Goal: Task Accomplishment & Management: Manage account settings

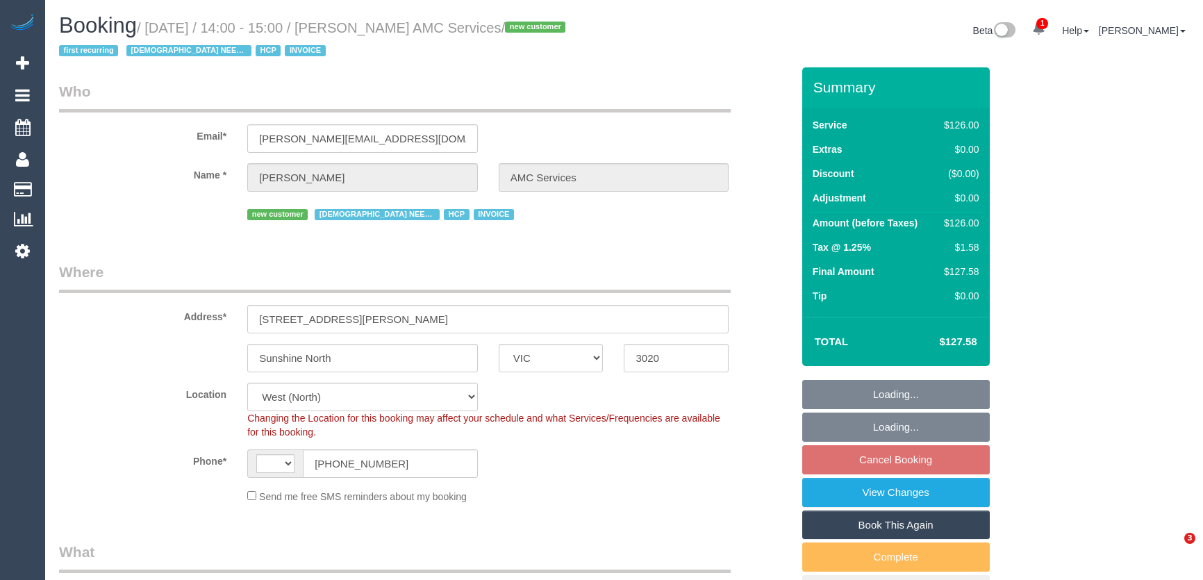
select select "VIC"
select select "string:AU"
select select "object:566"
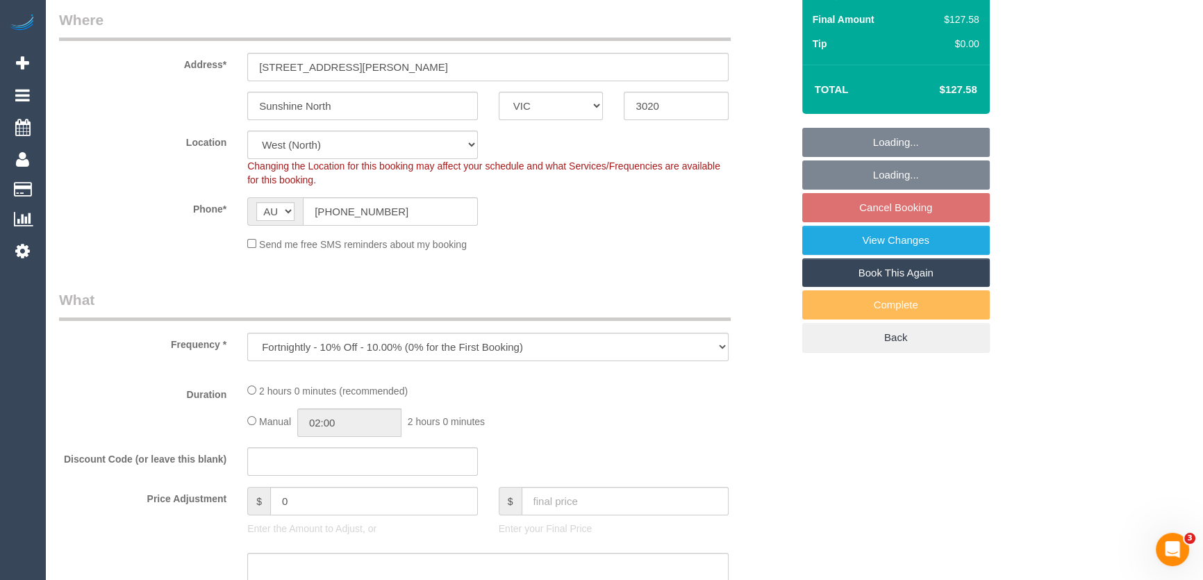
select select "120"
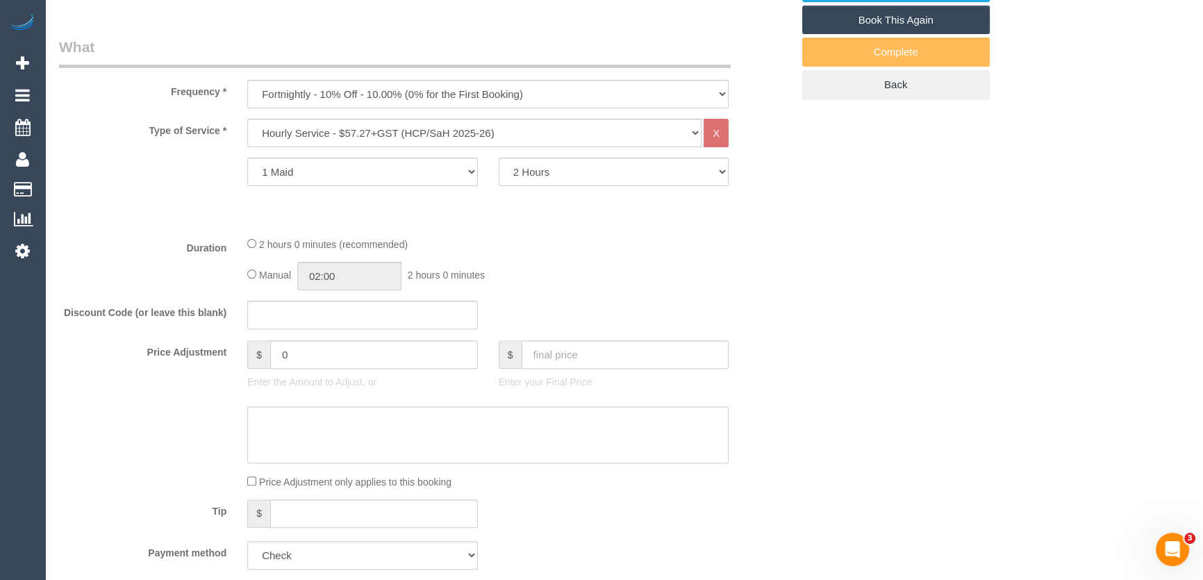
select select "number:28"
select select "number:14"
select select "number:19"
select select "number:36"
select select "number:35"
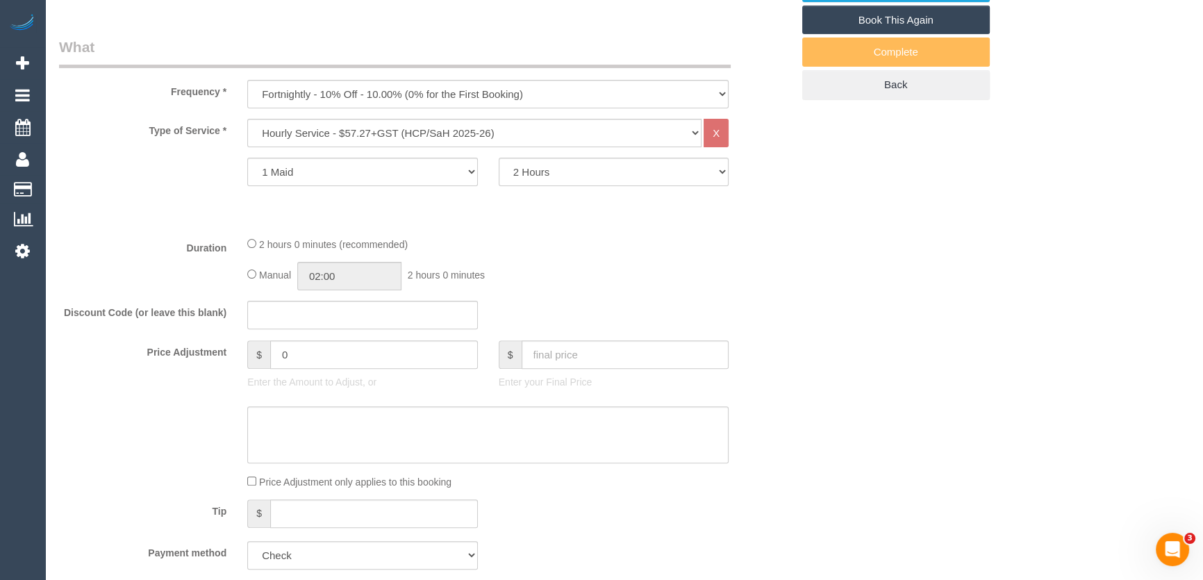
select select "number:12"
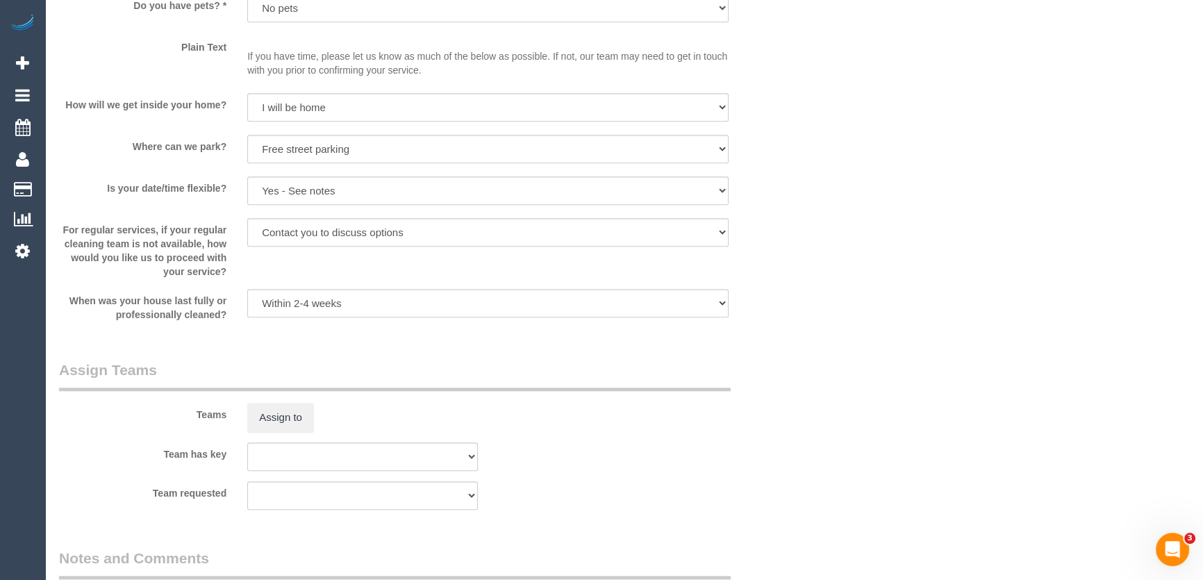
scroll to position [1515, 0]
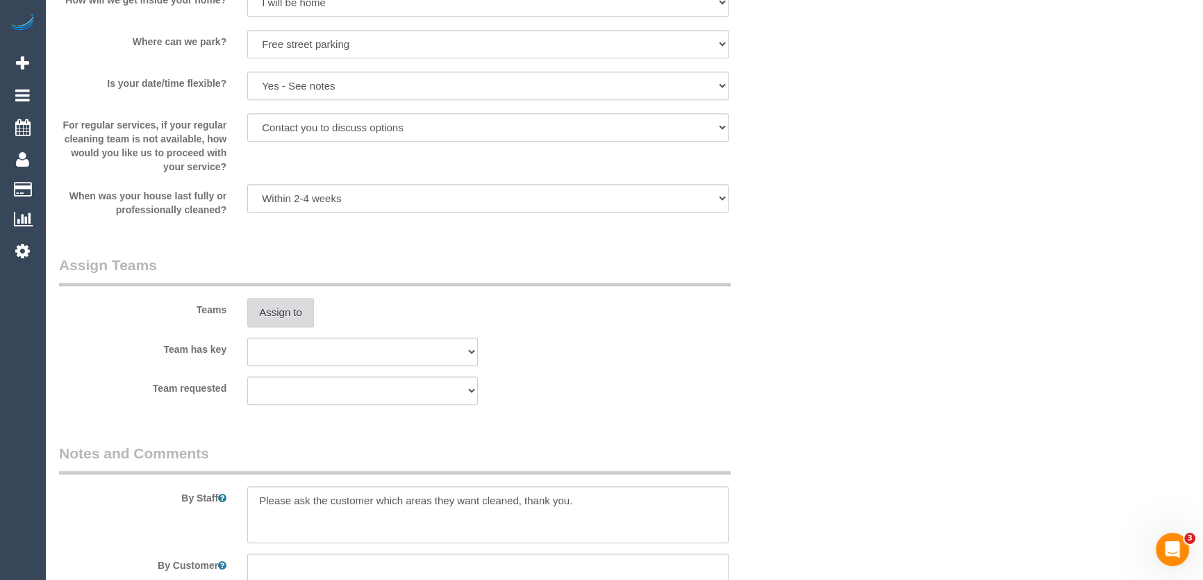
click at [281, 304] on button "Assign to" at bounding box center [280, 312] width 67 height 29
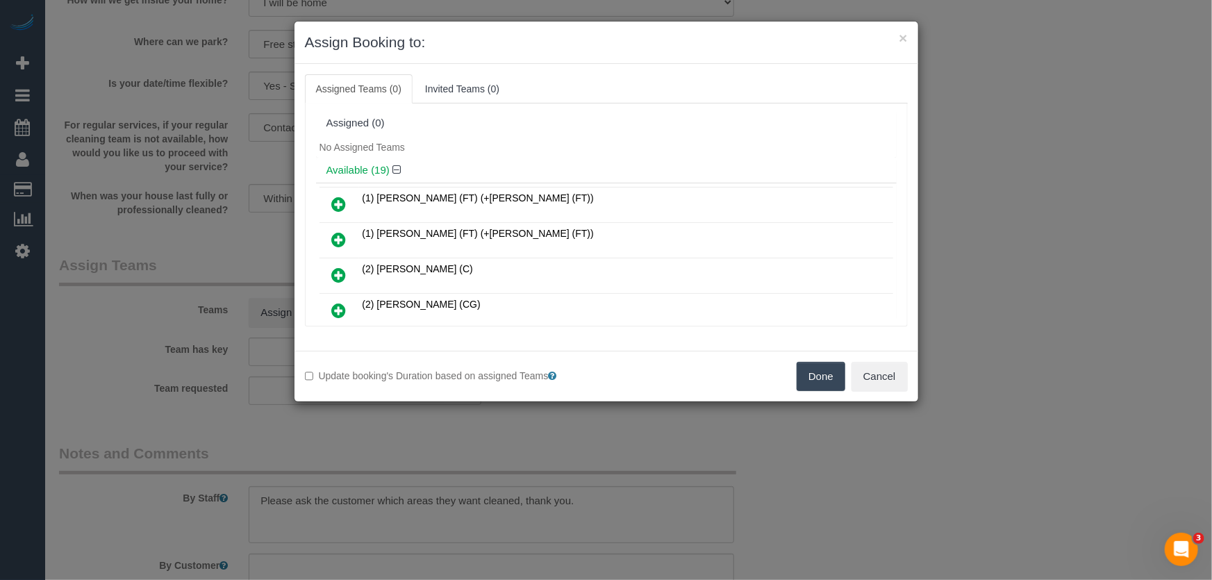
click at [339, 308] on icon at bounding box center [339, 310] width 15 height 17
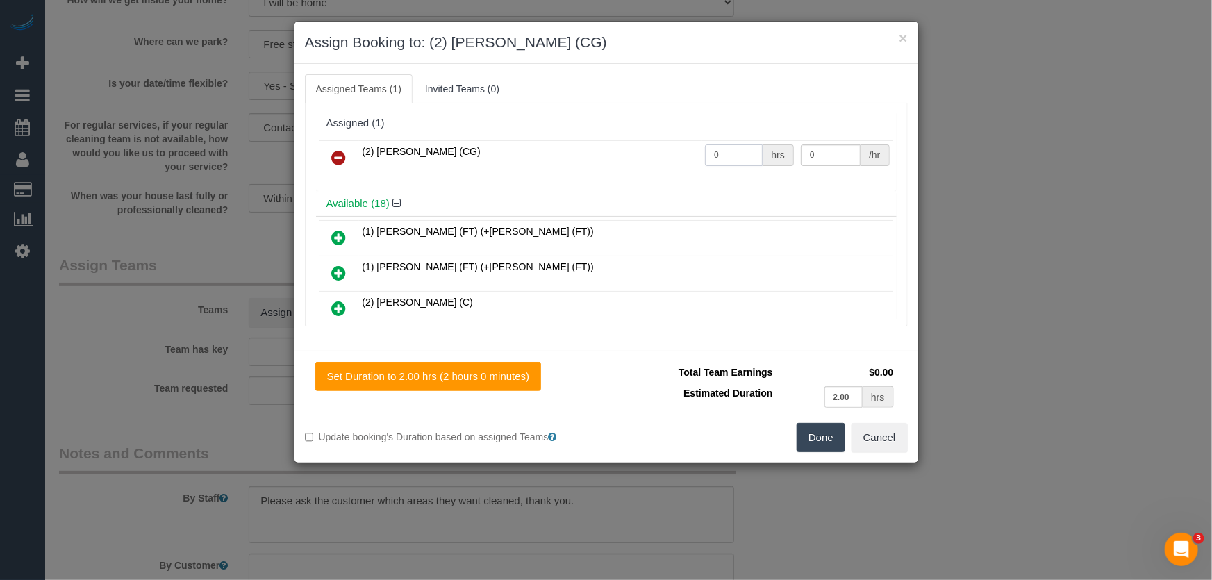
click at [736, 161] on input "0" at bounding box center [734, 156] width 58 height 22
type input "2"
type input "41.25"
click at [820, 440] on button "Done" at bounding box center [821, 437] width 49 height 29
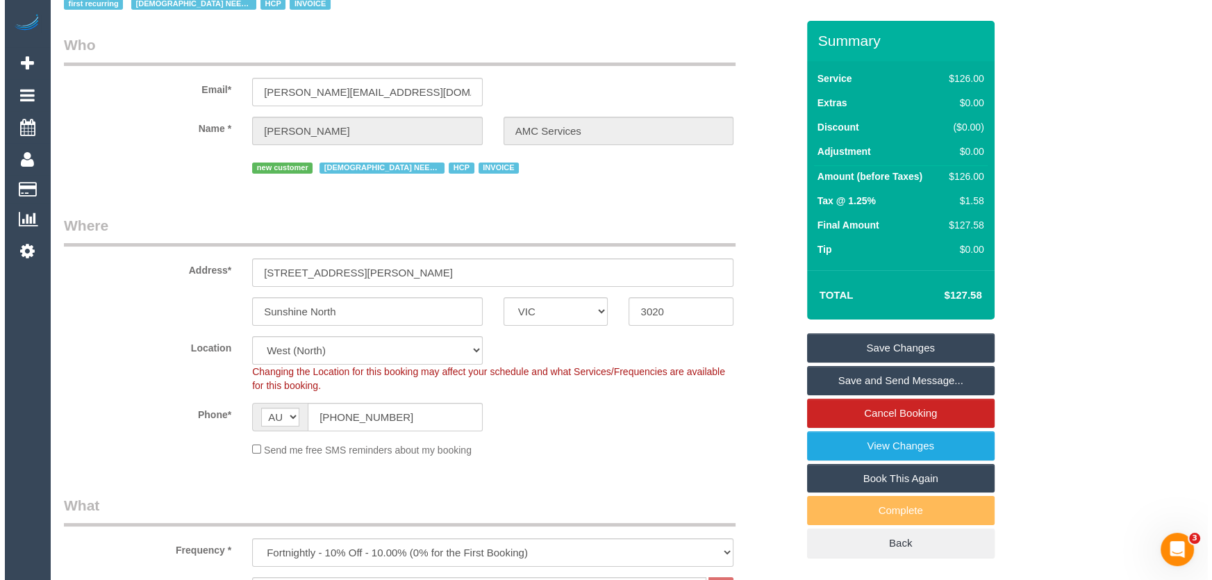
scroll to position [0, 0]
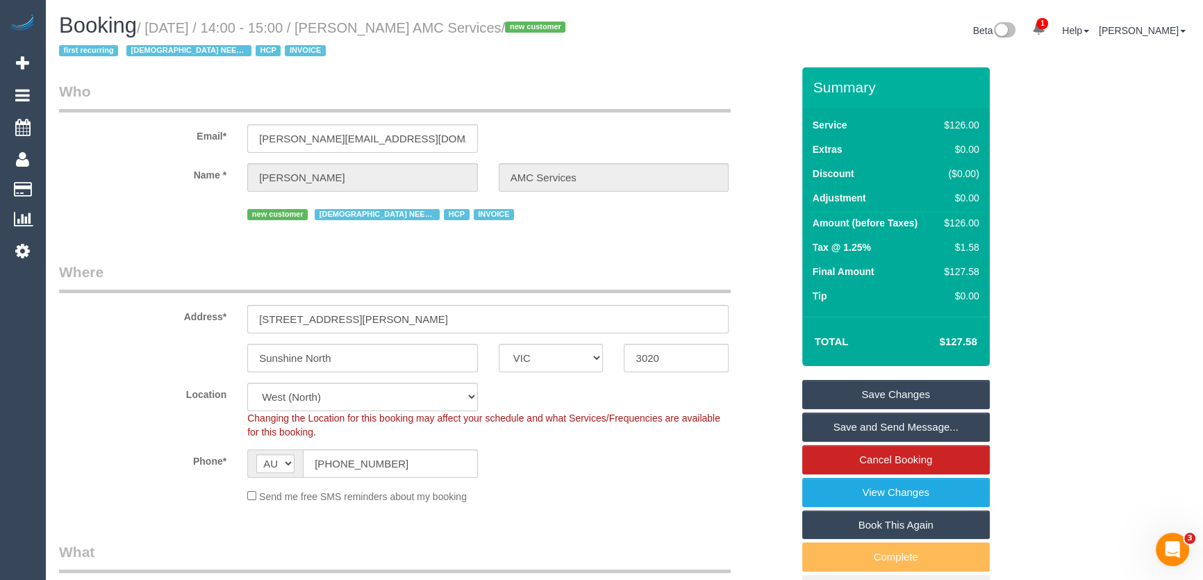
click at [363, 25] on small "/ August 29, 2025 / 14:00 - 15:00 / Mrs Theresa VELLA AMC Services / new custom…" at bounding box center [314, 39] width 511 height 39
copy small "Mrs Theresa VELLA AMC Services"
click at [905, 433] on link "Save and Send Message..." at bounding box center [896, 427] width 188 height 29
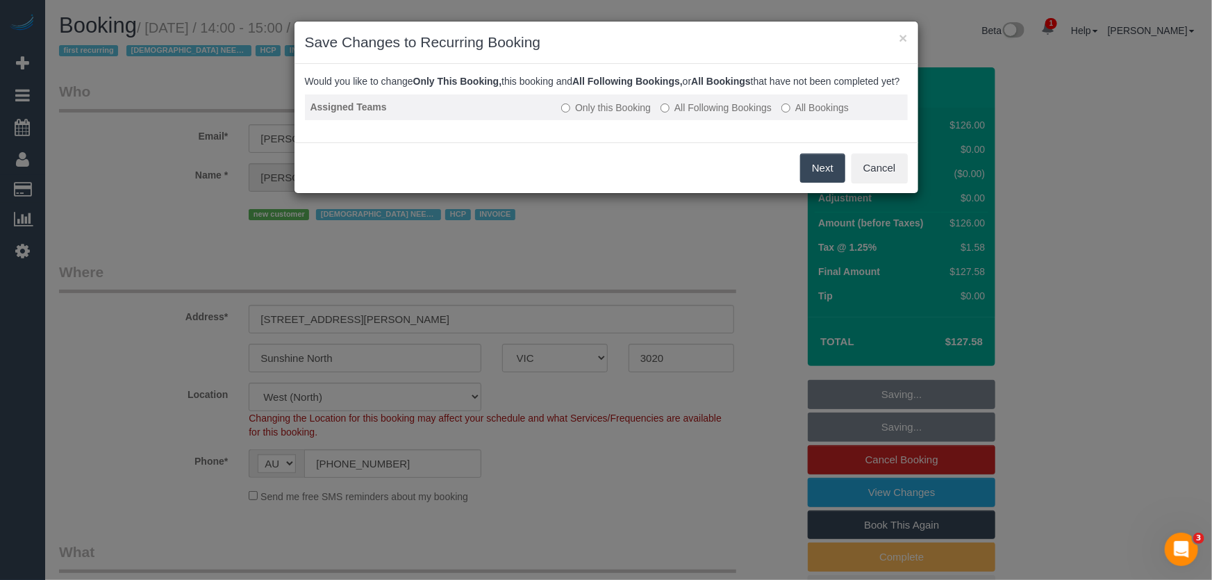
drag, startPoint x: 693, startPoint y: 115, endPoint x: 707, endPoint y: 126, distance: 17.9
click at [693, 115] on label "All Following Bookings" at bounding box center [716, 108] width 111 height 14
click at [843, 183] on button "Save" at bounding box center [821, 168] width 47 height 29
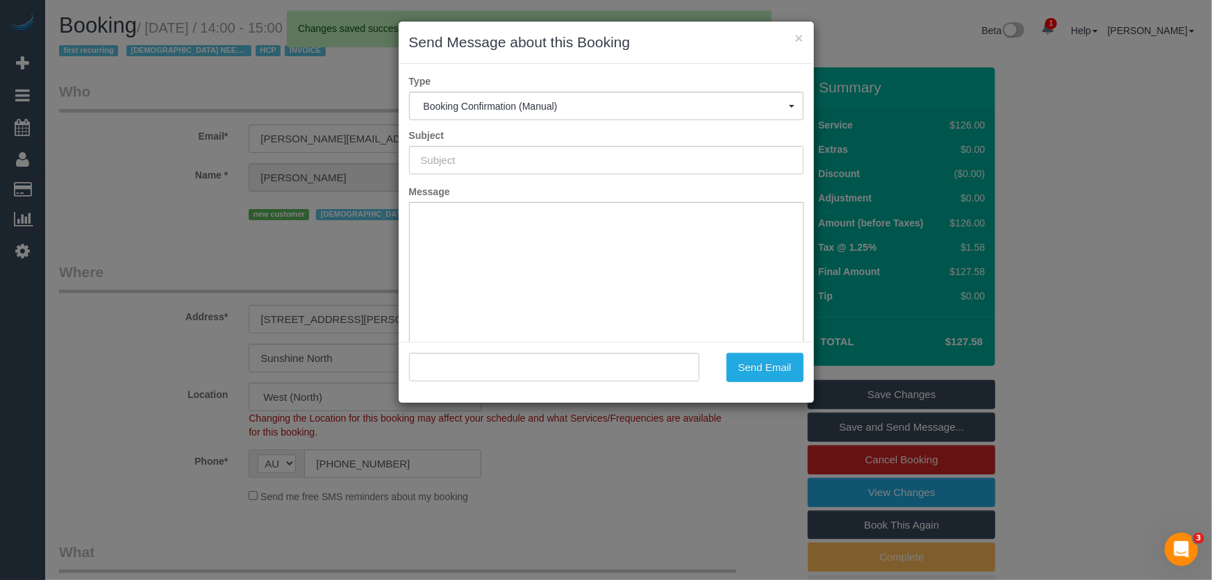
type input "Booking Confirmed"
type input ""Mrs Theresa VELLA AMC Services" <theresa.amcservices@fake.com>"
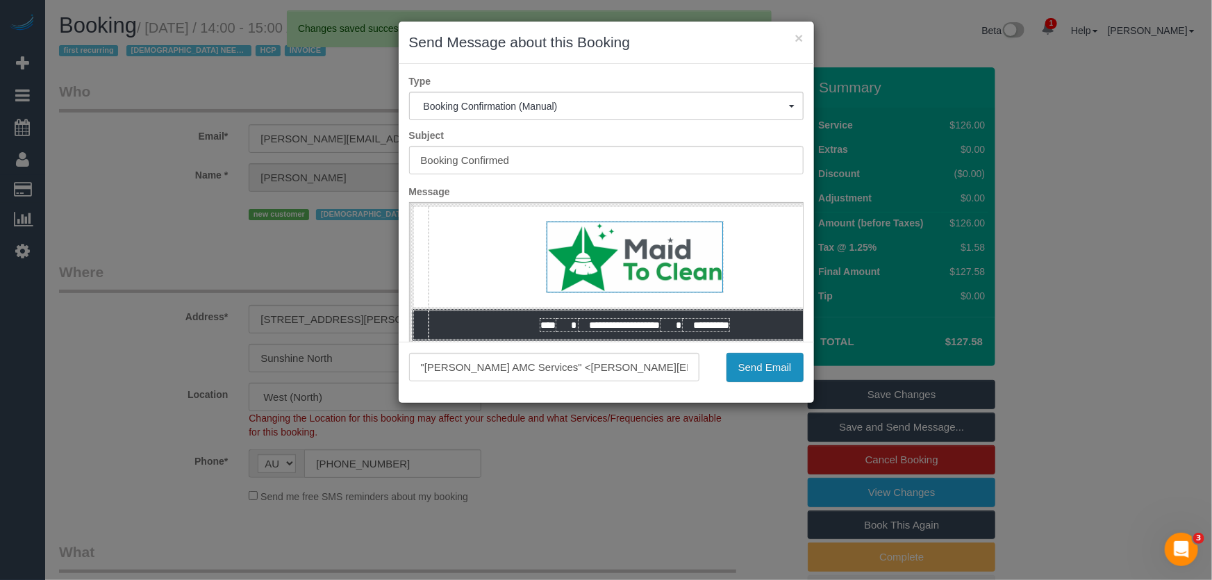
click at [777, 372] on button "Send Email" at bounding box center [765, 367] width 77 height 29
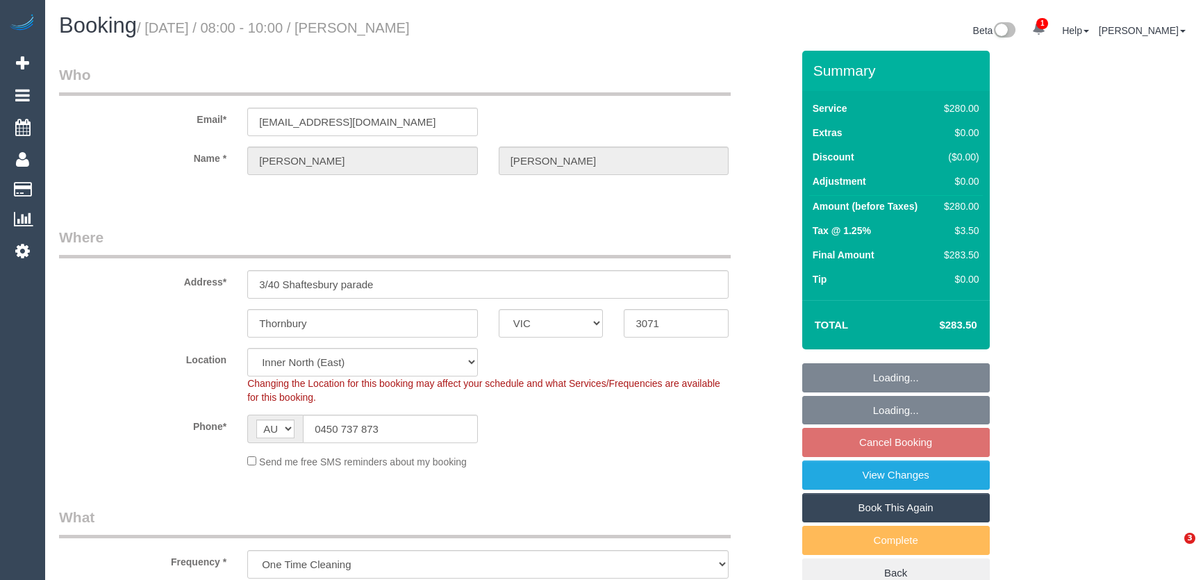
select select "VIC"
select select "2"
select select "spot1"
select select "number:28"
select select "number:14"
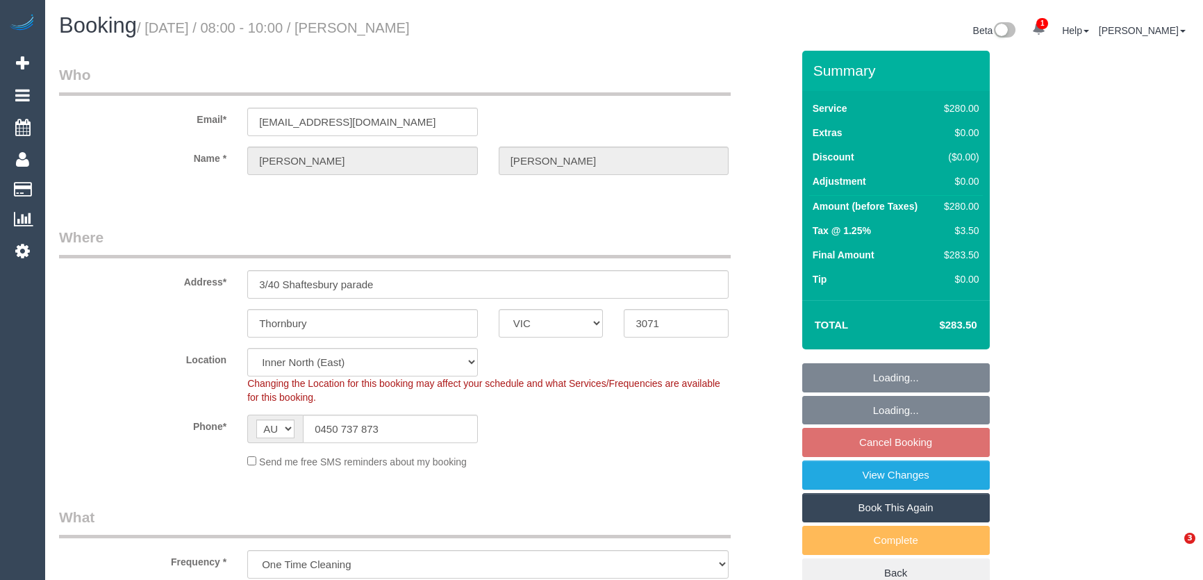
select select "number:19"
select select "number:24"
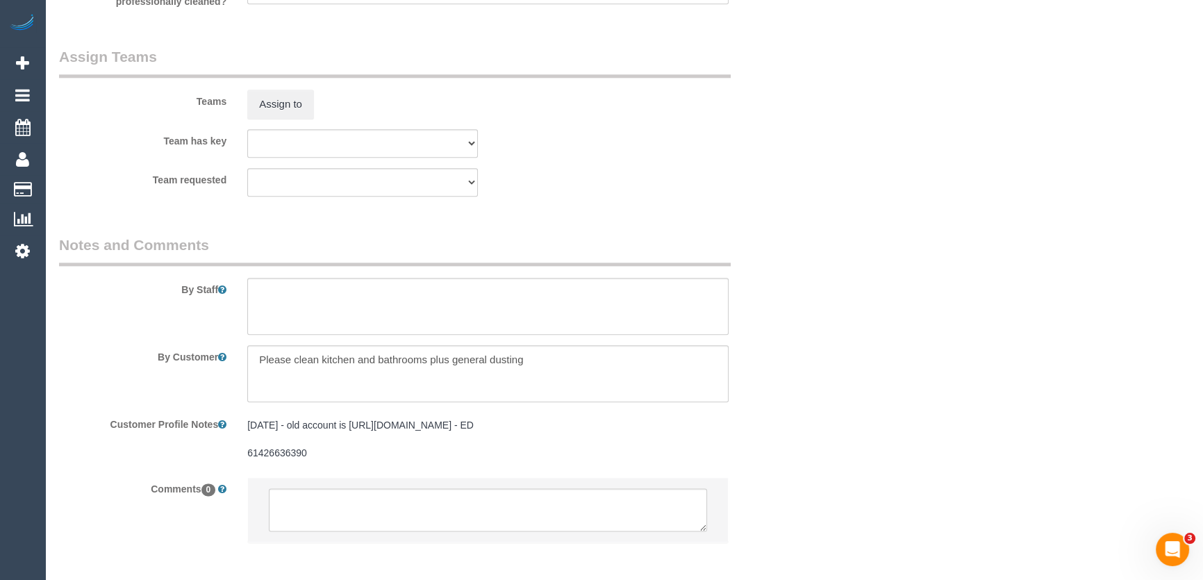
scroll to position [2084, 0]
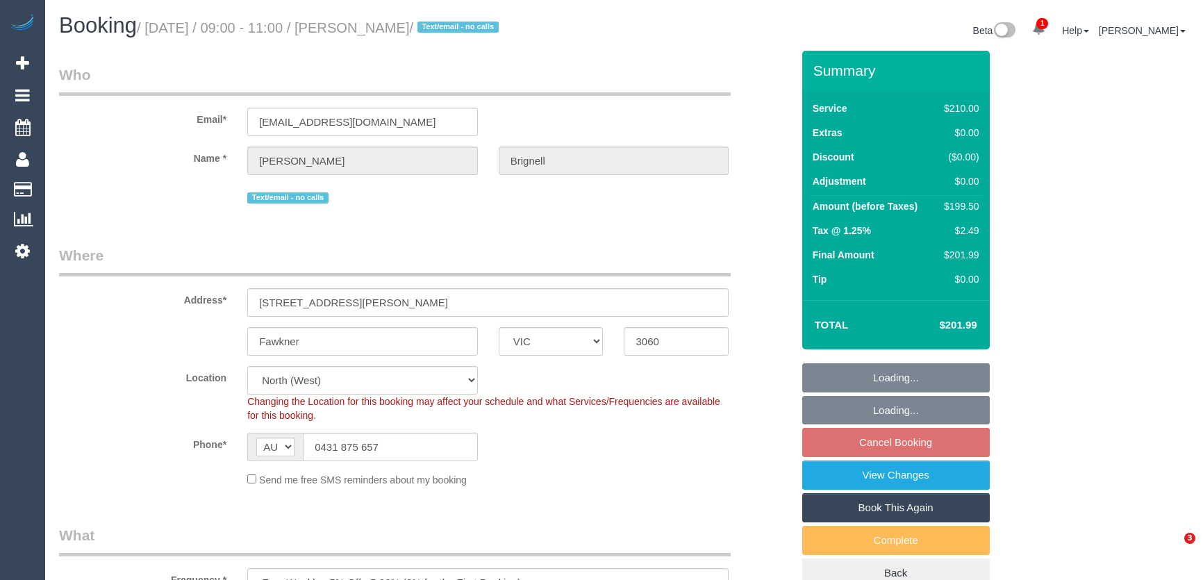
select select "VIC"
select select "180"
select select "number:28"
select select "number:14"
select select "number:19"
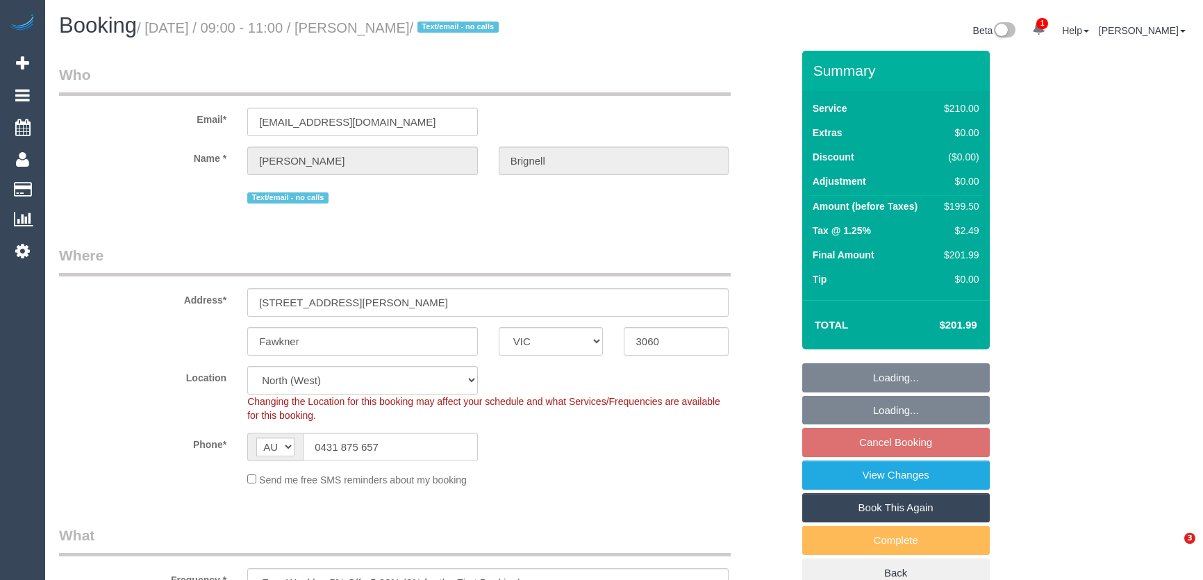
select select "number:36"
select select "number:34"
select select "number:13"
select select "object:940"
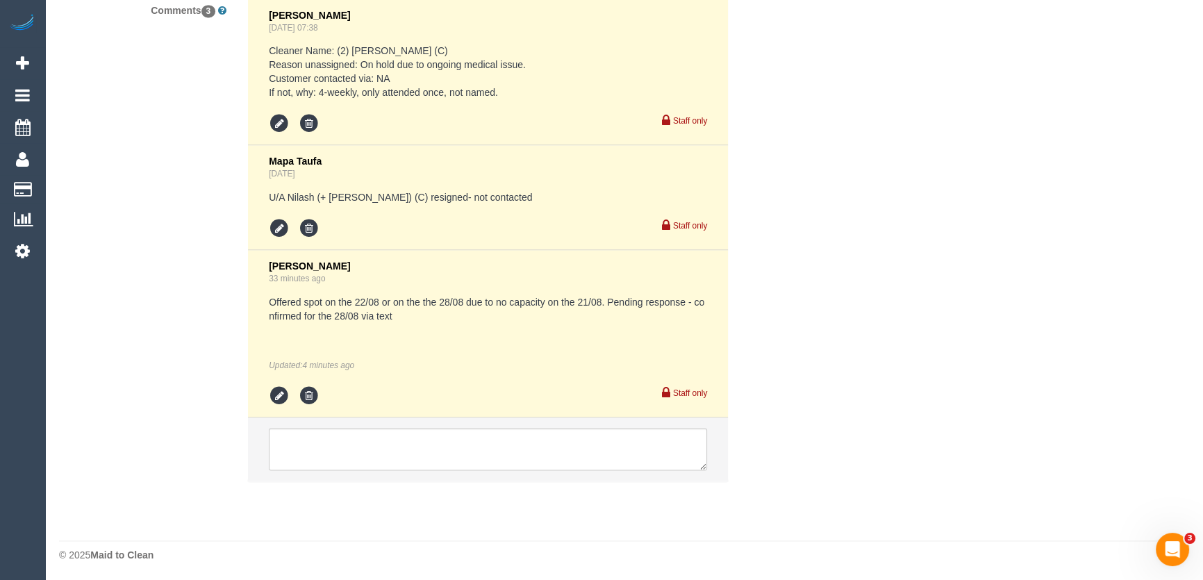
scroll to position [2607, 0]
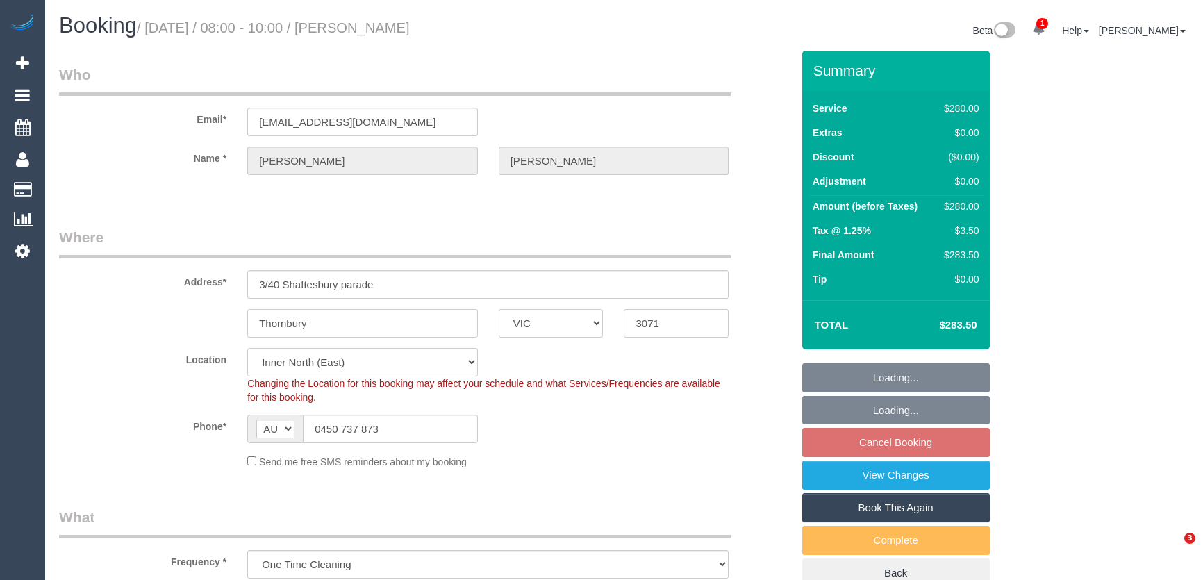
select select "VIC"
select select "2"
select select "spot1"
select select "number:28"
select select "number:14"
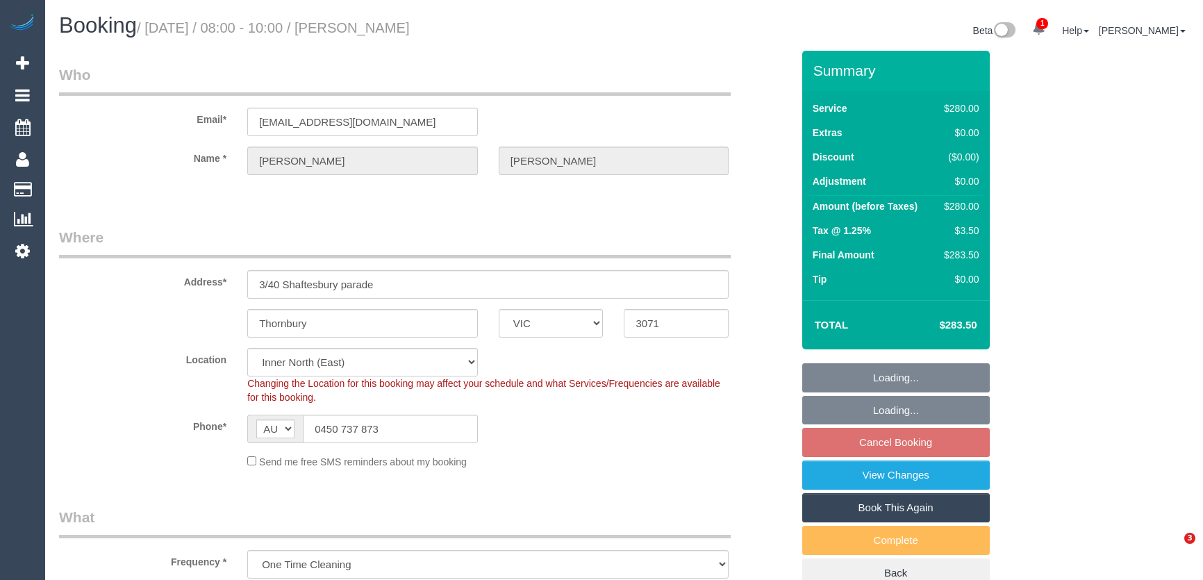
select select "number:19"
select select "number:24"
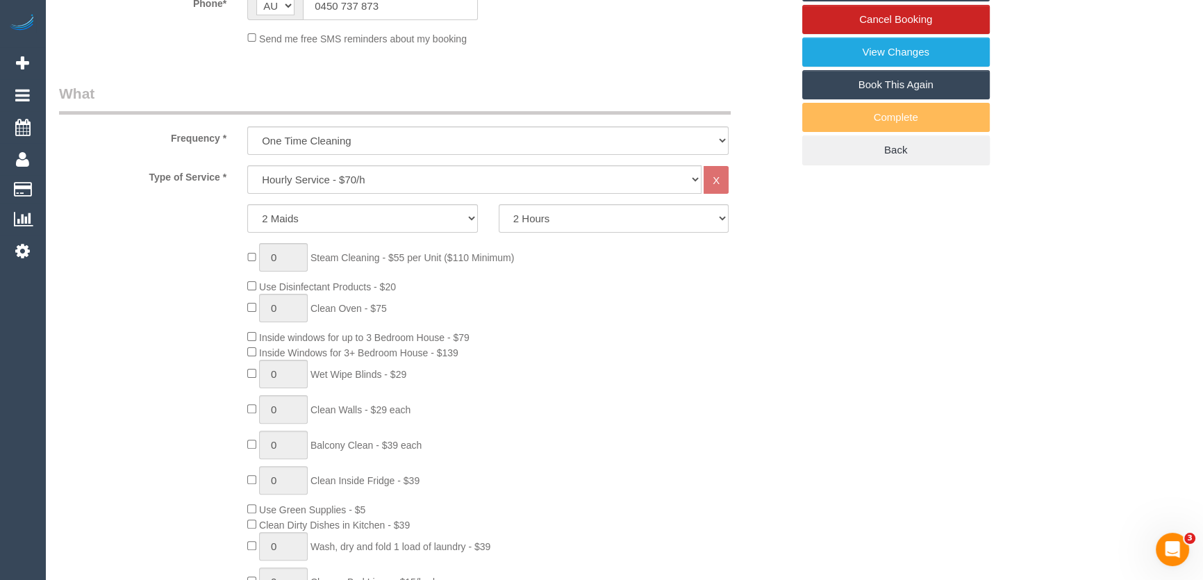
scroll to position [505, 0]
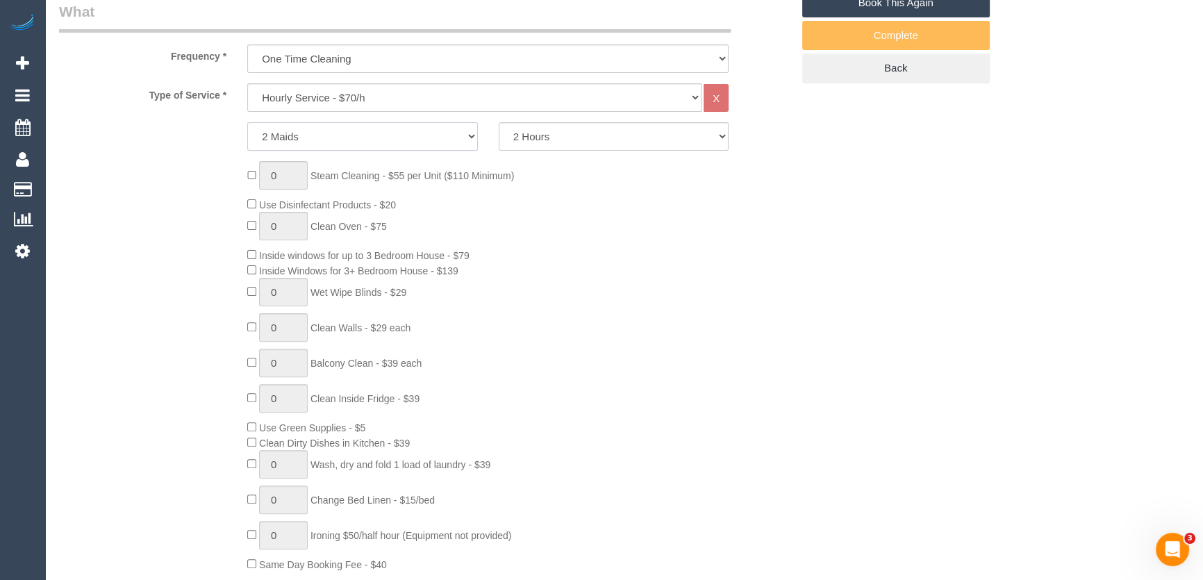
click at [308, 140] on select "1 Maid 2 Maids" at bounding box center [362, 136] width 231 height 28
select select "1"
click at [247, 122] on select "1 Maid 2 Maids" at bounding box center [362, 136] width 231 height 28
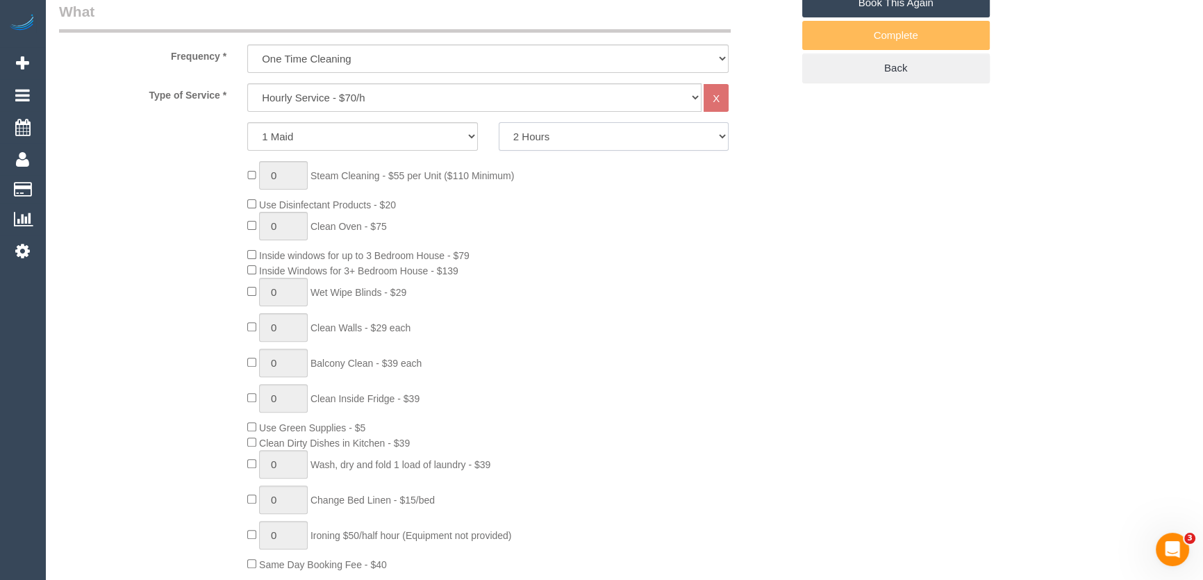
click at [591, 133] on select "2 Hours 2.5 Hours 3 Hours 3.5 Hours 4 Hours 4.5 Hours 5 Hours 5.5 Hours 6 Hours…" at bounding box center [614, 136] width 231 height 28
select select "240"
click at [499, 122] on select "2 Hours 2.5 Hours 3 Hours 3.5 Hours 4 Hours 4.5 Hours 5 Hours 5.5 Hours 6 Hours…" at bounding box center [614, 136] width 231 height 28
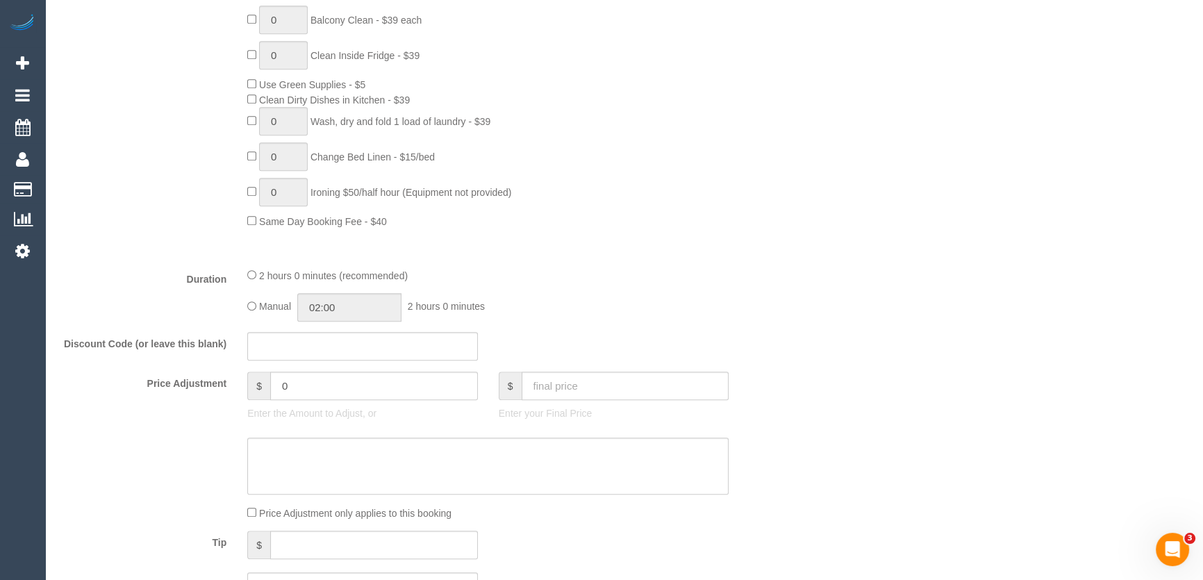
scroll to position [947, 0]
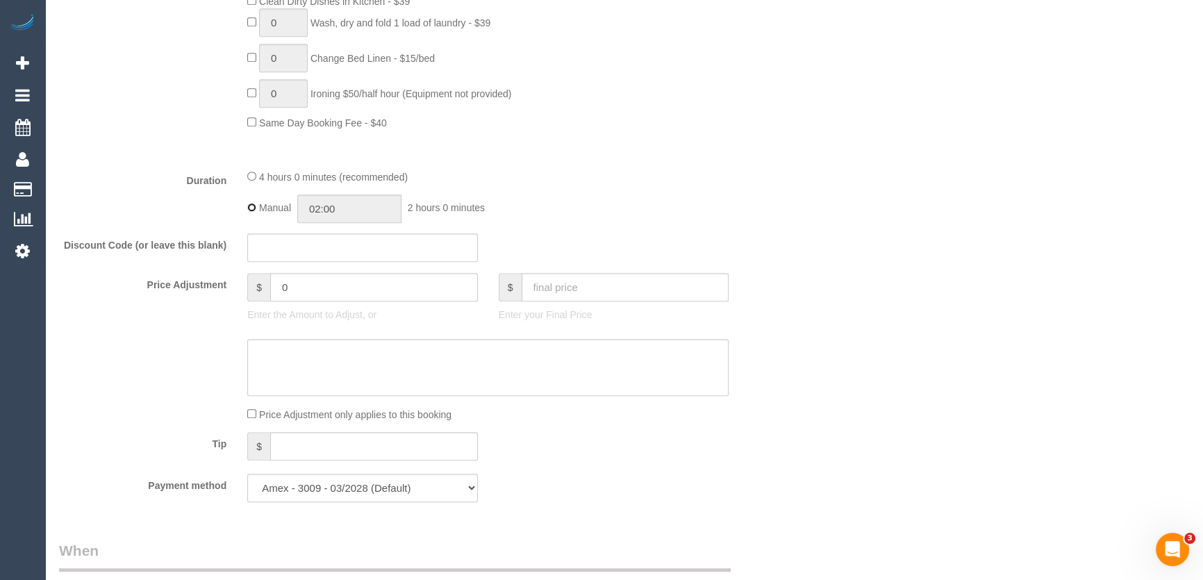
type input "04:00"
select select "spot6"
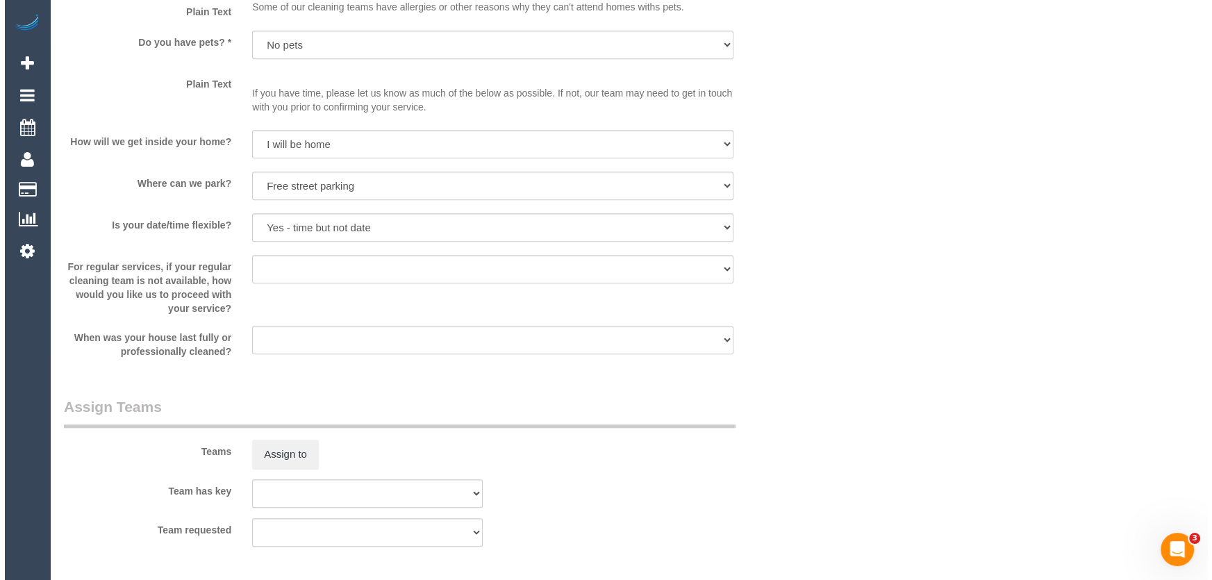
scroll to position [1768, 0]
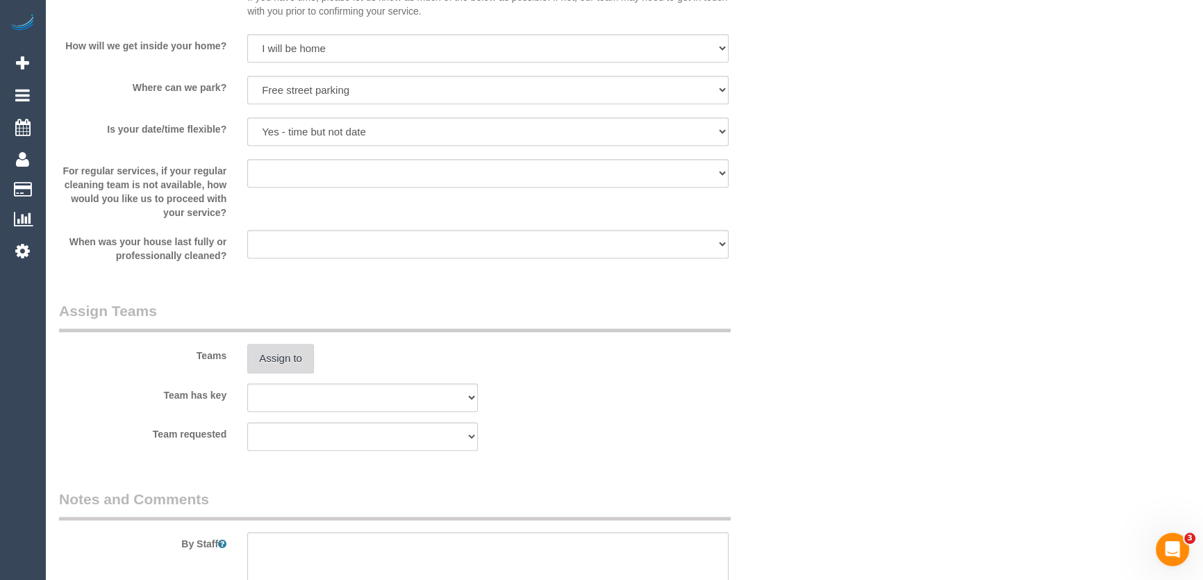
click at [282, 359] on button "Assign to" at bounding box center [280, 358] width 67 height 29
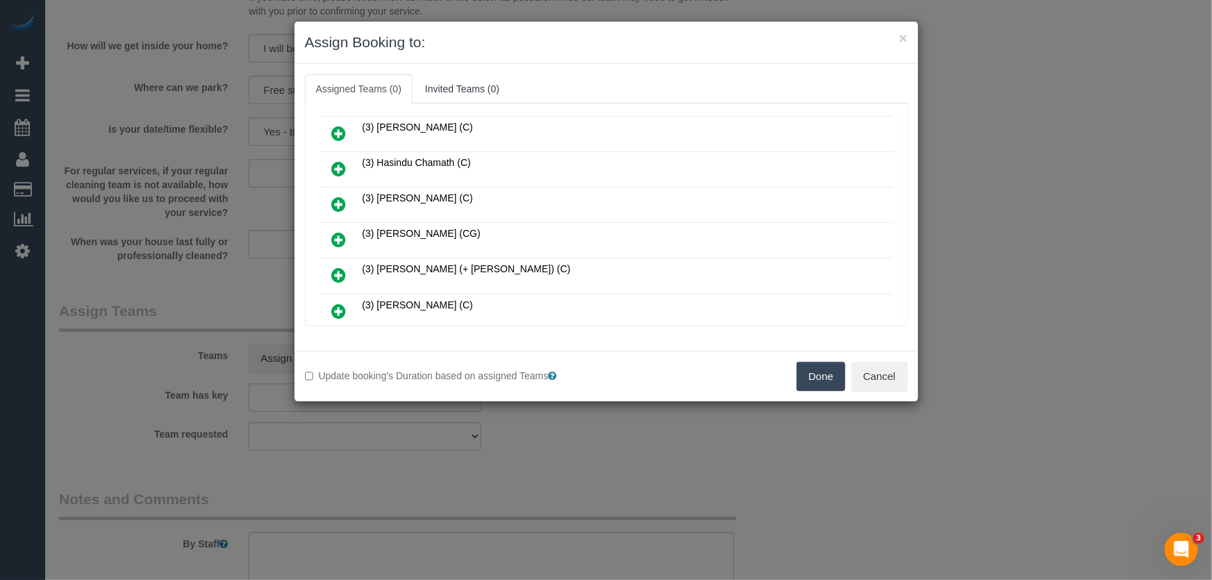
scroll to position [568, 0]
click at [340, 303] on icon at bounding box center [339, 311] width 15 height 17
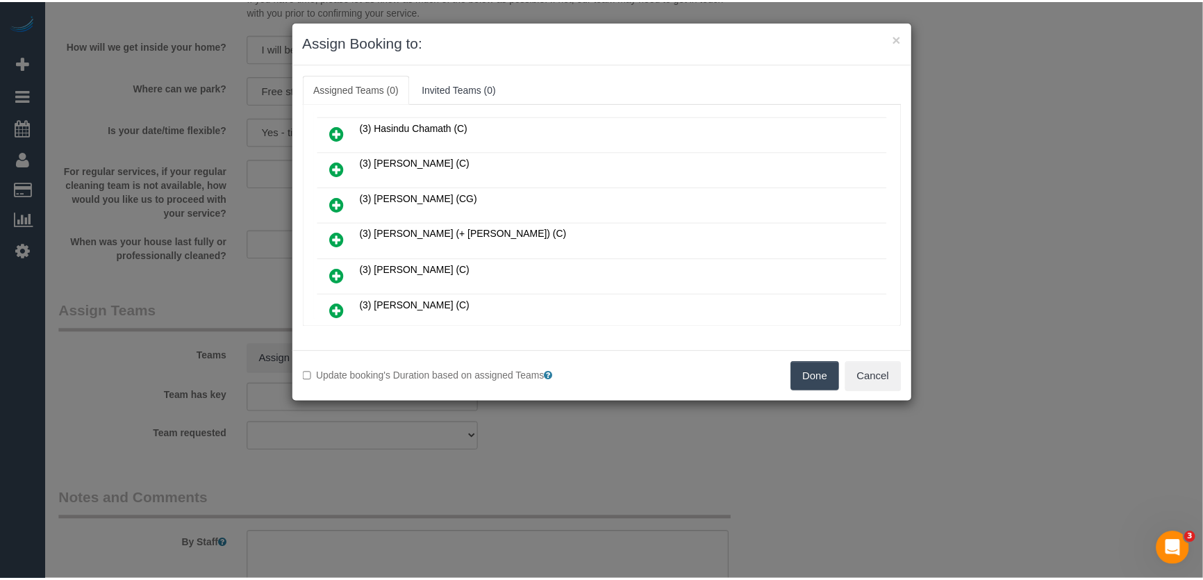
scroll to position [600, 0]
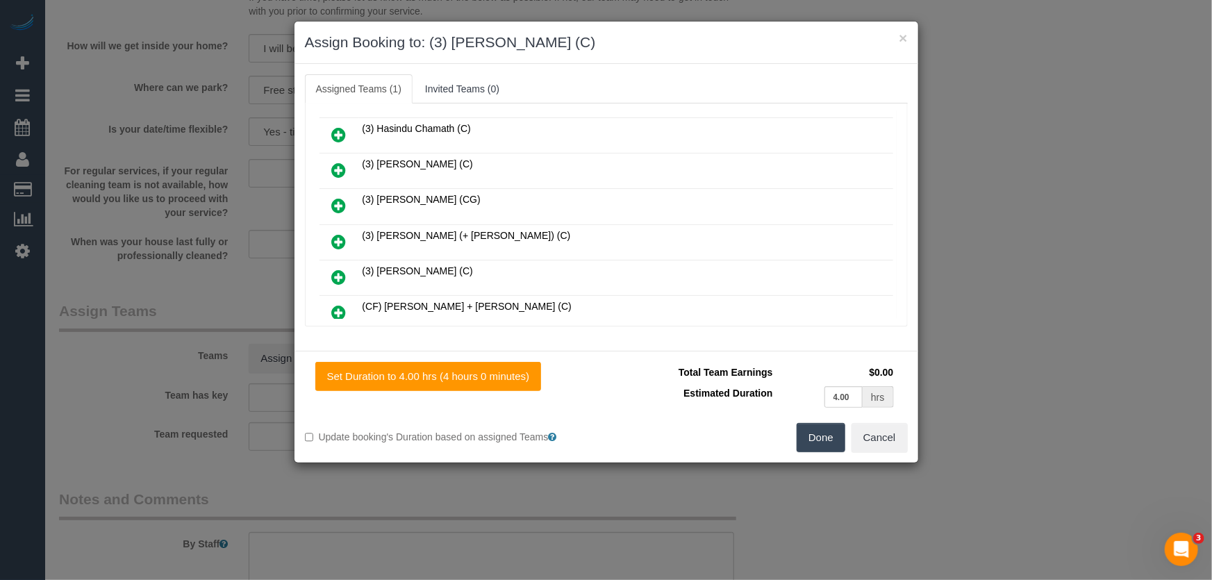
click at [817, 439] on button "Done" at bounding box center [821, 437] width 49 height 29
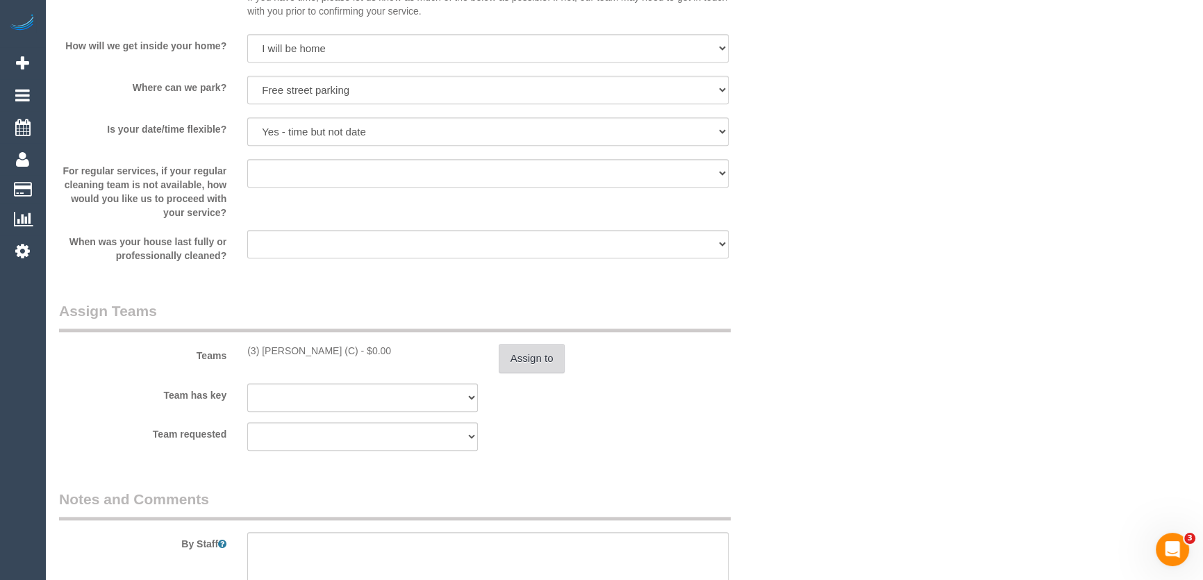
click at [527, 365] on button "Assign to" at bounding box center [532, 358] width 67 height 29
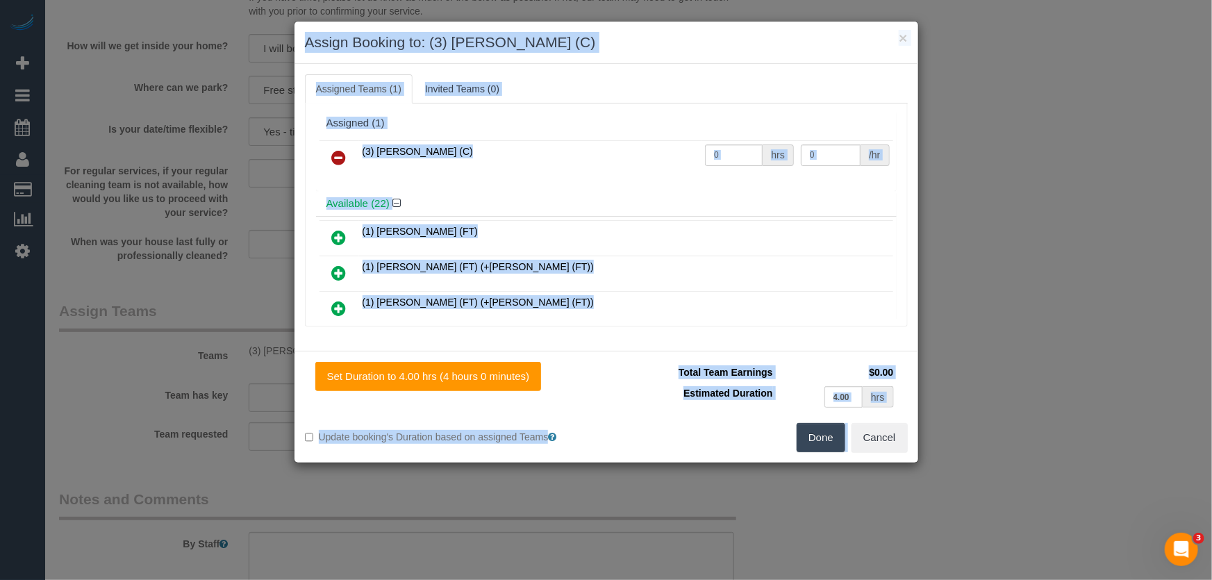
click at [727, 159] on input "0" at bounding box center [734, 156] width 58 height 22
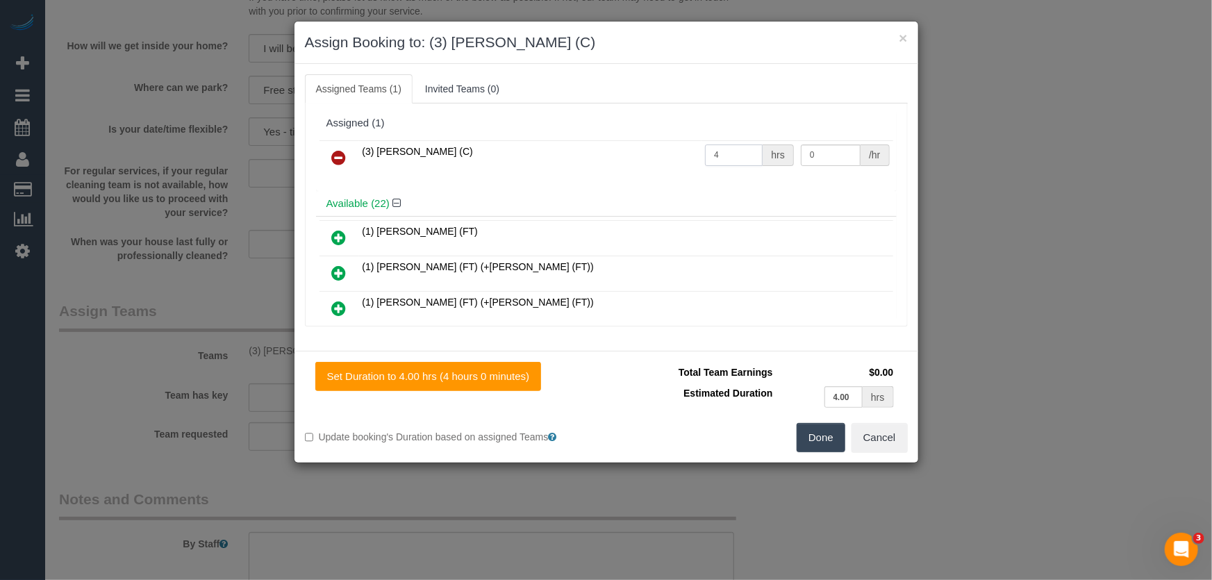
type input "4"
type input "35"
click at [829, 439] on button "Done" at bounding box center [821, 437] width 49 height 29
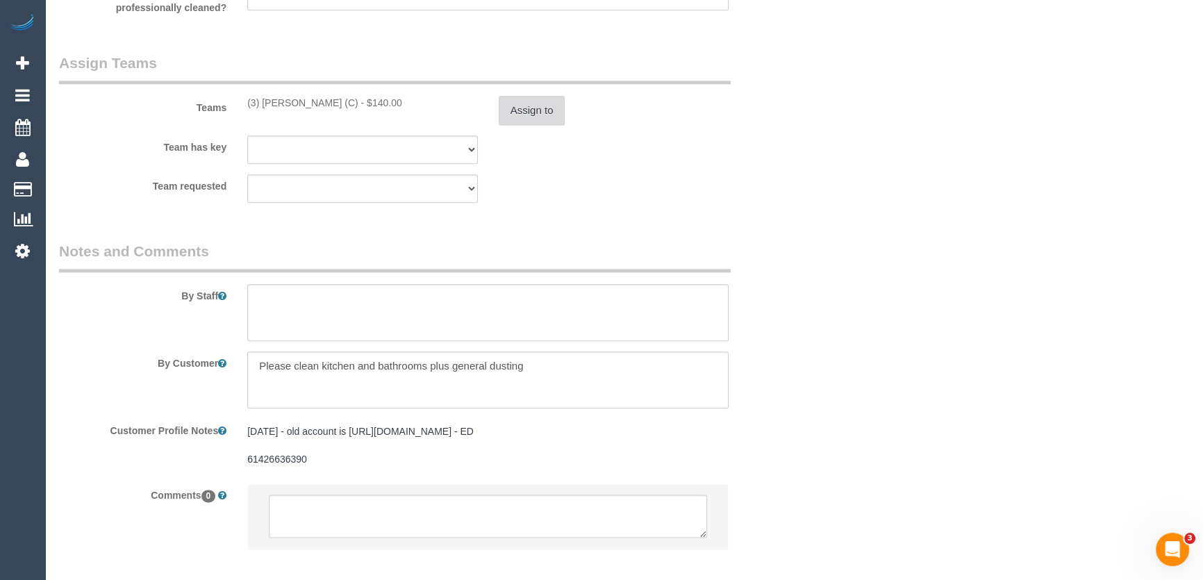
scroll to position [2084, 0]
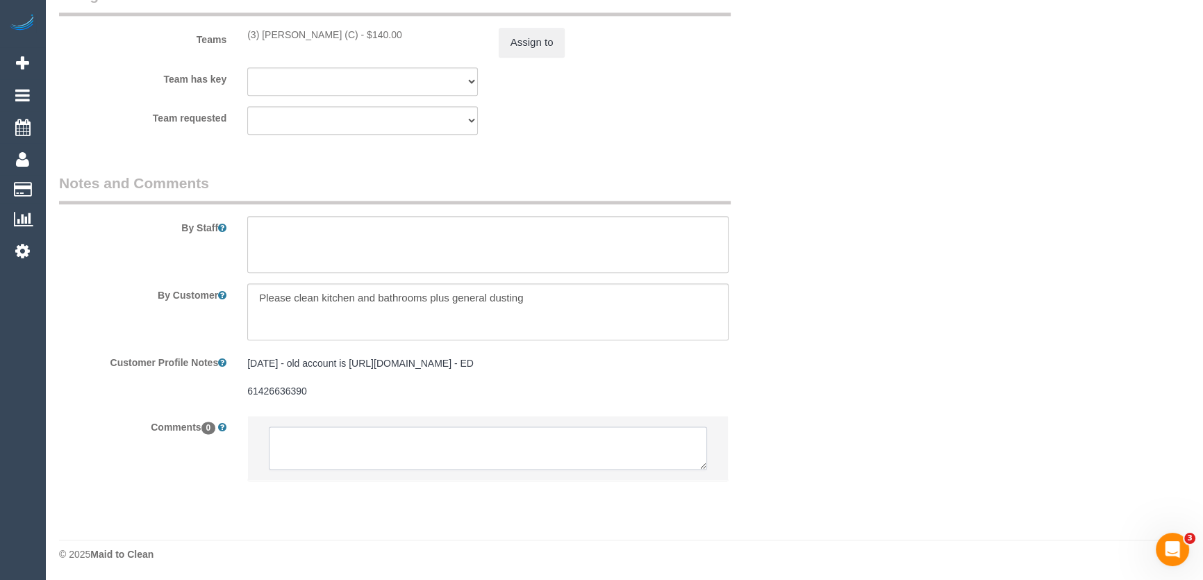
click at [338, 445] on textarea at bounding box center [488, 448] width 438 height 43
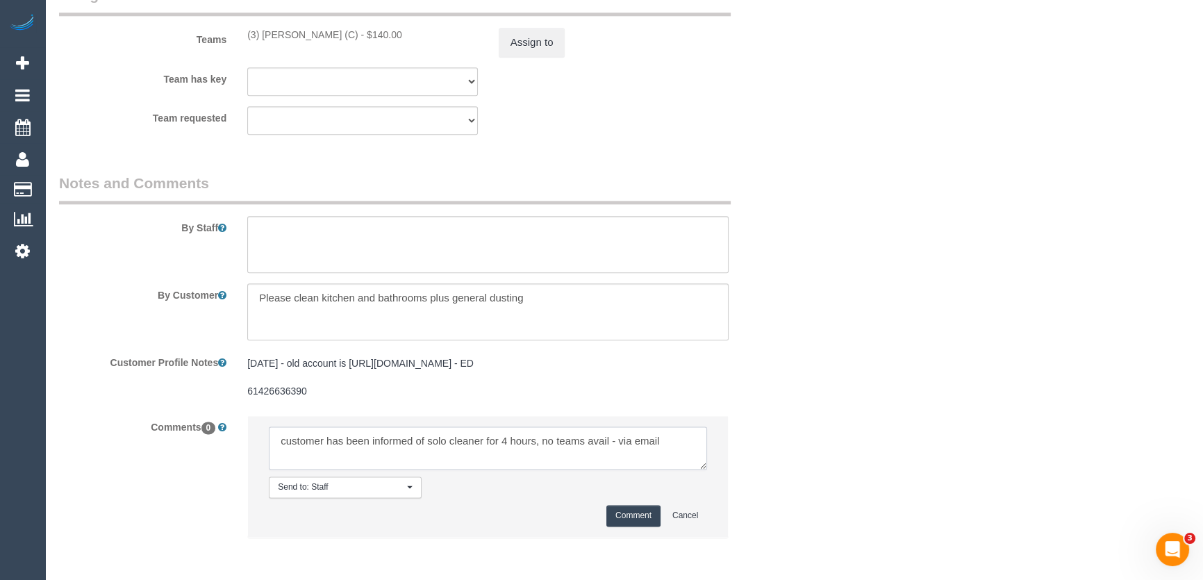
type textarea "customer has been informed of solo cleaner for 4 hours, no teams avail - via em…"
click at [643, 520] on button "Comment" at bounding box center [634, 516] width 54 height 22
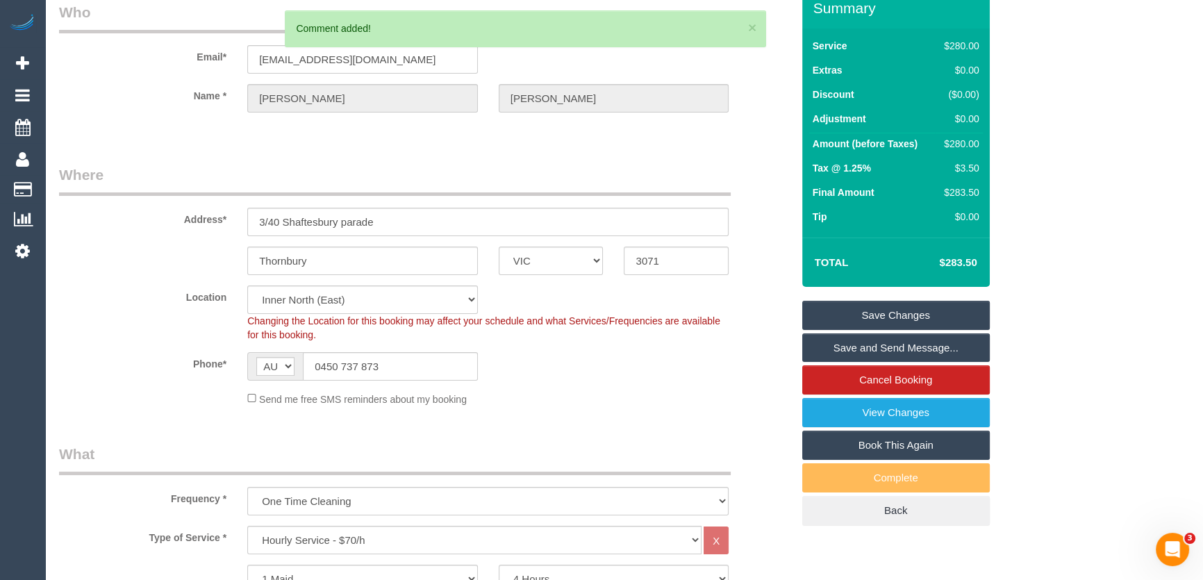
scroll to position [0, 0]
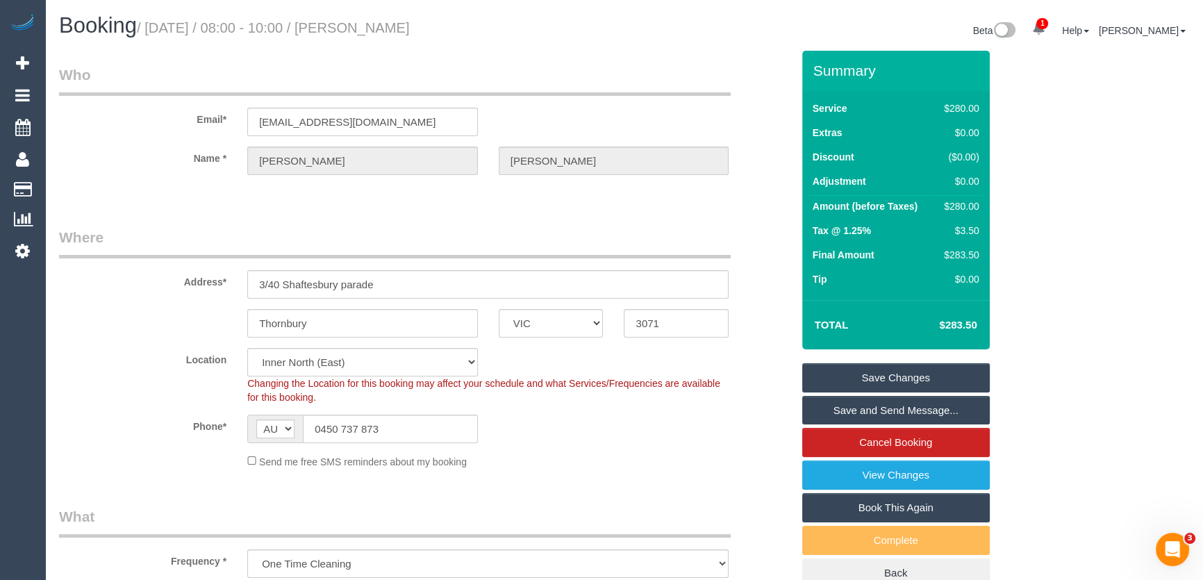
click at [367, 24] on small "/ August 22, 2025 / 08:00 - 10:00 / Belinda Saulnier" at bounding box center [273, 27] width 273 height 15
copy small "Belinda Saulnier"
click at [394, 124] on input "drbelindayeo@gmail.com" at bounding box center [362, 122] width 231 height 28
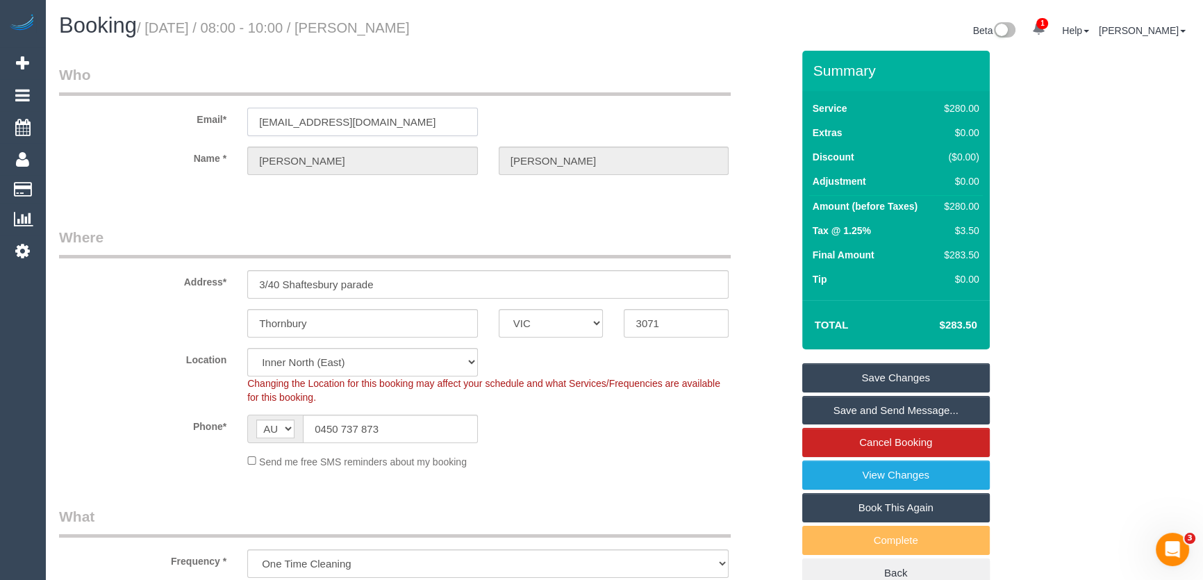
click at [394, 124] on input "drbelindayeo@gmail.com" at bounding box center [362, 122] width 231 height 28
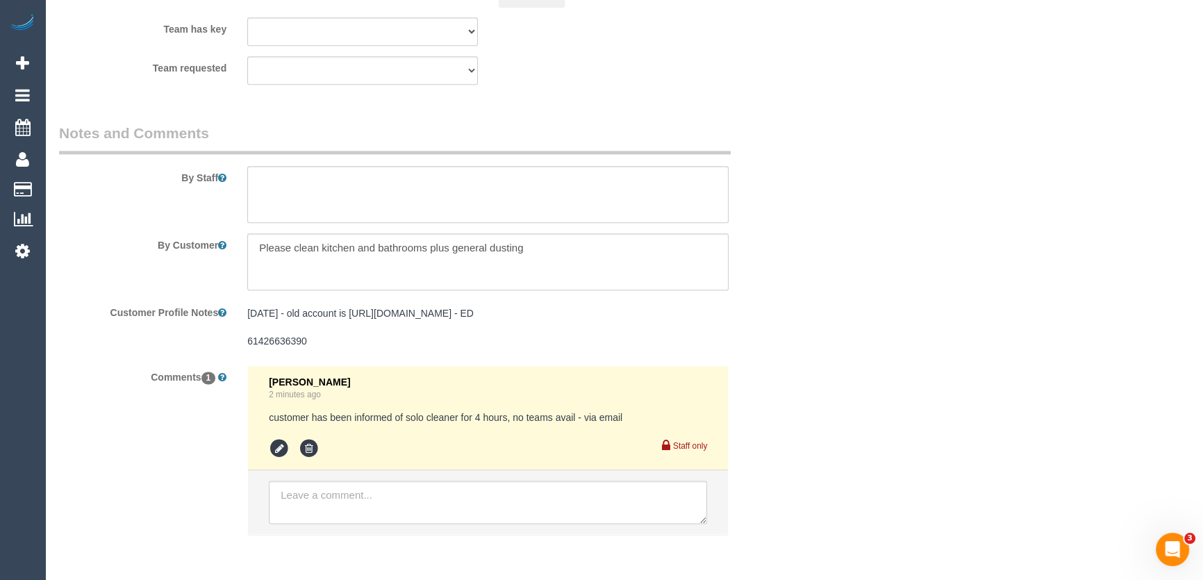
scroll to position [2189, 0]
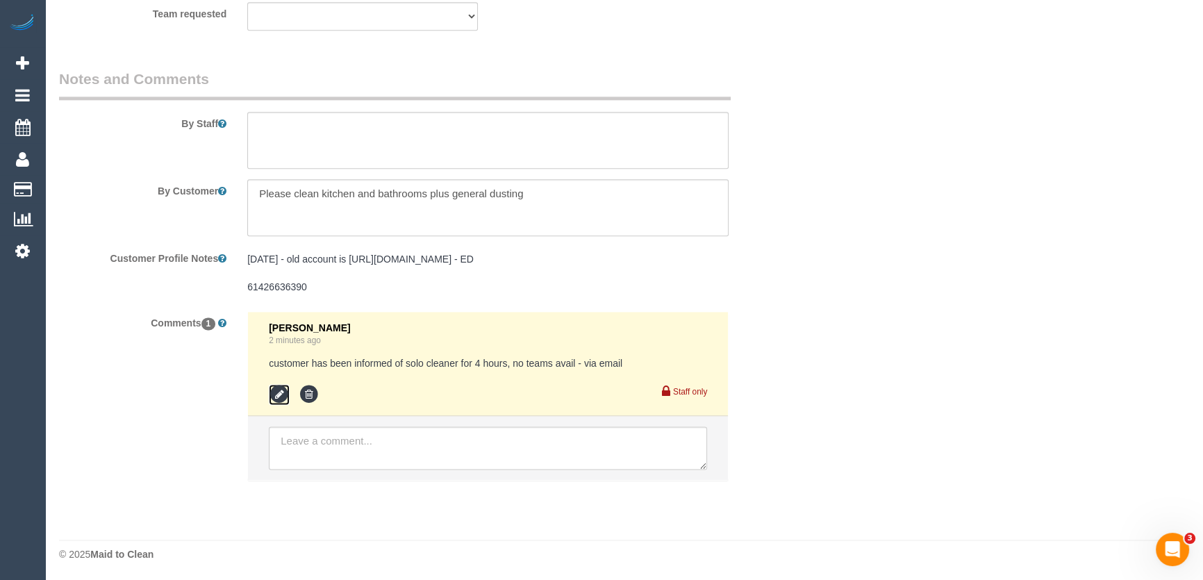
click at [277, 393] on icon at bounding box center [279, 394] width 21 height 21
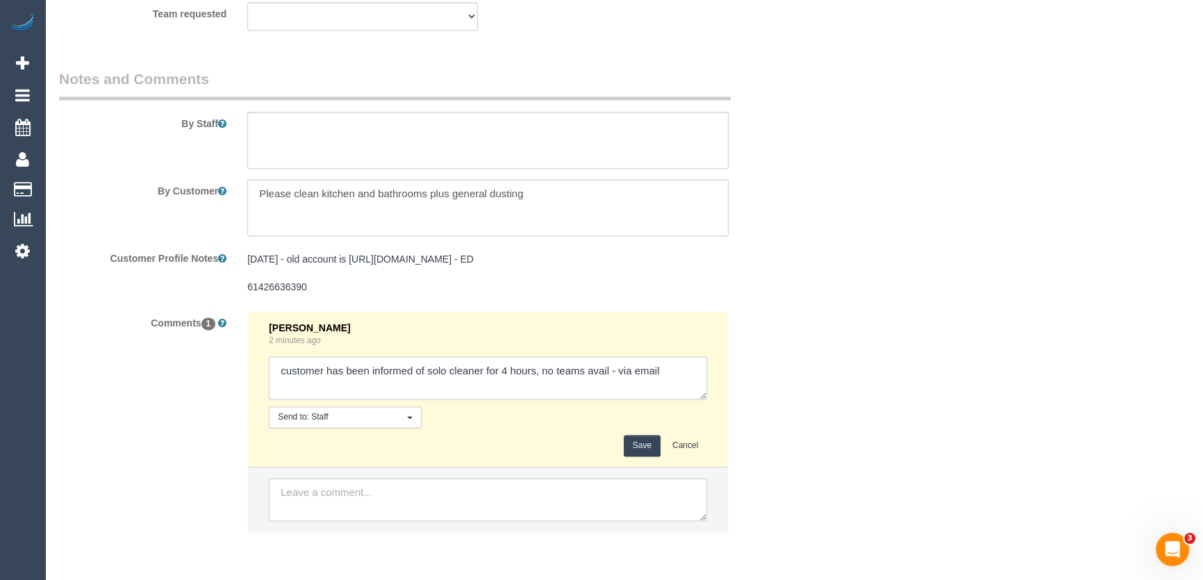
click at [684, 369] on textarea at bounding box center [488, 377] width 438 height 43
type textarea "customer has been informed of solo cleaner for 4 hours, no teams avail - via em…"
click at [650, 450] on button "Save" at bounding box center [642, 446] width 37 height 22
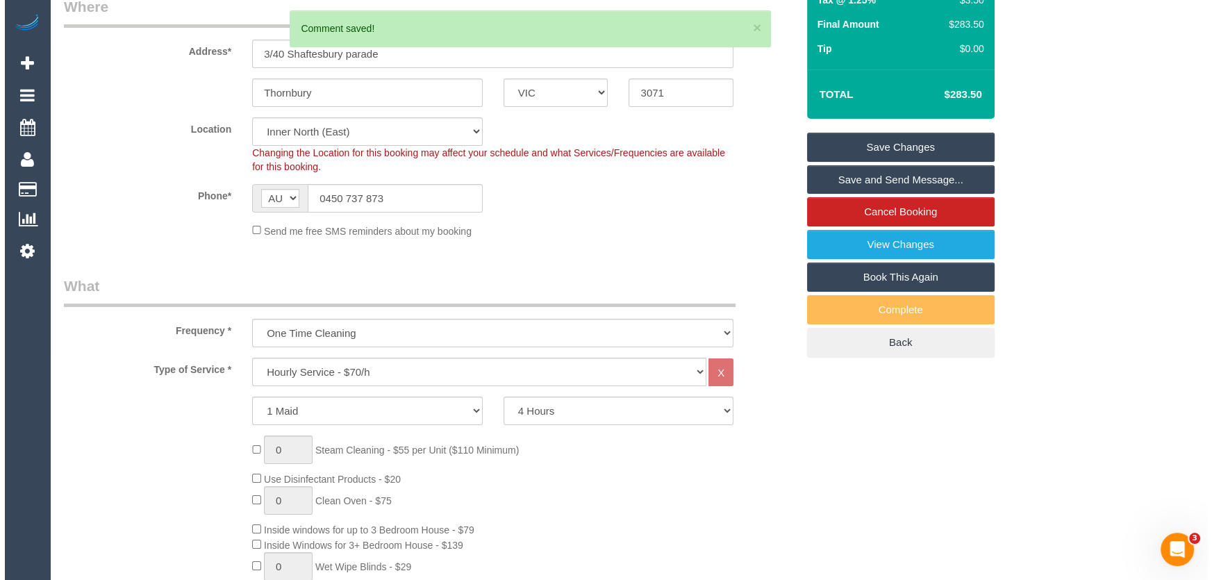
scroll to position [0, 0]
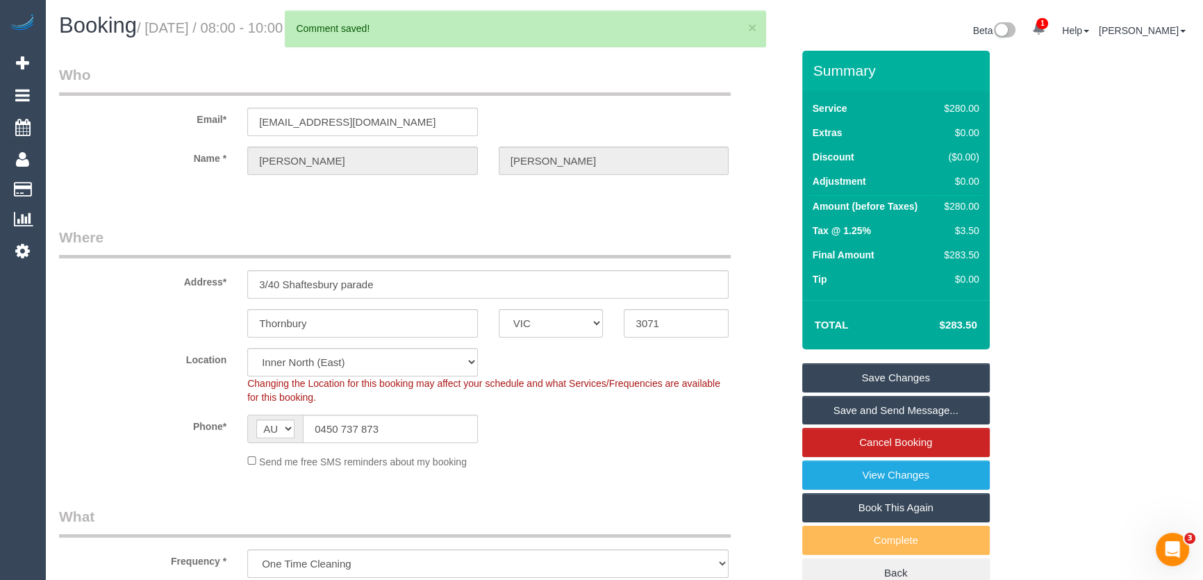
click at [865, 375] on link "Save Changes" at bounding box center [896, 377] width 188 height 29
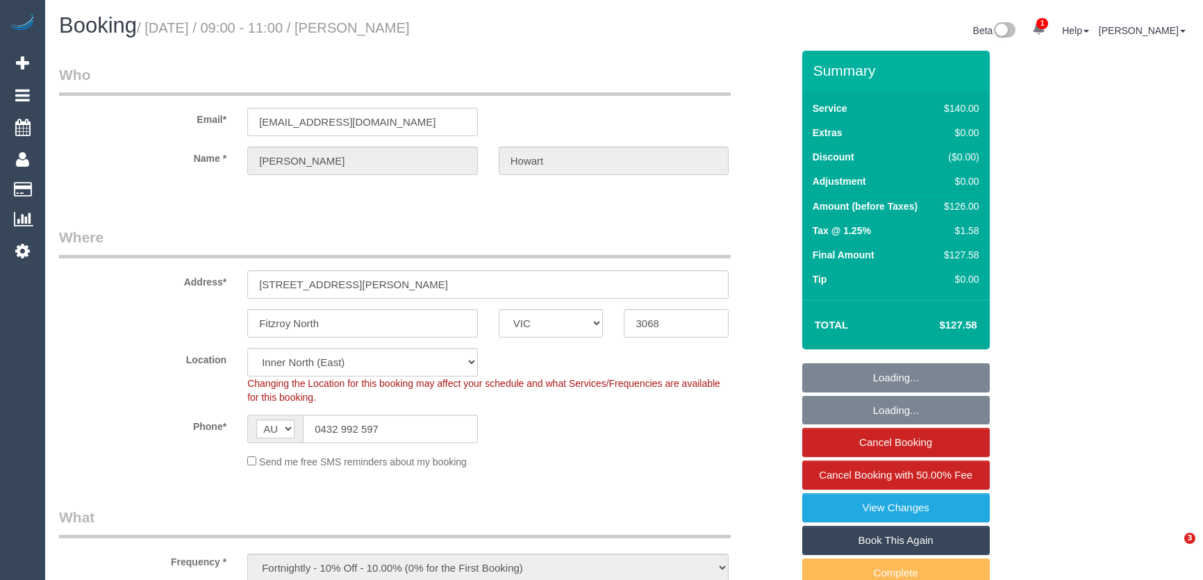
select select "VIC"
select select "number:28"
select select "number:14"
select select "number:19"
select select "number:25"
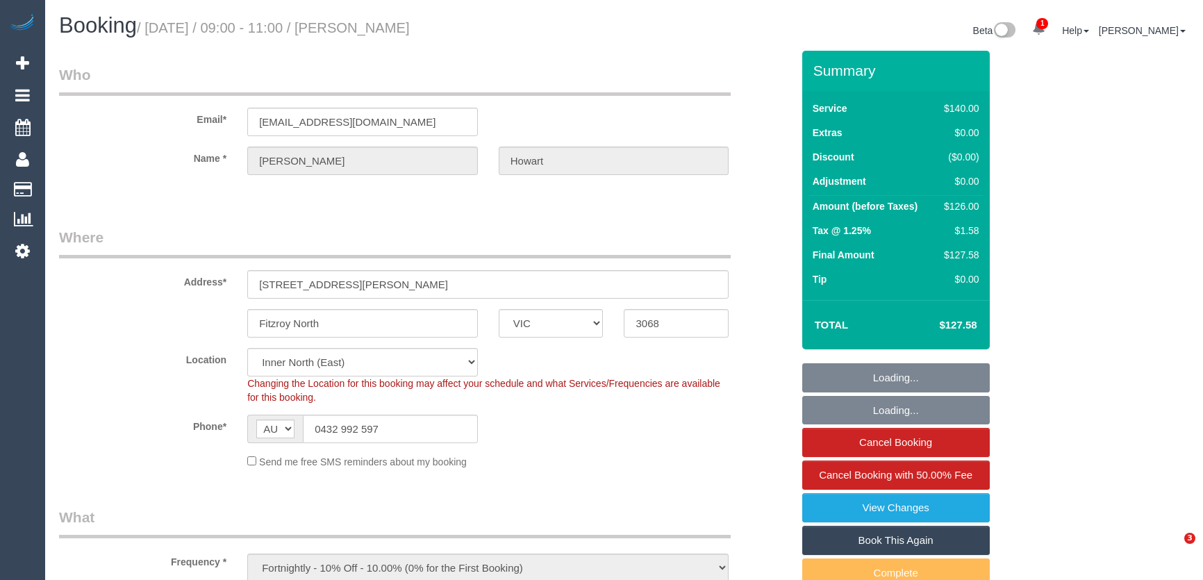
select select "number:33"
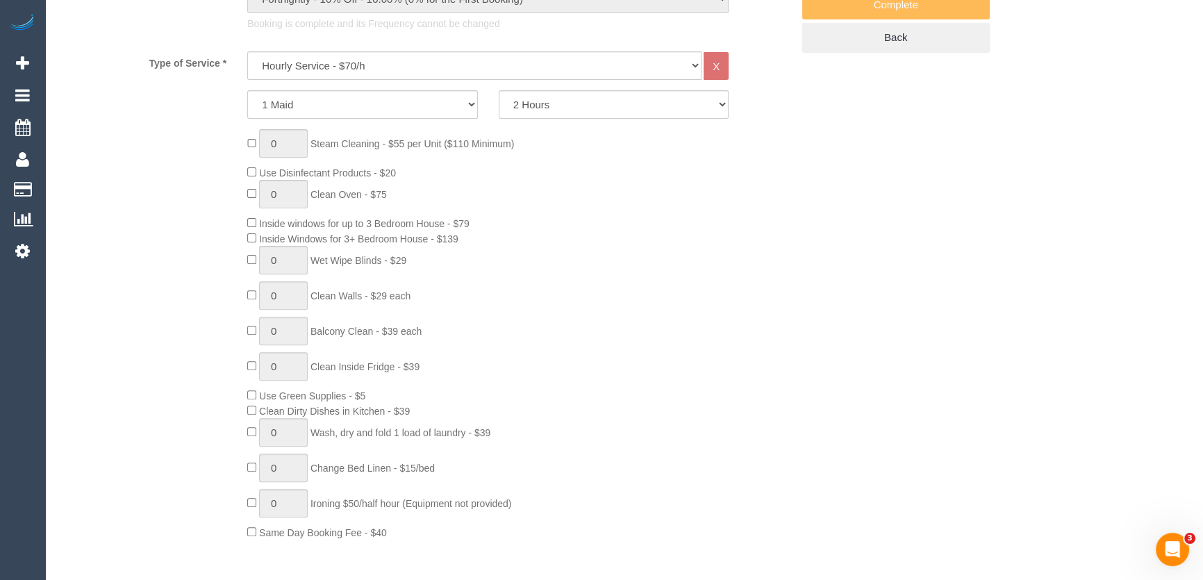
scroll to position [570, 0]
click at [550, 322] on div "0 Steam Cleaning - $55 per Unit ($110 Minimum) Use Disinfectant Products - $20 …" at bounding box center [519, 333] width 565 height 411
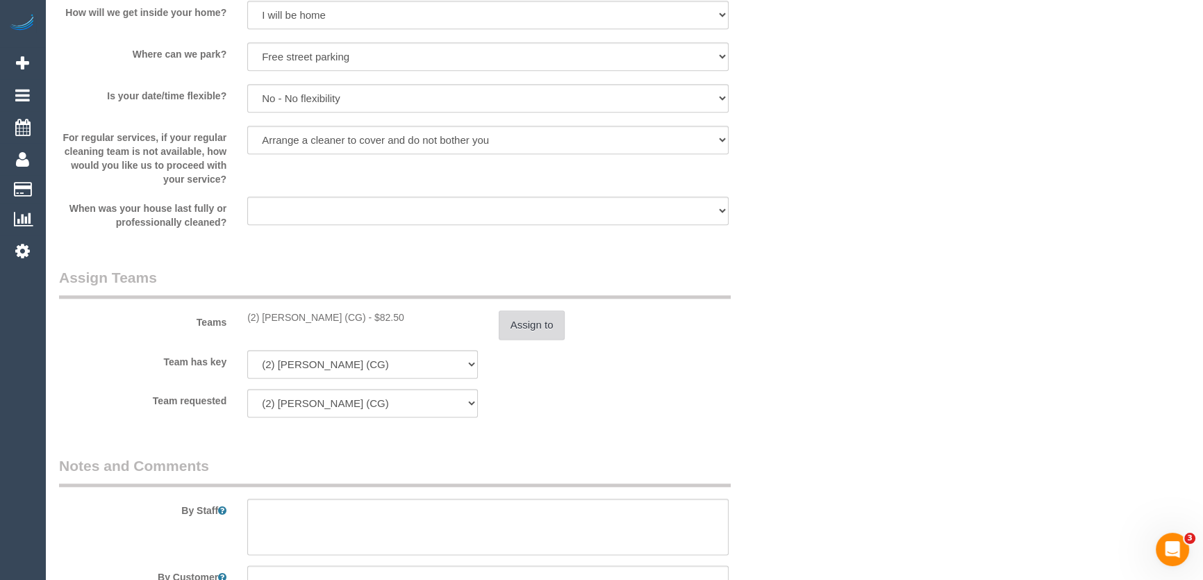
click at [520, 324] on button "Assign to" at bounding box center [532, 325] width 67 height 29
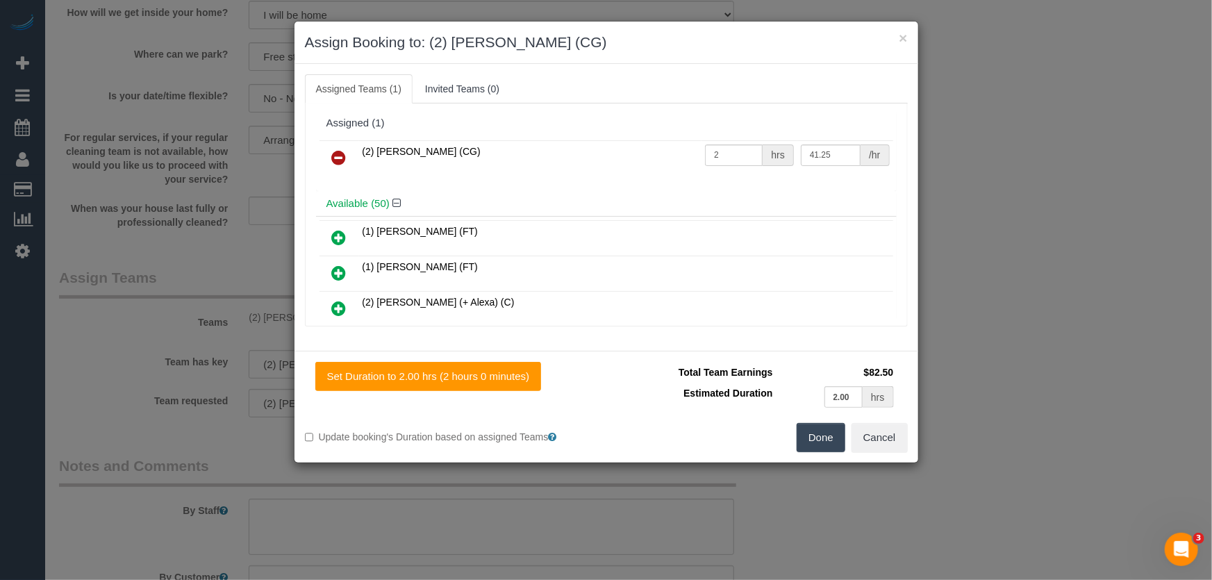
click at [826, 436] on button "Done" at bounding box center [821, 437] width 49 height 29
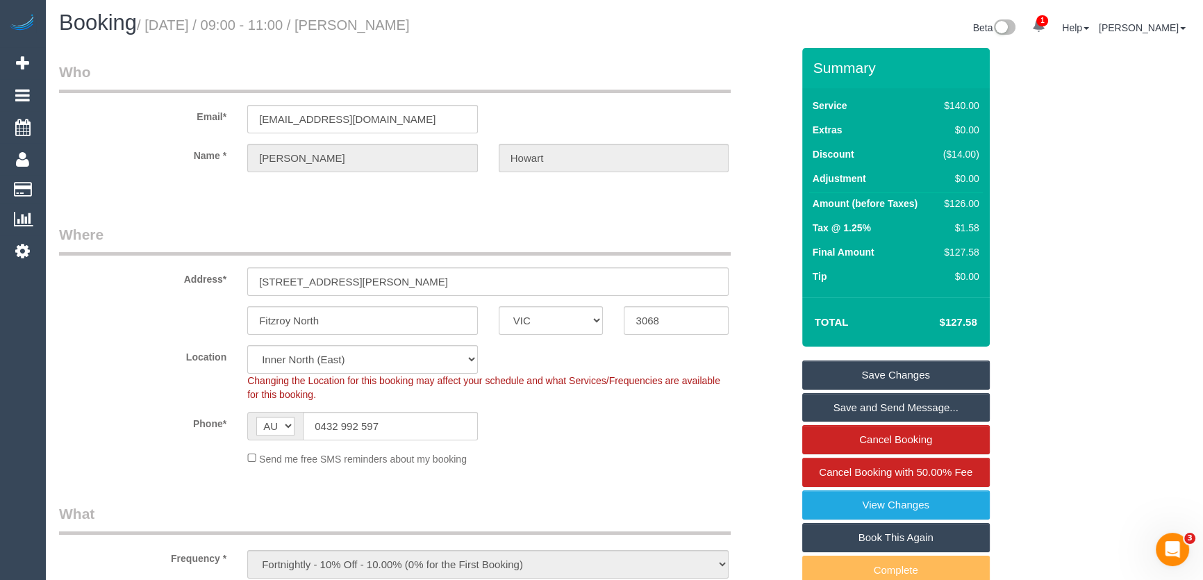
scroll to position [0, 0]
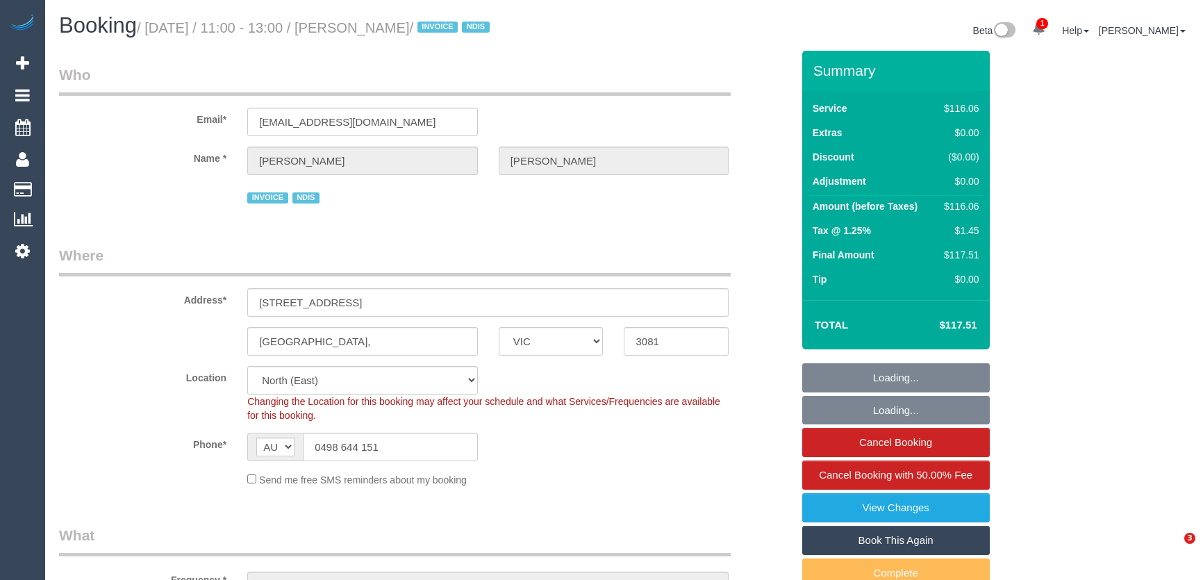
select select "VIC"
select select "number:27"
select select "number:14"
select select "number:19"
select select "number:36"
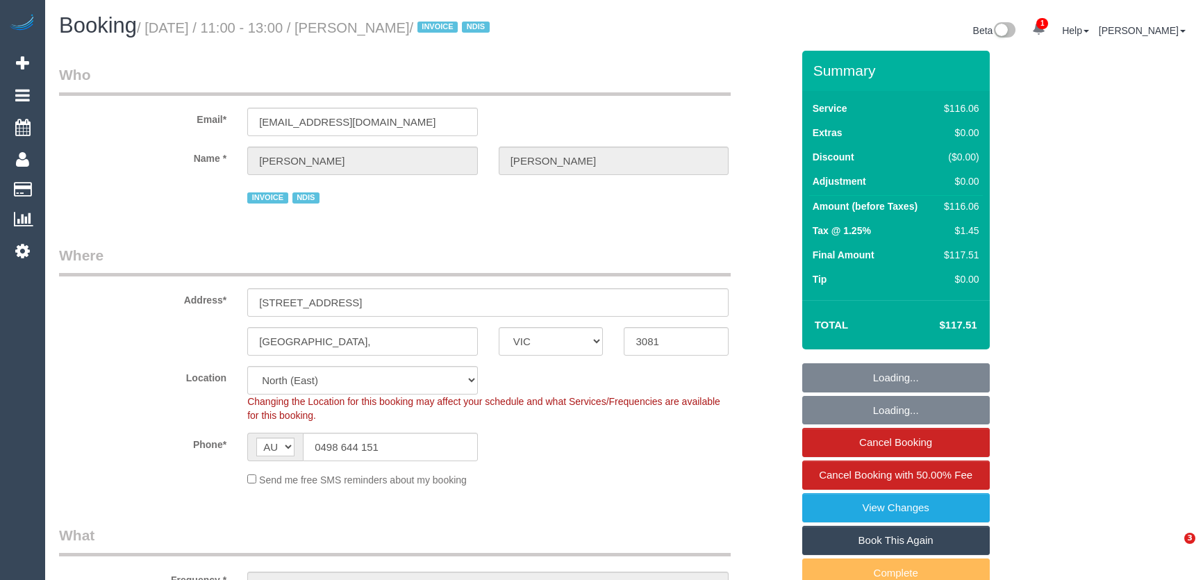
select select "number:35"
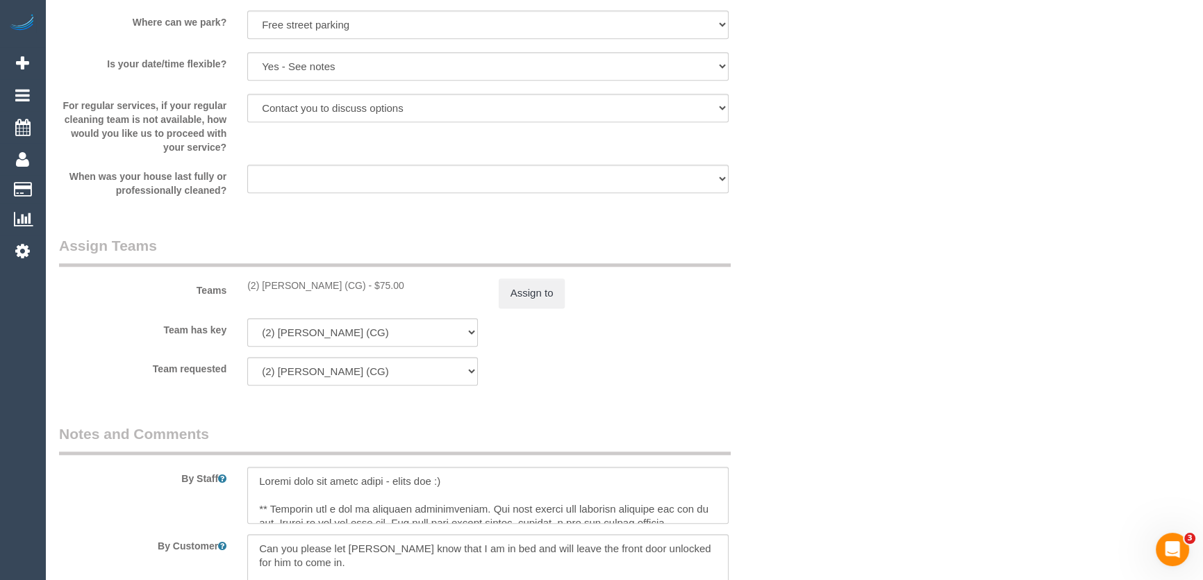
scroll to position [1705, 0]
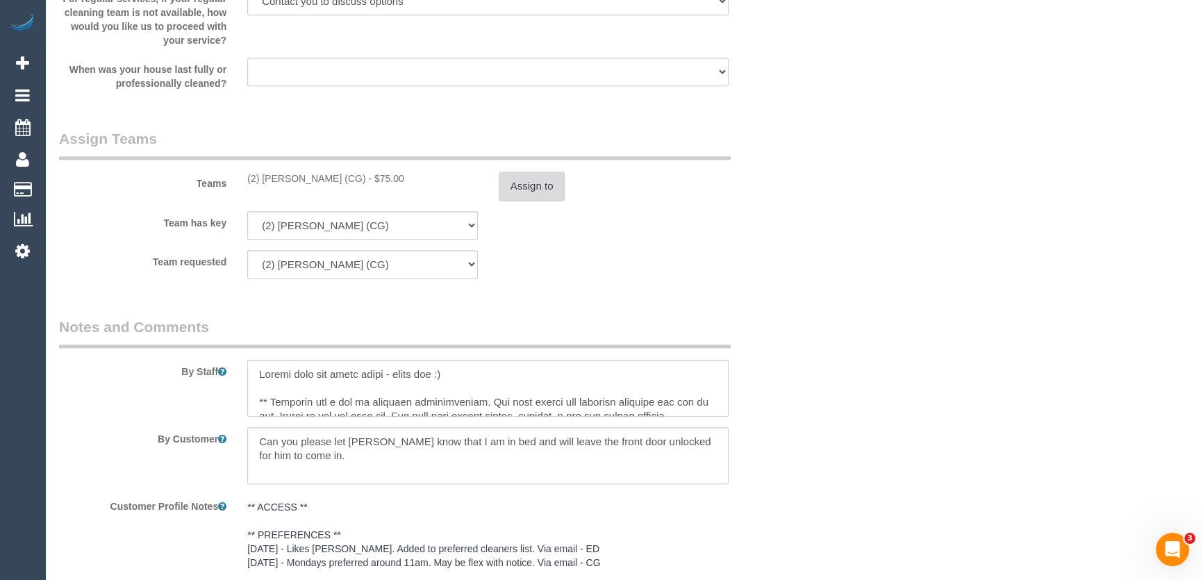
click at [530, 185] on button "Assign to" at bounding box center [532, 186] width 67 height 29
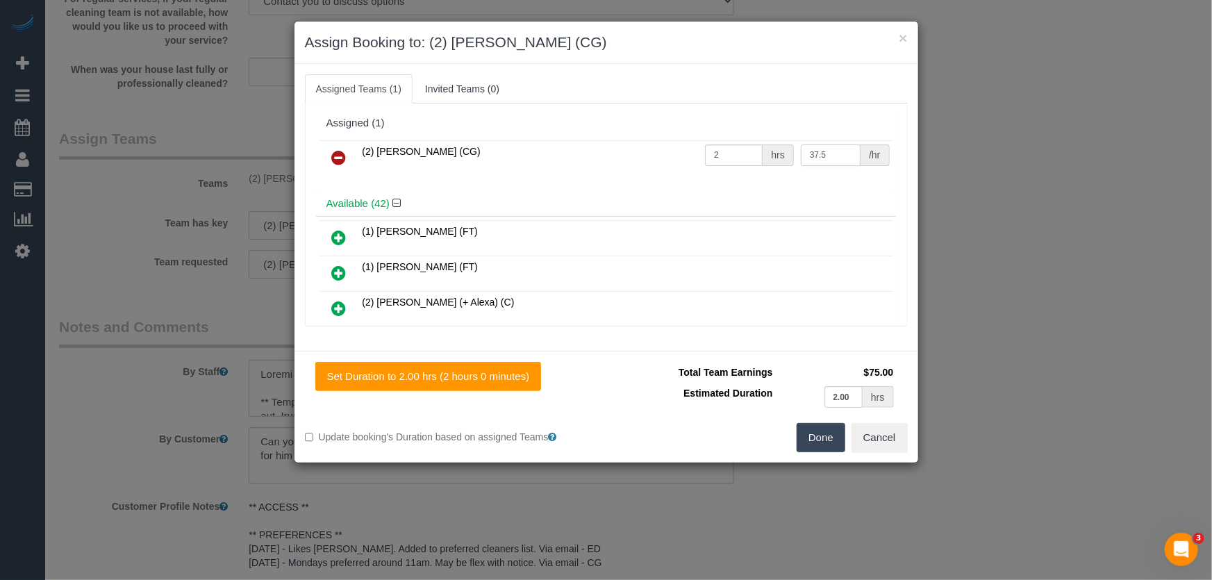
click at [827, 153] on input "37.5" at bounding box center [831, 156] width 60 height 22
type input "41.25"
click at [825, 441] on button "Done" at bounding box center [821, 437] width 49 height 29
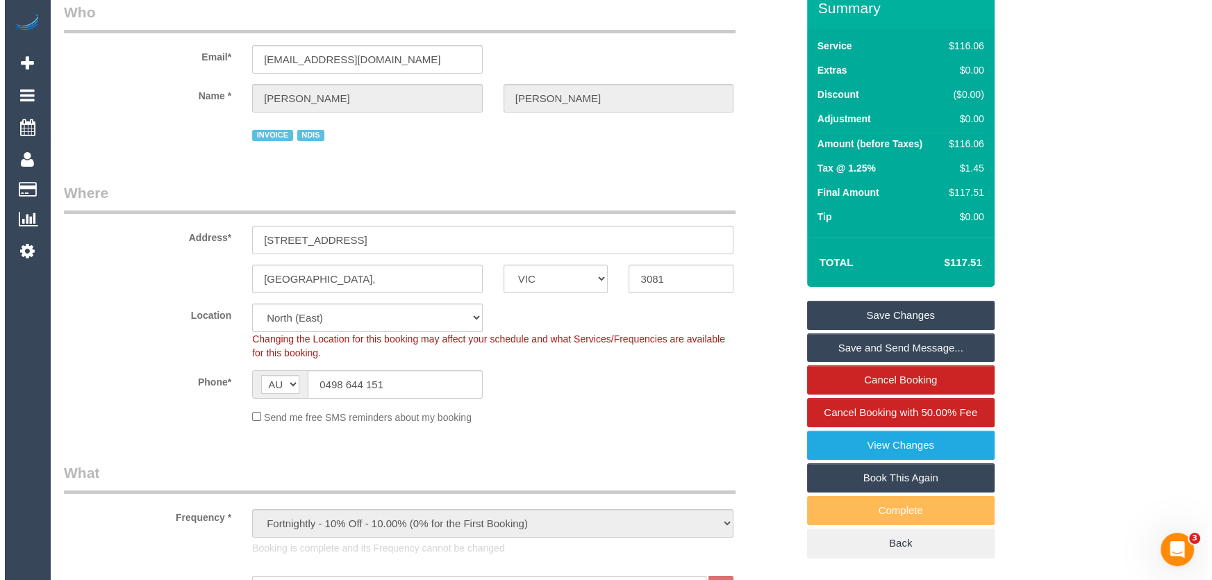
scroll to position [0, 0]
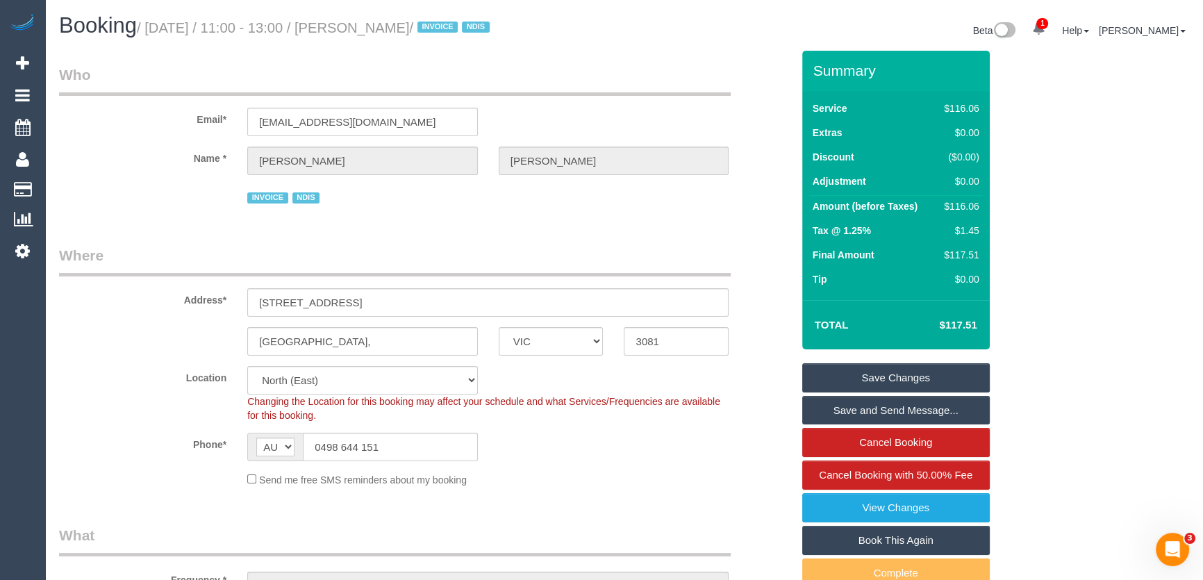
click at [877, 374] on link "Save Changes" at bounding box center [896, 377] width 188 height 29
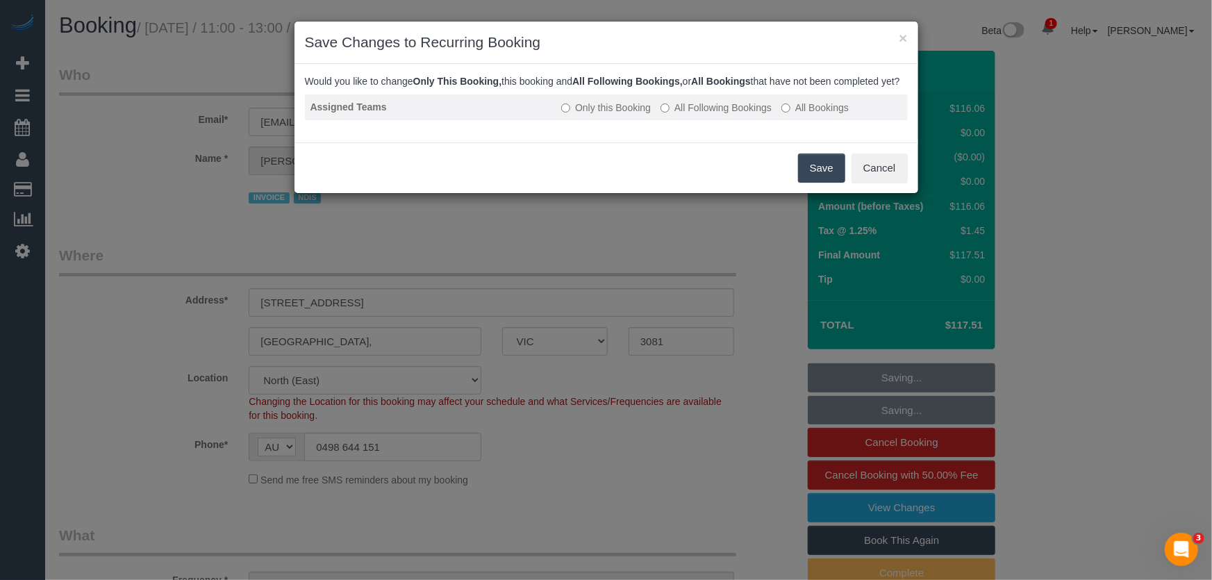
click at [720, 115] on label "All Following Bookings" at bounding box center [716, 108] width 111 height 14
click at [814, 181] on button "Save" at bounding box center [821, 168] width 47 height 29
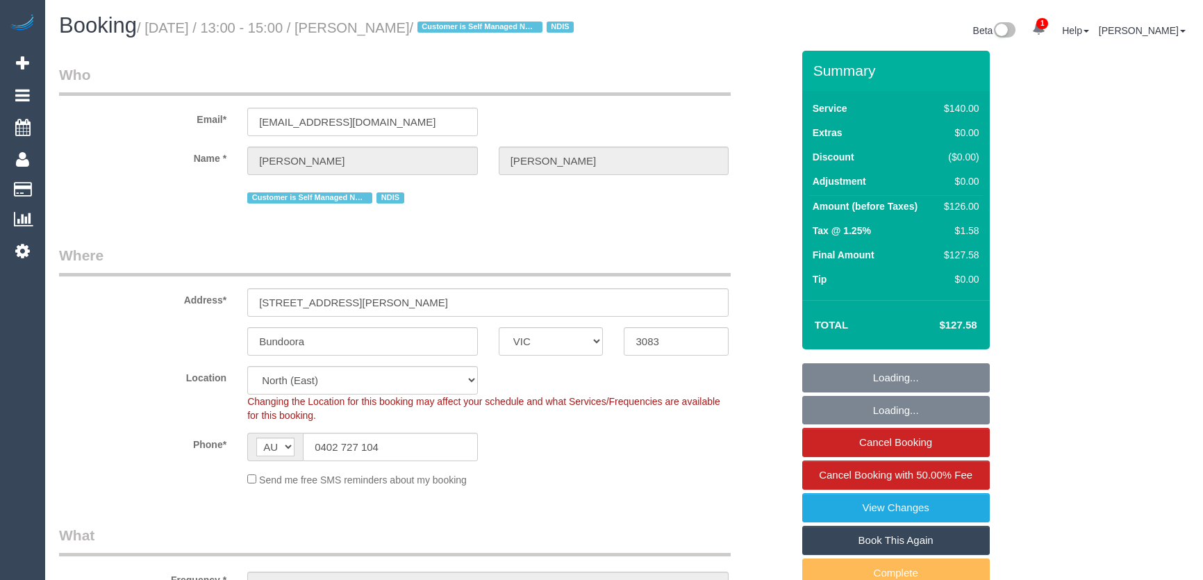
select select "VIC"
select select "number:28"
select select "number:14"
select select "number:19"
select select "number:23"
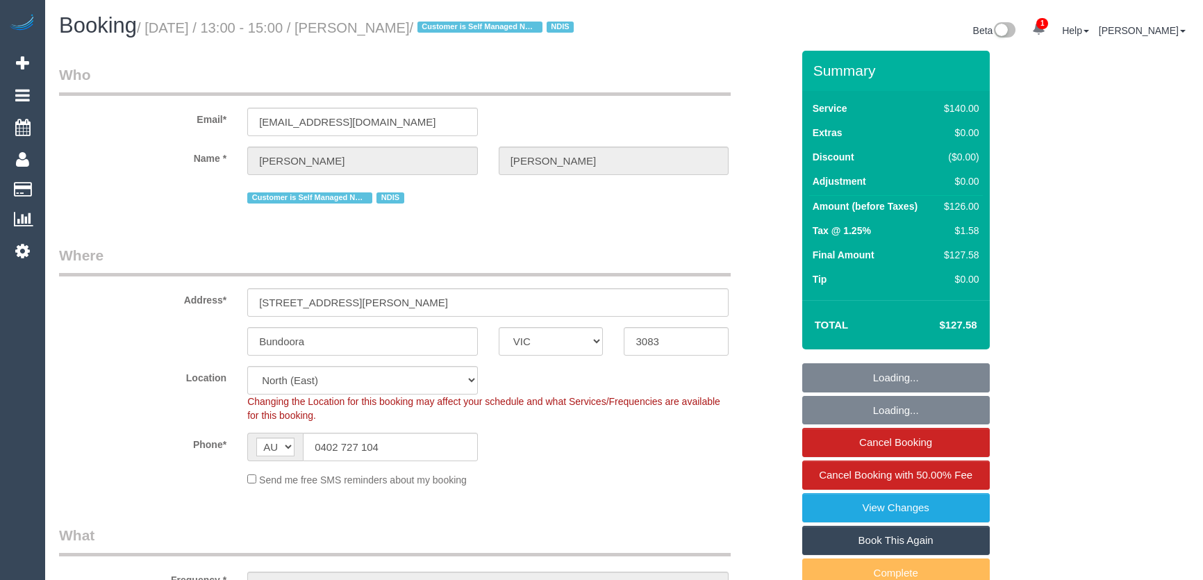
select select "number:26"
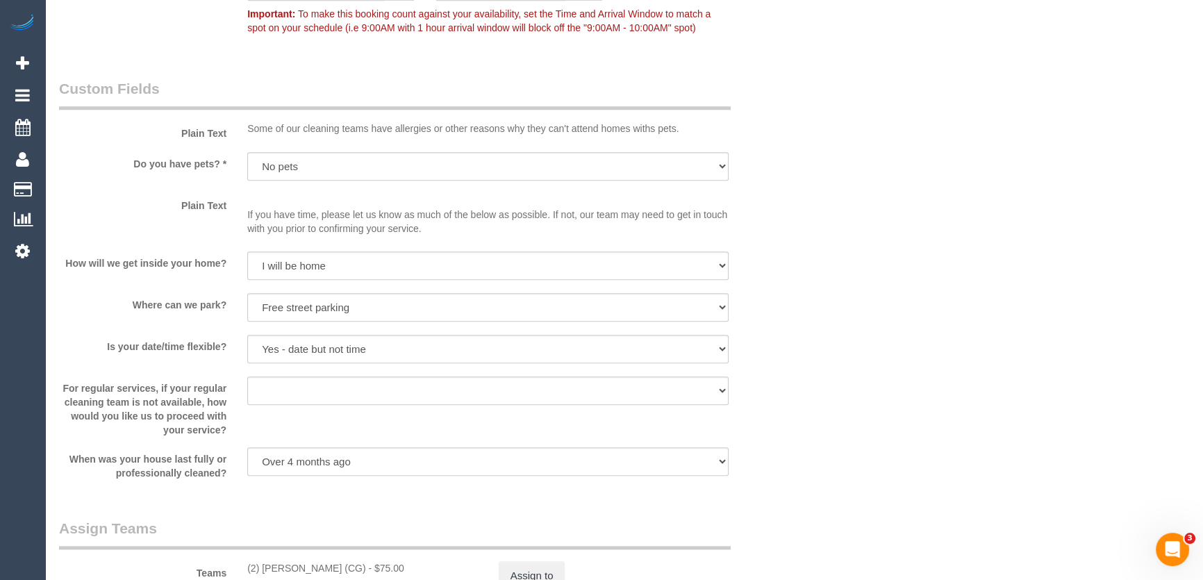
scroll to position [1831, 0]
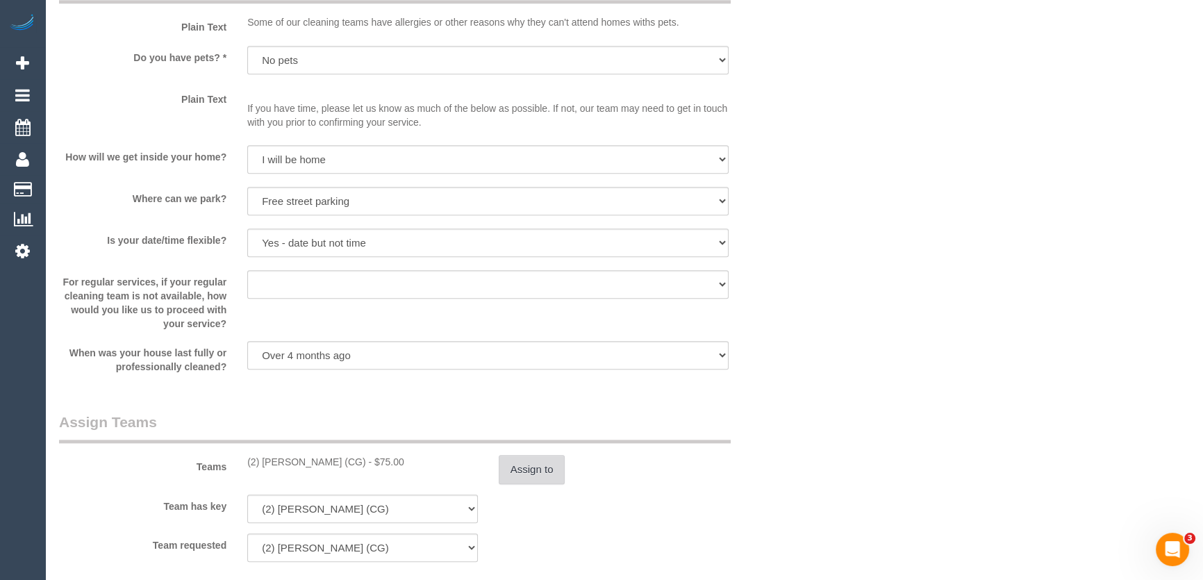
click at [522, 461] on button "Assign to" at bounding box center [532, 469] width 67 height 29
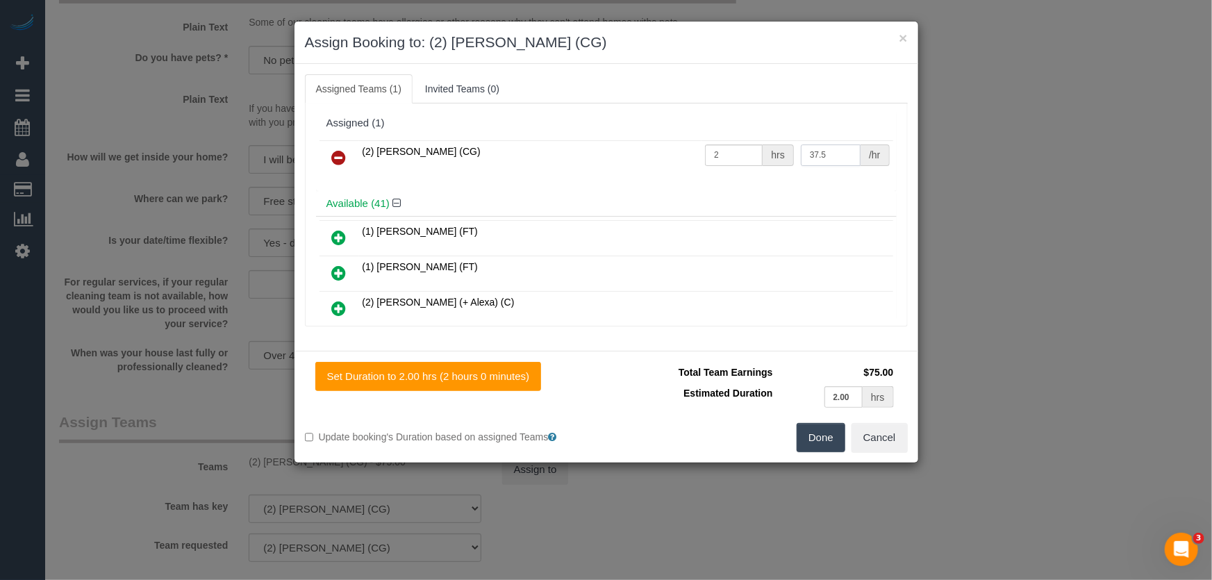
click at [834, 159] on input "37.5" at bounding box center [831, 156] width 60 height 22
type input "41.25"
click at [821, 439] on button "Done" at bounding box center [821, 437] width 49 height 29
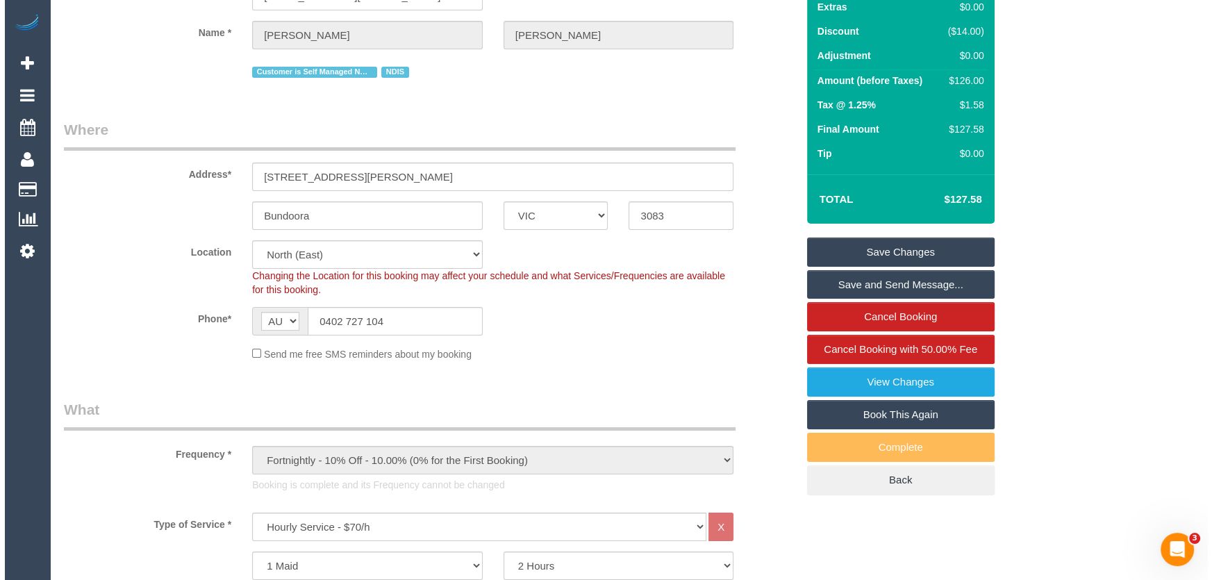
scroll to position [0, 0]
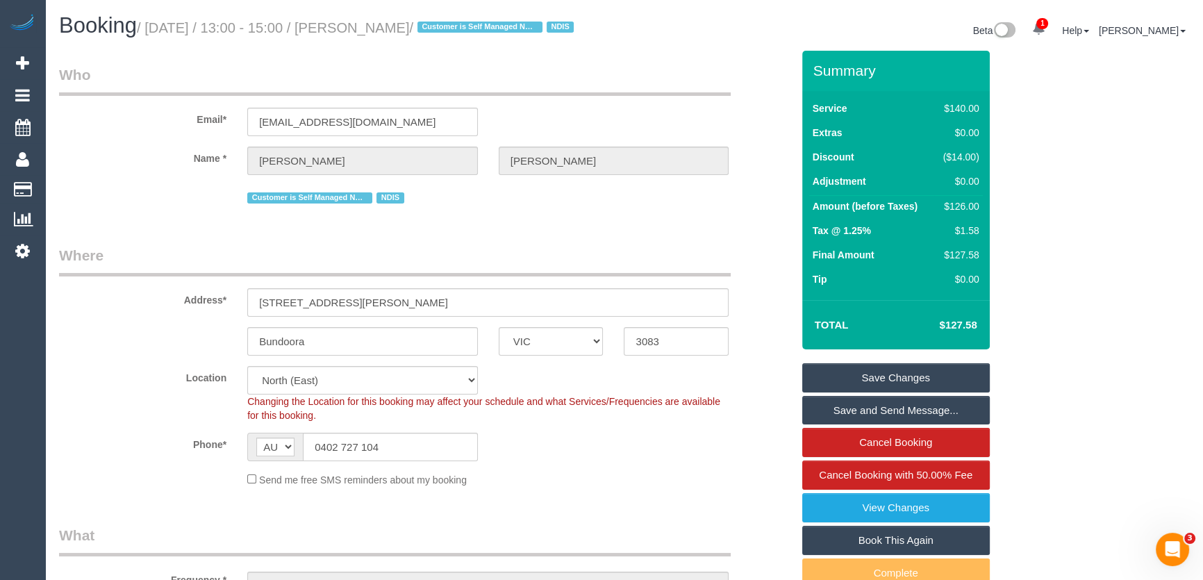
click at [902, 368] on link "Save Changes" at bounding box center [896, 377] width 188 height 29
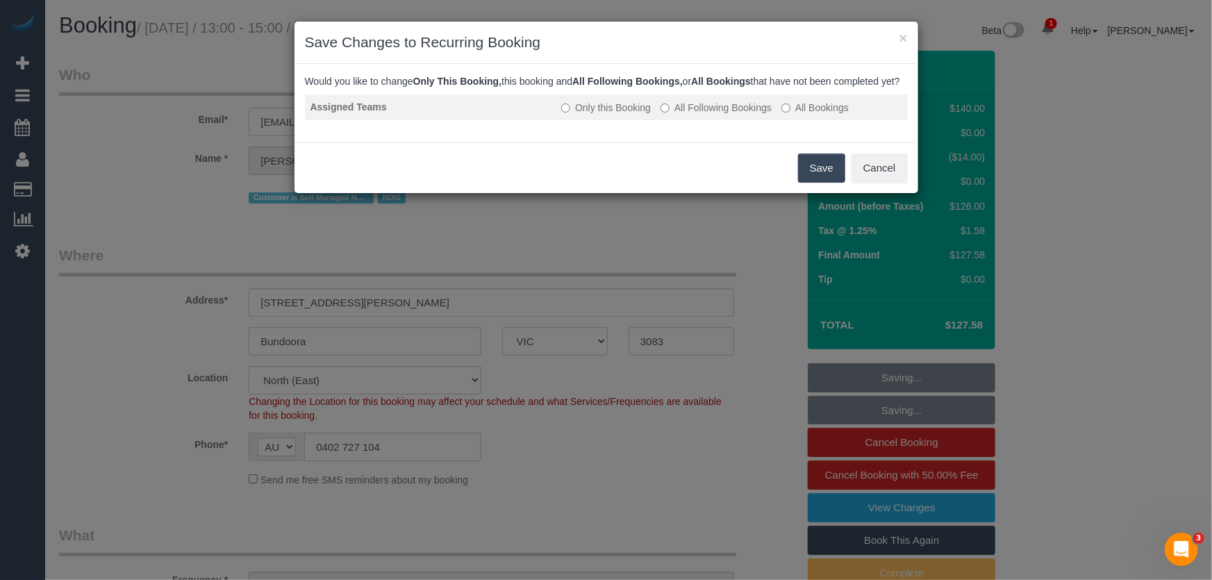
click at [702, 115] on label "All Following Bookings" at bounding box center [716, 108] width 111 height 14
click at [822, 183] on button "Save" at bounding box center [821, 168] width 47 height 29
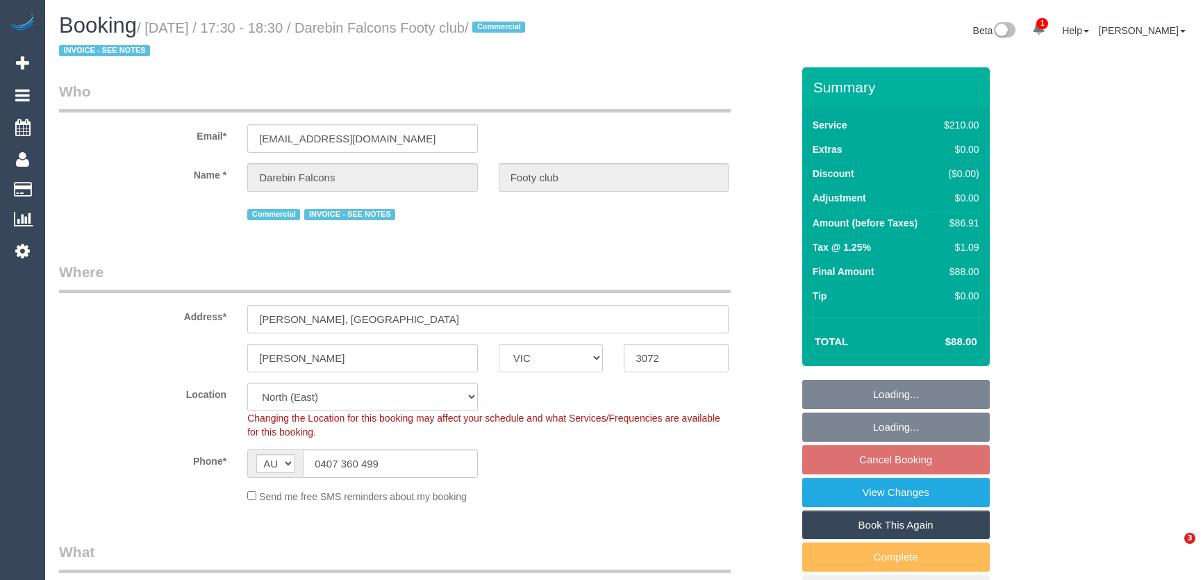
select select "VIC"
select select "object:536"
select select "number:28"
select select "180"
select select "object:1329"
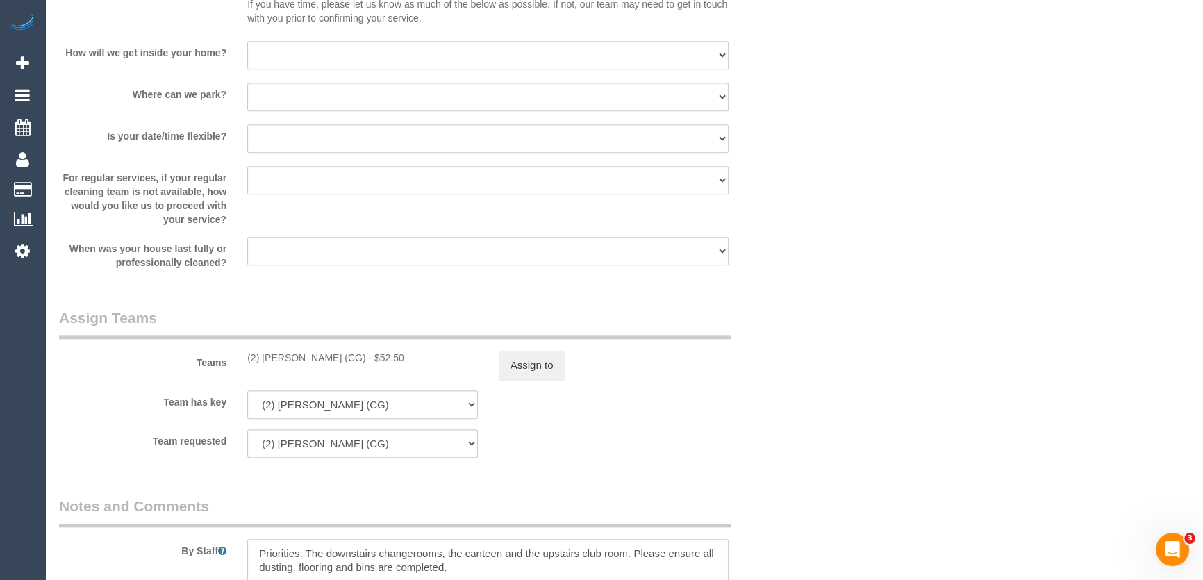
scroll to position [1958, 0]
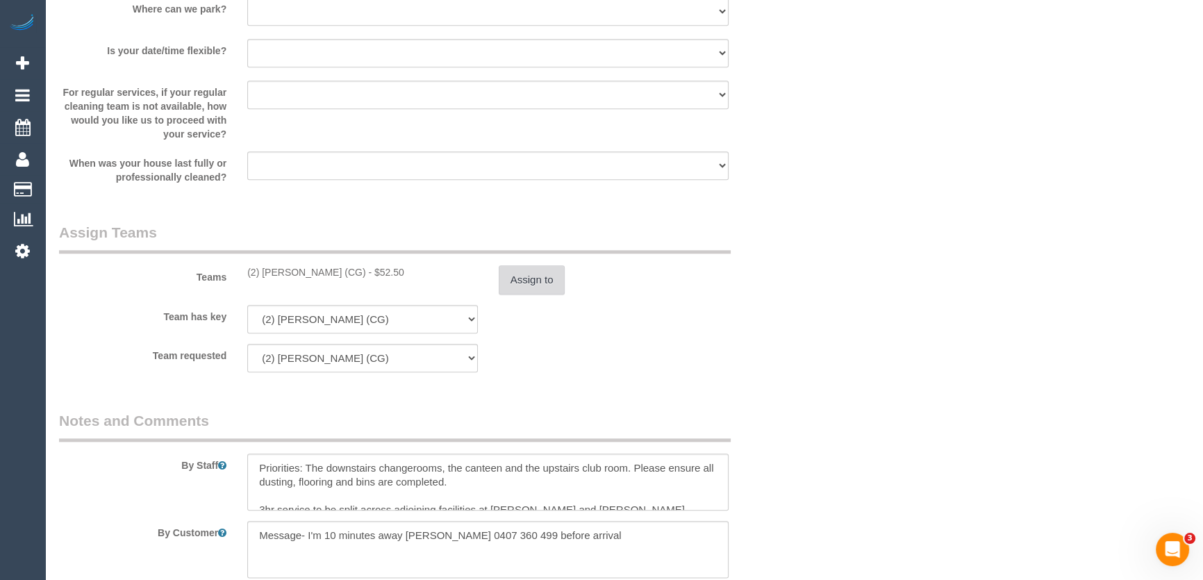
click at [549, 285] on button "Assign to" at bounding box center [532, 279] width 67 height 29
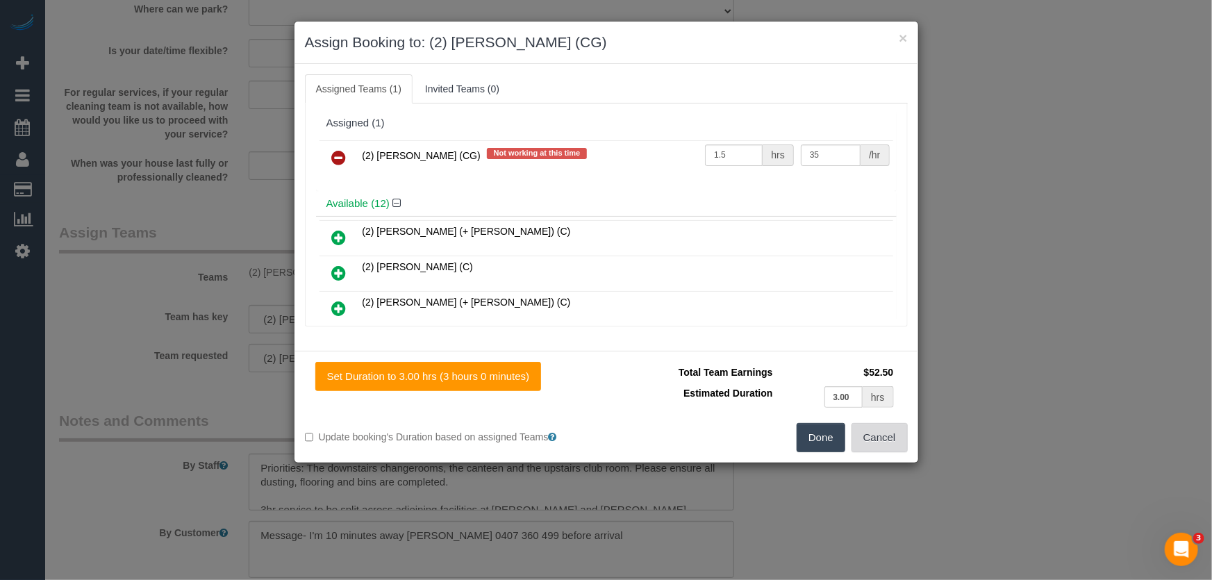
click at [875, 438] on button "Cancel" at bounding box center [880, 437] width 56 height 29
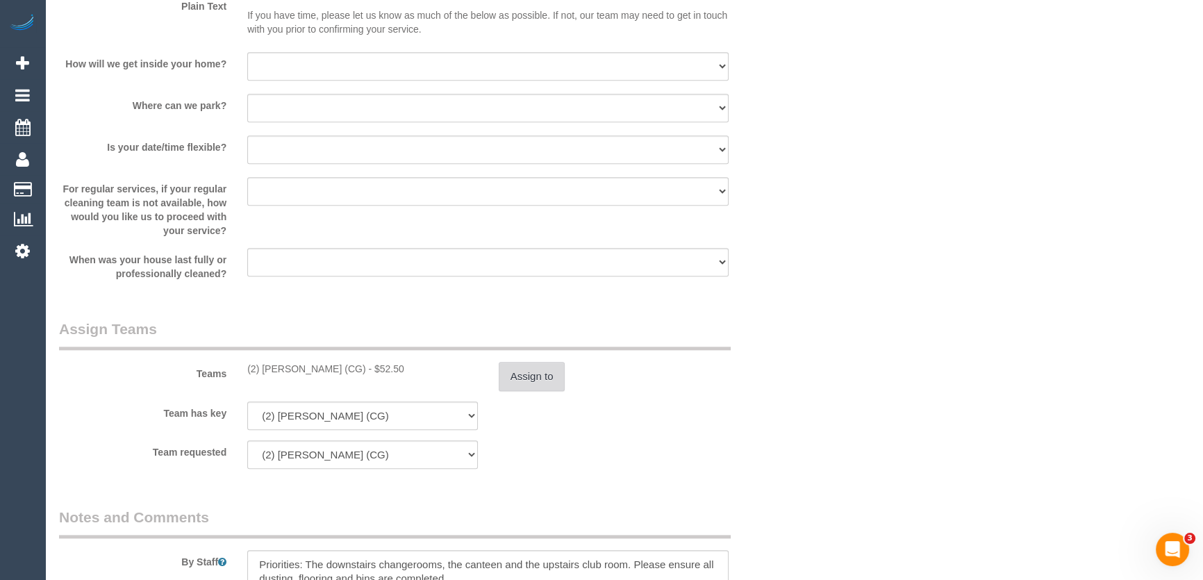
scroll to position [1959, 0]
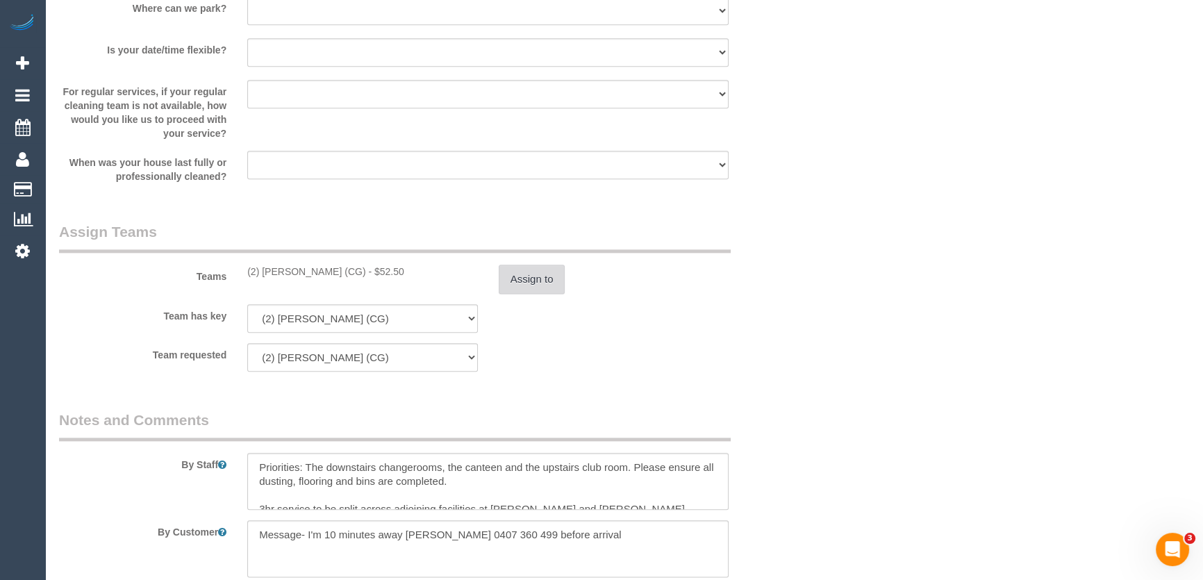
click at [538, 276] on button "Assign to" at bounding box center [532, 279] width 67 height 29
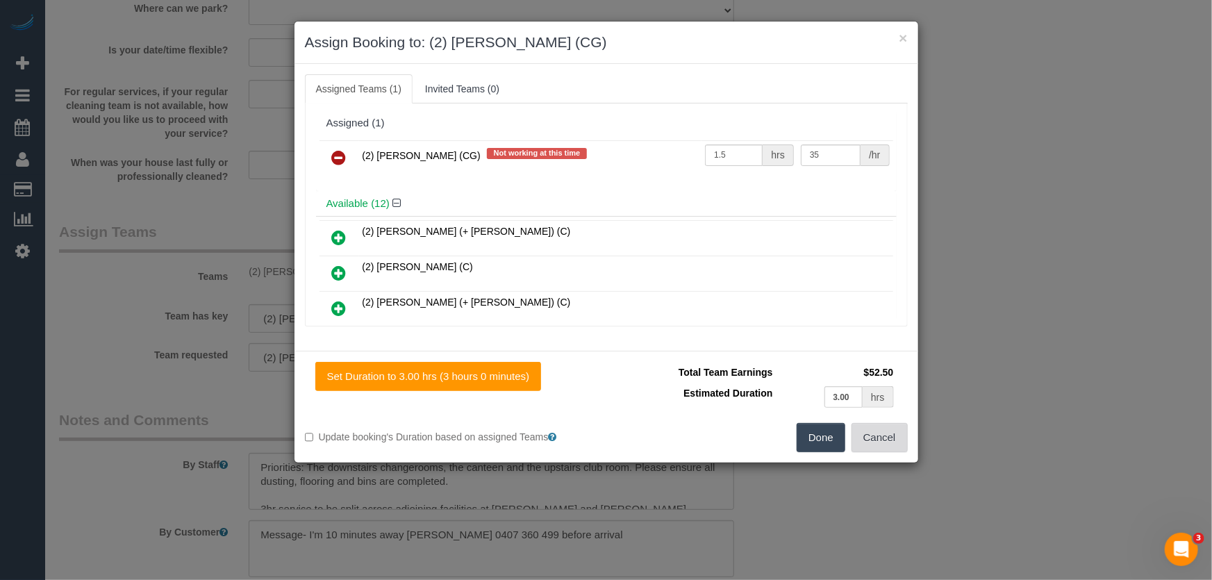
click at [868, 446] on button "Cancel" at bounding box center [880, 437] width 56 height 29
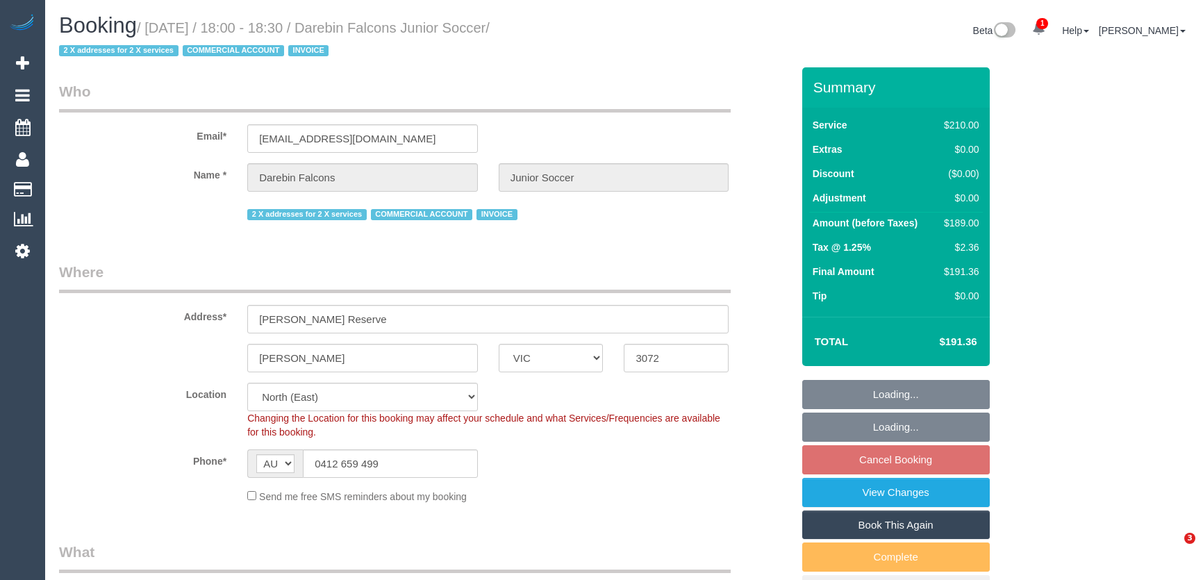
select select "VIC"
select select "180"
select select "number:28"
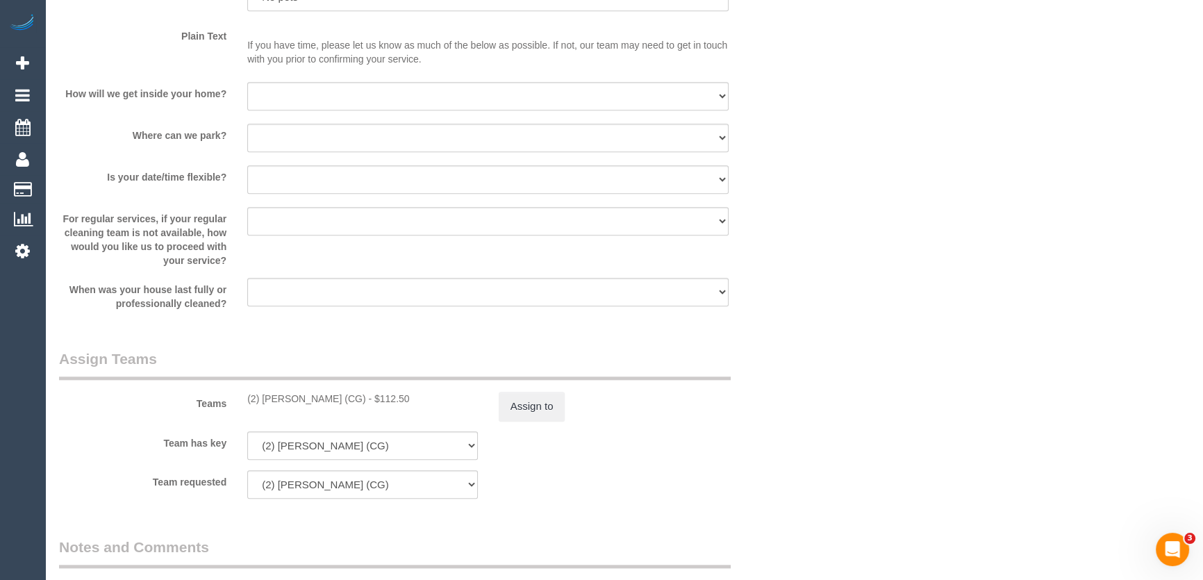
scroll to position [1958, 0]
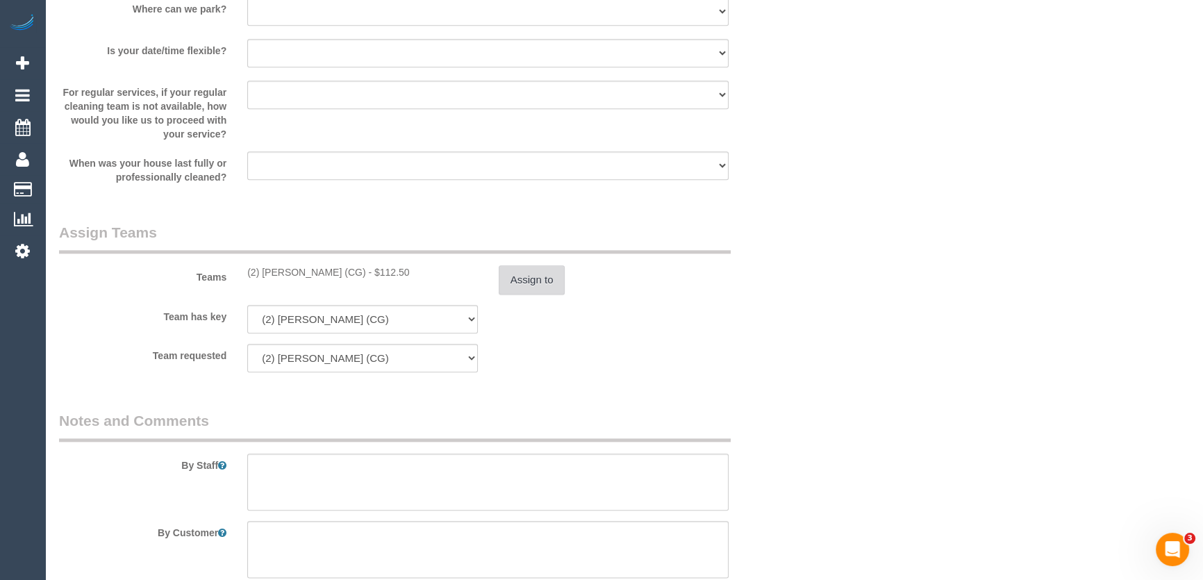
click at [523, 285] on button "Assign to" at bounding box center [532, 279] width 67 height 29
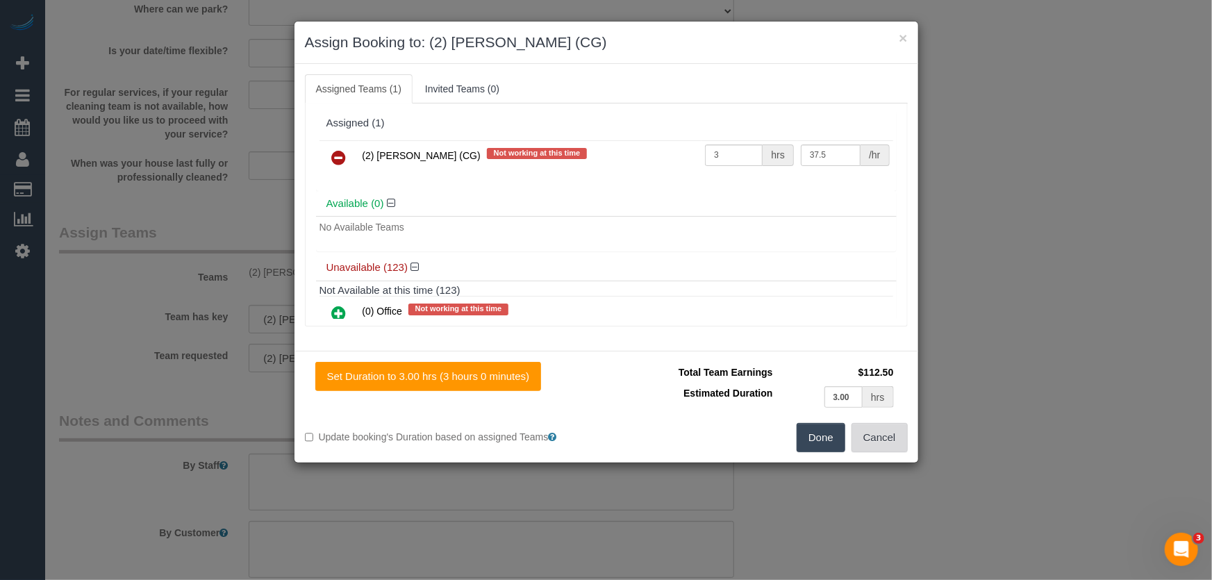
click at [868, 440] on button "Cancel" at bounding box center [880, 437] width 56 height 29
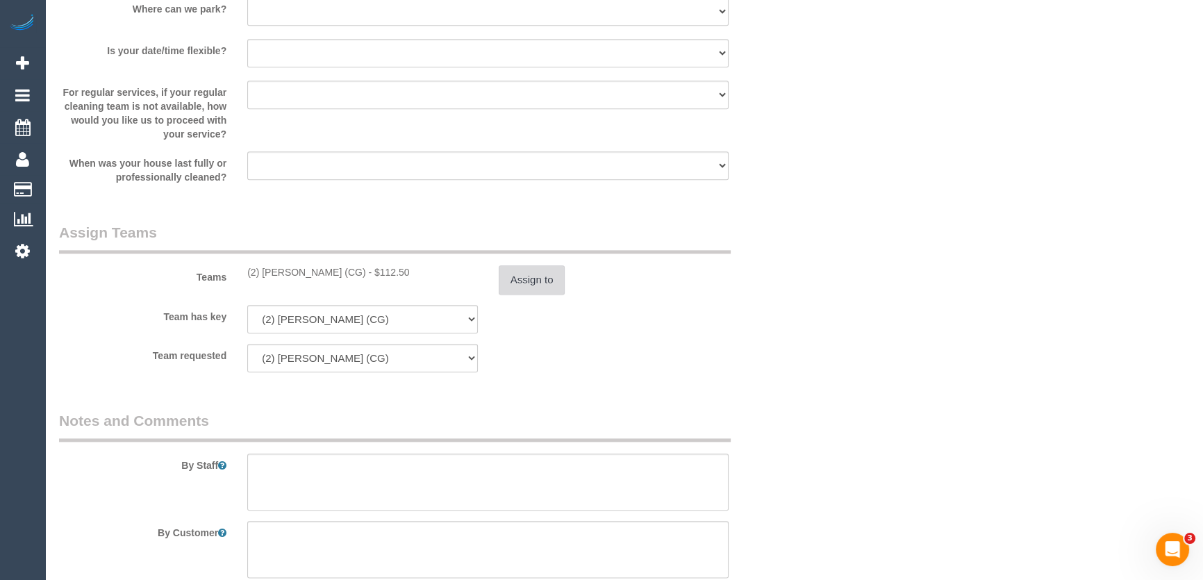
click at [542, 285] on button "Assign to" at bounding box center [532, 279] width 67 height 29
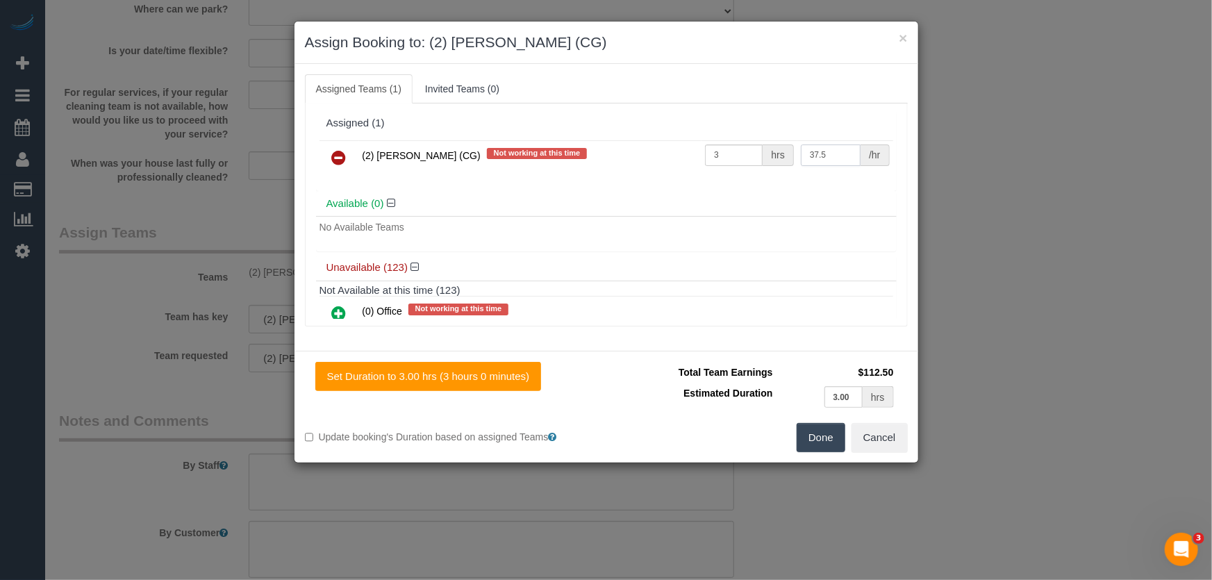
click at [818, 158] on input "37.5" at bounding box center [831, 156] width 60 height 22
type input "41.25"
click at [811, 439] on button "Done" at bounding box center [821, 437] width 49 height 29
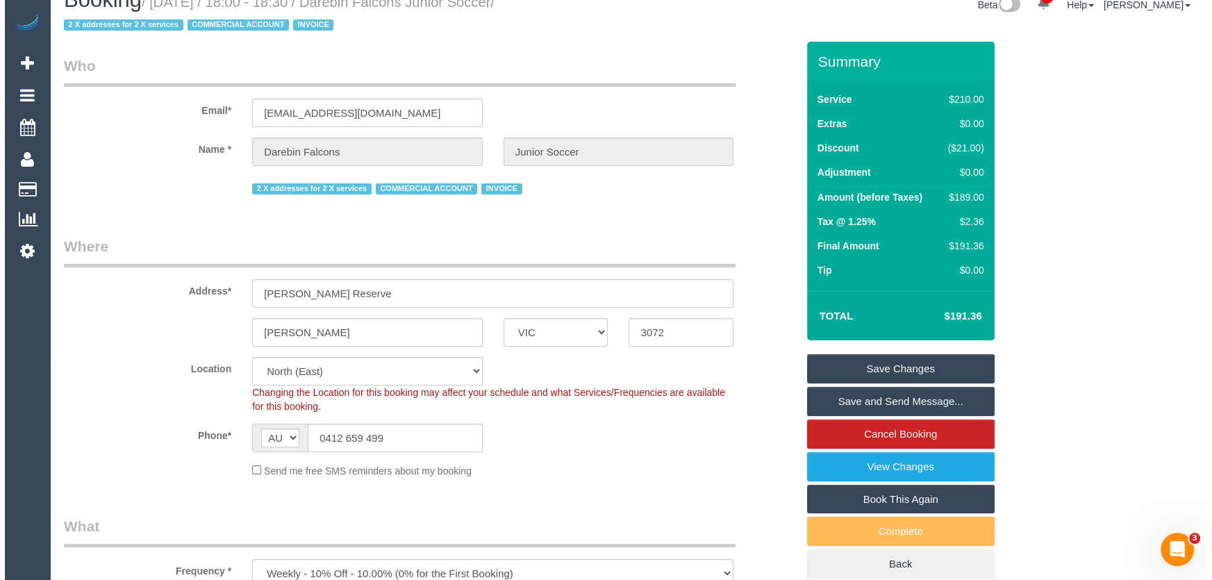
scroll to position [0, 0]
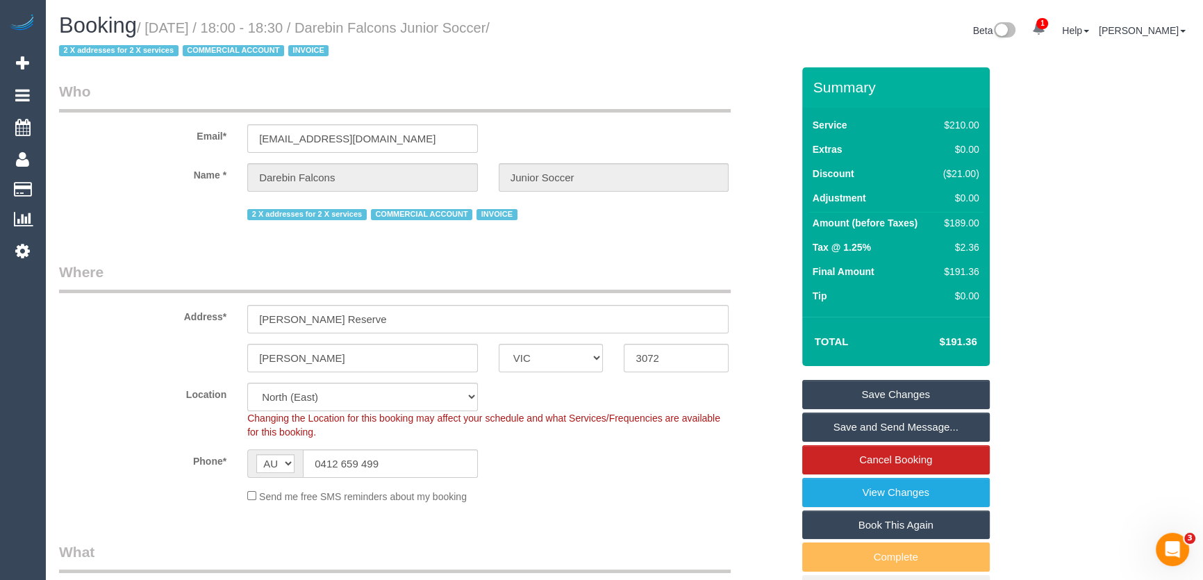
click at [859, 401] on link "Save Changes" at bounding box center [896, 394] width 188 height 29
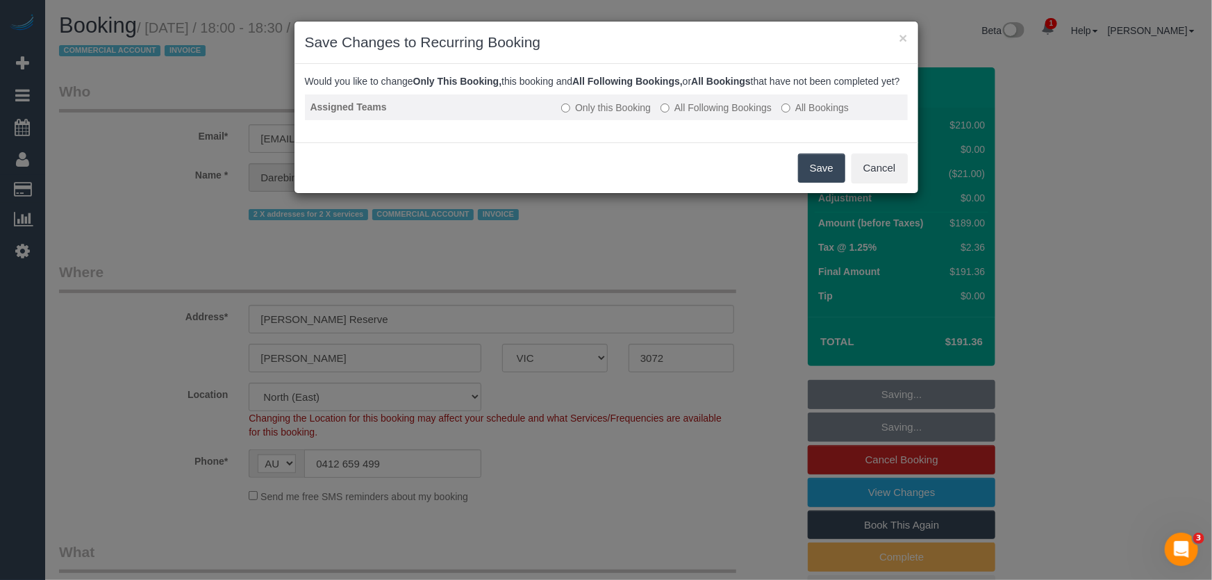
click at [707, 115] on label "All Following Bookings" at bounding box center [716, 108] width 111 height 14
click at [815, 183] on button "Save" at bounding box center [821, 168] width 47 height 29
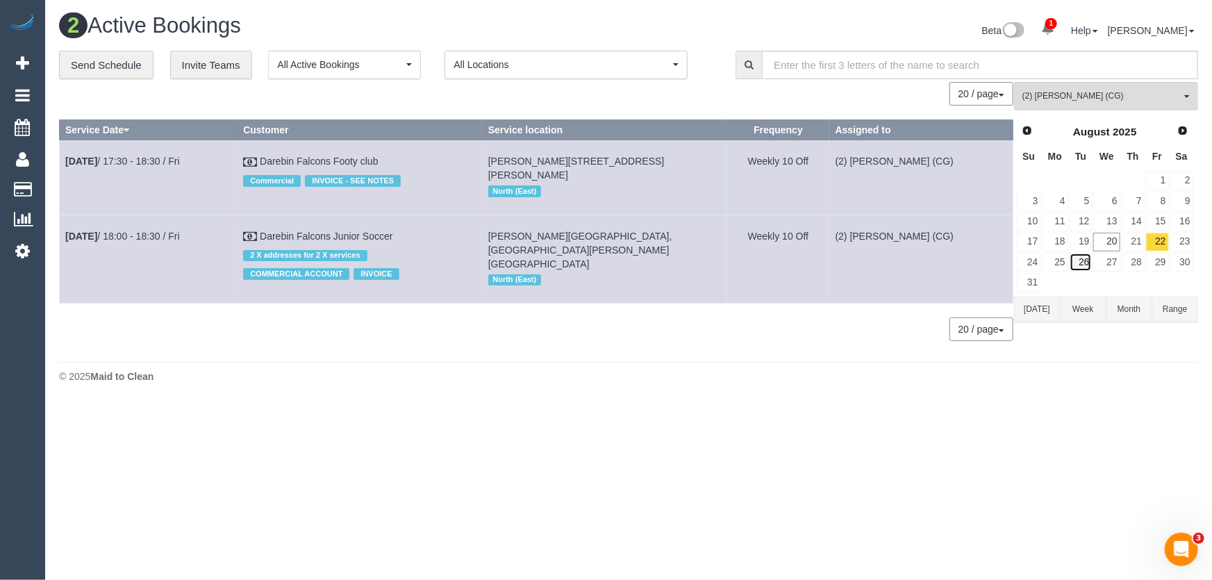
click at [1089, 264] on link "26" at bounding box center [1081, 262] width 23 height 19
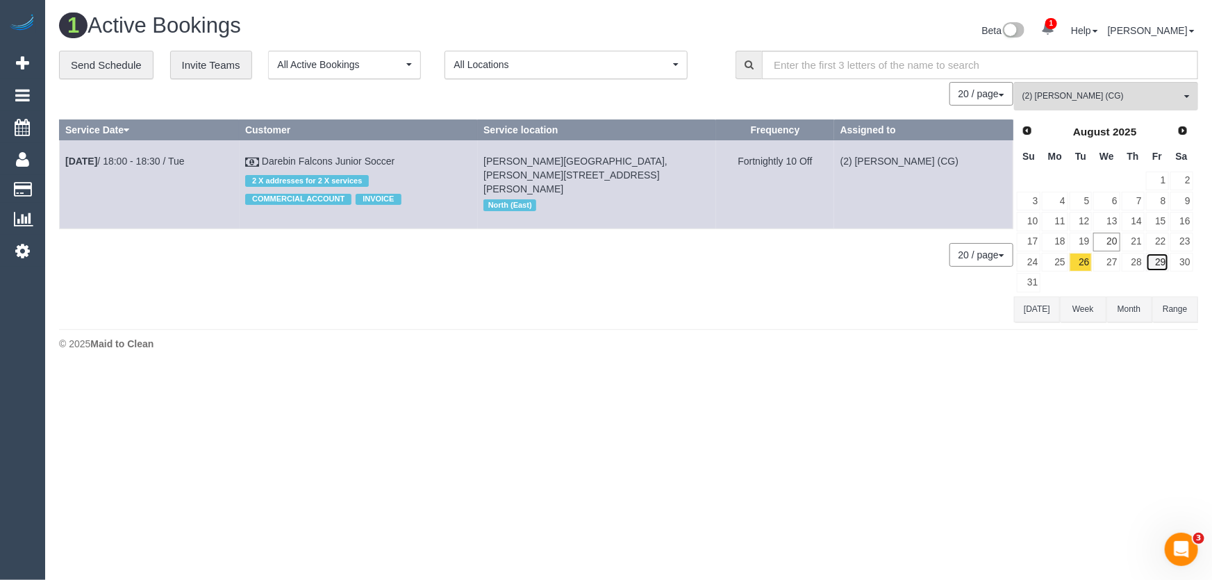
click at [1160, 263] on link "29" at bounding box center [1157, 262] width 23 height 19
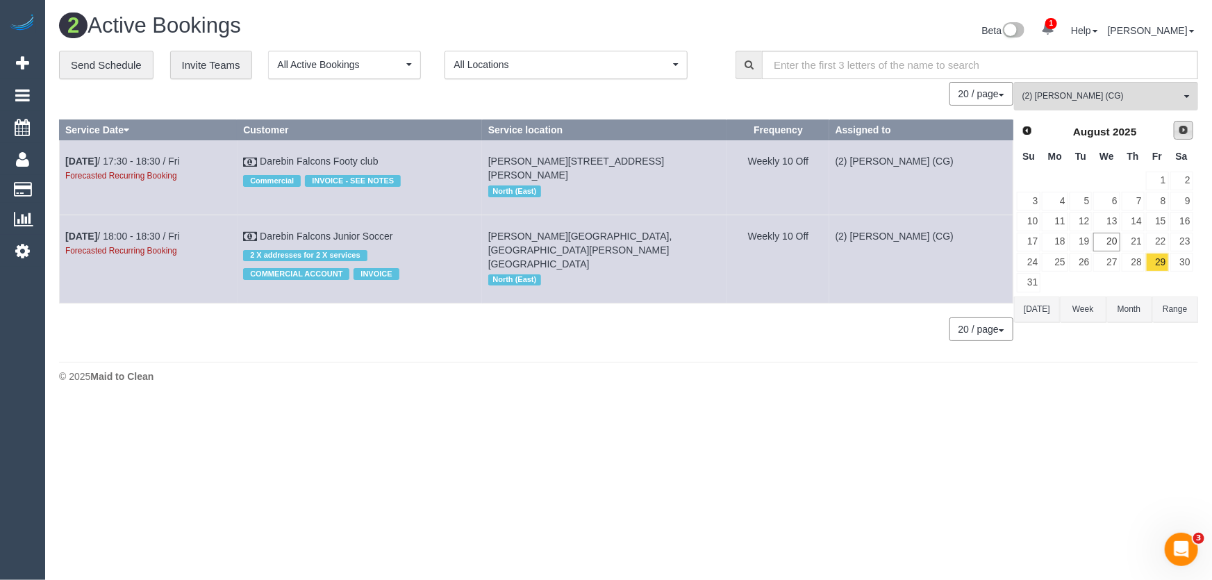
click at [1180, 132] on span "Next" at bounding box center [1183, 129] width 11 height 11
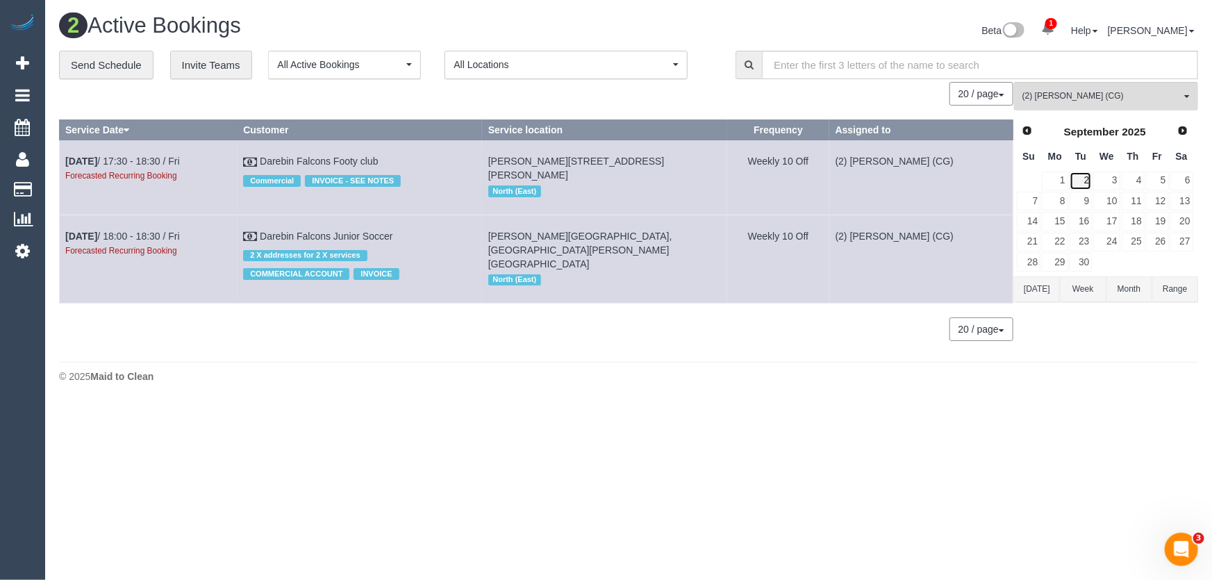
click at [1087, 182] on link "2" at bounding box center [1081, 181] width 23 height 19
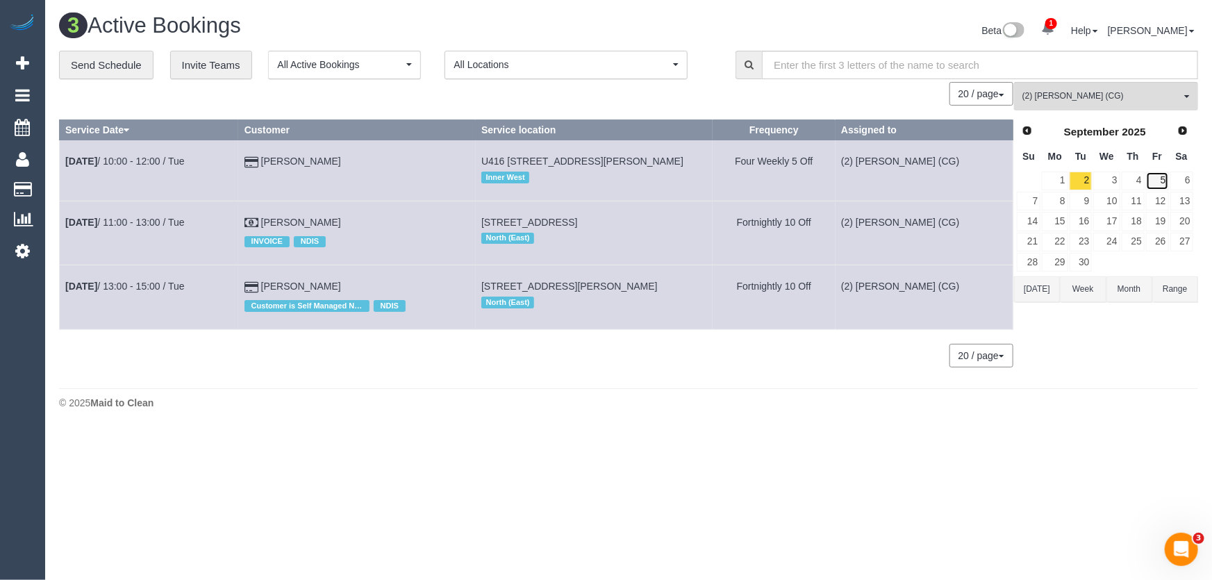
click at [1165, 180] on link "5" at bounding box center [1157, 181] width 23 height 19
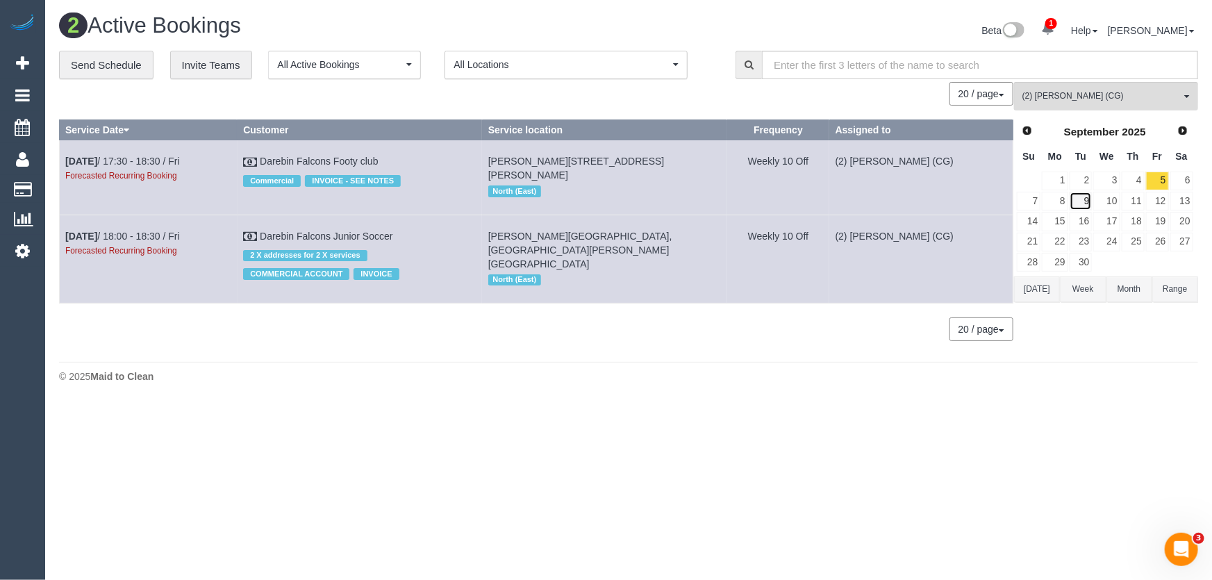
click at [1089, 201] on link "9" at bounding box center [1081, 201] width 23 height 19
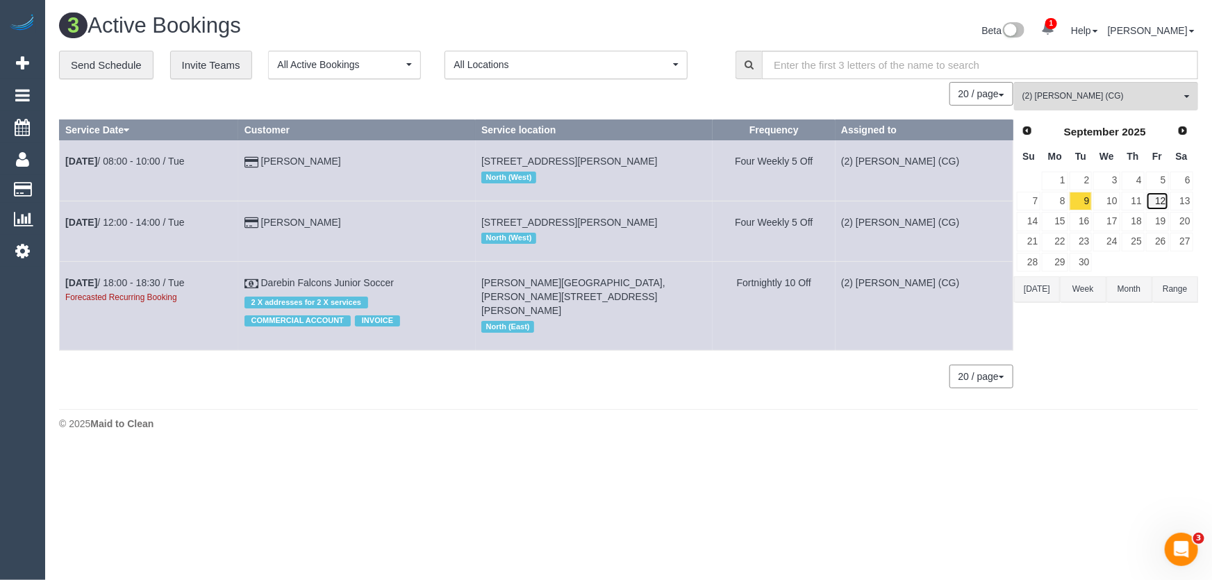
click at [1164, 201] on link "12" at bounding box center [1157, 201] width 23 height 19
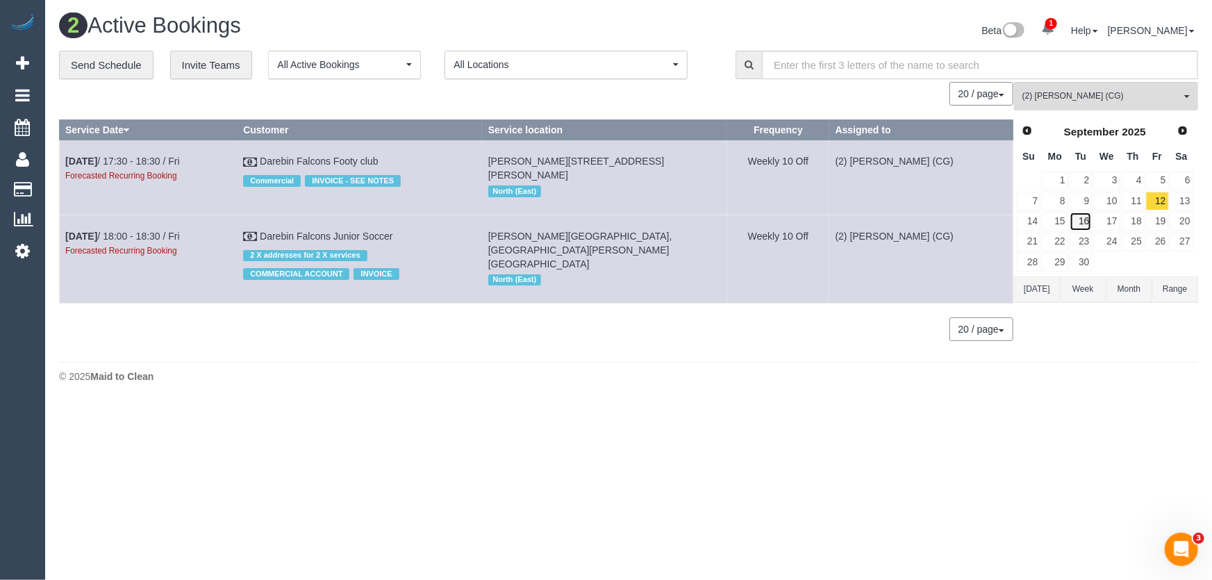
click at [1085, 222] on link "16" at bounding box center [1081, 221] width 23 height 19
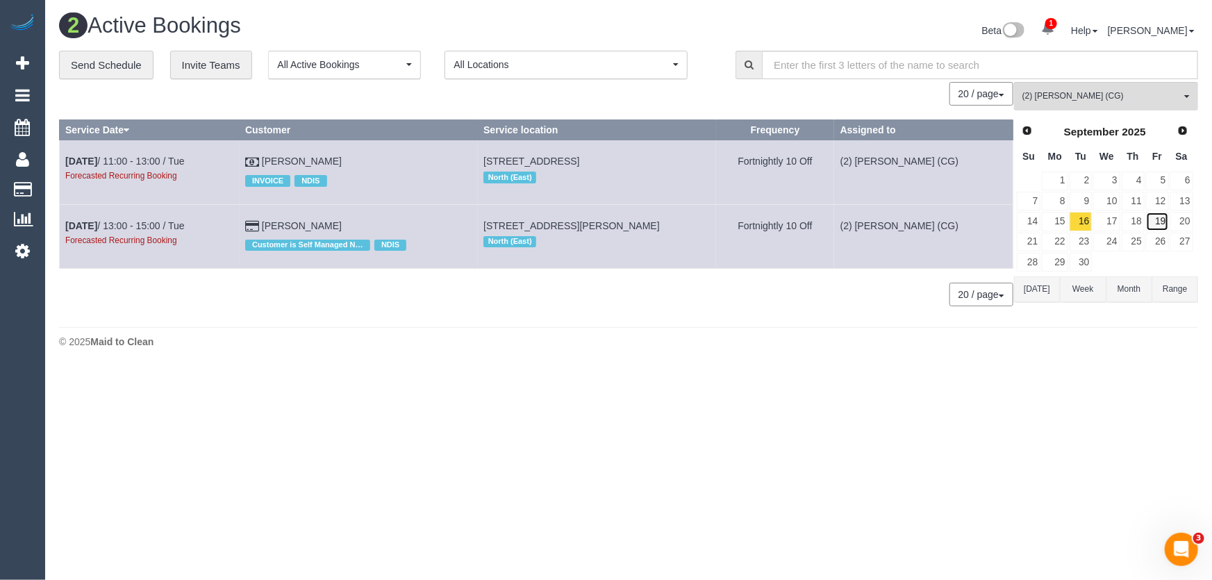
click at [1162, 215] on link "19" at bounding box center [1157, 221] width 23 height 19
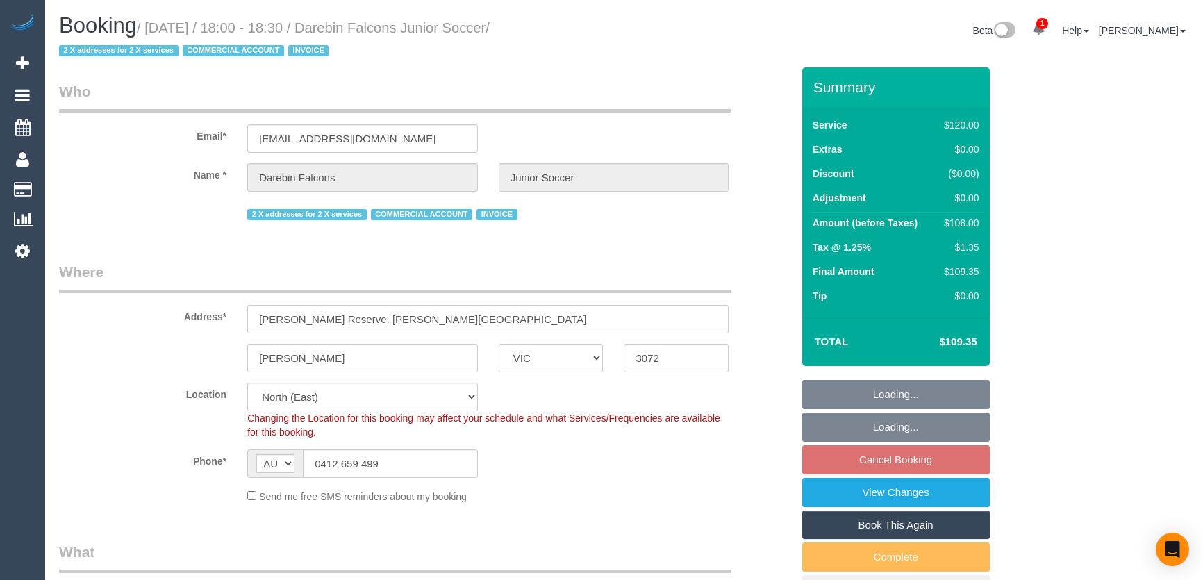
select select "VIC"
select select "number:28"
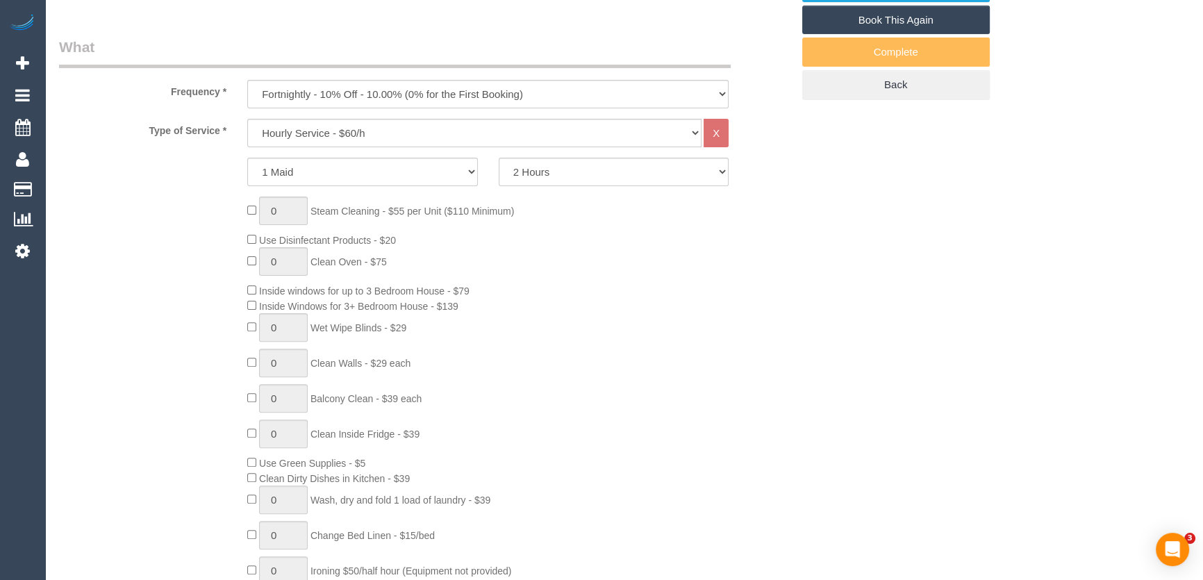
scroll to position [1184, 0]
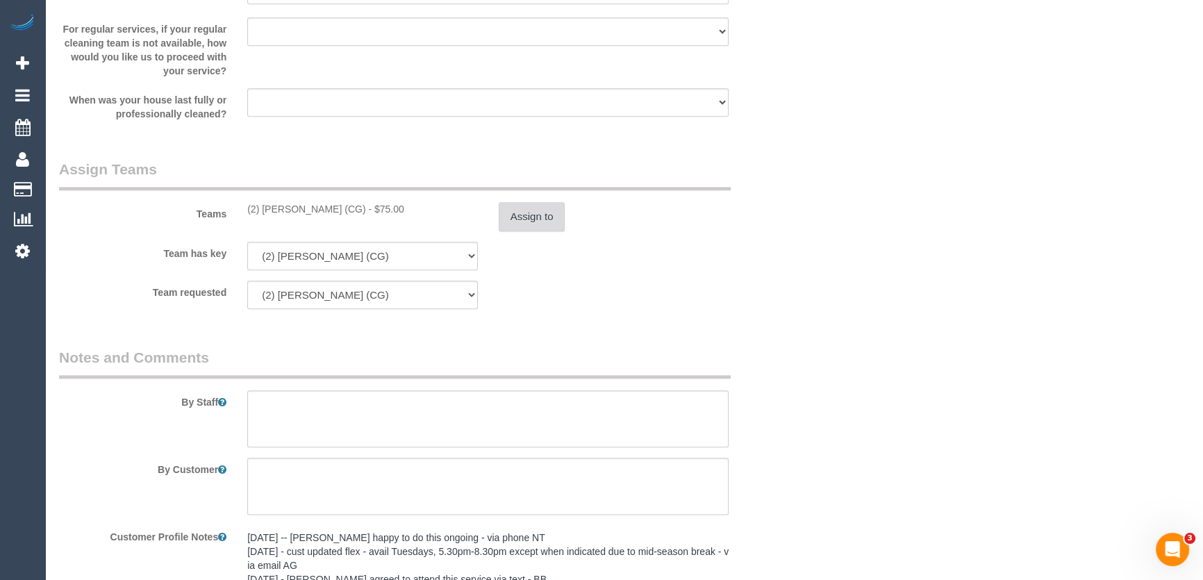
scroll to position [0, 0]
click at [537, 220] on button "Assign to" at bounding box center [532, 216] width 67 height 29
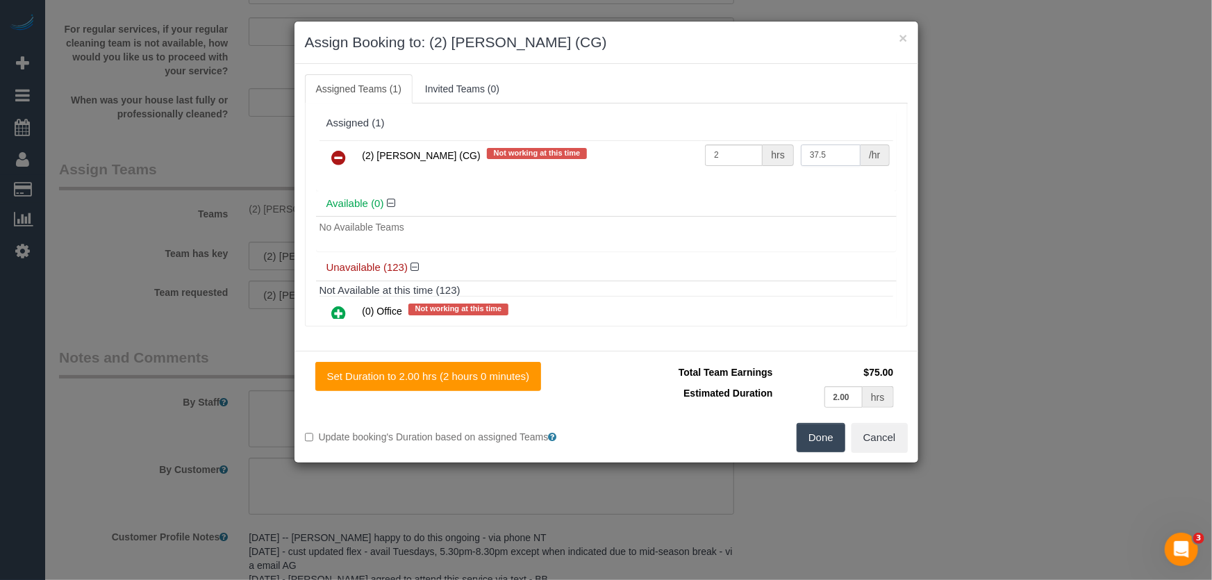
click at [827, 156] on input "37.5" at bounding box center [831, 156] width 60 height 22
type input "41.25"
click at [817, 439] on button "Done" at bounding box center [821, 437] width 49 height 29
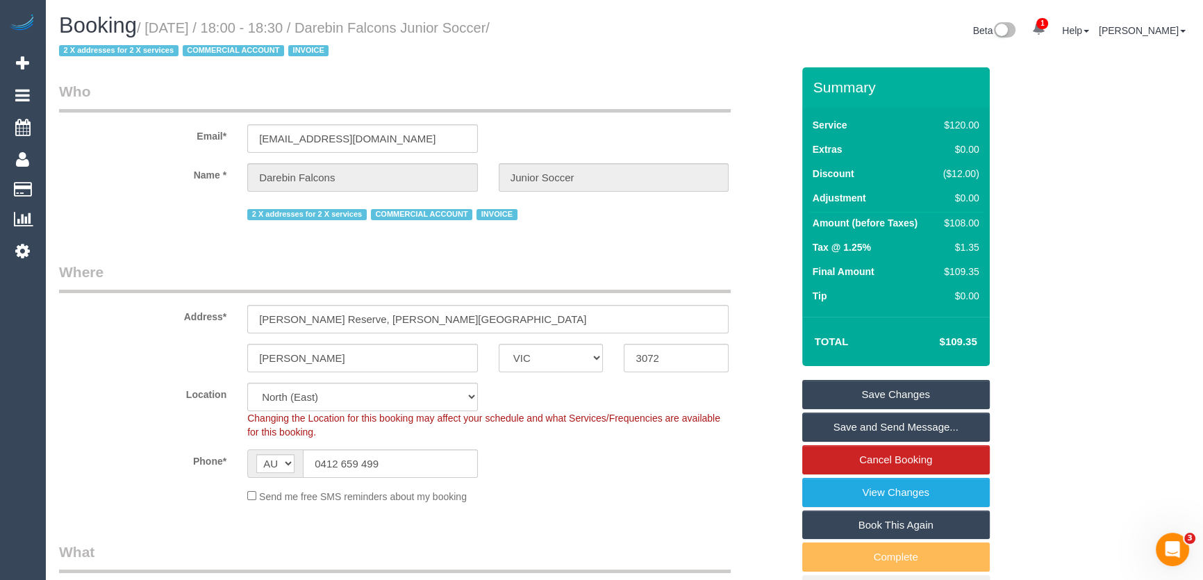
click at [867, 402] on link "Save Changes" at bounding box center [896, 394] width 188 height 29
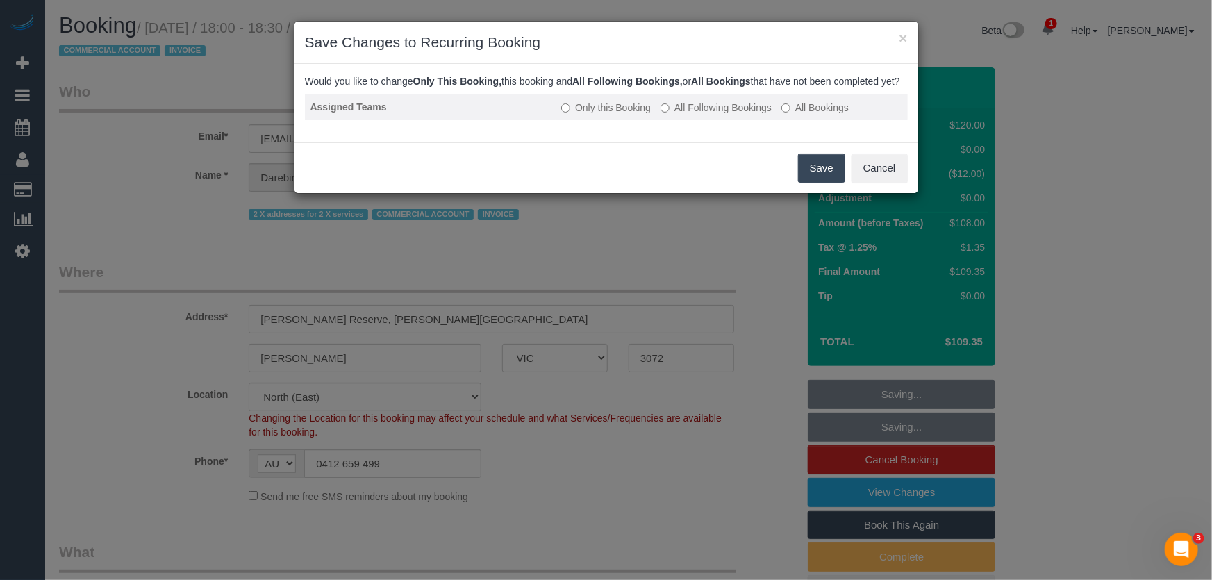
click at [745, 115] on label "All Following Bookings" at bounding box center [716, 108] width 111 height 14
click at [820, 183] on button "Save" at bounding box center [821, 168] width 47 height 29
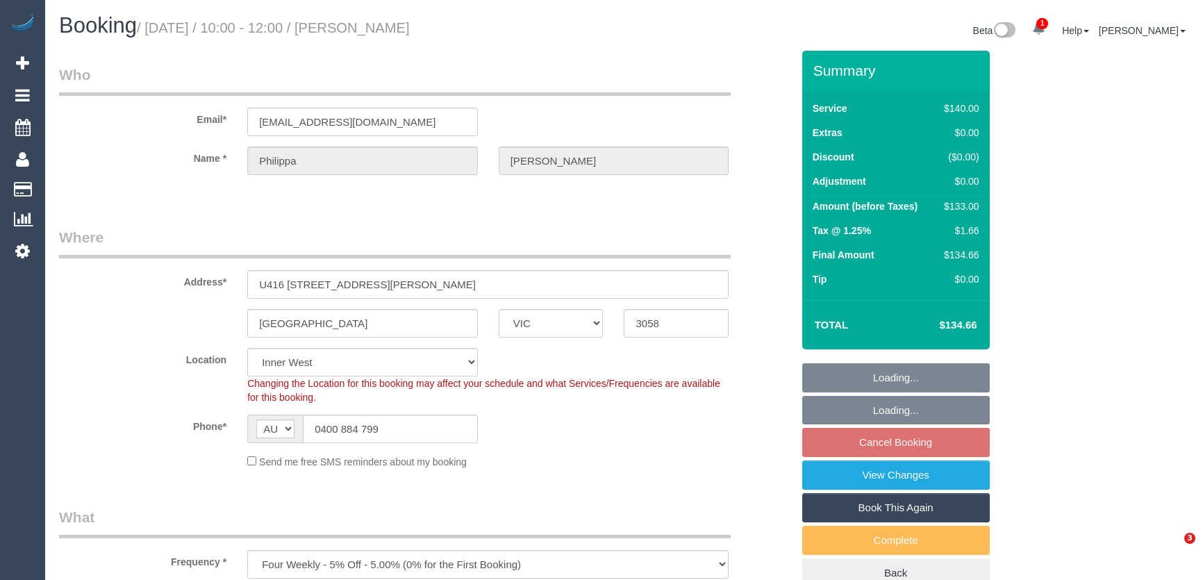
select select "VIC"
select select "string:stripe-pm_1P40FJ2GScqysDRVmMVUBnuc"
select select "spot3"
select select "number:28"
select select "number:14"
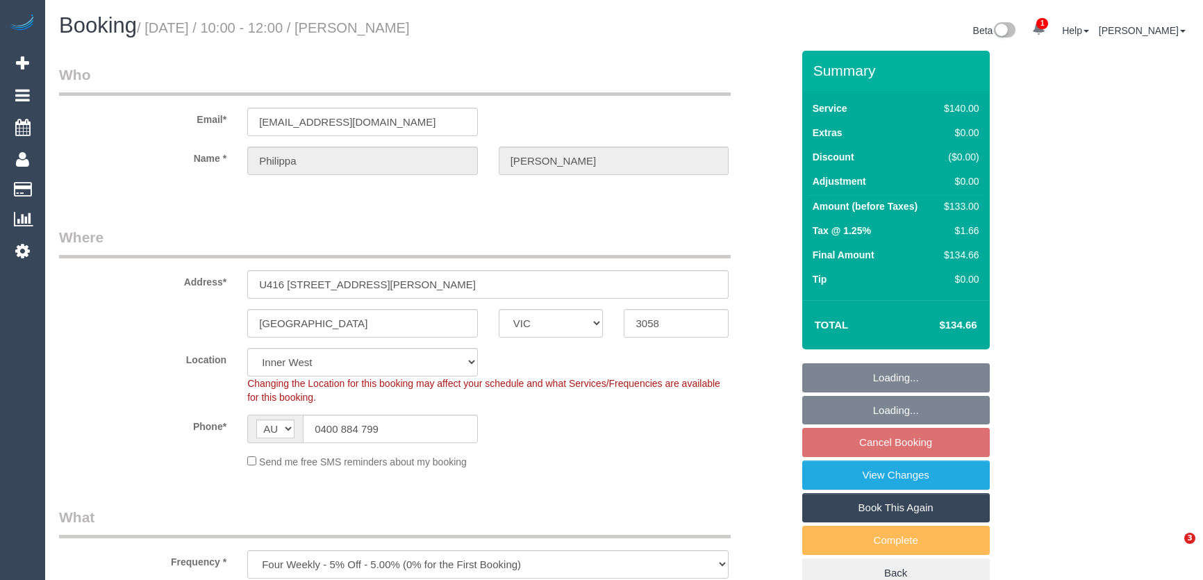
select select "number:19"
select select "number:22"
select select "number:34"
select select "number:12"
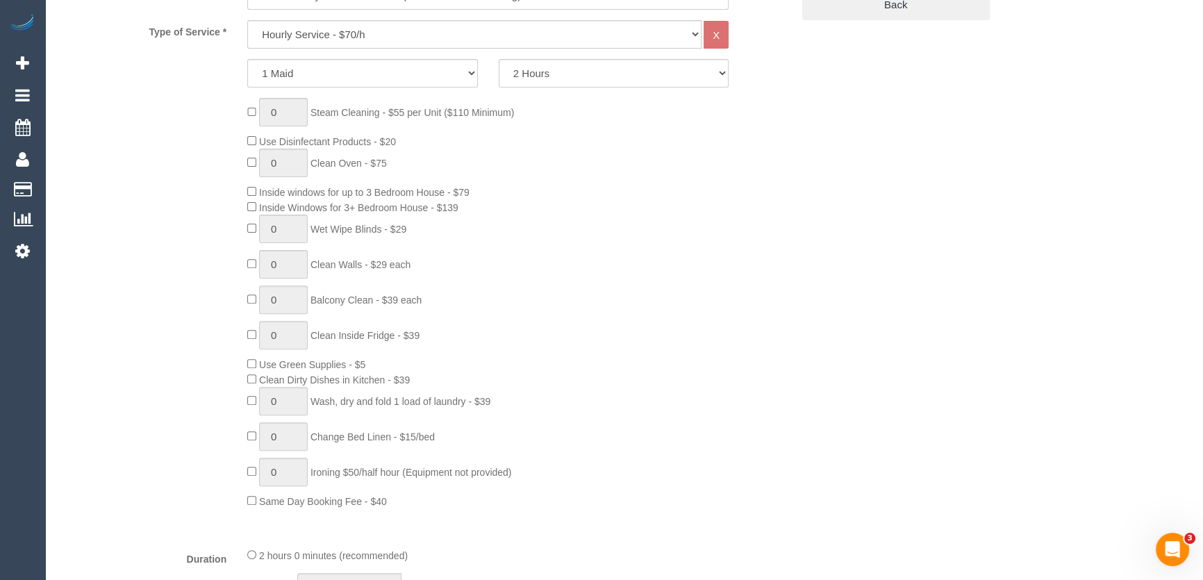
scroll to position [757, 0]
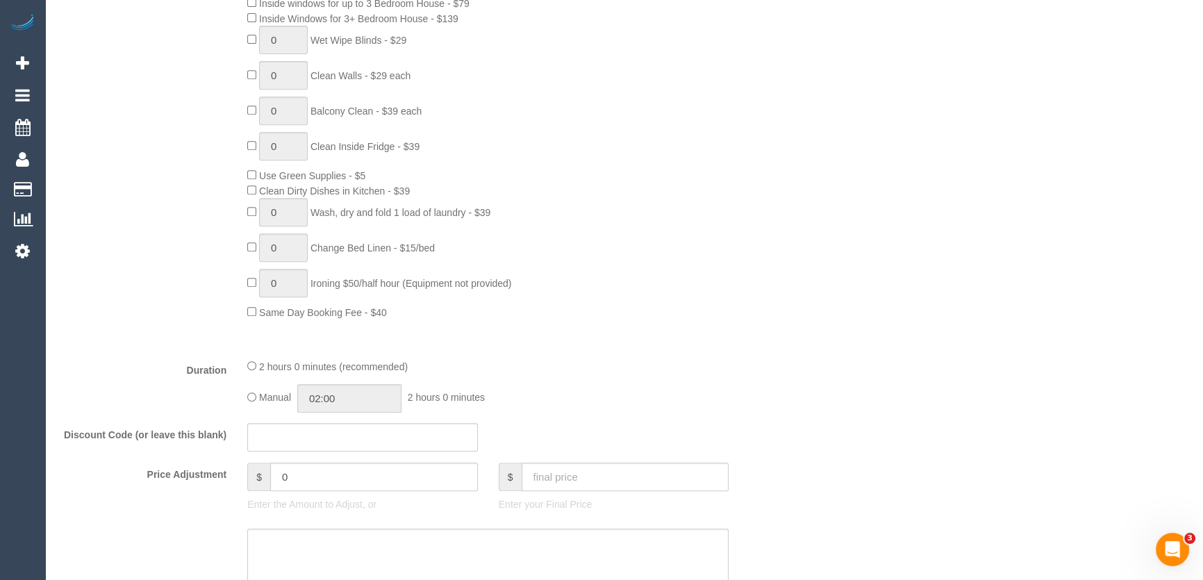
click at [532, 235] on div "0 Steam Cleaning - $55 per Unit ($110 Minimum) Use Disinfectant Products - $20 …" at bounding box center [519, 114] width 565 height 411
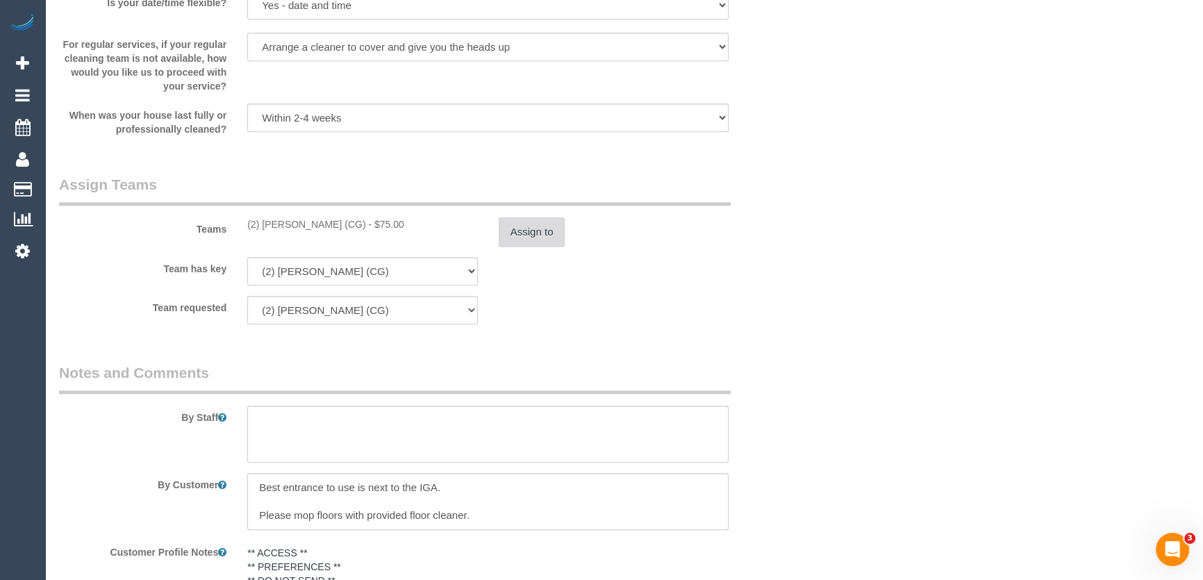
click at [526, 227] on button "Assign to" at bounding box center [532, 231] width 67 height 29
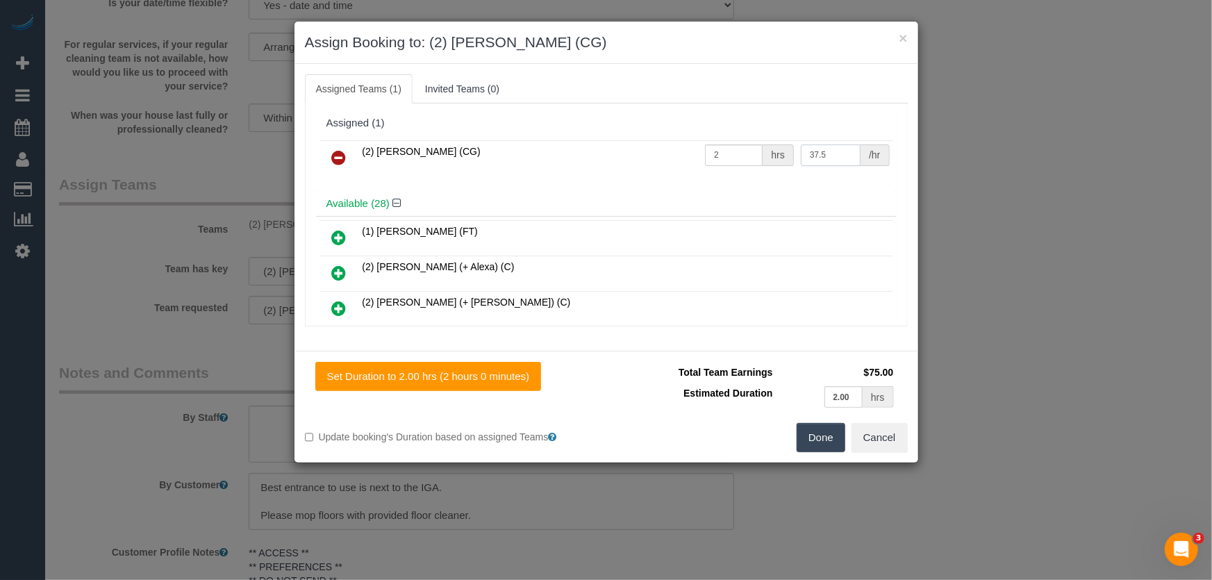
click at [824, 158] on input "37.5" at bounding box center [831, 156] width 60 height 22
type input "41.25"
click at [806, 438] on button "Done" at bounding box center [821, 437] width 49 height 29
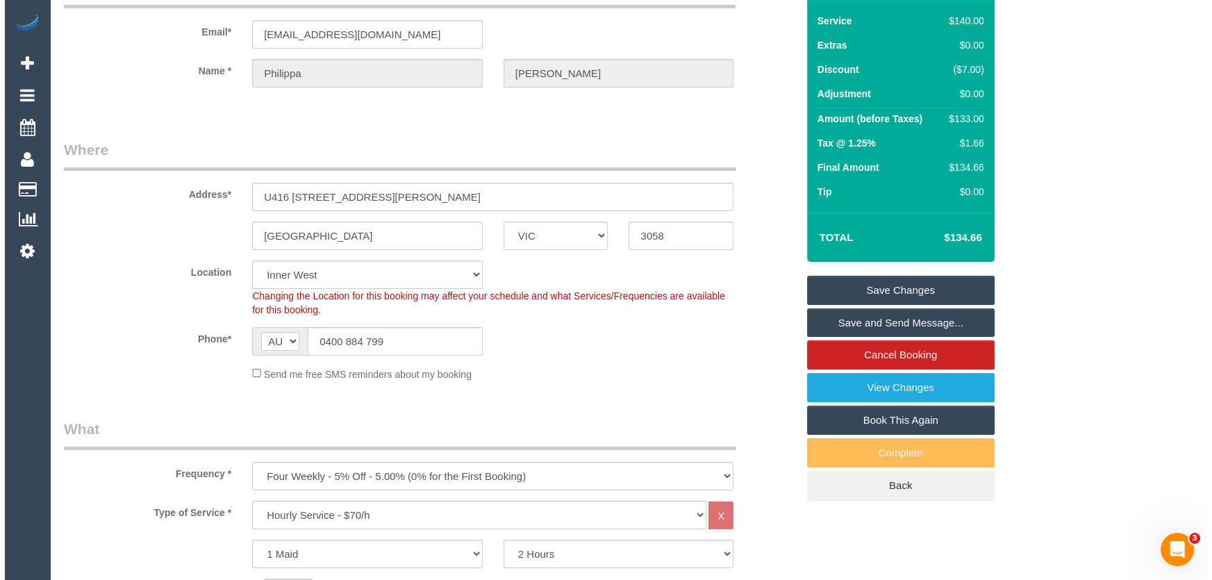
scroll to position [0, 0]
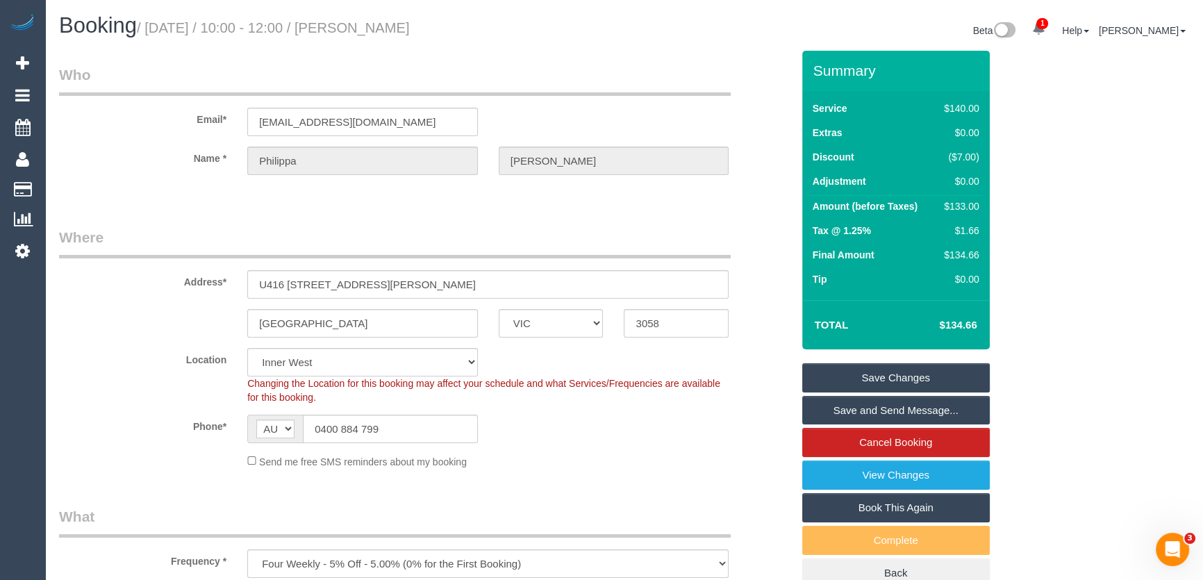
click at [881, 375] on link "Save Changes" at bounding box center [896, 377] width 188 height 29
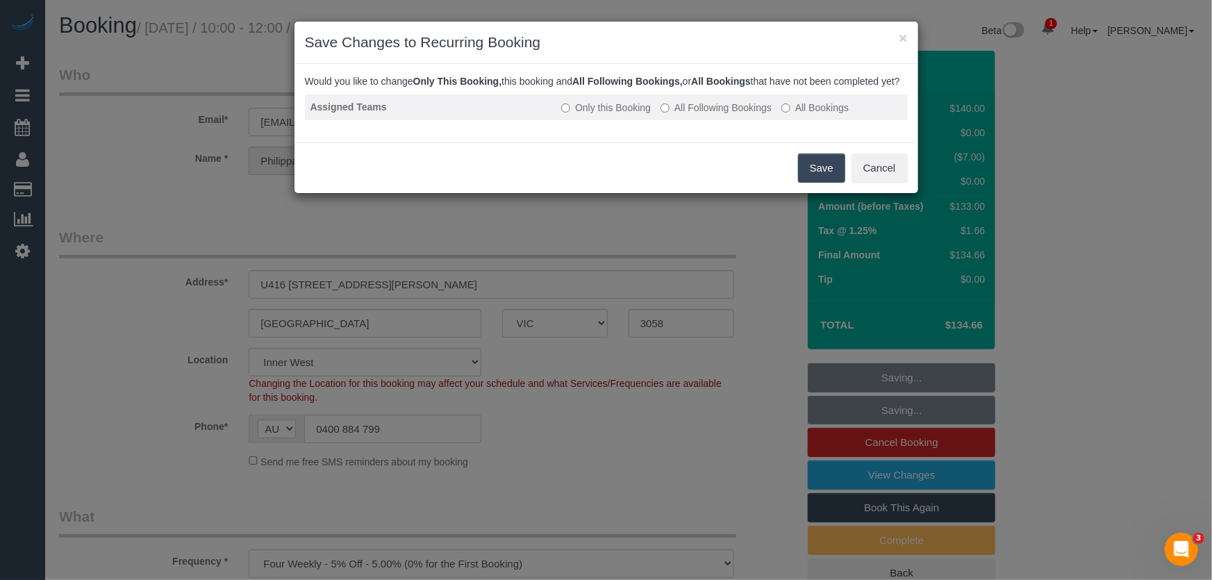
click at [701, 115] on label "All Following Bookings" at bounding box center [716, 108] width 111 height 14
click at [816, 183] on button "Save" at bounding box center [821, 168] width 47 height 29
click at [816, 188] on div "Save Cancel" at bounding box center [607, 167] width 624 height 51
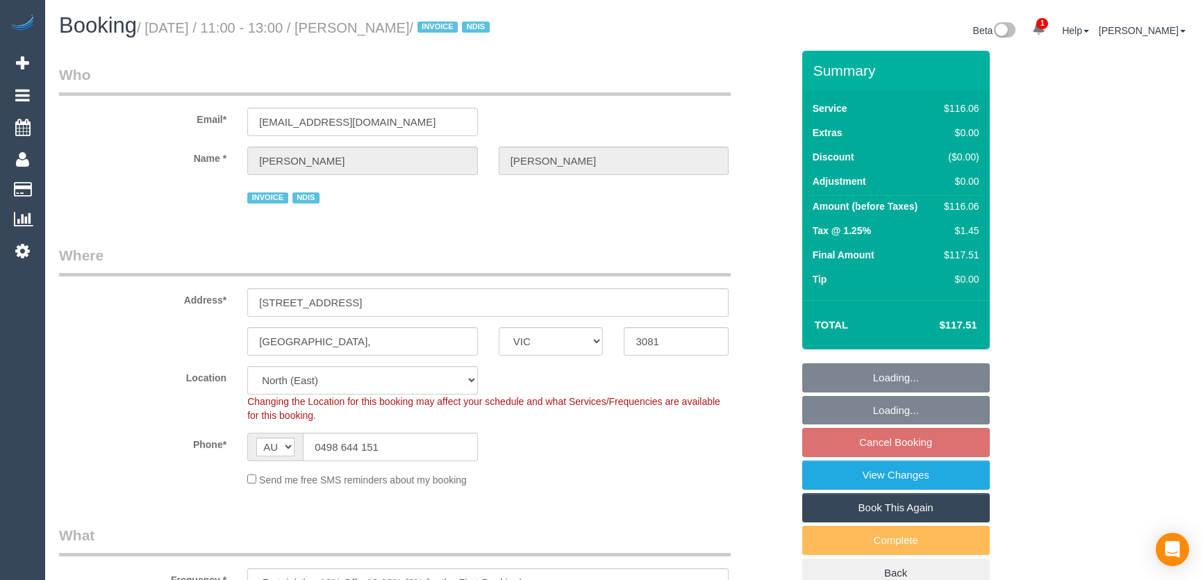
select select "VIC"
select select "number:27"
select select "number:14"
select select "number:19"
select select "number:36"
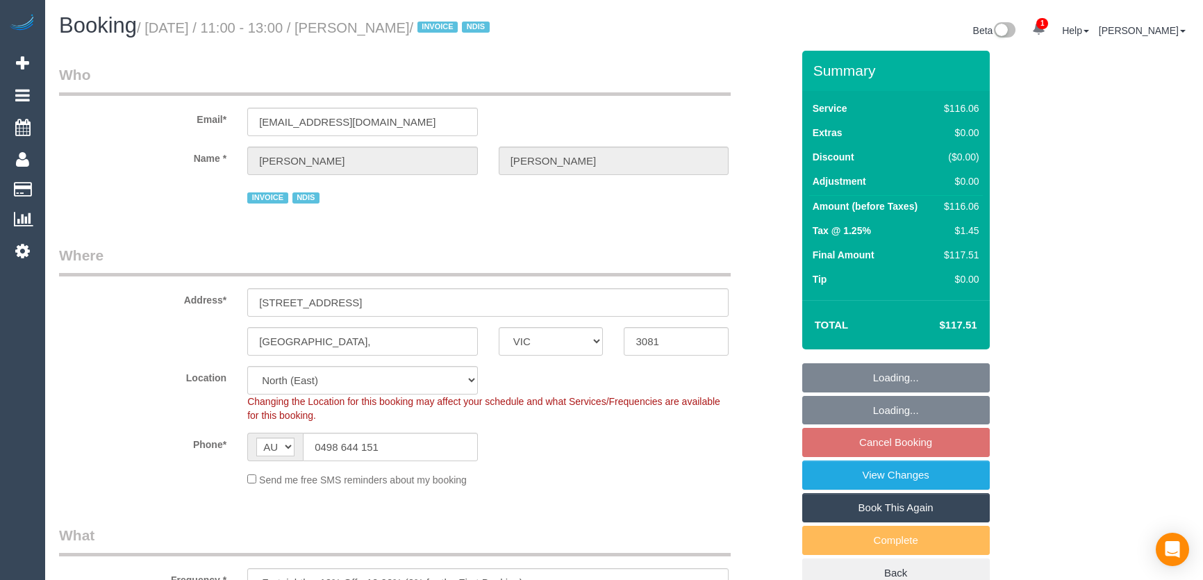
select select "number:35"
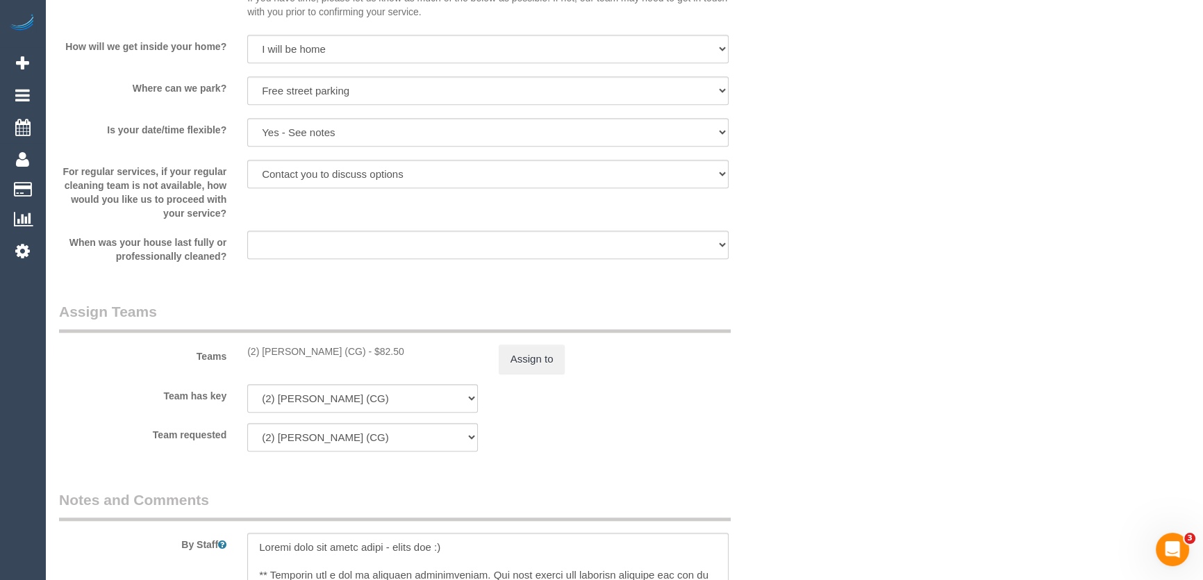
scroll to position [1642, 0]
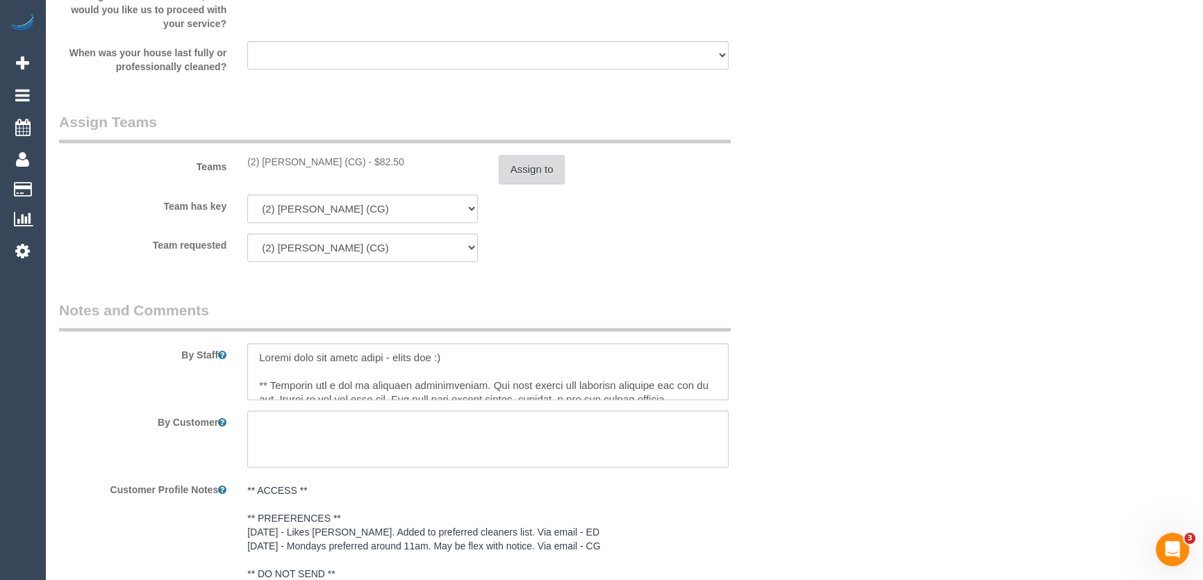
click at [536, 171] on button "Assign to" at bounding box center [532, 169] width 67 height 29
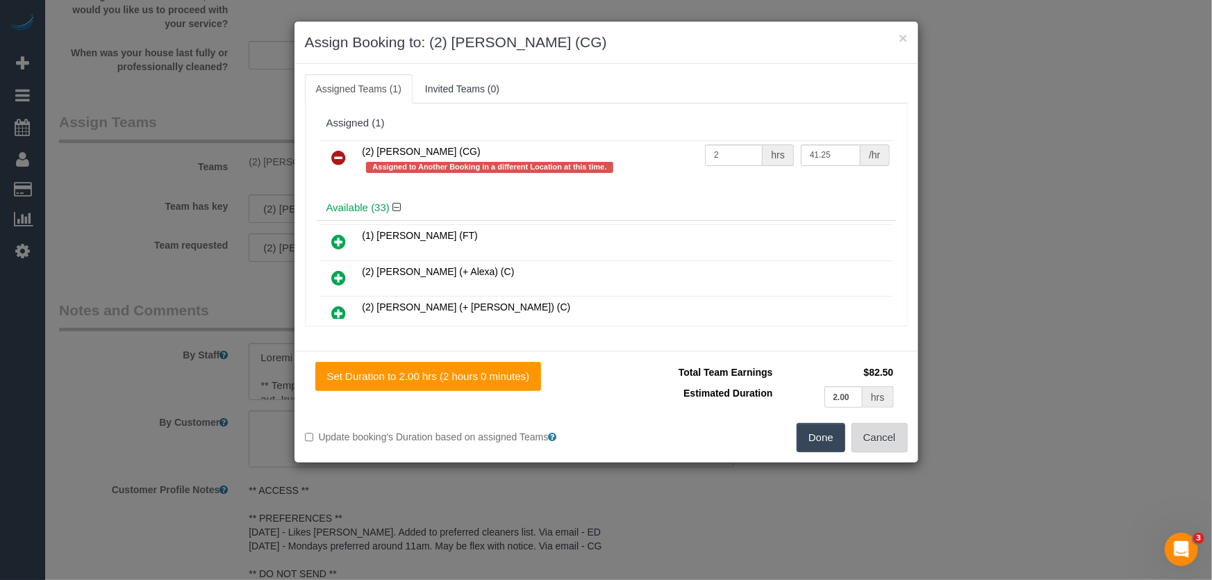
click at [887, 437] on button "Cancel" at bounding box center [880, 437] width 56 height 29
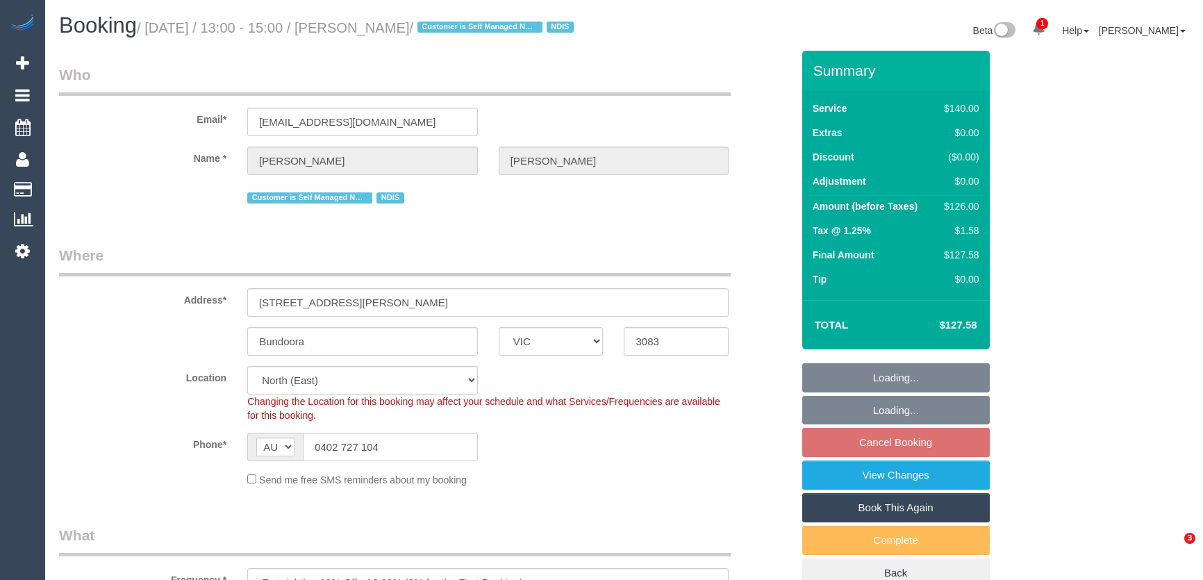
select select "VIC"
select select "number:28"
select select "number:14"
select select "number:19"
select select "number:23"
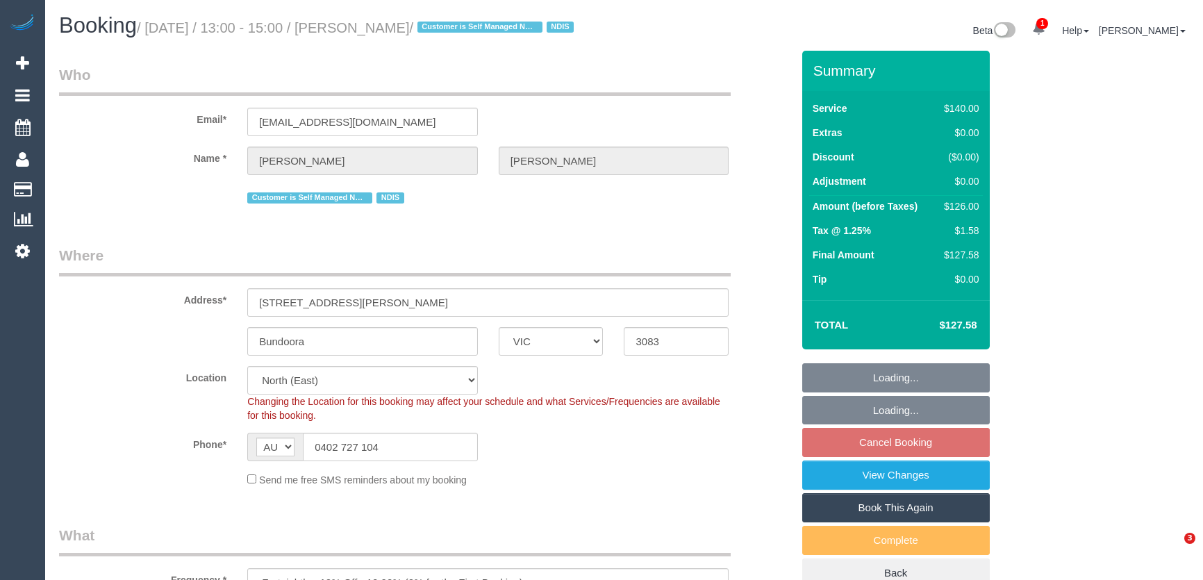
select select "number:26"
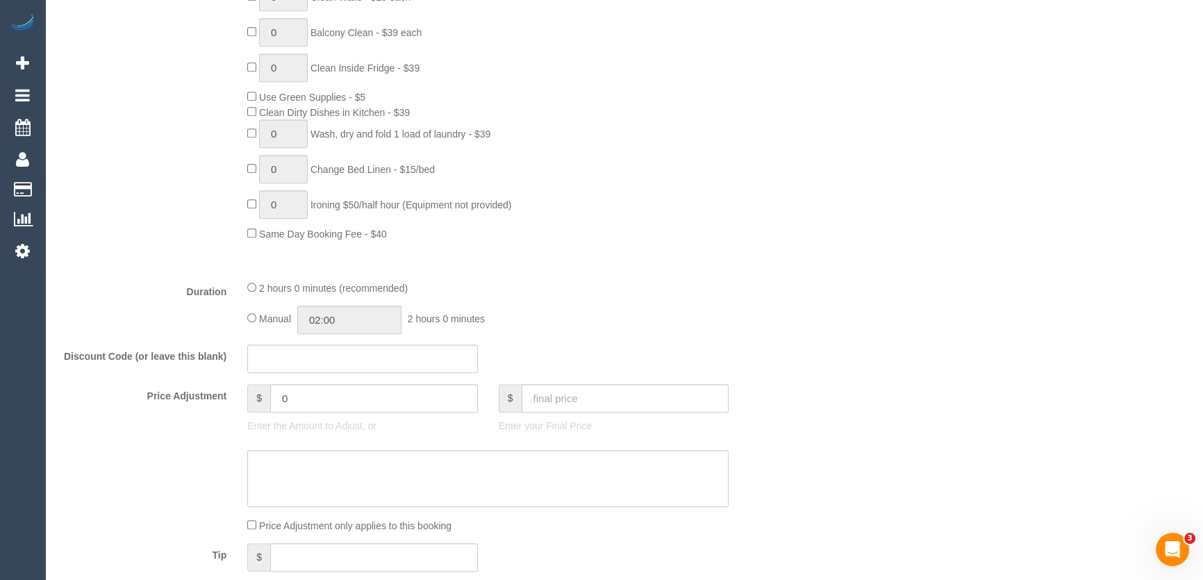
scroll to position [947, 0]
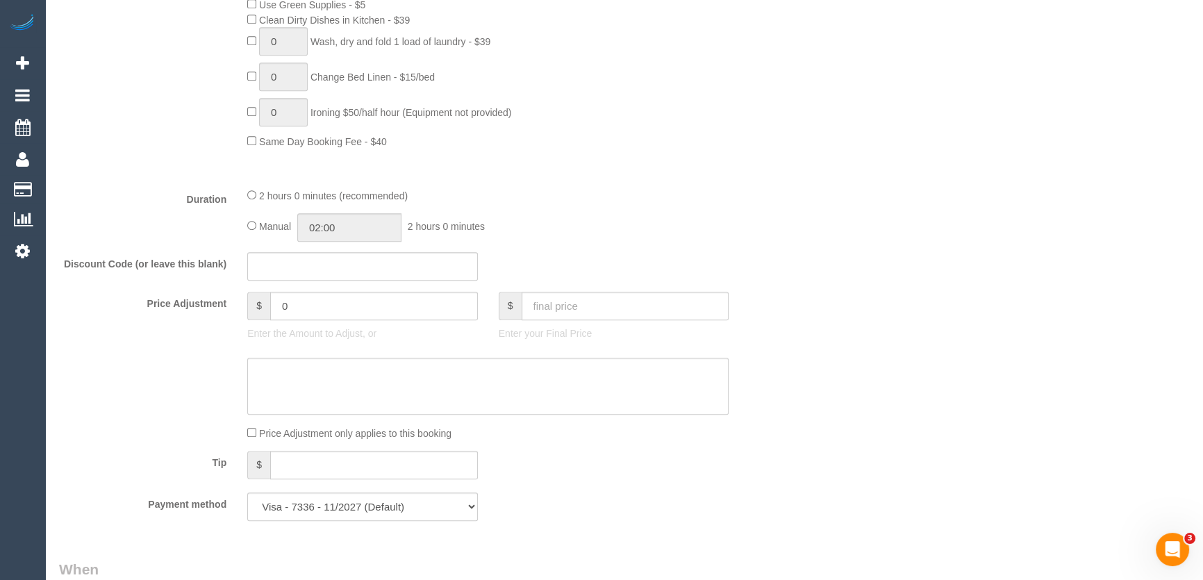
click at [542, 203] on div "2 hours 0 minutes (recommended)" at bounding box center [487, 195] width 481 height 15
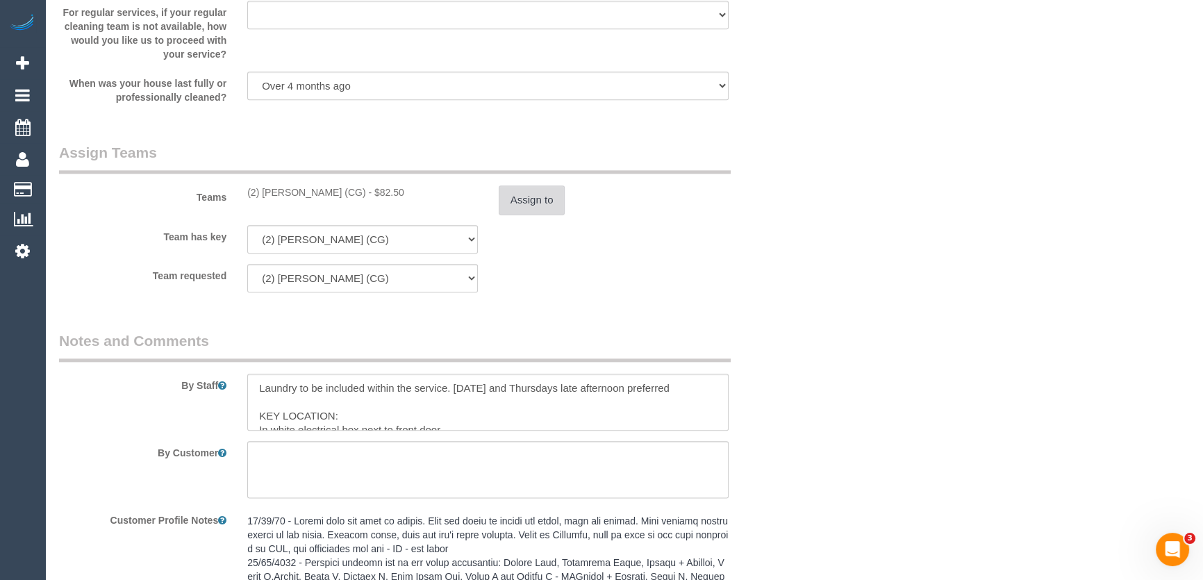
click at [518, 215] on button "Assign to" at bounding box center [532, 200] width 67 height 29
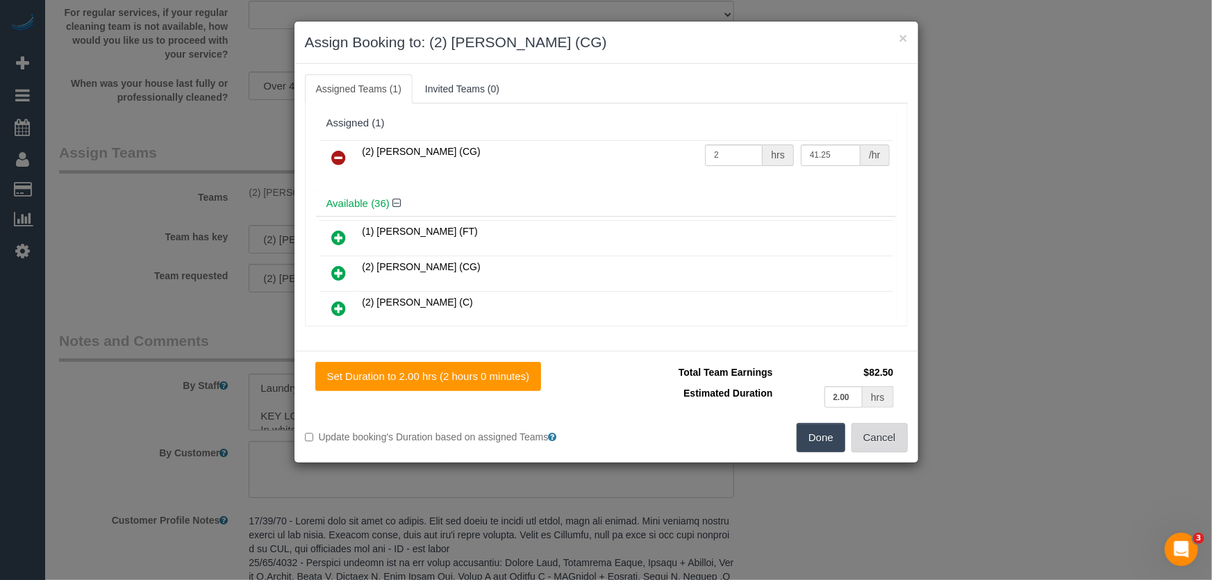
click at [888, 431] on button "Cancel" at bounding box center [880, 437] width 56 height 29
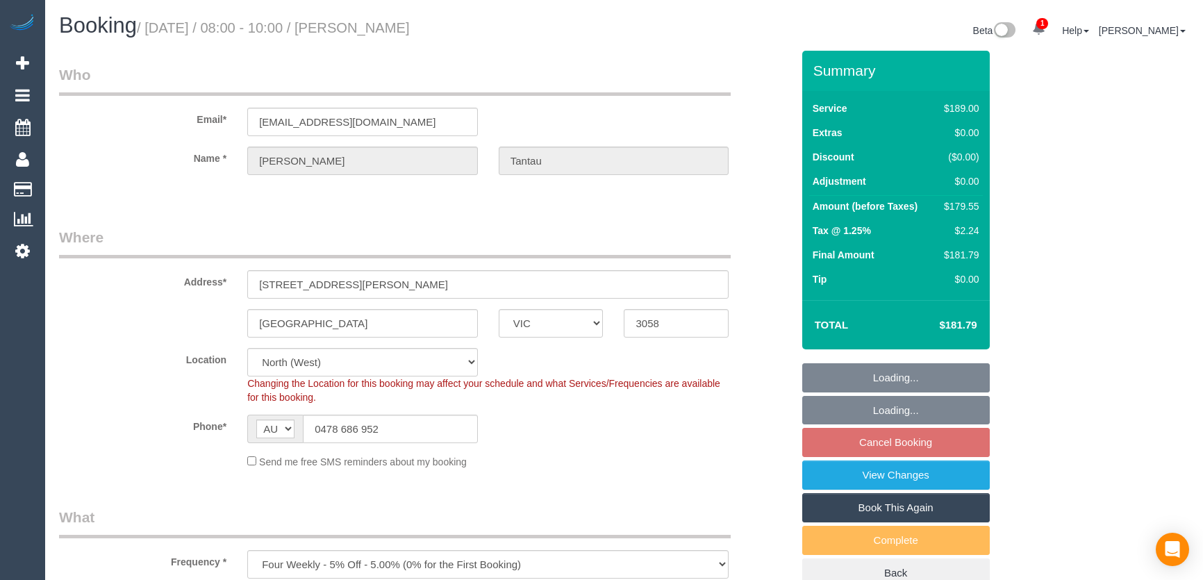
select select "VIC"
select select "string:stripe-pm_1QadGY2GScqysDRVBomxWKvK"
select select "spot2"
select select "number:30"
select select "number:15"
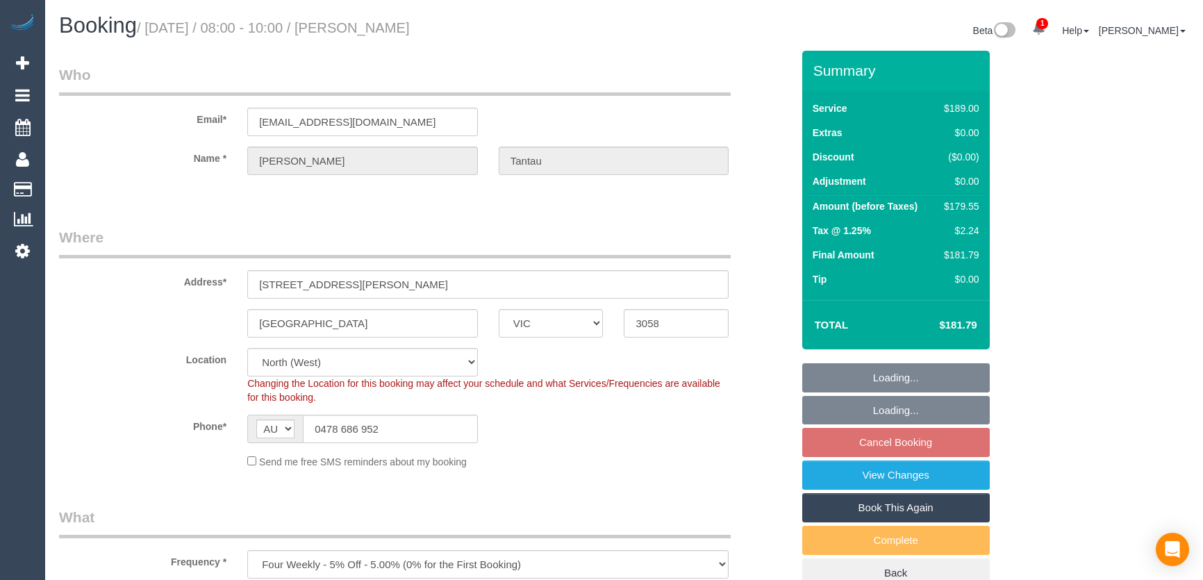
select select "number:18"
select select "number:24"
select select "number:35"
select select "number:26"
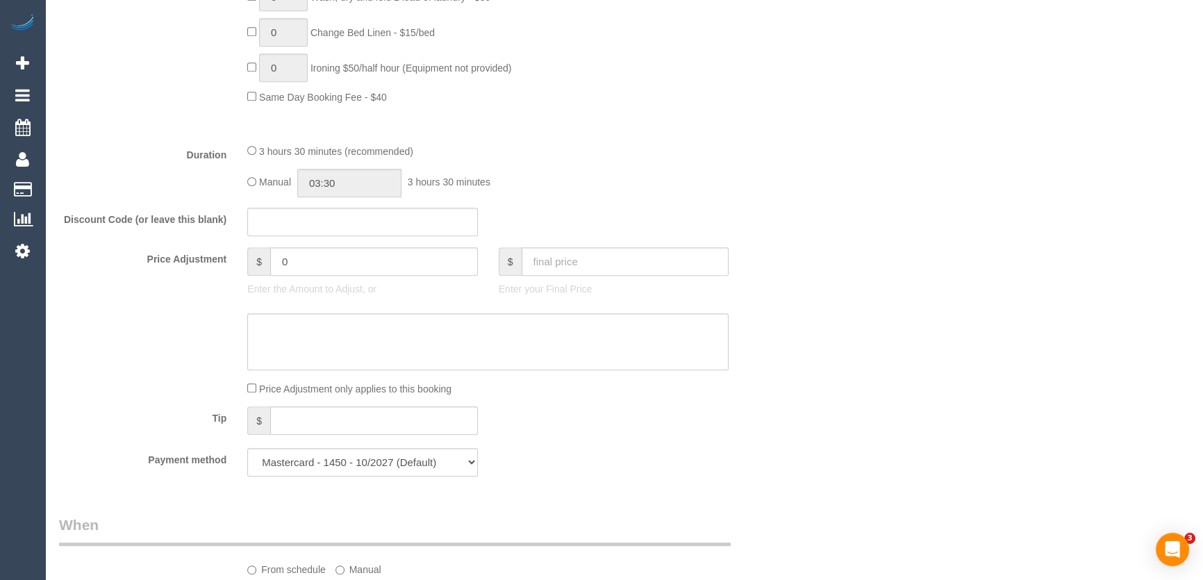
scroll to position [1010, 0]
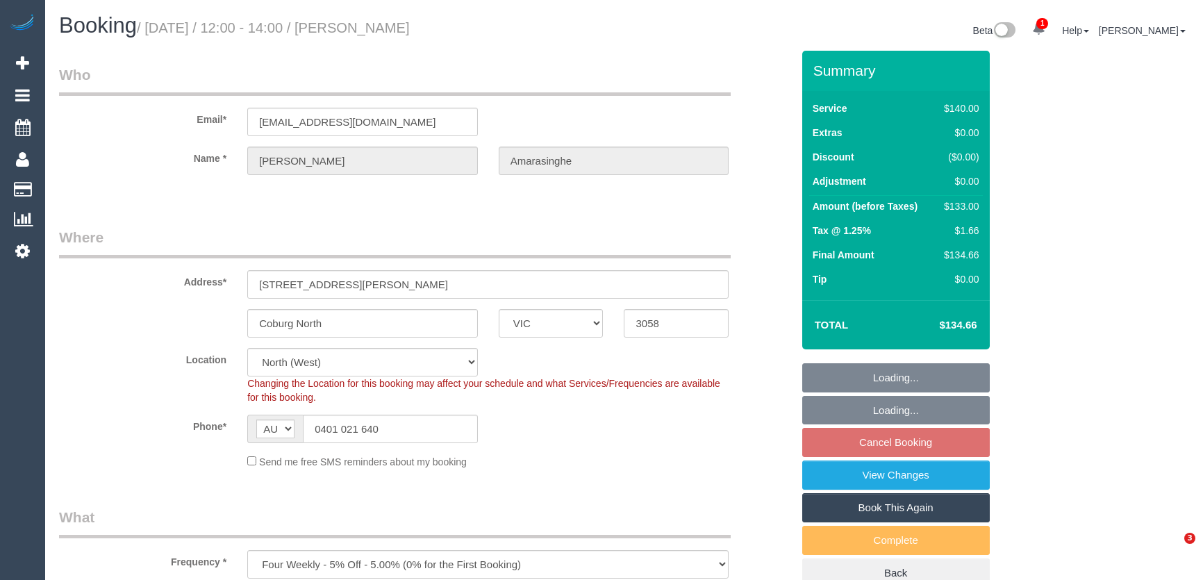
select select "VIC"
select select "spot4"
select select "number:27"
select select "number:16"
select select "number:18"
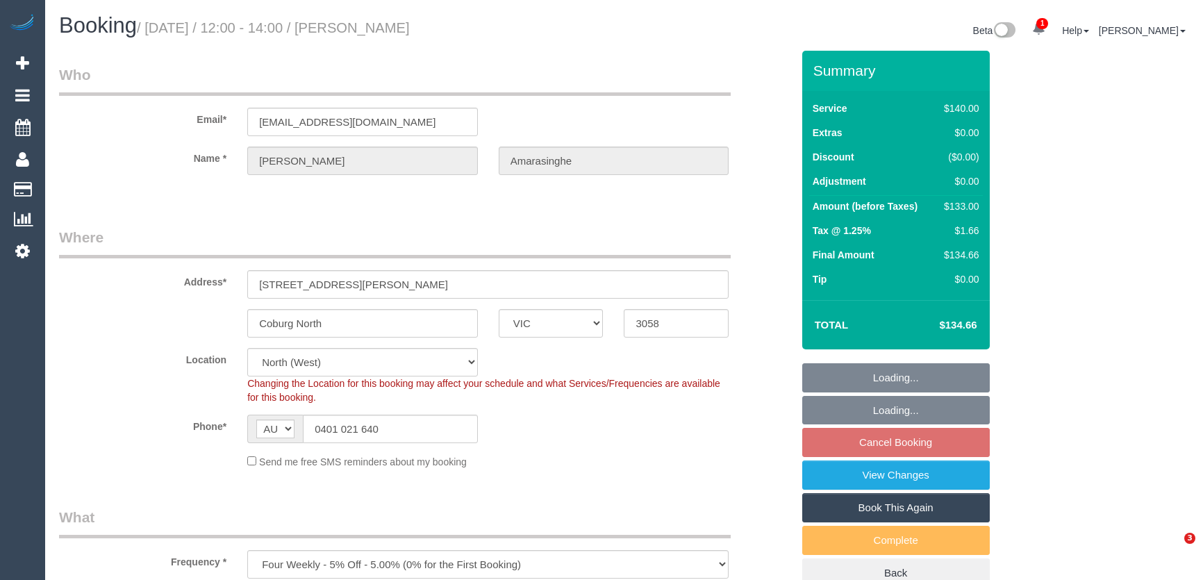
select select "number:24"
select select "number:34"
select select "number:26"
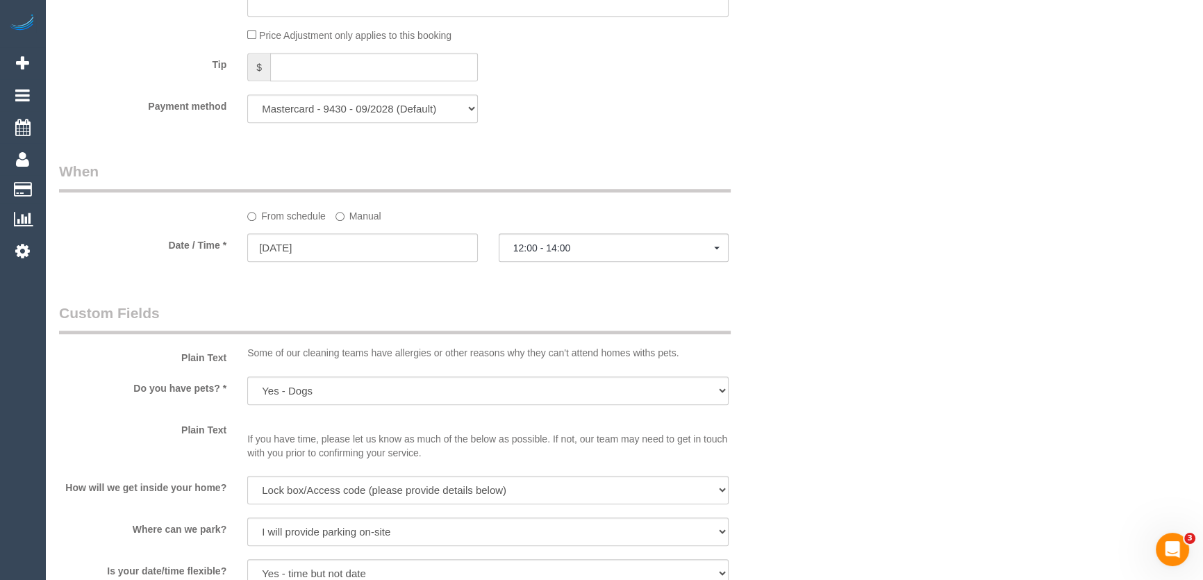
scroll to position [1831, 0]
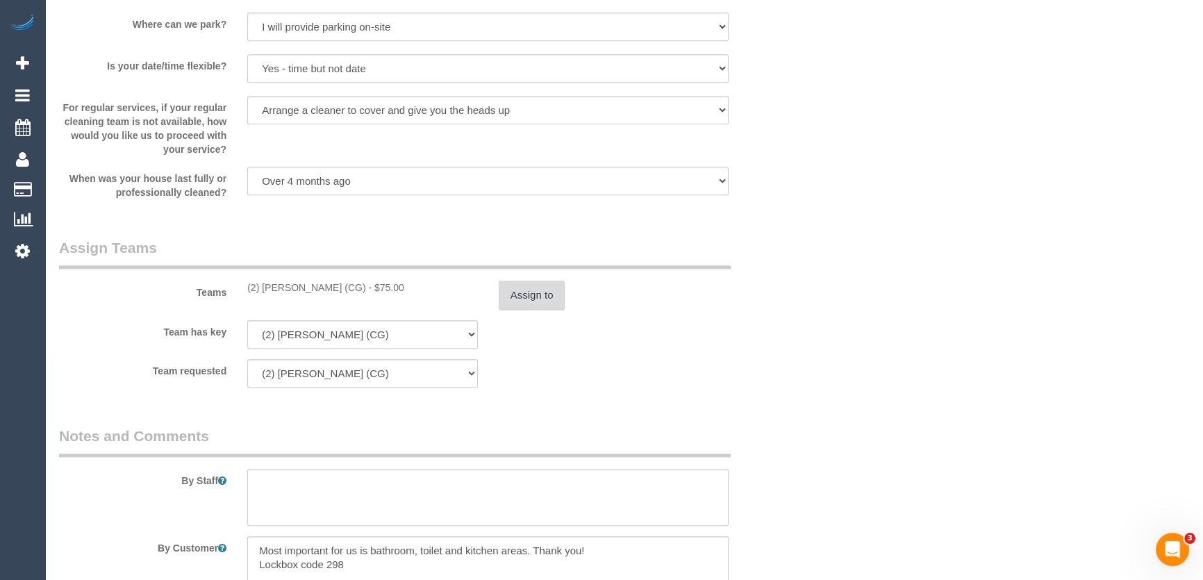
click at [534, 293] on button "Assign to" at bounding box center [532, 295] width 67 height 29
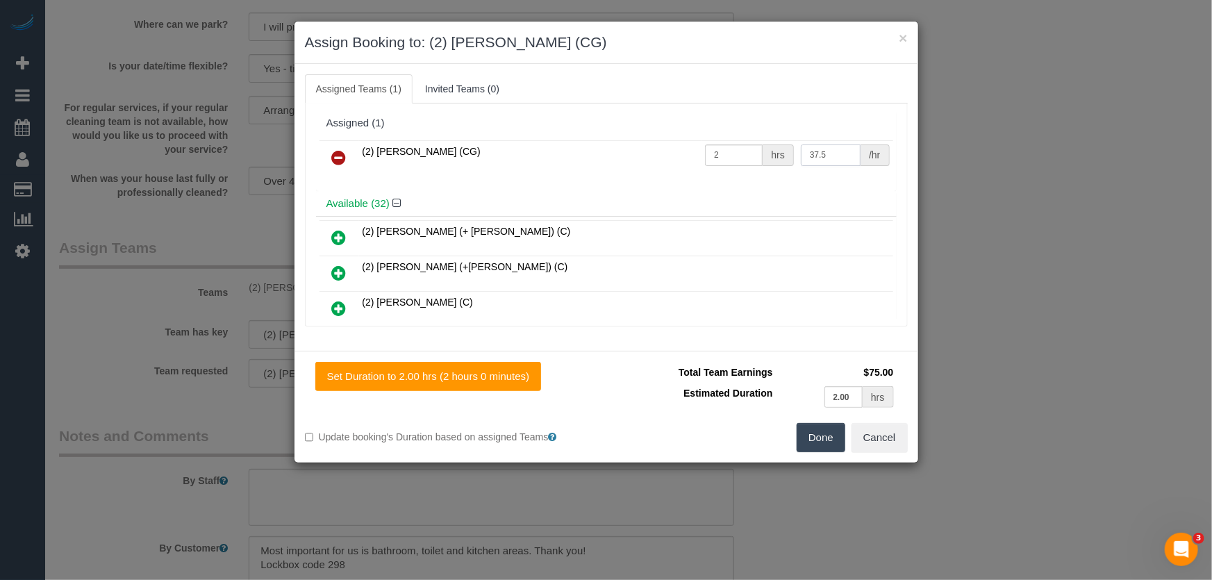
click at [822, 156] on input "37.5" at bounding box center [831, 156] width 60 height 22
type input "41.25"
click at [818, 443] on button "Done" at bounding box center [821, 437] width 49 height 29
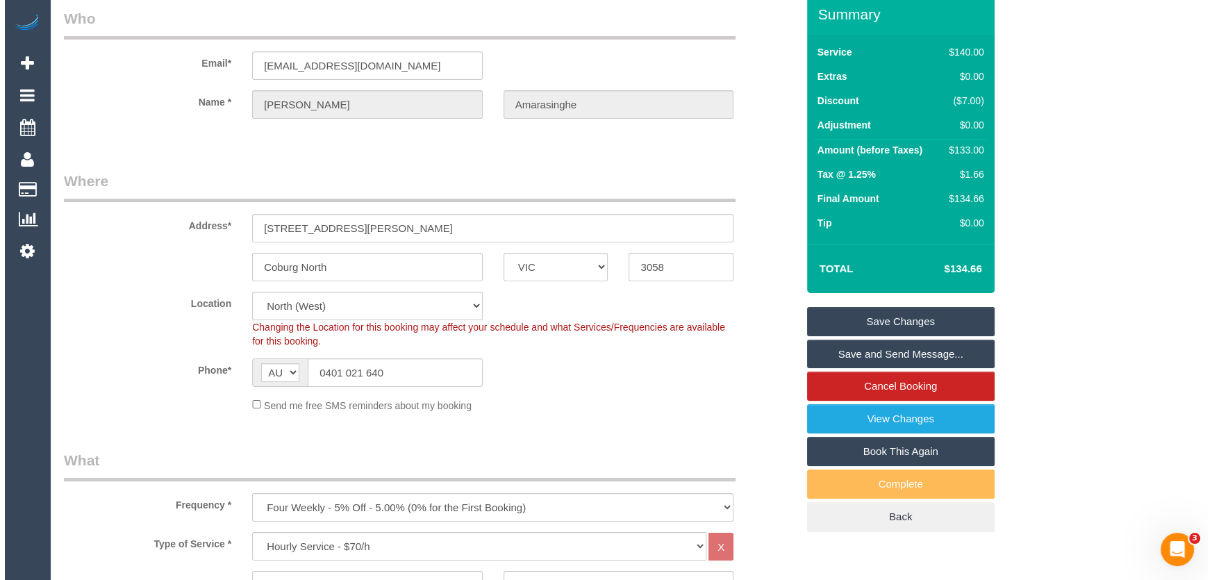
scroll to position [0, 0]
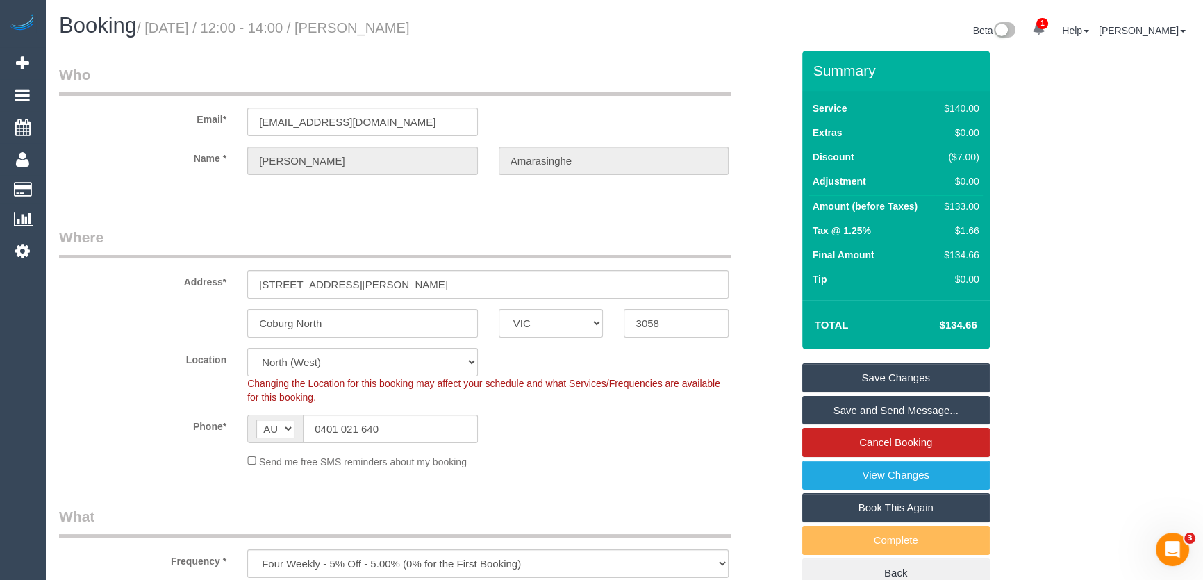
click at [889, 378] on link "Save Changes" at bounding box center [896, 377] width 188 height 29
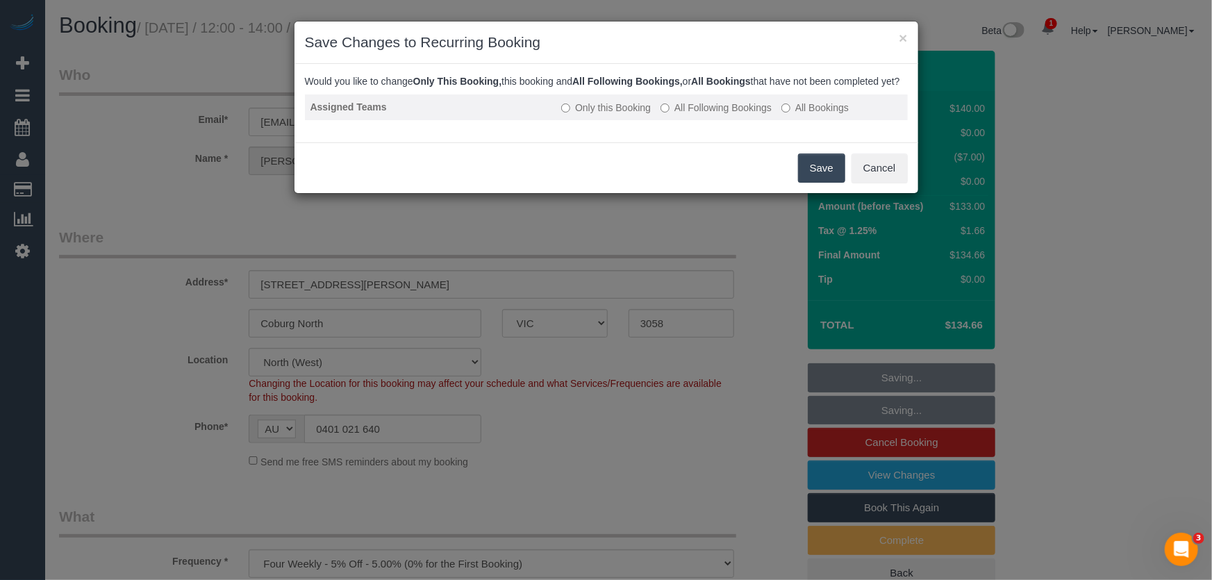
click at [691, 115] on label "All Following Bookings" at bounding box center [716, 108] width 111 height 14
click at [814, 183] on button "Save" at bounding box center [821, 168] width 47 height 29
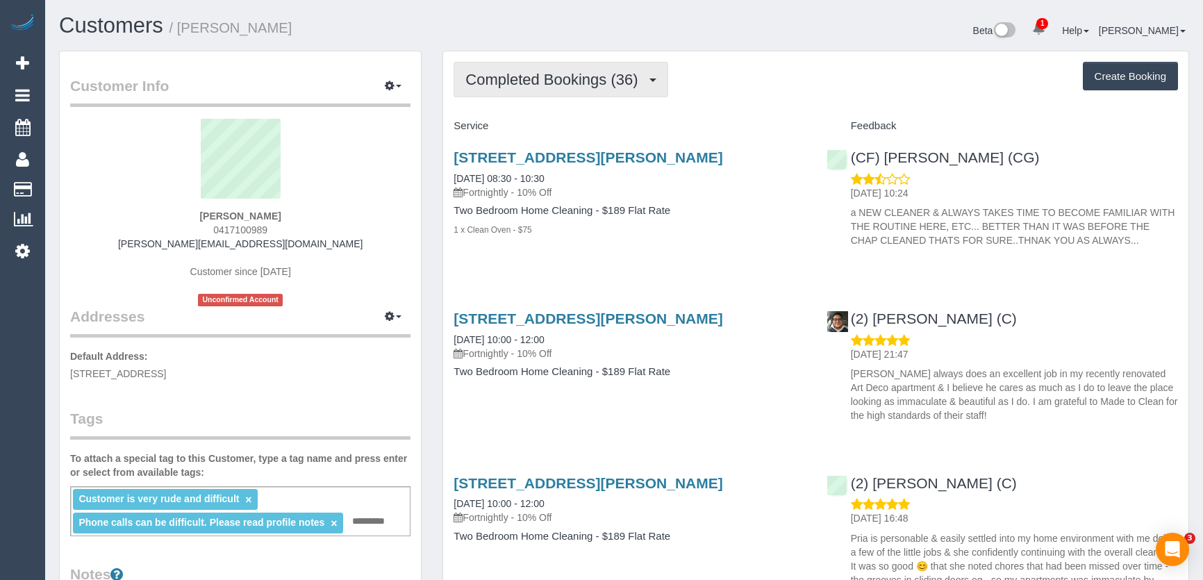
click at [593, 83] on span "Completed Bookings (36)" at bounding box center [555, 79] width 179 height 17
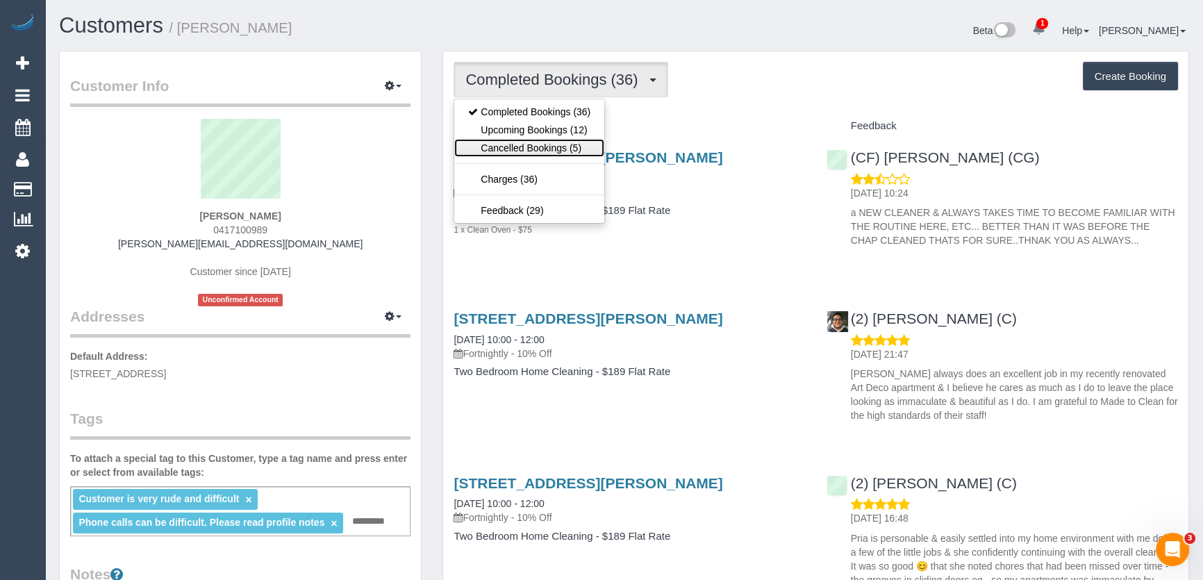
click at [559, 147] on link "Cancelled Bookings (5)" at bounding box center [529, 148] width 150 height 18
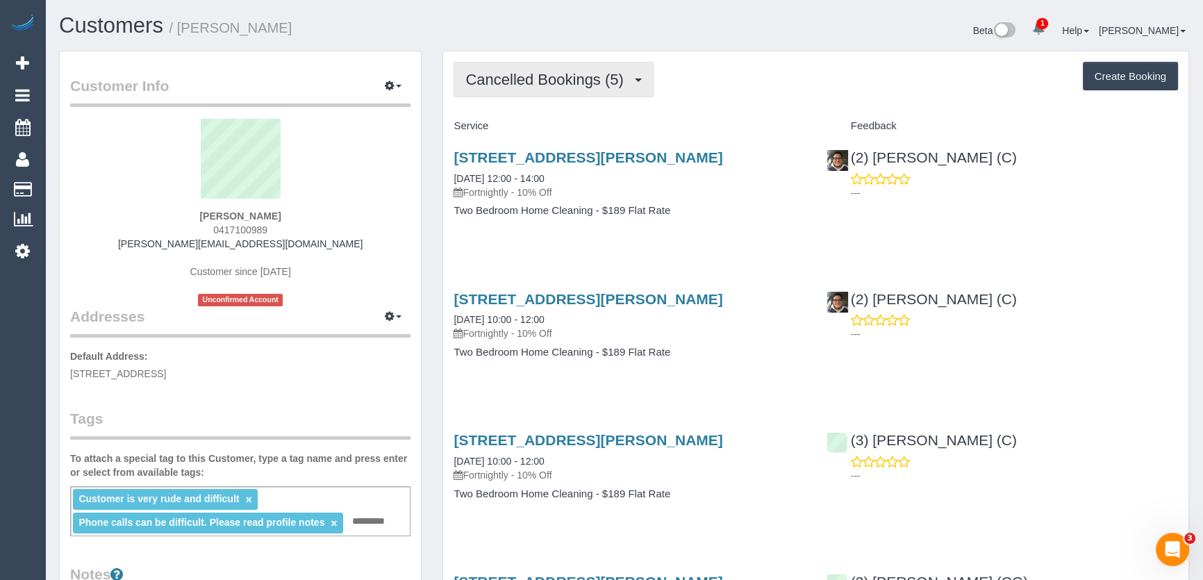
click at [514, 83] on span "Cancelled Bookings (5)" at bounding box center [548, 79] width 165 height 17
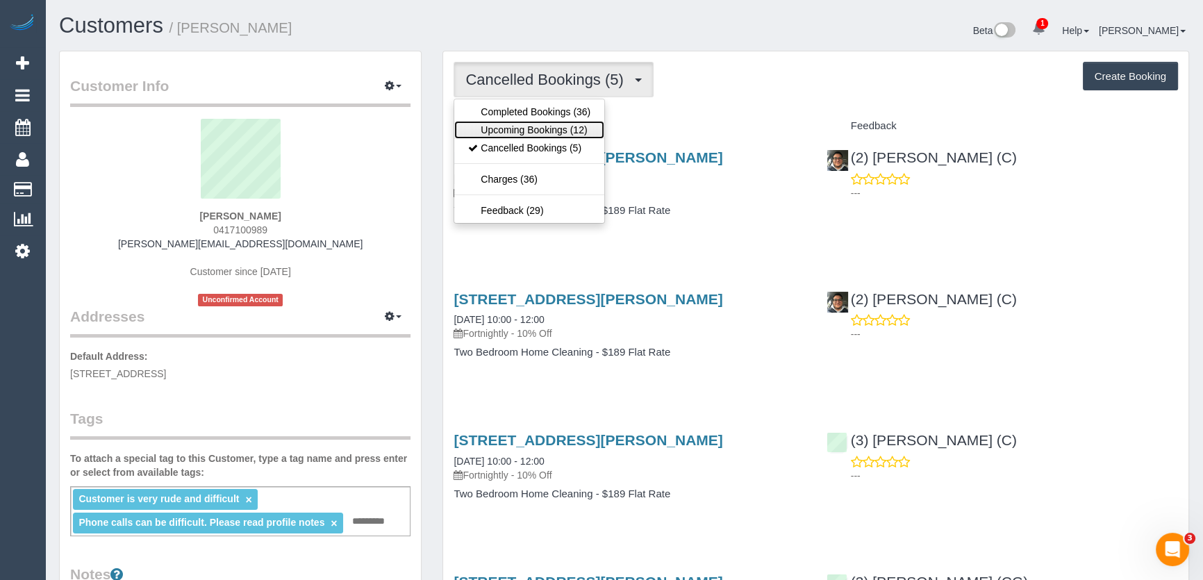
click at [522, 131] on link "Upcoming Bookings (12)" at bounding box center [529, 130] width 150 height 18
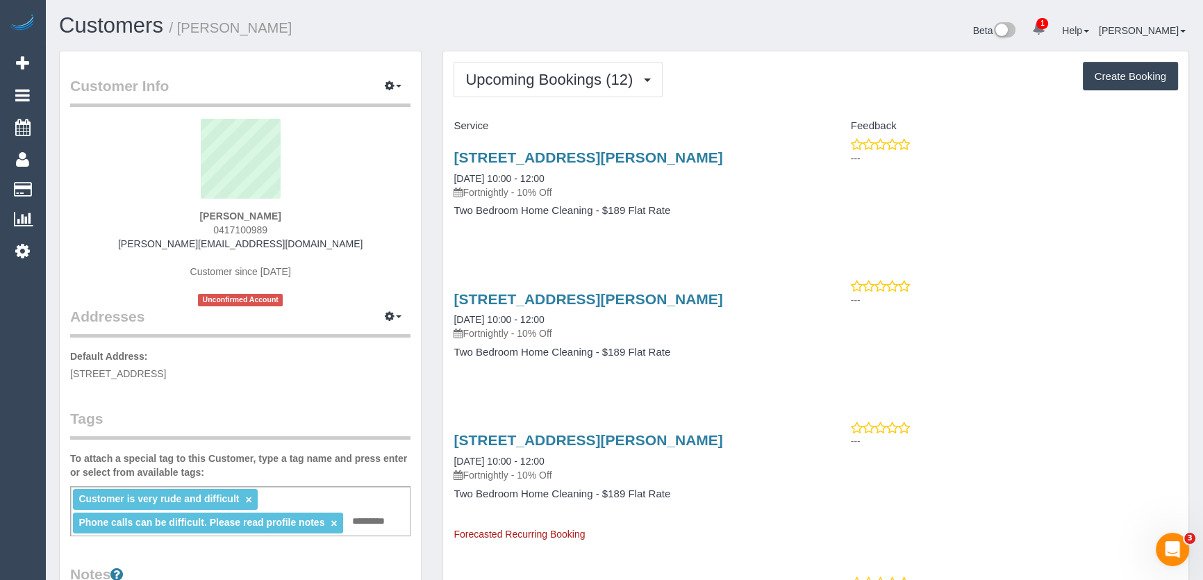
click at [827, 340] on div "2/34 Docker Street, Elwood, VIC 3184 06/09/2025 10:00 - 12:00 Fortnightly - 10%…" at bounding box center [816, 332] width 746 height 107
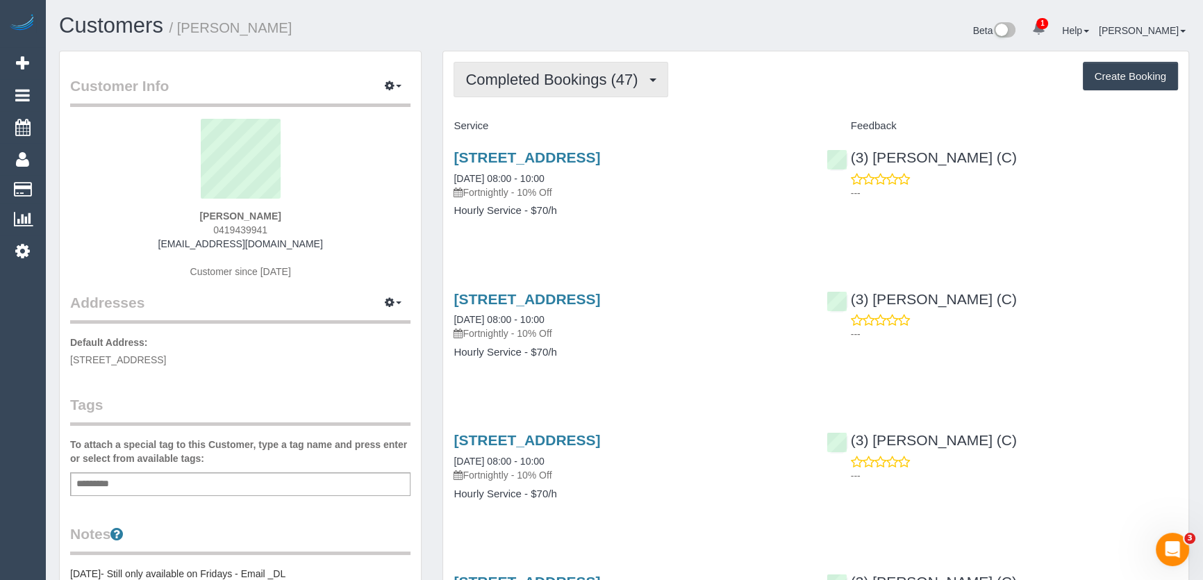
click at [551, 87] on button "Completed Bookings (47)" at bounding box center [561, 79] width 214 height 35
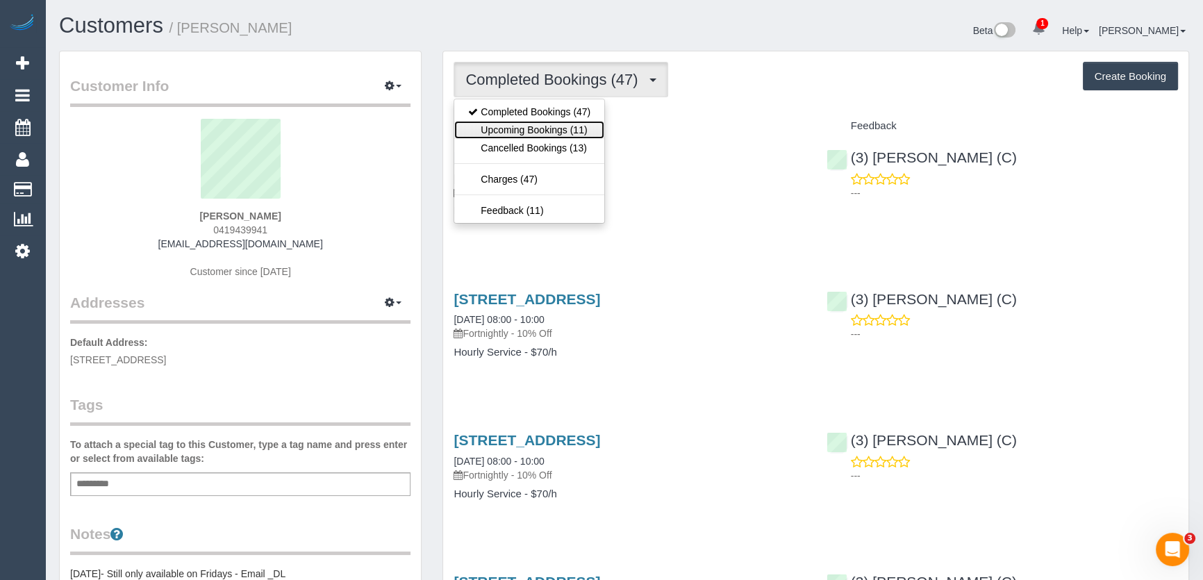
click at [549, 132] on link "Upcoming Bookings (11)" at bounding box center [529, 130] width 150 height 18
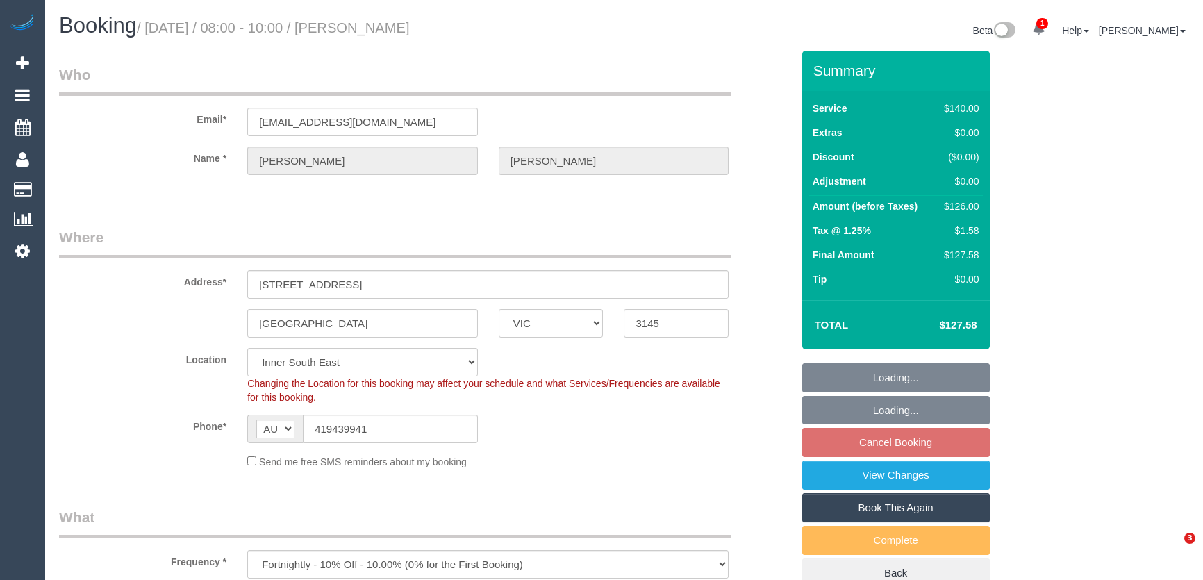
select select "VIC"
select select "object:544"
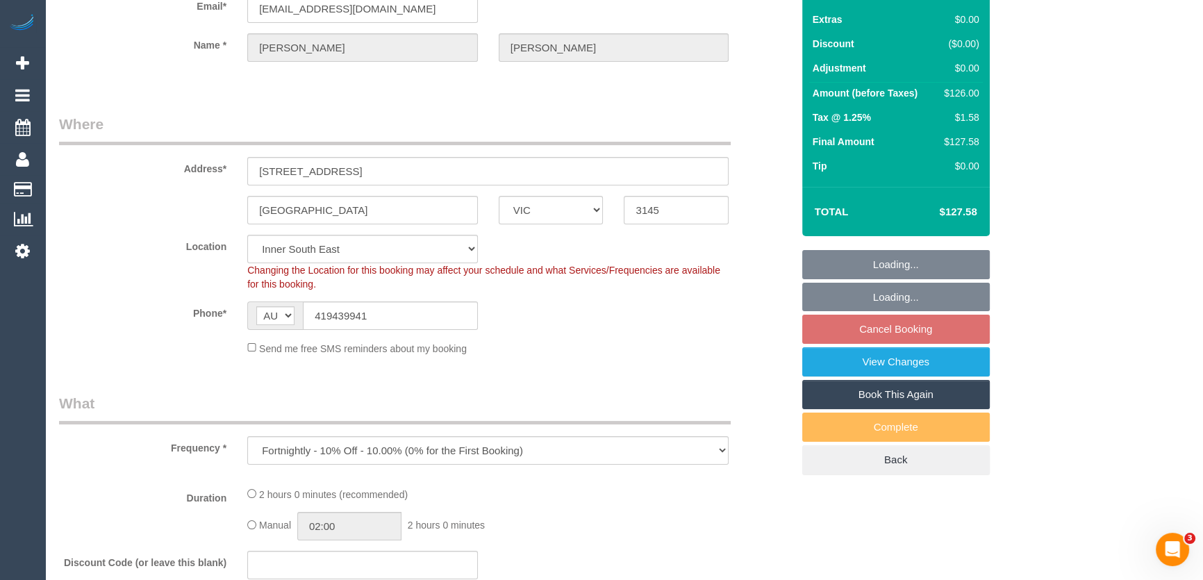
select select "string:stripe-pm_1RbIjn2GScqysDRVUgffc8pY"
select select "number:28"
select select "number:14"
select select "number:18"
select select "number:36"
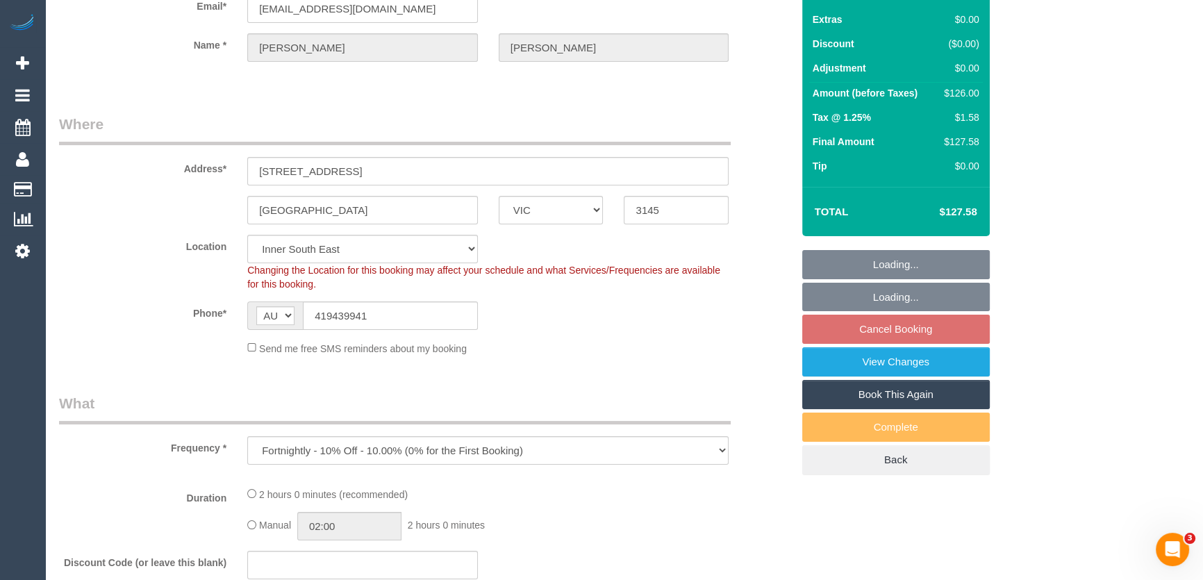
select select "number:34"
select select "number:12"
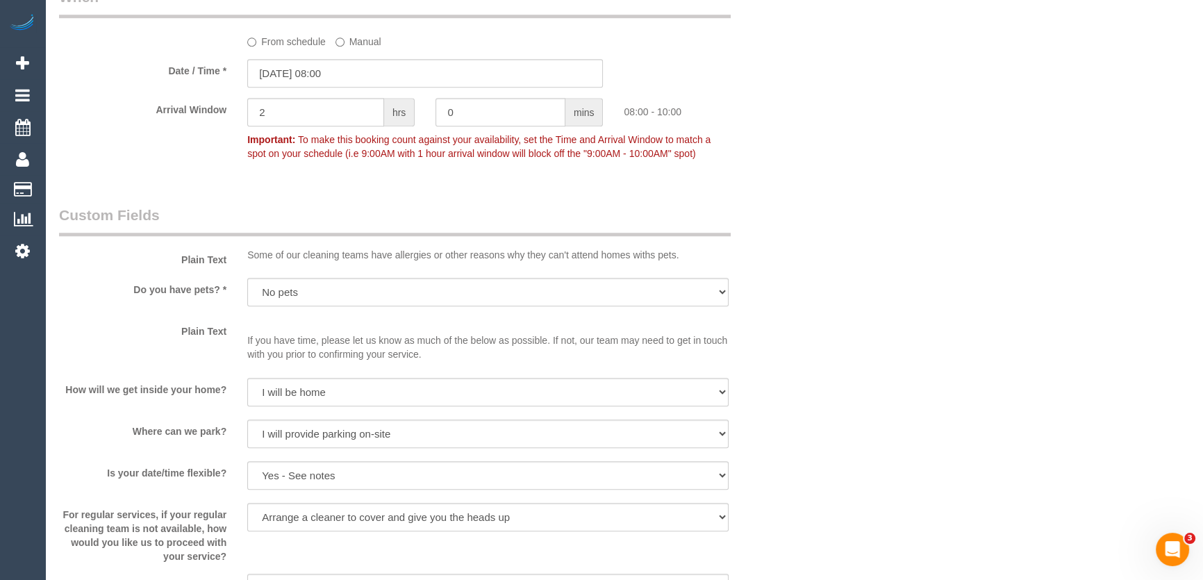
scroll to position [1339, 0]
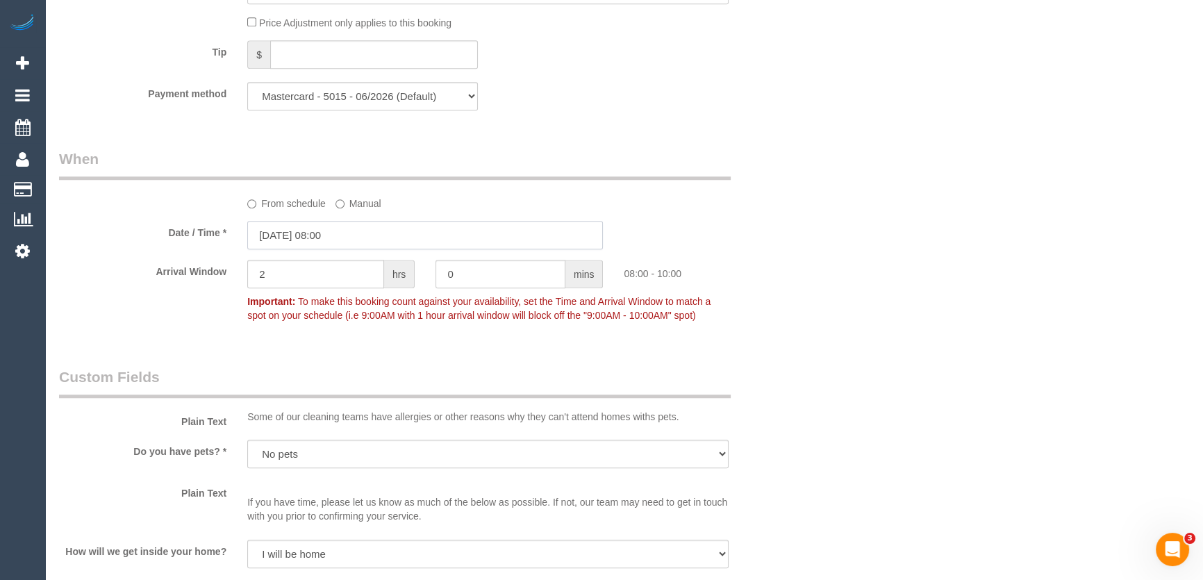
click at [374, 241] on input "[DATE] 08:00" at bounding box center [425, 235] width 356 height 28
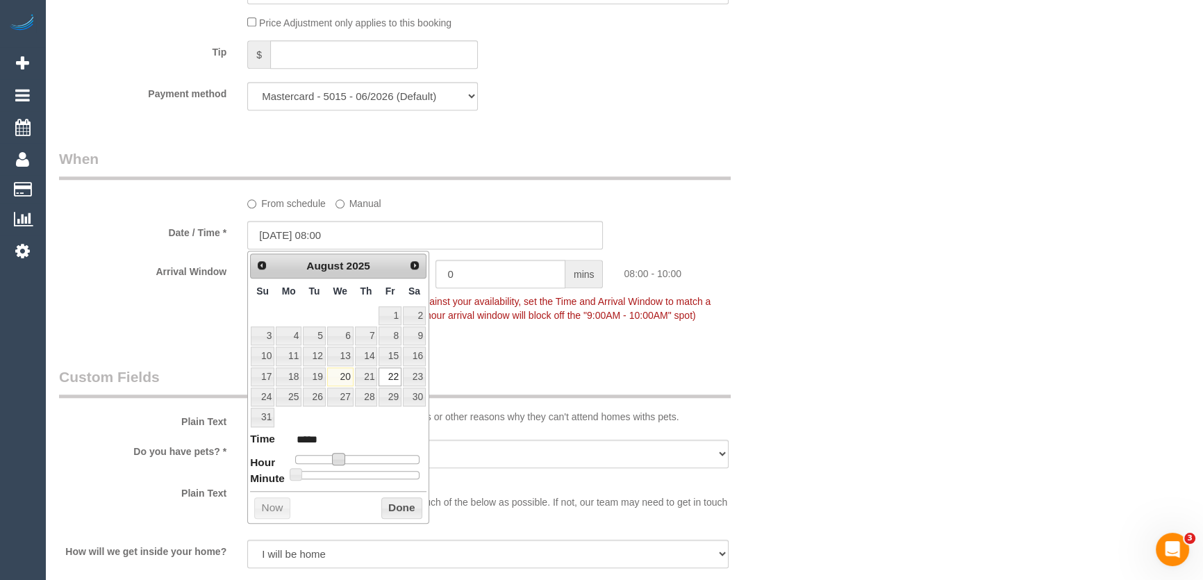
type input "22/08/2025 09:00"
type input "*****"
type input "22/08/2025 10:00"
type input "*****"
type input "[DATE] 11:00"
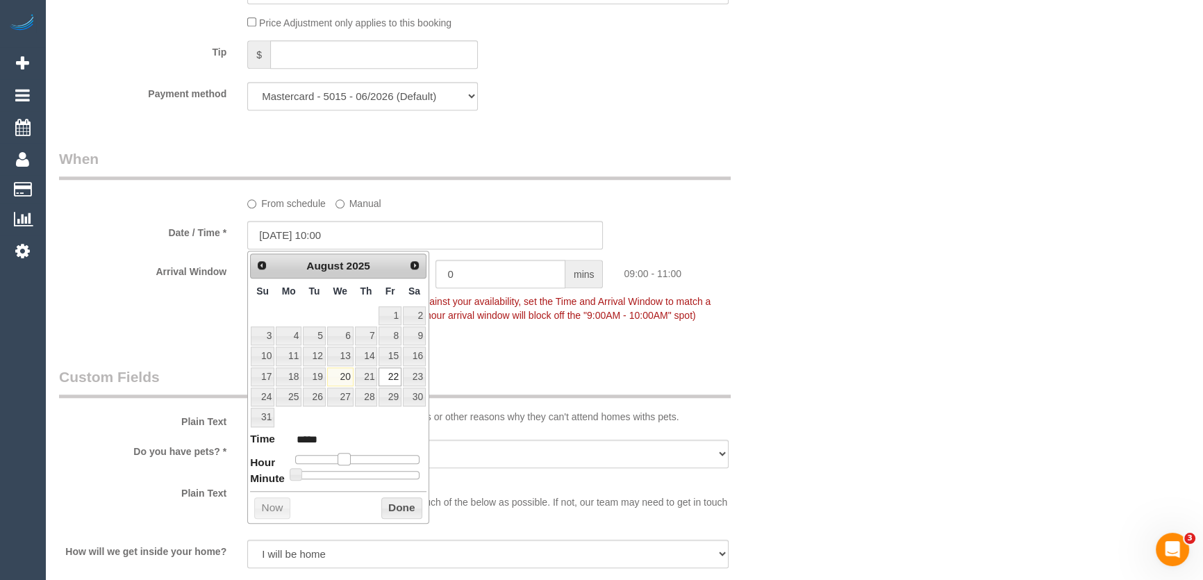
type input "*****"
type input "[DATE] 12:00"
type input "*****"
type input "22/08/2025 13:00"
type input "*****"
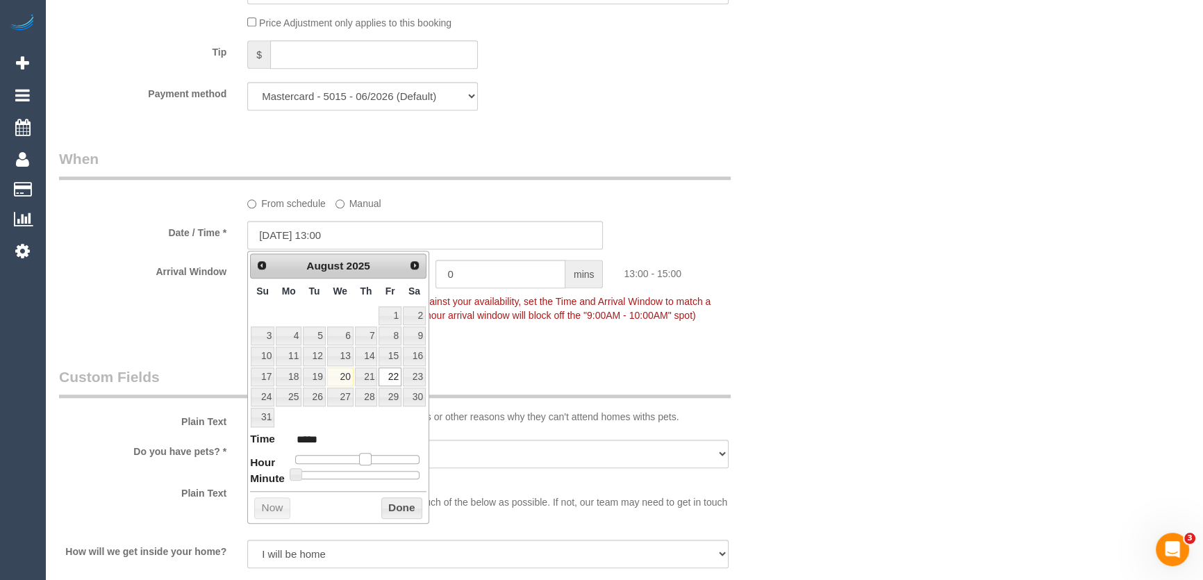
drag, startPoint x: 339, startPoint y: 453, endPoint x: 364, endPoint y: 459, distance: 25.6
click at [364, 459] on span at bounding box center [365, 459] width 13 height 13
click at [563, 360] on div "Who Email* shane_h73@hotmail.com Name * Shane Harris Where Address* 3 Liquidamb…" at bounding box center [426, 61] width 754 height 2699
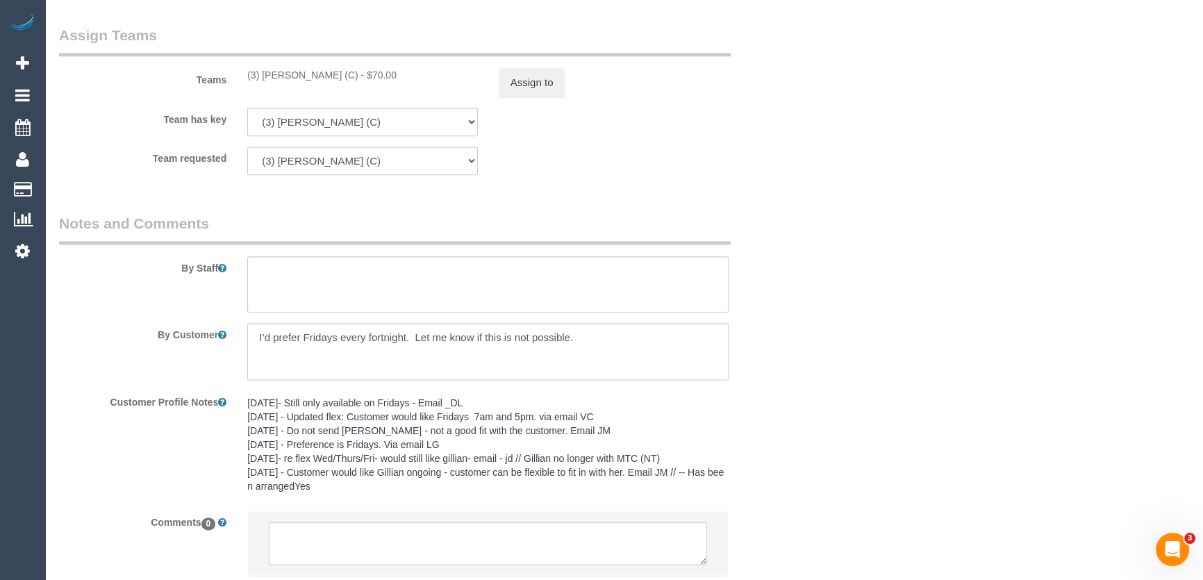
scroll to position [2216, 0]
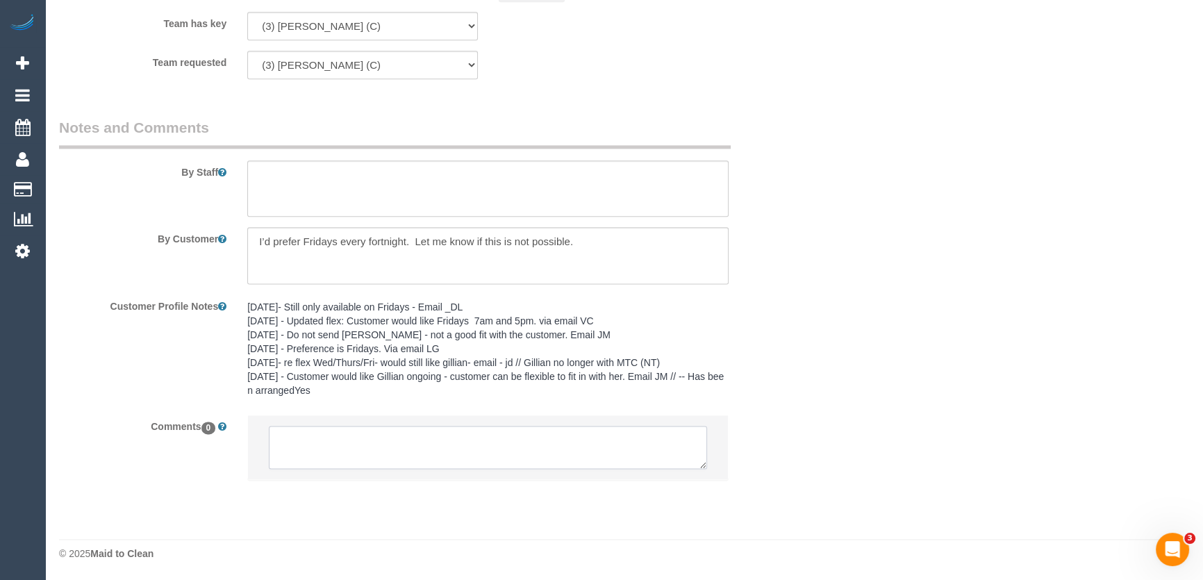
click at [313, 443] on textarea at bounding box center [488, 447] width 438 height 43
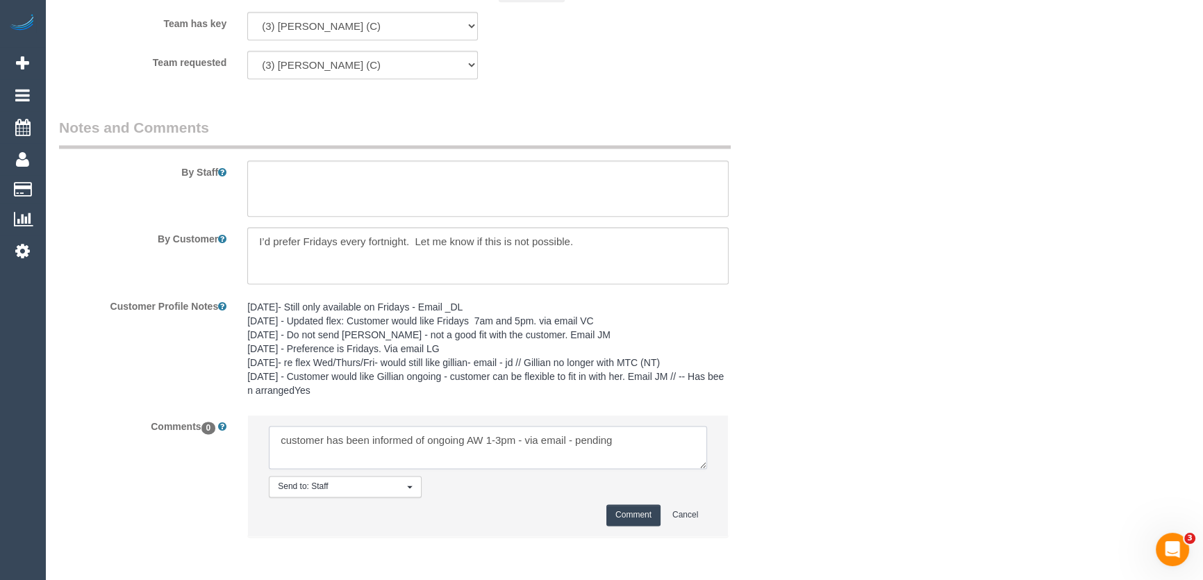
type textarea "customer has been informed of ongoing AW 1-3pm - via email - pending"
click at [632, 509] on button "Comment" at bounding box center [634, 515] width 54 height 22
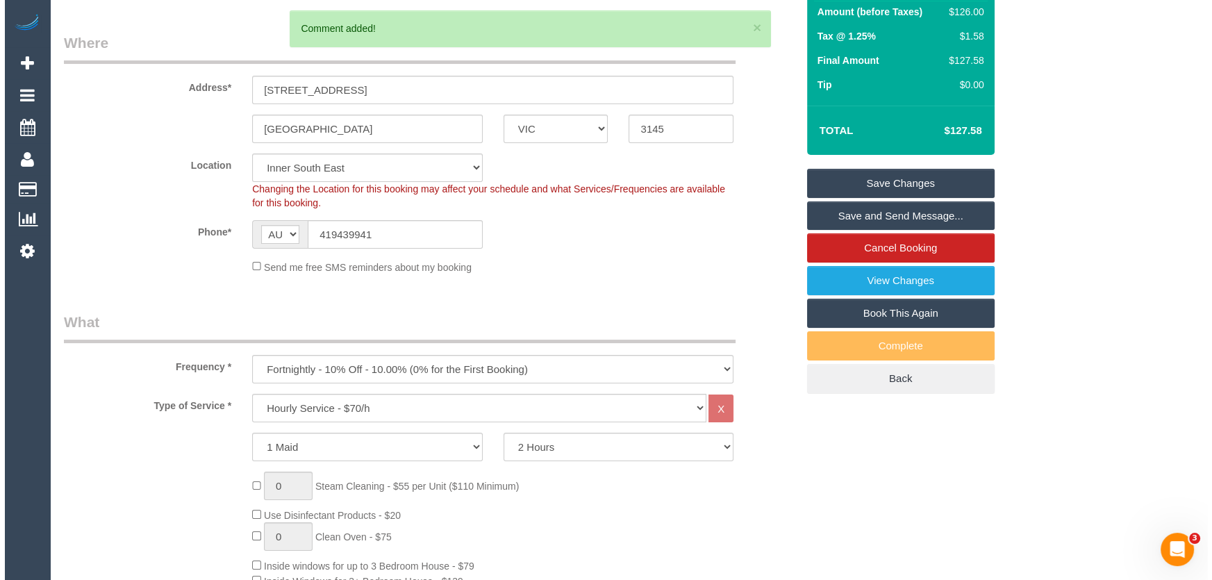
scroll to position [0, 0]
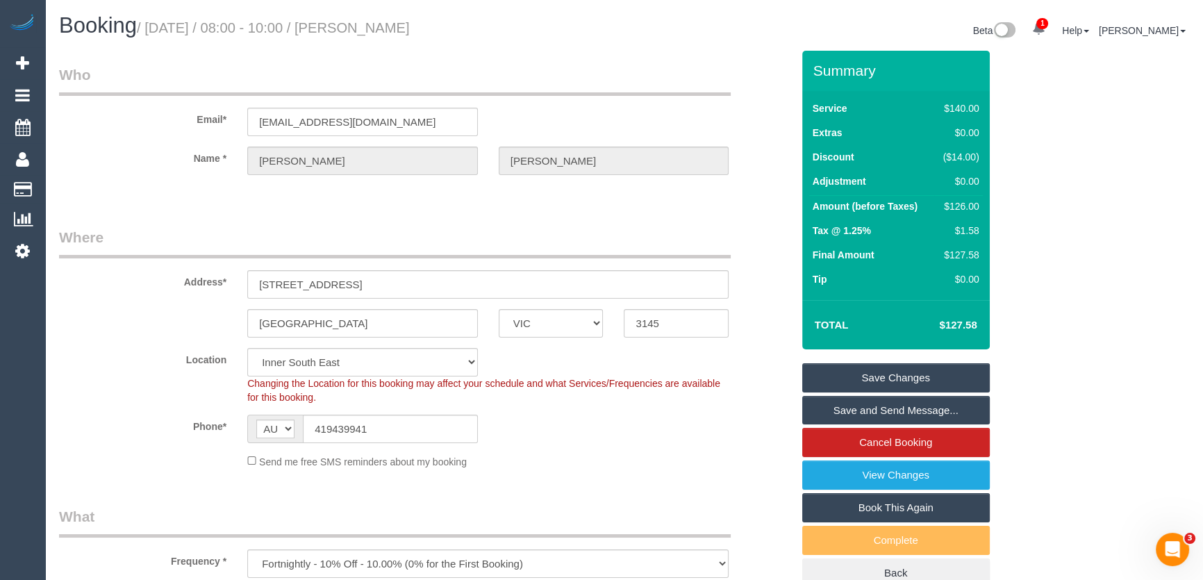
click at [365, 22] on small "/ August 22, 2025 / 08:00 - 10:00 / Shane Harris" at bounding box center [273, 27] width 273 height 15
copy small "Shane Harris"
click at [881, 376] on link "Save Changes" at bounding box center [896, 377] width 188 height 29
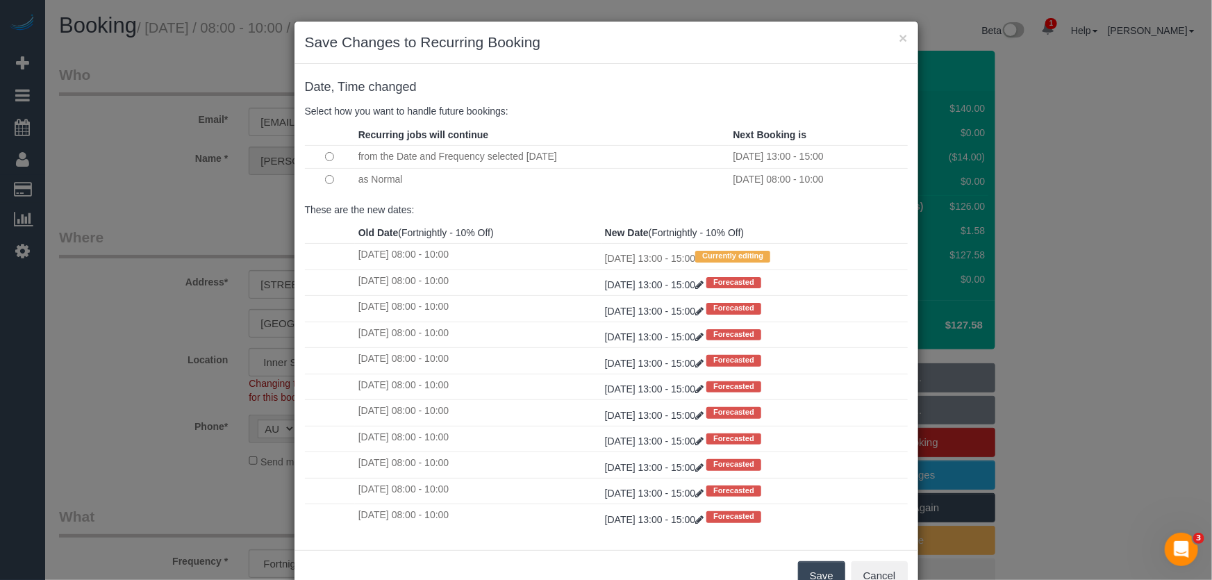
click at [817, 576] on button "Save" at bounding box center [821, 575] width 47 height 29
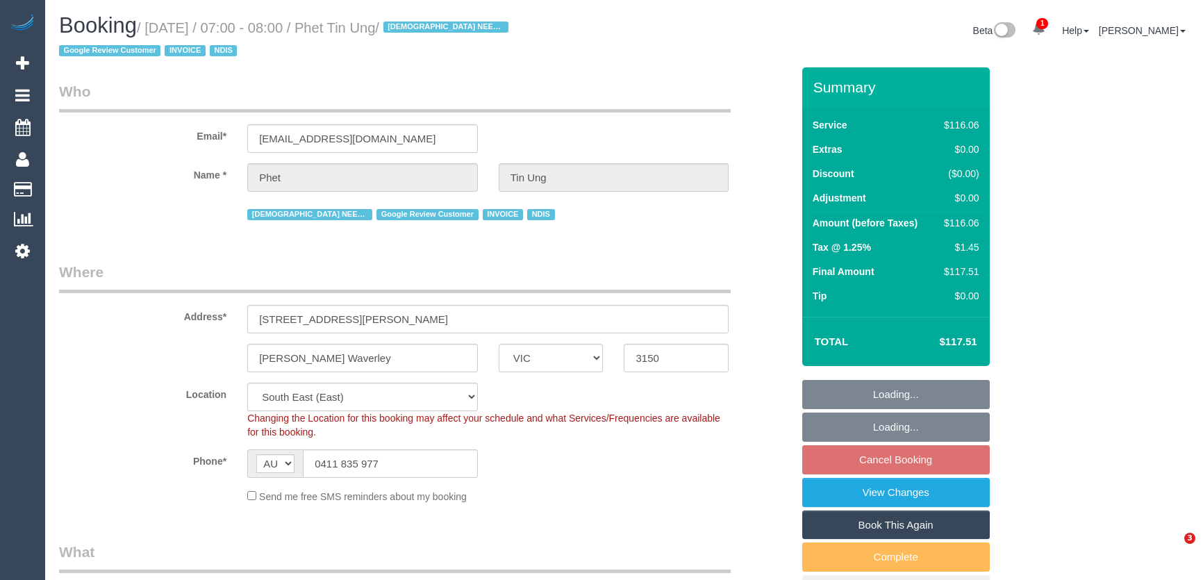
select select "VIC"
select select "number:30"
select select "number:14"
select select "number:21"
select select "number:36"
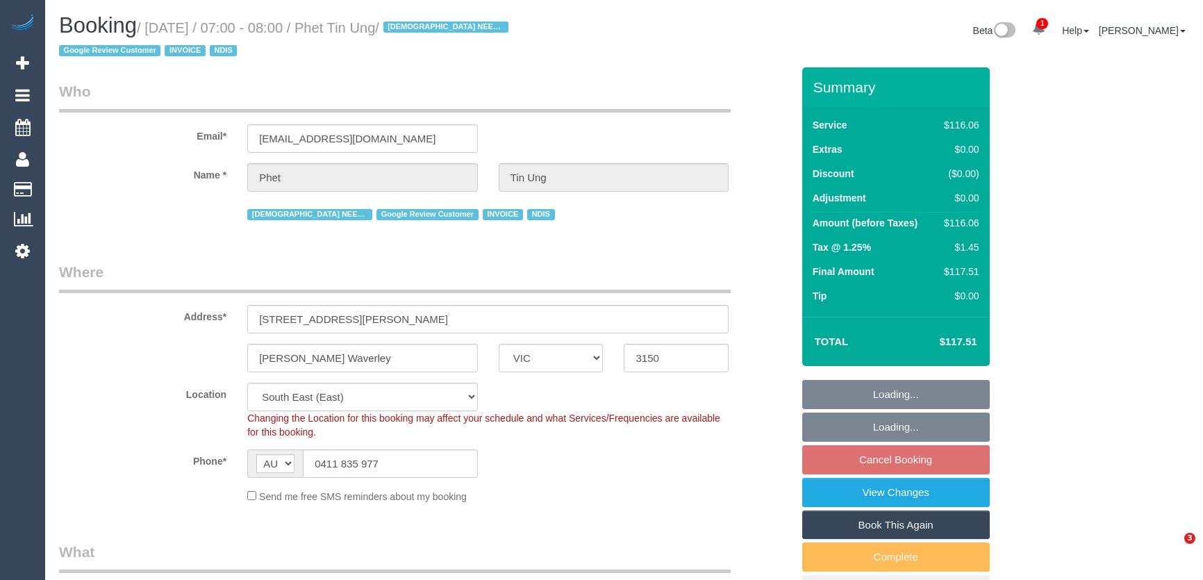
select select "number:35"
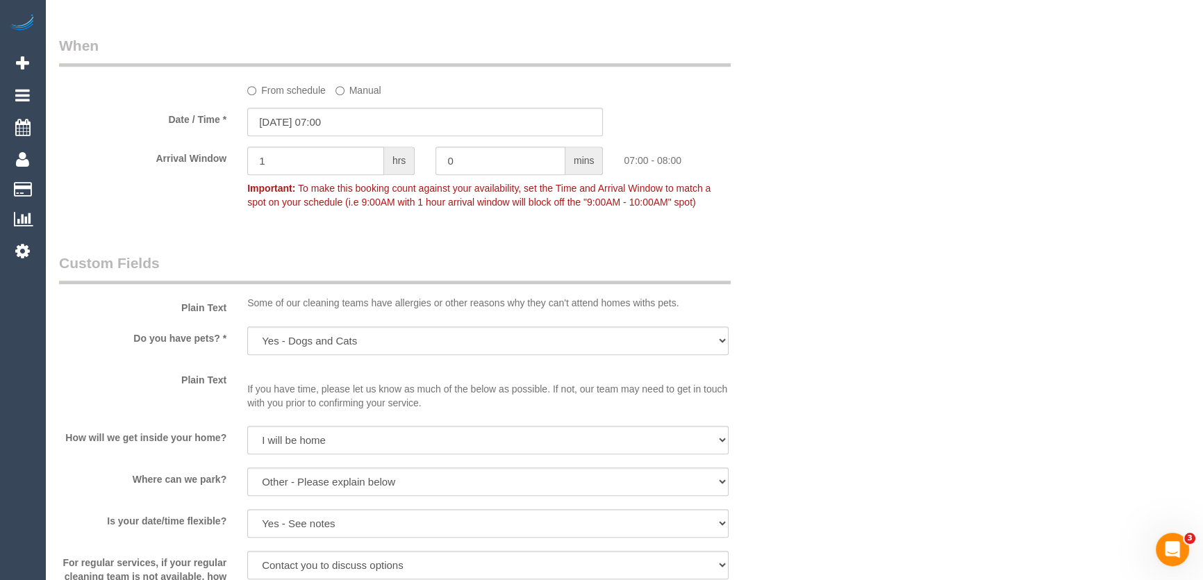
scroll to position [1010, 0]
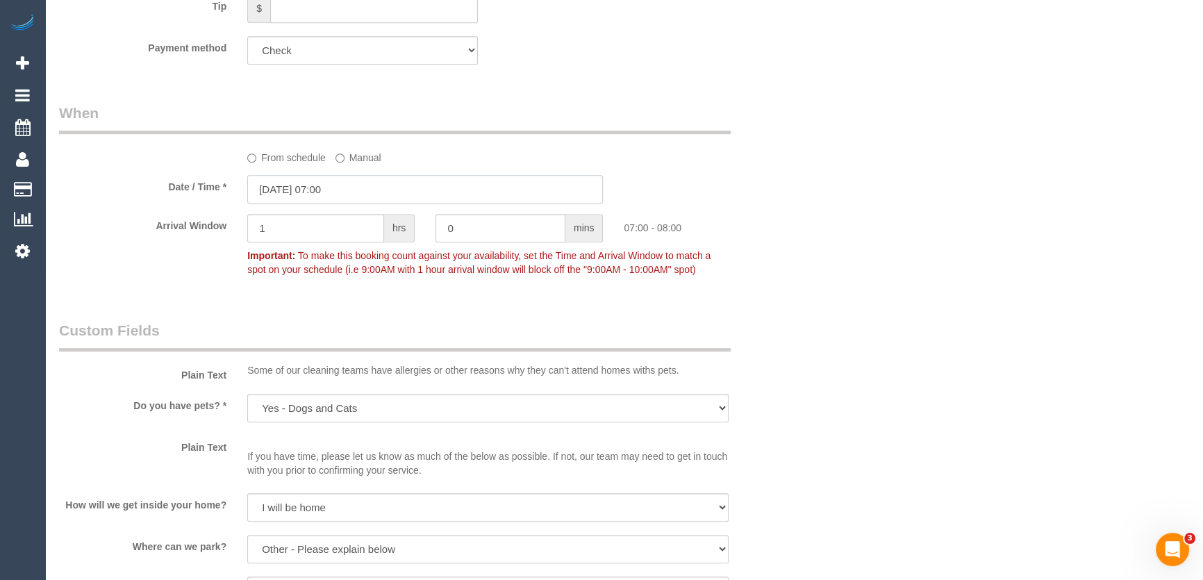
click at [363, 192] on input "[DATE] 07:00" at bounding box center [425, 189] width 356 height 28
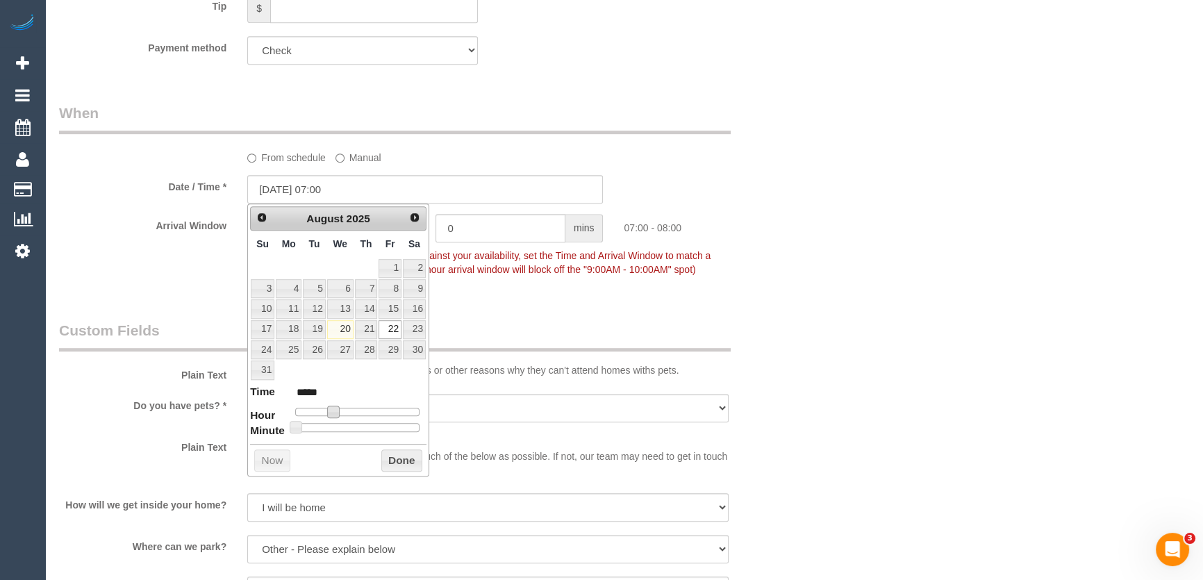
type input "[DATE] 08:00"
type input "*****"
click at [338, 411] on span at bounding box center [338, 412] width 13 height 13
drag, startPoint x: 339, startPoint y: 411, endPoint x: 347, endPoint y: 411, distance: 7.6
click at [340, 411] on span at bounding box center [338, 412] width 13 height 13
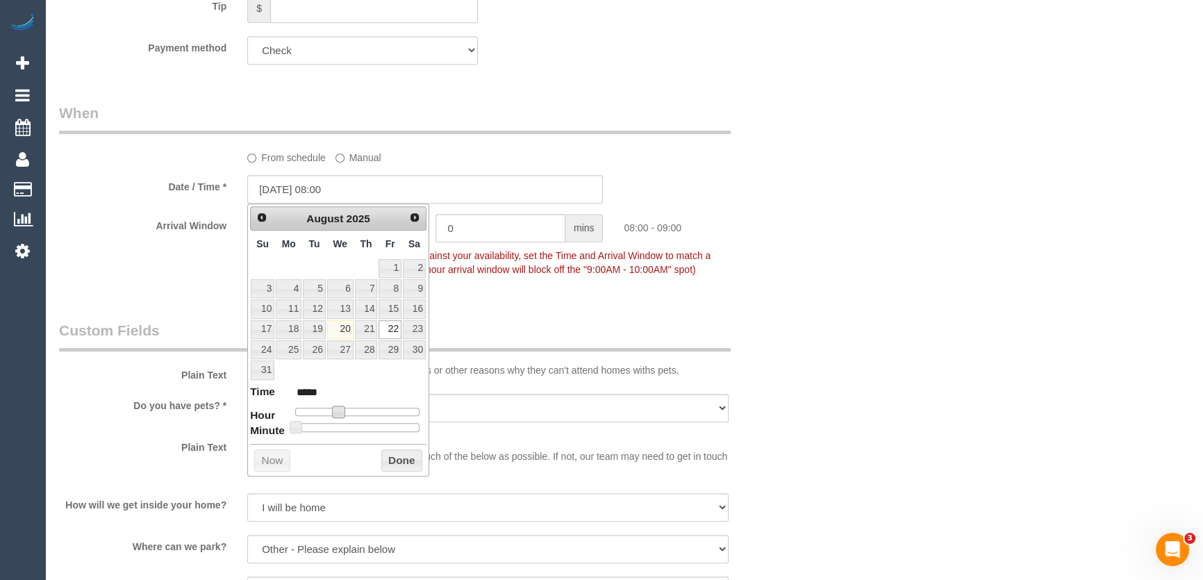
type input "[DATE] 11:00"
type input "*****"
click at [354, 411] on div at bounding box center [357, 412] width 124 height 8
click at [358, 409] on span at bounding box center [354, 412] width 13 height 13
type input "22/08/2025 12:00"
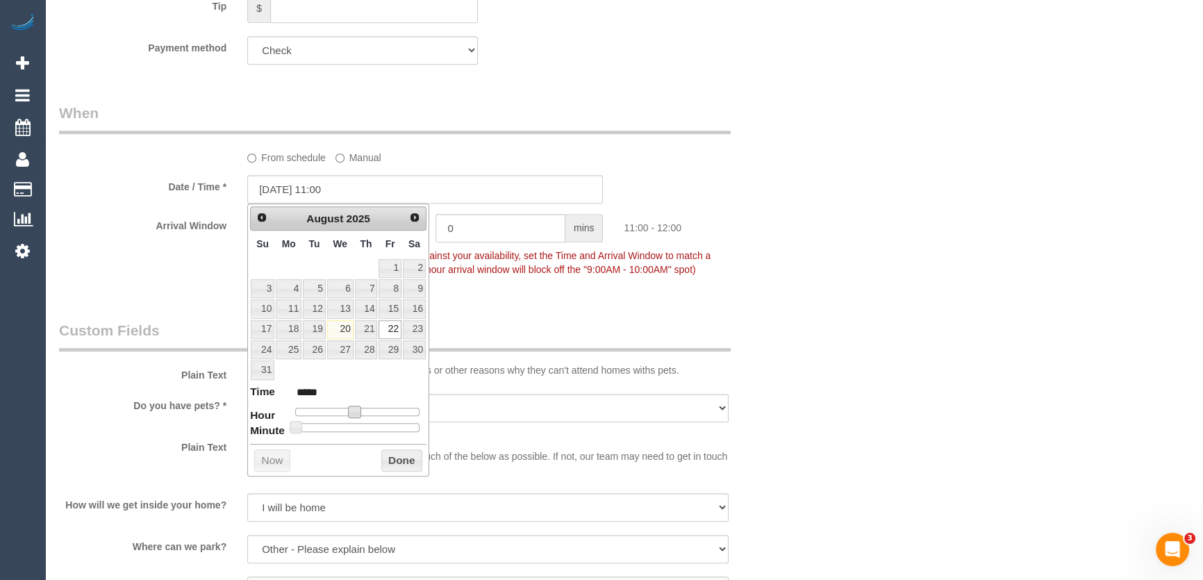
type input "*****"
click at [359, 409] on span at bounding box center [360, 412] width 13 height 13
click at [515, 305] on div "Who Email* paulineby@outlook.com.au Name * Phet Tin Ung FEMALE NEEDED Google Re…" at bounding box center [426, 384] width 754 height 2654
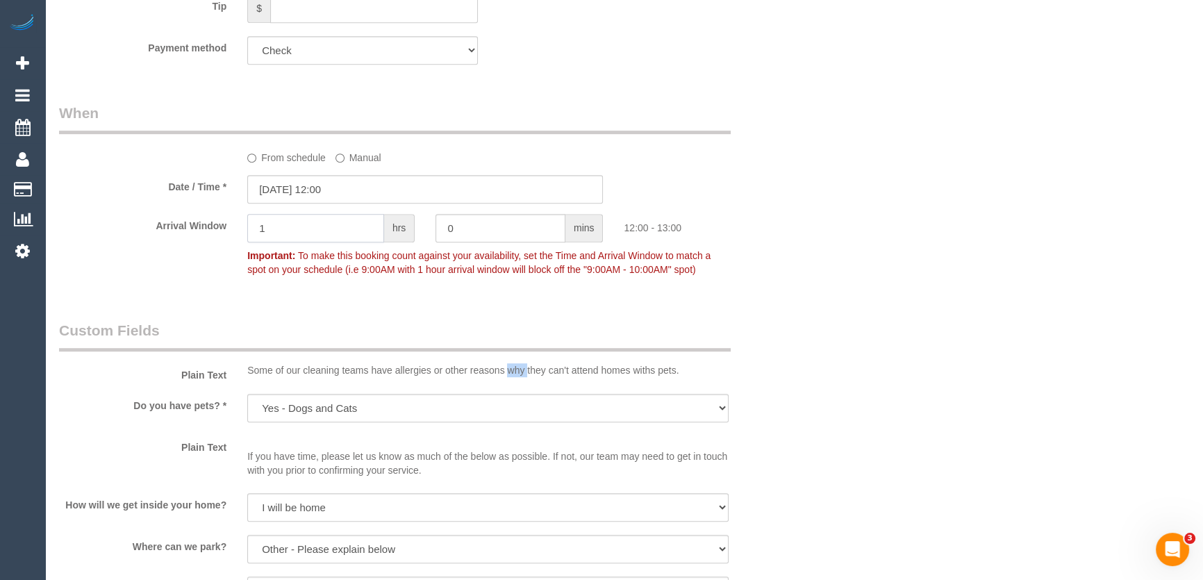
click at [294, 228] on input "1" at bounding box center [315, 228] width 137 height 28
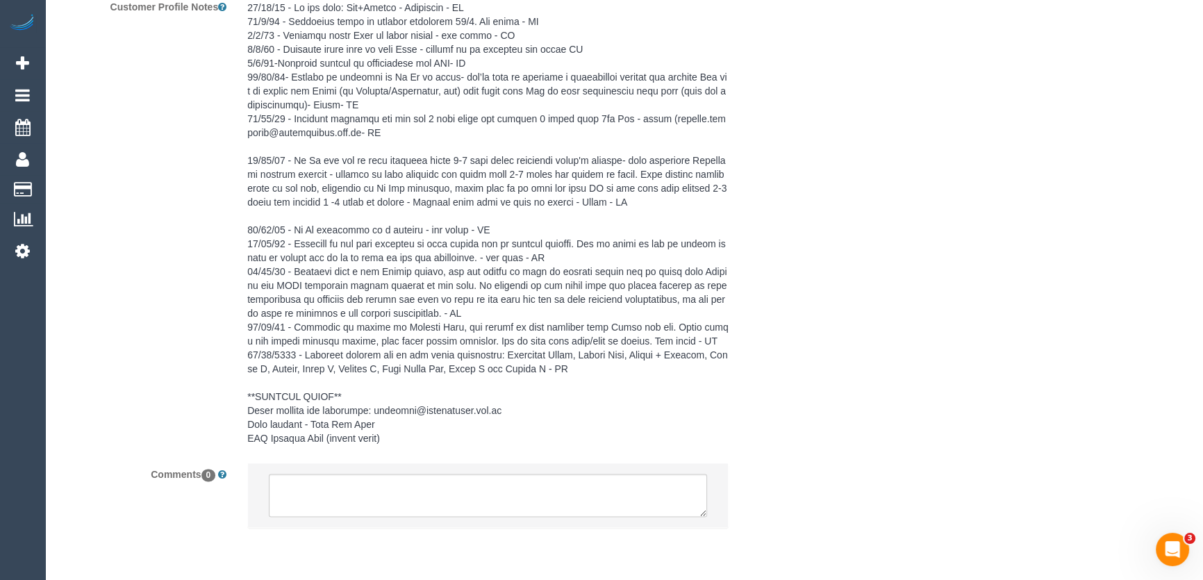
scroll to position [2177, 0]
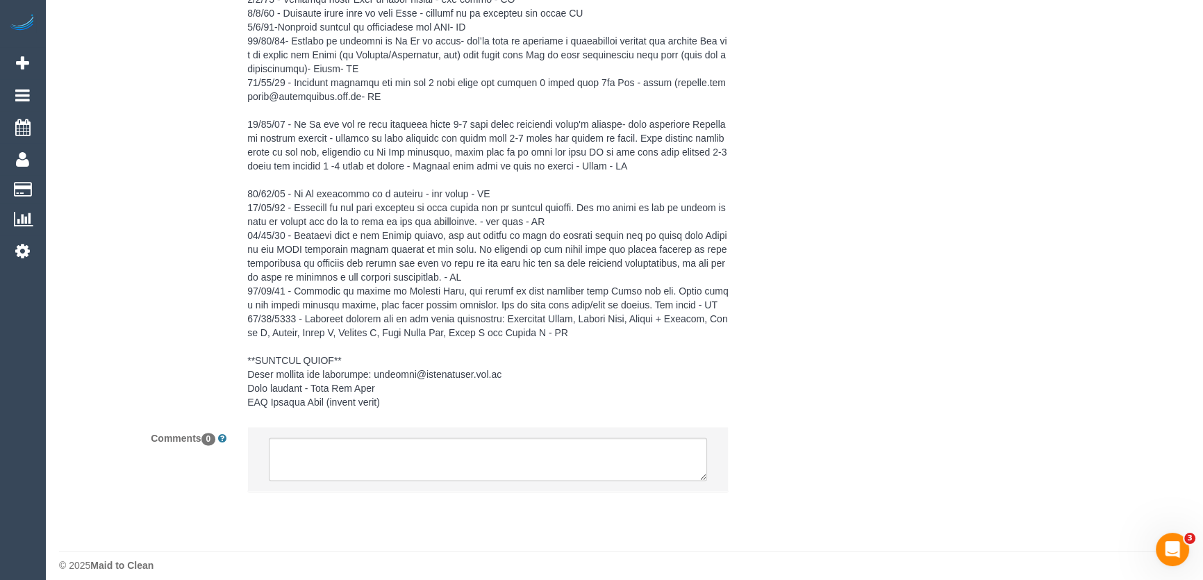
type input "2"
click at [318, 453] on textarea at bounding box center [488, 459] width 438 height 43
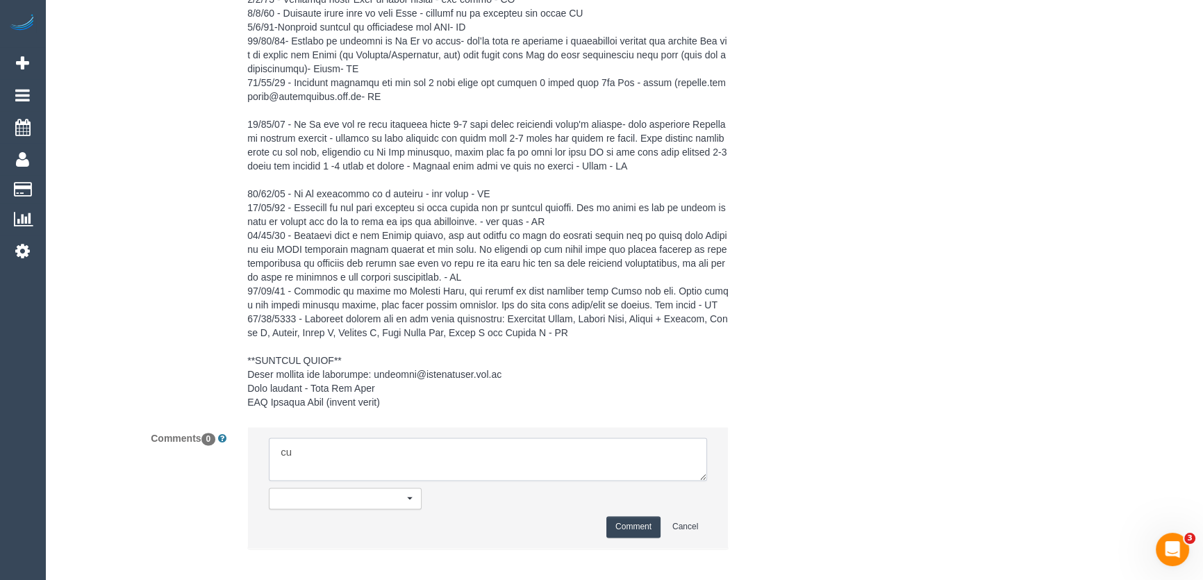
scroll to position [2187, 0]
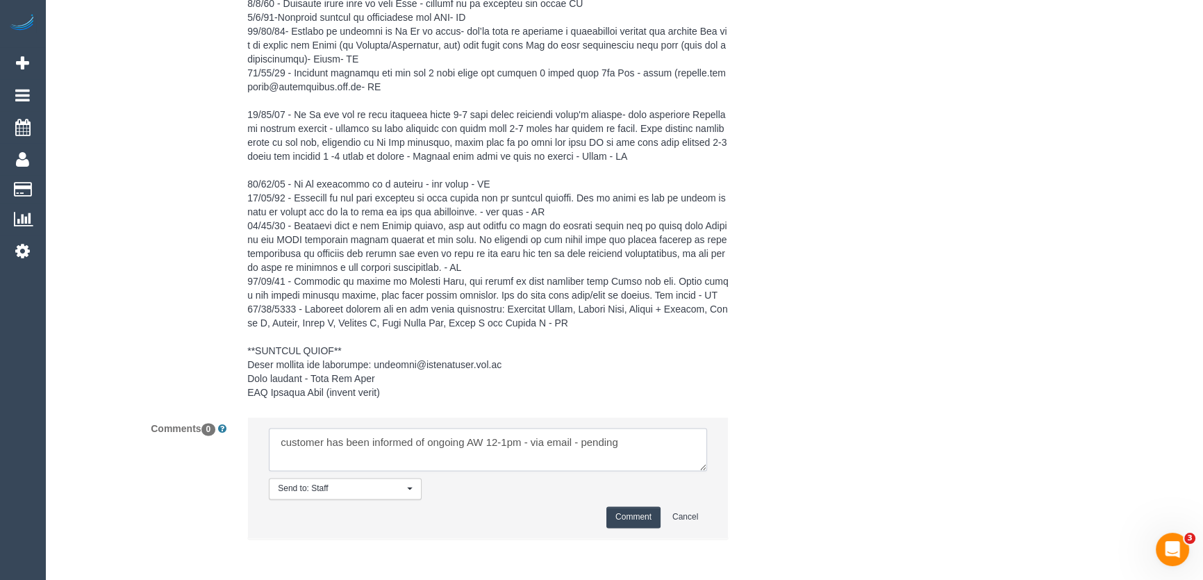
type textarea "customer has been informed of ongoing AW 12-1pm - via email - pending"
click at [640, 510] on button "Comment" at bounding box center [634, 518] width 54 height 22
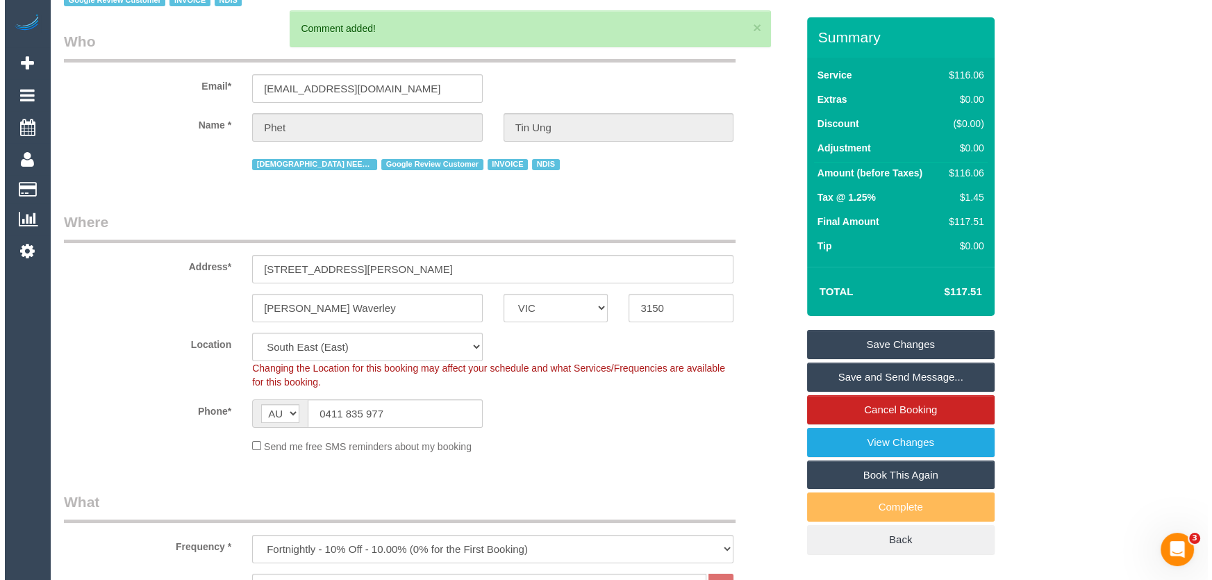
scroll to position [0, 0]
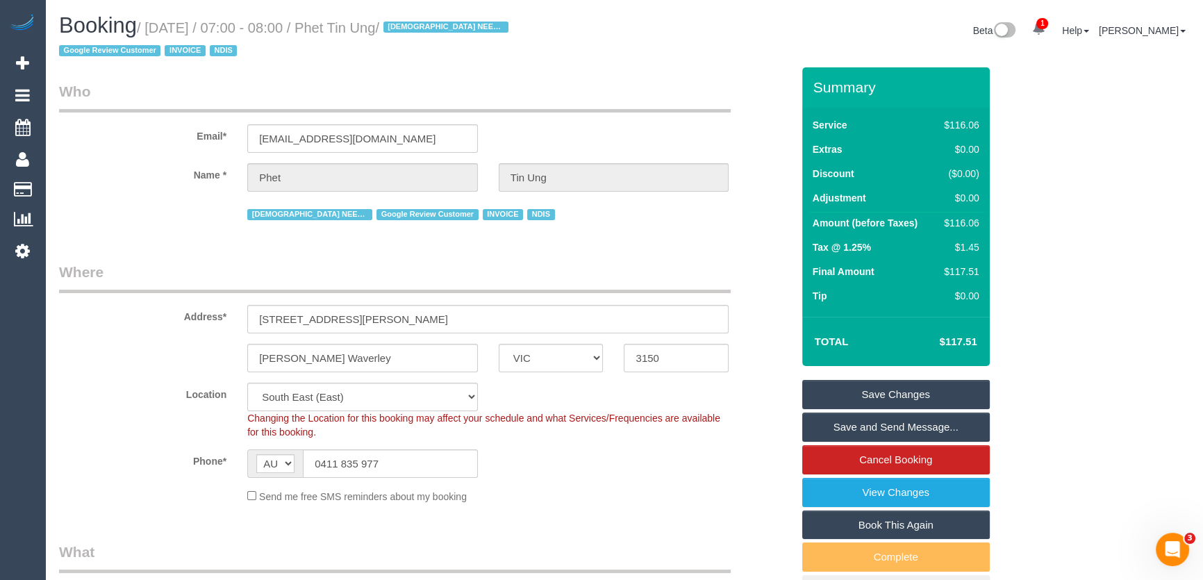
click at [367, 28] on small "/ August 22, 2025 / 07:00 - 08:00 / Phet Tin Ung / FEMALE NEEDED Google Review …" at bounding box center [286, 39] width 454 height 39
copy small "Phet Tin Ung"
click at [882, 393] on link "Save Changes" at bounding box center [896, 394] width 188 height 29
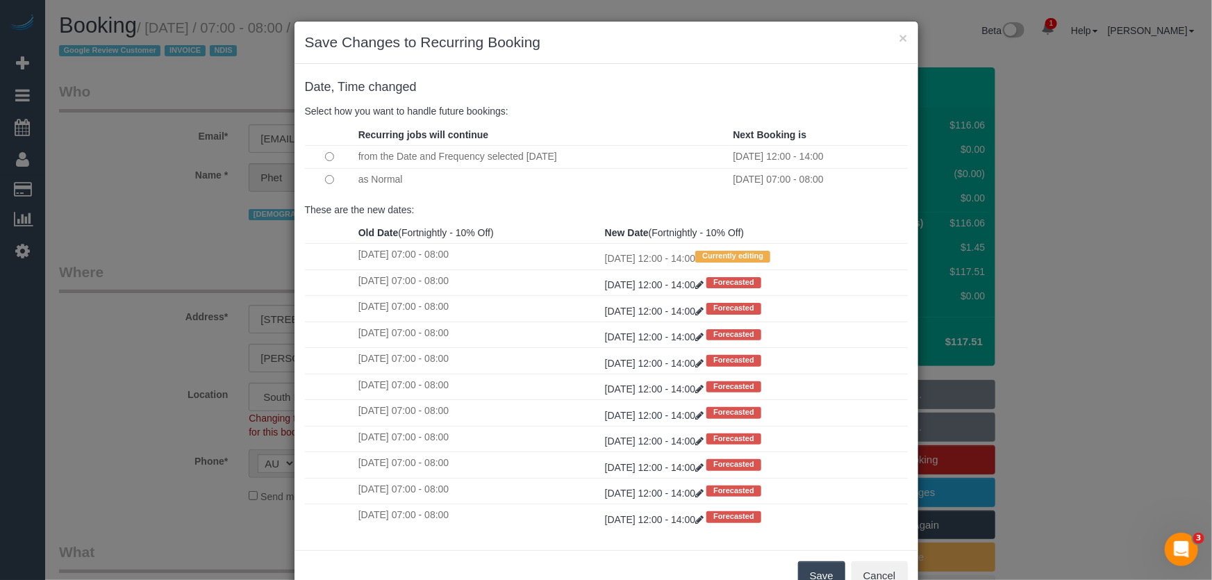
click at [827, 570] on button "Save" at bounding box center [821, 575] width 47 height 29
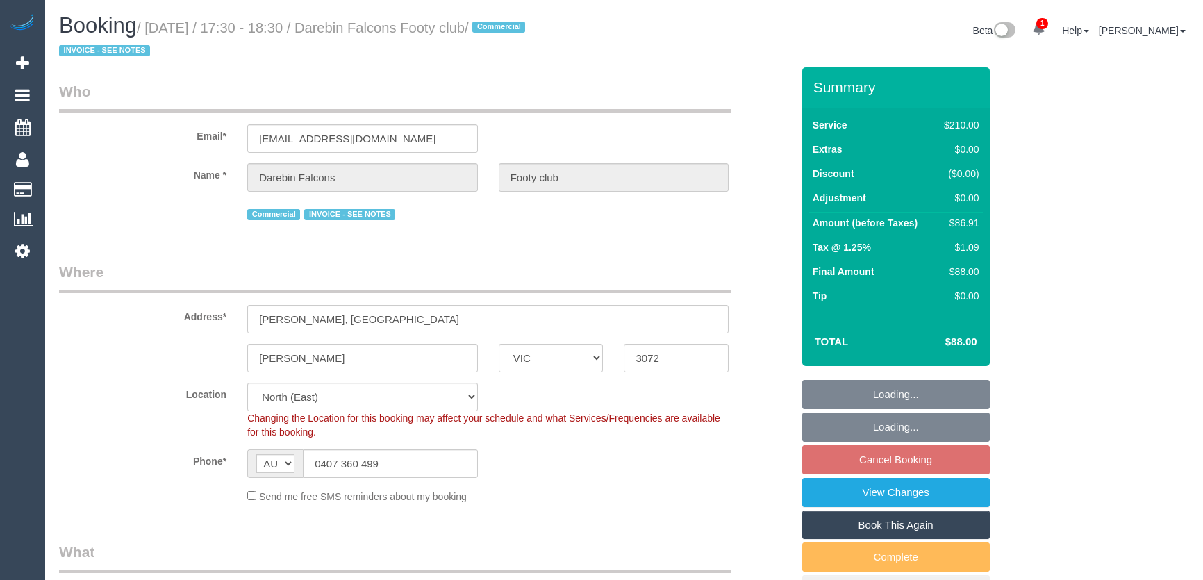
select select "VIC"
select select "180"
select select "string:check"
select select "number:28"
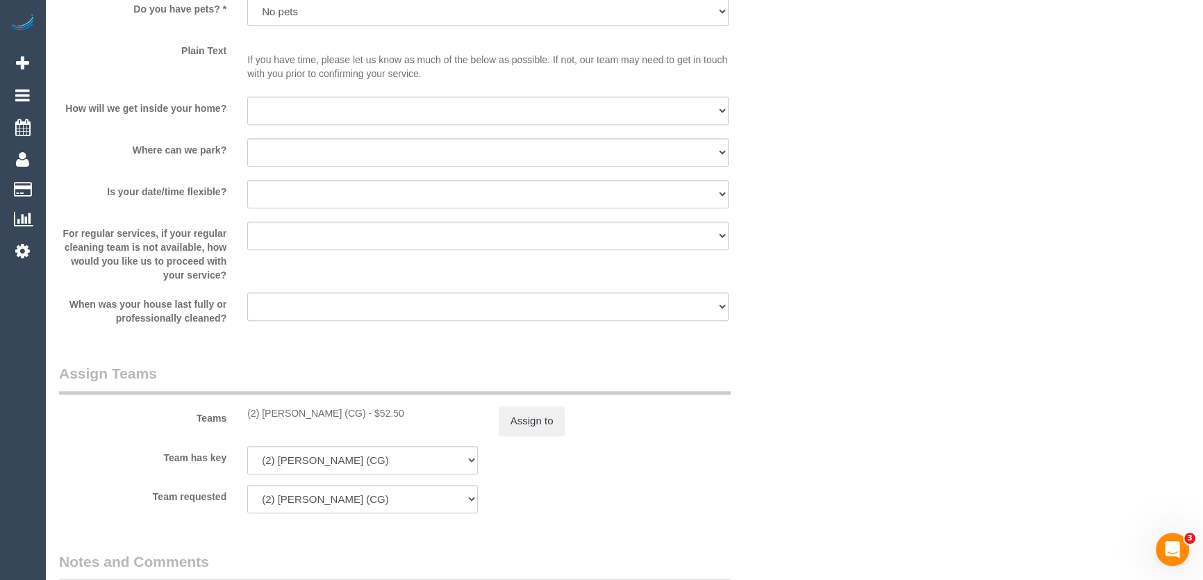
scroll to position [1895, 0]
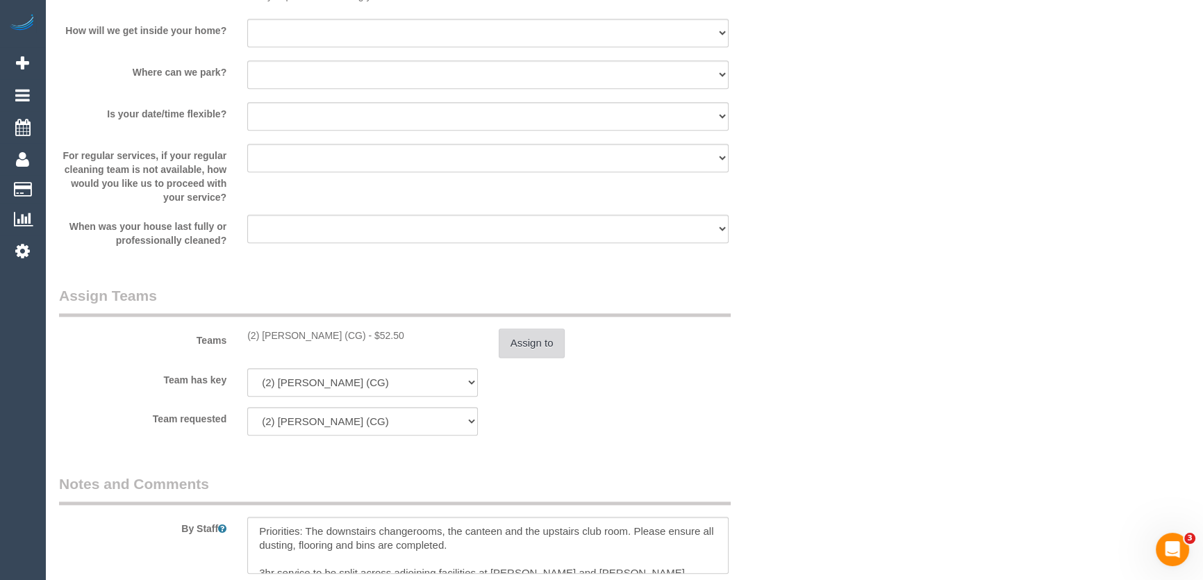
click at [541, 338] on button "Assign to" at bounding box center [532, 343] width 67 height 29
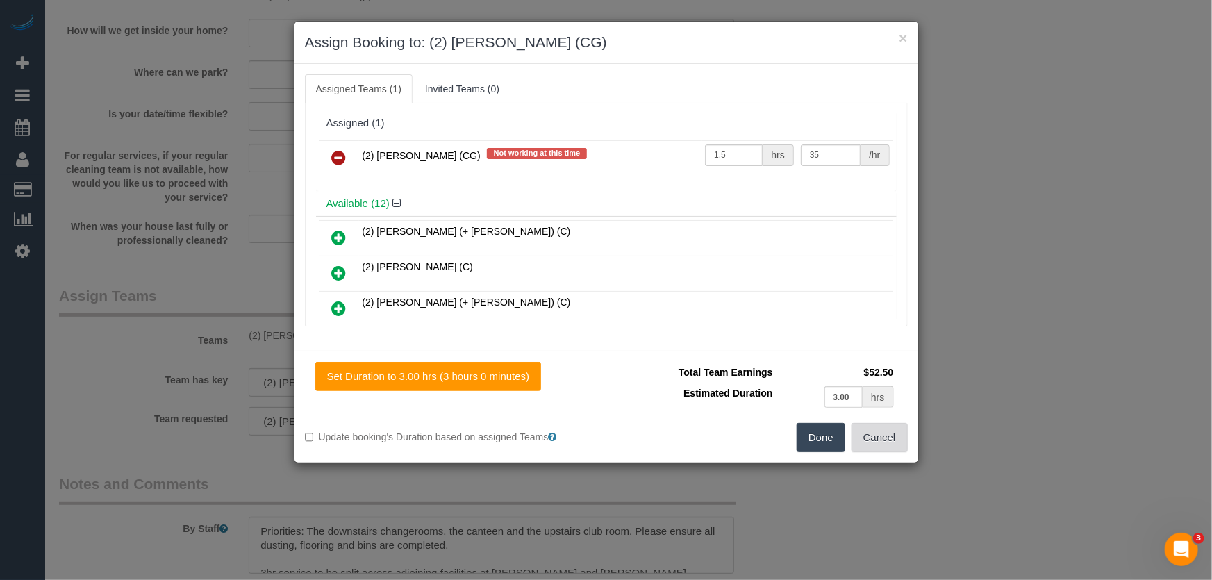
click at [873, 447] on button "Cancel" at bounding box center [880, 437] width 56 height 29
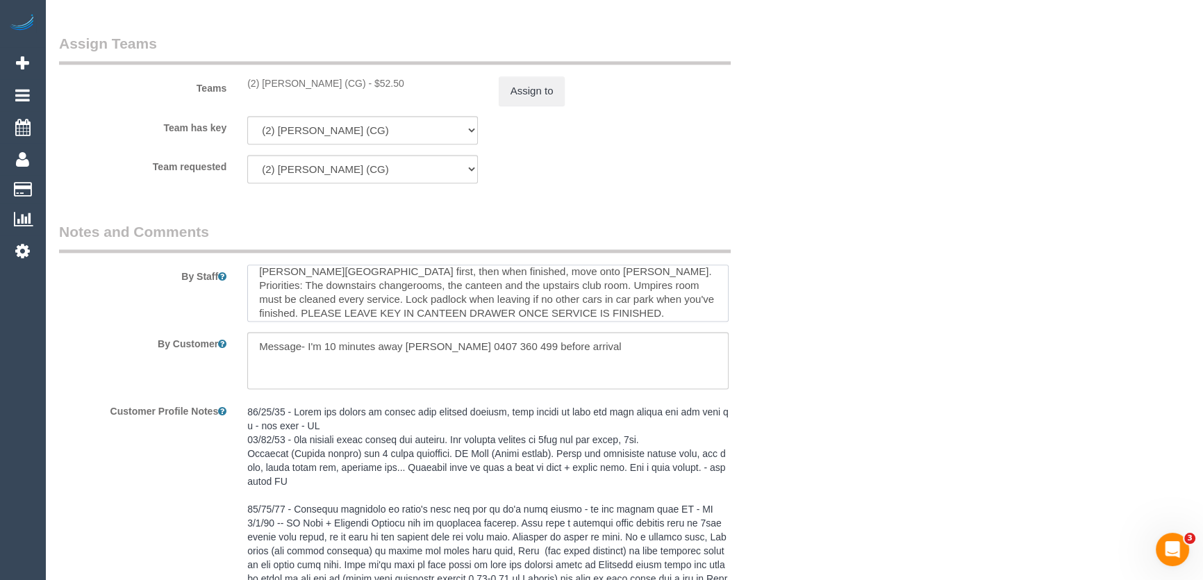
scroll to position [97, 0]
click at [774, 336] on div "By Customer" at bounding box center [426, 360] width 754 height 57
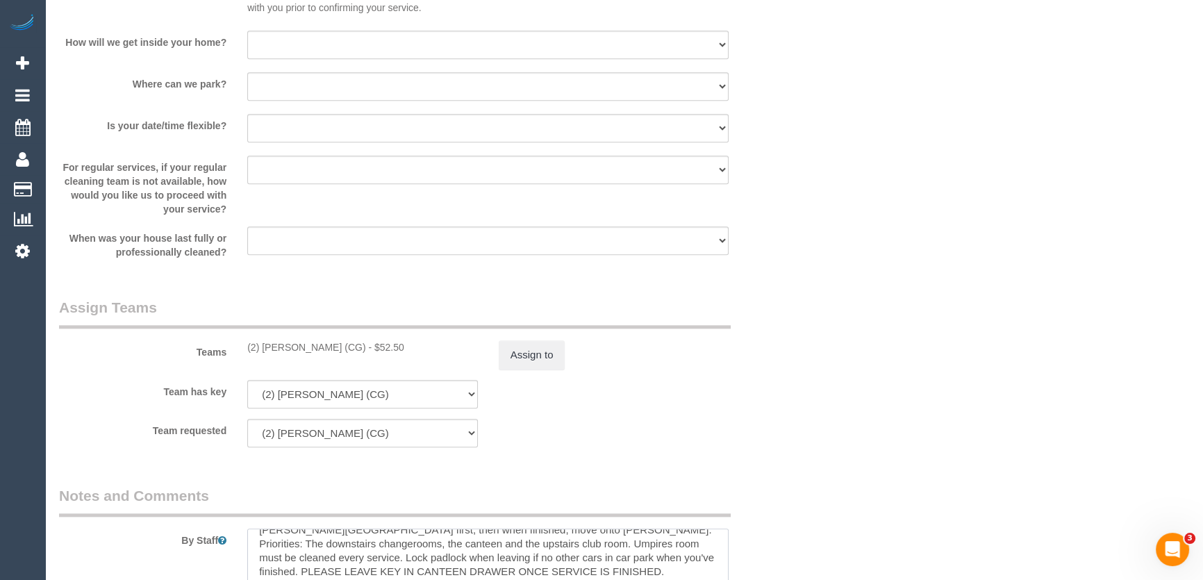
scroll to position [1895, 0]
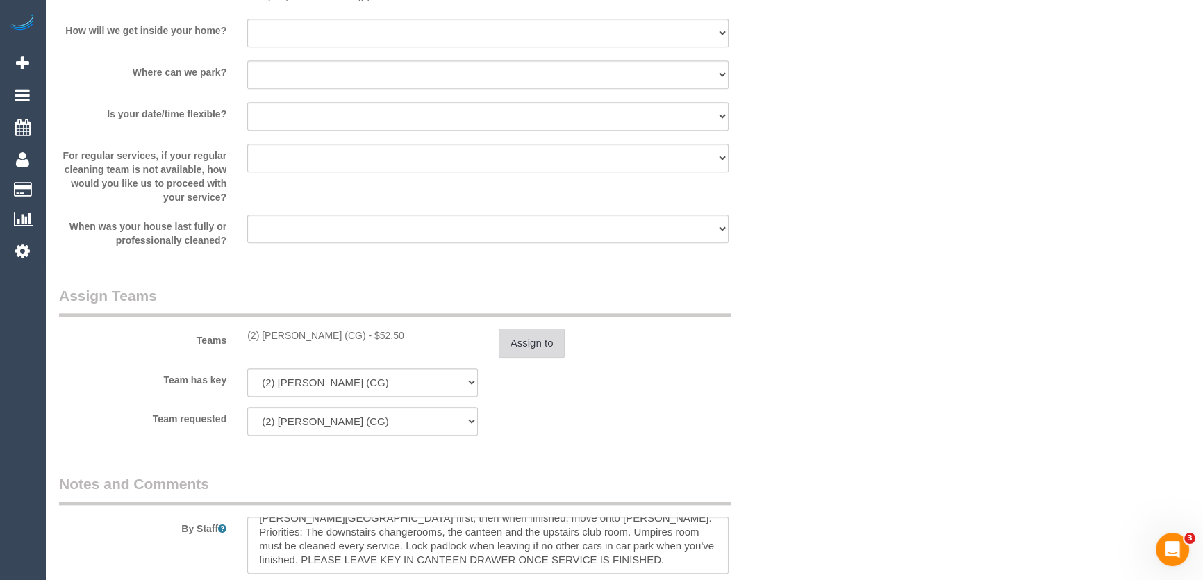
click at [554, 346] on button "Assign to" at bounding box center [532, 343] width 67 height 29
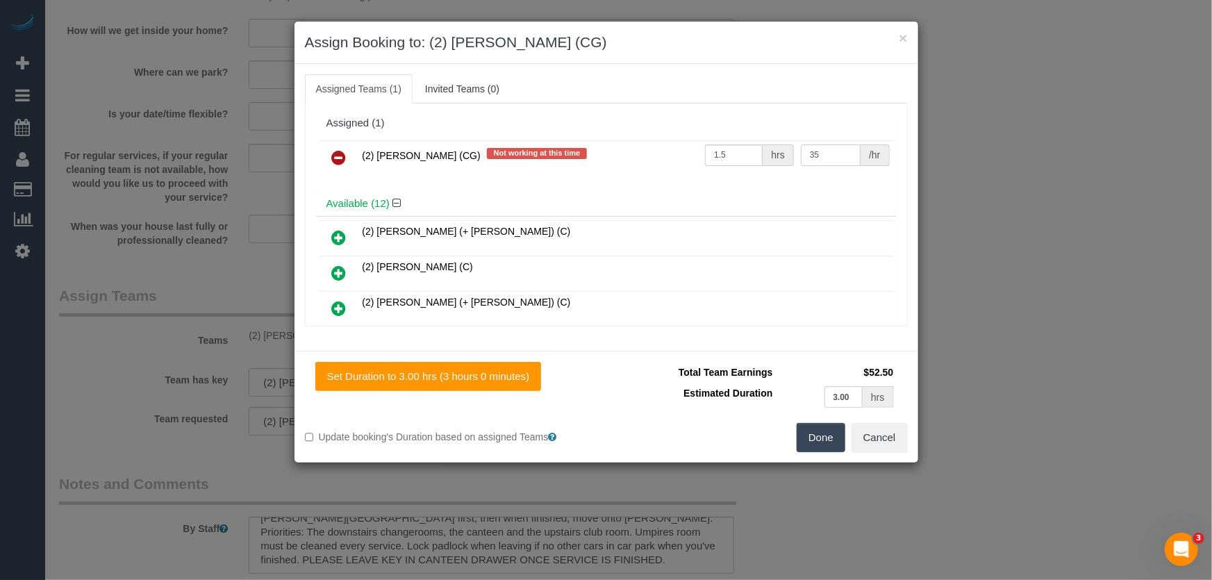
click at [813, 159] on input "35" at bounding box center [831, 156] width 60 height 22
type input "41.25"
click at [816, 440] on button "Done" at bounding box center [821, 437] width 49 height 29
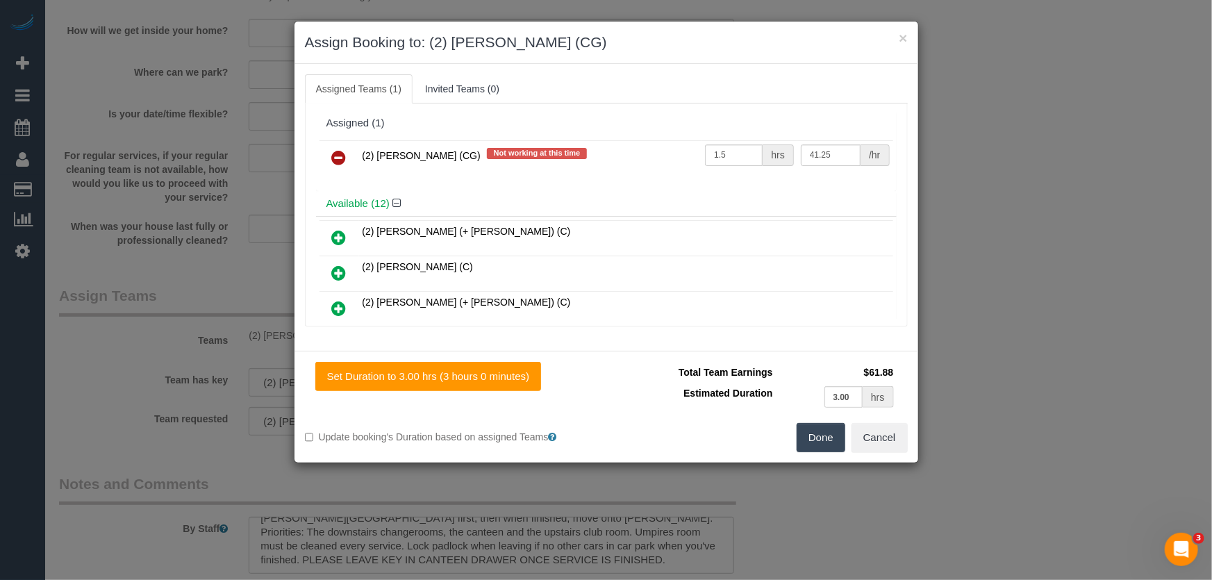
click at [816, 440] on div "Done Cancel" at bounding box center [763, 437] width 312 height 29
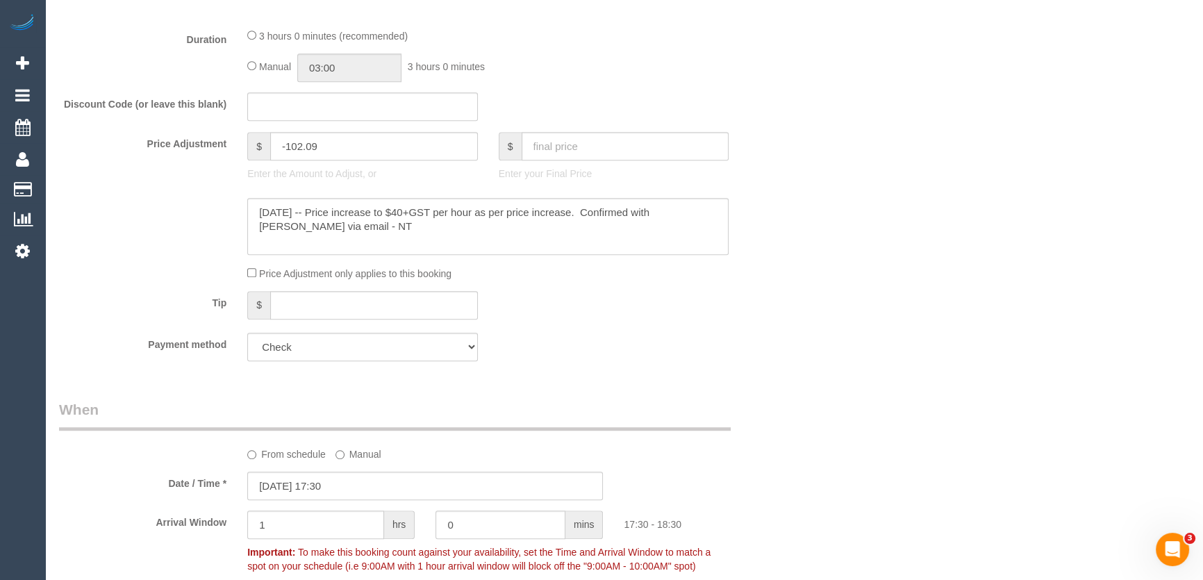
scroll to position [947, 0]
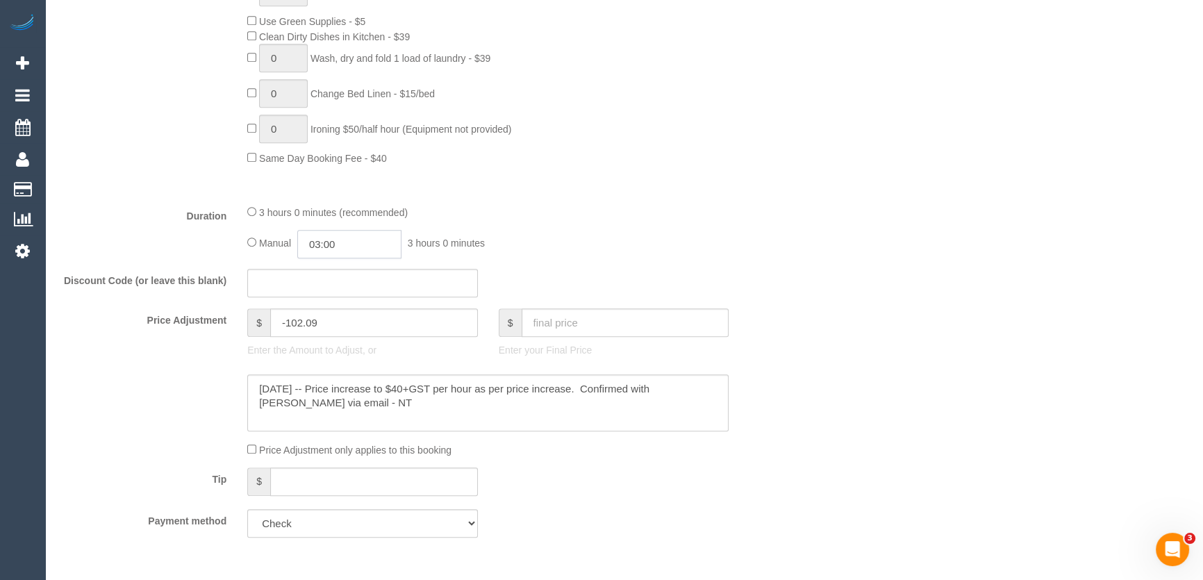
click at [372, 251] on input "03:00" at bounding box center [349, 244] width 104 height 28
click at [336, 286] on li "01:30" at bounding box center [335, 285] width 62 height 18
type input "01:30"
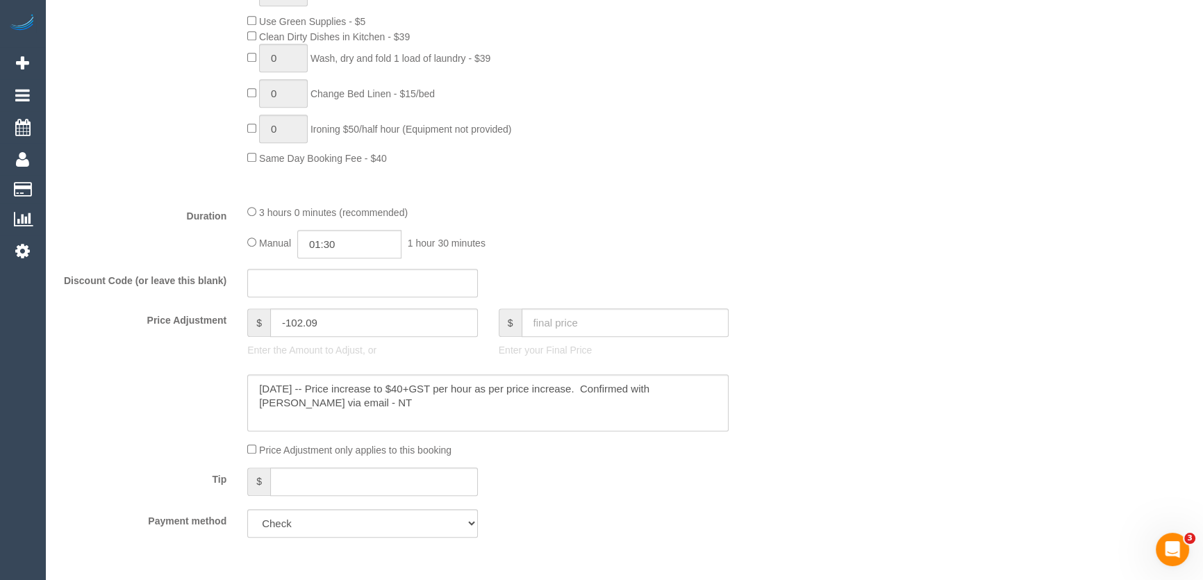
click at [563, 250] on div "Manual 01:30 1 hour 30 minutes" at bounding box center [487, 244] width 481 height 28
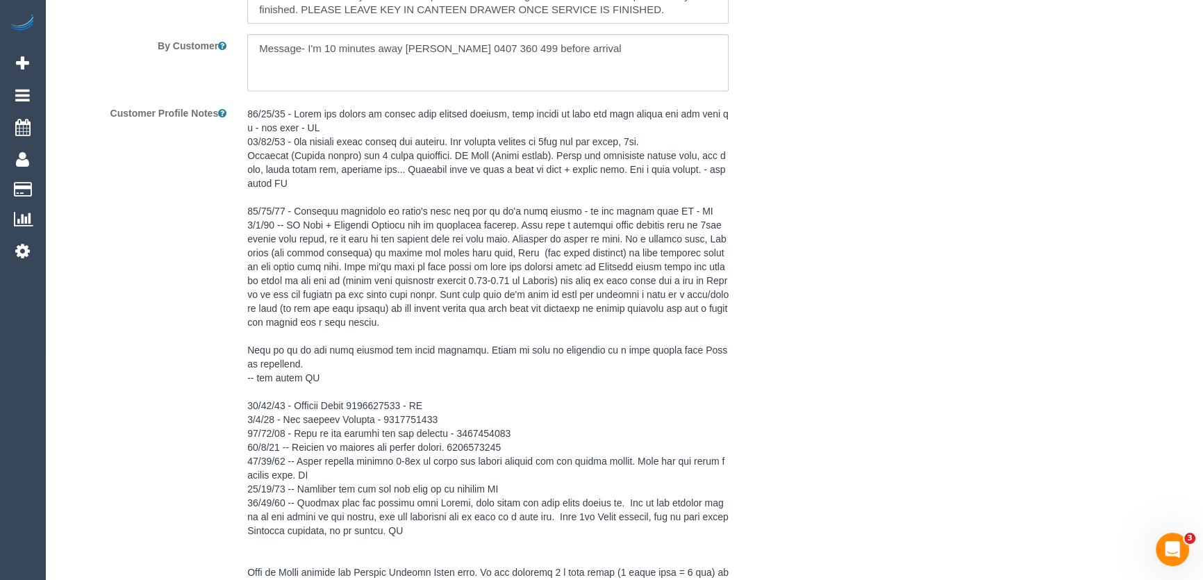
scroll to position [2400, 0]
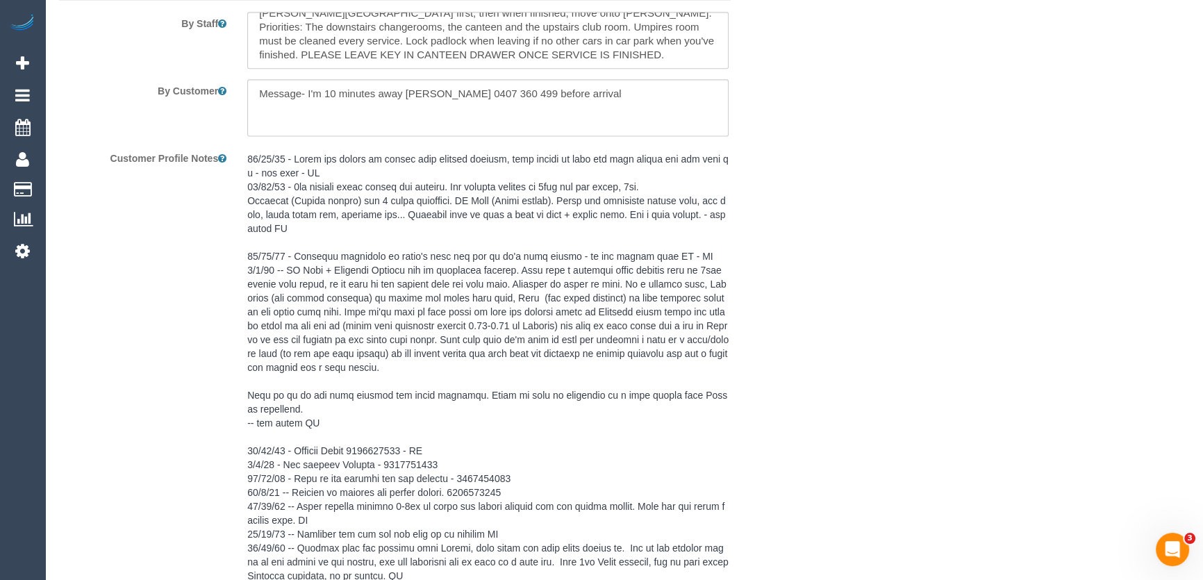
click at [267, 198] on pre at bounding box center [487, 464] width 481 height 625
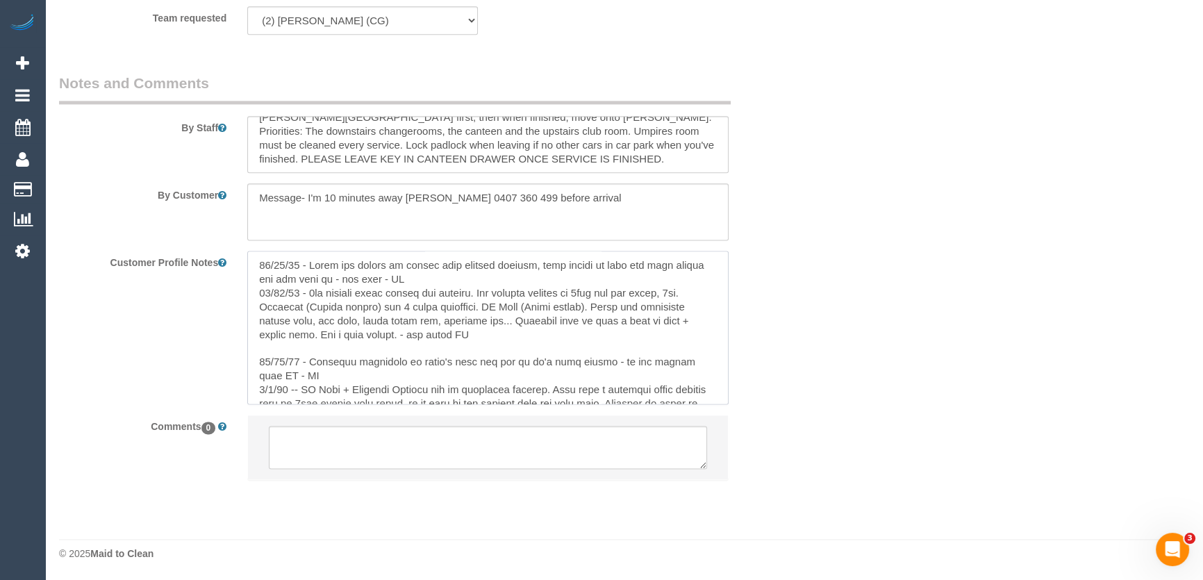
click at [250, 258] on textarea at bounding box center [487, 328] width 481 height 154
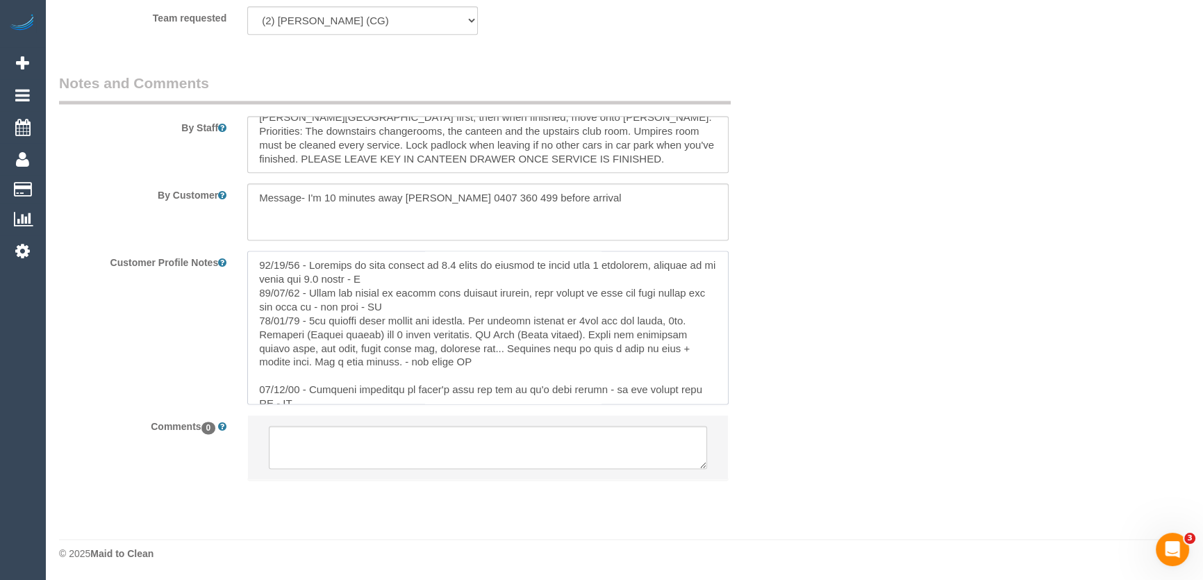
type textarea "20/08/25 - Duration of this service is 1.5 hours as service is split over 2 loc…"
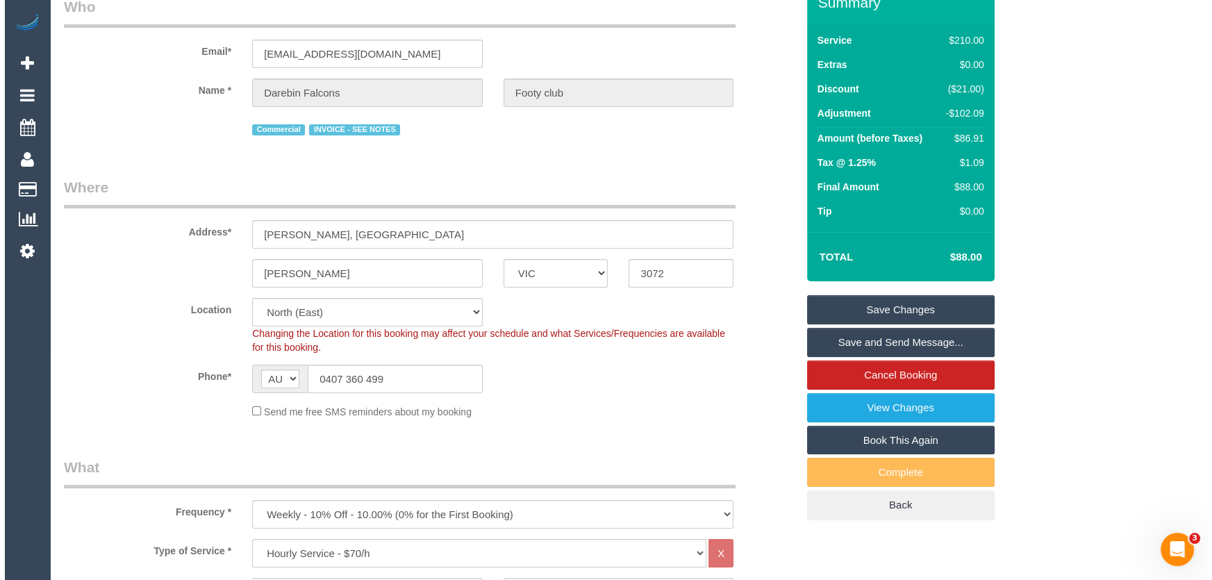
scroll to position [0, 0]
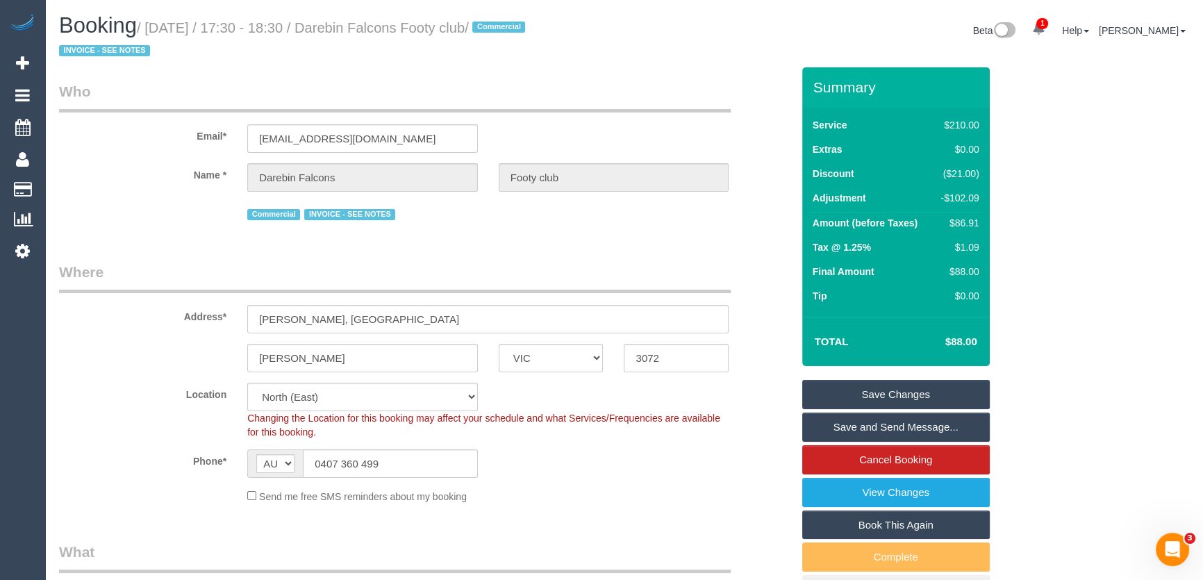
click at [897, 390] on link "Save Changes" at bounding box center [896, 394] width 188 height 29
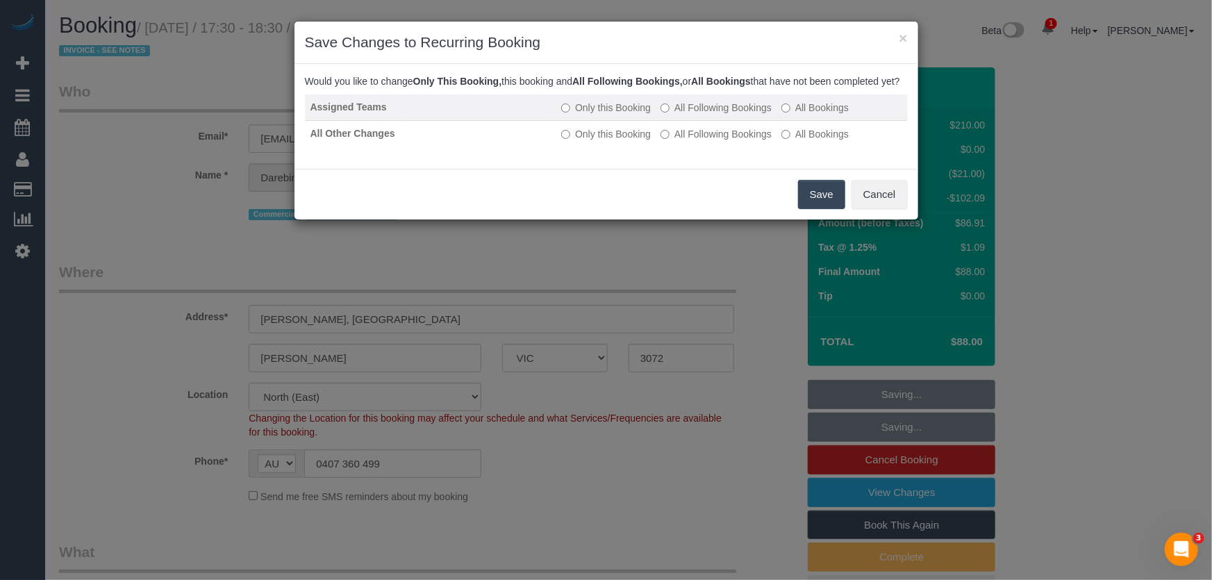
click at [684, 115] on label "All Following Bookings" at bounding box center [716, 108] width 111 height 14
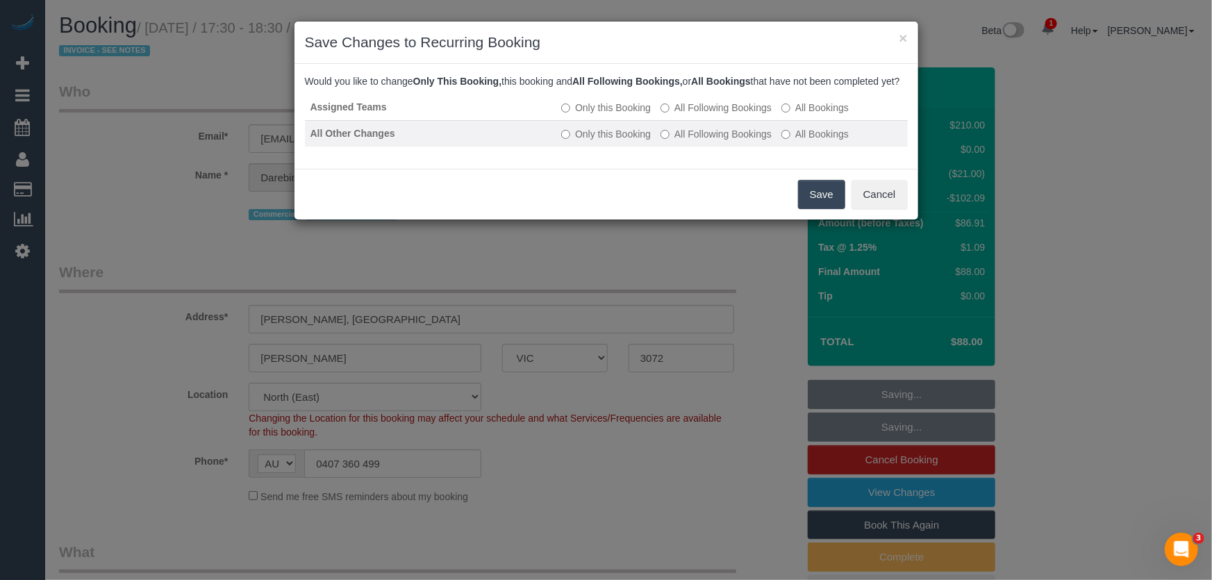
click at [685, 141] on label "All Following Bookings" at bounding box center [716, 134] width 111 height 14
click at [827, 207] on button "Save" at bounding box center [821, 194] width 47 height 29
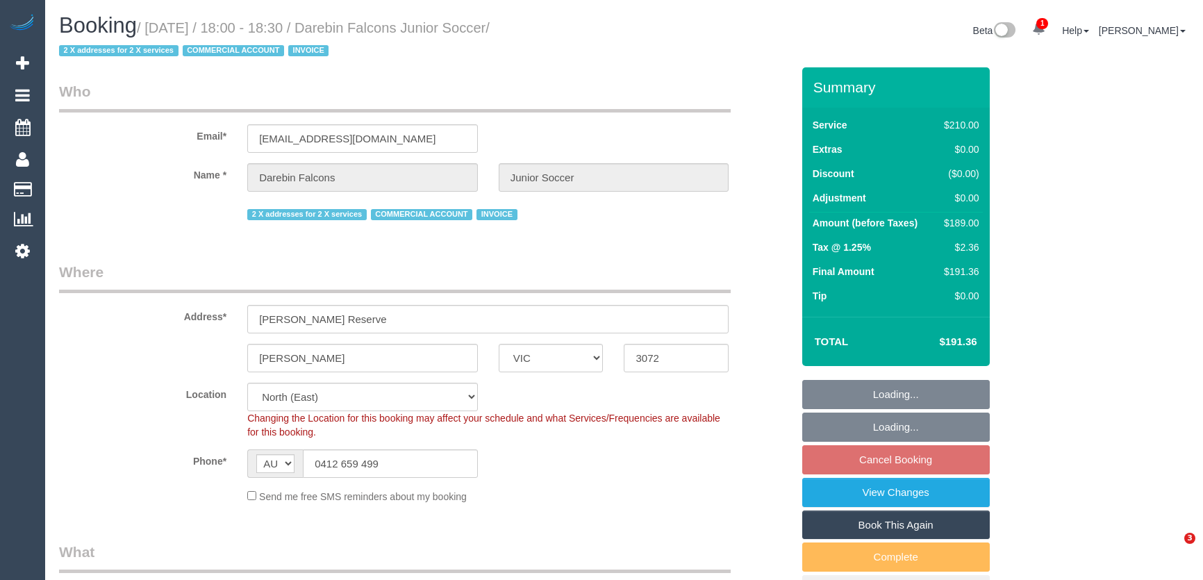
select select "VIC"
select select "180"
select select "number:28"
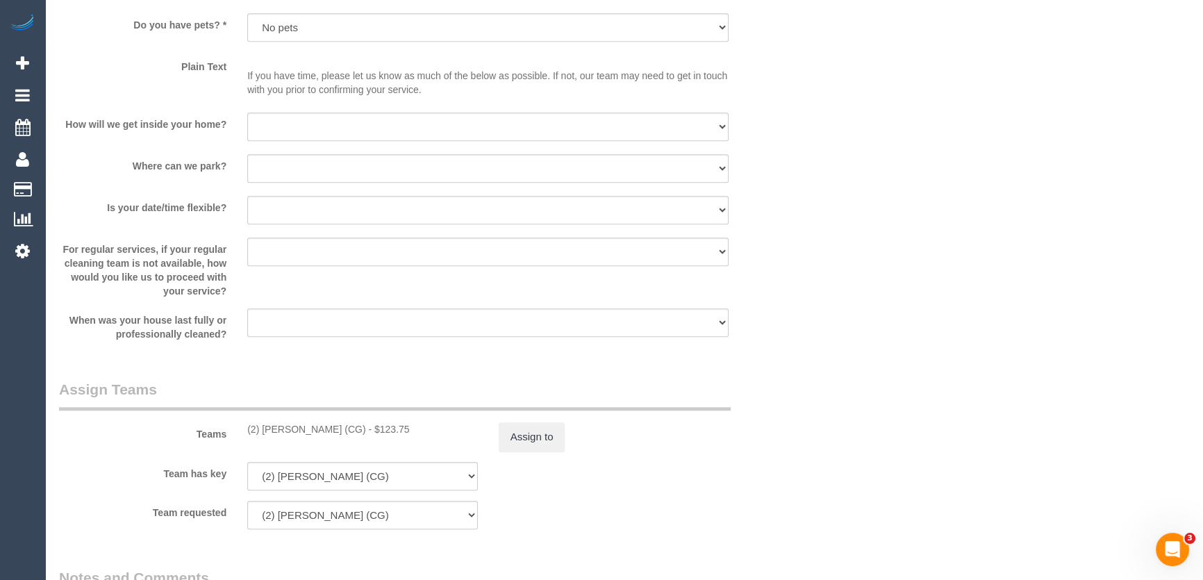
scroll to position [1895, 0]
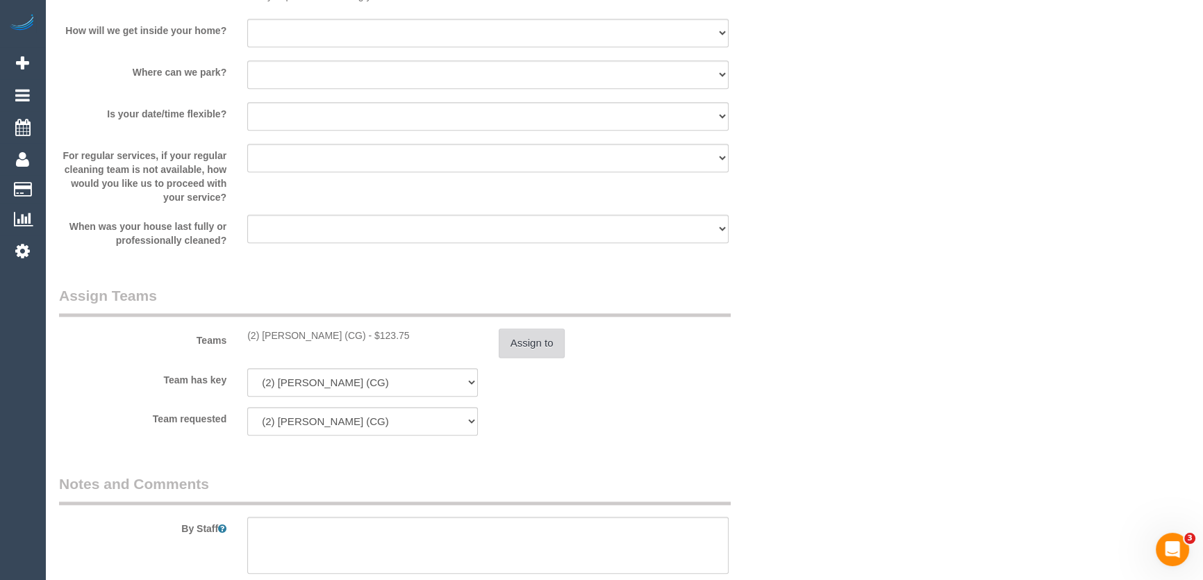
click at [549, 350] on button "Assign to" at bounding box center [532, 343] width 67 height 29
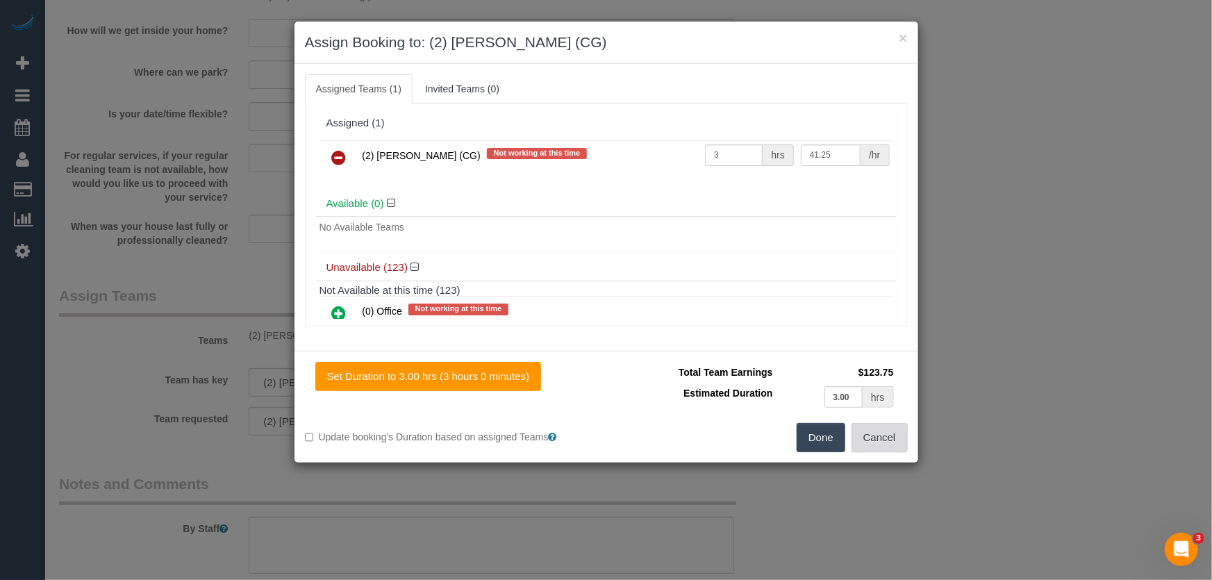
click at [898, 444] on button "Cancel" at bounding box center [880, 437] width 56 height 29
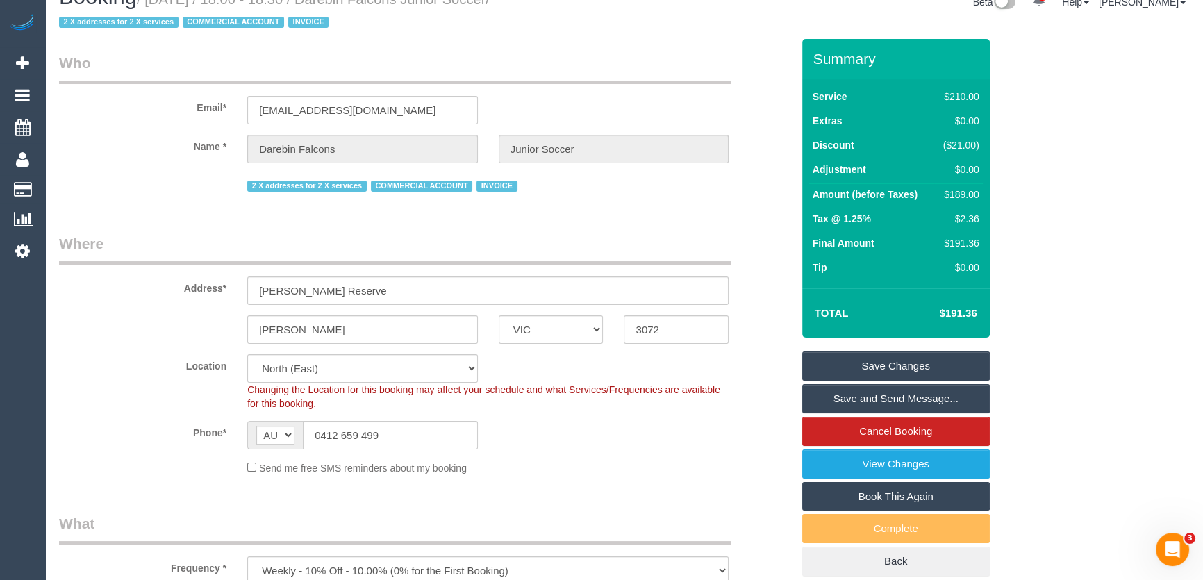
scroll to position [0, 0]
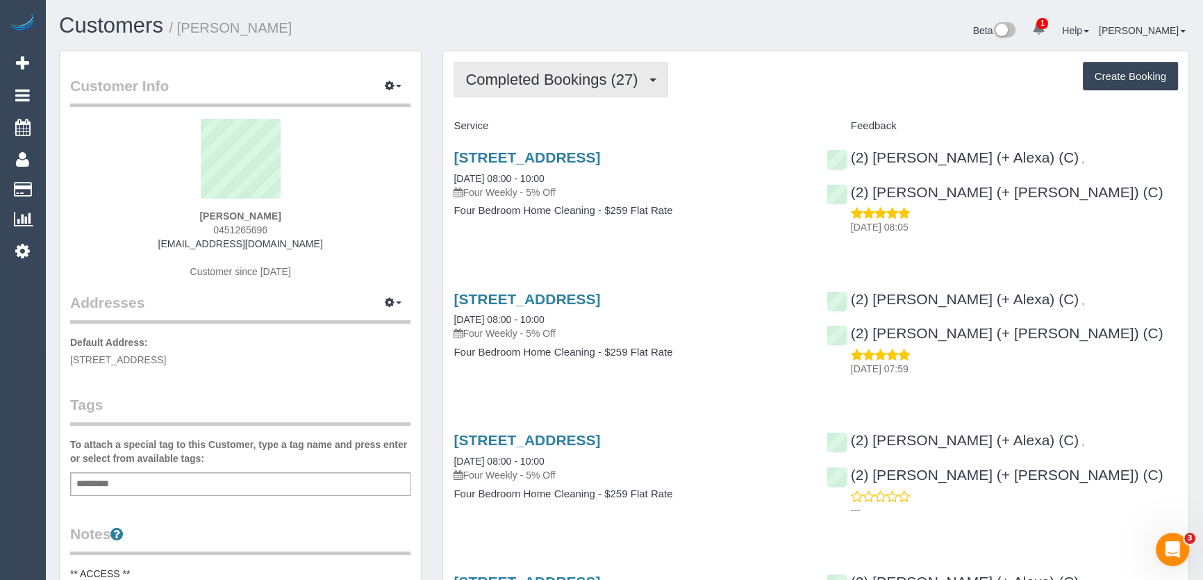
click at [586, 83] on span "Completed Bookings (27)" at bounding box center [555, 79] width 179 height 17
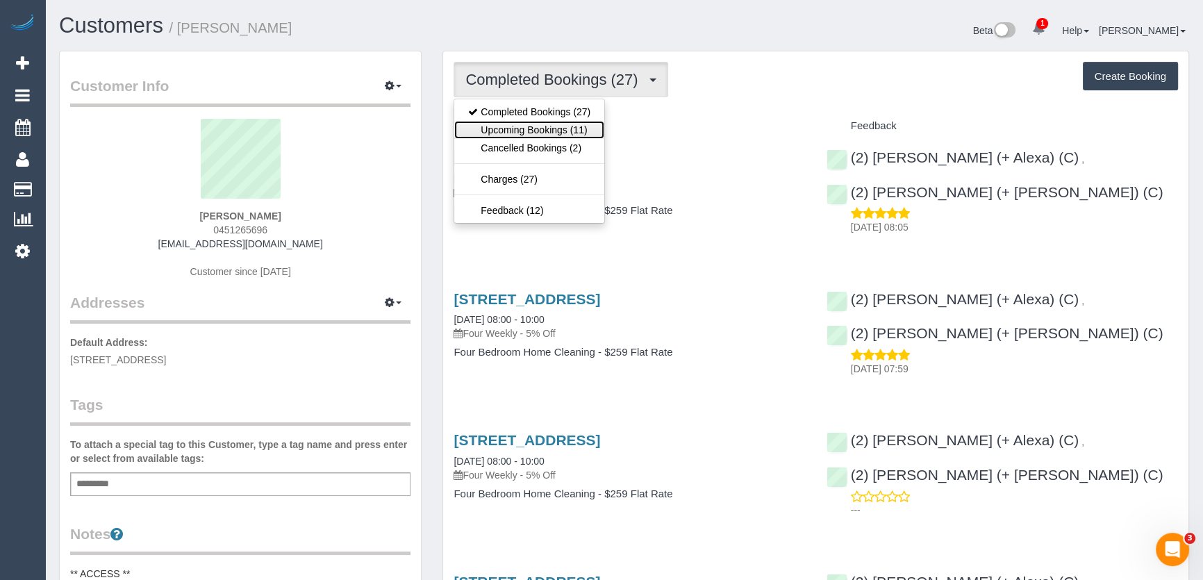
click at [566, 130] on link "Upcoming Bookings (11)" at bounding box center [529, 130] width 150 height 18
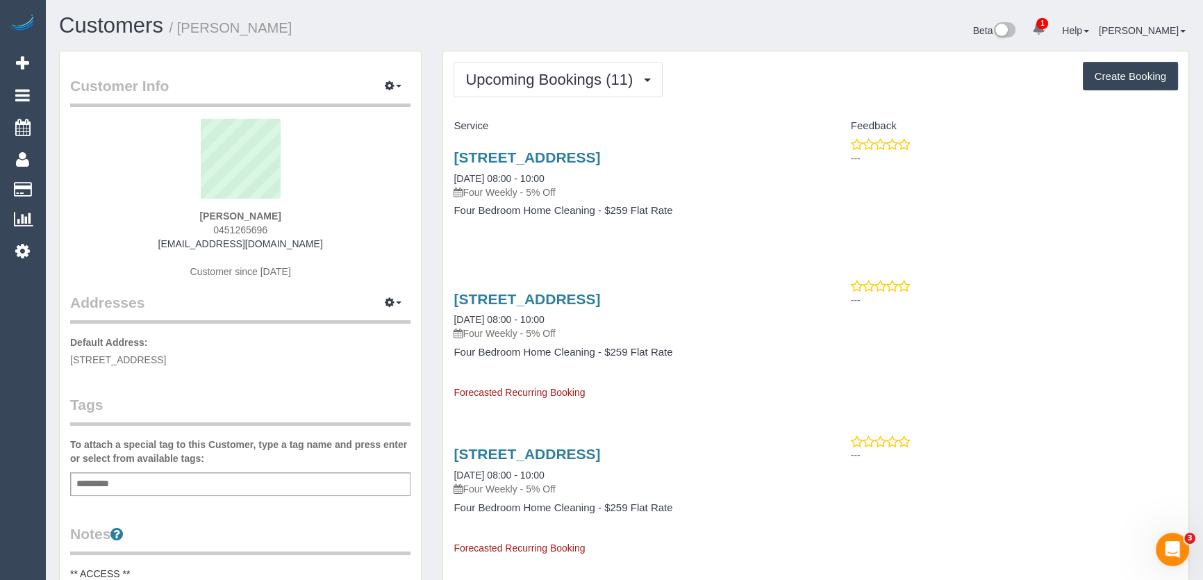
click at [767, 161] on h3 "[STREET_ADDRESS]" at bounding box center [630, 157] width 352 height 16
copy div "[STREET_ADDRESS]"
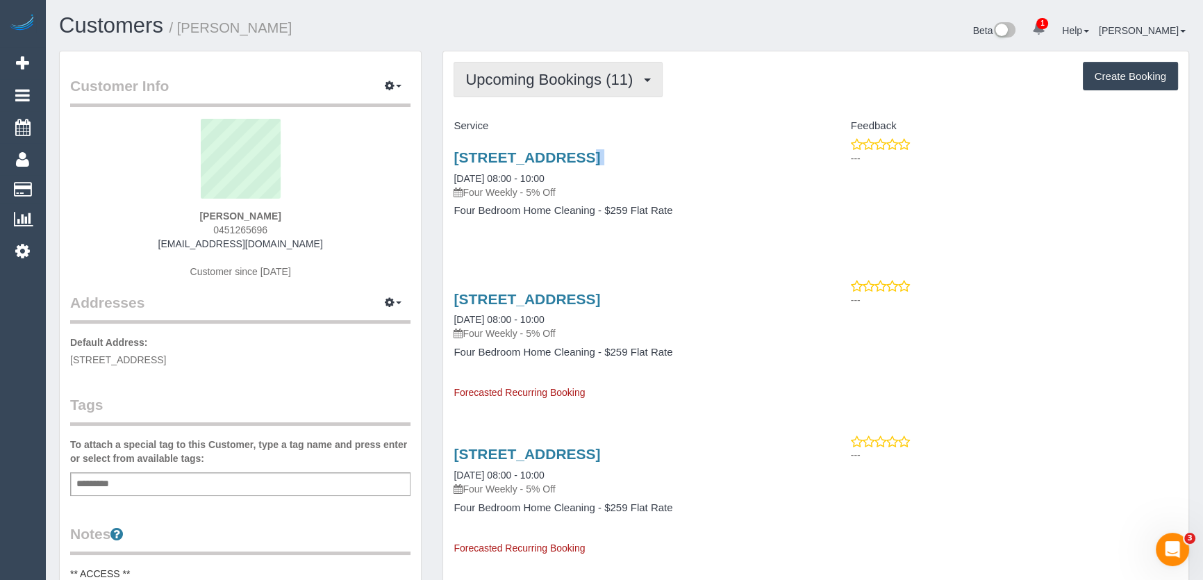
click at [558, 81] on span "Upcoming Bookings (11)" at bounding box center [553, 79] width 174 height 17
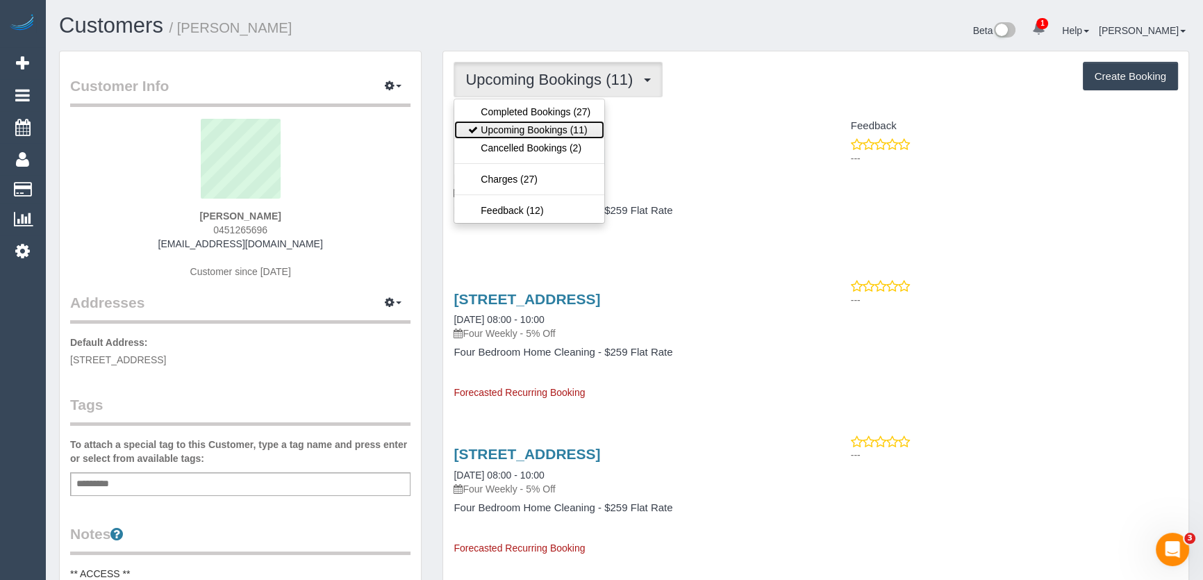
click at [561, 132] on link "Upcoming Bookings (11)" at bounding box center [529, 130] width 150 height 18
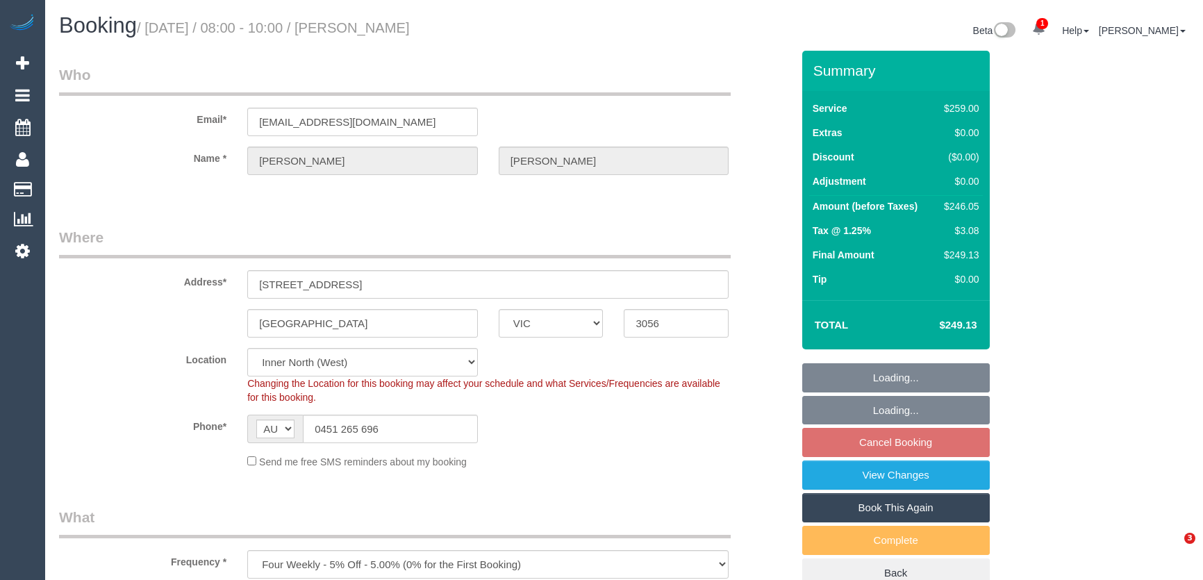
select select "VIC"
select select "number:28"
select select "number:14"
select select "number:21"
select select "number:25"
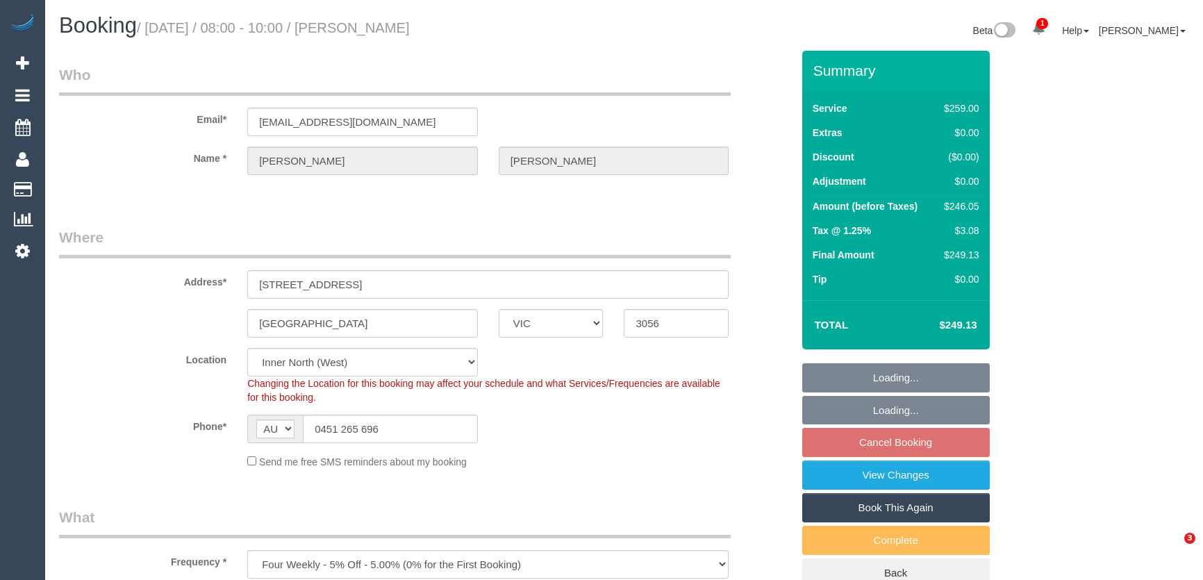
select select "number:35"
select select "number:12"
select select "spot2"
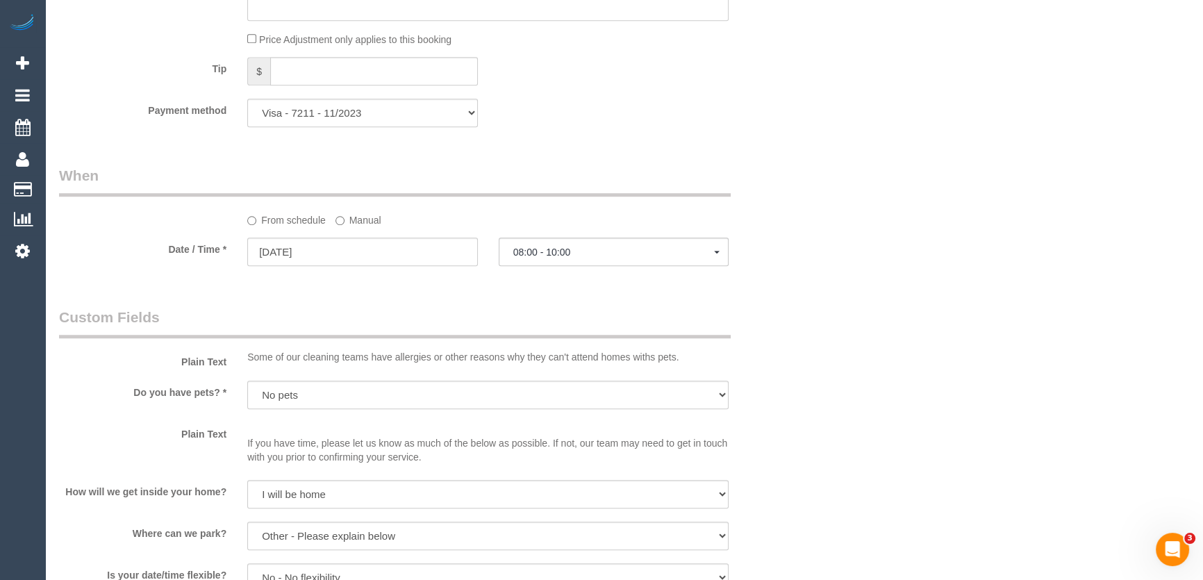
scroll to position [1452, 0]
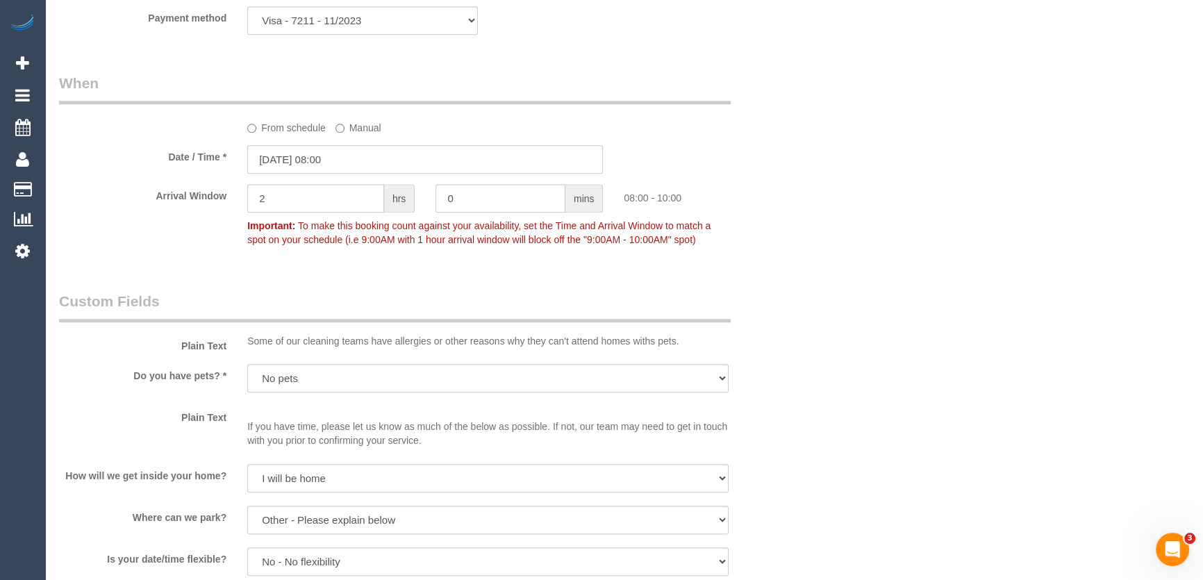
click at [368, 160] on input "08/09/2025 08:00" at bounding box center [425, 159] width 356 height 28
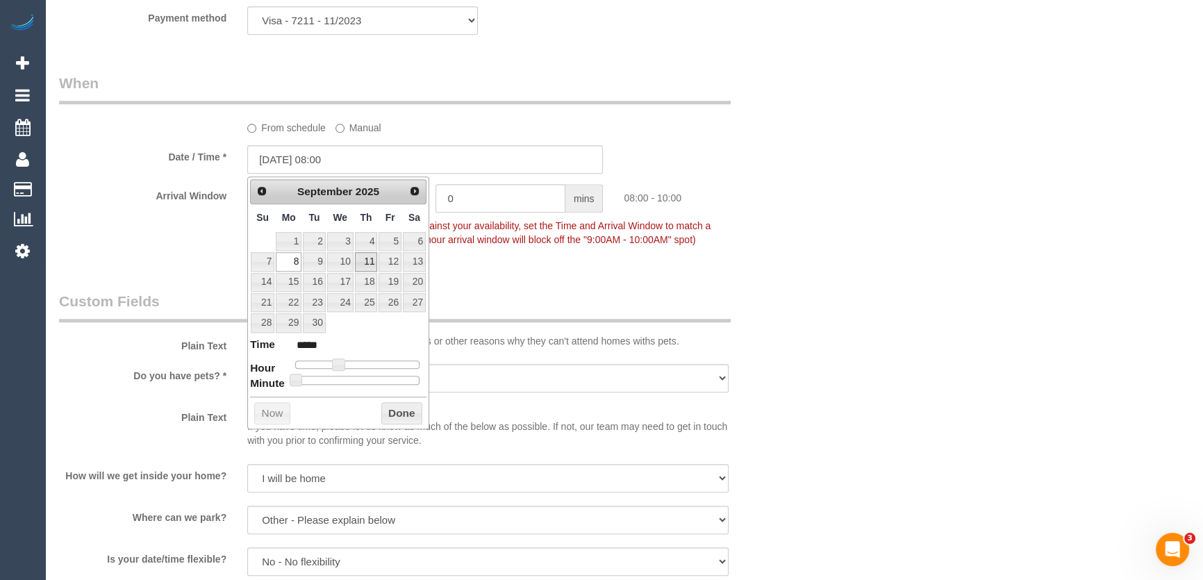
click at [257, 192] on span "Prev" at bounding box center [261, 191] width 11 height 11
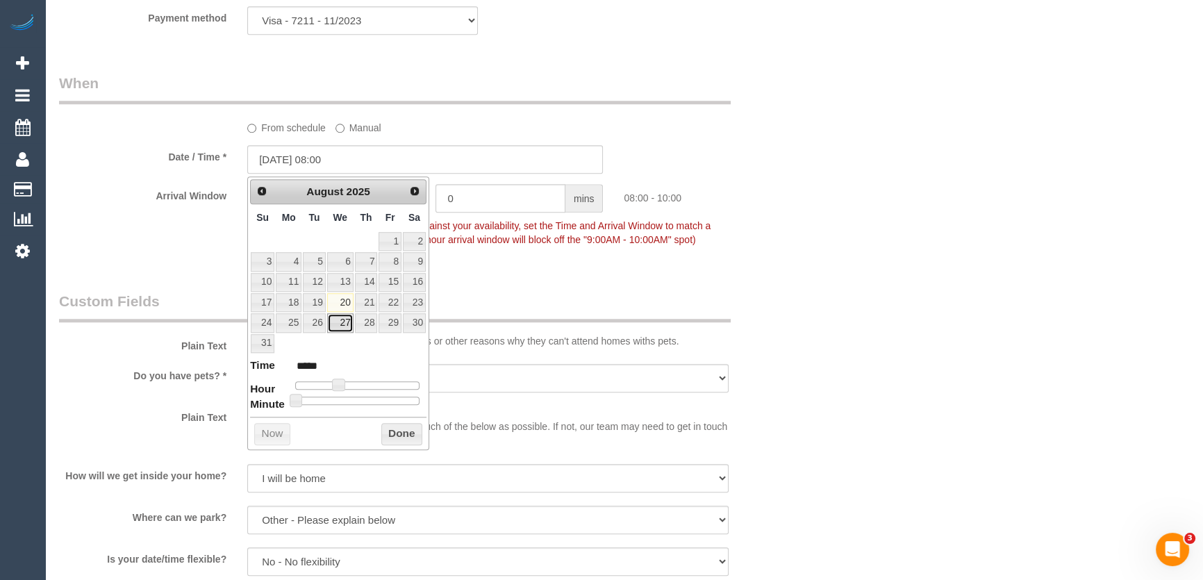
click at [343, 322] on link "27" at bounding box center [340, 322] width 26 height 19
click at [336, 380] on span at bounding box center [338, 385] width 13 height 13
type input "27/08/2025 09:00"
type input "*****"
type input "27/08/2025 10:00"
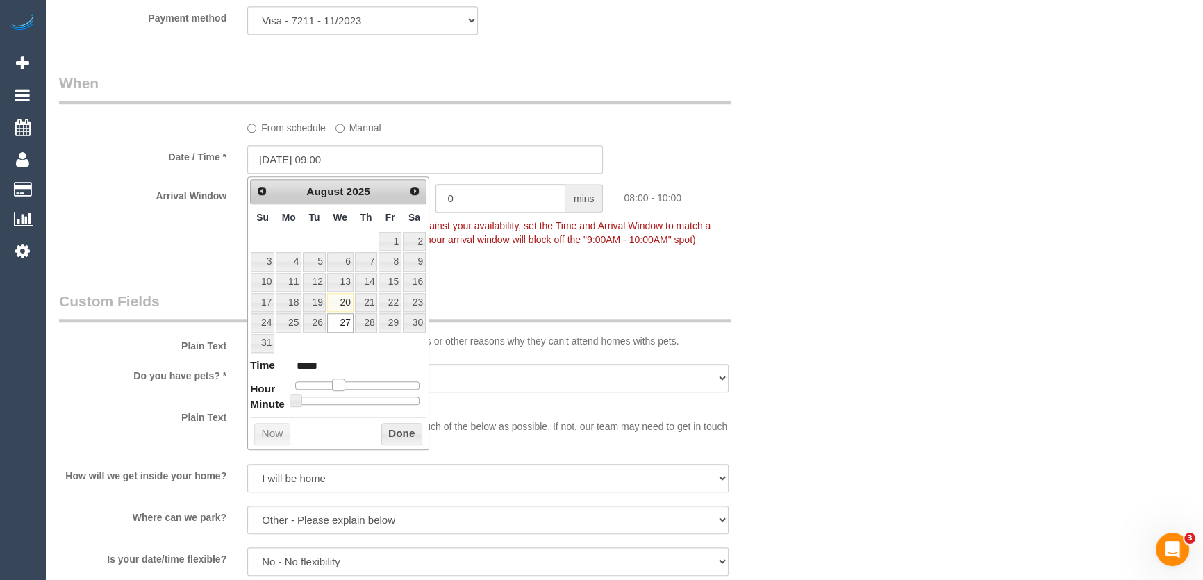
type input "*****"
type input "27/08/2025 11:00"
type input "*****"
type input "27/08/2025 12:00"
type input "*****"
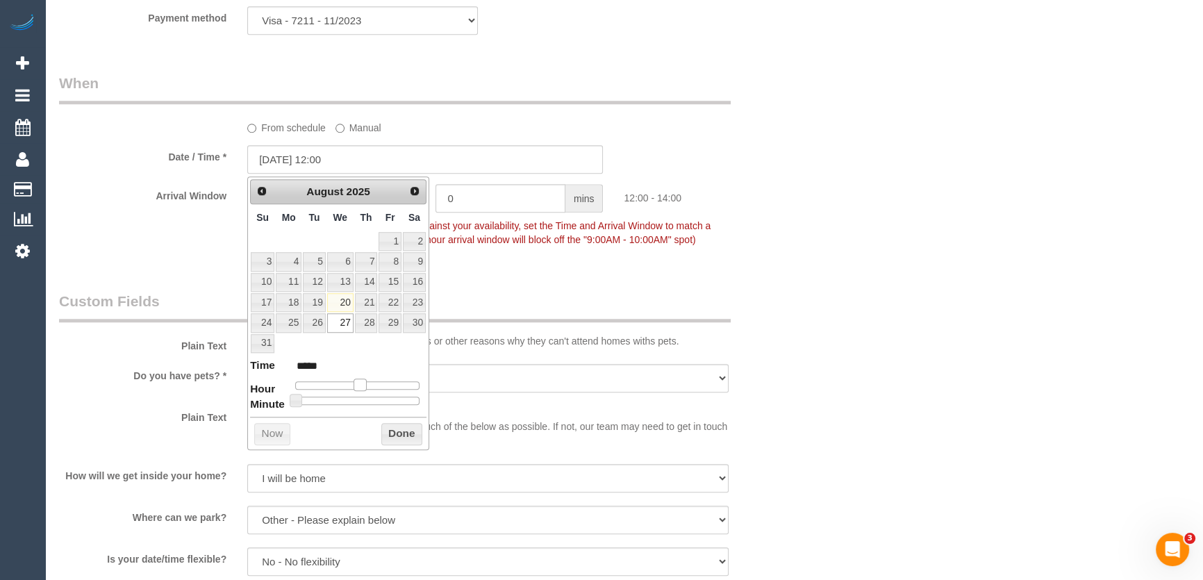
type input "27/08/2025 13:00"
type input "*****"
drag, startPoint x: 338, startPoint y: 380, endPoint x: 368, endPoint y: 382, distance: 30.6
click at [366, 382] on span at bounding box center [360, 385] width 13 height 13
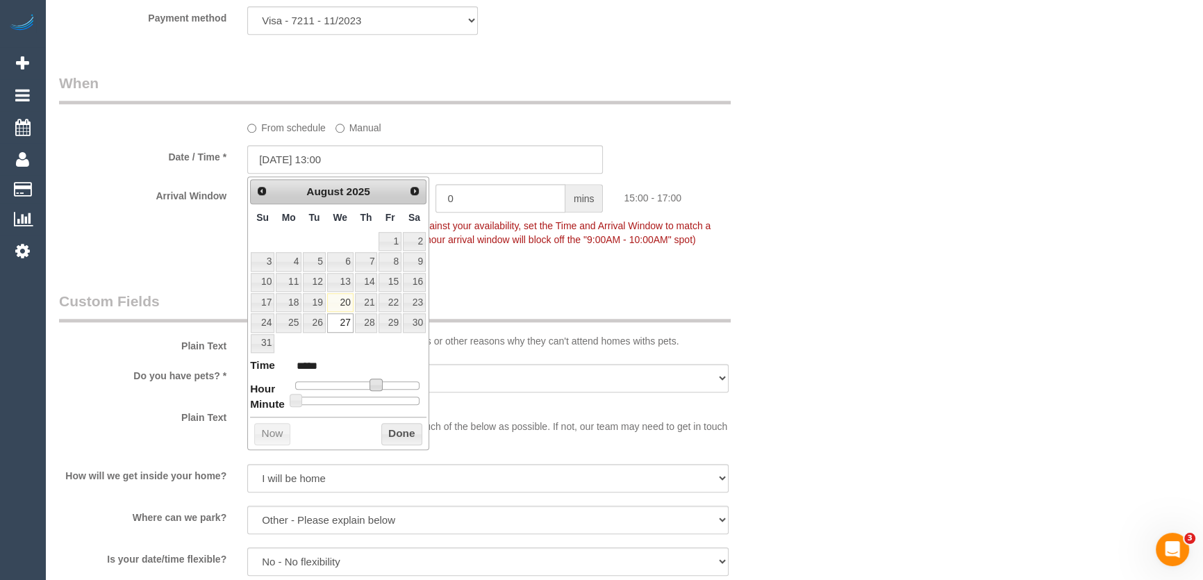
type input "27/08/2025 15:00"
type input "*****"
type input "27/08/2025 13:00"
type input "*****"
type input "27/08/2025 14:00"
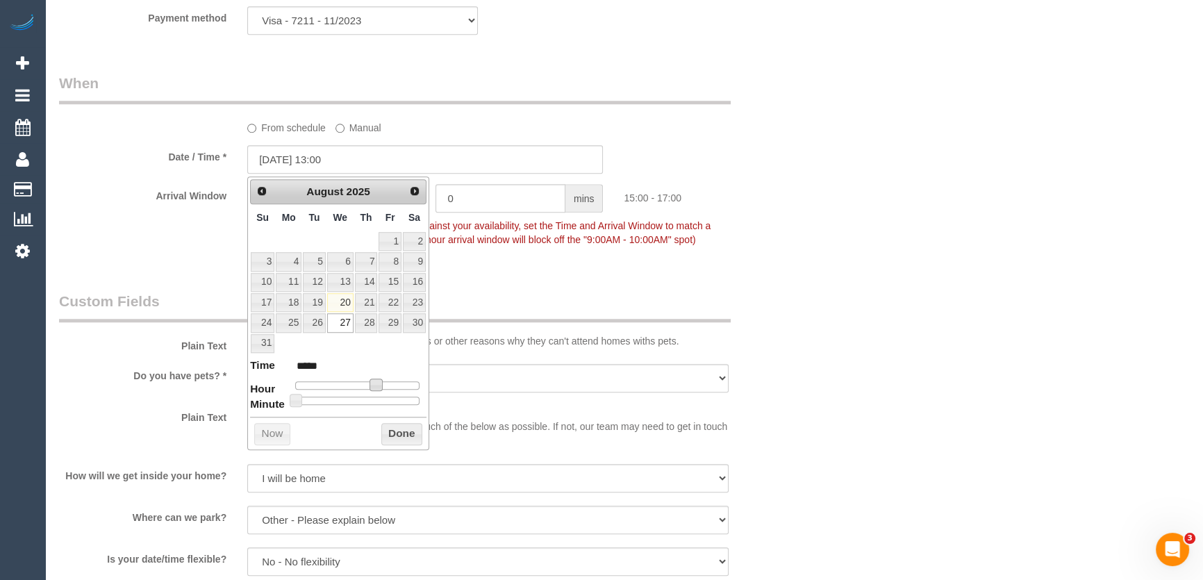
type input "*****"
click at [370, 382] on div at bounding box center [357, 385] width 124 height 8
click at [370, 382] on span at bounding box center [370, 385] width 13 height 13
type input "27/08/2025 15:00"
type input "*****"
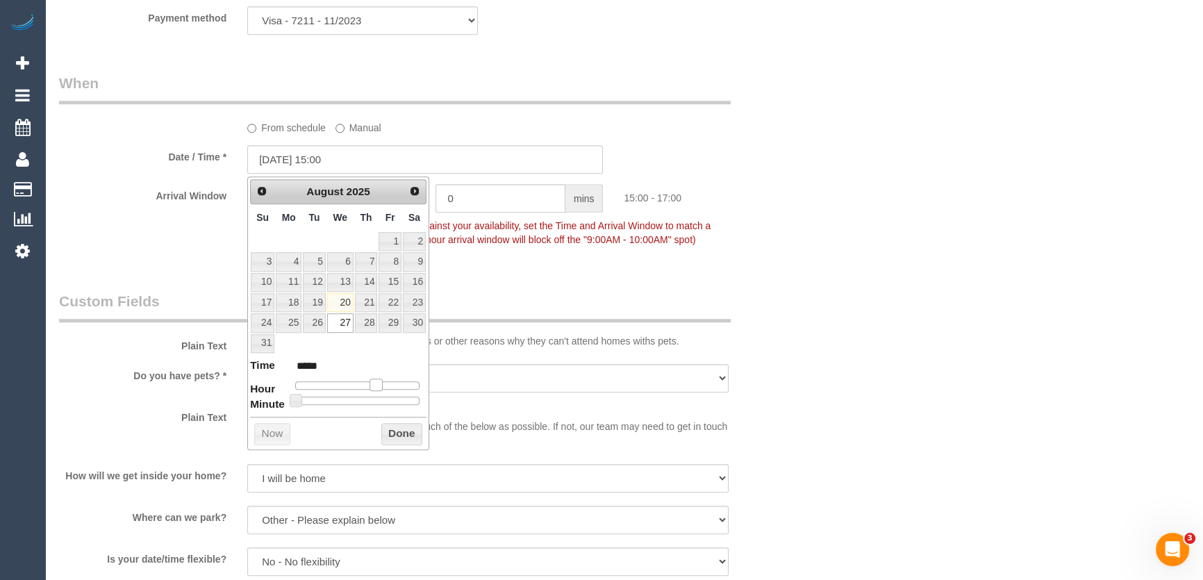
click at [377, 382] on span at bounding box center [376, 385] width 13 height 13
click at [482, 259] on fieldset "When From schedule Manual Date / Time * 27/08/2025 15:00 Arrival Window 2 hrs 0…" at bounding box center [425, 168] width 733 height 190
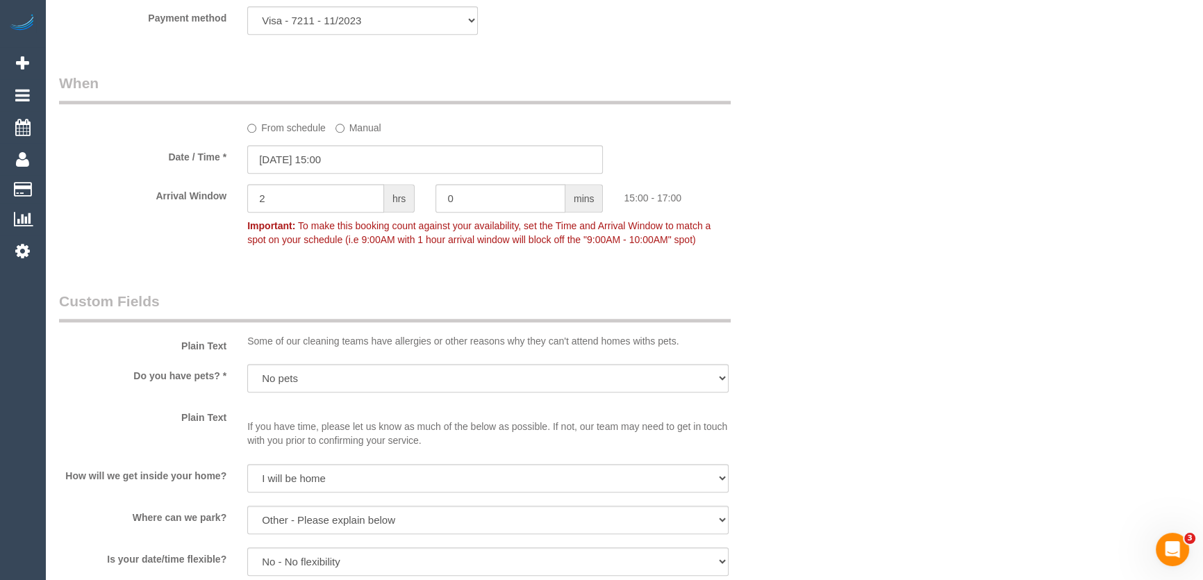
click at [334, 215] on div at bounding box center [330, 214] width 167 height 3
click at [326, 204] on input "2" at bounding box center [315, 198] width 137 height 28
click at [292, 198] on input "2" at bounding box center [315, 198] width 137 height 28
click at [274, 200] on input "2" at bounding box center [315, 198] width 137 height 28
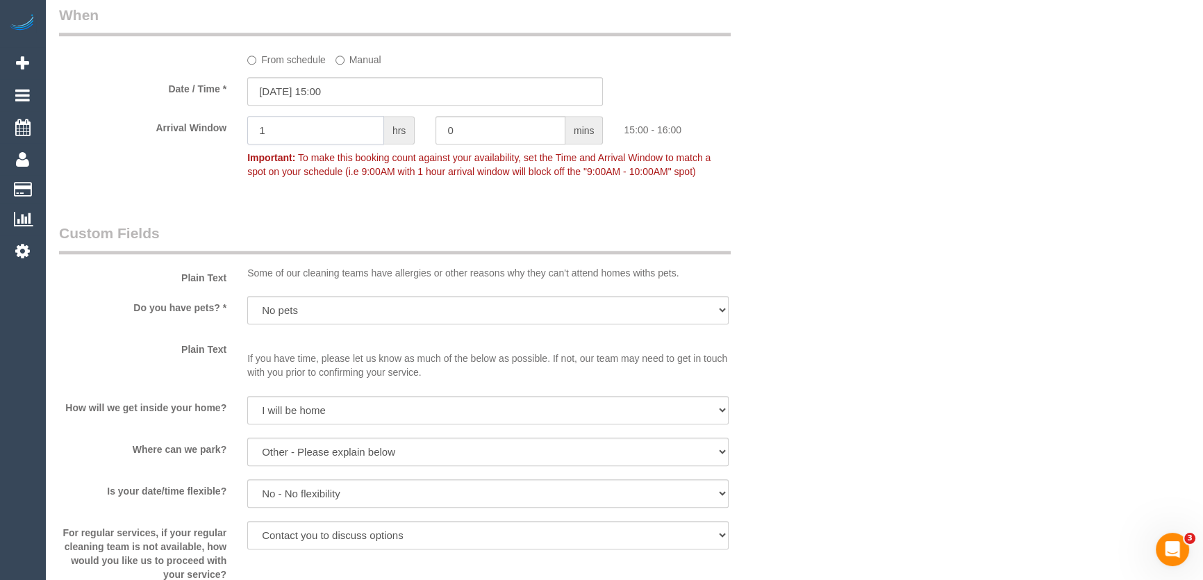
scroll to position [1637, 0]
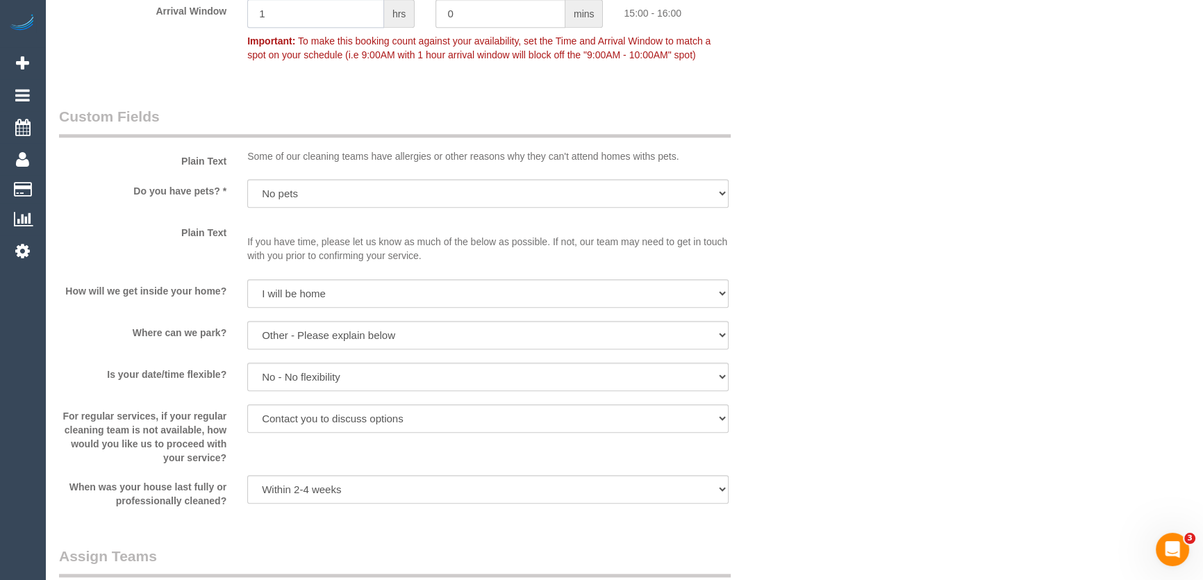
type input "1"
click at [274, 286] on select "I will be home Key will be left (please provide details below) Lock box/Access …" at bounding box center [487, 293] width 481 height 28
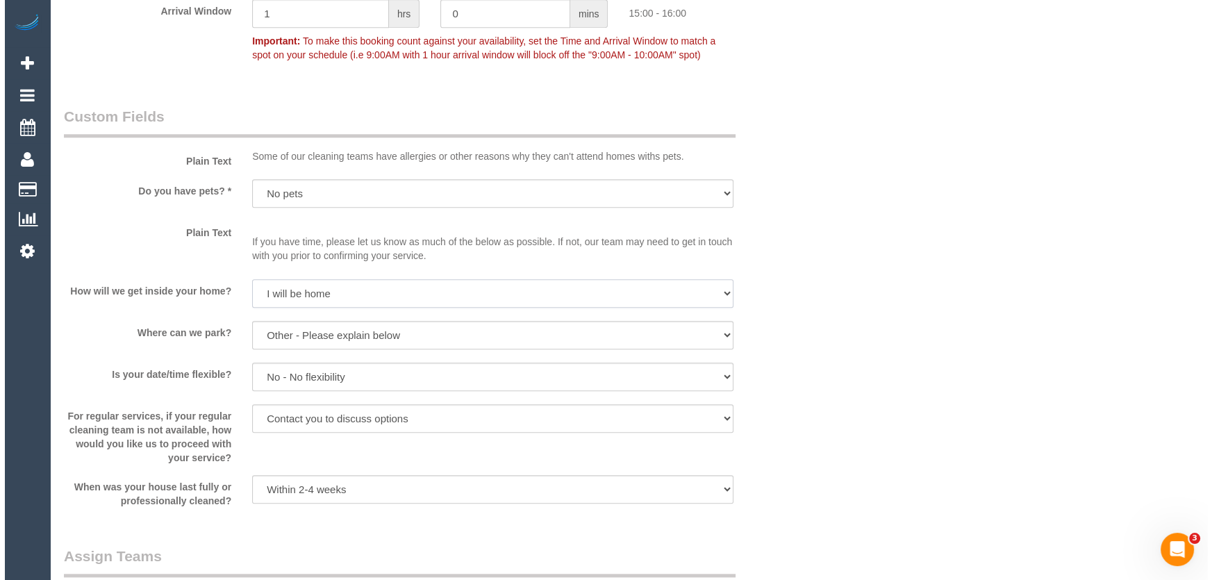
scroll to position [1958, 0]
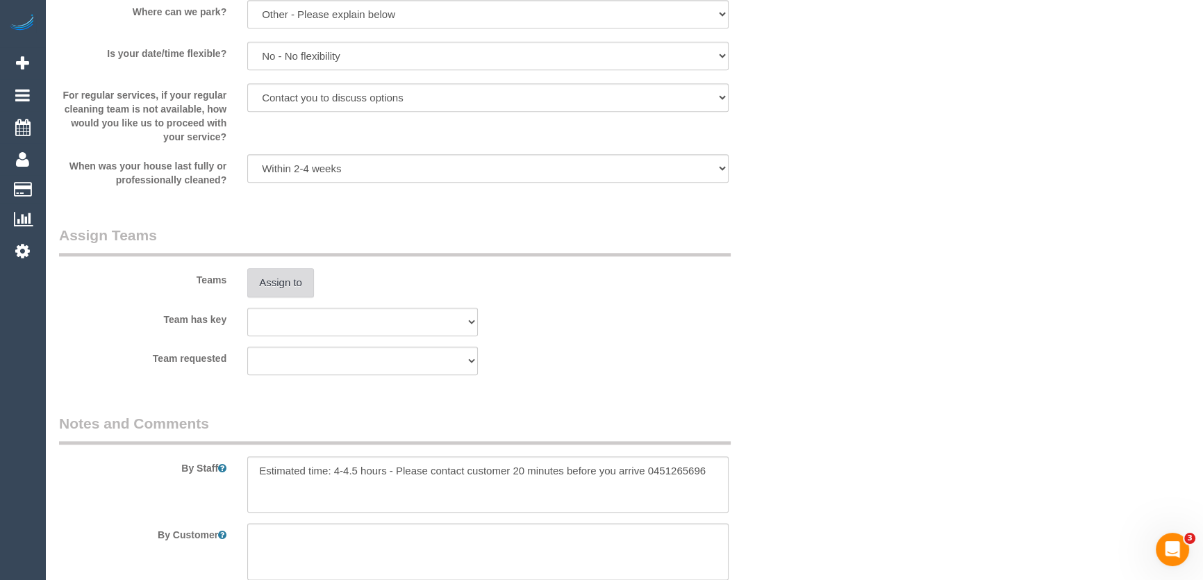
click at [272, 281] on button "Assign to" at bounding box center [280, 282] width 67 height 29
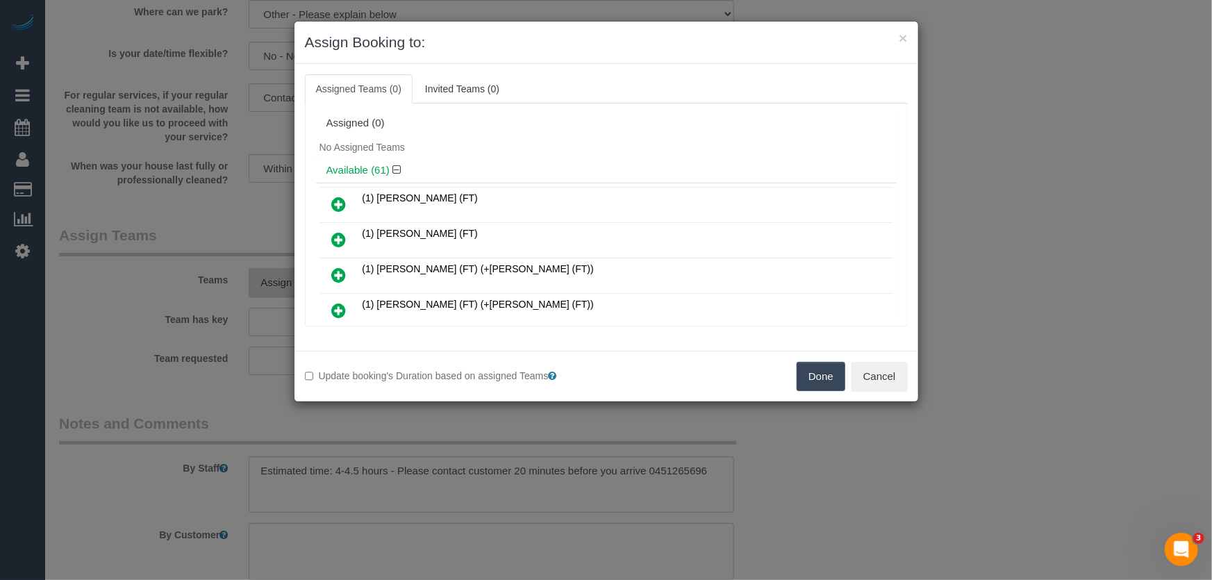
scroll to position [156, 0]
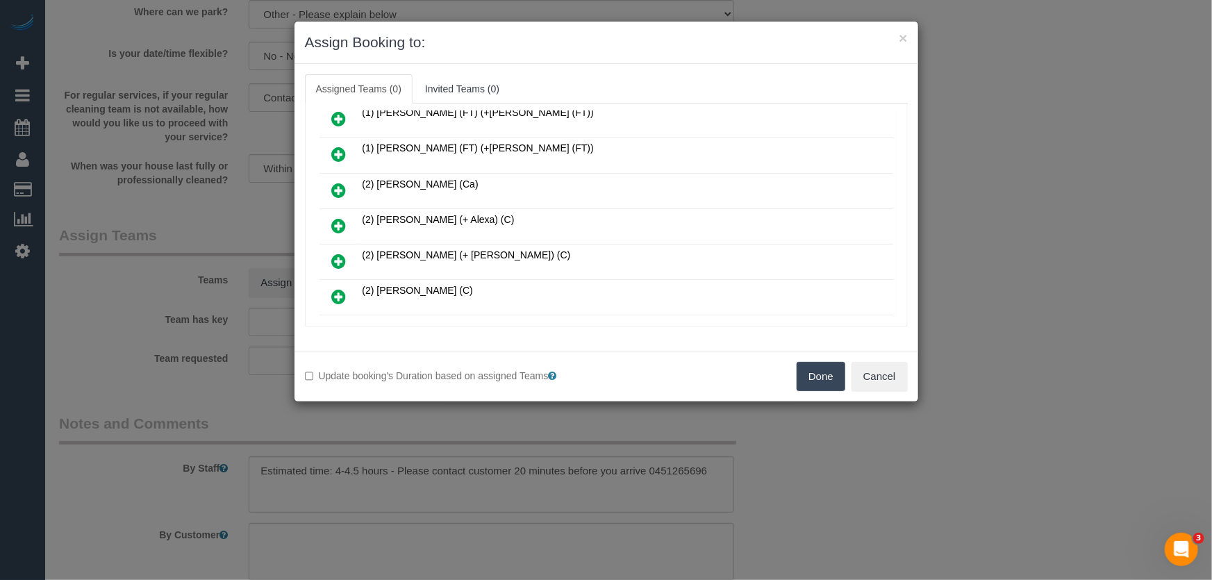
click at [338, 219] on icon at bounding box center [339, 225] width 15 height 17
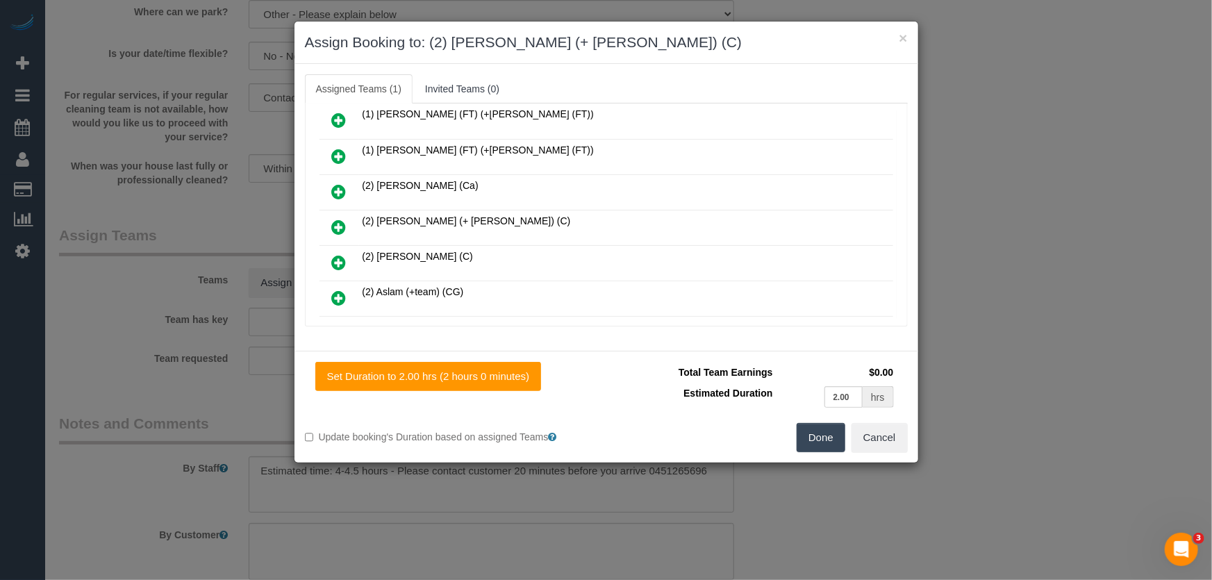
click at [338, 219] on icon at bounding box center [339, 227] width 15 height 17
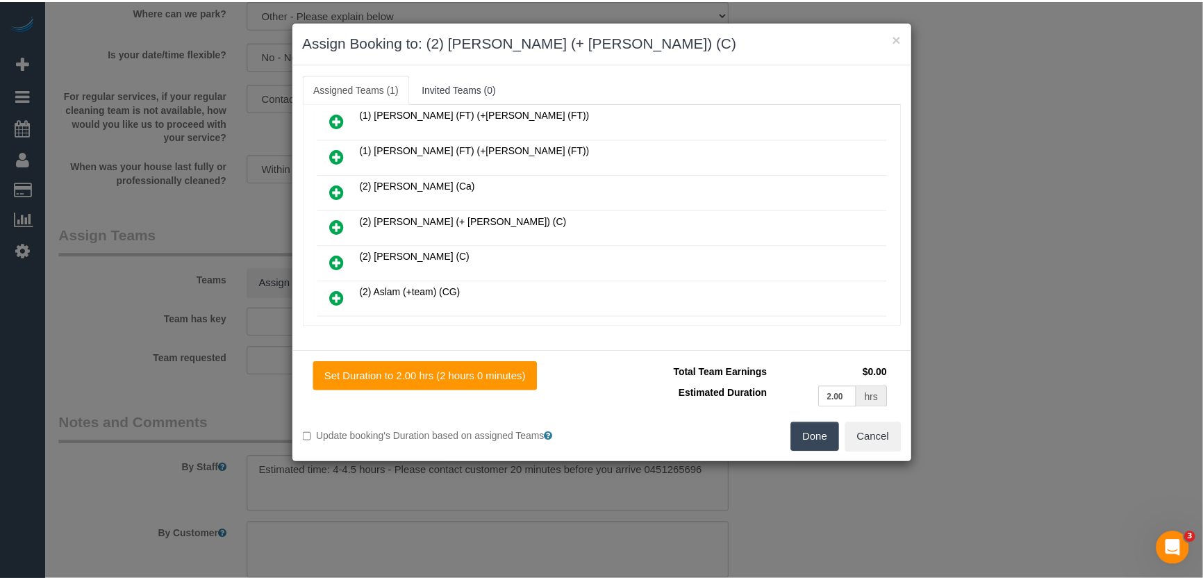
scroll to position [223, 0]
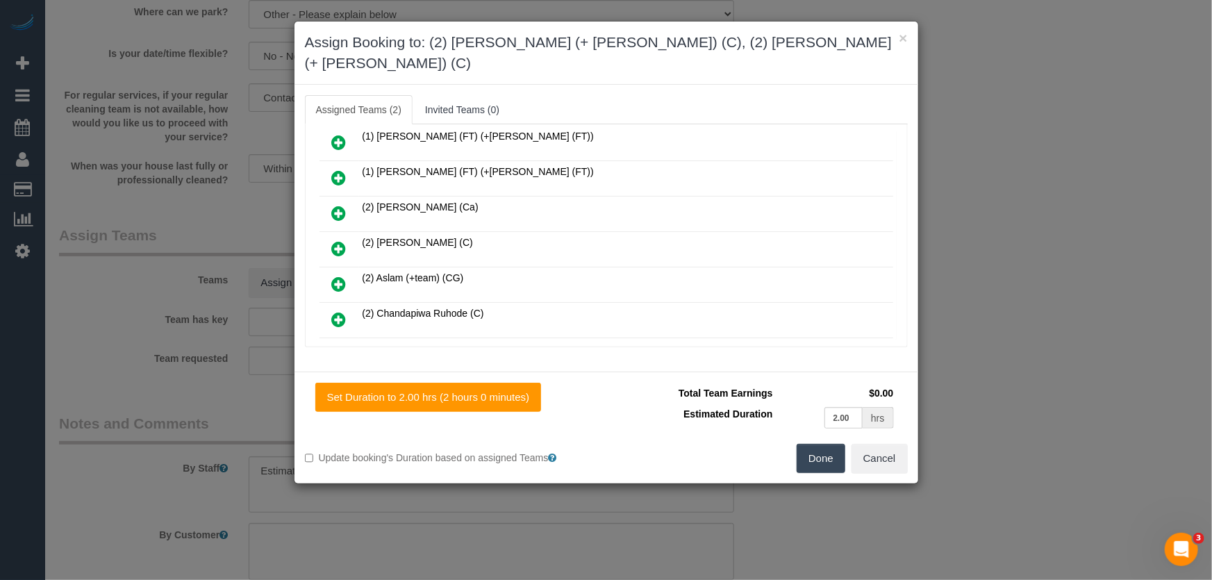
click at [814, 444] on button "Done" at bounding box center [821, 458] width 49 height 29
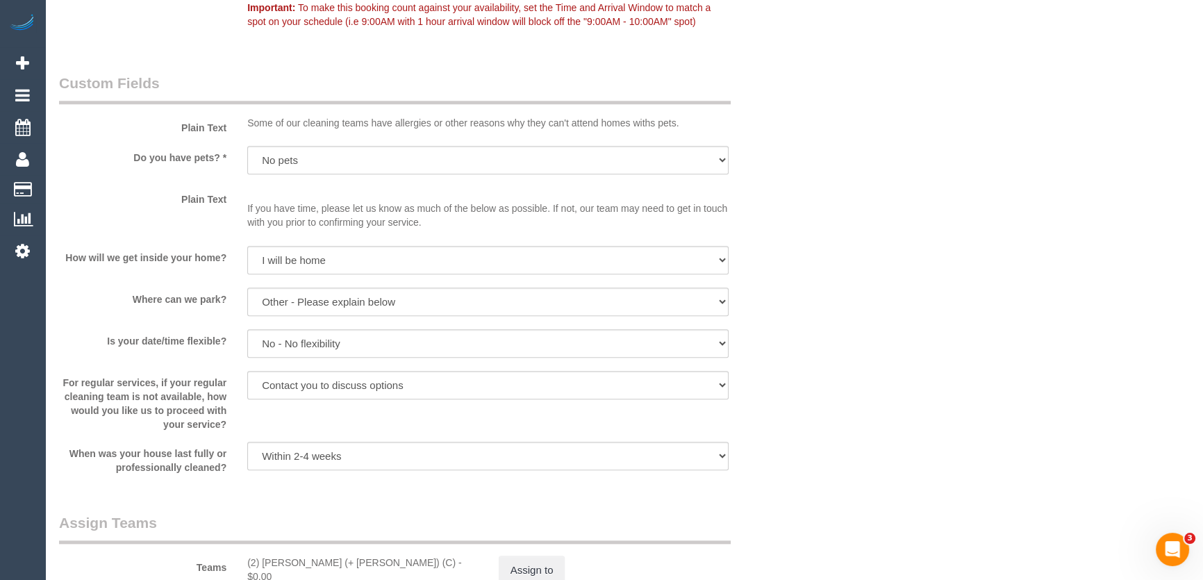
scroll to position [1768, 0]
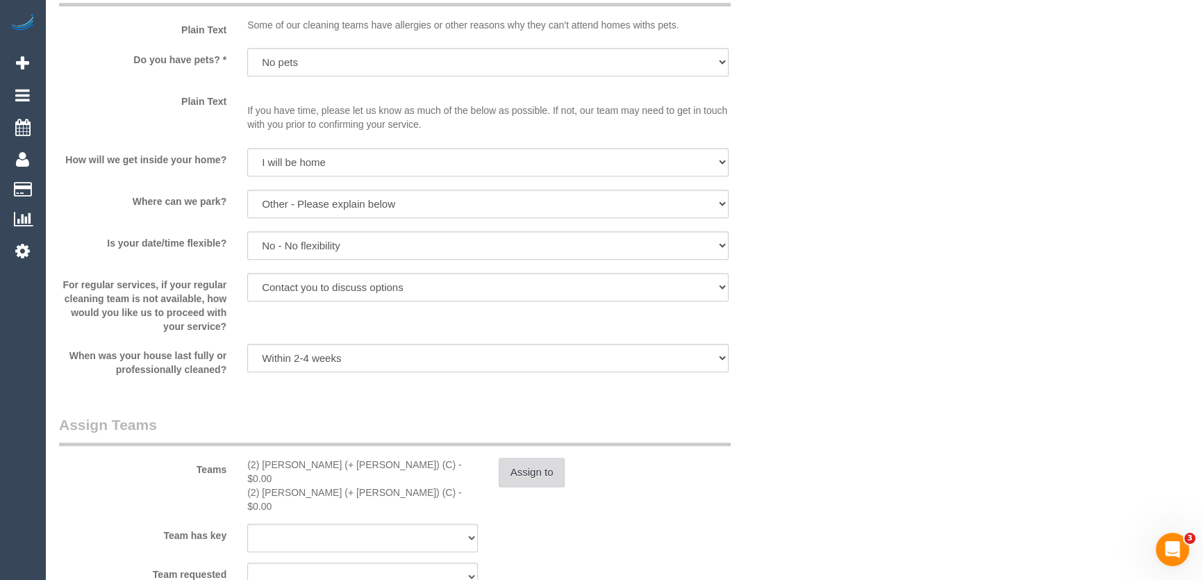
click at [527, 477] on button "Assign to" at bounding box center [532, 472] width 67 height 29
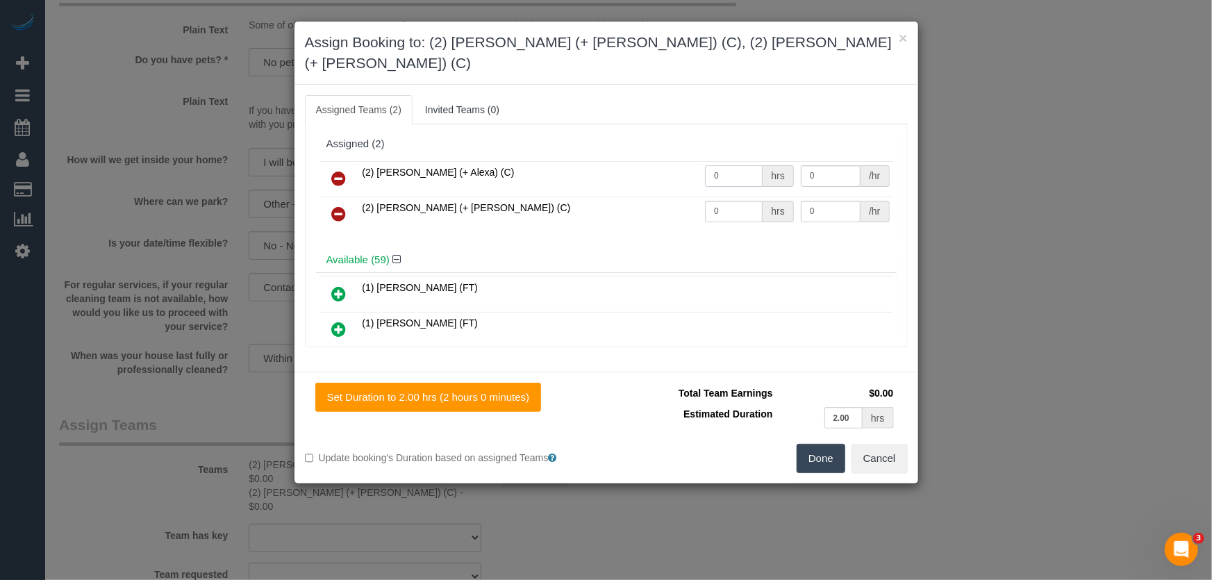
click at [730, 165] on input "0" at bounding box center [734, 176] width 58 height 22
type input "1"
click at [736, 201] on input "0" at bounding box center [734, 212] width 58 height 22
type input "77.5"
type input "1"
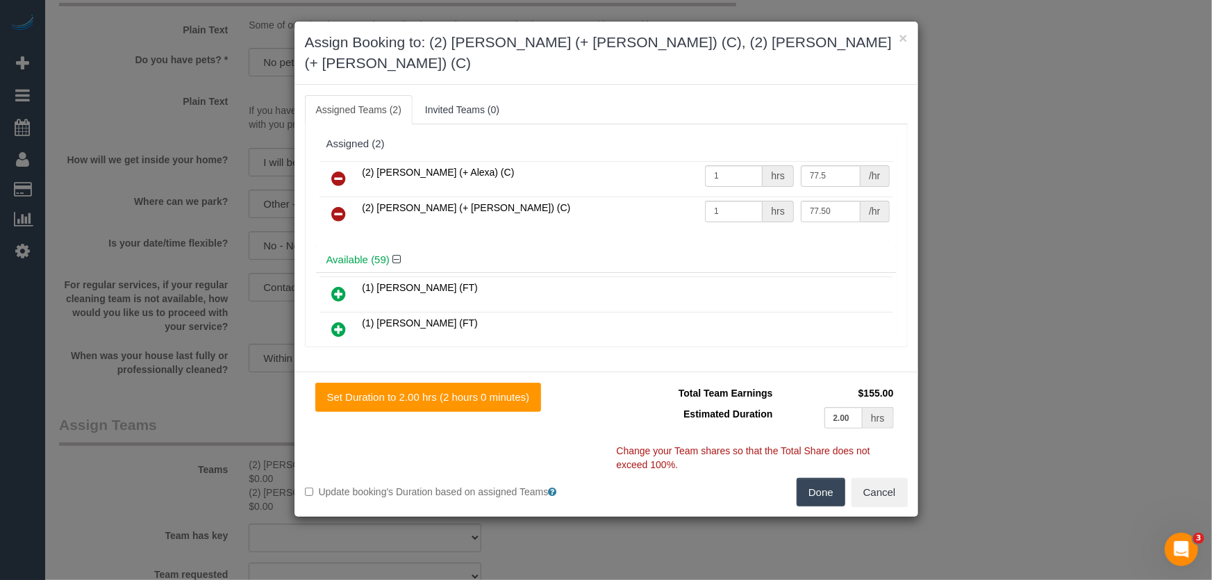
click at [813, 478] on button "Done" at bounding box center [821, 492] width 49 height 29
type input "77.5"
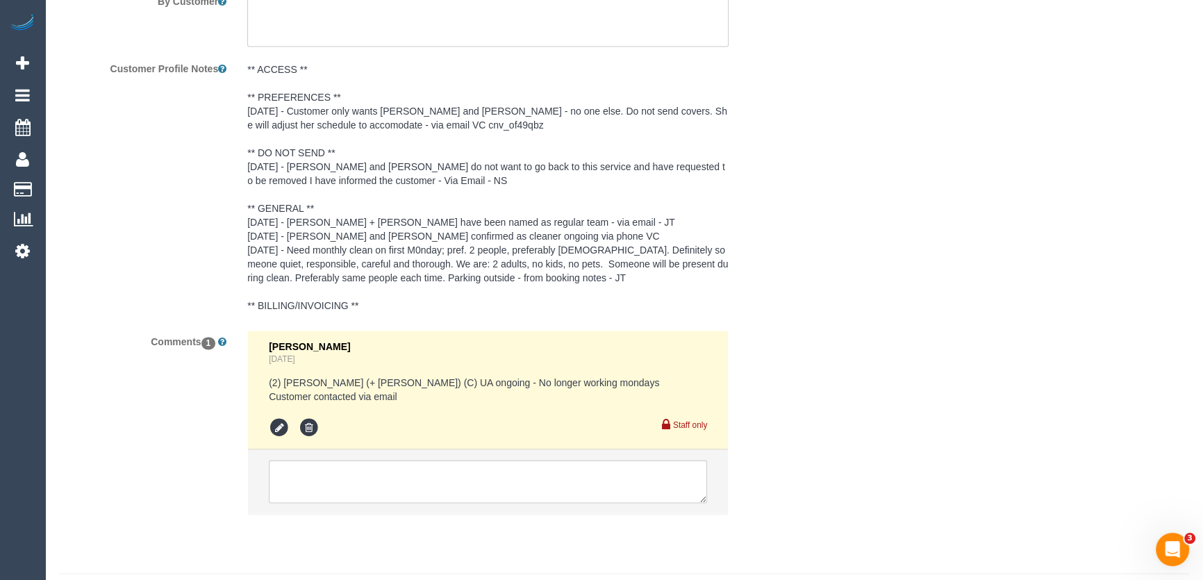
scroll to position [2526, 0]
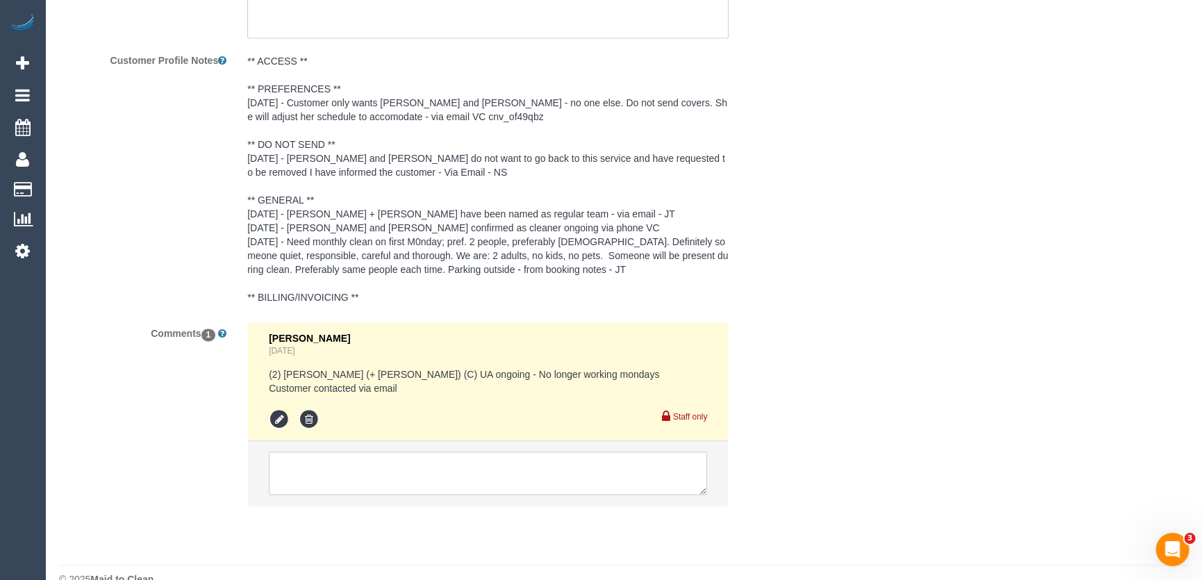
click at [399, 452] on textarea at bounding box center [488, 473] width 438 height 43
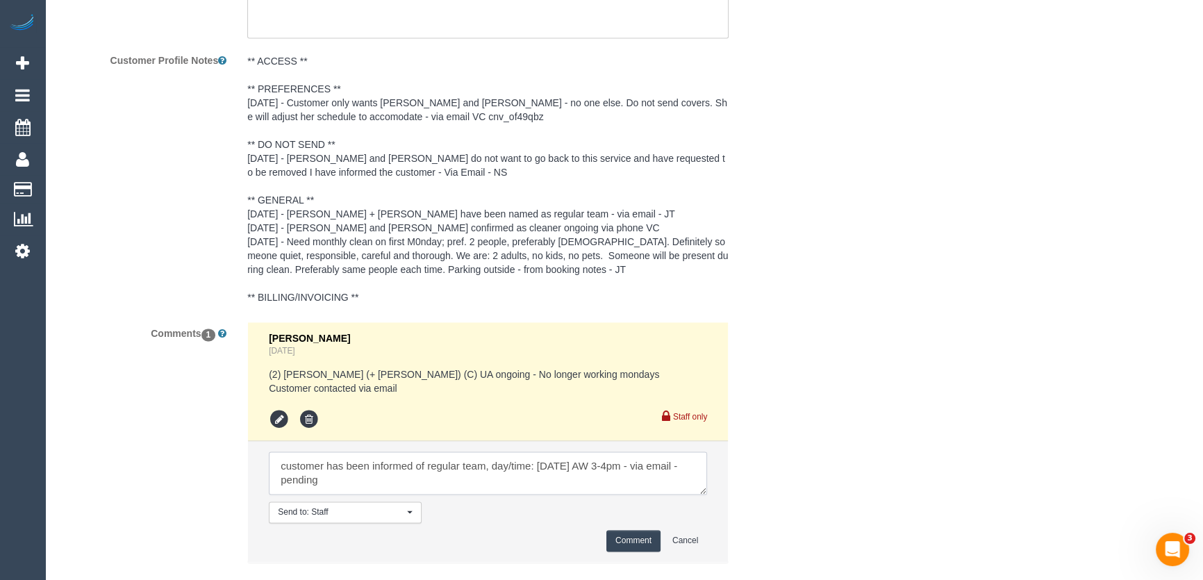
type textarea "customer has been informed of regular team, day/time: Wednesday 27/8 AW 3-4pm -…"
click at [616, 530] on button "Comment" at bounding box center [634, 541] width 54 height 22
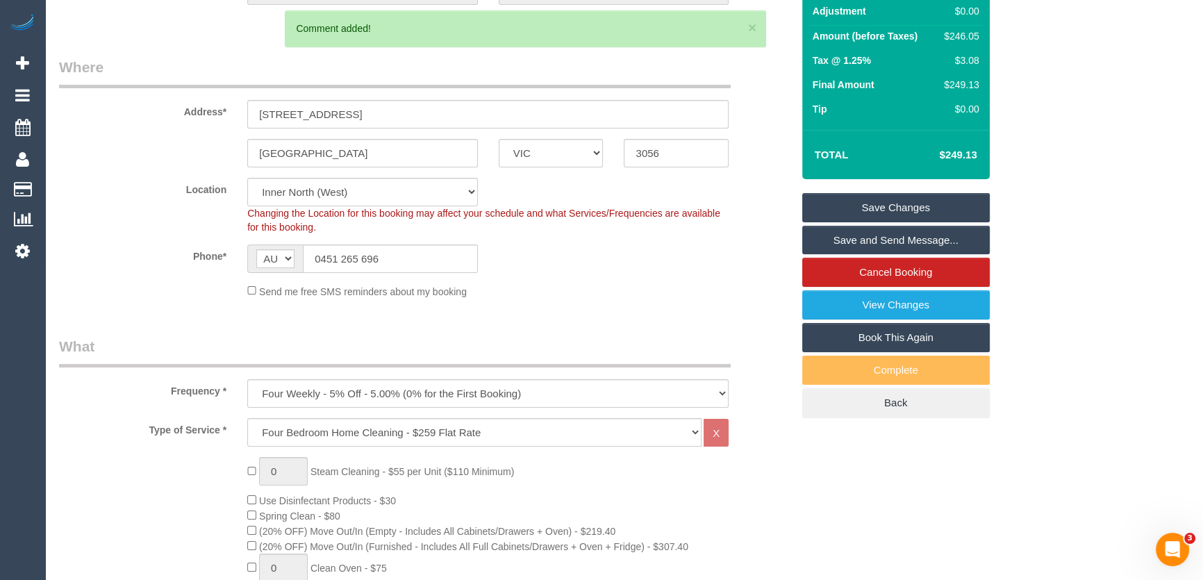
scroll to position [0, 0]
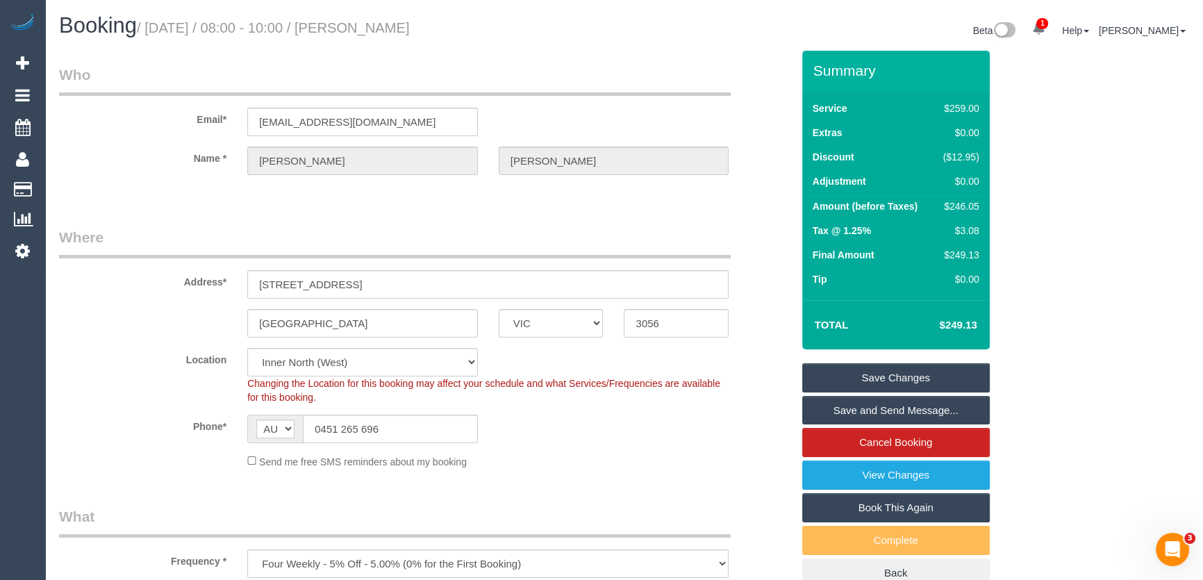
click at [397, 28] on small "/ September 08, 2025 / 08:00 - 10:00 / Mary Ackerman" at bounding box center [273, 27] width 273 height 15
copy small "Mary Ackerman"
click at [862, 375] on link "Save Changes" at bounding box center [896, 377] width 188 height 29
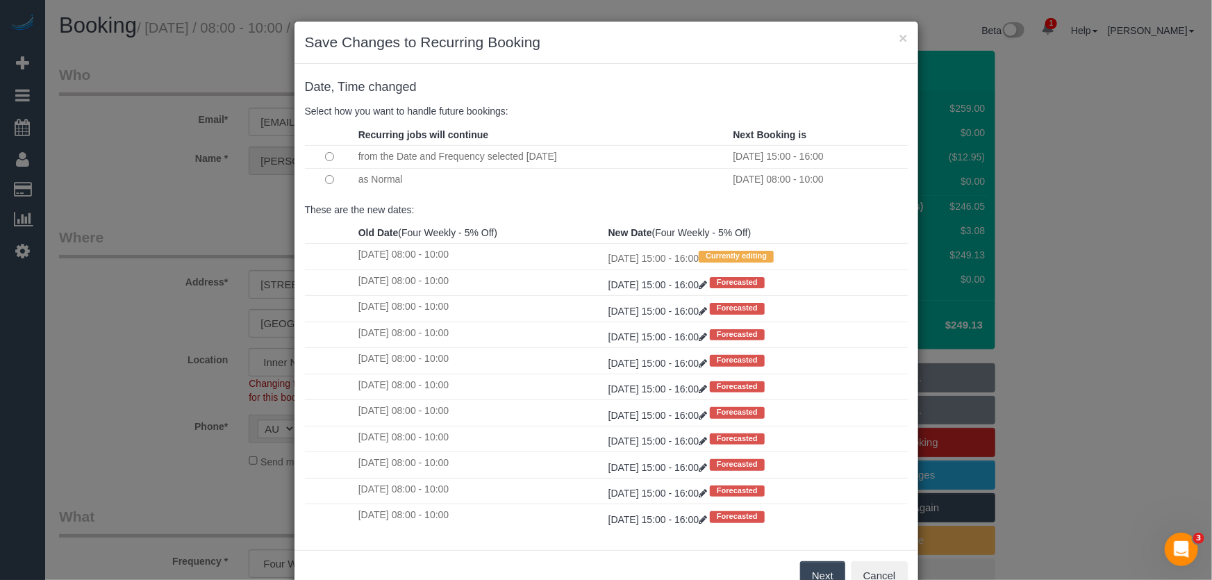
click at [820, 573] on button "Next" at bounding box center [822, 575] width 45 height 29
click at [820, 573] on div "× Save Changes to Recurring Booking Date, Time changed Select how you want to h…" at bounding box center [606, 290] width 1212 height 580
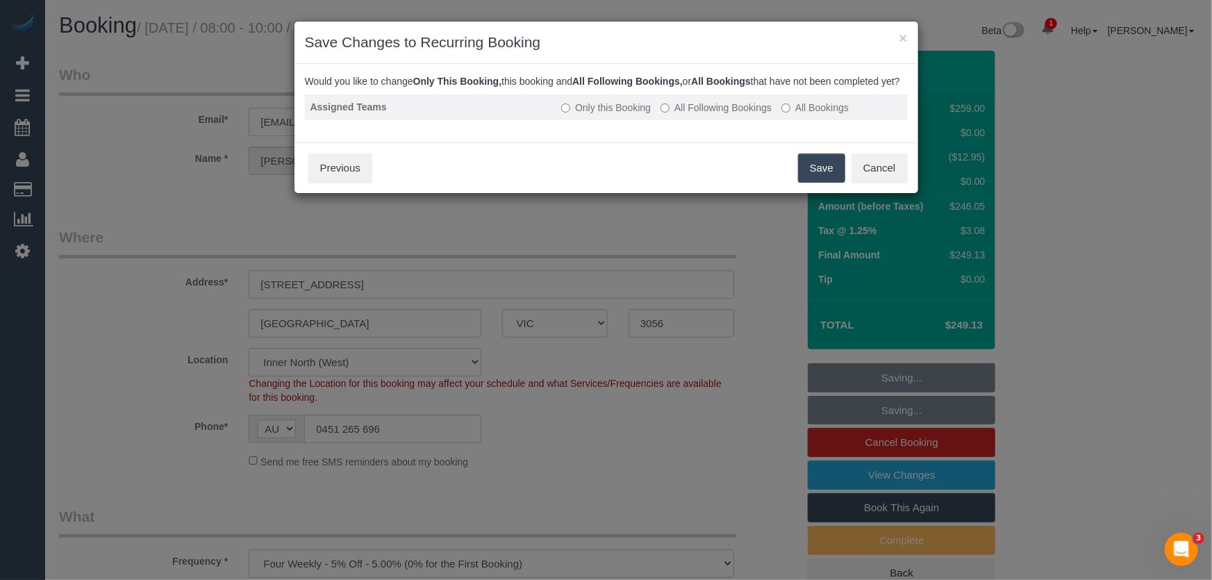
click at [715, 115] on label "All Following Bookings" at bounding box center [716, 108] width 111 height 14
click at [822, 183] on button "Save" at bounding box center [821, 168] width 47 height 29
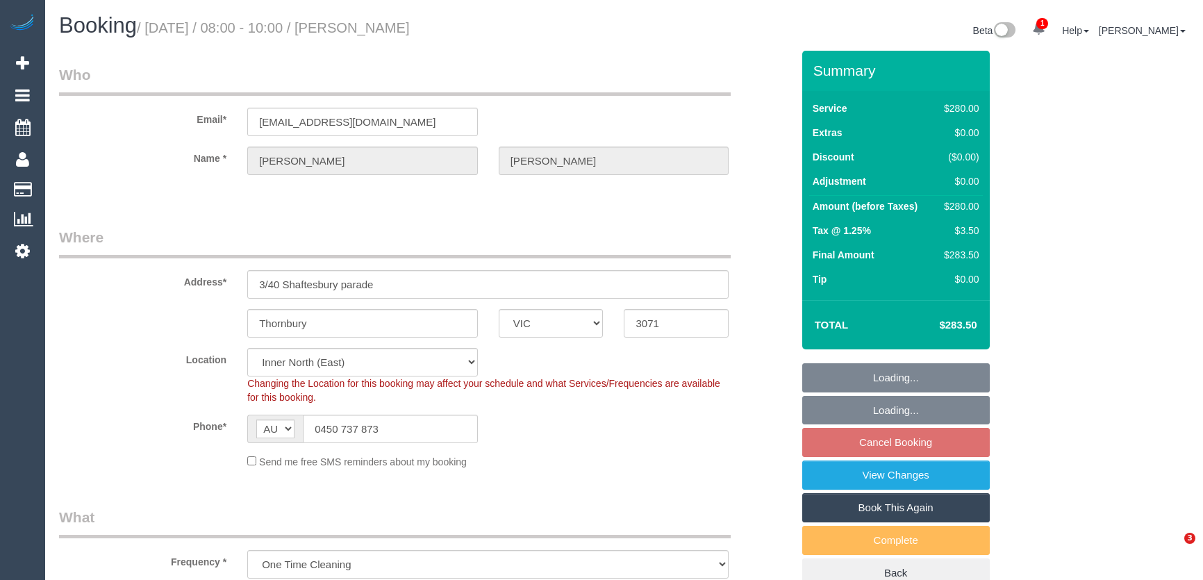
select select "VIC"
select select "240"
select select "number:28"
select select "number:14"
select select "number:19"
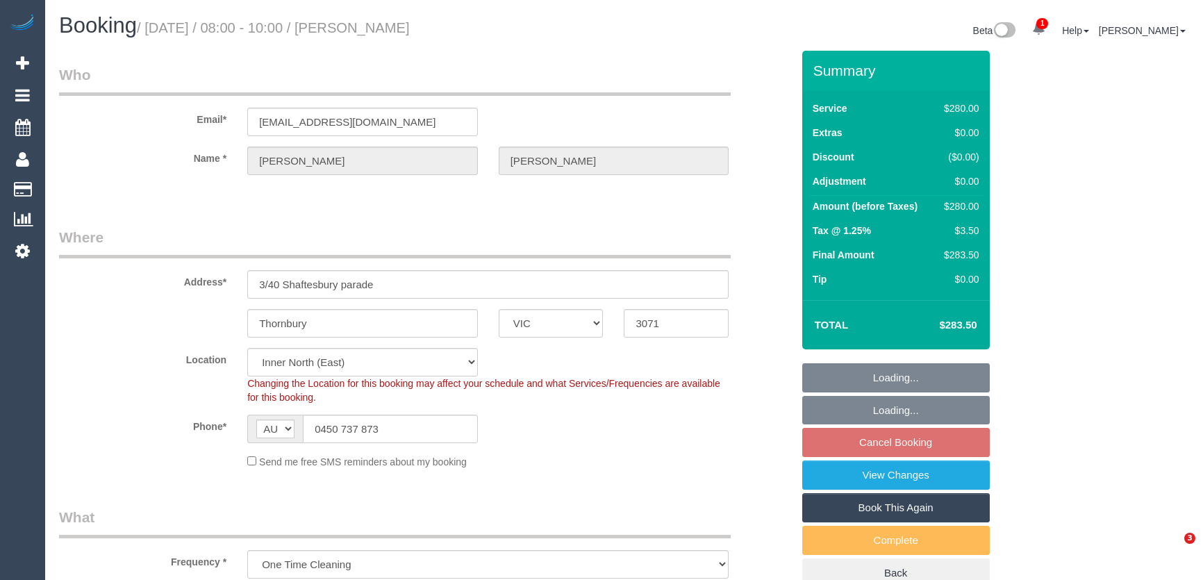
select select "number:24"
select select "spot1"
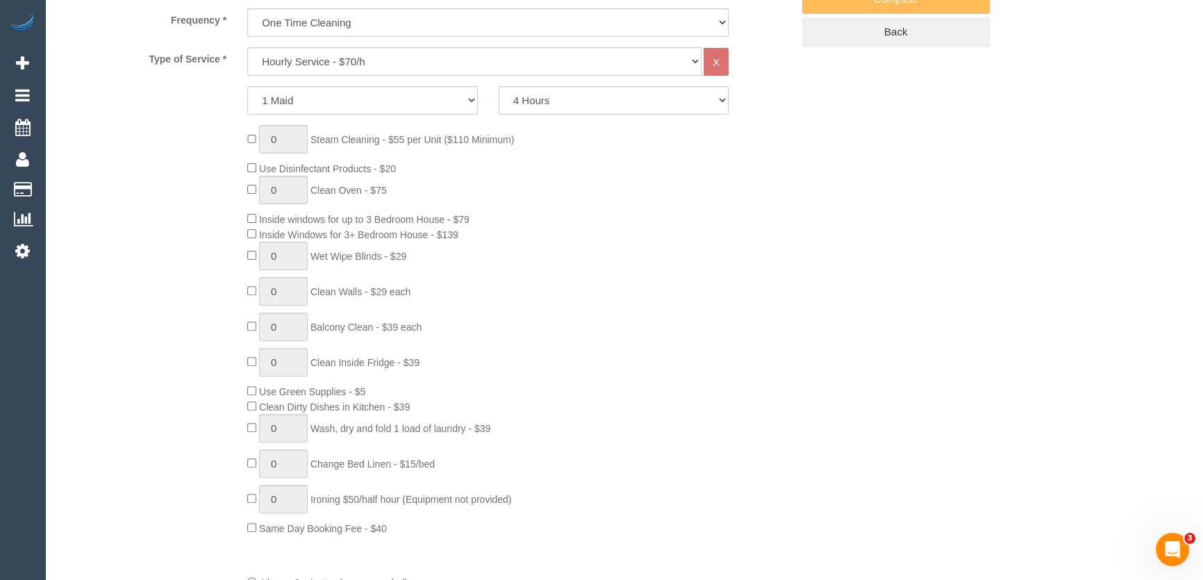
scroll to position [2237, 0]
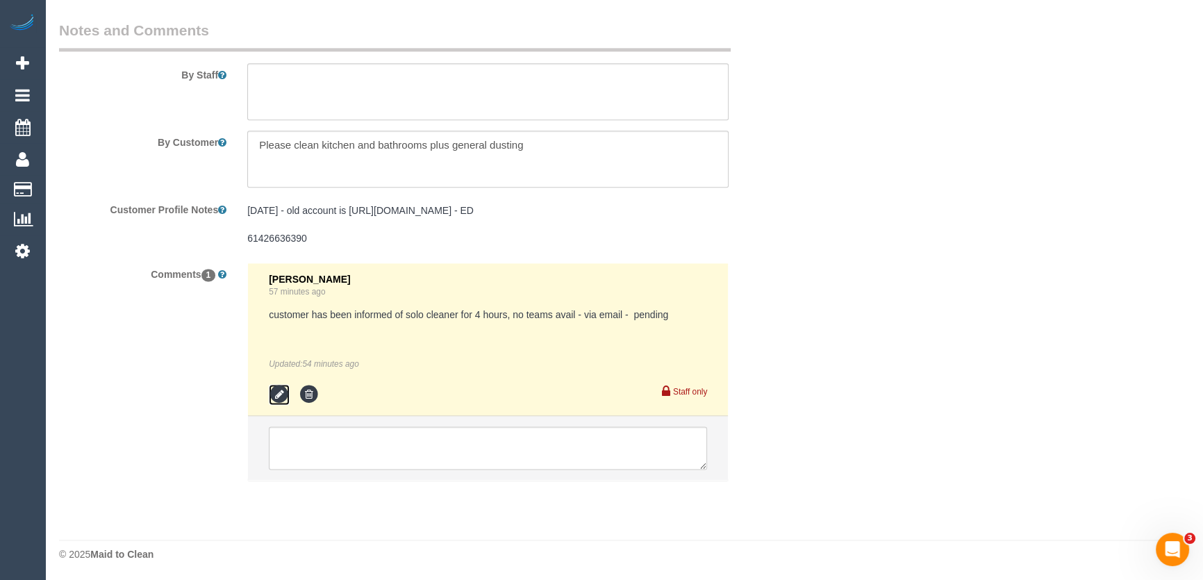
click at [281, 397] on icon at bounding box center [279, 394] width 21 height 21
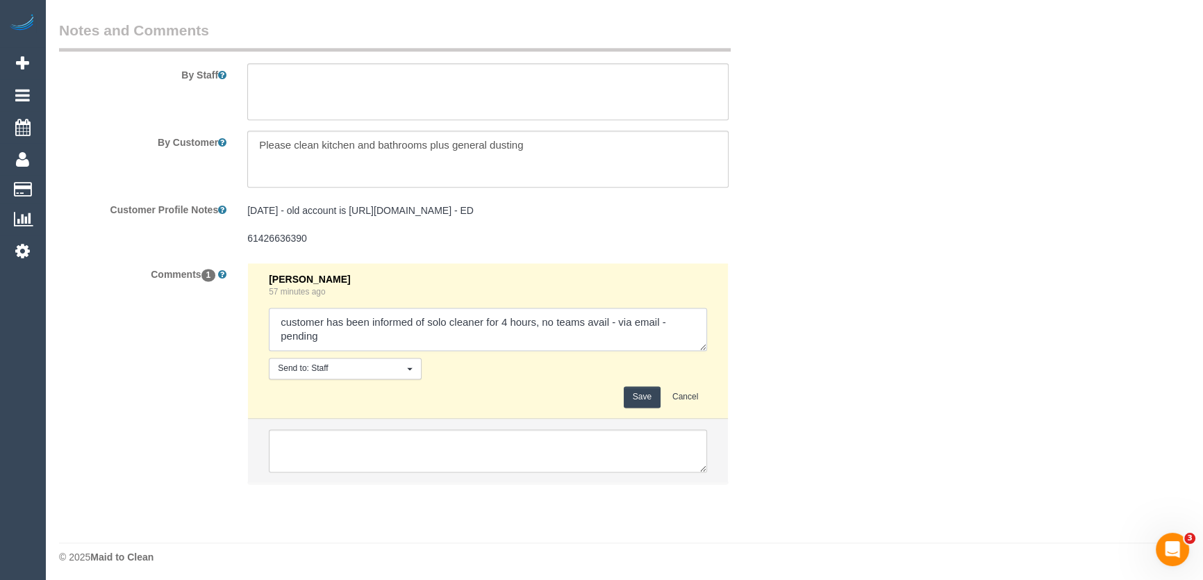
click at [347, 339] on textarea at bounding box center [488, 329] width 438 height 43
type textarea "customer has been informed of solo cleaner for 4 hours, no teams avail - via em…"
click at [647, 396] on button "Save" at bounding box center [642, 397] width 37 height 22
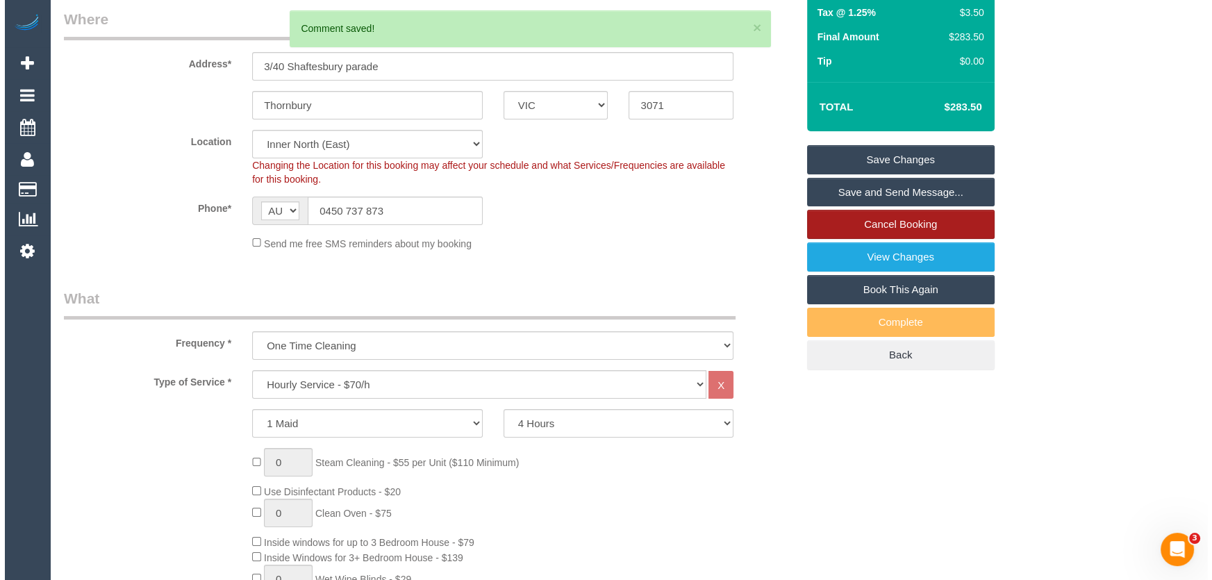
scroll to position [0, 0]
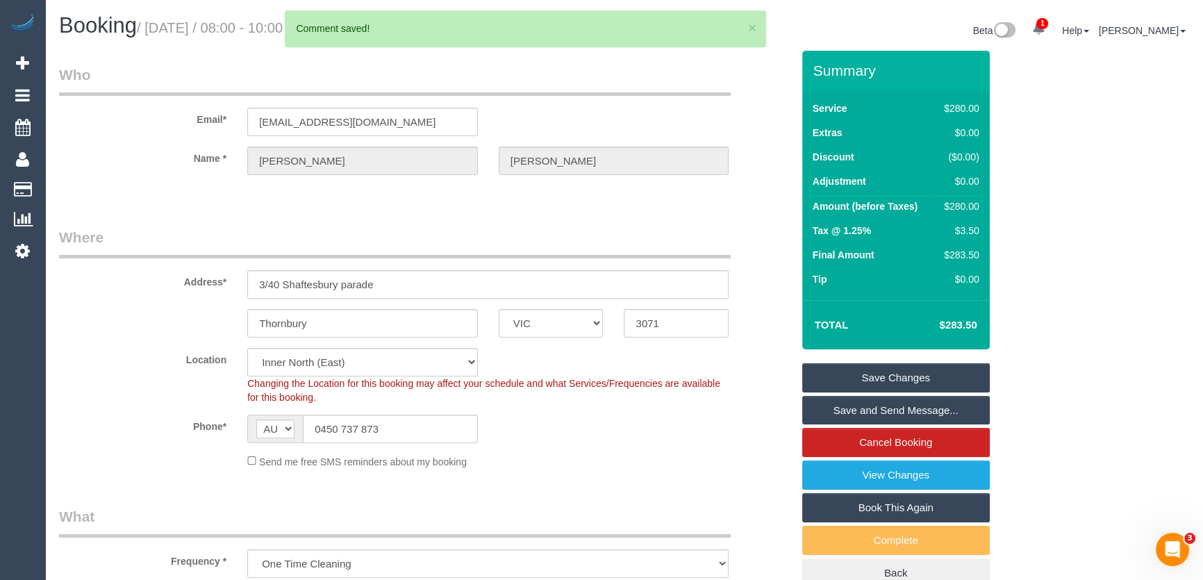
click at [849, 411] on link "Save and Send Message..." at bounding box center [896, 410] width 188 height 29
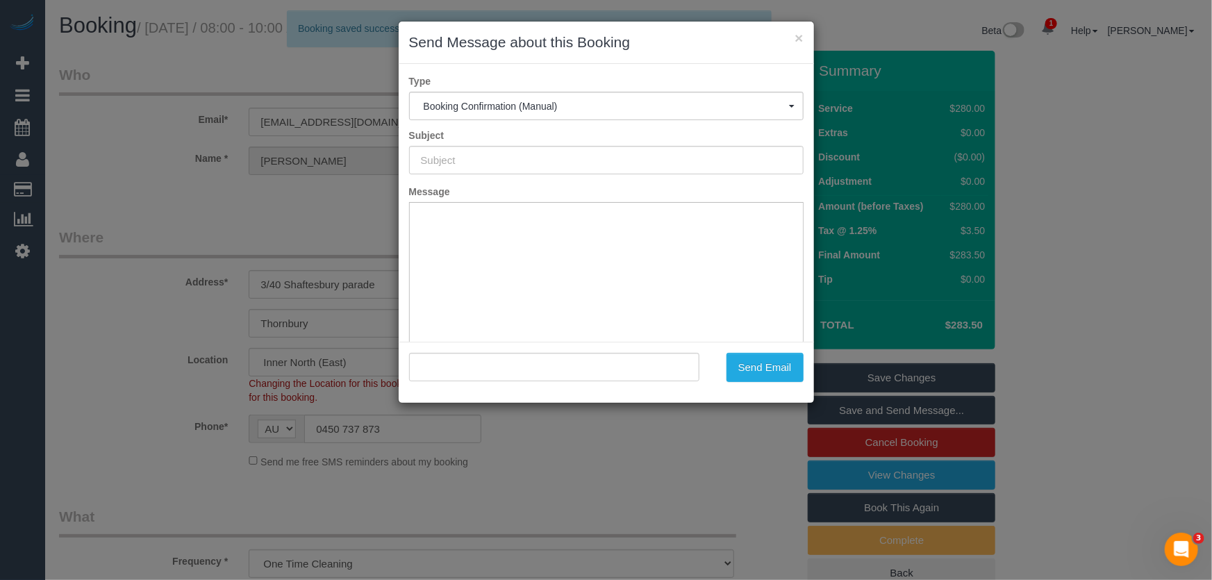
type input "Booking Confirmed"
type input ""[PERSON_NAME]" <[EMAIL_ADDRESS][DOMAIN_NAME]>"
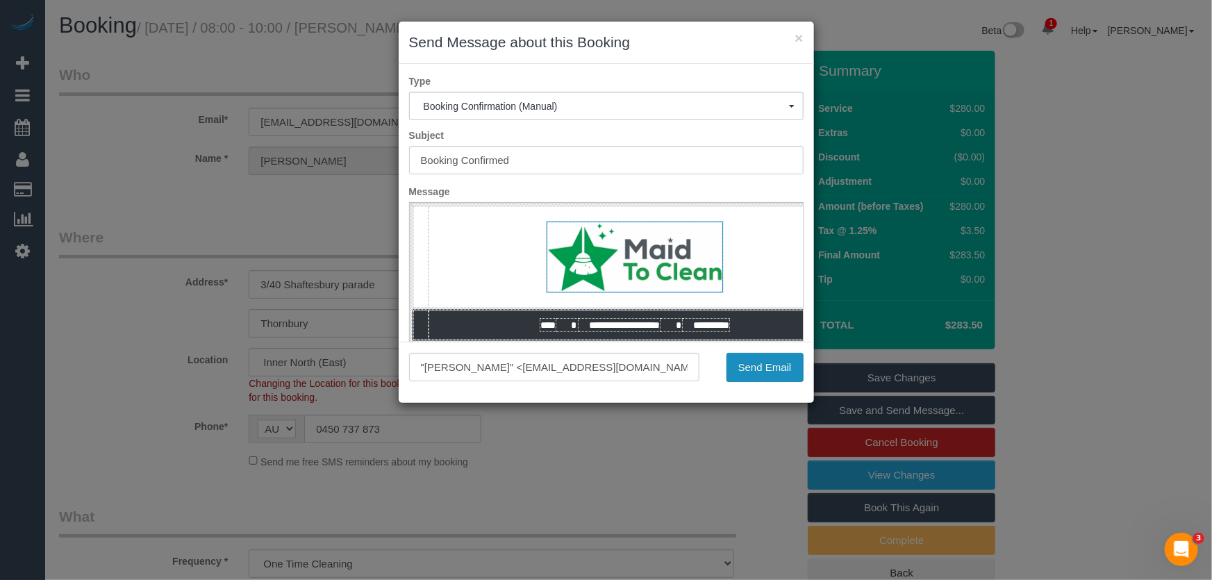
click at [768, 363] on button "Send Email" at bounding box center [765, 367] width 77 height 29
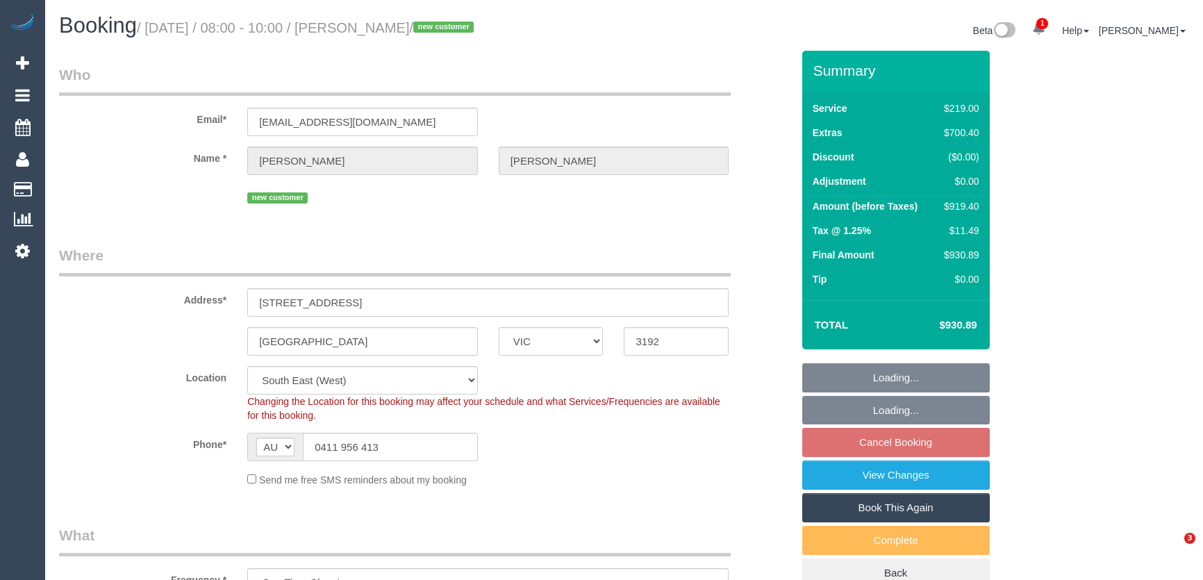
select select "VIC"
select select "number:28"
select select "number:15"
select select "number:18"
select select "number:24"
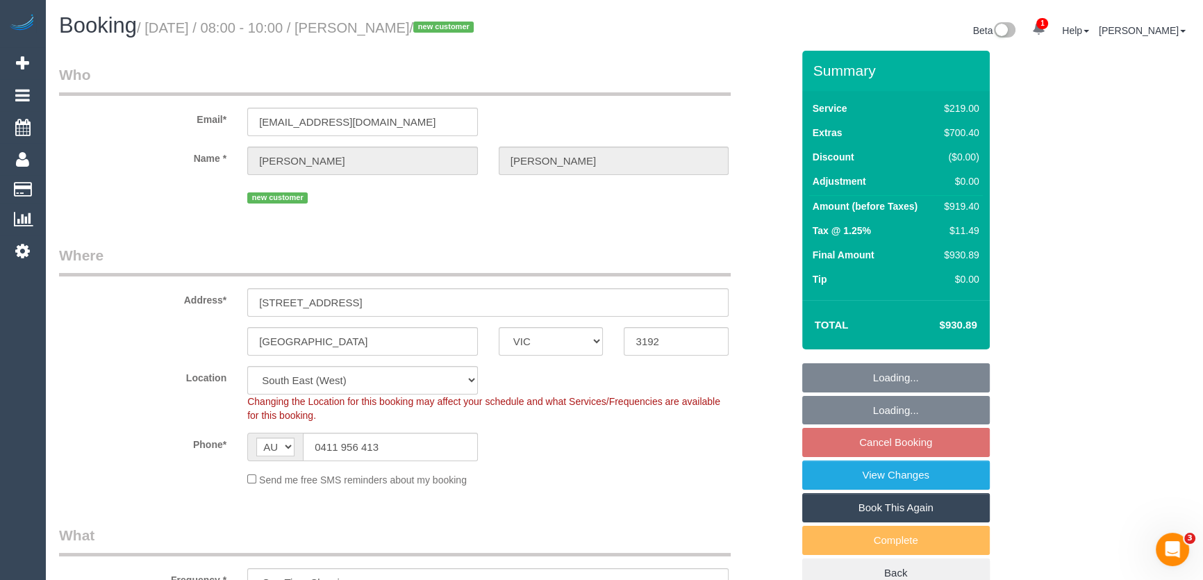
select select "number:26"
select select "object:756"
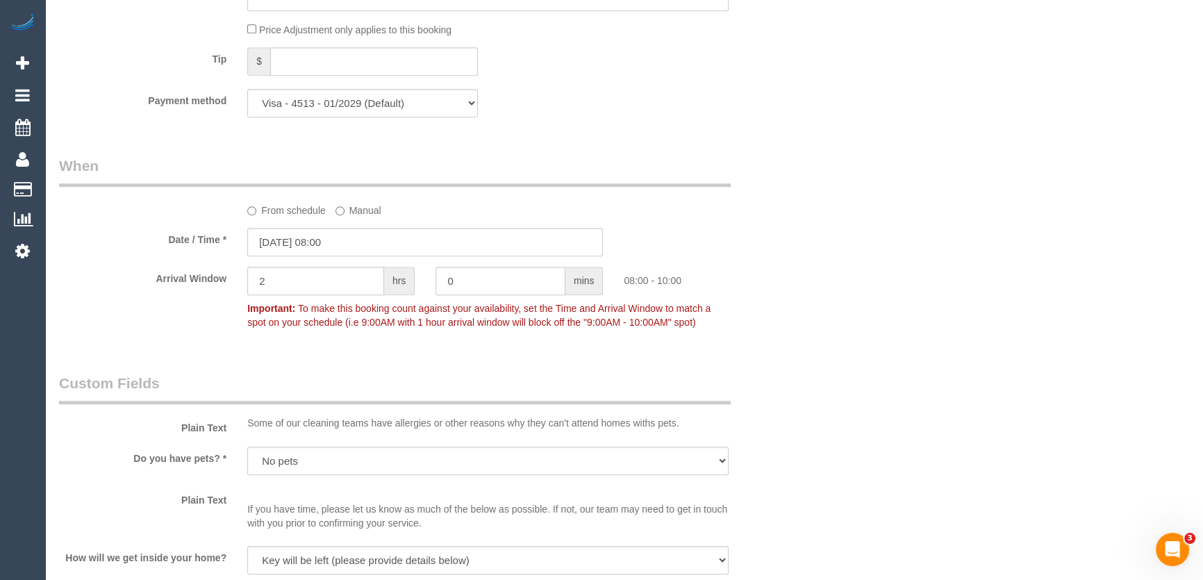
scroll to position [1958, 0]
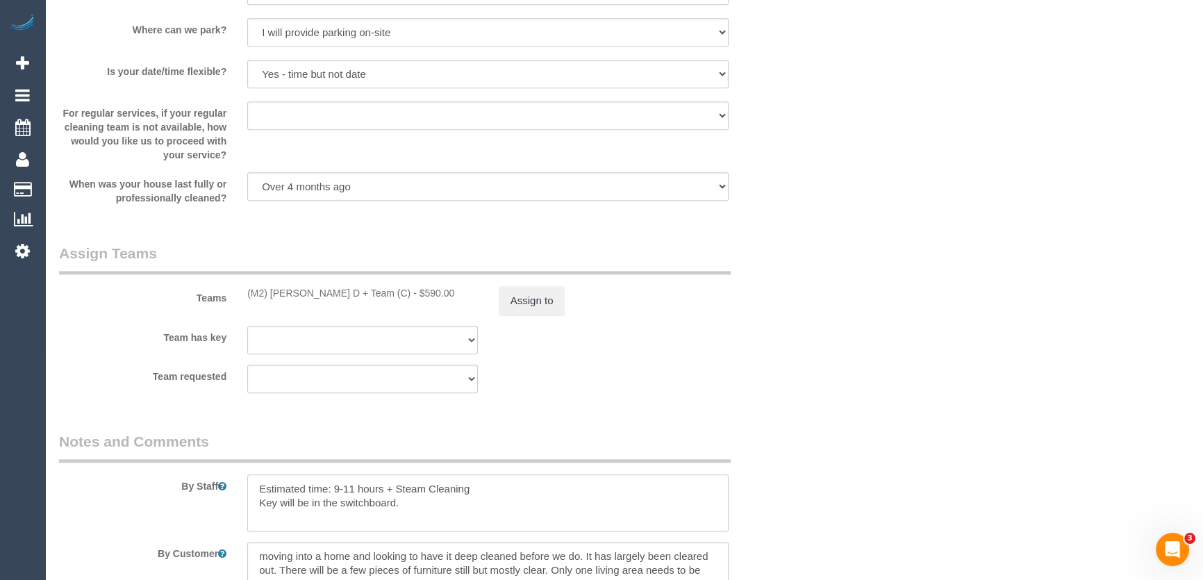
click at [509, 493] on textarea at bounding box center [487, 503] width 481 height 57
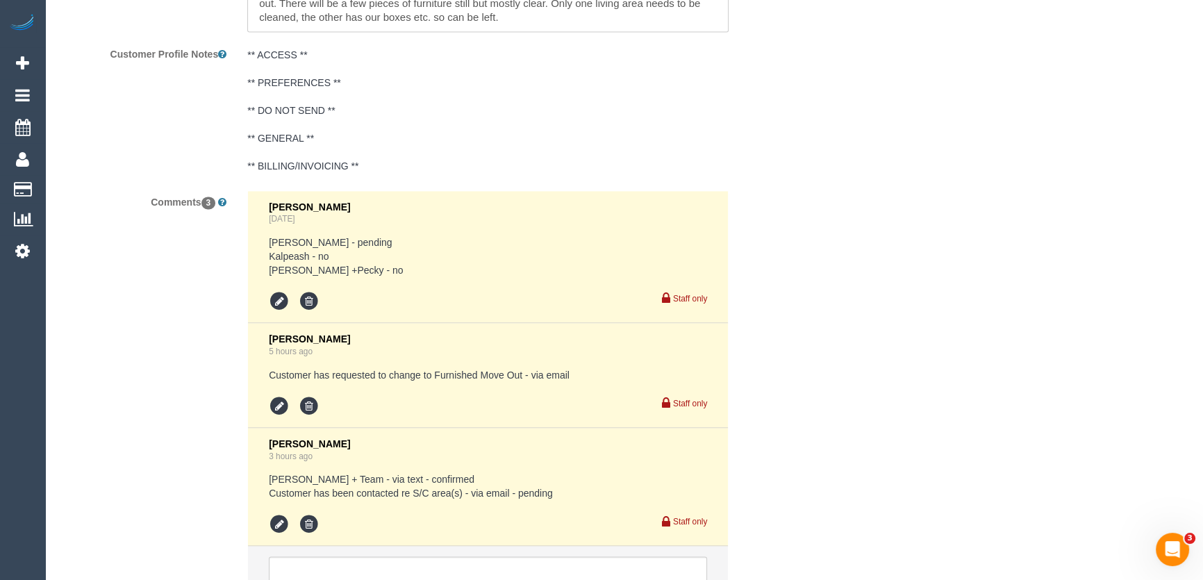
scroll to position [2589, 0]
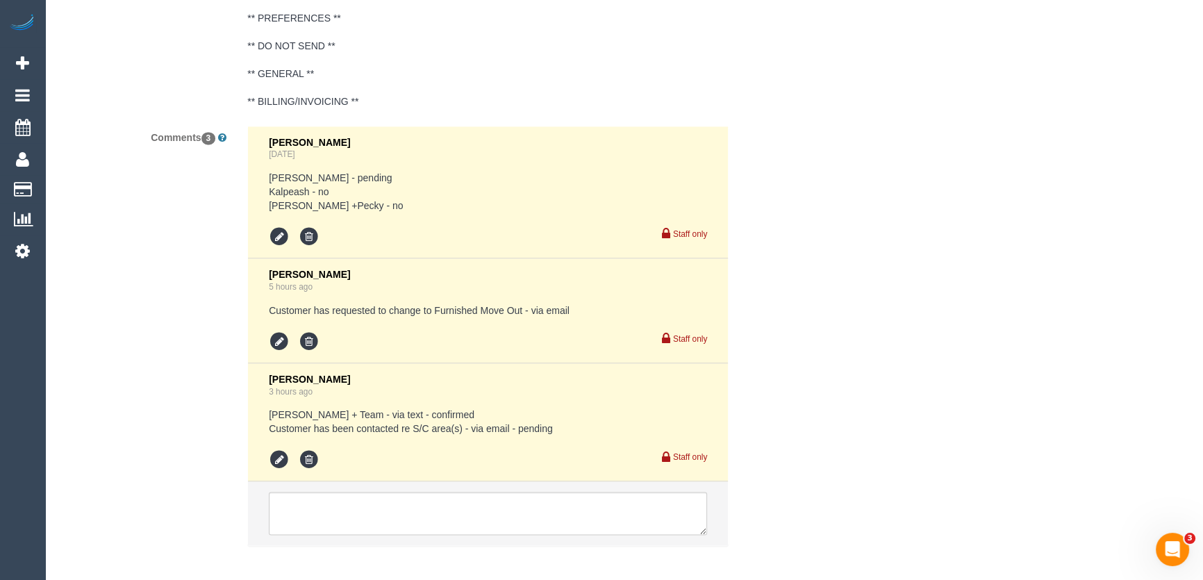
type textarea "Estimated time: 9-11 hours + Steam Cleaning (3 bedrooms + lounge + 2 hallways) …"
click at [269, 463] on icon at bounding box center [279, 460] width 21 height 21
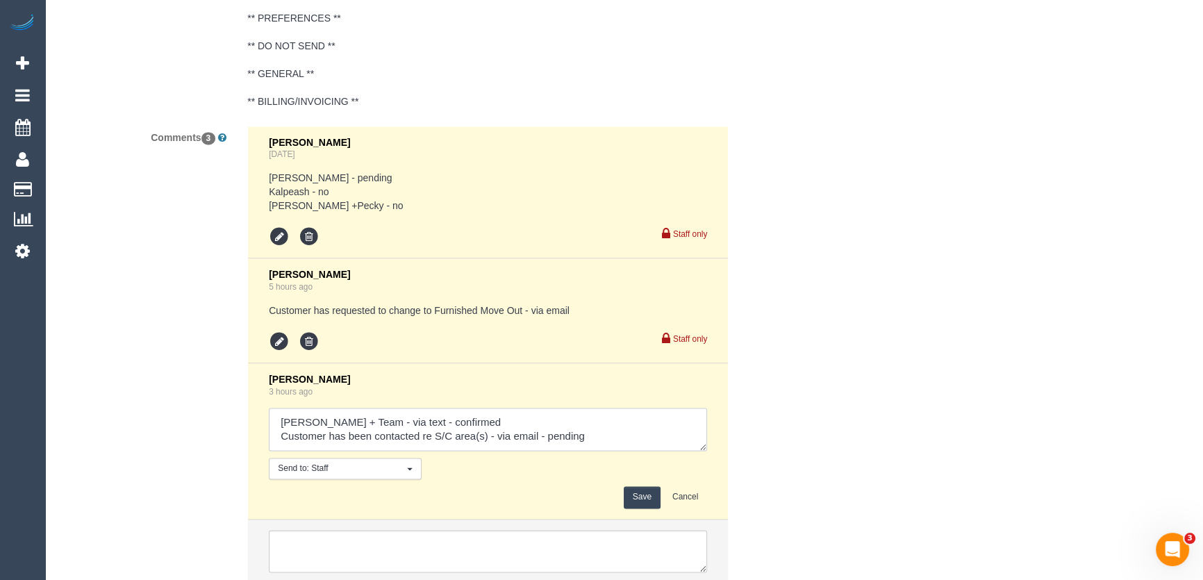
click at [591, 439] on textarea at bounding box center [488, 429] width 438 height 43
type textarea "[PERSON_NAME] + Team - via text - confirmed Customer has been contacted re S/C …"
click at [650, 498] on button "Save" at bounding box center [642, 497] width 37 height 22
click at [651, 498] on button "Save" at bounding box center [642, 497] width 37 height 22
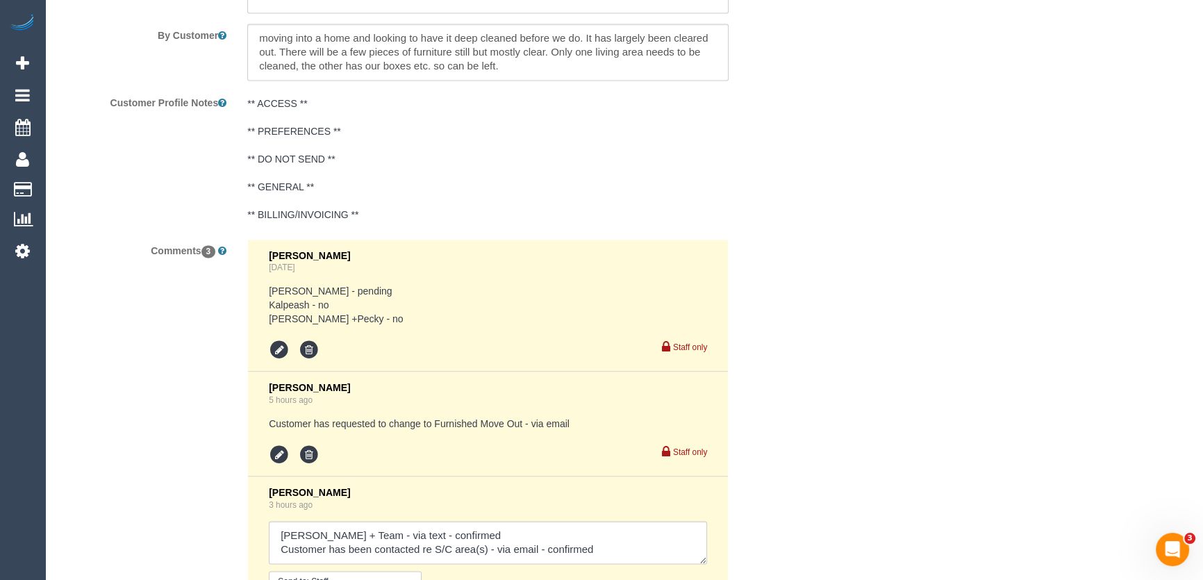
scroll to position [2273, 0]
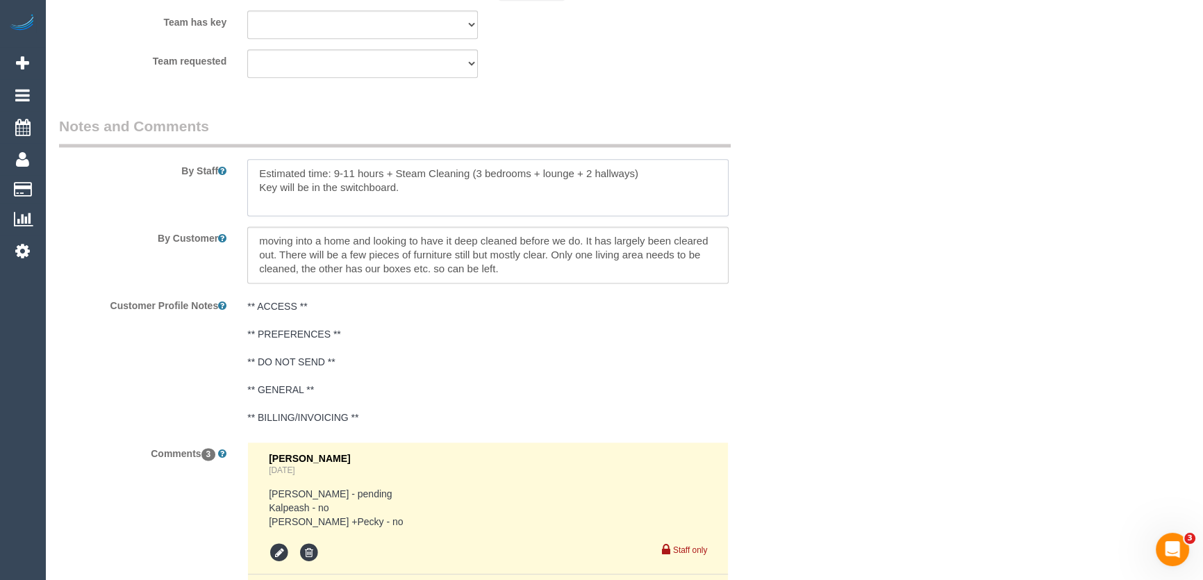
click at [429, 194] on textarea at bounding box center [487, 187] width 481 height 57
paste textarea "I will leave the keys in the switchboard which is next to the door! it'll be to…"
type textarea "Estimated time: 9-11 hours + Steam Cleaning (3 bedrooms + lounge + 2 hallways) …"
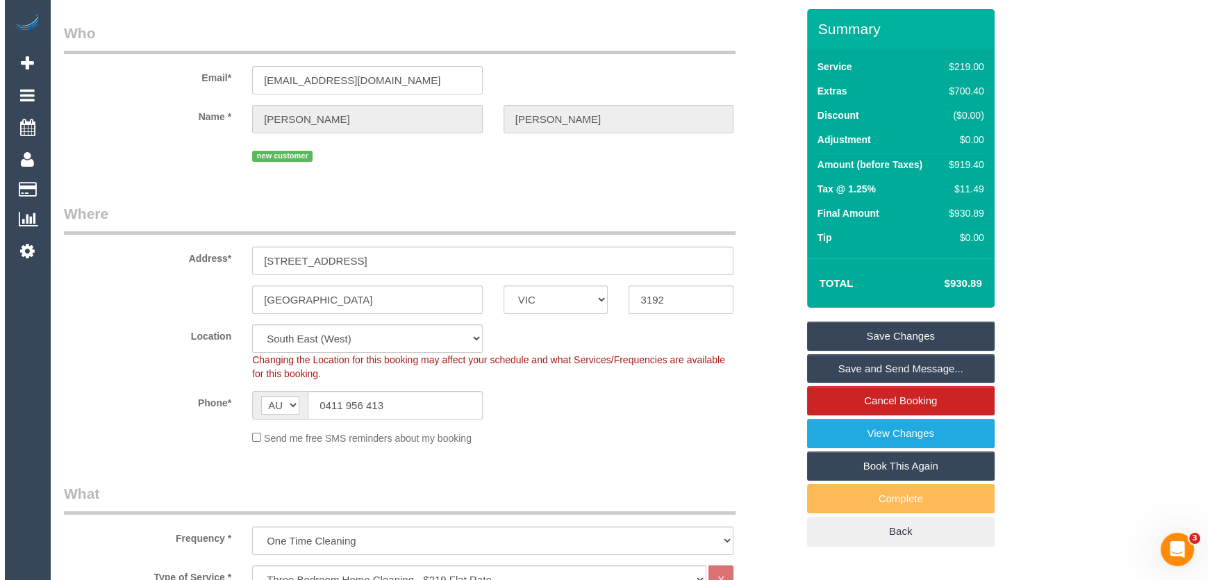
scroll to position [0, 0]
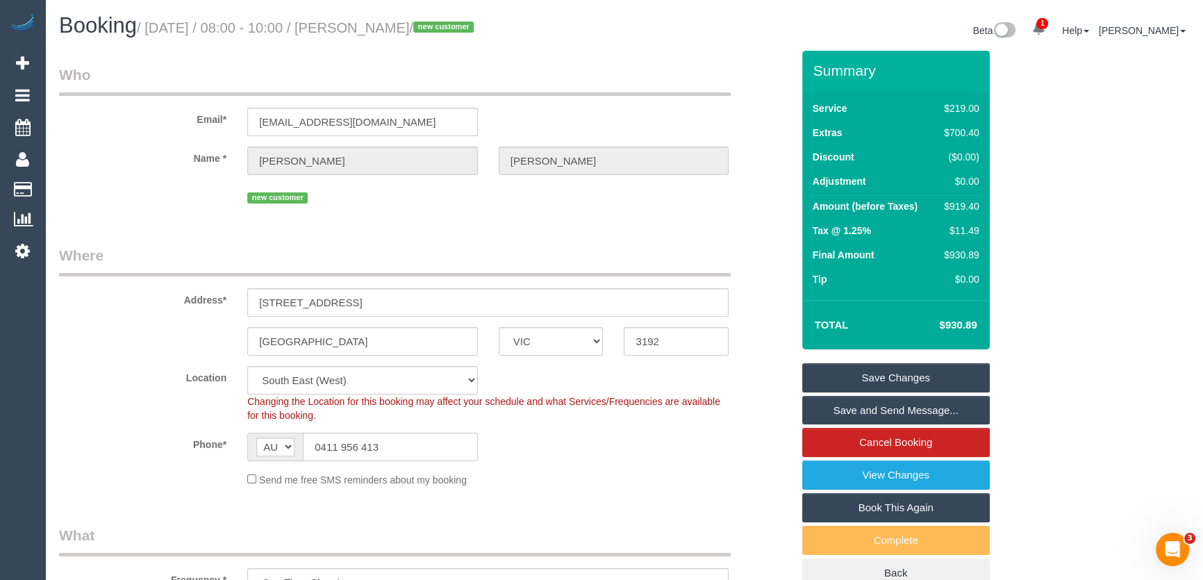
drag, startPoint x: 878, startPoint y: 409, endPoint x: 869, endPoint y: 407, distance: 8.5
click at [878, 409] on link "Save and Send Message..." at bounding box center [896, 410] width 188 height 29
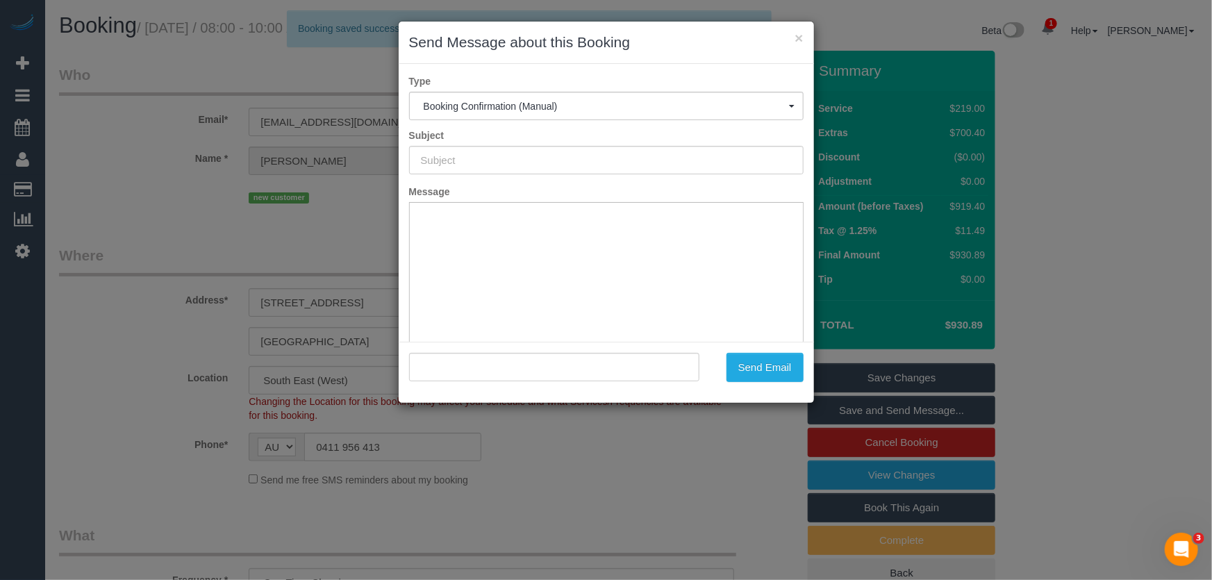
type input "Booking Confirmed"
type input ""[PERSON_NAME]" <[EMAIL_ADDRESS][DOMAIN_NAME]>"
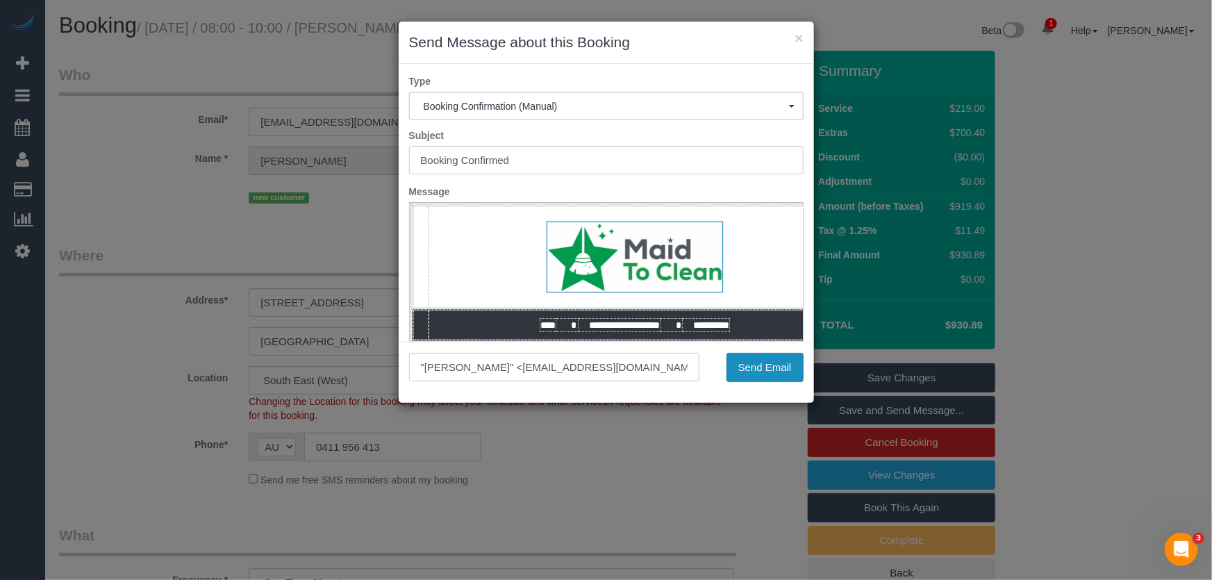
click at [744, 370] on button "Send Email" at bounding box center [765, 367] width 77 height 29
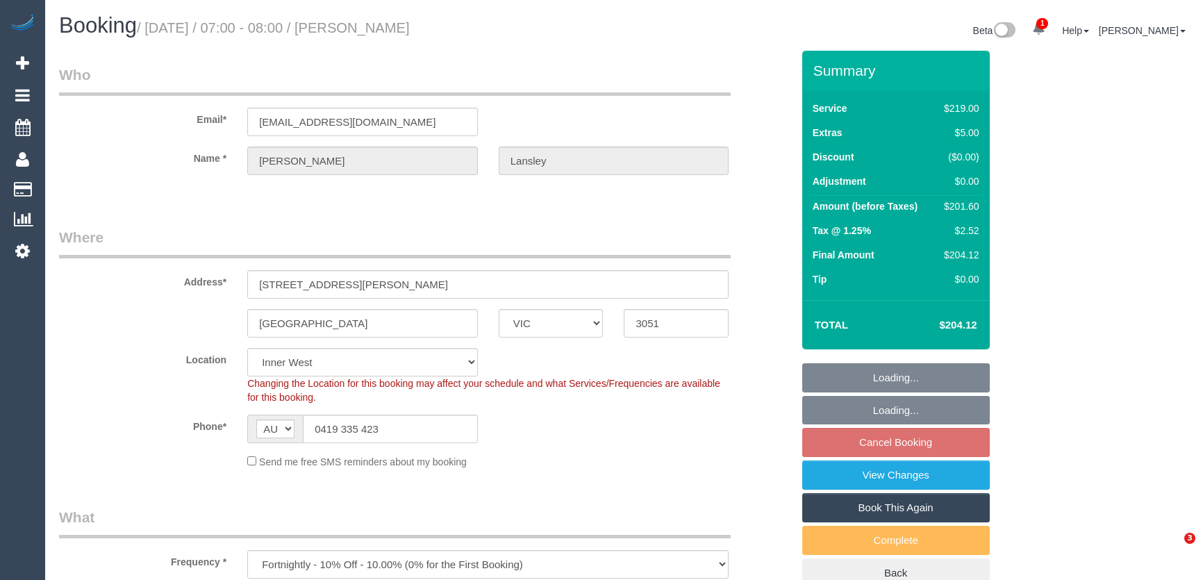
select select "VIC"
select select "number:28"
select select "number:14"
select select "number:19"
select select "number:24"
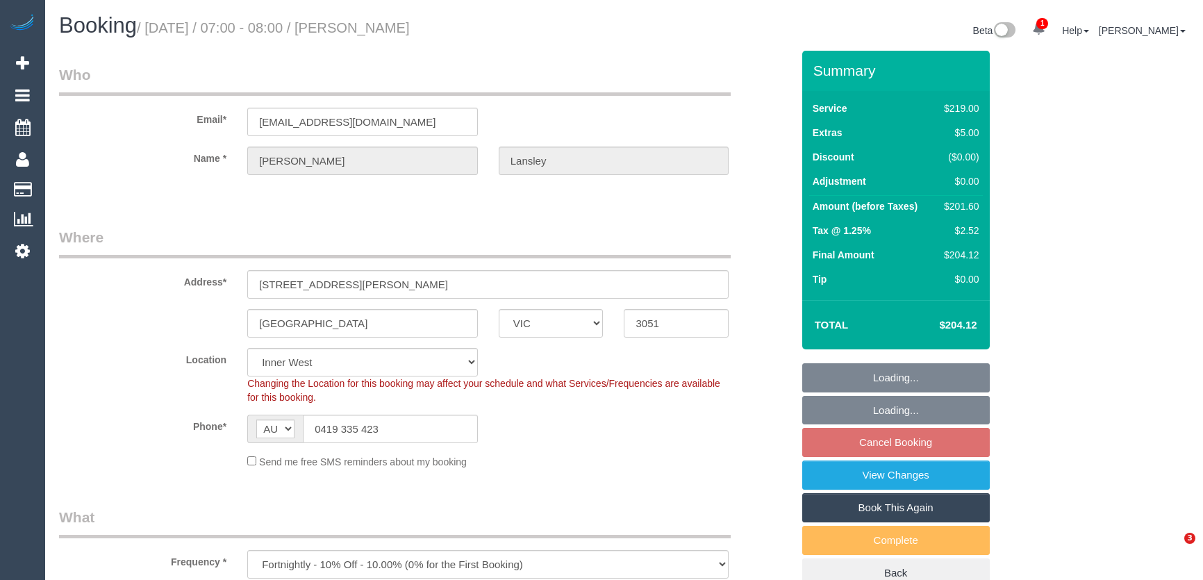
select select "number:34"
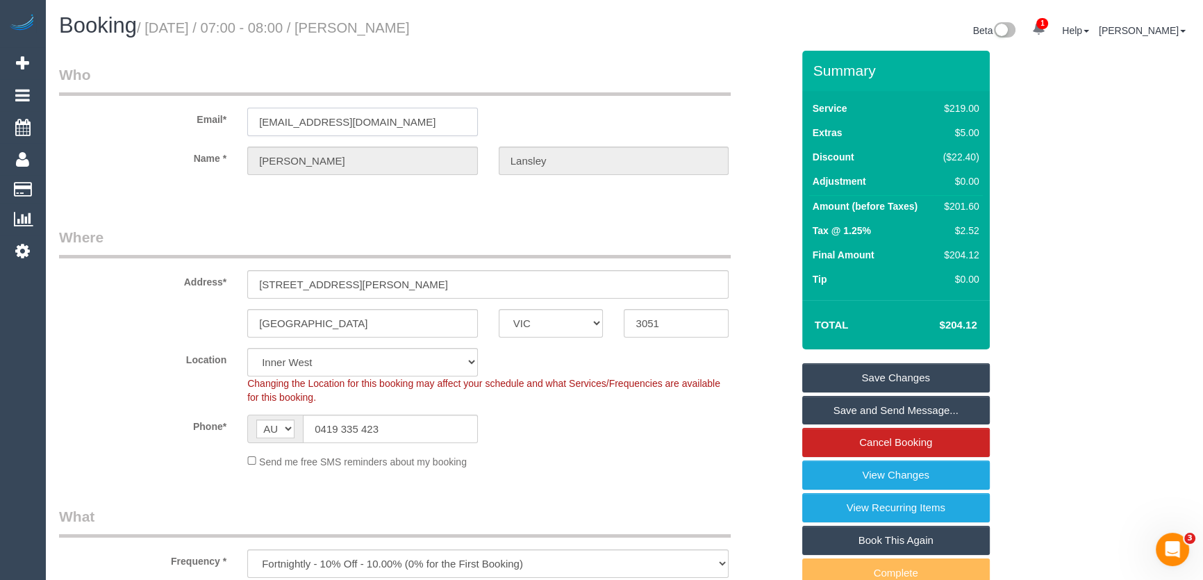
click at [407, 129] on input "dclansley@gmail.com" at bounding box center [362, 122] width 231 height 28
click at [406, 129] on input "dclansley@gmail.com" at bounding box center [362, 122] width 231 height 28
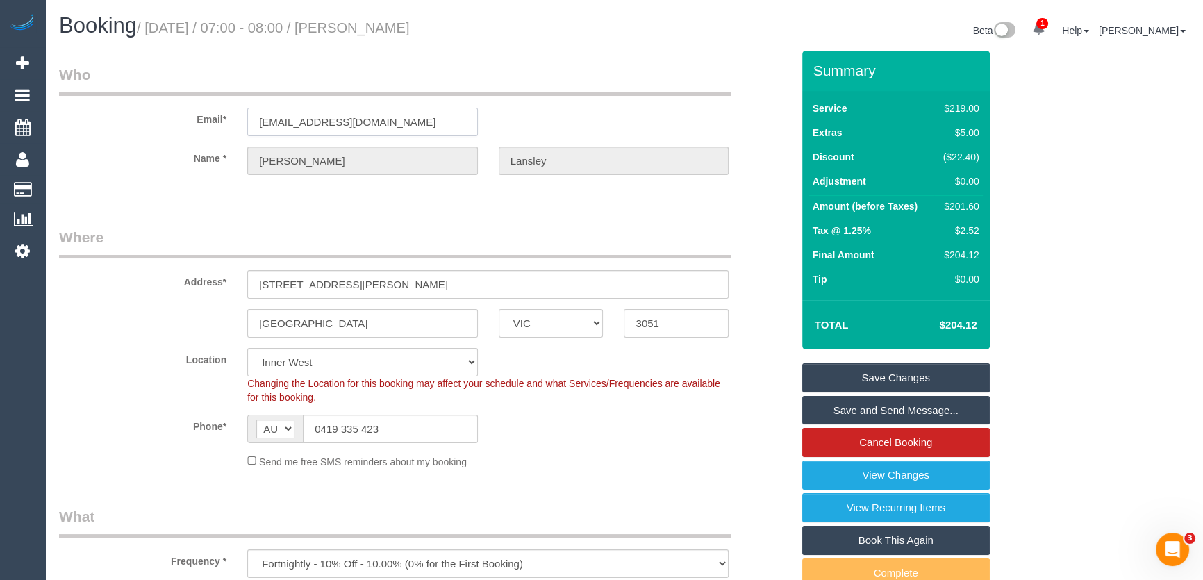
click at [396, 125] on input "dclansley@gmail.com" at bounding box center [362, 122] width 231 height 28
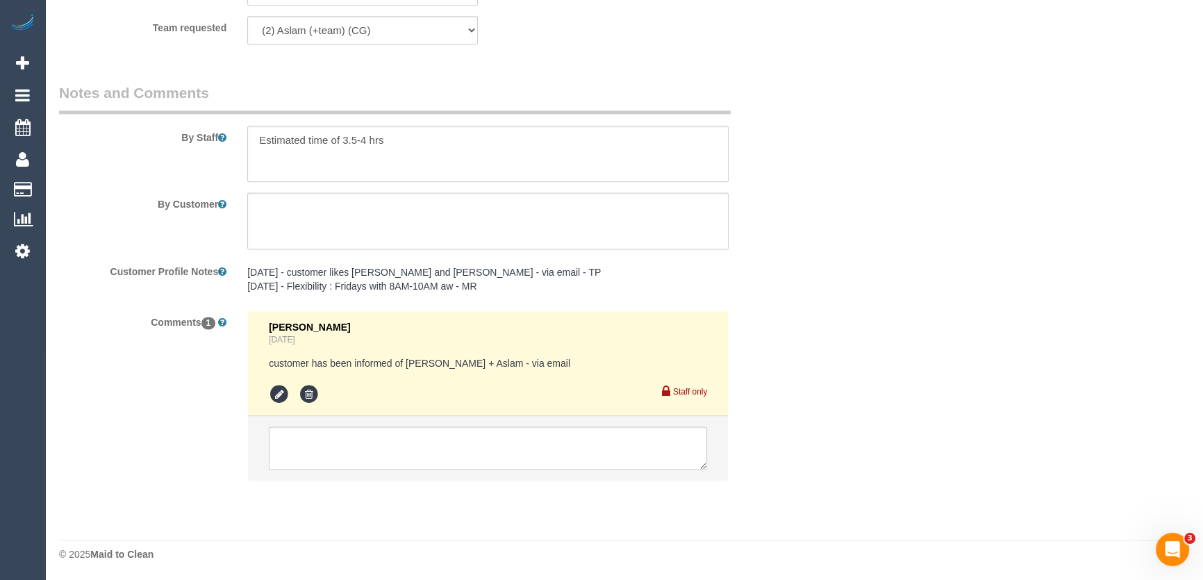
scroll to position [2290, 0]
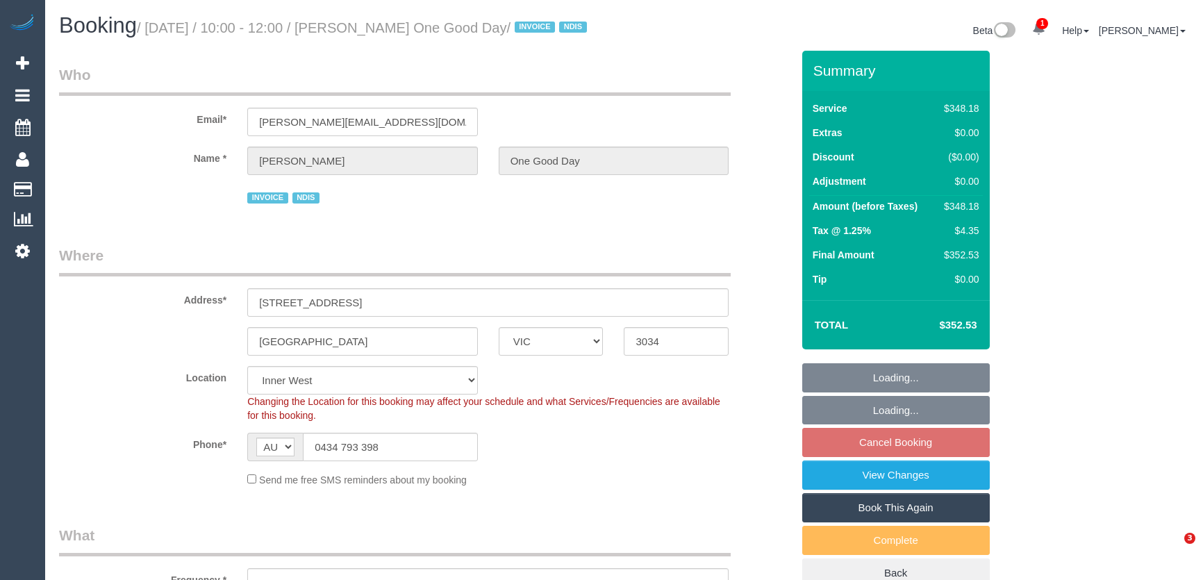
select select "VIC"
select select "object:721"
select select "number:28"
select select "number:14"
select select "number:19"
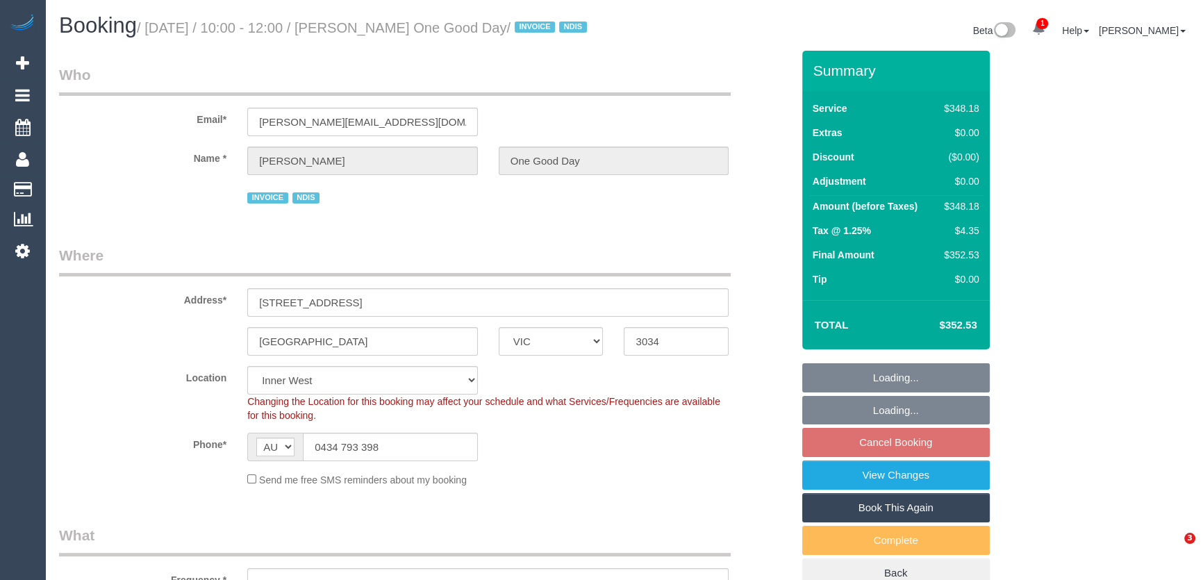
select select "number:36"
select select "number:34"
select select "2"
select select "180"
select select "object:1495"
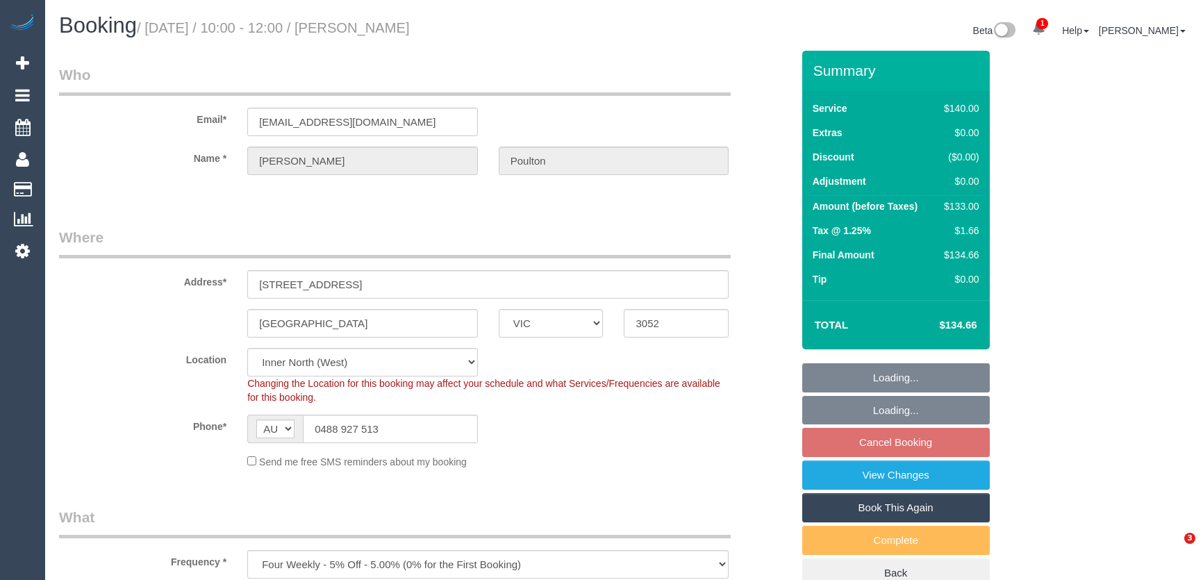
select select "VIC"
select select "spot1"
select select "number:28"
select select "number:14"
select select "number:19"
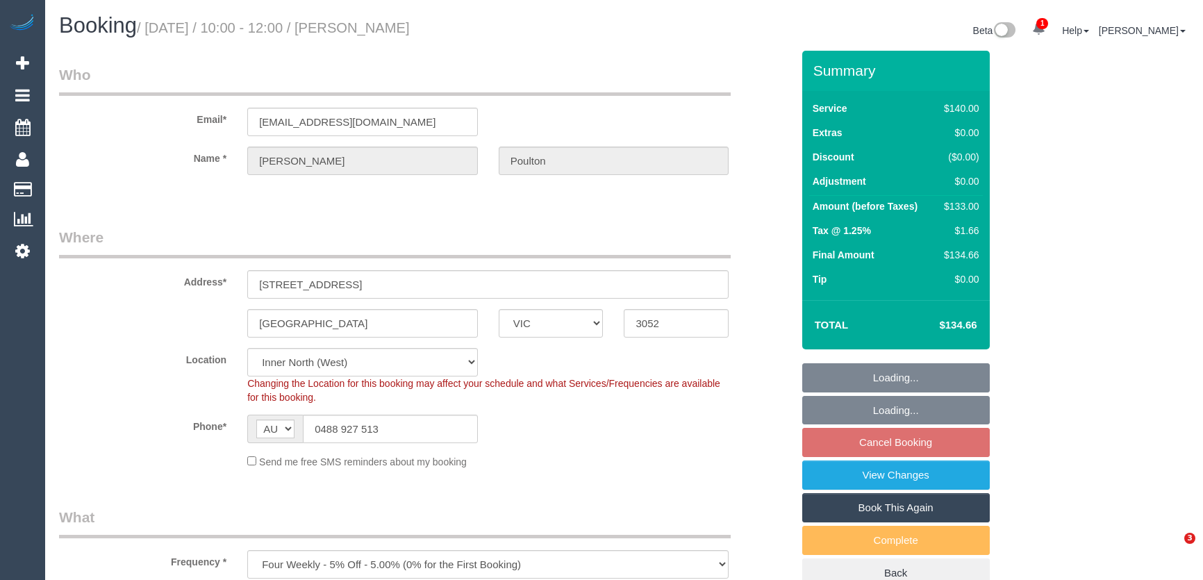
select select "number:22"
select select "number:35"
select select "number:13"
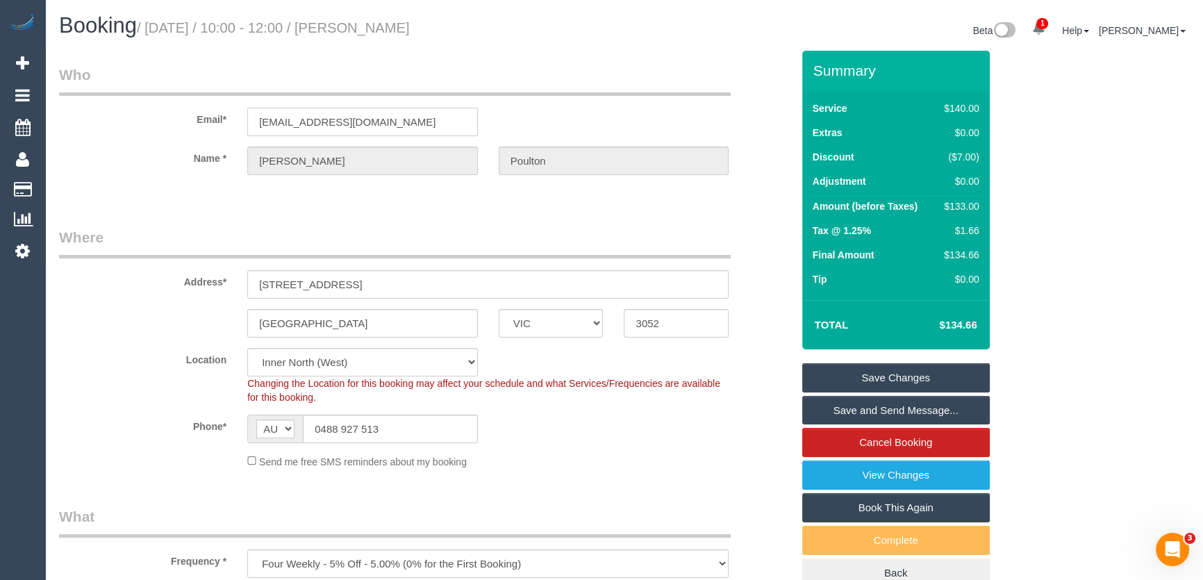
click at [395, 122] on input "[EMAIL_ADDRESS][DOMAIN_NAME]" at bounding box center [362, 122] width 231 height 28
drag, startPoint x: 388, startPoint y: 207, endPoint x: 386, endPoint y: 186, distance: 20.9
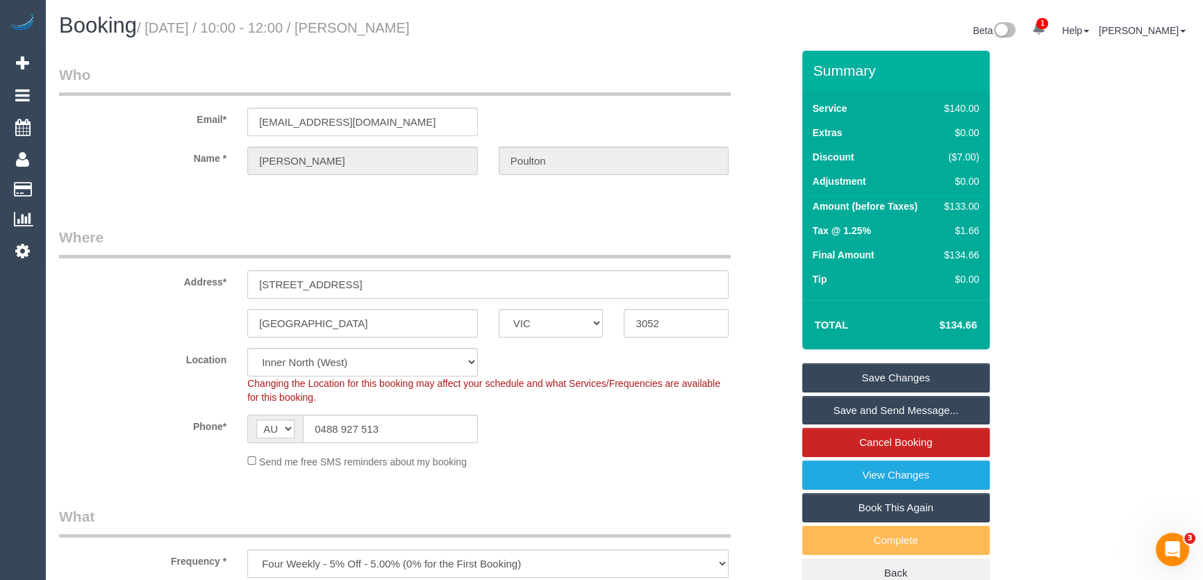
click at [417, 126] on input "[EMAIL_ADDRESS][DOMAIN_NAME]" at bounding box center [362, 122] width 231 height 28
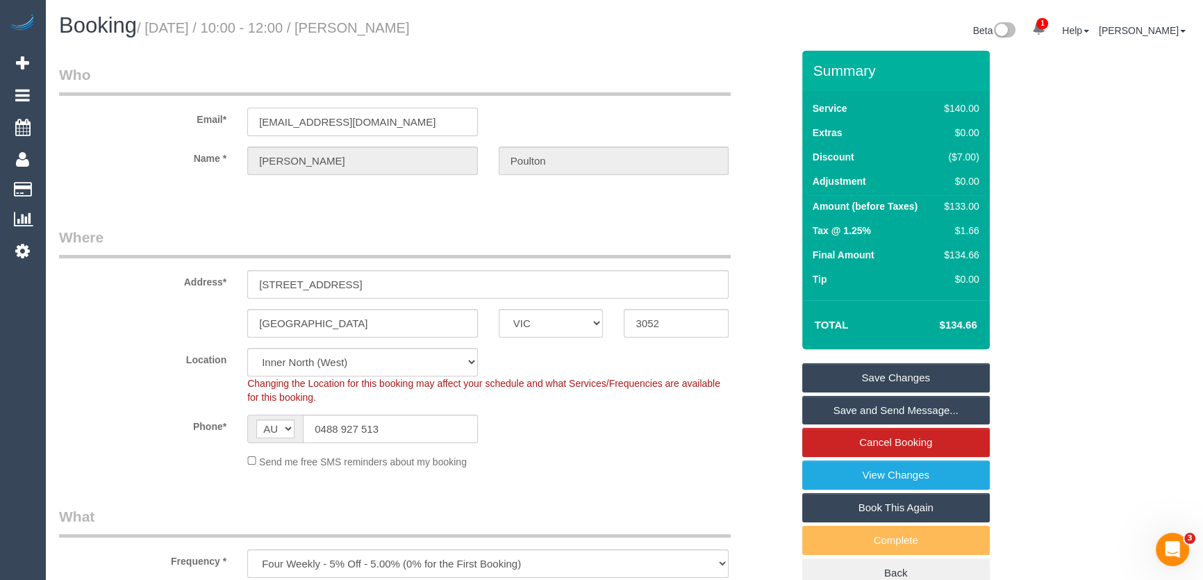
click at [406, 122] on input "[EMAIL_ADDRESS][DOMAIN_NAME]" at bounding box center [362, 122] width 231 height 28
click at [407, 126] on input "[EMAIL_ADDRESS][DOMAIN_NAME]" at bounding box center [362, 122] width 231 height 28
click at [407, 126] on input "tom_poulton@hotmail.com" at bounding box center [362, 122] width 231 height 28
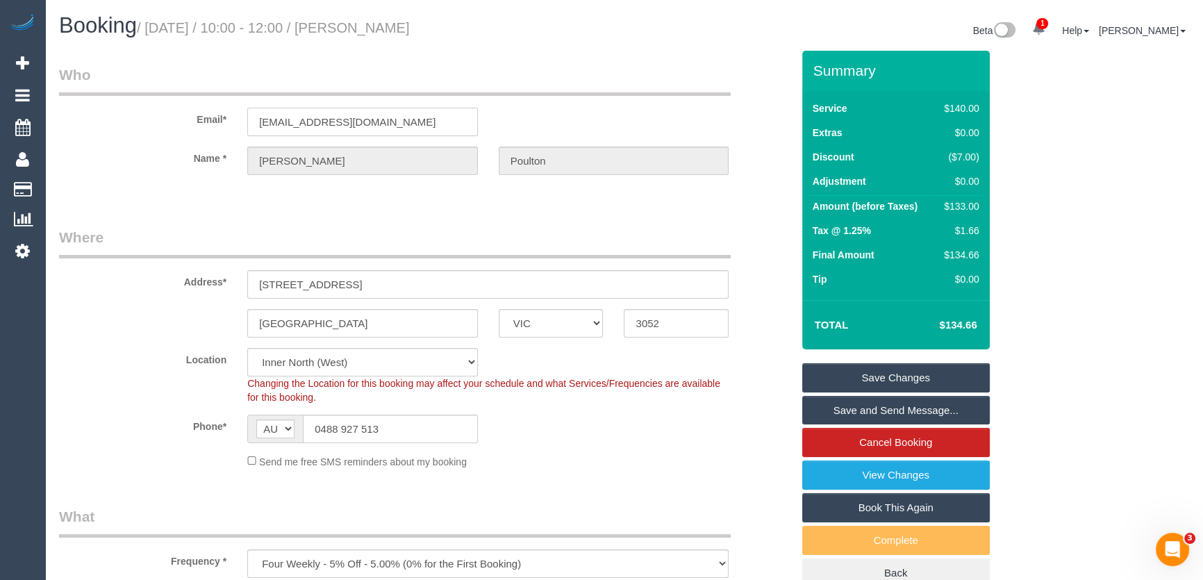
click at [407, 126] on input "tom_poulton@hotmail.com" at bounding box center [362, 122] width 231 height 28
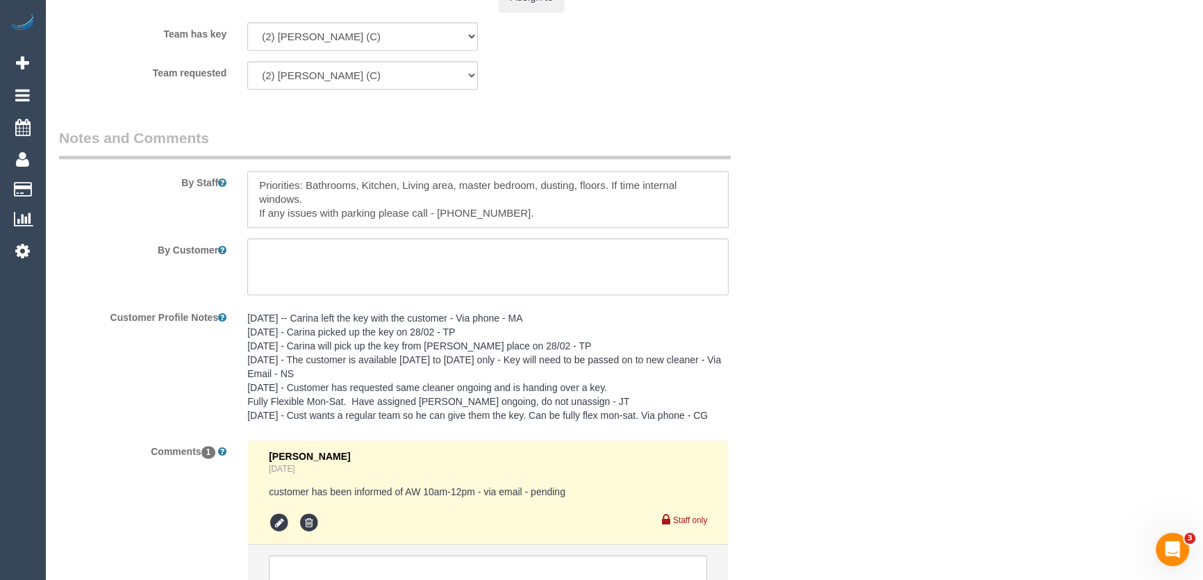
scroll to position [2282, 0]
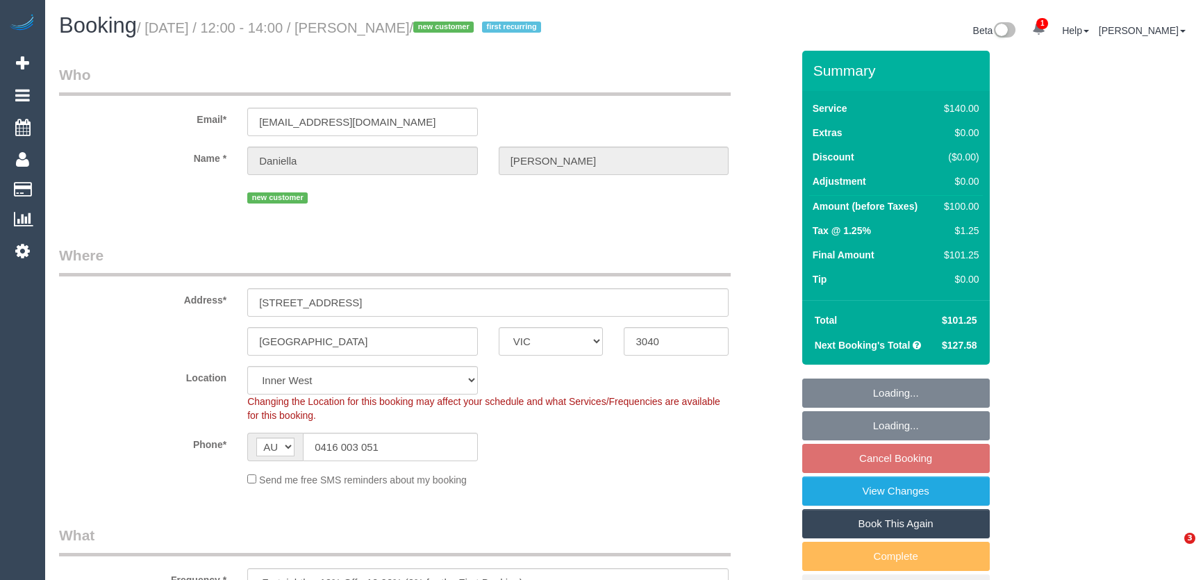
select select "VIC"
select select "number:27"
select select "number:14"
select select "number:19"
select select "number:25"
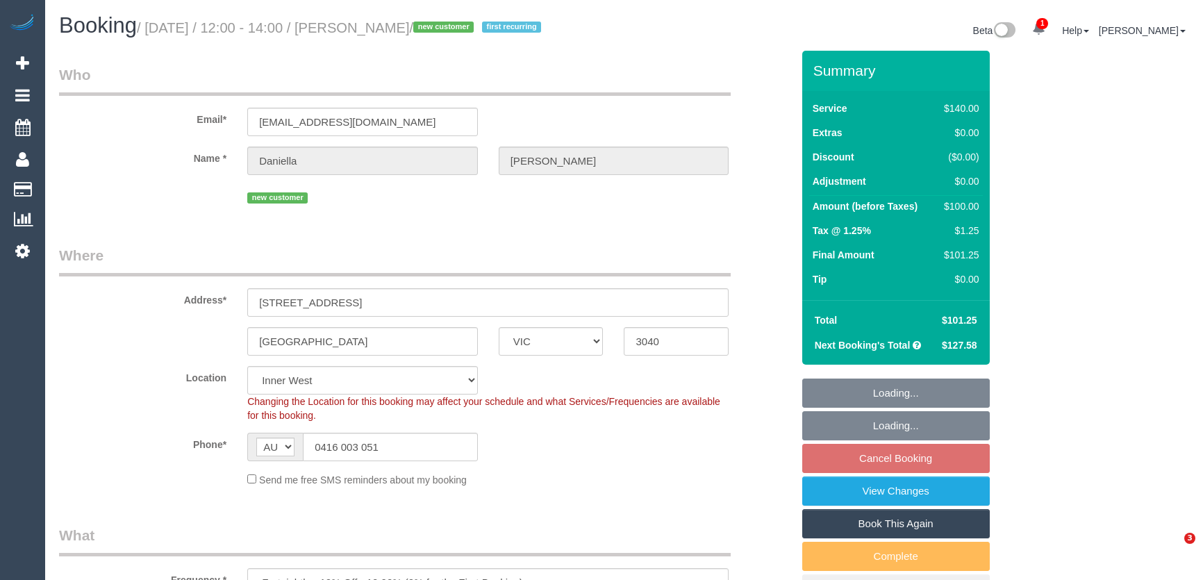
select select "number:35"
select select "number:11"
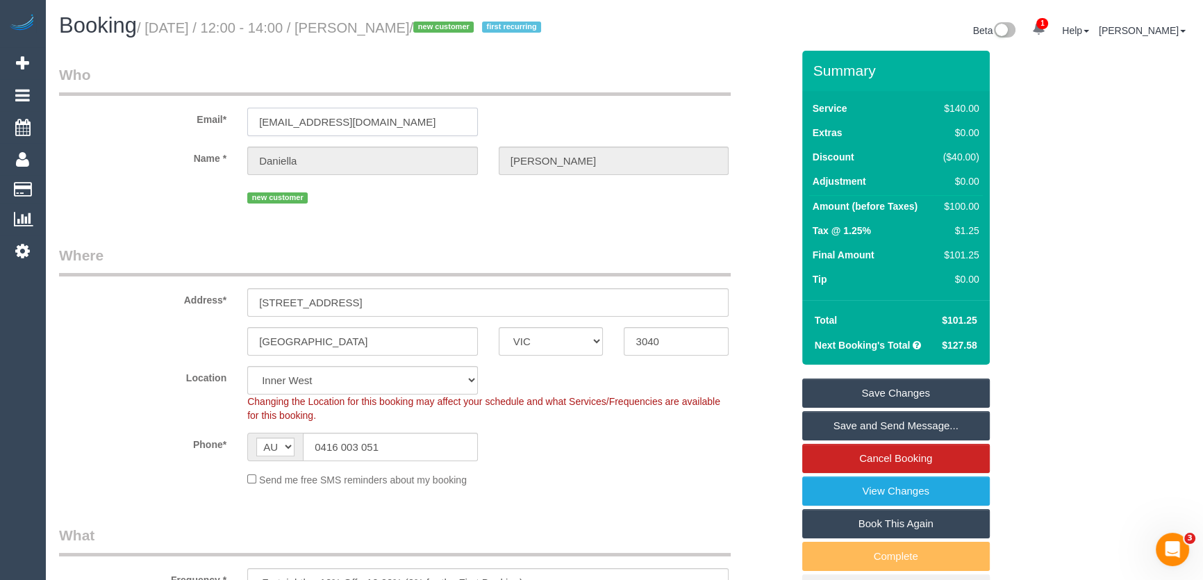
click at [389, 111] on input "gdaniella@gmail.com" at bounding box center [362, 122] width 231 height 28
click at [388, 115] on input "gdaniella@gmail.com" at bounding box center [362, 122] width 231 height 28
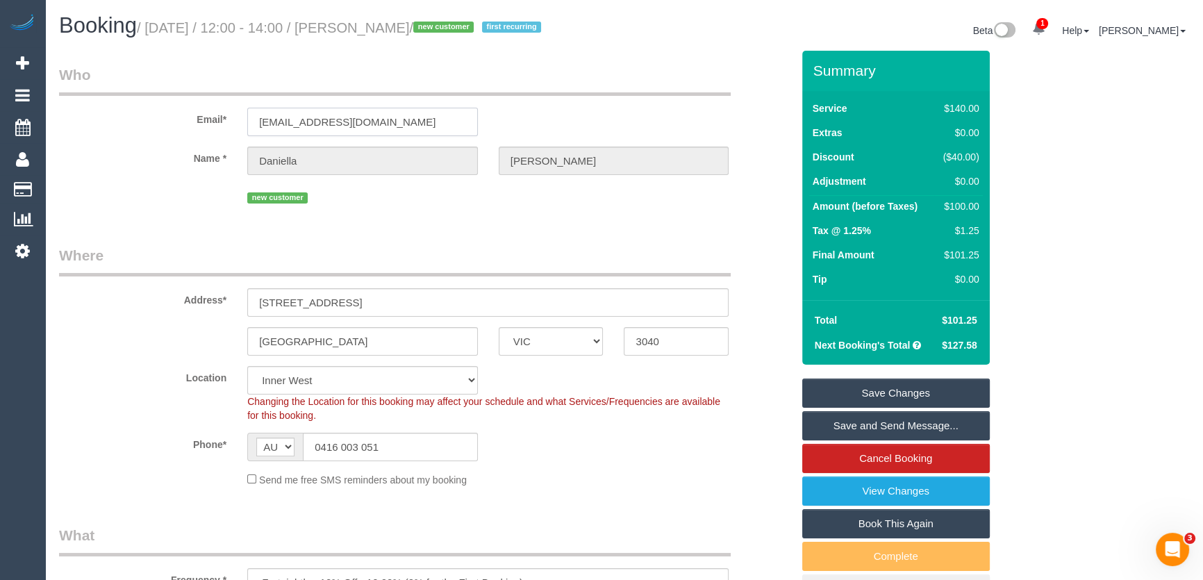
click at [388, 115] on input "gdaniella@gmail.com" at bounding box center [362, 122] width 231 height 28
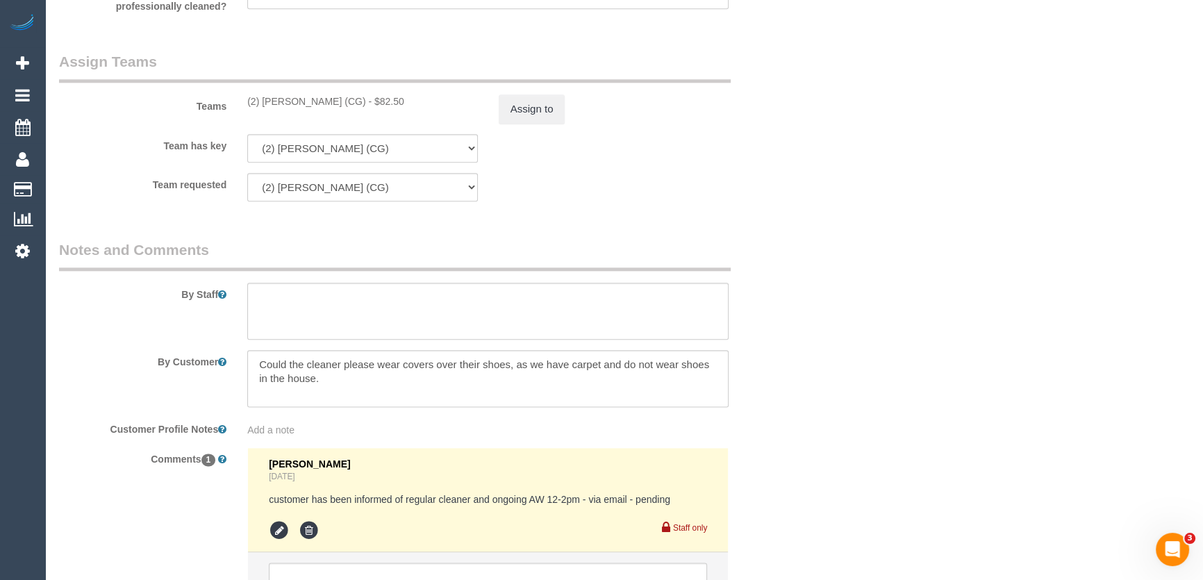
scroll to position [2249, 0]
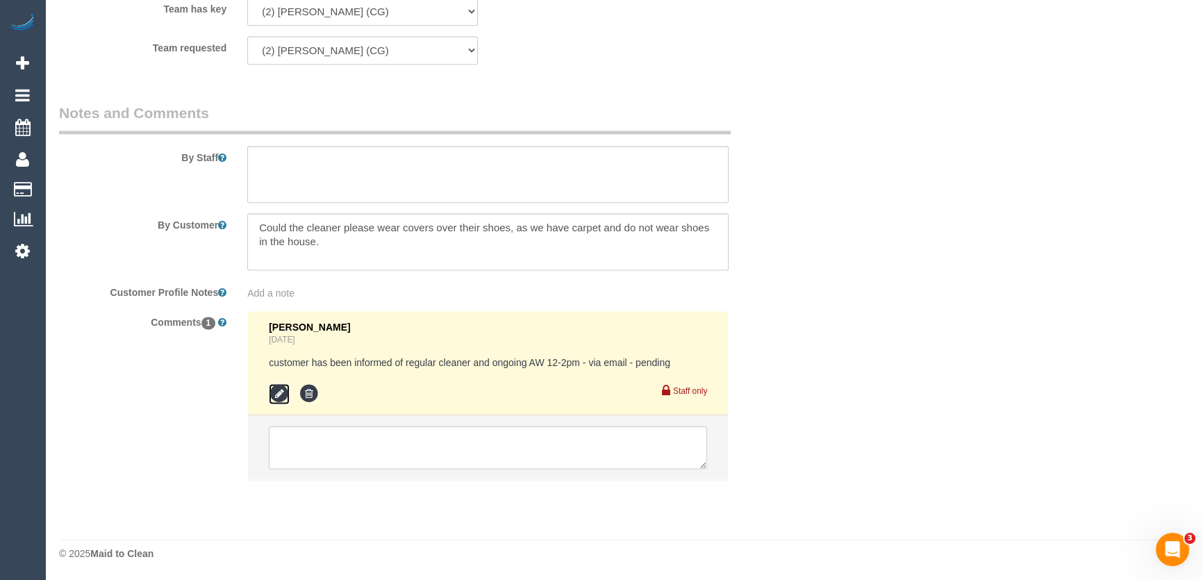
click at [282, 395] on icon at bounding box center [279, 394] width 21 height 21
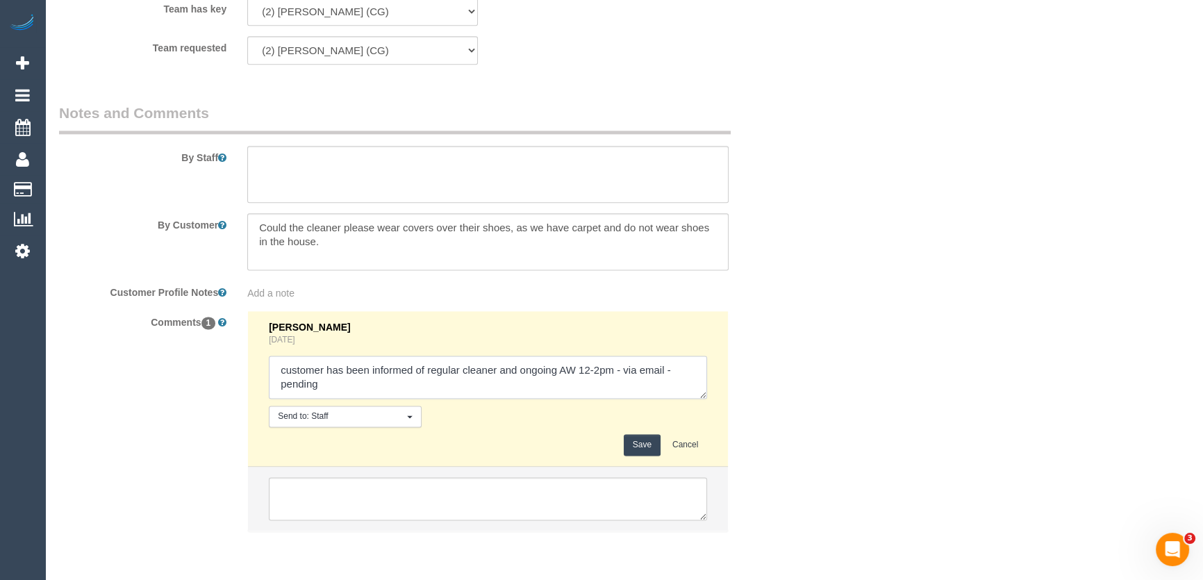
click at [384, 384] on textarea at bounding box center [488, 377] width 438 height 43
type textarea "customer has been informed of regular cleaner and ongoing AW 12-2pm - via email…"
click at [640, 445] on button "Save" at bounding box center [642, 445] width 37 height 22
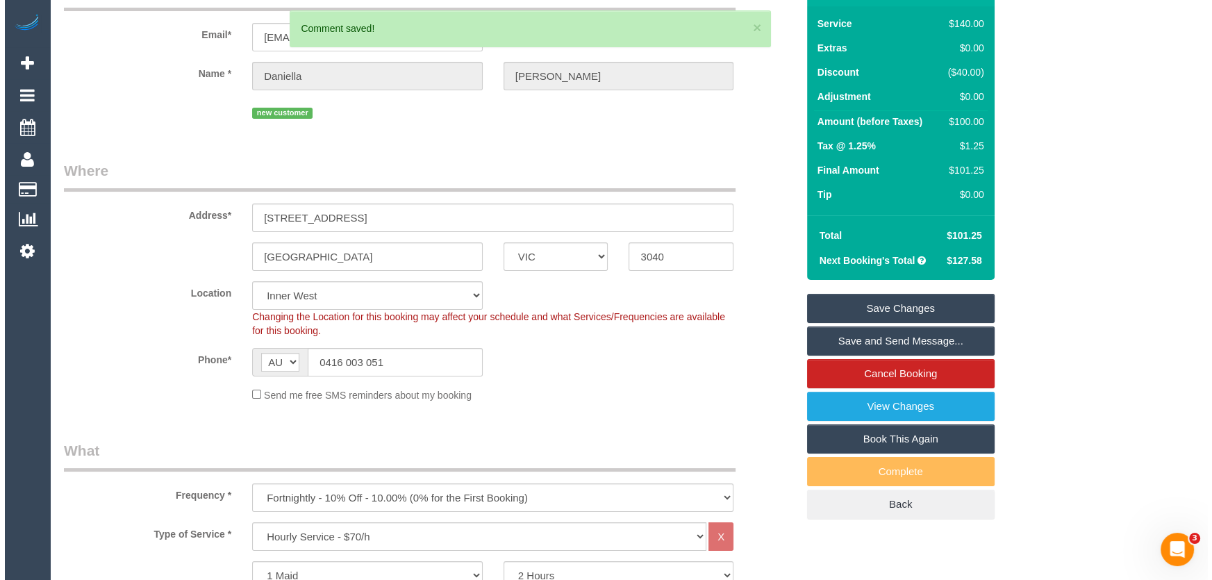
scroll to position [0, 0]
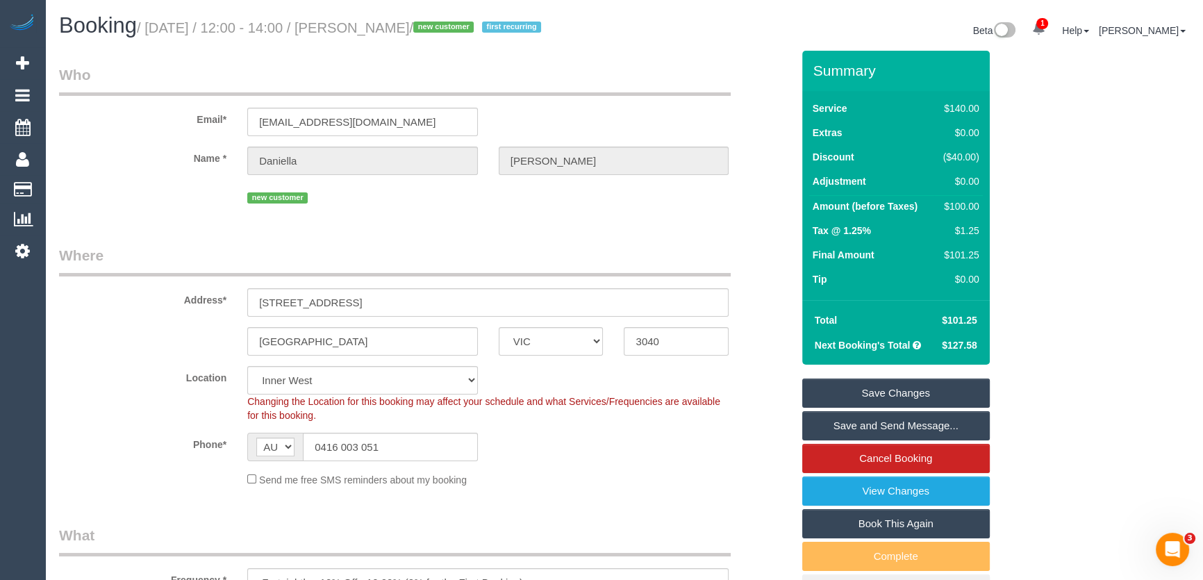
click at [862, 426] on link "Save and Send Message..." at bounding box center [896, 425] width 188 height 29
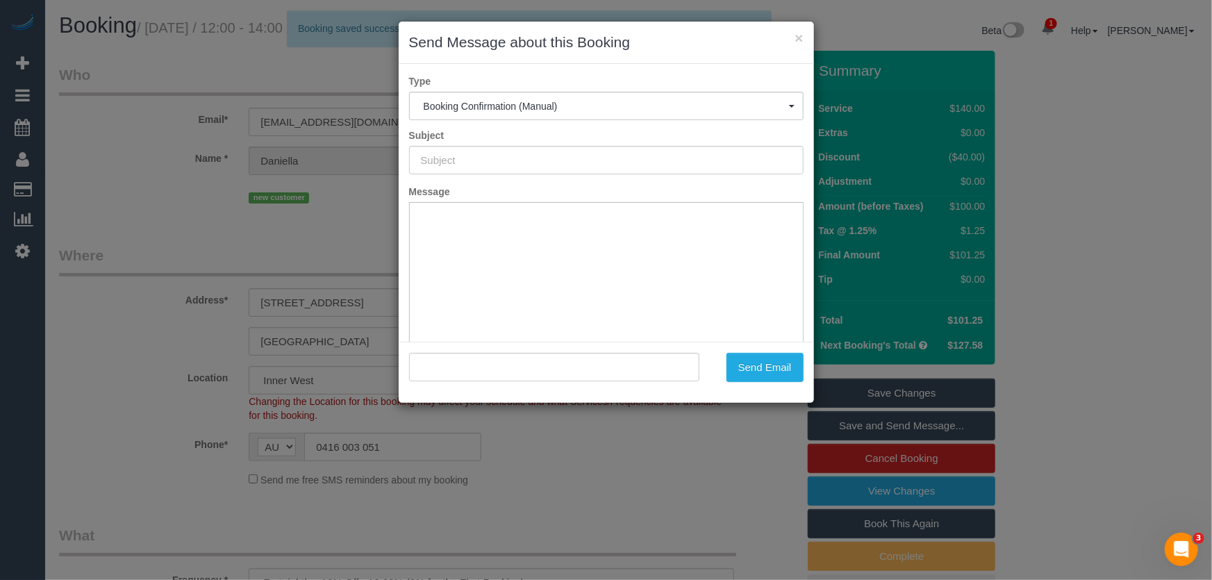
type input "Booking Confirmed"
type input ""Daniella Rakita" <gdaniella@gmail.com>"
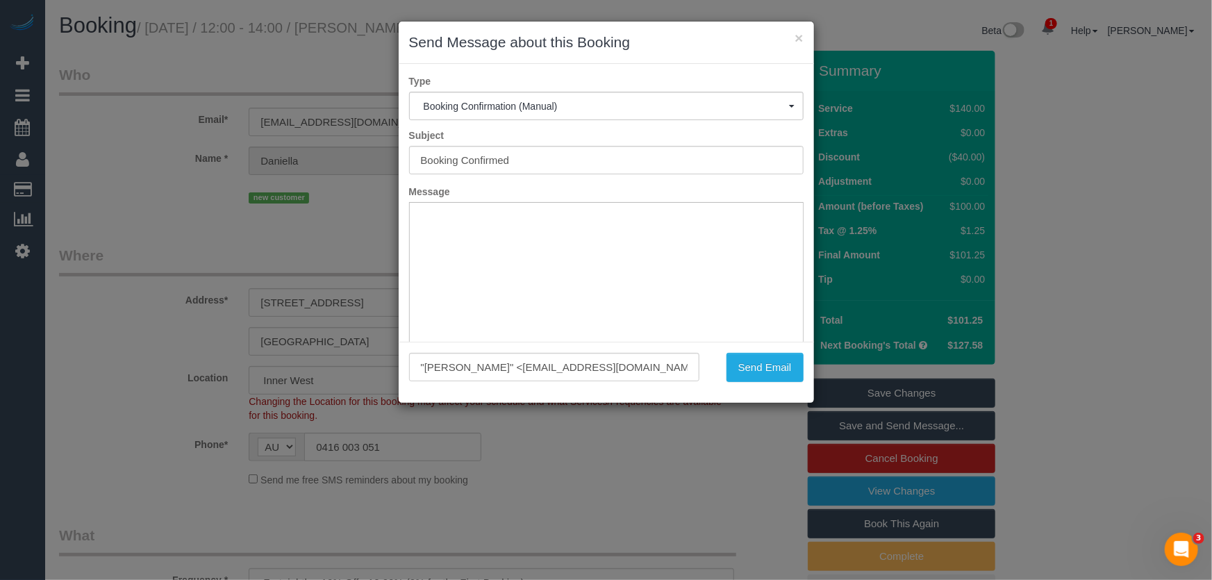
drag, startPoint x: 714, startPoint y: 481, endPoint x: 711, endPoint y: 475, distance: 7.3
click at [714, 481] on div "× Send Message about this Booking Type Booking Confirmation (Manual) Booking Co…" at bounding box center [606, 290] width 1212 height 580
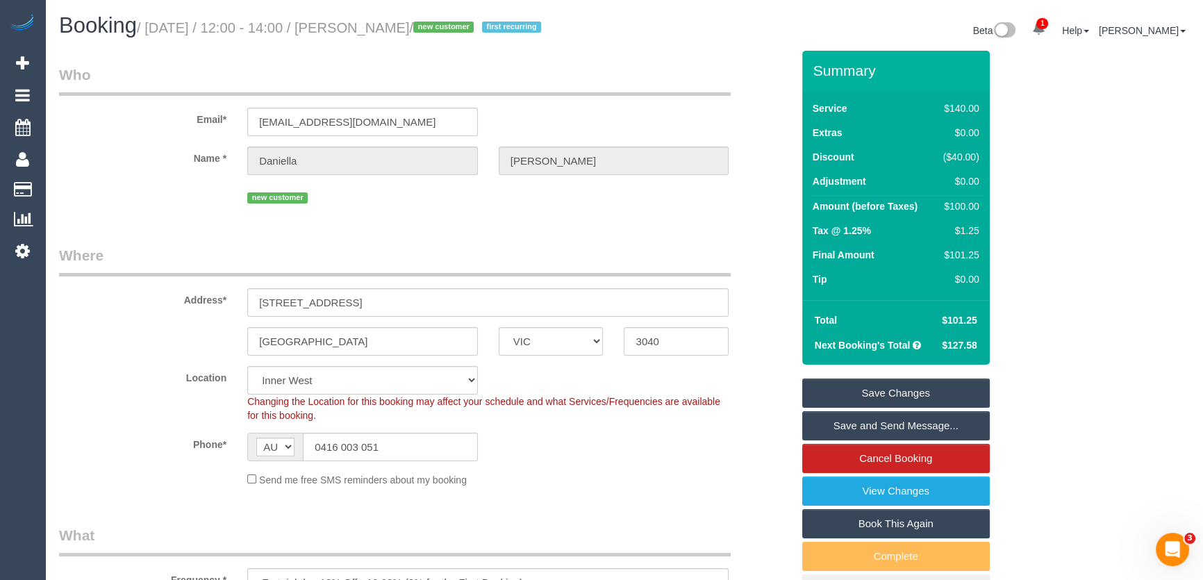
click at [879, 424] on link "Save and Send Message..." at bounding box center [896, 425] width 188 height 29
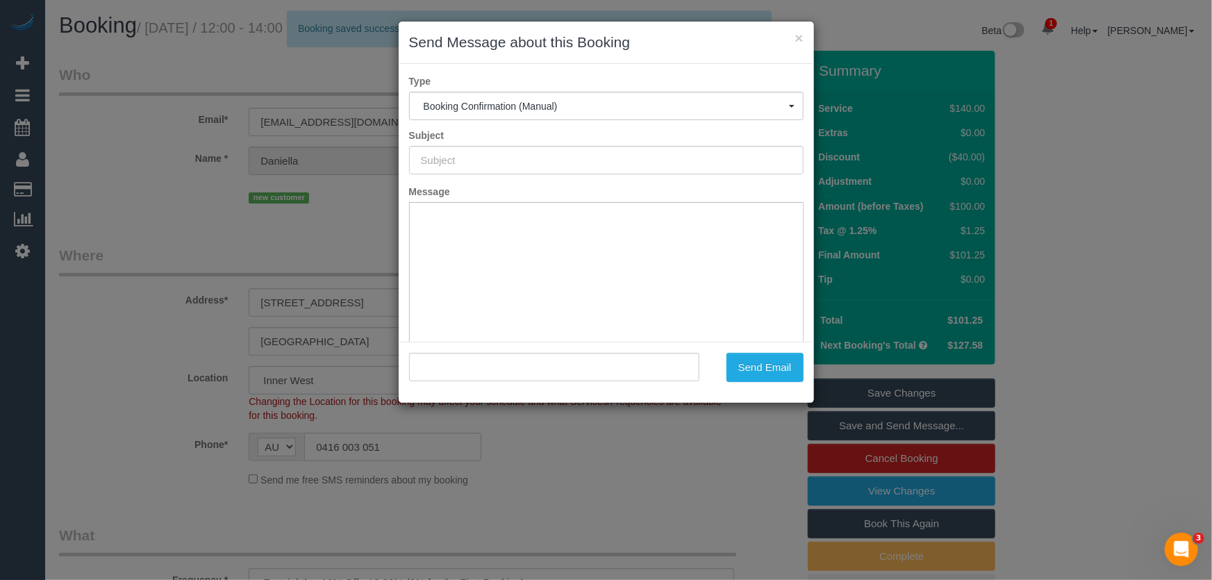
type input "Booking Confirmed"
type input ""Daniella Rakita" <gdaniella@gmail.com>"
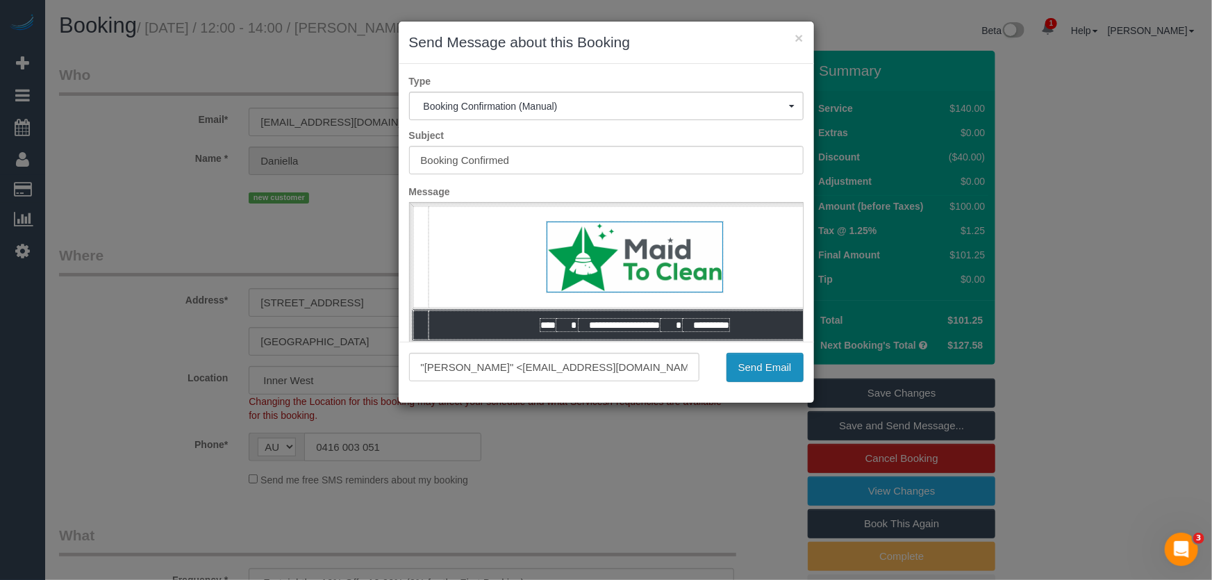
drag, startPoint x: 770, startPoint y: 368, endPoint x: 776, endPoint y: 363, distance: 7.5
click at [770, 368] on button "Send Email" at bounding box center [765, 367] width 77 height 29
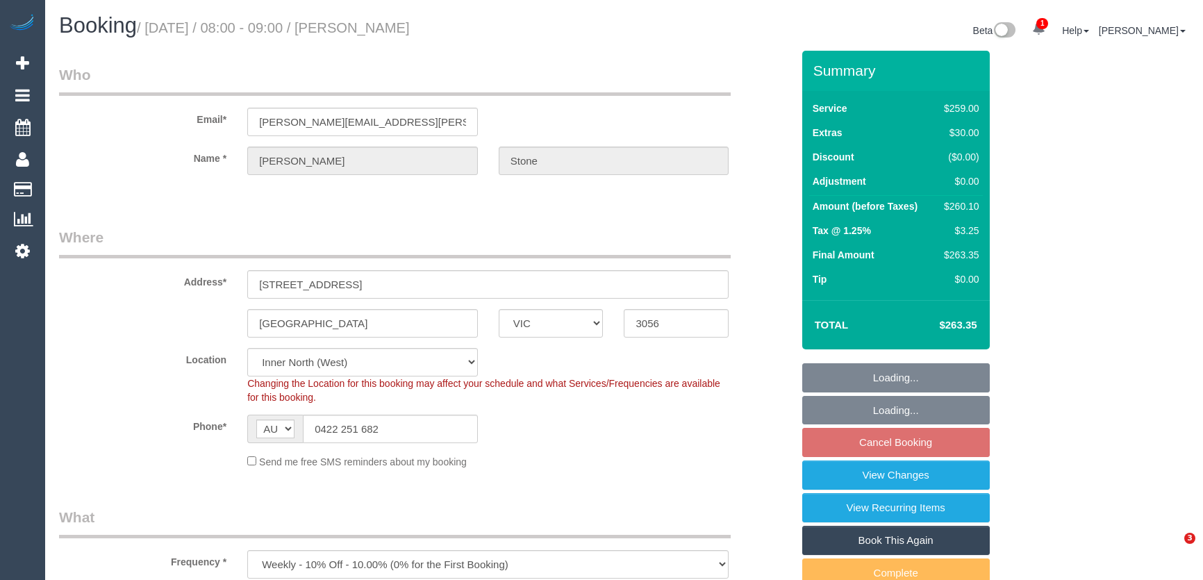
select select "VIC"
select select "number:32"
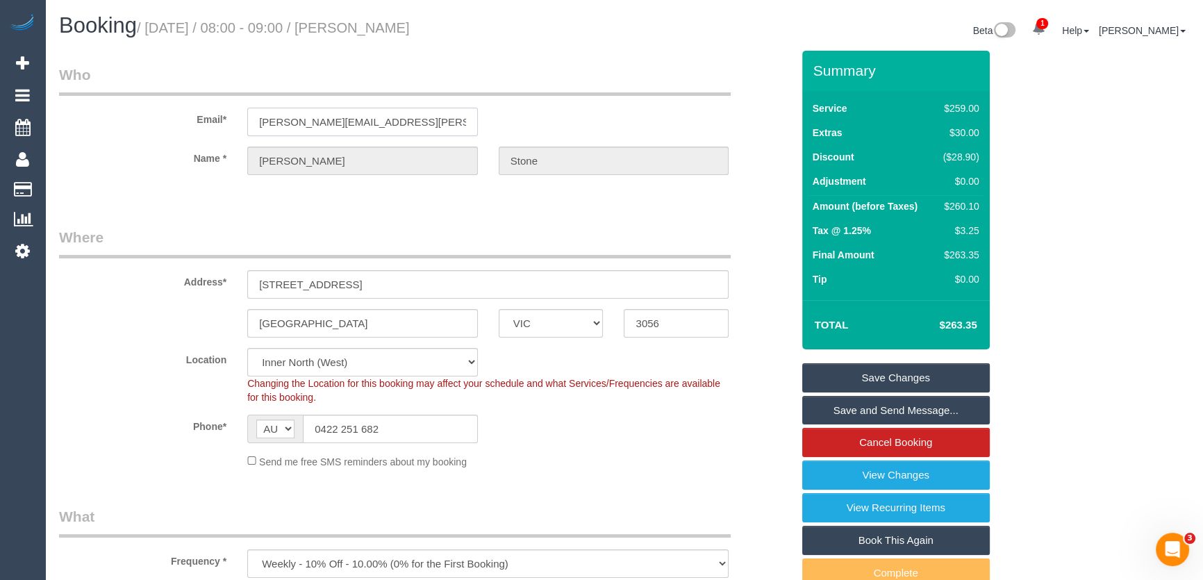
click at [413, 122] on input "[PERSON_NAME][EMAIL_ADDRESS][PERSON_NAME][DOMAIN_NAME]" at bounding box center [362, 122] width 231 height 28
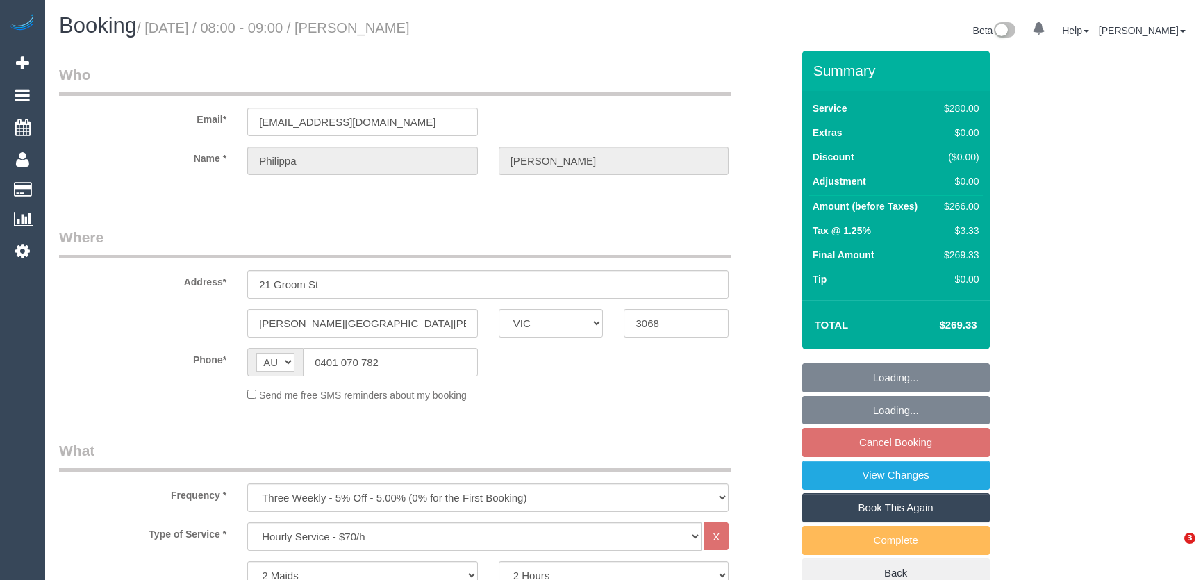
select select "VIC"
select select "2"
select select "number:29"
select select "number:14"
select select "number:19"
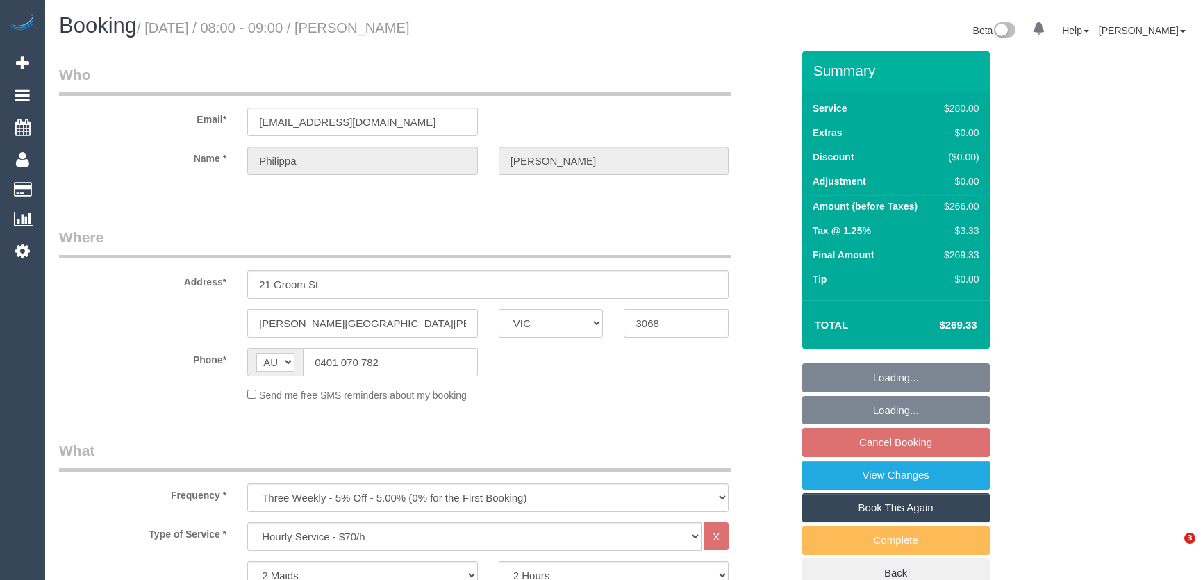
select select "number:22"
select select "number:33"
select select "number:12"
click at [364, 120] on input "pipnic@hotmail.com" at bounding box center [362, 122] width 231 height 28
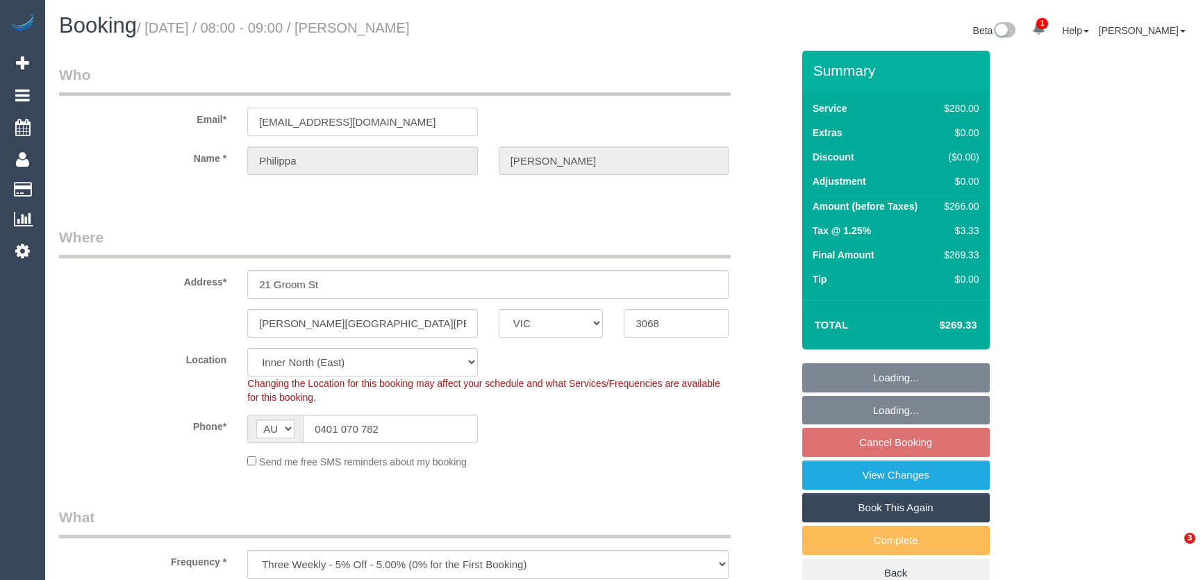
select select "string:stripe-pm_1Q1bUV2GScqysDRVSfyqph5Y"
click at [364, 120] on input "pipnic@hotmail.com" at bounding box center [362, 122] width 231 height 28
select select "object:1689"
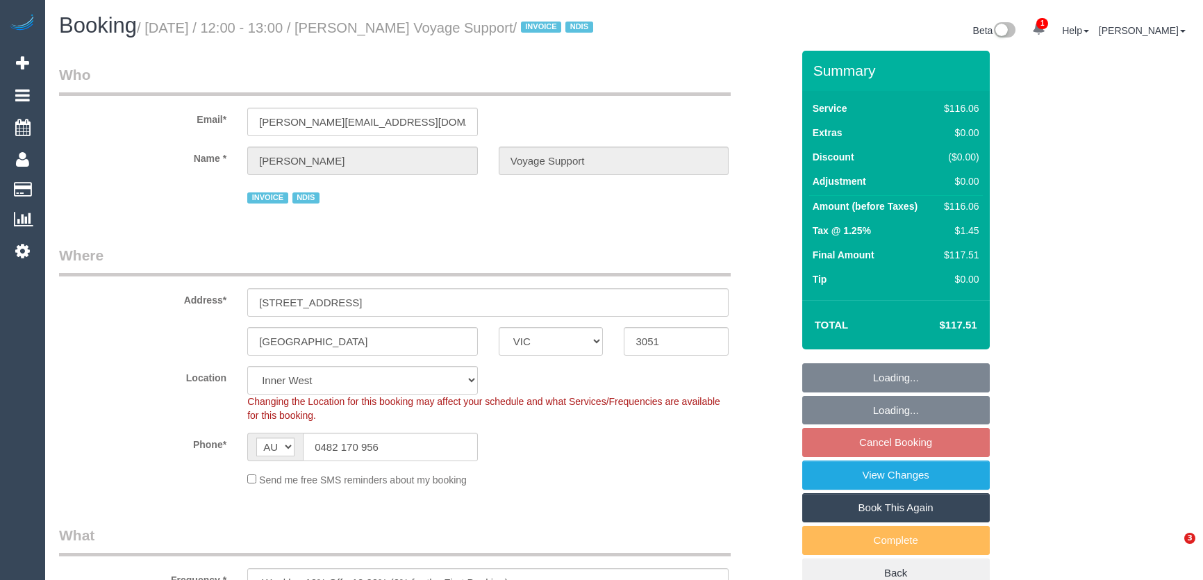
select select "VIC"
select select "number:28"
select select "number:14"
select select "number:19"
select select "number:36"
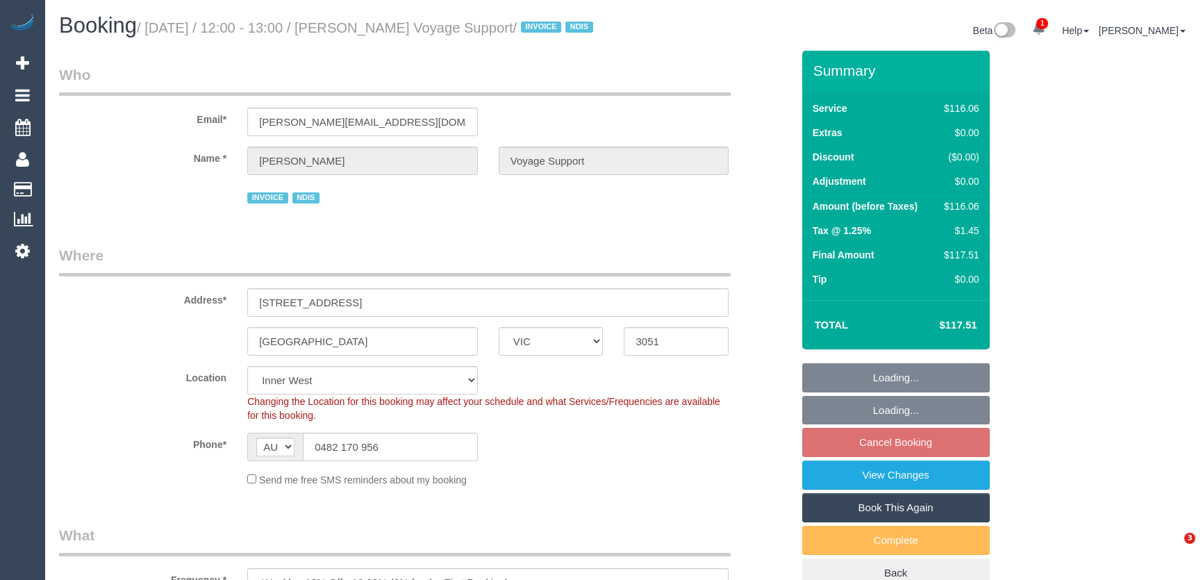
select select "number:33"
select select "number:12"
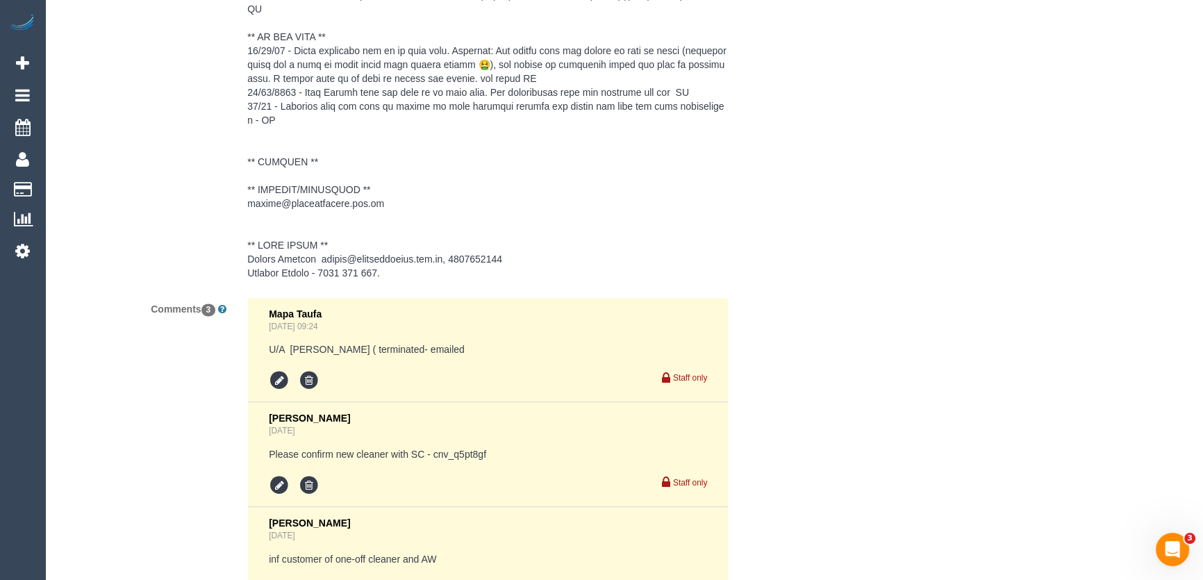
scroll to position [2337, 0]
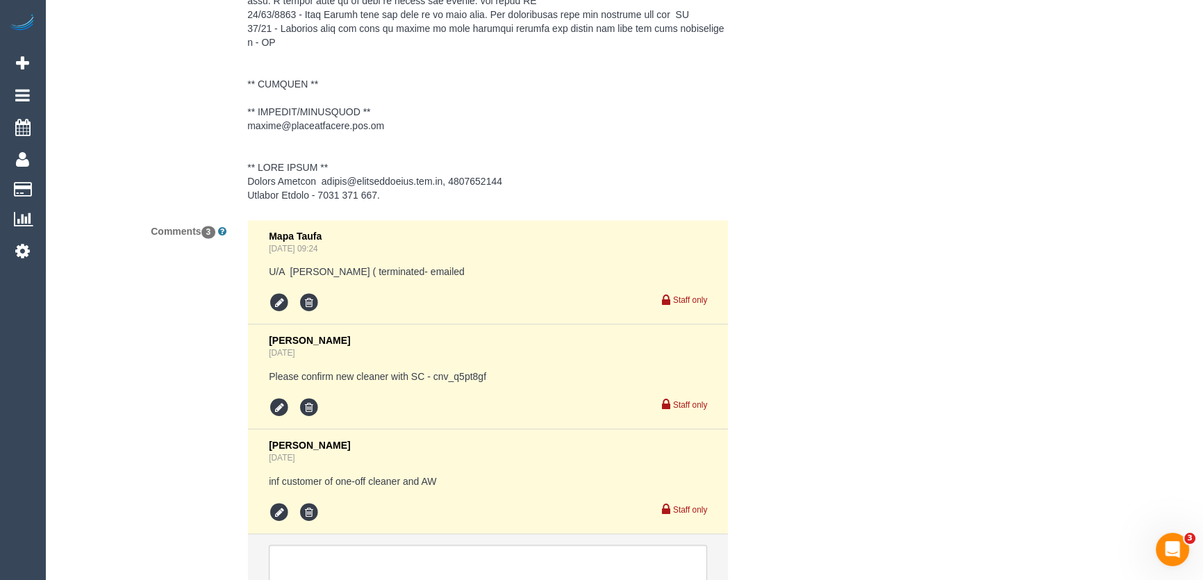
click at [433, 384] on pre "Please confirm new cleaner with SC - cnv_q5pt8gf" at bounding box center [488, 377] width 438 height 14
click at [434, 401] on div "[PERSON_NAME] [DATE] Please confirm new cleaner with SC - cnv_q5pt8gf Staff only" at bounding box center [488, 376] width 438 height 83
click at [434, 384] on pre "Please confirm new cleaner with SC - cnv_q5pt8gf" at bounding box center [488, 377] width 438 height 14
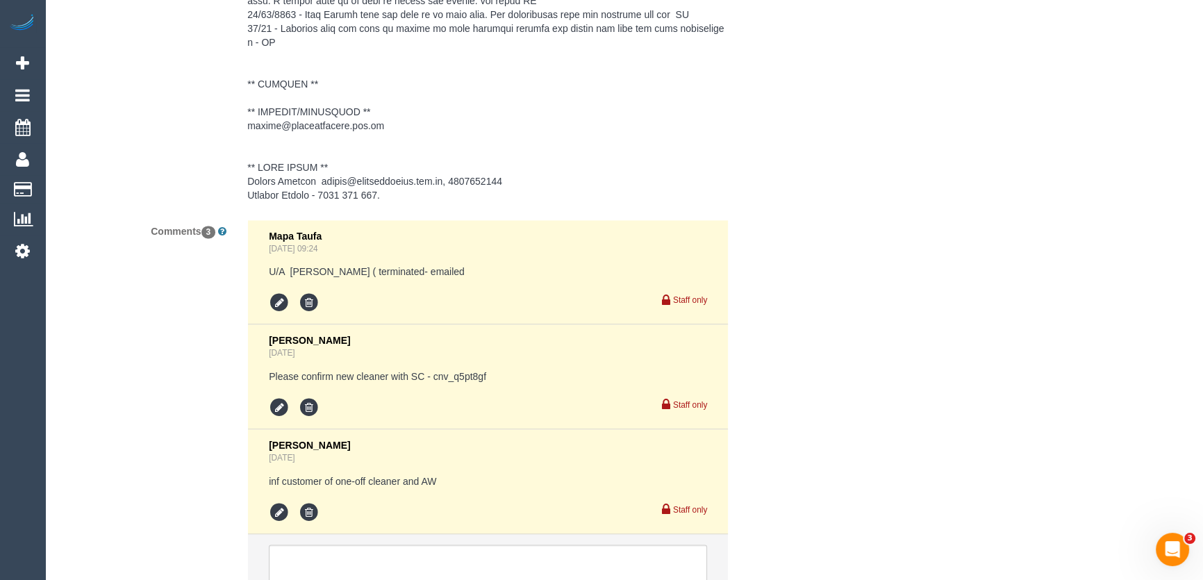
click at [434, 384] on pre "Please confirm new cleaner with SC - cnv_q5pt8gf" at bounding box center [488, 377] width 438 height 14
copy pre "cnv_q5pt8gf"
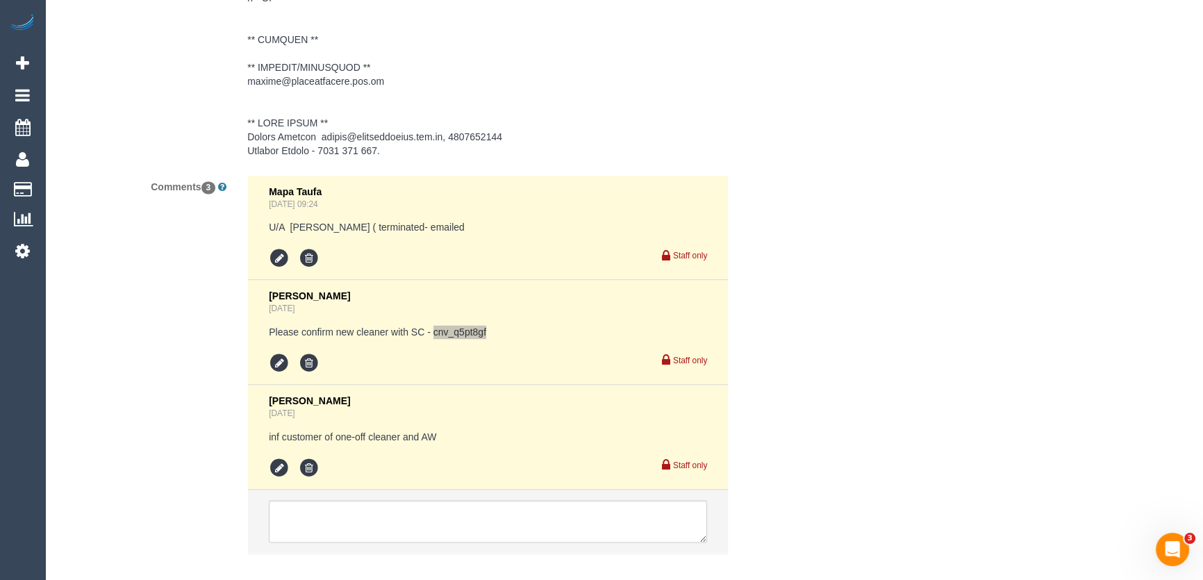
scroll to position [2469, 0]
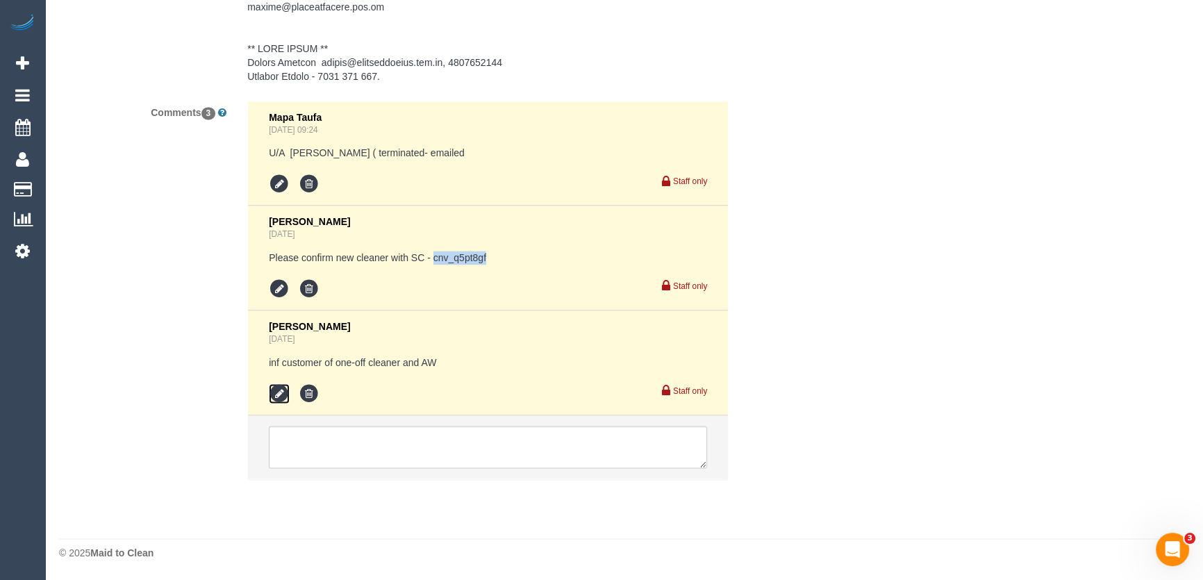
click at [275, 394] on icon at bounding box center [279, 394] width 21 height 21
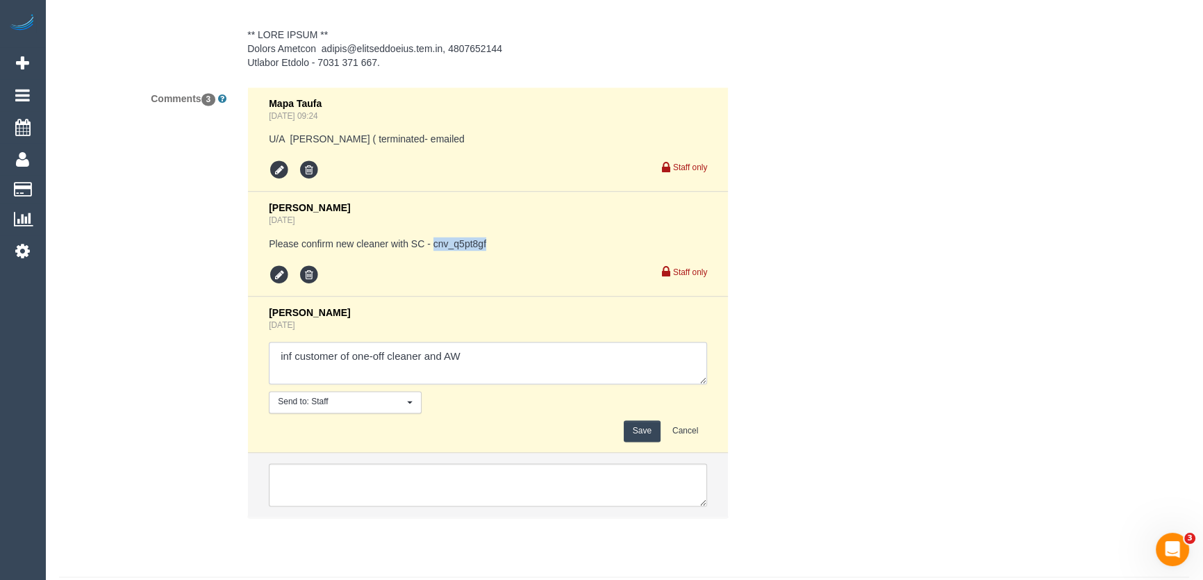
click at [475, 381] on textarea at bounding box center [488, 363] width 438 height 43
type textarea "inf customer of one-off cleaner and AW - via email - confirme"
click at [629, 442] on button "Save" at bounding box center [642, 431] width 37 height 22
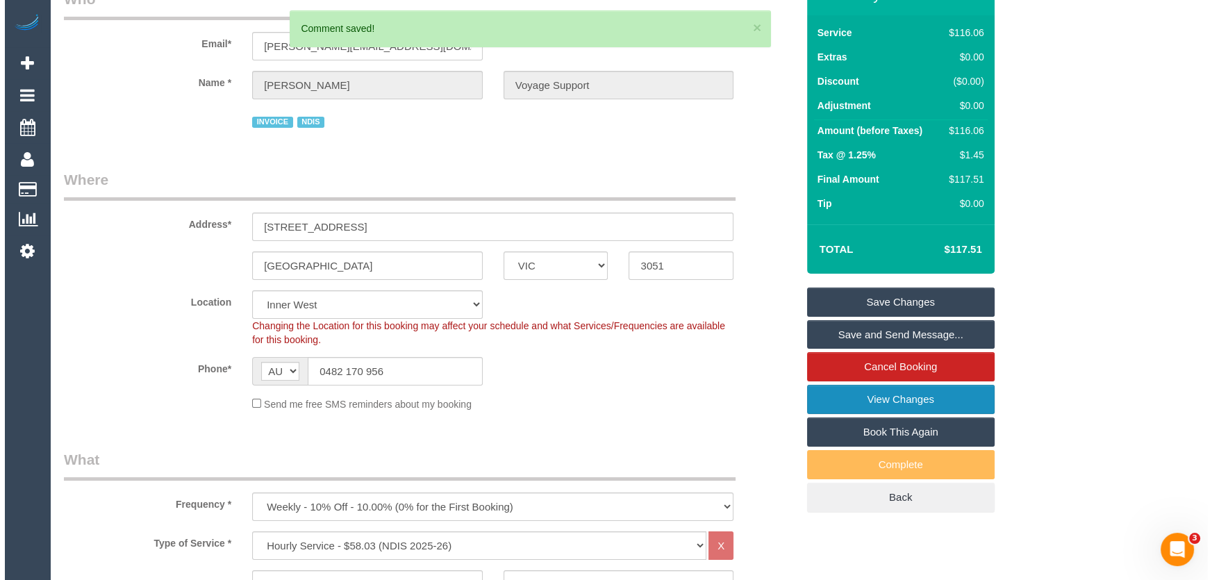
scroll to position [0, 0]
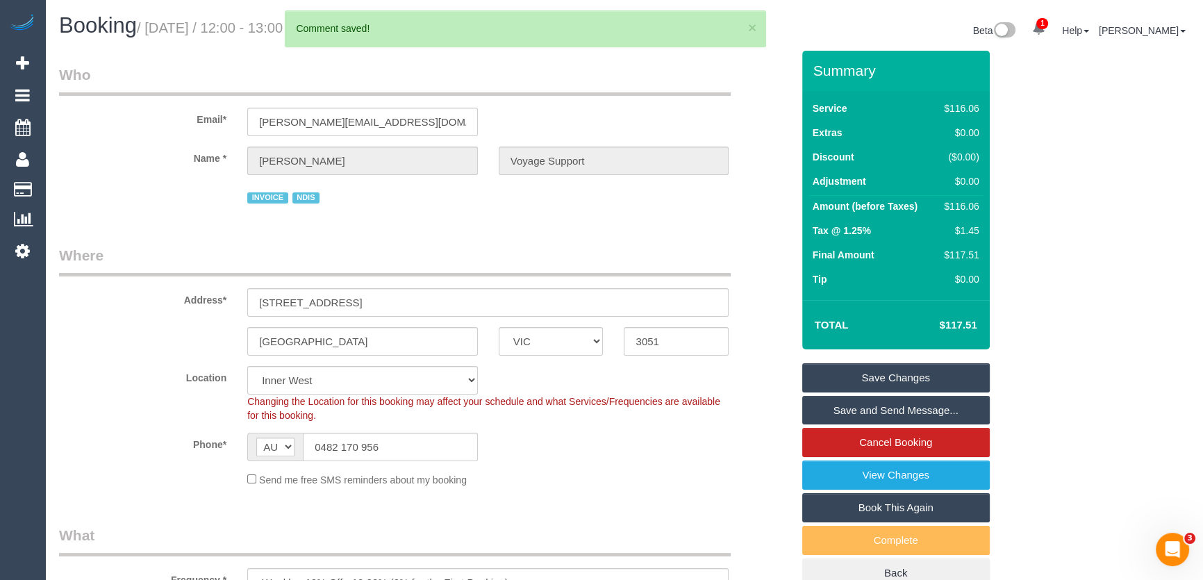
click at [910, 425] on link "Save and Send Message..." at bounding box center [896, 410] width 188 height 29
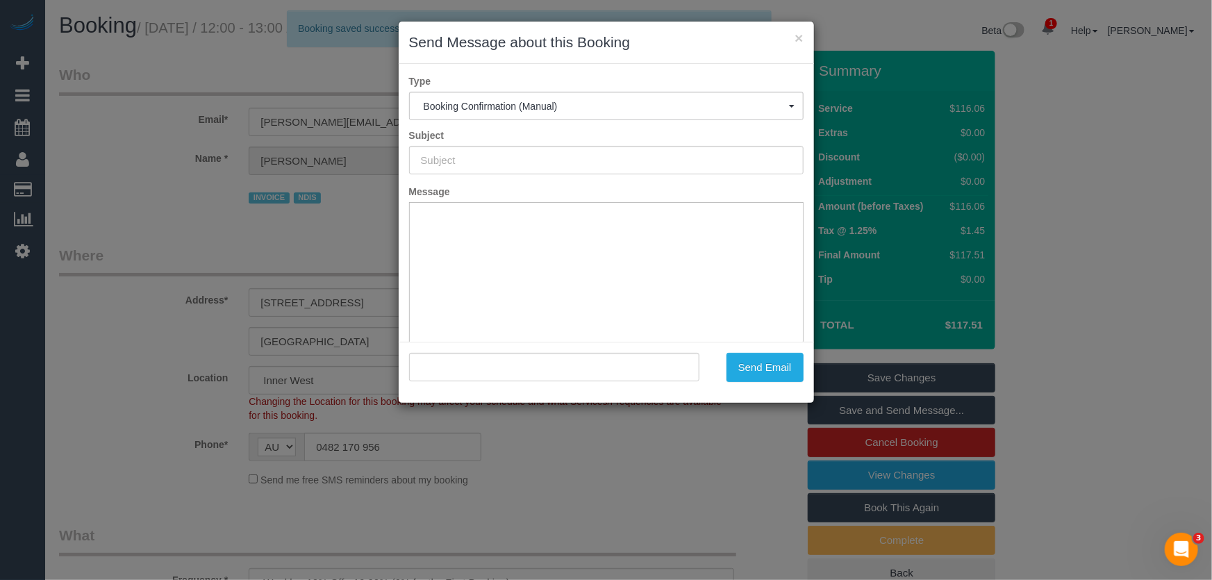
type input "Booking Confirmed"
type input ""Craig Fenton Voyage Support" <craig.voyagesupport@fake.com>"
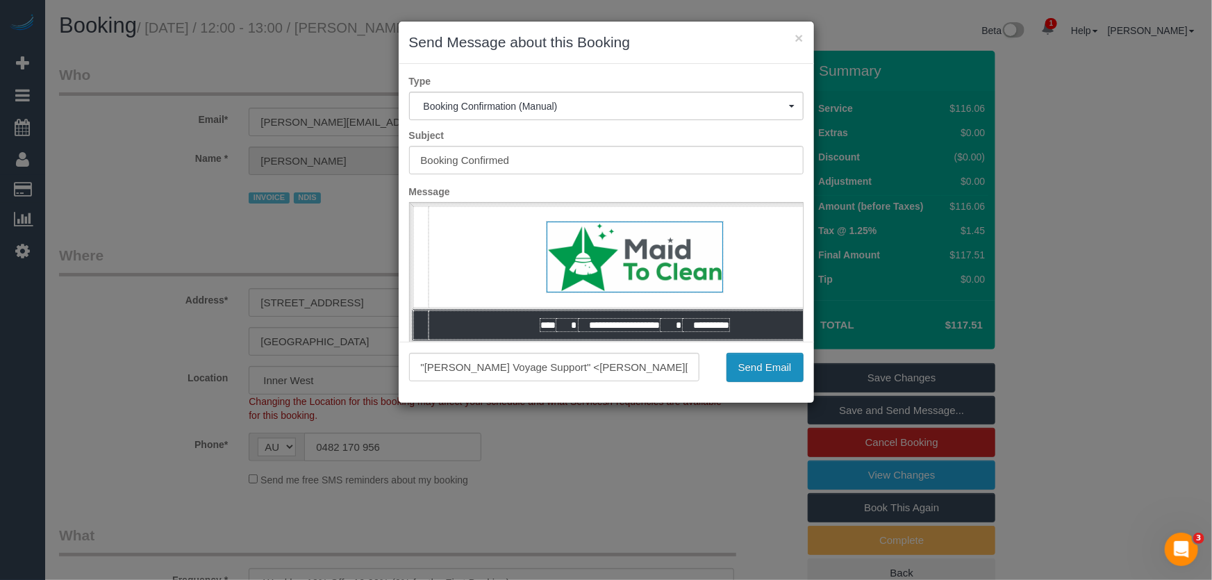
click at [772, 371] on button "Send Email" at bounding box center [765, 367] width 77 height 29
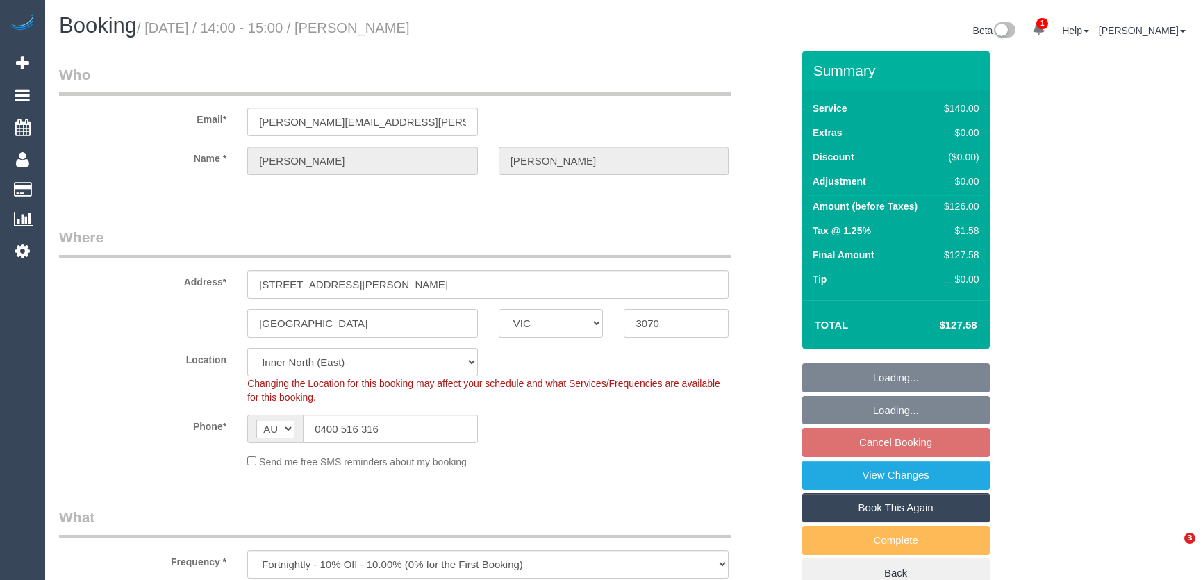
select select "VIC"
select select "string:stripe-pm_1KVOZn2GScqysDRV6FMvXMhg"
select select "object:1531"
select select "number:28"
select select "number:14"
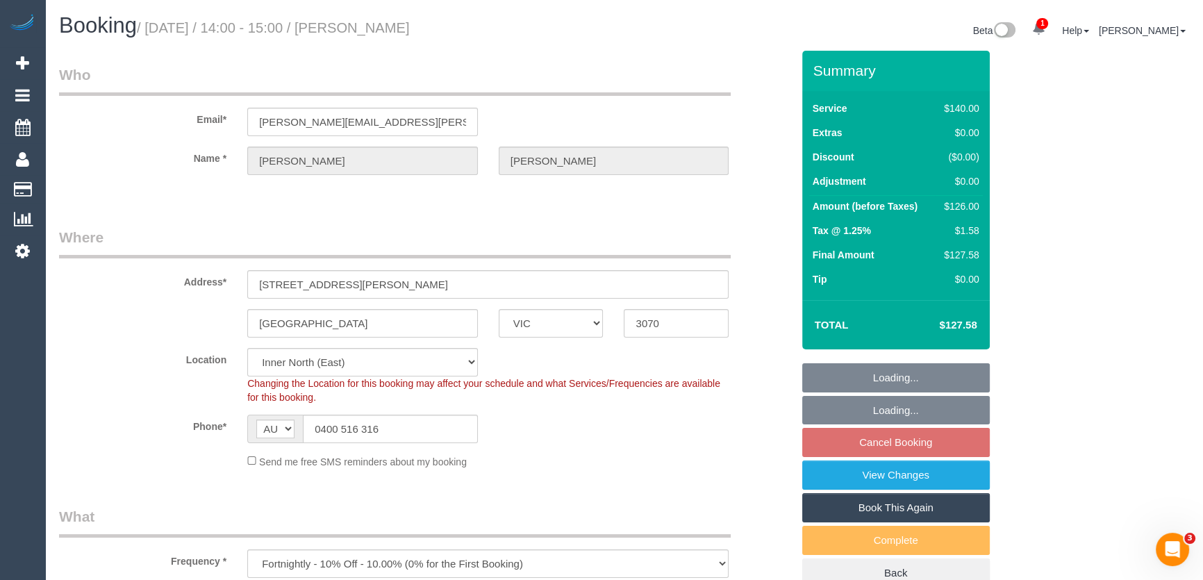
select select "number:19"
select select "number:24"
select select "number:34"
select select "number:11"
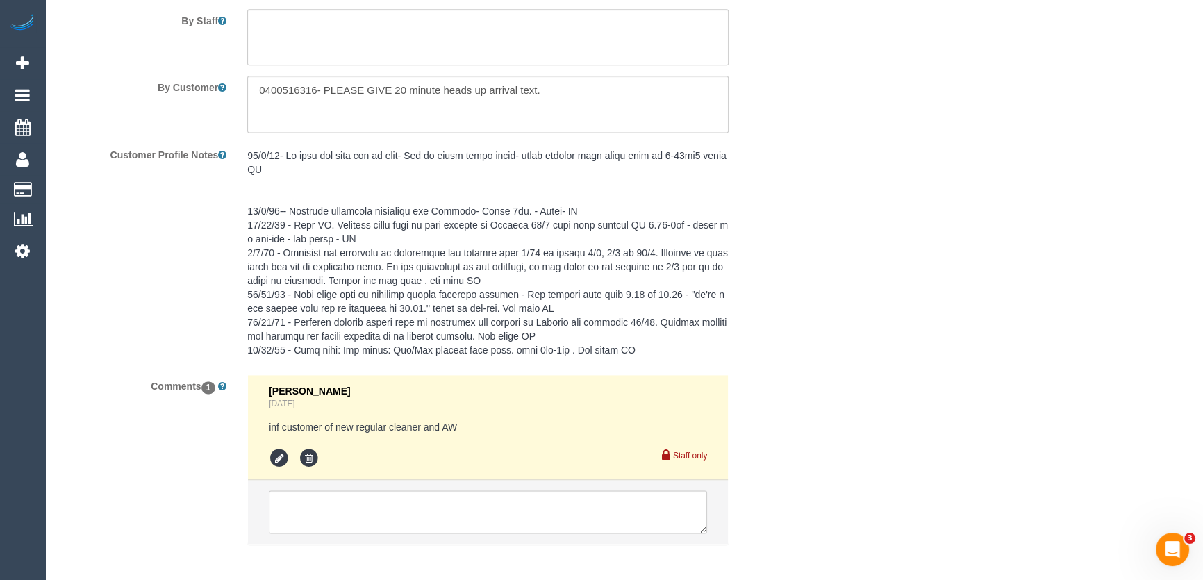
scroll to position [2432, 0]
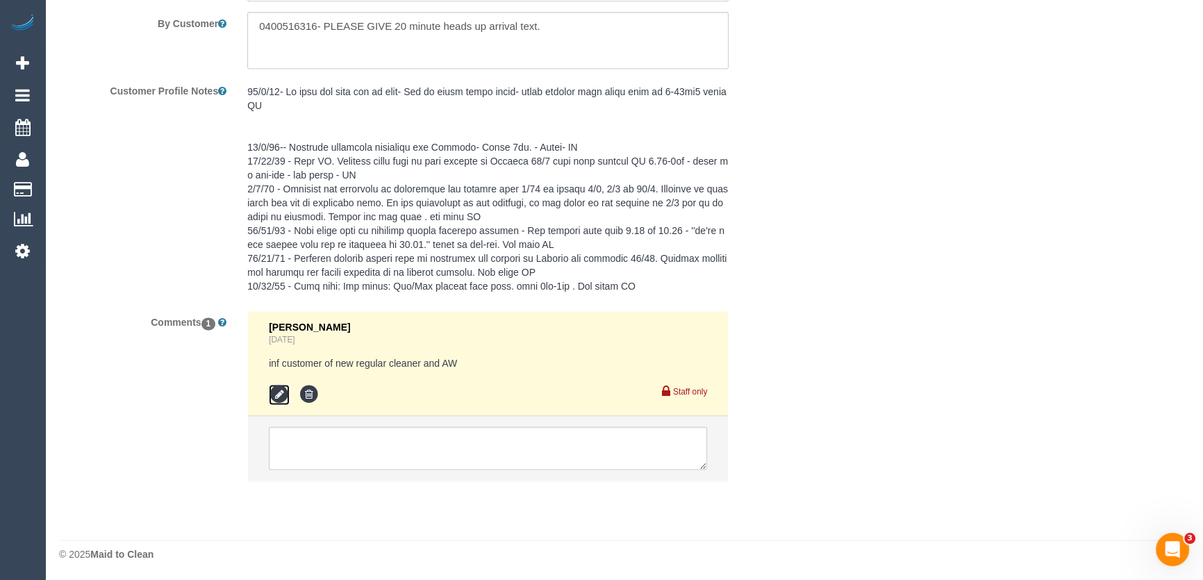
click at [271, 394] on icon at bounding box center [279, 394] width 21 height 21
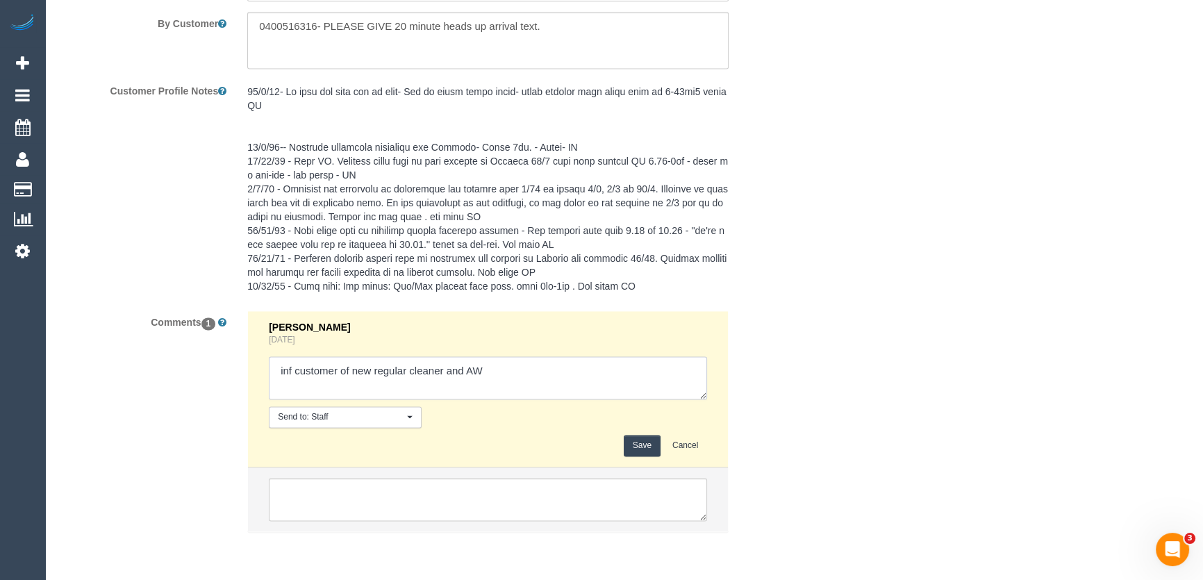
click at [511, 369] on textarea at bounding box center [488, 377] width 438 height 43
type textarea "inf customer of new regular cleaner and AW - via email - pending"
click at [643, 454] on button "Save" at bounding box center [642, 446] width 37 height 22
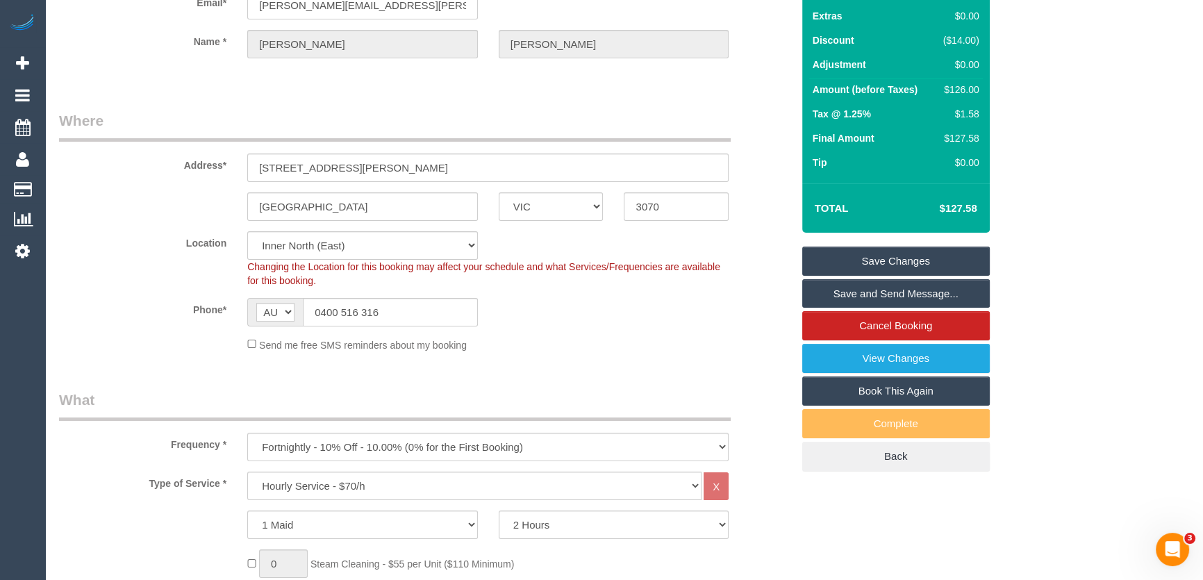
scroll to position [0, 0]
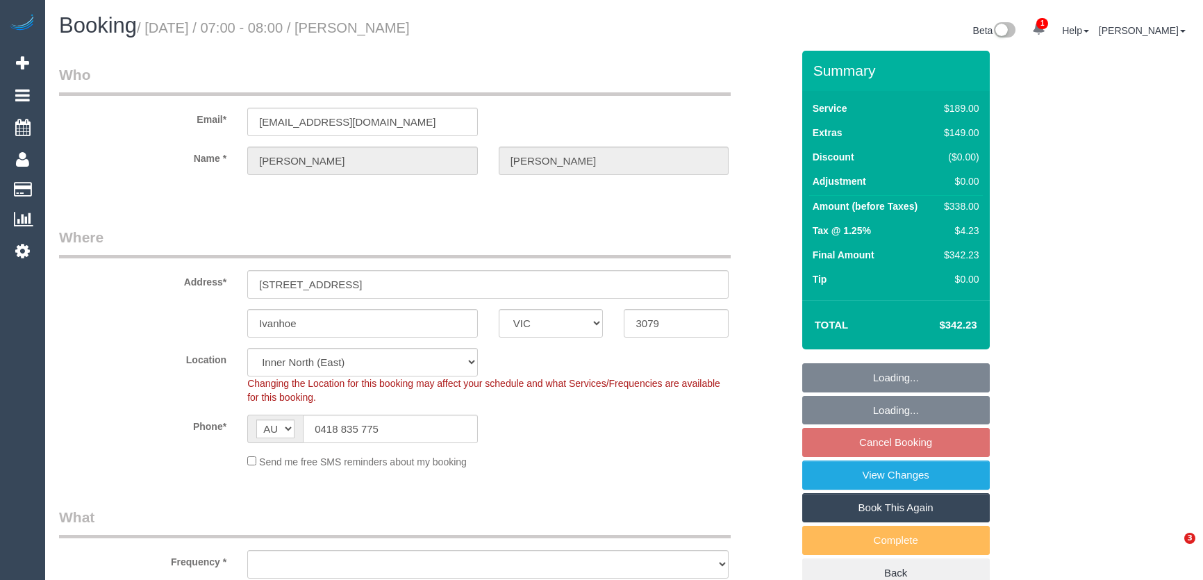
select select "VIC"
select select "string:stripe-pm_1RsHNO2GScqysDRV6765zhgF"
select select "object:1601"
select select "number:27"
select select "number:14"
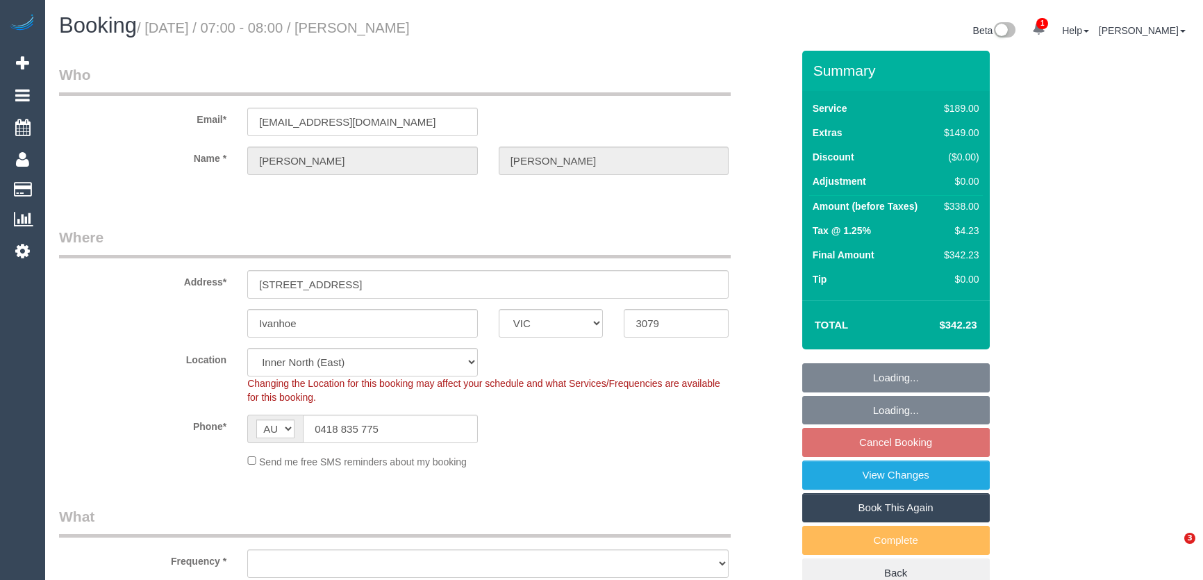
select select "number:18"
select select "number:24"
select select "number:12"
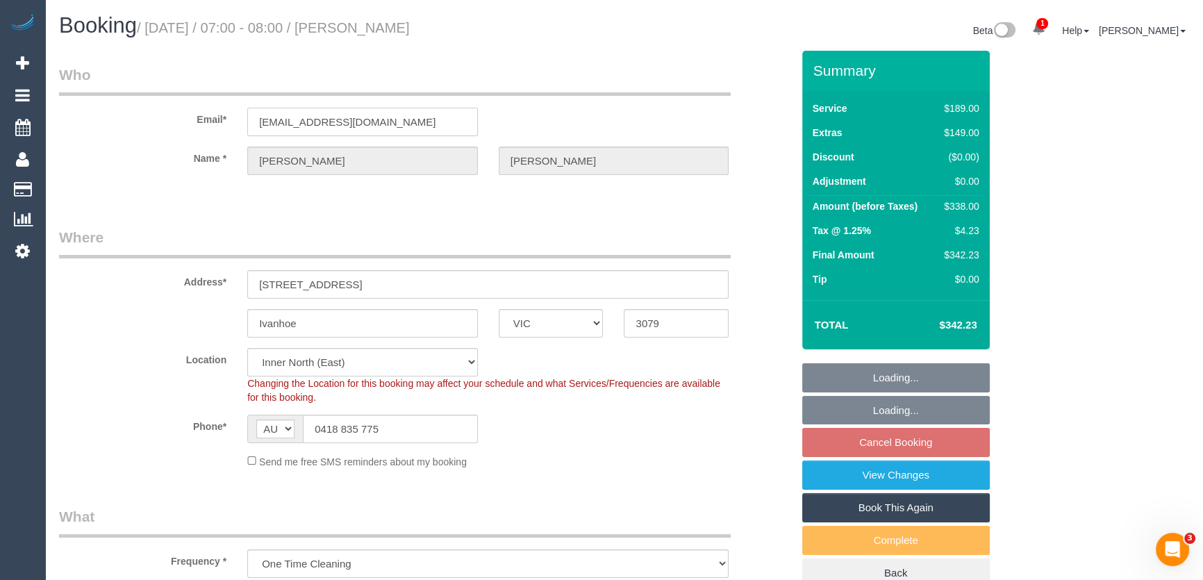
click at [386, 120] on input "[EMAIL_ADDRESS][DOMAIN_NAME]" at bounding box center [362, 122] width 231 height 28
select select "spot1"
click at [386, 120] on input "[EMAIL_ADDRESS][DOMAIN_NAME]" at bounding box center [362, 122] width 231 height 28
click at [386, 120] on input "adelgal3@yahoo.com" at bounding box center [362, 122] width 231 height 28
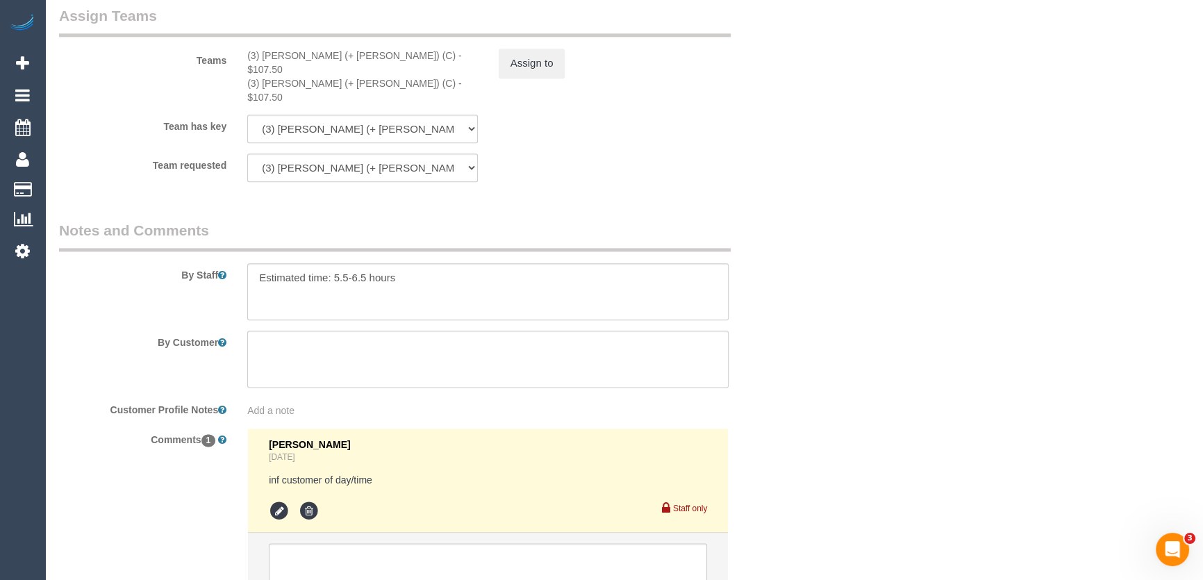
scroll to position [2193, 0]
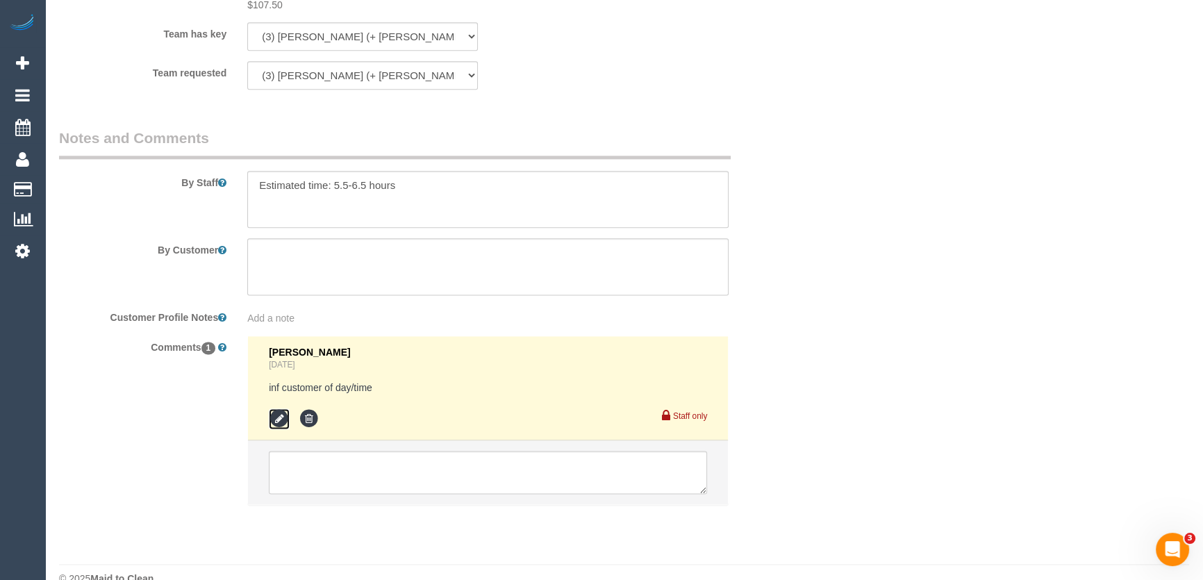
click at [272, 409] on icon at bounding box center [279, 419] width 21 height 21
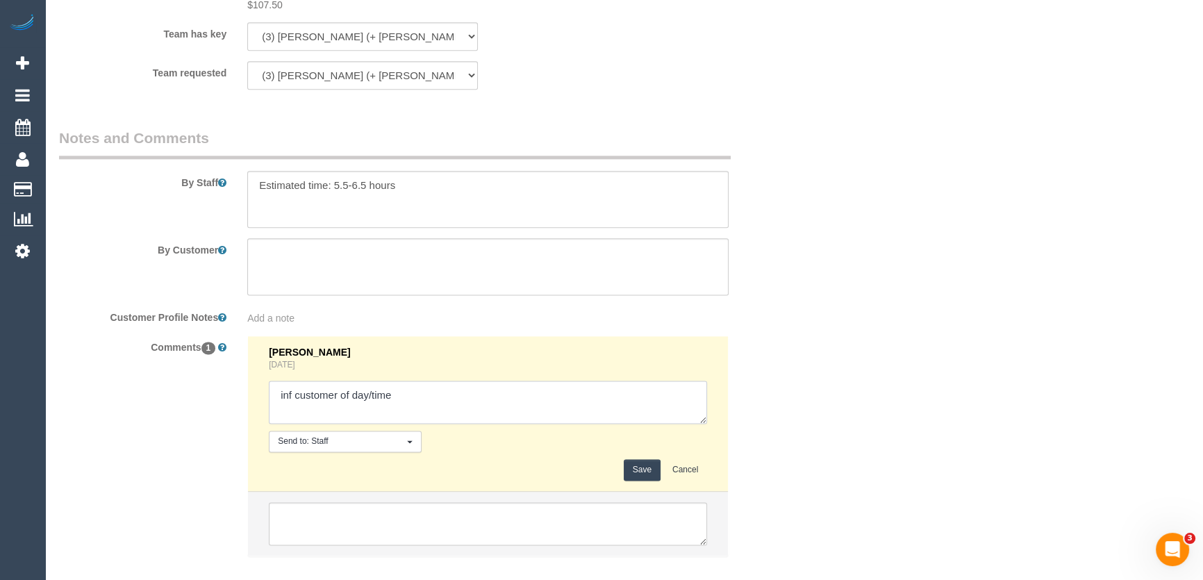
click at [425, 381] on textarea at bounding box center [488, 402] width 438 height 43
type textarea "inf customer of day/time - via email - pending"
click at [643, 459] on button "Save" at bounding box center [642, 470] width 37 height 22
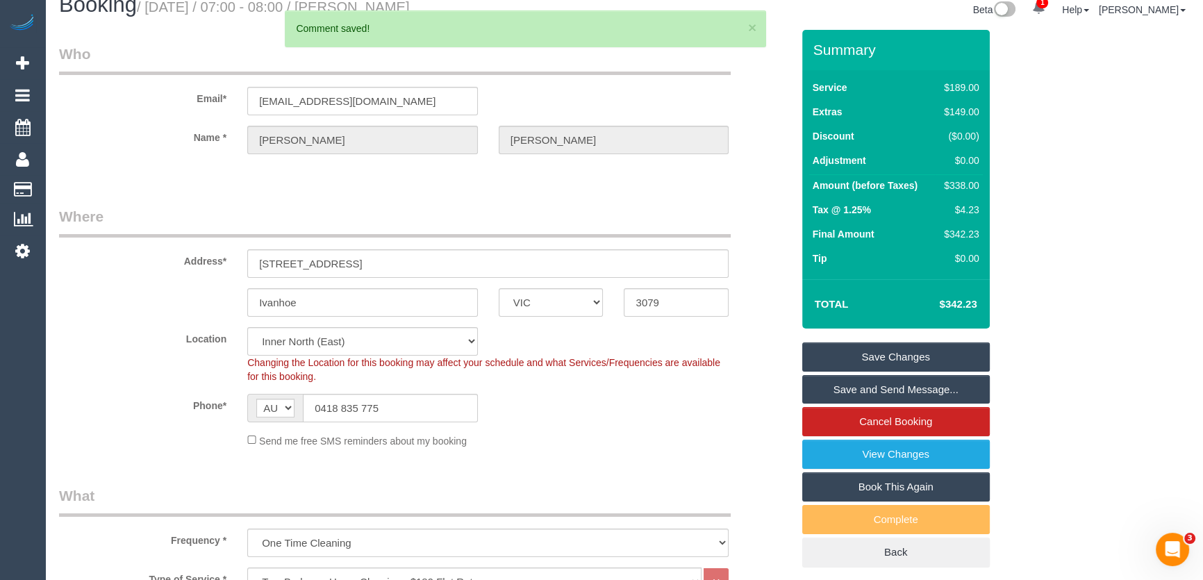
scroll to position [0, 0]
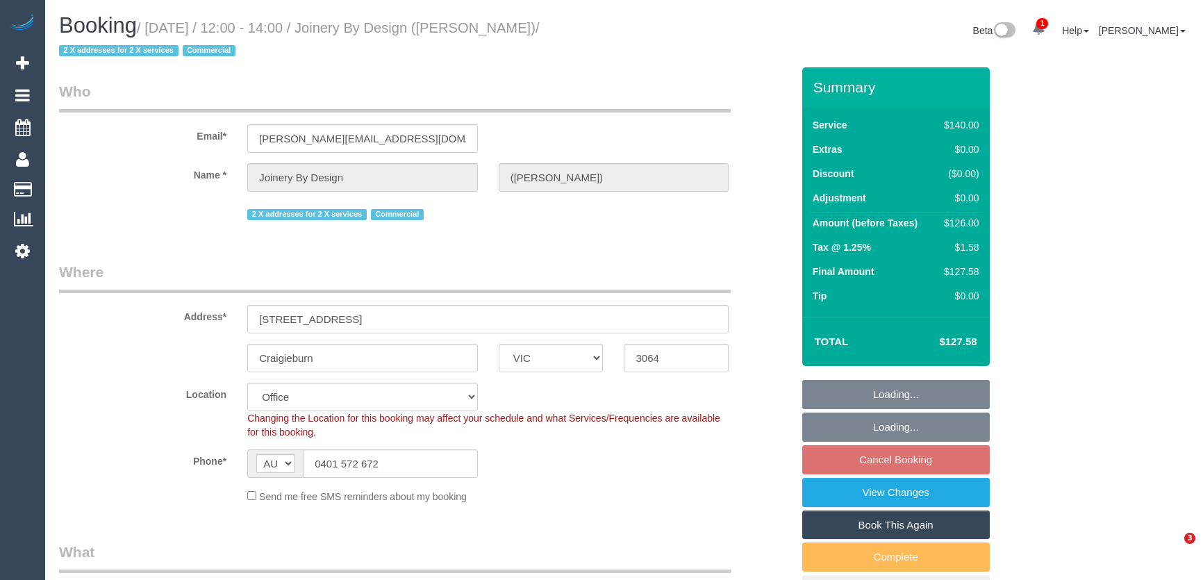
select select "VIC"
select select "number:28"
select select "number:14"
select select "number:19"
select select "number:22"
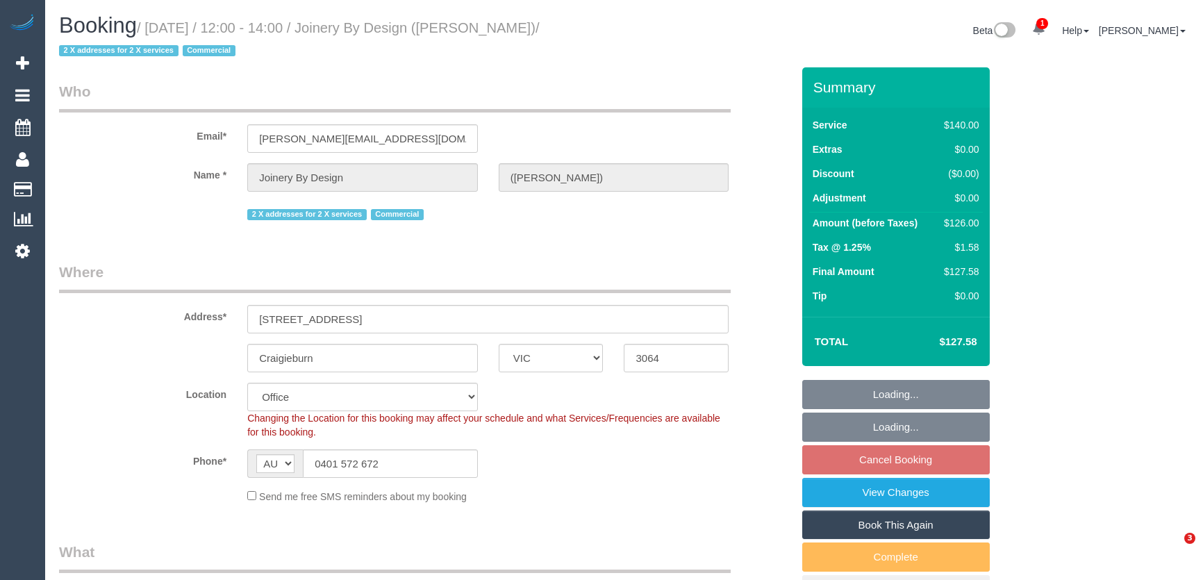
select select "number:35"
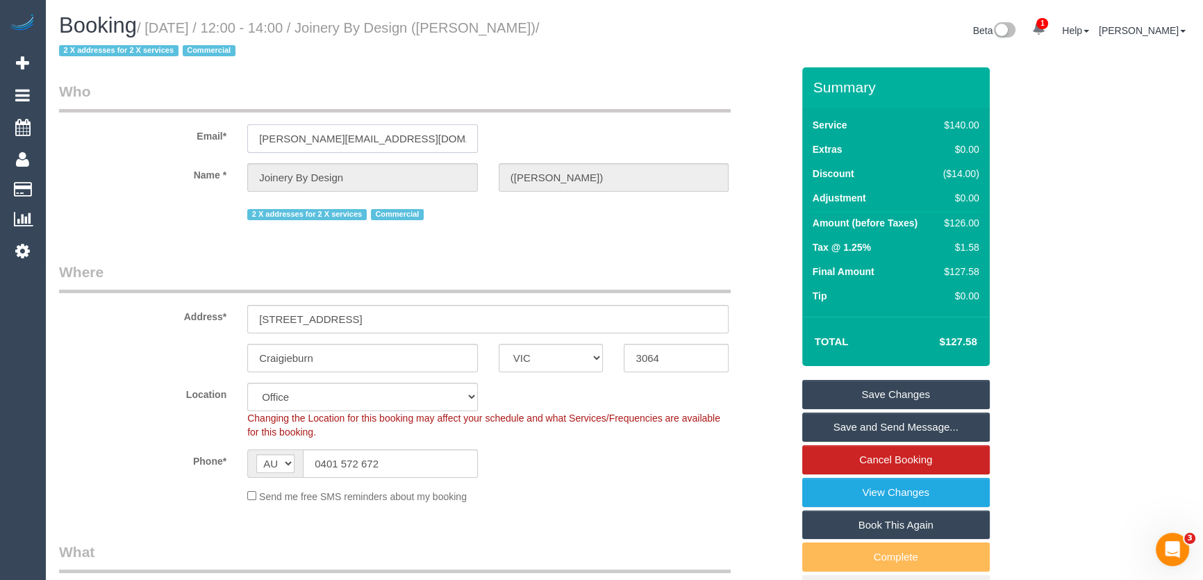
click at [431, 132] on input "[PERSON_NAME][EMAIL_ADDRESS][DOMAIN_NAME]" at bounding box center [362, 138] width 231 height 28
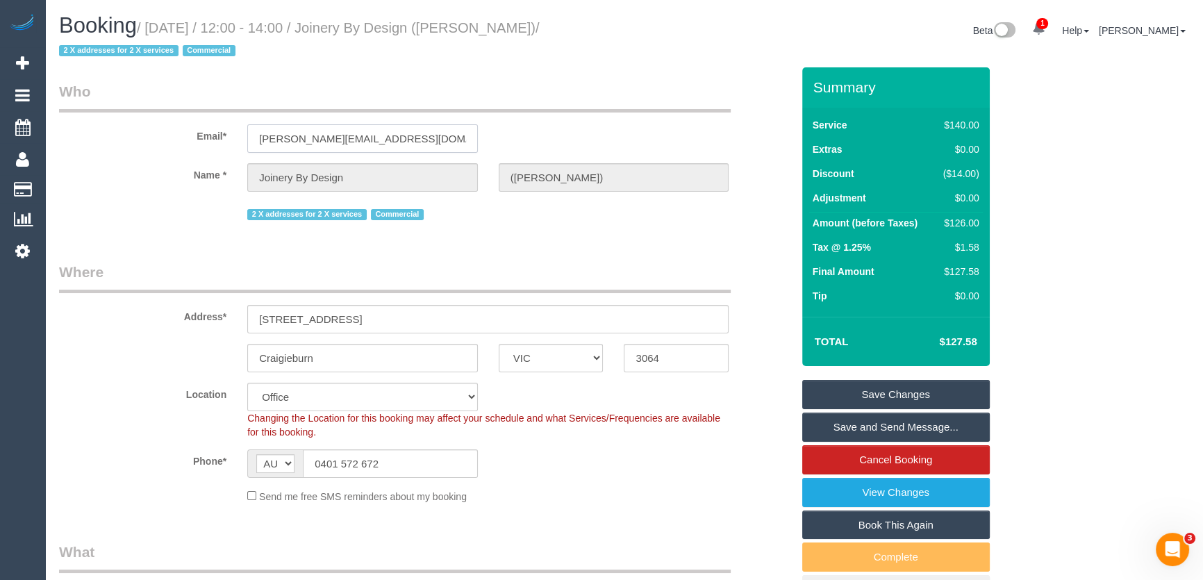
click at [429, 141] on input "[PERSON_NAME][EMAIL_ADDRESS][DOMAIN_NAME]" at bounding box center [362, 138] width 231 height 28
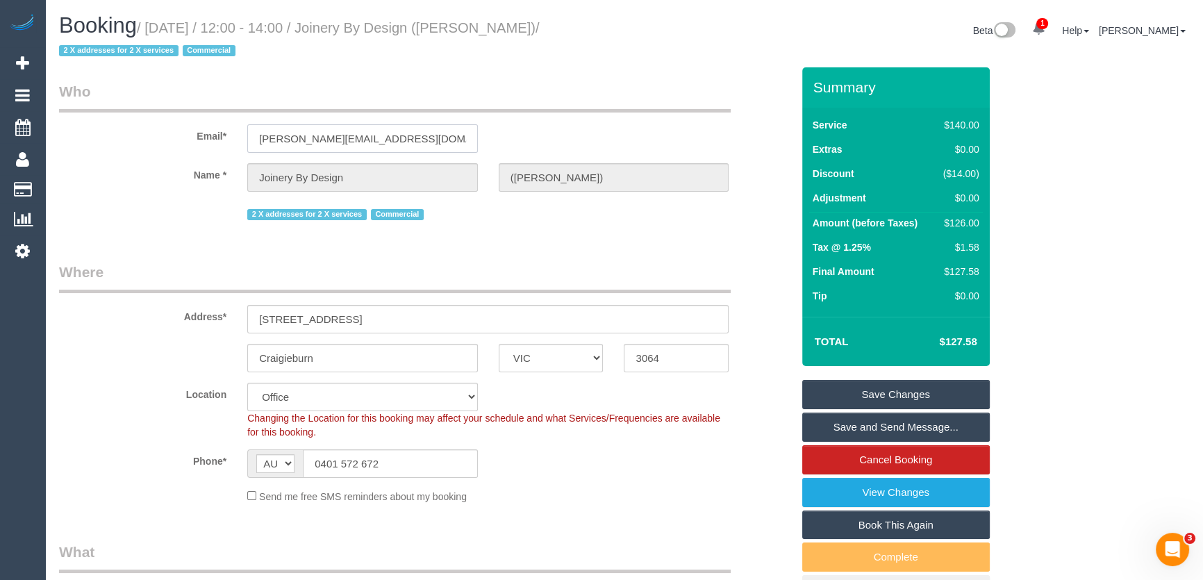
click at [428, 144] on input "[PERSON_NAME][EMAIL_ADDRESS][DOMAIN_NAME]" at bounding box center [362, 138] width 231 height 28
click at [428, 141] on input "[PERSON_NAME][EMAIL_ADDRESS][DOMAIN_NAME]" at bounding box center [362, 138] width 231 height 28
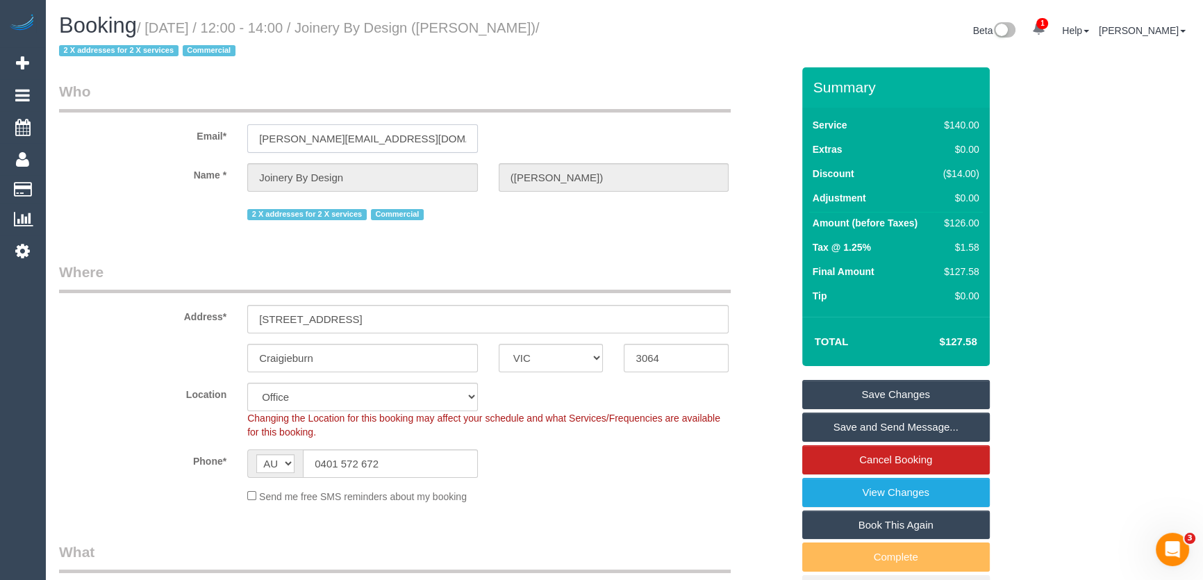
click at [428, 141] on input "[PERSON_NAME][EMAIL_ADDRESS][DOMAIN_NAME]" at bounding box center [362, 138] width 231 height 28
click at [428, 141] on input "steven@joinerybydesign.com.au" at bounding box center [362, 138] width 231 height 28
click at [426, 138] on input "steven@joinerybydesign.com.au" at bounding box center [362, 138] width 231 height 28
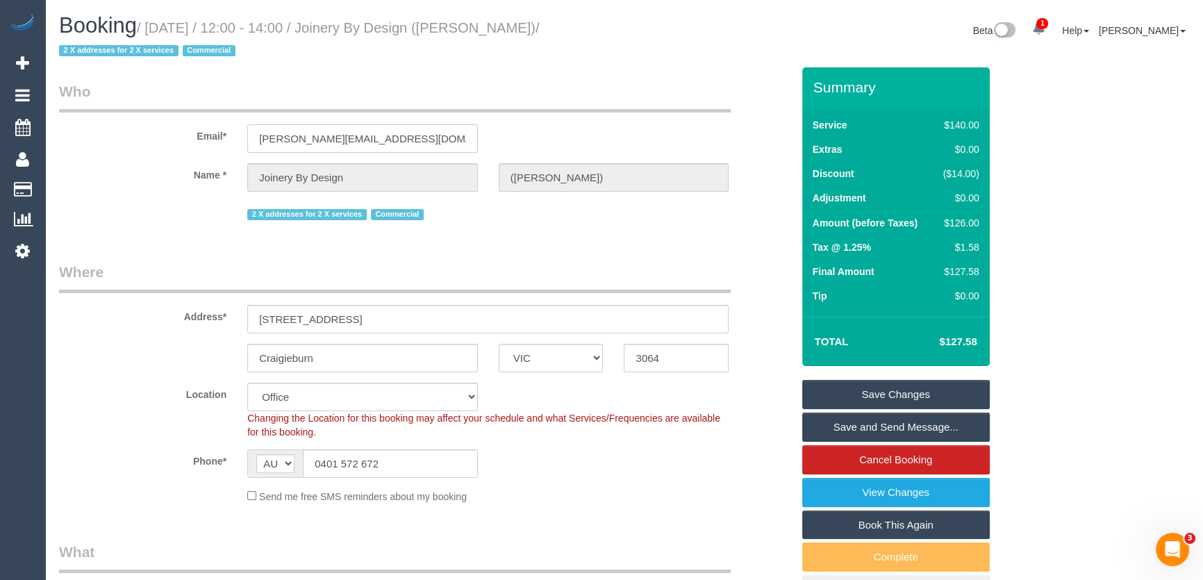
click at [426, 138] on input "steven@joinerybydesign.com.au" at bounding box center [362, 138] width 231 height 28
drag, startPoint x: 833, startPoint y: 425, endPoint x: 816, endPoint y: 423, distance: 16.7
click at [833, 425] on link "Save and Send Message..." at bounding box center [896, 427] width 188 height 29
click at [833, 425] on fieldset "Save Changes Save and Send Message... Cancel Booking View Changes Book This Aga…" at bounding box center [896, 492] width 188 height 225
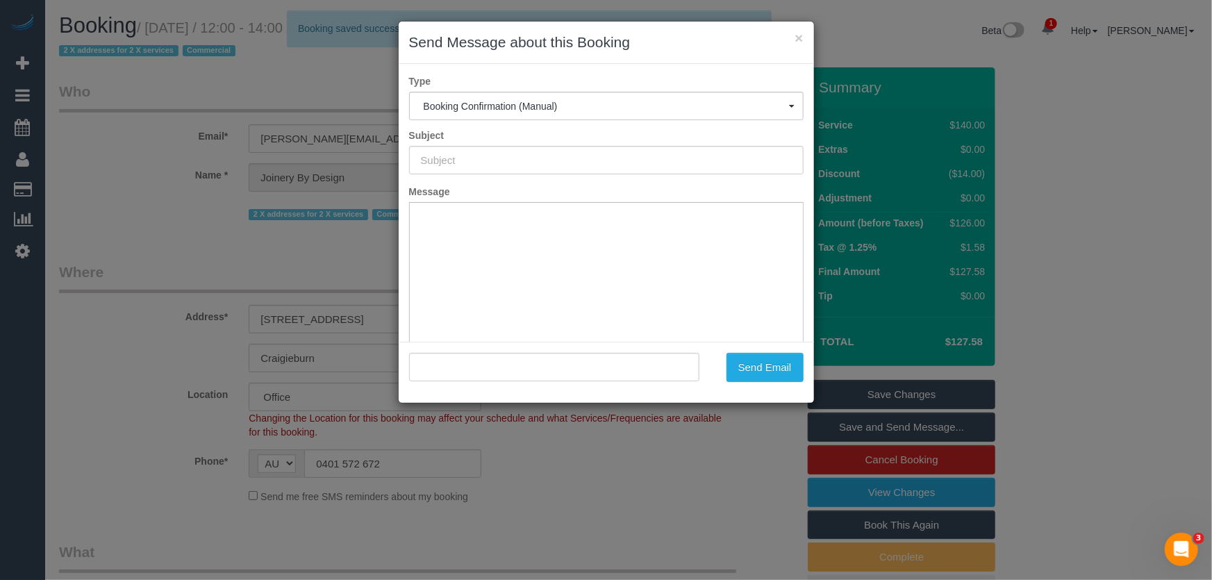
type input "Booking Confirmed"
type input ""Joinery By Design (Steven Marchetti)" <steven@joinerybydesign.com.au>"
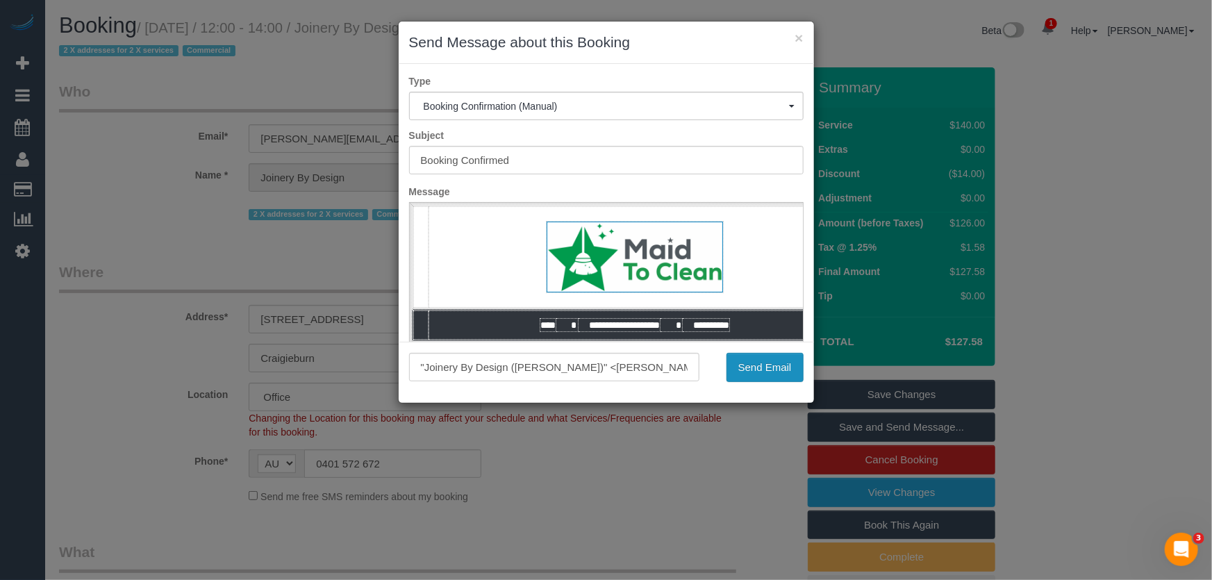
click at [768, 360] on button "Send Email" at bounding box center [765, 367] width 77 height 29
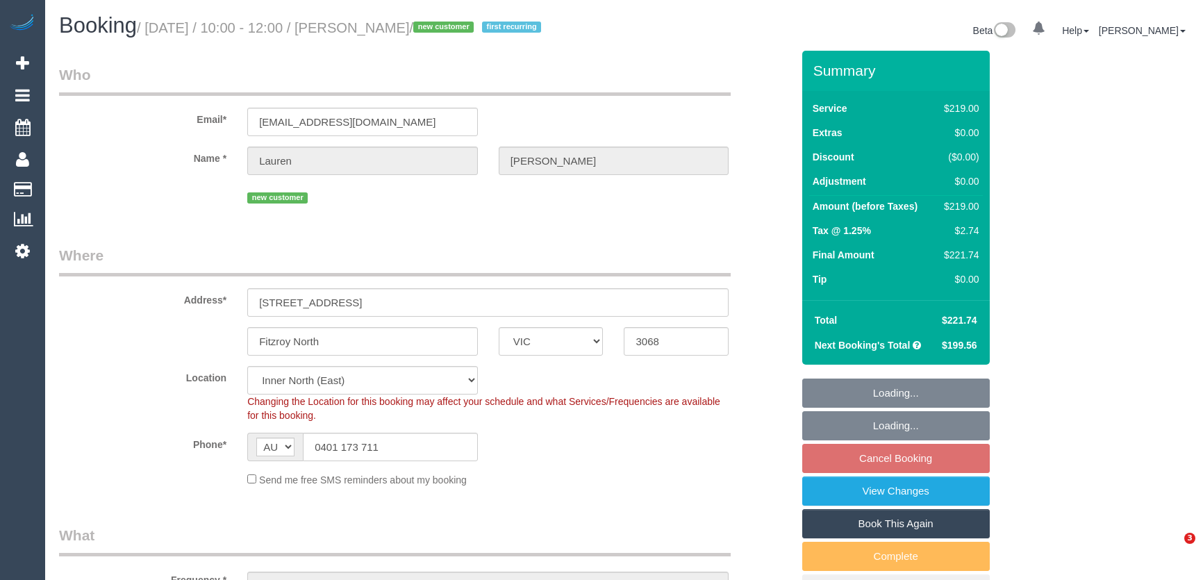
select select "VIC"
select select "number:27"
select select "number:16"
select select "number:19"
select select "number:22"
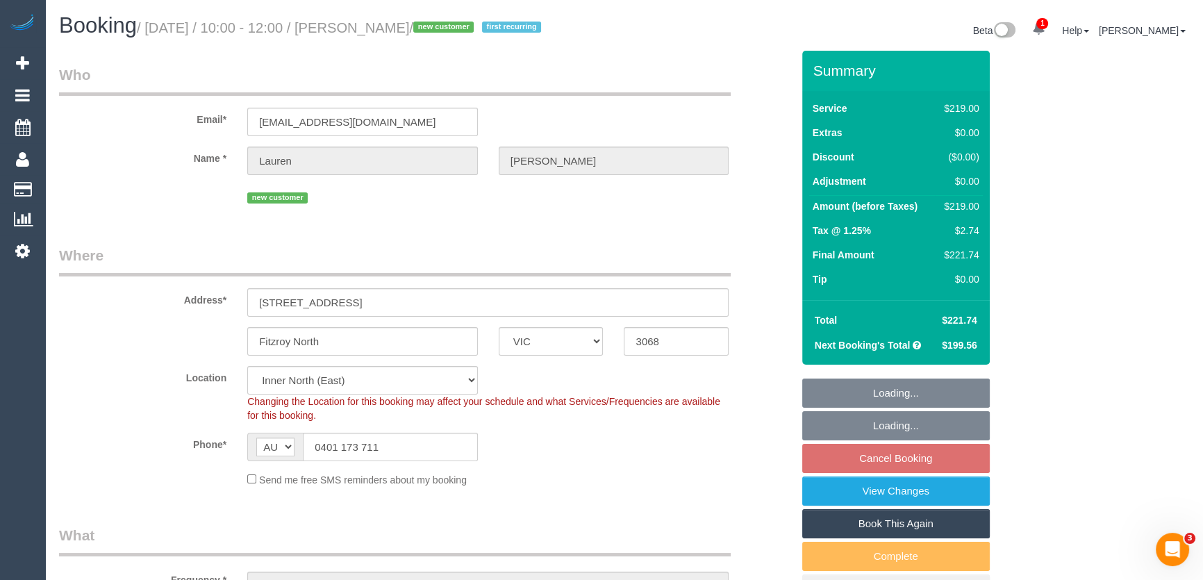
select select "number:34"
select select "number:12"
click at [439, 118] on input "laurenmichellesmith90@gmail.com" at bounding box center [362, 122] width 231 height 28
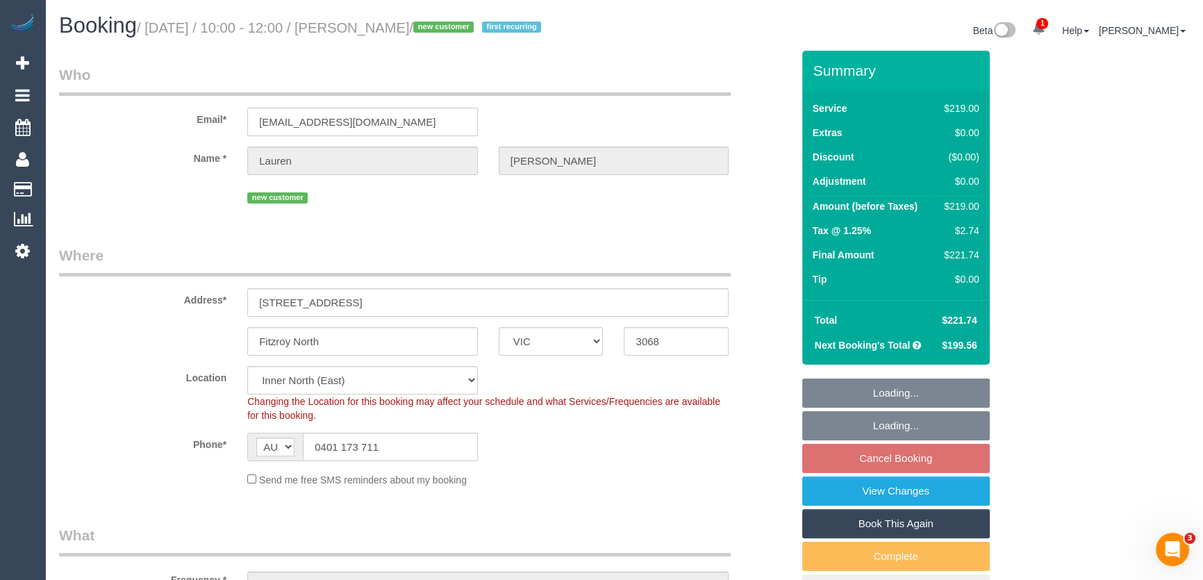
click at [439, 118] on input "laurenmichellesmith90@gmail.com" at bounding box center [362, 122] width 231 height 28
select select "object:822"
click at [439, 117] on input "laurenmichellesmith90@gmail.com" at bounding box center [362, 122] width 231 height 28
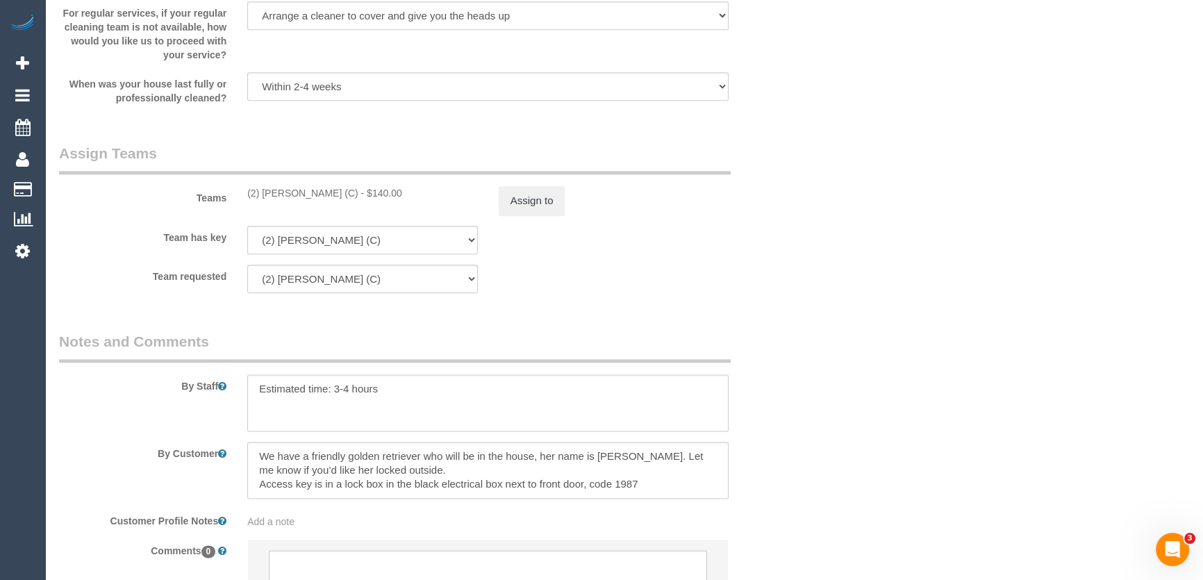
scroll to position [2266, 0]
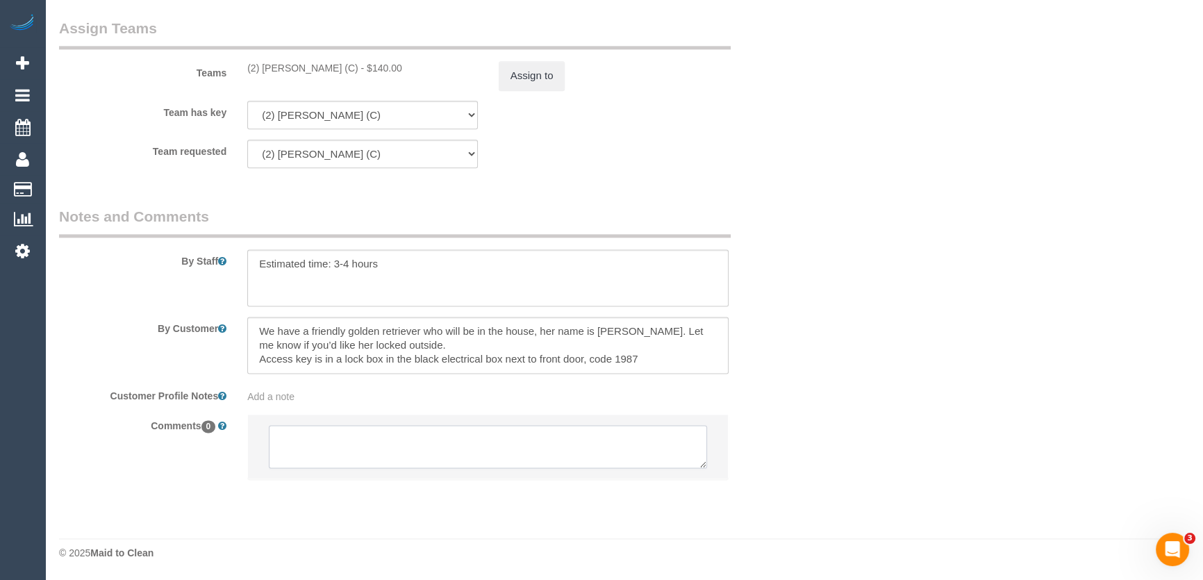
click at [394, 454] on textarea at bounding box center [488, 446] width 438 height 43
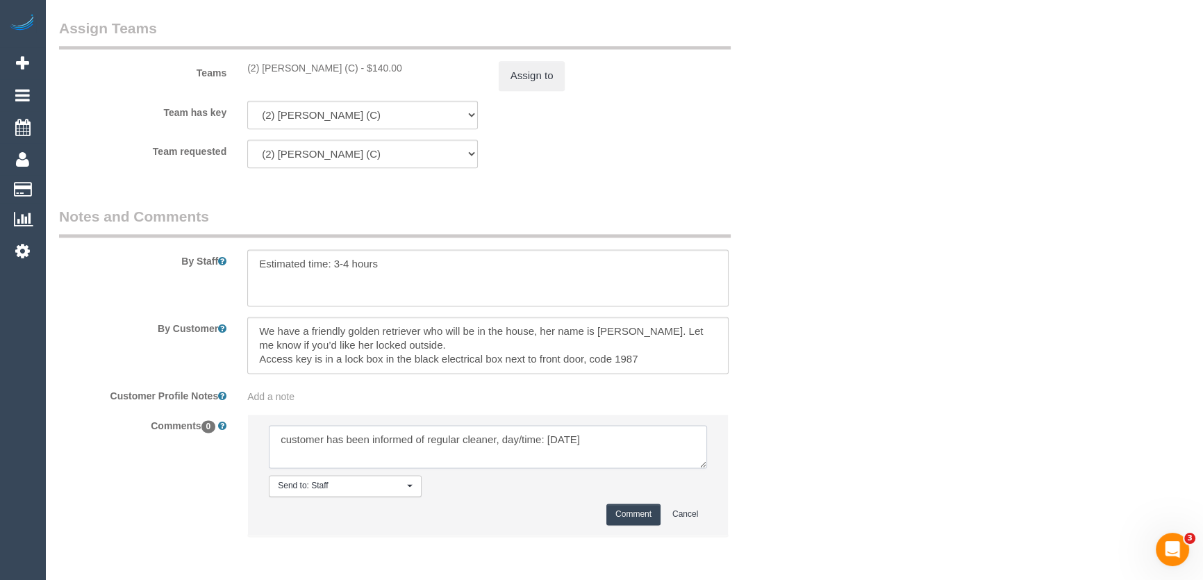
click at [606, 438] on textarea at bounding box center [488, 446] width 438 height 43
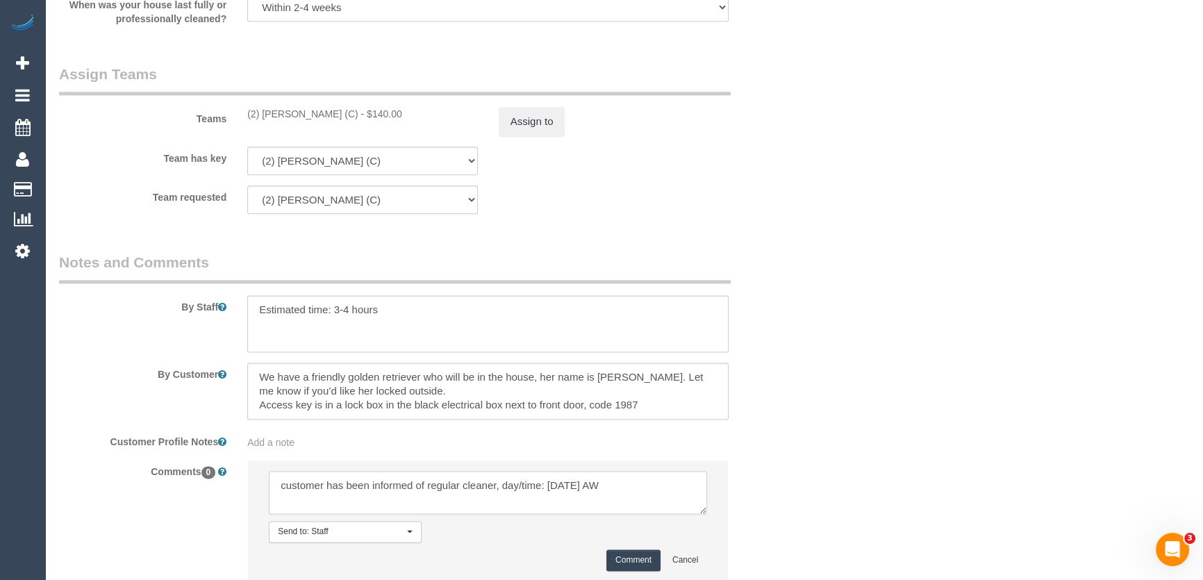
scroll to position [2323, 0]
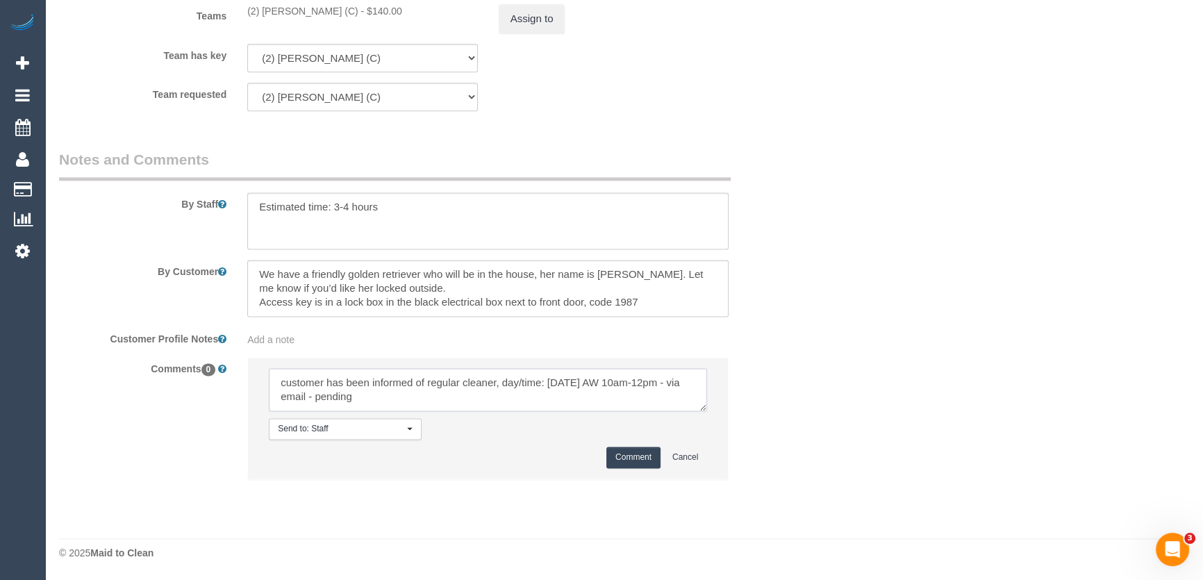
type textarea "customer has been informed of regular cleaner, day/time: Tuesday 26/8 AW 10am-1…"
click at [639, 463] on button "Comment" at bounding box center [634, 458] width 54 height 22
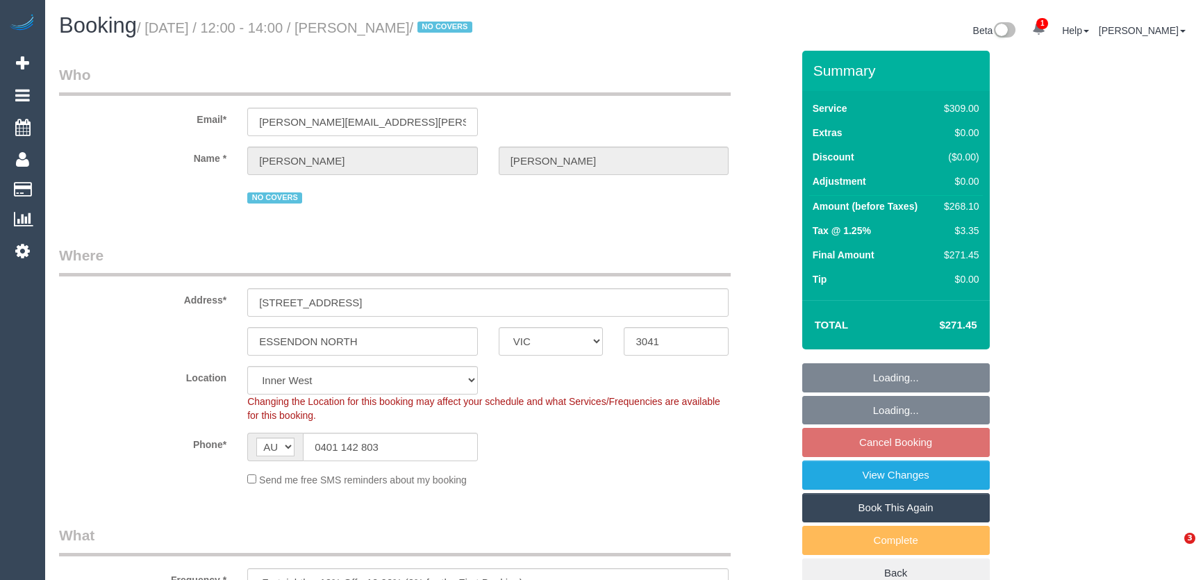
select select "VIC"
select select "spot4"
select select "number:28"
select select "number:14"
select select "number:19"
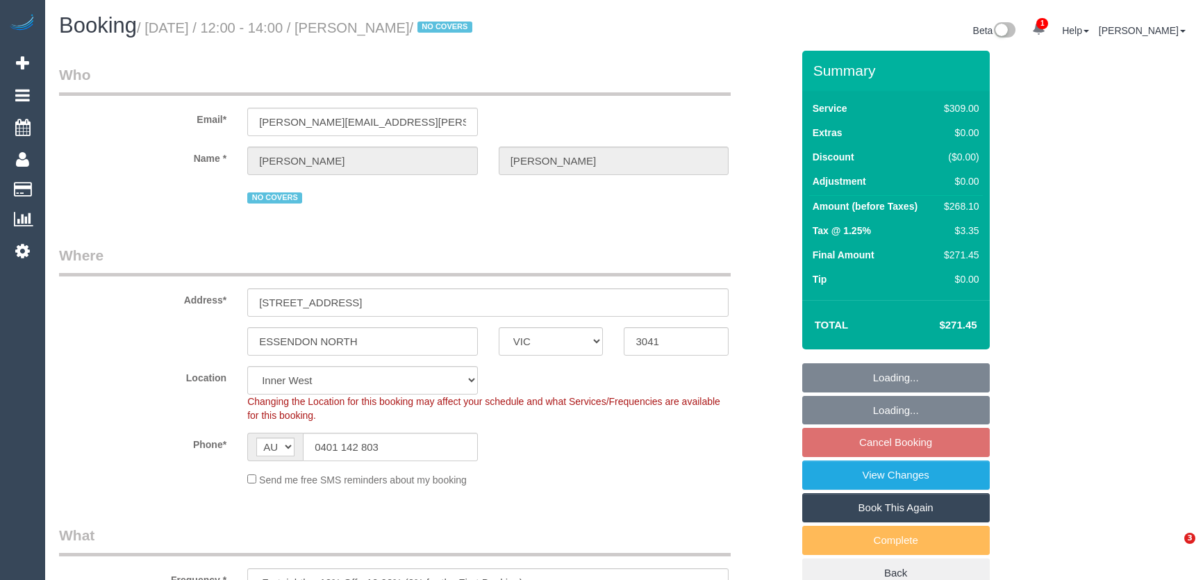
select select "number:22"
select select "number:35"
select select "number:11"
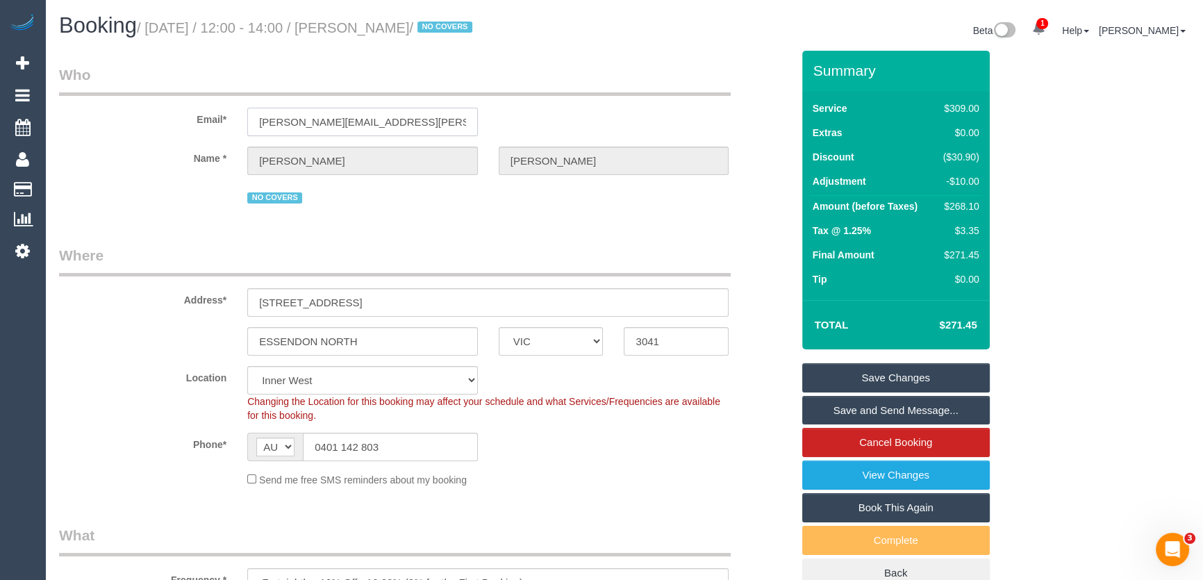
click at [406, 124] on input "sam.khoury@outlook.com" at bounding box center [362, 122] width 231 height 28
click at [406, 123] on input "sam.khoury@outlook.com" at bounding box center [362, 122] width 231 height 28
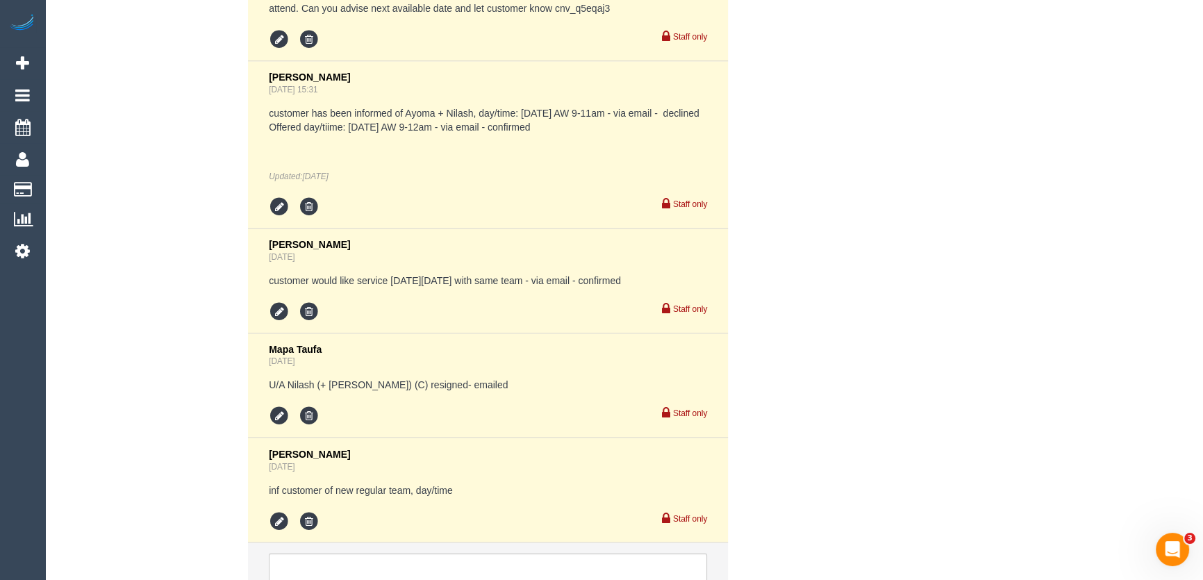
scroll to position [2968, 0]
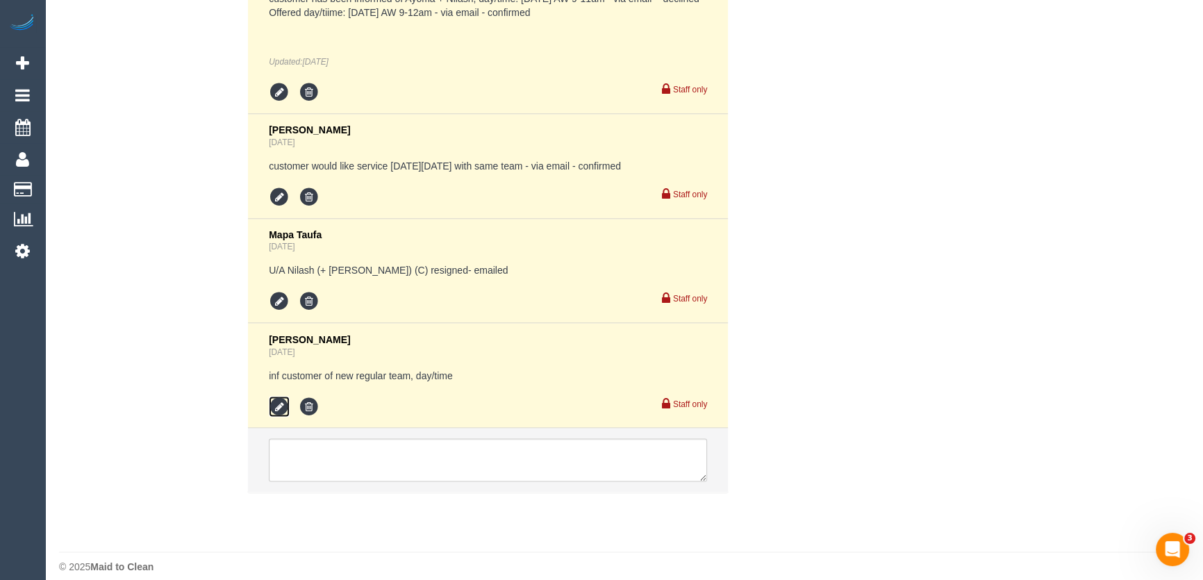
click at [273, 417] on icon at bounding box center [279, 406] width 21 height 21
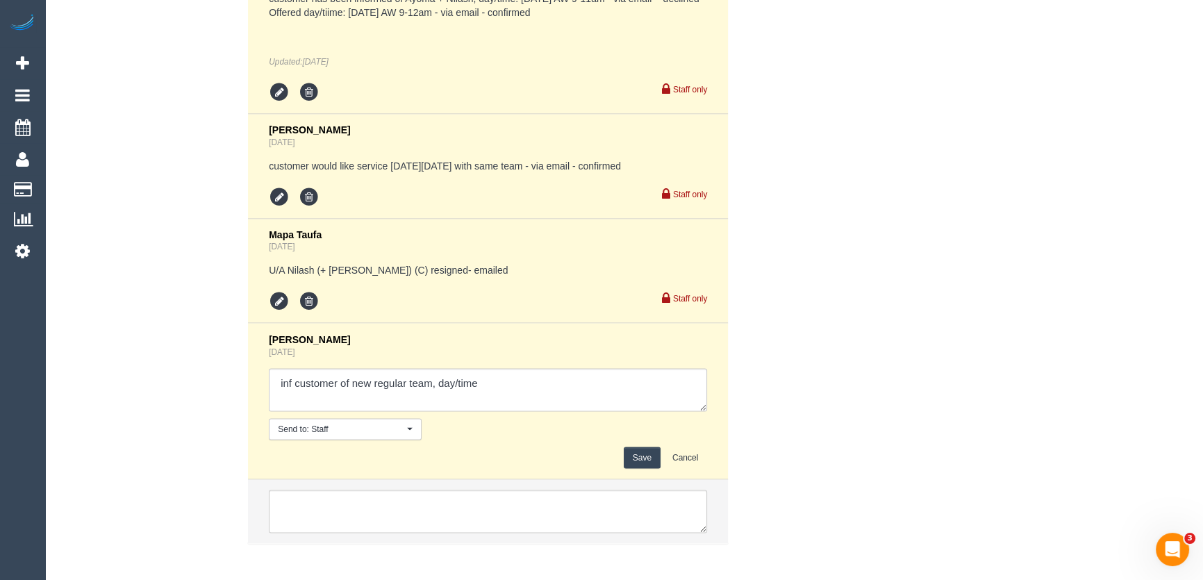
click at [496, 403] on textarea at bounding box center [488, 389] width 438 height 43
type textarea "inf customer of new regular team, day/time: Friday 29/8 AW 12-2pm - via email -…"
click at [648, 468] on button "Save" at bounding box center [642, 458] width 37 height 22
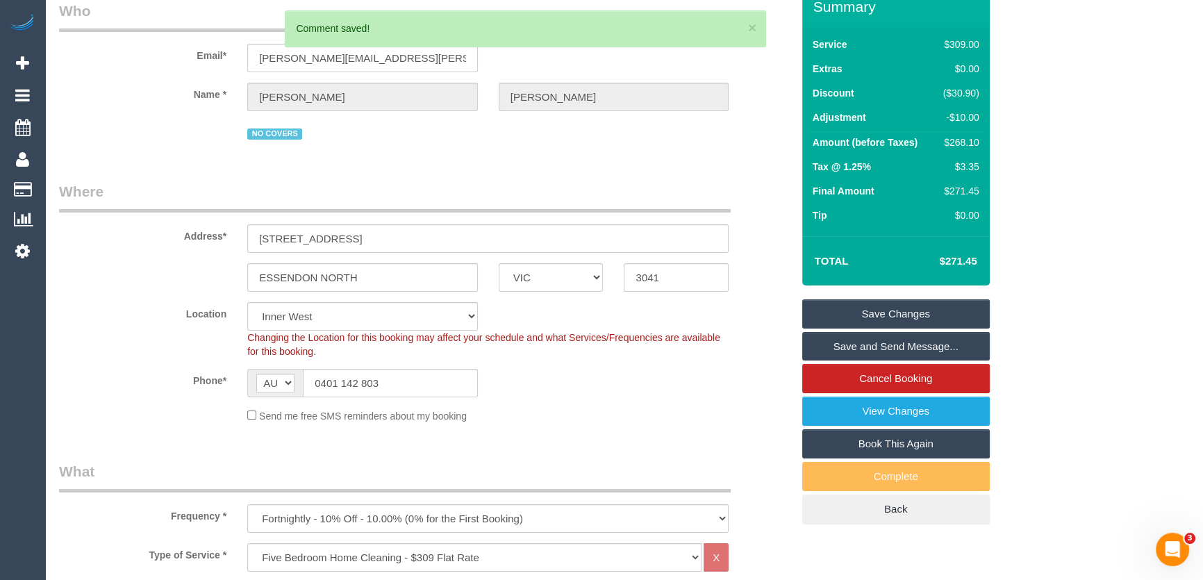
scroll to position [0, 0]
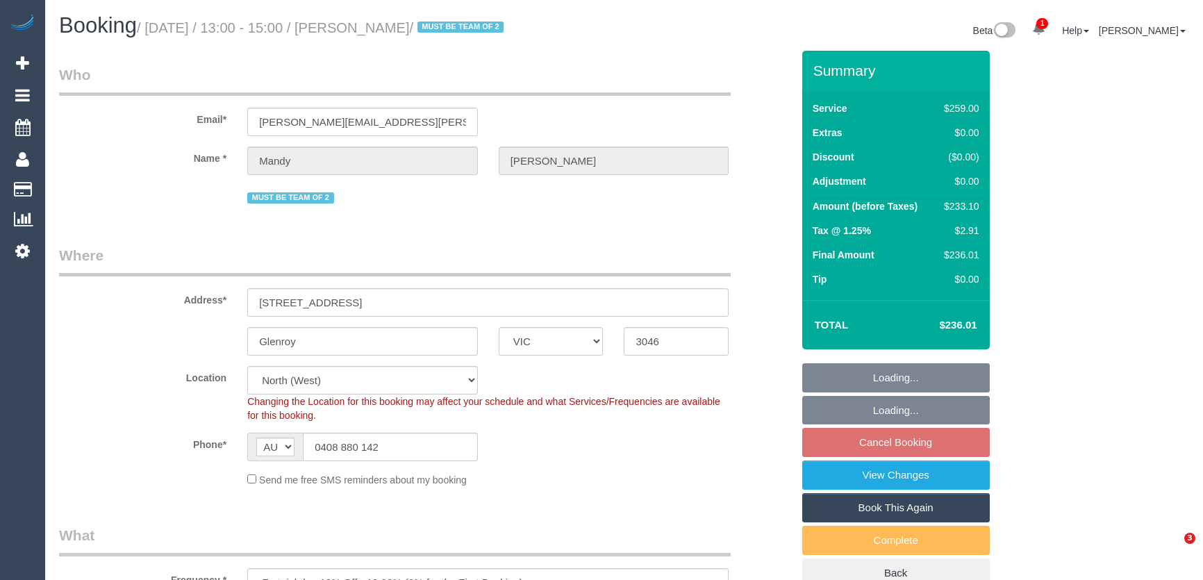
select select "VIC"
select select "number:28"
select select "number:14"
select select "number:19"
select select "number:23"
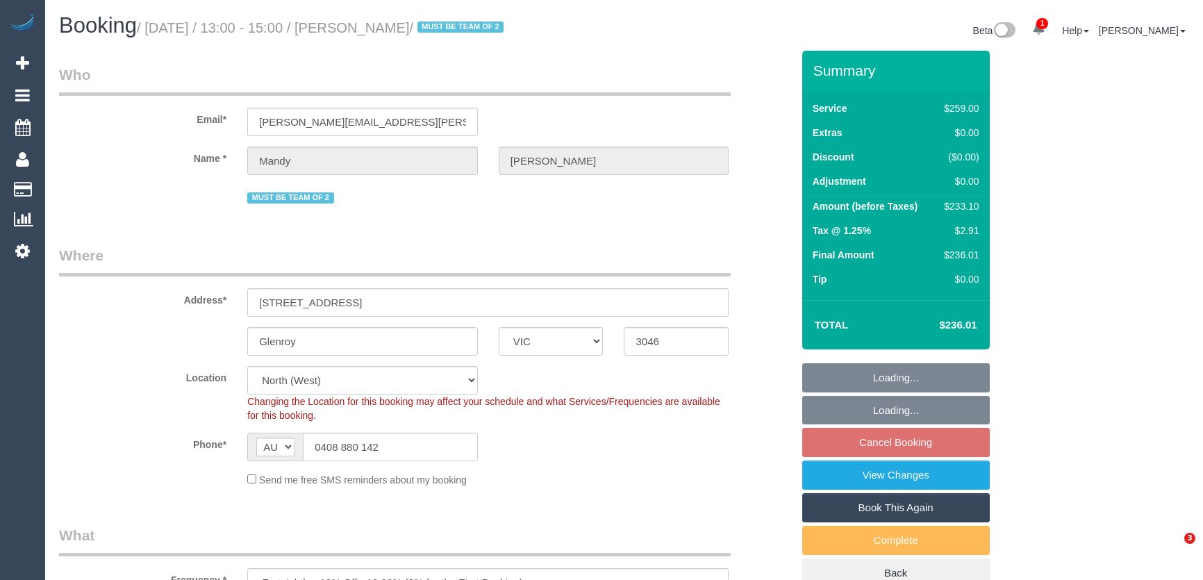
select select "number:34"
select select "number:11"
select select "object:878"
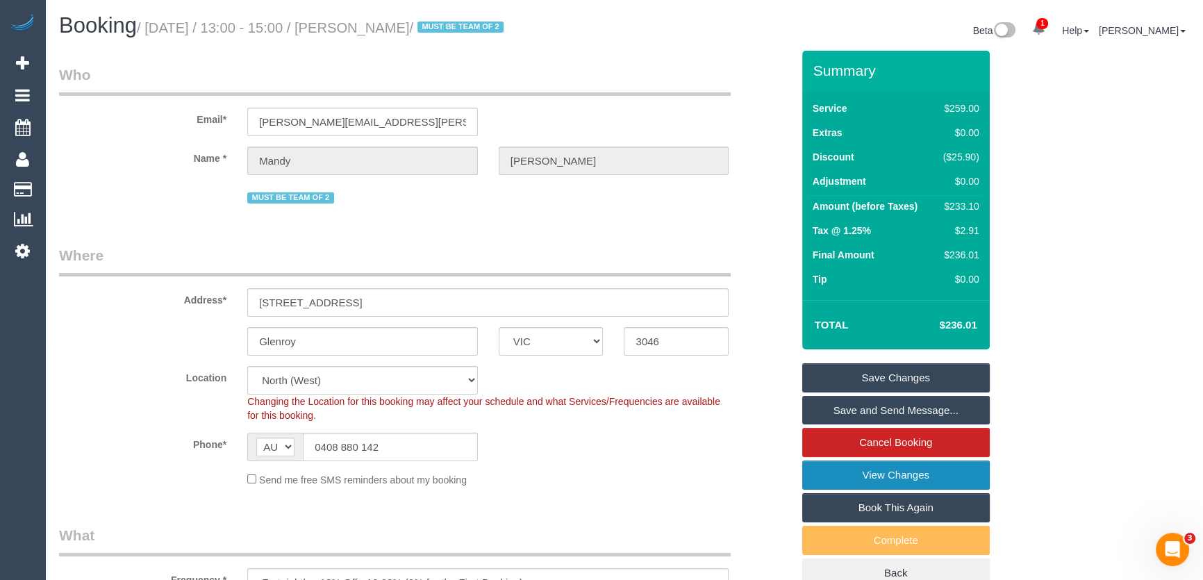
click at [820, 479] on link "View Changes" at bounding box center [896, 475] width 188 height 29
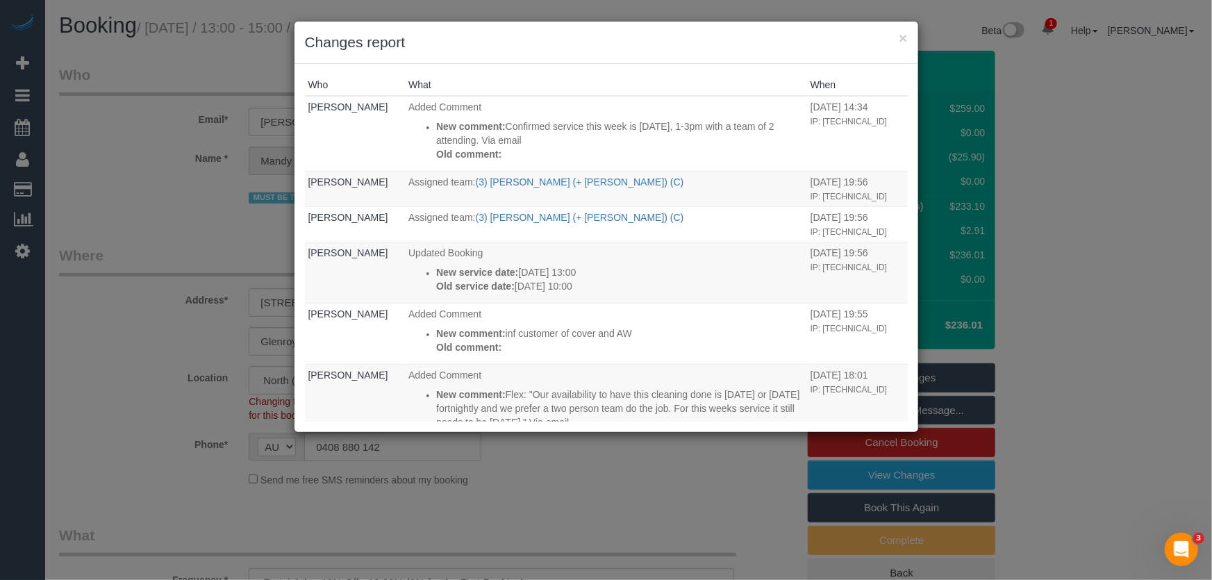
click at [711, 500] on div "× Changes report Who What When [PERSON_NAME] Added Comment New comment: Confirm…" at bounding box center [606, 290] width 1212 height 580
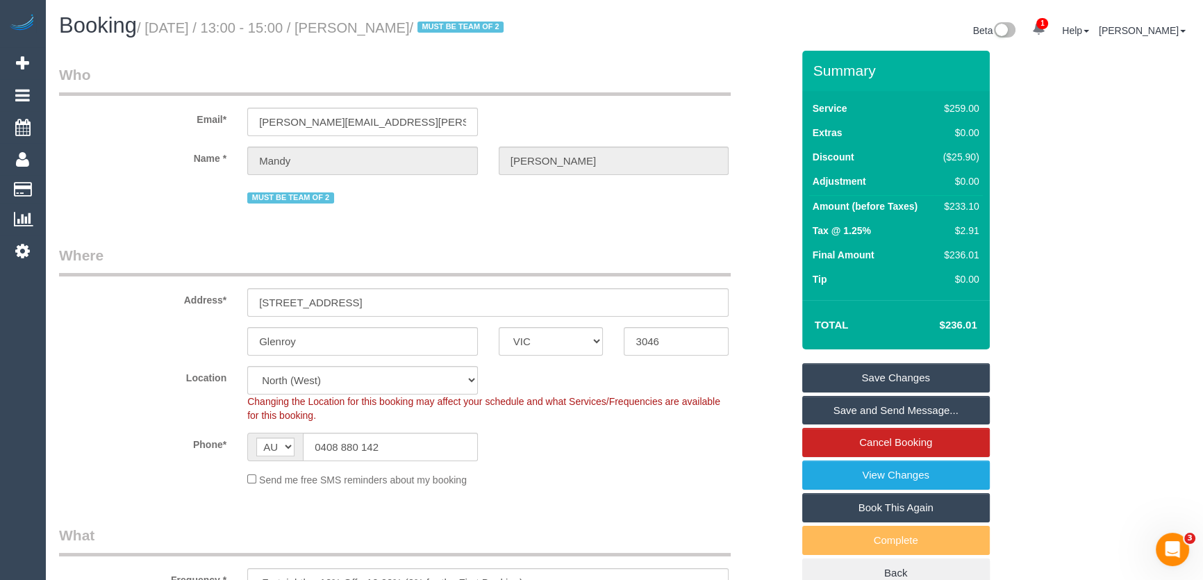
click at [859, 410] on link "Save and Send Message..." at bounding box center [896, 410] width 188 height 29
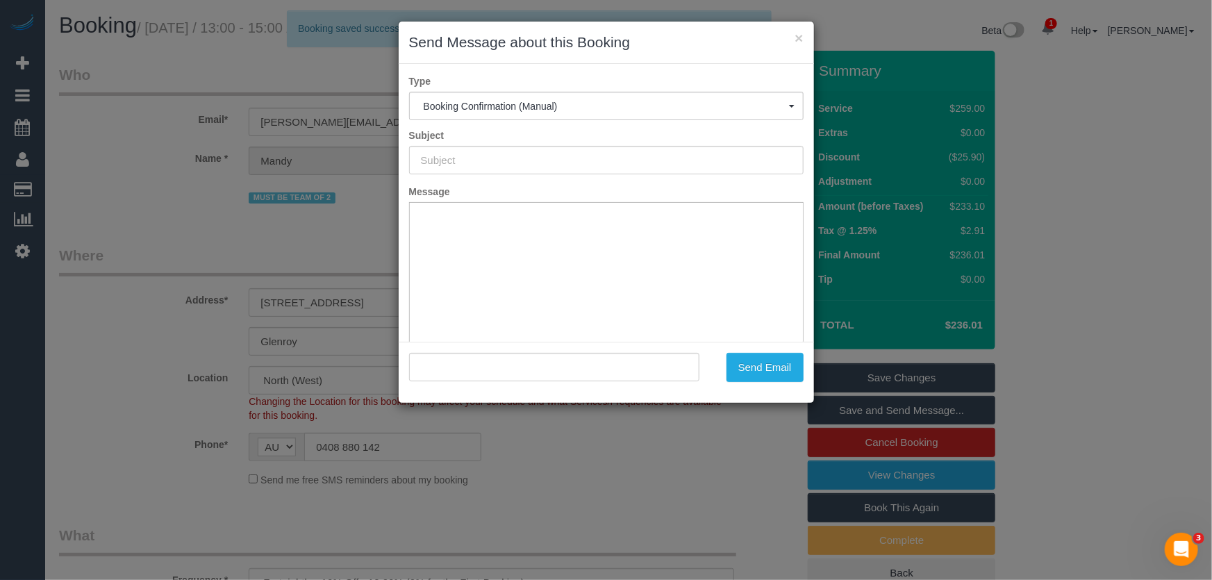
type input "Booking Confirmed"
type input ""Mandy McNally" <mandy.mcnally@cba.com.au>"
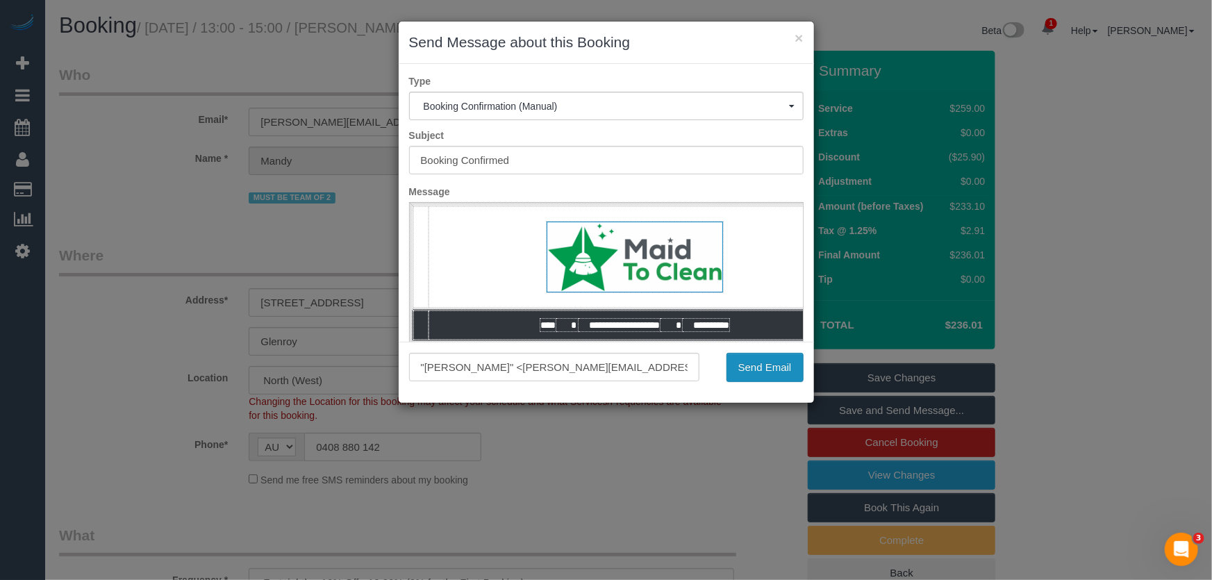
click at [765, 362] on button "Send Email" at bounding box center [765, 367] width 77 height 29
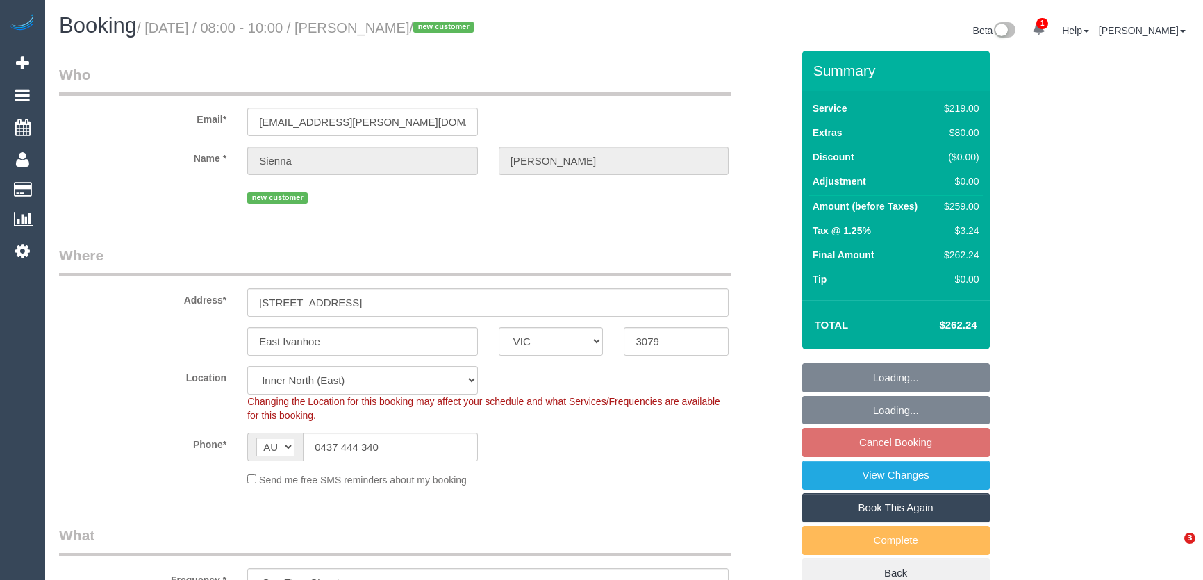
select select "VIC"
click at [420, 123] on input "[EMAIL_ADDRESS][PERSON_NAME][DOMAIN_NAME]" at bounding box center [362, 122] width 231 height 28
select select "object:610"
click at [420, 123] on input "[EMAIL_ADDRESS][PERSON_NAME][DOMAIN_NAME]" at bounding box center [362, 122] width 231 height 28
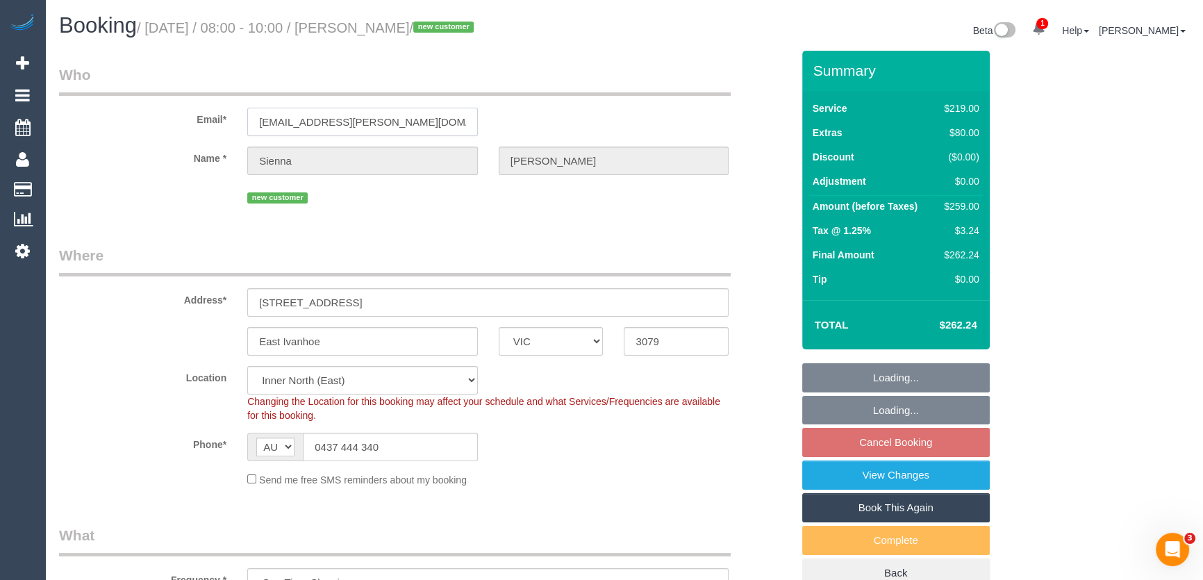
click at [420, 123] on input "[EMAIL_ADDRESS][PERSON_NAME][DOMAIN_NAME]" at bounding box center [362, 122] width 231 height 28
select select "number:27"
select select "number:14"
select select "number:19"
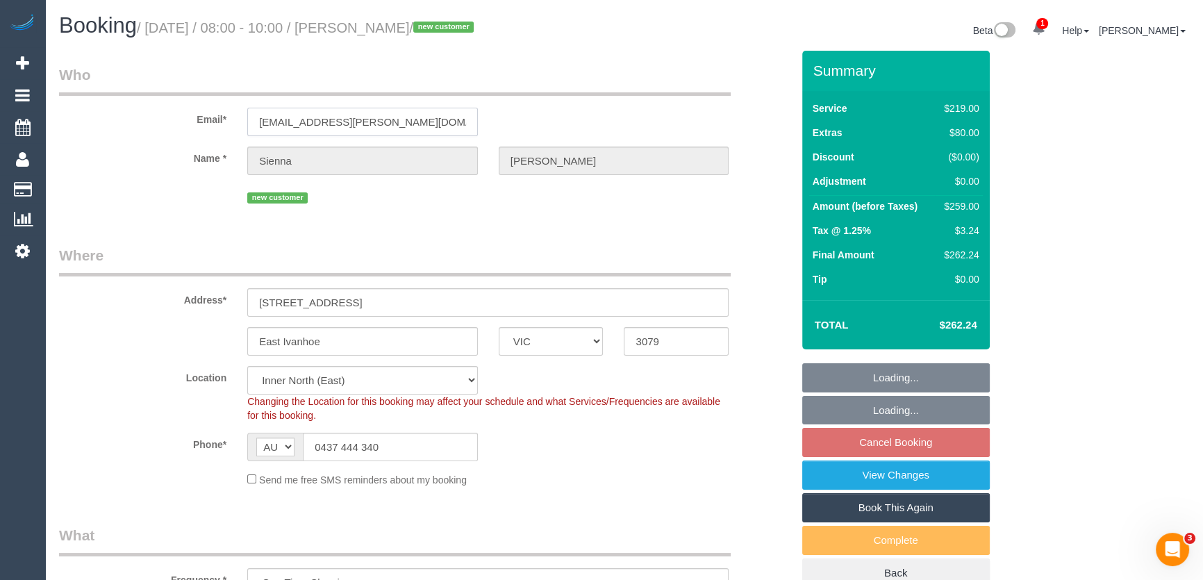
select select "number:24"
select select "number:33"
select select "number:13"
select select "spot2"
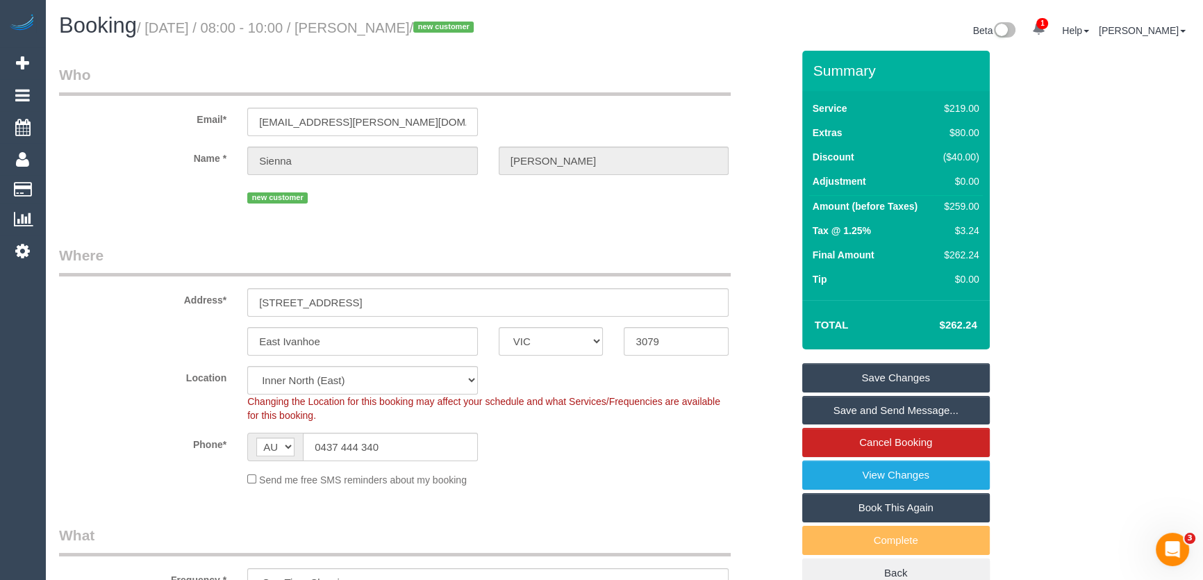
click at [375, 27] on small "/ [DATE] / 08:00 - 10:00 / [PERSON_NAME] / new customer" at bounding box center [307, 27] width 341 height 15
copy small "[PERSON_NAME]"
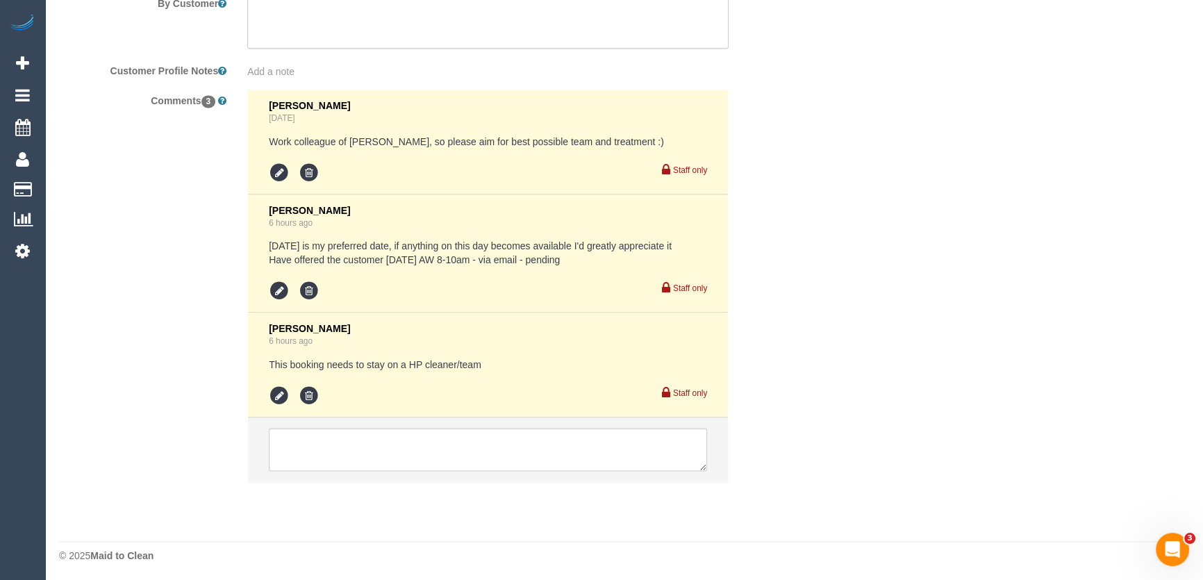
scroll to position [2448, 0]
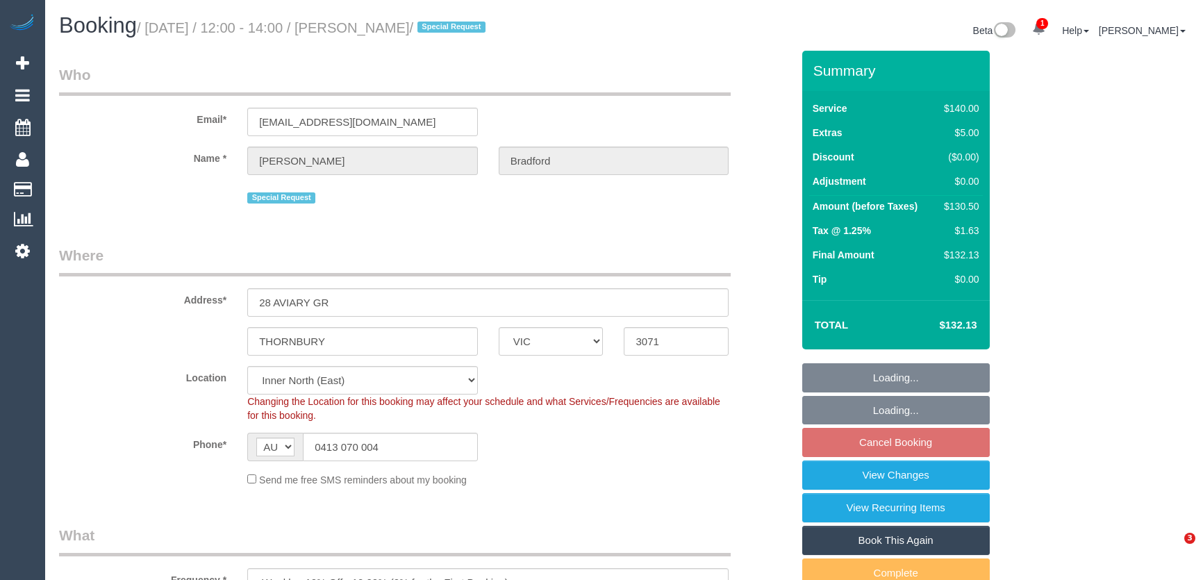
select select "VIC"
select select "spot1"
select select "number:30"
select select "number:14"
select select "number:19"
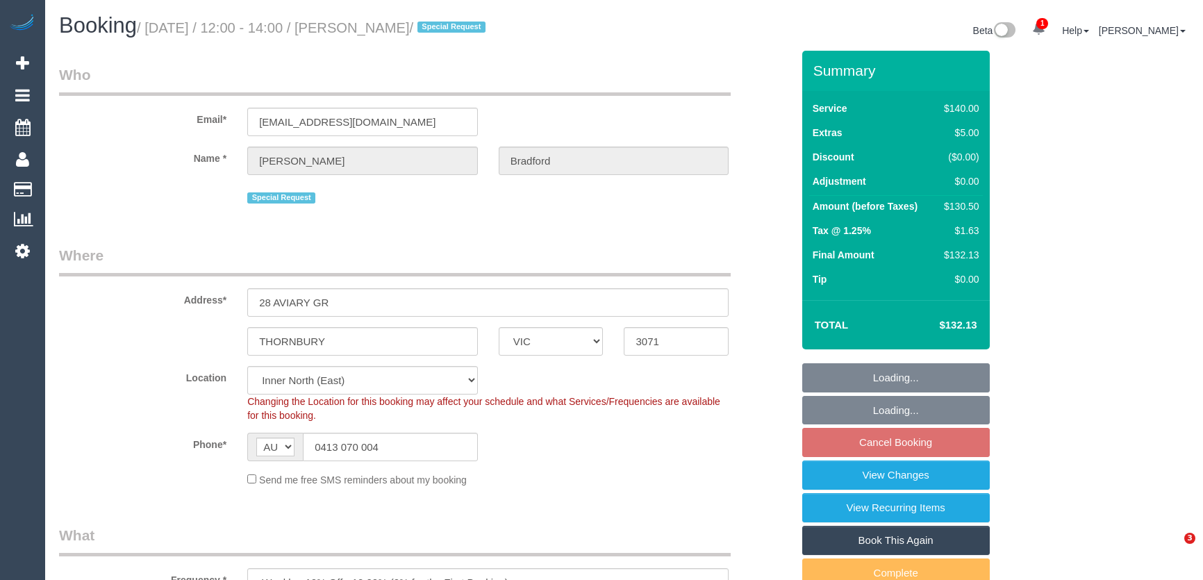
select select "number:36"
select select "number:34"
select select "number:13"
click at [418, 125] on input "mattbradford3@hotmail.com" at bounding box center [362, 122] width 231 height 28
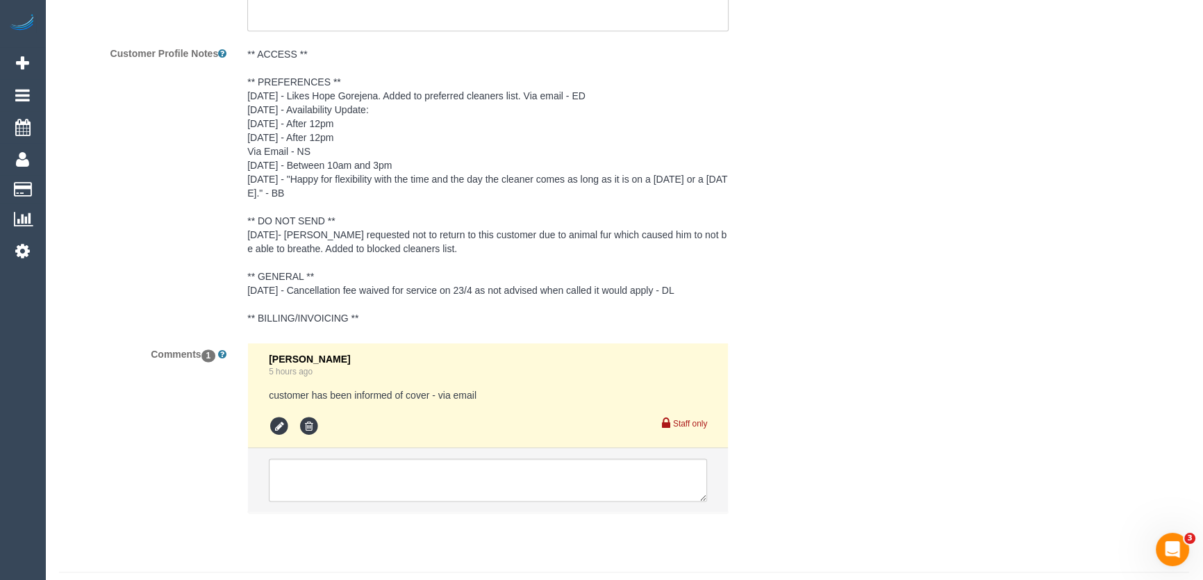
scroll to position [2468, 0]
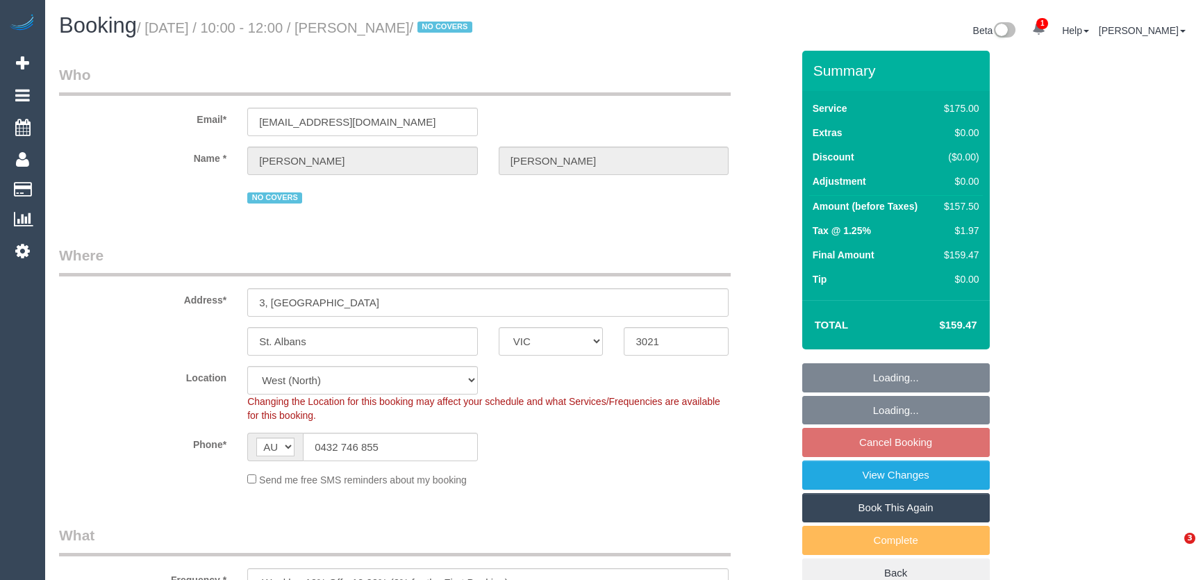
select select "VIC"
select select "150"
select select "number:30"
select select "number:16"
select select "number:19"
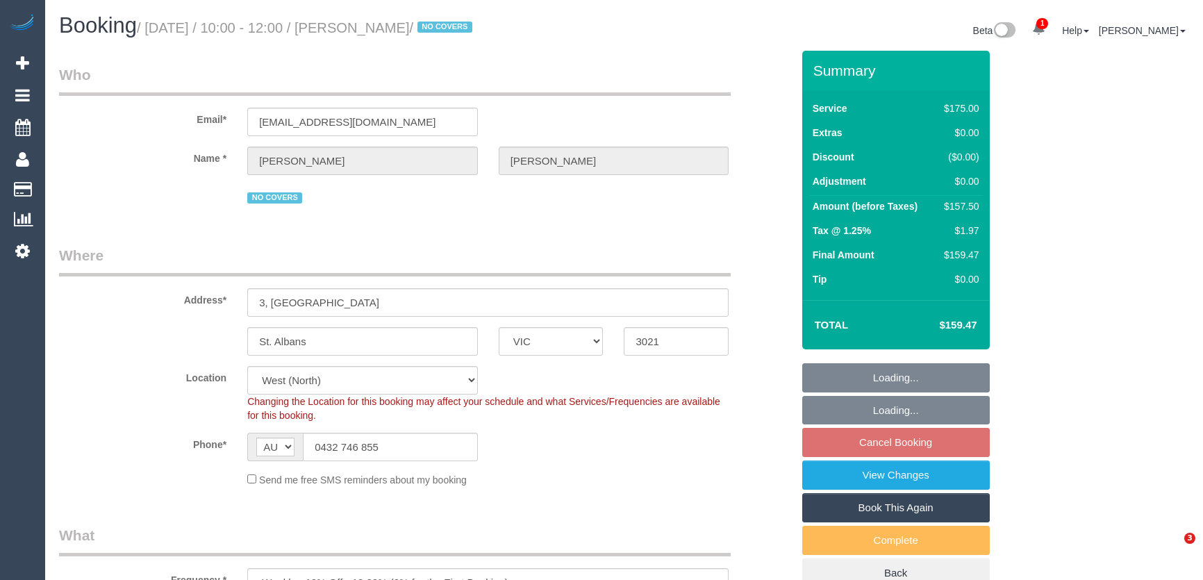
select select "number:23"
select select "number:34"
select select "number:26"
click at [415, 117] on input "carolinehuggard@gmail.com" at bounding box center [362, 122] width 231 height 28
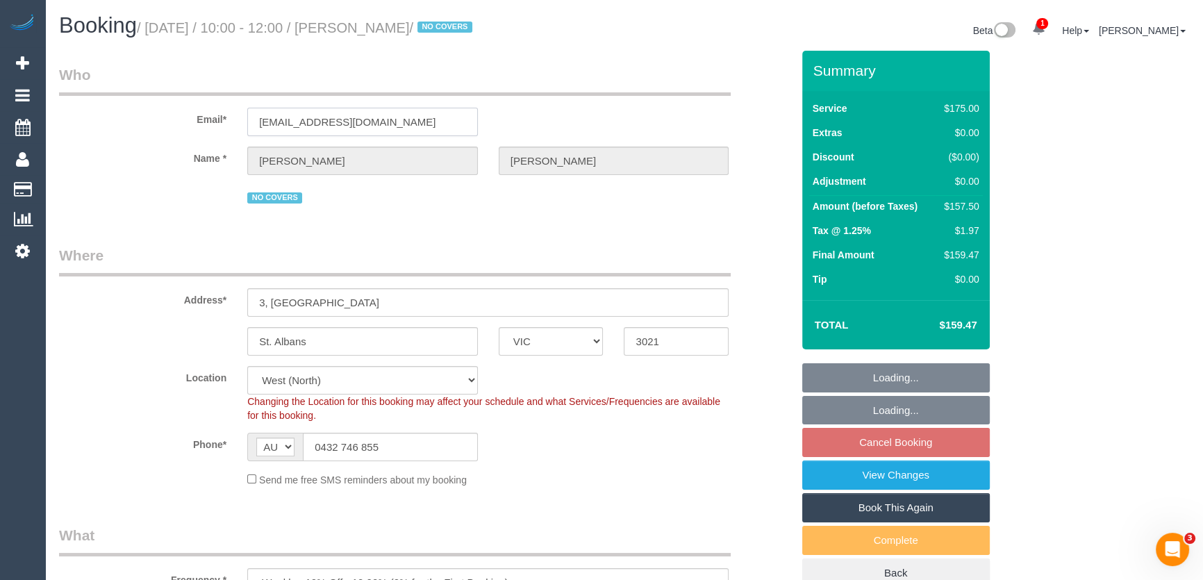
click at [415, 117] on input "carolinehuggard@gmail.com" at bounding box center [362, 122] width 231 height 28
click at [415, 115] on input "carolinehuggard@gmail.com" at bounding box center [362, 122] width 231 height 28
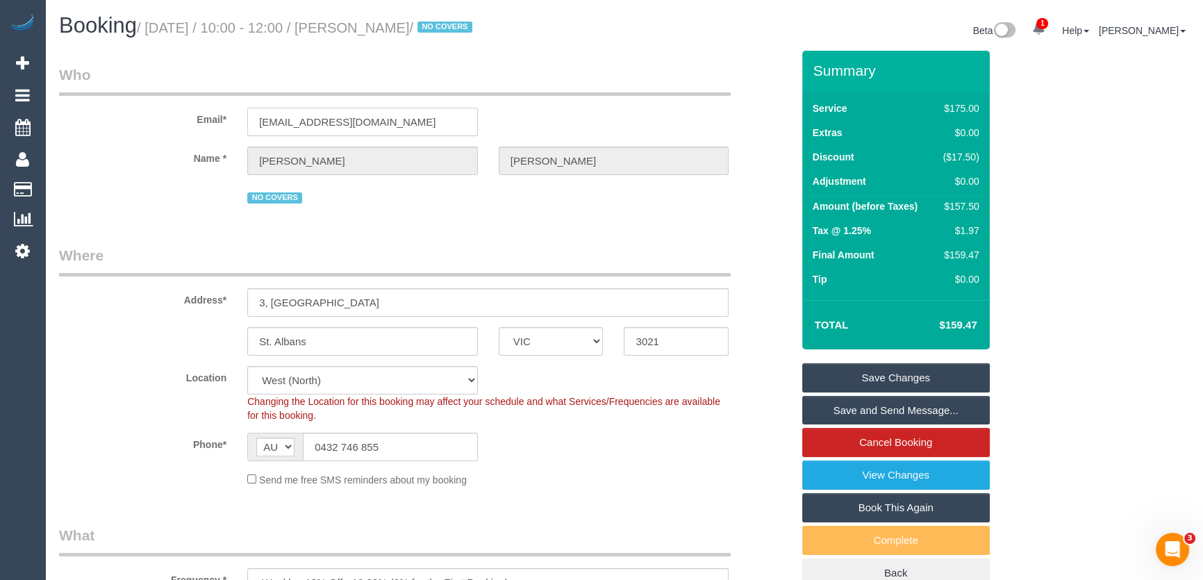
click at [413, 118] on input "carolinehuggard@gmail.com" at bounding box center [362, 122] width 231 height 28
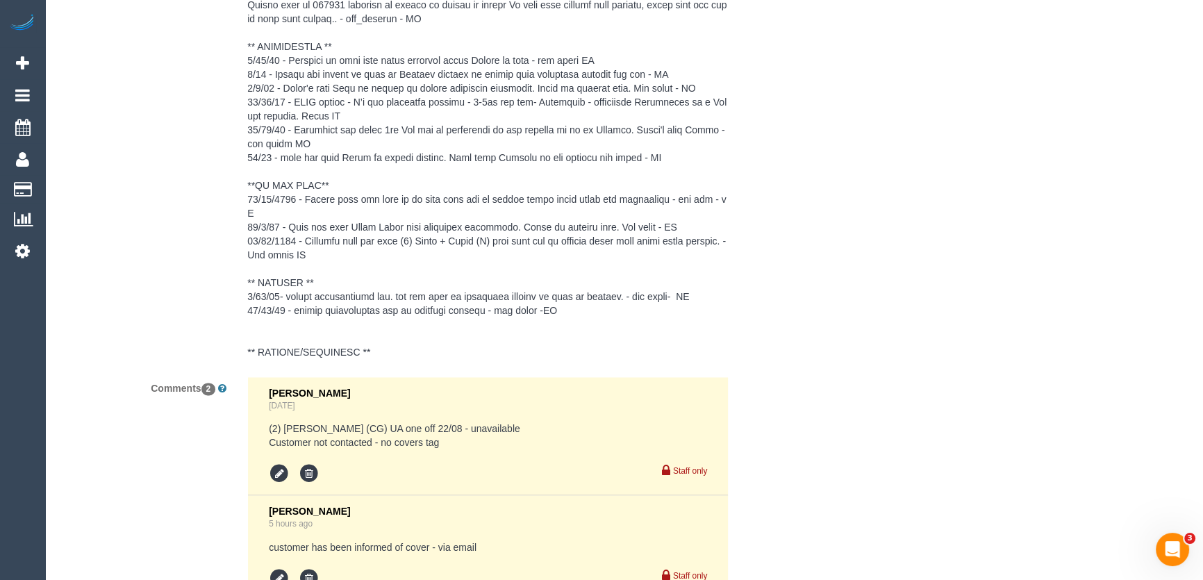
scroll to position [2774, 0]
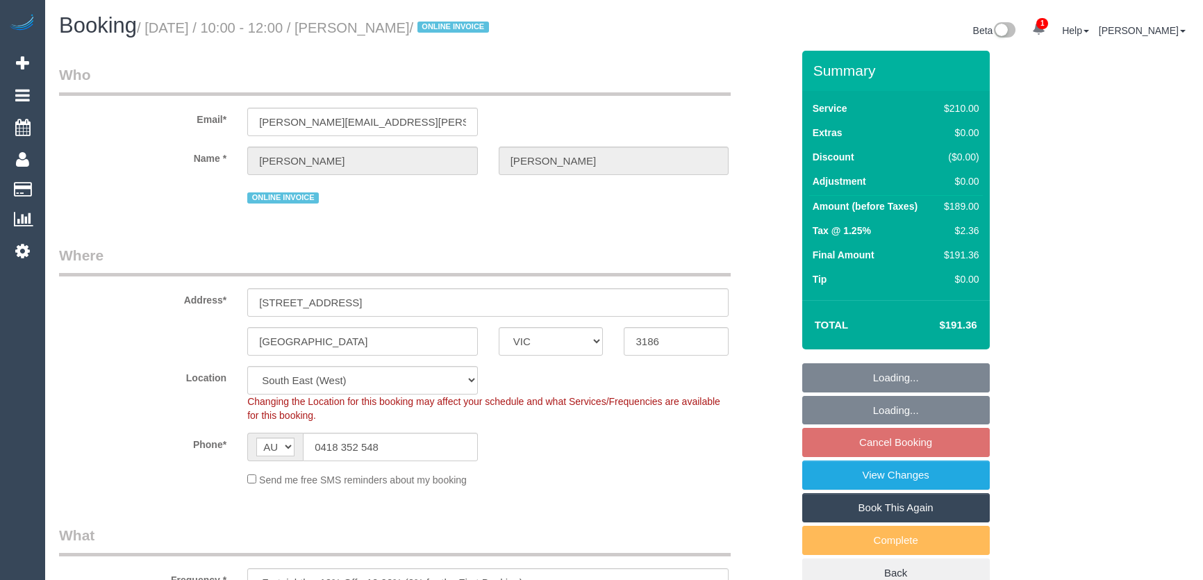
select select "VIC"
select select "180"
select select "number:30"
select select "number:14"
select select "number:19"
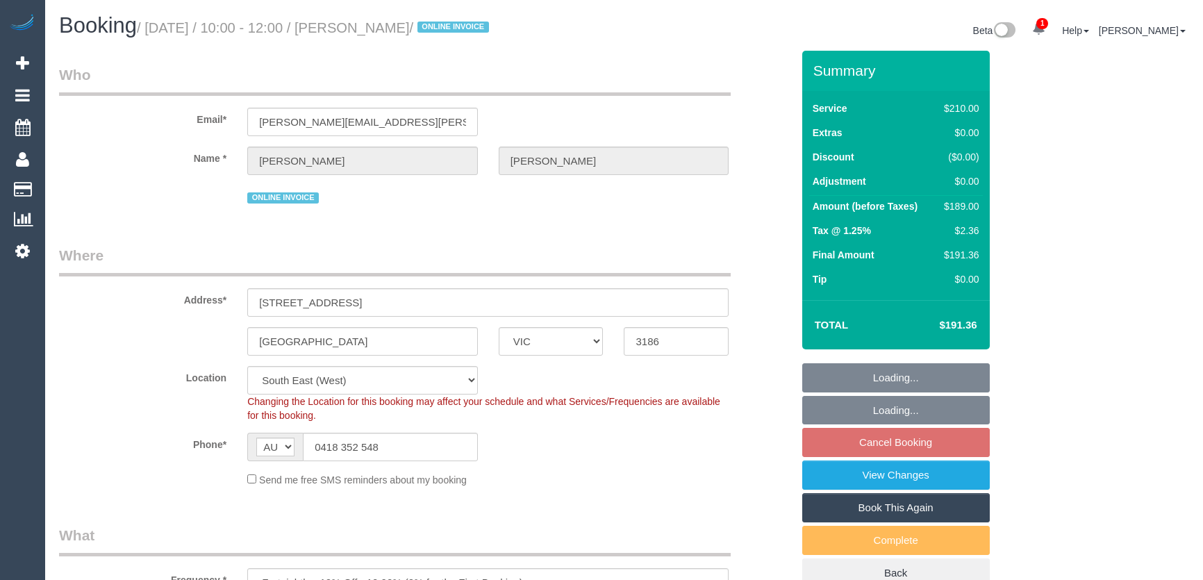
select select "number:25"
select select "number:35"
select select "number:11"
click at [413, 122] on input "[PERSON_NAME][EMAIL_ADDRESS][PERSON_NAME][DOMAIN_NAME]" at bounding box center [362, 122] width 231 height 28
click at [413, 122] on input "tony.willems@bigpond.com" at bounding box center [362, 122] width 231 height 28
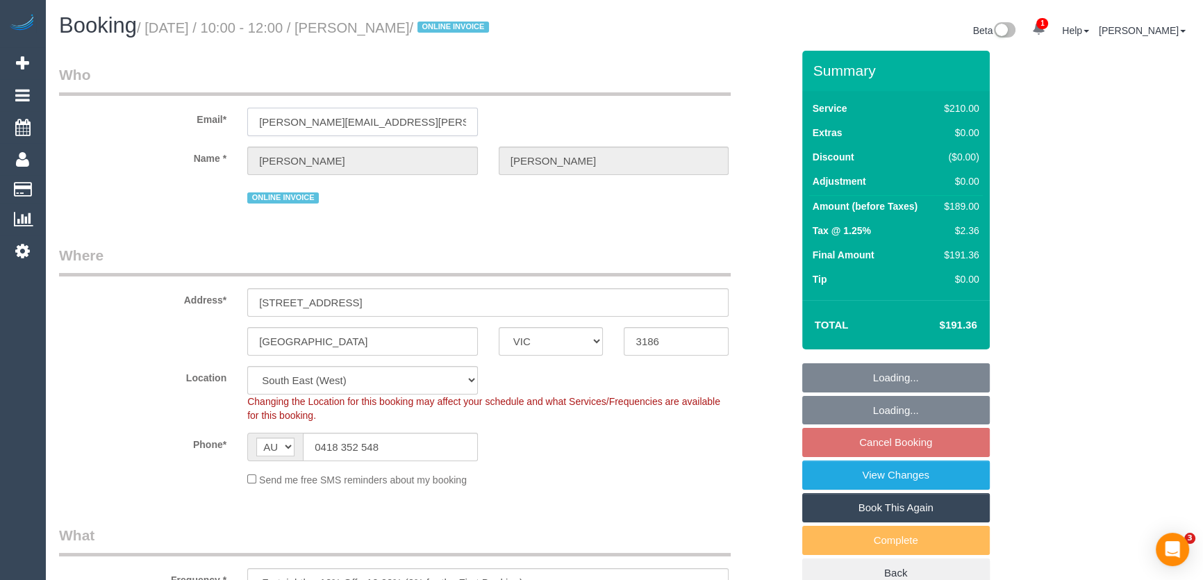
click at [413, 122] on input "tony.willems@bigpond.com" at bounding box center [362, 122] width 231 height 28
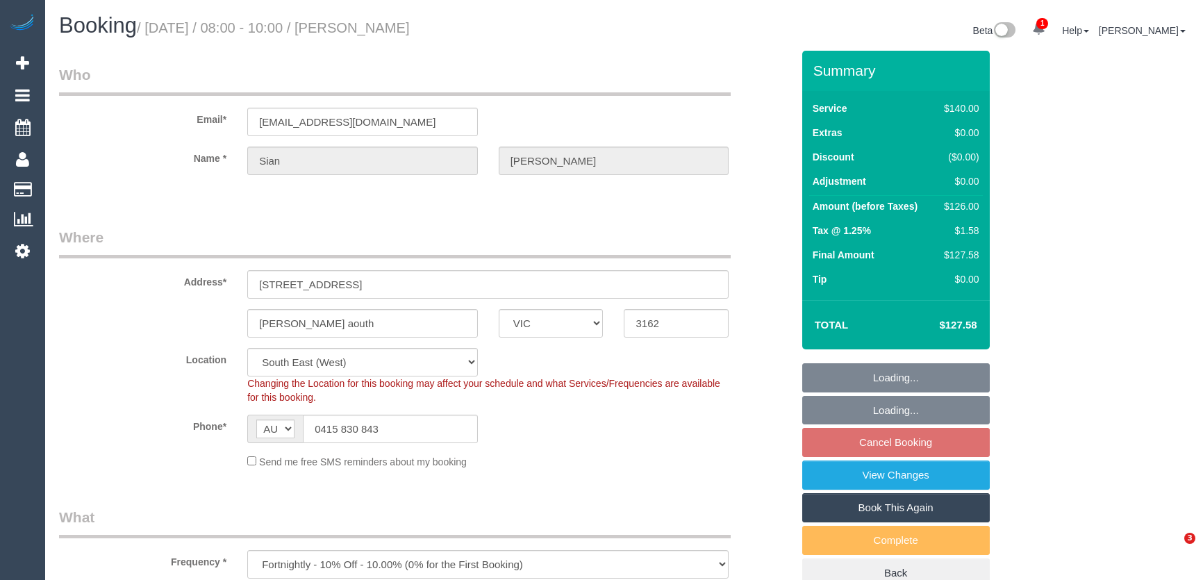
select select "VIC"
select select "number:28"
select select "number:14"
select select "number:19"
select select "number:25"
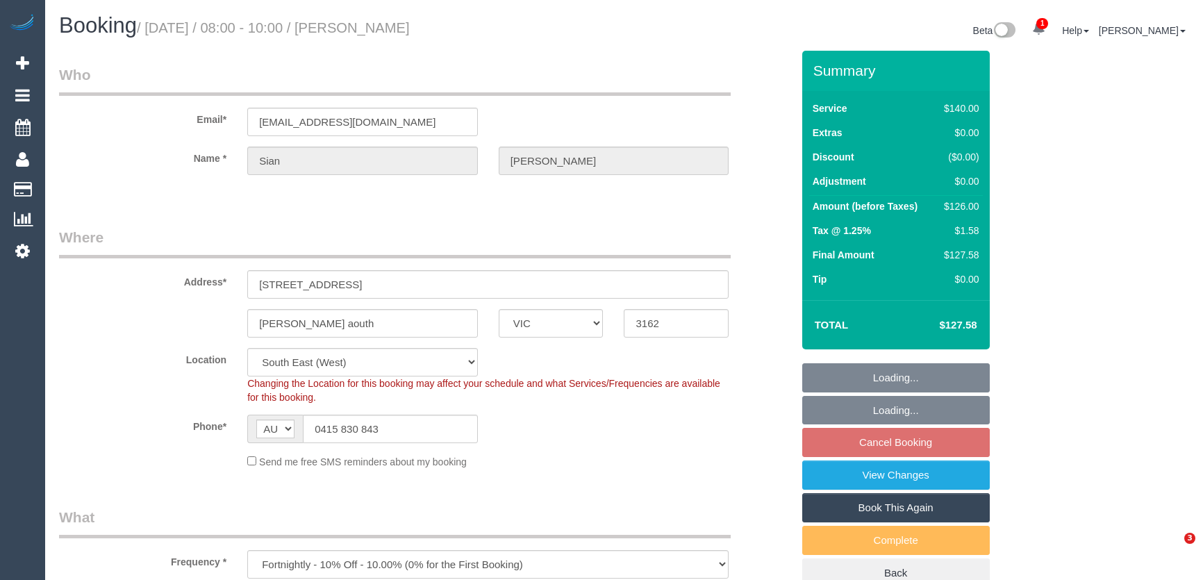
select select "number:34"
select select "number:13"
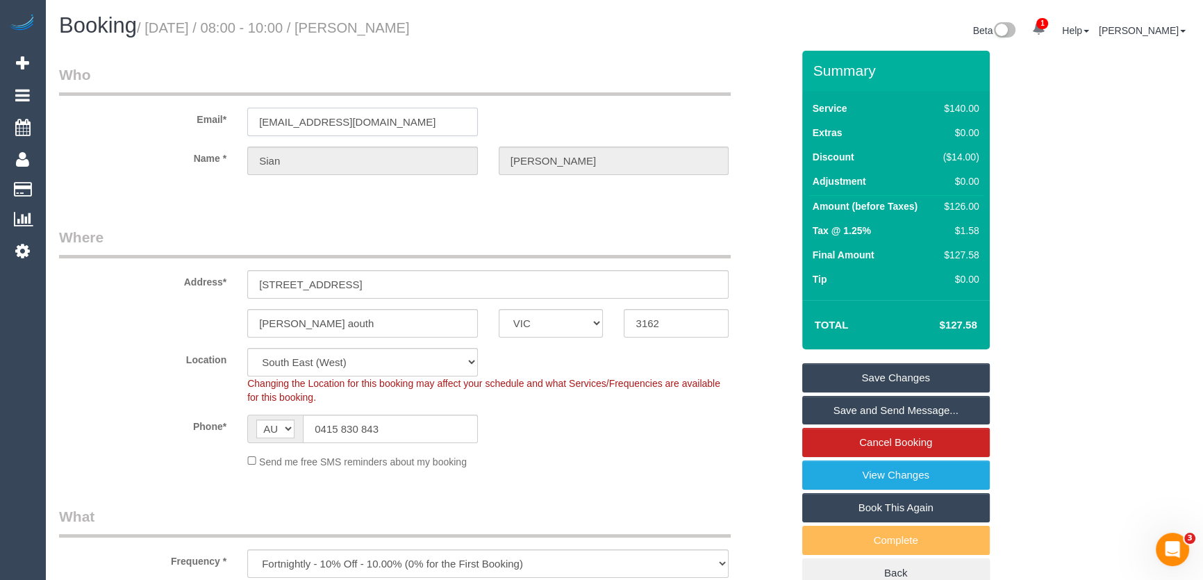
click at [396, 120] on input "sian555@aol.com" at bounding box center [362, 122] width 231 height 28
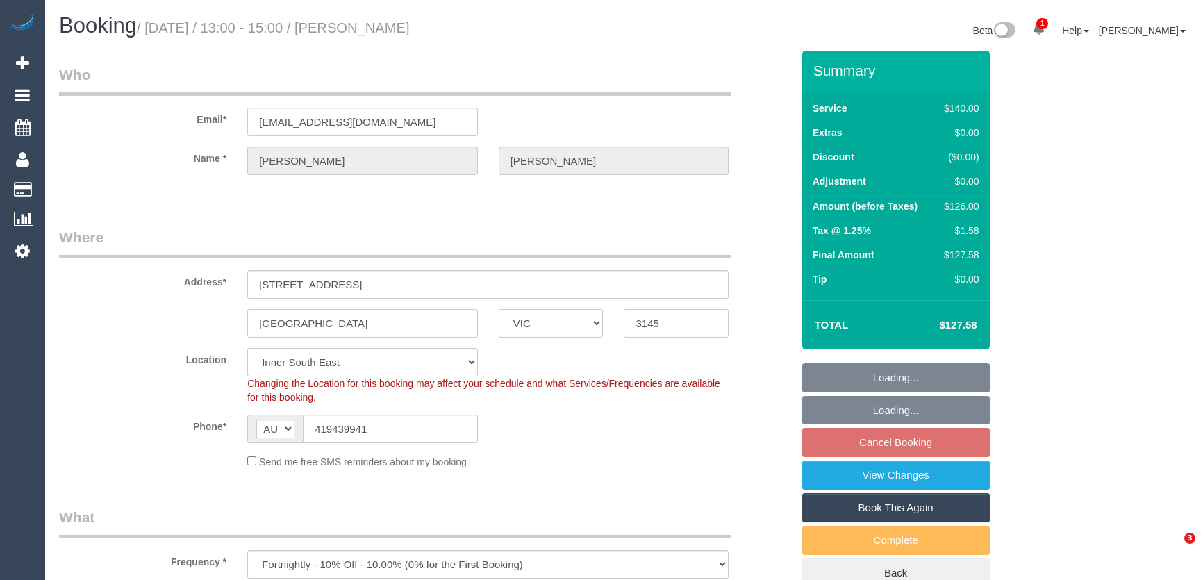
select select "VIC"
select select "string:stripe-pm_1RbIjn2GScqysDRVUgffc8pY"
select select "number:28"
select select "number:14"
select select "number:18"
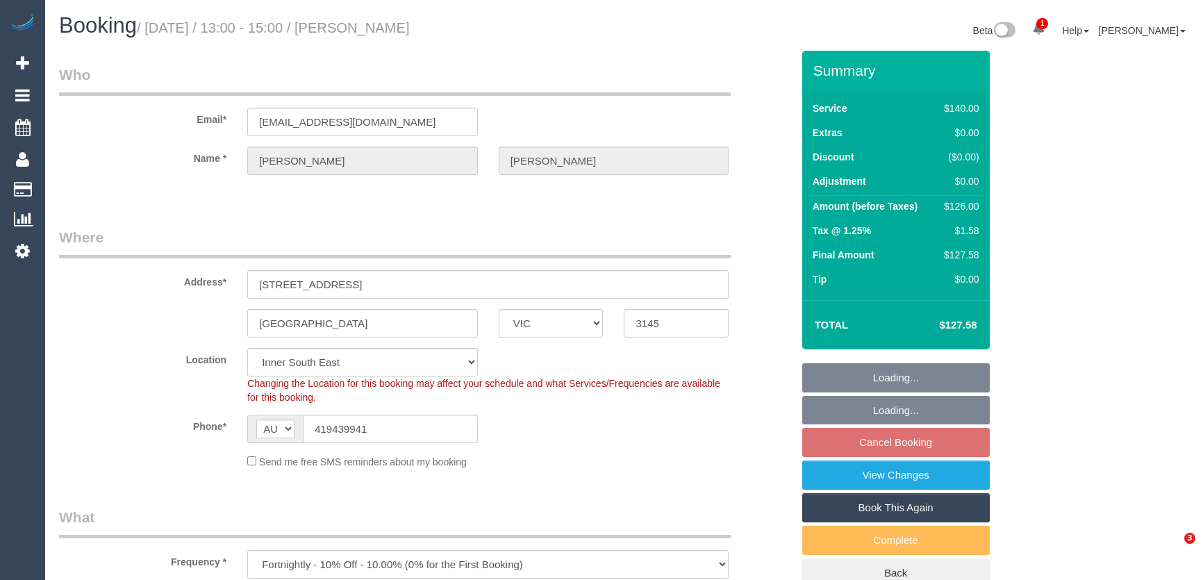
select select "number:36"
select select "number:34"
select select "number:12"
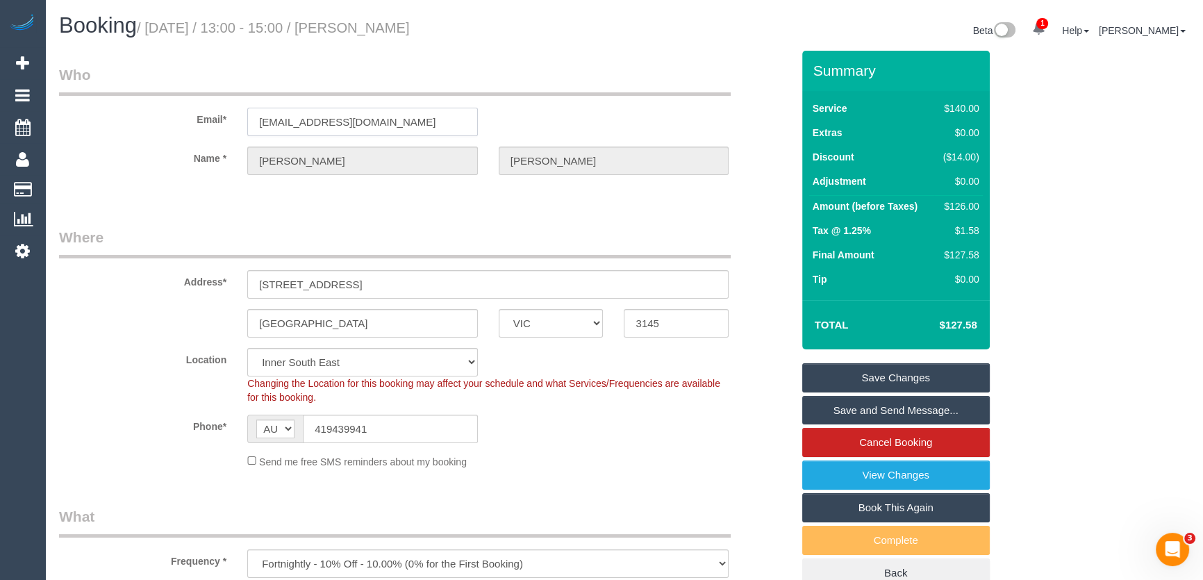
click at [396, 115] on input "[EMAIL_ADDRESS][DOMAIN_NAME]" at bounding box center [362, 122] width 231 height 28
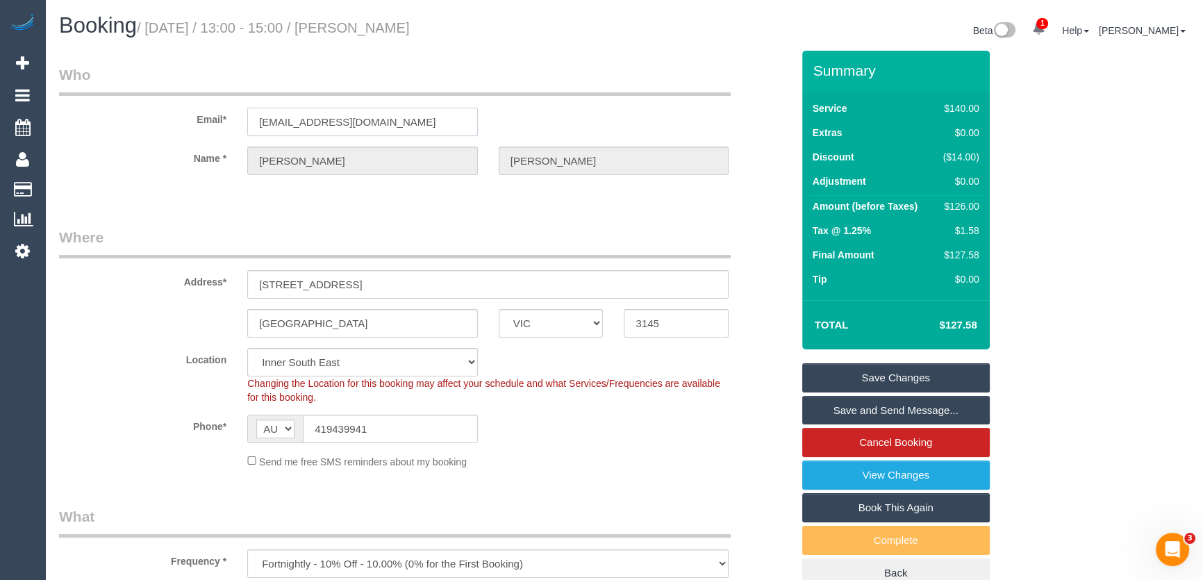
click at [396, 115] on input "[EMAIL_ADDRESS][DOMAIN_NAME]" at bounding box center [362, 122] width 231 height 28
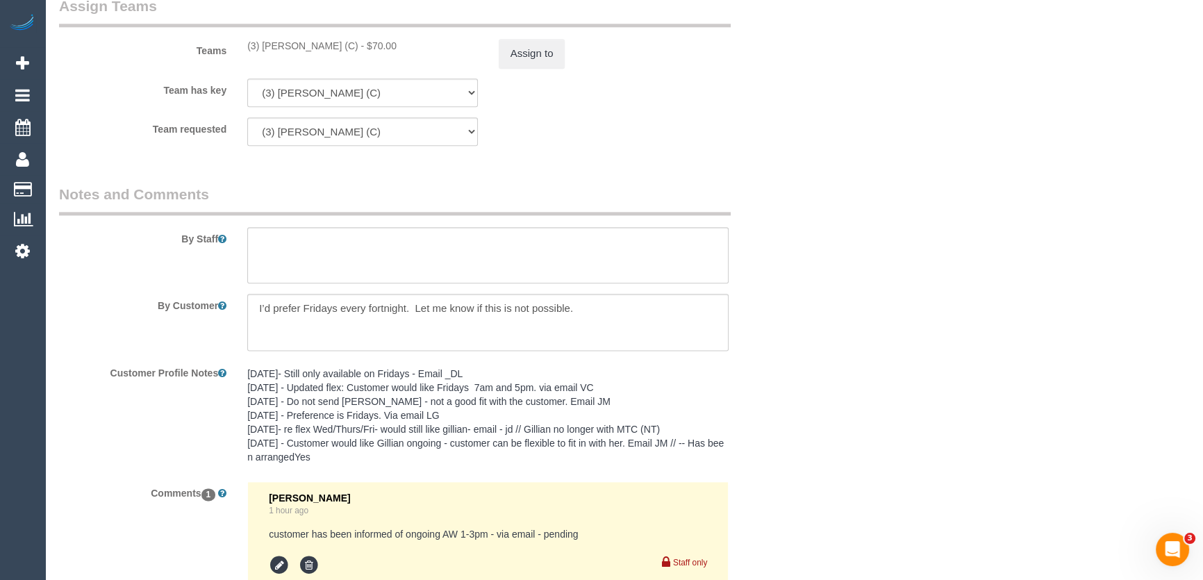
scroll to position [1941, 0]
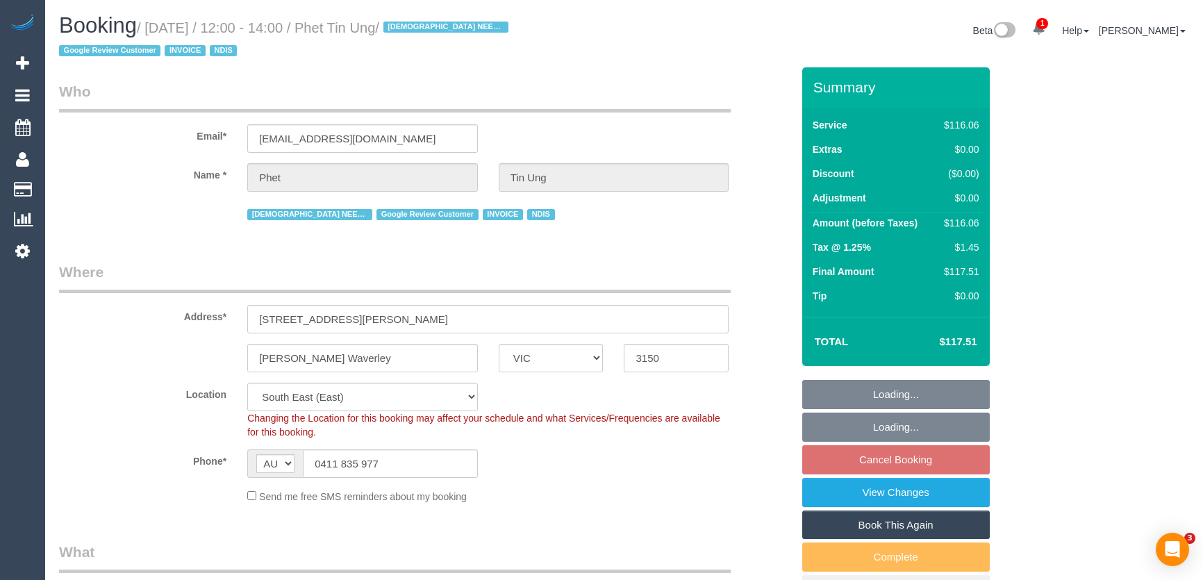
select select "VIC"
select select "number:30"
select select "number:14"
select select "number:21"
select select "number:36"
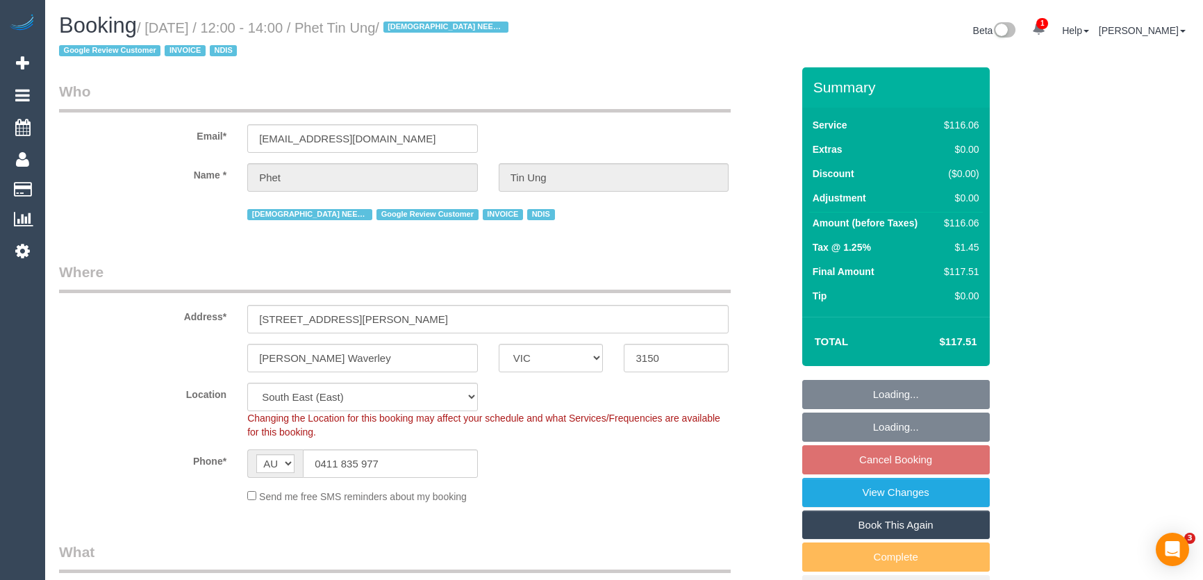
select select "number:35"
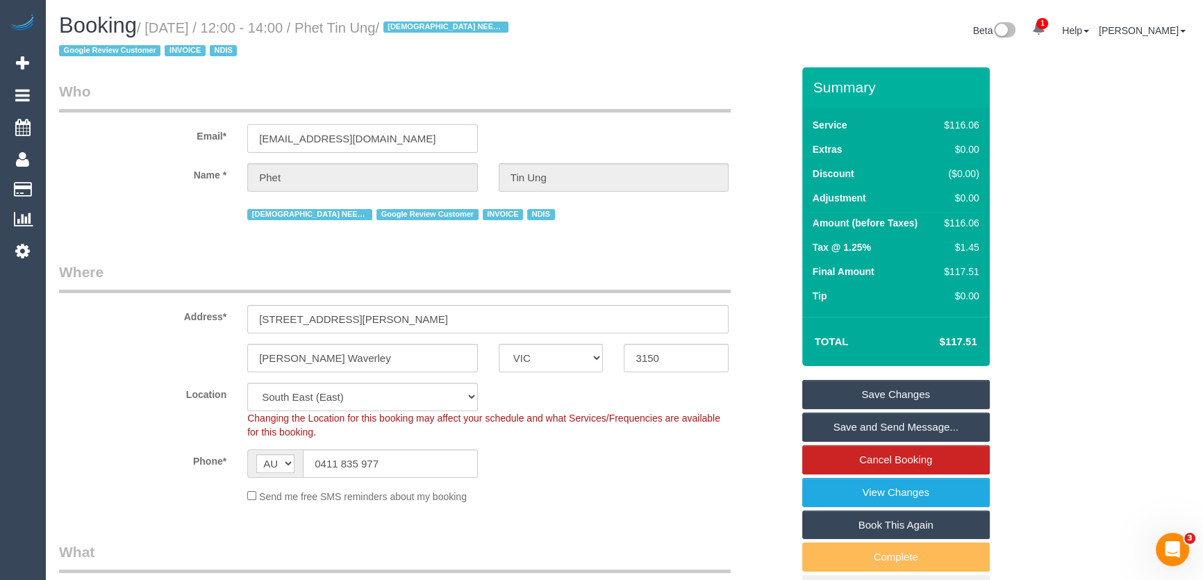
click at [405, 138] on input "paulineby@outlook.com.au" at bounding box center [362, 138] width 231 height 28
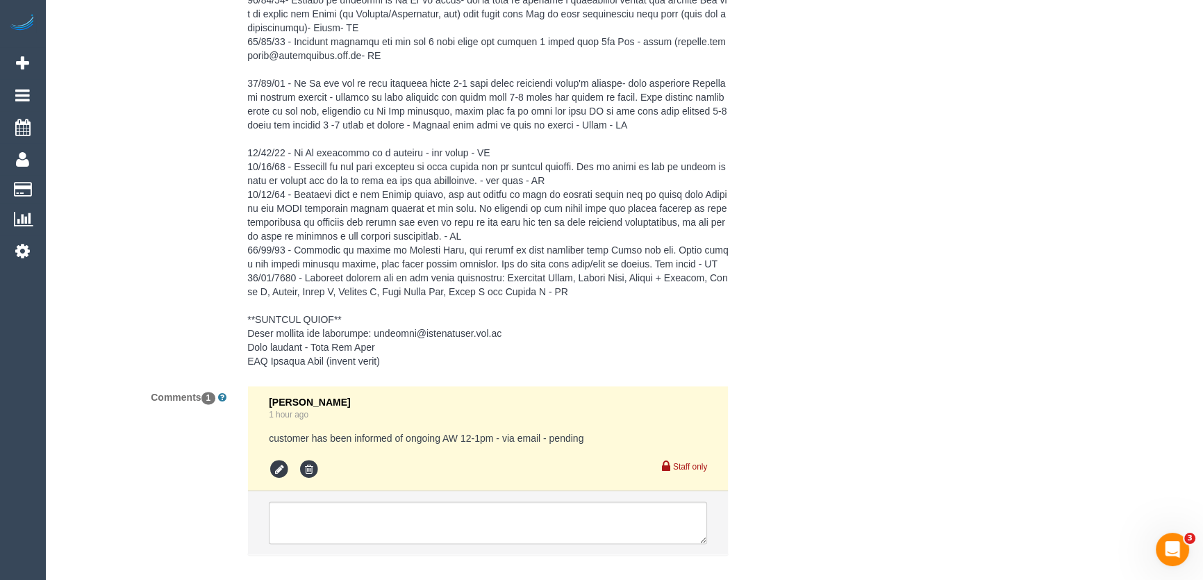
scroll to position [2292, 0]
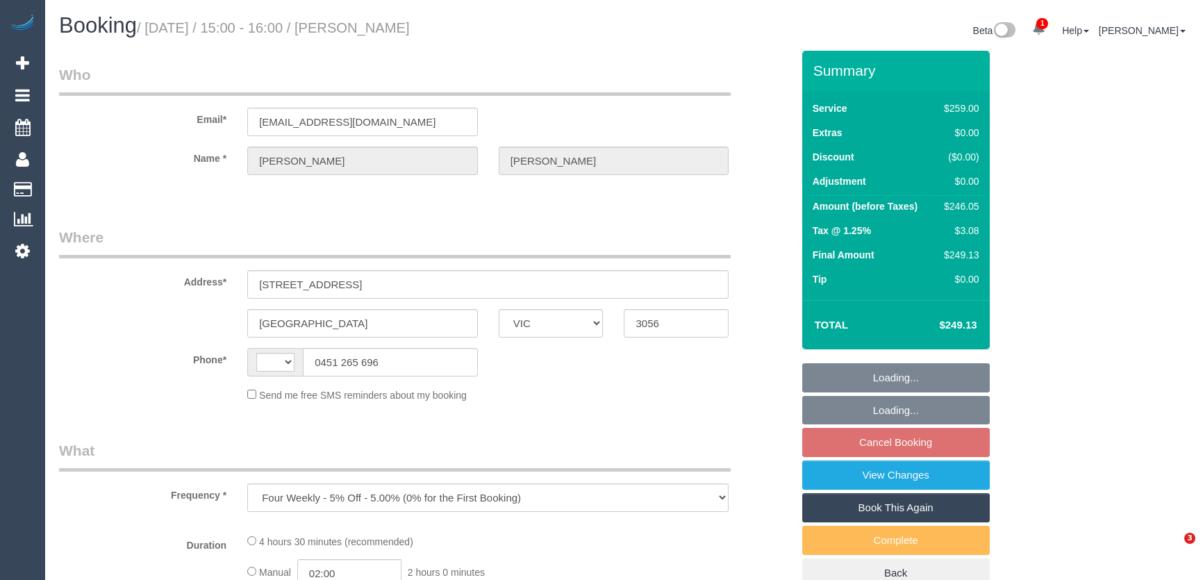
select select "VIC"
select select "string:AU"
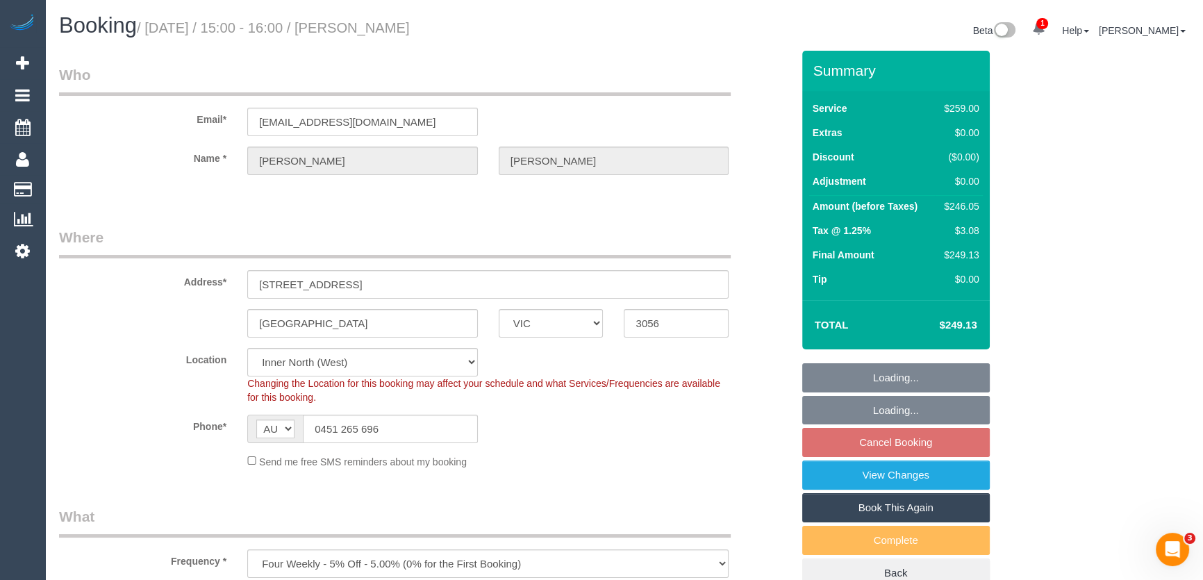
select select "string:stripe-pm_1I0GI02GScqysDRVTOoLOckR"
select select "number:28"
select select "number:14"
select select "number:21"
select select "number:25"
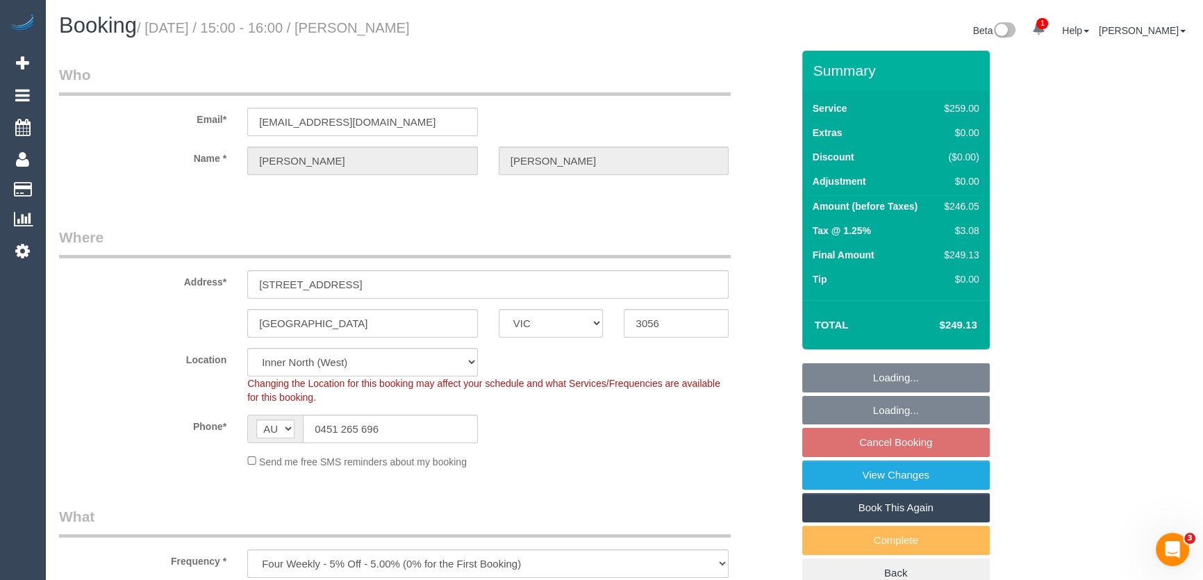
select select "number:35"
select select "number:12"
select select "object:829"
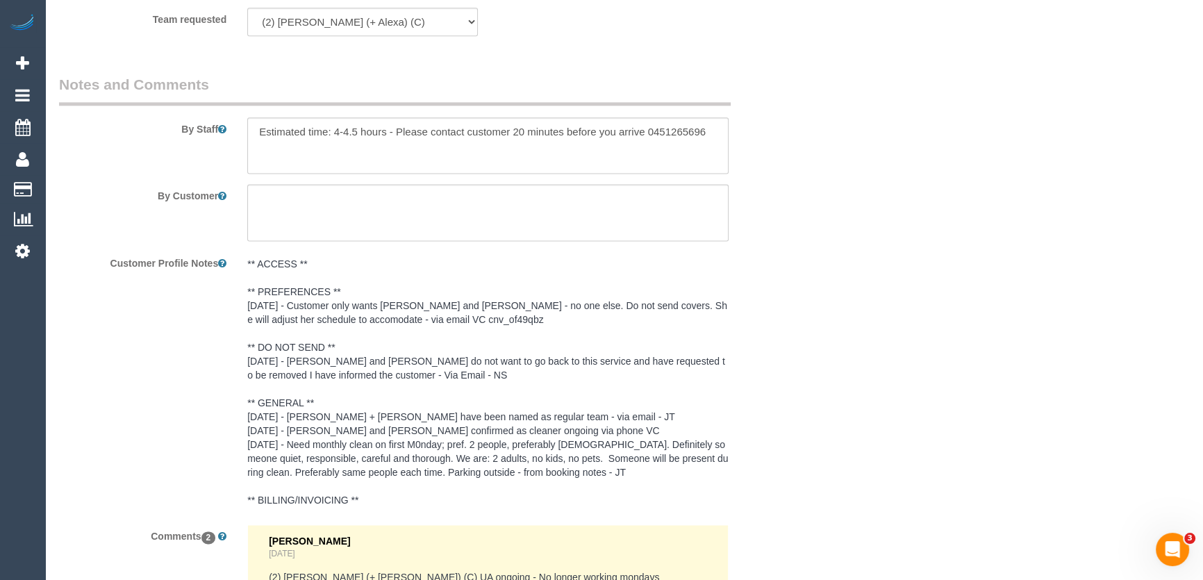
scroll to position [2400, 0]
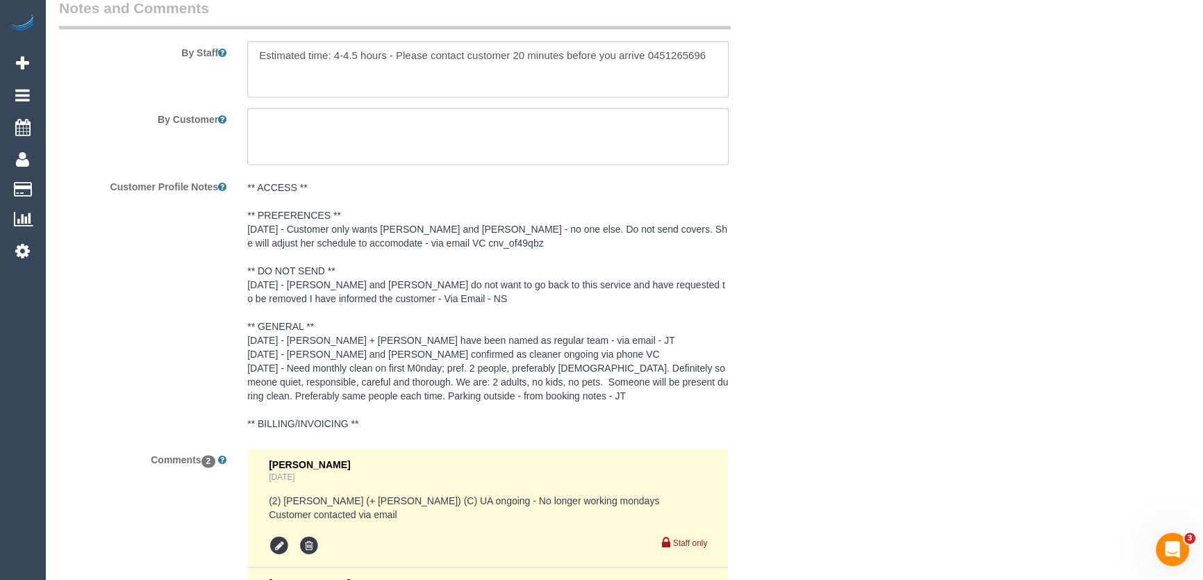
click at [263, 204] on pre "** ACCESS ** ** PREFERENCES ** [DATE] - Customer only wants [PERSON_NAME] and […" at bounding box center [487, 306] width 481 height 250
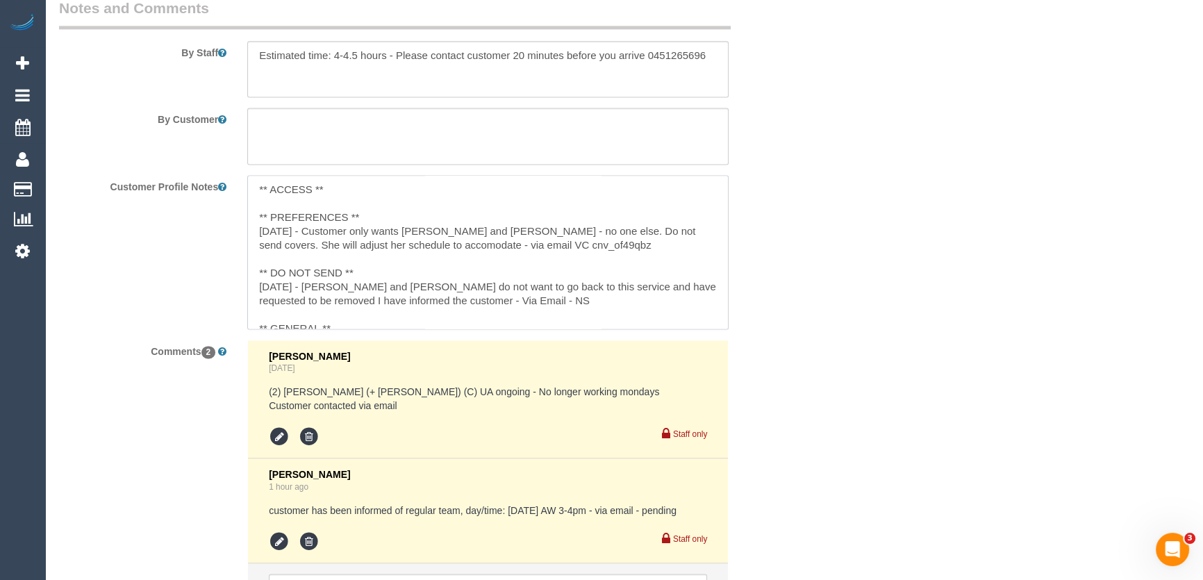
click at [255, 204] on textarea "** ACCESS ** ** PREFERENCES ** [DATE] - Customer only wants [PERSON_NAME] and […" at bounding box center [487, 252] width 481 height 154
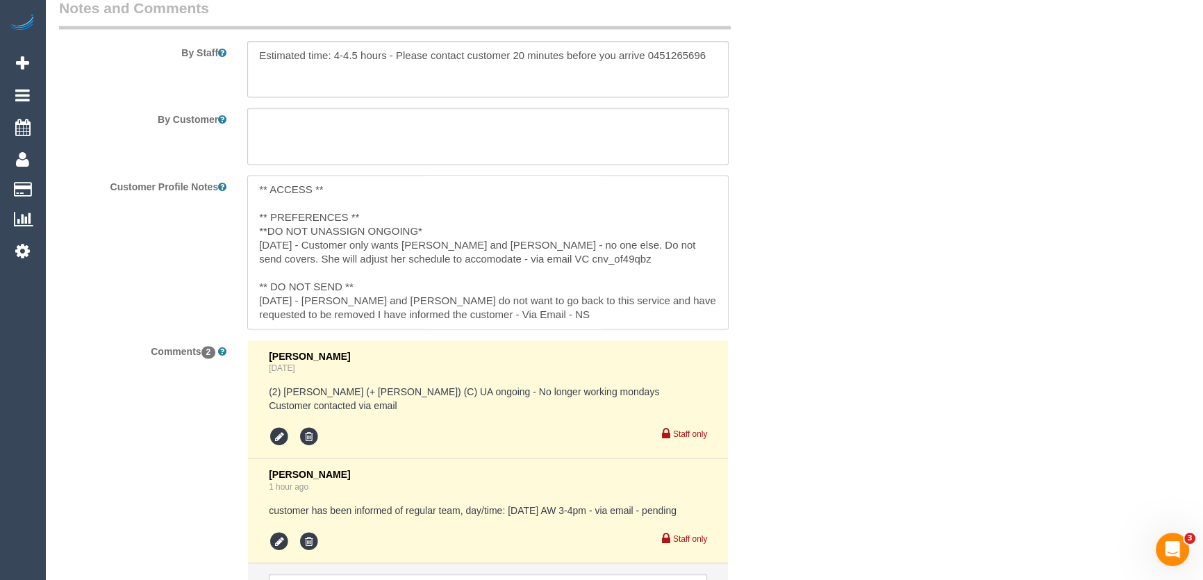
type textarea "** ACCESS ** ** PREFERENCES ** **DO NOT UNASSIGN ONGOING** [DATE] - Customer on…"
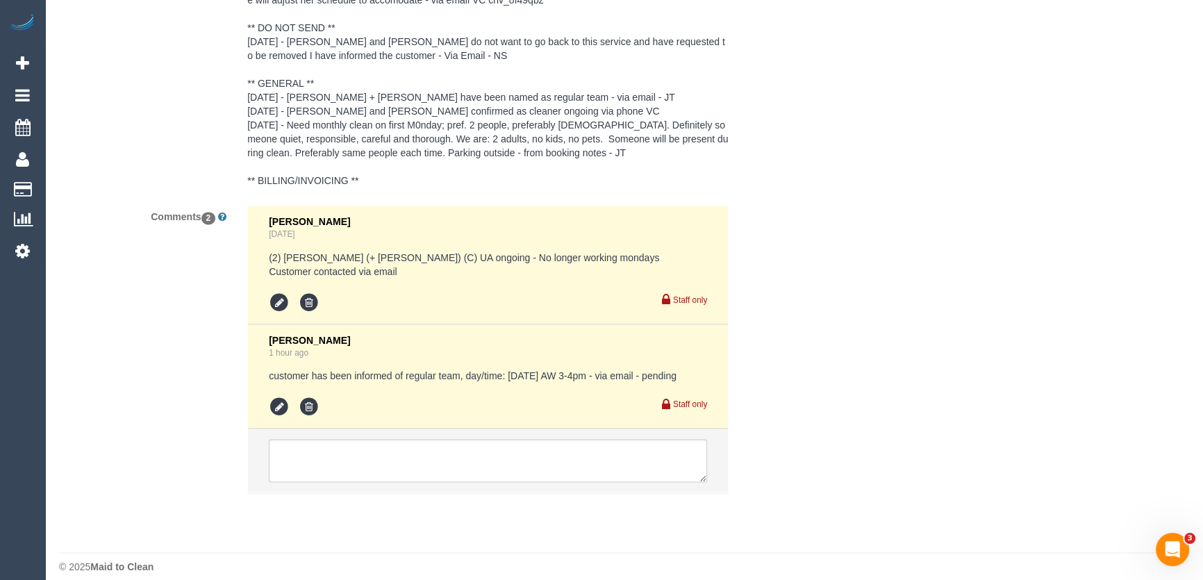
scroll to position [2658, 0]
click at [281, 395] on icon at bounding box center [279, 405] width 21 height 21
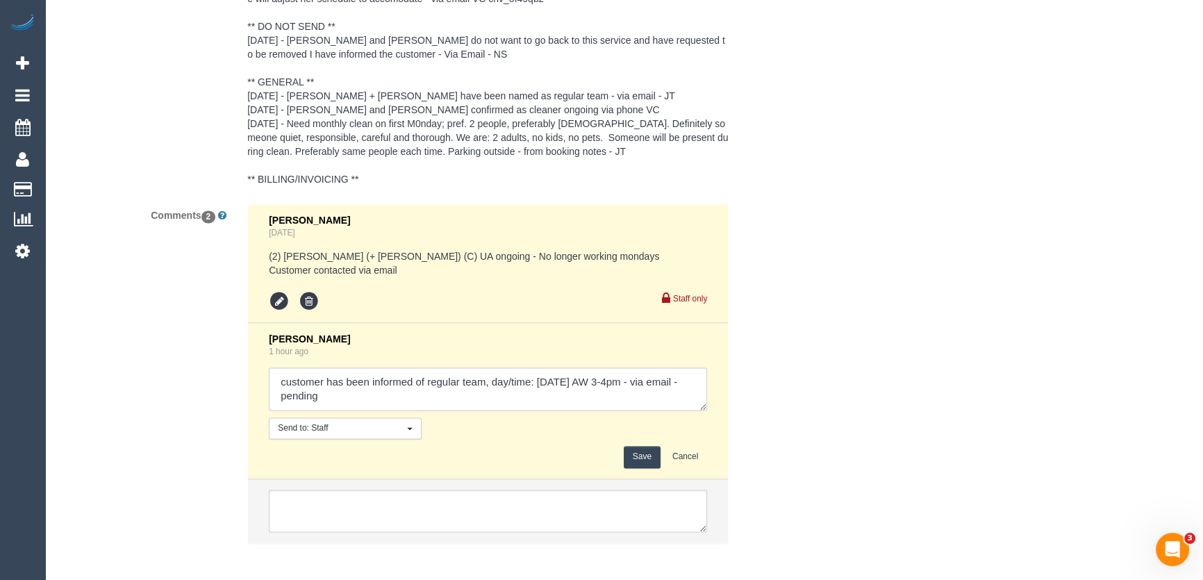
click at [363, 373] on textarea at bounding box center [488, 389] width 438 height 43
type textarea "customer has been informed of regular team, day/time: [DATE] AW 3-4pm - via ema…"
click at [645, 446] on button "Save" at bounding box center [642, 457] width 37 height 22
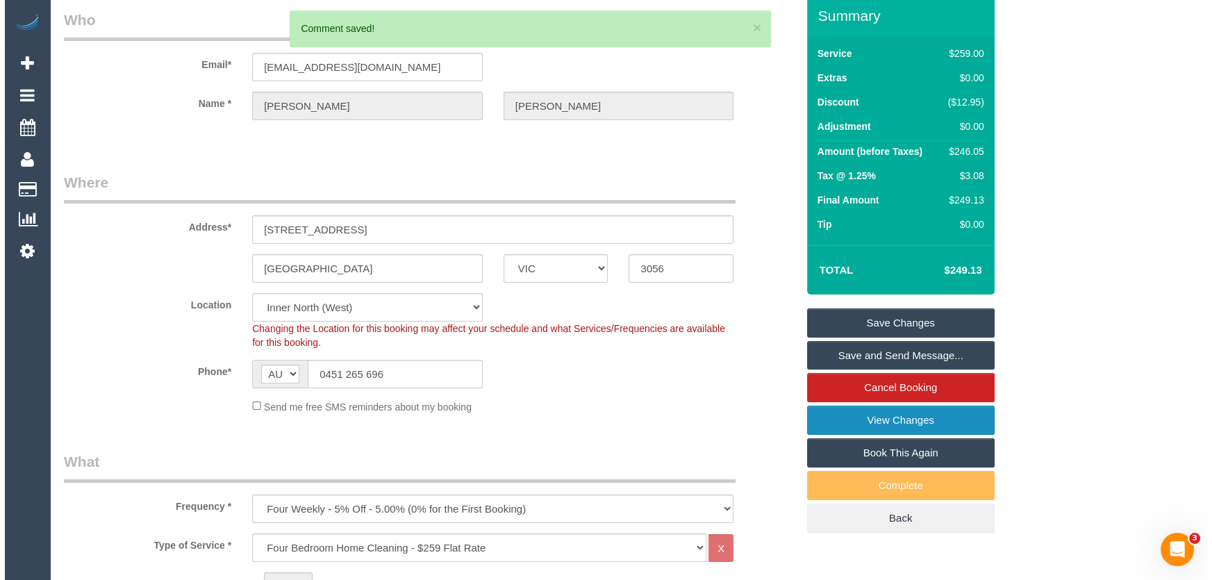
scroll to position [0, 0]
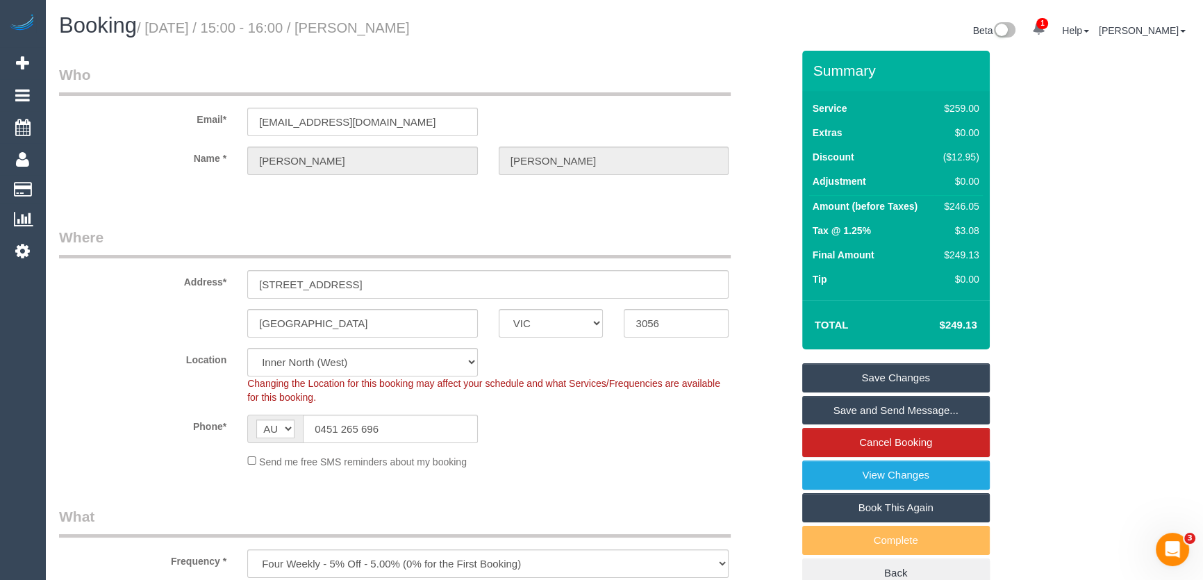
click at [843, 412] on link "Save and Send Message..." at bounding box center [896, 410] width 188 height 29
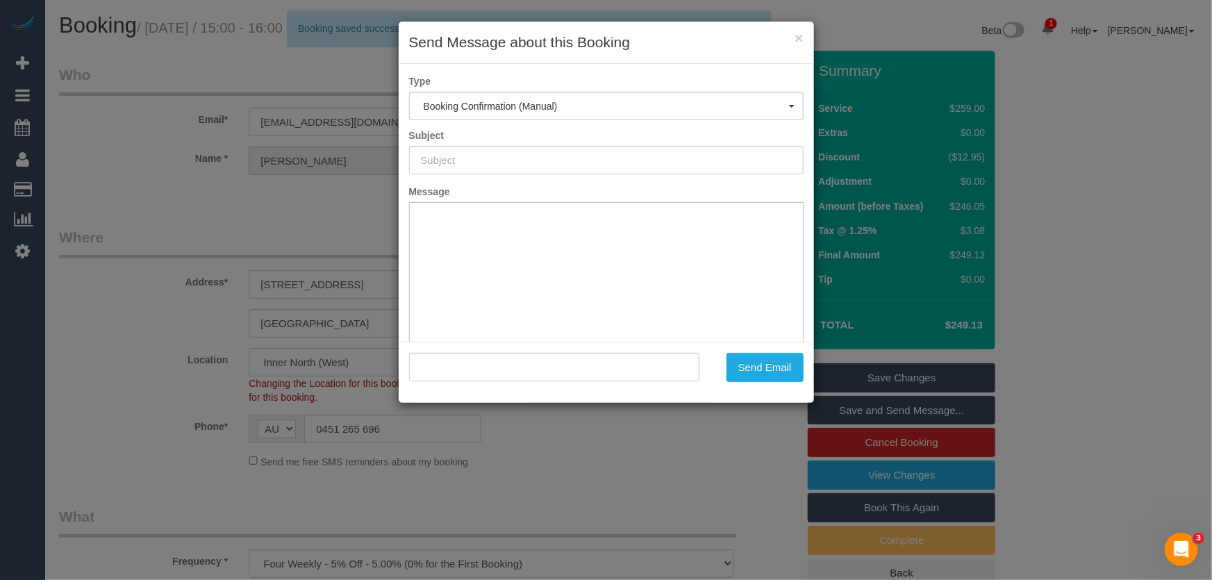
type input "Booking Confirmed"
type input ""[PERSON_NAME]" <[EMAIL_ADDRESS][DOMAIN_NAME]>"
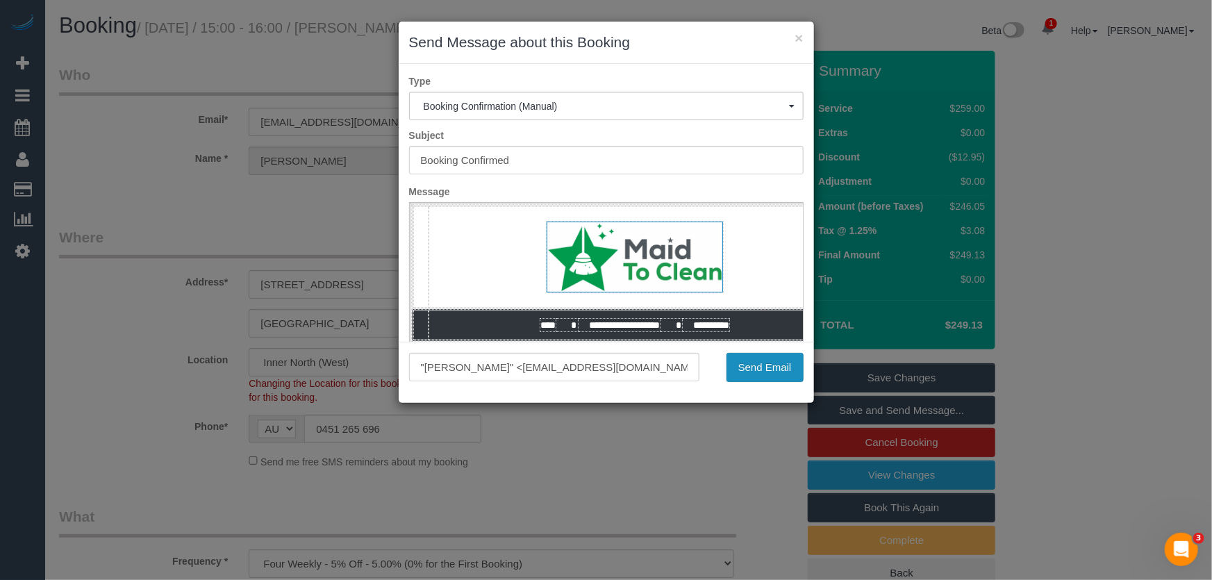
click at [769, 361] on button "Send Email" at bounding box center [765, 367] width 77 height 29
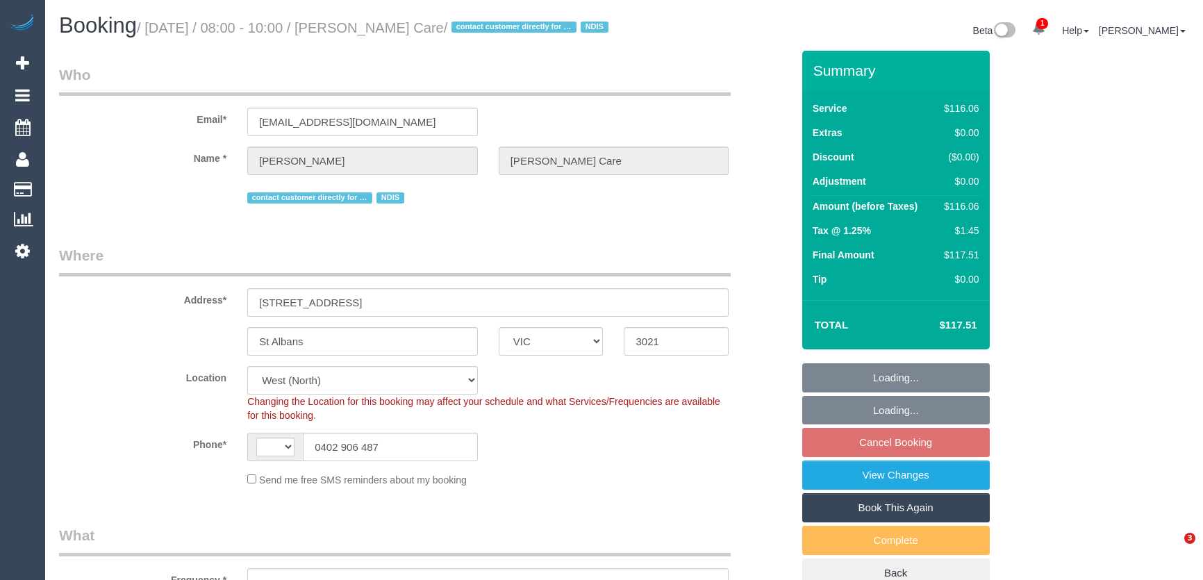
select select "VIC"
select select "string:AU"
select select "object:1159"
select select "number:28"
select select "number:14"
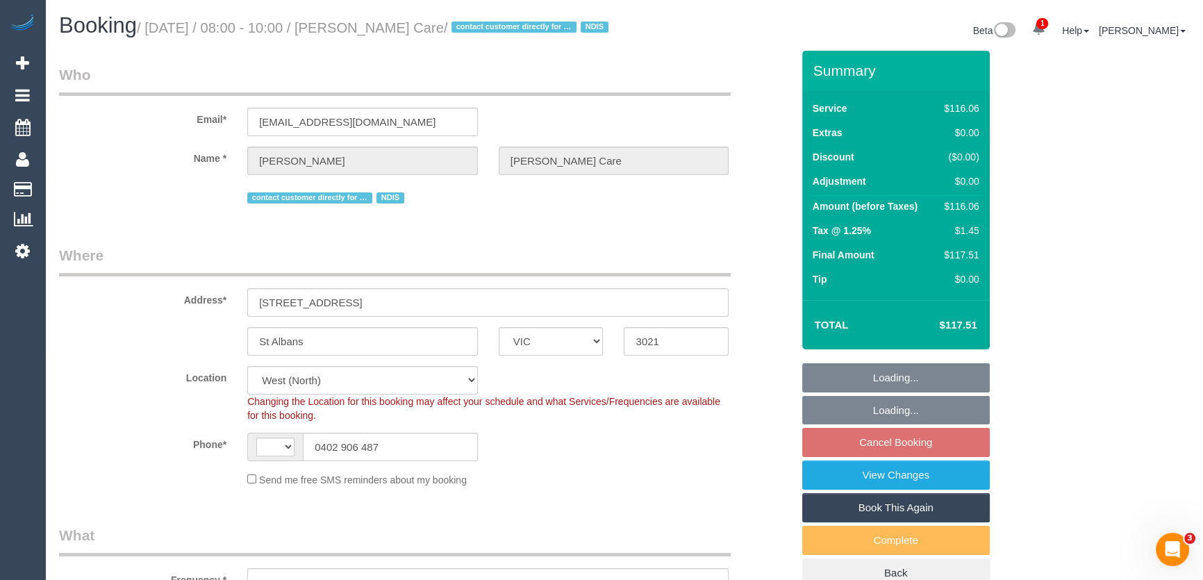
select select "number:19"
select select "number:22"
select select "number:35"
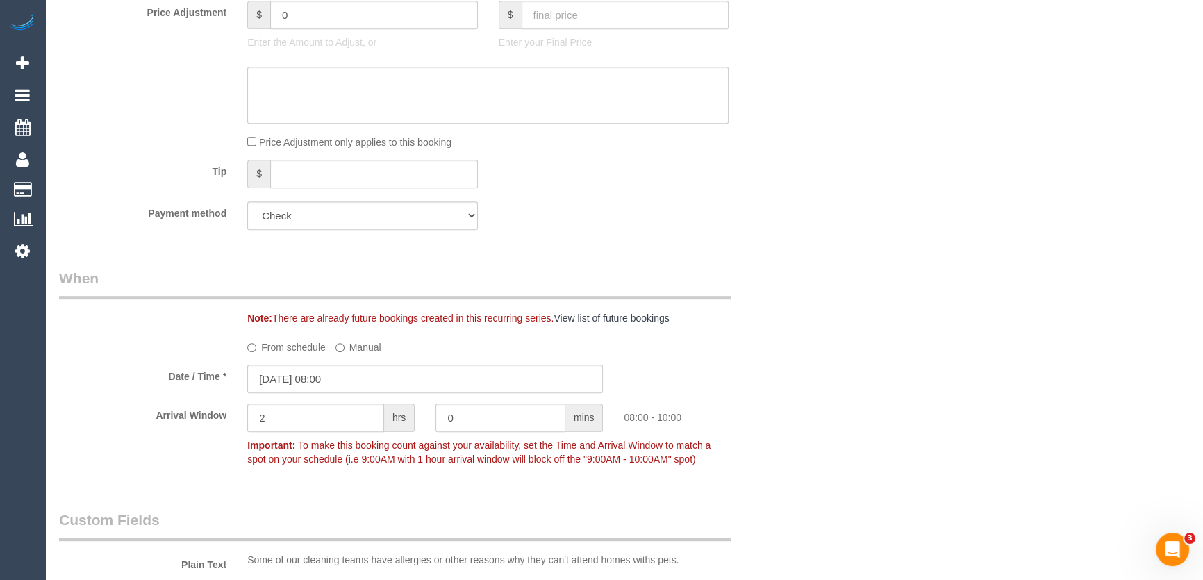
scroll to position [947, 0]
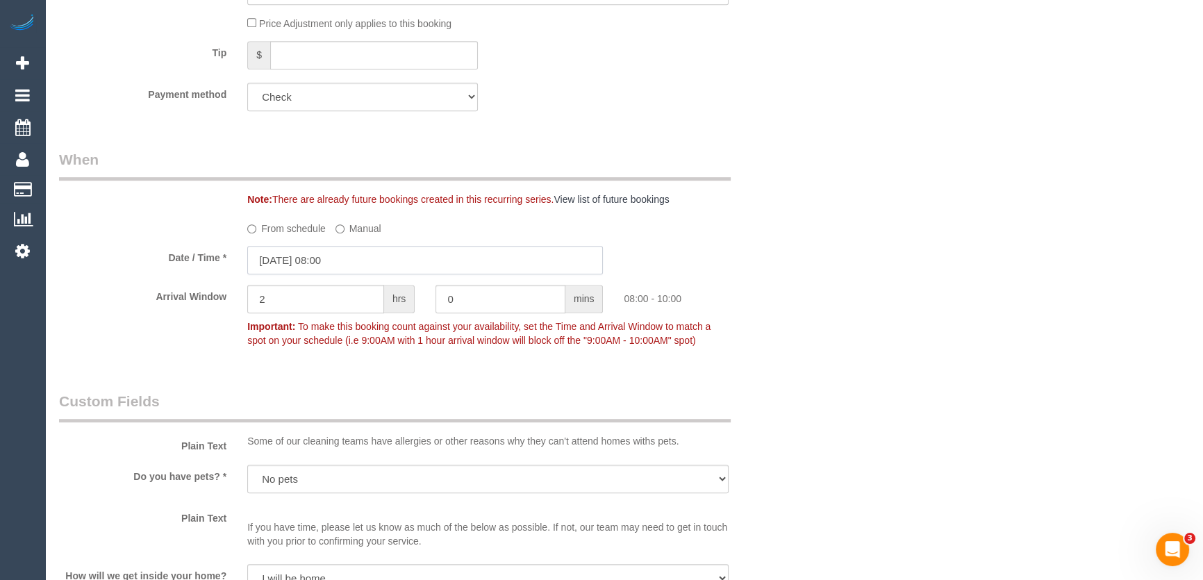
click at [354, 274] on input "22/08/2025 08:00" at bounding box center [425, 260] width 356 height 28
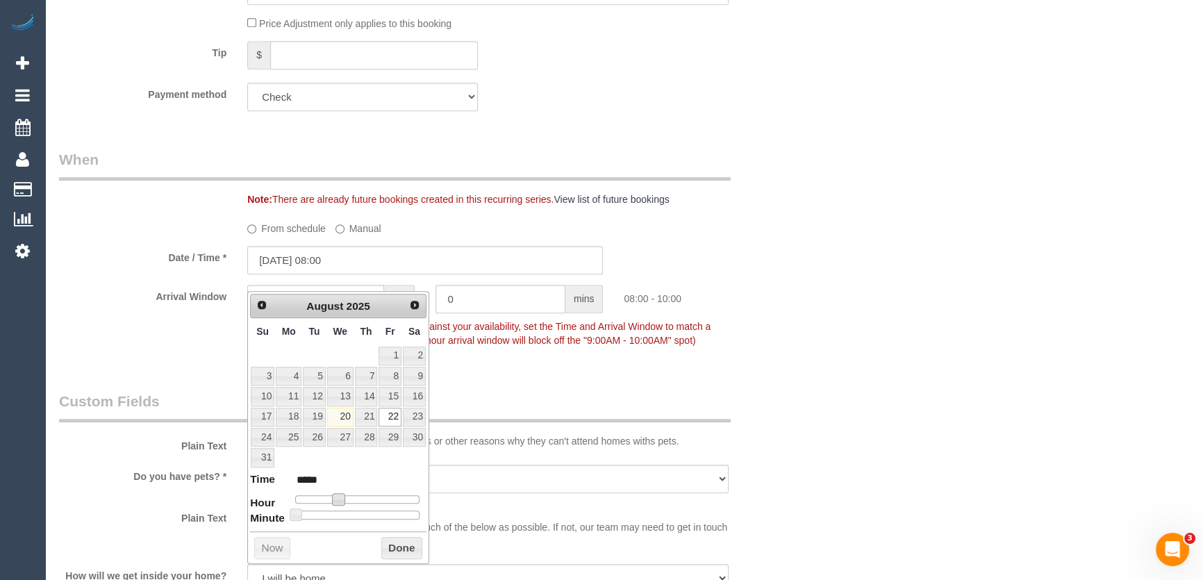
type input "22/08/2025 09:00"
type input "*****"
type input "22/08/2025 10:00"
type input "*****"
type input "22/08/2025 11:00"
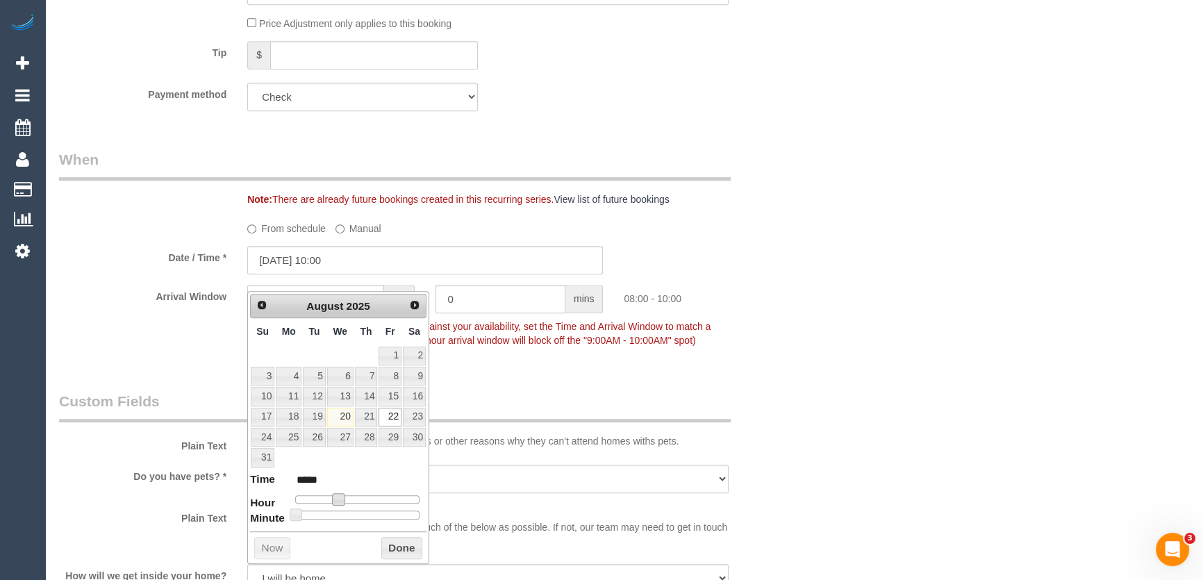
type input "*****"
type input "22/08/2025 14:00"
type input "*****"
drag, startPoint x: 340, startPoint y: 499, endPoint x: 374, endPoint y: 502, distance: 33.5
click at [374, 502] on span at bounding box center [370, 499] width 13 height 13
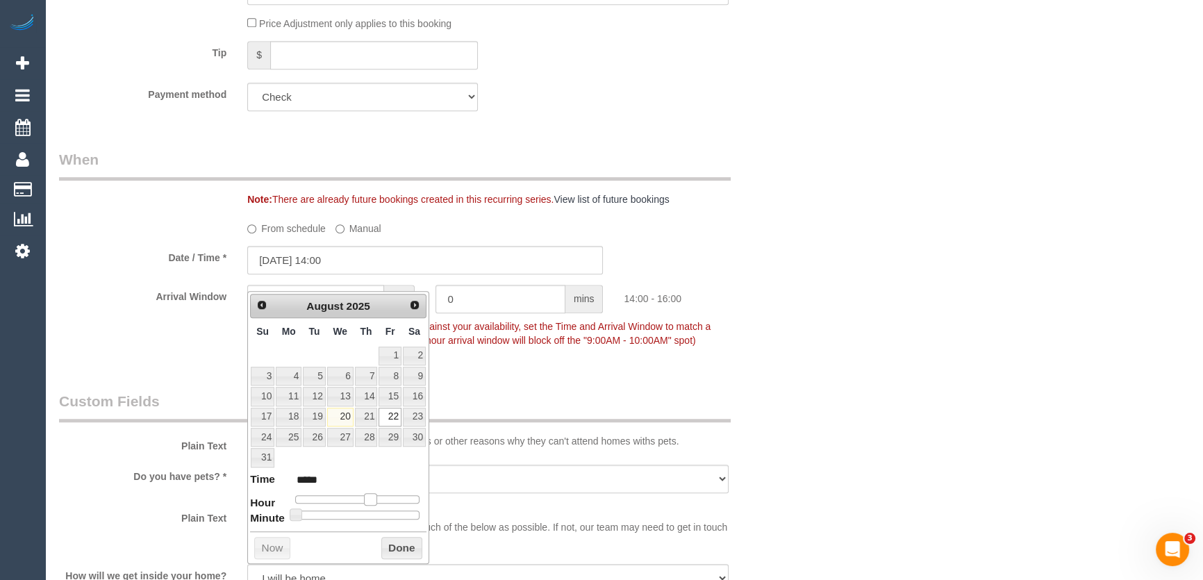
type input "22/08/2025 13:00"
type input "*****"
click at [370, 503] on span at bounding box center [365, 499] width 13 height 13
click at [531, 398] on div "Who Email* garrettokathy@gmail.com Name * Vera Cikos Hammond Care contact custo…" at bounding box center [426, 440] width 754 height 2672
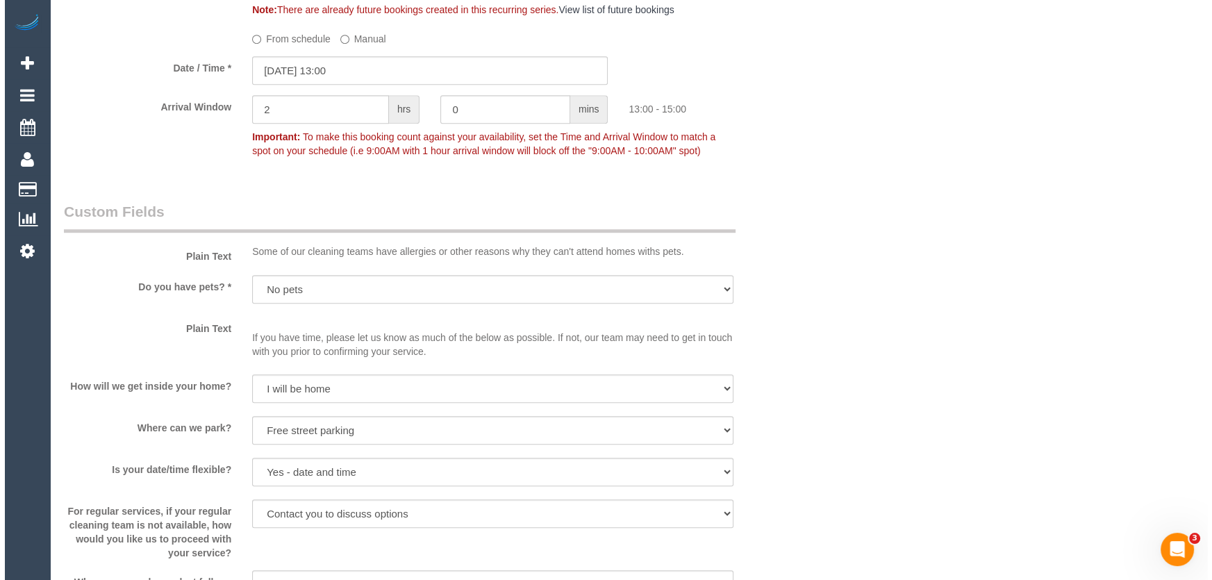
scroll to position [1452, 0]
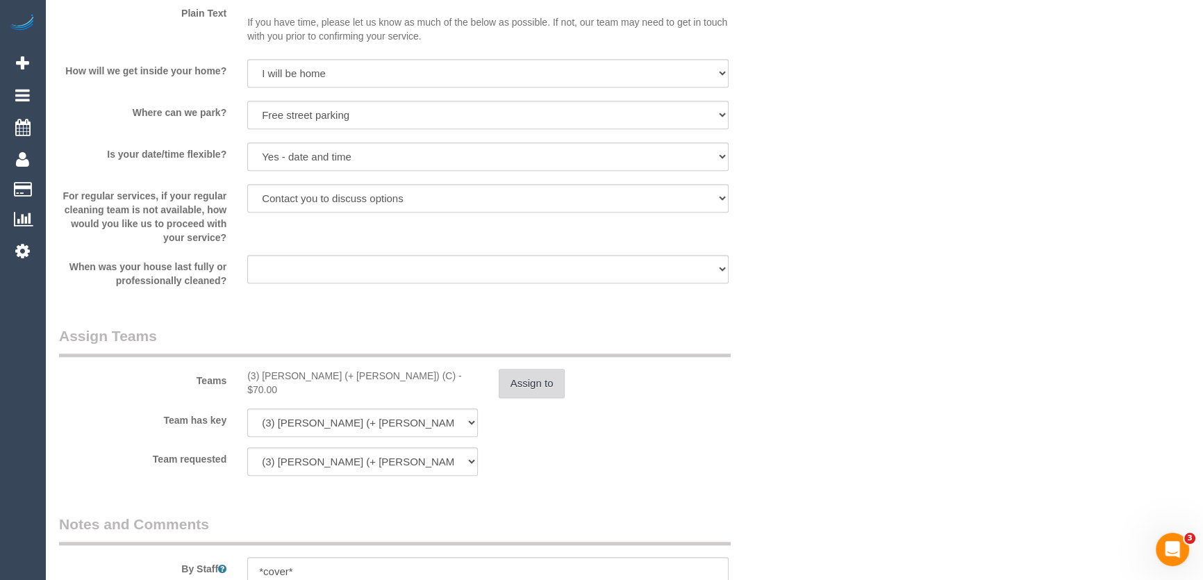
click at [525, 398] on button "Assign to" at bounding box center [532, 383] width 67 height 29
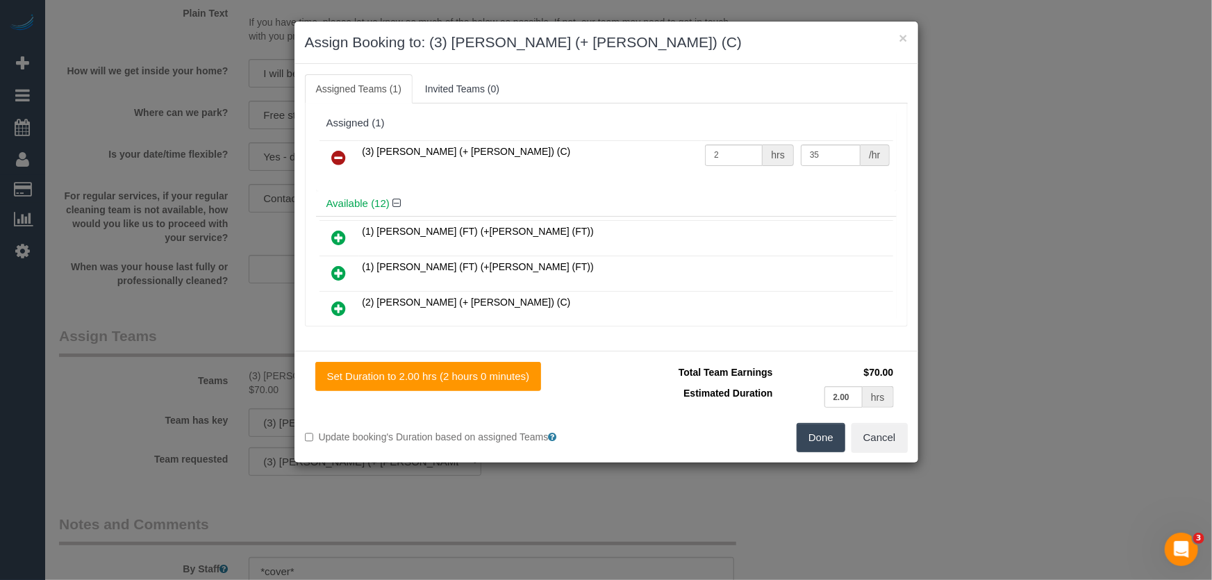
click at [333, 157] on icon at bounding box center [339, 157] width 15 height 17
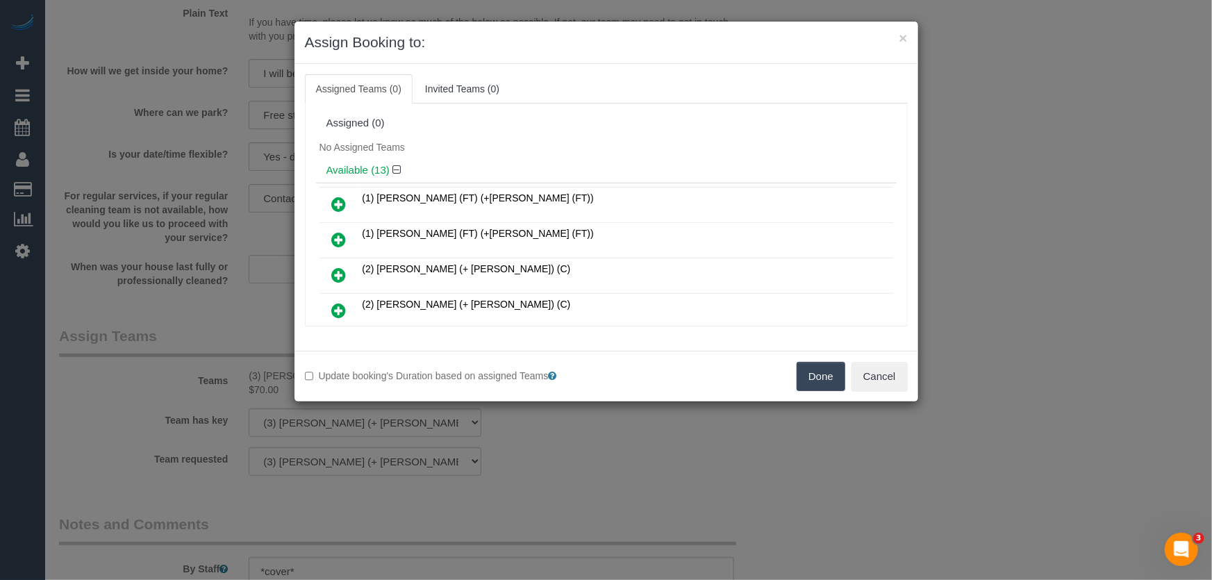
scroll to position [261, 0]
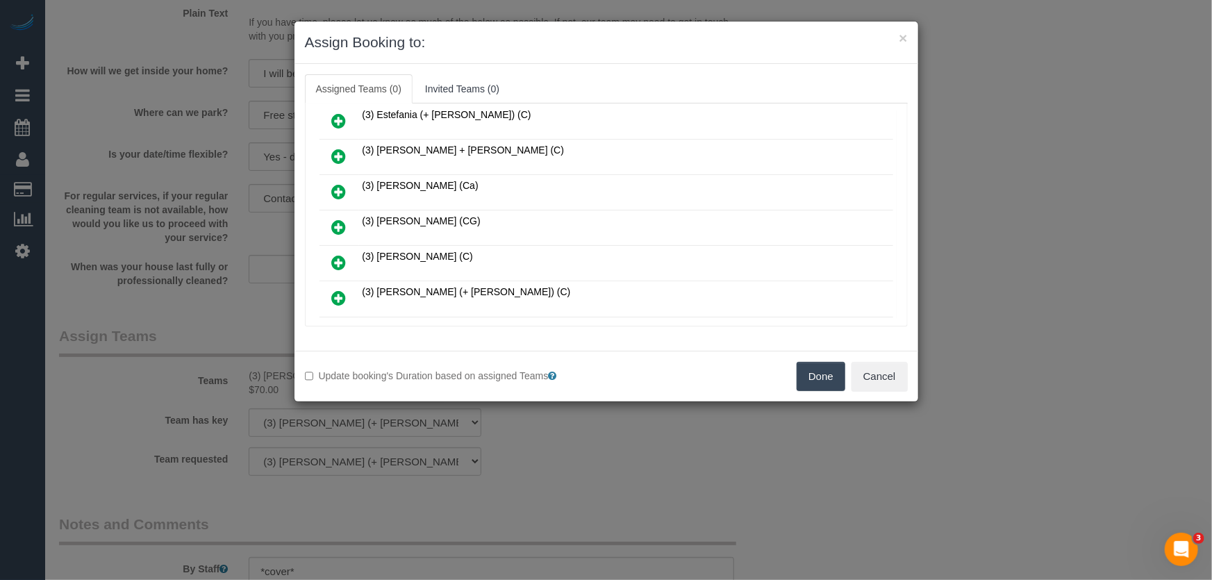
click at [336, 224] on icon at bounding box center [339, 227] width 15 height 17
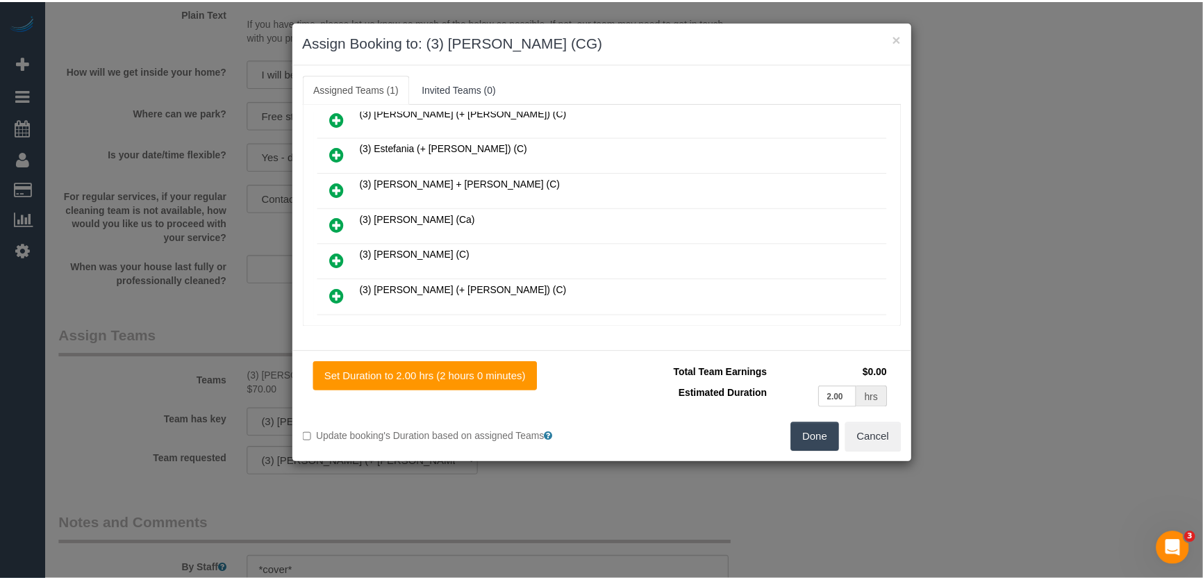
scroll to position [293, 0]
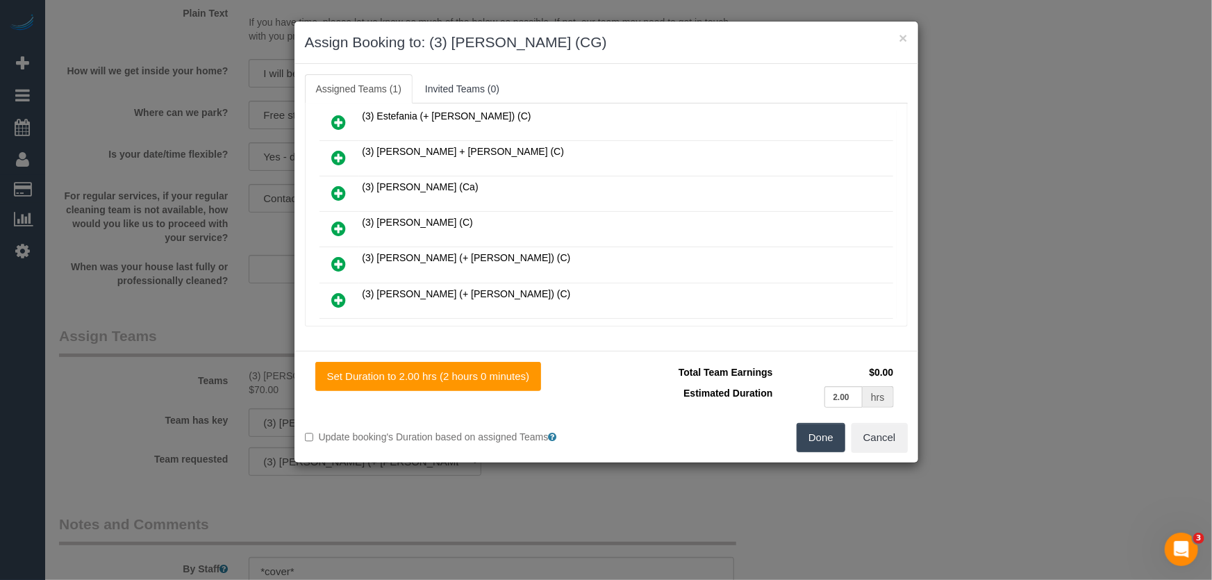
click at [812, 434] on button "Done" at bounding box center [821, 437] width 49 height 29
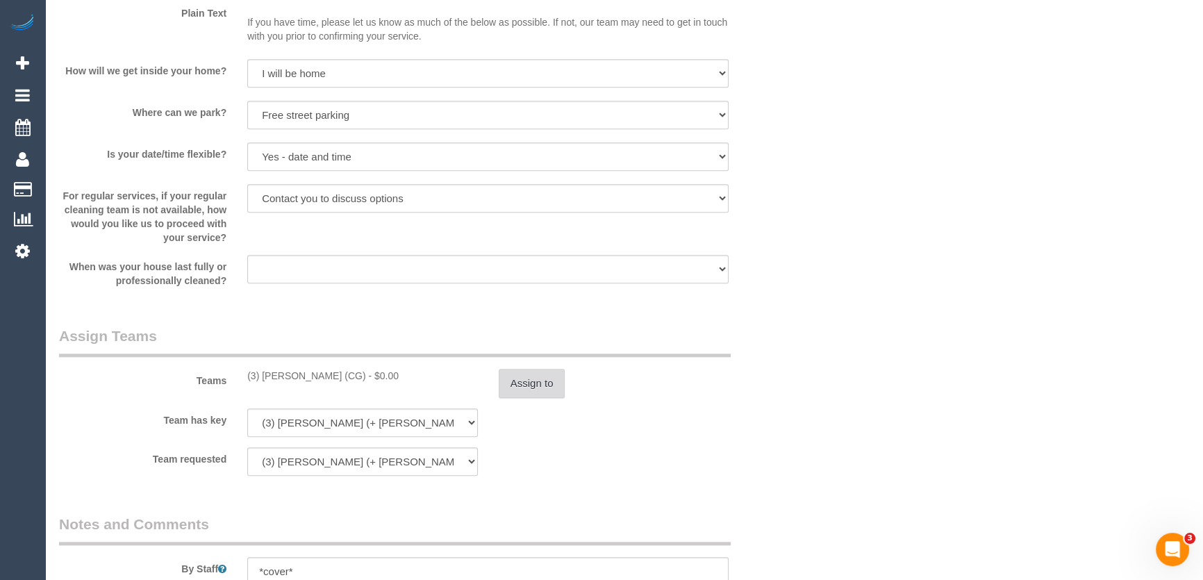
click at [538, 396] on button "Assign to" at bounding box center [532, 383] width 67 height 29
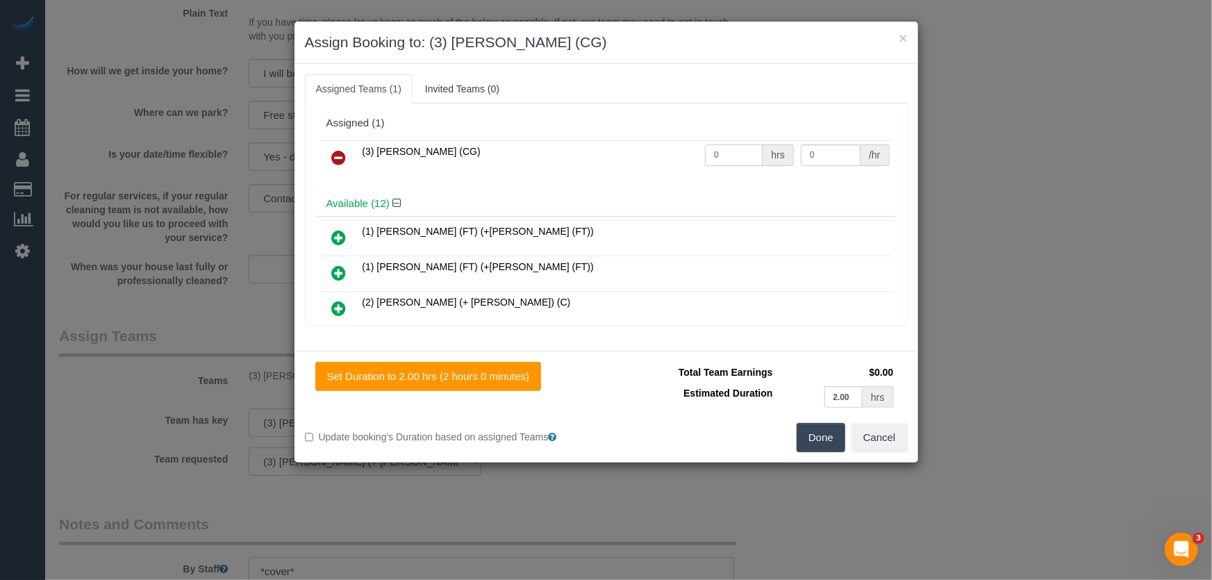
click at [732, 159] on input "0" at bounding box center [734, 156] width 58 height 22
type input "2"
click at [812, 439] on button "Done" at bounding box center [821, 437] width 49 height 29
type input "38.5"
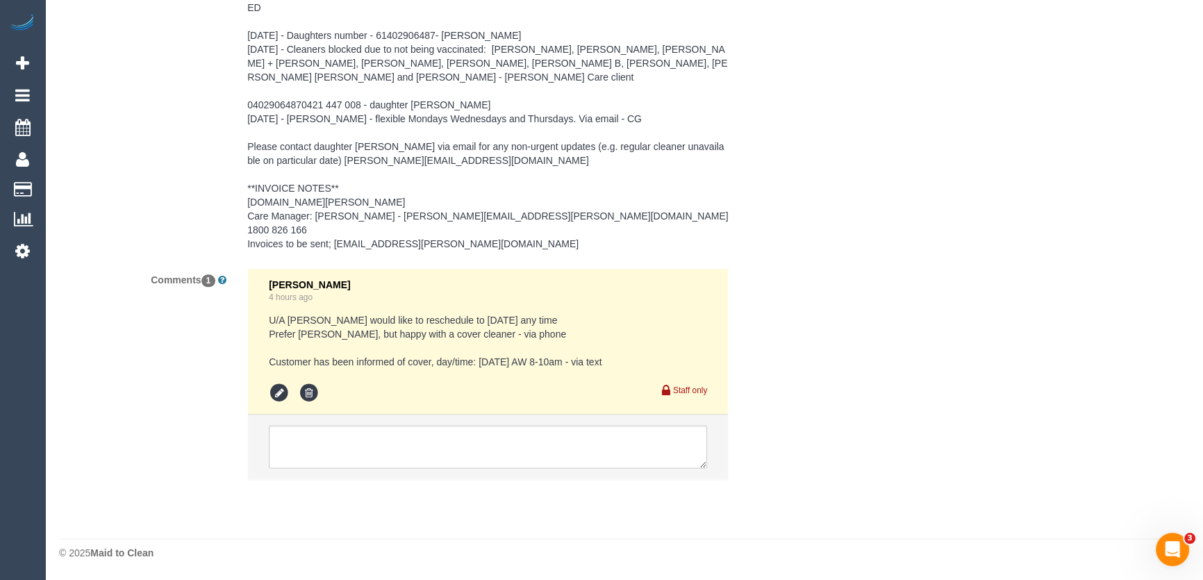
scroll to position [2205, 0]
click at [274, 396] on icon at bounding box center [279, 393] width 21 height 21
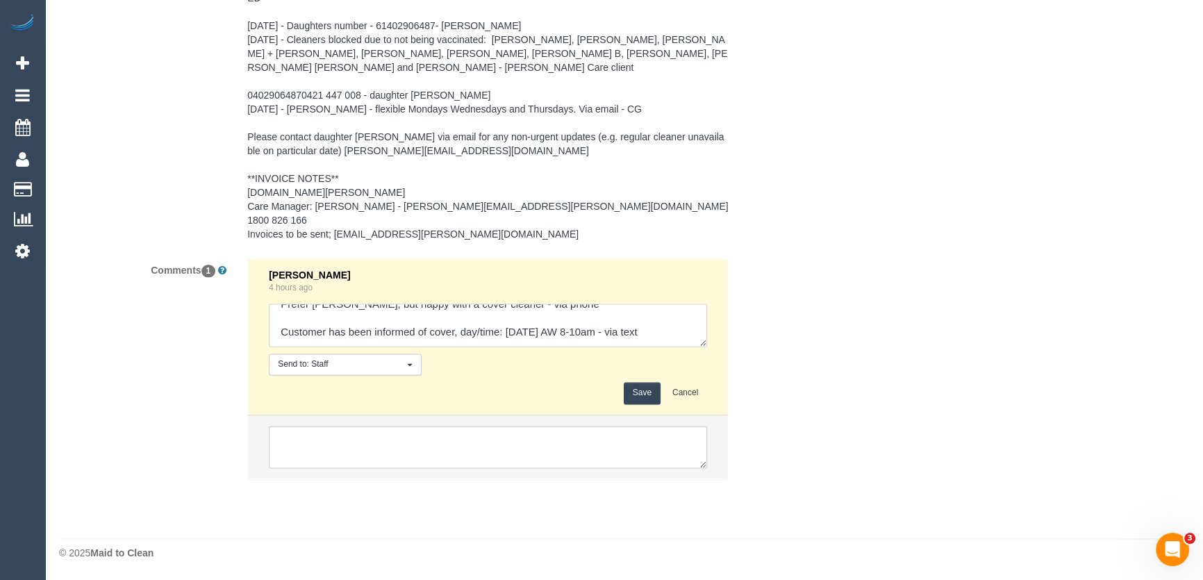
scroll to position [42, 0]
click at [685, 333] on textarea at bounding box center [488, 325] width 438 height 43
type textarea "U/A [PERSON_NAME] would like to reschedule to [DATE] any time Prefer [PERSON_NA…"
click at [652, 397] on button "Save" at bounding box center [642, 393] width 37 height 22
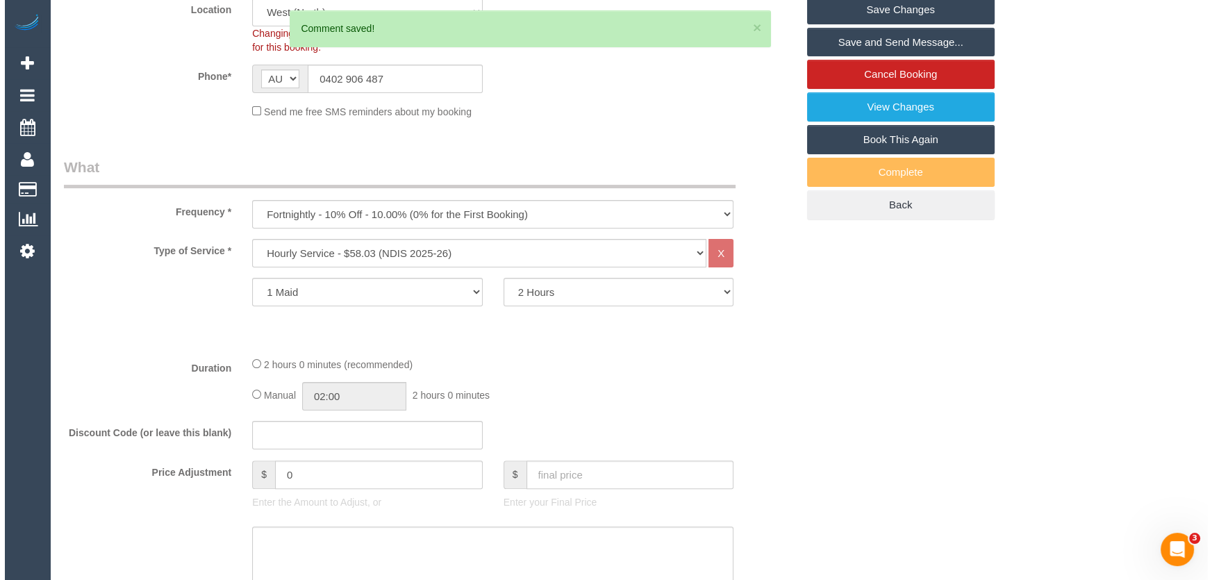
scroll to position [0, 0]
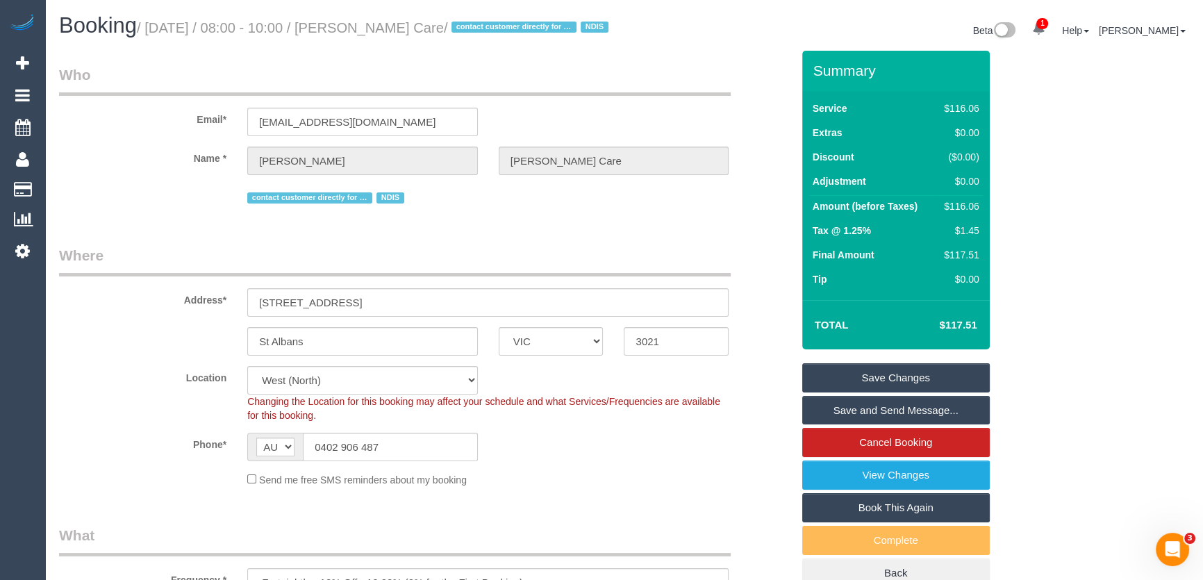
click at [364, 25] on small "/ August 22, 2025 / 08:00 - 10:00 / Vera Cikos Hammond Care / contact customer …" at bounding box center [374, 27] width 475 height 15
copy small "Vera Cikos Hammond Care"
click at [867, 393] on link "Save Changes" at bounding box center [896, 377] width 188 height 29
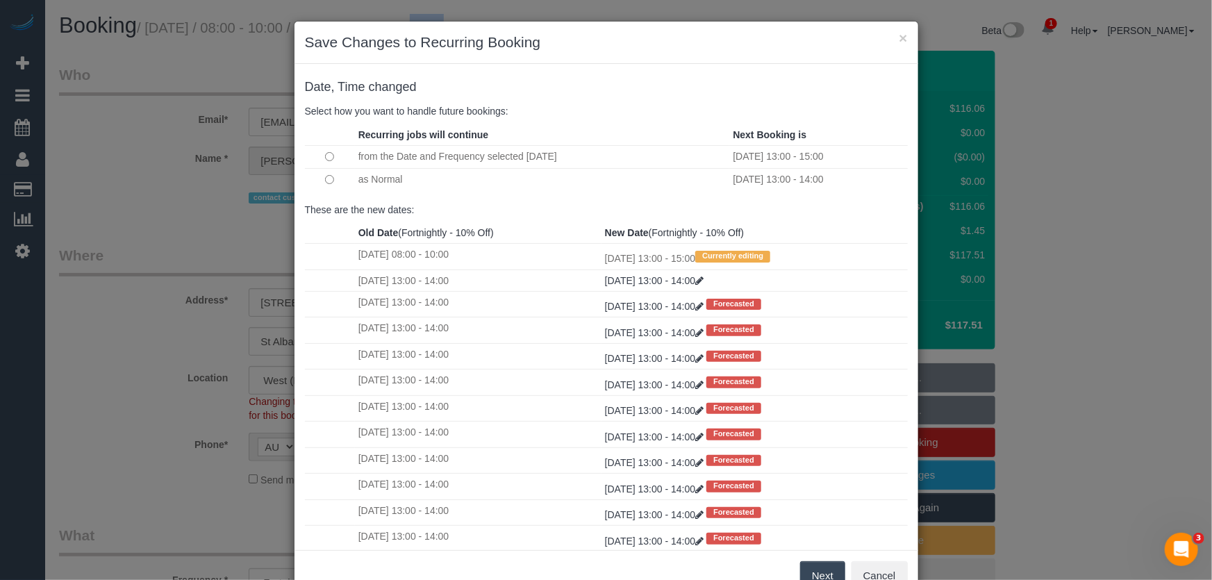
click at [812, 570] on button "Next" at bounding box center [822, 575] width 45 height 29
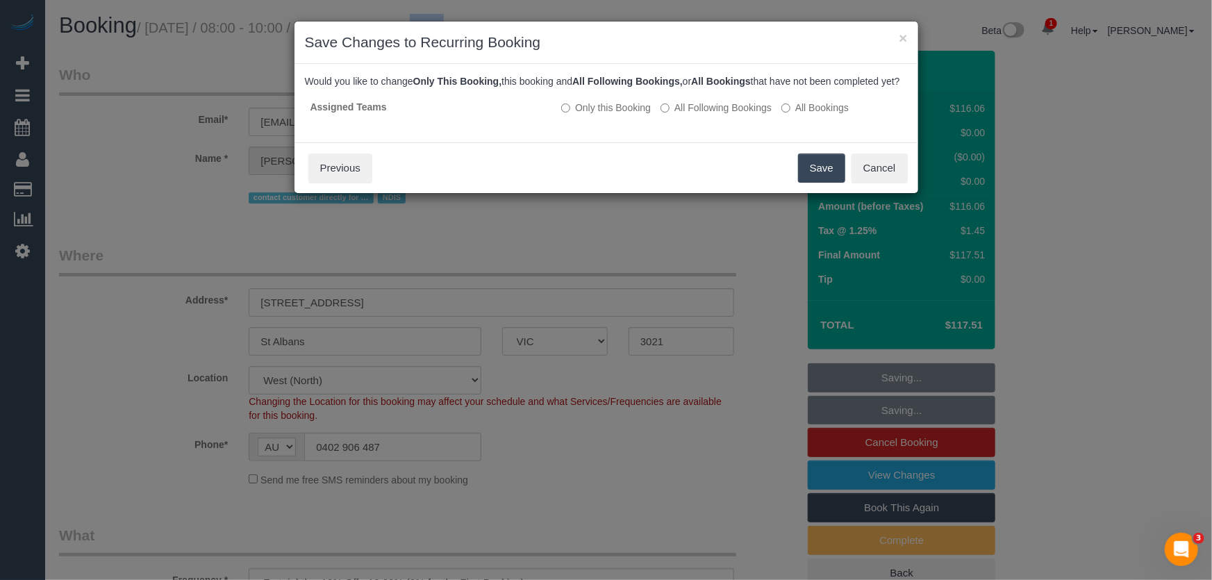
click at [811, 181] on button "Save" at bounding box center [821, 168] width 47 height 29
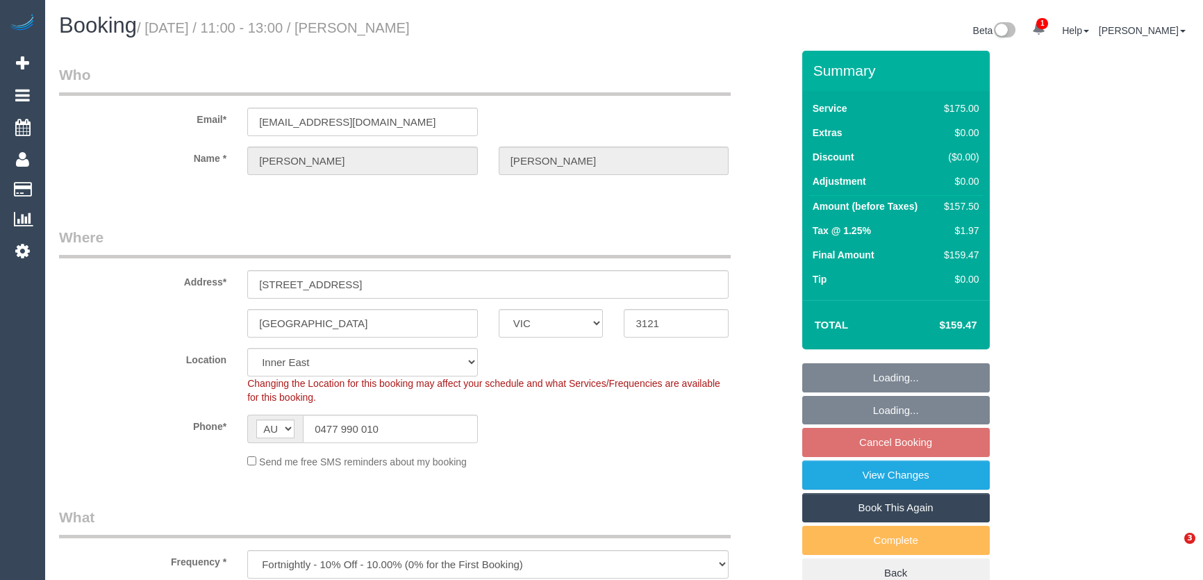
select select "VIC"
select select "150"
select select "number:32"
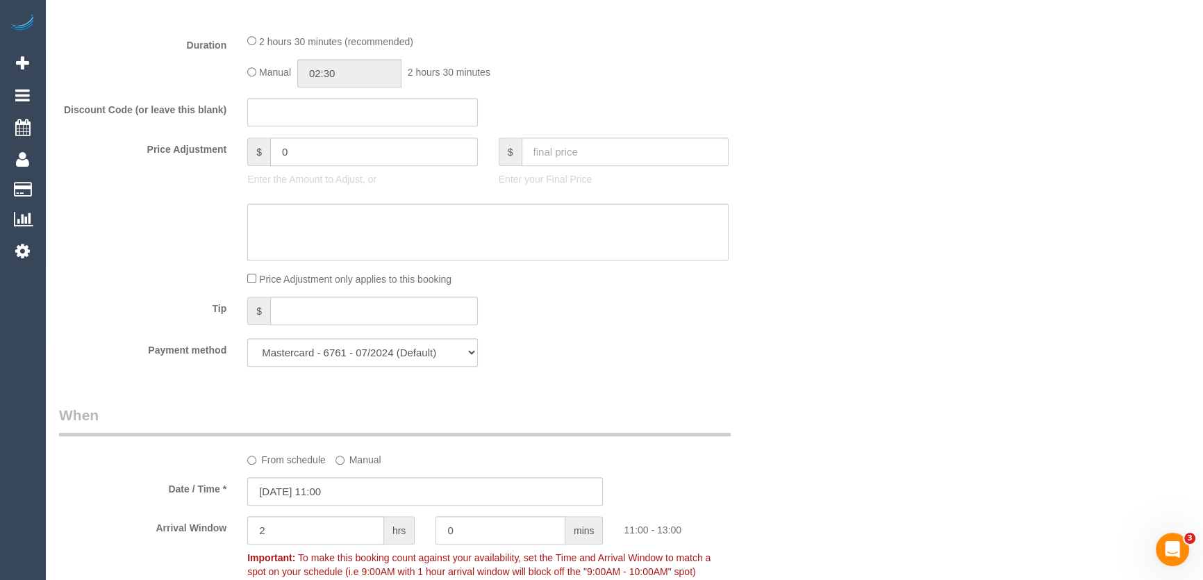
scroll to position [1200, 0]
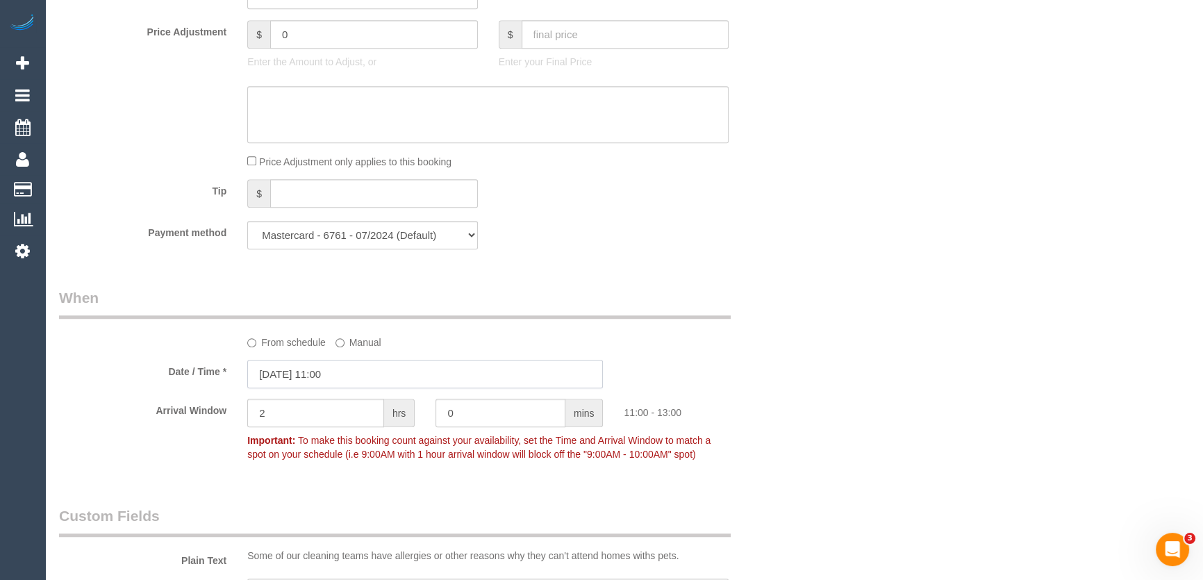
click at [369, 375] on input "[DATE] 11:00" at bounding box center [425, 374] width 356 height 28
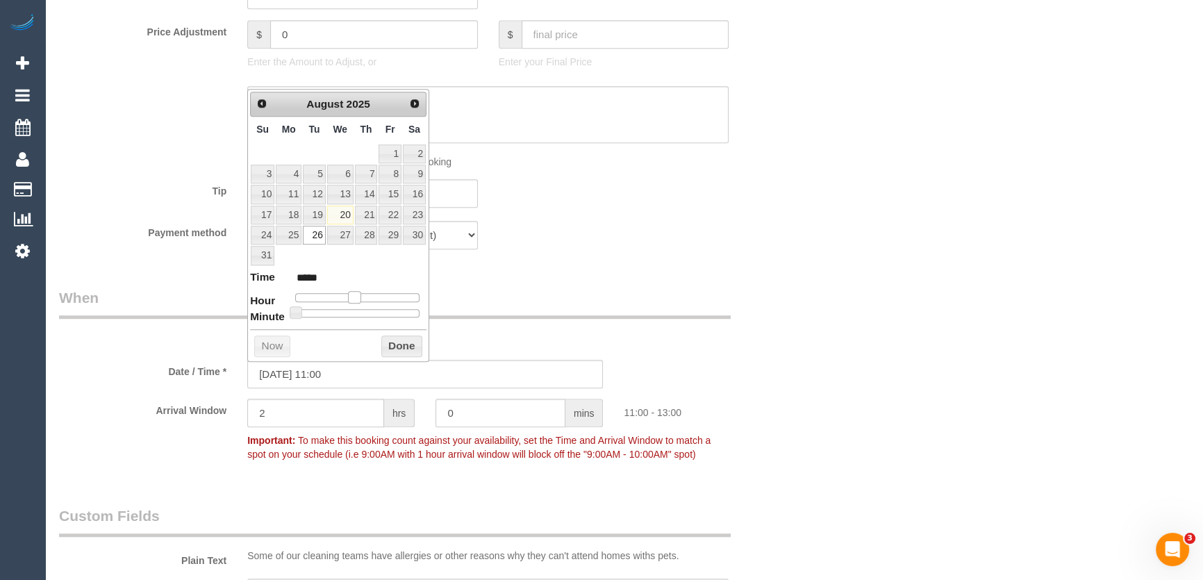
type input "[DATE] 10:00"
type input "*****"
click at [347, 295] on span at bounding box center [349, 297] width 13 height 13
click at [345, 295] on span at bounding box center [349, 297] width 13 height 13
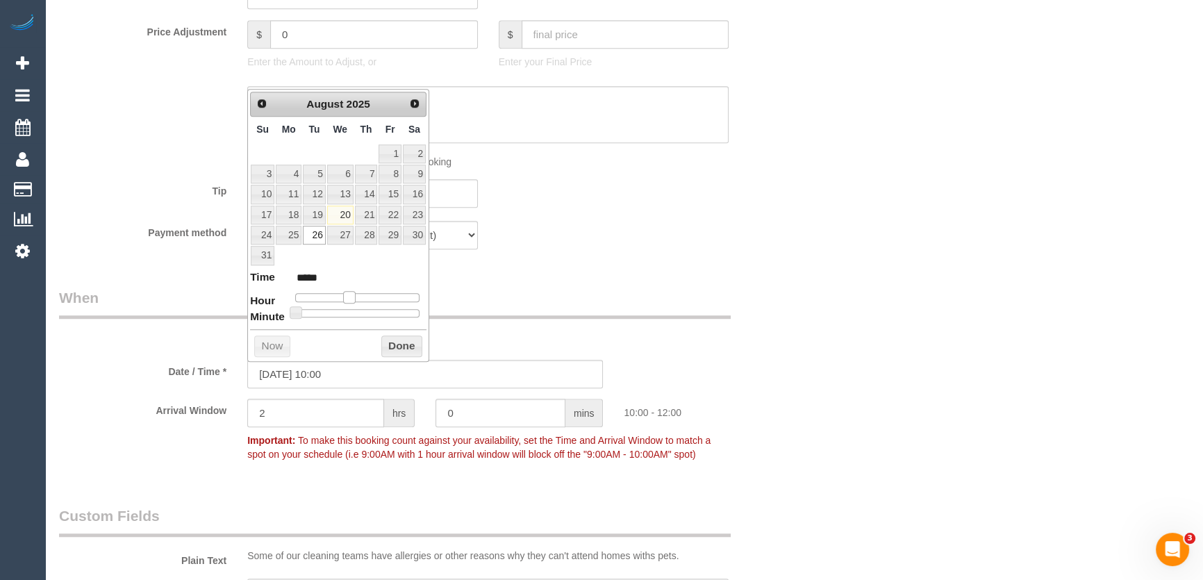
click at [345, 295] on span at bounding box center [349, 297] width 13 height 13
type input "[DATE] 08:00"
type input "*****"
click at [336, 297] on div at bounding box center [357, 297] width 124 height 8
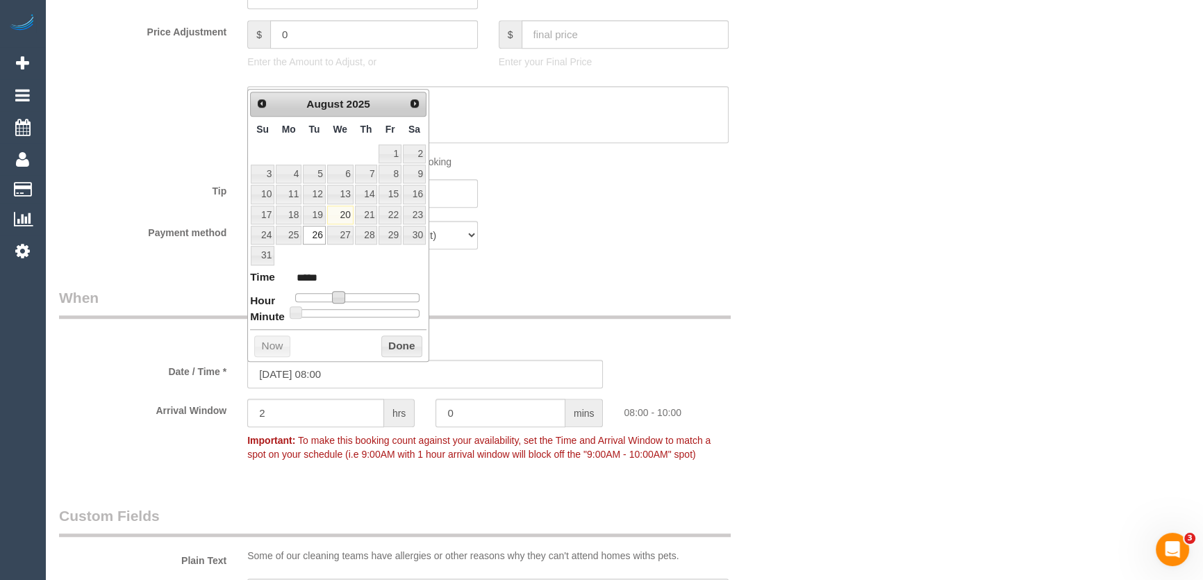
click at [343, 296] on span at bounding box center [338, 297] width 13 height 13
click at [345, 296] on span at bounding box center [338, 297] width 13 height 13
type input "26/08/2025 09:00"
type input "*****"
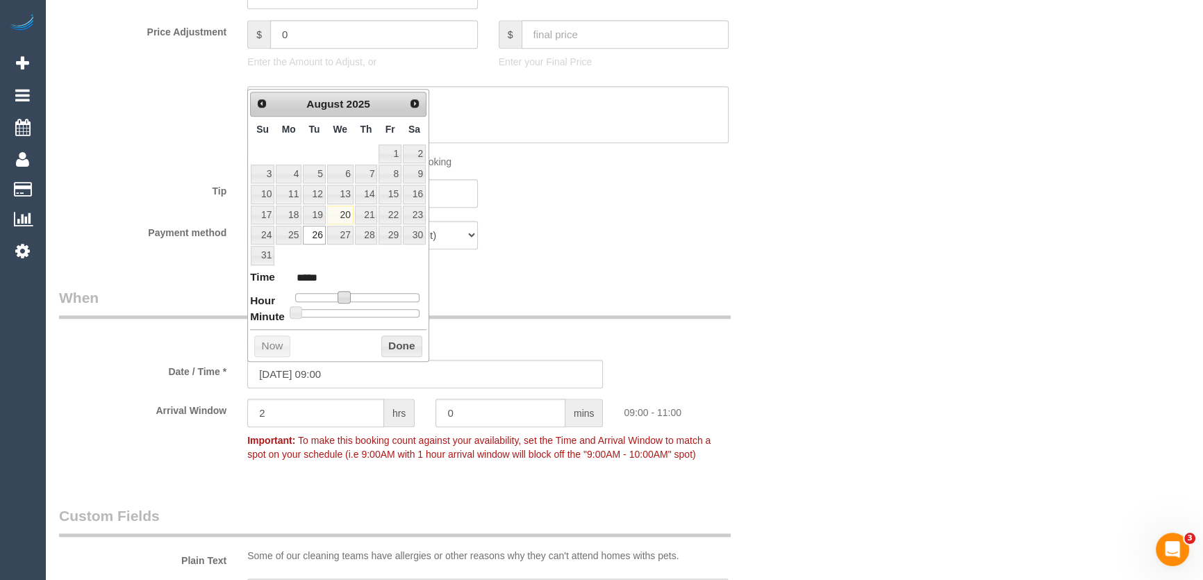
click at [533, 232] on div "Payment method Mastercard - 6761 - 07/2024 (Default) Add Credit Card ──────────…" at bounding box center [426, 235] width 754 height 28
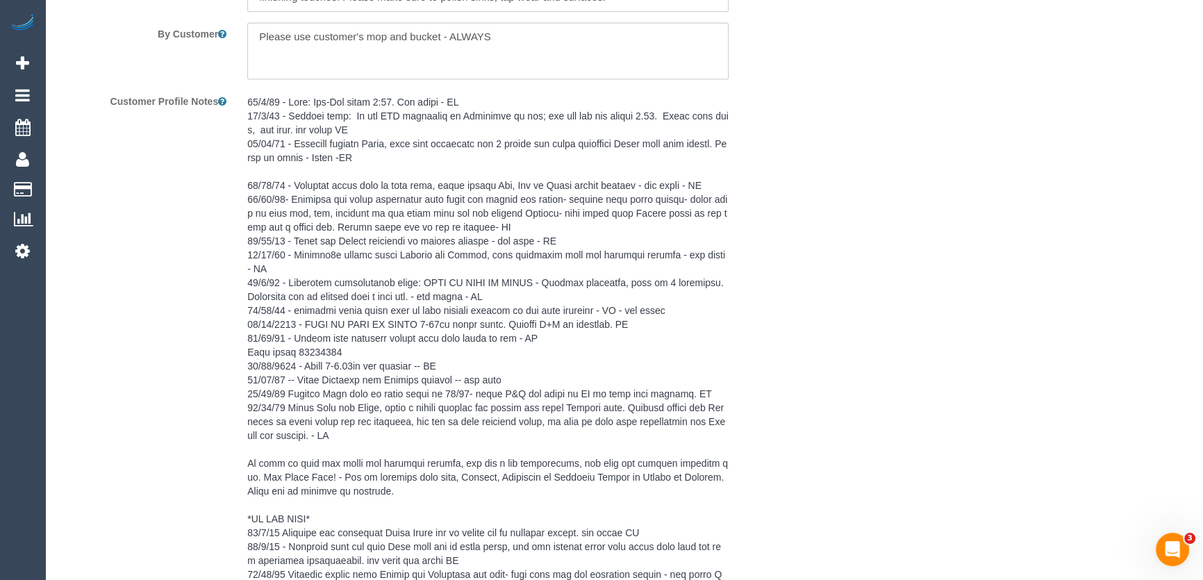
scroll to position [2689, 0]
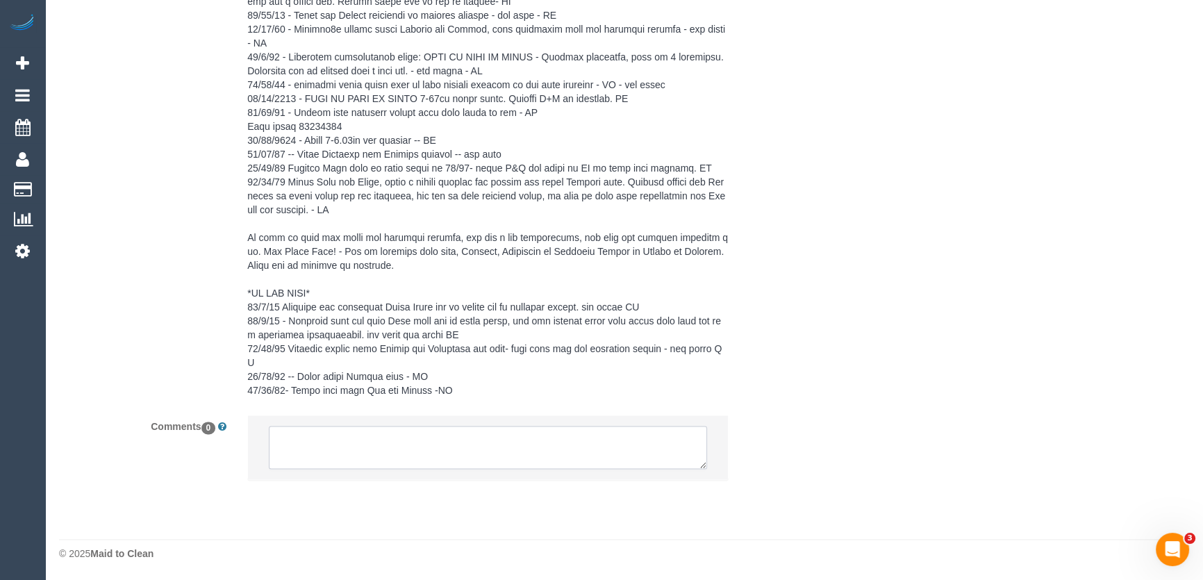
click at [302, 441] on textarea at bounding box center [488, 447] width 438 height 43
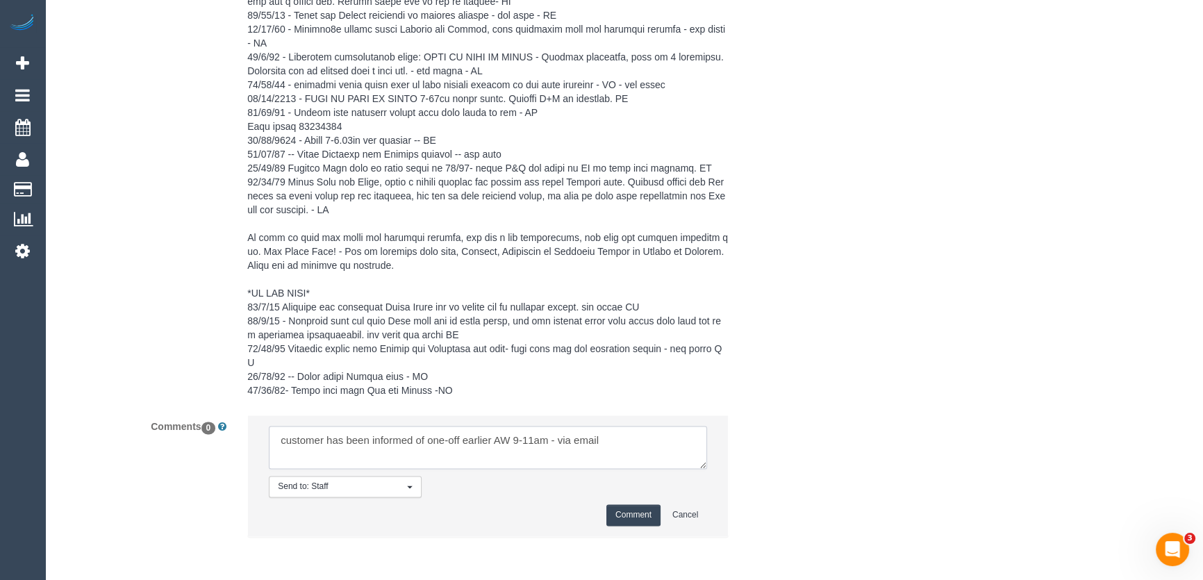
type textarea "customer has been informed of one-off earlier AW 9-11am - via email"
click at [625, 513] on button "Comment" at bounding box center [634, 515] width 54 height 22
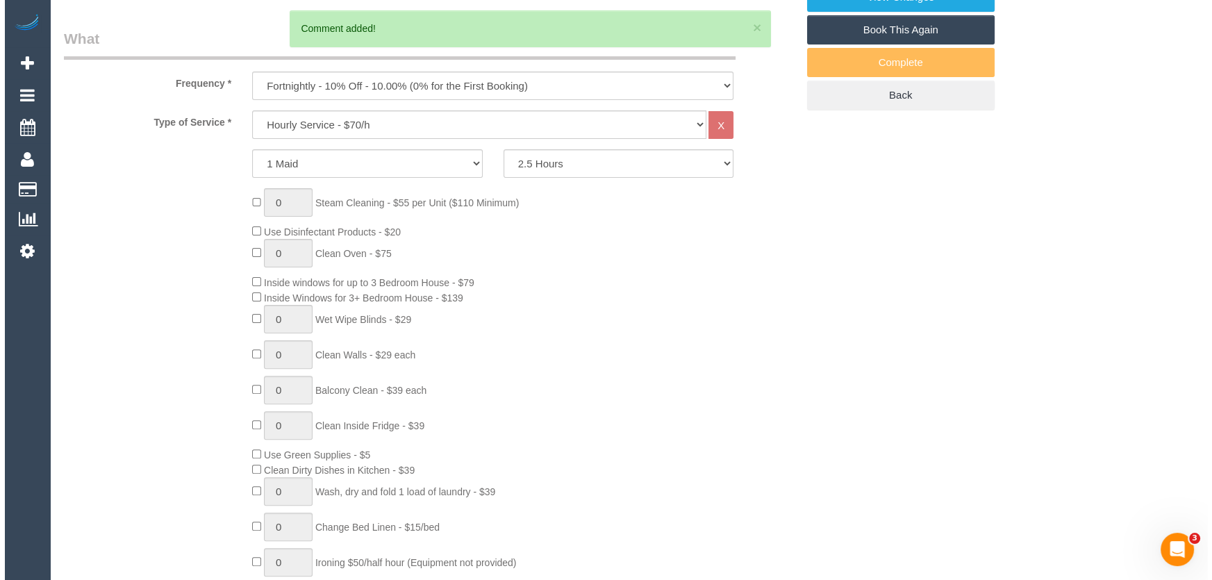
scroll to position [0, 0]
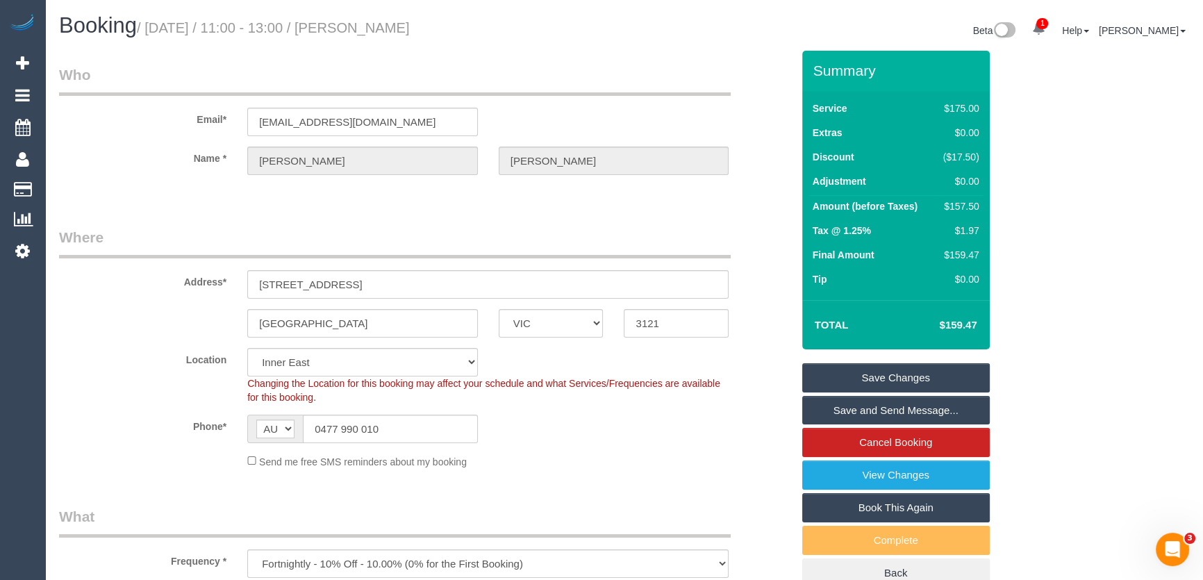
click at [369, 30] on small "/ August 26, 2025 / 11:00 - 13:00 / Sue Spicer" at bounding box center [273, 27] width 273 height 15
click at [373, 27] on small "/ August 26, 2025 / 11:00 - 13:00 / Sue Spicer" at bounding box center [273, 27] width 273 height 15
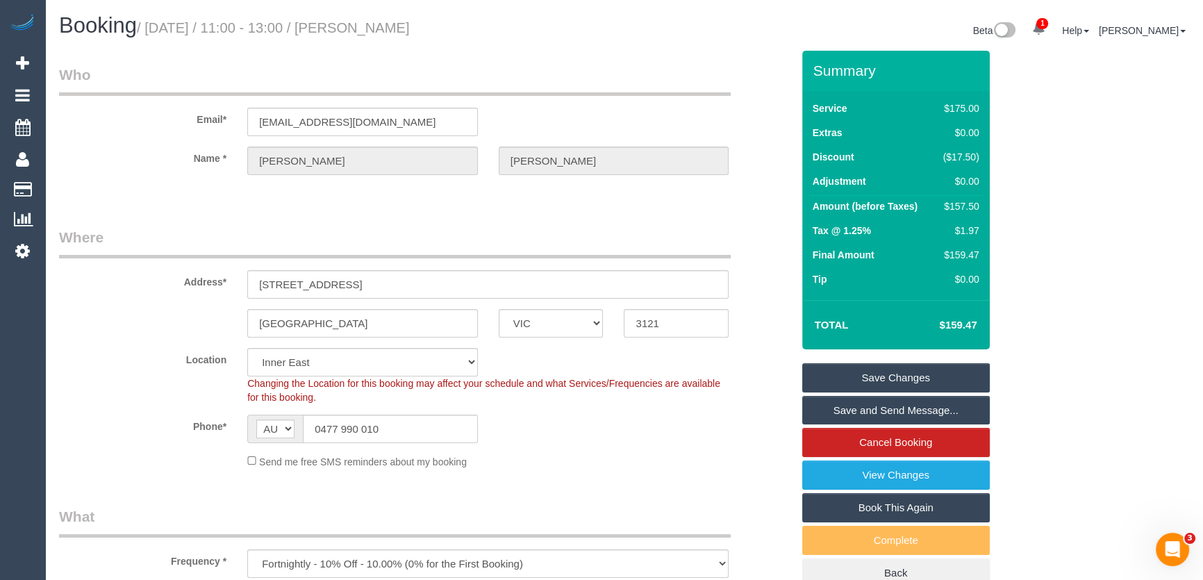
click at [373, 27] on small "/ August 26, 2025 / 11:00 - 13:00 / Sue Spicer" at bounding box center [273, 27] width 273 height 15
copy small "Sue Spicer"
click at [397, 129] on input "suespiceraus@gmail.com" at bounding box center [362, 122] width 231 height 28
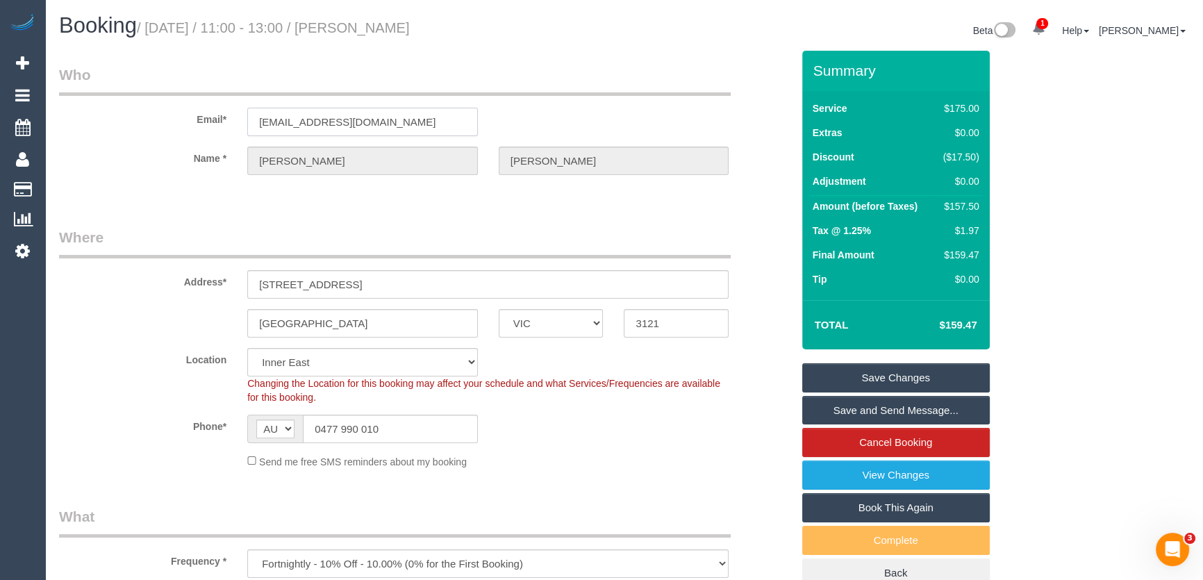
click at [397, 129] on input "suespiceraus@gmail.com" at bounding box center [362, 122] width 231 height 28
drag, startPoint x: 868, startPoint y: 410, endPoint x: 947, endPoint y: 415, distance: 79.4
click at [868, 410] on link "Save and Send Message..." at bounding box center [896, 410] width 188 height 29
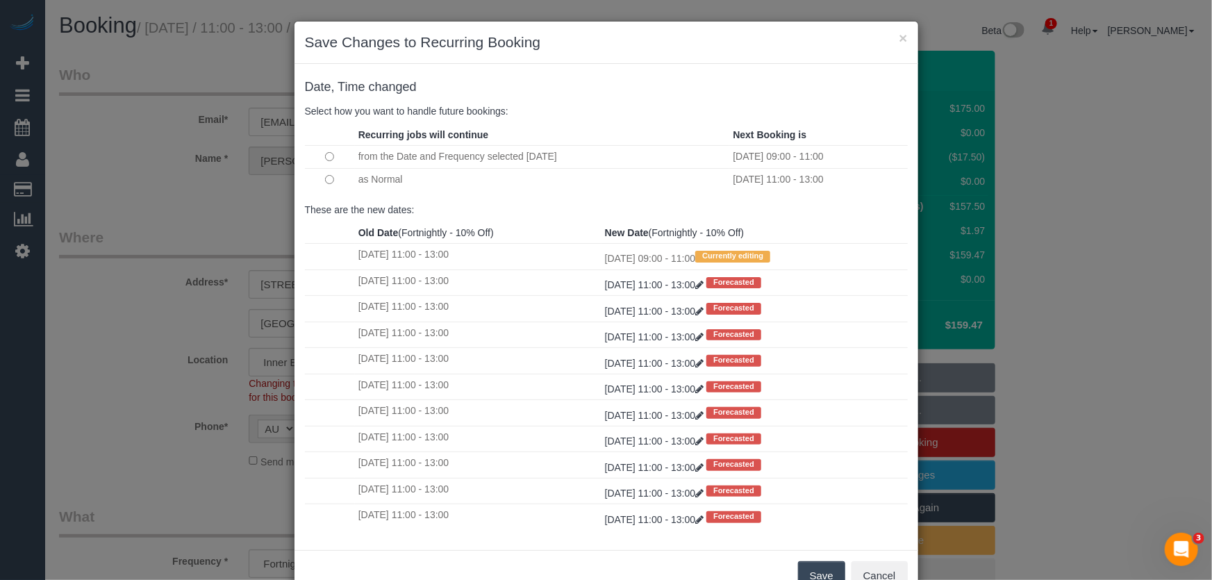
click at [818, 571] on button "Save" at bounding box center [821, 575] width 47 height 29
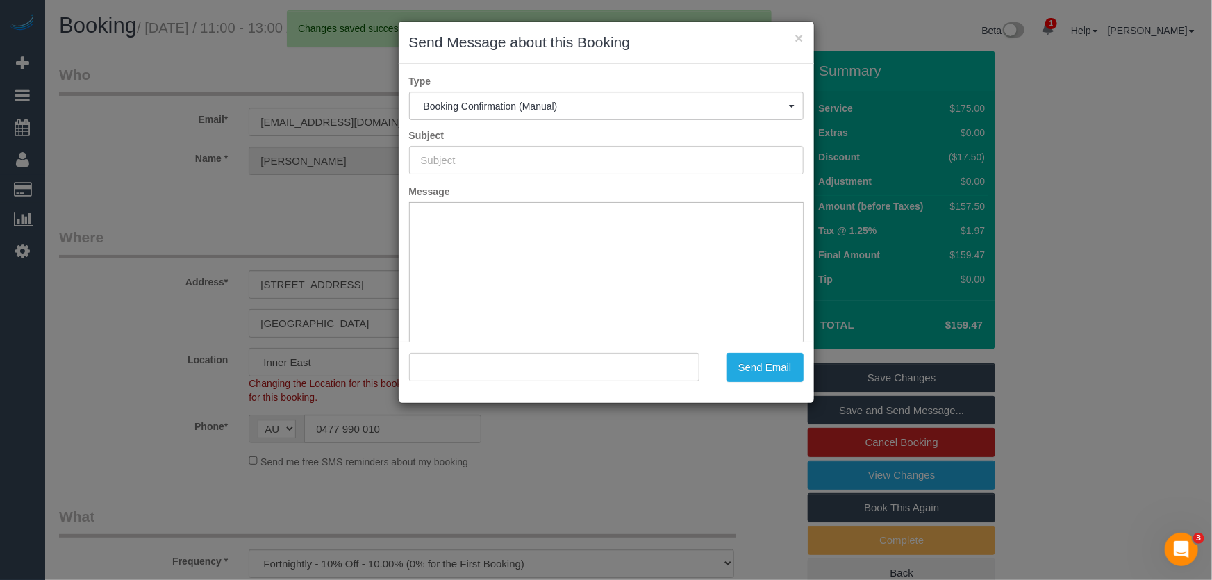
type input "Booking Confirmed"
type input ""Sue Spicer" <suespiceraus@gmail.com>"
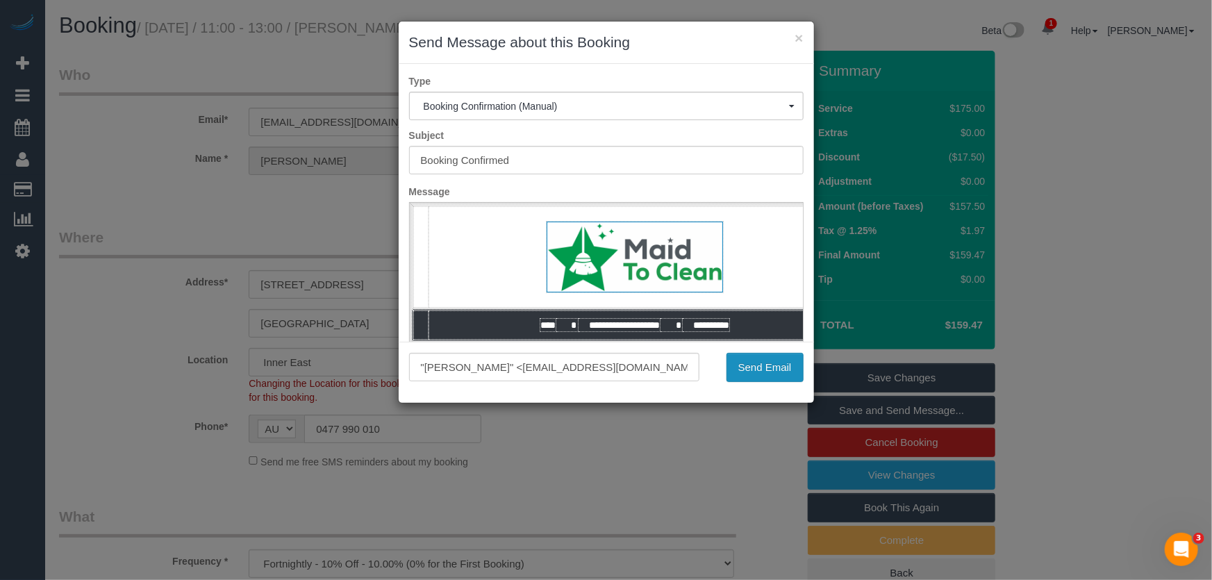
click at [739, 372] on button "Send Email" at bounding box center [765, 367] width 77 height 29
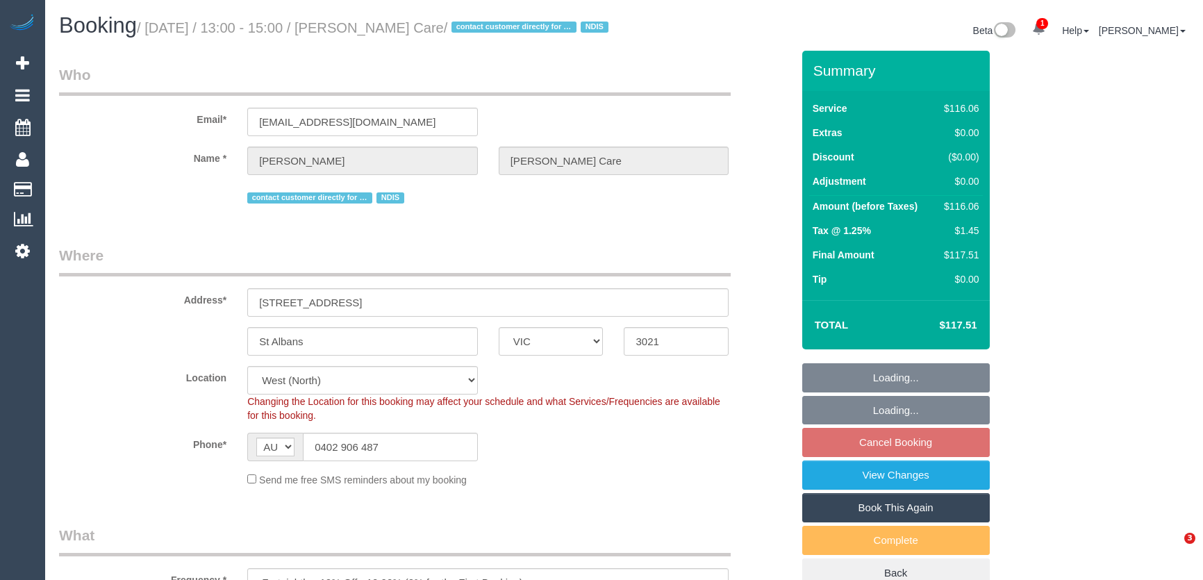
select select "VIC"
select select "number:28"
select select "number:14"
select select "number:19"
select select "number:22"
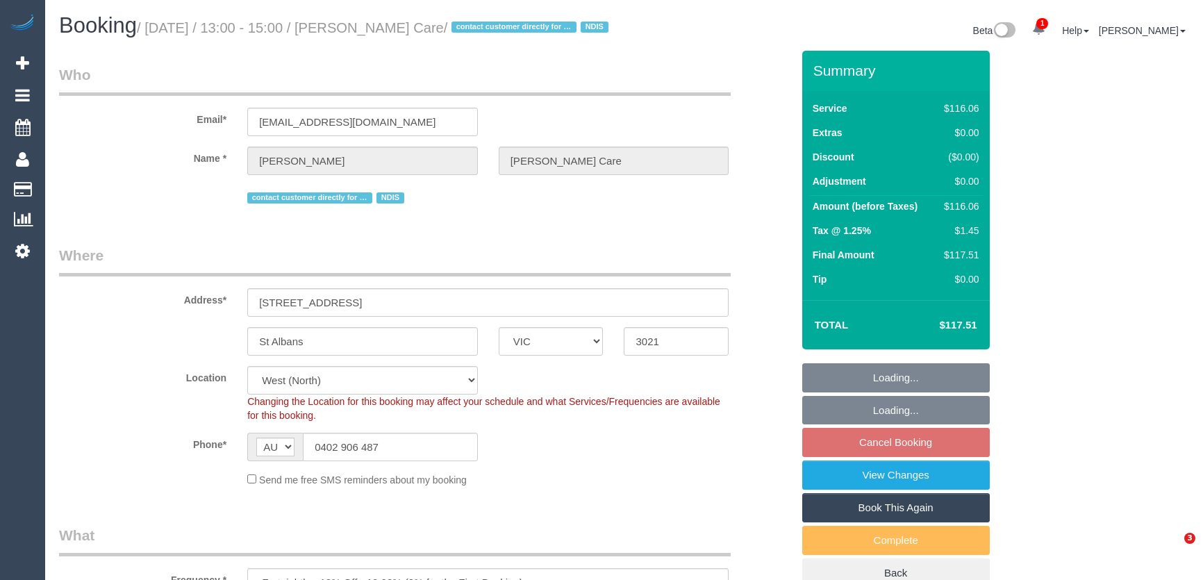
select select "number:35"
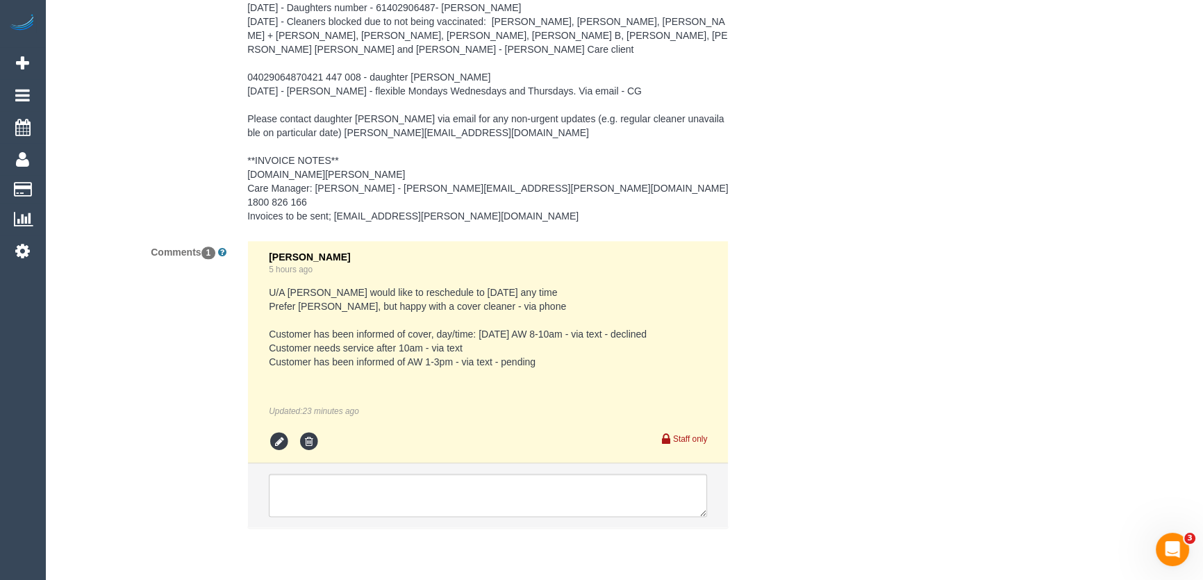
scroll to position [2281, 0]
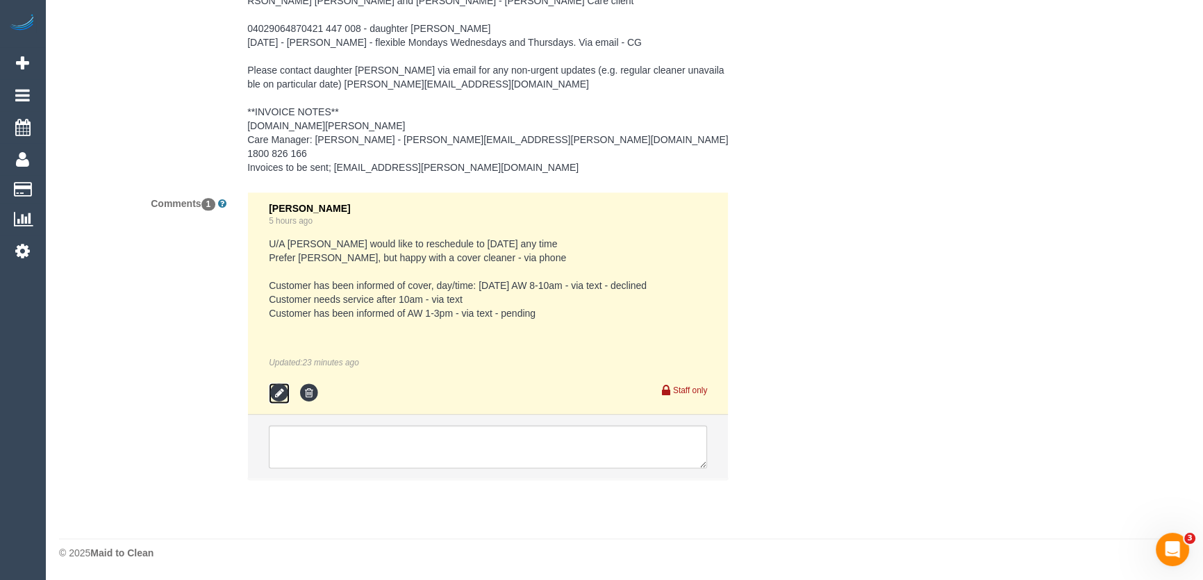
click at [281, 393] on icon at bounding box center [279, 393] width 21 height 21
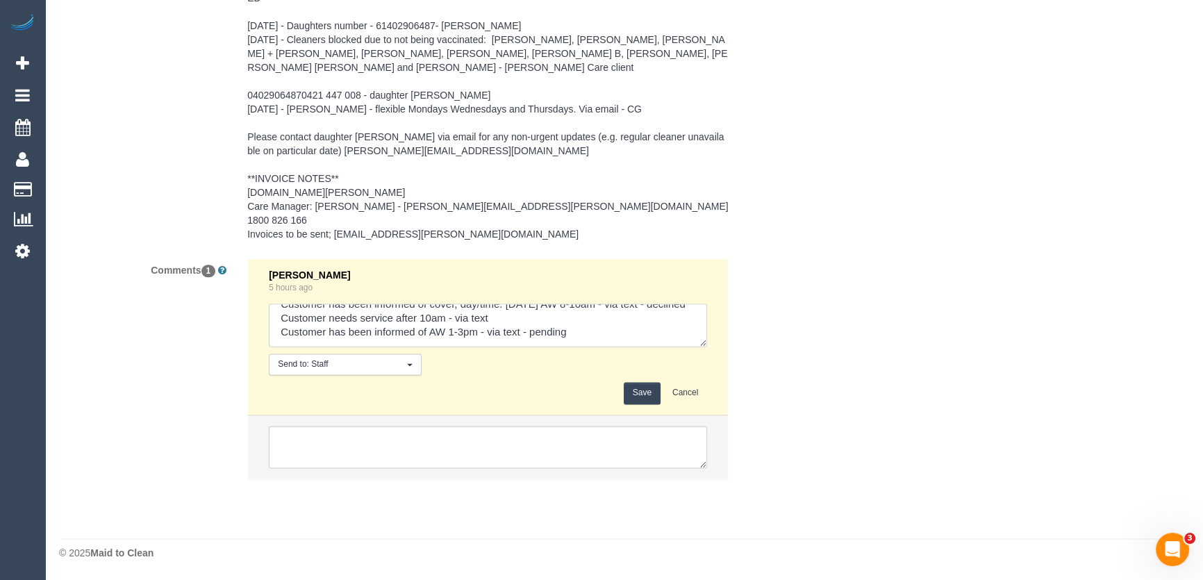
scroll to position [83, 0]
click at [620, 333] on textarea at bounding box center [488, 325] width 438 height 43
type textarea "U/A Debbie Customer would like to reschedule to Friday any time Prefer Debbie, …"
click at [632, 396] on button "Save" at bounding box center [642, 393] width 37 height 22
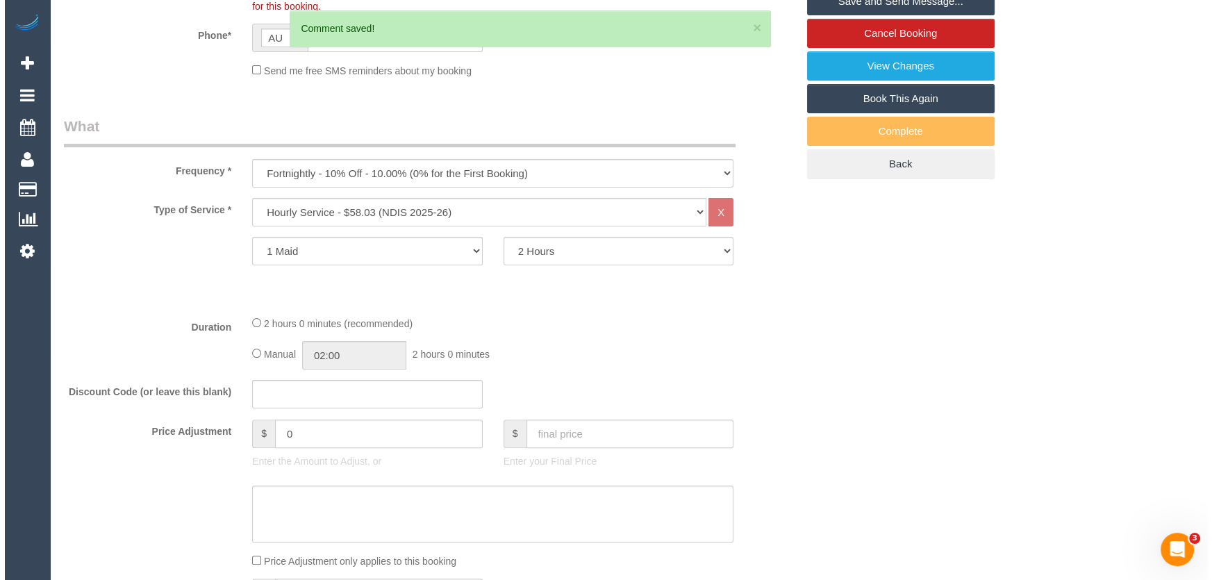
scroll to position [0, 0]
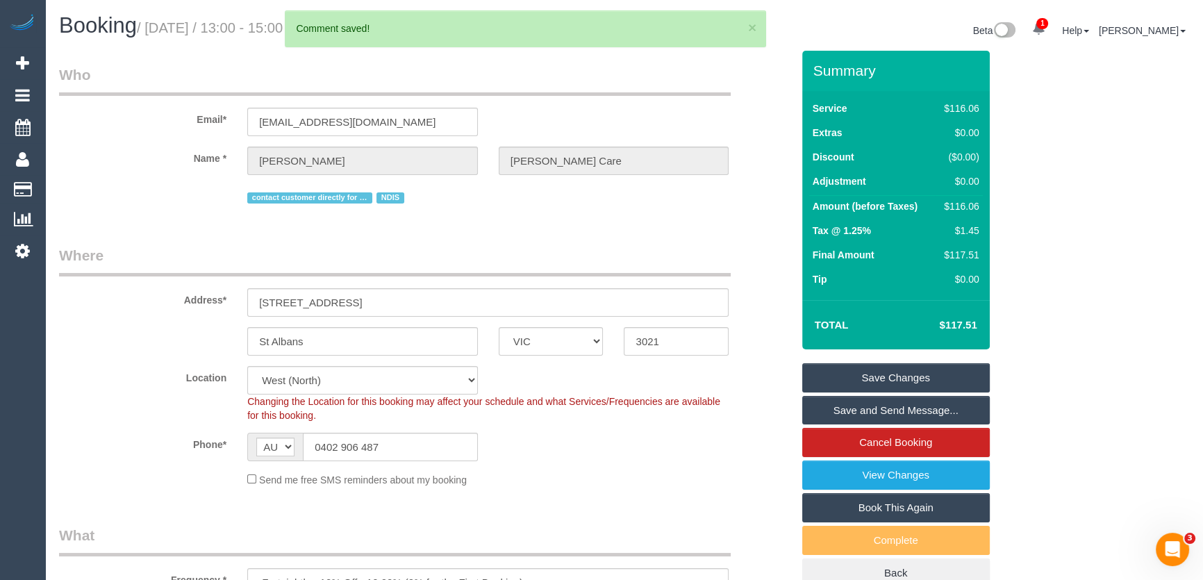
click at [852, 425] on link "Save and Send Message..." at bounding box center [896, 410] width 188 height 29
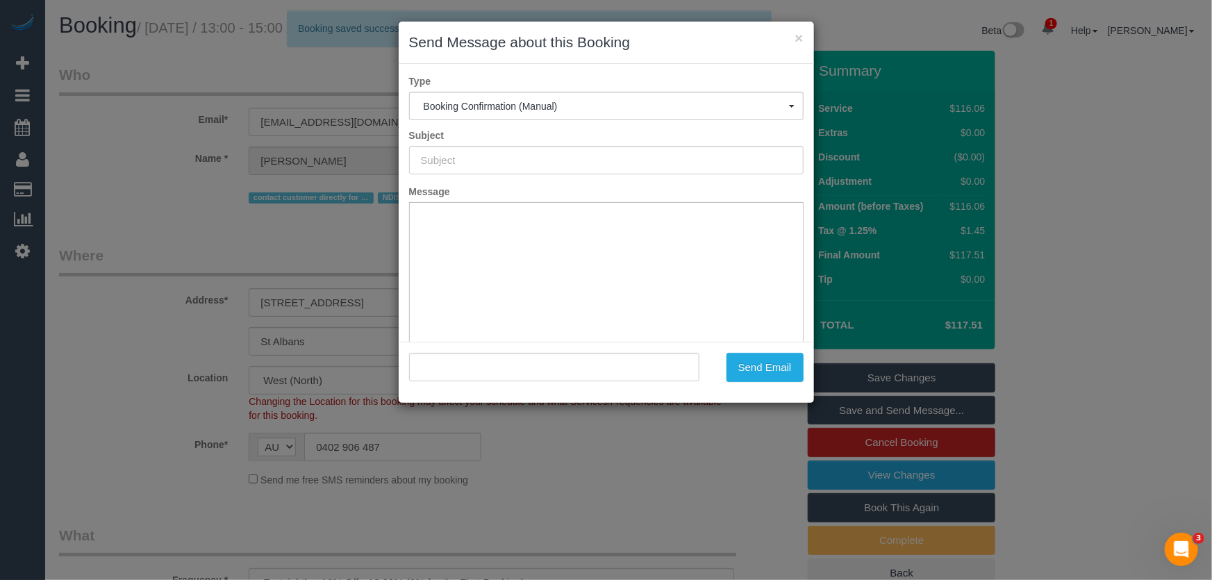
type input "Booking Confirmed"
type input ""Vera Cikos Hammond Care" <garrettokathy@gmail.com>"
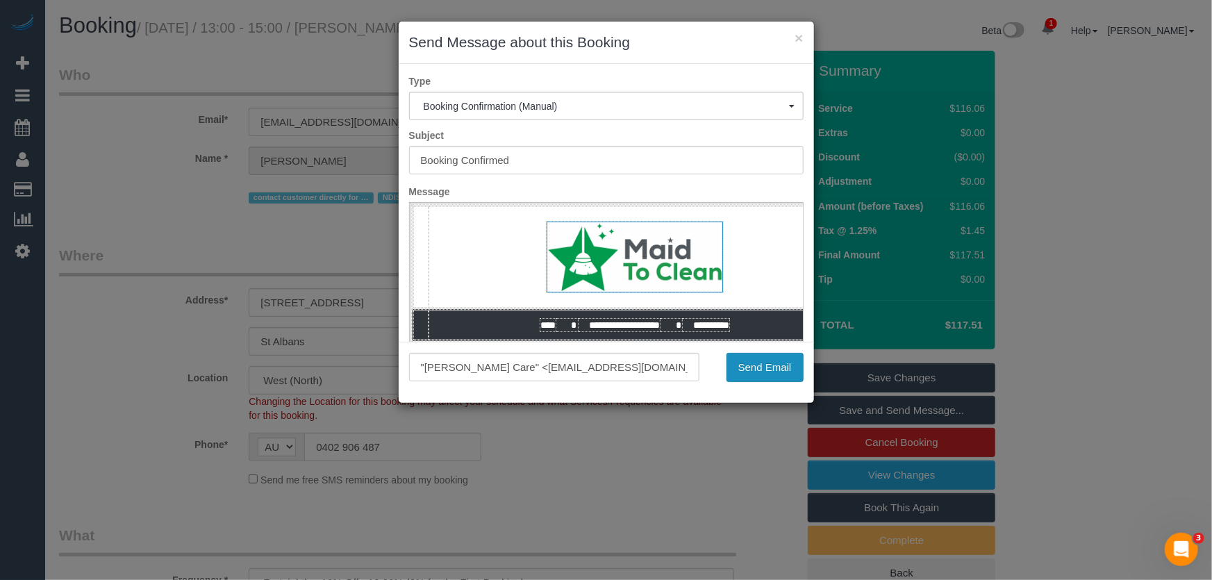
click at [739, 370] on button "Send Email" at bounding box center [765, 367] width 77 height 29
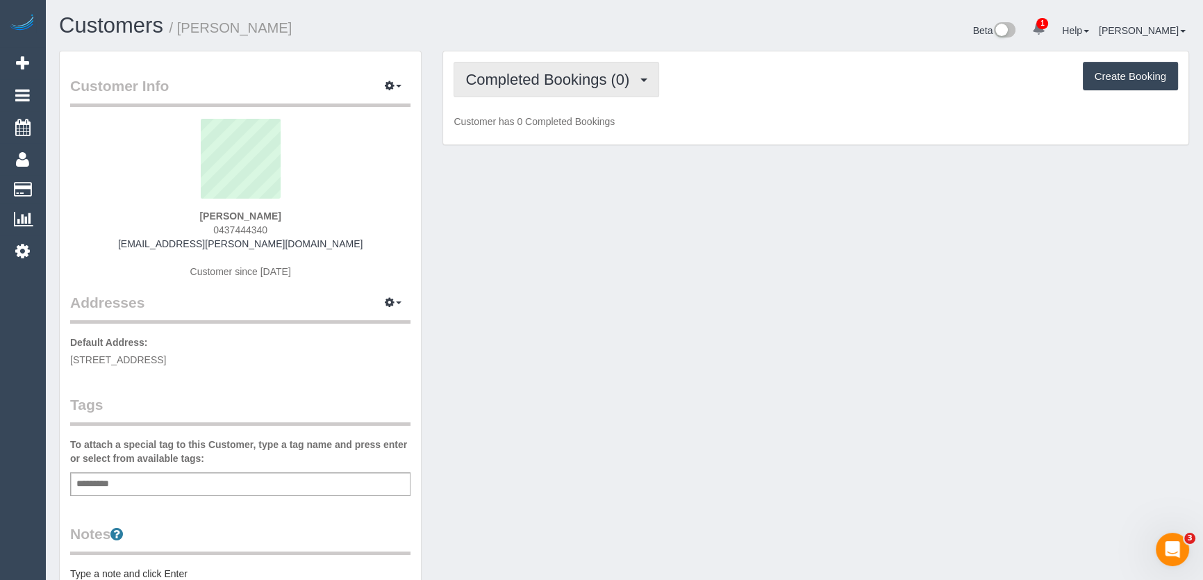
click at [618, 85] on span "Completed Bookings (0)" at bounding box center [551, 79] width 171 height 17
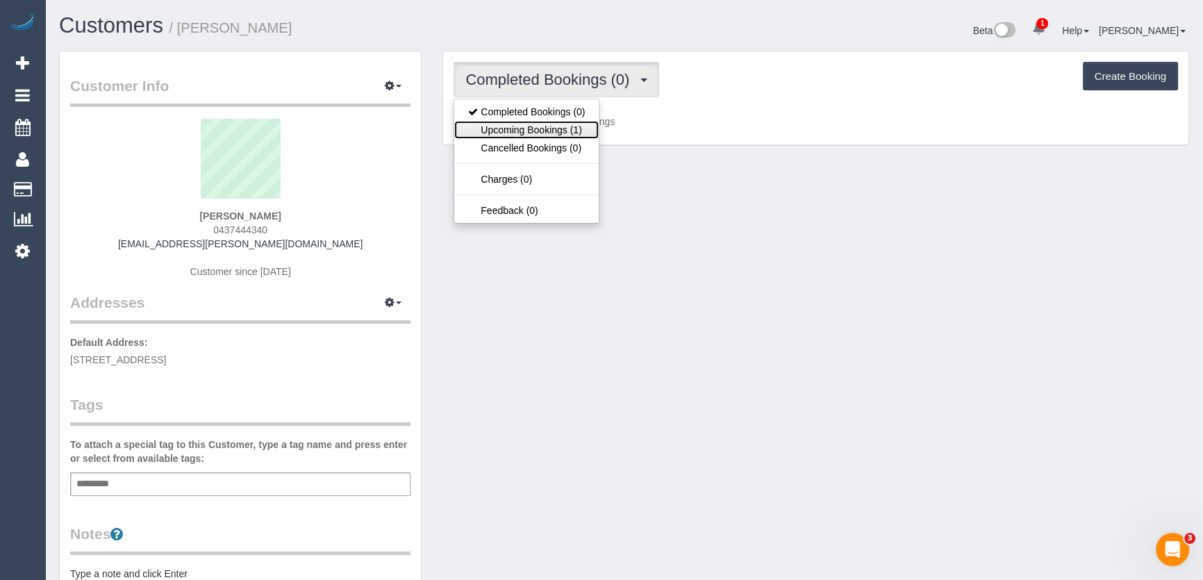
click at [556, 130] on link "Upcoming Bookings (1)" at bounding box center [526, 130] width 145 height 18
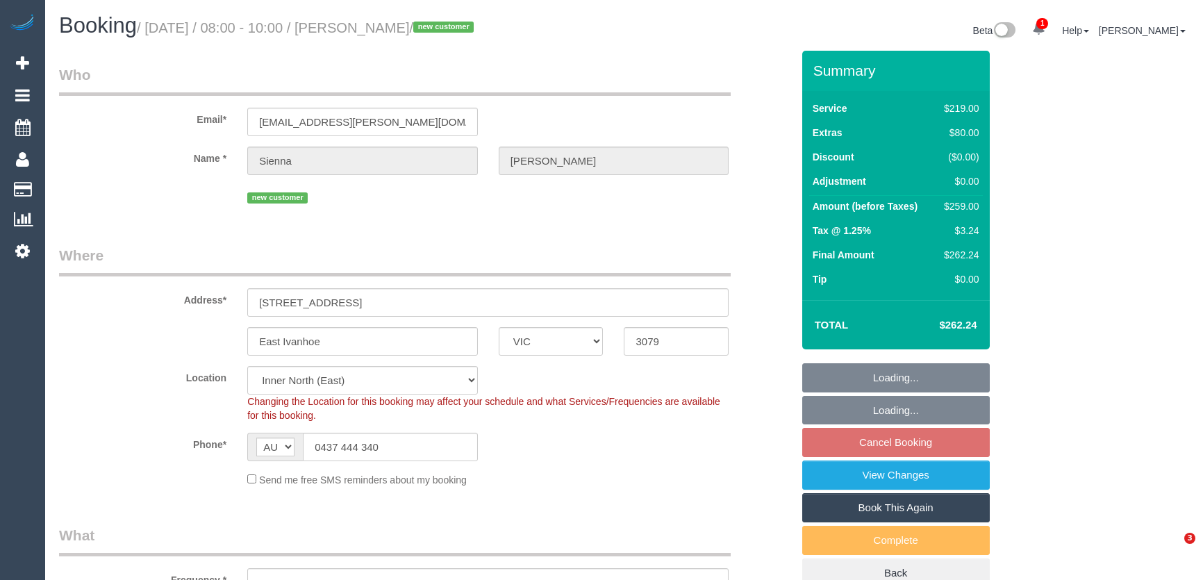
select select "VIC"
select select "number:27"
select select "number:14"
select select "number:19"
select select "number:24"
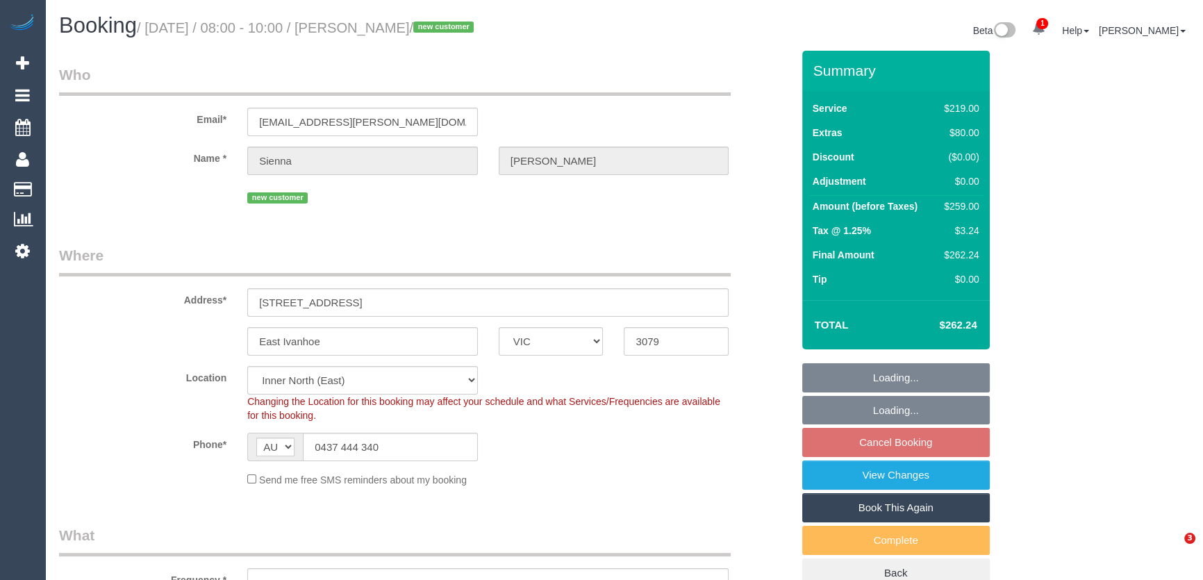
select select "number:33"
select select "number:13"
select select "object:1645"
select select "spot2"
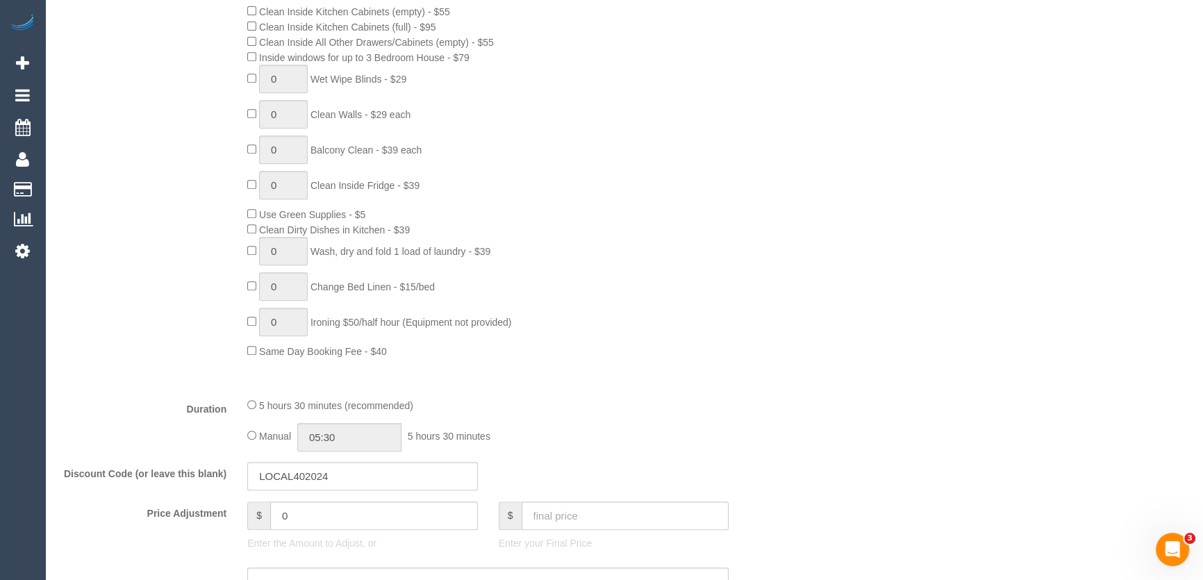
scroll to position [884, 0]
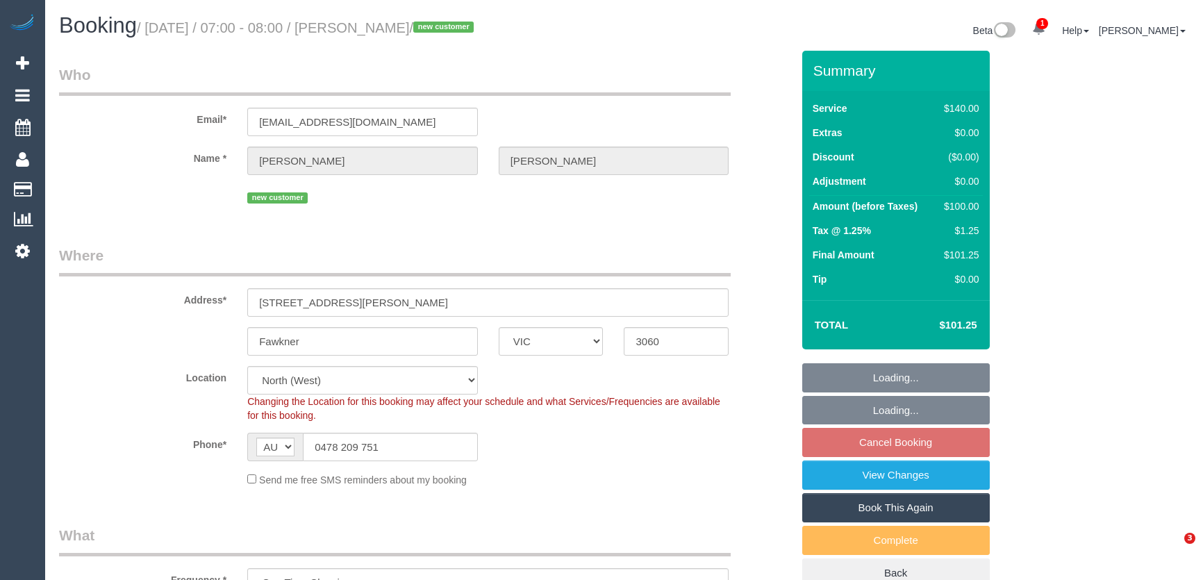
select select "VIC"
select select "number:29"
select select "number:14"
select select "number:19"
select select "number:24"
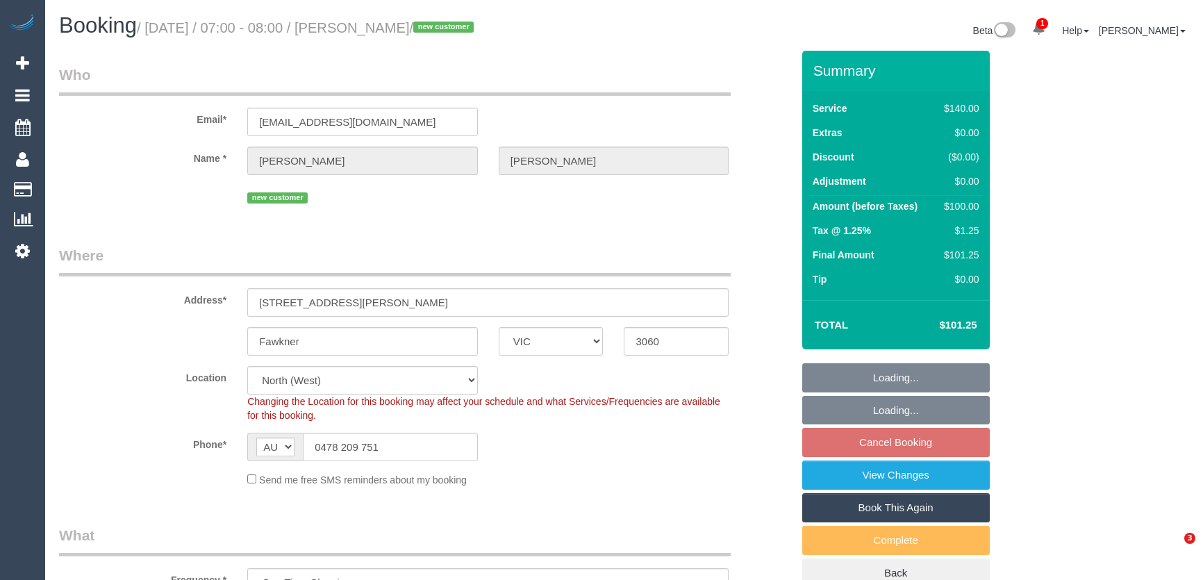
select select "number:35"
select select "number:26"
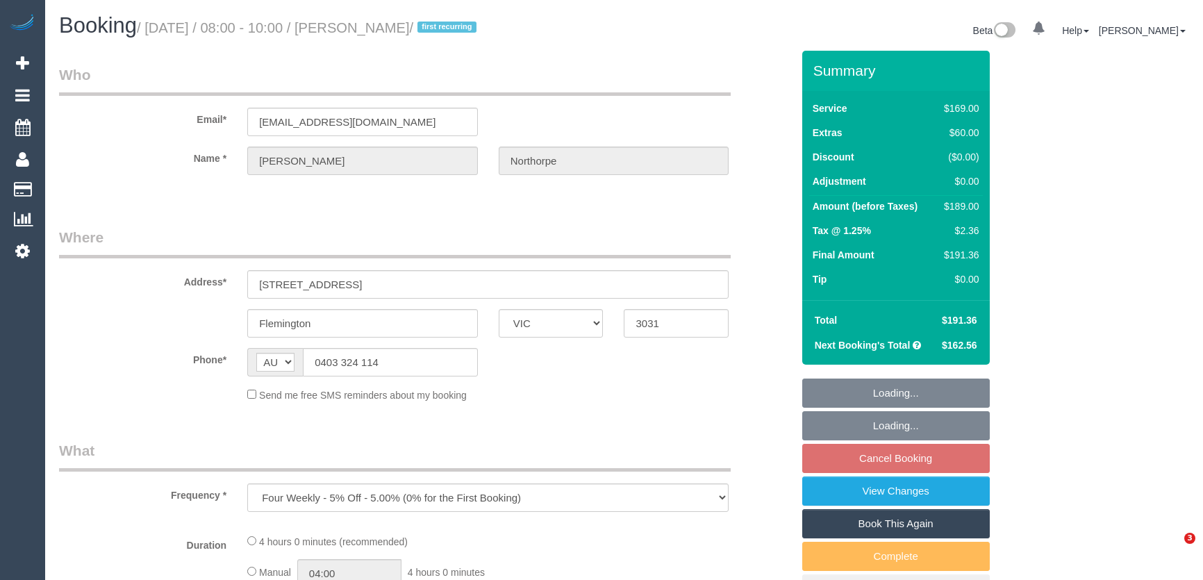
select select "VIC"
select select "string:stripe-pm_1RtKFW2GScqysDRVNRsrSitR"
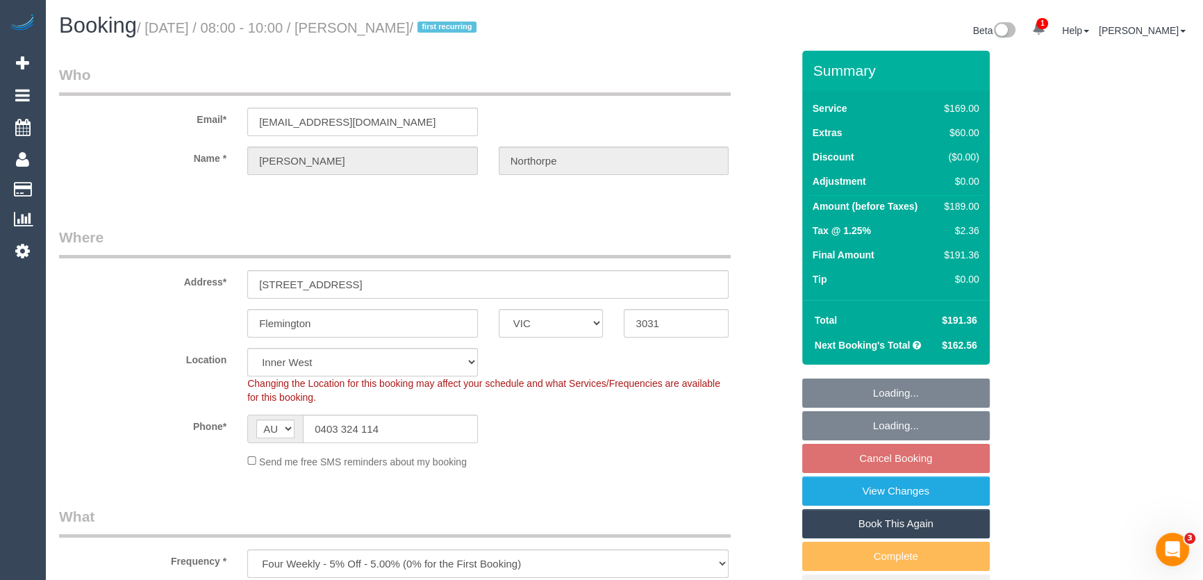
select select "number:29"
select select "number:16"
select select "number:19"
select select "number:22"
select select "number:33"
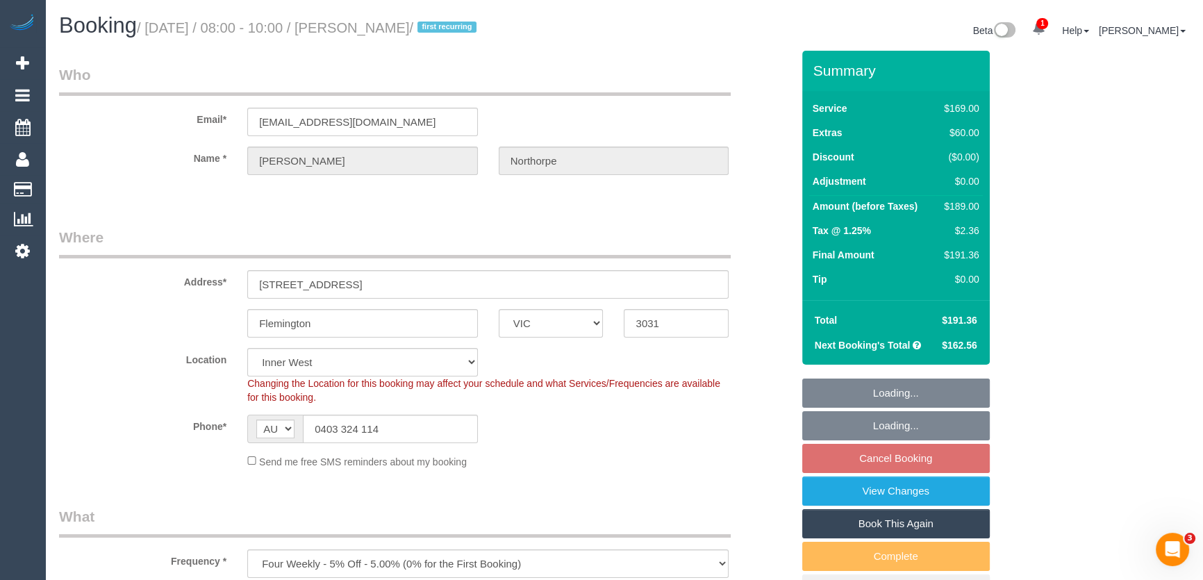
select select "number:26"
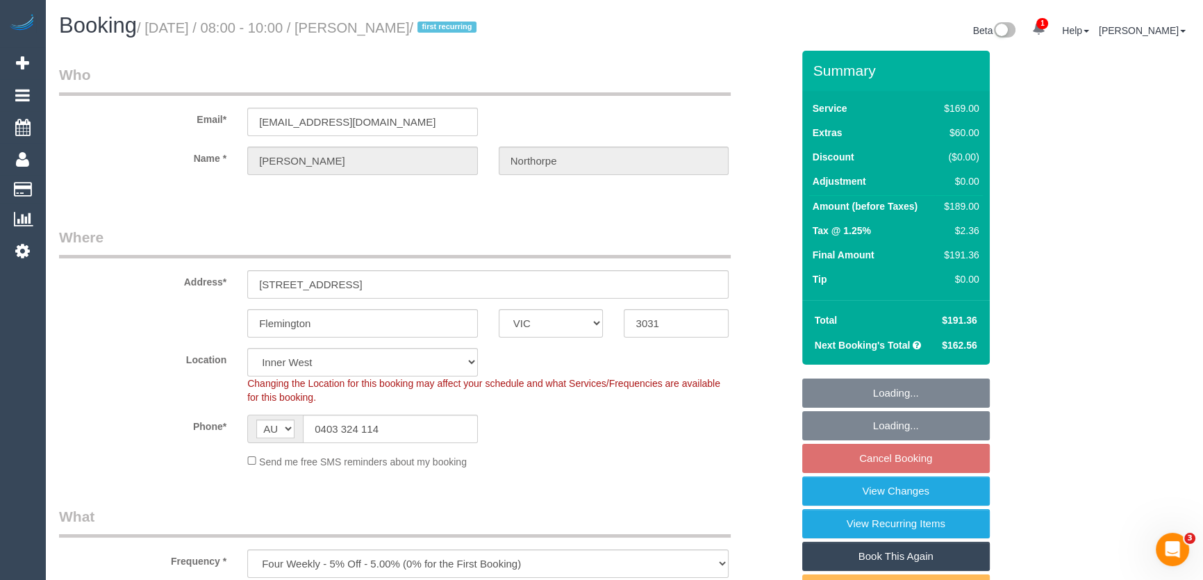
select select "object:1392"
select select "spot2"
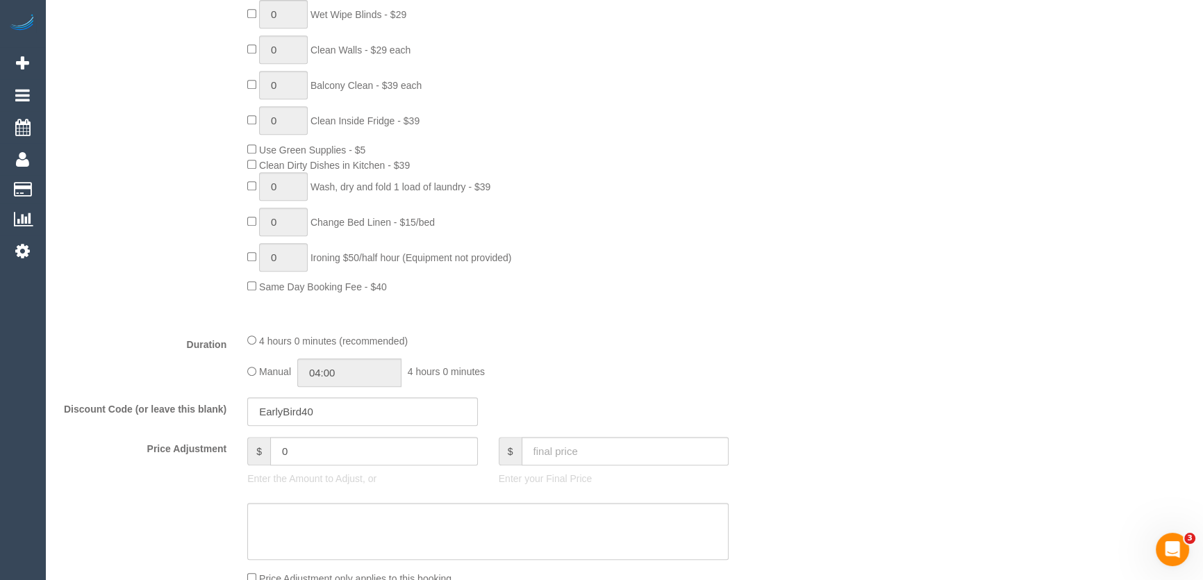
scroll to position [1010, 0]
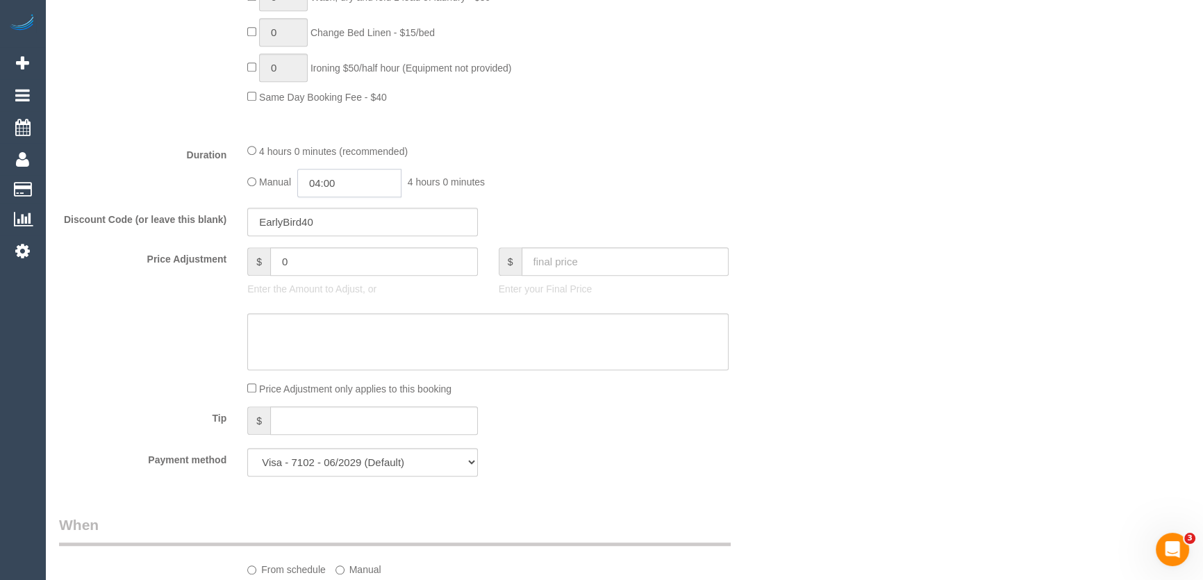
click at [371, 188] on input "04:00" at bounding box center [349, 183] width 104 height 28
click at [339, 229] on li "02:00" at bounding box center [335, 232] width 62 height 18
click at [341, 188] on input "02:00" at bounding box center [349, 183] width 104 height 28
type input "02:"
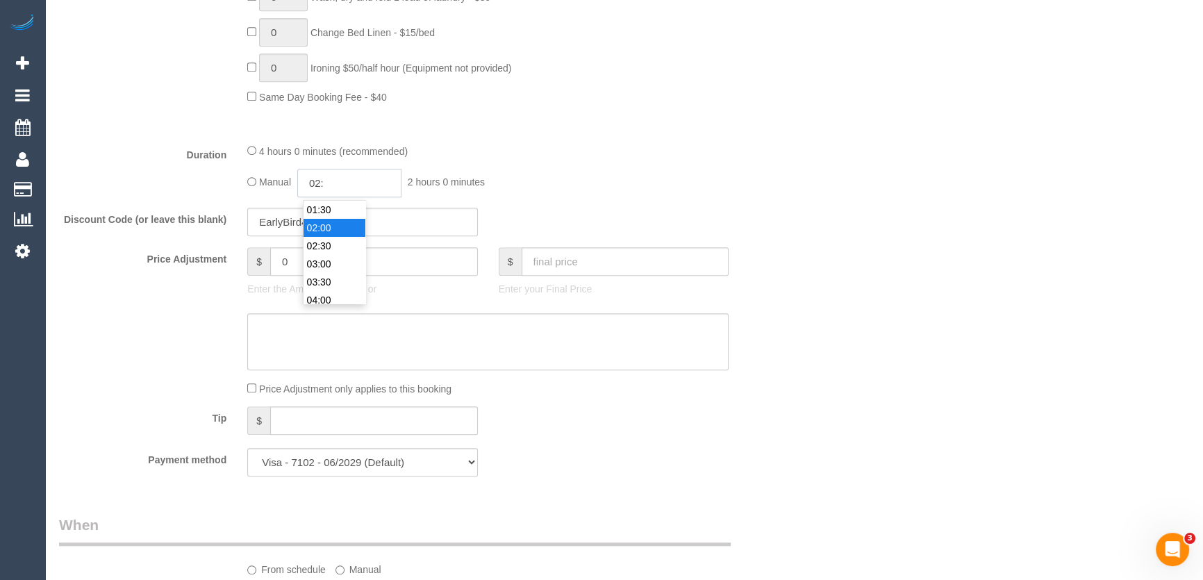
select select "spot27"
type input "02:15"
click at [550, 174] on div "Manual 02:15 2 hours 15 minutes" at bounding box center [487, 183] width 481 height 28
select select "spot52"
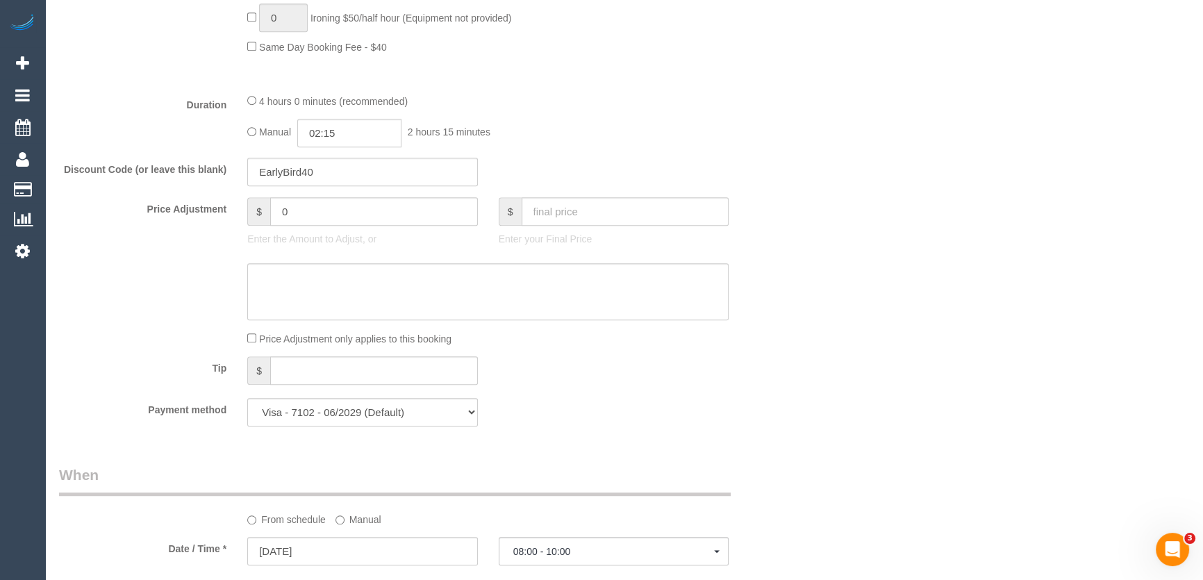
select select "spot77"
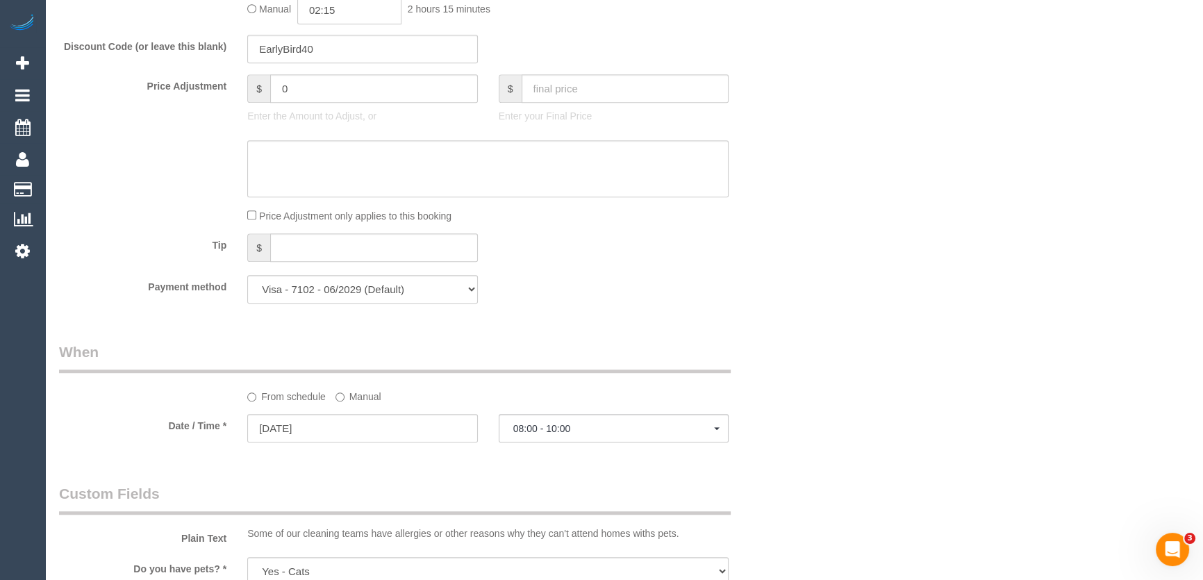
scroll to position [1321, 0]
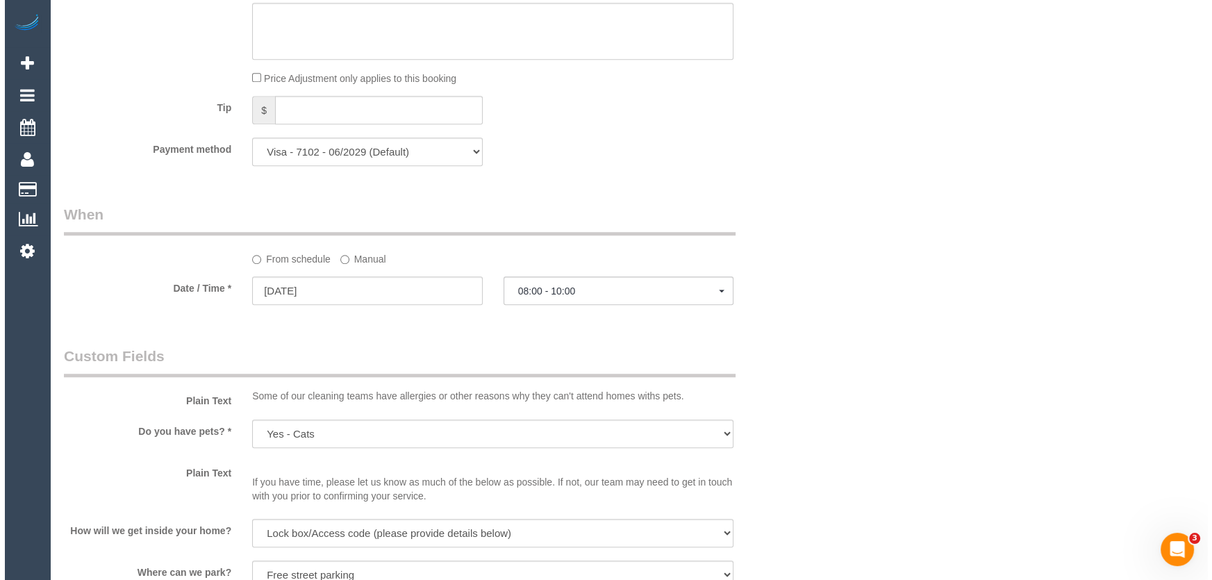
scroll to position [1642, 0]
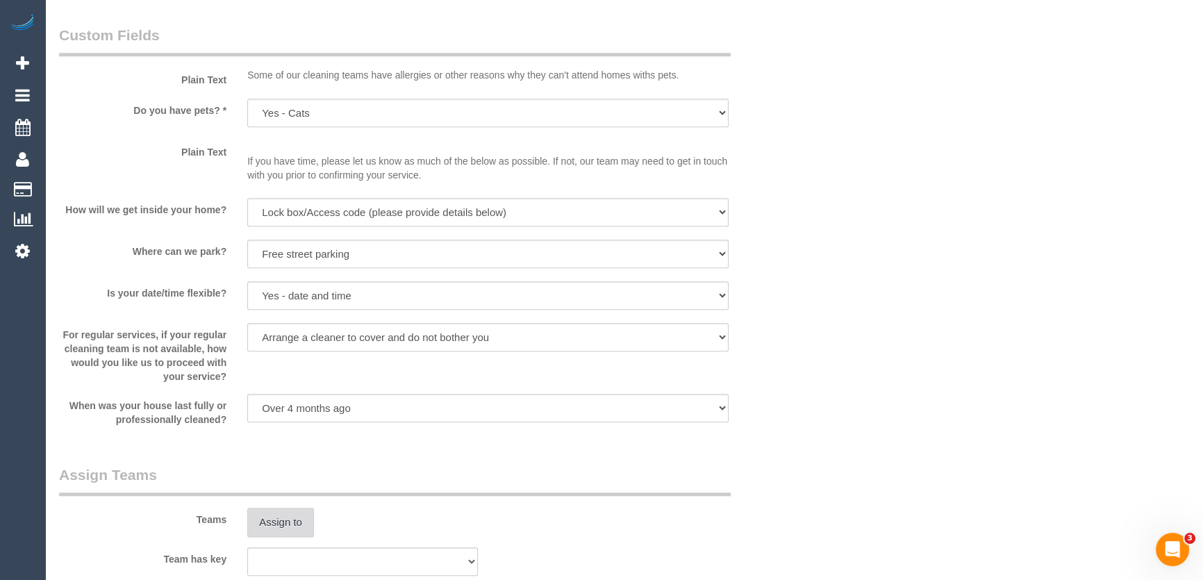
click at [284, 524] on button "Assign to" at bounding box center [280, 522] width 67 height 29
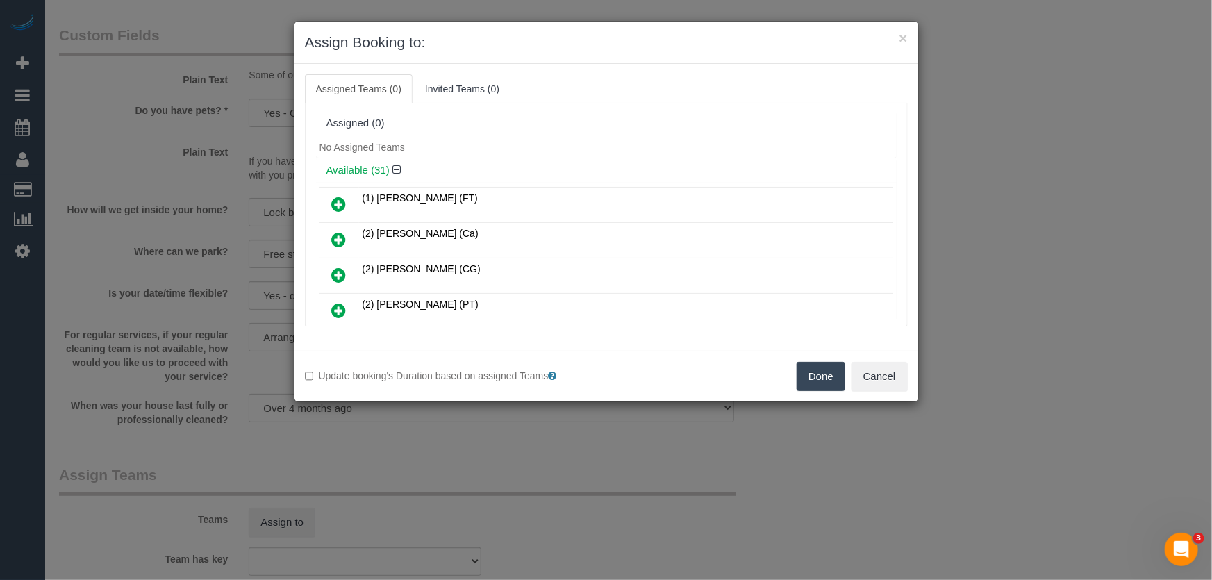
scroll to position [156, 0]
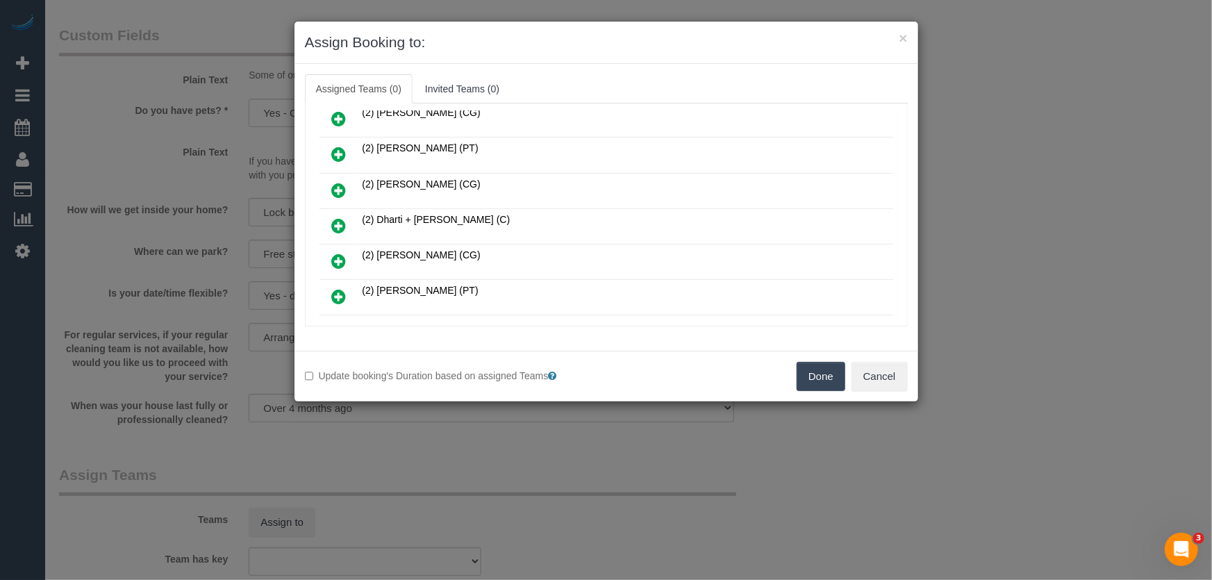
click at [334, 222] on icon at bounding box center [339, 225] width 15 height 17
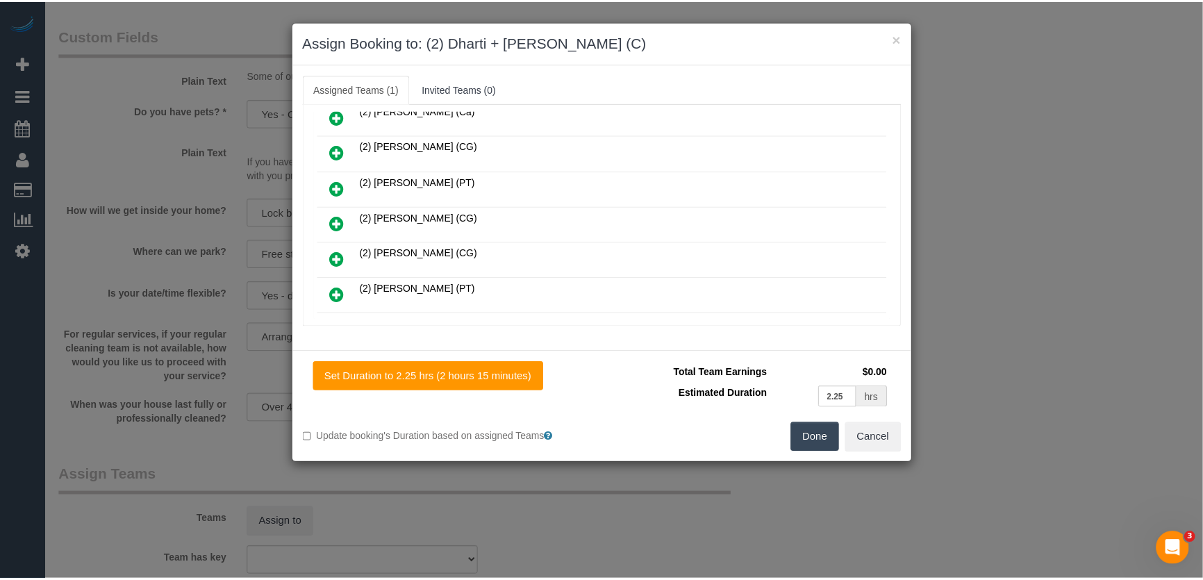
scroll to position [188, 0]
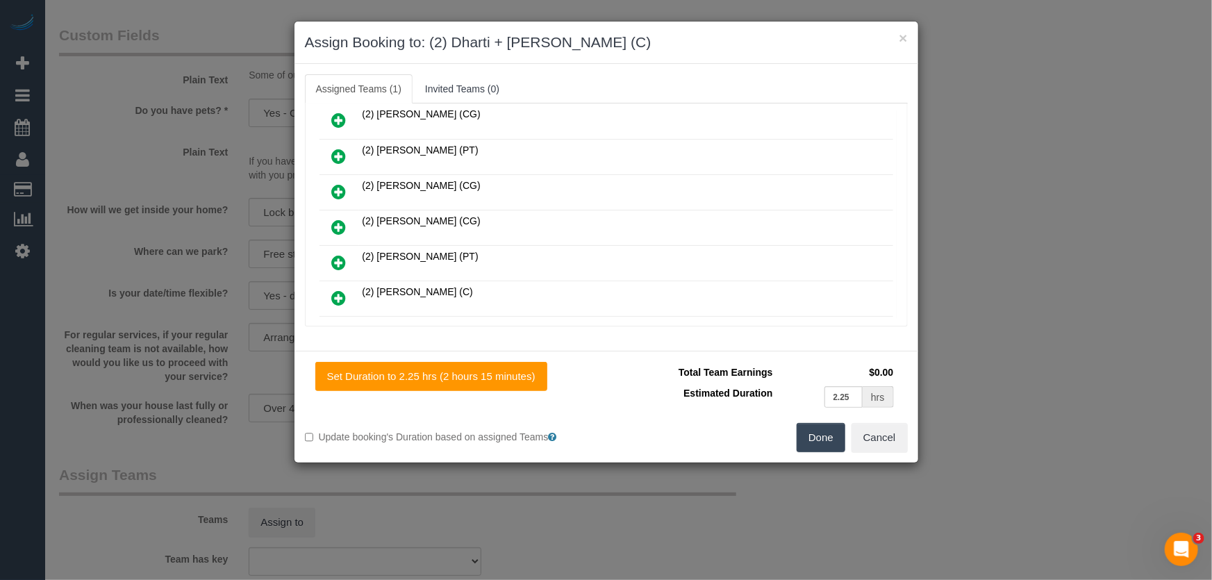
drag, startPoint x: 826, startPoint y: 444, endPoint x: 764, endPoint y: 416, distance: 68.4
click at [825, 443] on button "Done" at bounding box center [821, 437] width 49 height 29
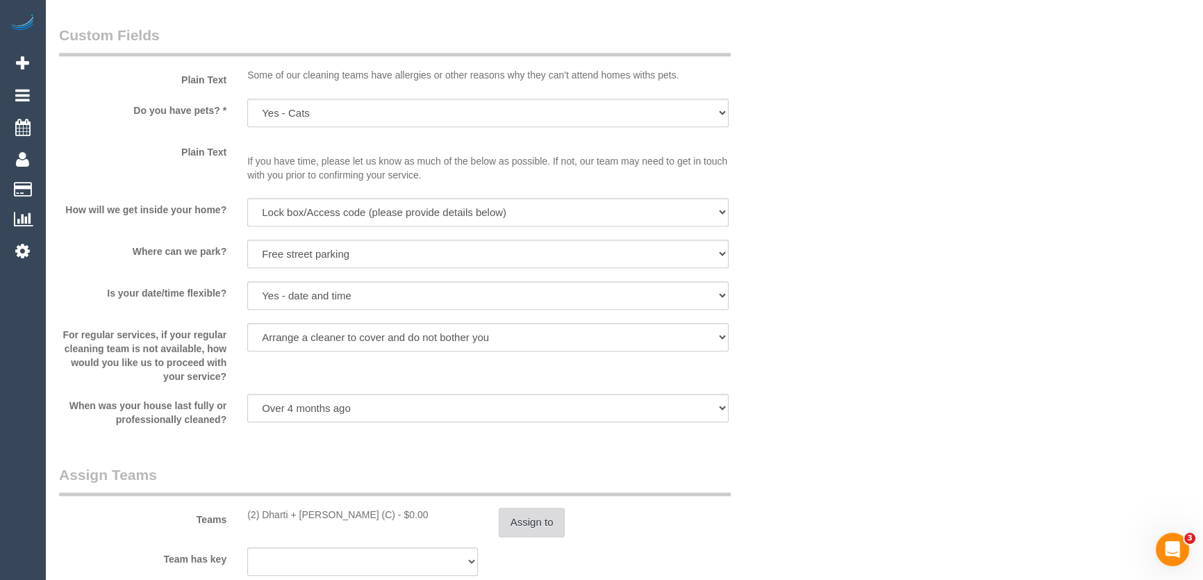
click at [528, 523] on button "Assign to" at bounding box center [532, 522] width 67 height 29
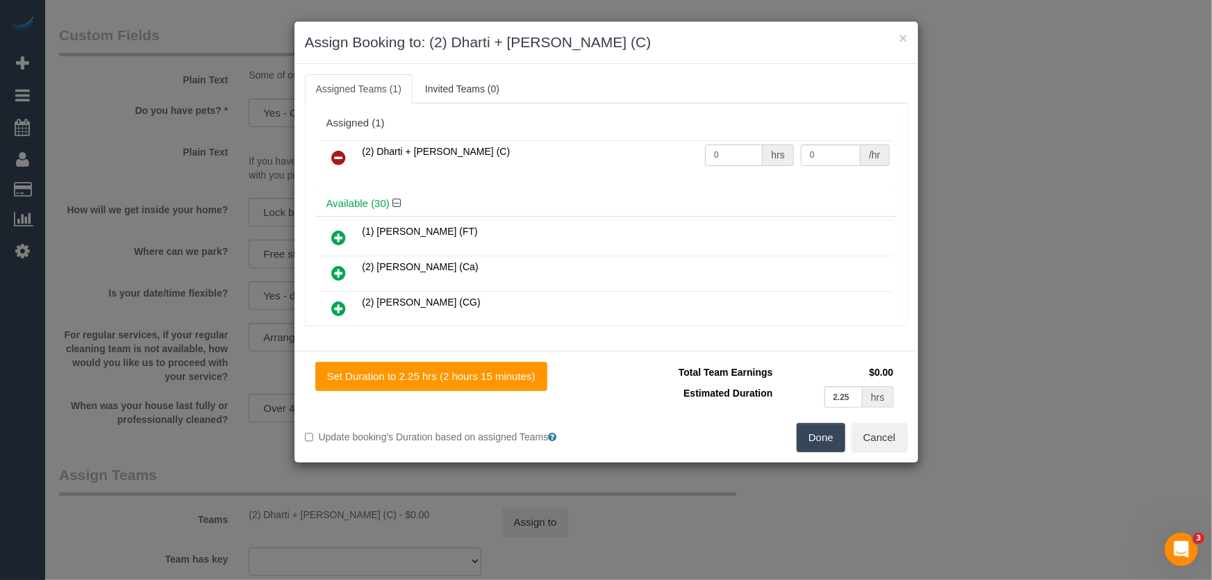
click at [726, 157] on input "0" at bounding box center [734, 156] width 58 height 22
type input "1"
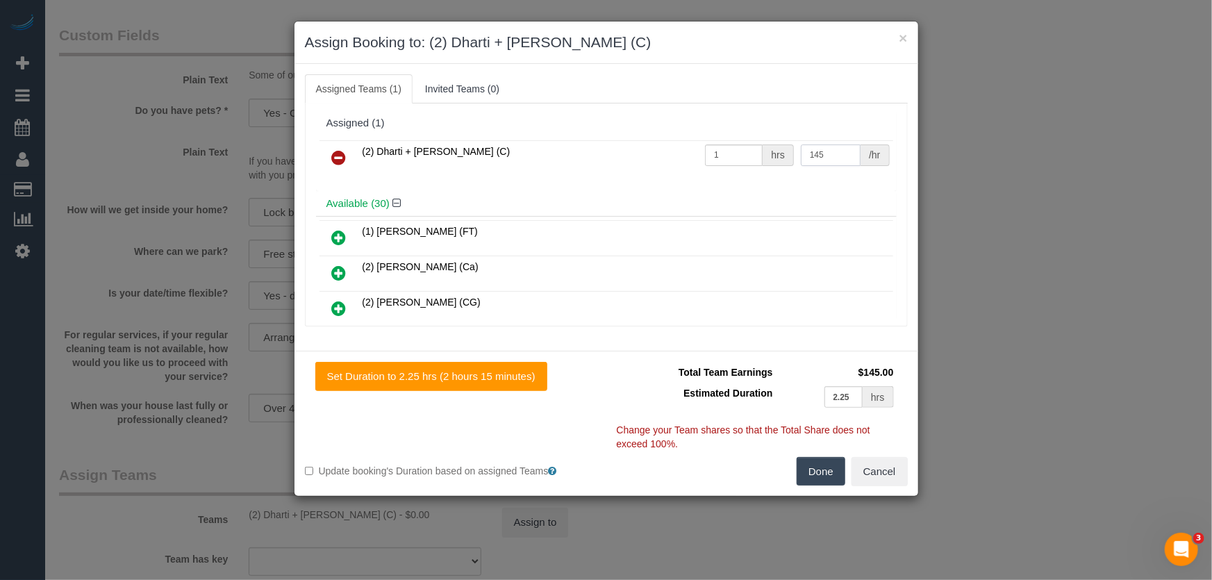
type input "145"
click at [823, 475] on button "Done" at bounding box center [821, 471] width 49 height 29
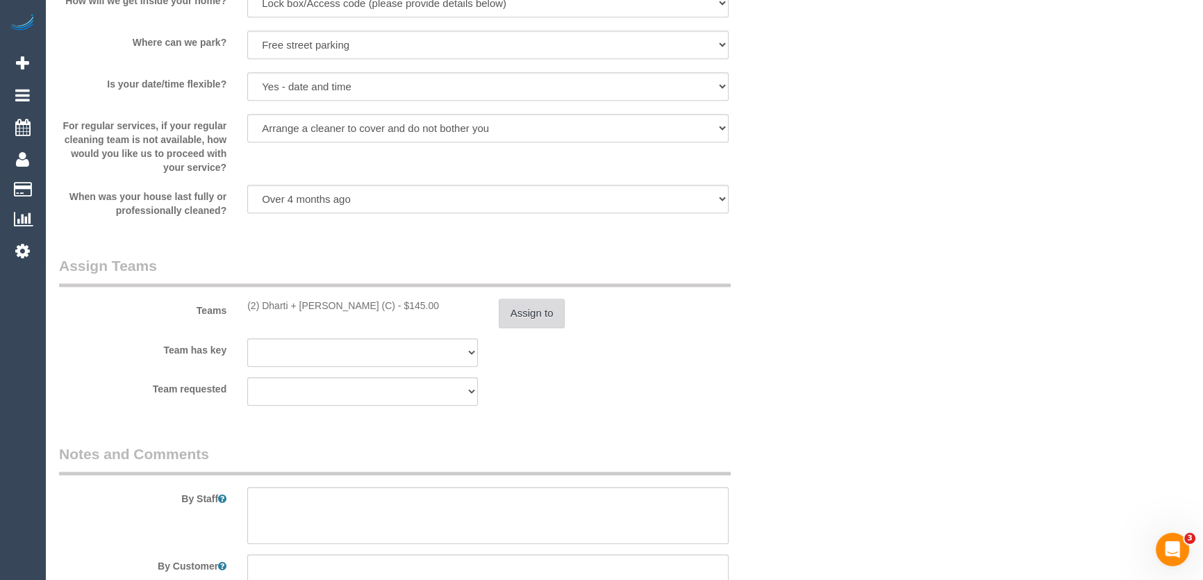
scroll to position [1958, 0]
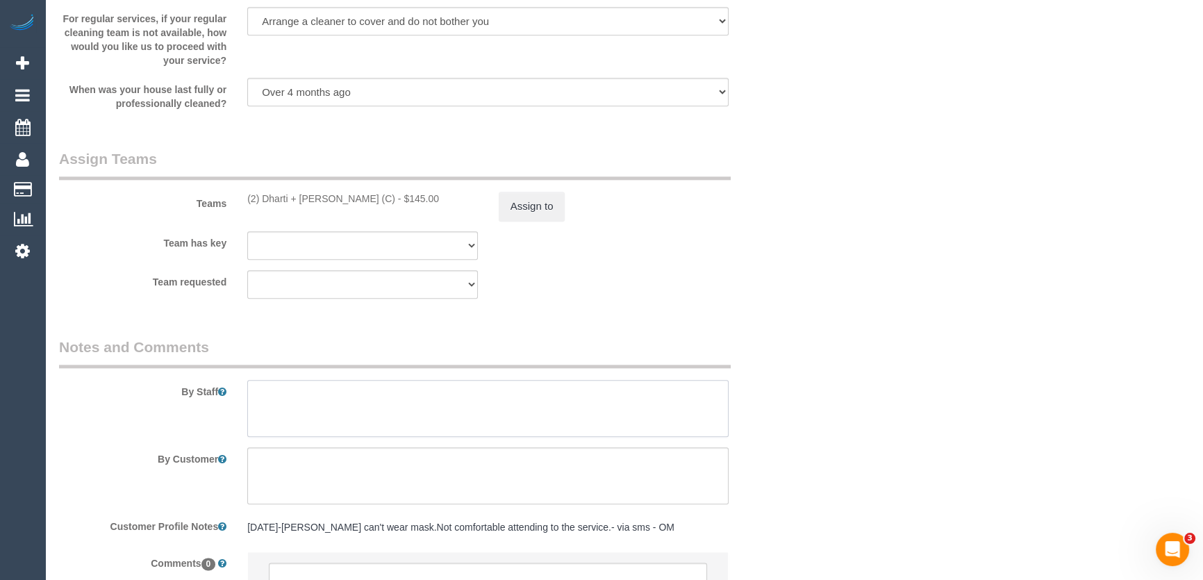
click at [309, 415] on textarea at bounding box center [487, 408] width 481 height 57
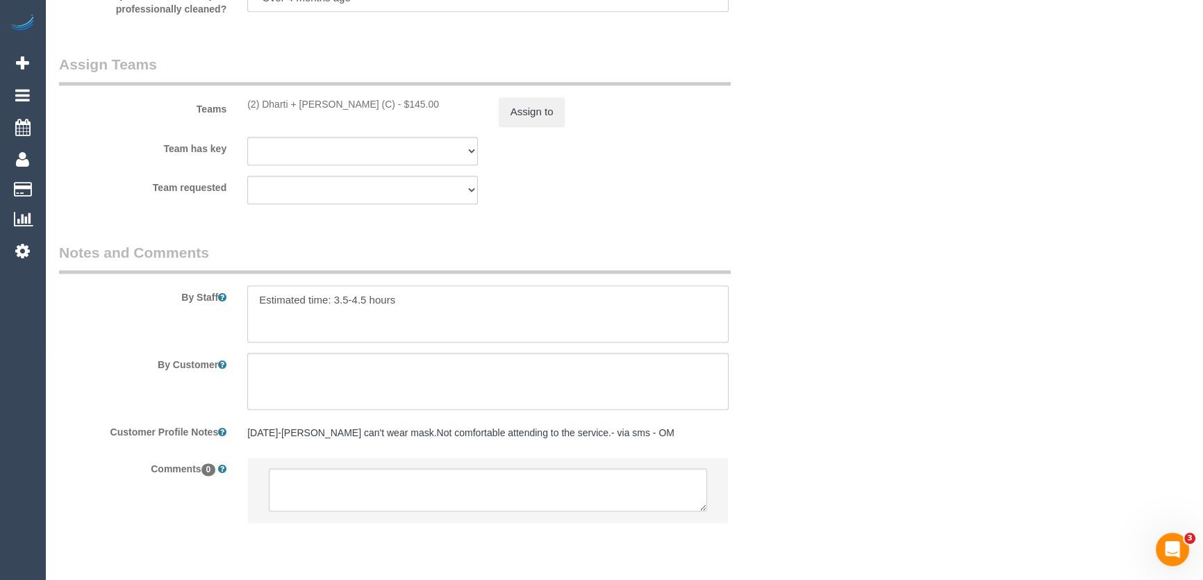
scroll to position [2095, 0]
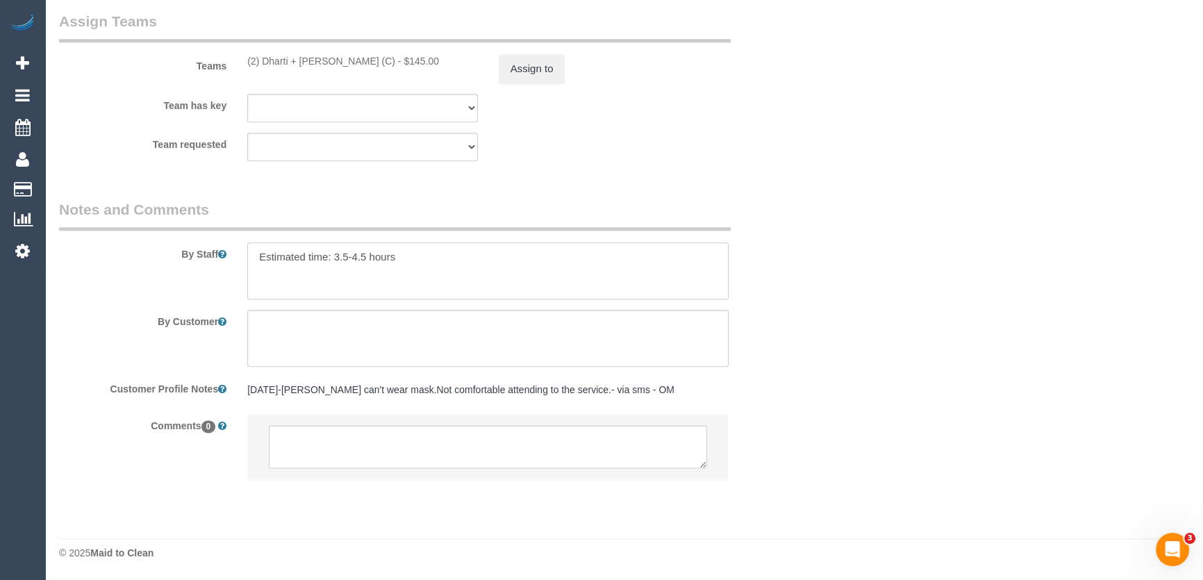
type textarea "Estimated time: 3.5-4.5 hours"
click at [372, 445] on textarea at bounding box center [488, 446] width 438 height 43
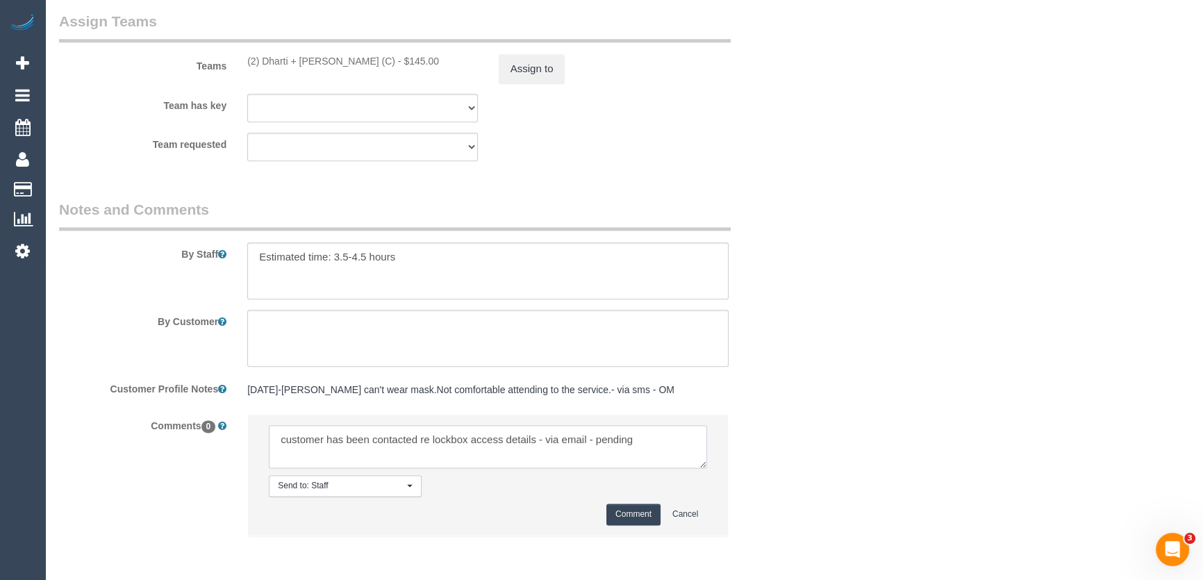
type textarea "customer has been contacted re lockbox access details - via email - pending"
click at [637, 514] on button "Comment" at bounding box center [634, 515] width 54 height 22
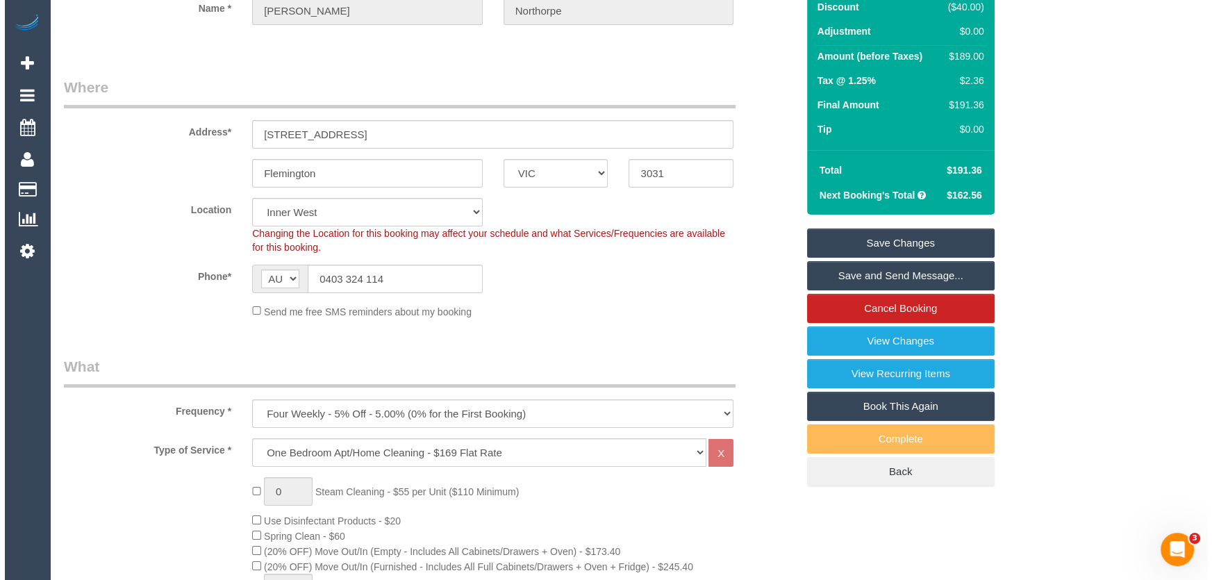
scroll to position [0, 0]
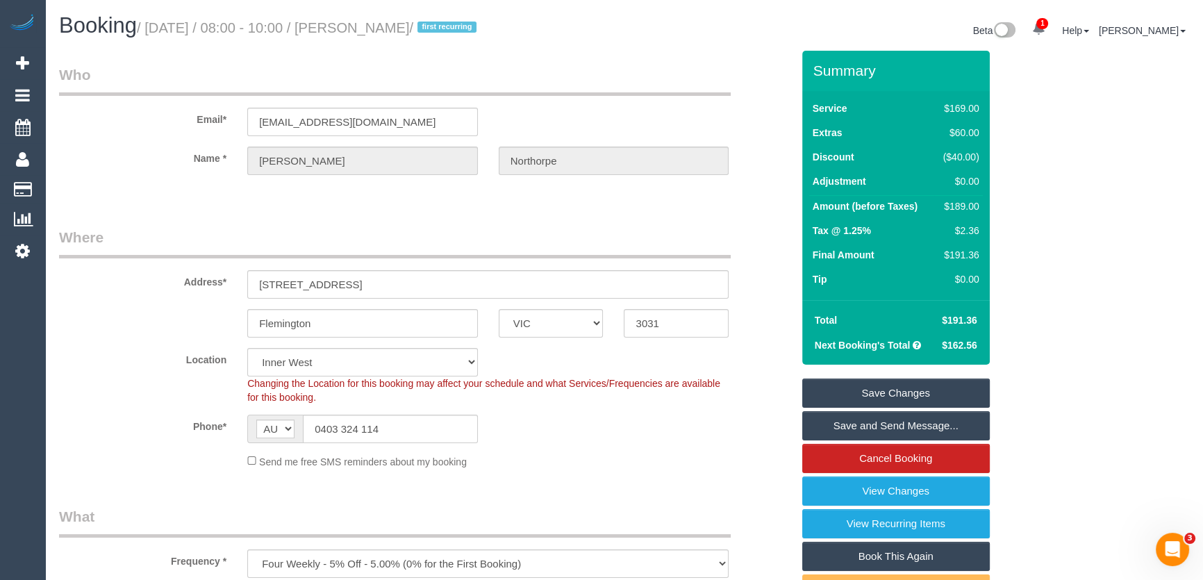
click at [378, 32] on small "/ August 26, 2025 / 08:00 - 10:00 / Emma Northorpe / first recurring" at bounding box center [309, 27] width 344 height 15
click at [377, 33] on small "/ August 26, 2025 / 08:00 - 10:00 / Emma Northorpe / first recurring" at bounding box center [309, 27] width 344 height 15
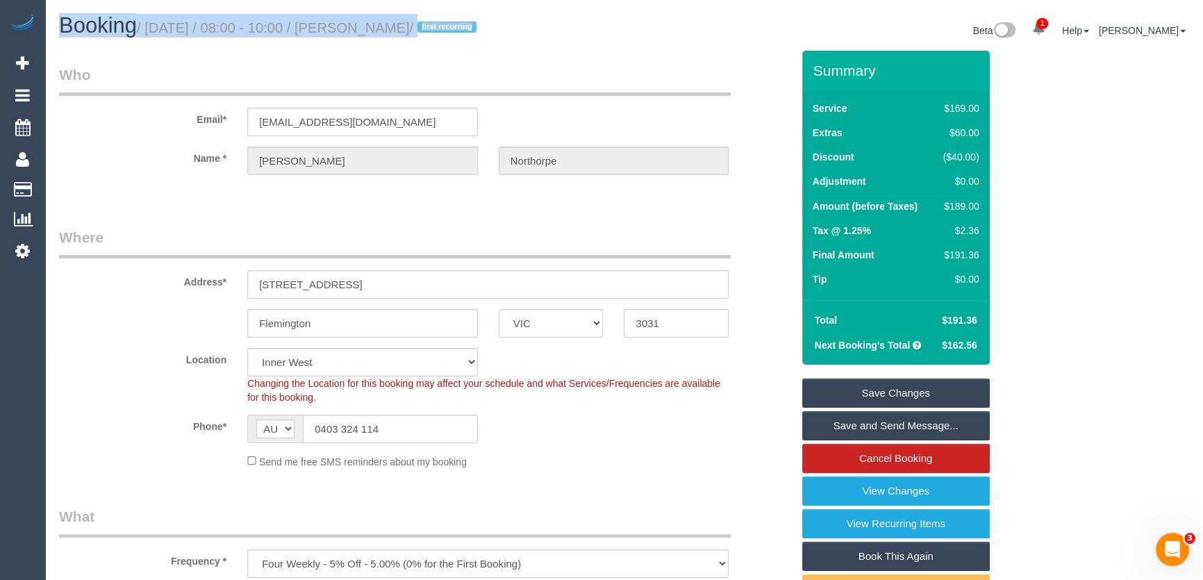
click at [377, 33] on small "/ August 26, 2025 / 08:00 - 10:00 / Emma Northorpe / first recurring" at bounding box center [309, 27] width 344 height 15
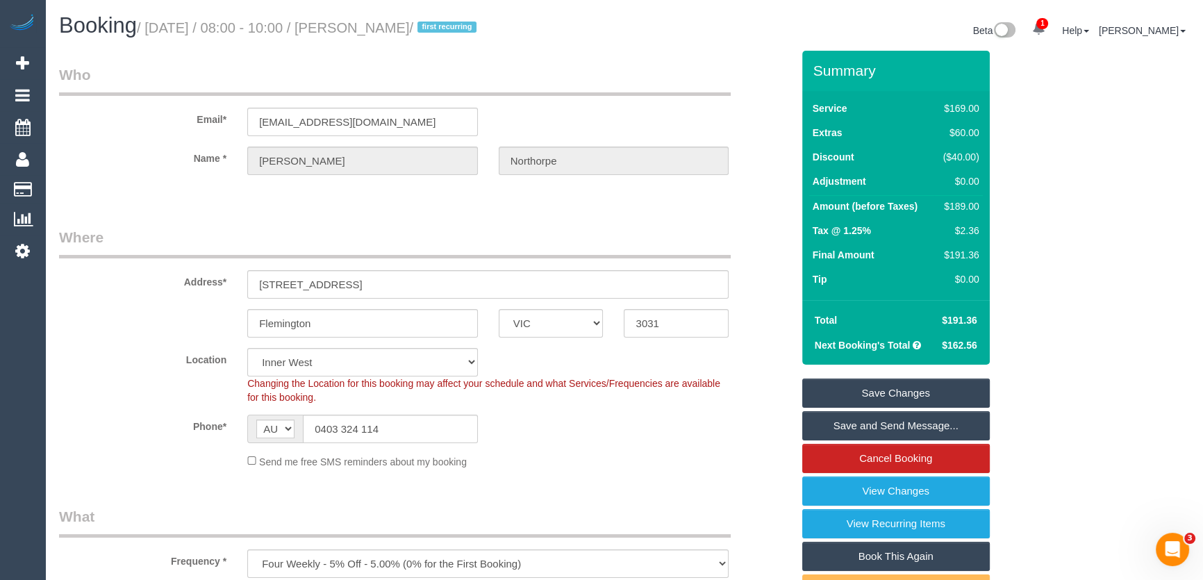
click at [375, 27] on small "/ August 26, 2025 / 08:00 - 10:00 / Emma Northorpe / first recurring" at bounding box center [309, 27] width 344 height 15
copy small "Emma Northorpe"
click at [413, 123] on input "emma.northorpe@gmail.com" at bounding box center [362, 122] width 231 height 28
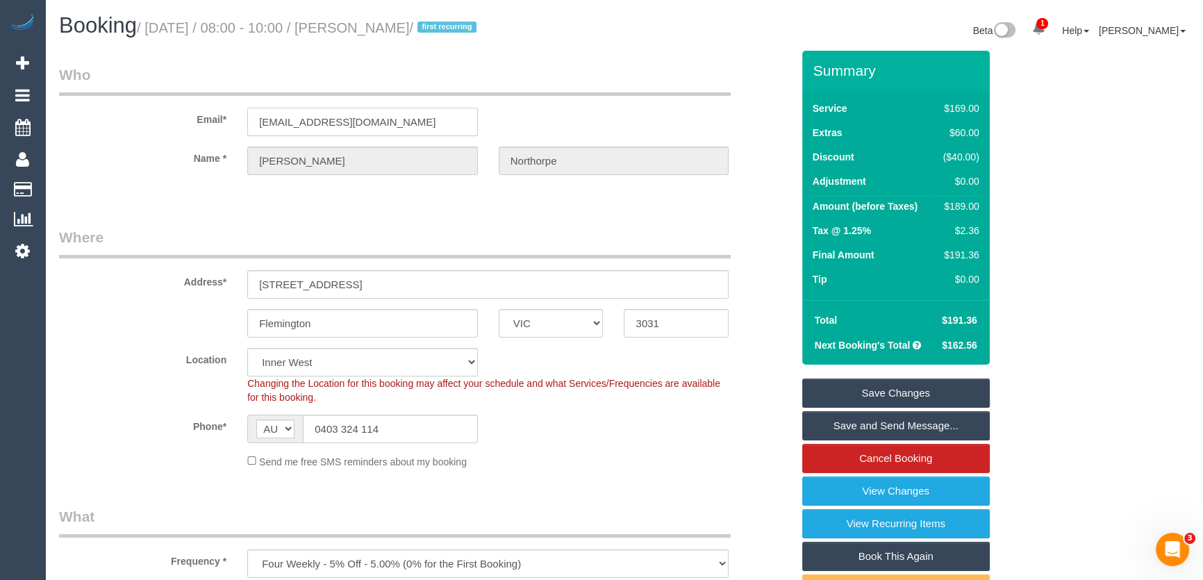
click at [413, 123] on input "emma.northorpe@gmail.com" at bounding box center [362, 122] width 231 height 28
drag, startPoint x: 875, startPoint y: 390, endPoint x: 848, endPoint y: 404, distance: 30.8
click at [875, 390] on link "Save Changes" at bounding box center [896, 393] width 188 height 29
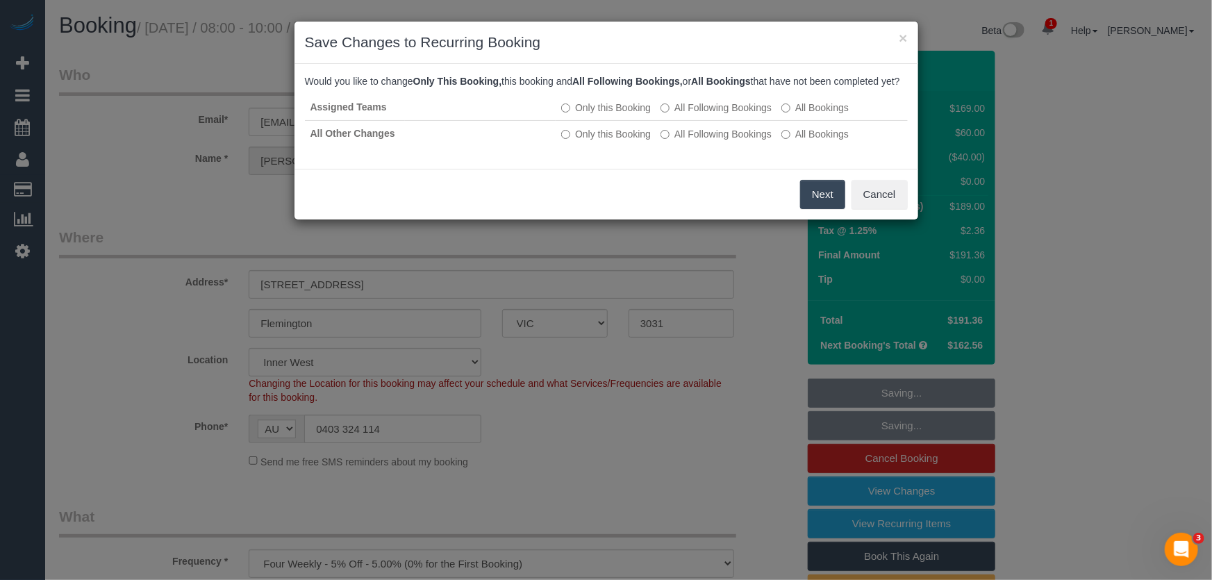
click at [825, 208] on button "Next" at bounding box center [822, 194] width 45 height 29
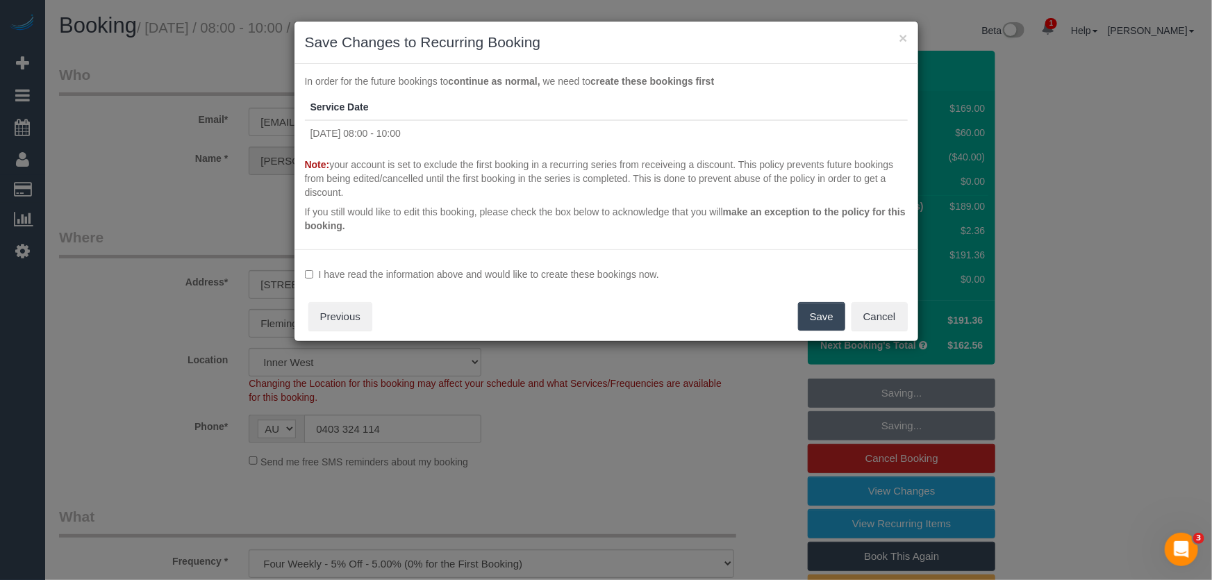
click at [427, 271] on label "I have read the information above and would like to create these bookings now." at bounding box center [606, 274] width 603 height 14
click at [818, 322] on button "Save" at bounding box center [821, 316] width 47 height 29
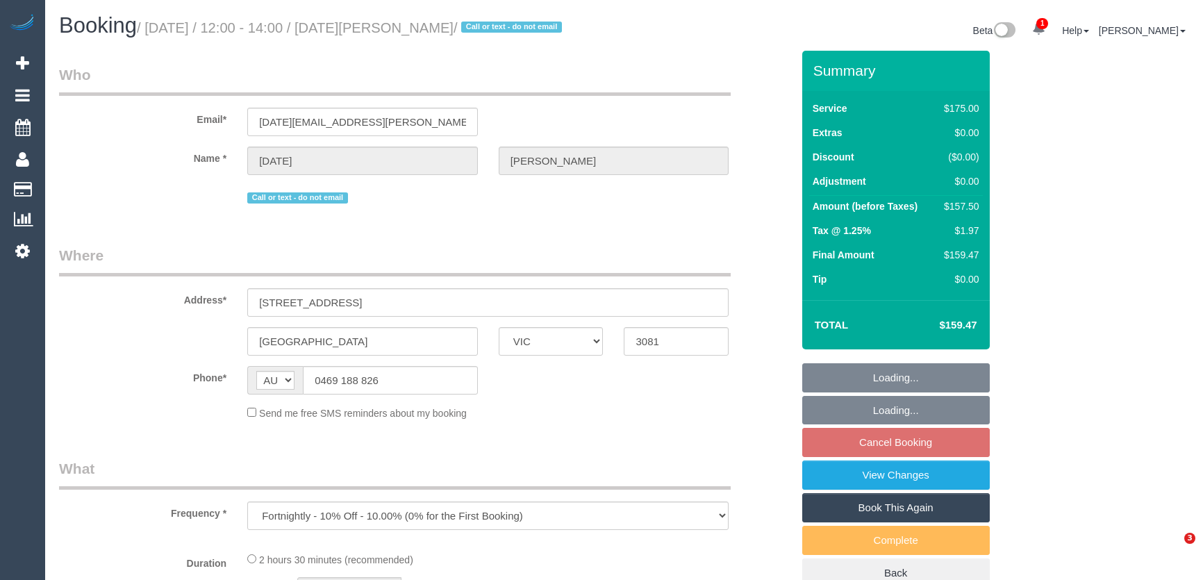
select select "VIC"
select select "string:stripe-pm_1PDeKT2GScqysDRVYRXYf5OP"
select select "150"
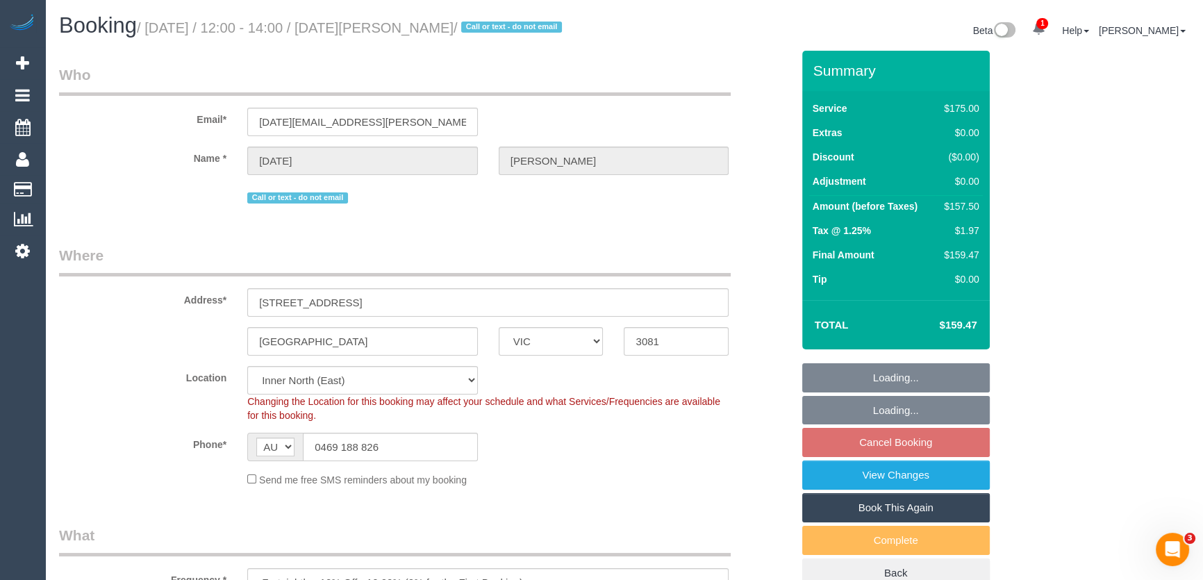
select select "number:27"
select select "number:14"
select select "number:19"
select select "number:22"
select select "number:35"
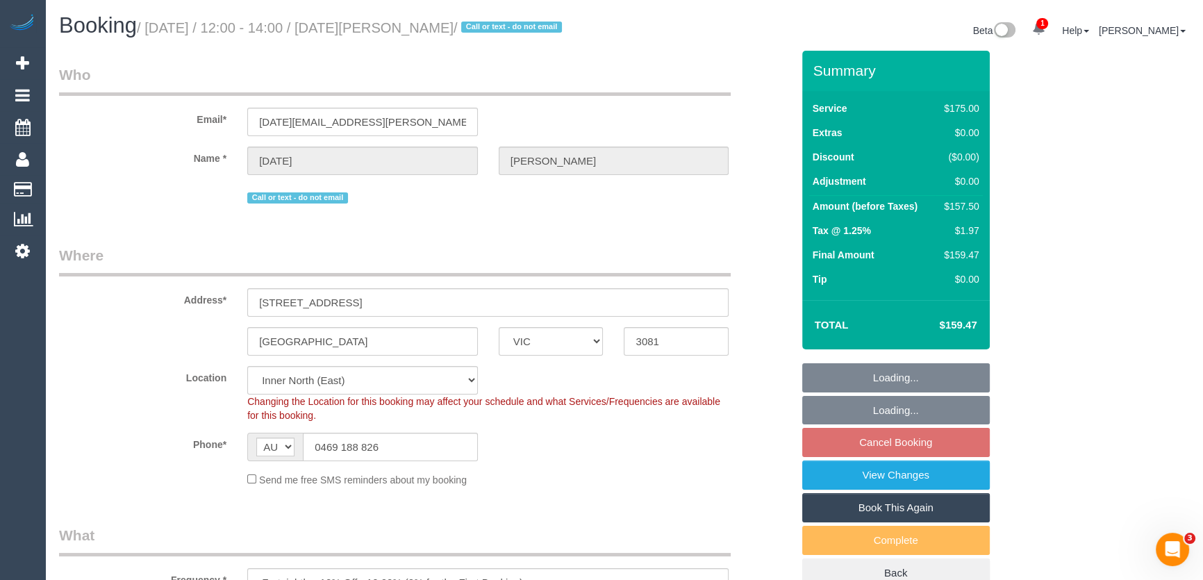
select select "number:11"
select select "object:878"
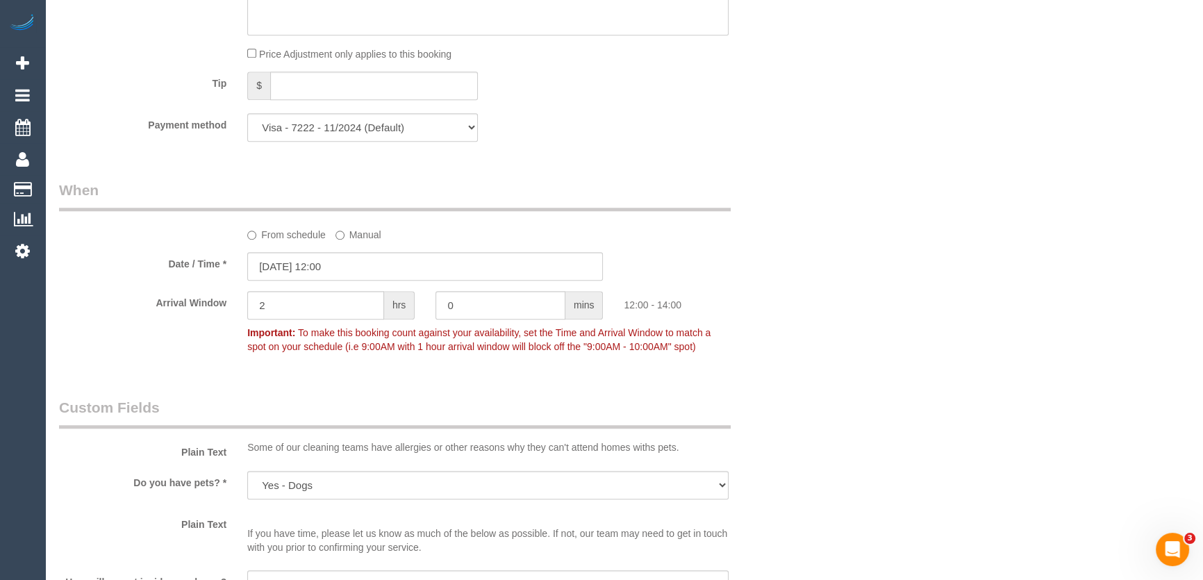
scroll to position [1363, 0]
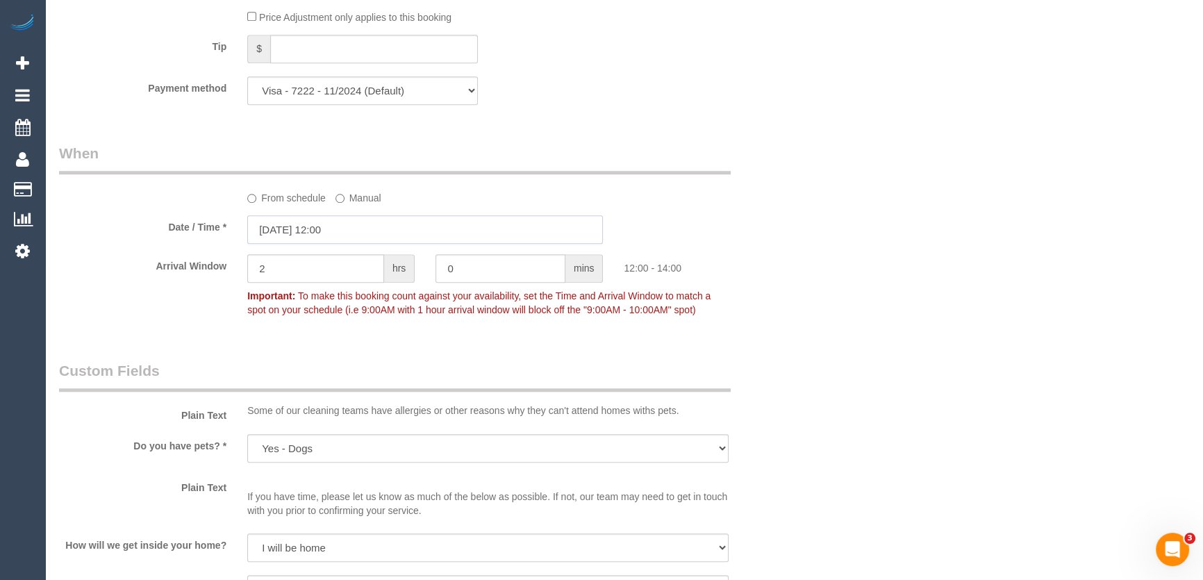
click at [361, 215] on input "26/08/2025 12:00" at bounding box center [425, 229] width 356 height 28
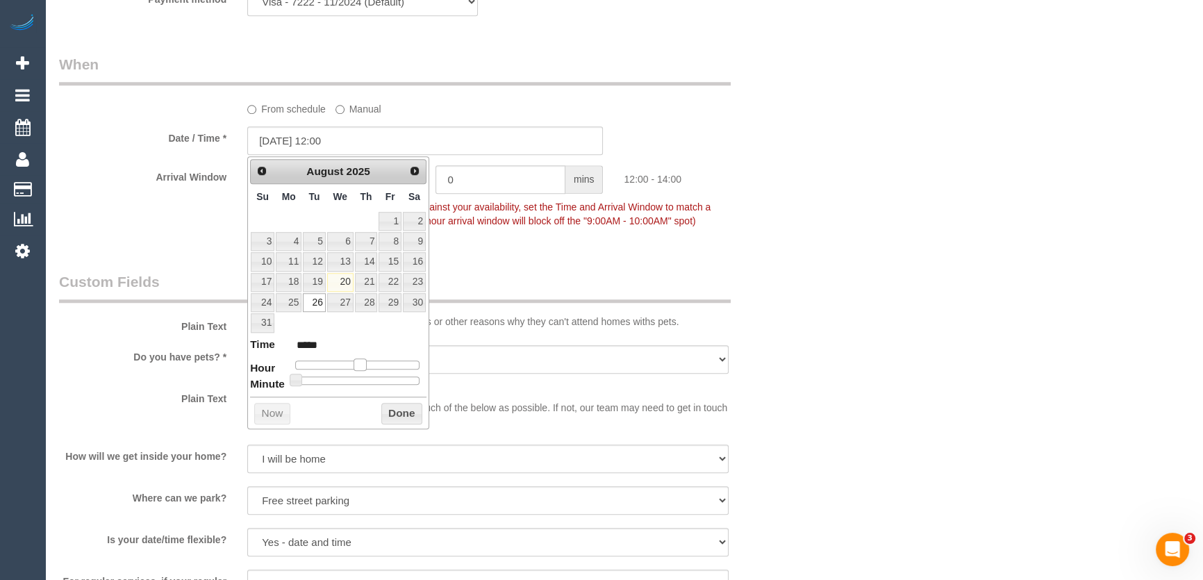
click at [359, 364] on span at bounding box center [360, 365] width 13 height 13
type input "26/08/2025 11:00"
type input "*****"
type input "26/08/2025 10:00"
type input "*****"
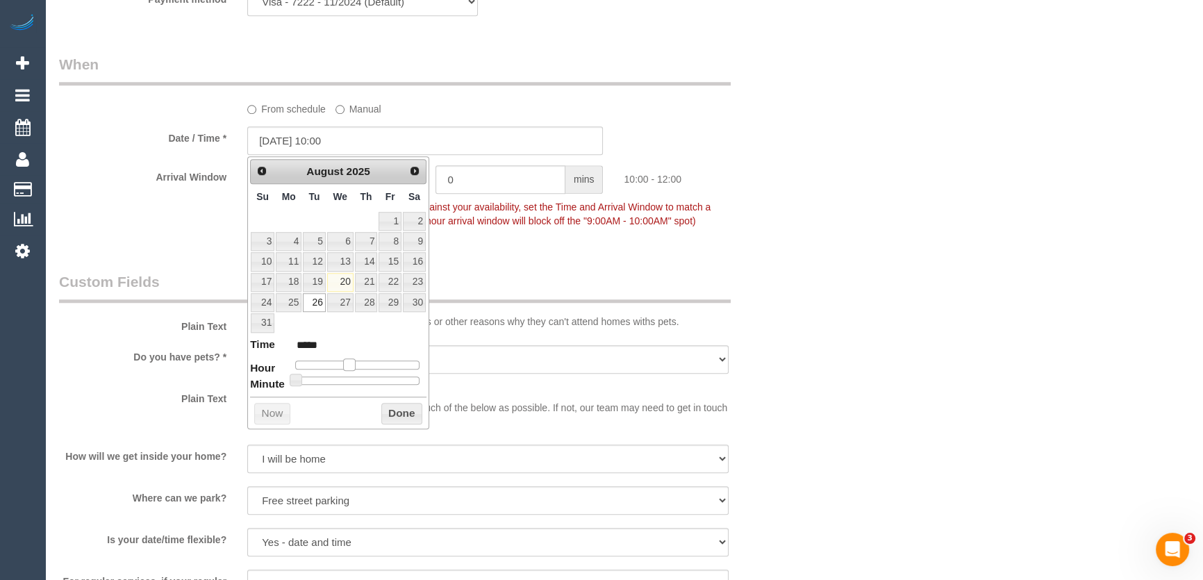
type input "26/08/2025 09:00"
type input "*****"
type input "26/08/2025 08:00"
type input "*****"
type input "[DATE] 07:00"
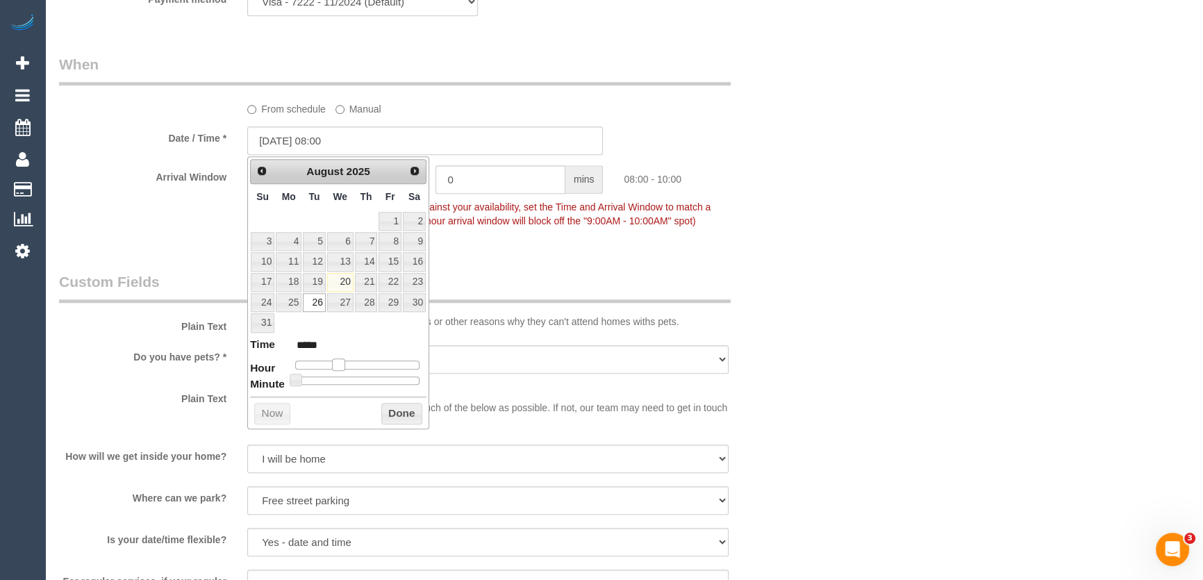
type input "*****"
drag, startPoint x: 359, startPoint y: 364, endPoint x: 333, endPoint y: 360, distance: 25.4
click at [333, 360] on span at bounding box center [333, 365] width 13 height 13
click at [518, 252] on div "Who Email* kartik.nandakumar@yahoo.com Name * Kartik Nandakumar Call or text - …" at bounding box center [426, 72] width 754 height 2947
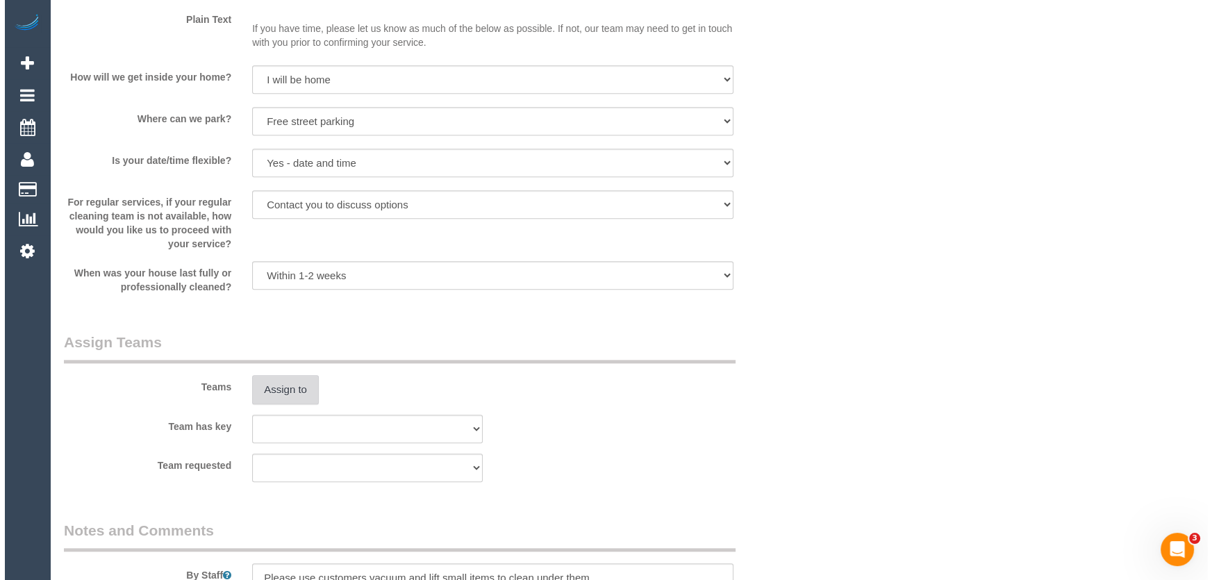
scroll to position [1958, 0]
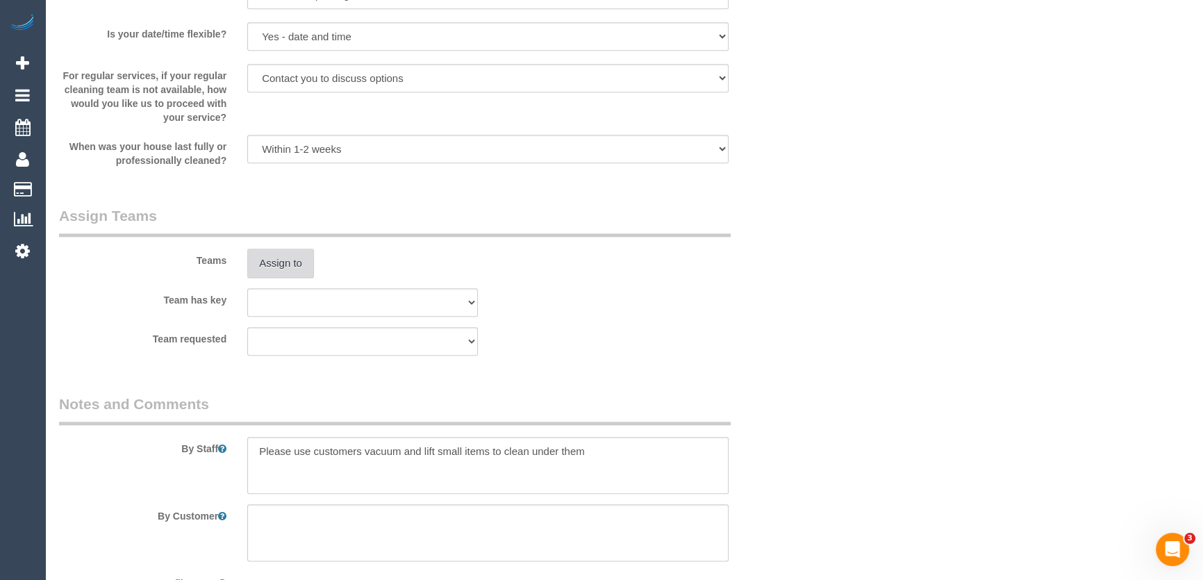
click at [273, 261] on button "Assign to" at bounding box center [280, 263] width 67 height 29
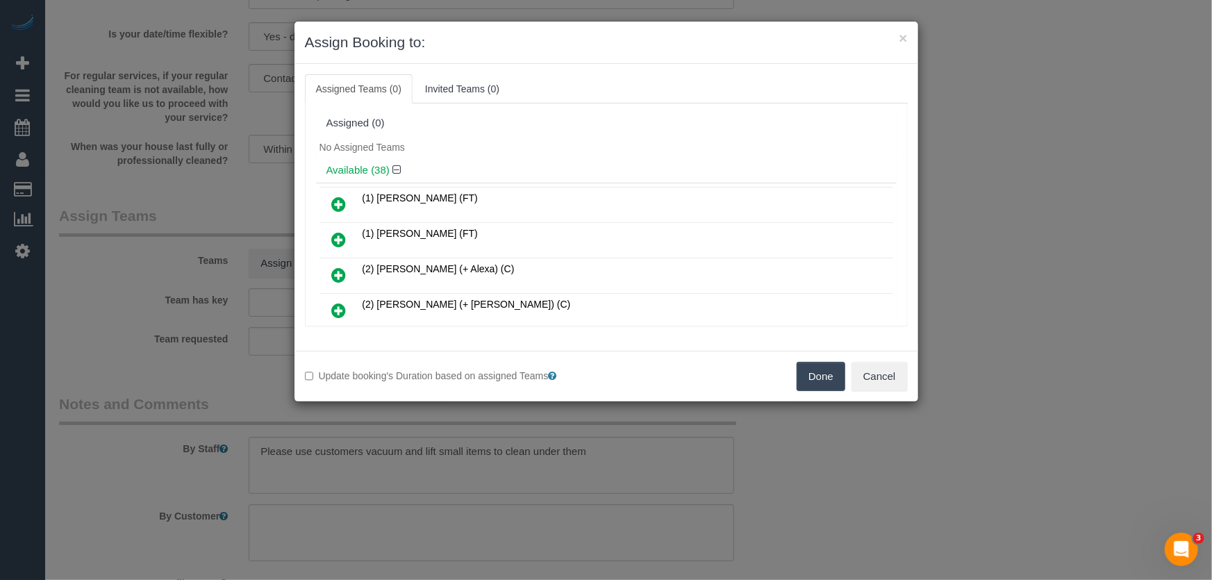
scroll to position [365, 0]
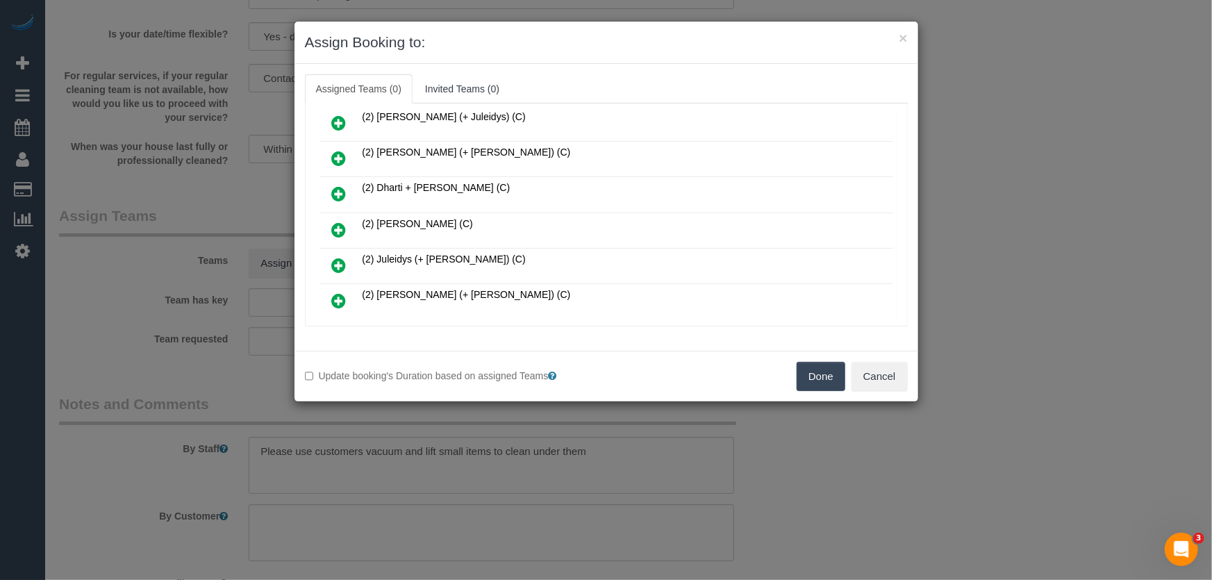
click at [340, 222] on icon at bounding box center [339, 230] width 15 height 17
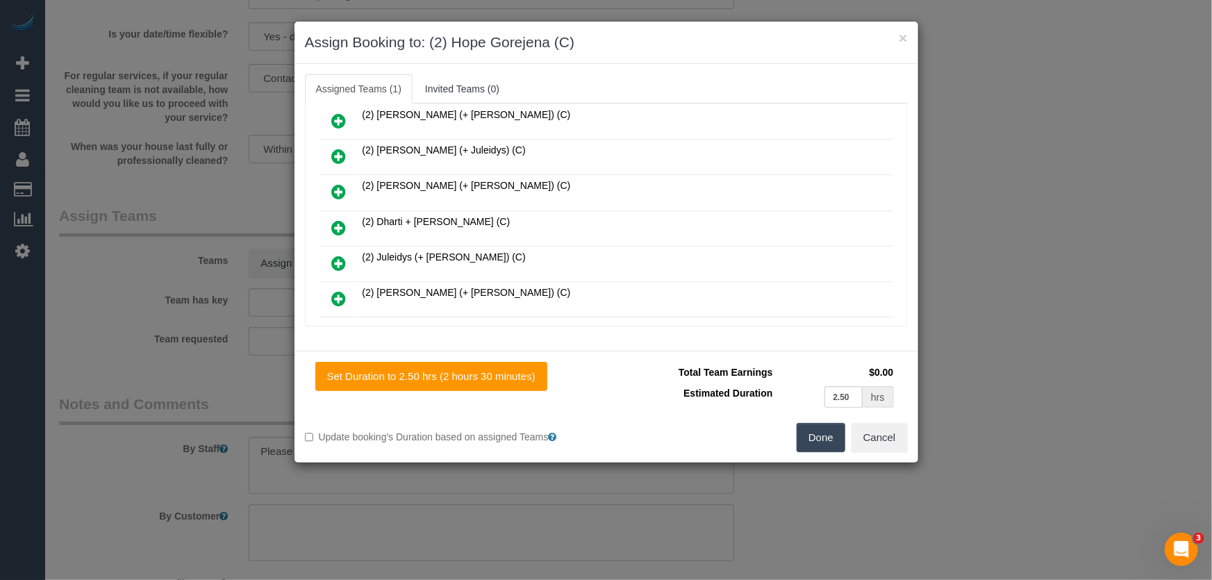
scroll to position [398, 0]
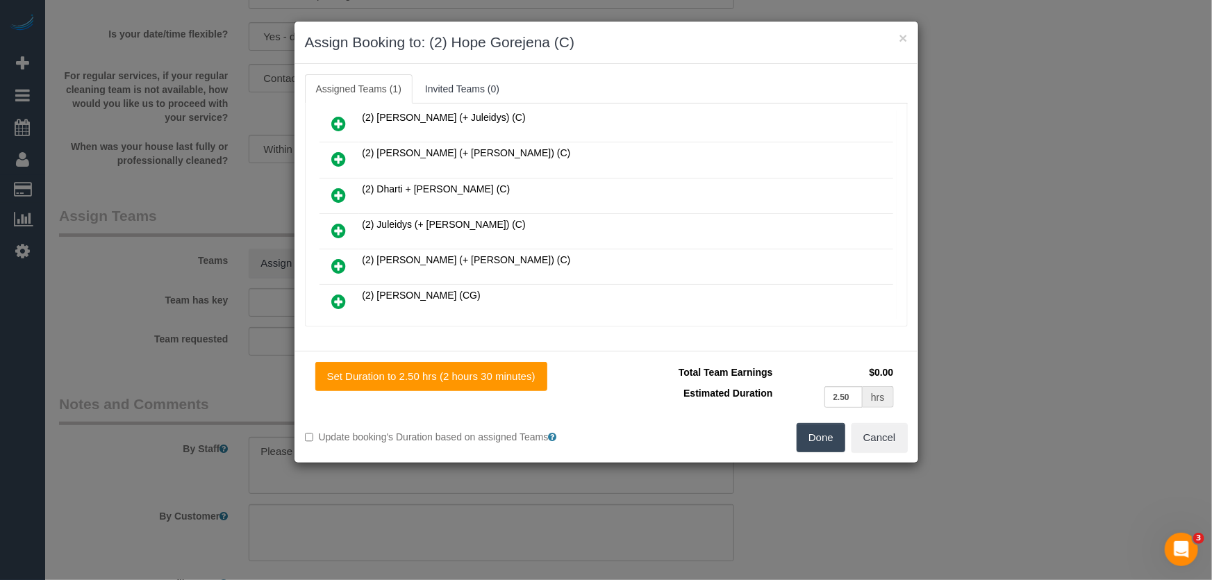
click at [823, 440] on button "Done" at bounding box center [821, 437] width 49 height 29
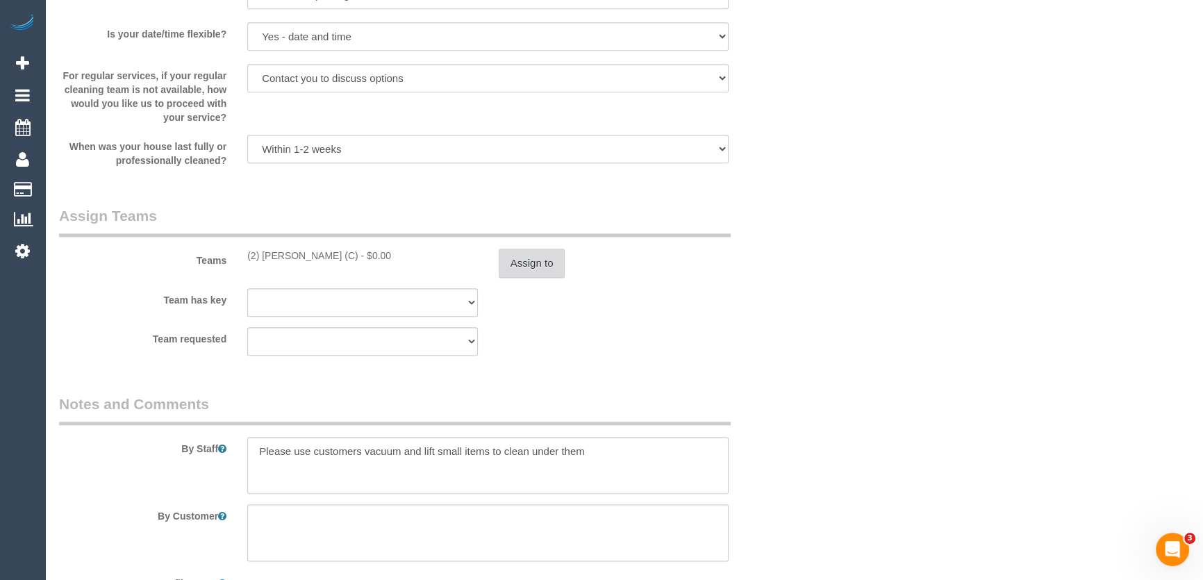
click at [533, 260] on button "Assign to" at bounding box center [532, 263] width 67 height 29
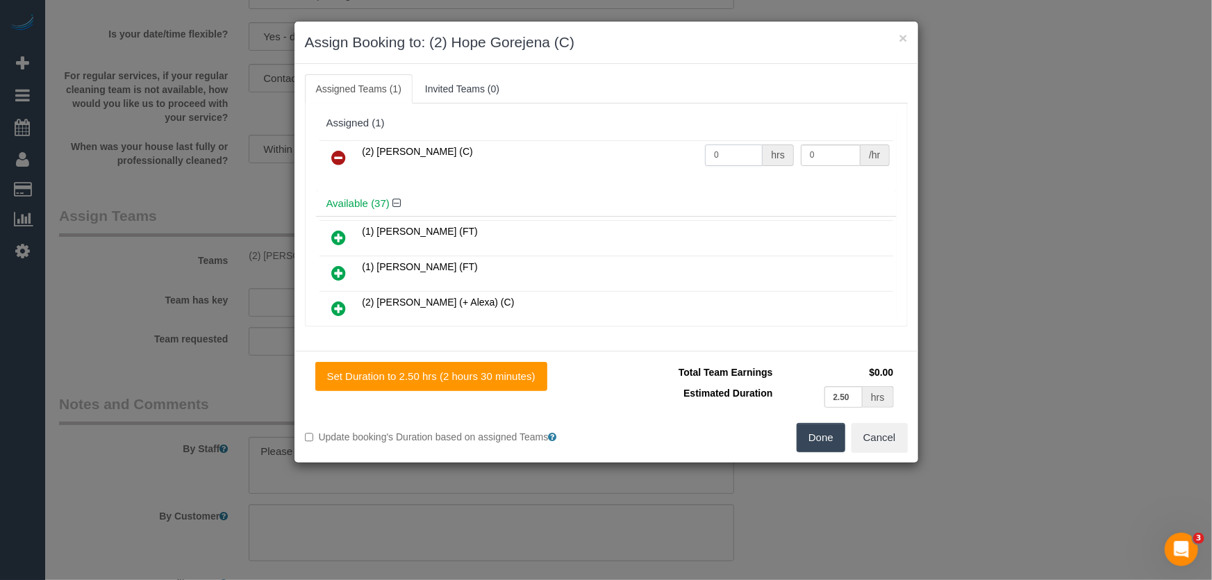
click at [730, 156] on input "0" at bounding box center [734, 156] width 58 height 22
type input "2.5"
type input "37.5"
click at [820, 434] on button "Done" at bounding box center [821, 437] width 49 height 29
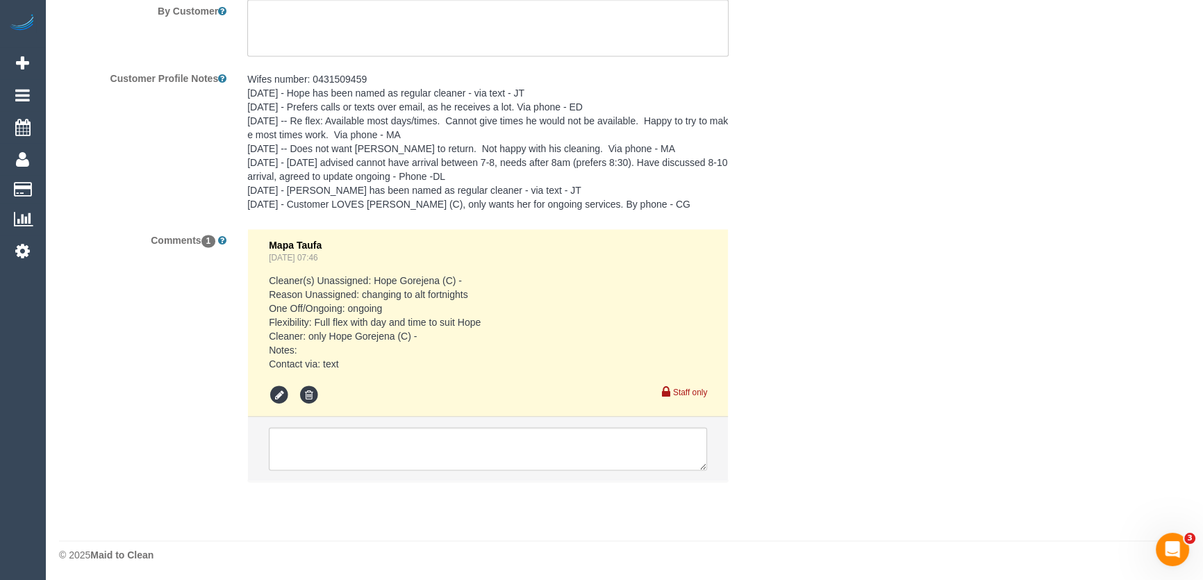
scroll to position [2464, 0]
click at [363, 431] on textarea at bounding box center [488, 447] width 438 height 43
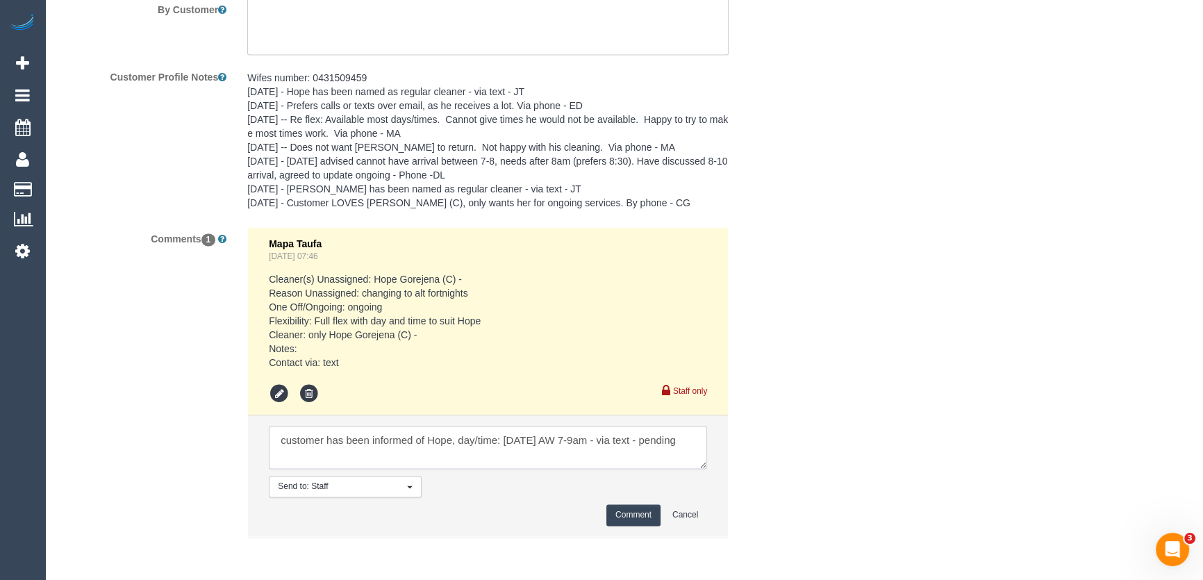
type textarea "customer has been informed of Hope, day/time: Tuesday 26/8 AW 7-9am - via text …"
click at [639, 520] on button "Comment" at bounding box center [634, 515] width 54 height 22
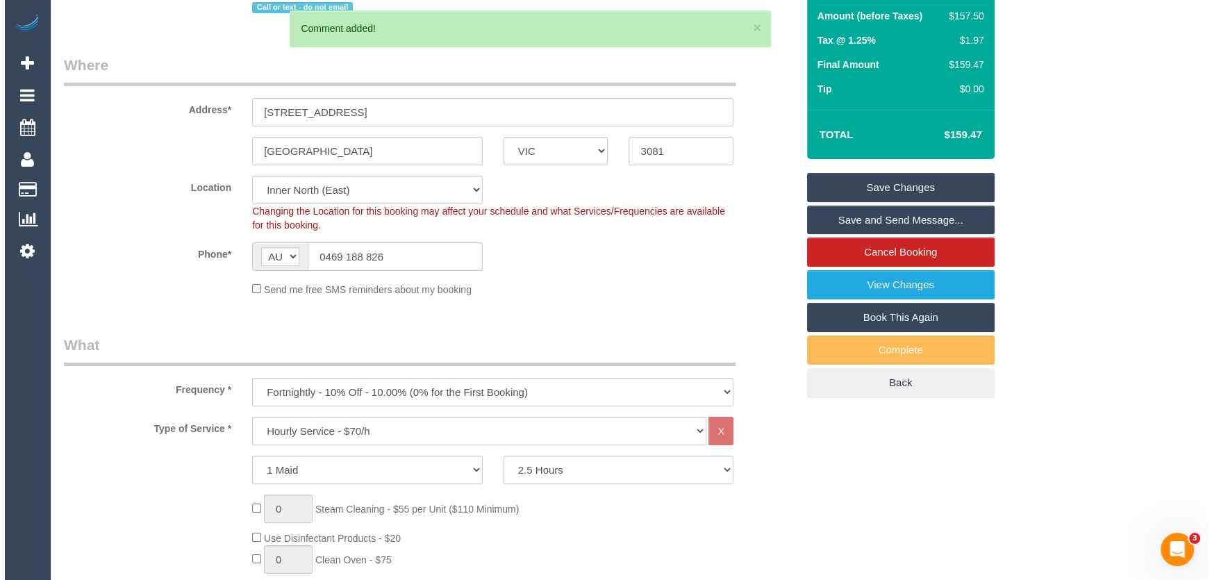
scroll to position [0, 0]
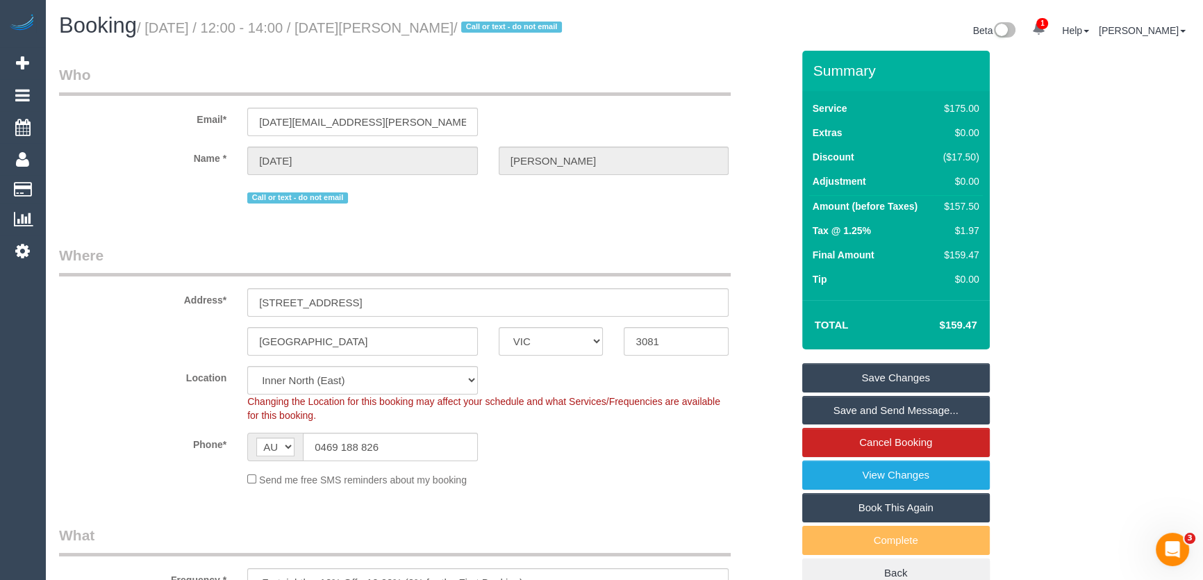
click at [379, 28] on small "/ August 26, 2025 / 12:00 - 14:00 / Kartik Nandakumar / Call or text - do not e…" at bounding box center [351, 27] width 429 height 15
click at [377, 31] on small "/ August 26, 2025 / 12:00 - 14:00 / Kartik Nandakumar / Call or text - do not e…" at bounding box center [351, 27] width 429 height 15
copy small "[DATE][PERSON_NAME]"
click at [388, 448] on input "0469 188 826" at bounding box center [390, 447] width 175 height 28
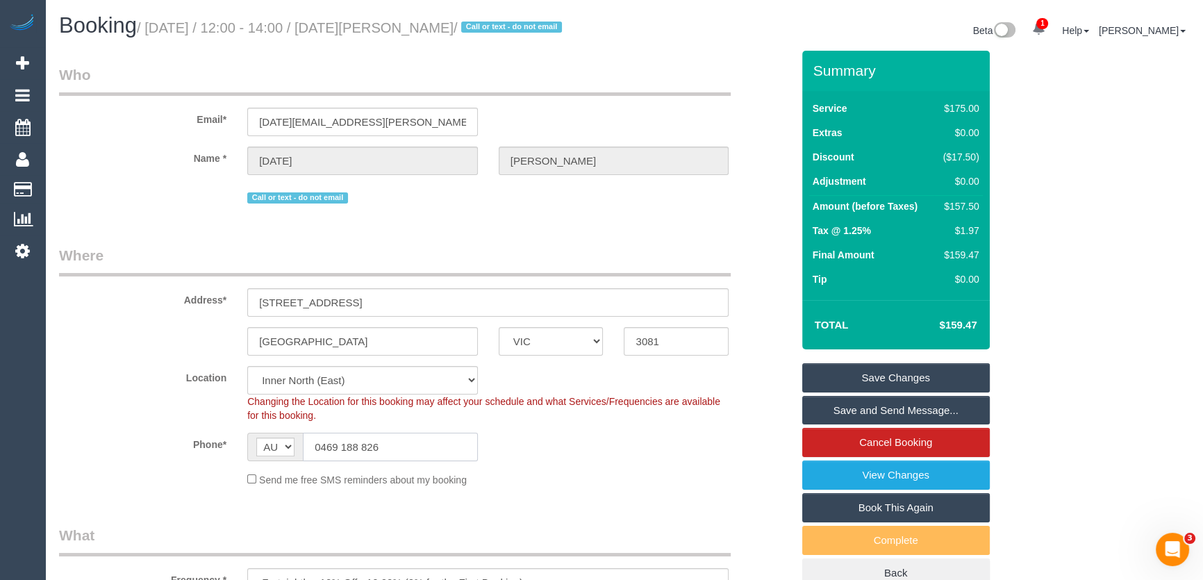
click at [388, 448] on input "0469 188 826" at bounding box center [390, 447] width 175 height 28
click at [854, 377] on link "Save Changes" at bounding box center [896, 377] width 188 height 29
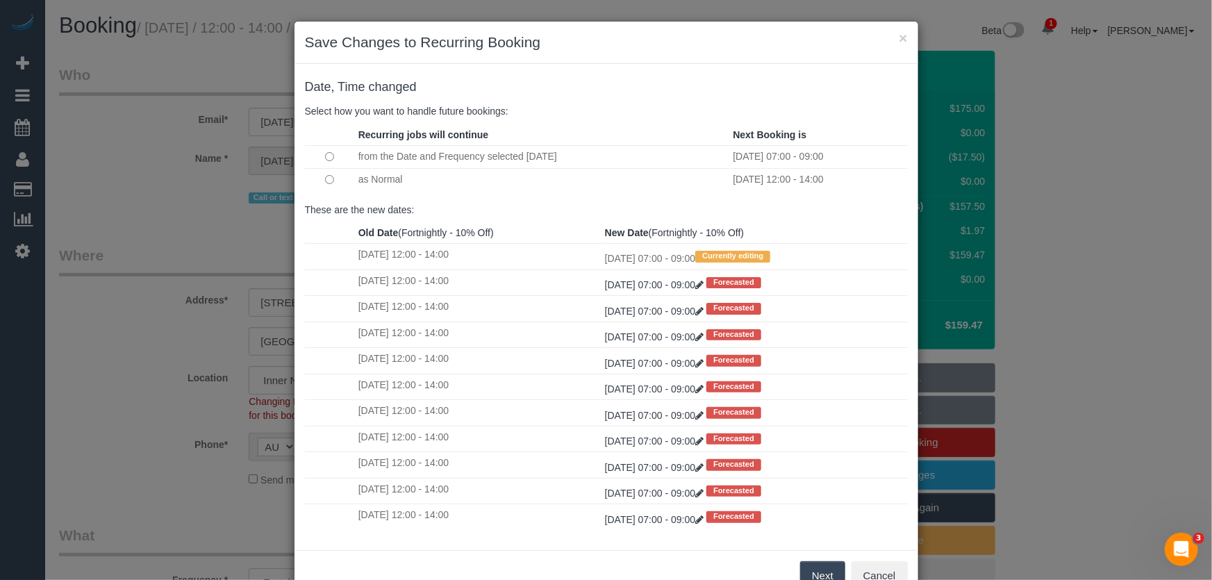
click at [818, 575] on button "Next" at bounding box center [822, 575] width 45 height 29
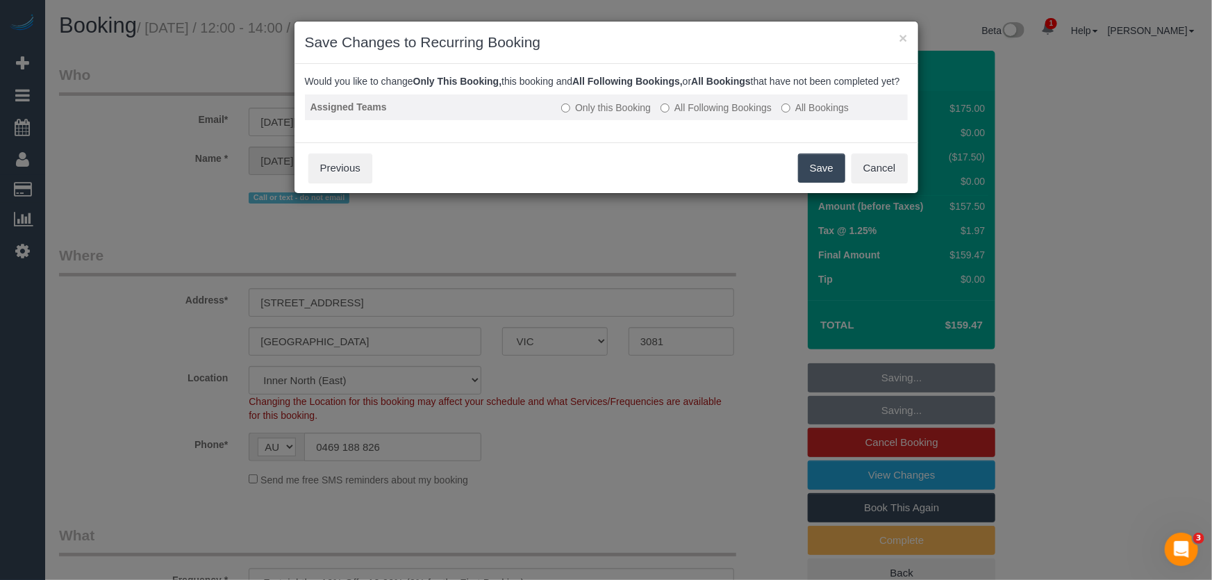
click at [704, 115] on label "All Following Bookings" at bounding box center [716, 108] width 111 height 14
click at [812, 179] on button "Save" at bounding box center [821, 168] width 47 height 29
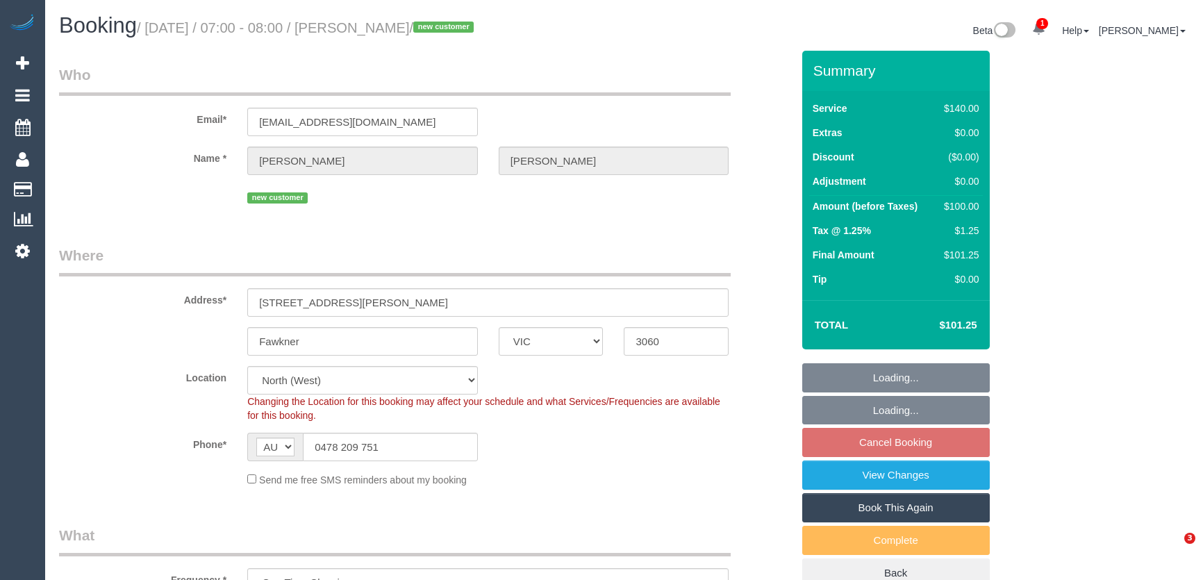
select select "VIC"
select select "number:29"
select select "number:14"
select select "number:19"
select select "number:24"
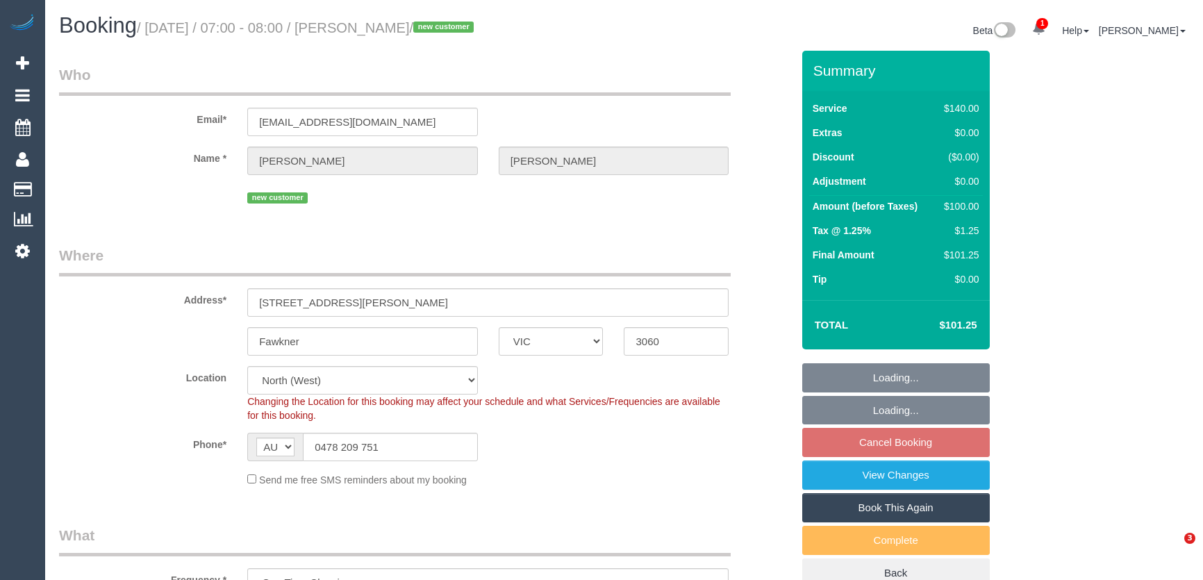
select select "number:35"
select select "number:26"
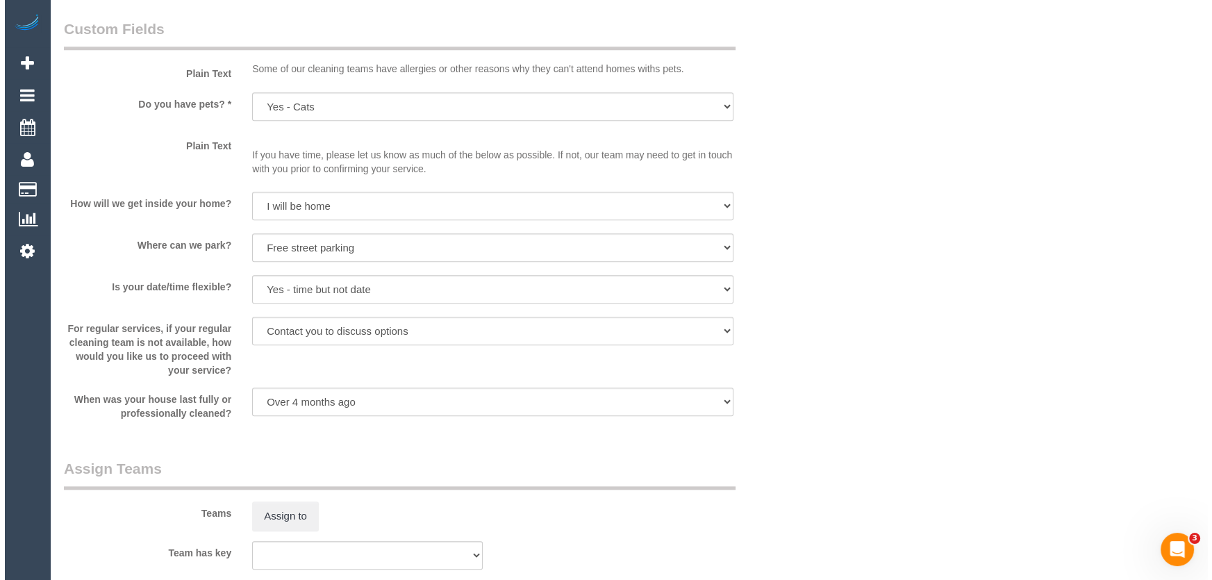
scroll to position [1831, 0]
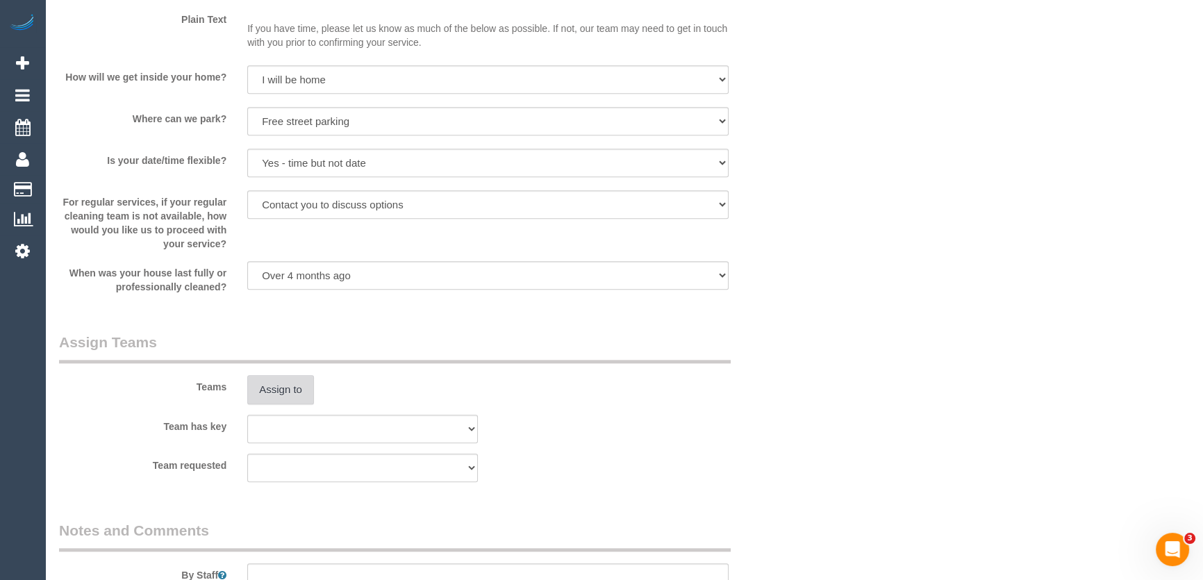
click at [290, 390] on button "Assign to" at bounding box center [280, 389] width 67 height 29
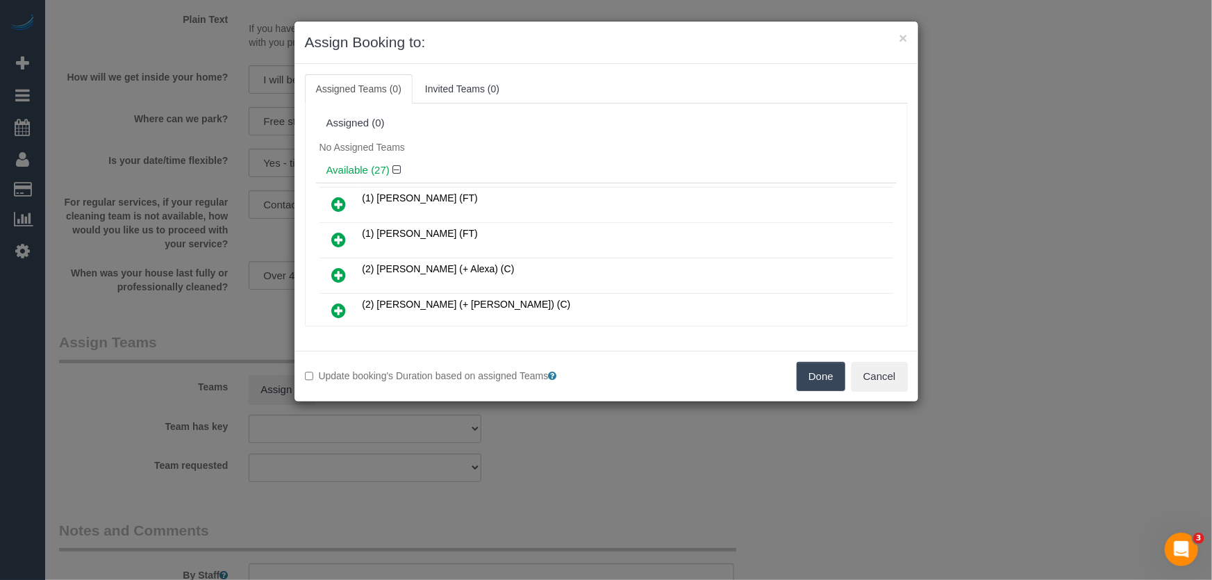
click at [332, 236] on icon at bounding box center [339, 239] width 15 height 17
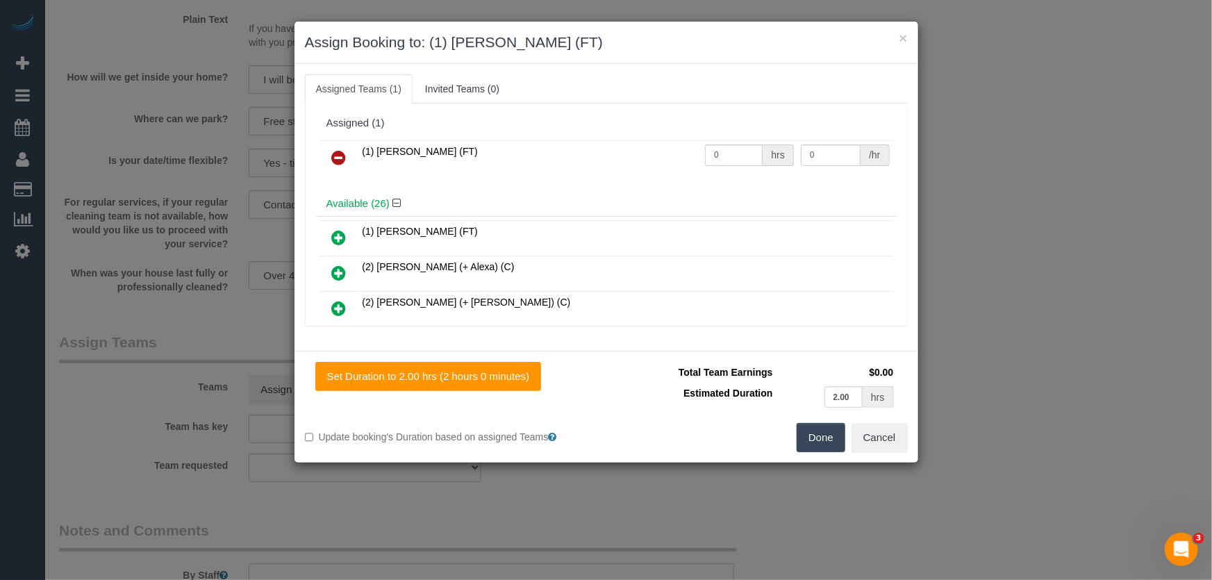
click at [822, 438] on button "Done" at bounding box center [821, 437] width 49 height 29
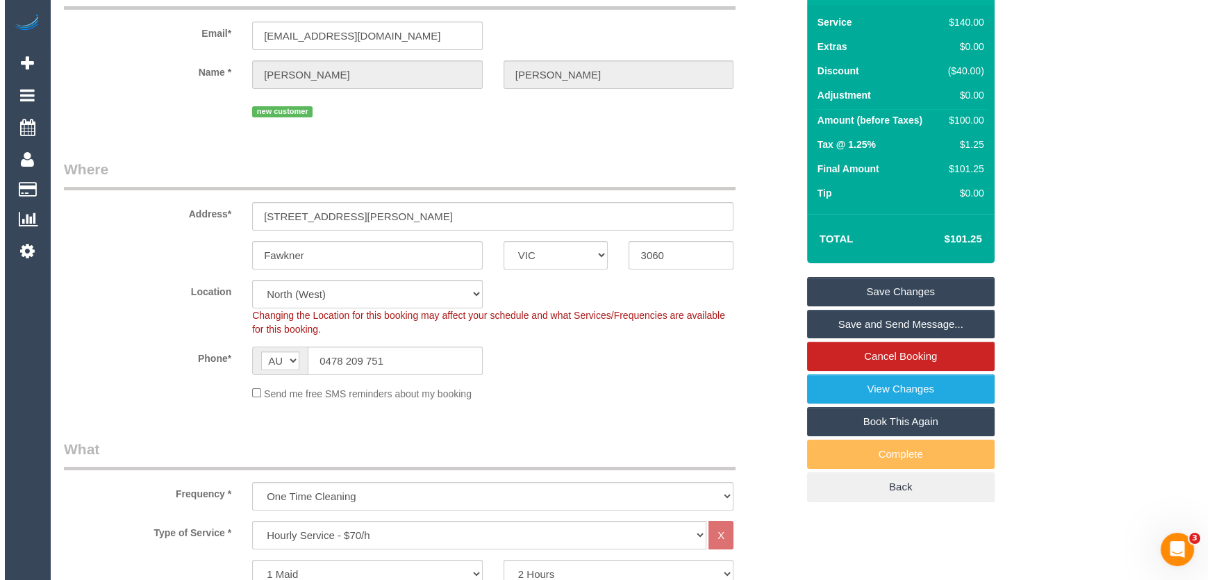
scroll to position [0, 0]
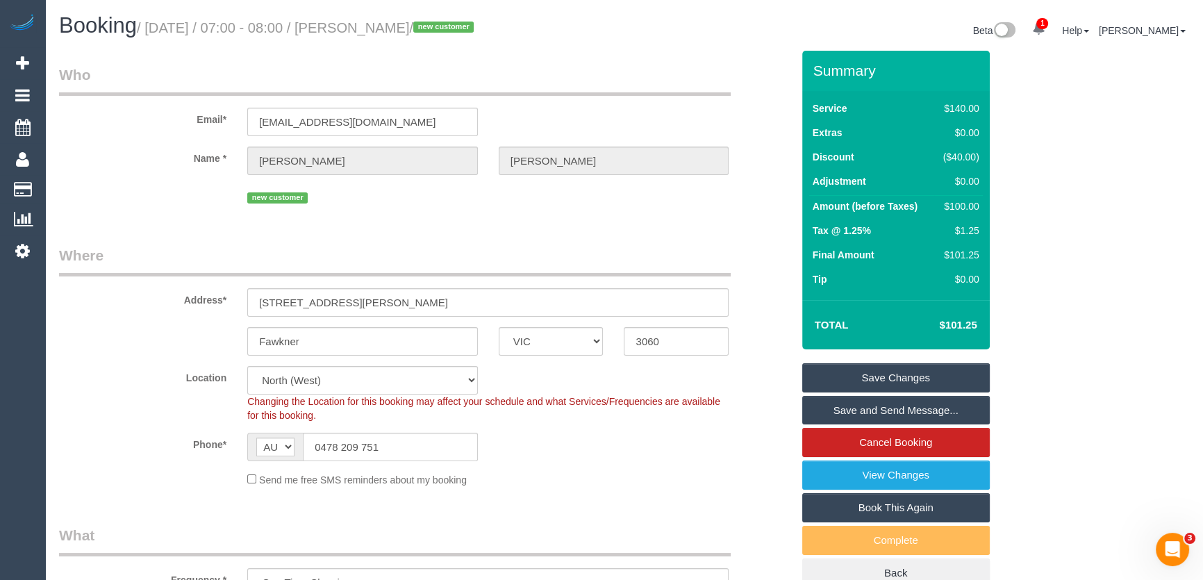
click at [371, 29] on small "/ [DATE] / 07:00 - 08:00 / [PERSON_NAME] / new customer" at bounding box center [307, 27] width 341 height 15
copy small "[PERSON_NAME]"
click at [890, 412] on link "Save and Send Message..." at bounding box center [896, 410] width 188 height 29
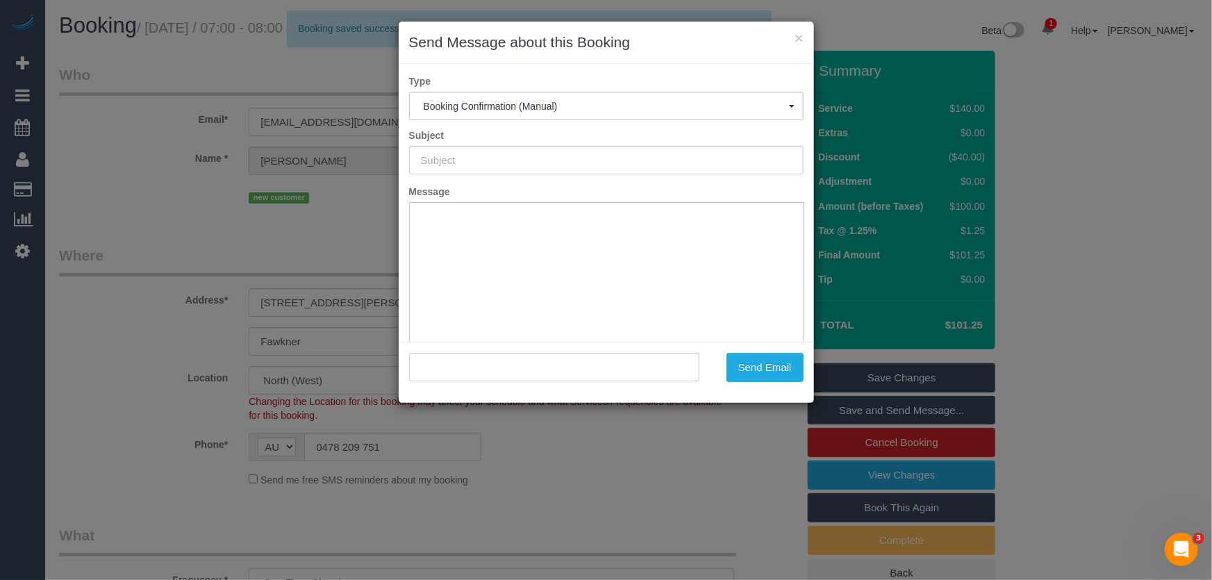
type input "Booking Confirmed"
type input ""[PERSON_NAME]" <[EMAIL_ADDRESS][DOMAIN_NAME]>"
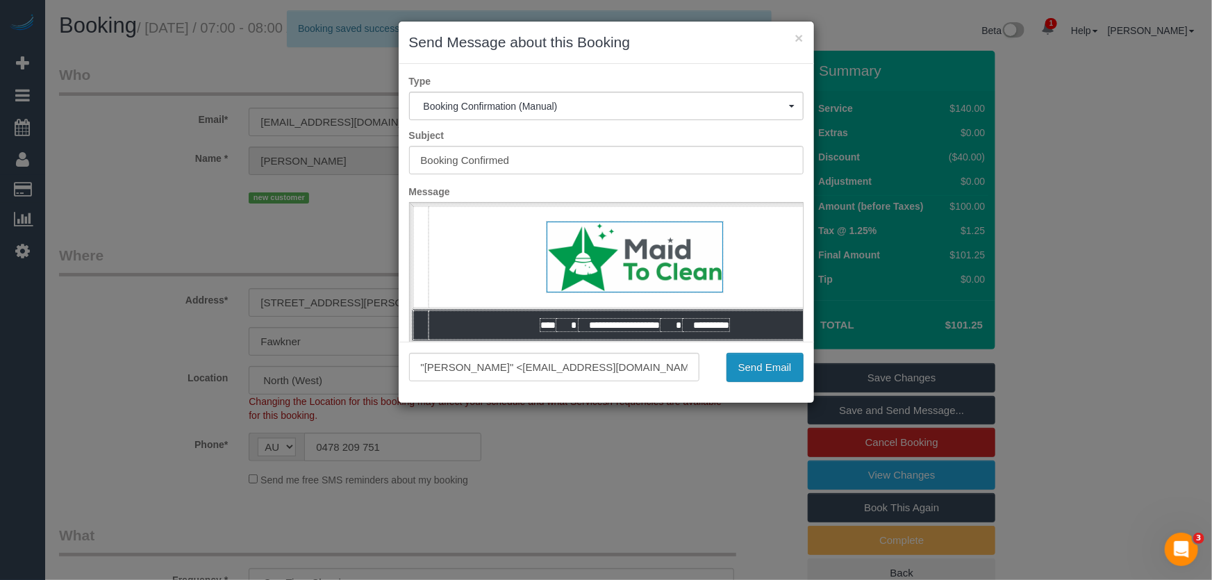
click at [754, 370] on button "Send Email" at bounding box center [765, 367] width 77 height 29
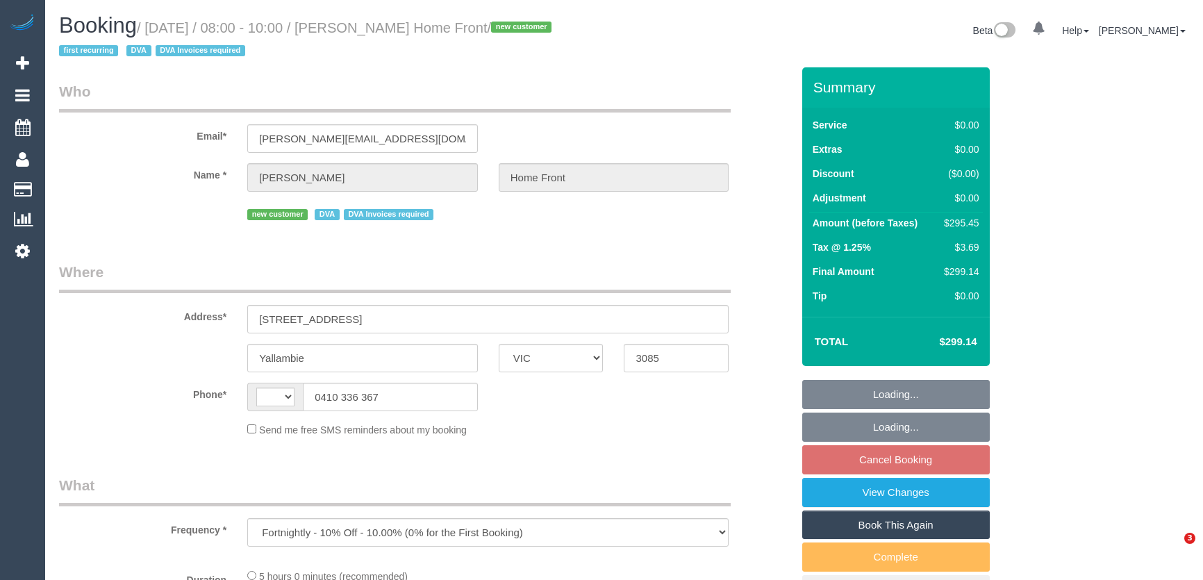
select select "VIC"
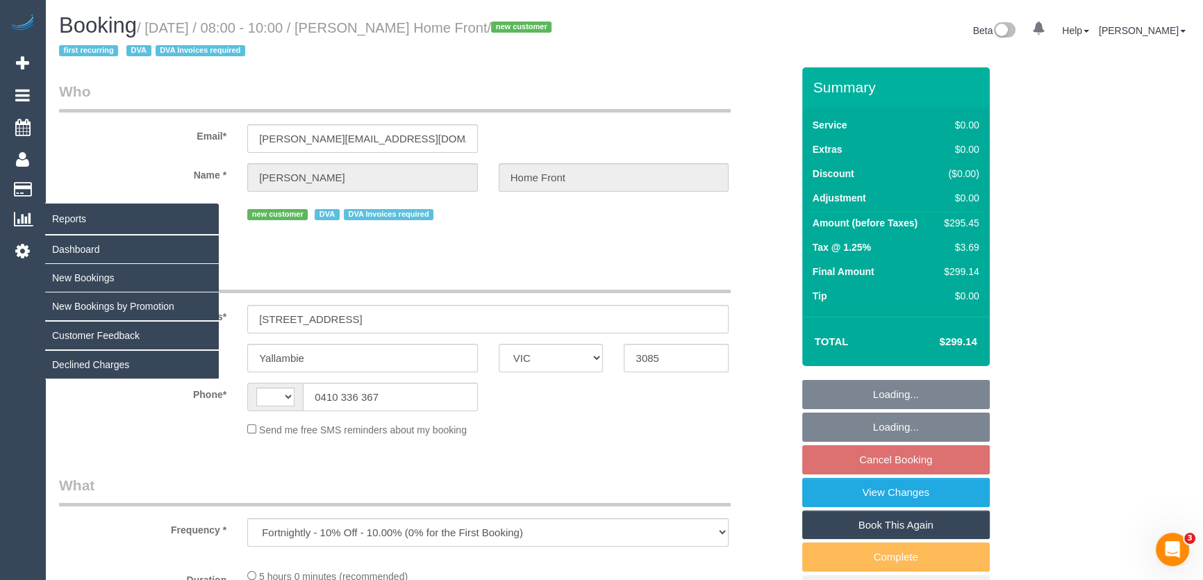
select select "string:AU"
select select "number:28"
select select "number:14"
select select "number:19"
select select "number:36"
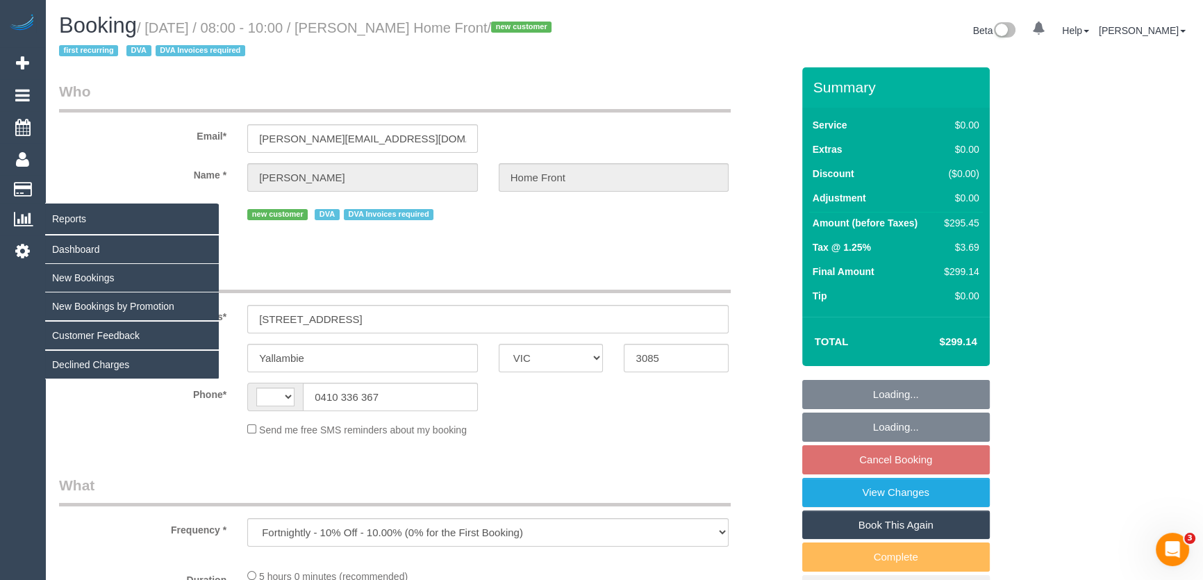
select select "number:35"
select select "number:13"
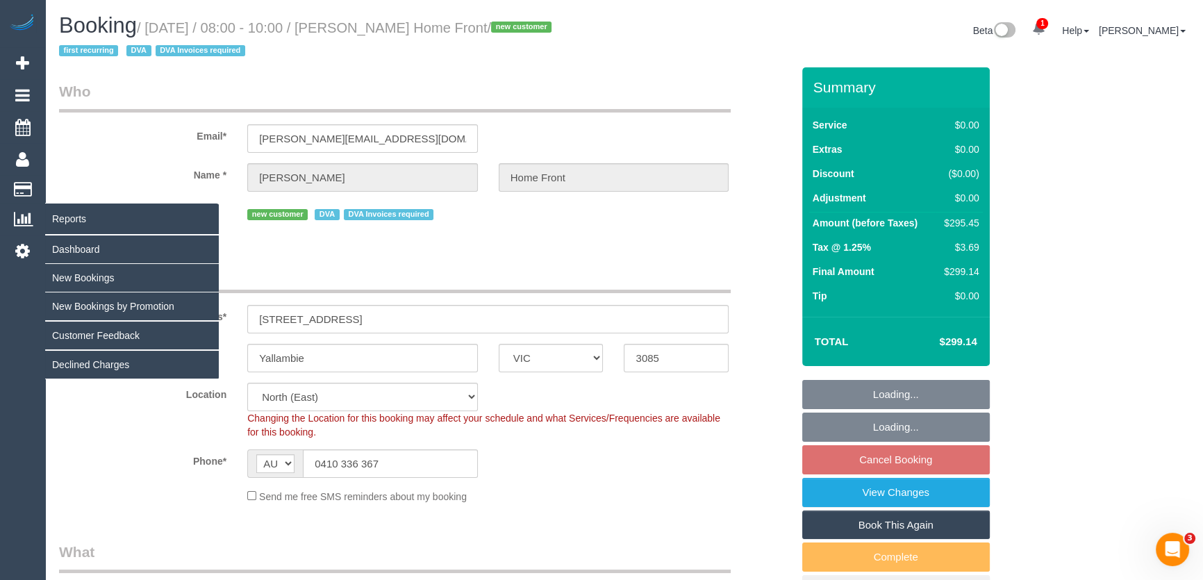
select select "300"
select select "object:1467"
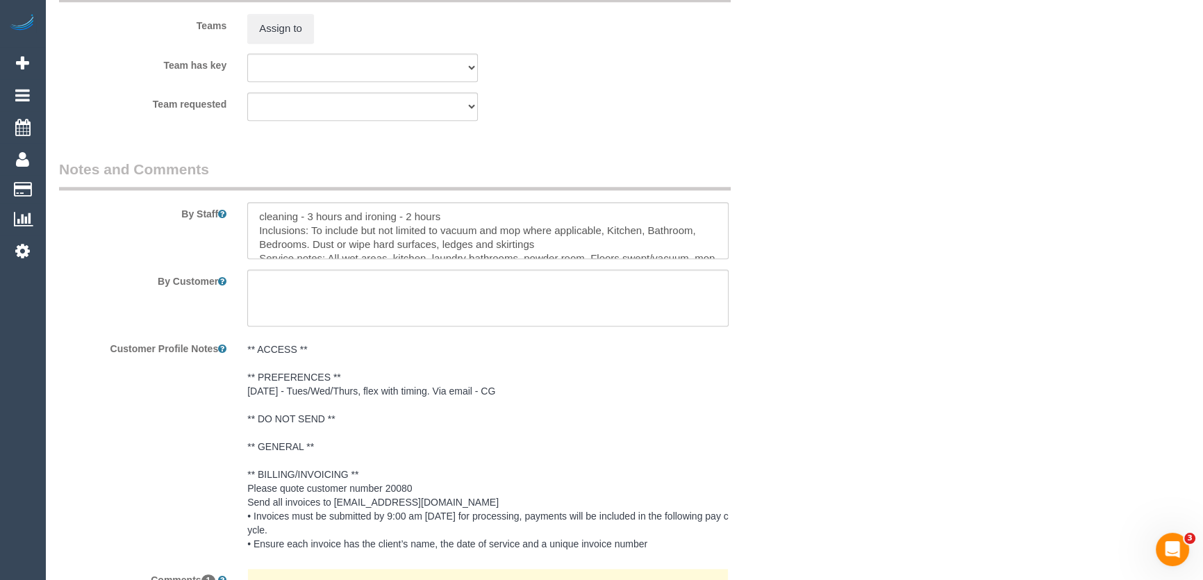
scroll to position [1642, 0]
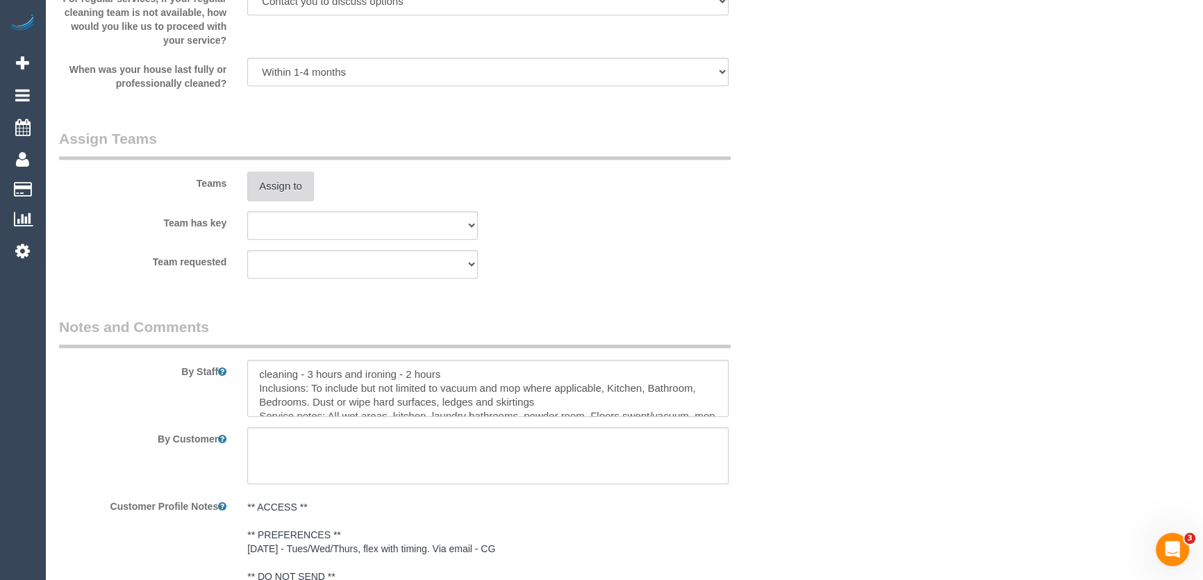
click at [282, 186] on button "Assign to" at bounding box center [280, 186] width 67 height 29
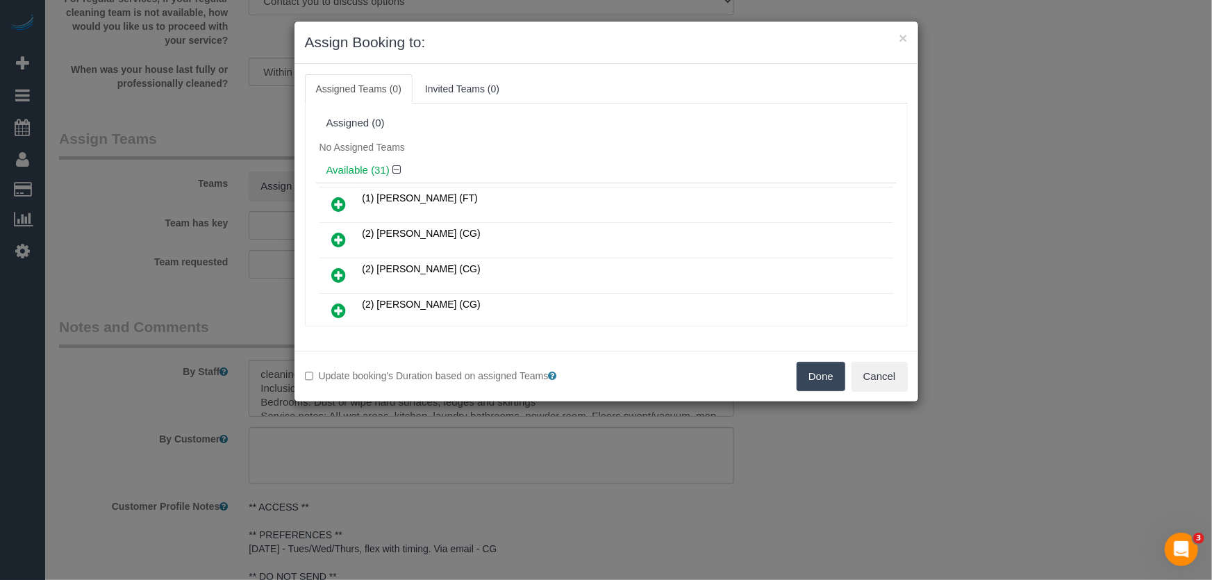
click at [340, 270] on icon at bounding box center [339, 275] width 15 height 17
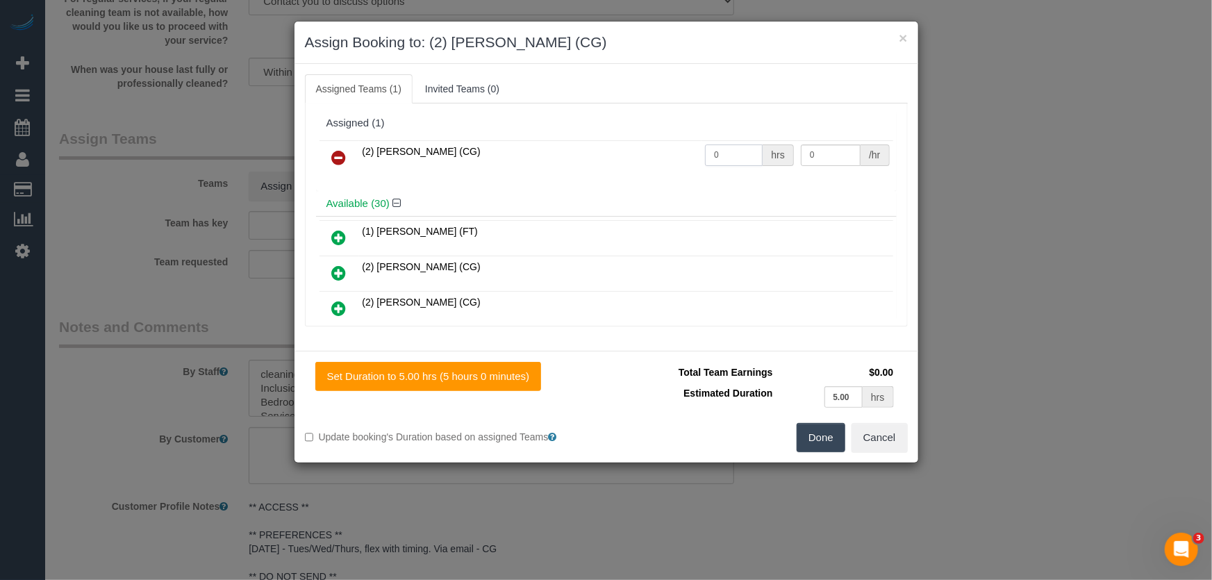
click at [724, 155] on input "0" at bounding box center [734, 156] width 58 height 22
type input "5"
type input "41.25"
click at [815, 436] on button "Done" at bounding box center [821, 437] width 49 height 29
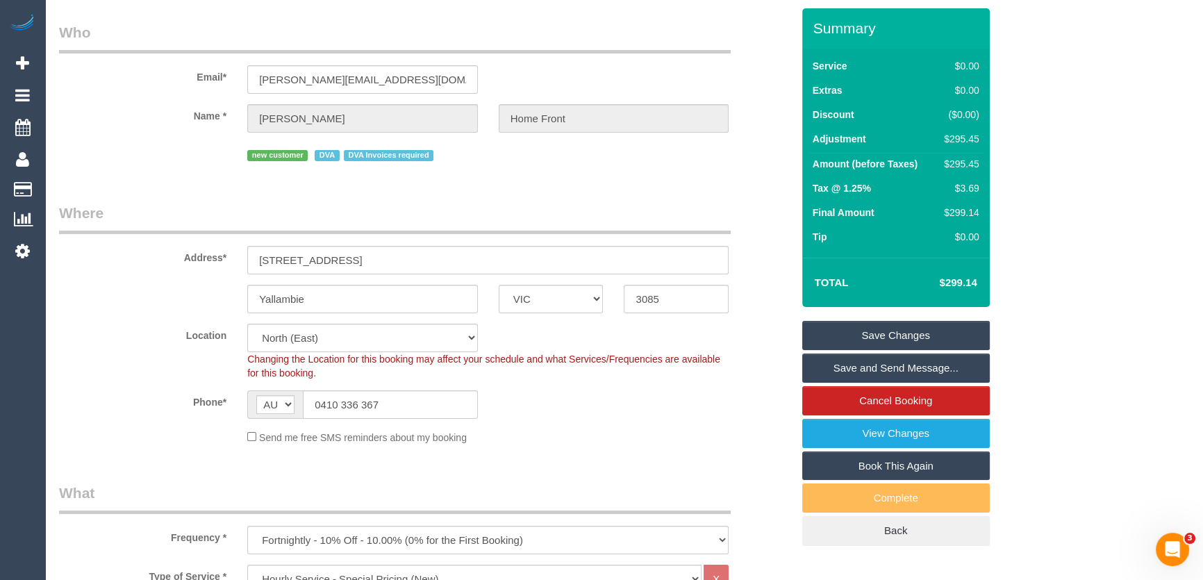
scroll to position [0, 0]
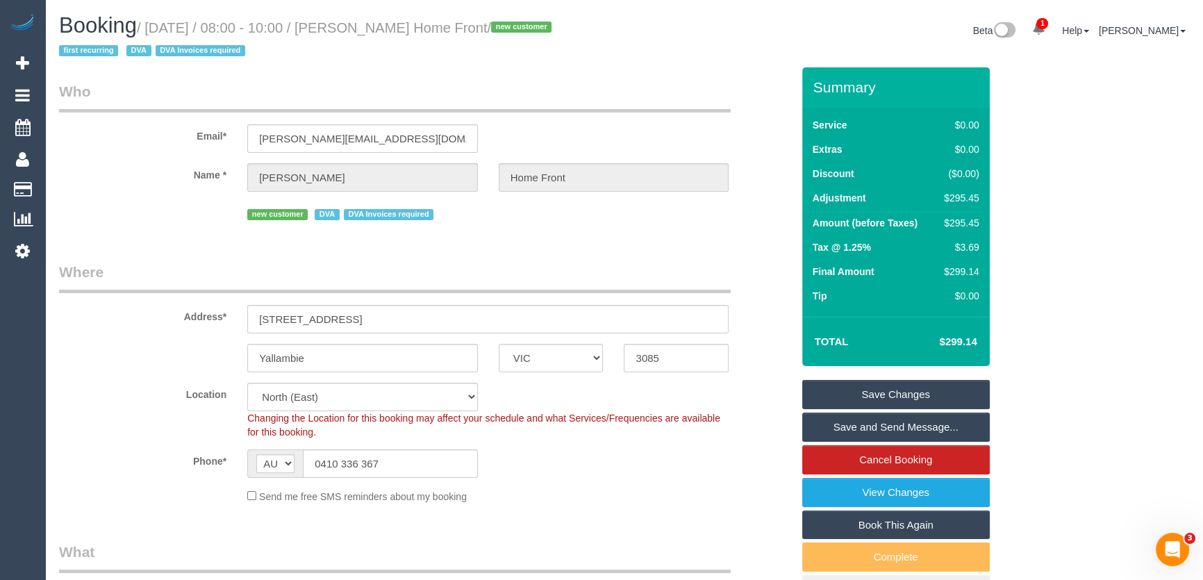
click at [369, 27] on small "/ [DATE] / 08:00 - 10:00 / [PERSON_NAME] Home Front / new customer first recurr…" at bounding box center [307, 39] width 497 height 39
copy small "[PERSON_NAME] Home Front"
click at [879, 425] on link "Save and Send Message..." at bounding box center [896, 427] width 188 height 29
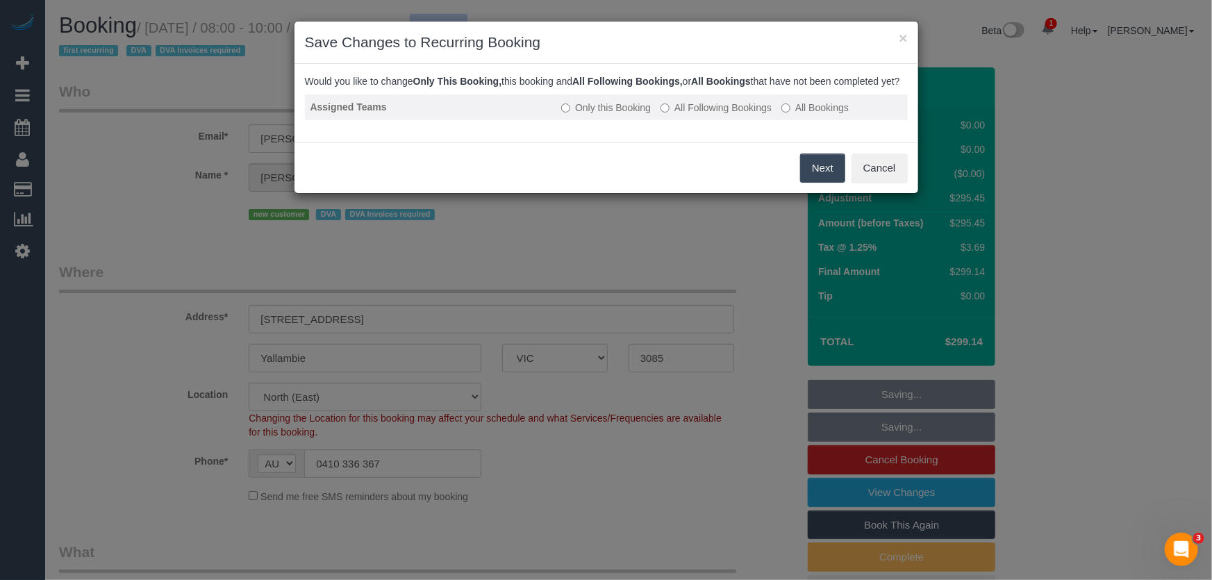
click at [699, 115] on label "All Following Bookings" at bounding box center [716, 108] width 111 height 14
click at [818, 183] on button "Save" at bounding box center [821, 168] width 47 height 29
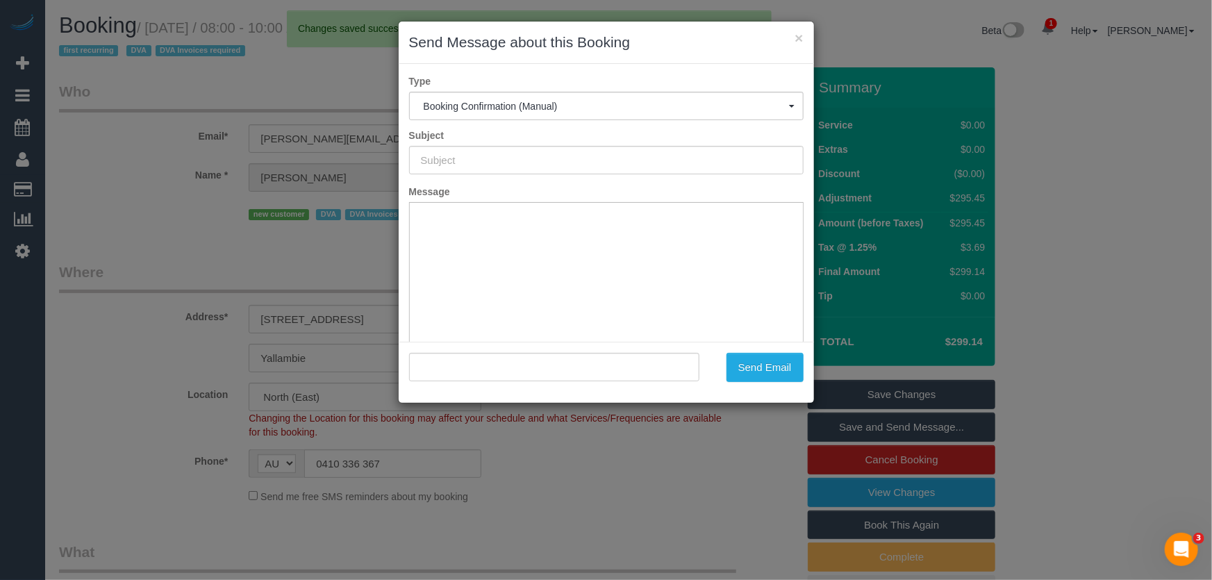
type input "Booking Confirmed"
type input ""[PERSON_NAME] Home Front" <[PERSON_NAME][EMAIL_ADDRESS][DOMAIN_NAME]>"
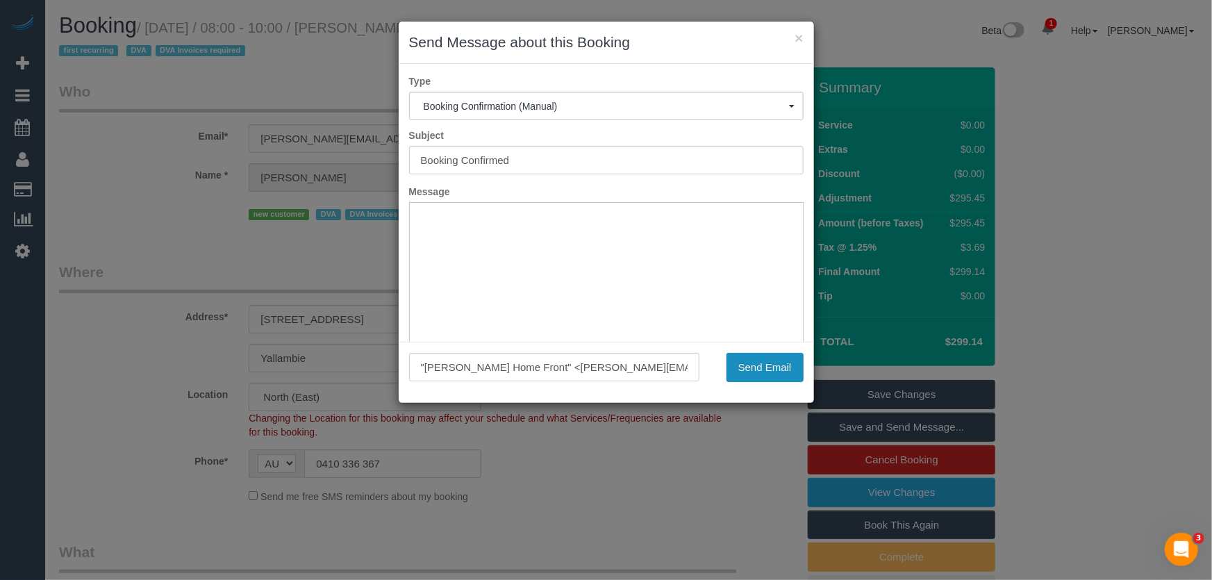
click at [777, 361] on button "Send Email" at bounding box center [765, 367] width 77 height 29
click at [777, 361] on div "Send Email" at bounding box center [762, 367] width 104 height 29
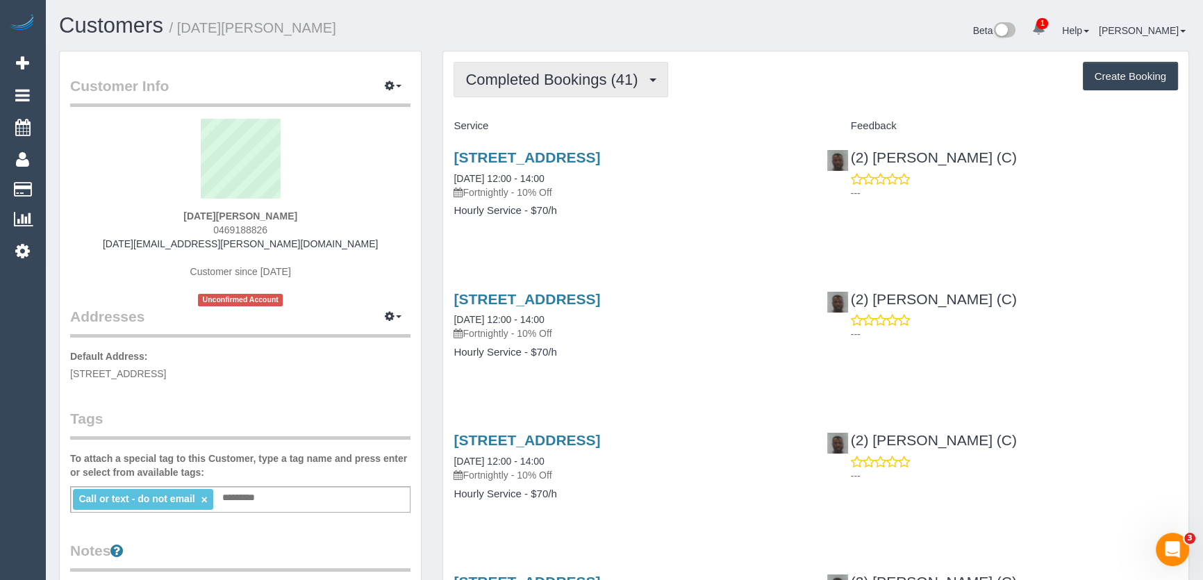
click at [521, 85] on span "Completed Bookings (41)" at bounding box center [555, 79] width 179 height 17
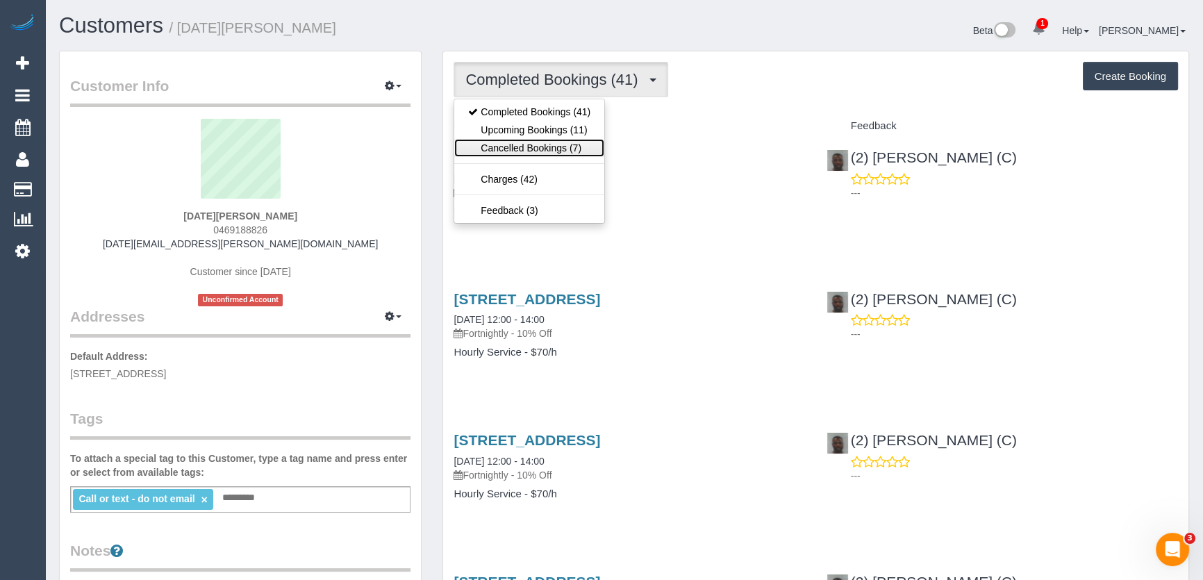
click at [529, 139] on link "Cancelled Bookings (7)" at bounding box center [529, 148] width 150 height 18
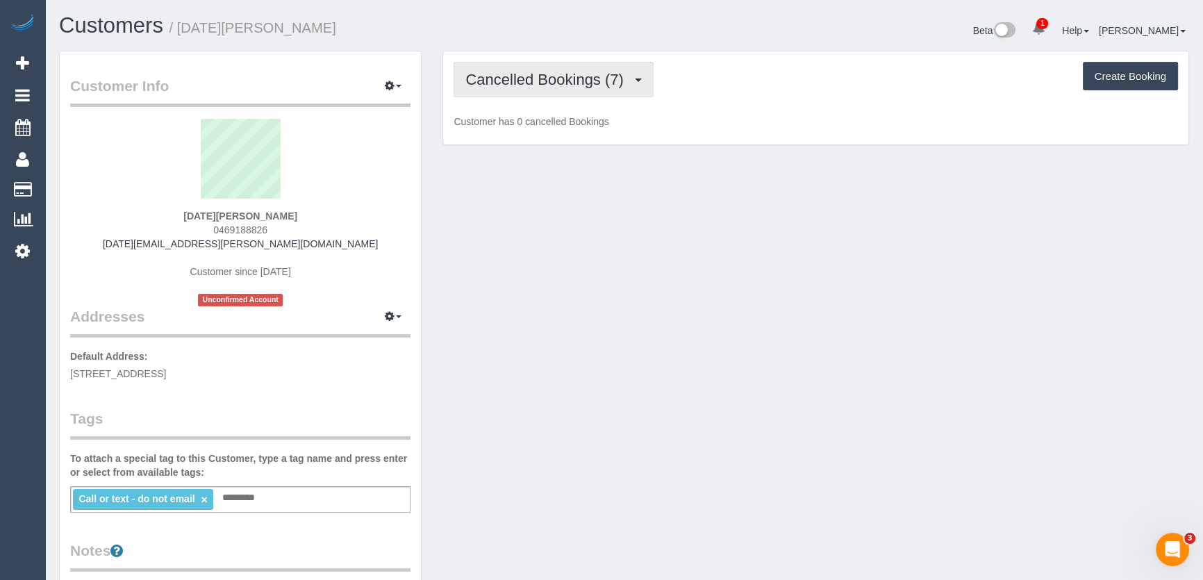
click at [541, 82] on span "Cancelled Bookings (7)" at bounding box center [548, 79] width 165 height 17
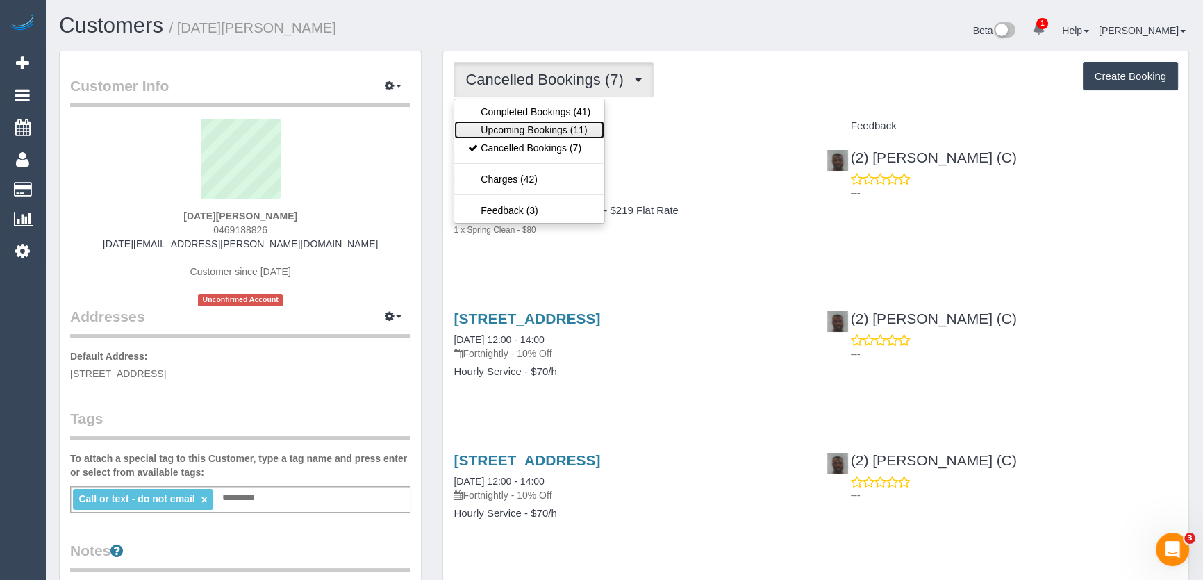
click at [541, 126] on link "Upcoming Bookings (11)" at bounding box center [529, 130] width 150 height 18
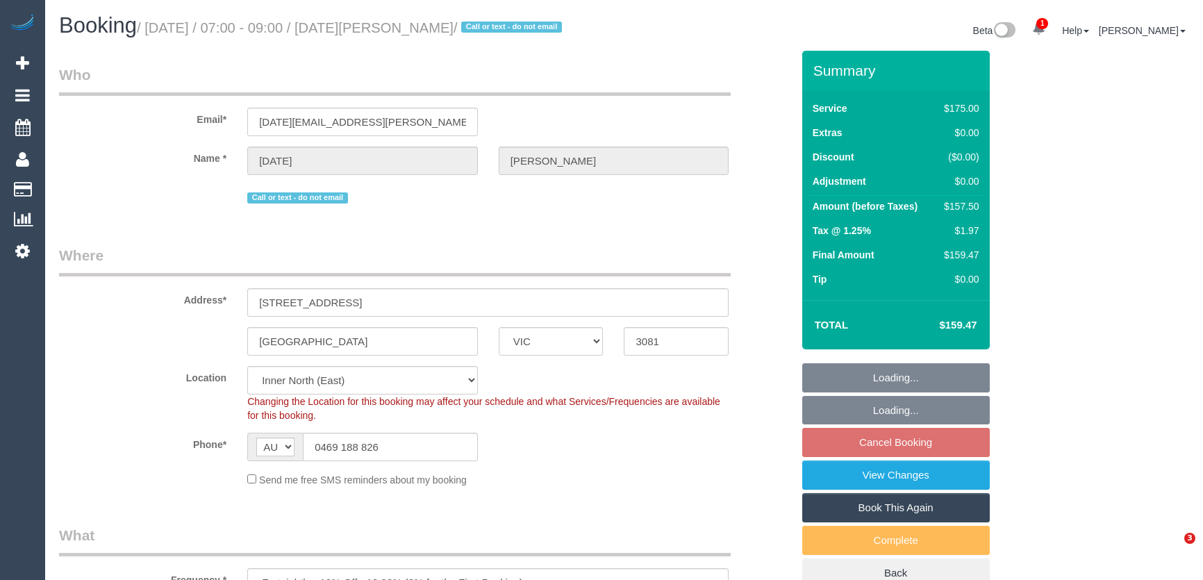
select select "VIC"
select select "150"
select select "string:stripe-pm_1PDeKT2GScqysDRVYRXYf5OP"
select select "number:27"
select select "number:14"
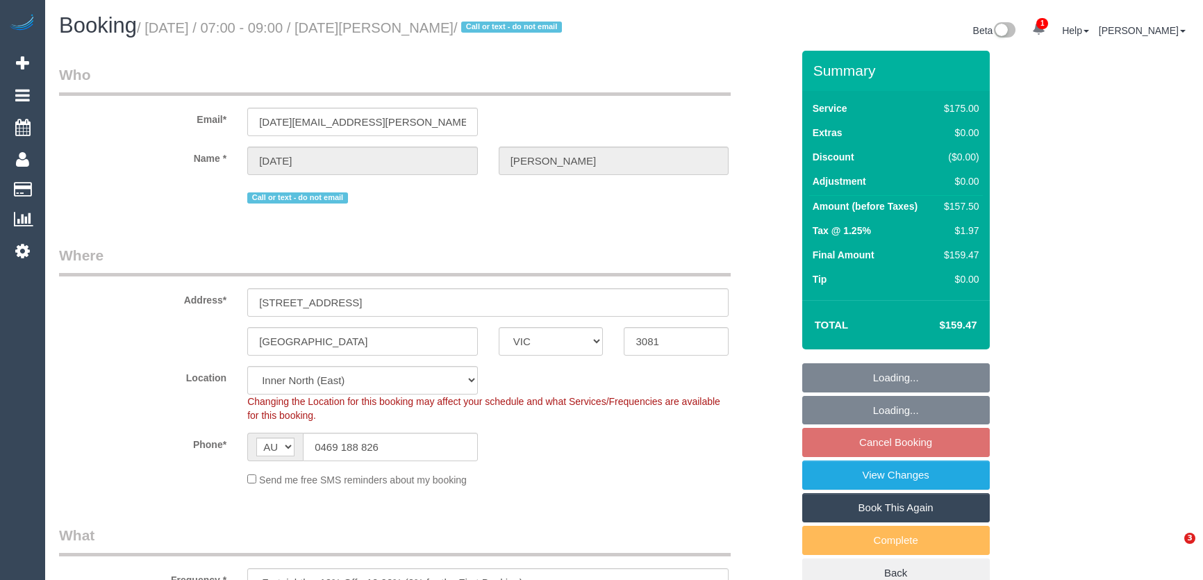
select select "number:19"
select select "number:22"
select select "number:35"
select select "number:11"
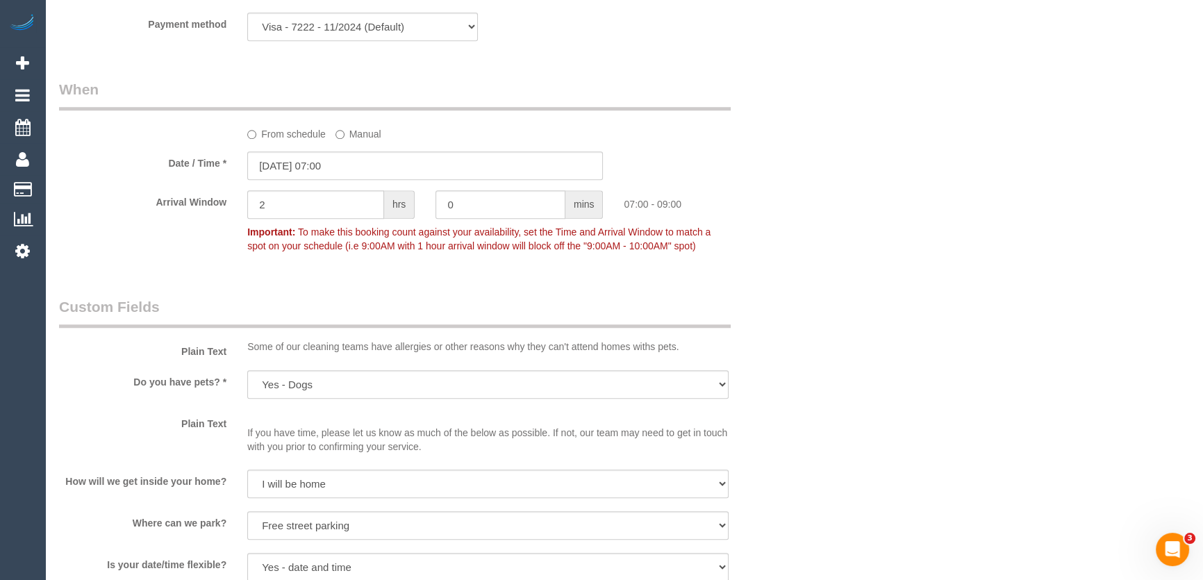
scroll to position [1515, 0]
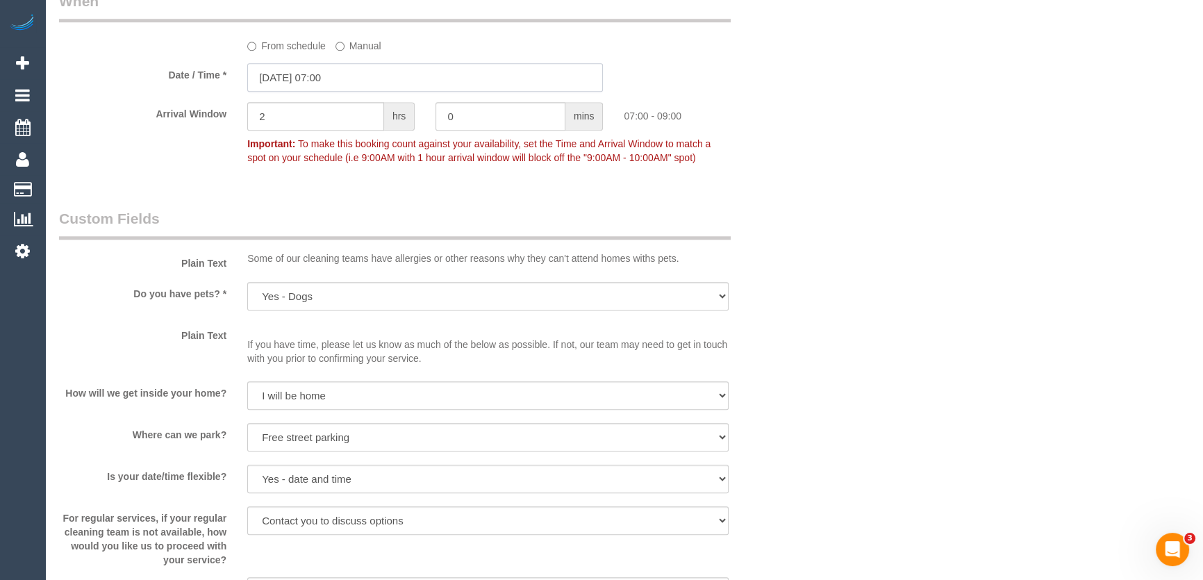
click at [364, 70] on input "26/08/2025 07:00" at bounding box center [425, 77] width 356 height 28
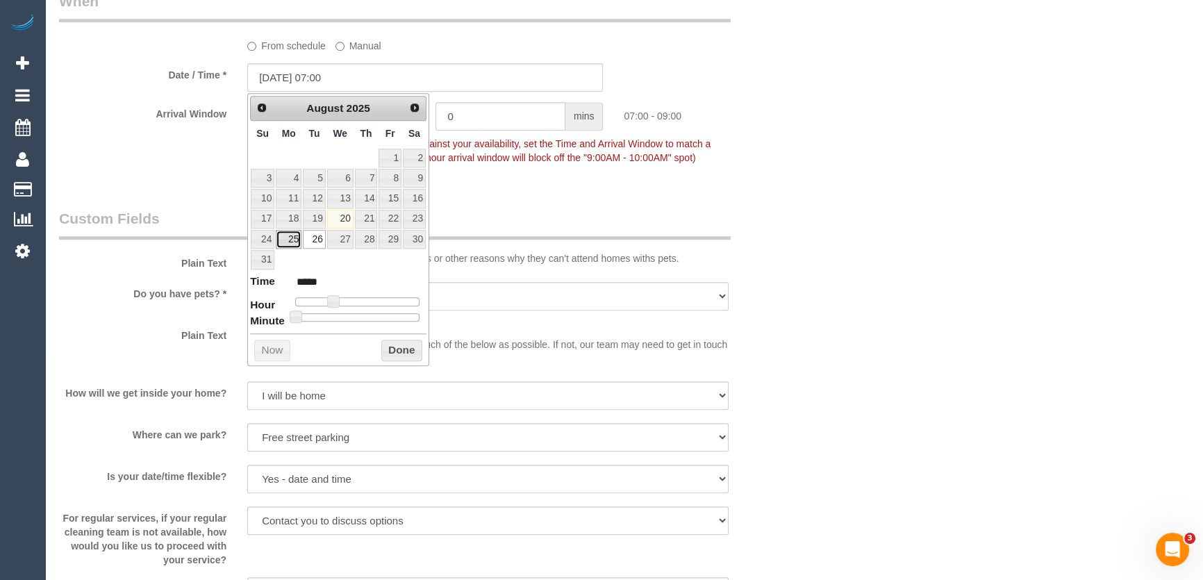
click at [294, 236] on link "25" at bounding box center [289, 239] width 26 height 19
type input "25/08/2025 08:00"
type input "*****"
type input "25/08/2025 09:00"
type input "*****"
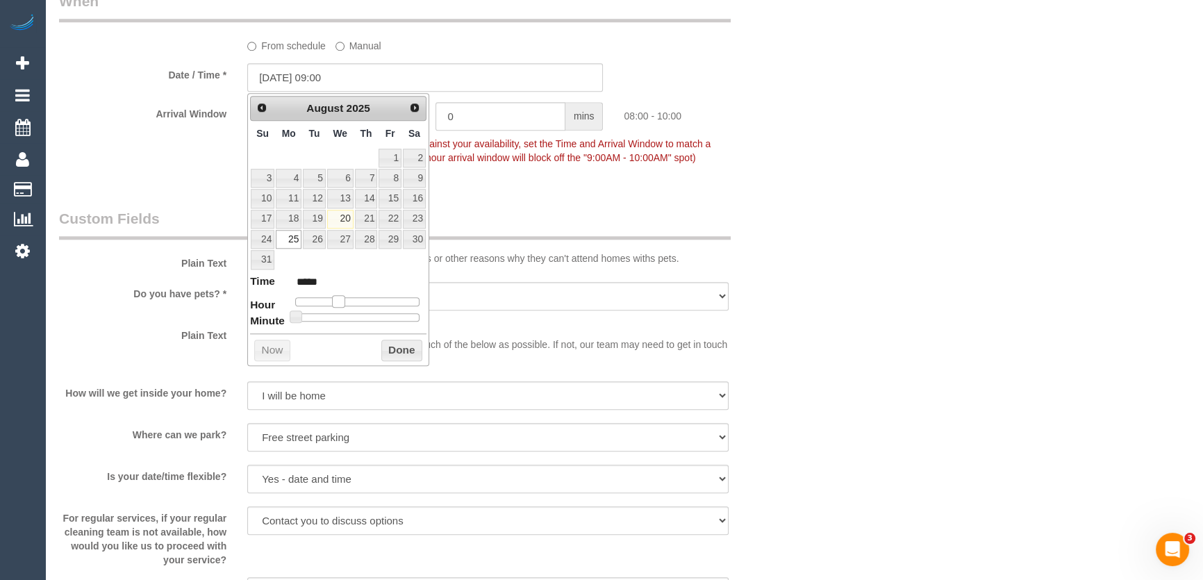
drag, startPoint x: 332, startPoint y: 301, endPoint x: 349, endPoint y: 301, distance: 17.4
click at [345, 301] on span at bounding box center [338, 301] width 13 height 13
type input "25/08/2025 10:00"
type input "*****"
type input "25/08/2025 11:00"
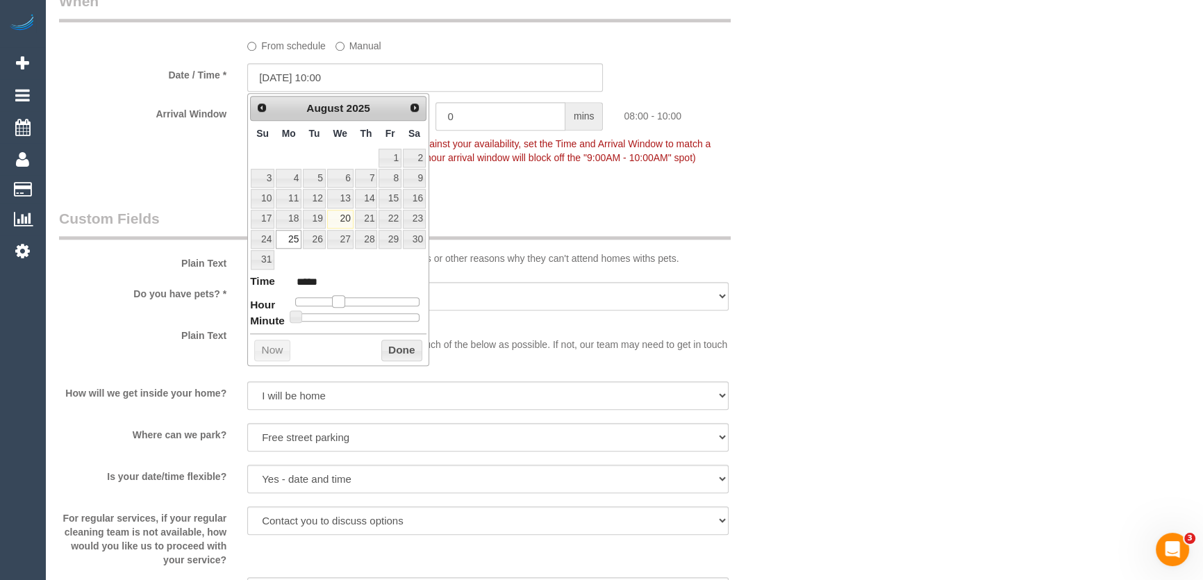
type input "*****"
type input "25/08/2025 12:00"
type input "*****"
type input "25/08/2025 13:00"
type input "*****"
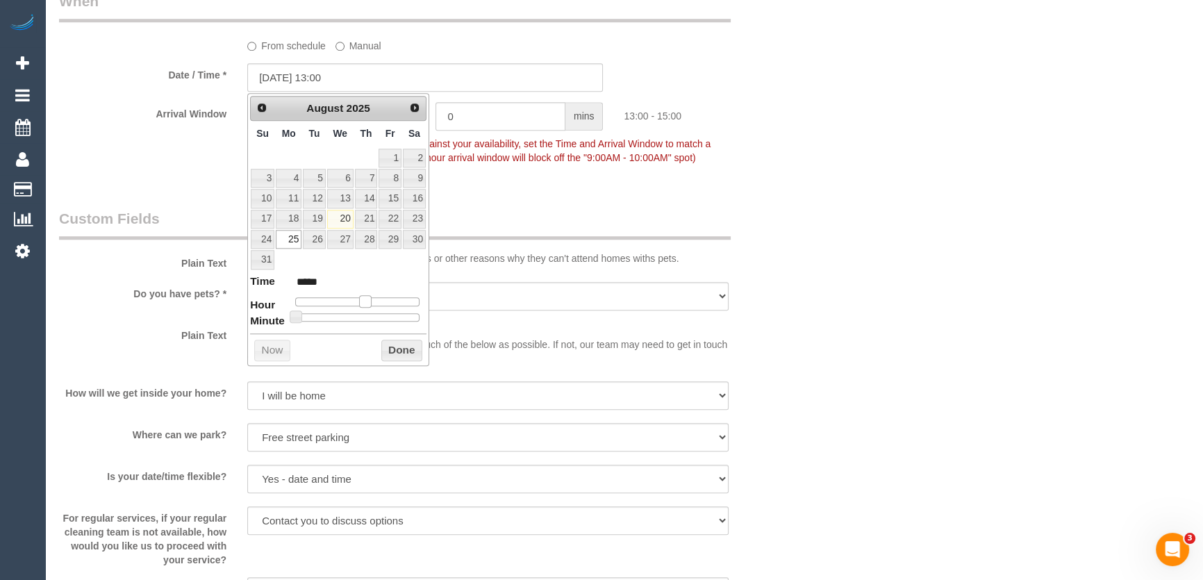
drag, startPoint x: 349, startPoint y: 301, endPoint x: 184, endPoint y: 263, distance: 169.7
click at [368, 298] on span at bounding box center [365, 301] width 13 height 13
click at [556, 194] on div "Who Email* kartik.nandakumar@yahoo.com Name * Kartik Nandakumar Call or text - …" at bounding box center [426, 60] width 754 height 3051
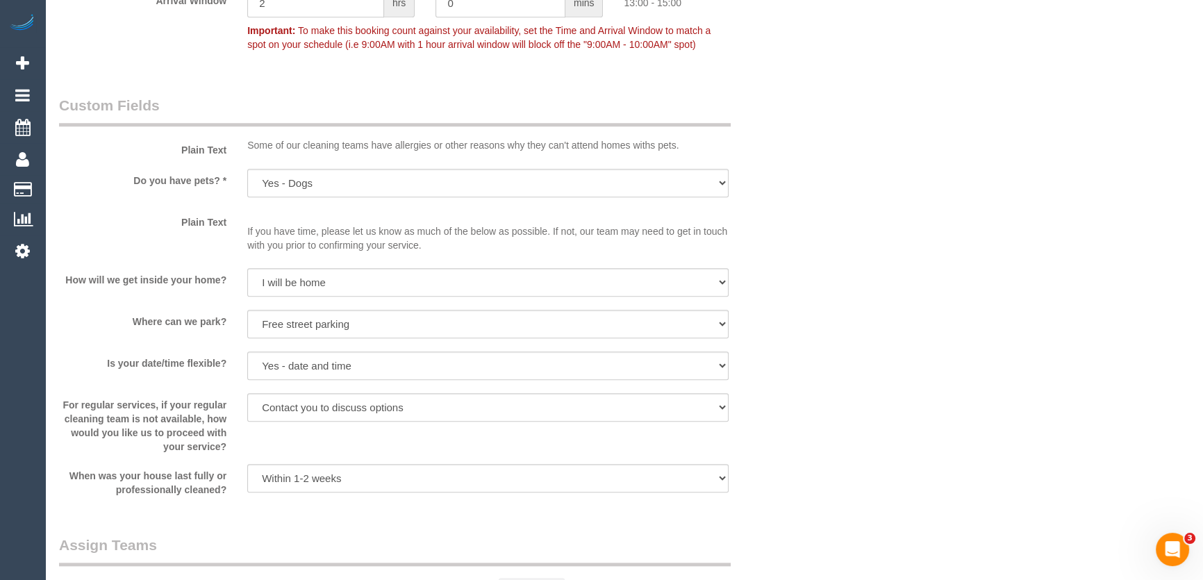
scroll to position [2569, 0]
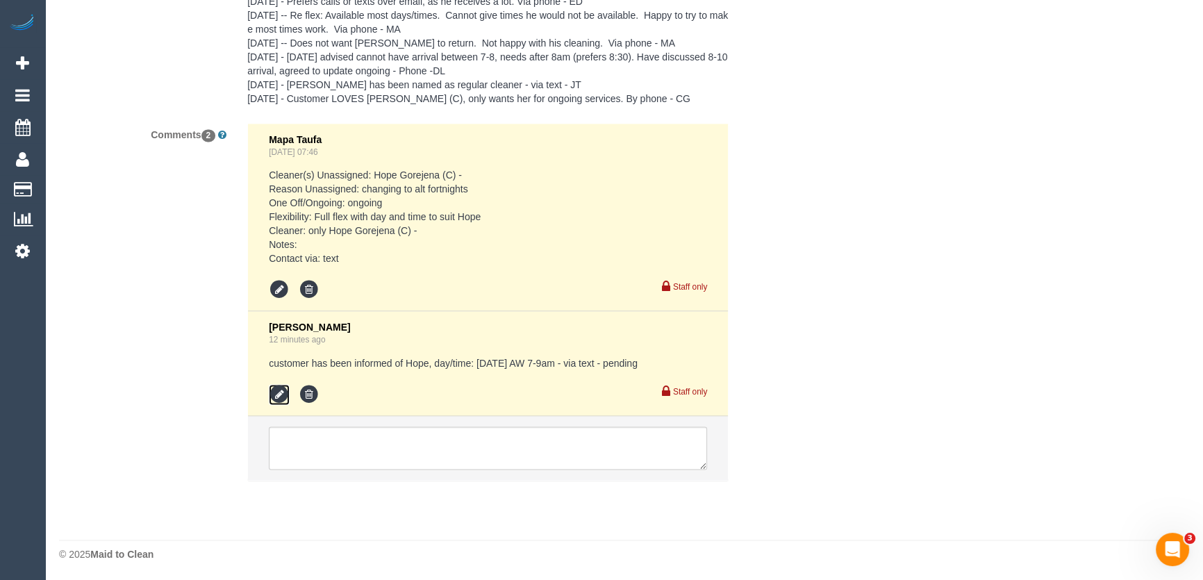
click at [283, 402] on icon at bounding box center [279, 394] width 21 height 21
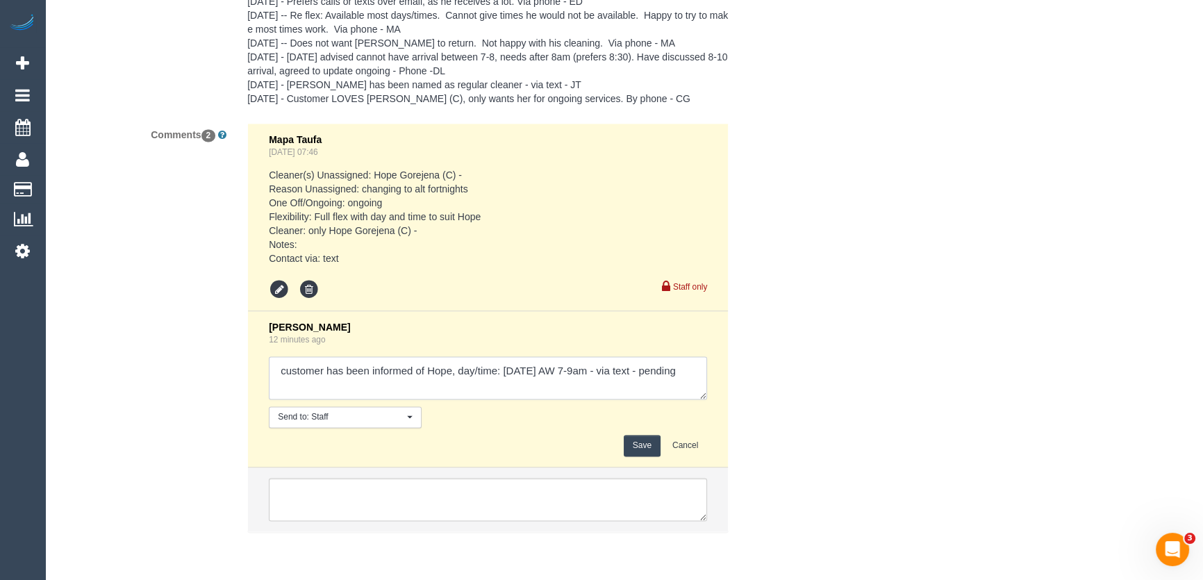
click at [379, 393] on textarea at bounding box center [488, 377] width 438 height 43
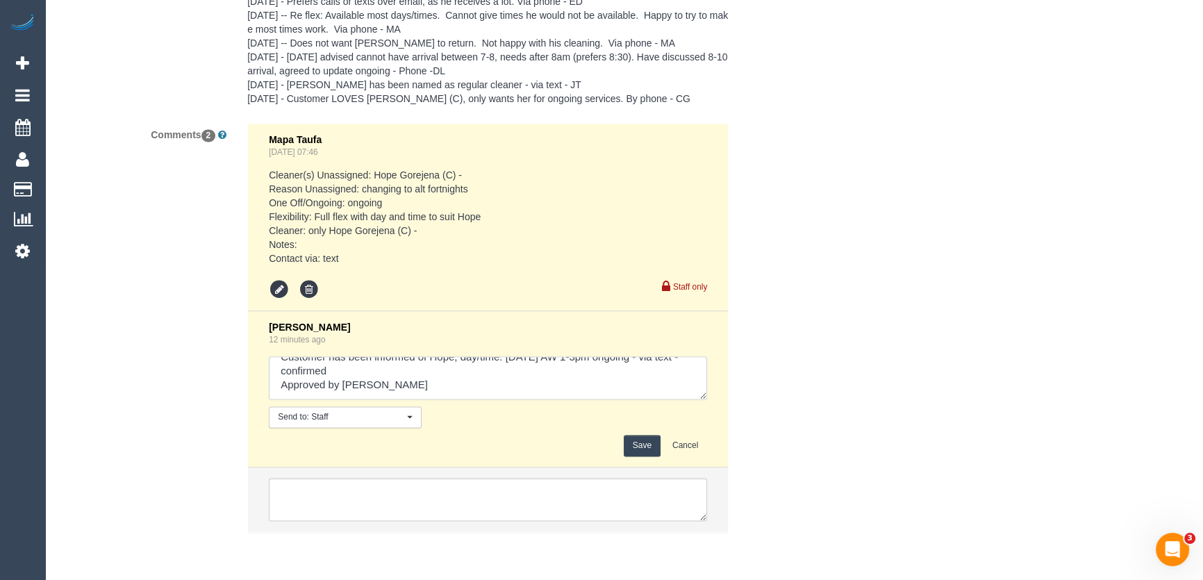
type textarea "customer has been informed of Hope, day/time: Tuesday 26/8 AW 7-9am - via text …"
click at [636, 445] on button "Save" at bounding box center [642, 446] width 37 height 22
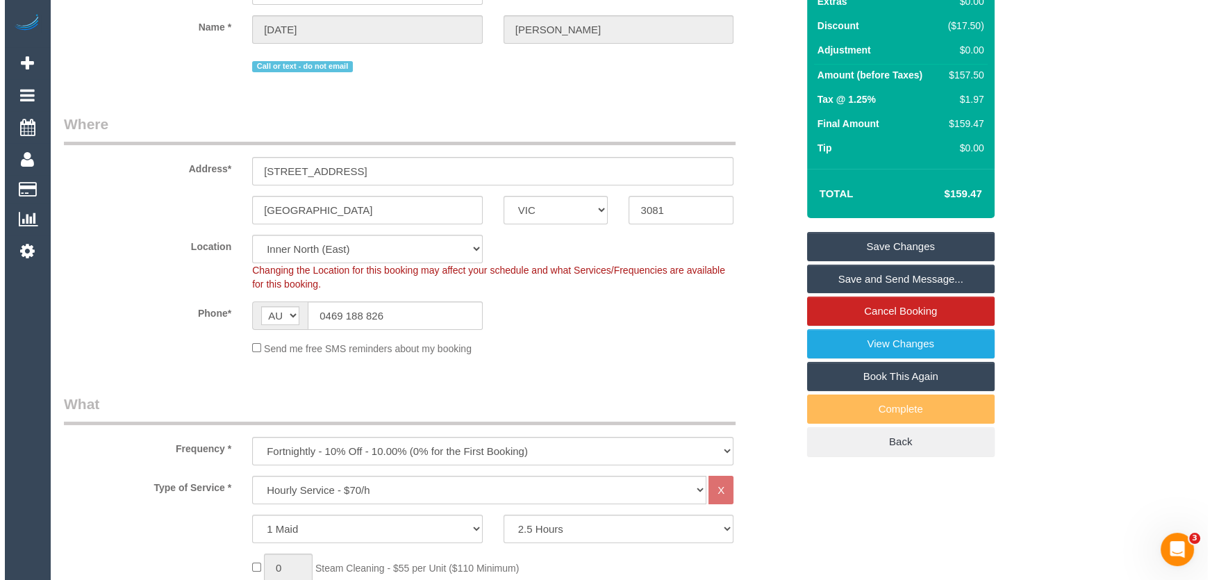
scroll to position [0, 0]
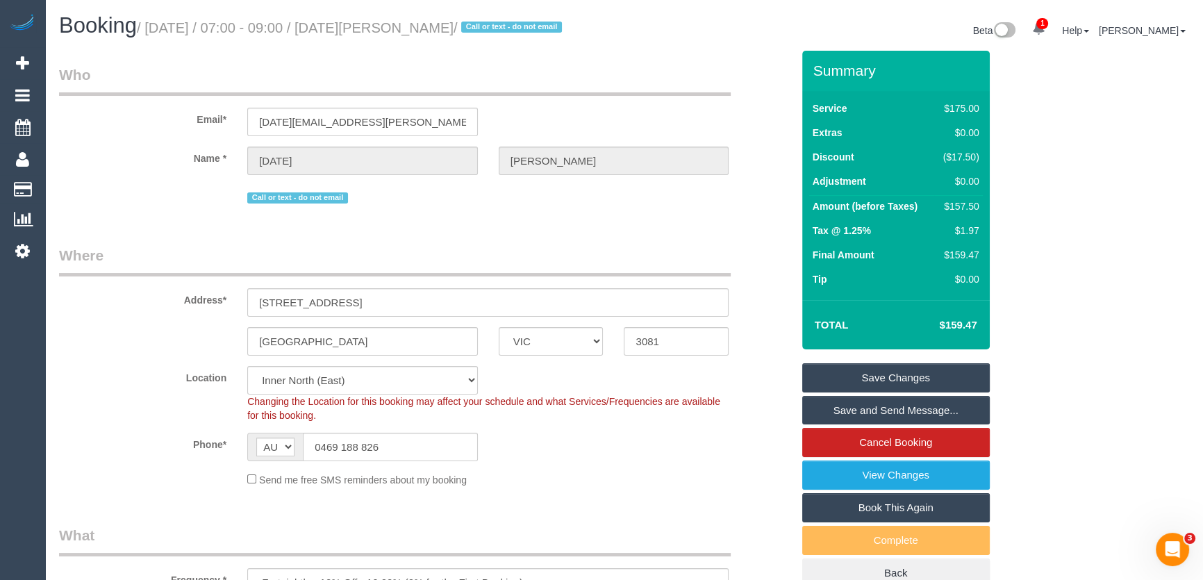
click at [852, 410] on link "Save and Send Message..." at bounding box center [896, 410] width 188 height 29
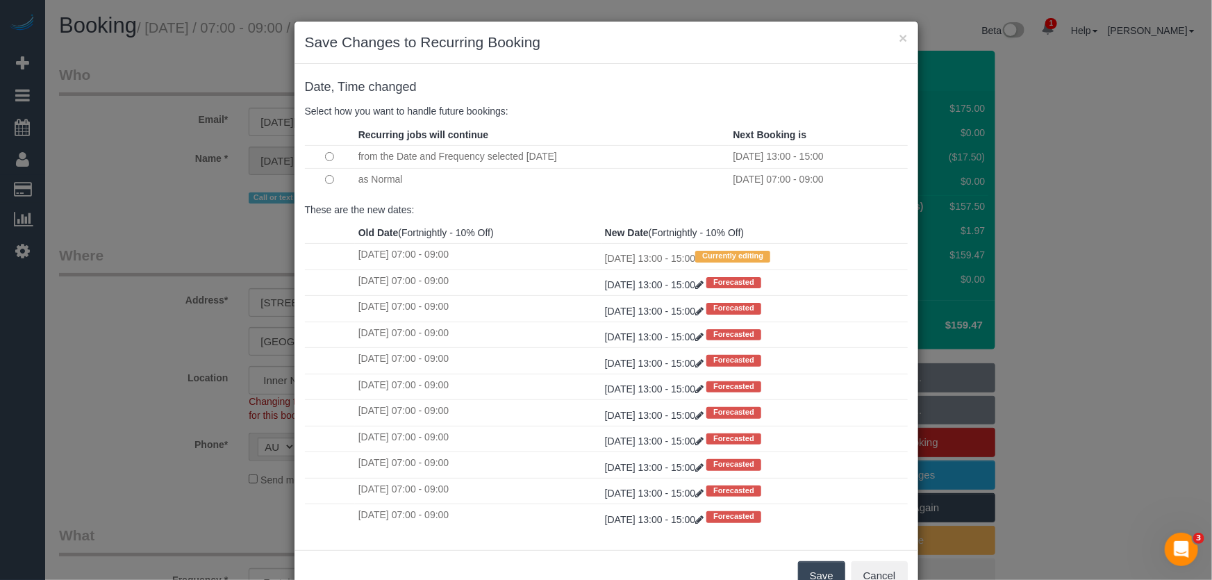
click at [811, 570] on button "Save" at bounding box center [821, 575] width 47 height 29
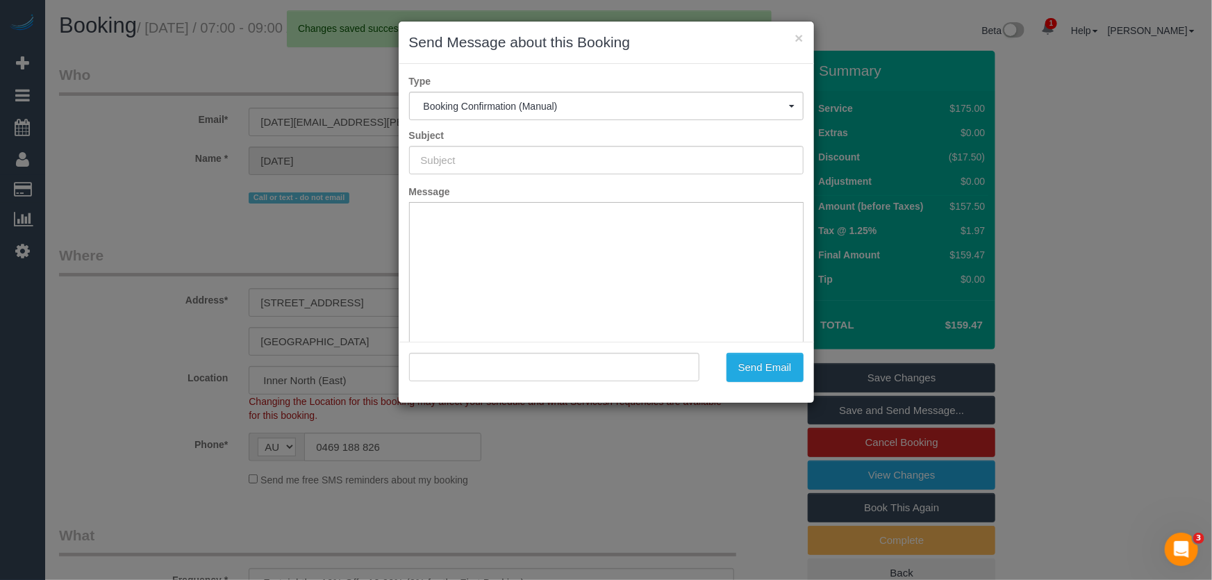
type input "Booking Confirmed"
type input ""Kartik Nandakumar" <kartik.nandakumar@yahoo.com>"
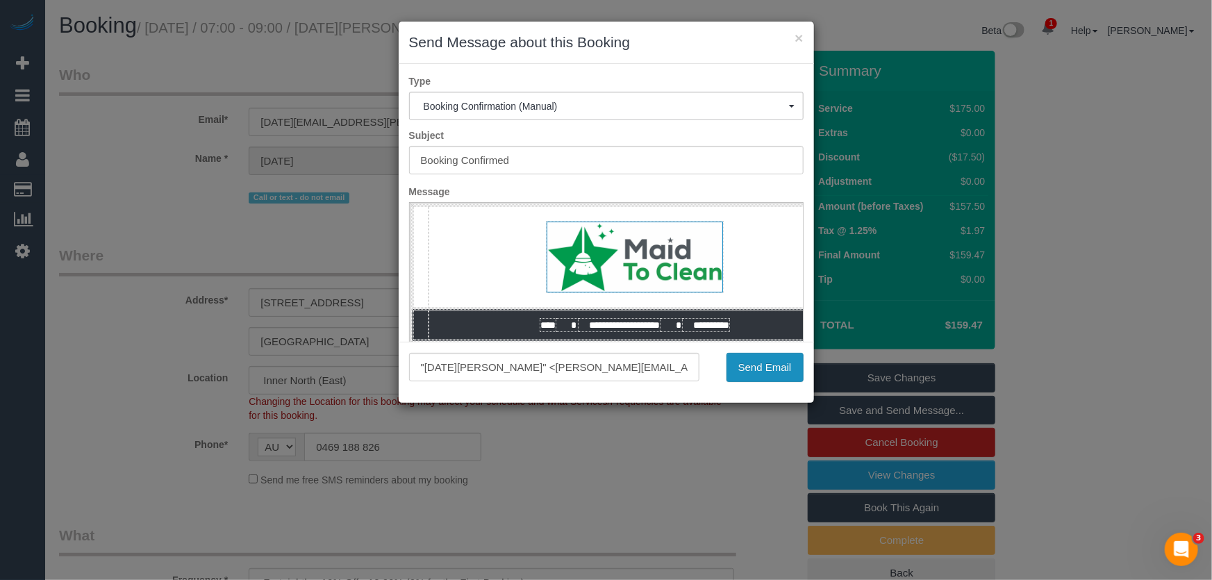
click at [765, 375] on button "Send Email" at bounding box center [765, 367] width 77 height 29
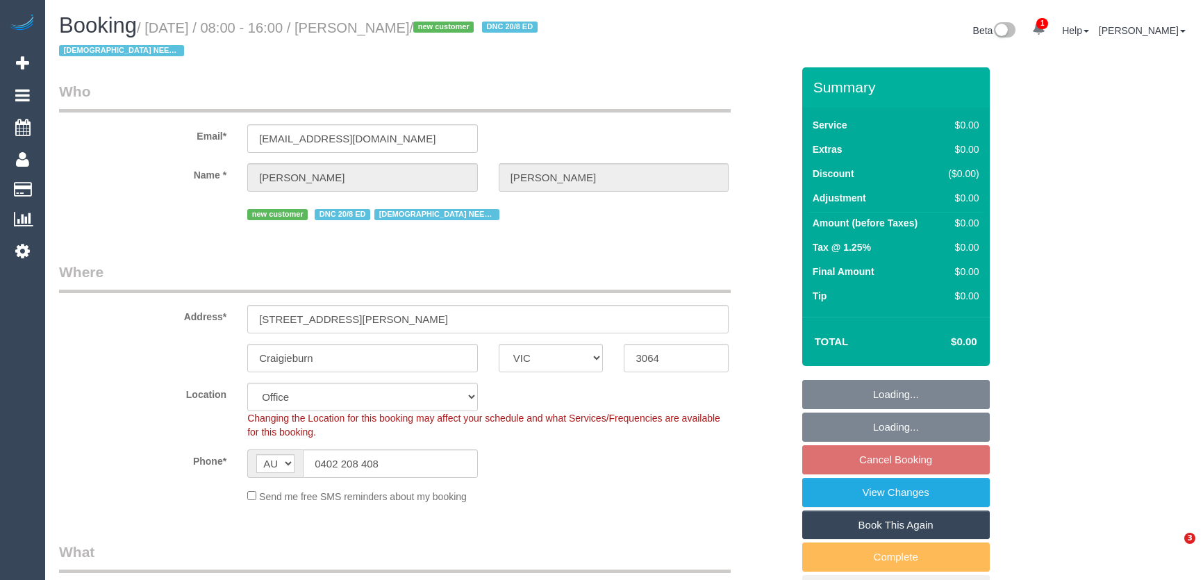
select select "VIC"
select select "object:628"
select select "string:stripe-pm_1RsBuS2GScqysDRVbt1l3syi"
select select "number:28"
select select "number:14"
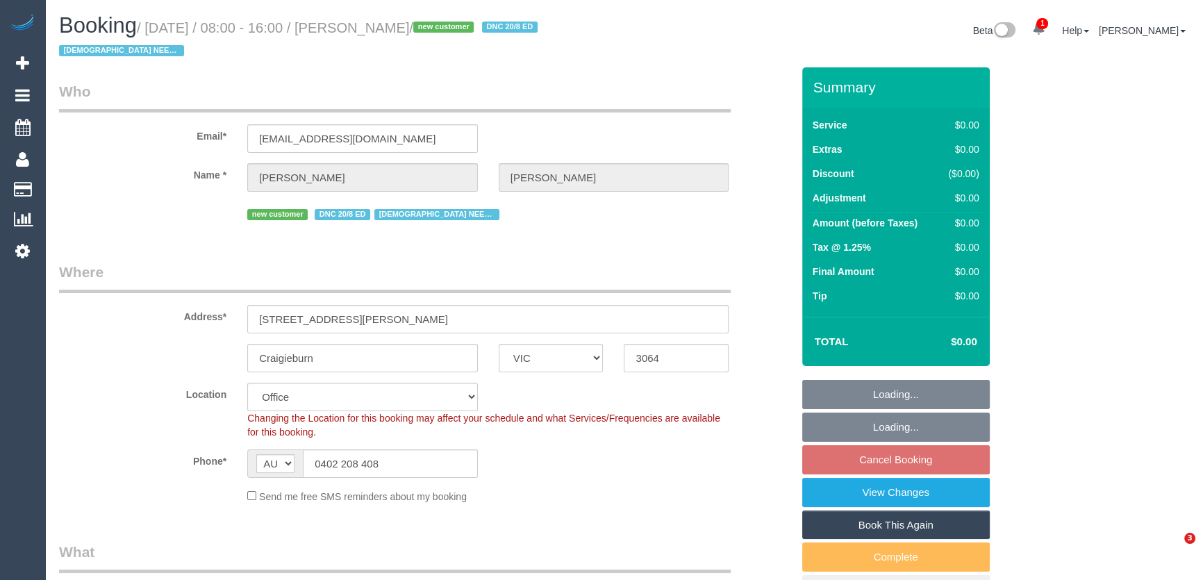
select select "number:18"
select select "number:36"
select select "number:35"
select select "object:1919"
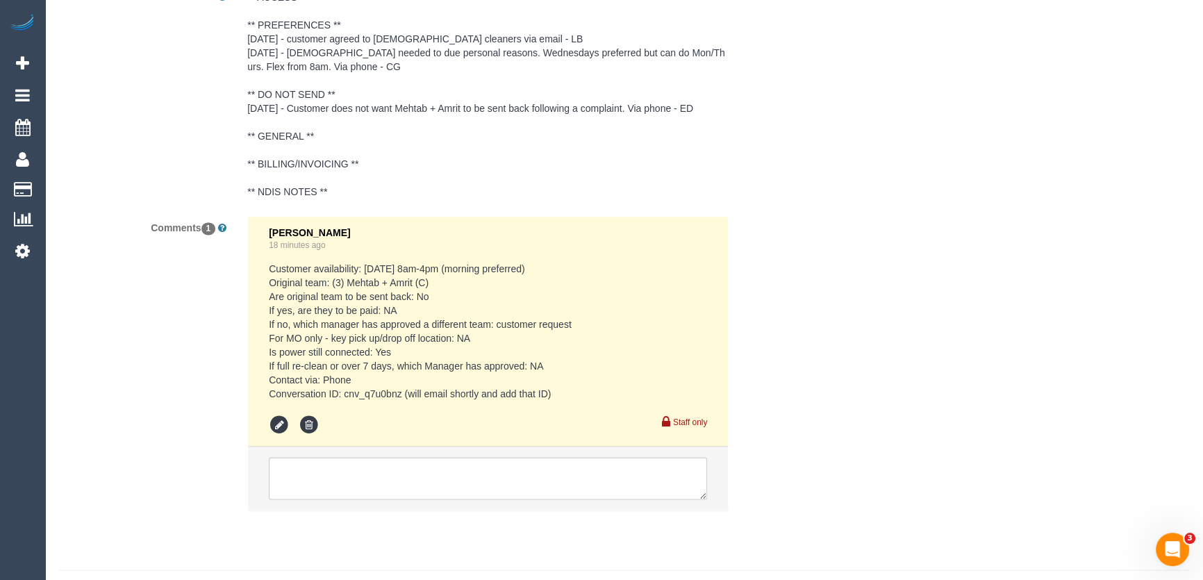
scroll to position [2401, 0]
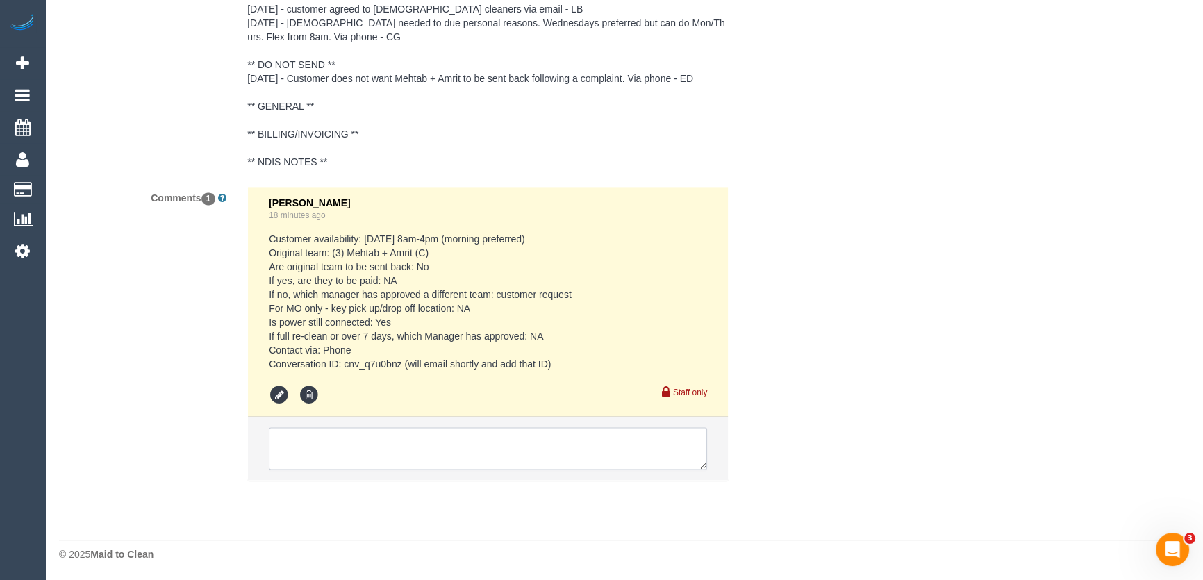
click at [326, 442] on textarea at bounding box center [488, 448] width 438 height 43
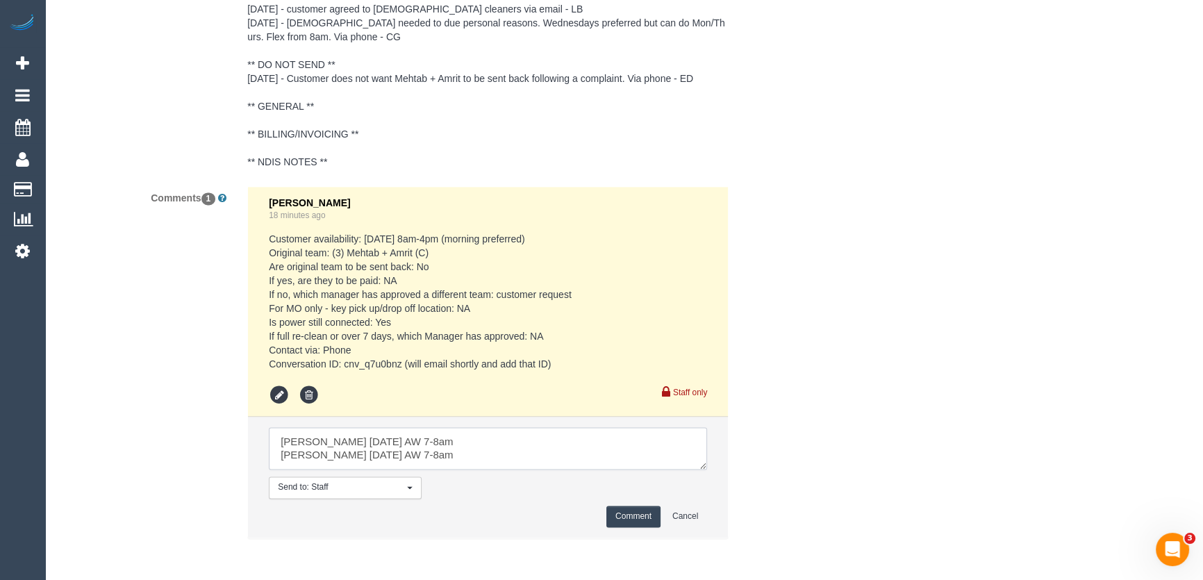
scroll to position [5, 0]
type textarea "Sarah Friday 22/8 AW 7-8am Chanda Monday 25/8 AW 7-8am Eleni to confirm"
click at [630, 514] on button "Comment" at bounding box center [634, 517] width 54 height 22
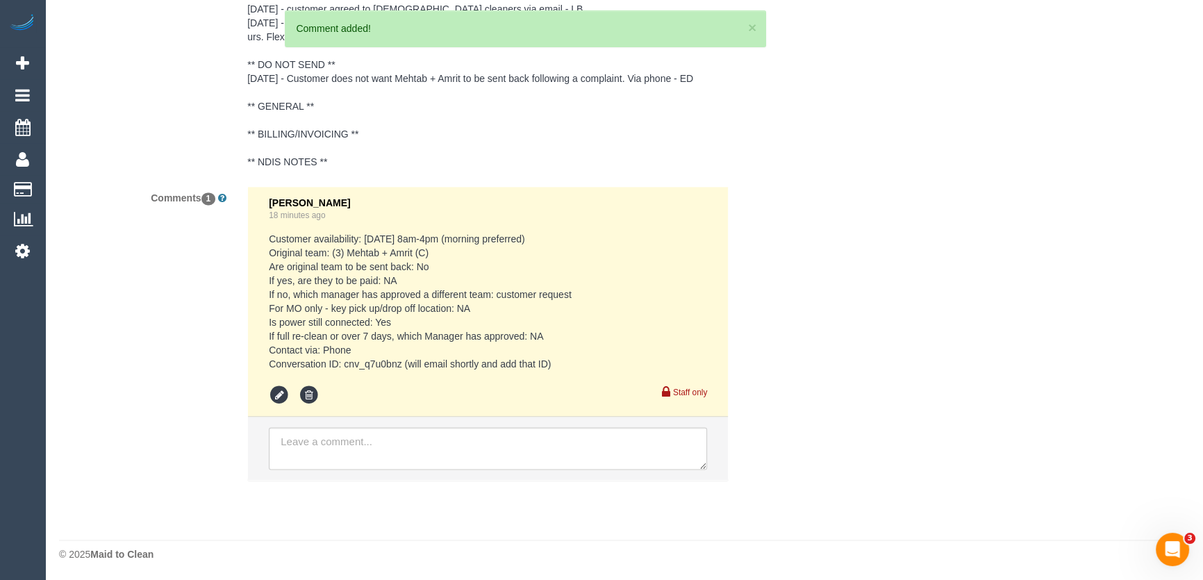
scroll to position [0, 0]
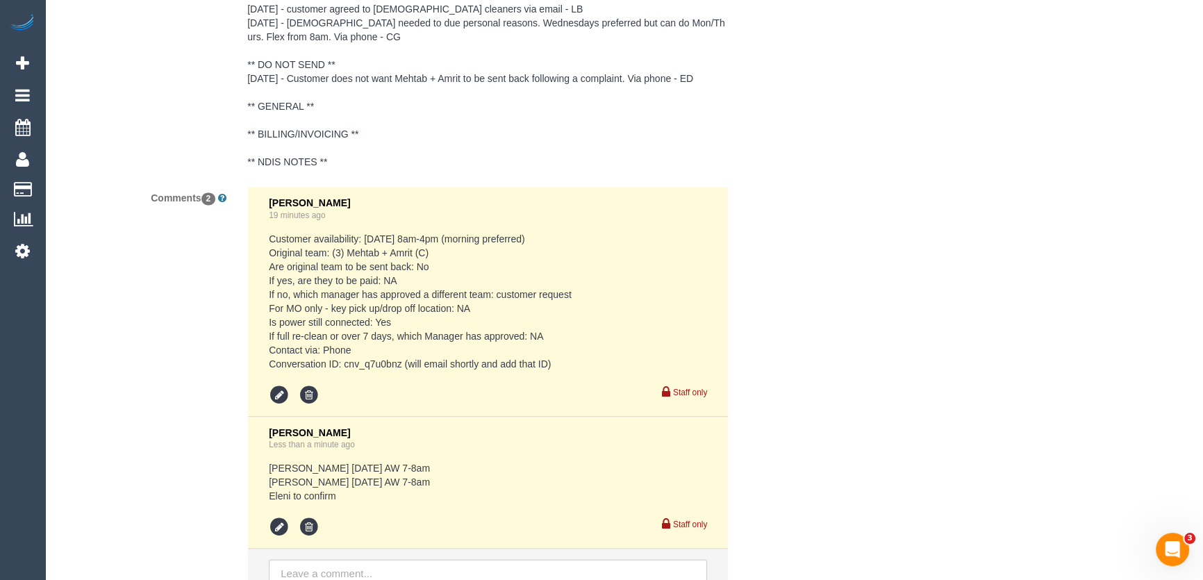
click at [345, 361] on pre "Customer availability: Fri 22/8, 8am-4pm (morning preferred) Original team: (3)…" at bounding box center [488, 301] width 438 height 139
copy pre "cnv_q7u0bnz"
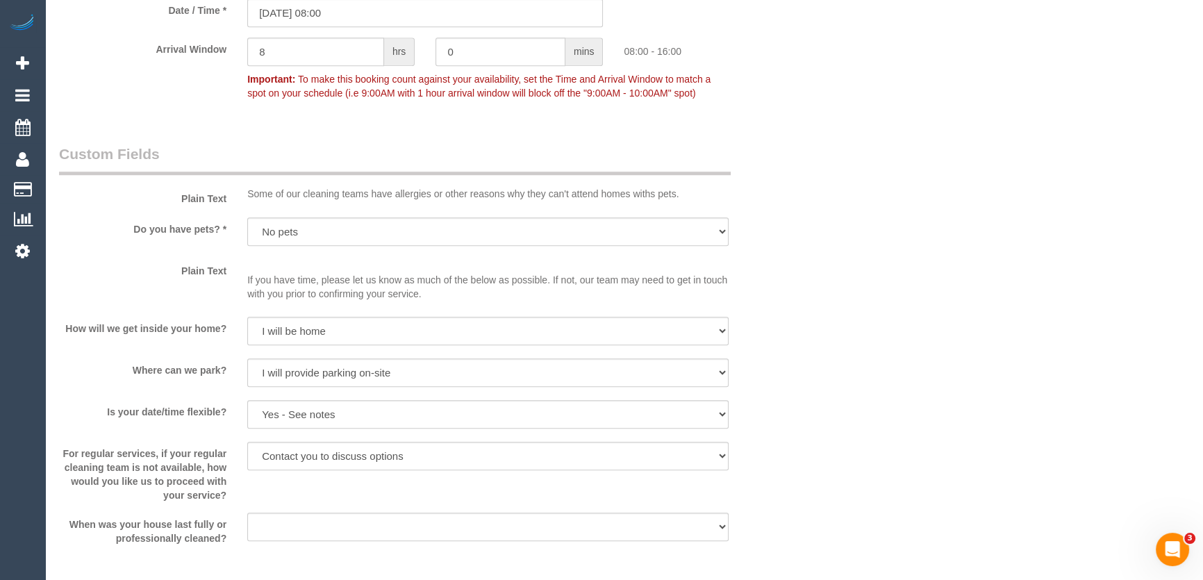
scroll to position [1269, 0]
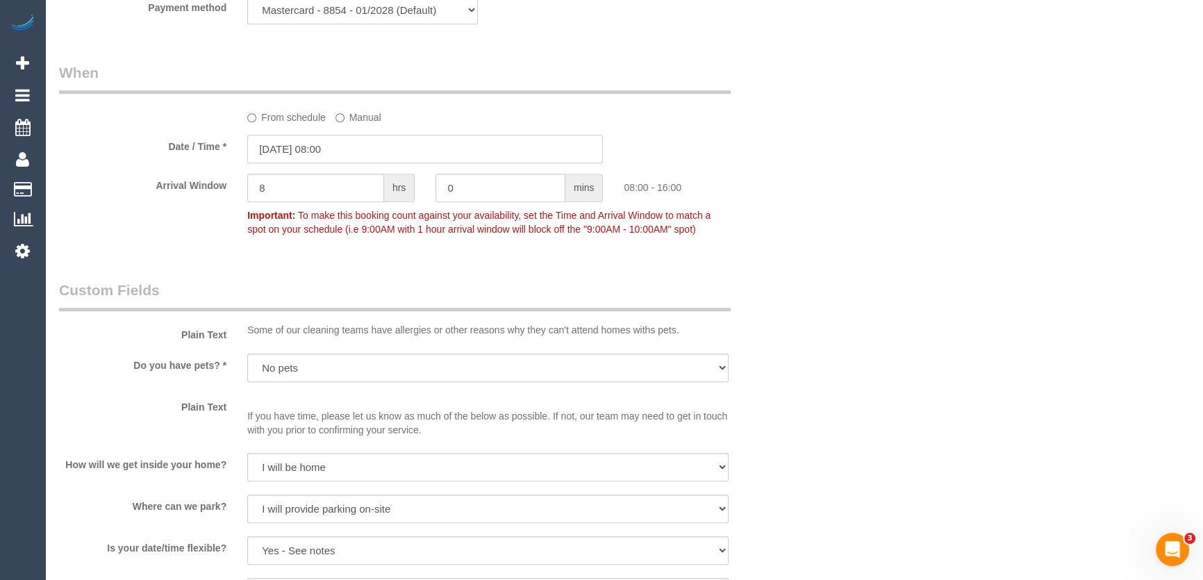
drag, startPoint x: 371, startPoint y: 148, endPoint x: 357, endPoint y: 160, distance: 18.2
click at [371, 148] on input "22/08/2025 08:00" at bounding box center [425, 149] width 356 height 28
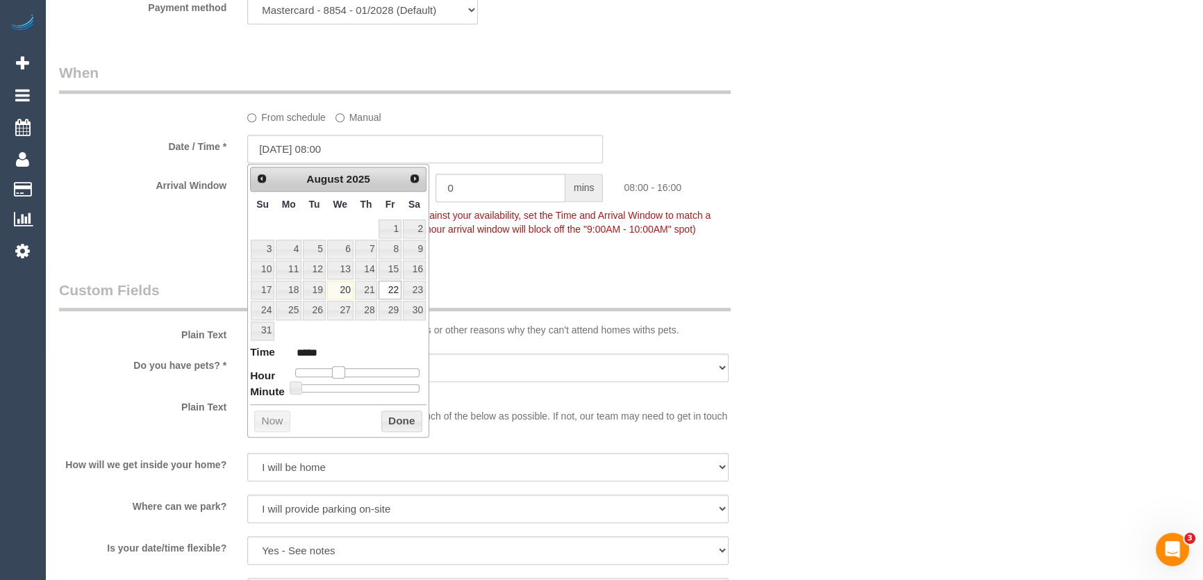
type input "22/08/2025 07:00"
type input "*****"
click at [333, 369] on span at bounding box center [333, 372] width 13 height 13
click at [485, 245] on fieldset "When From schedule Manual Date / Time * 22/08/2025 07:00 Arrival Window 8 hrs 0…" at bounding box center [425, 158] width 733 height 190
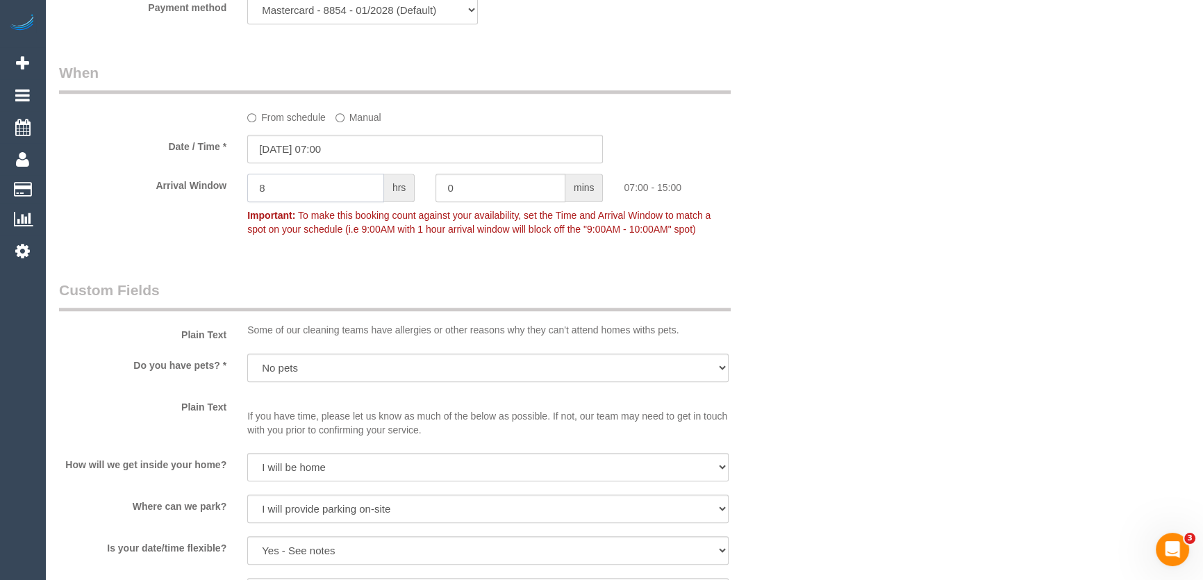
click at [314, 191] on input "8" at bounding box center [315, 188] width 137 height 28
type input "2"
click at [285, 188] on input "2" at bounding box center [315, 188] width 137 height 28
type input "1"
click at [215, 240] on div "Arrival Window 1 hrs 0 mins 07:00 - 08:00 Important: To make this booking count…" at bounding box center [426, 208] width 754 height 69
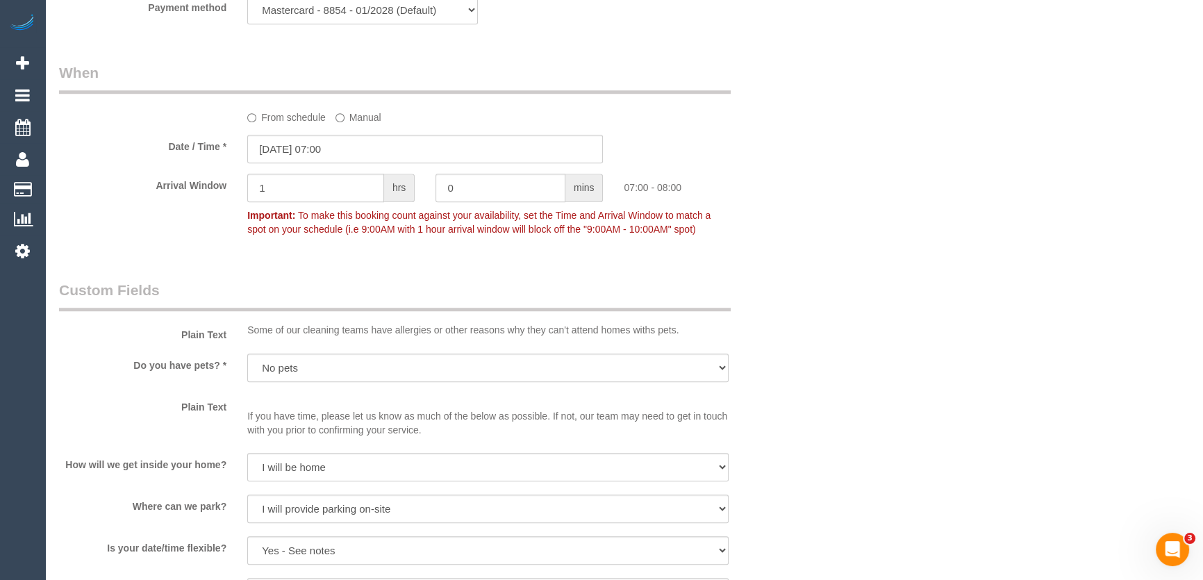
scroll to position [1901, 0]
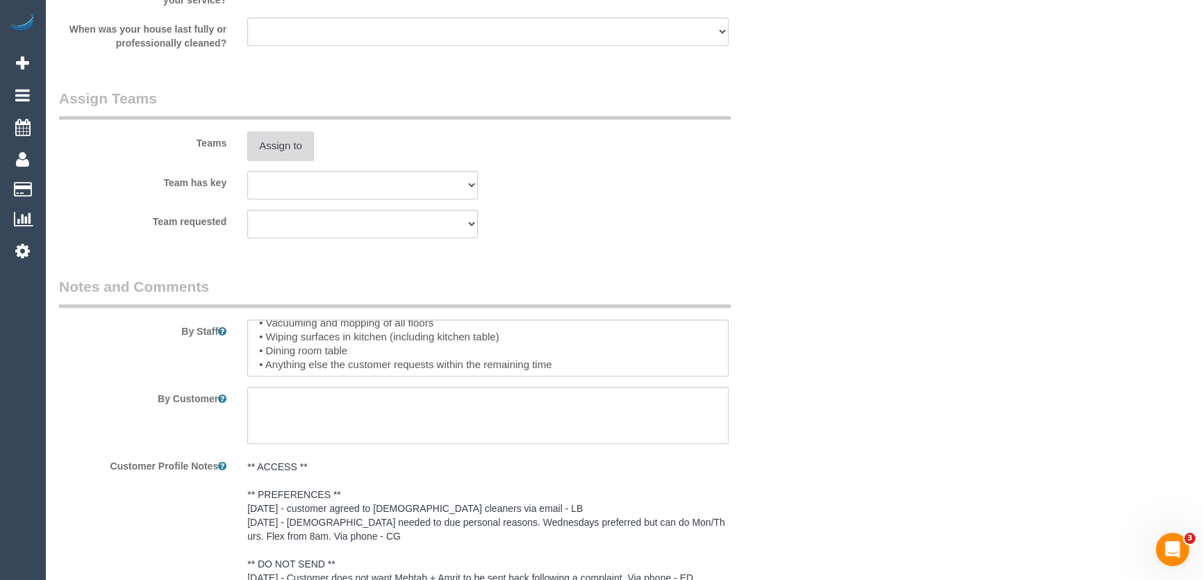
click at [278, 147] on button "Assign to" at bounding box center [280, 145] width 67 height 29
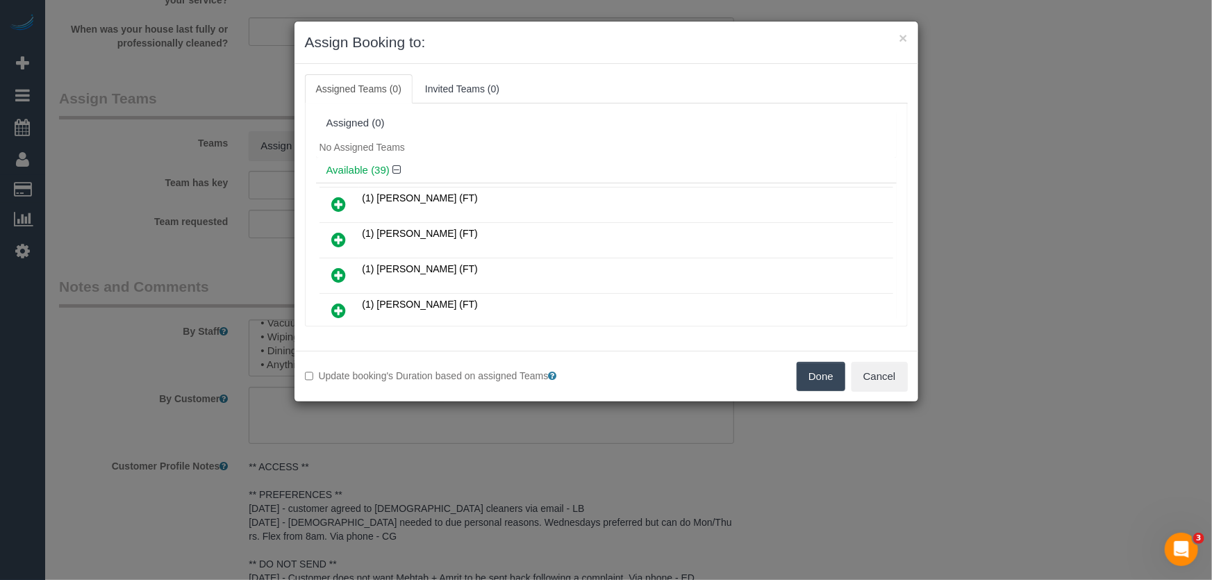
click at [338, 306] on icon at bounding box center [339, 310] width 15 height 17
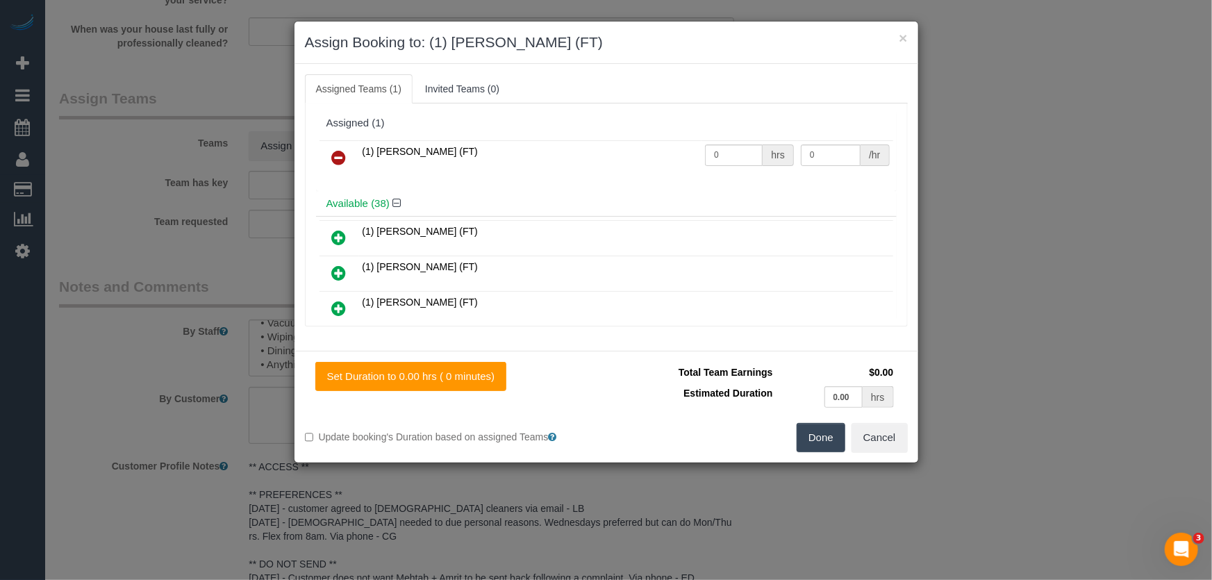
click at [819, 440] on button "Done" at bounding box center [821, 437] width 49 height 29
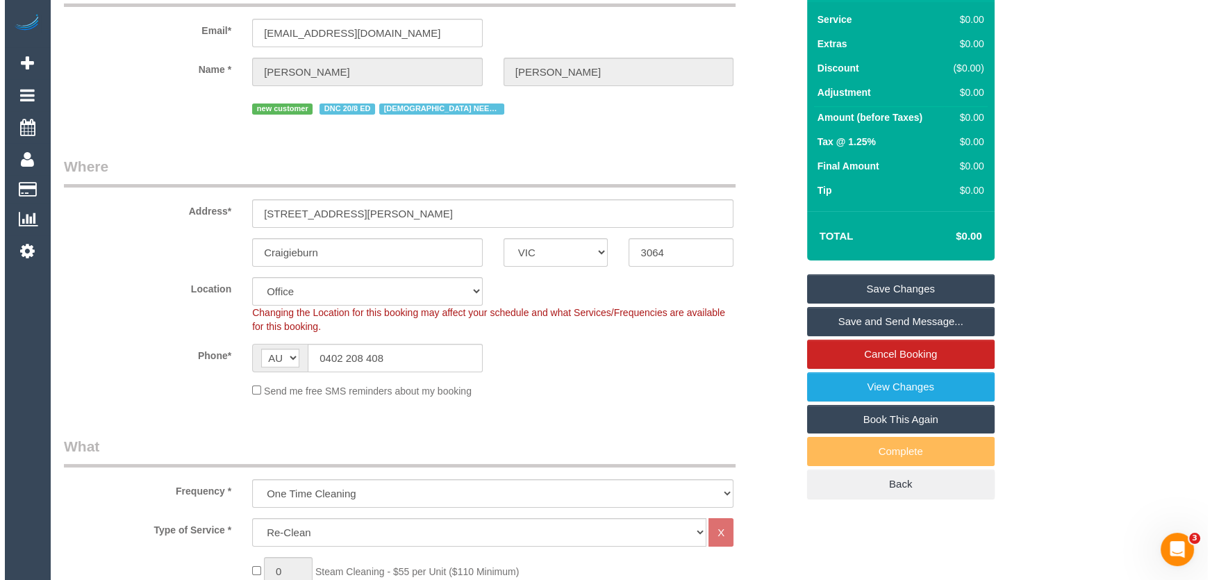
scroll to position [0, 0]
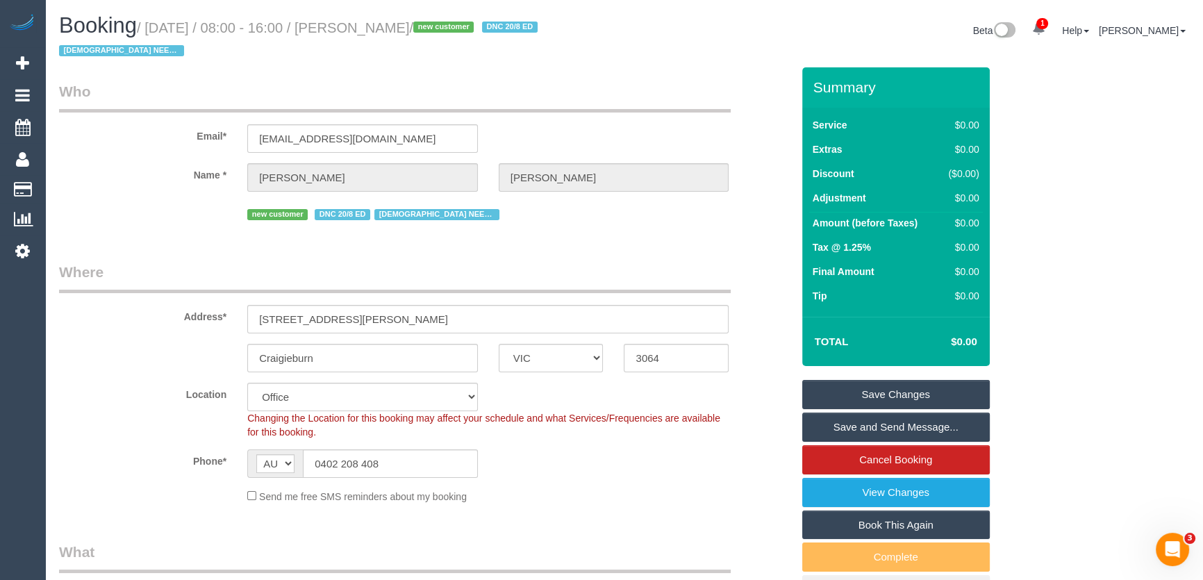
click at [377, 29] on small "/ August 22, 2025 / 08:00 - 16:00 / Suzanne Tassone / new customer DNC 20/8 ED …" at bounding box center [300, 39] width 483 height 39
copy small "Suzanne Tassone"
click at [887, 392] on link "Save Changes" at bounding box center [896, 394] width 188 height 29
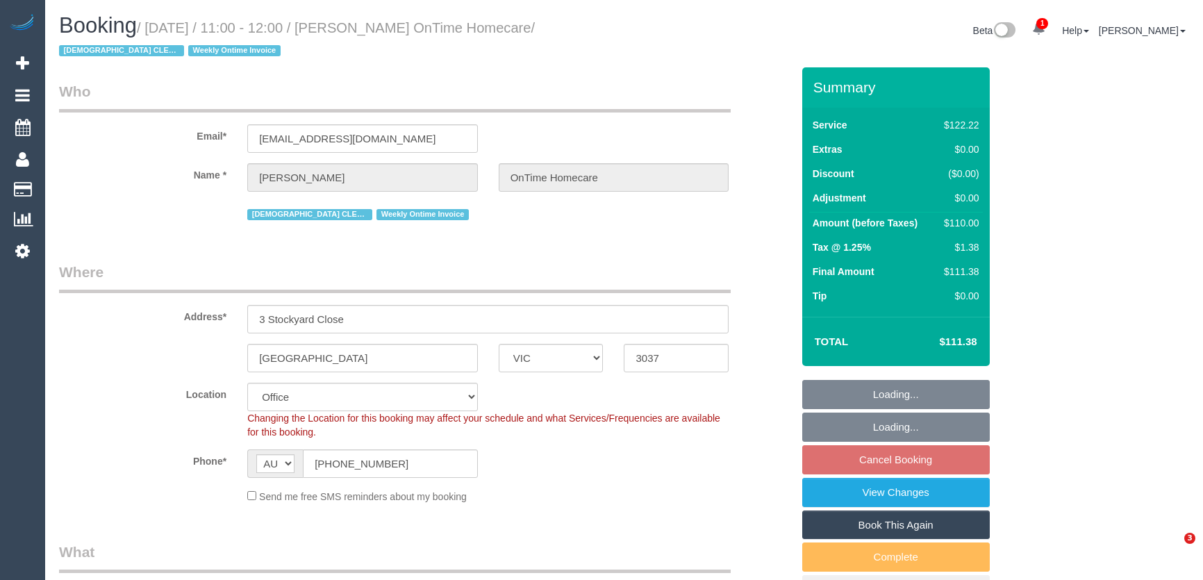
select select "VIC"
select select "number:28"
select select "number:14"
select select "number:19"
select select "number:25"
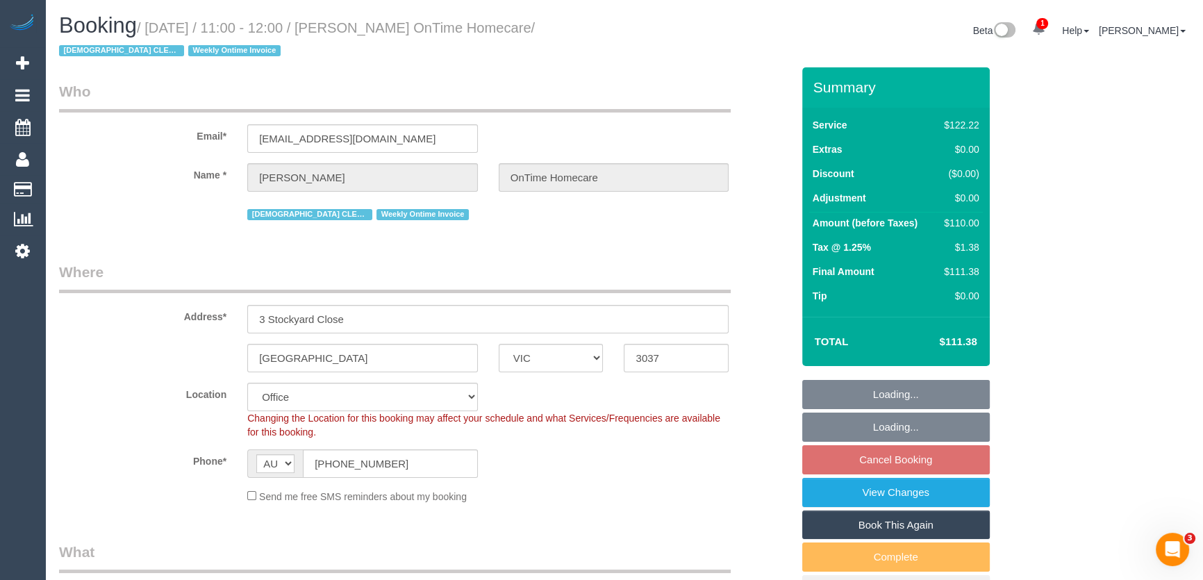
select select "number:35"
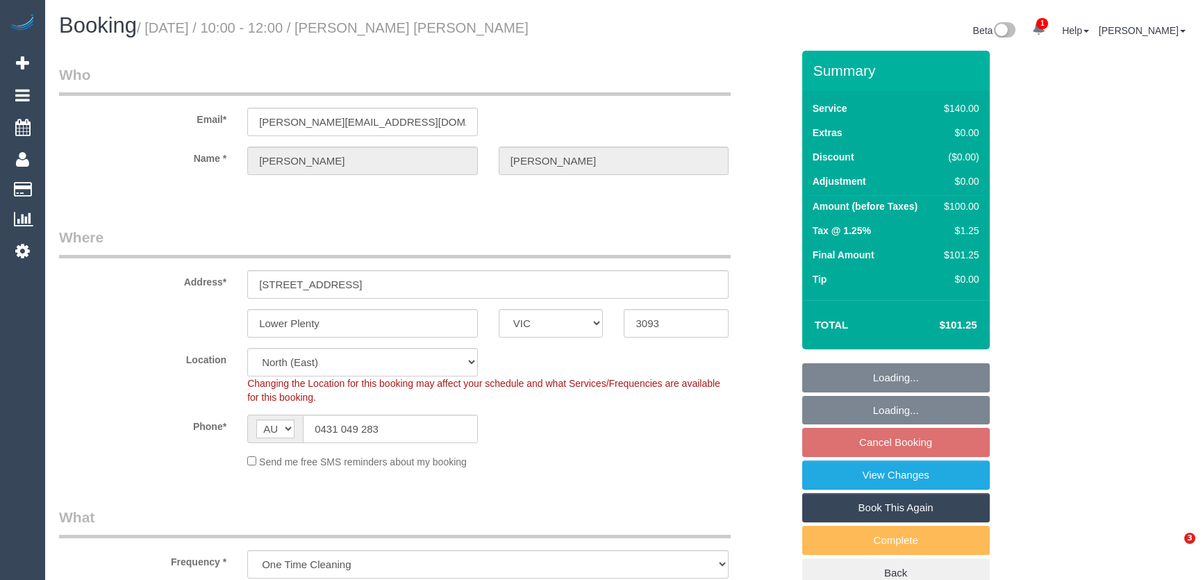
select select "VIC"
select select "string:stripe-pm_1Ru9AW2GScqysDRVBEaHyaX8"
select select "number:28"
select select "number:14"
select select "number:18"
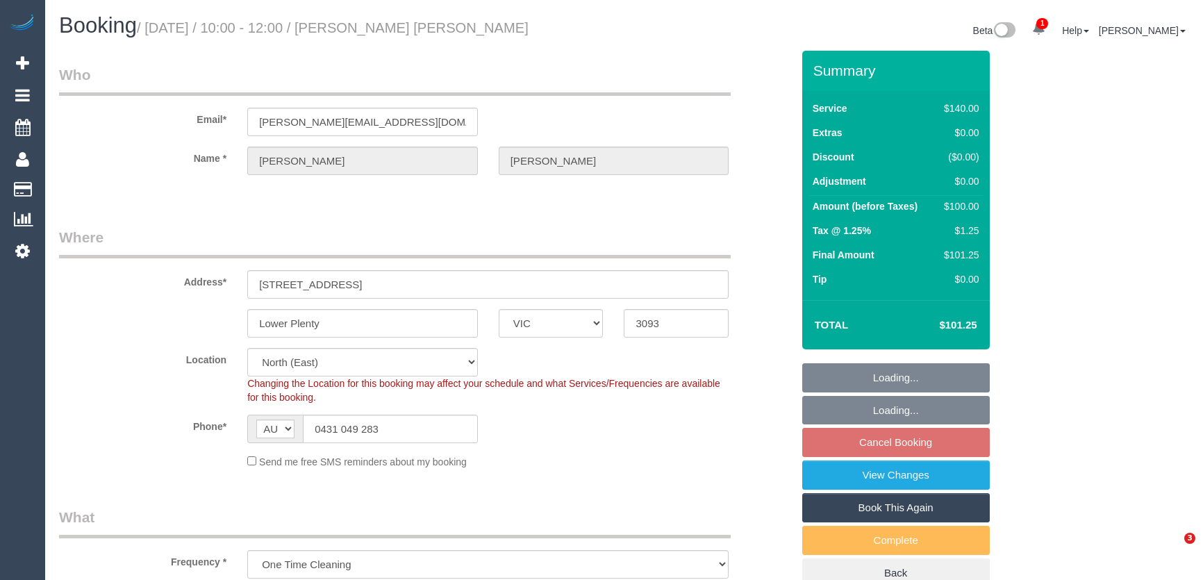
select select "number:25"
select select "number:35"
select select "number:12"
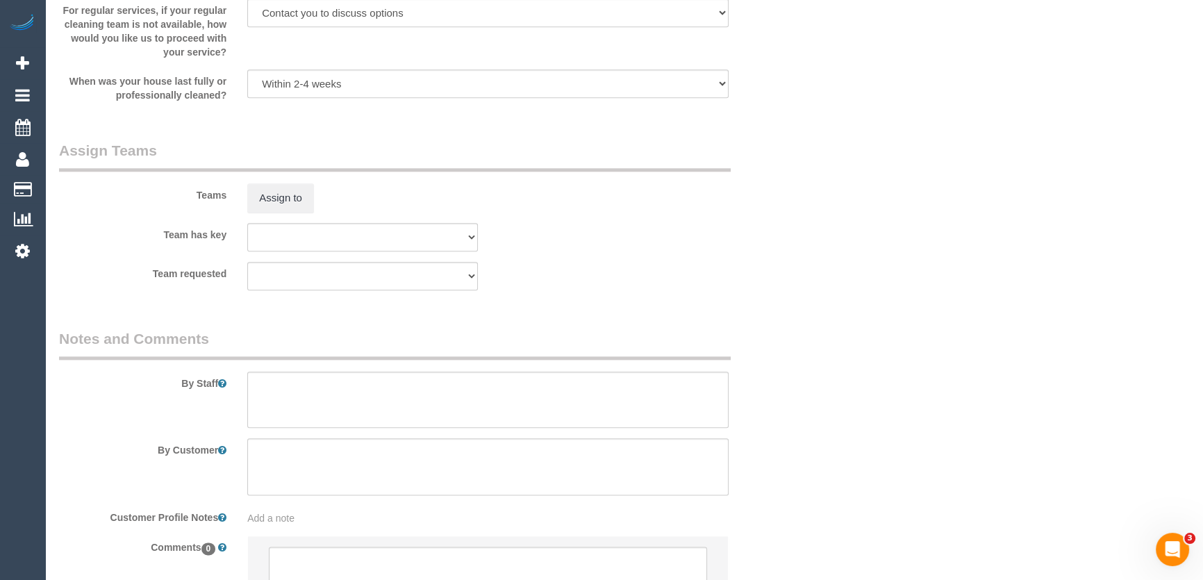
scroll to position [2126, 0]
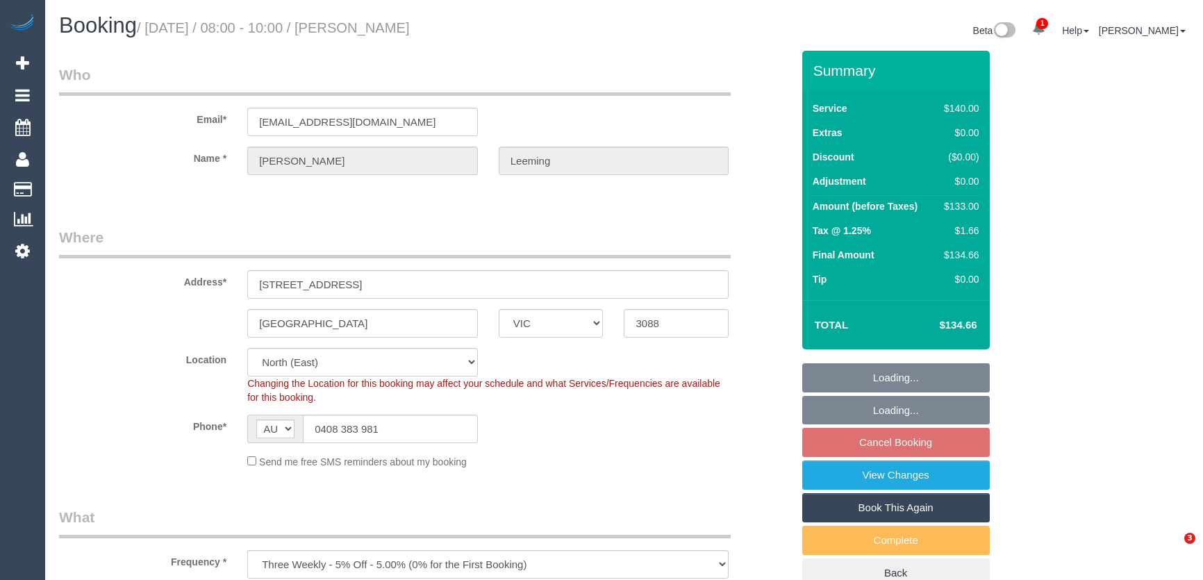
select select "VIC"
select select "string:stripe-pm_1PJlmA2GScqysDRVa5spVrWj"
select select "number:28"
select select "number:14"
select select "number:18"
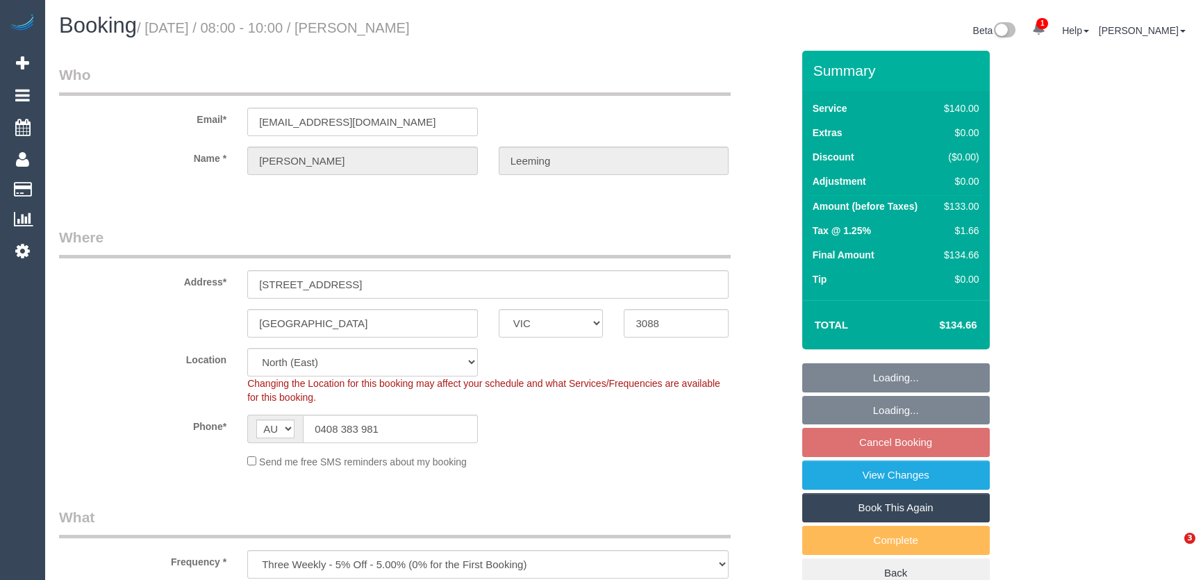
select select "number:36"
select select "number:34"
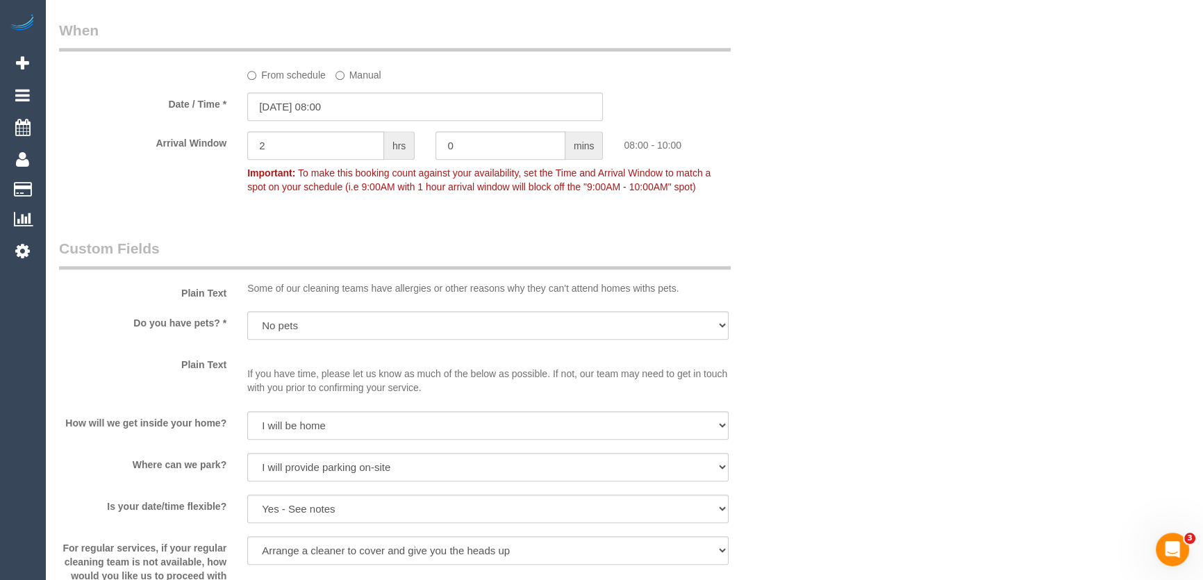
scroll to position [1326, 0]
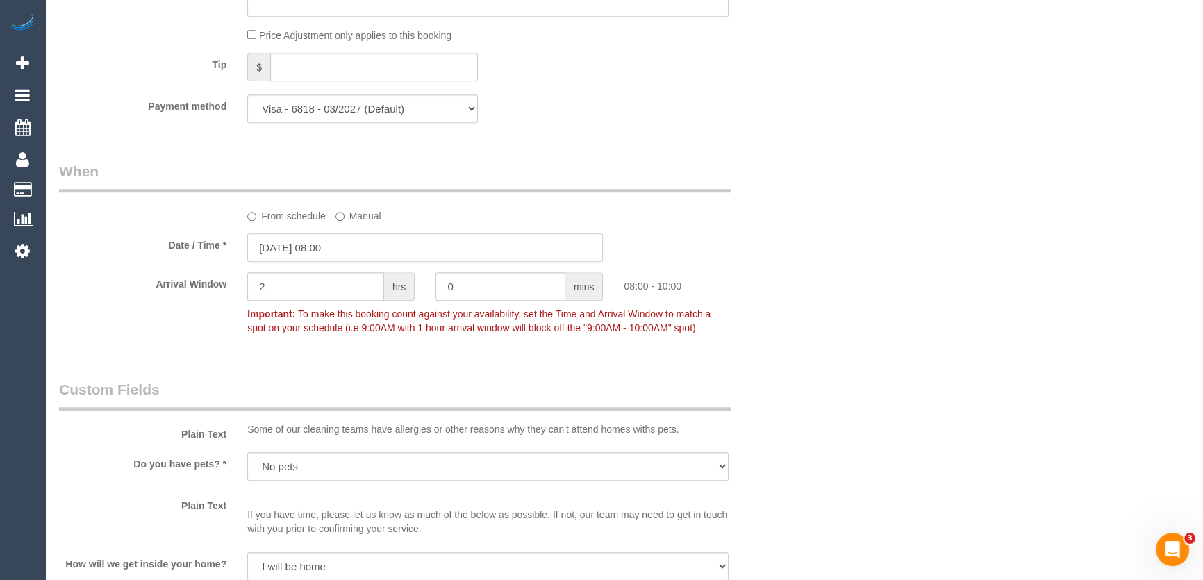
click at [363, 244] on input "26/08/2025 08:00" at bounding box center [425, 247] width 356 height 28
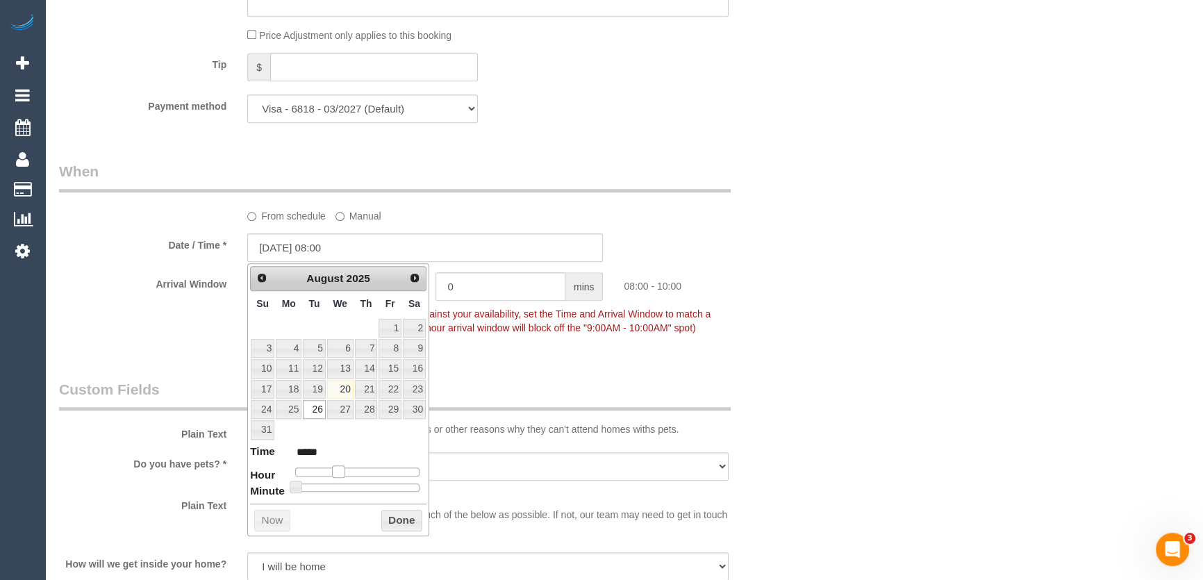
type input "26/08/2025 07:00"
type input "*****"
click at [329, 472] on span at bounding box center [333, 472] width 13 height 13
click at [509, 353] on div "Who Email* jaris11@optusnet.com.au Name * Janette Leeming Where Address* 118 Wa…" at bounding box center [426, 52] width 754 height 2657
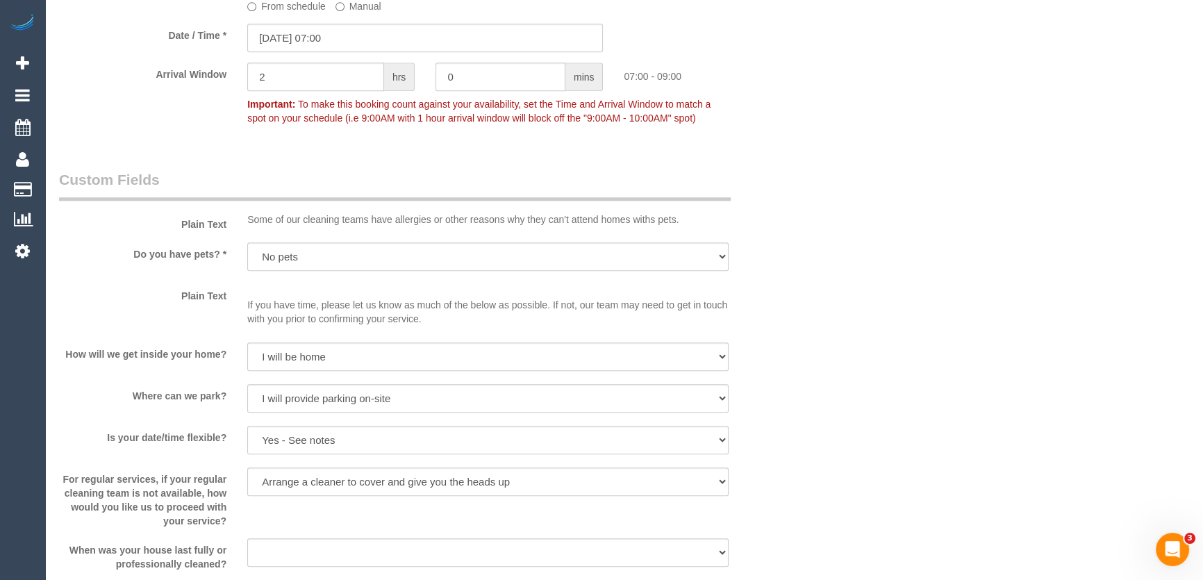
scroll to position [1675, 0]
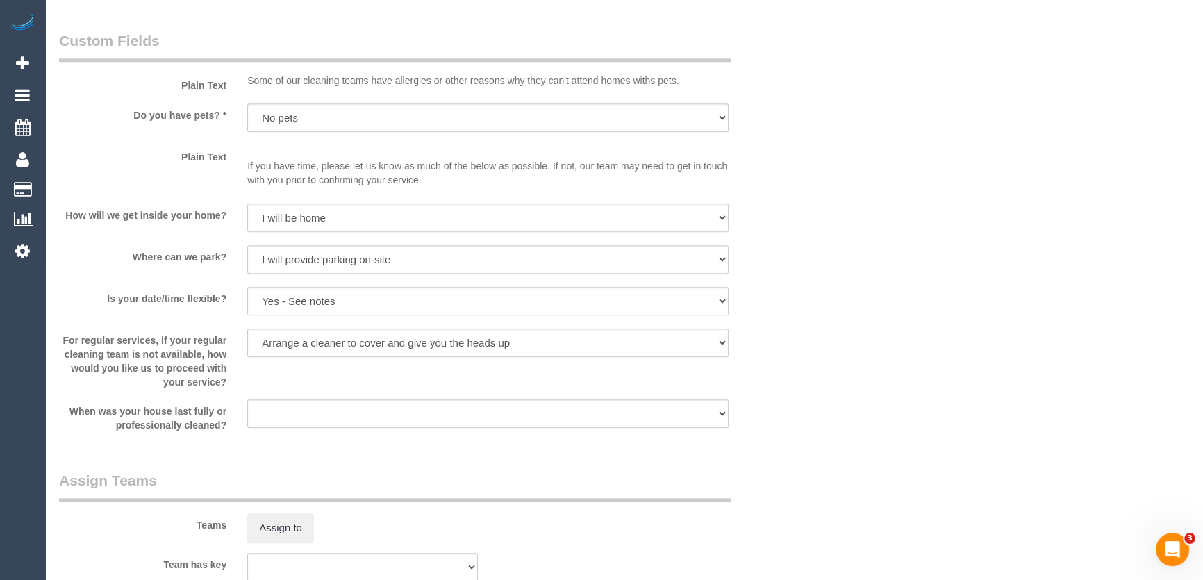
click at [277, 470] on div "Teams Assign to" at bounding box center [426, 506] width 754 height 72
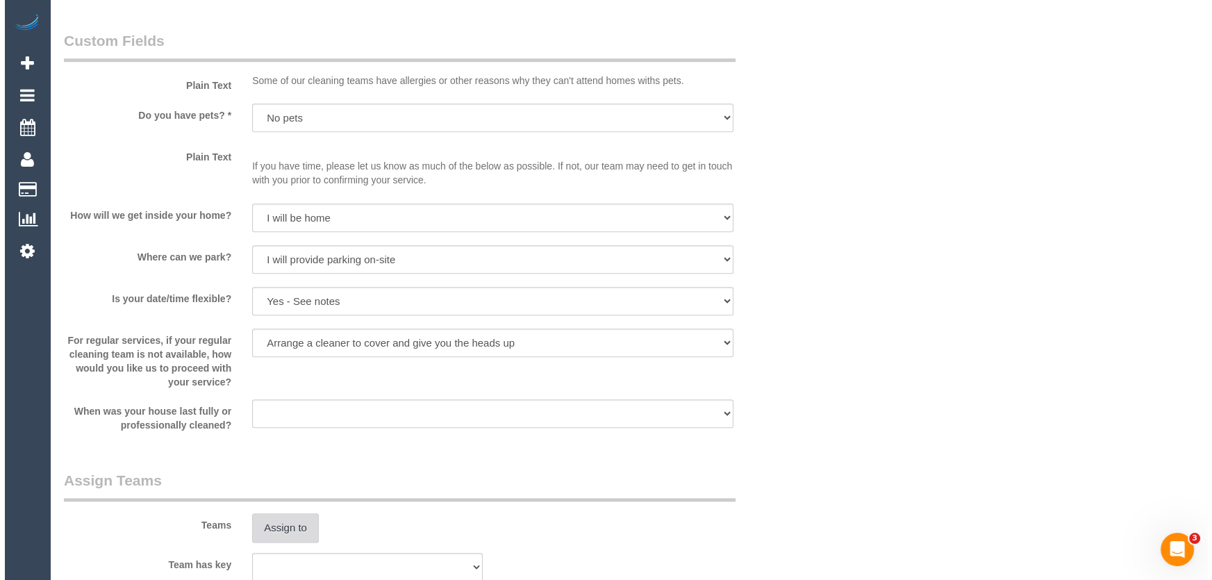
scroll to position [1768, 0]
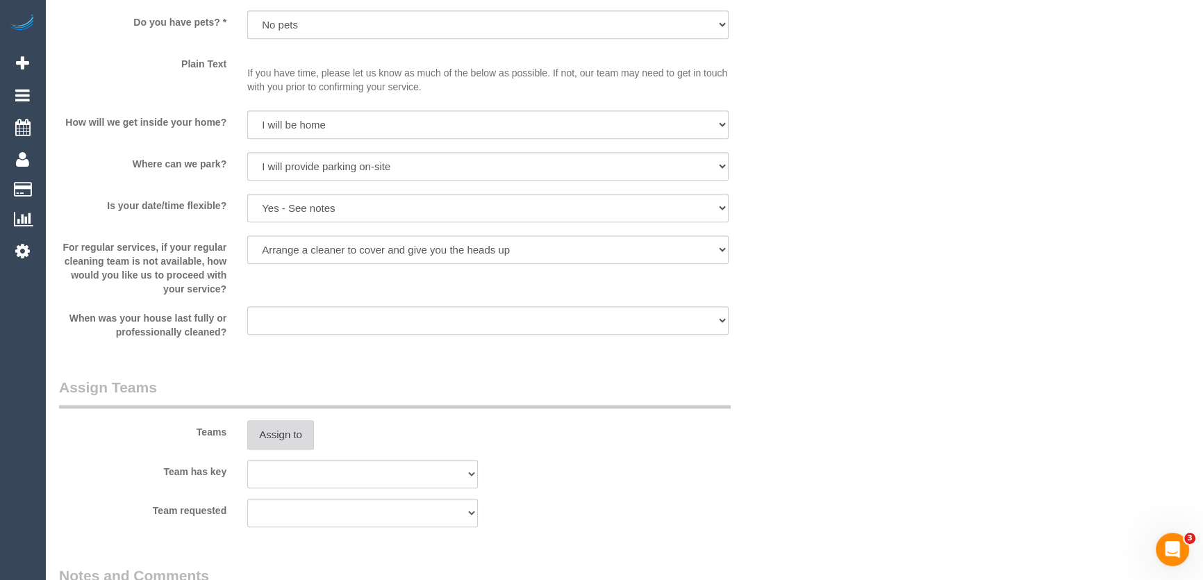
click at [272, 431] on button "Assign to" at bounding box center [280, 434] width 67 height 29
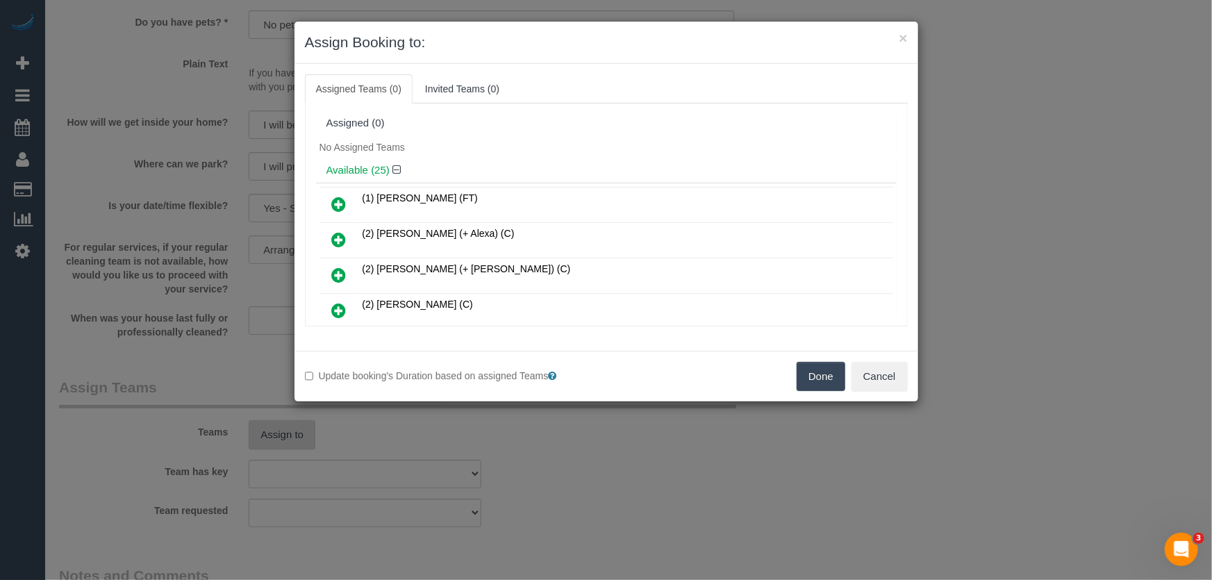
scroll to position [226, 0]
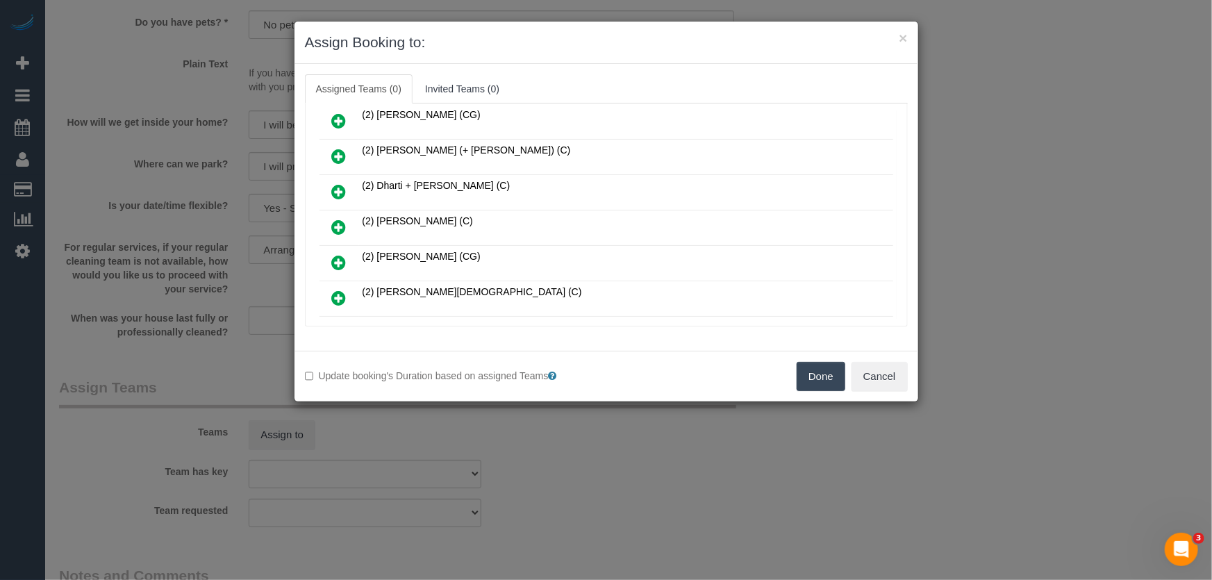
click at [340, 223] on icon at bounding box center [339, 227] width 15 height 17
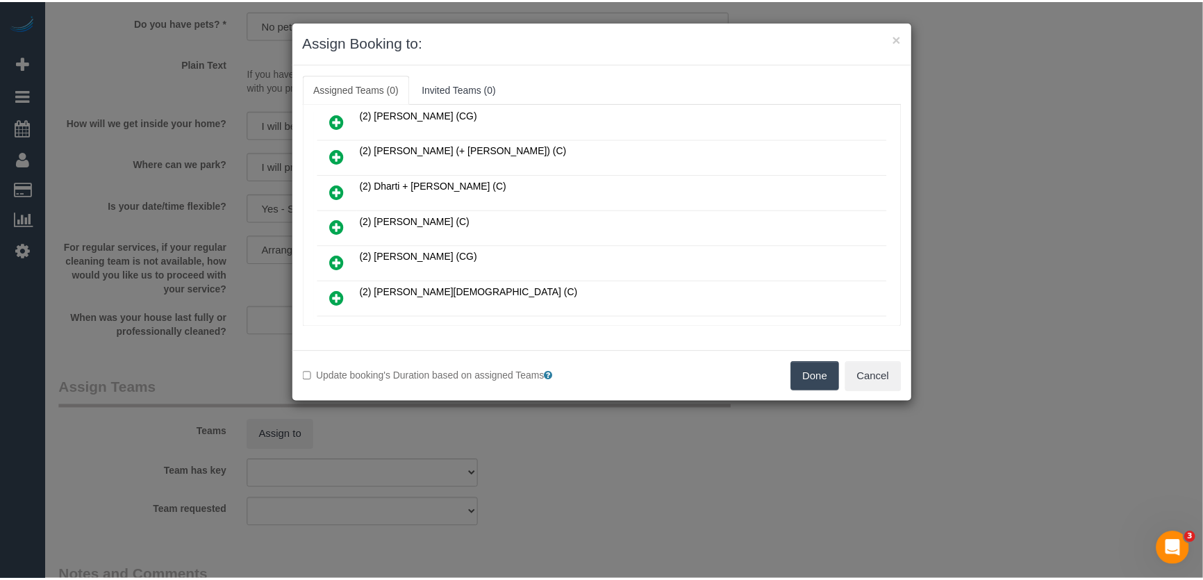
scroll to position [258, 0]
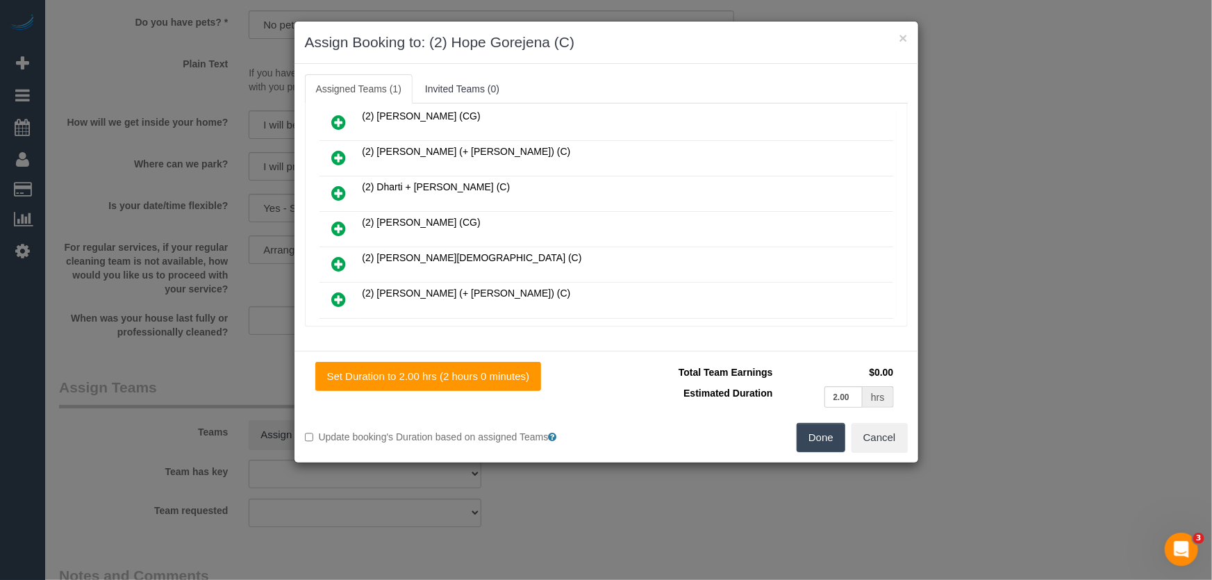
click at [820, 439] on button "Done" at bounding box center [821, 437] width 49 height 29
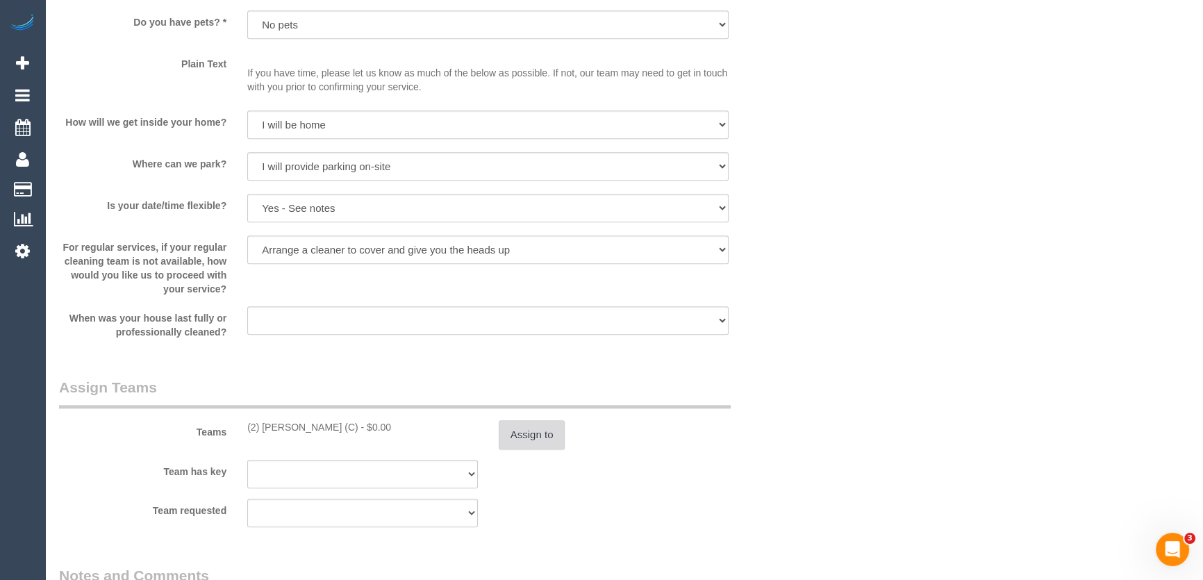
click at [519, 439] on button "Assign to" at bounding box center [532, 434] width 67 height 29
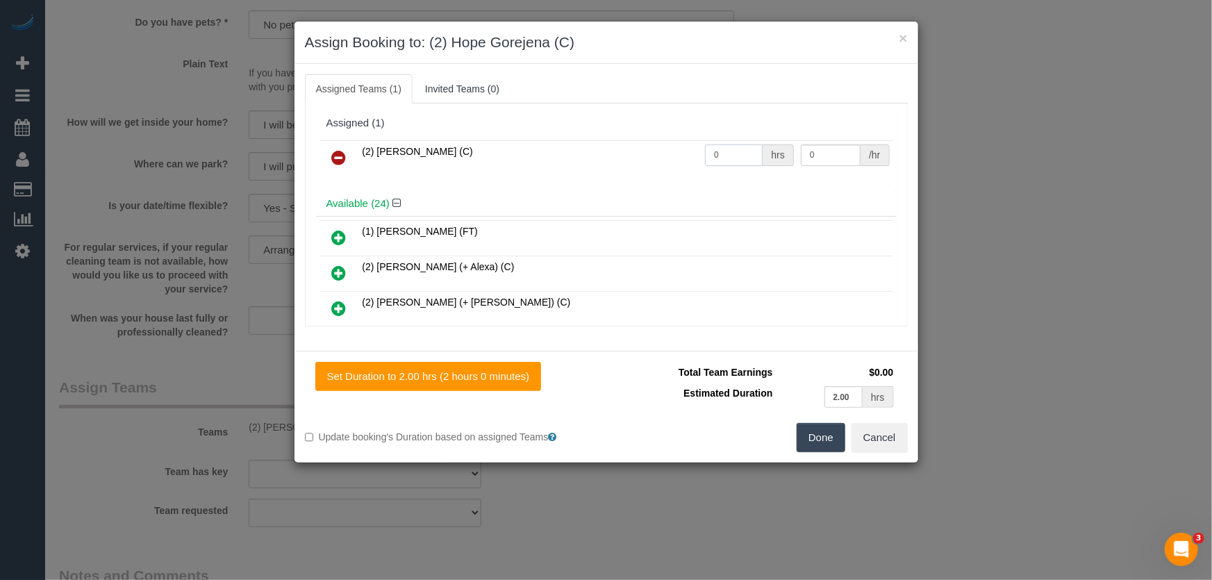
click at [719, 152] on input "0" at bounding box center [734, 156] width 58 height 22
type input "2"
type input "37.5"
click at [823, 429] on button "Done" at bounding box center [821, 437] width 49 height 29
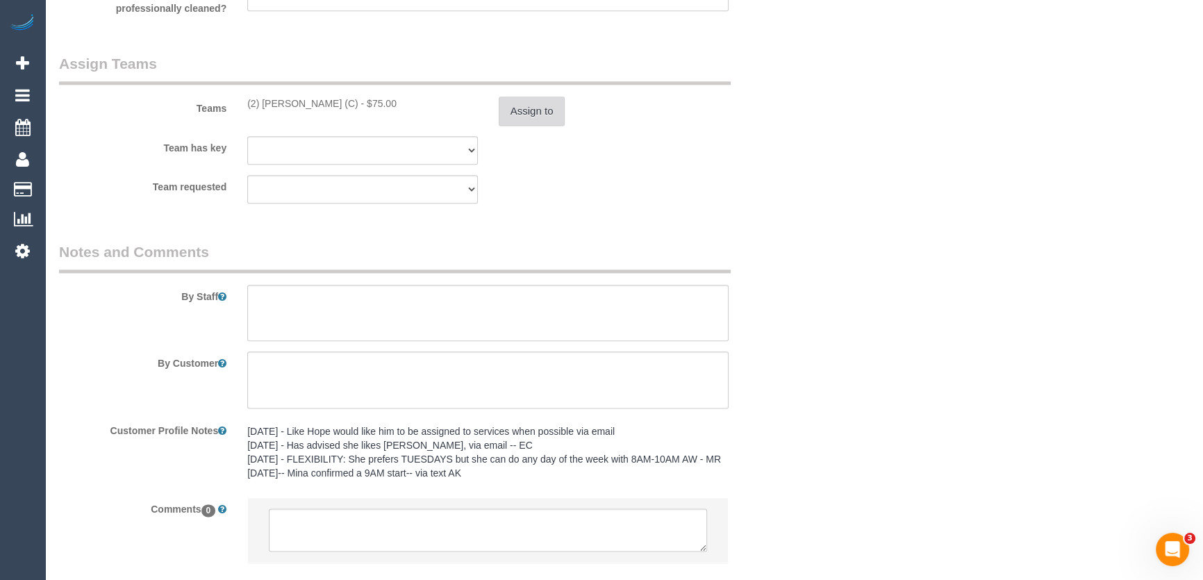
scroll to position [2189, 0]
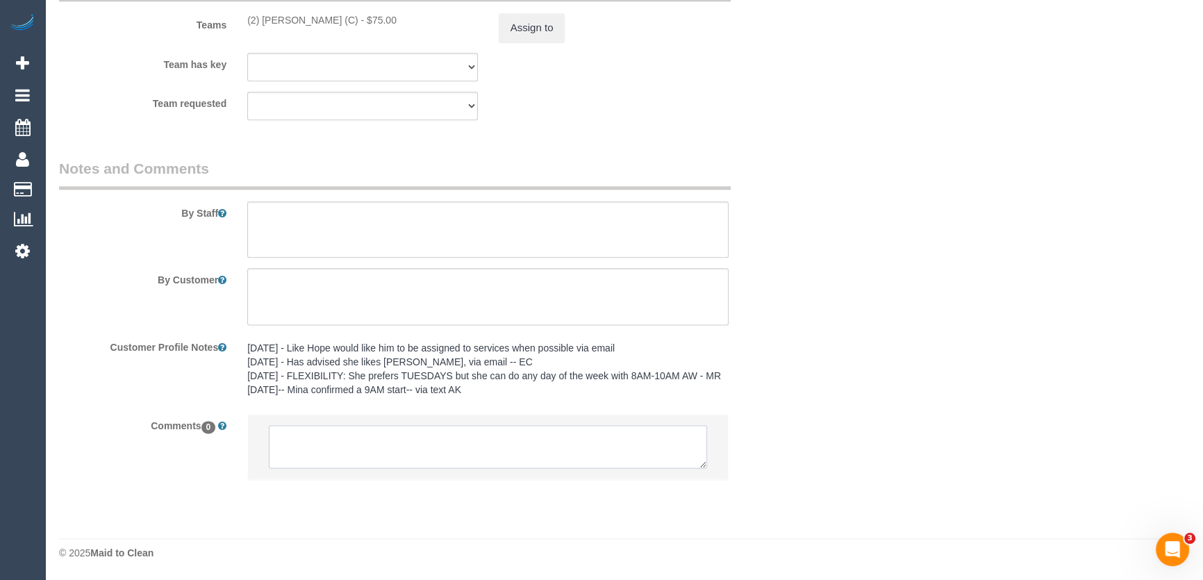
click at [415, 450] on textarea at bounding box center [488, 446] width 438 height 43
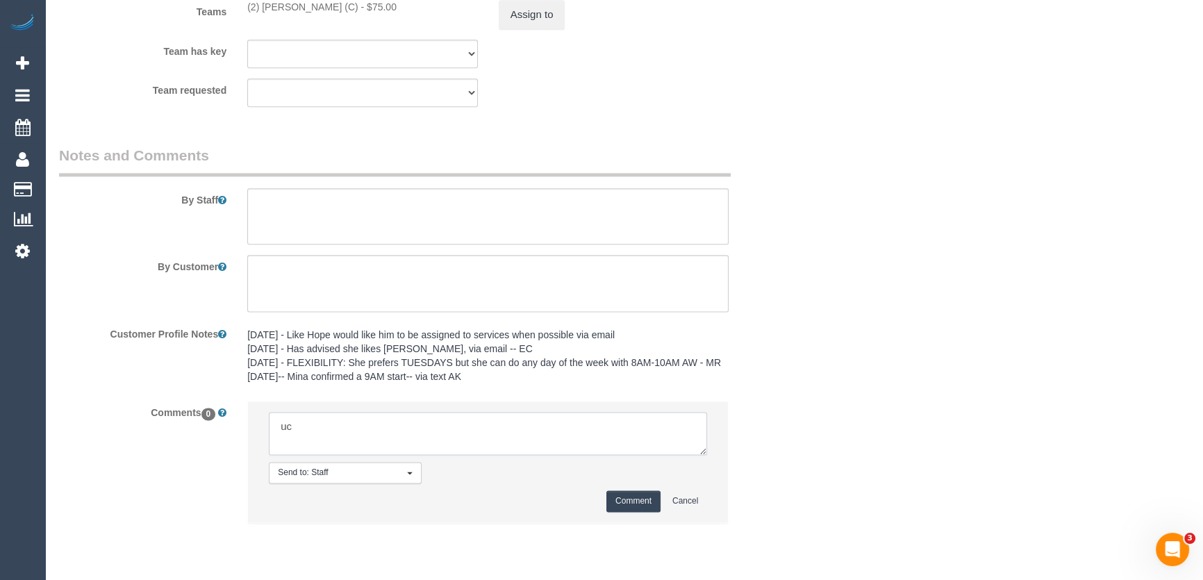
type textarea "u"
type textarea "customer has been informed of Hope and AW 7-9am - via email - pending"
click at [631, 512] on button "Comment" at bounding box center [634, 502] width 54 height 22
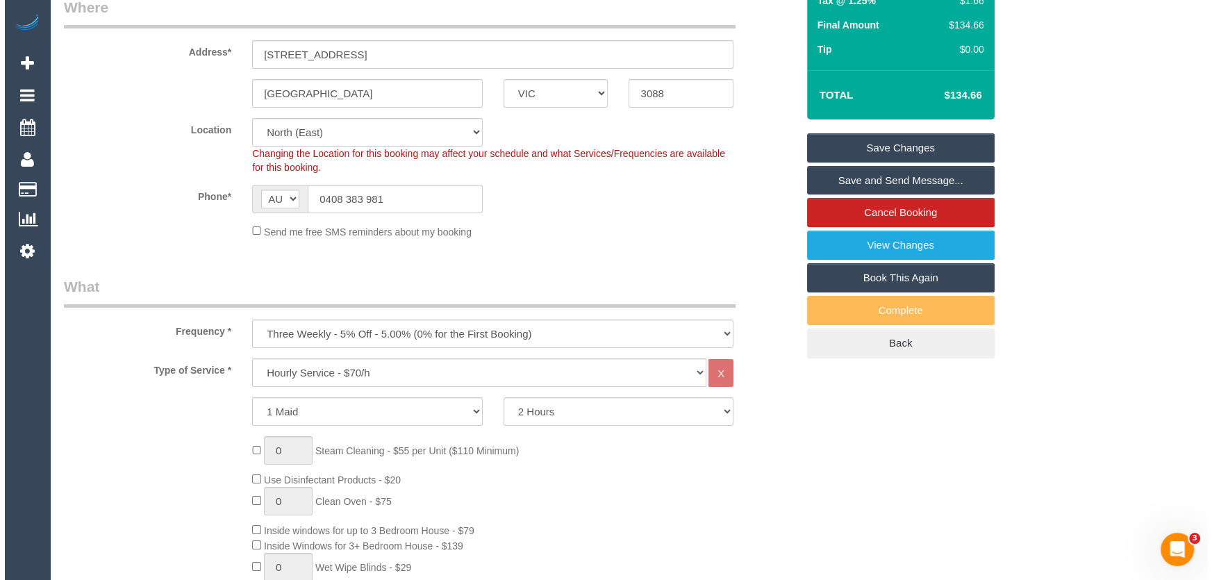
scroll to position [0, 0]
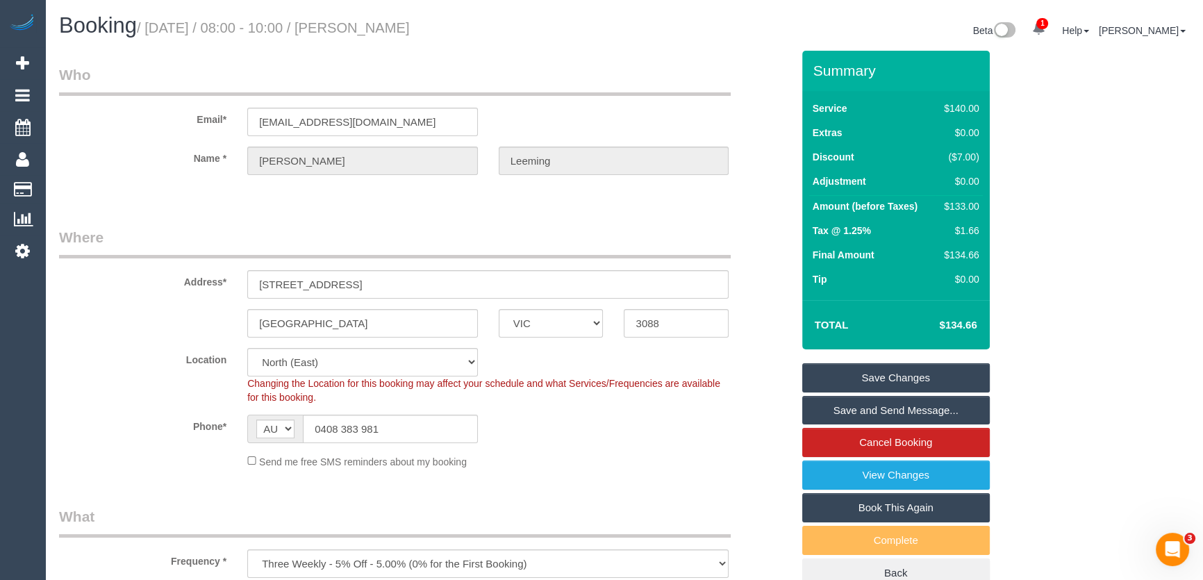
click at [372, 33] on small "/ August 26, 2025 / 08:00 - 10:00 / Janette Leeming" at bounding box center [273, 27] width 273 height 15
copy small "Janette"
click at [403, 118] on input "jaris11@optusnet.com.au" at bounding box center [362, 122] width 231 height 28
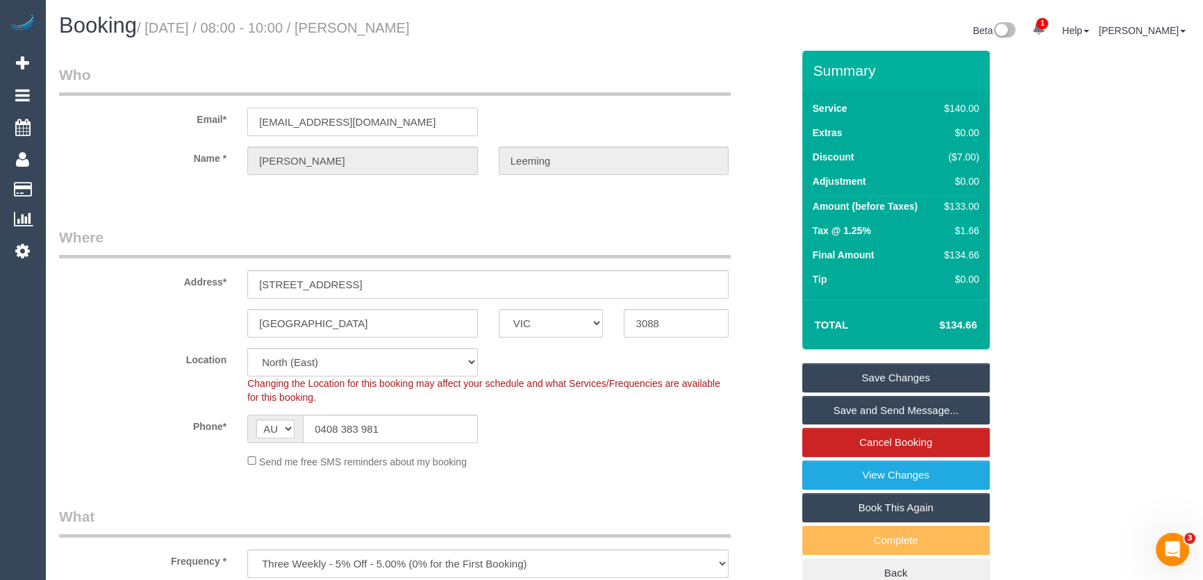
click at [403, 118] on input "jaris11@optusnet.com.au" at bounding box center [362, 122] width 231 height 28
click at [877, 378] on link "Save Changes" at bounding box center [896, 377] width 188 height 29
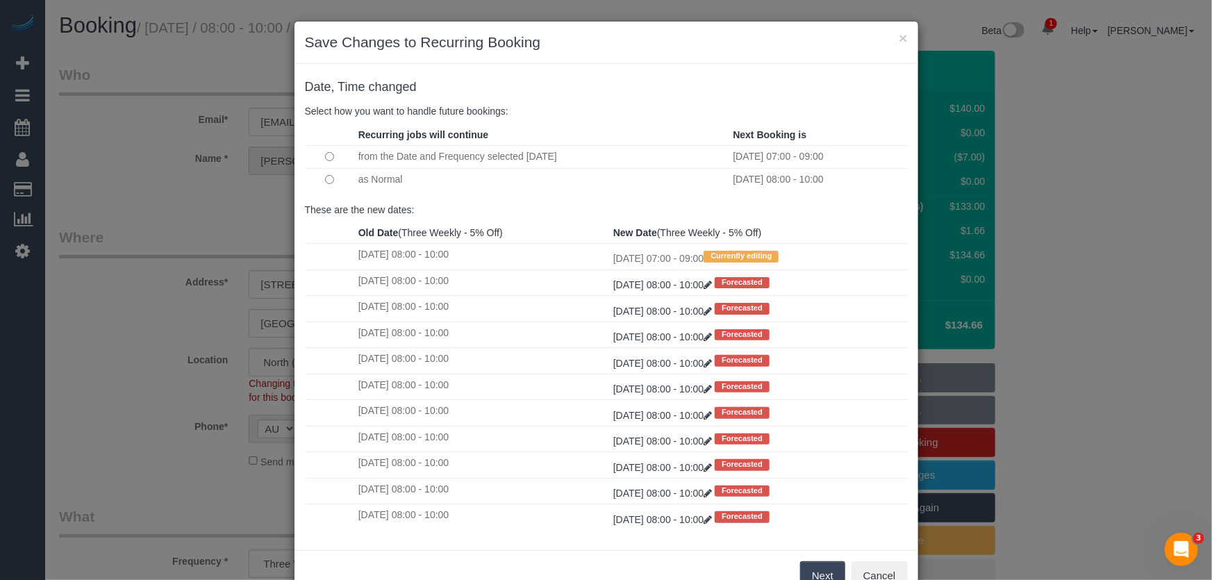
click at [807, 572] on button "Next" at bounding box center [822, 575] width 45 height 29
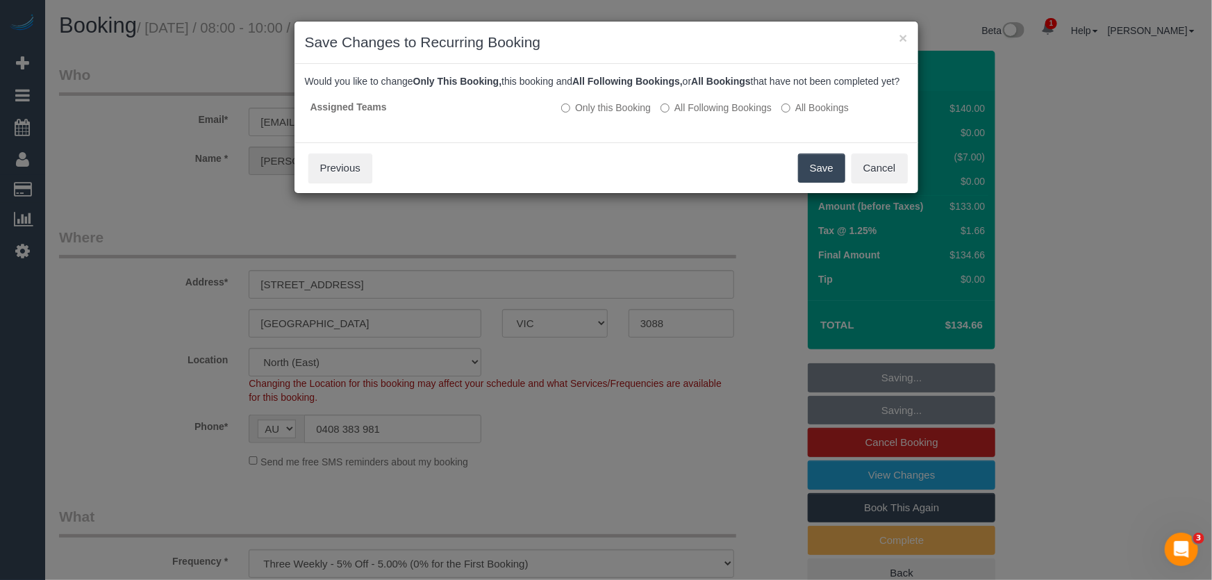
click at [809, 174] on button "Save" at bounding box center [821, 168] width 47 height 29
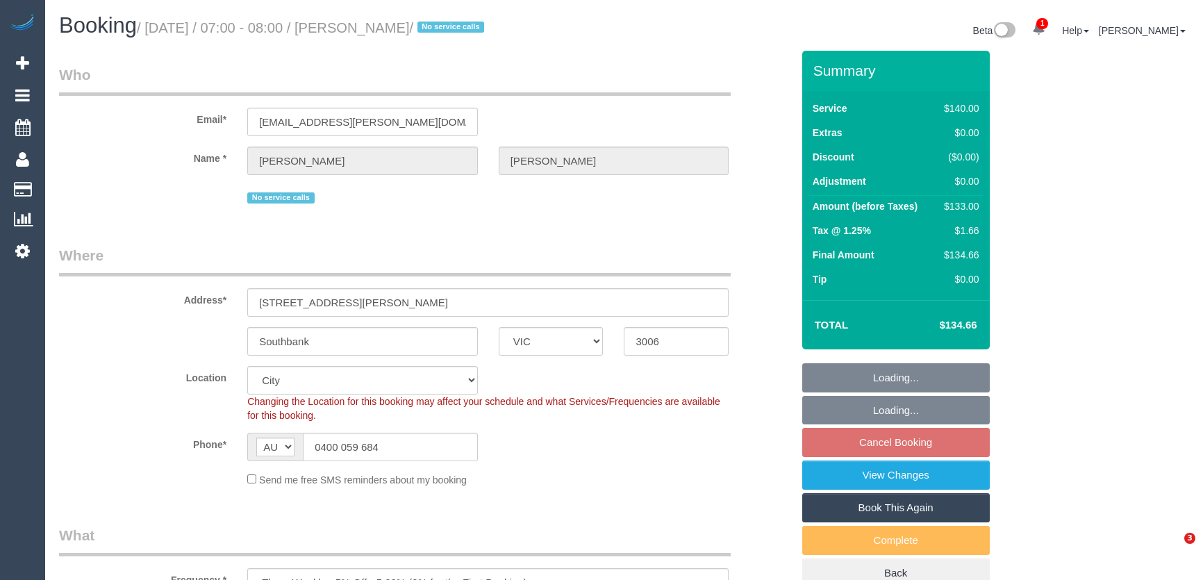
select select "VIC"
select select "spot1"
select select "number:28"
select select "number:14"
select select "number:19"
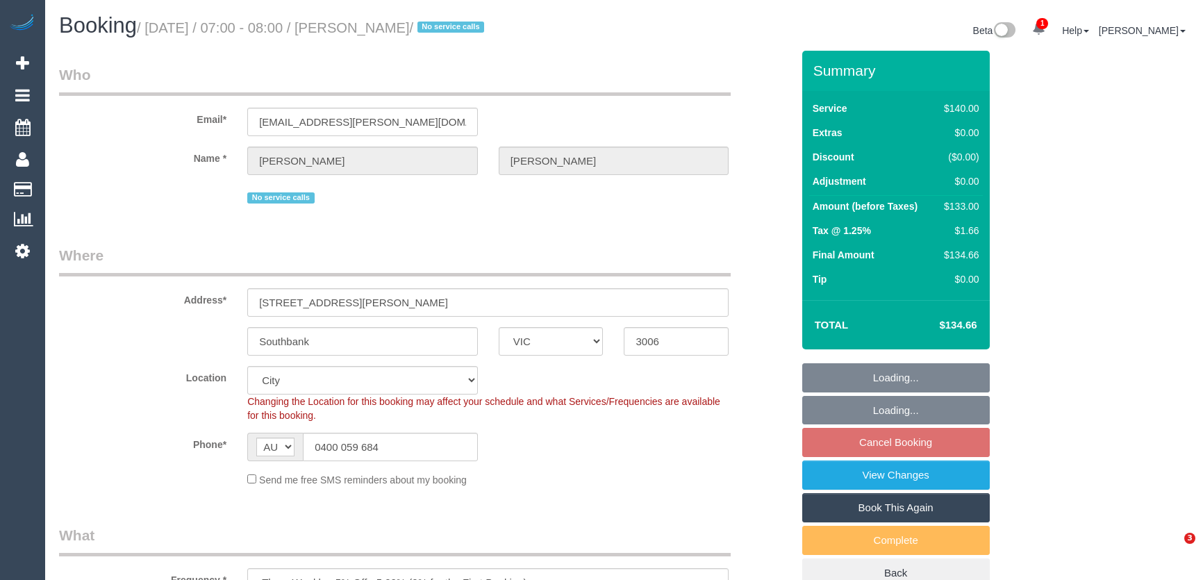
select select "number:23"
select select "number:34"
select select "number:12"
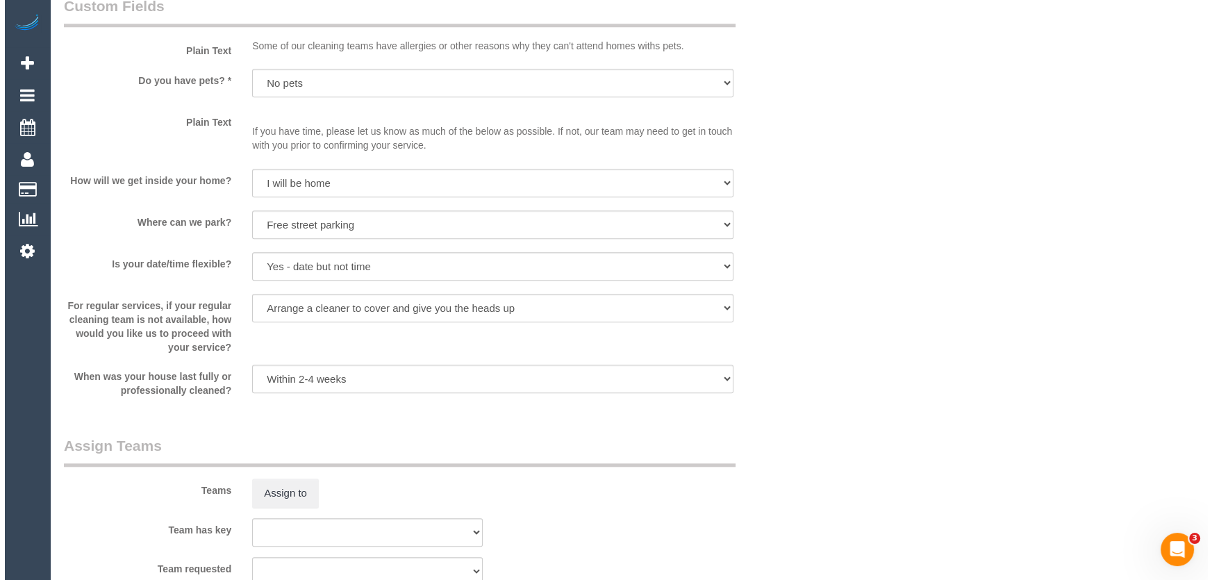
scroll to position [1768, 0]
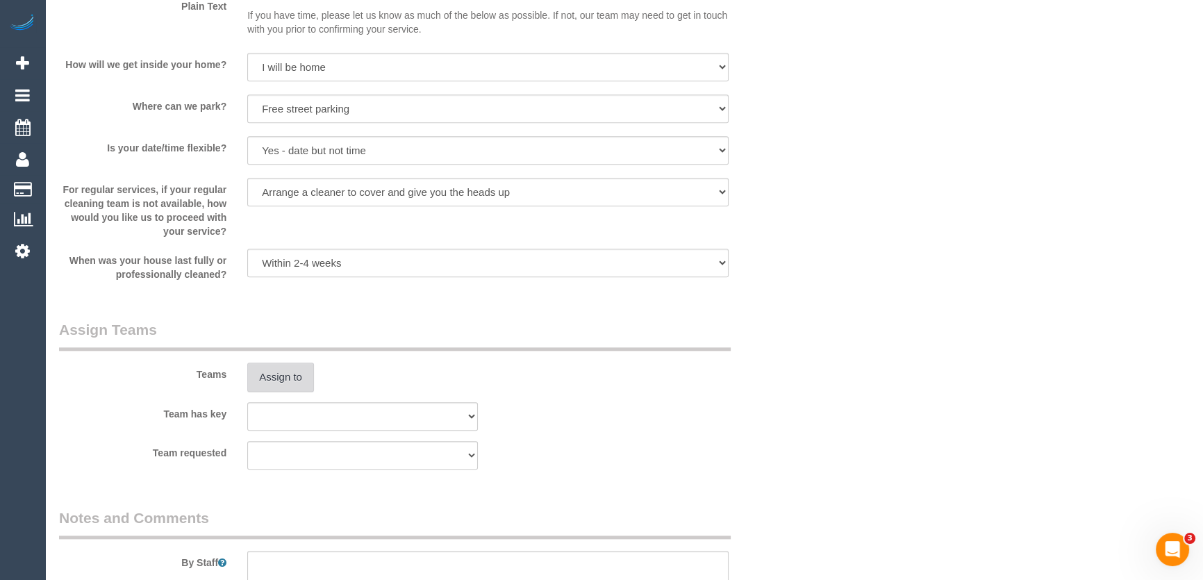
click at [274, 382] on button "Assign to" at bounding box center [280, 377] width 67 height 29
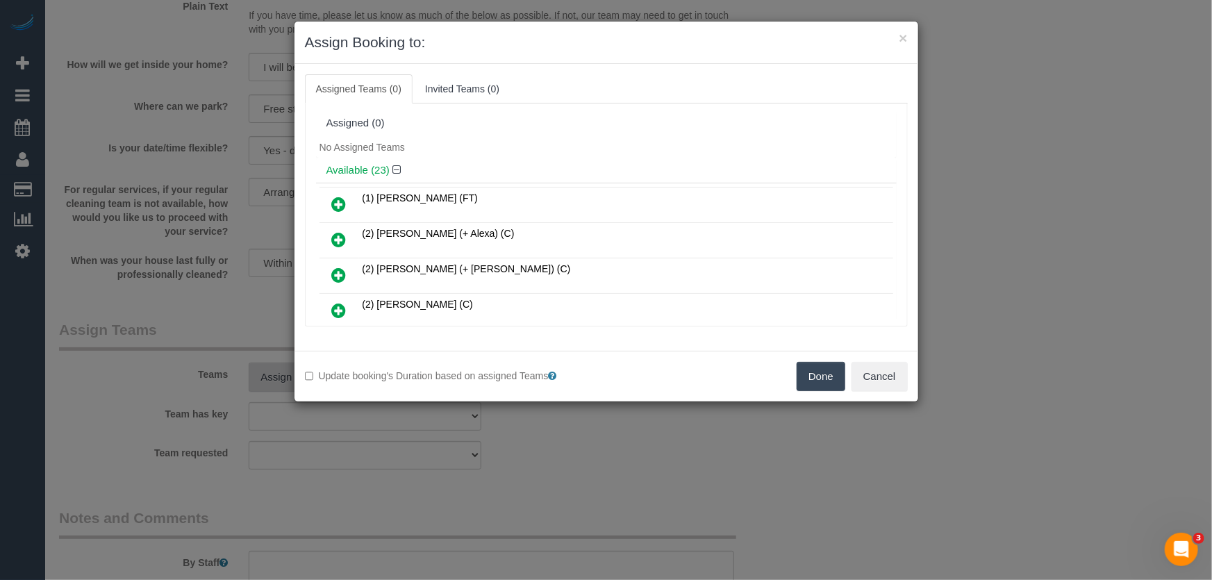
scroll to position [1301, 0]
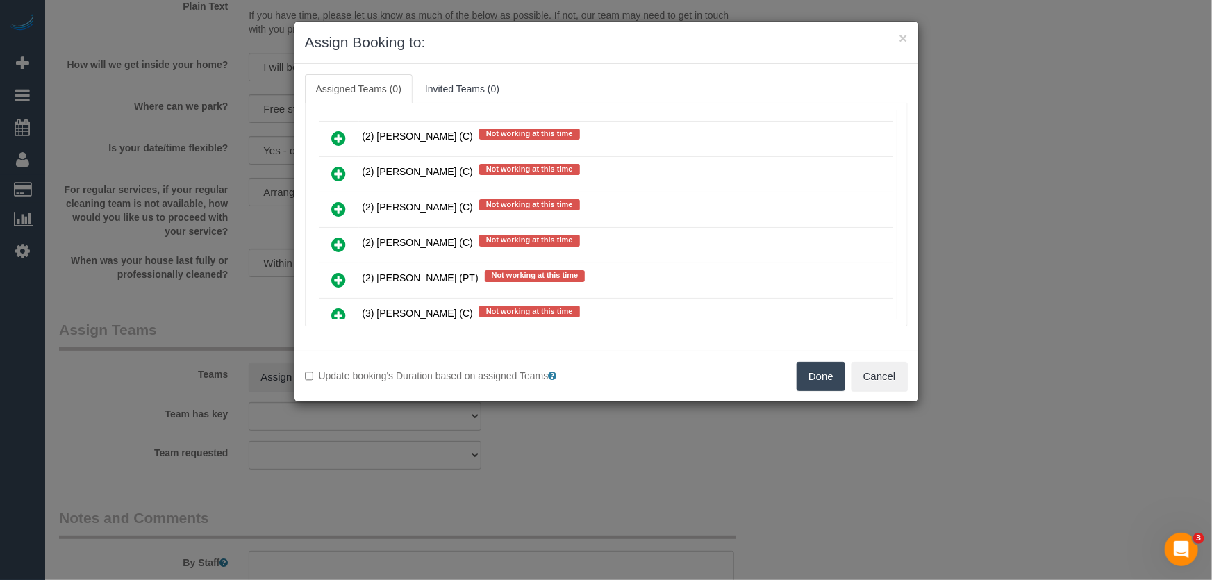
click at [336, 236] on icon at bounding box center [339, 244] width 15 height 17
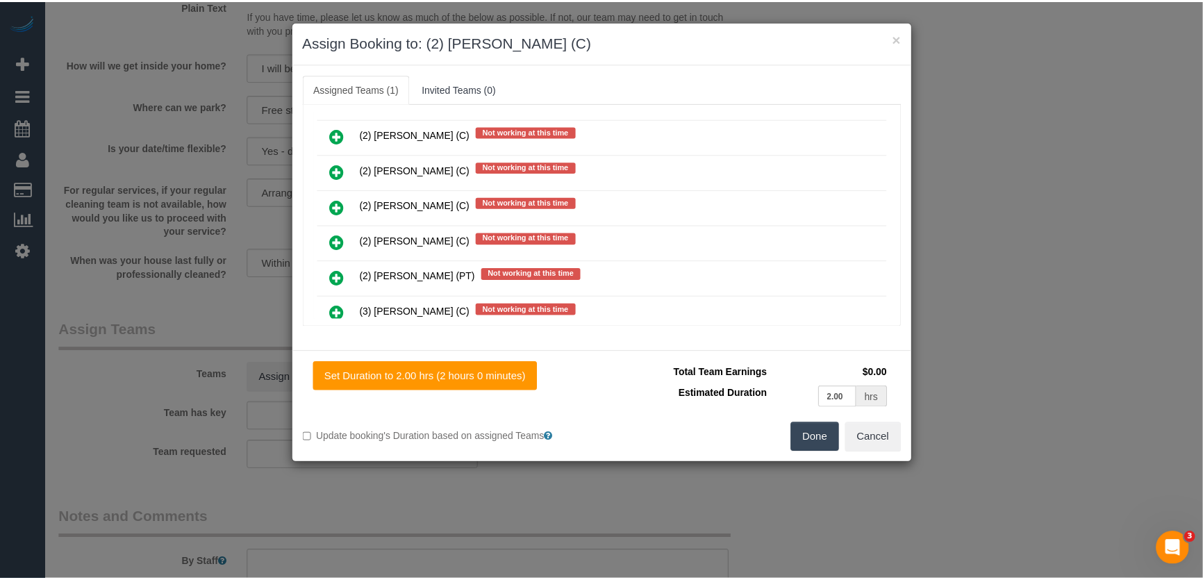
scroll to position [1333, 0]
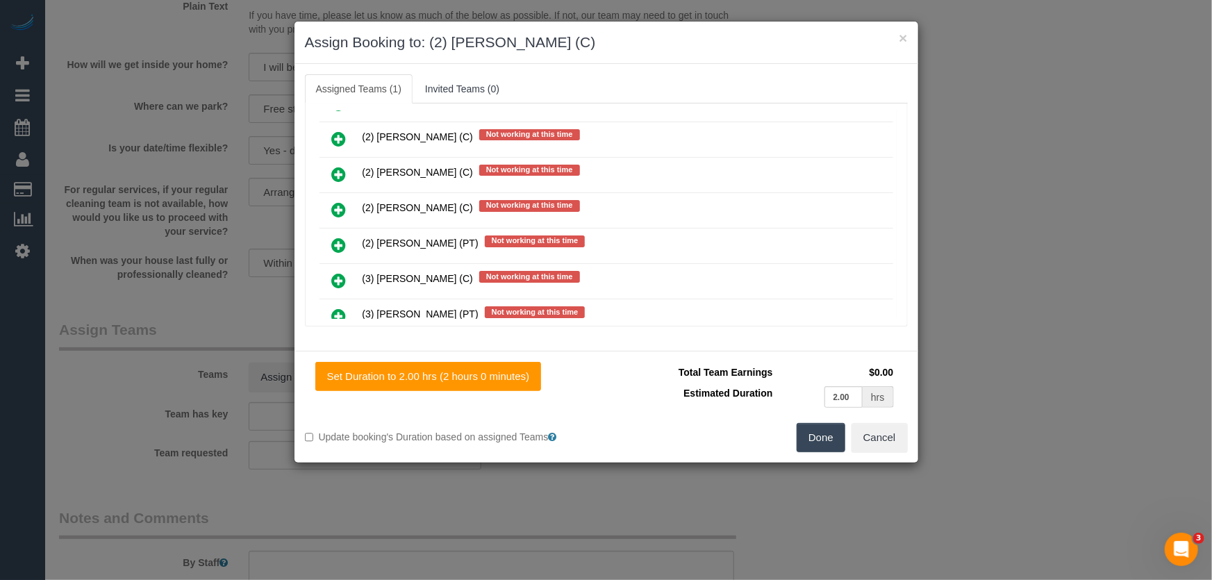
click at [819, 440] on button "Done" at bounding box center [821, 437] width 49 height 29
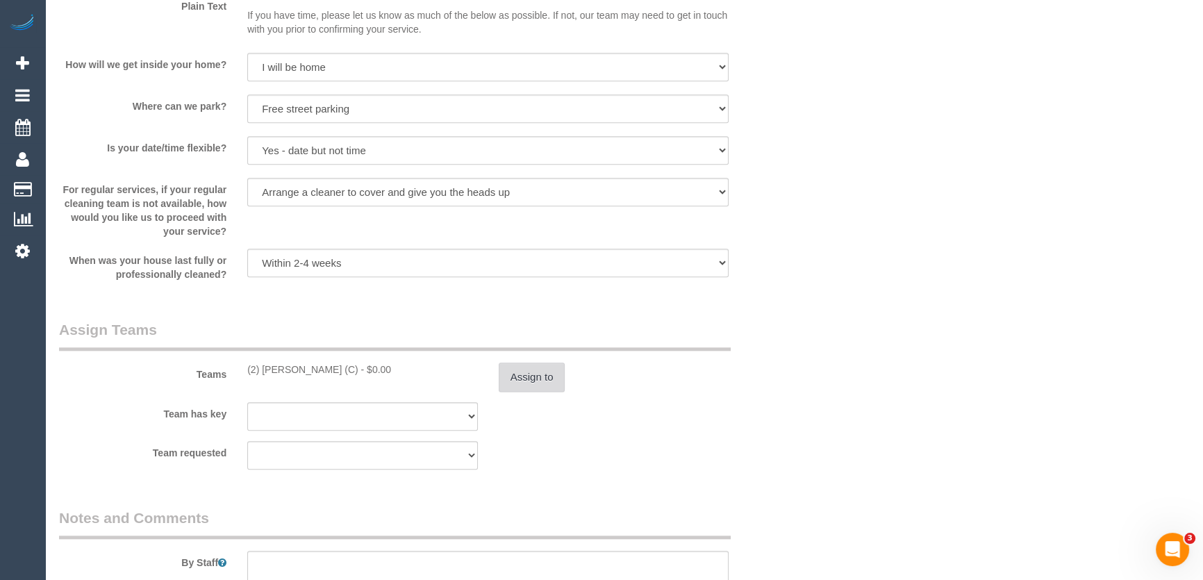
click at [529, 387] on button "Assign to" at bounding box center [532, 377] width 67 height 29
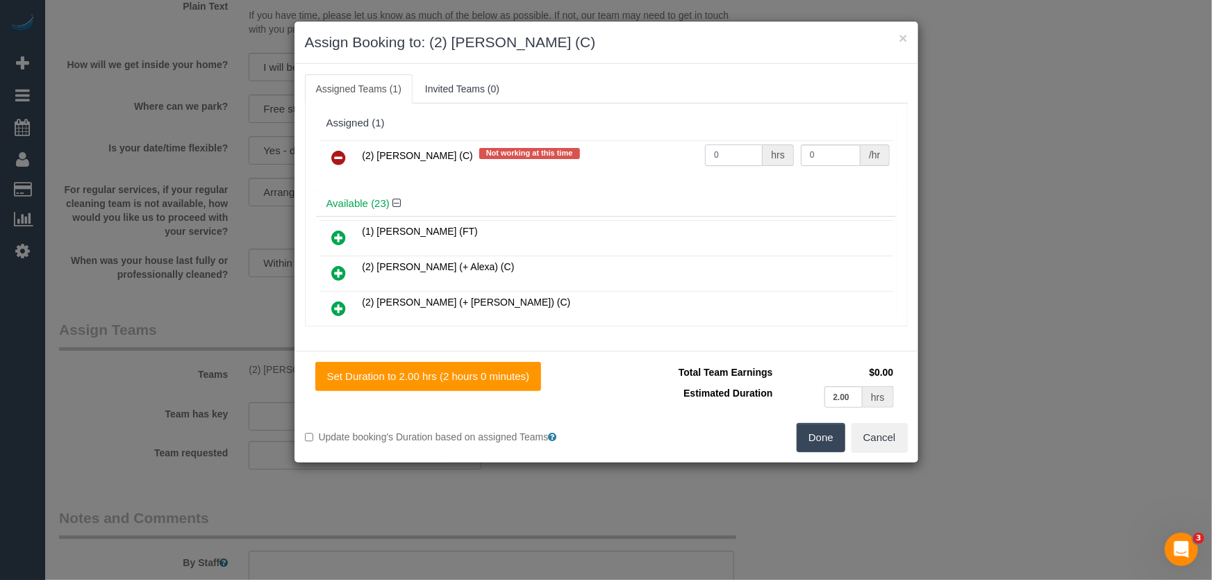
click at [730, 151] on input "0" at bounding box center [734, 156] width 58 height 22
type input "2"
type input "37.5"
click at [828, 439] on button "Done" at bounding box center [821, 437] width 49 height 29
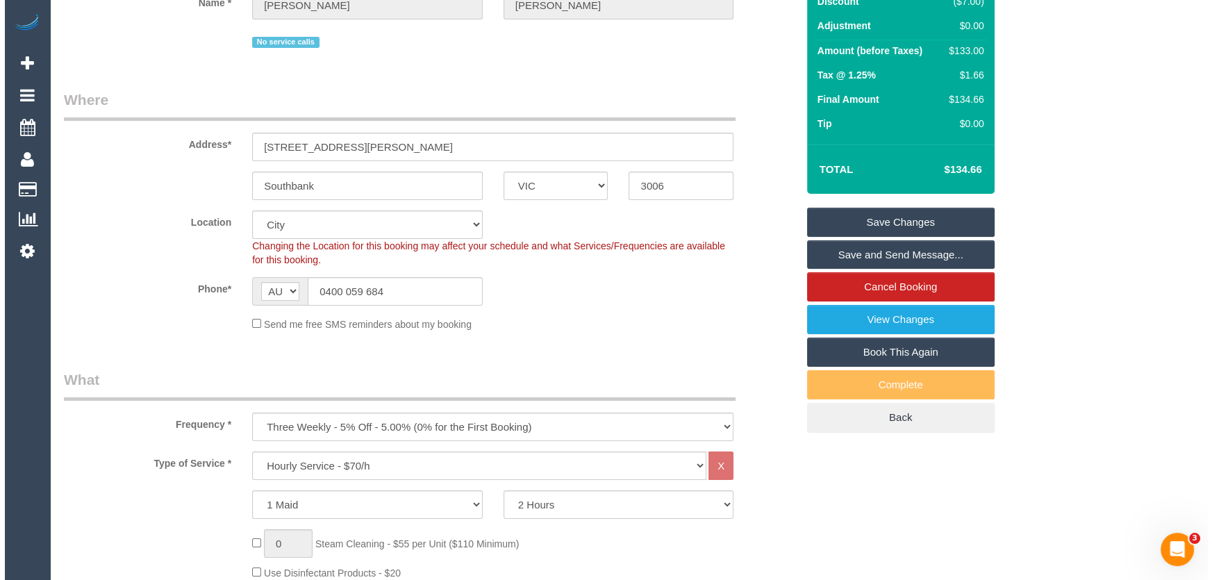
scroll to position [0, 0]
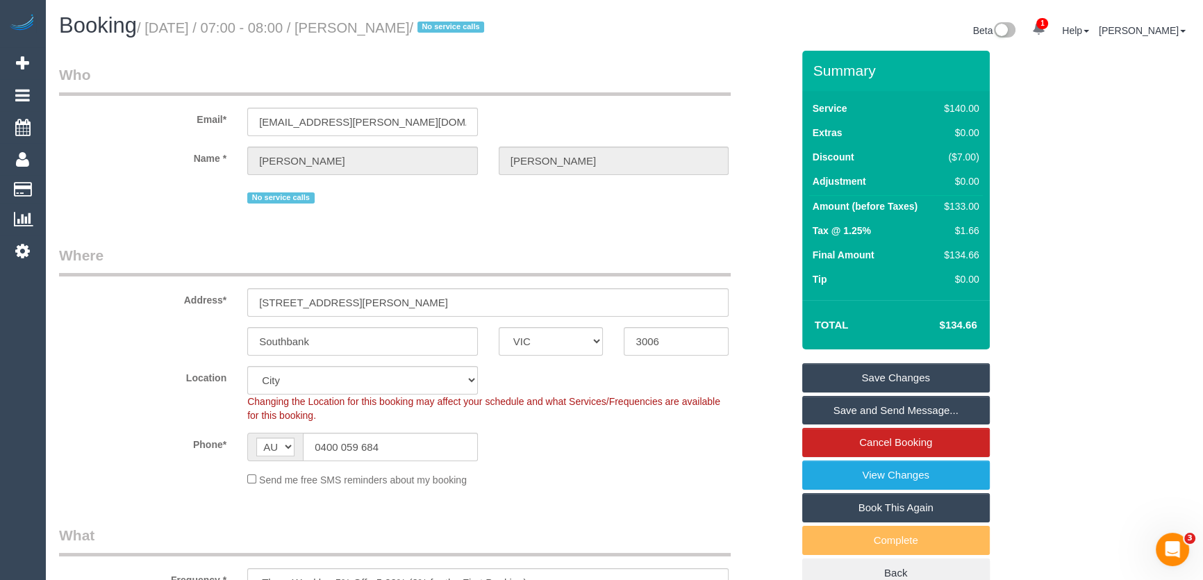
click at [365, 31] on small "/ [DATE] / 07:00 - 08:00 / [PERSON_NAME] / No service calls" at bounding box center [313, 27] width 352 height 15
copy small "[PERSON_NAME]"
click at [867, 409] on link "Save and Send Message..." at bounding box center [896, 410] width 188 height 29
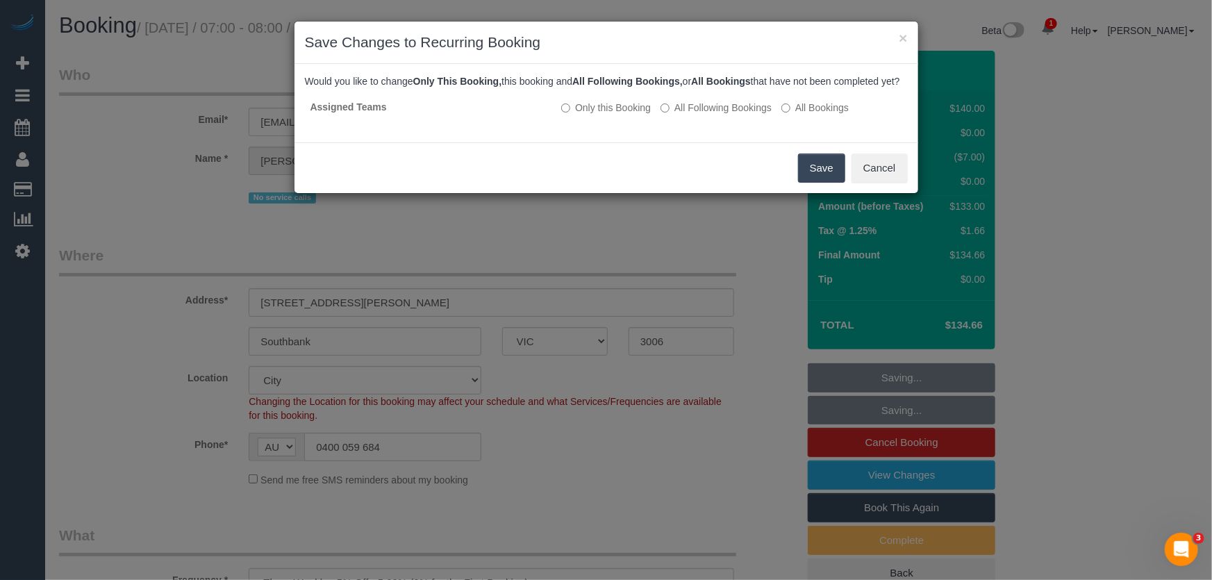
click at [827, 183] on button "Save" at bounding box center [821, 168] width 47 height 29
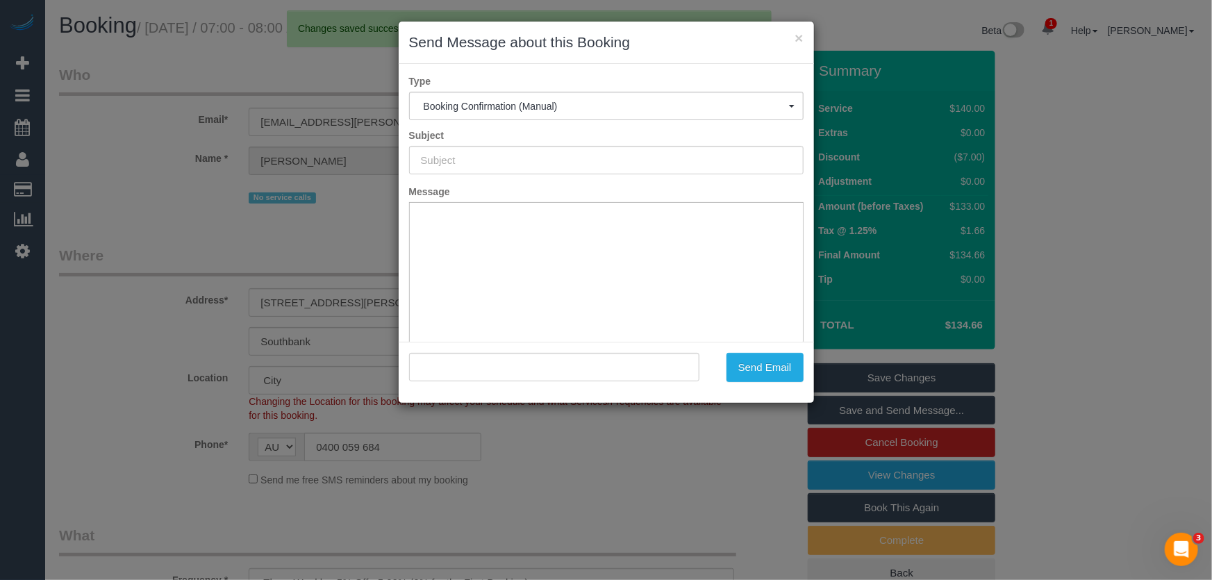
type input "Booking Confirmed"
type input ""[PERSON_NAME]" <[EMAIL_ADDRESS][PERSON_NAME][DOMAIN_NAME]>"
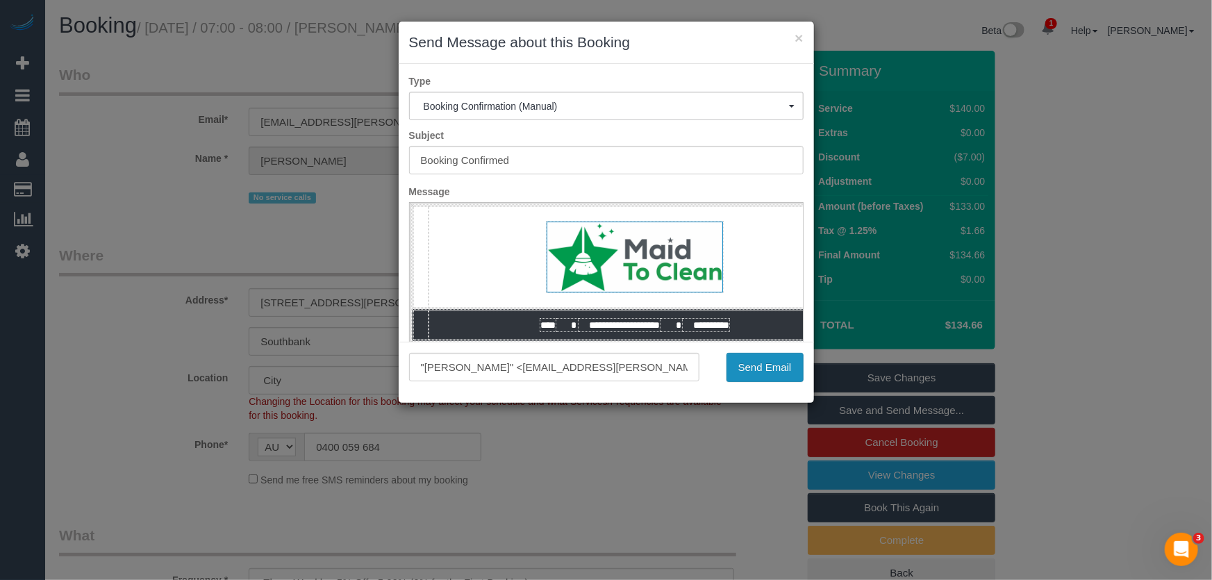
click at [766, 373] on button "Send Email" at bounding box center [765, 367] width 77 height 29
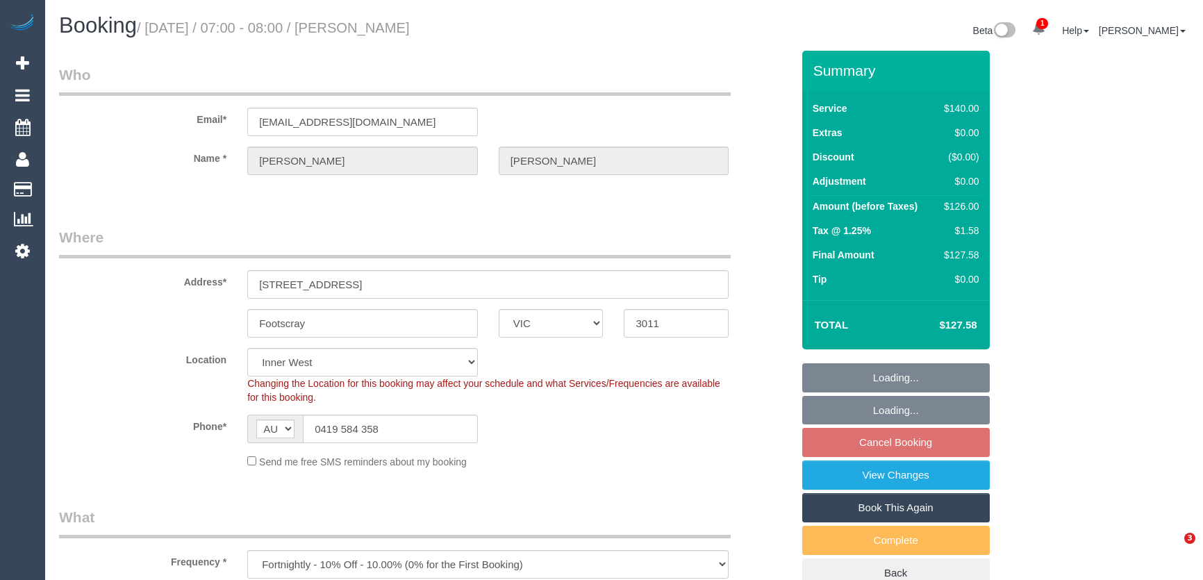
select select "VIC"
select select "string:stripe-pm_1PR9Ew2GScqysDRVt2IAFGly"
select select "number:28"
select select "number:14"
select select "number:18"
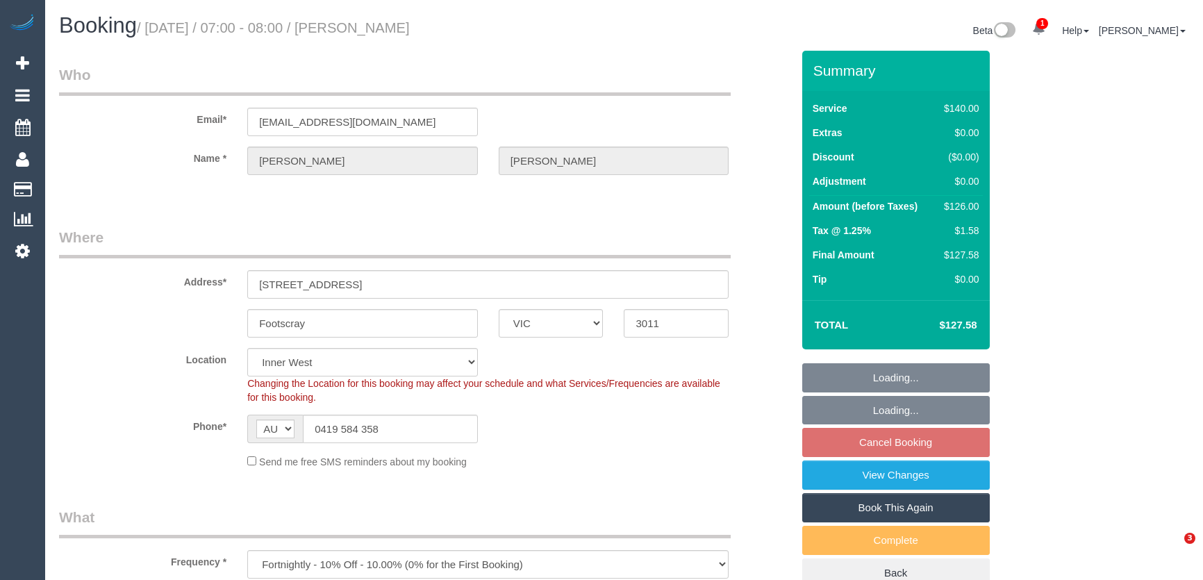
select select "number:24"
select select "number:34"
select select "number:11"
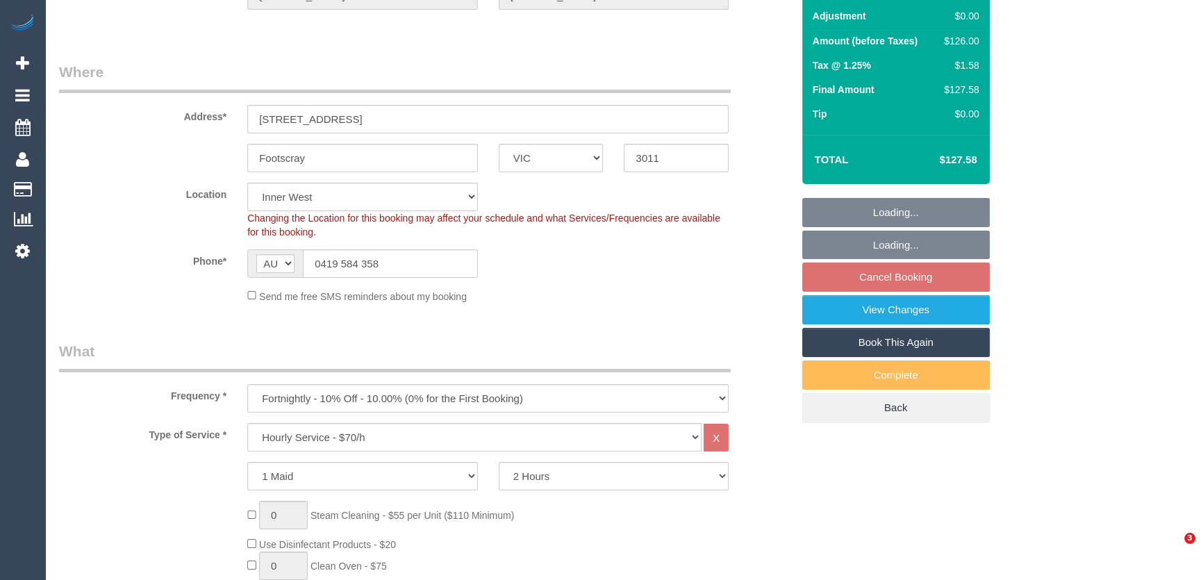
select select "spot1"
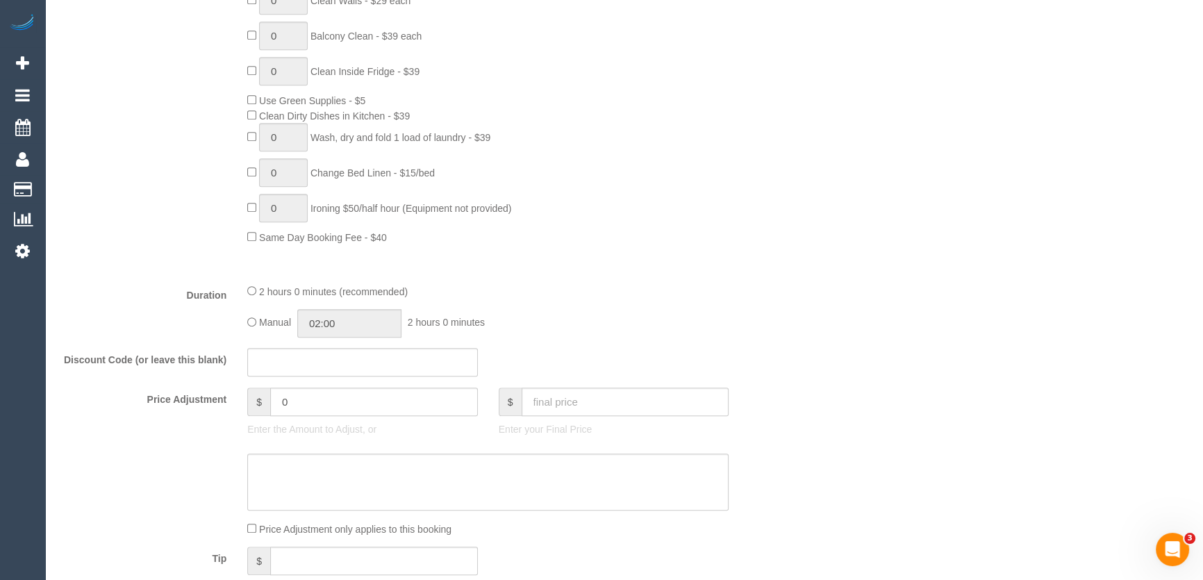
scroll to position [884, 0]
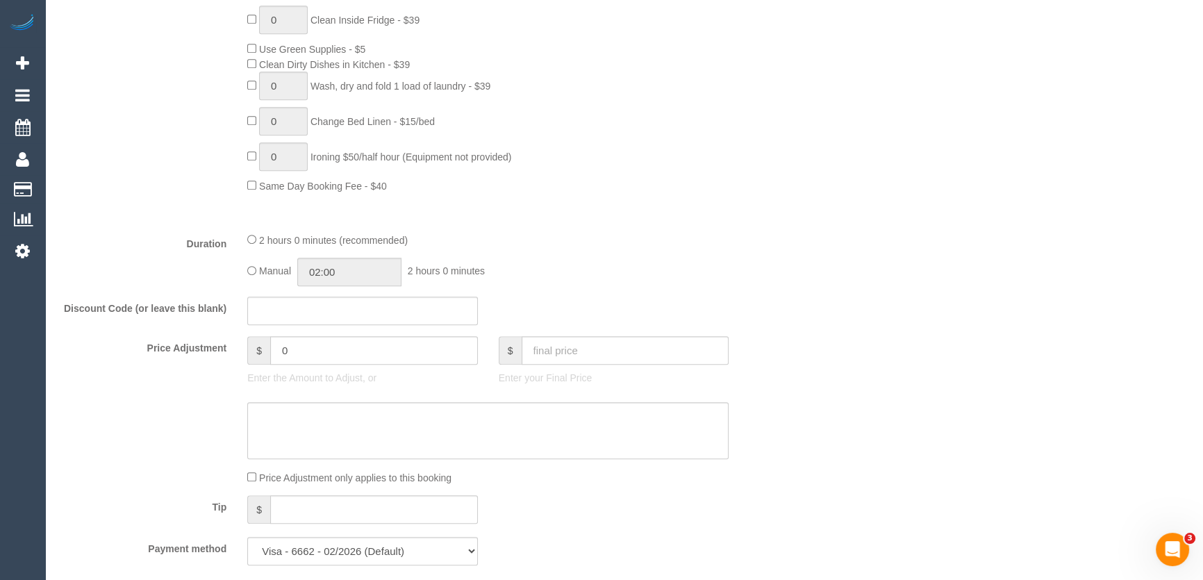
click at [276, 470] on div "Price Adjustment only applies to this booking" at bounding box center [488, 477] width 502 height 15
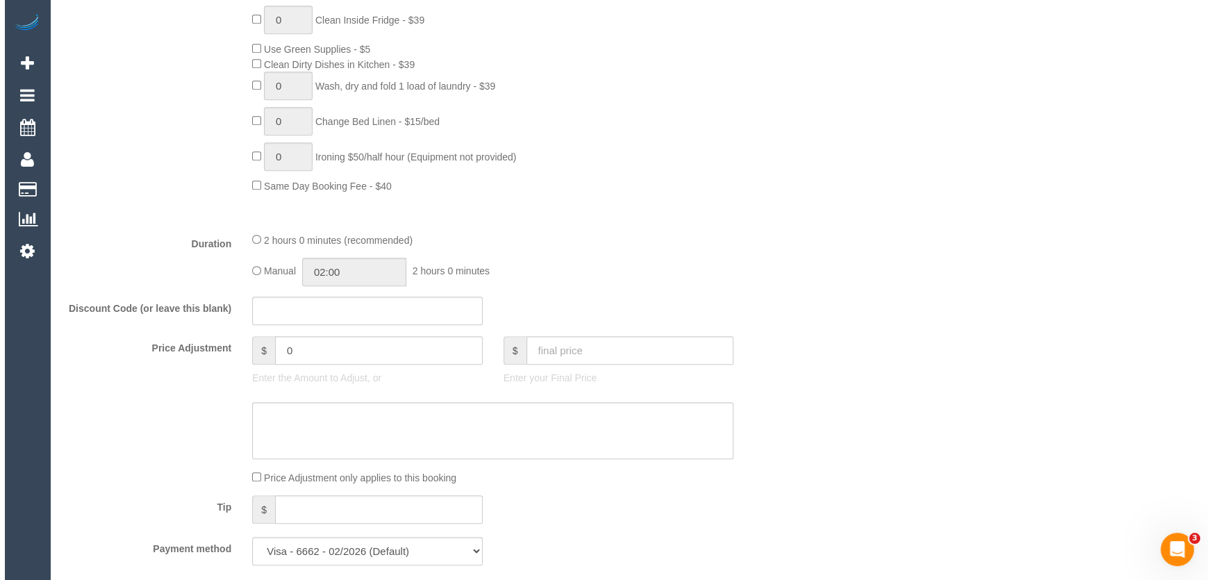
scroll to position [1768, 0]
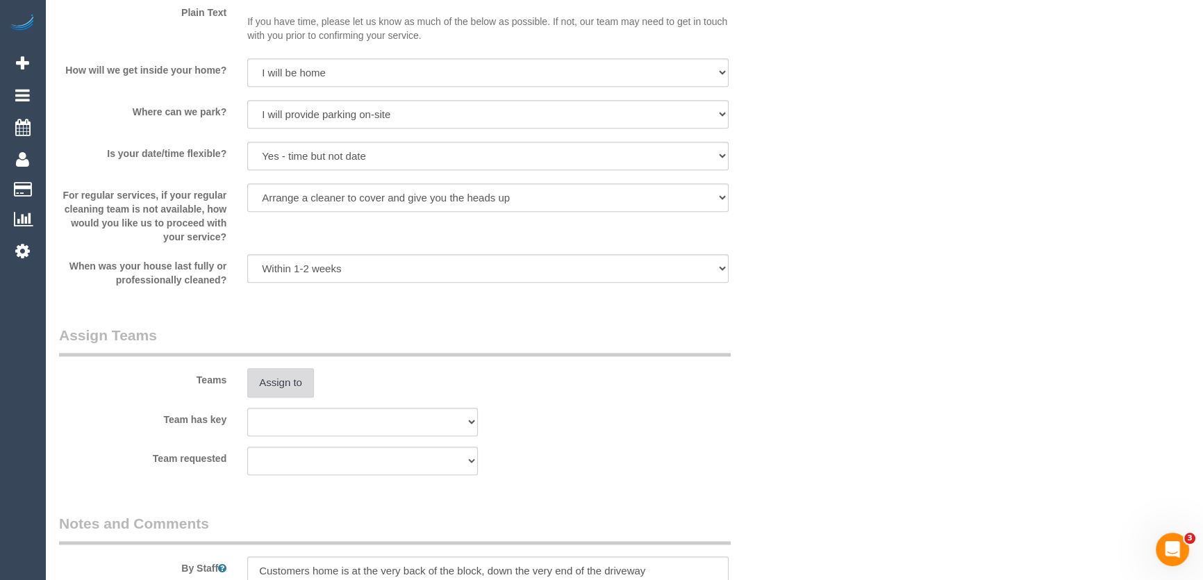
click at [281, 382] on button "Assign to" at bounding box center [280, 382] width 67 height 29
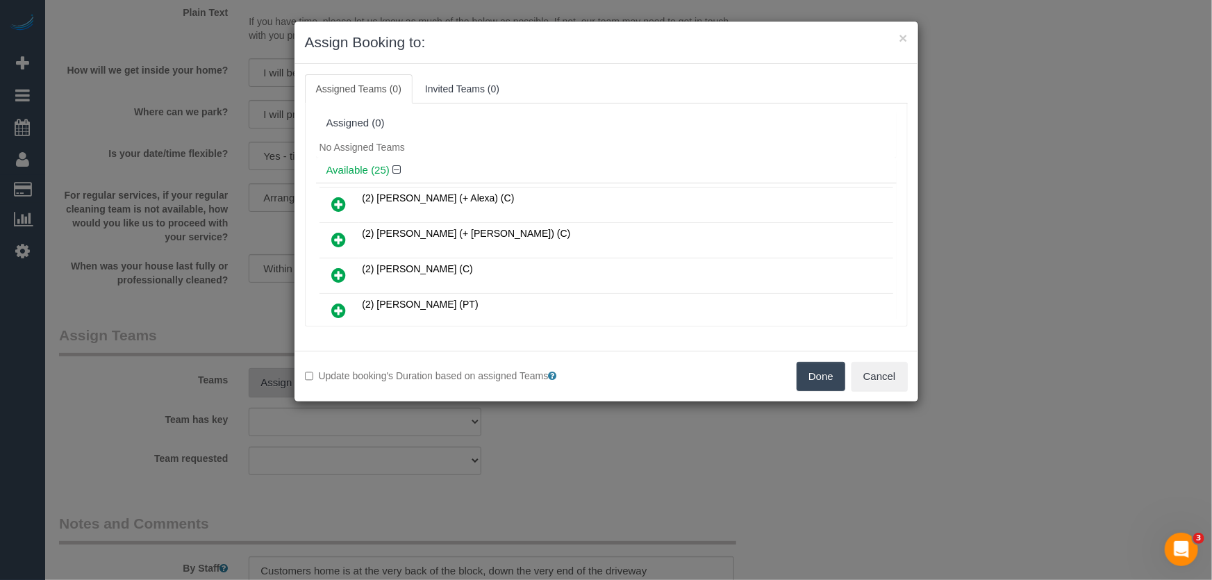
scroll to position [331, 0]
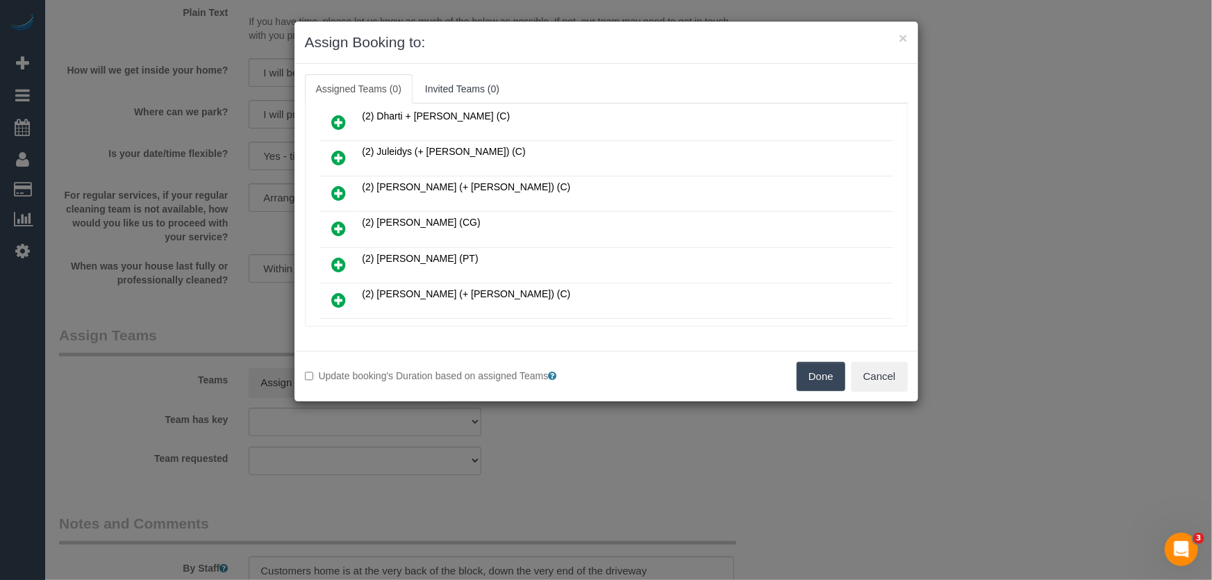
click at [335, 220] on icon at bounding box center [339, 228] width 15 height 17
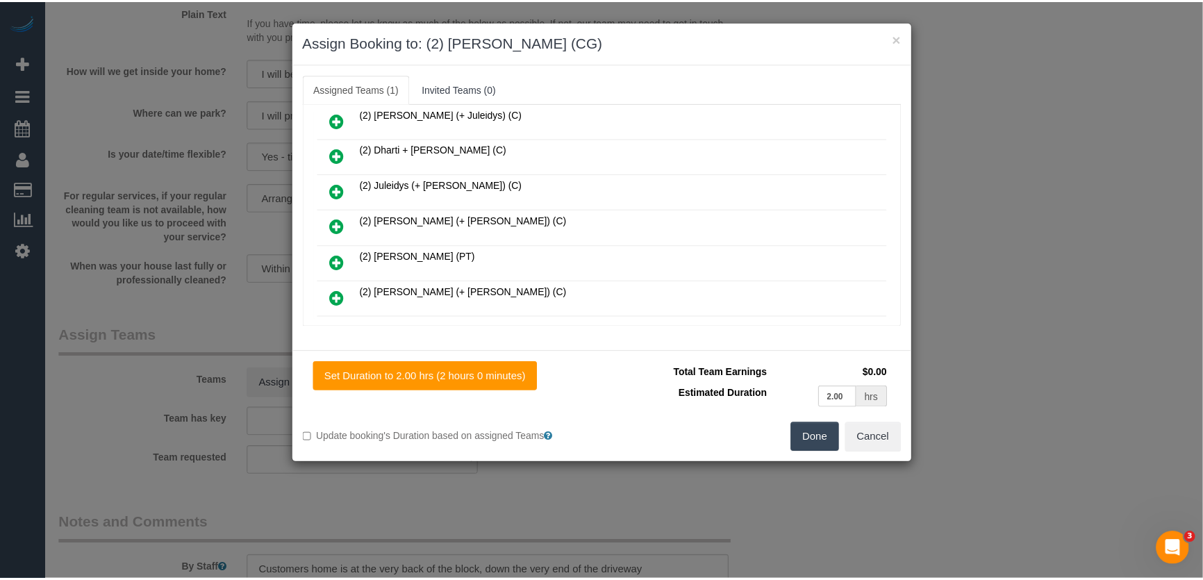
scroll to position [363, 0]
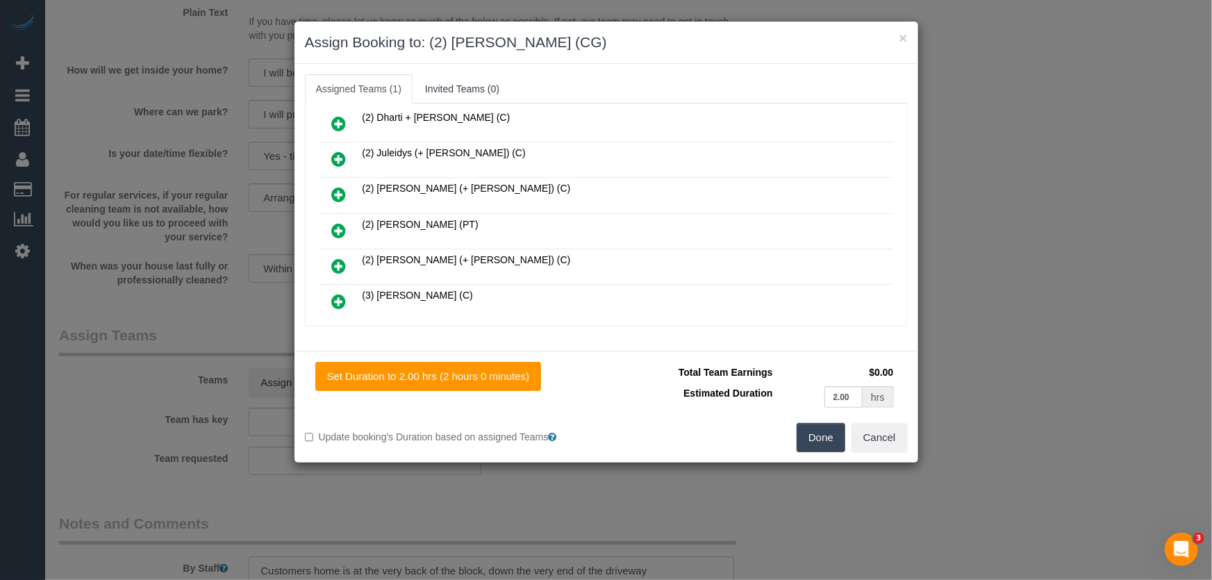
click at [824, 440] on button "Done" at bounding box center [821, 437] width 49 height 29
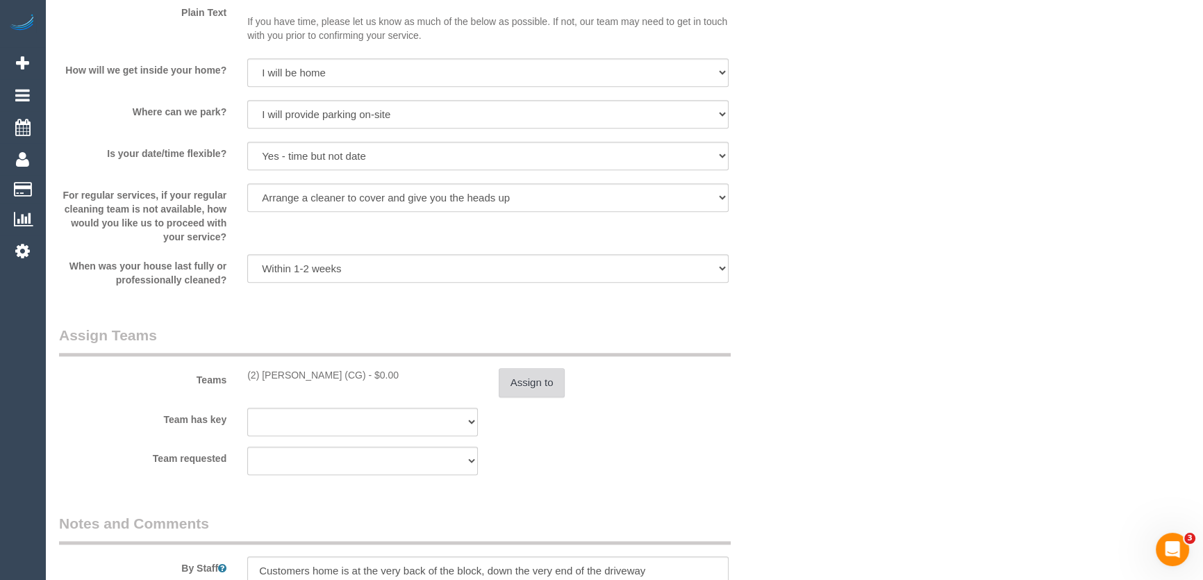
click at [547, 383] on button "Assign to" at bounding box center [532, 382] width 67 height 29
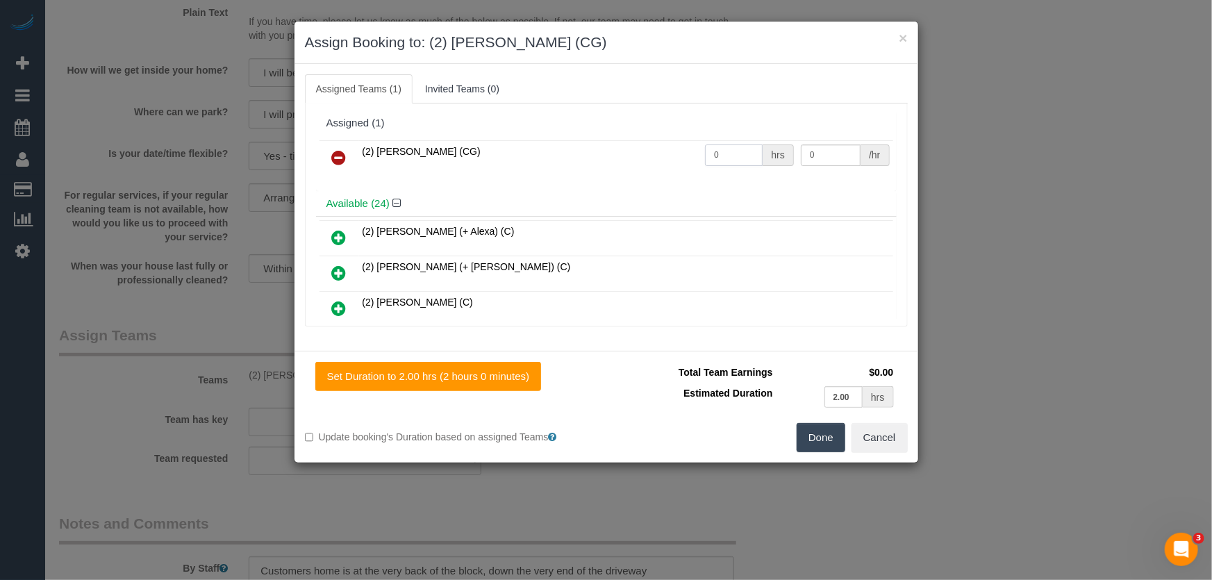
click at [730, 153] on input "0" at bounding box center [734, 156] width 58 height 22
type input "2"
type input "41.25"
click at [825, 431] on button "Done" at bounding box center [821, 437] width 49 height 29
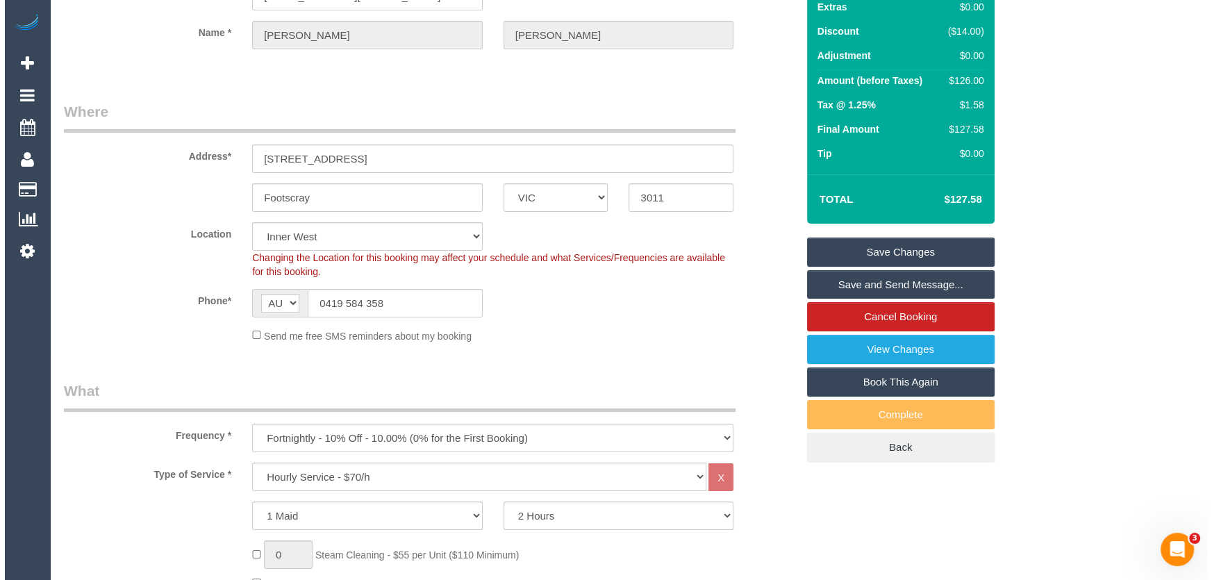
scroll to position [0, 0]
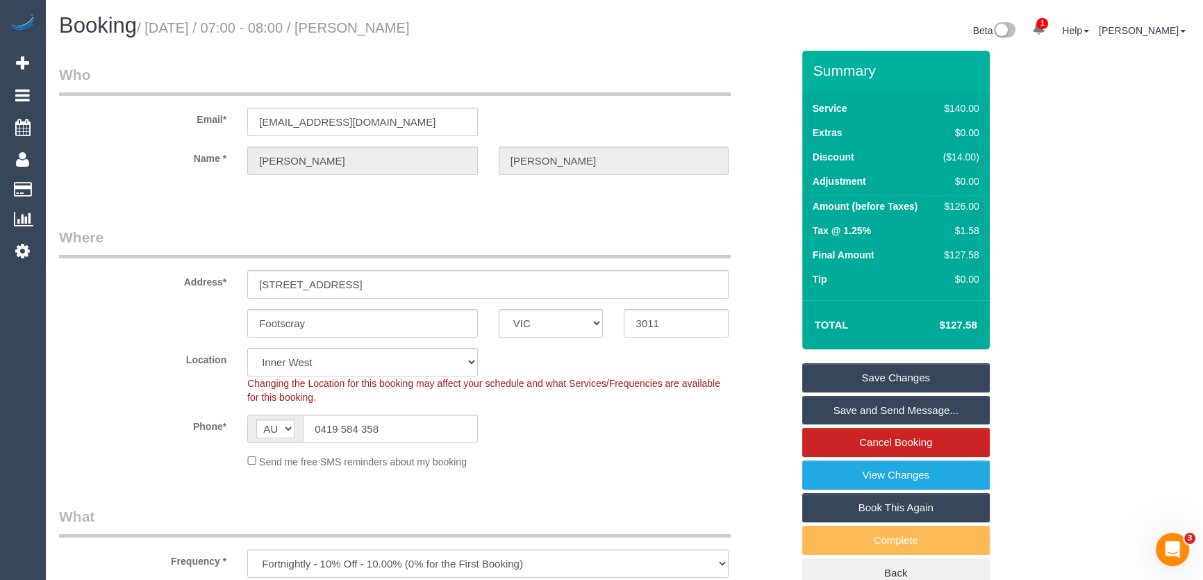
click at [376, 26] on small "/ August 26, 2025 / 07:00 - 08:00 / Michelle Jones" at bounding box center [273, 27] width 273 height 15
copy small "Michelle Jones"
click at [834, 412] on link "Save and Send Message..." at bounding box center [896, 410] width 188 height 29
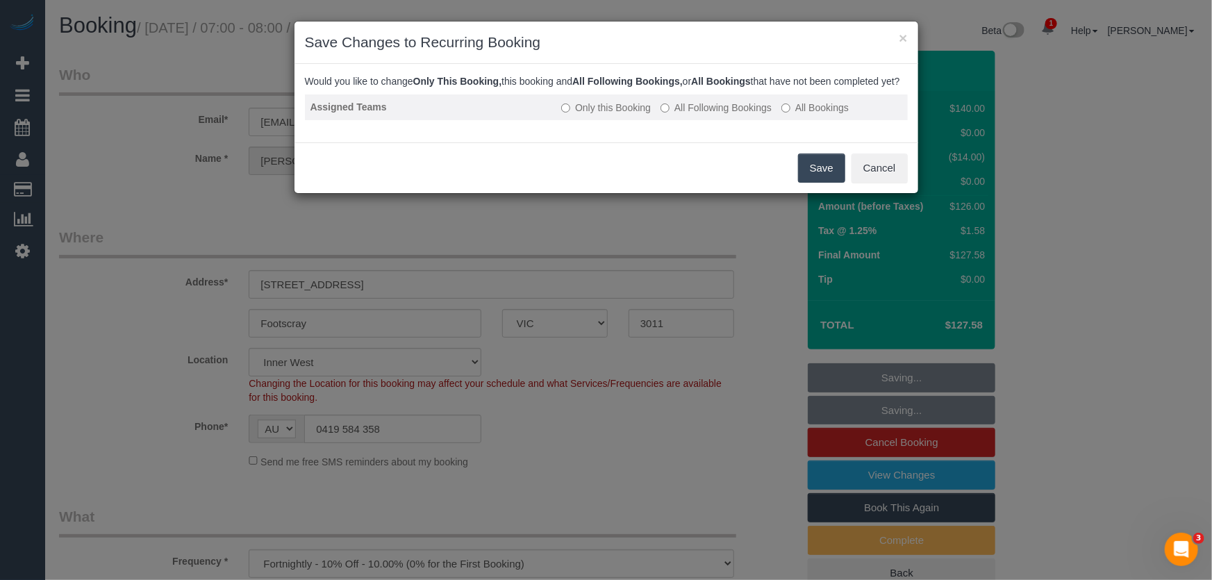
click at [730, 115] on label "All Following Bookings" at bounding box center [716, 108] width 111 height 14
click at [802, 183] on button "Save" at bounding box center [821, 168] width 47 height 29
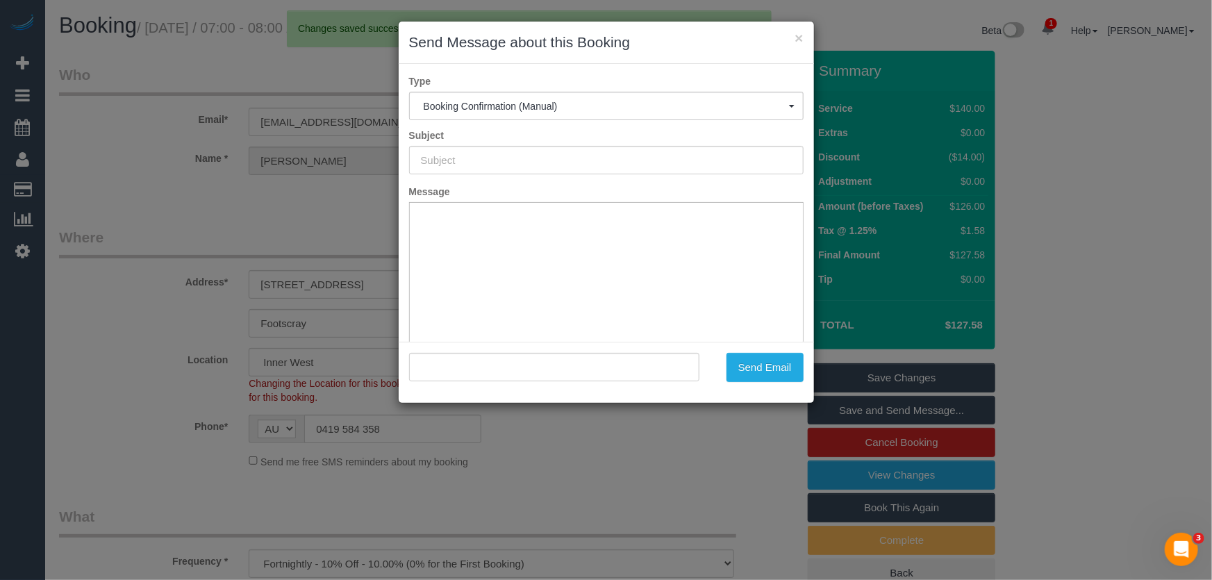
type input "Booking Confirmed"
type input ""Michelle Jones" <meish_j@hotmail.com>"
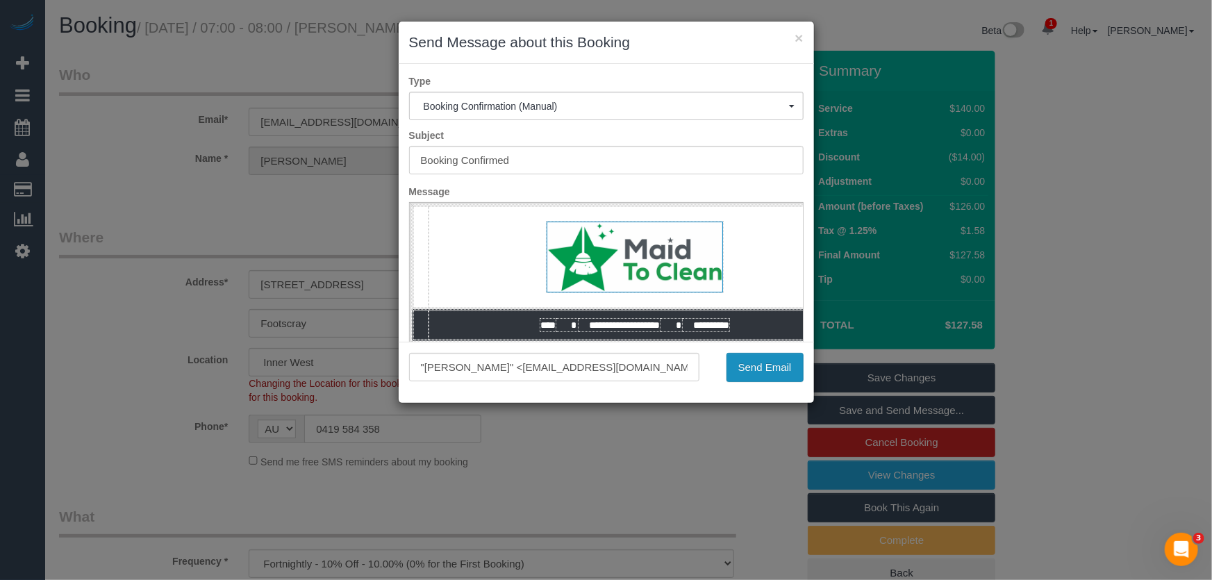
click at [762, 370] on button "Send Email" at bounding box center [765, 367] width 77 height 29
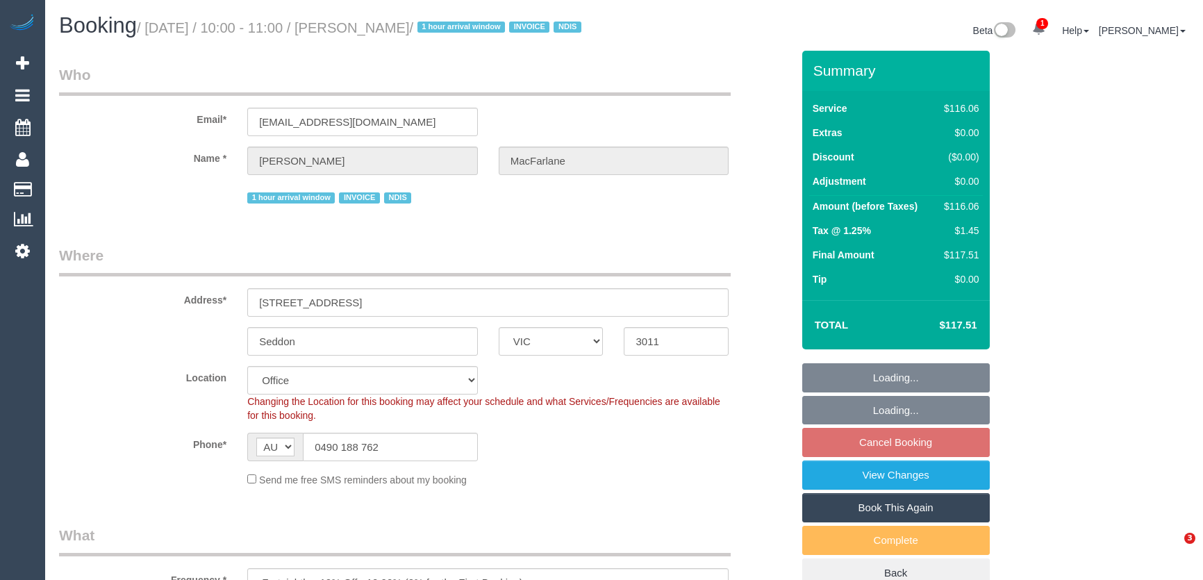
select select "VIC"
select select "string:check"
select select "object:560"
select select "number:29"
select select "number:14"
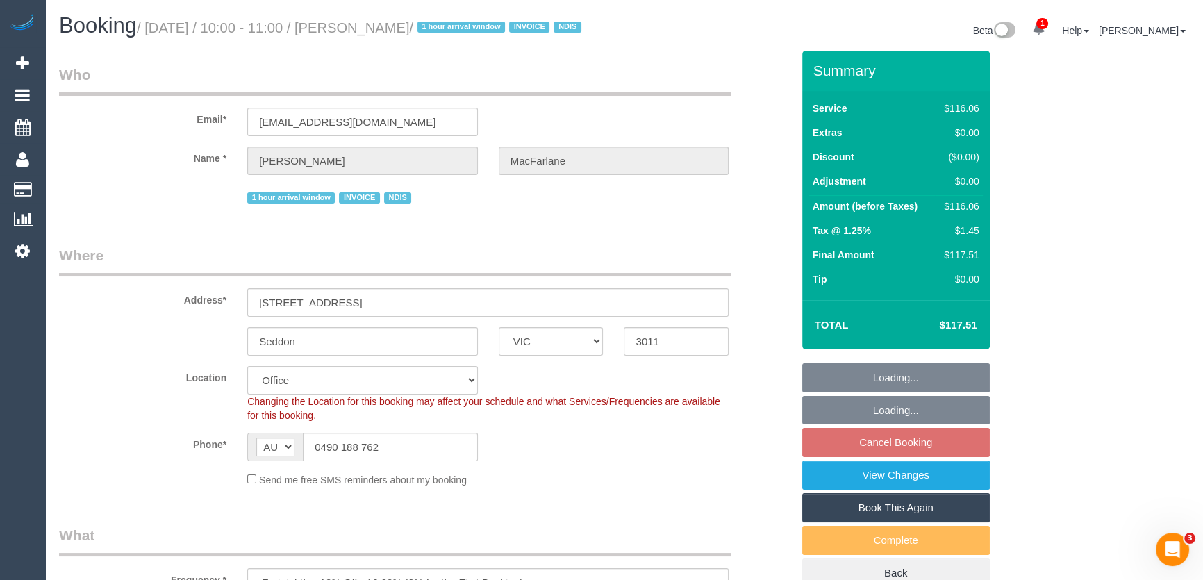
select select "number:19"
select select "number:25"
select select "number:35"
select select "number:13"
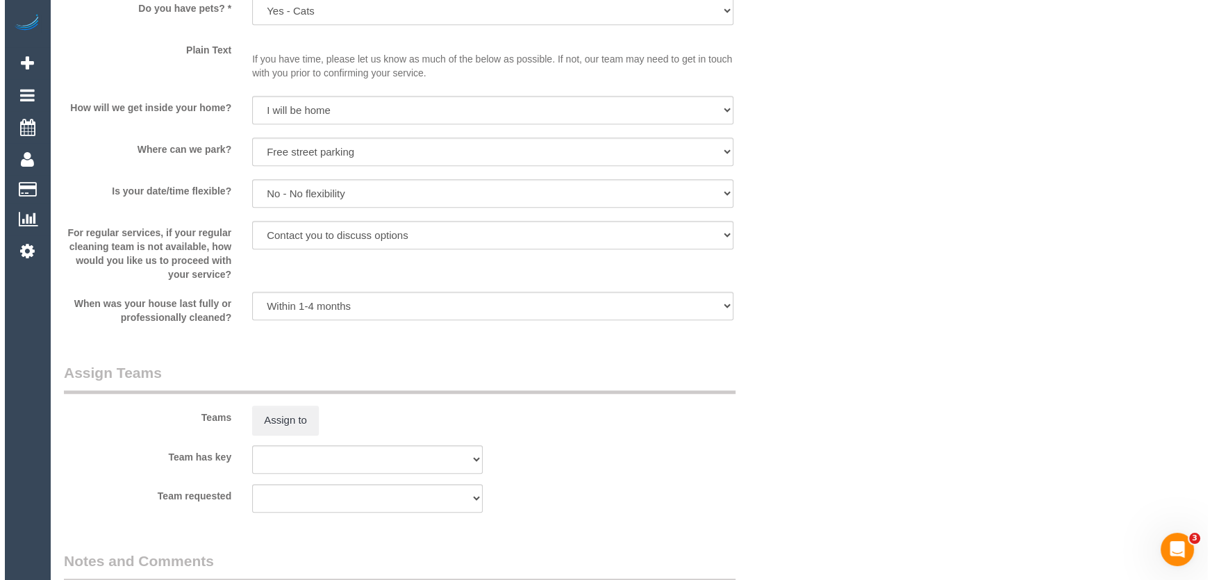
scroll to position [1515, 0]
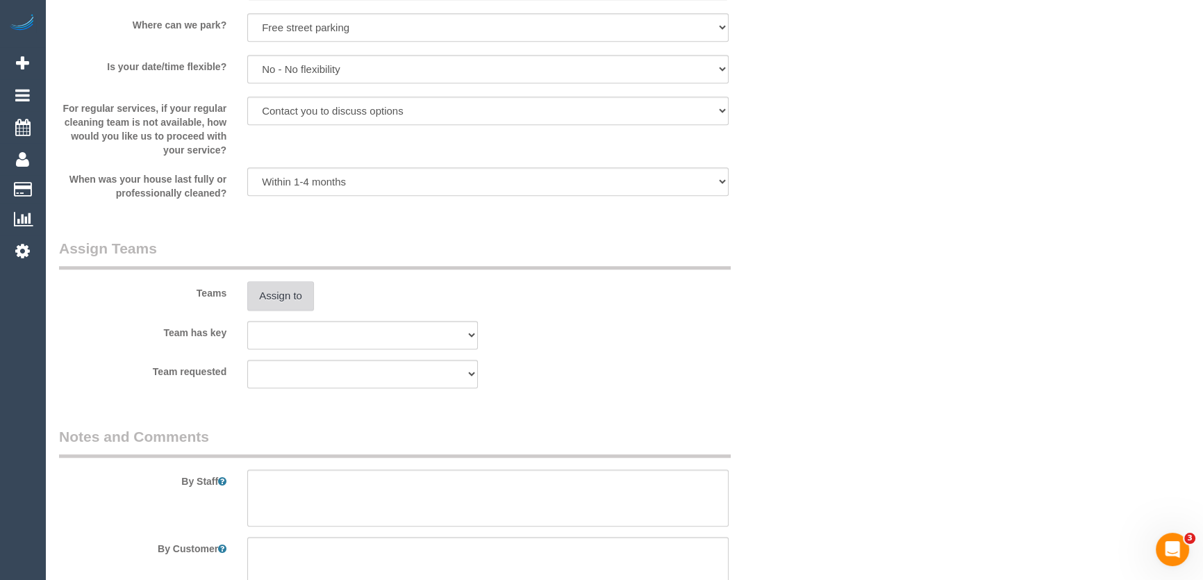
click at [285, 311] on button "Assign to" at bounding box center [280, 295] width 67 height 29
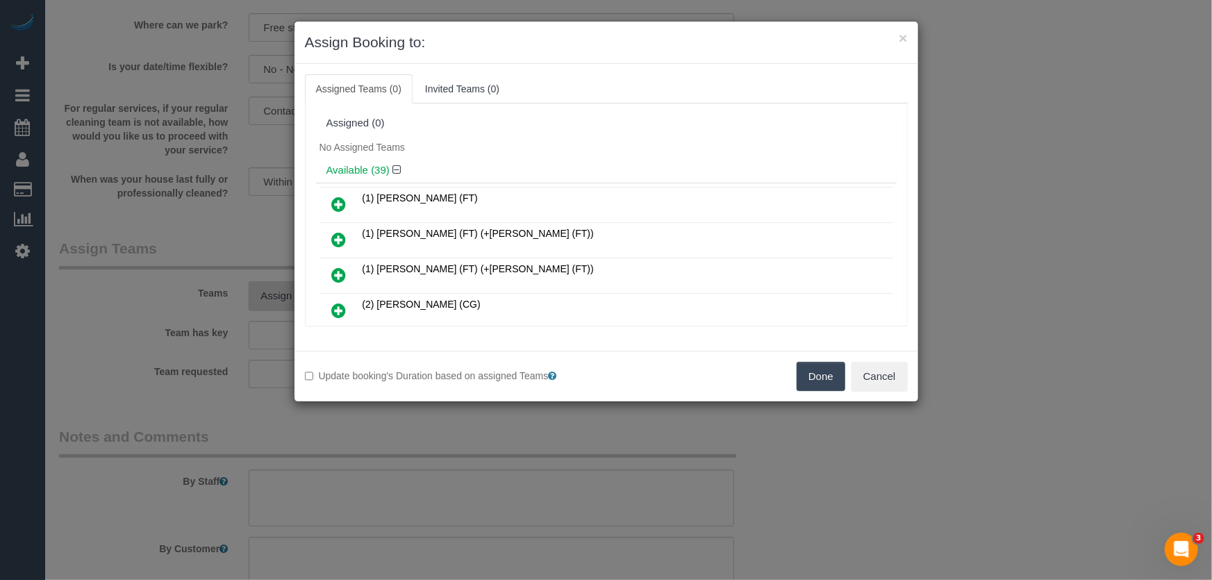
scroll to position [261, 0]
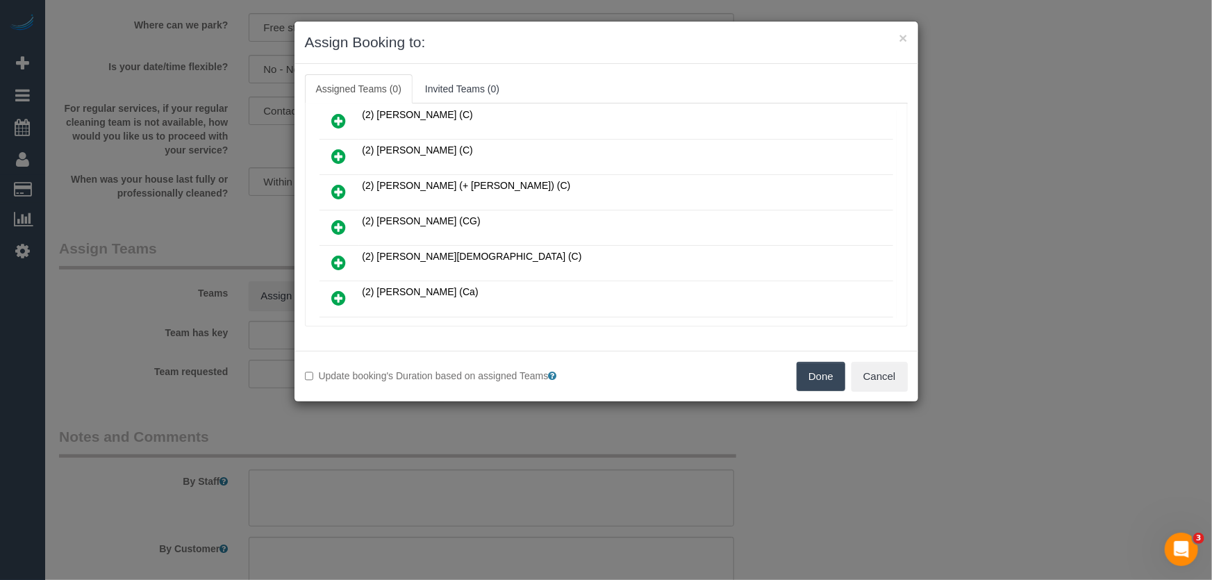
click at [338, 226] on icon at bounding box center [339, 227] width 15 height 17
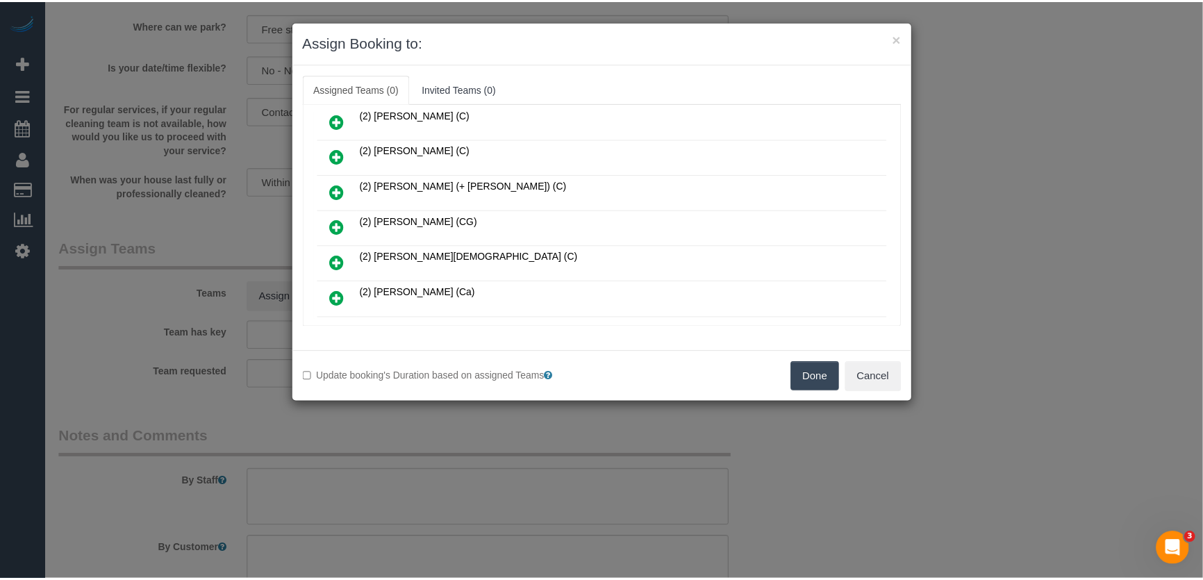
scroll to position [293, 0]
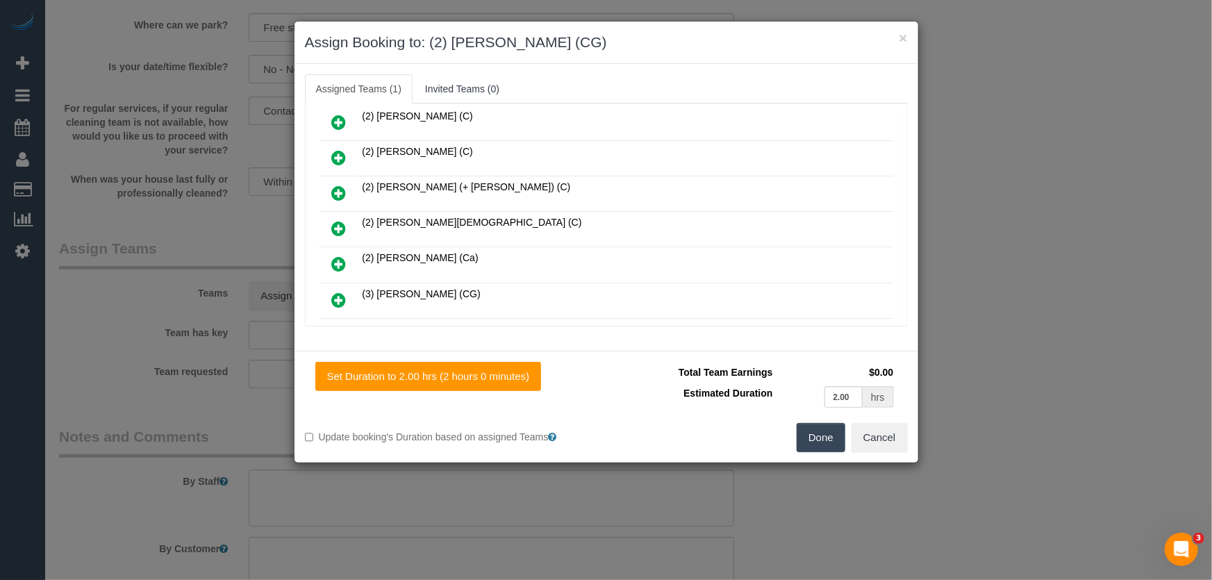
click at [827, 446] on button "Done" at bounding box center [821, 437] width 49 height 29
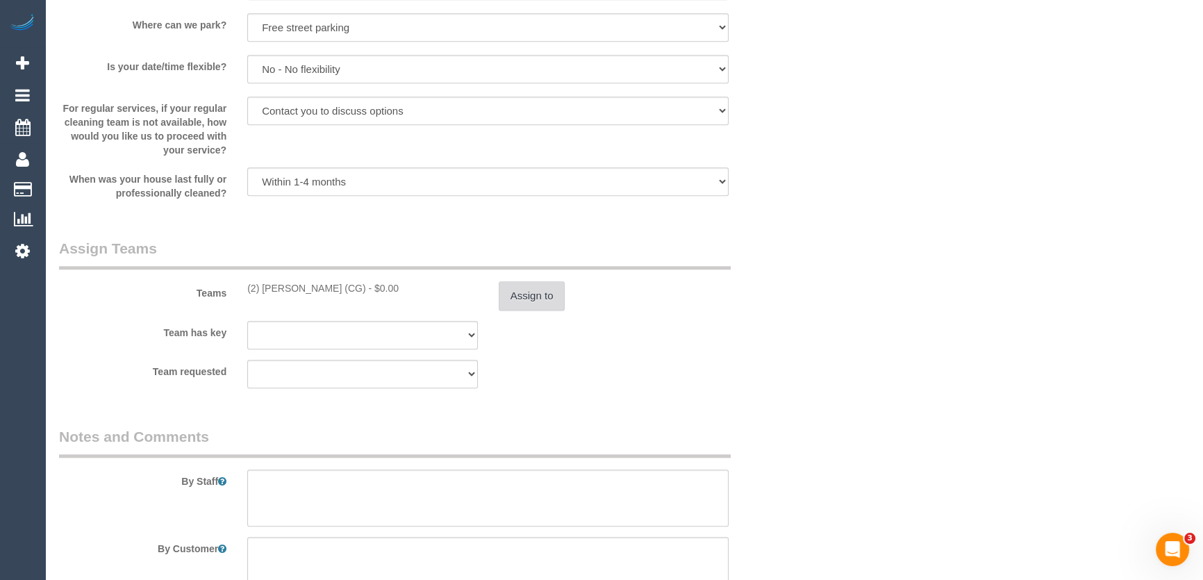
click at [518, 306] on button "Assign to" at bounding box center [532, 295] width 67 height 29
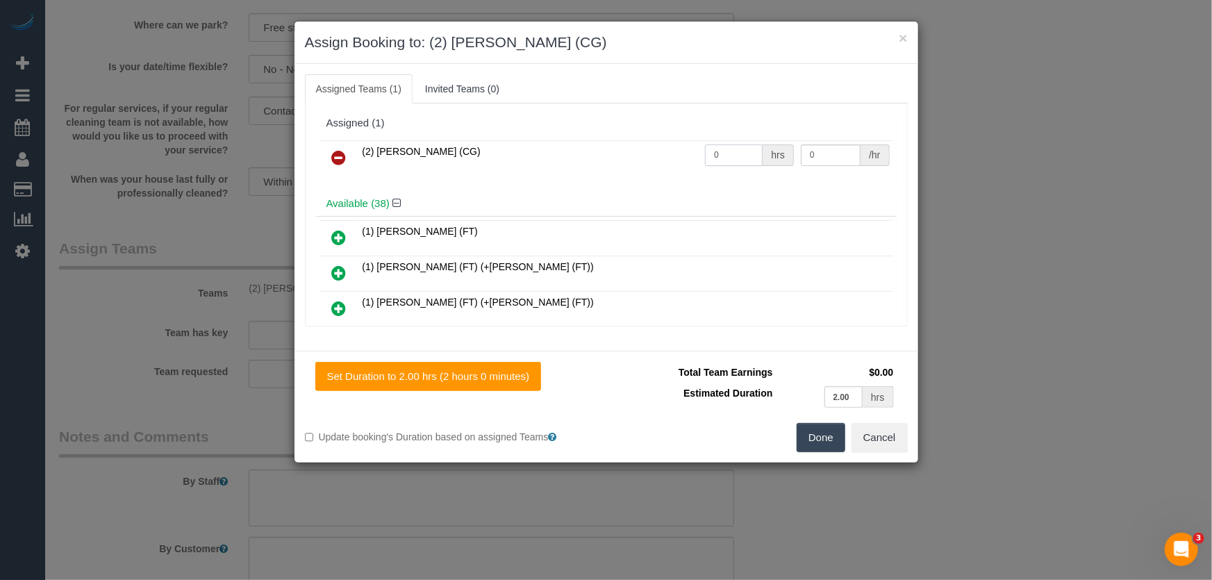
click at [723, 156] on input "0" at bounding box center [734, 156] width 58 height 22
type input "2"
type input "41.25"
click at [822, 440] on button "Done" at bounding box center [821, 437] width 49 height 29
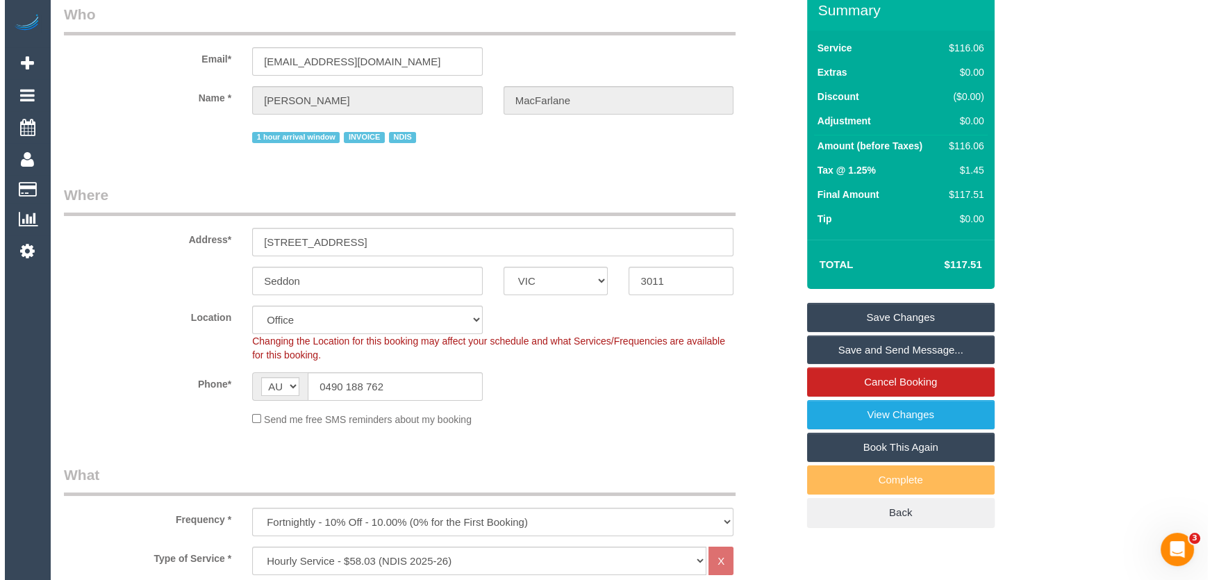
scroll to position [0, 0]
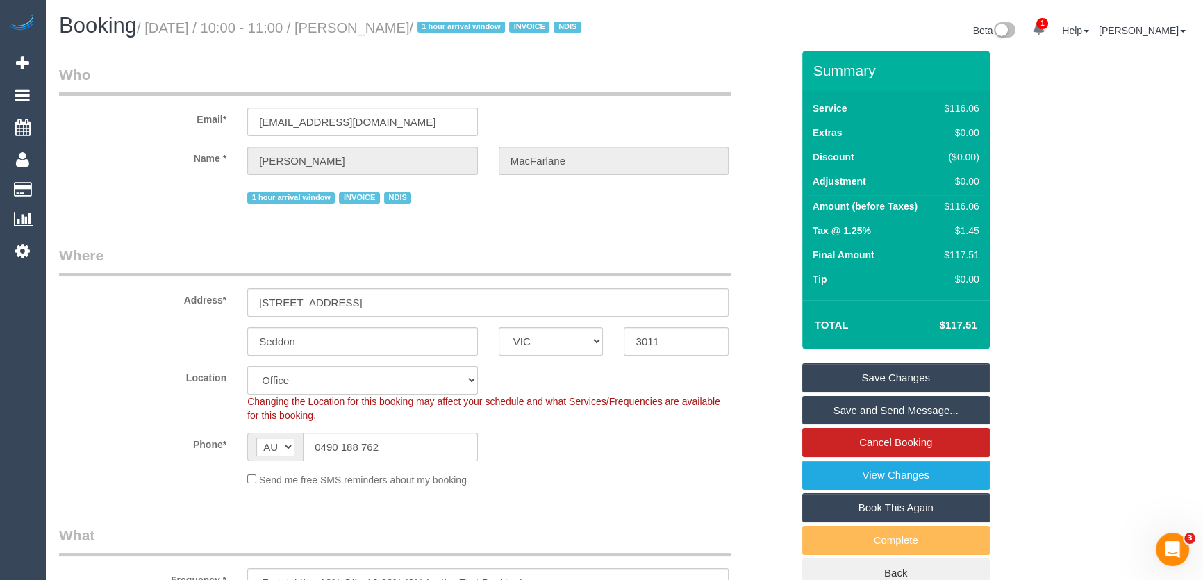
click at [368, 31] on small "/ [DATE] / 10:00 - 11:00 / [PERSON_NAME] / 1 hour arrival window INVOICE NDIS" at bounding box center [361, 27] width 449 height 15
copy small "Lara MacFarlane"
click at [878, 422] on link "Save and Send Message..." at bounding box center [896, 410] width 188 height 29
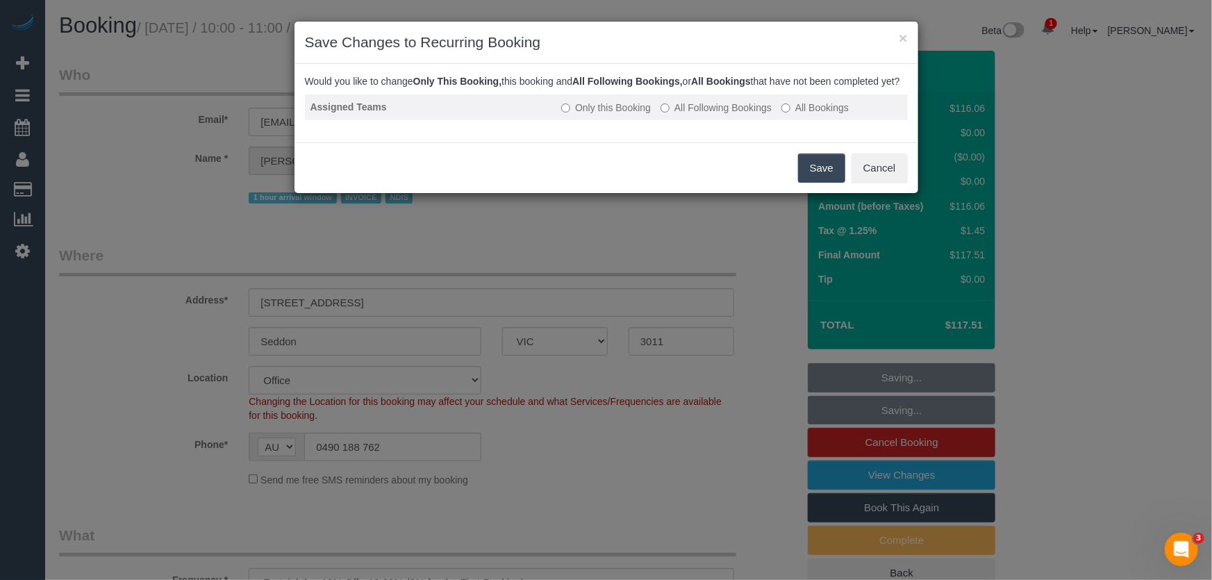
click at [695, 115] on label "All Following Bookings" at bounding box center [716, 108] width 111 height 14
click at [819, 183] on button "Save" at bounding box center [821, 168] width 47 height 29
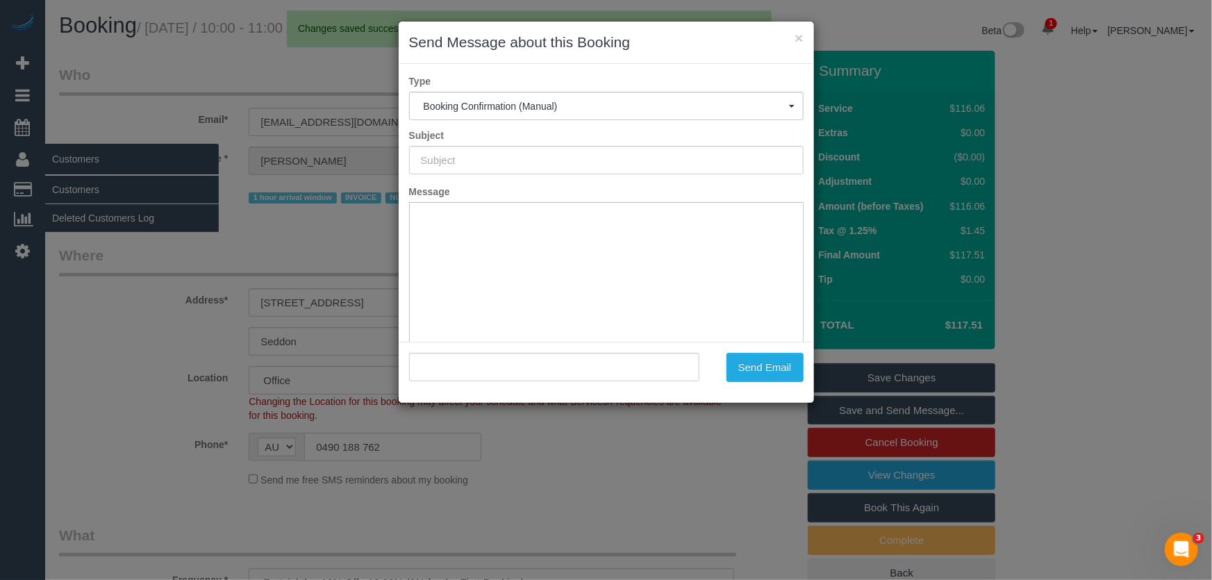
type input "Booking Confirmed"
type input ""Lara MacFarlane" <larissalice@gmail.com>"
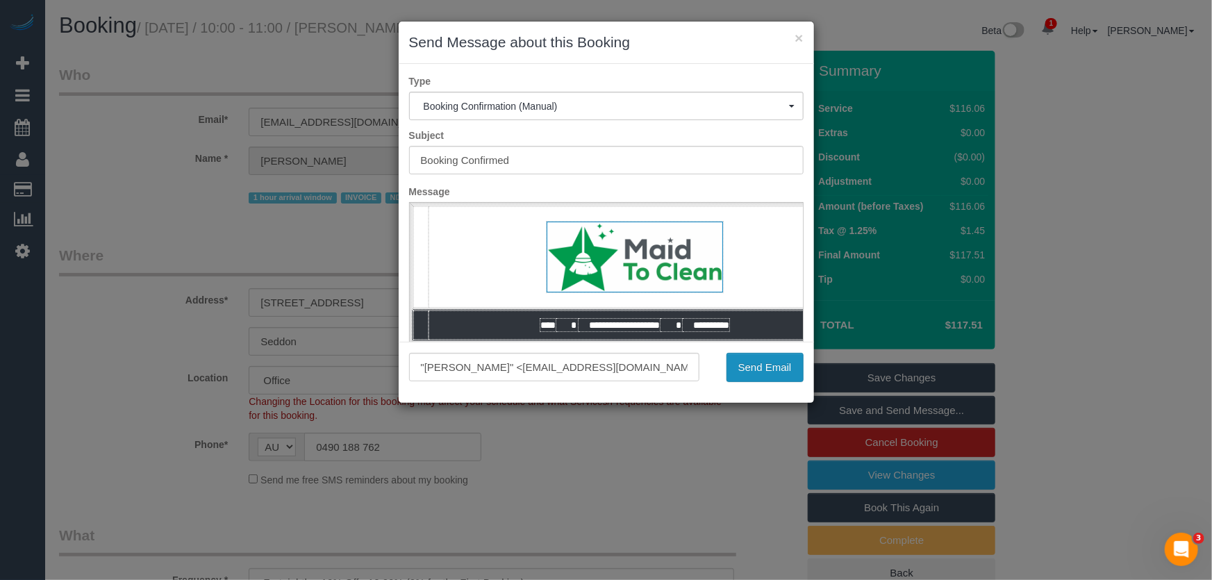
click at [757, 371] on button "Send Email" at bounding box center [765, 367] width 77 height 29
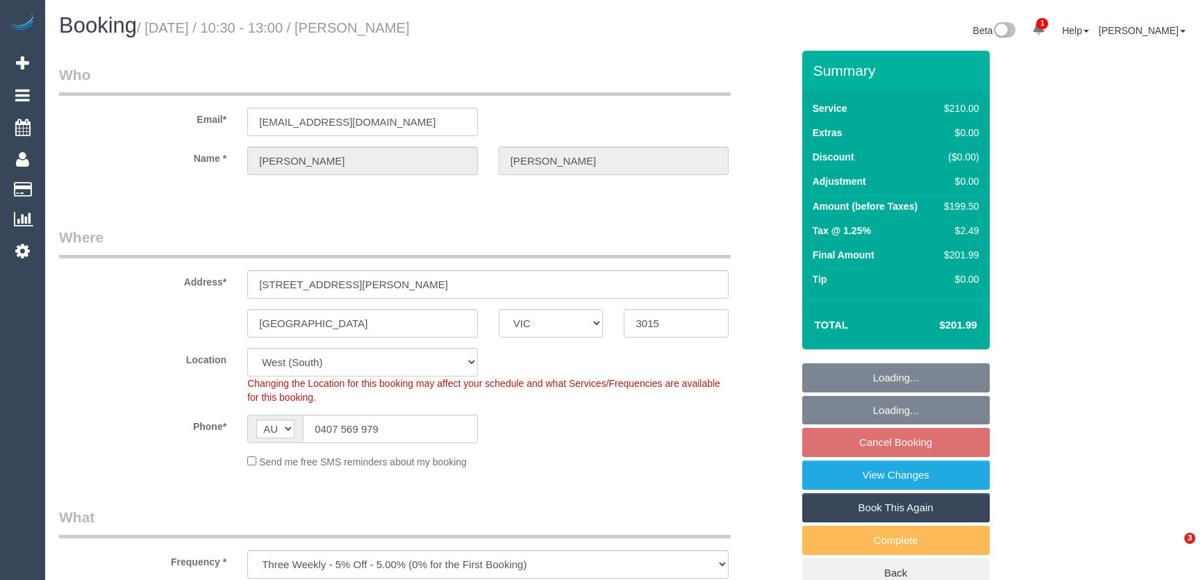
select select "VIC"
select select "180"
select select "number:28"
select select "number:14"
select select "number:19"
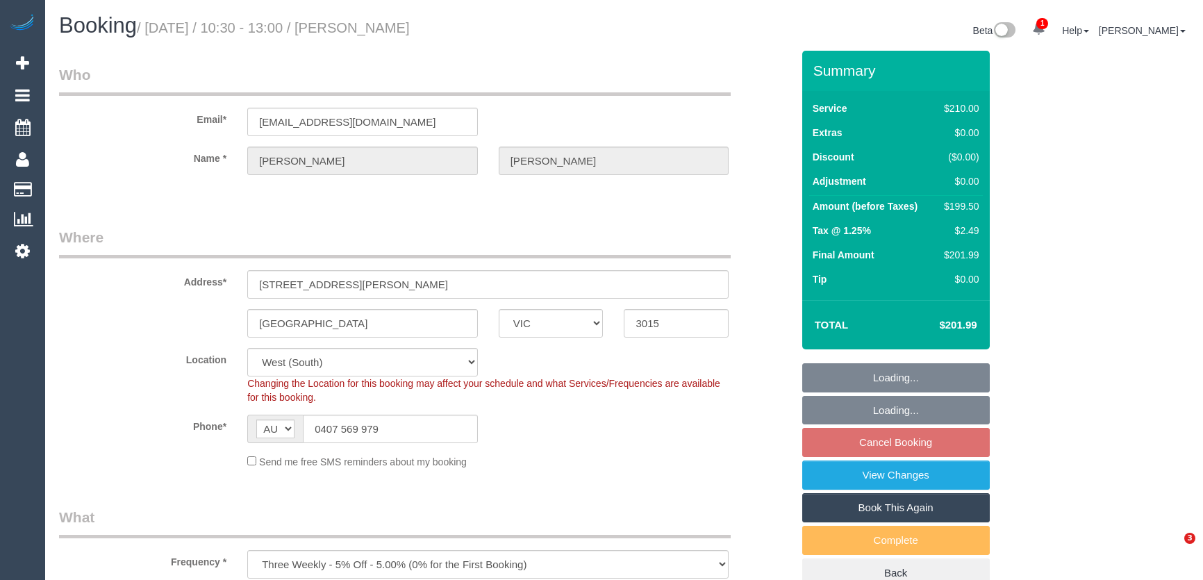
select select "number:22"
select select "number:35"
select select "number:13"
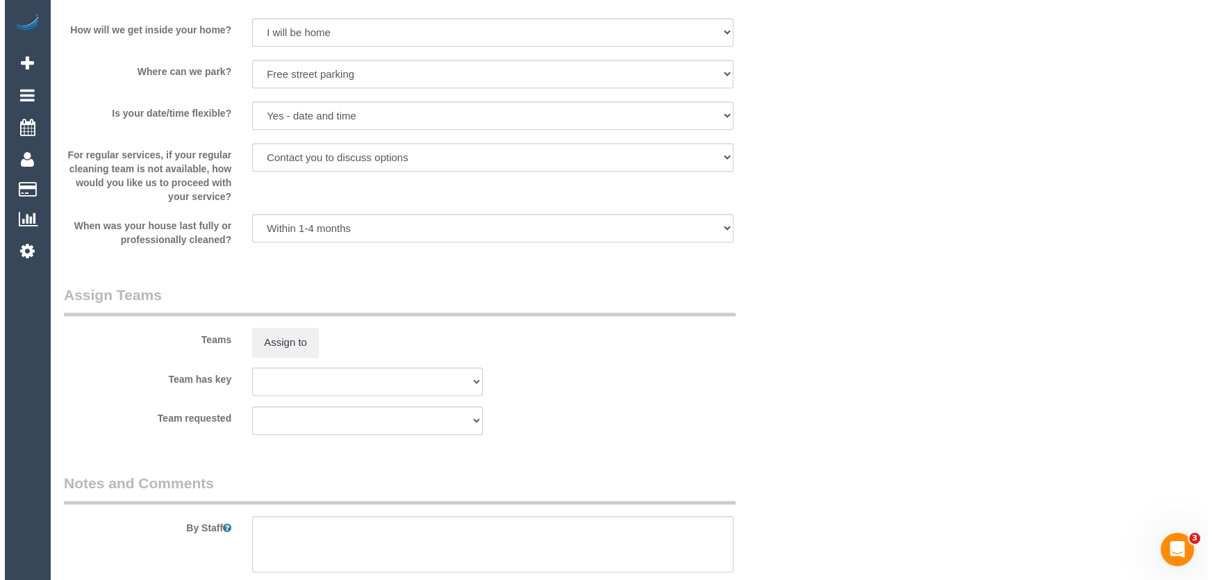
scroll to position [1958, 0]
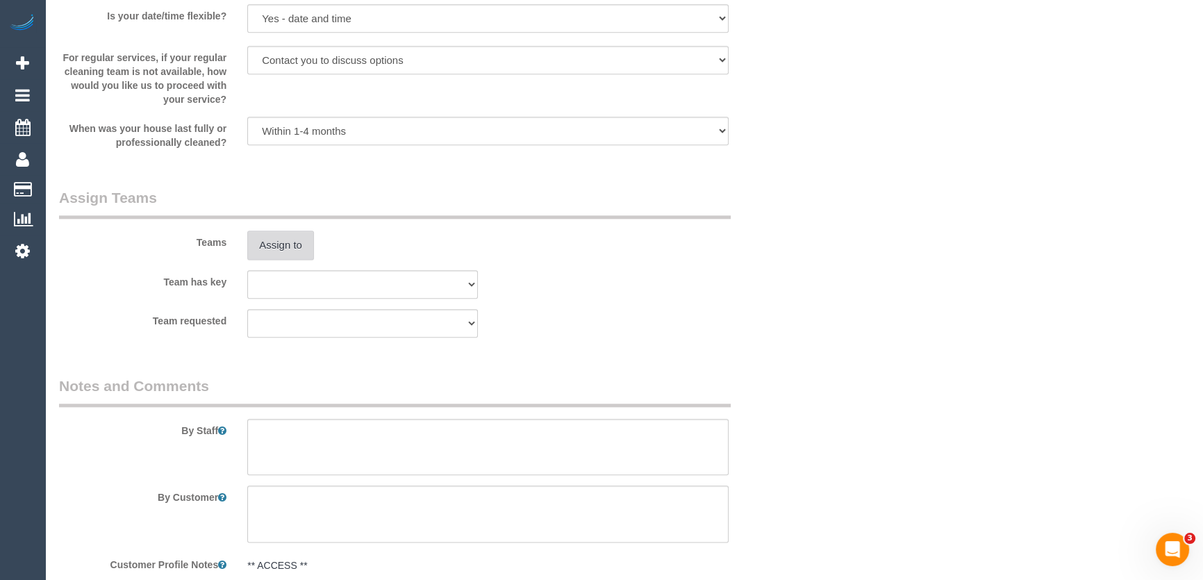
click at [285, 250] on button "Assign to" at bounding box center [280, 245] width 67 height 29
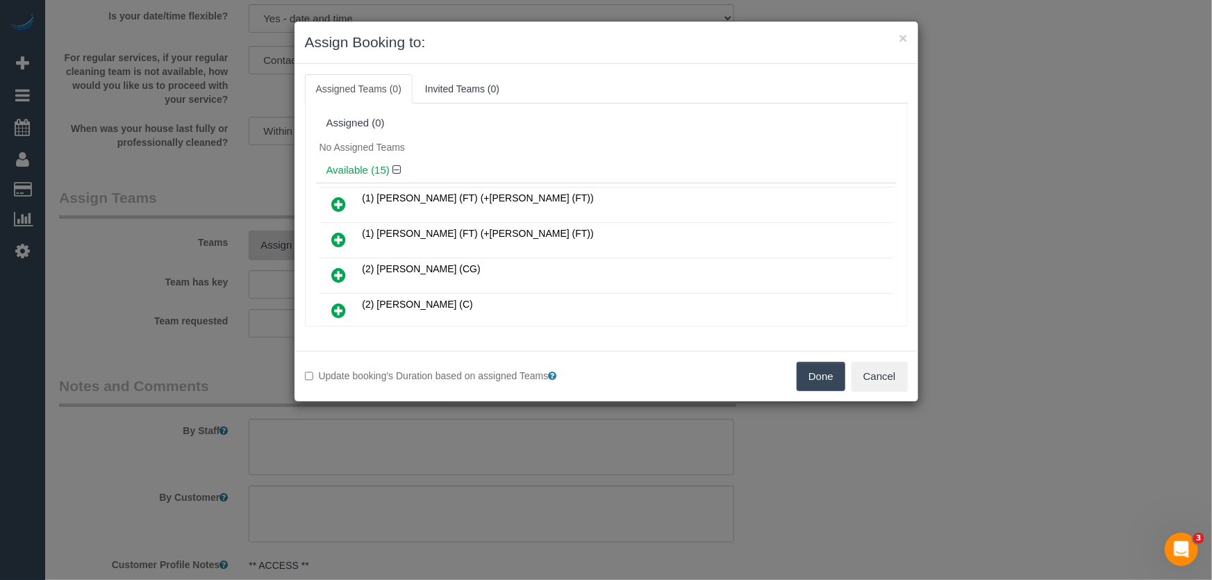
scroll to position [3097, 0]
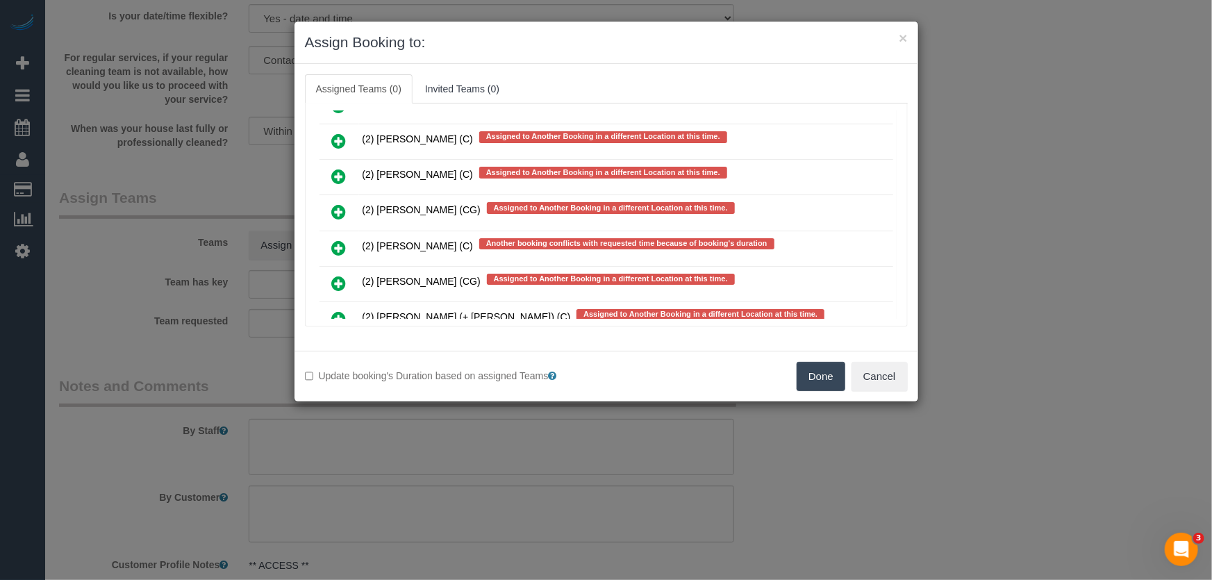
click at [339, 275] on icon at bounding box center [339, 283] width 15 height 17
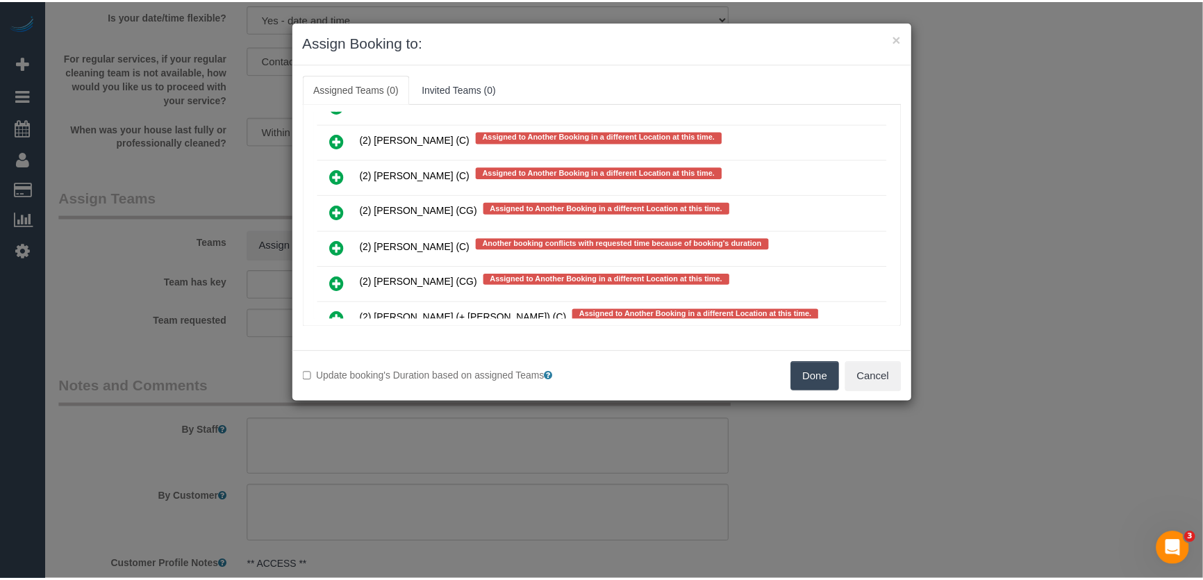
scroll to position [3135, 0]
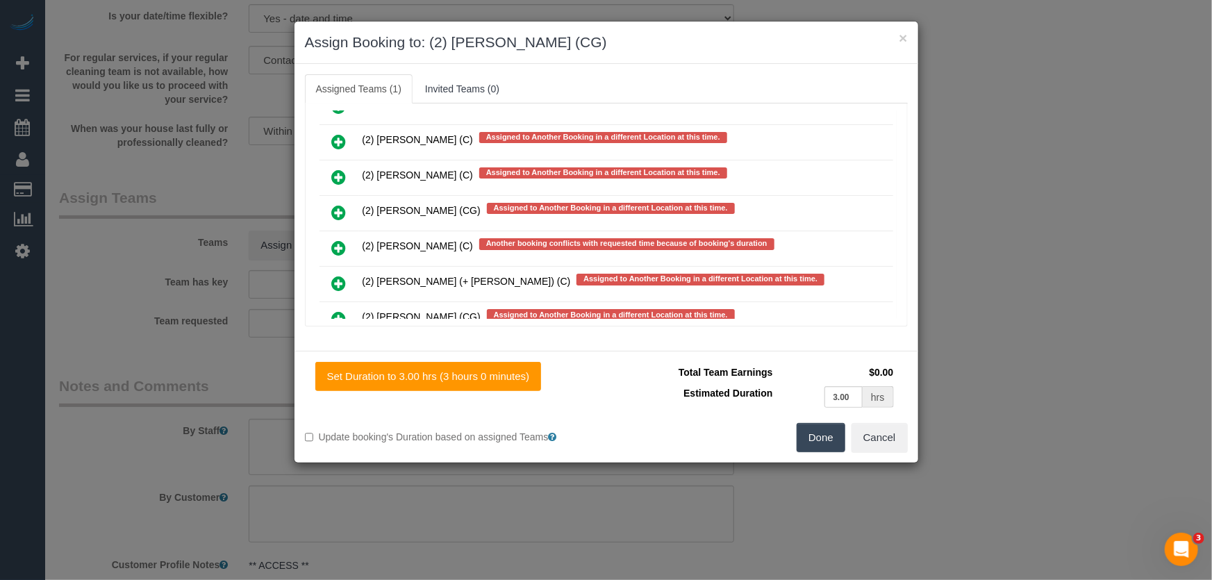
click at [825, 441] on button "Done" at bounding box center [821, 437] width 49 height 29
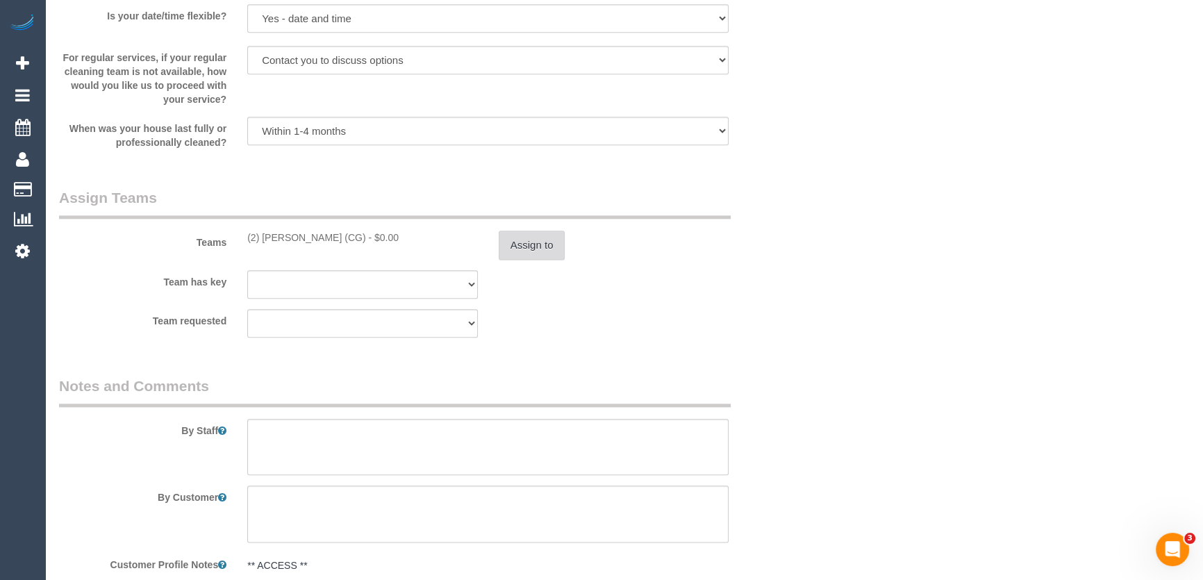
click at [525, 240] on button "Assign to" at bounding box center [532, 245] width 67 height 29
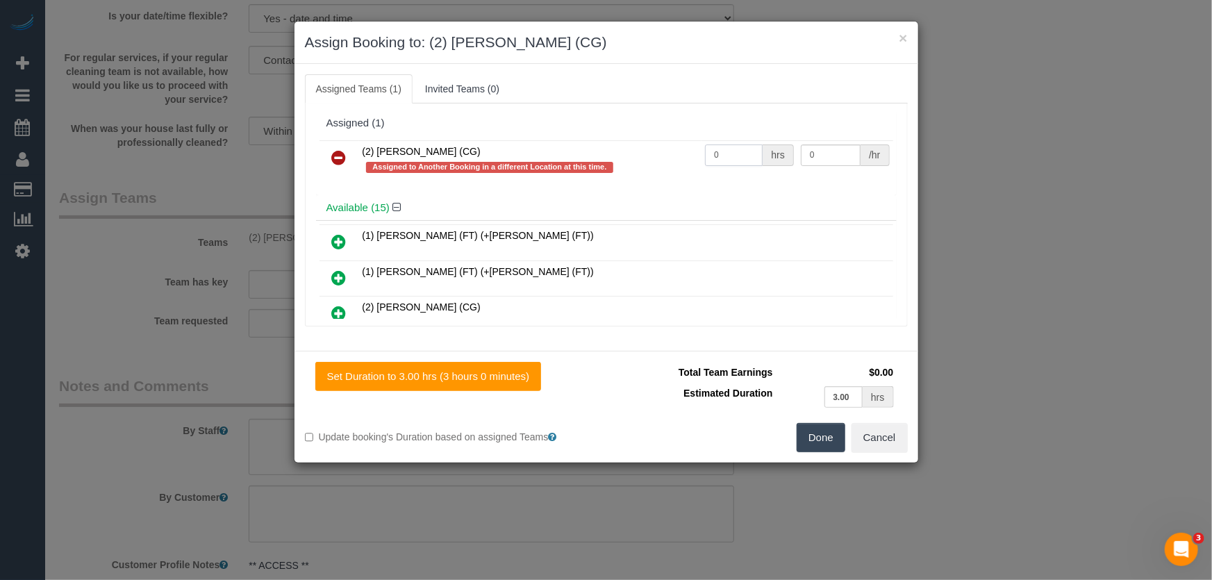
click at [742, 152] on input "0" at bounding box center [734, 156] width 58 height 22
type input "3"
type input "41.25"
click at [812, 438] on button "Done" at bounding box center [821, 437] width 49 height 29
click at [812, 438] on div "Done Cancel" at bounding box center [763, 437] width 312 height 29
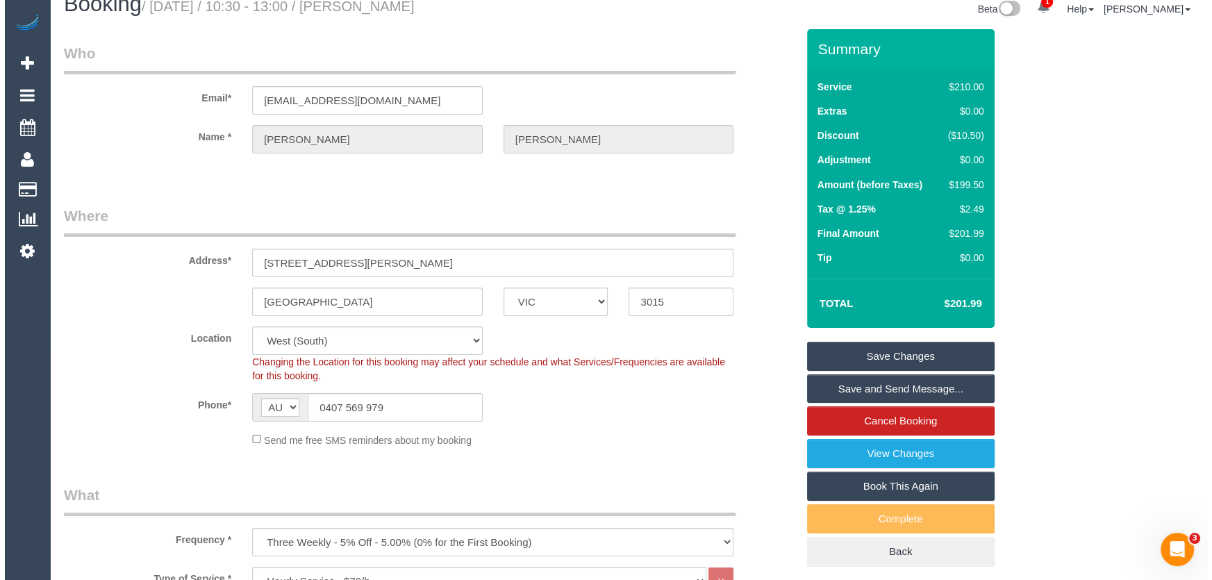
scroll to position [0, 0]
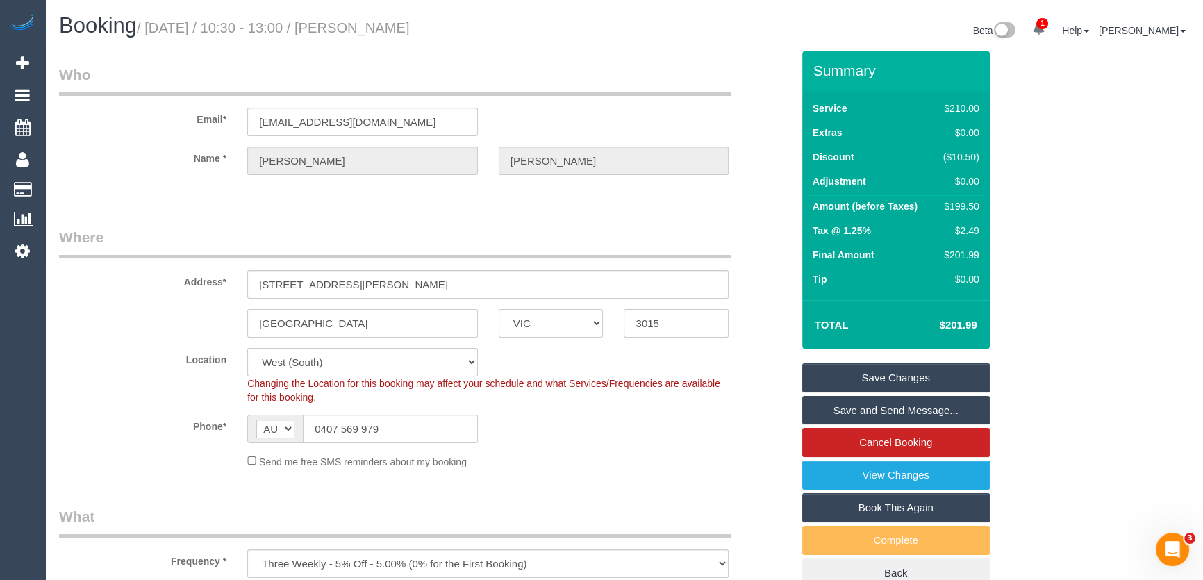
click at [365, 29] on small "/ August 26, 2025 / 10:30 - 13:00 / Sally Tonge" at bounding box center [273, 27] width 273 height 15
copy small "Sally Tonge"
click at [875, 410] on link "Save and Send Message..." at bounding box center [896, 410] width 188 height 29
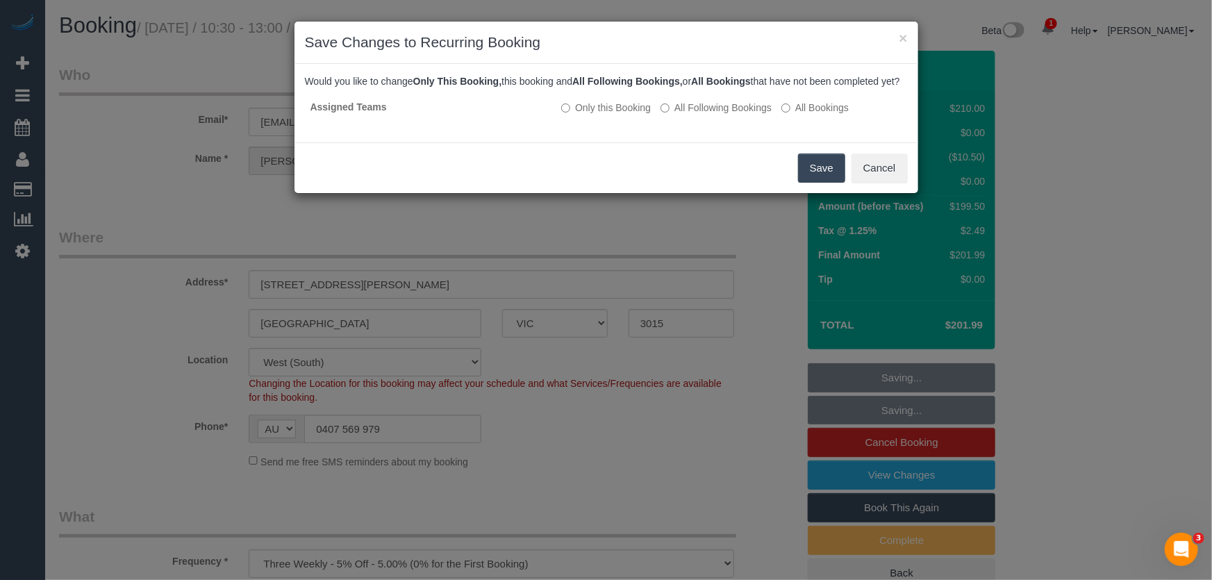
click at [827, 183] on button "Save" at bounding box center [821, 168] width 47 height 29
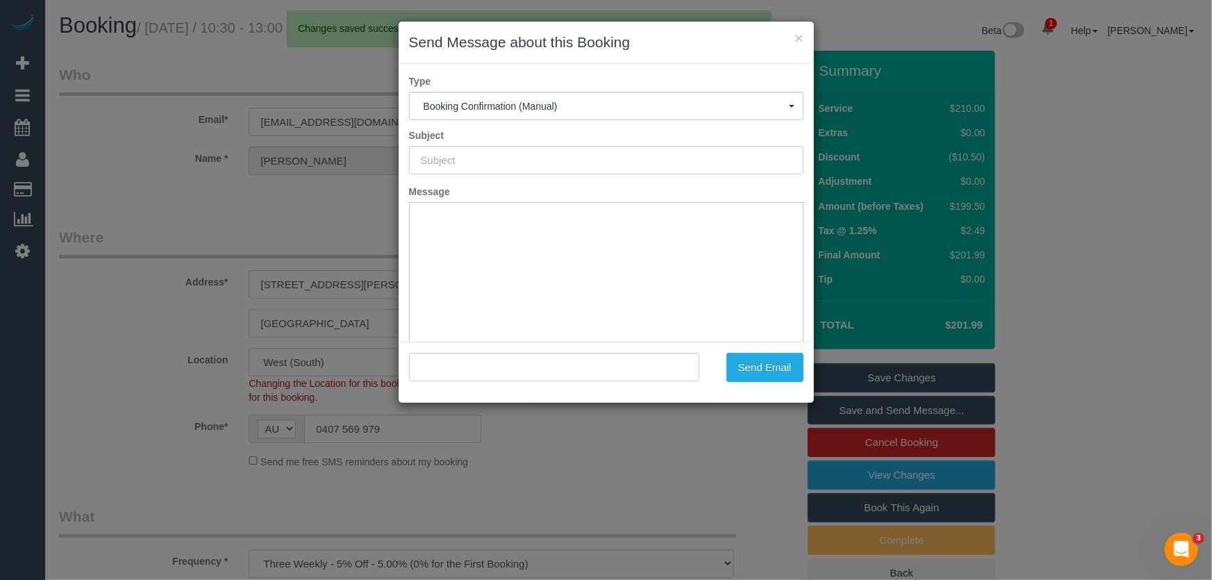
type input "Booking Confirmed"
type input ""Sally Tonge" <sallyjtonge@gmail.com>"
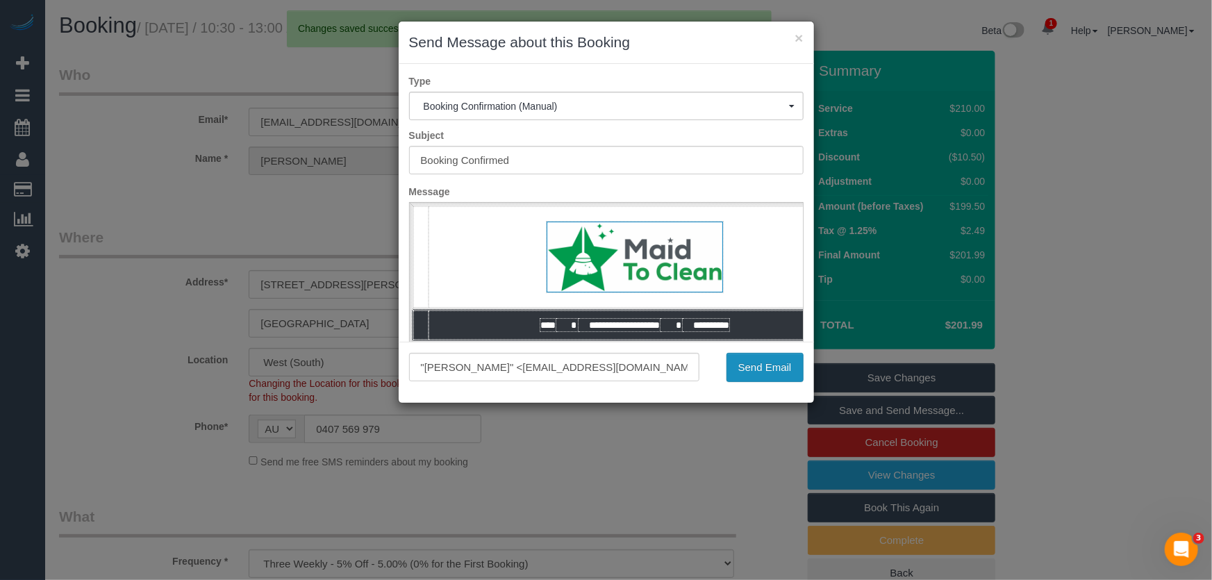
click at [764, 373] on button "Send Email" at bounding box center [765, 367] width 77 height 29
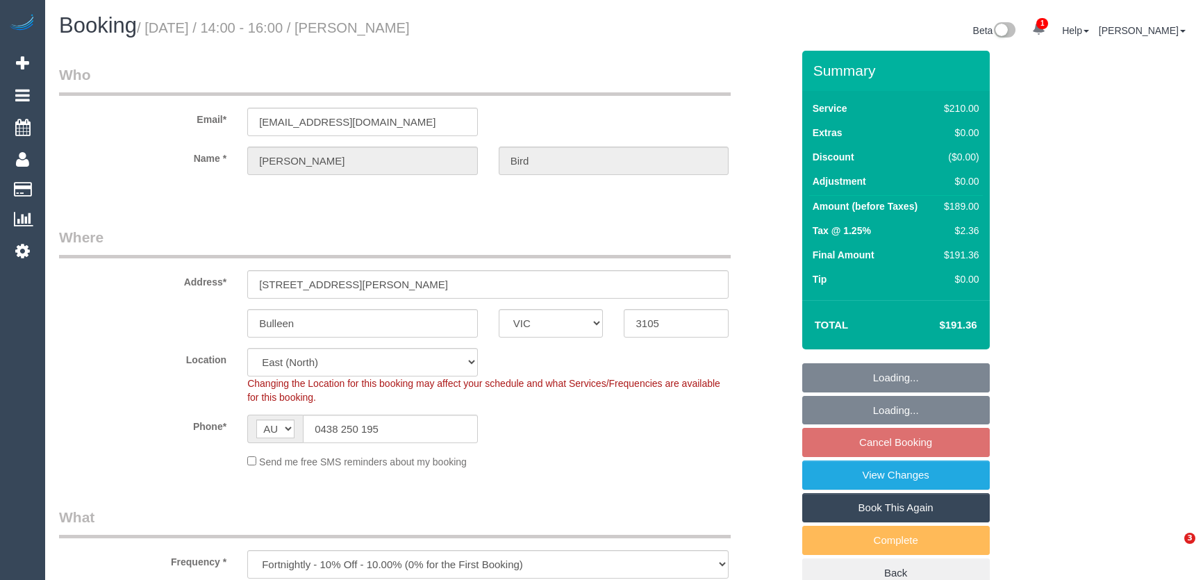
select select "VIC"
select select "180"
select select "string:stripe-pm_1Rjrxk2GScqysDRVyrP7zwSh"
select select "spot5"
select select "number:27"
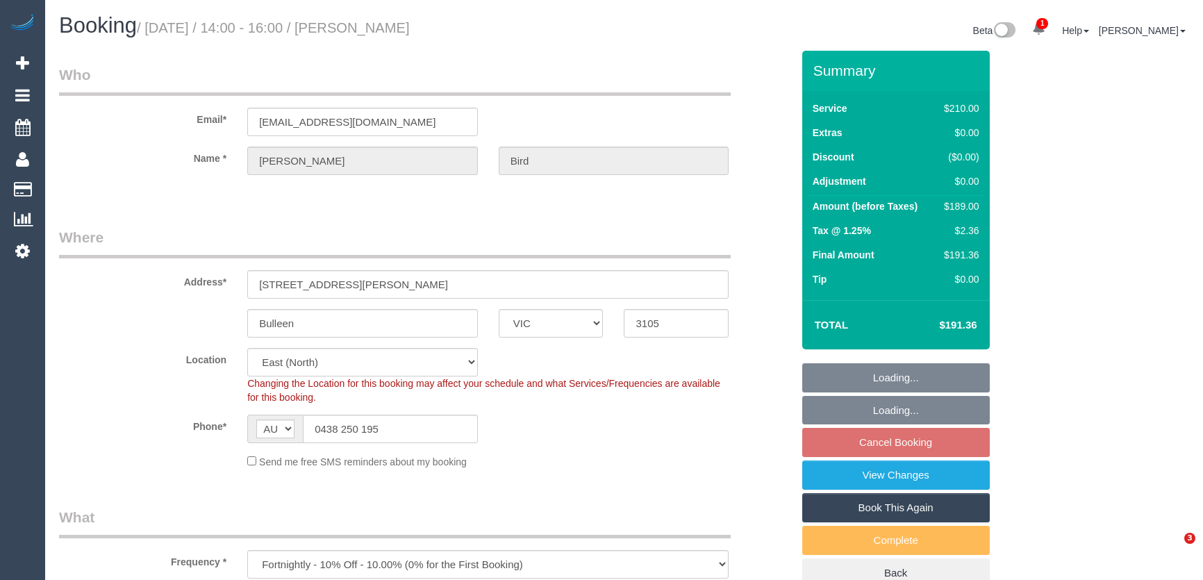
select select "number:14"
select select "number:19"
select select "number:22"
select select "number:35"
select select "number:12"
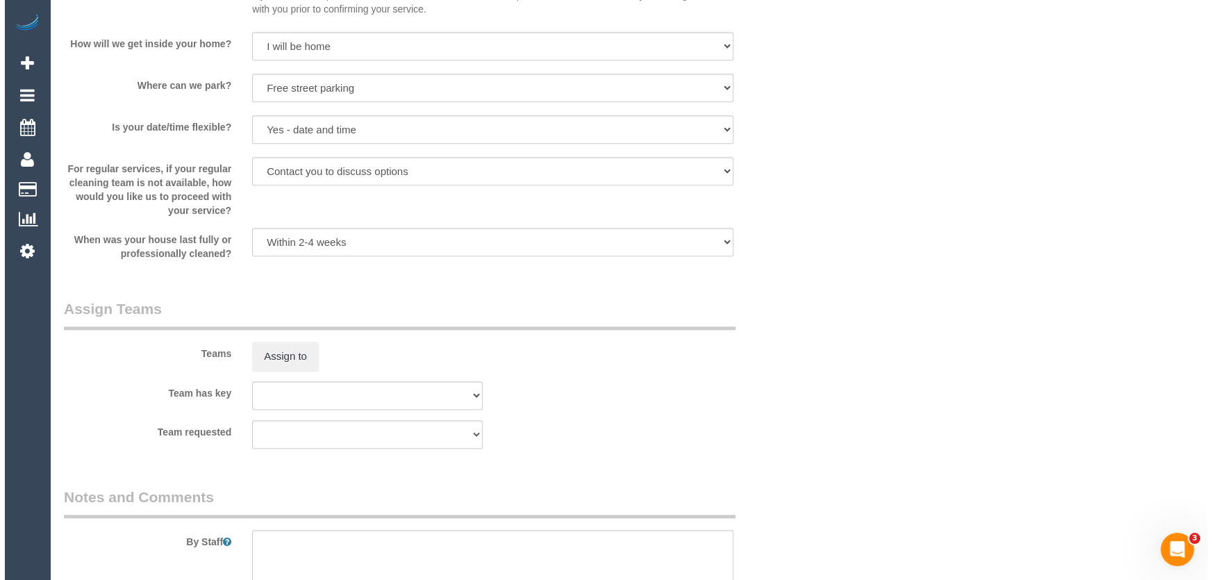
scroll to position [1768, 0]
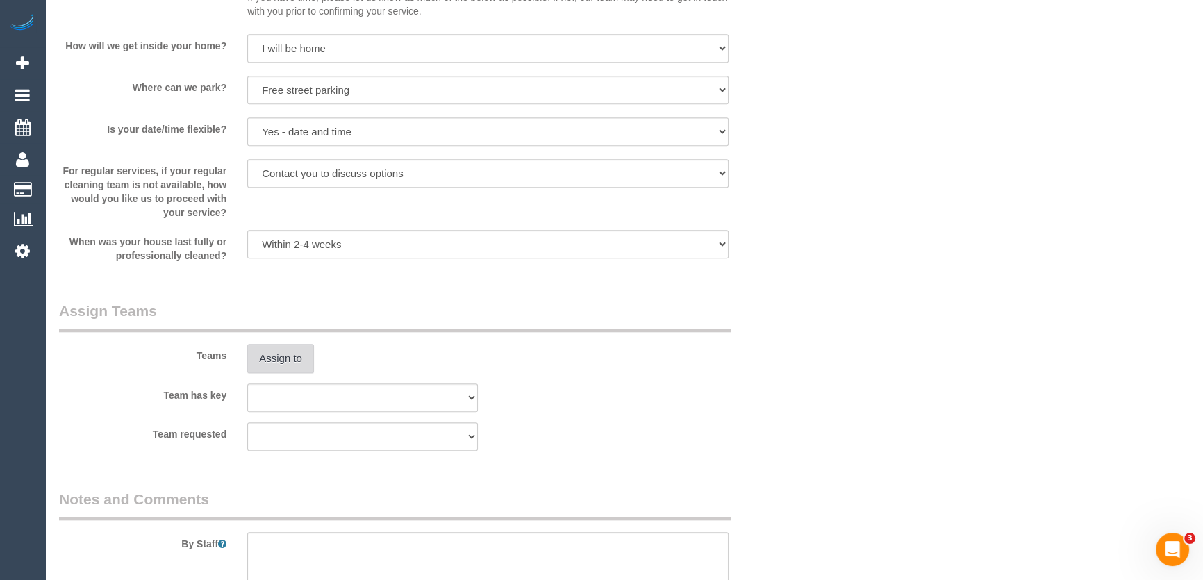
click at [290, 353] on button "Assign to" at bounding box center [280, 358] width 67 height 29
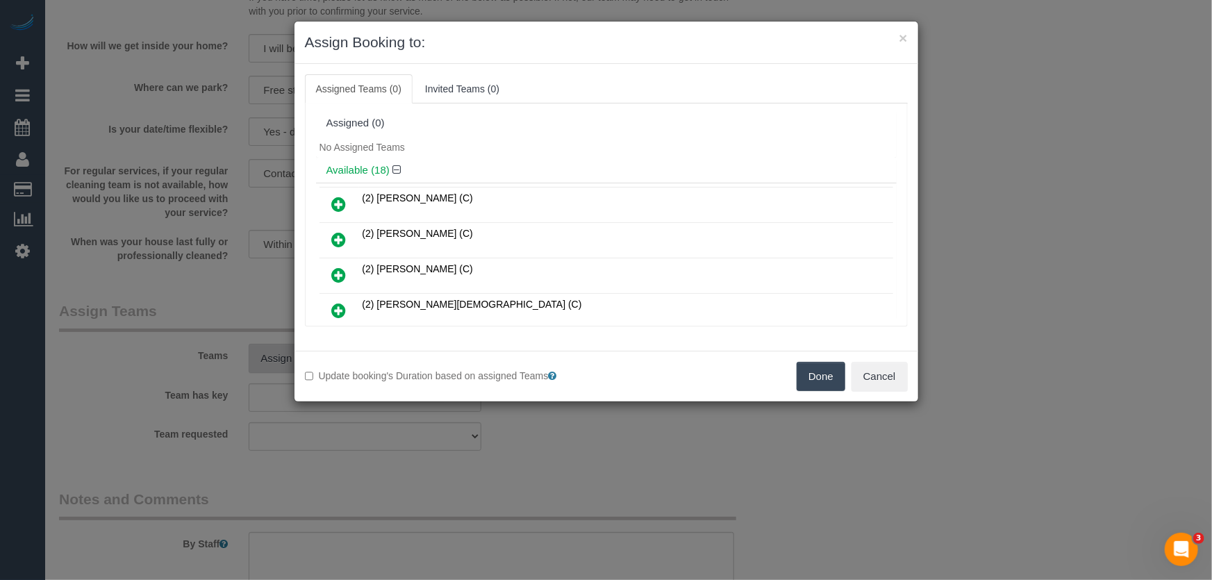
scroll to position [156, 0]
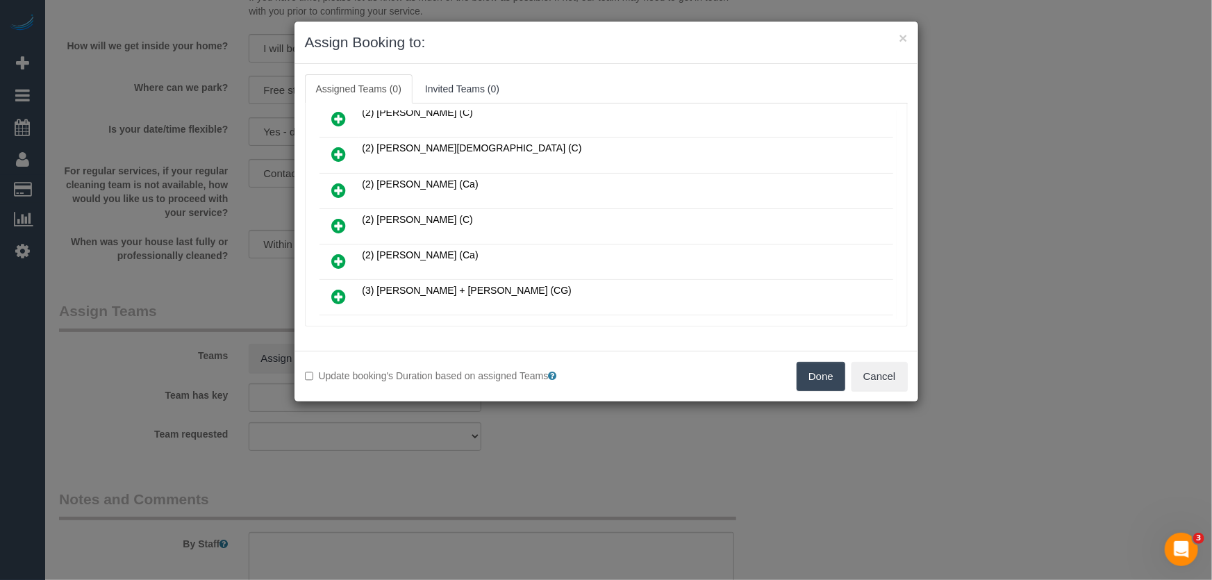
click at [340, 222] on icon at bounding box center [339, 225] width 15 height 17
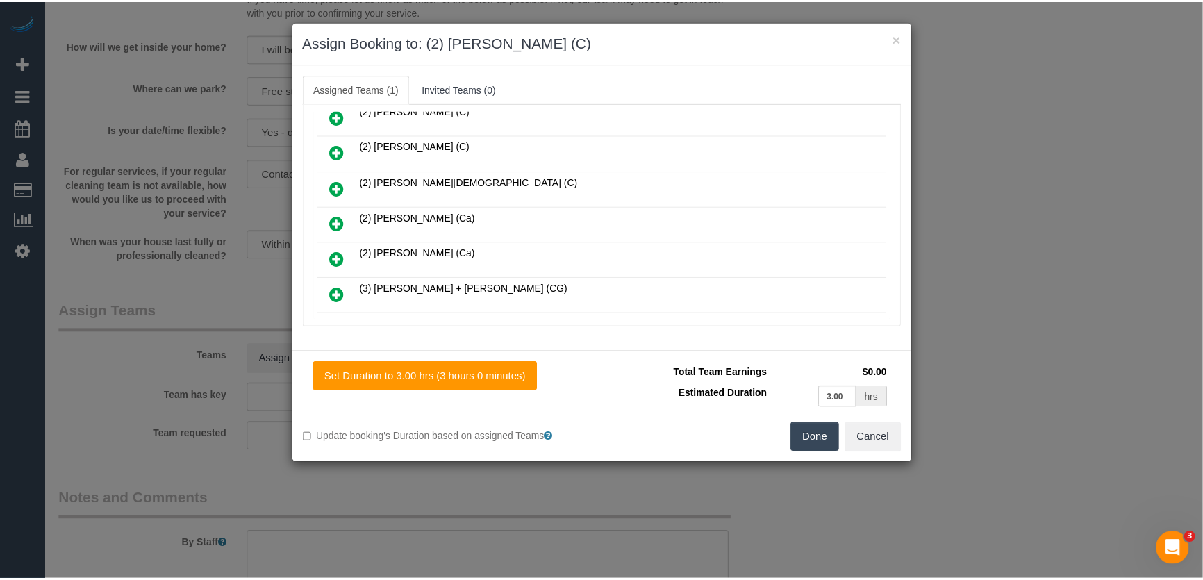
scroll to position [188, 0]
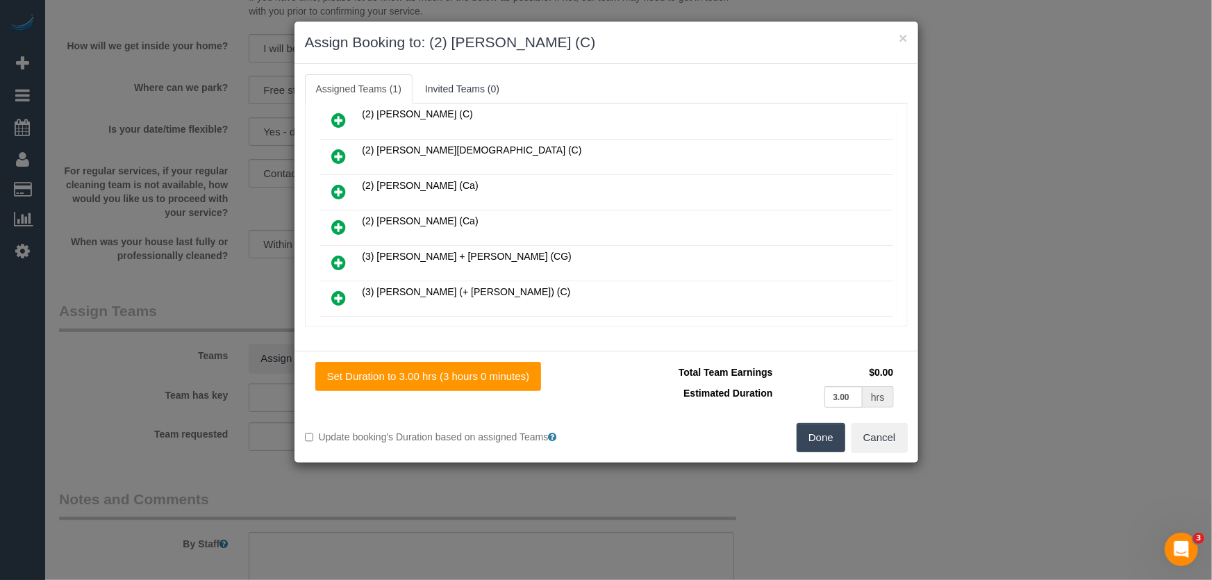
click at [820, 437] on button "Done" at bounding box center [821, 437] width 49 height 29
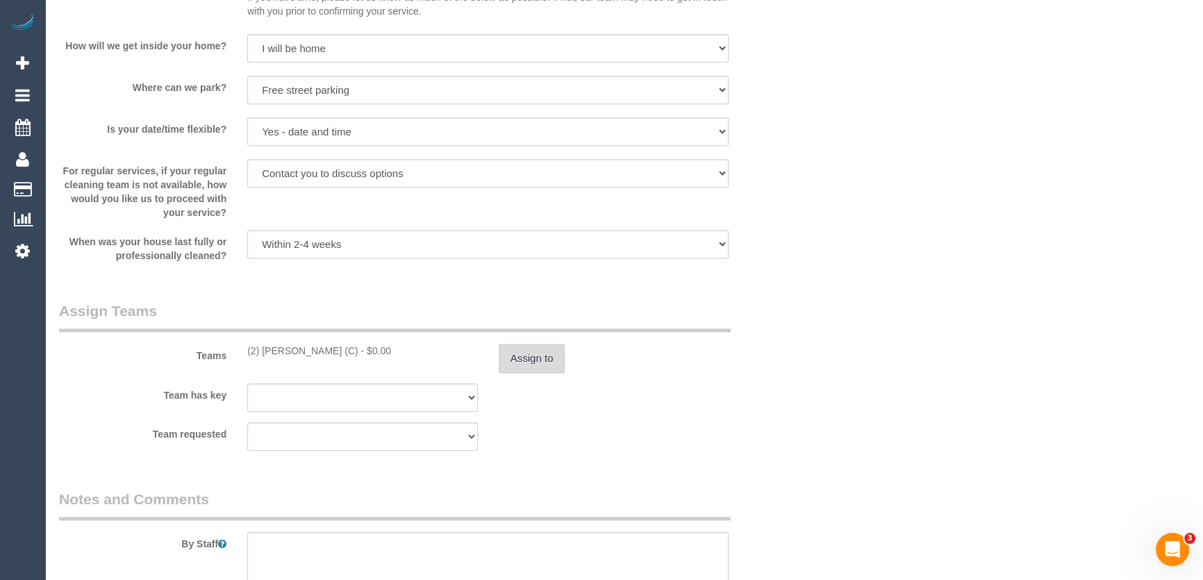
click at [533, 359] on button "Assign to" at bounding box center [532, 358] width 67 height 29
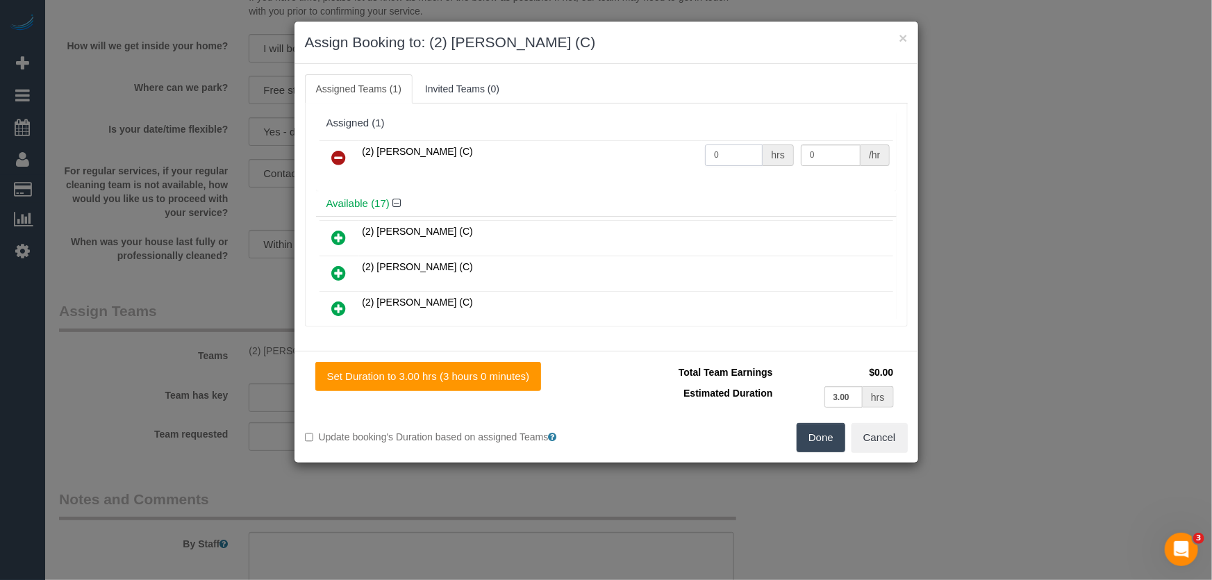
click at [736, 156] on input "0" at bounding box center [734, 156] width 58 height 22
type input "3"
type input "37.5"
click at [813, 444] on button "Done" at bounding box center [821, 437] width 49 height 29
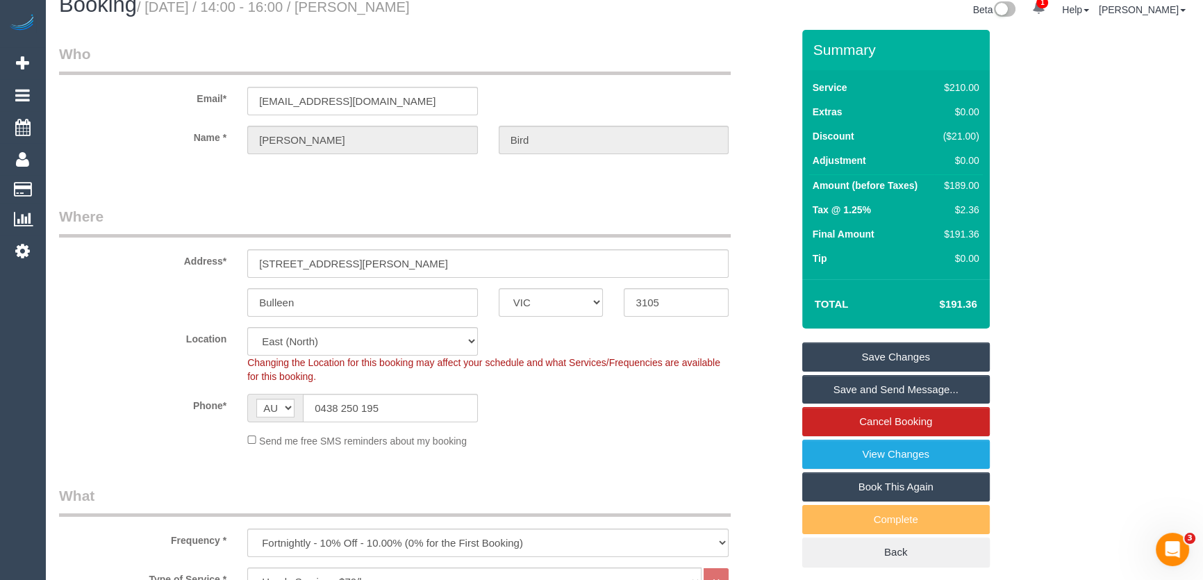
scroll to position [0, 0]
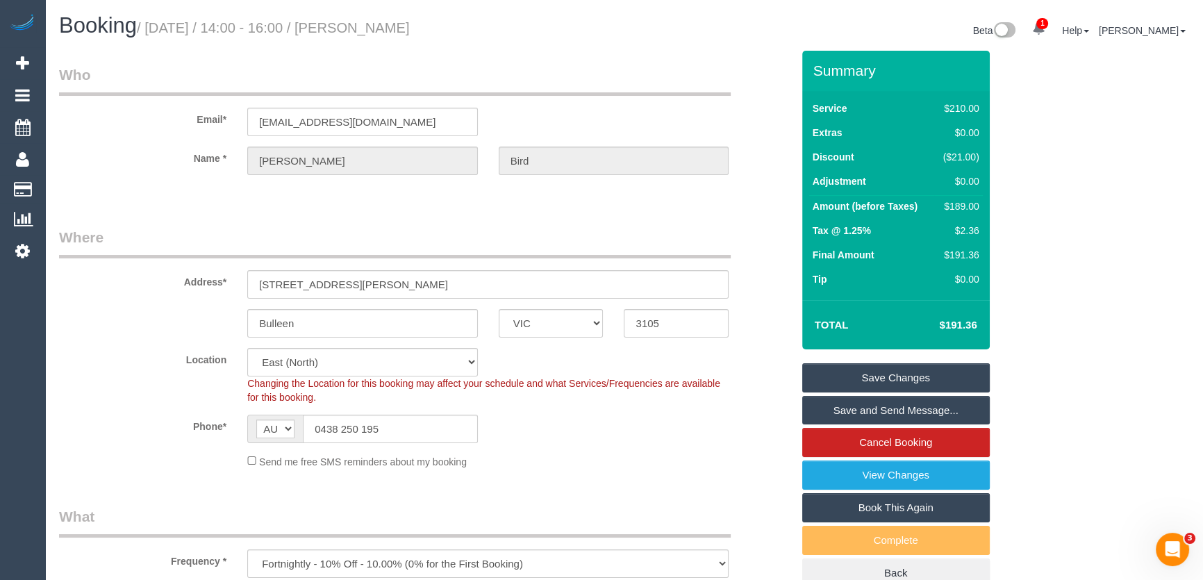
click at [379, 26] on small "/ August 26, 2025 / 14:00 - 16:00 / Teresa Bird" at bounding box center [273, 27] width 273 height 15
copy small "Teresa Bird"
click at [843, 378] on link "Save Changes" at bounding box center [896, 377] width 188 height 29
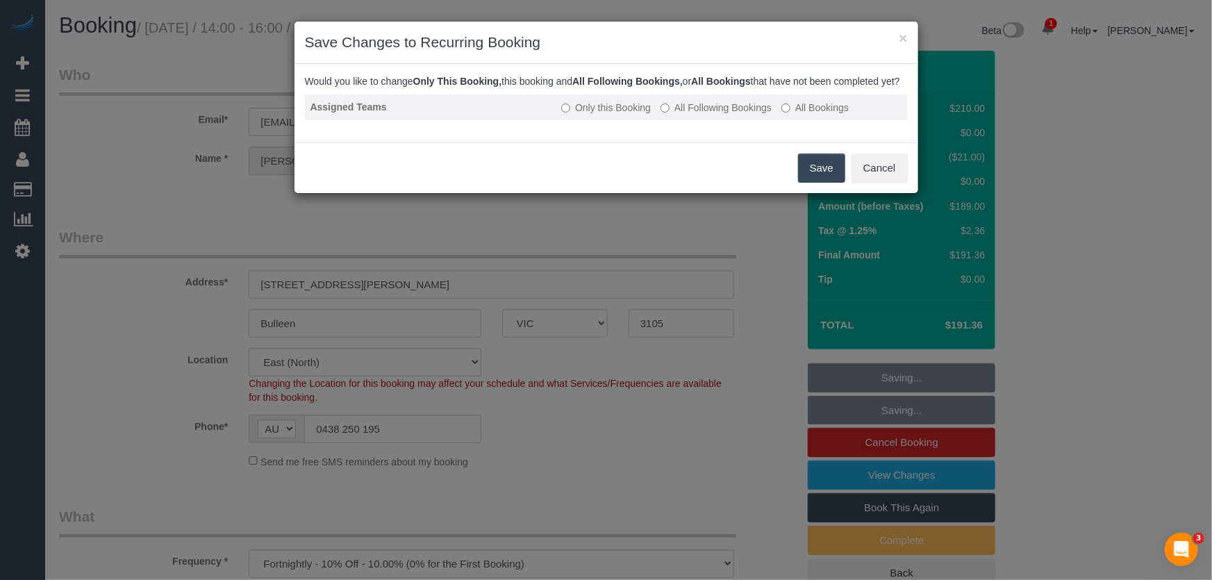
click at [693, 115] on label "All Following Bookings" at bounding box center [716, 108] width 111 height 14
click at [808, 183] on button "Save" at bounding box center [821, 168] width 47 height 29
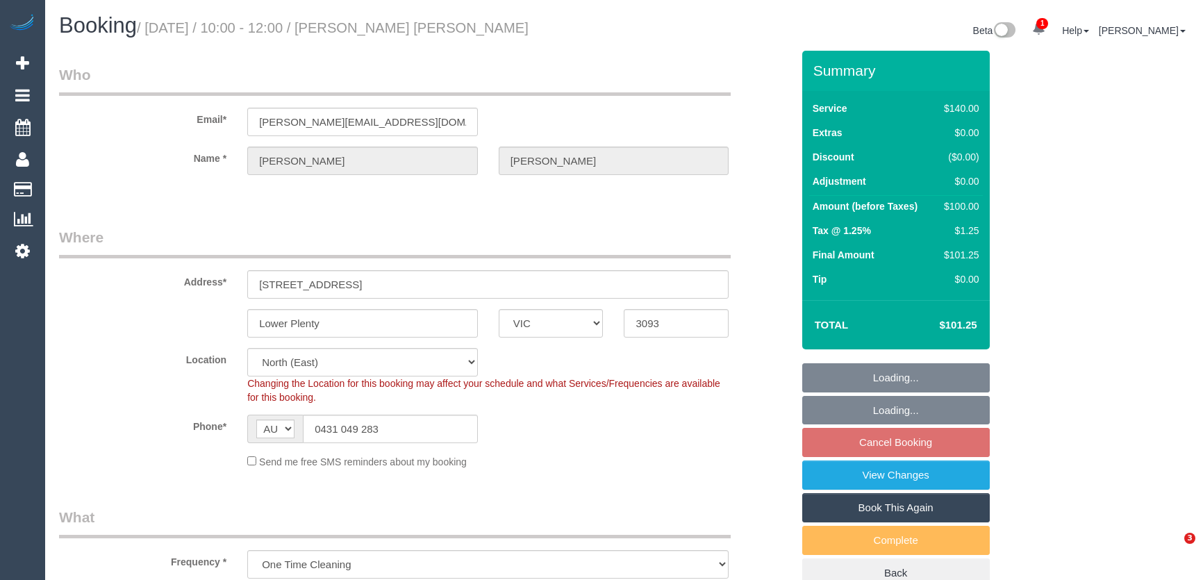
select select "VIC"
select select "string:stripe-pm_1Ru9AW2GScqysDRVBEaHyaX8"
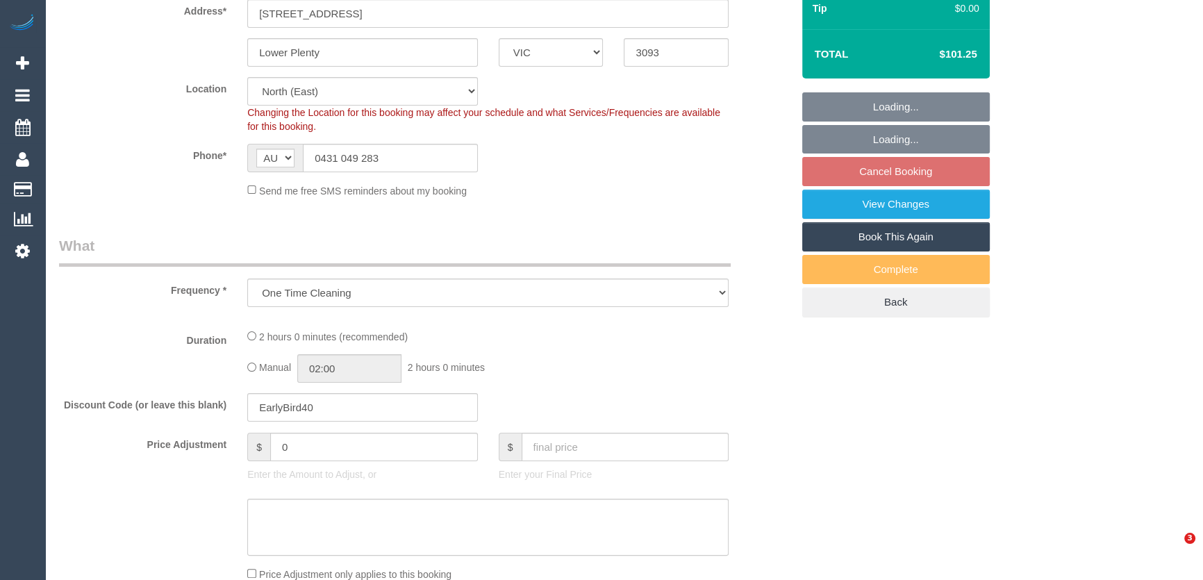
select select "object:684"
select select "number:28"
select select "number:14"
select select "number:18"
select select "number:25"
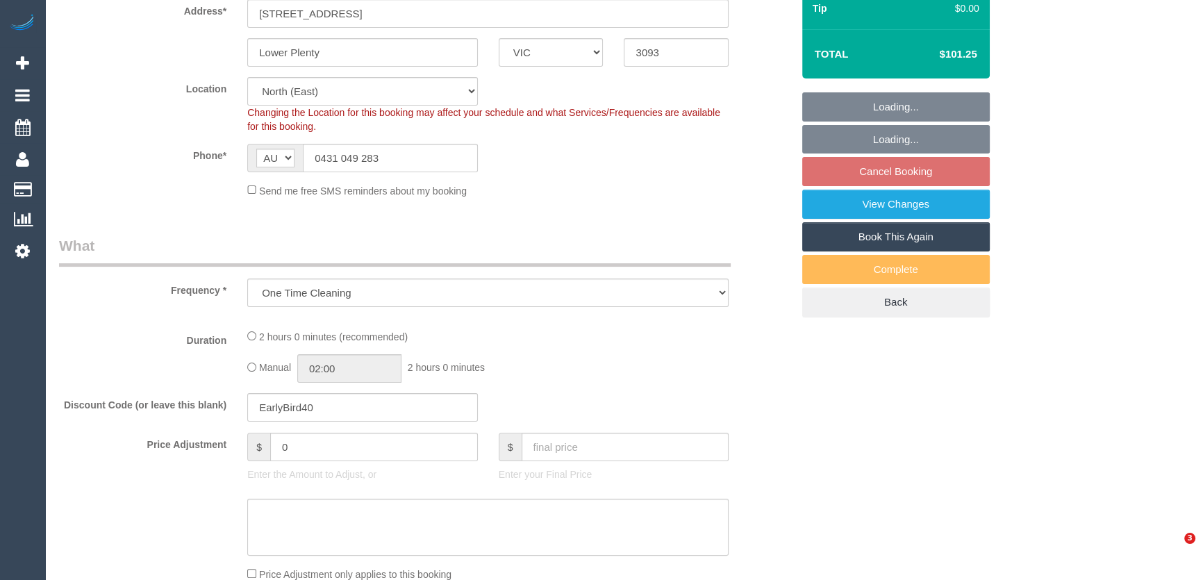
select select "number:35"
select select "number:12"
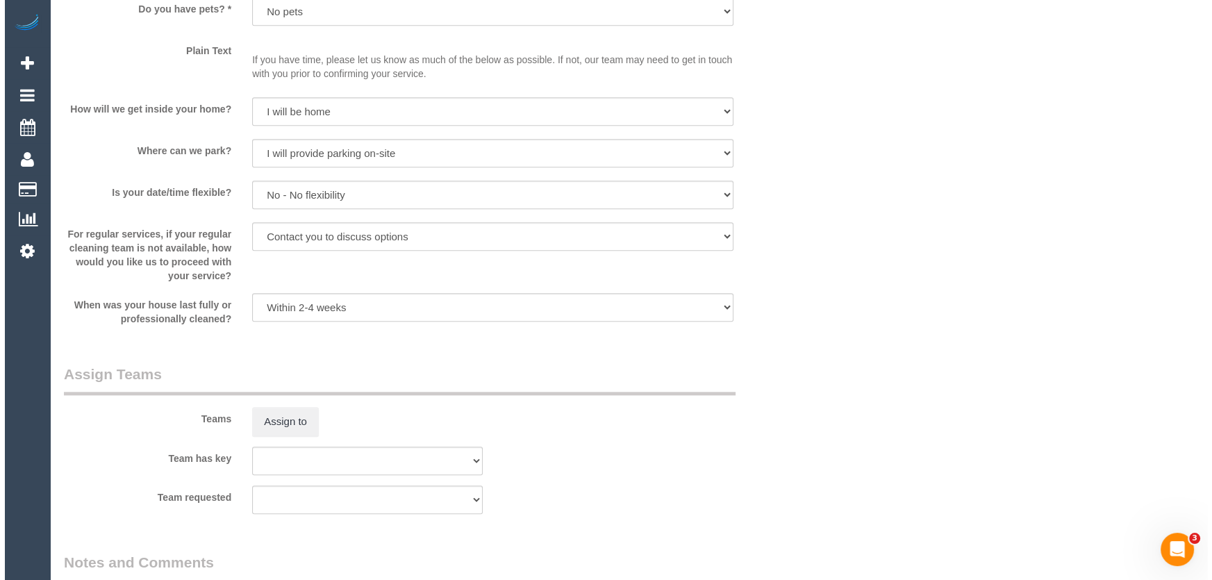
scroll to position [1971, 0]
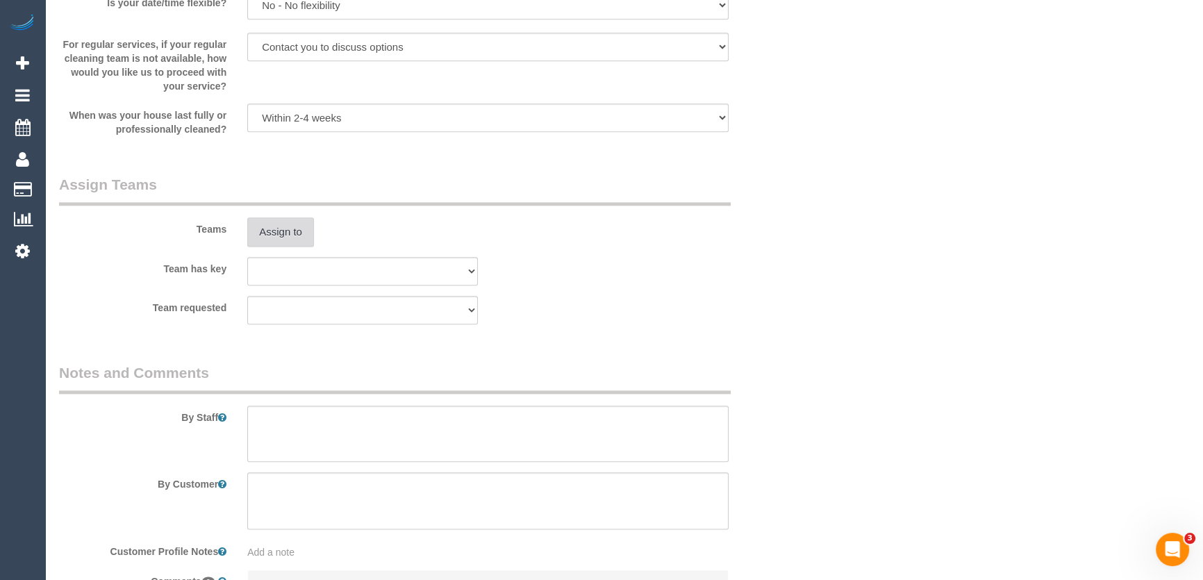
click at [279, 234] on button "Assign to" at bounding box center [280, 231] width 67 height 29
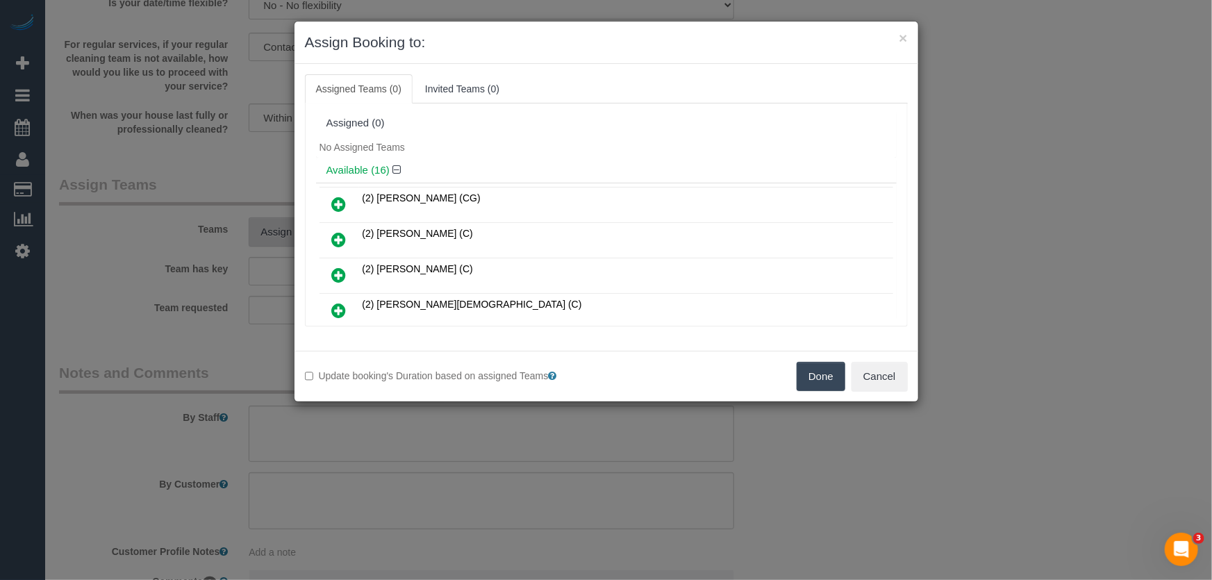
scroll to position [4002, 0]
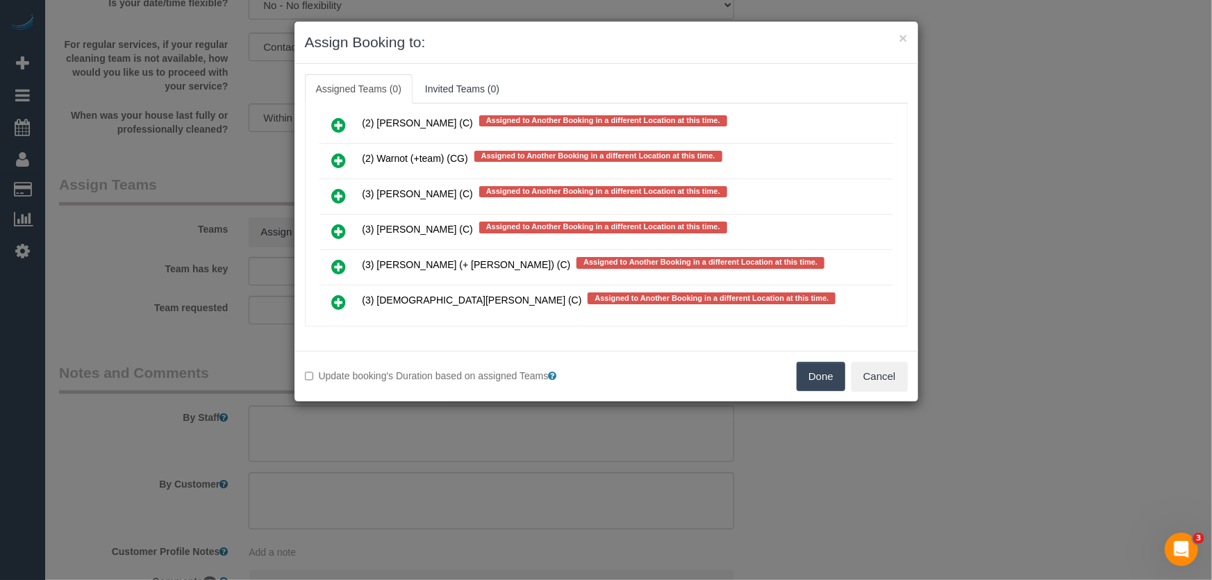
click at [336, 294] on icon at bounding box center [339, 302] width 15 height 17
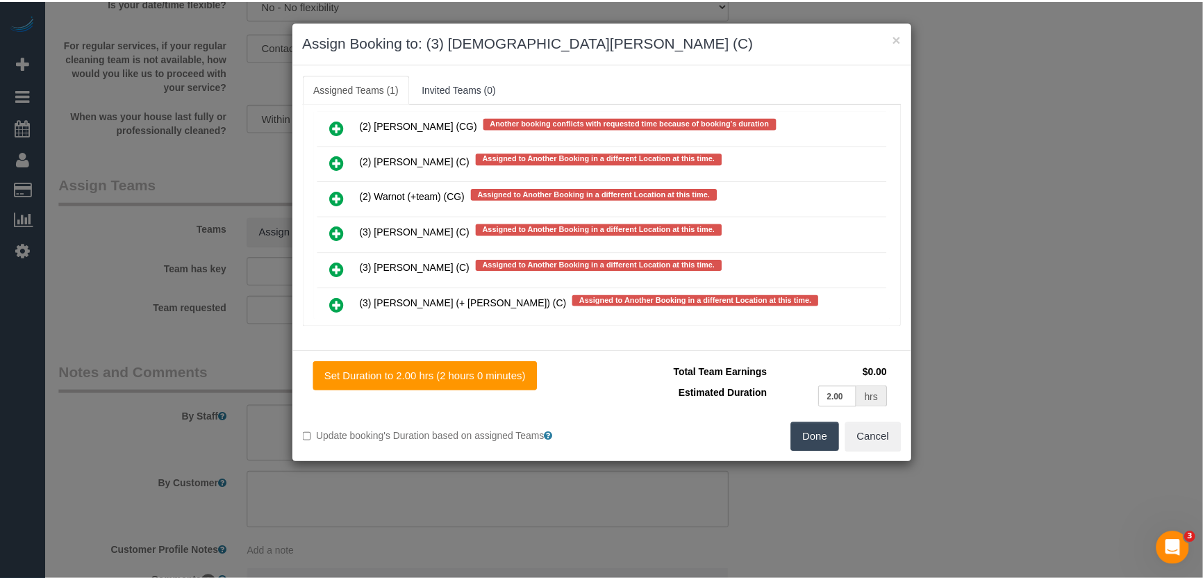
scroll to position [4040, 0]
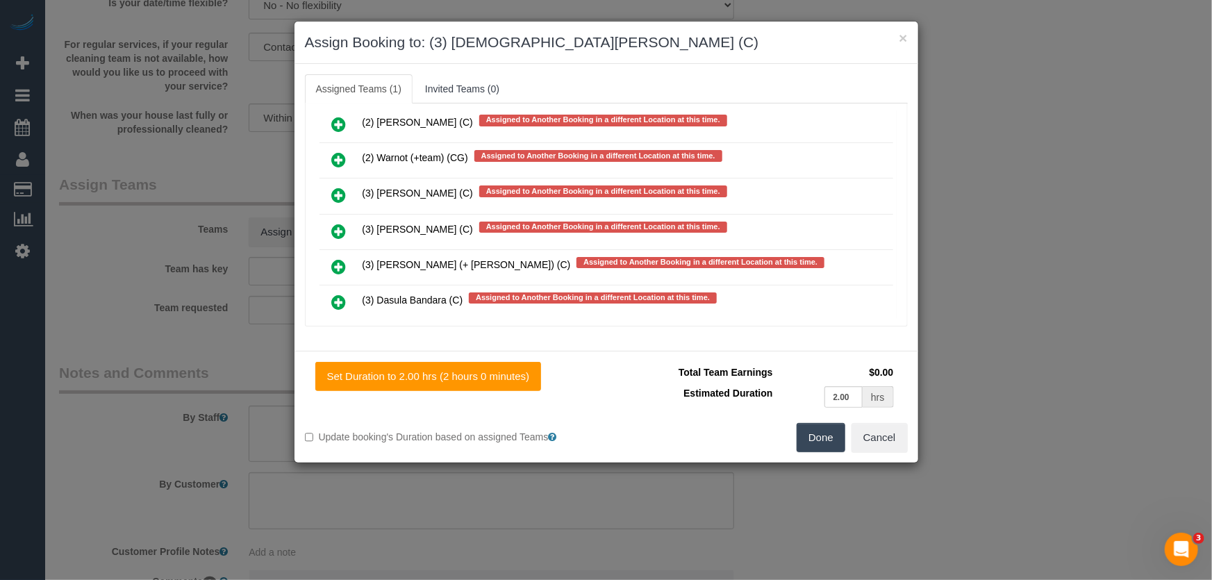
click at [805, 439] on button "Done" at bounding box center [821, 437] width 49 height 29
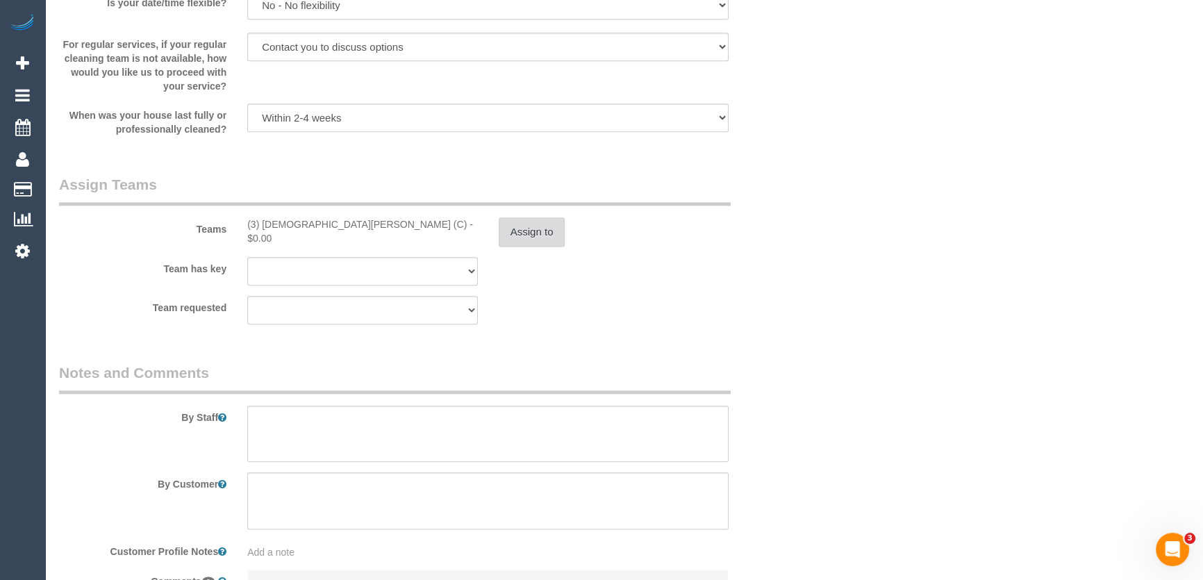
click at [535, 229] on button "Assign to" at bounding box center [532, 231] width 67 height 29
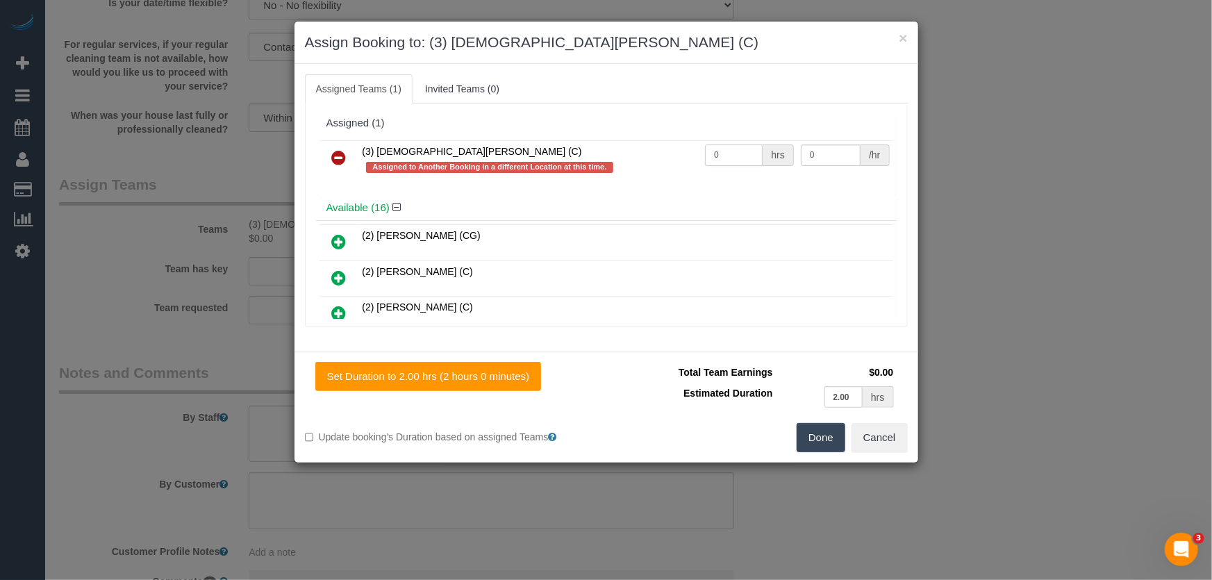
click at [741, 151] on input "0" at bounding box center [734, 156] width 58 height 22
type input "2"
type input "35"
click at [812, 449] on button "Done" at bounding box center [821, 437] width 49 height 29
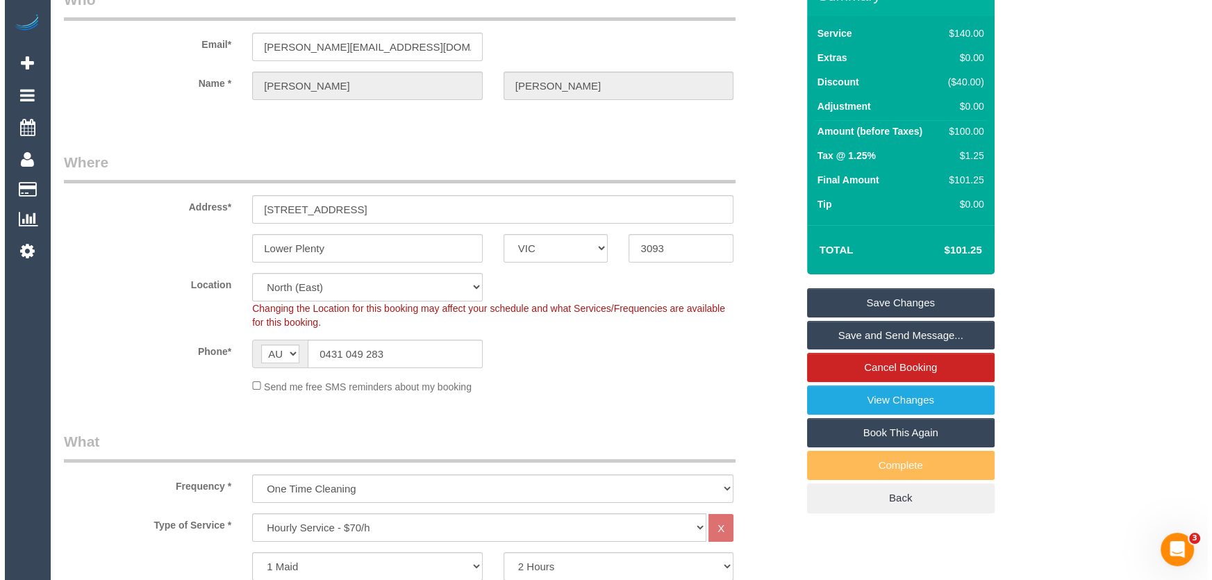
scroll to position [0, 0]
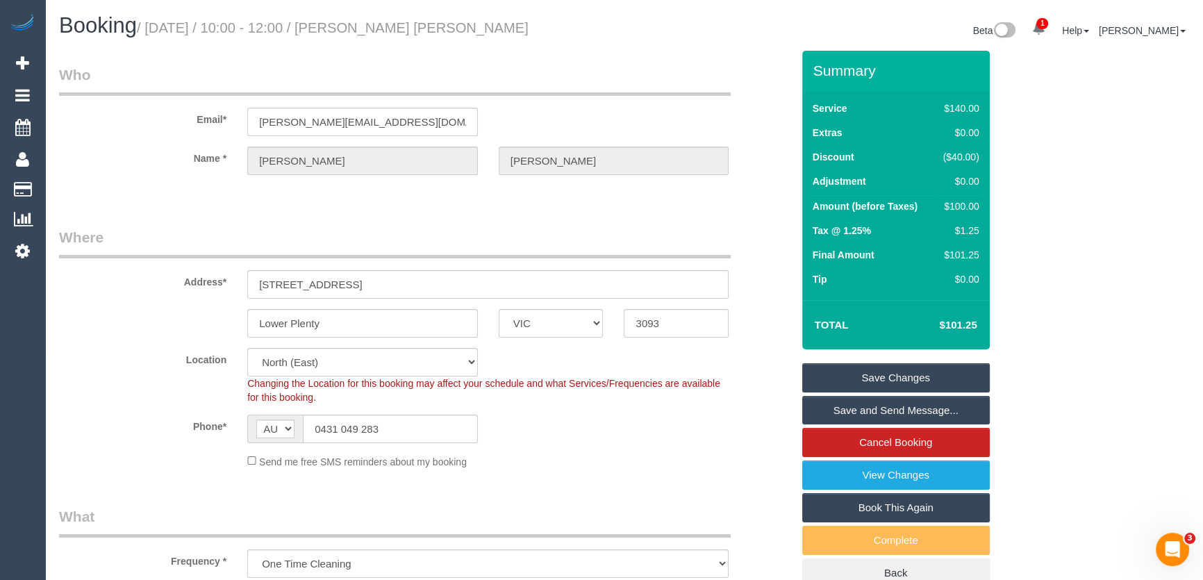
click at [368, 31] on small "/ August 26, 2025 / 10:00 - 12:00 / Anthony Naveen Fernando" at bounding box center [333, 27] width 392 height 15
copy small "Anthony Naveen Fernando"
click at [839, 406] on link "Save and Send Message..." at bounding box center [896, 410] width 188 height 29
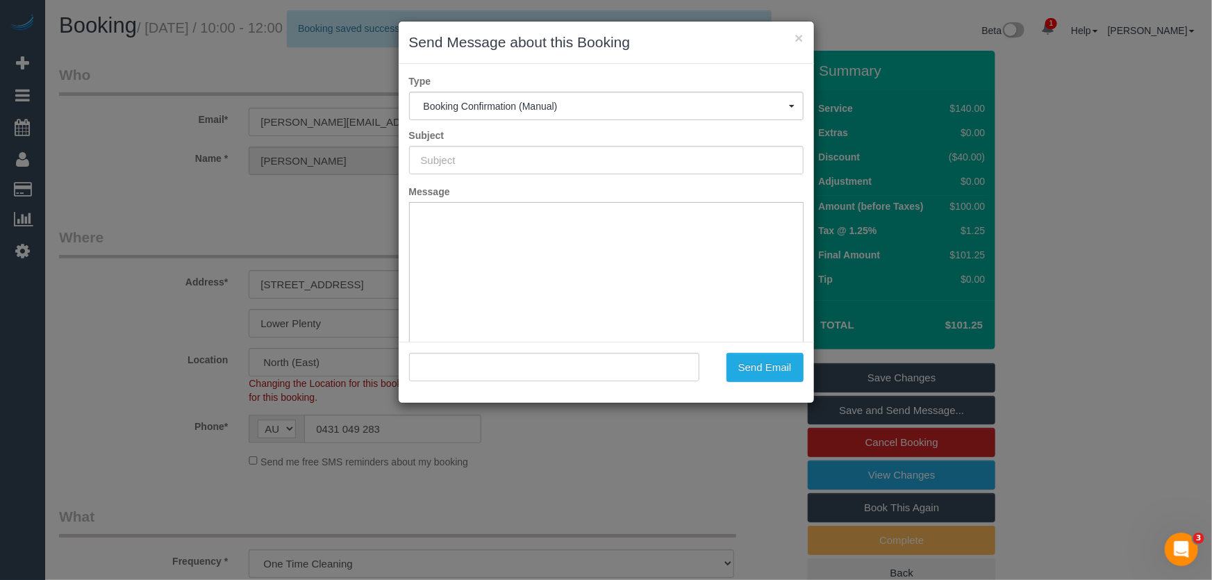
type input "Booking Confirmed"
type input ""Anthony Naveen Fernando" <anthony_fernando@live.com.au>"
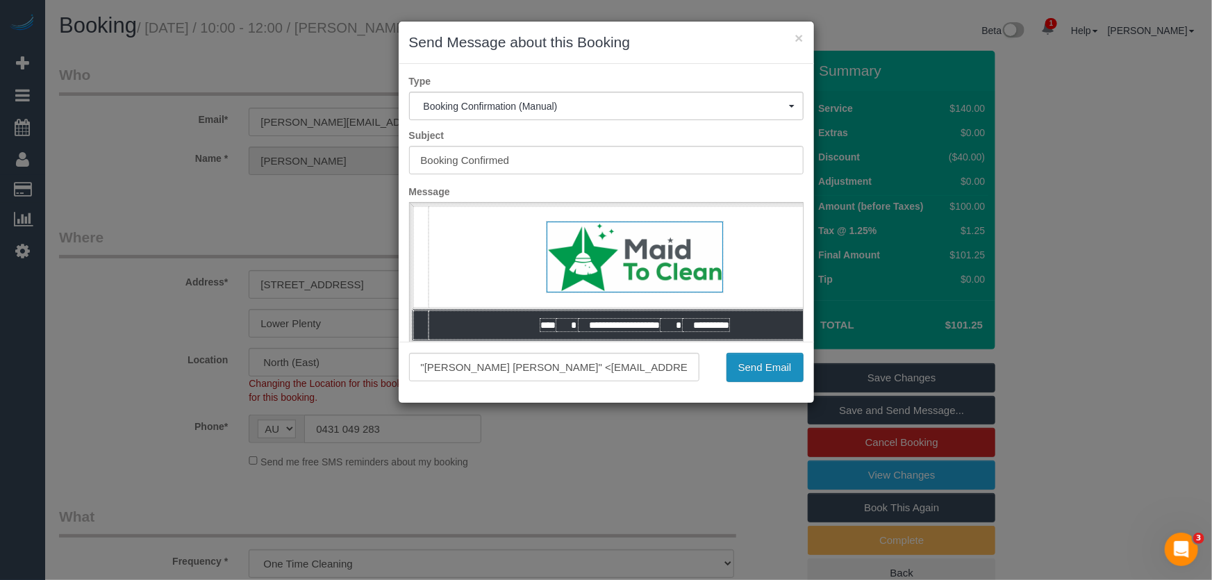
click at [759, 373] on button "Send Email" at bounding box center [765, 367] width 77 height 29
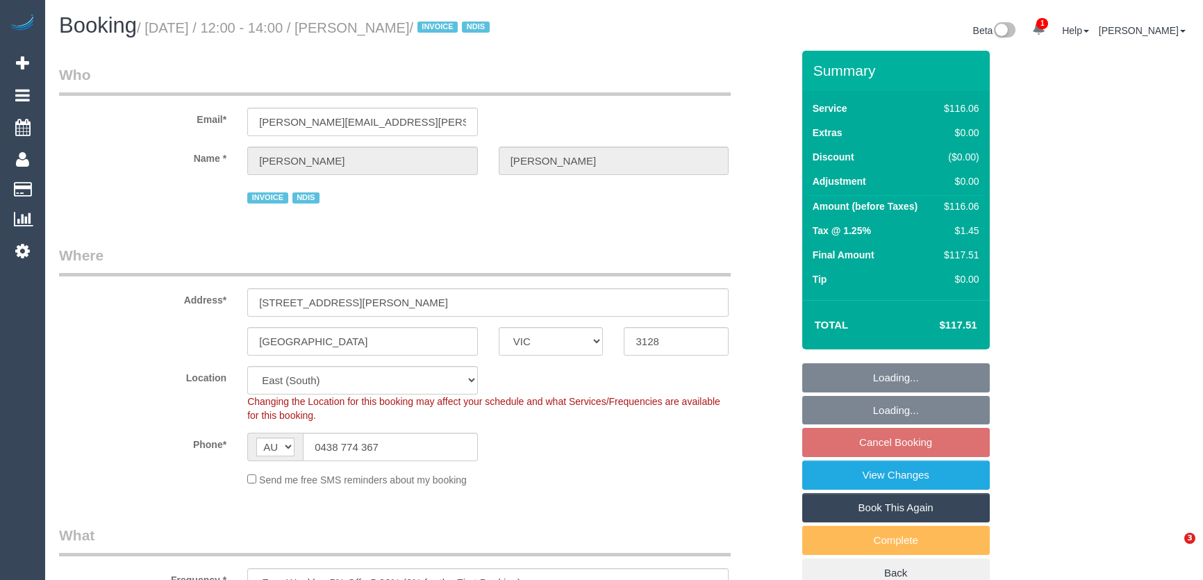
select select "VIC"
select select "spot4"
select select "number:27"
select select "number:14"
select select "number:19"
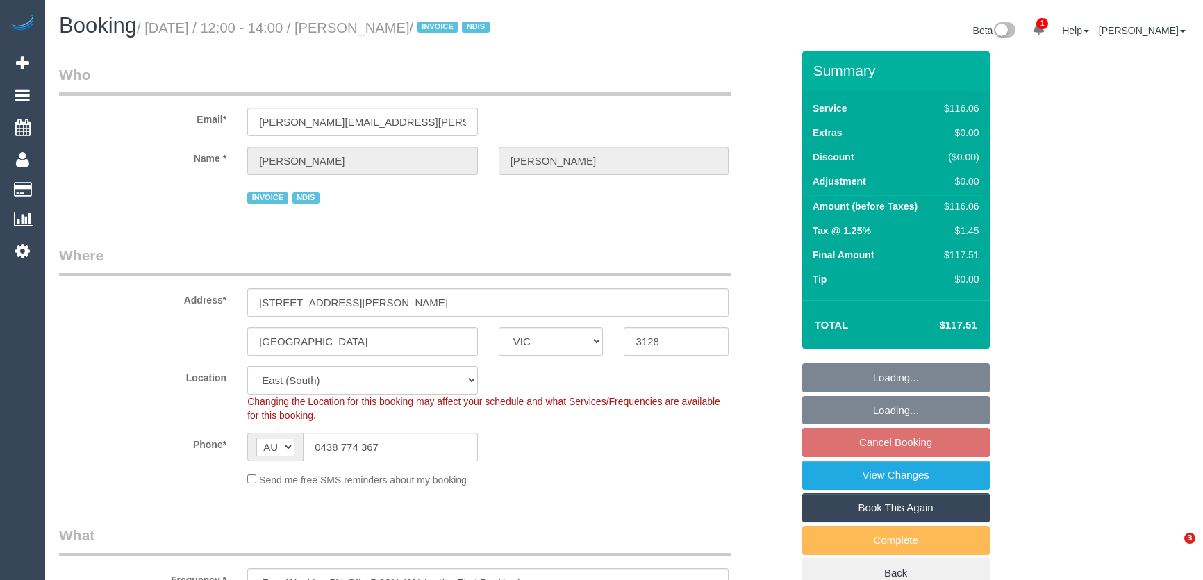
select select "number:36"
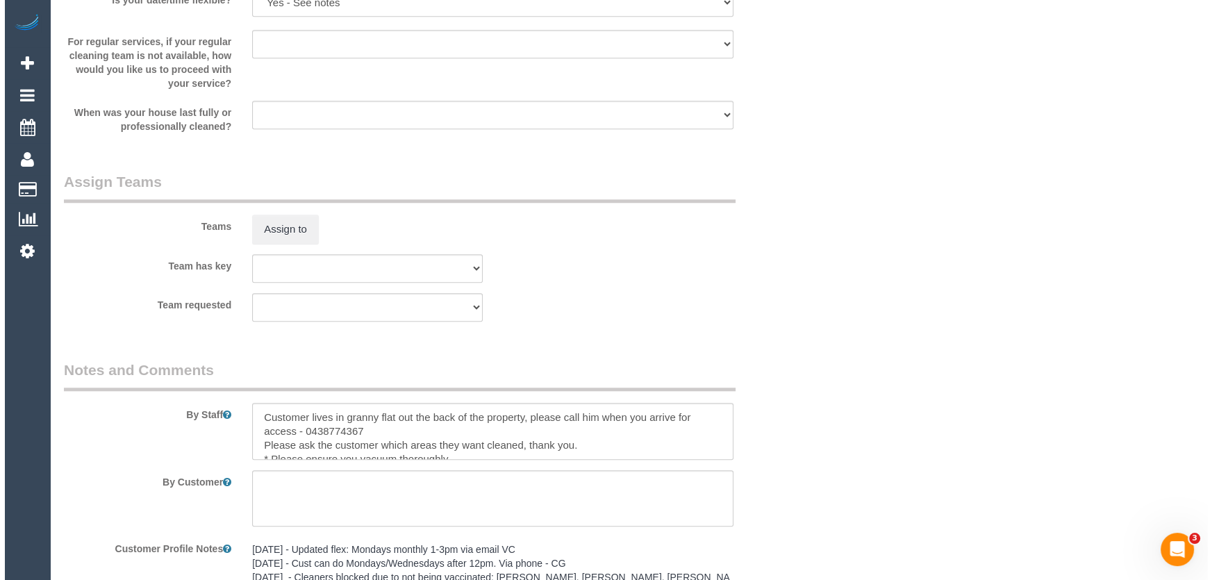
scroll to position [1515, 0]
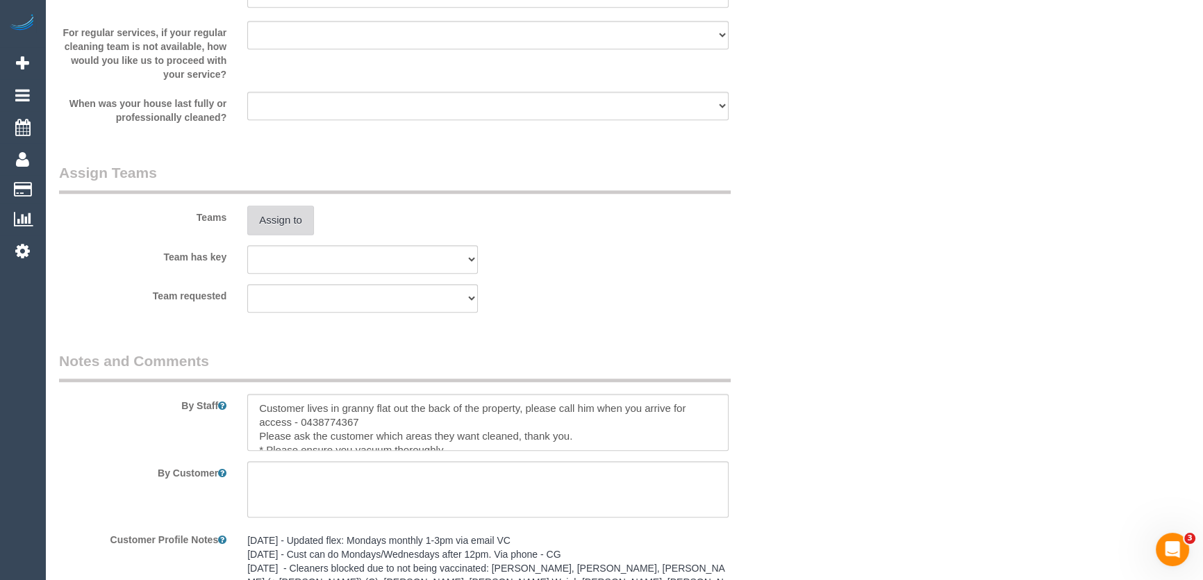
click at [272, 210] on button "Assign to" at bounding box center [280, 220] width 67 height 29
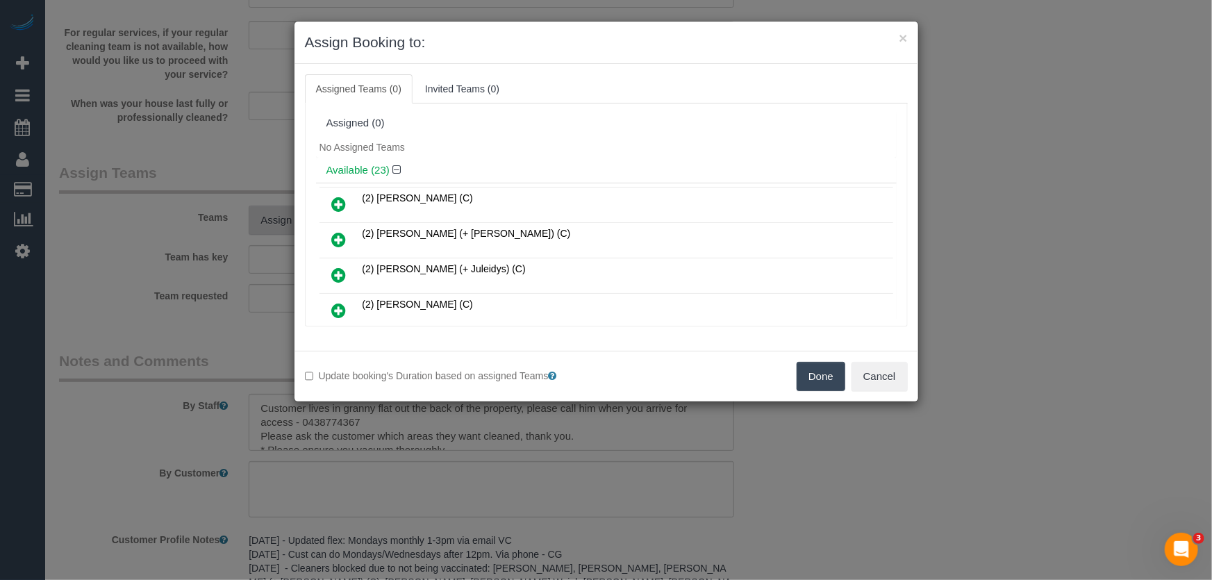
scroll to position [435, 0]
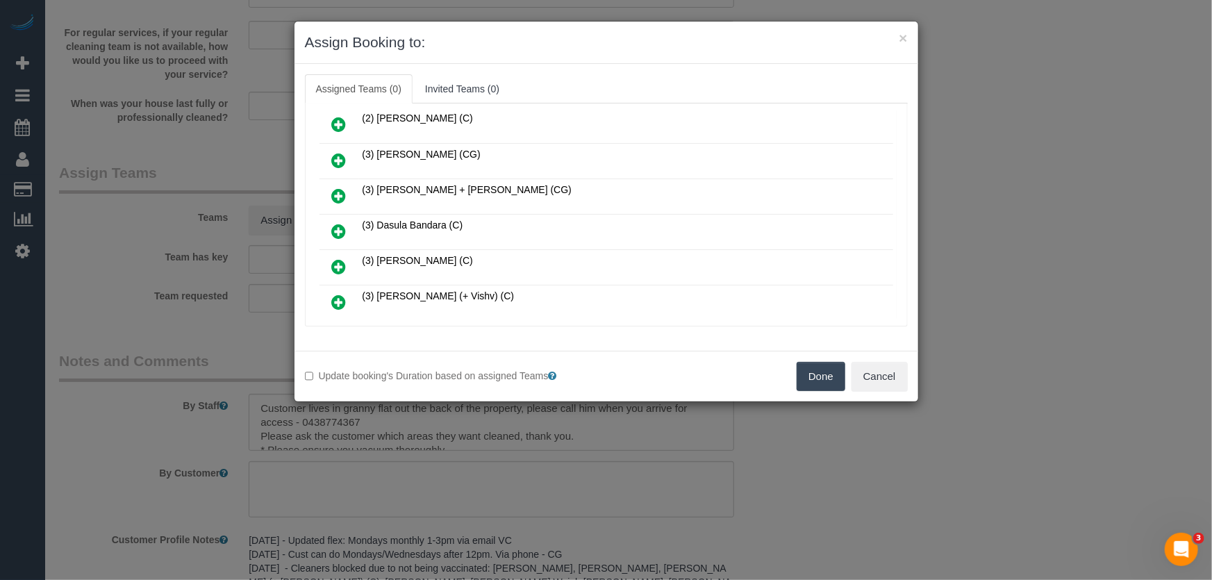
click at [336, 223] on icon at bounding box center [339, 231] width 15 height 17
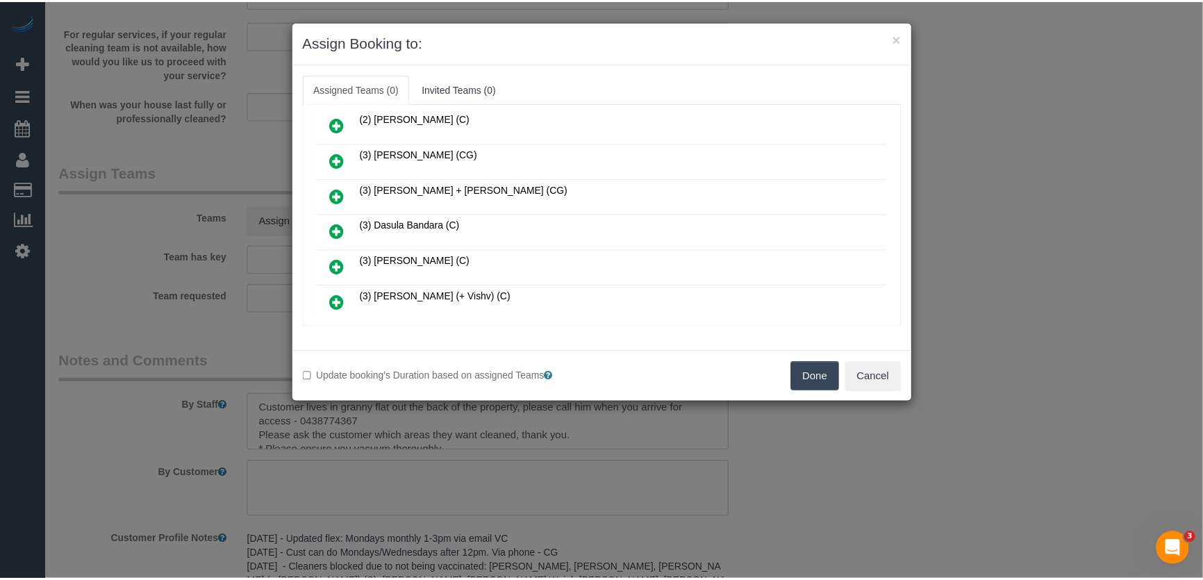
scroll to position [468, 0]
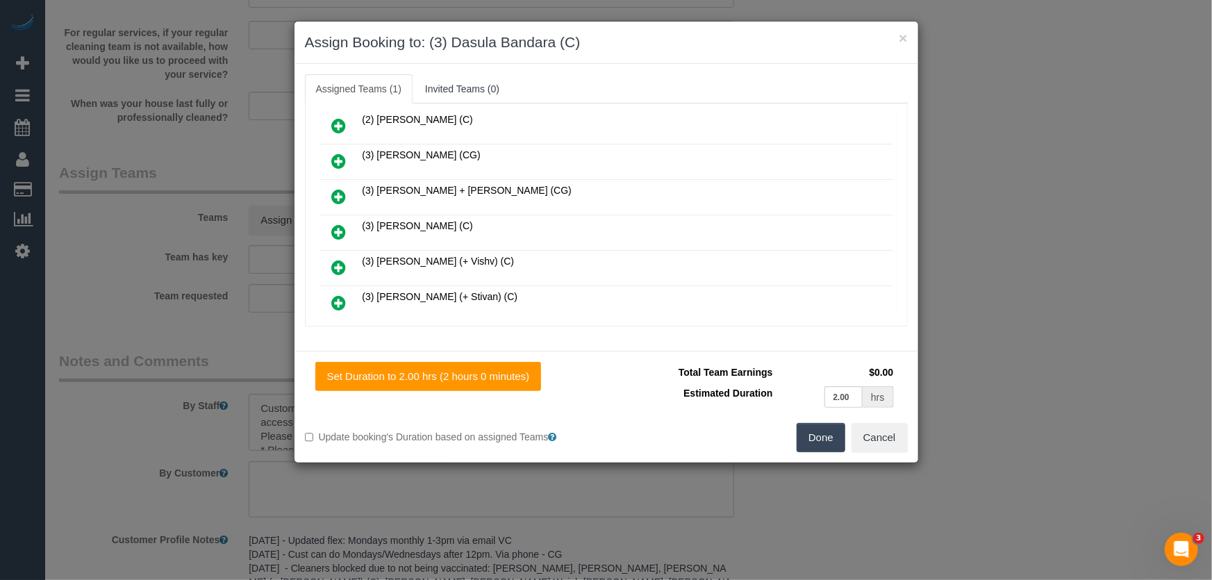
click at [814, 441] on button "Done" at bounding box center [821, 437] width 49 height 29
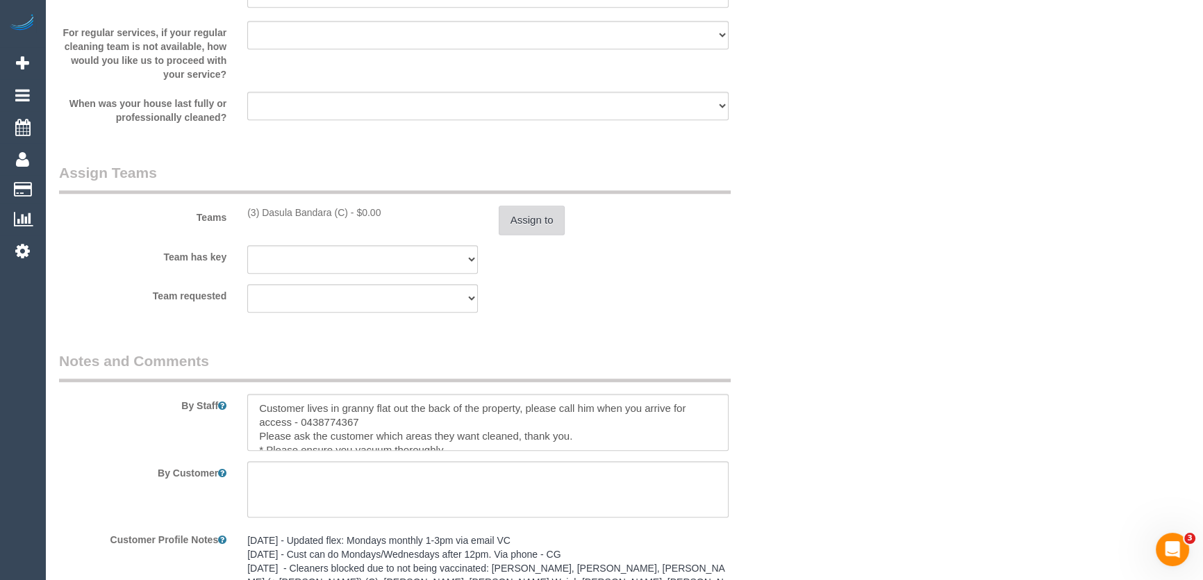
click at [543, 222] on button "Assign to" at bounding box center [532, 220] width 67 height 29
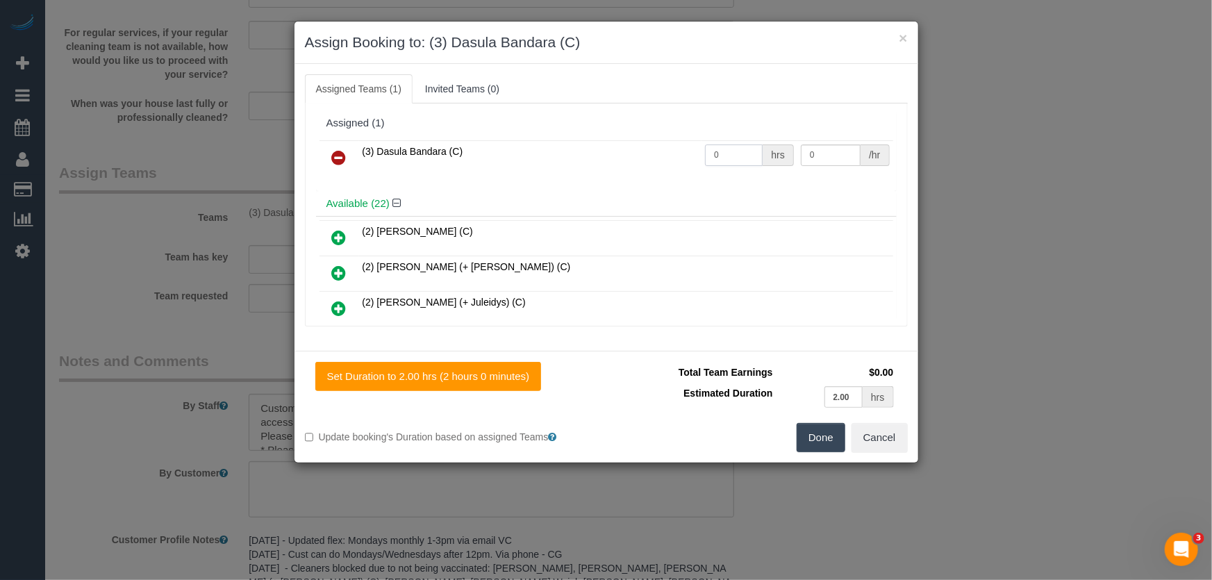
click at [728, 156] on input "0" at bounding box center [734, 156] width 58 height 22
type input "2"
type input "35"
click at [824, 430] on button "Done" at bounding box center [821, 437] width 49 height 29
click at [824, 430] on div "Done Cancel" at bounding box center [763, 437] width 312 height 29
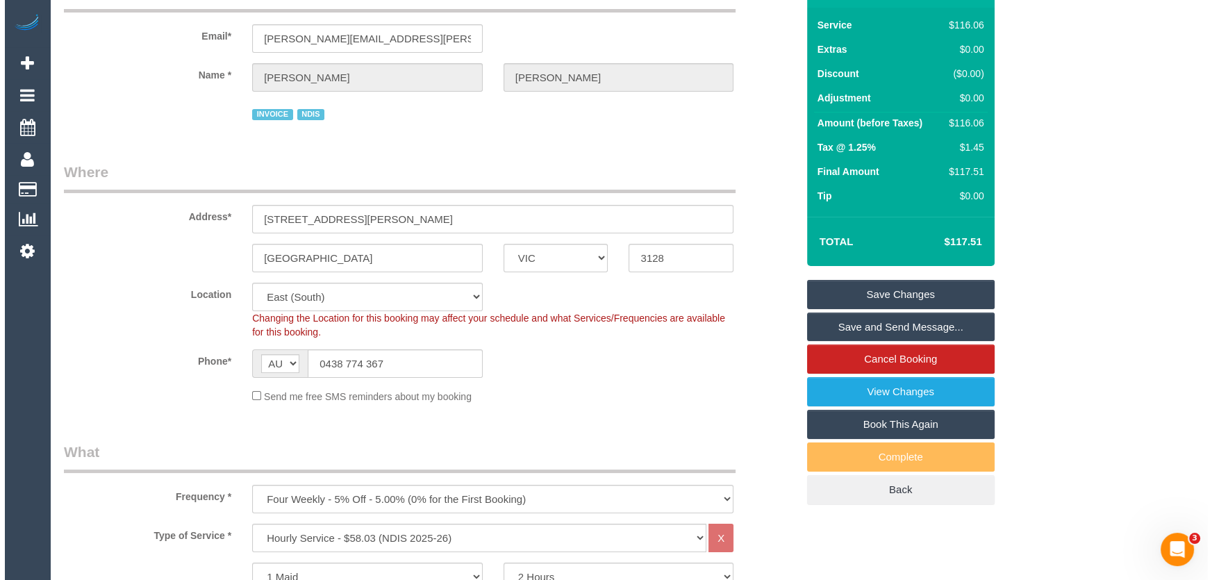
scroll to position [0, 0]
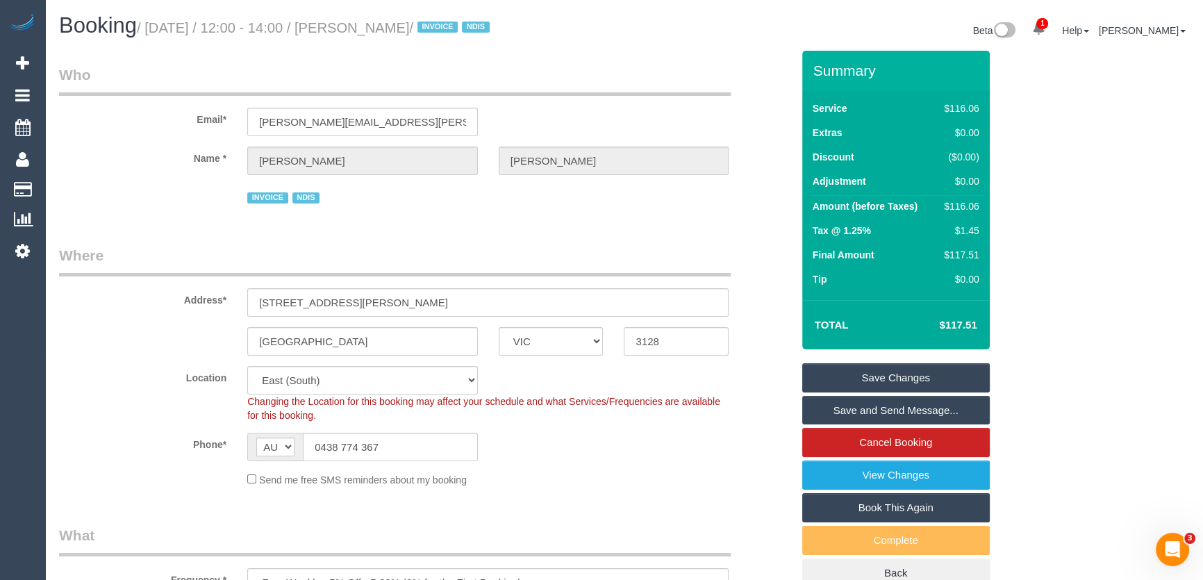
click at [374, 28] on small "/ August 26, 2025 / 12:00 - 14:00 / Jaydeep Suthar / INVOICE NDIS" at bounding box center [315, 27] width 357 height 15
click at [402, 72] on legend "Who" at bounding box center [395, 80] width 672 height 31
click at [387, 25] on small "/ August 26, 2025 / 12:00 - 14:00 / Jaydeep Suthar / INVOICE NDIS" at bounding box center [315, 27] width 357 height 15
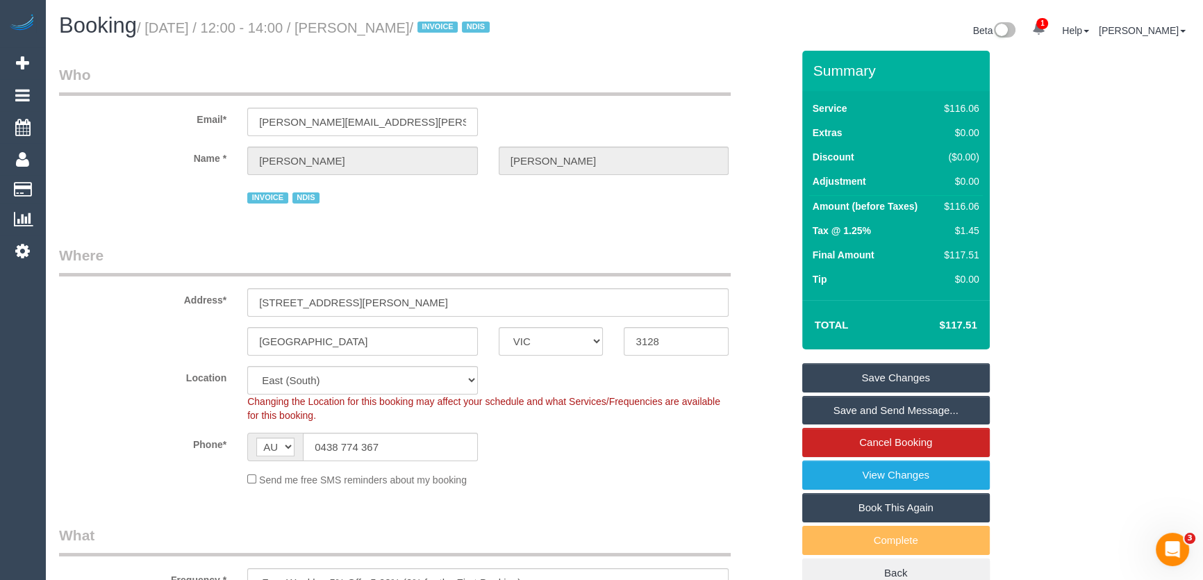
click at [387, 25] on small "/ August 26, 2025 / 12:00 - 14:00 / Jaydeep Suthar / INVOICE NDIS" at bounding box center [315, 27] width 357 height 15
copy small "Jaydeep Suthar"
click at [847, 410] on link "Save and Send Message..." at bounding box center [896, 410] width 188 height 29
click at [847, 410] on fieldset "Save Changes Save and Send Message... Cancel Booking View Changes Book This Aga…" at bounding box center [896, 475] width 188 height 225
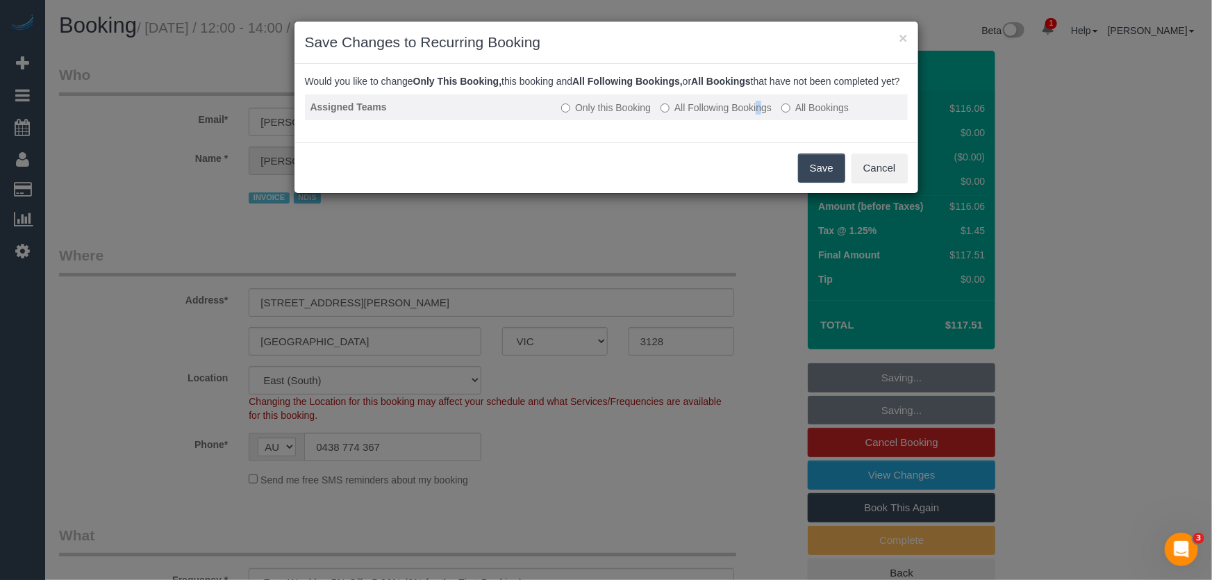
click at [684, 115] on label "All Following Bookings" at bounding box center [716, 108] width 111 height 14
click at [711, 115] on label "All Following Bookings" at bounding box center [716, 108] width 111 height 14
click at [814, 182] on button "Save" at bounding box center [821, 168] width 47 height 29
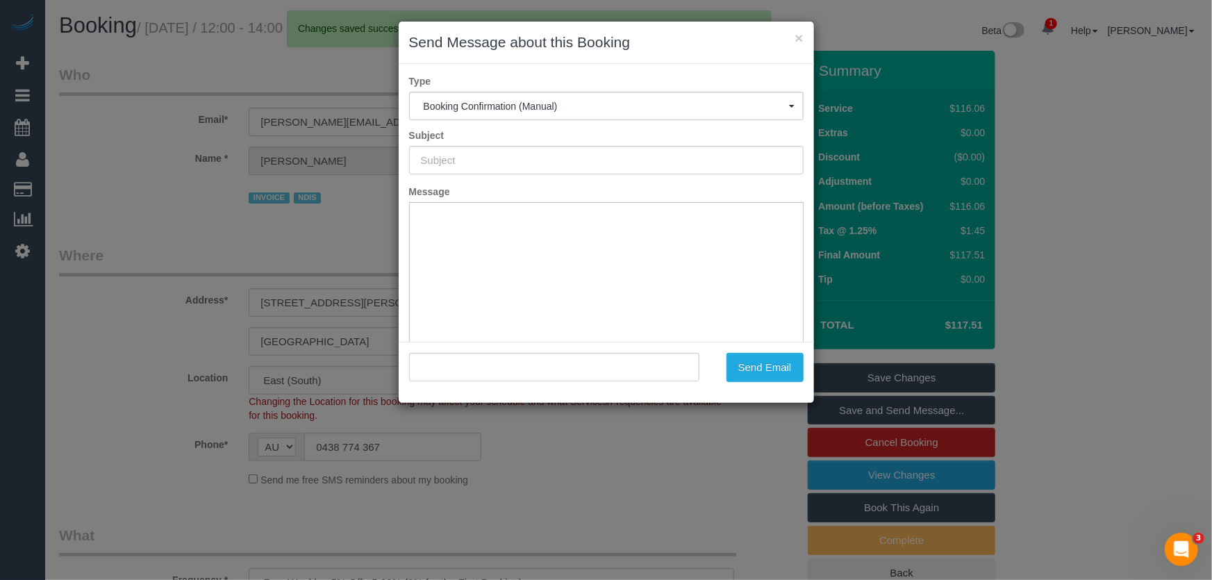
type input "Booking Confirmed"
type input ""Jaydeep Suthar" <jaydeep.suthar@gmail.com>"
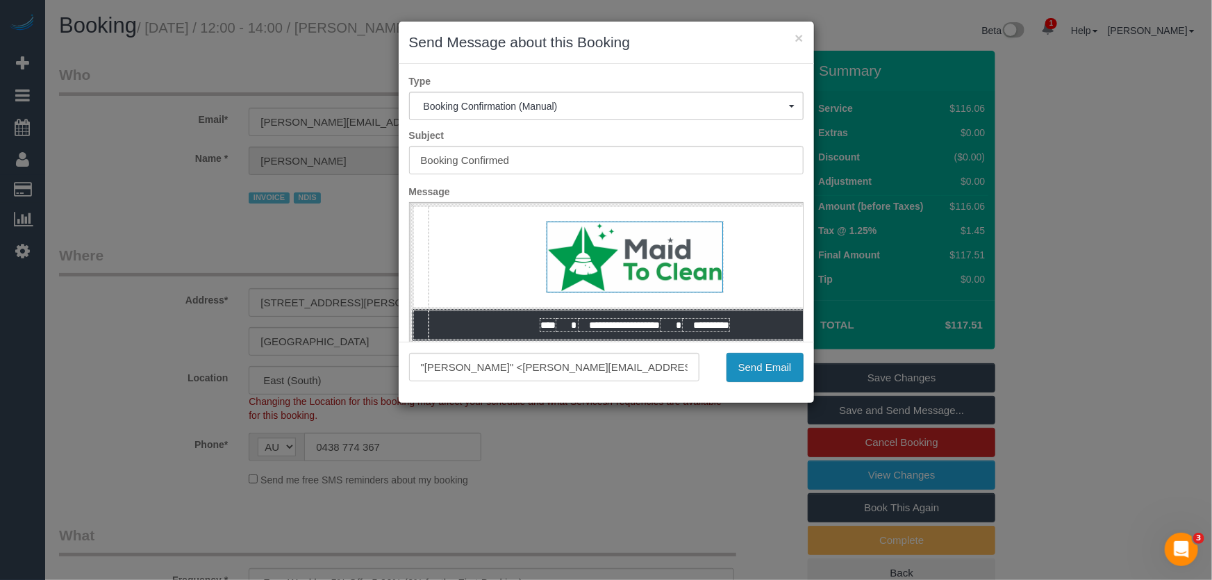
click at [764, 369] on button "Send Email" at bounding box center [765, 367] width 77 height 29
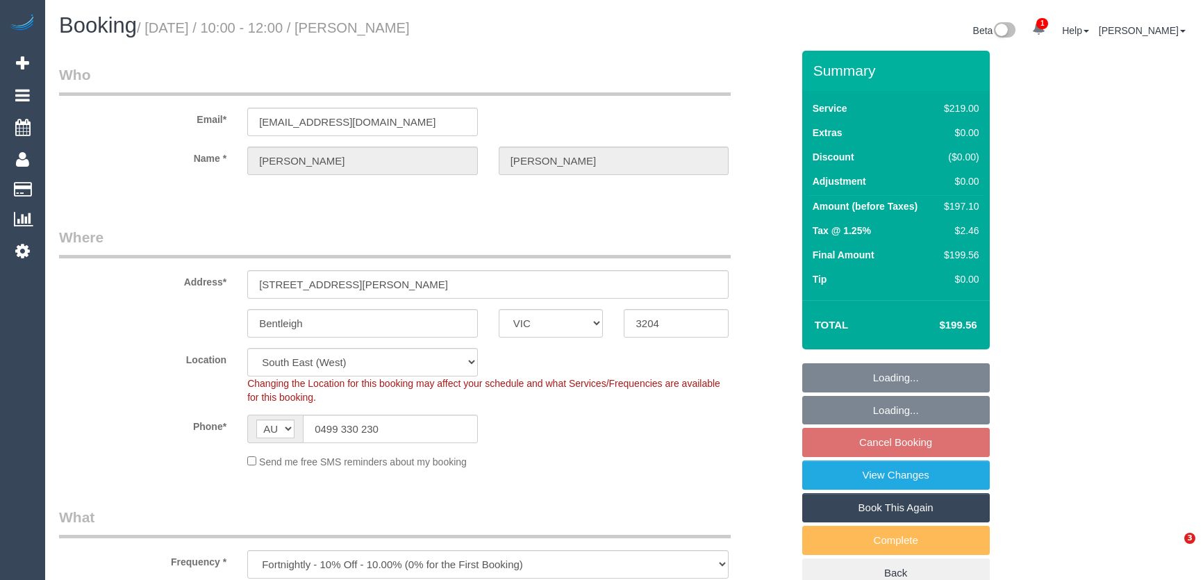
select select "VIC"
select select "string:stripe-pm_1Q0BjU2GScqysDRVMP7xVtap"
select select "spot3"
select select "number:28"
select select "number:14"
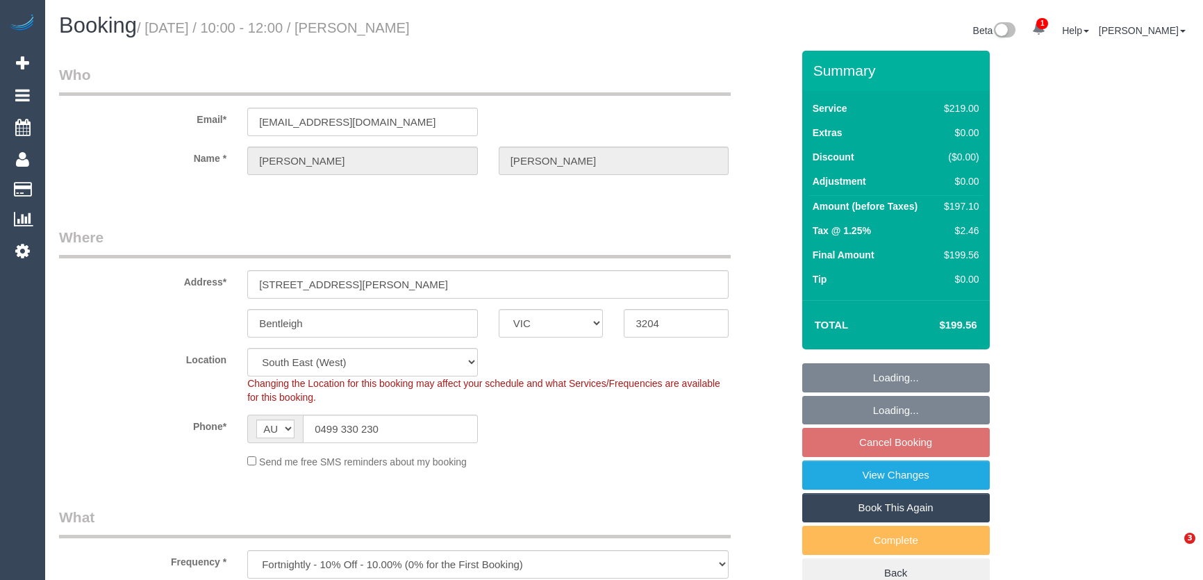
select select "number:19"
select select "number:22"
select select "number:34"
select select "number:12"
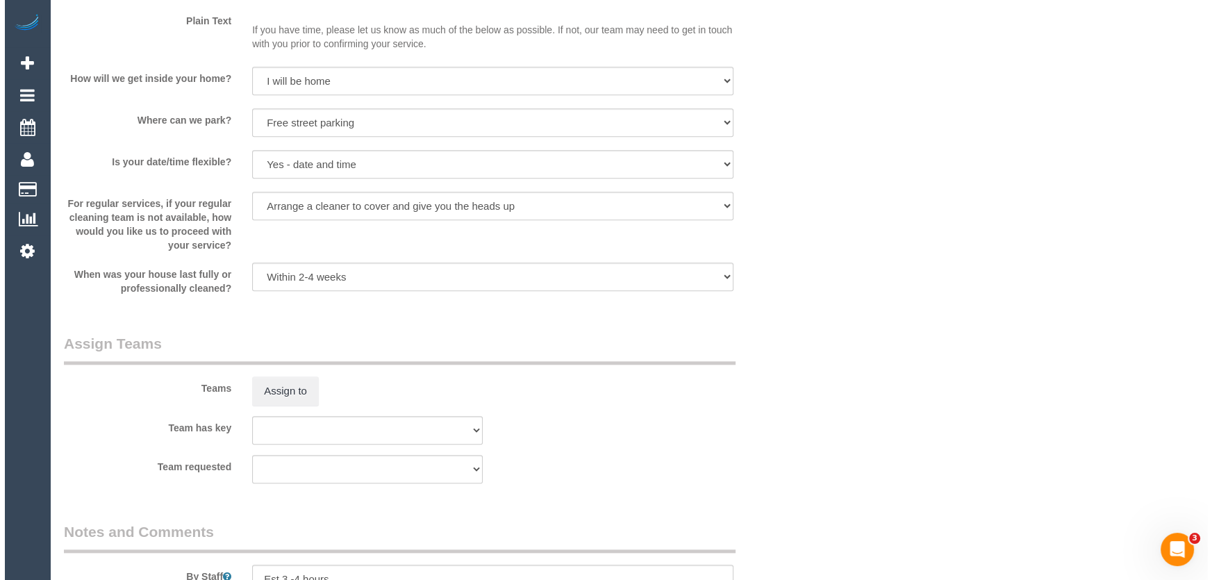
scroll to position [1895, 0]
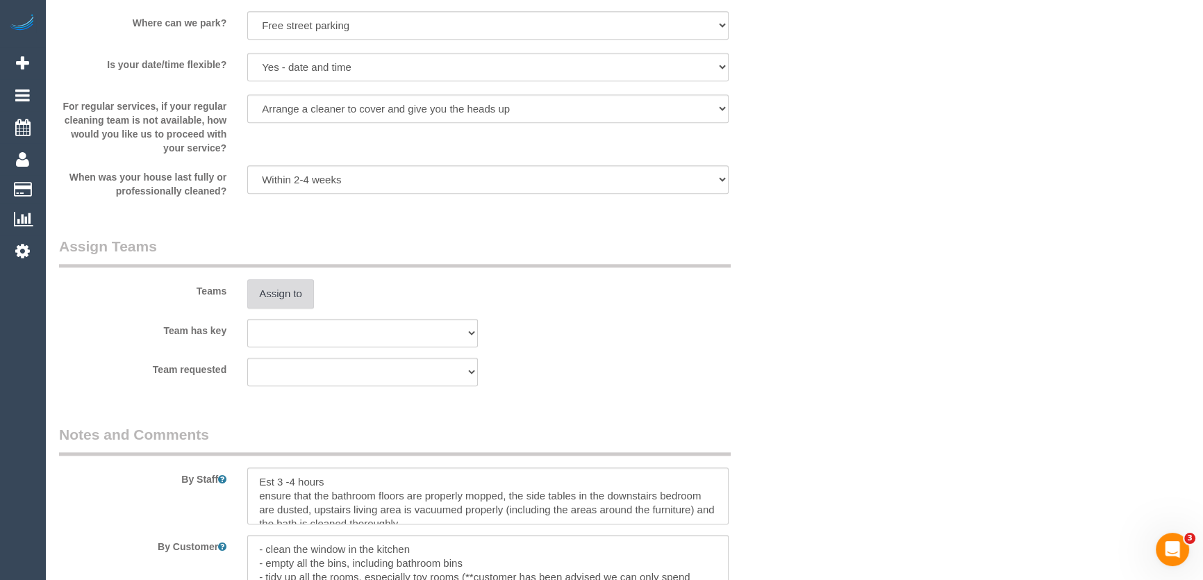
click at [286, 301] on button "Assign to" at bounding box center [280, 293] width 67 height 29
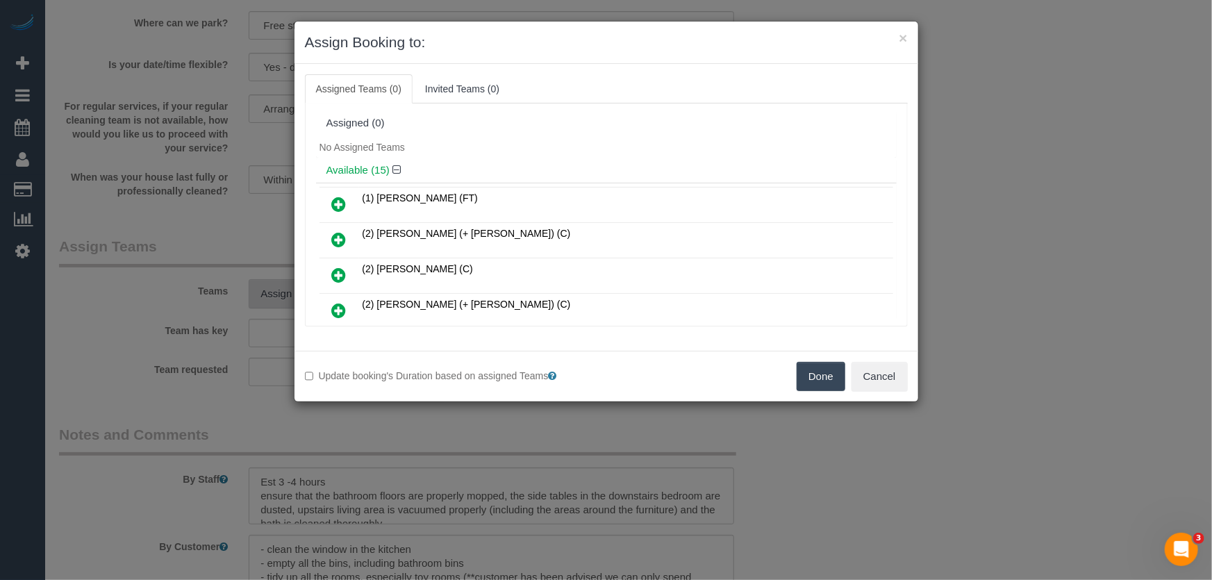
scroll to position [226, 0]
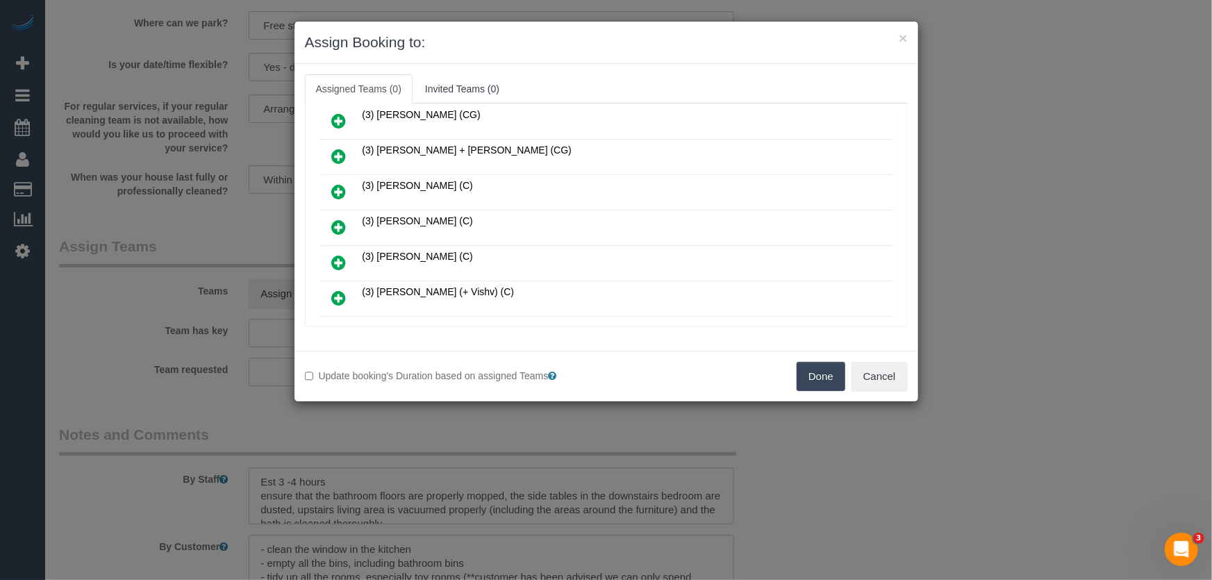
click at [337, 219] on icon at bounding box center [339, 227] width 15 height 17
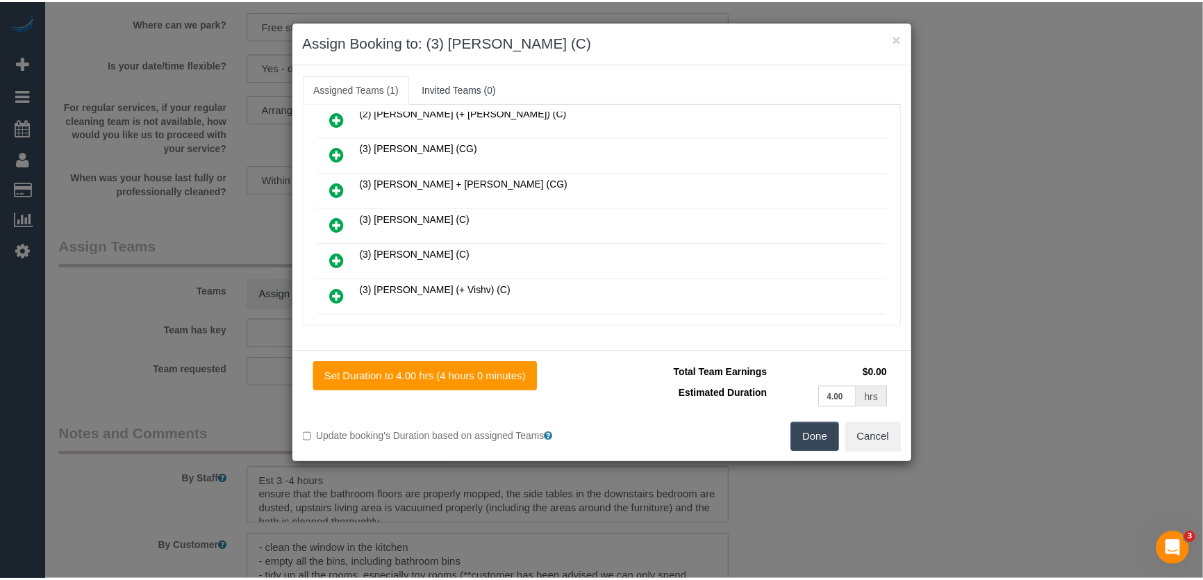
scroll to position [258, 0]
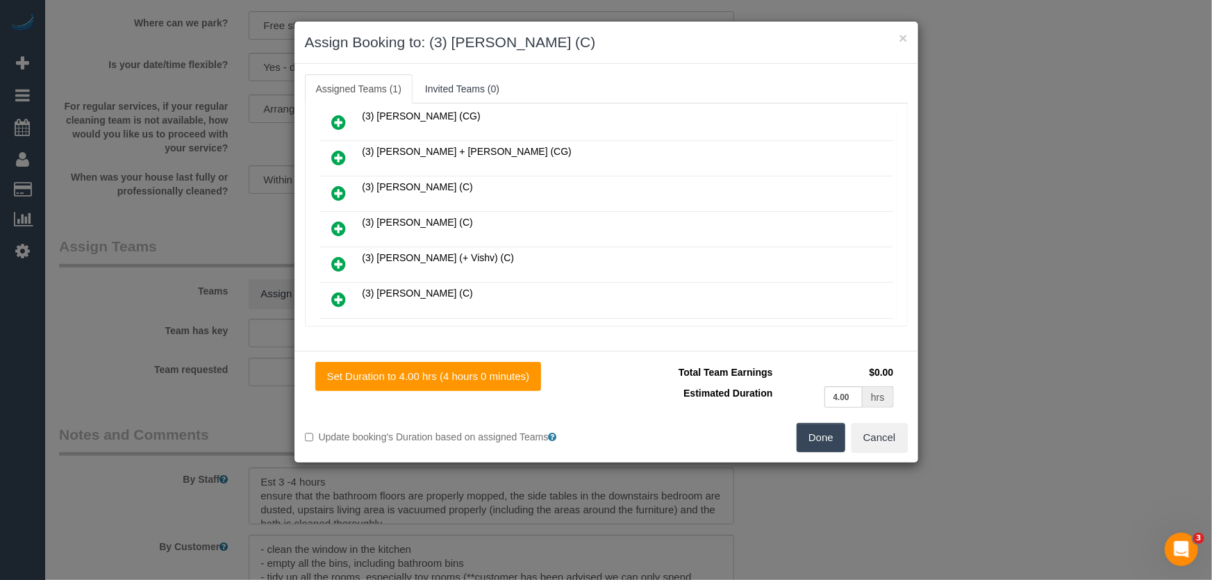
click at [820, 438] on button "Done" at bounding box center [821, 437] width 49 height 29
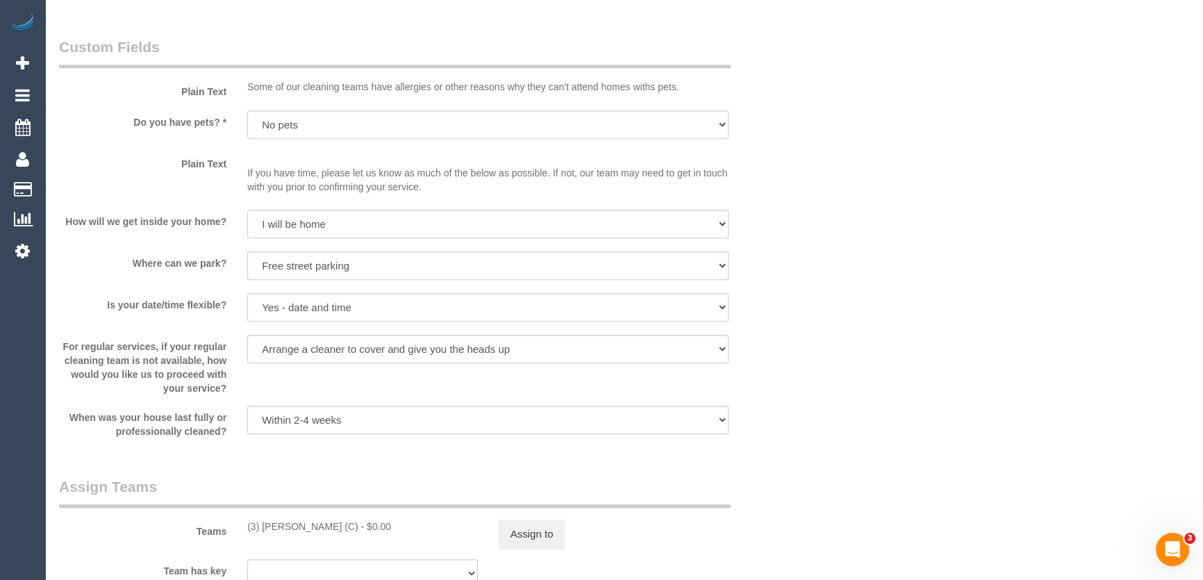
scroll to position [1705, 0]
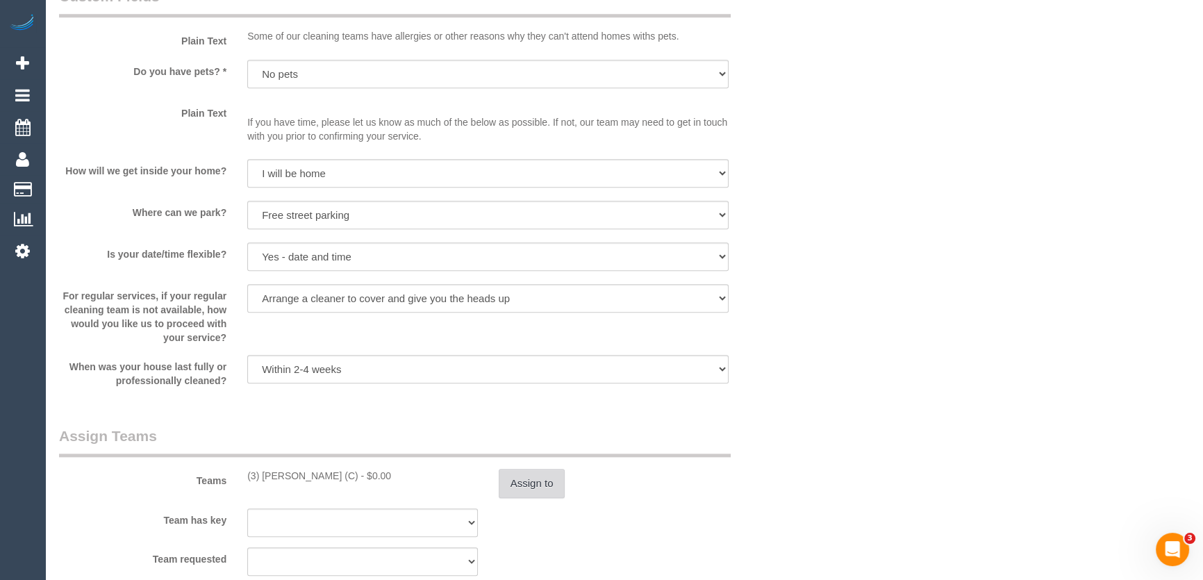
click at [529, 491] on button "Assign to" at bounding box center [532, 483] width 67 height 29
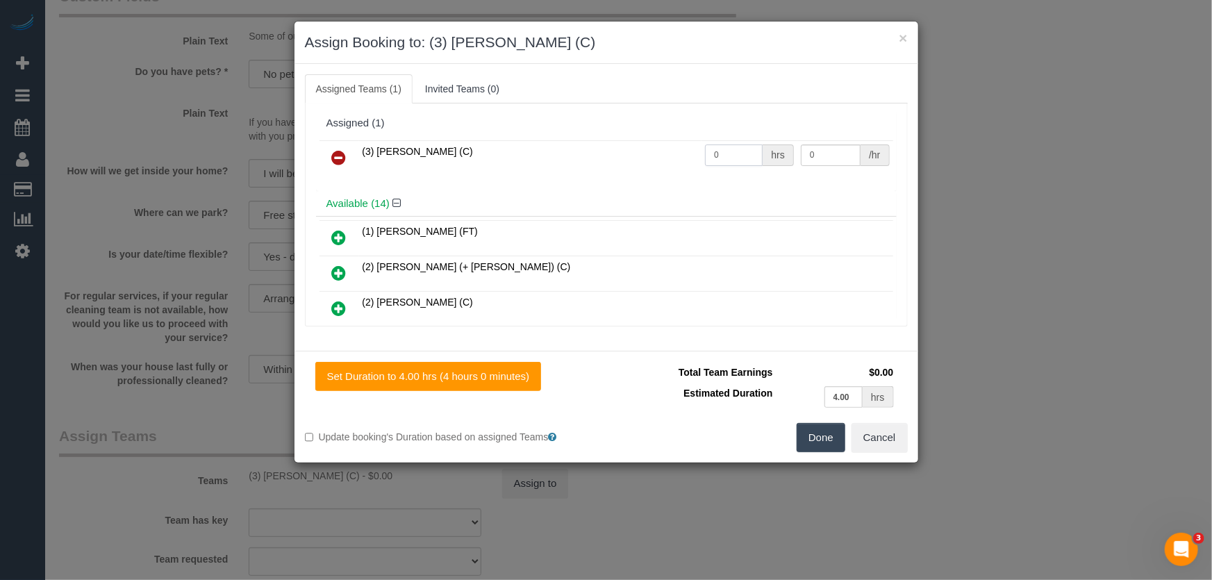
click at [736, 156] on input "0" at bounding box center [734, 156] width 58 height 22
type input "1"
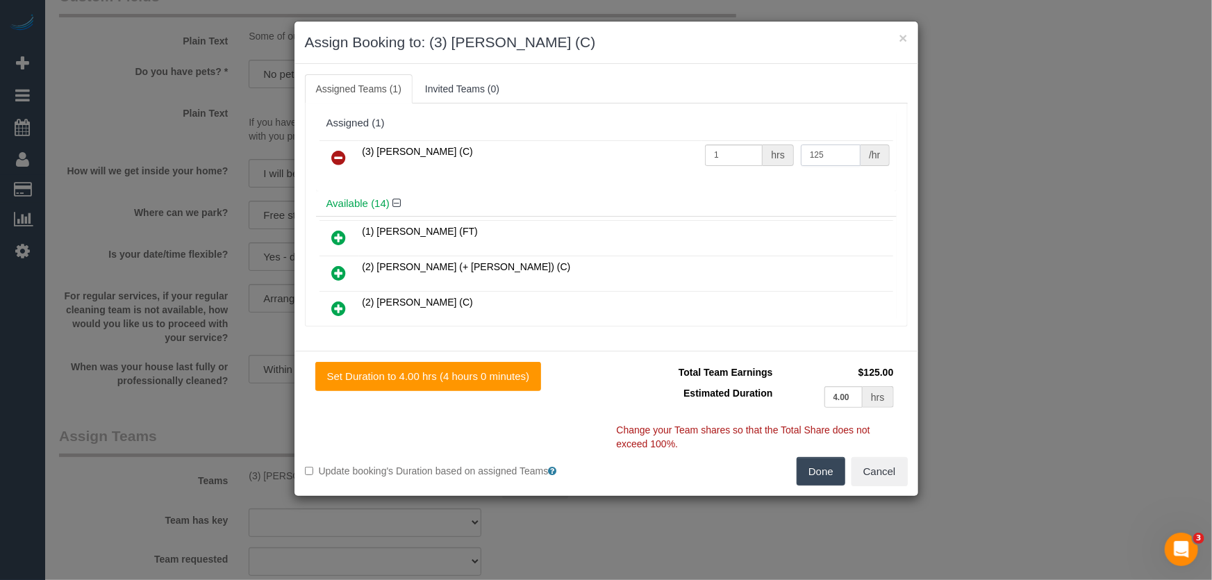
type input "125"
click at [827, 465] on button "Done" at bounding box center [821, 471] width 49 height 29
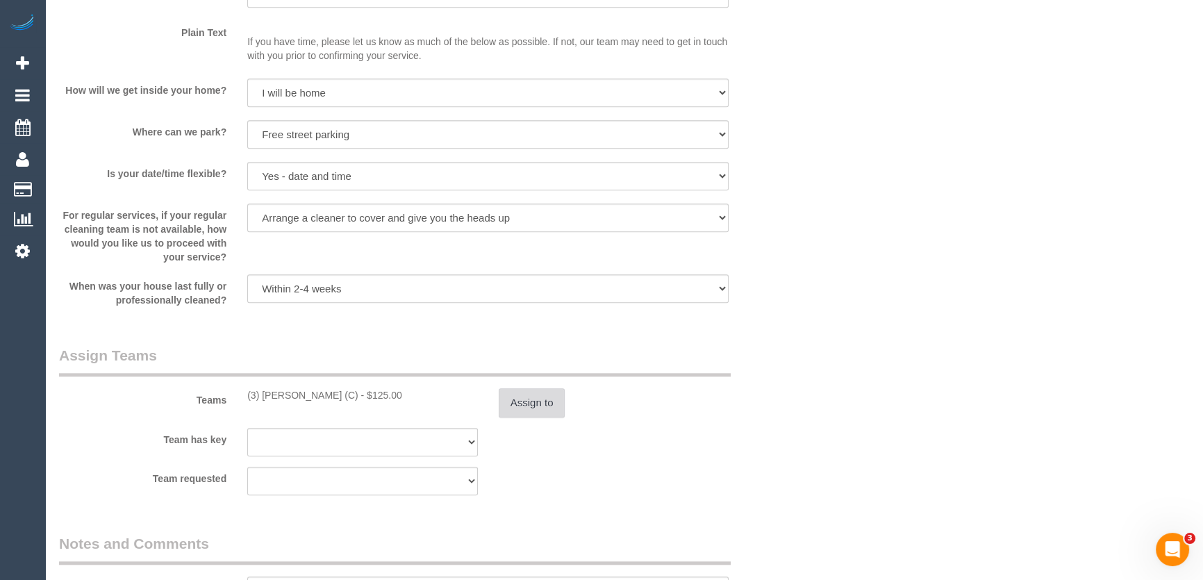
scroll to position [1895, 0]
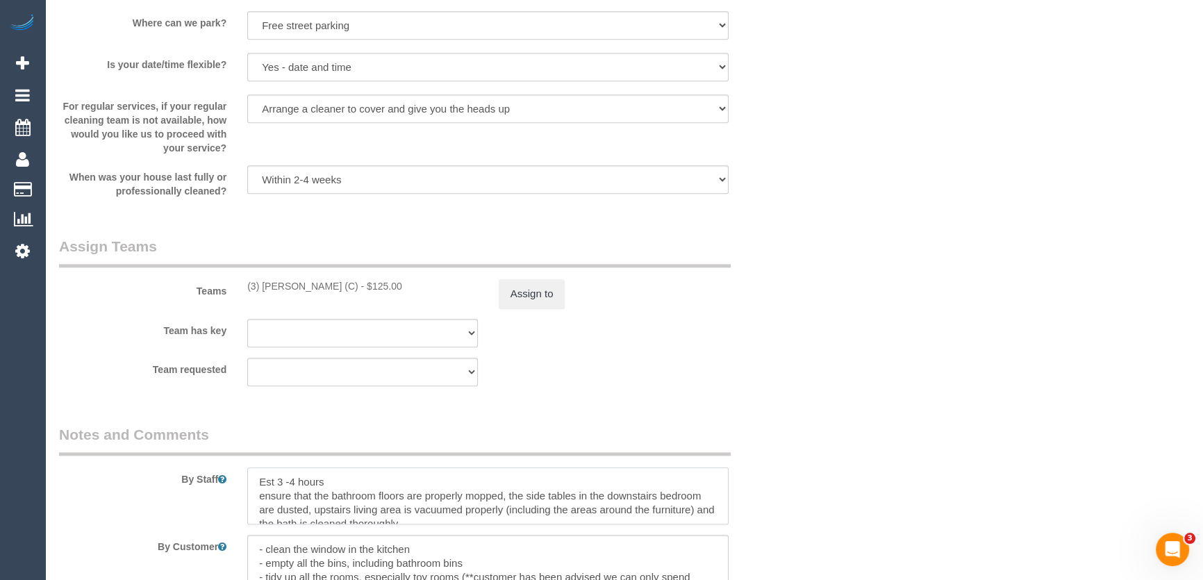
click at [249, 475] on textarea at bounding box center [487, 496] width 481 height 57
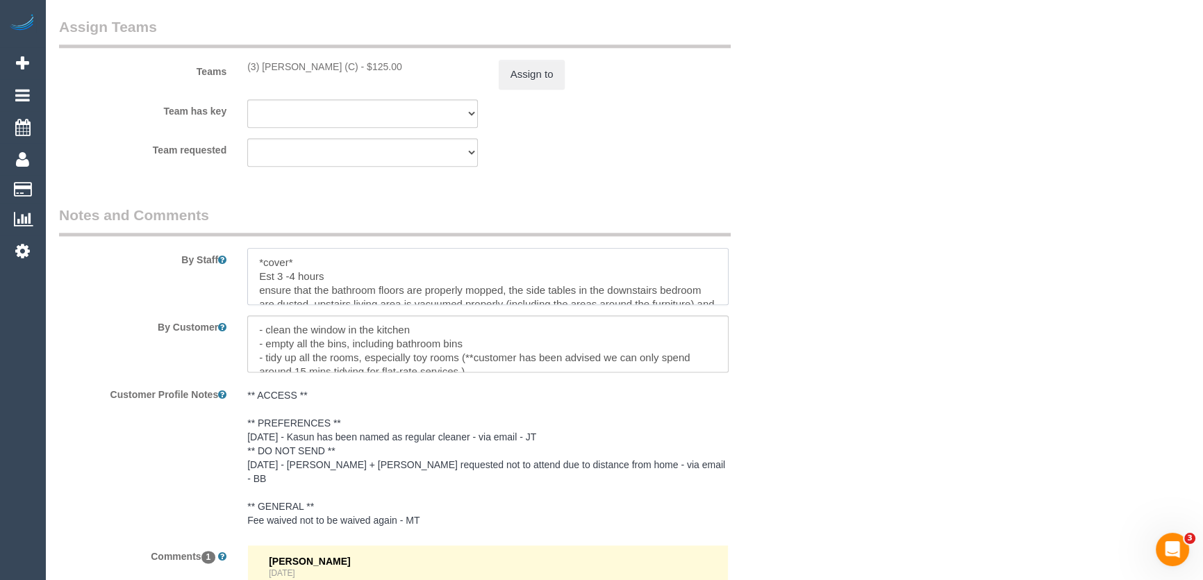
scroll to position [2349, 0]
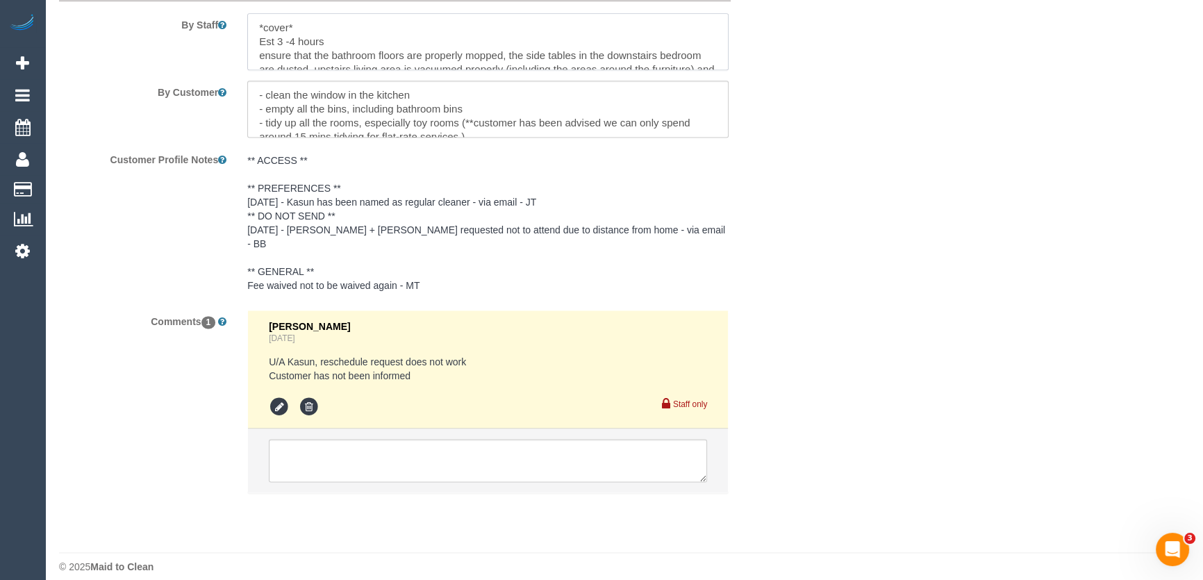
type textarea "*cover* Est 3 -4 hours ensure that the bathroom floors are properly mopped, the…"
click at [442, 464] on textarea at bounding box center [488, 460] width 438 height 43
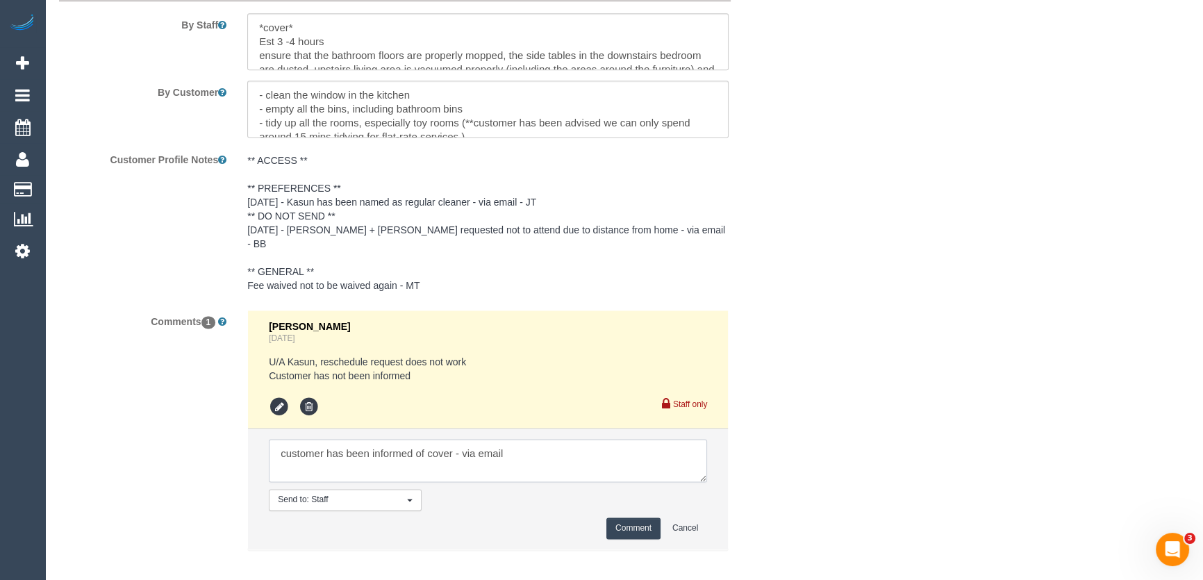
type textarea "customer has been informed of cover - via email"
click at [640, 520] on button "Comment" at bounding box center [634, 529] width 54 height 22
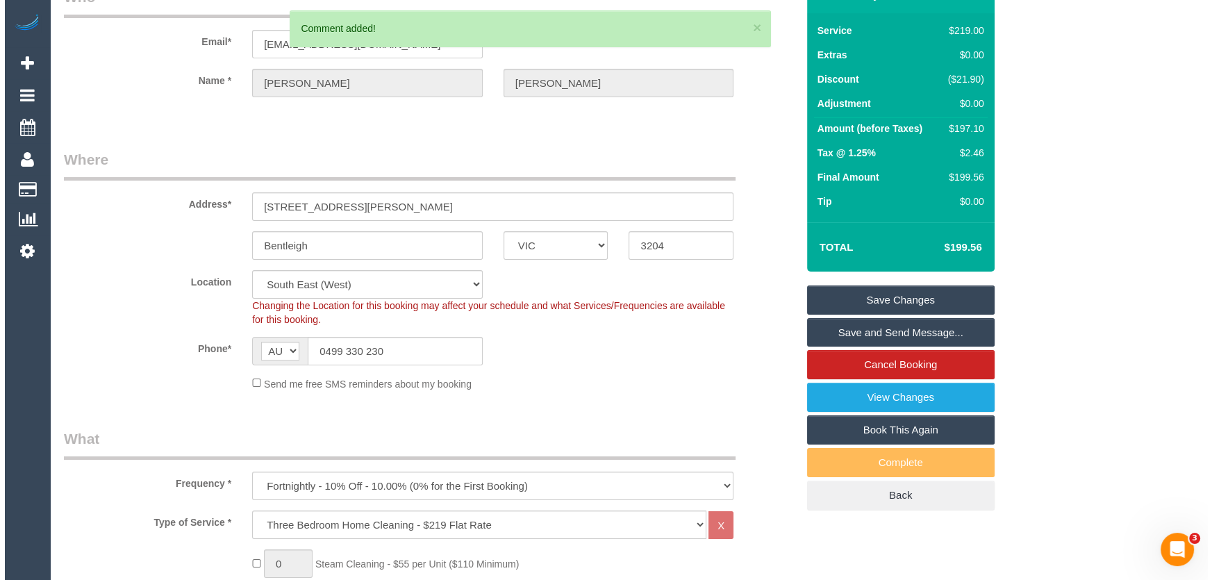
scroll to position [0, 0]
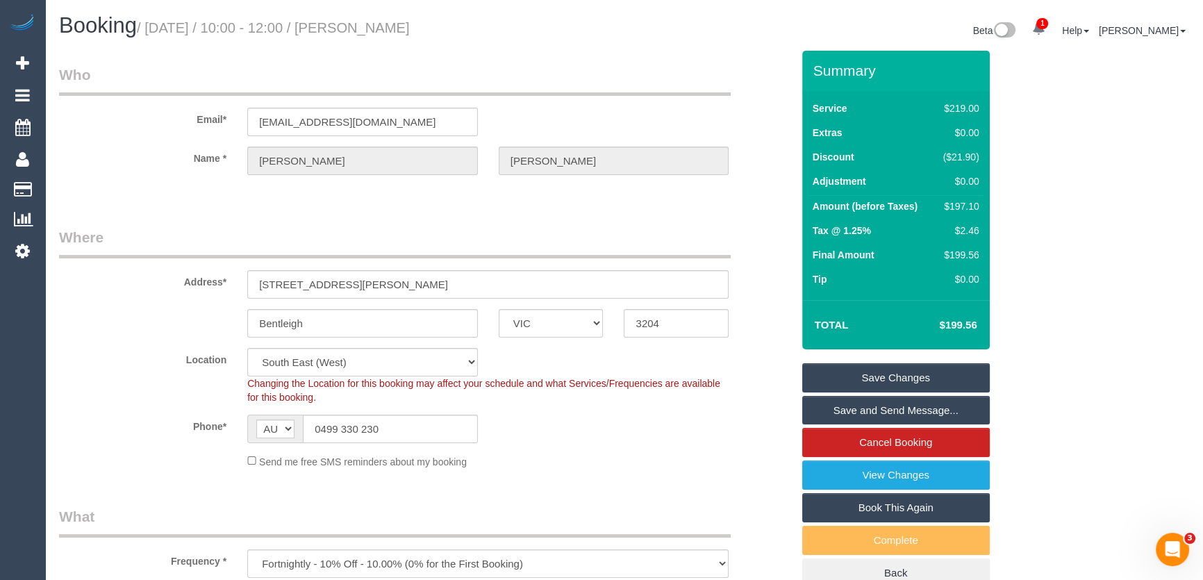
click at [389, 24] on small "/ [DATE] / 10:00 - 12:00 / [PERSON_NAME]" at bounding box center [273, 27] width 273 height 15
copy small "[PERSON_NAME]"
click at [394, 124] on input "[EMAIL_ADDRESS][DOMAIN_NAME]" at bounding box center [362, 122] width 231 height 28
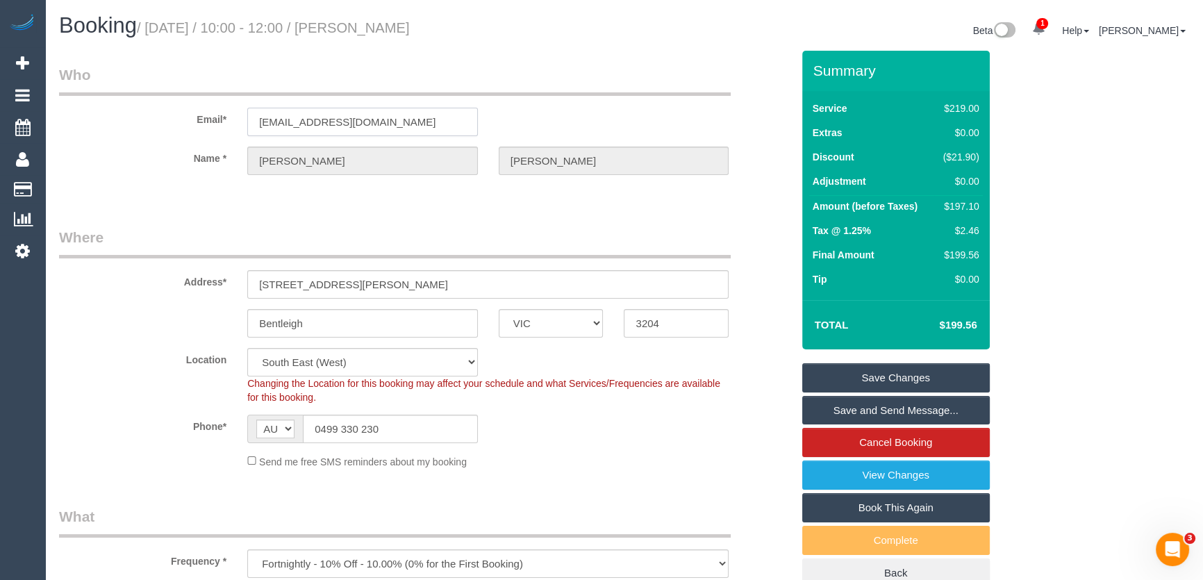
click at [394, 124] on input "[EMAIL_ADDRESS][DOMAIN_NAME]" at bounding box center [362, 122] width 231 height 28
click at [856, 414] on link "Save and Send Message..." at bounding box center [896, 410] width 188 height 29
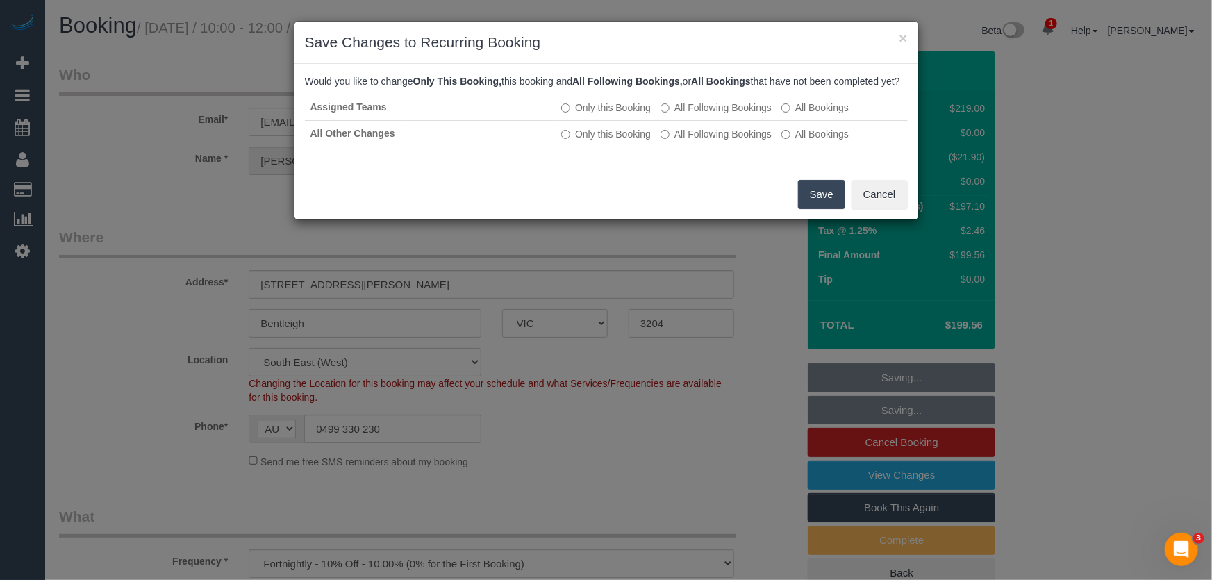
click at [815, 205] on button "Save" at bounding box center [821, 194] width 47 height 29
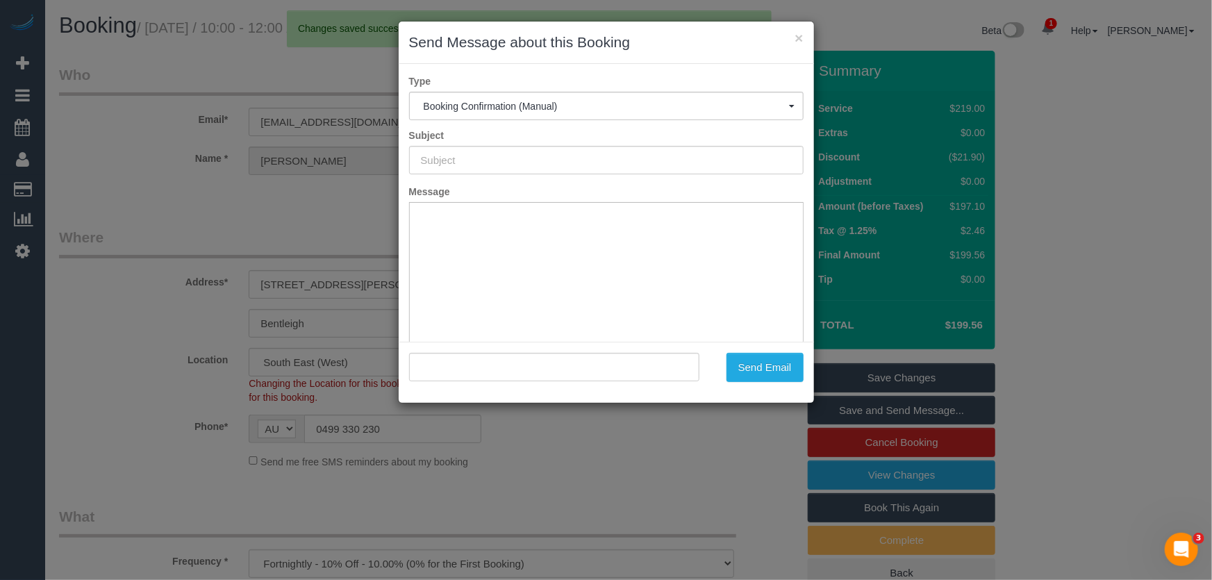
type input "Booking Confirmed"
type input ""[PERSON_NAME]" <[EMAIL_ADDRESS][DOMAIN_NAME]>"
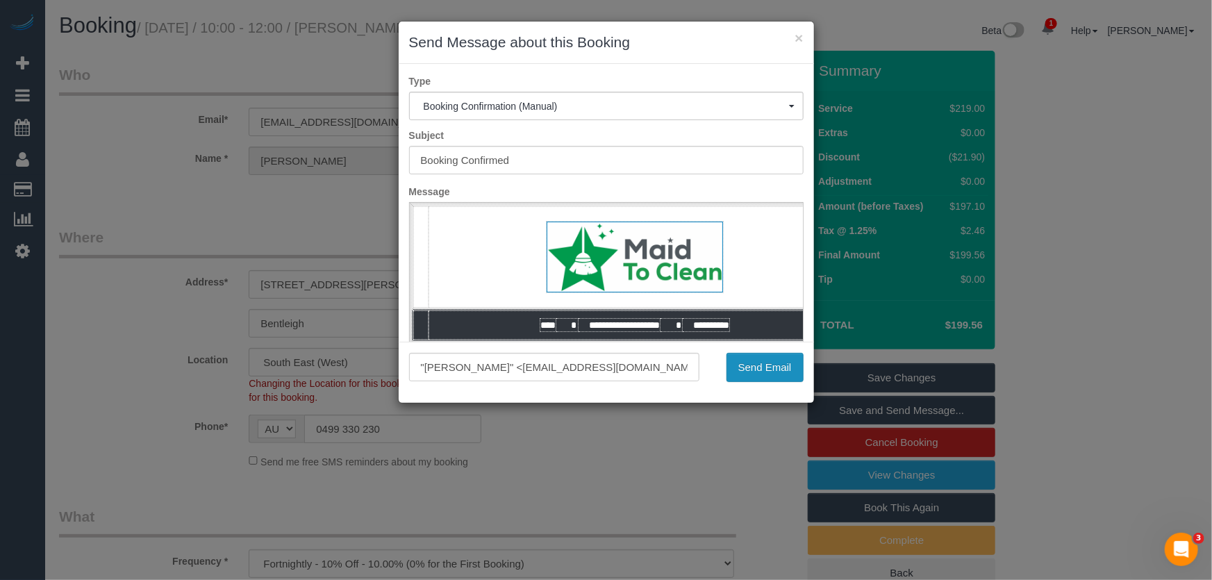
click at [771, 370] on button "Send Email" at bounding box center [765, 367] width 77 height 29
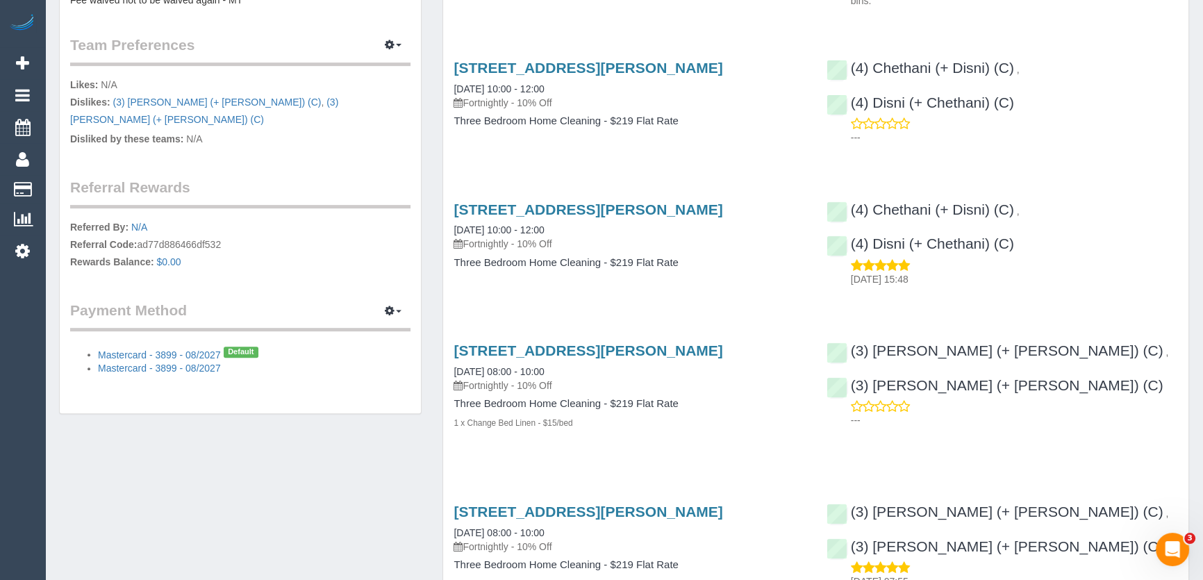
scroll to position [505, 0]
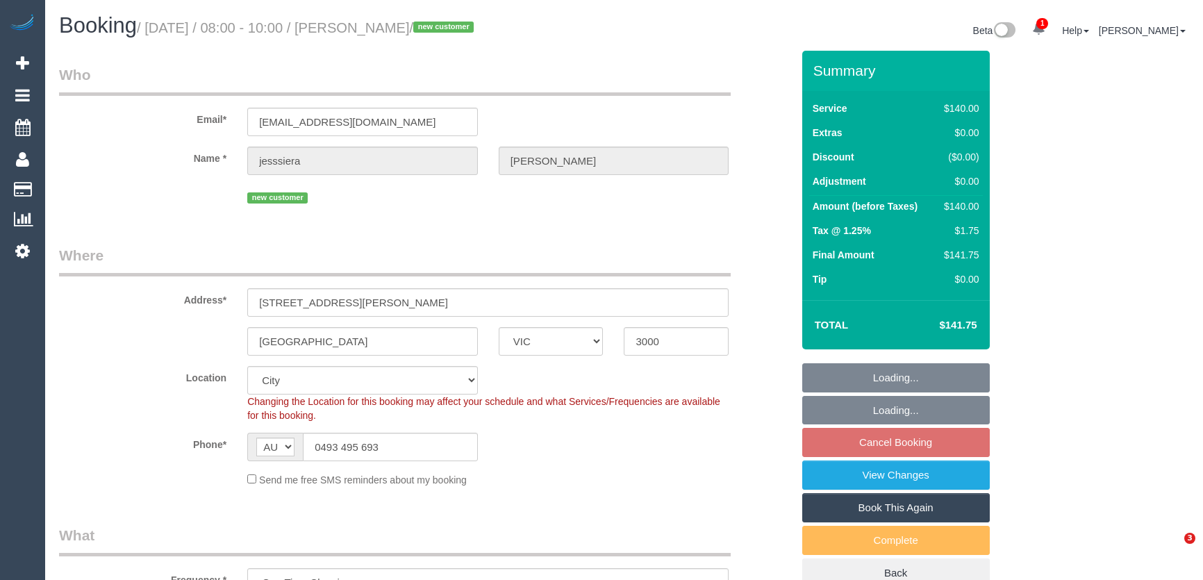
select select "VIC"
select select "number:28"
select select "number:14"
select select "number:18"
select select "number:36"
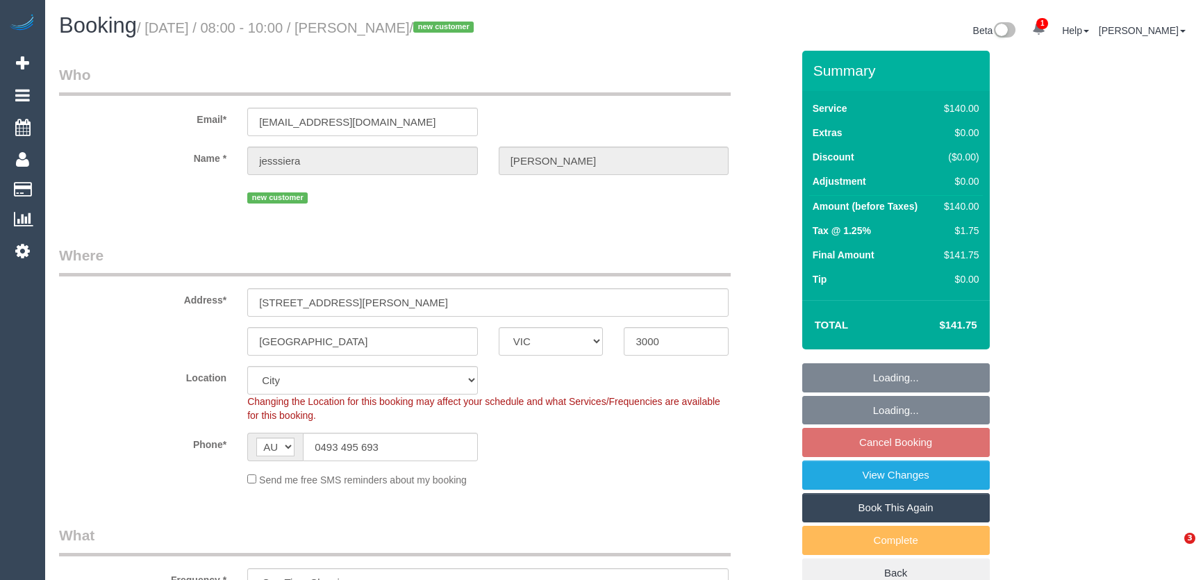
select select "object:1279"
select select "spot2"
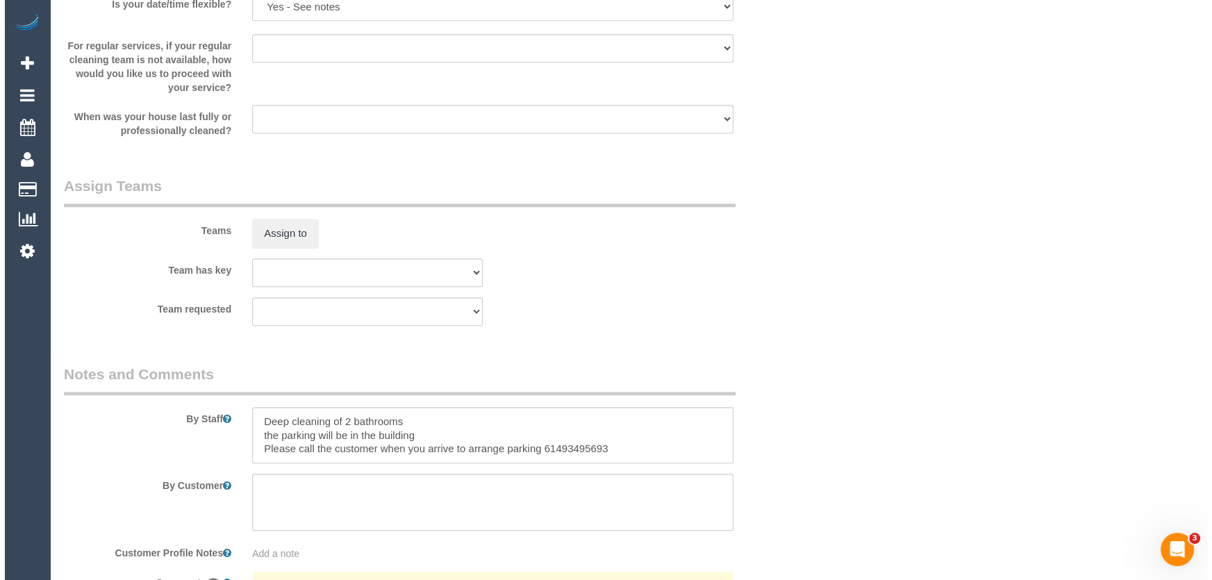
scroll to position [1895, 0]
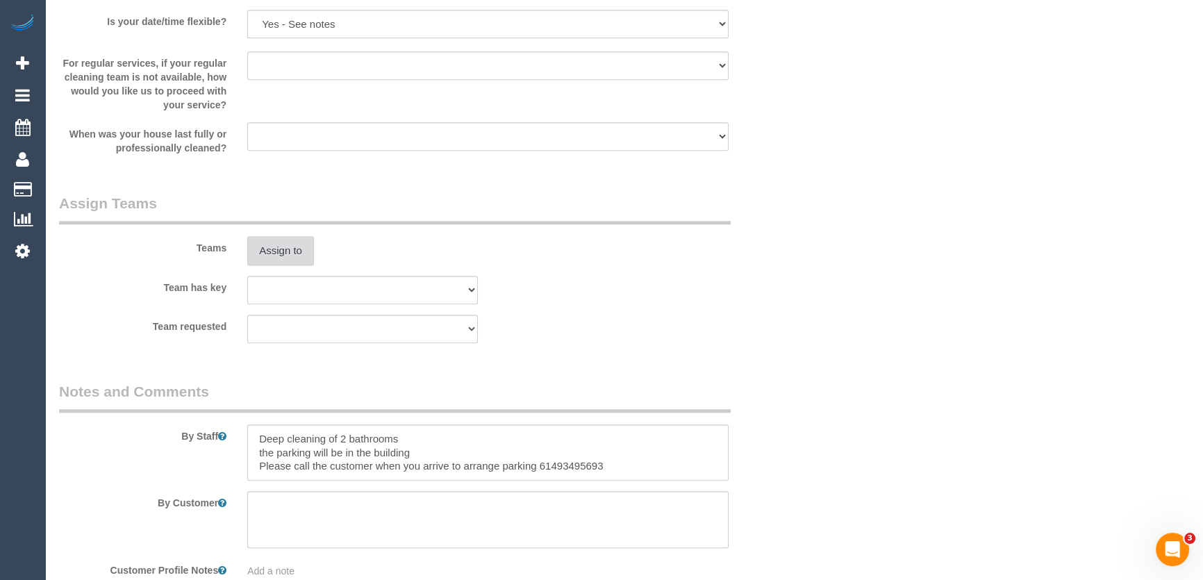
click at [285, 250] on button "Assign to" at bounding box center [280, 250] width 67 height 29
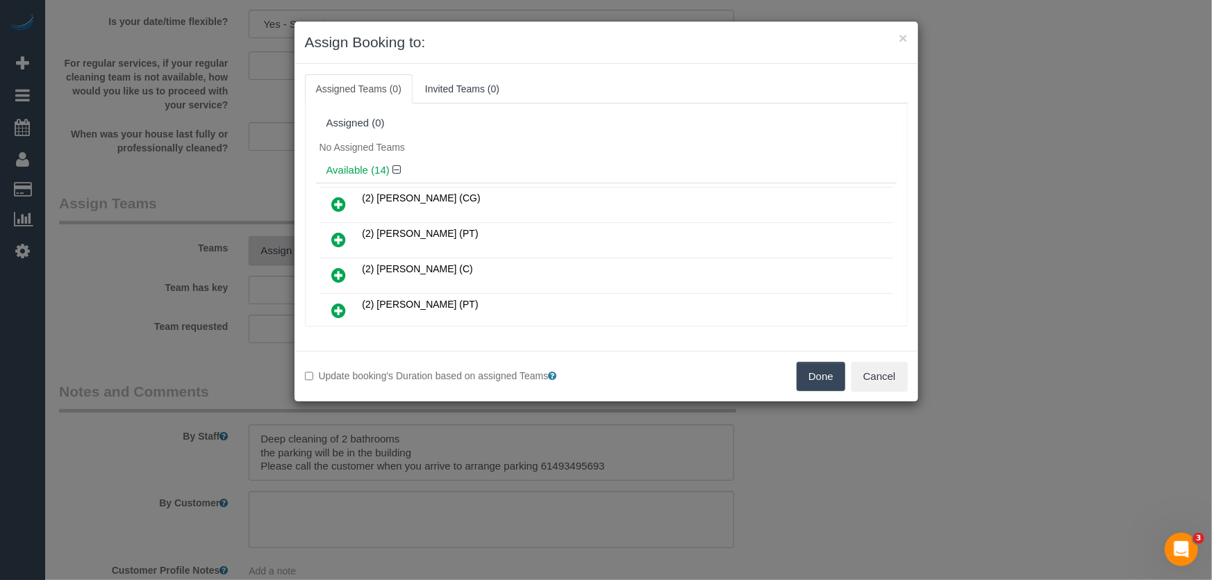
scroll to position [2542, 0]
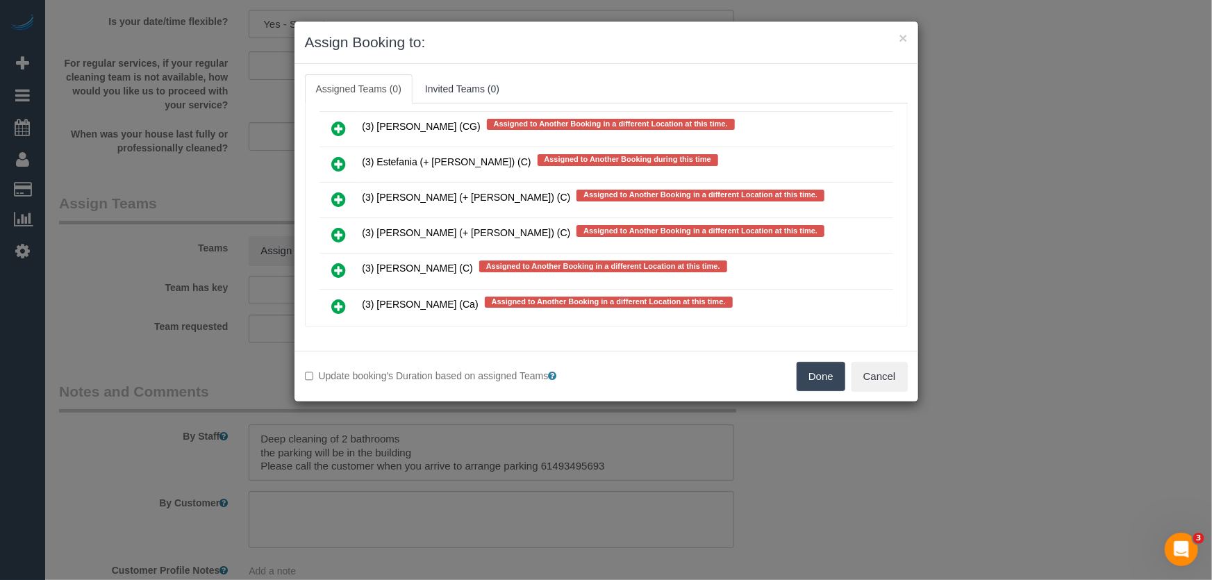
click at [336, 262] on icon at bounding box center [339, 270] width 15 height 17
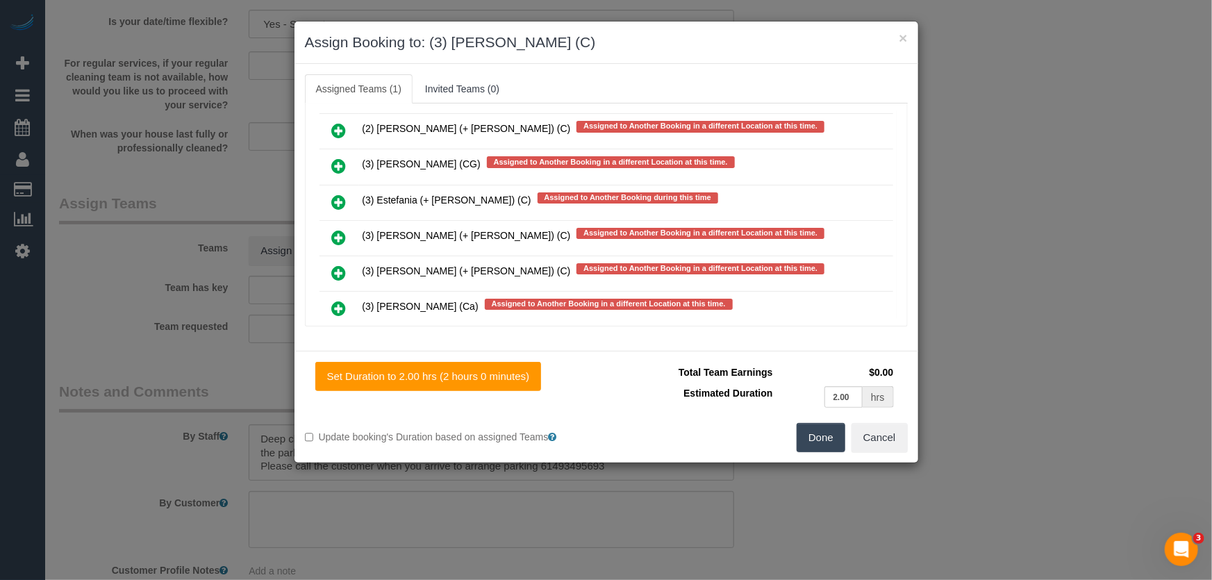
scroll to position [2580, 0]
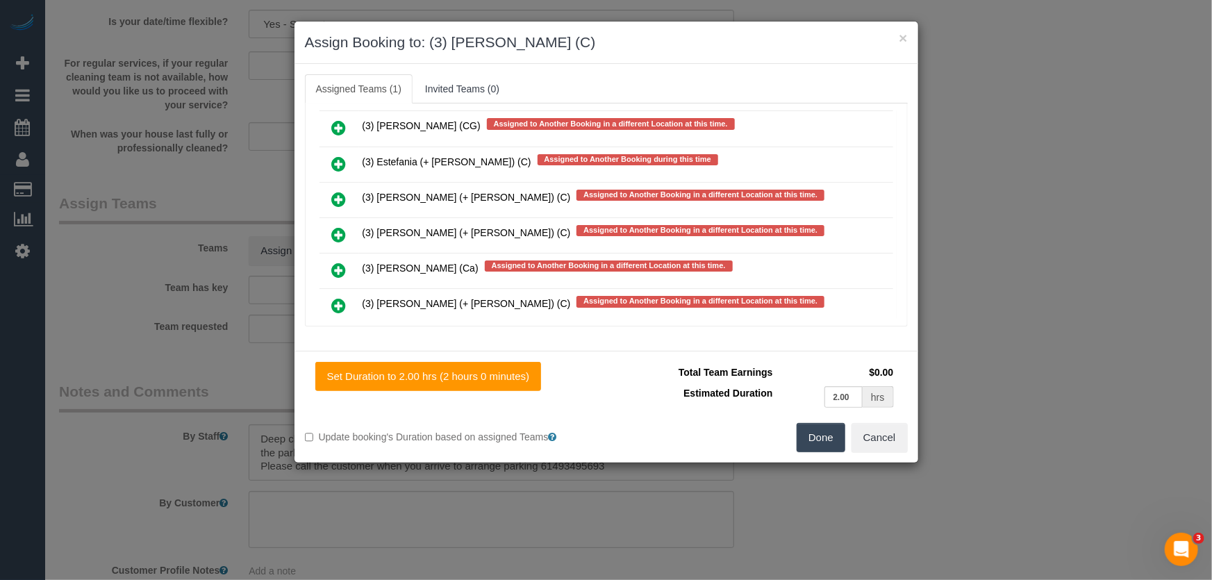
click at [817, 446] on button "Done" at bounding box center [821, 437] width 49 height 29
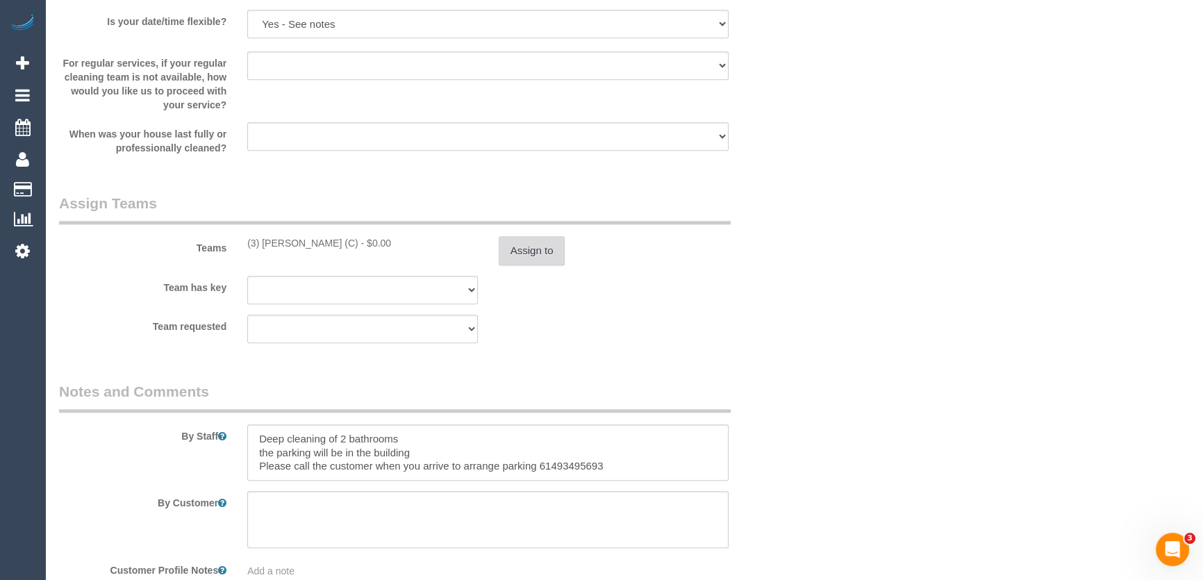
click at [520, 253] on button "Assign to" at bounding box center [532, 250] width 67 height 29
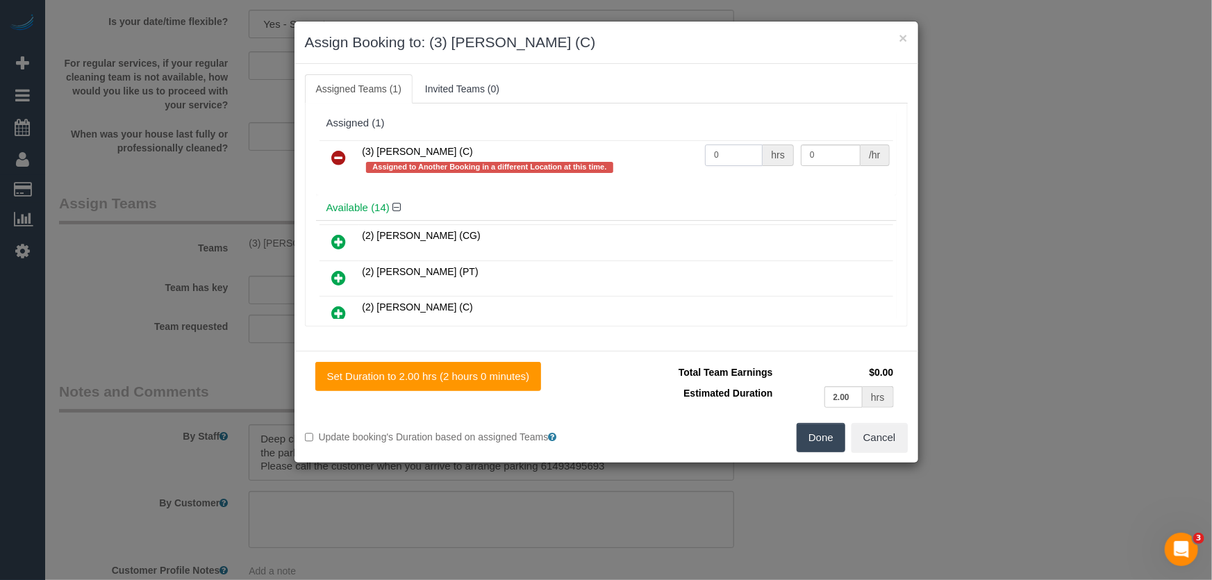
click at [732, 155] on input "0" at bounding box center [734, 156] width 58 height 22
type input "2"
type input "35"
click at [815, 446] on button "Done" at bounding box center [821, 437] width 49 height 29
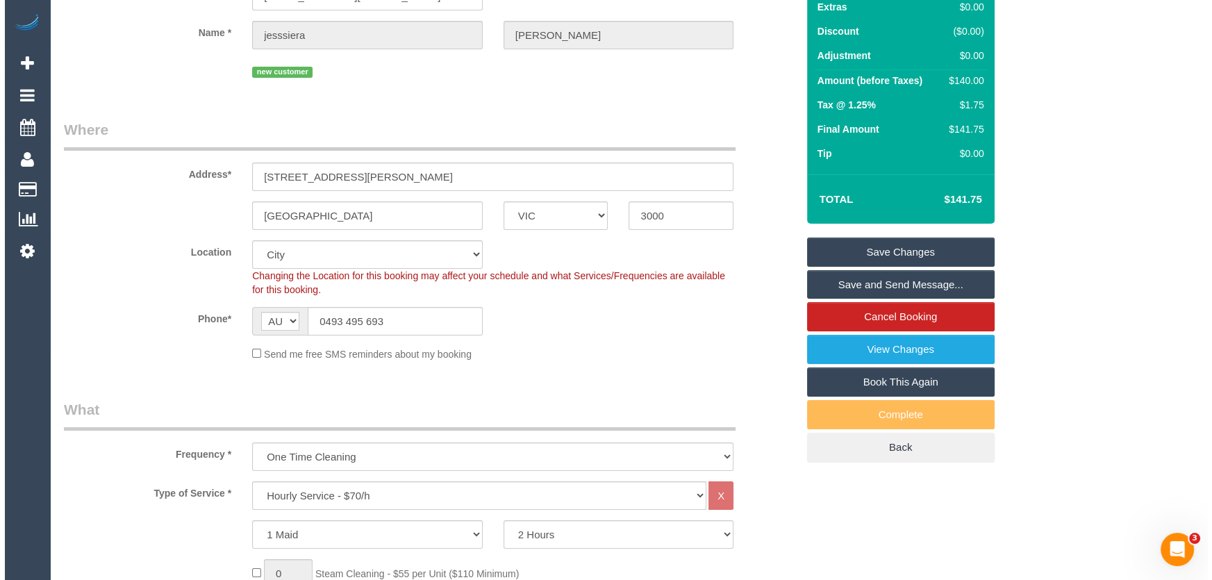
scroll to position [0, 0]
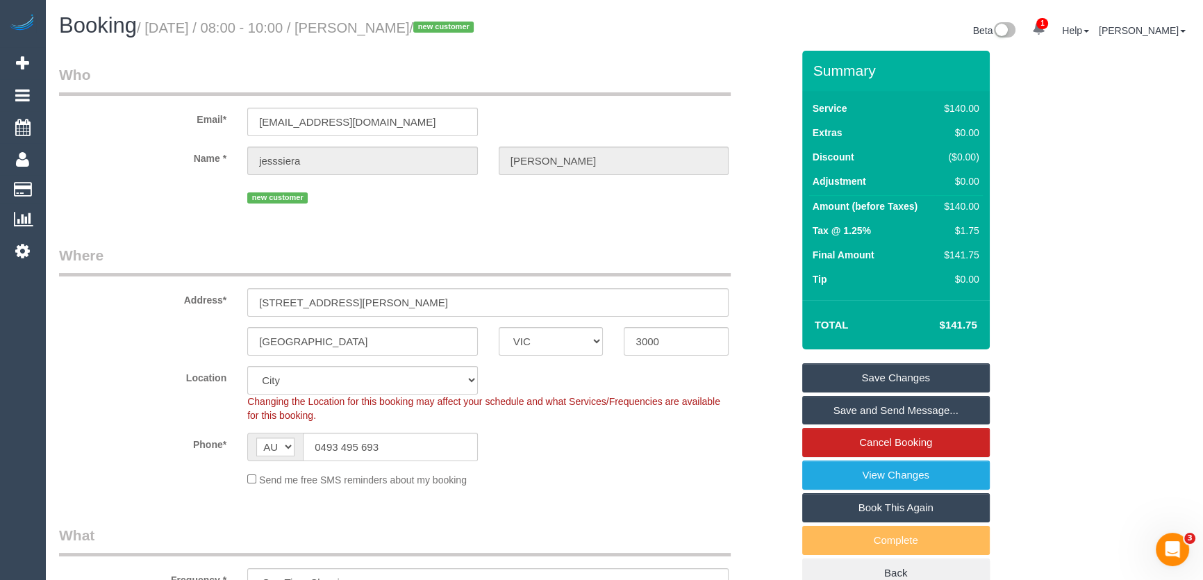
click at [383, 26] on small "/ August 26, 2025 / 08:00 - 10:00 / jesssiera Racher / new customer" at bounding box center [307, 27] width 341 height 15
copy small "jesssiera Racher"
click at [878, 410] on link "Save and Send Message..." at bounding box center [896, 410] width 188 height 29
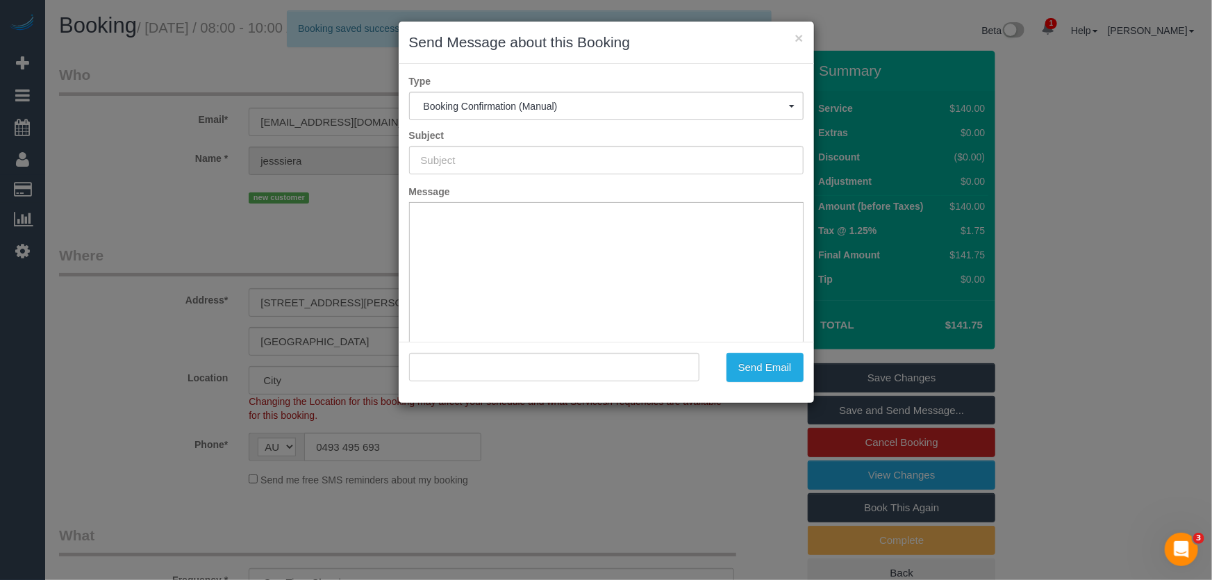
type input "Booking Confirmed"
type input ""jesssiera Racher" <jesssiera@gmail.com>"
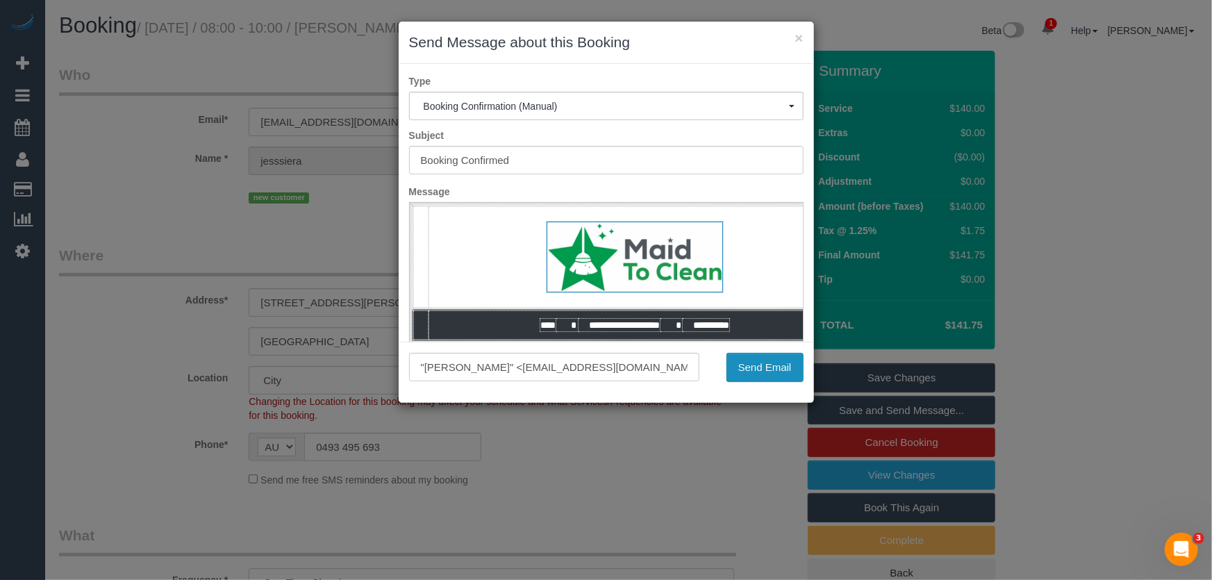
click at [761, 372] on button "Send Email" at bounding box center [765, 367] width 77 height 29
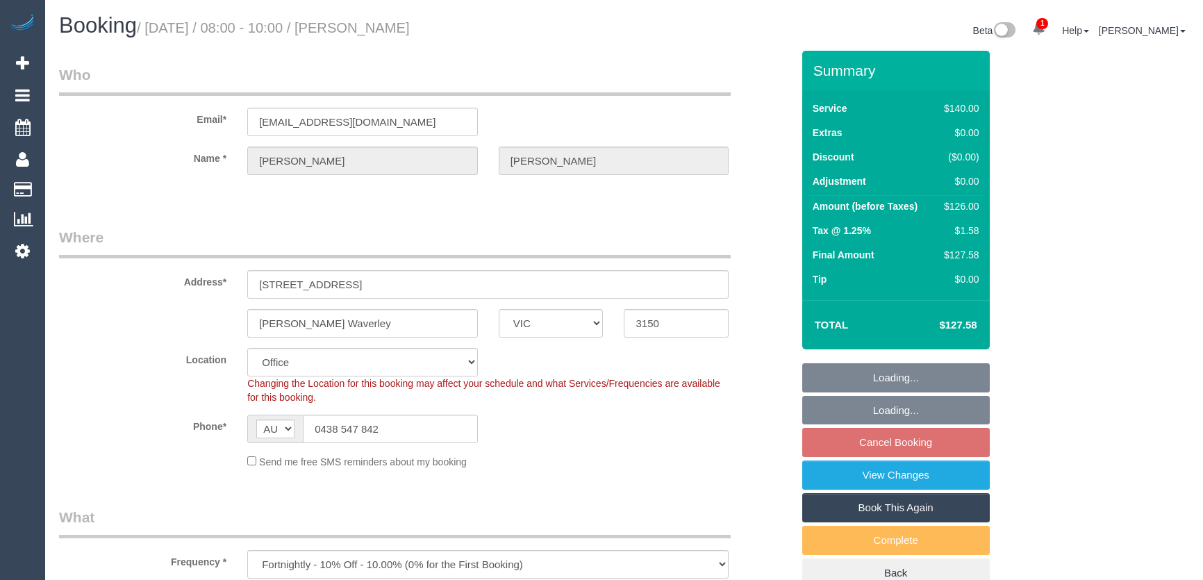
select select "VIC"
select select "number:28"
select select "number:14"
select select "number:18"
select select "number:22"
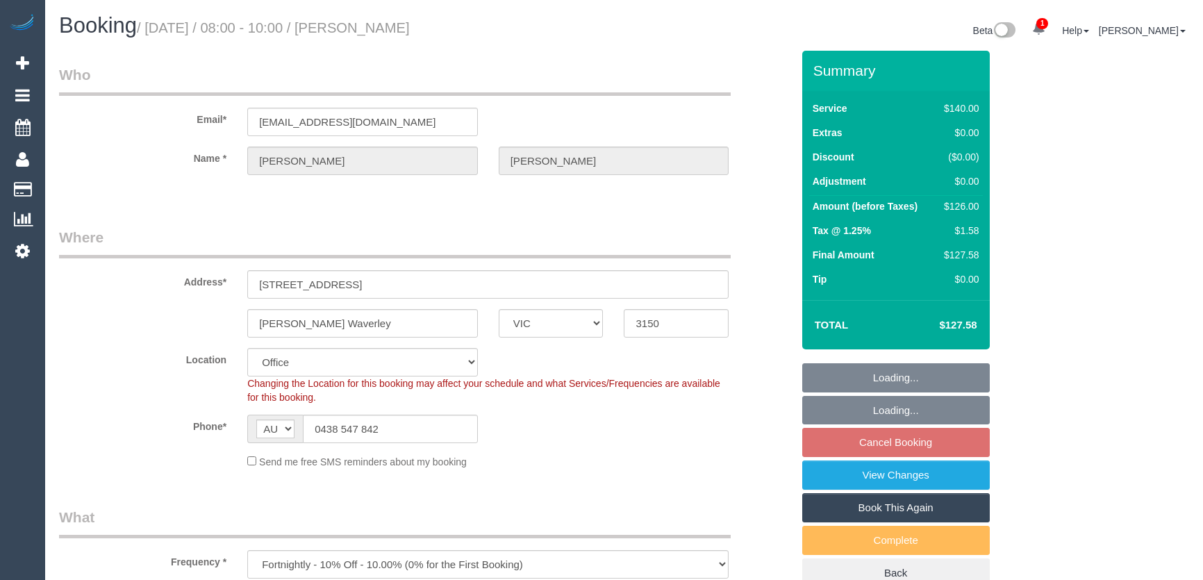
select select "number:34"
select select "number:13"
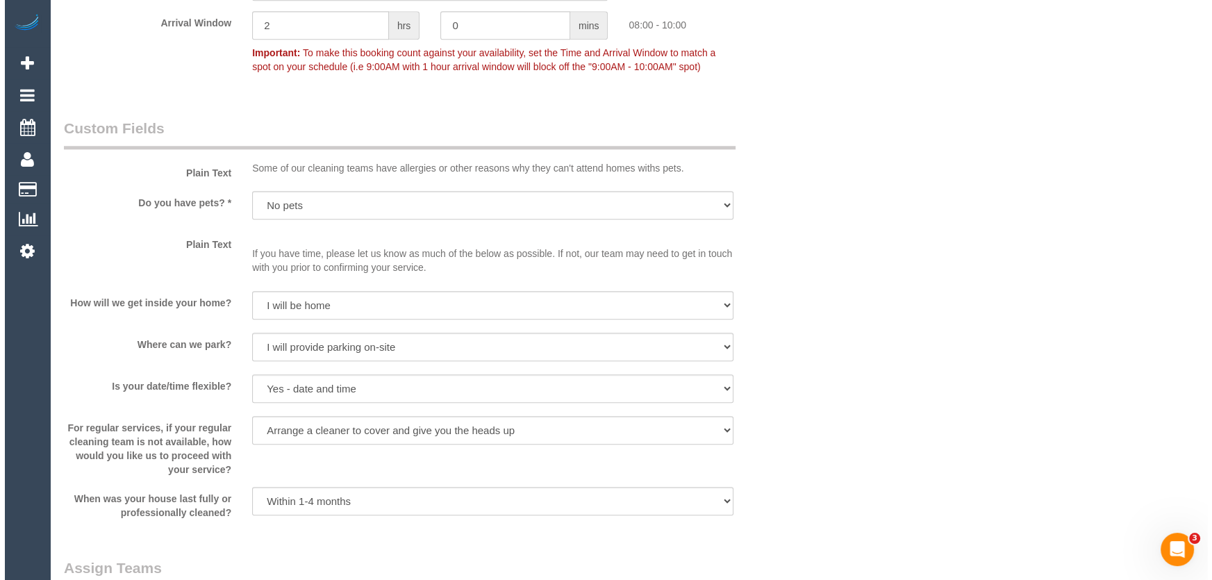
scroll to position [1705, 0]
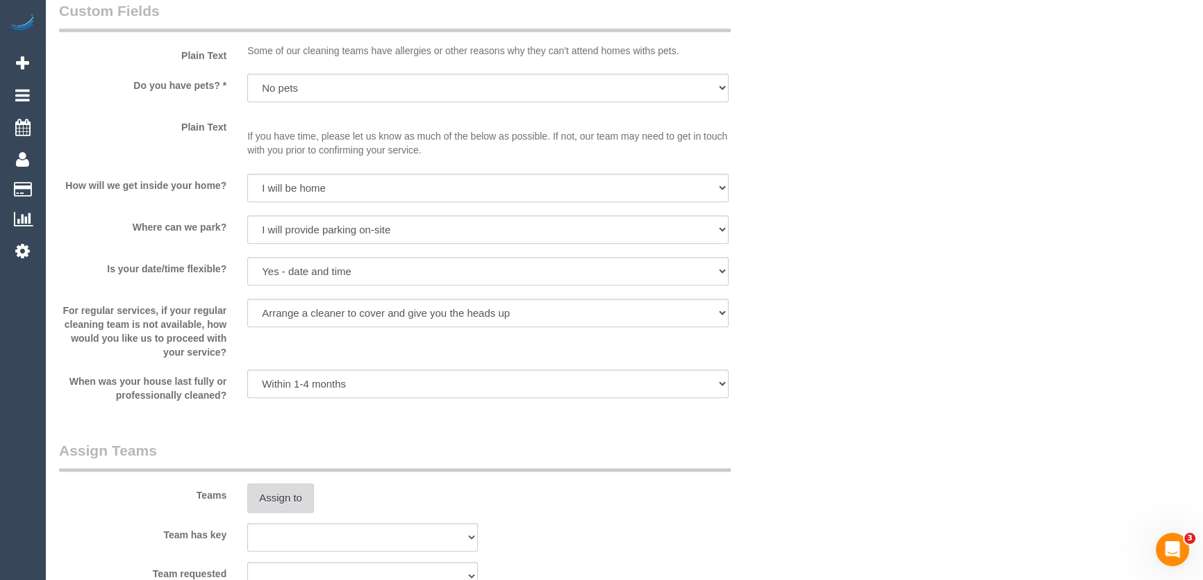
click at [281, 500] on button "Assign to" at bounding box center [280, 498] width 67 height 29
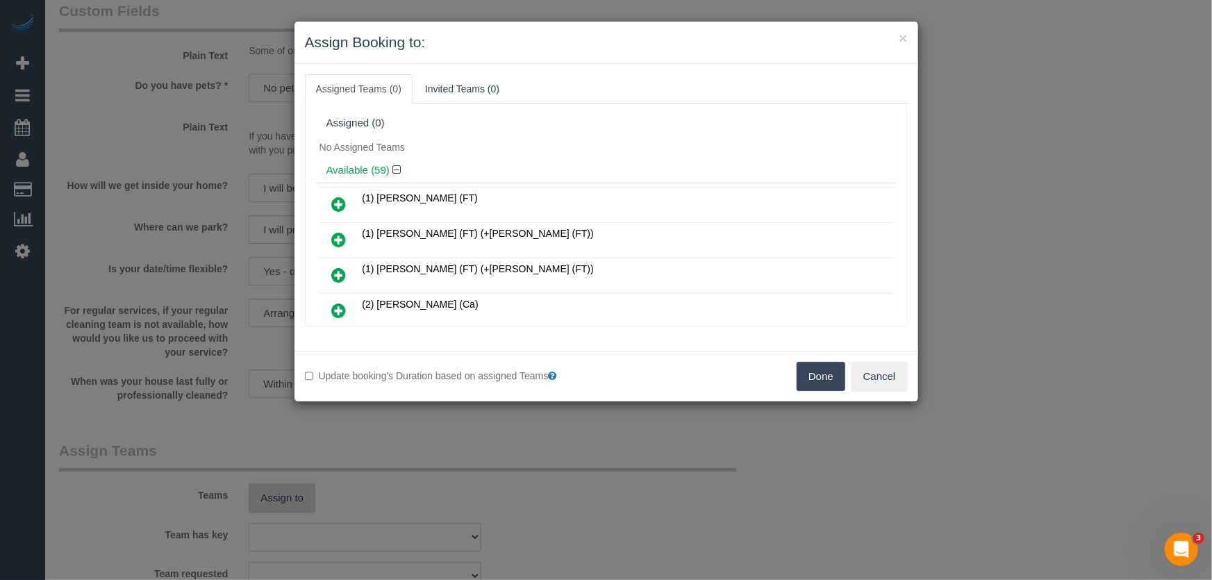
scroll to position [991, 0]
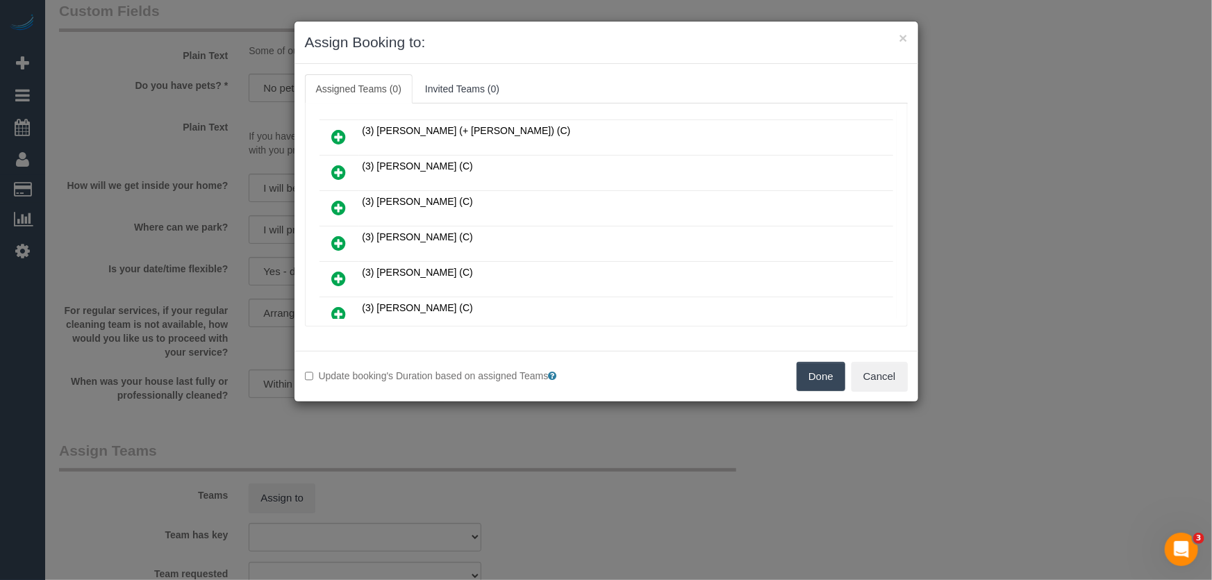
click at [333, 235] on icon at bounding box center [339, 243] width 15 height 17
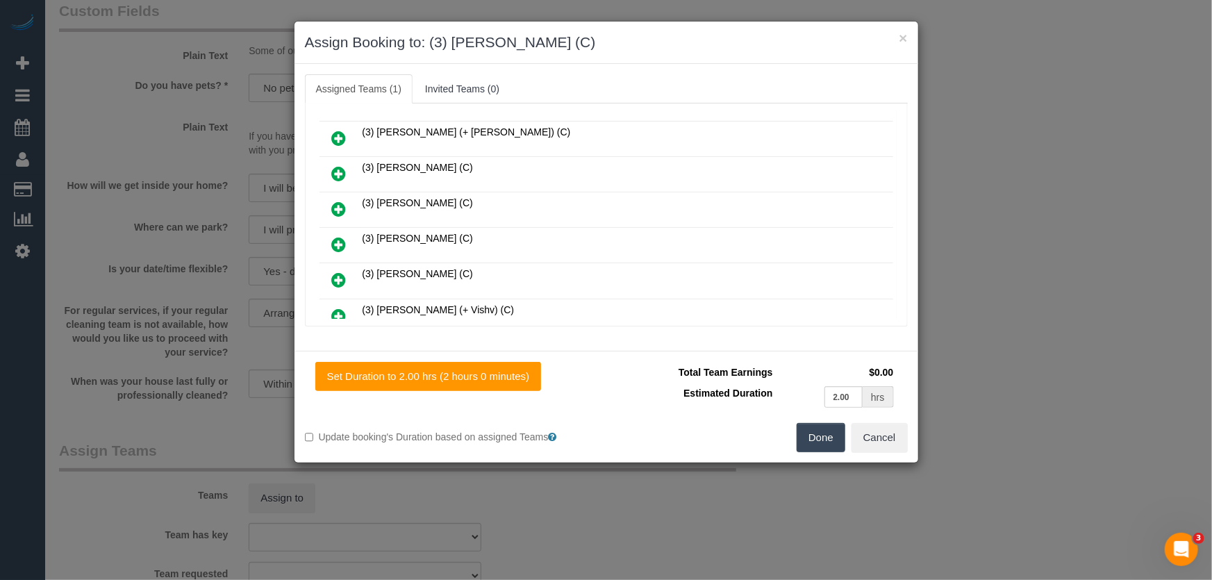
click at [806, 446] on button "Done" at bounding box center [821, 437] width 49 height 29
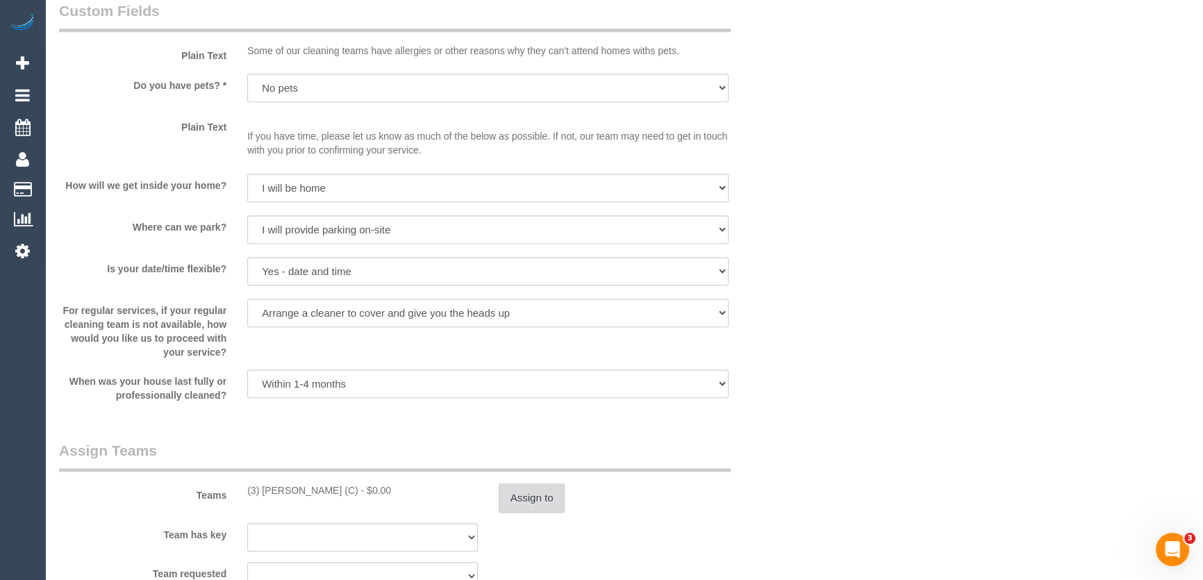
click at [536, 493] on button "Assign to" at bounding box center [532, 498] width 67 height 29
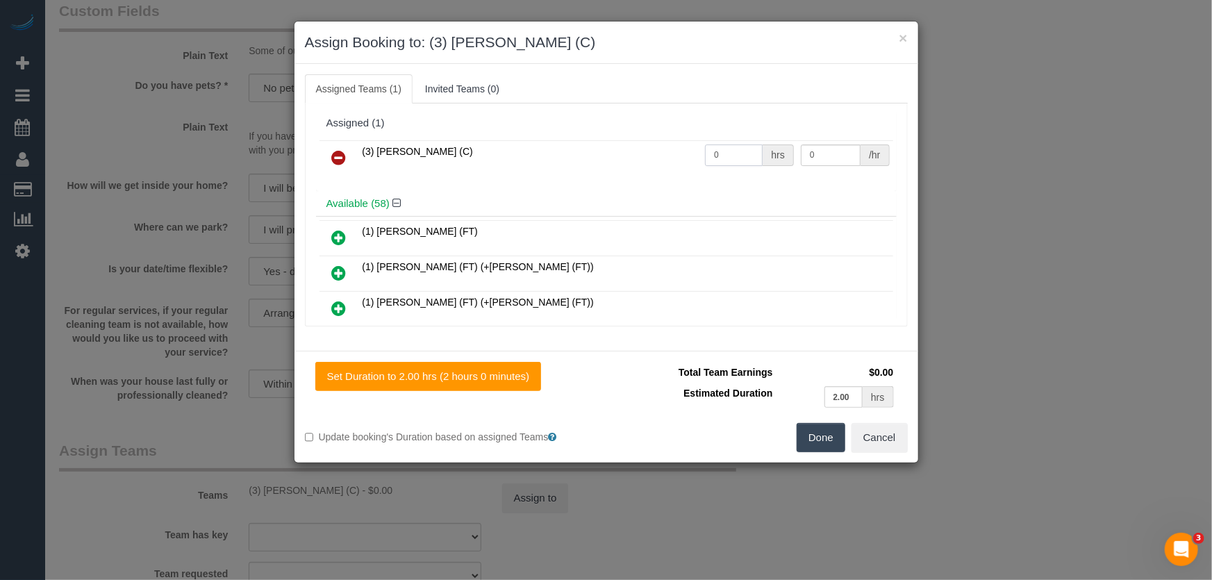
click at [732, 149] on input "0" at bounding box center [734, 156] width 58 height 22
type input "2"
type input "35"
click at [824, 435] on button "Done" at bounding box center [821, 437] width 49 height 29
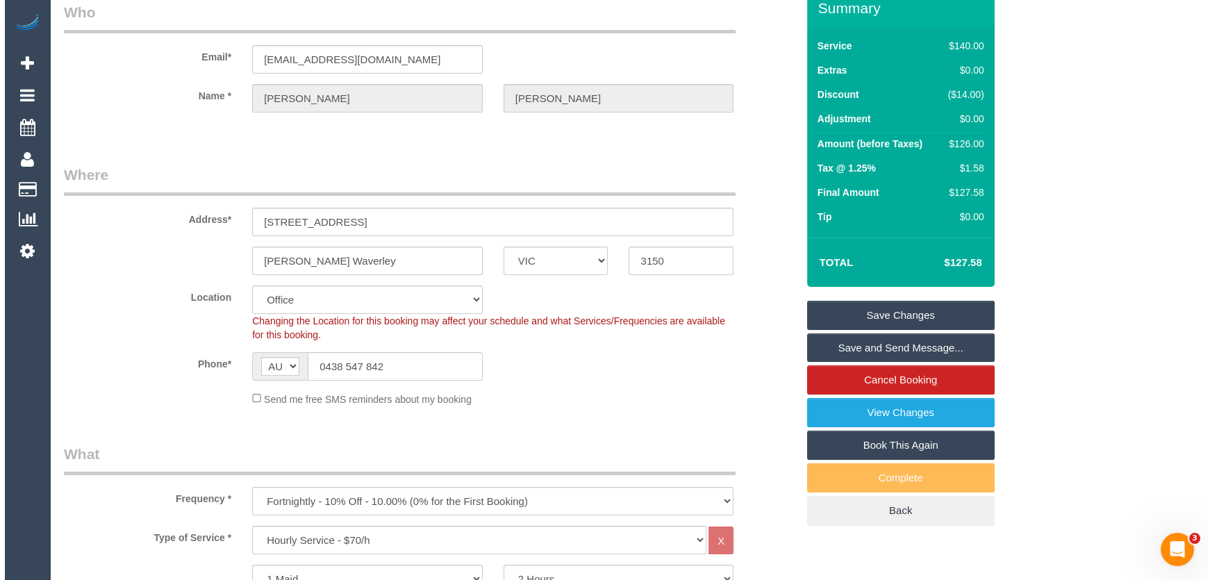
scroll to position [0, 0]
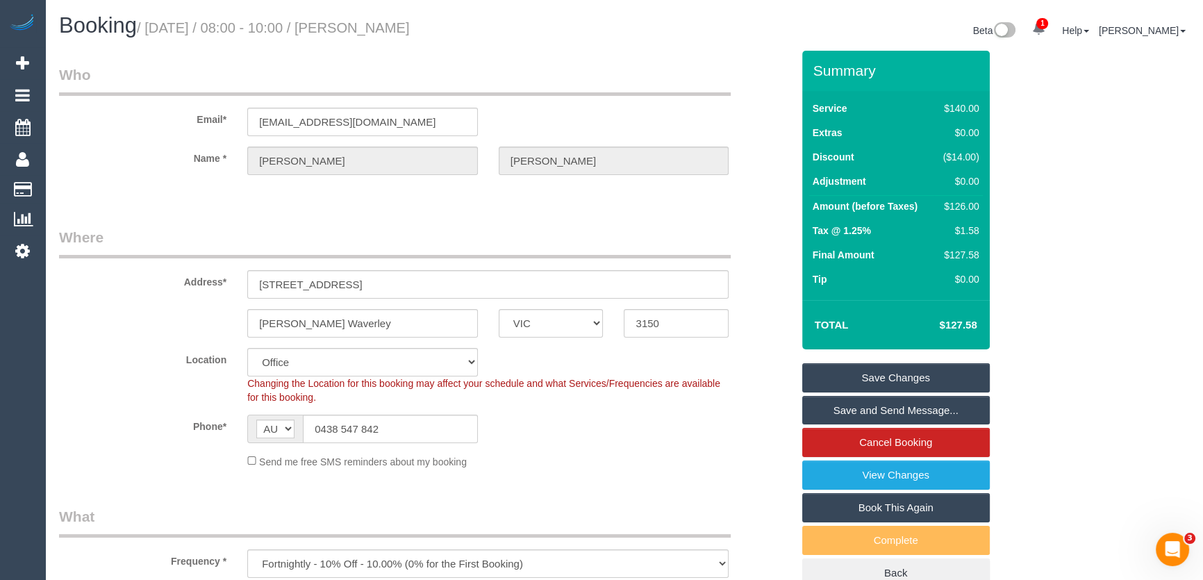
click at [371, 28] on small "/ August 26, 2025 / 08:00 - 10:00 / Beth Shelton" at bounding box center [273, 27] width 273 height 15
copy small "Beth Shelton"
click at [899, 406] on link "Save and Send Message..." at bounding box center [896, 410] width 188 height 29
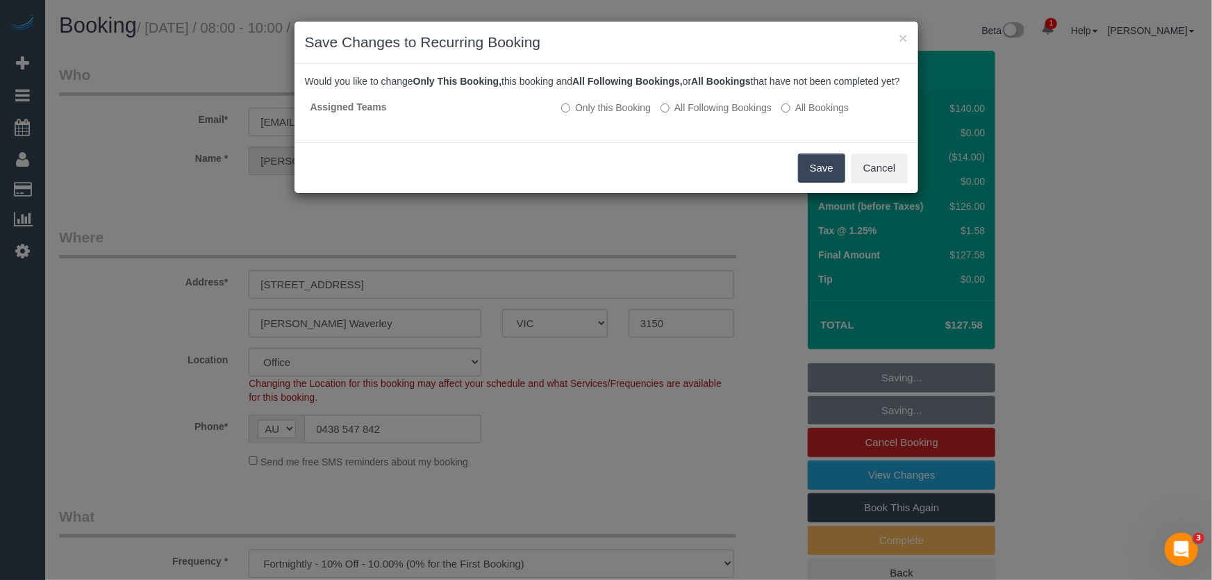
drag, startPoint x: 723, startPoint y: 124, endPoint x: 735, endPoint y: 135, distance: 16.2
click at [723, 115] on label "All Following Bookings" at bounding box center [716, 108] width 111 height 14
click at [820, 181] on button "Save" at bounding box center [821, 168] width 47 height 29
click at [820, 182] on div "Save Cancel" at bounding box center [607, 167] width 624 height 51
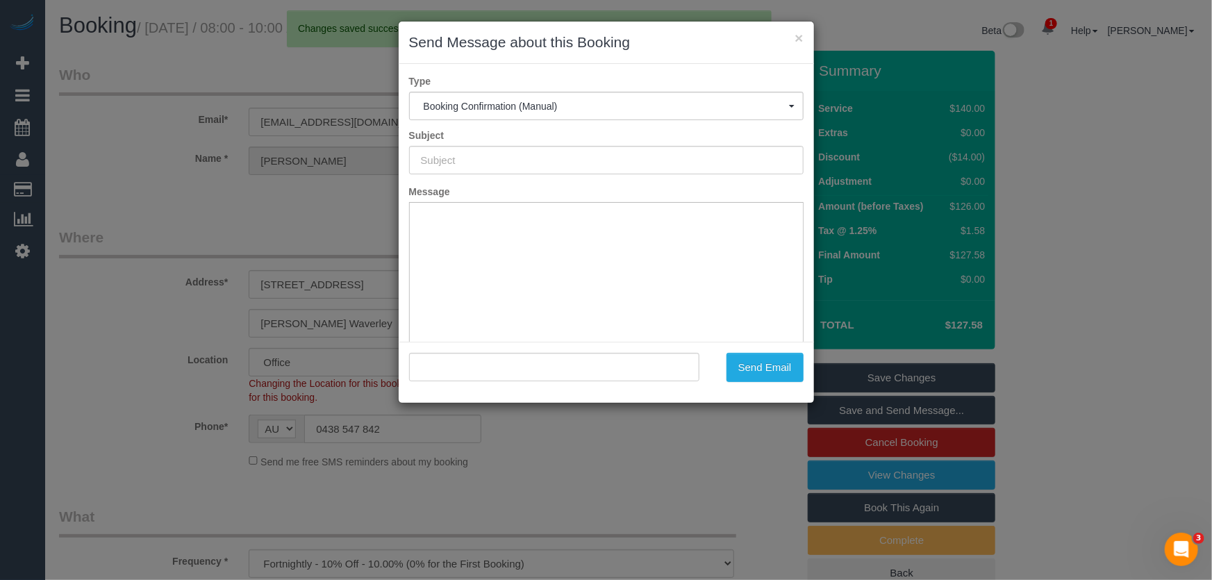
type input "Booking Confirmed"
type input ""Beth Shelton" <iferguson@icloud.com>"
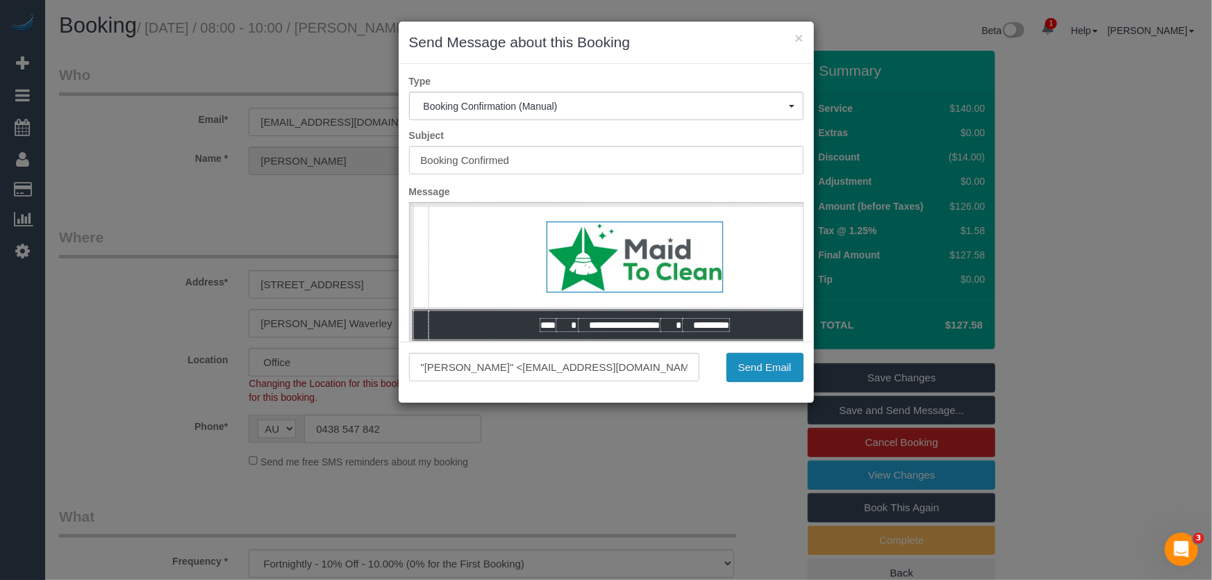
click at [752, 370] on button "Send Email" at bounding box center [765, 367] width 77 height 29
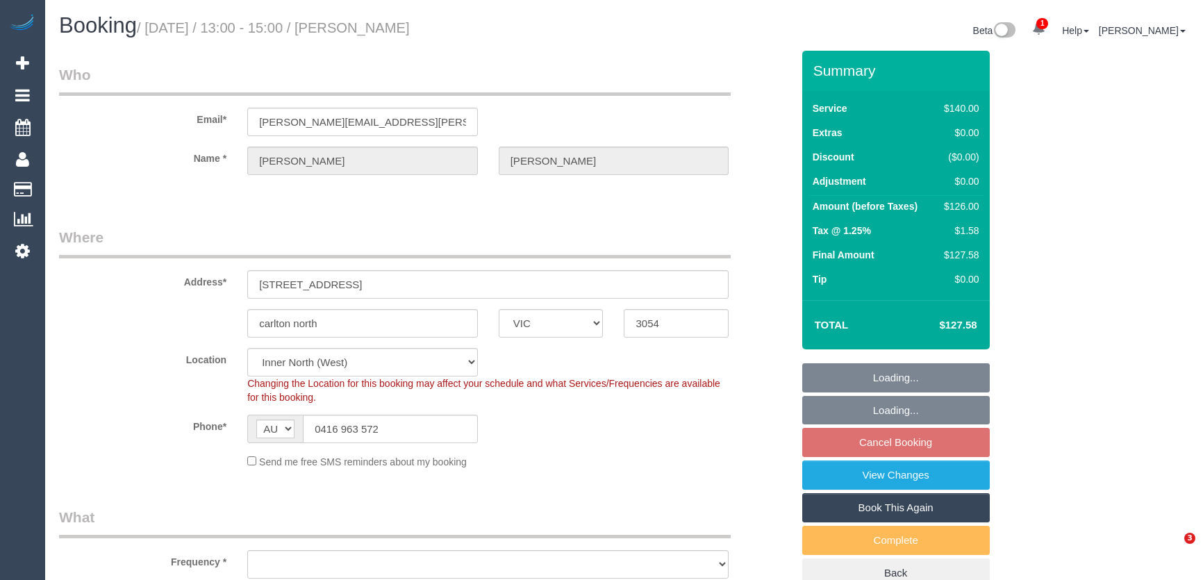
select select "VIC"
select select "number:27"
select select "number:14"
select select "number:19"
select select "number:23"
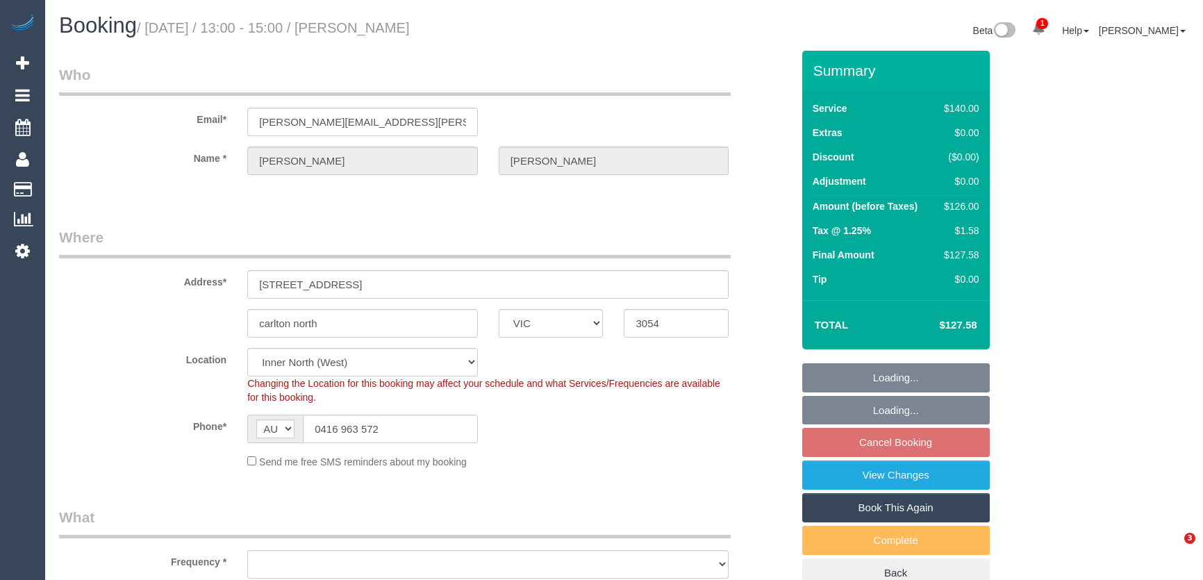
select select "number:34"
select select "number:11"
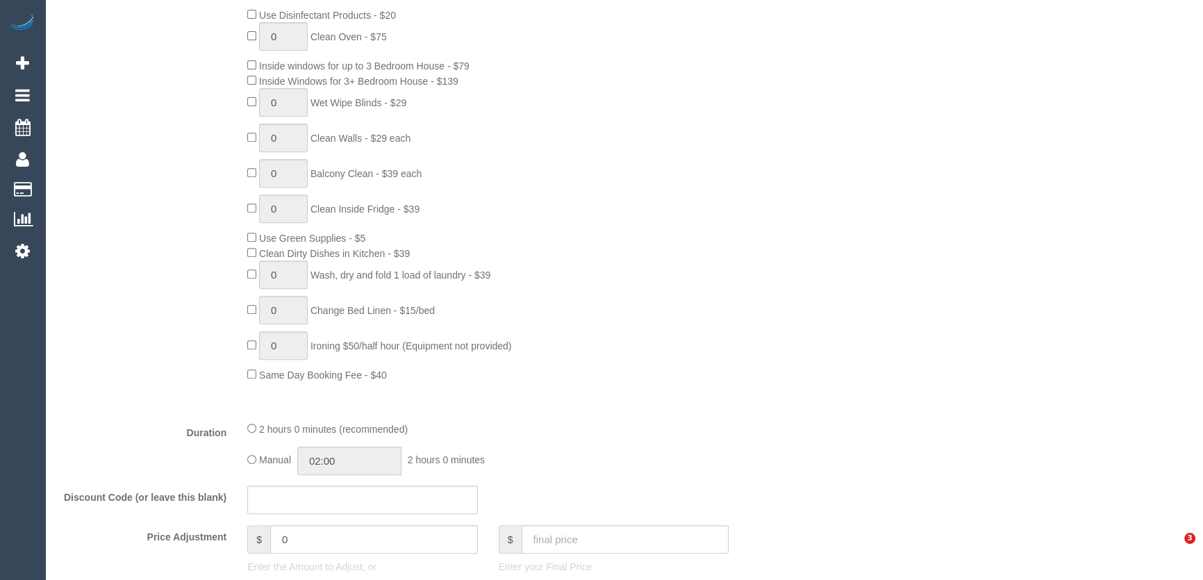
select select "object:1762"
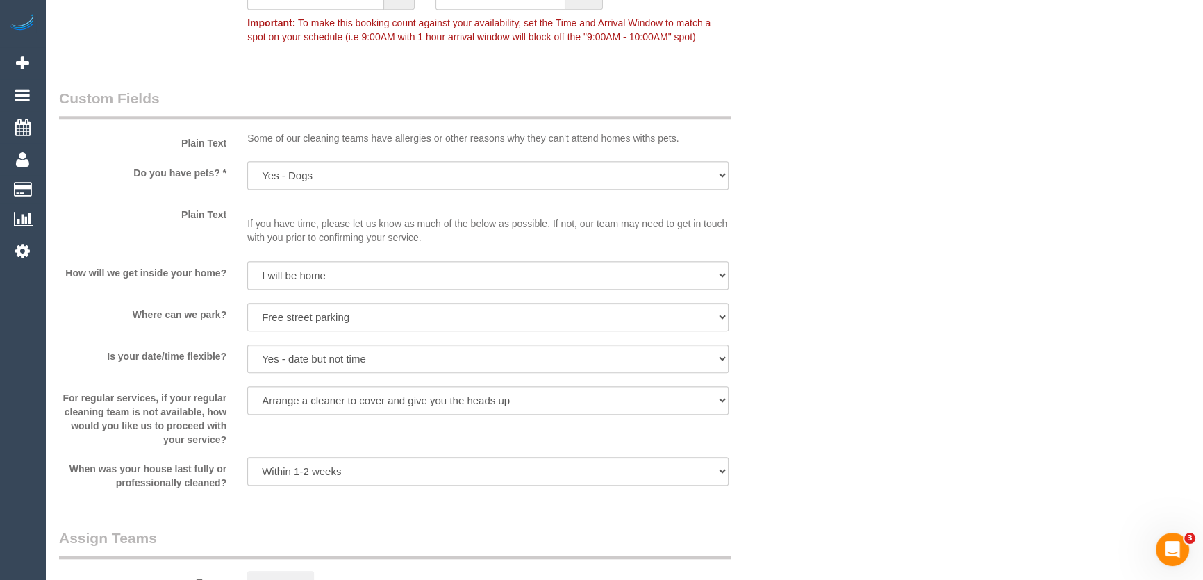
scroll to position [1895, 0]
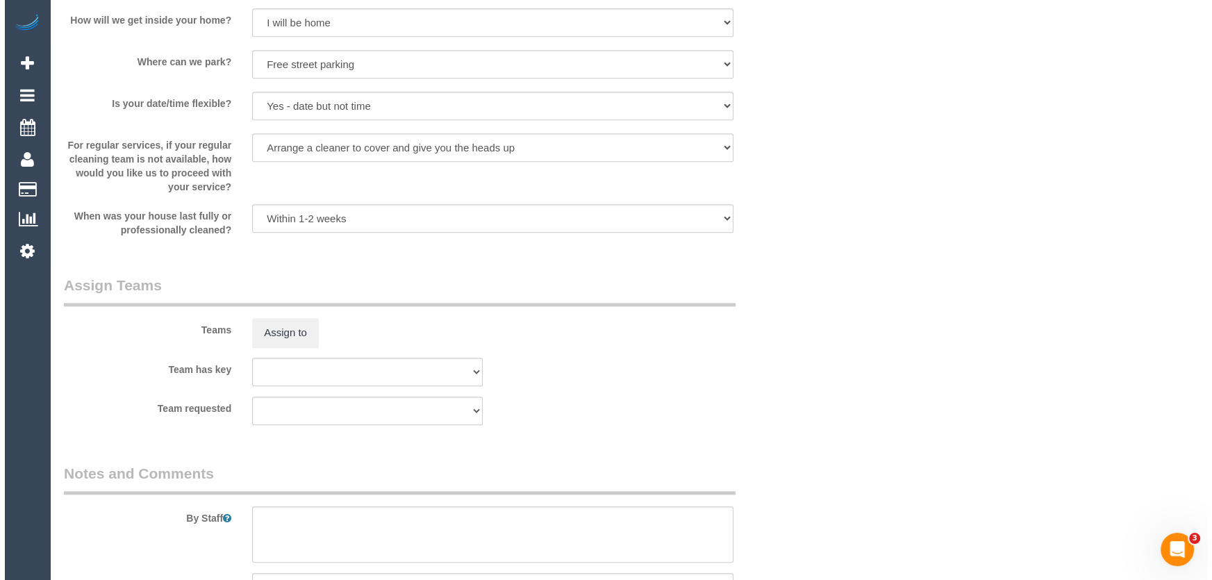
scroll to position [2147, 0]
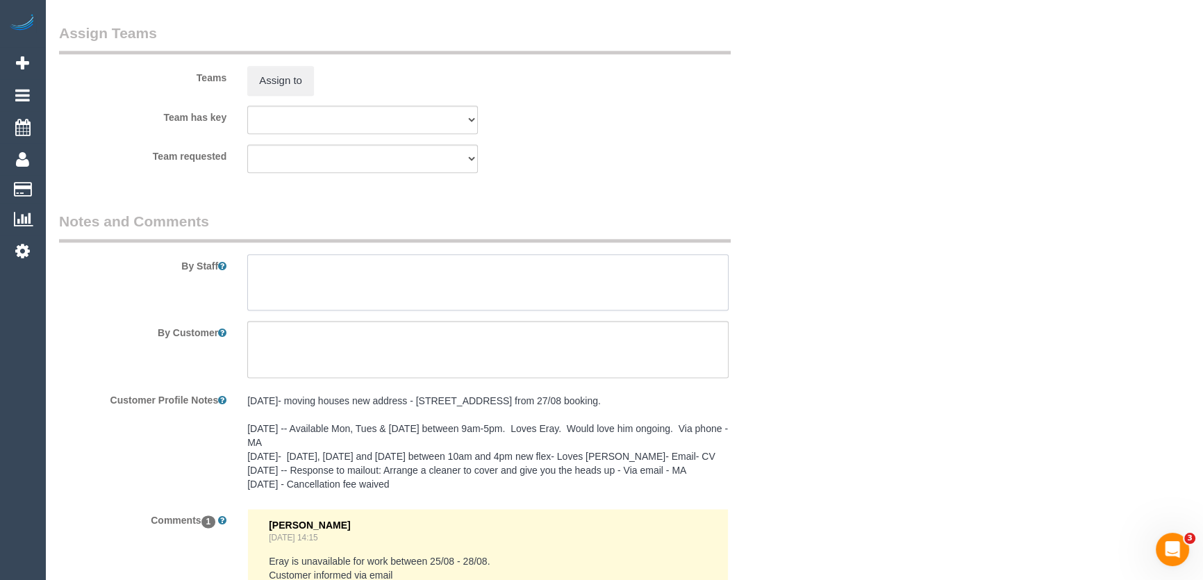
click at [289, 270] on textarea at bounding box center [487, 282] width 481 height 57
type textarea "*cover*"
click at [275, 78] on button "Assign to" at bounding box center [280, 80] width 67 height 29
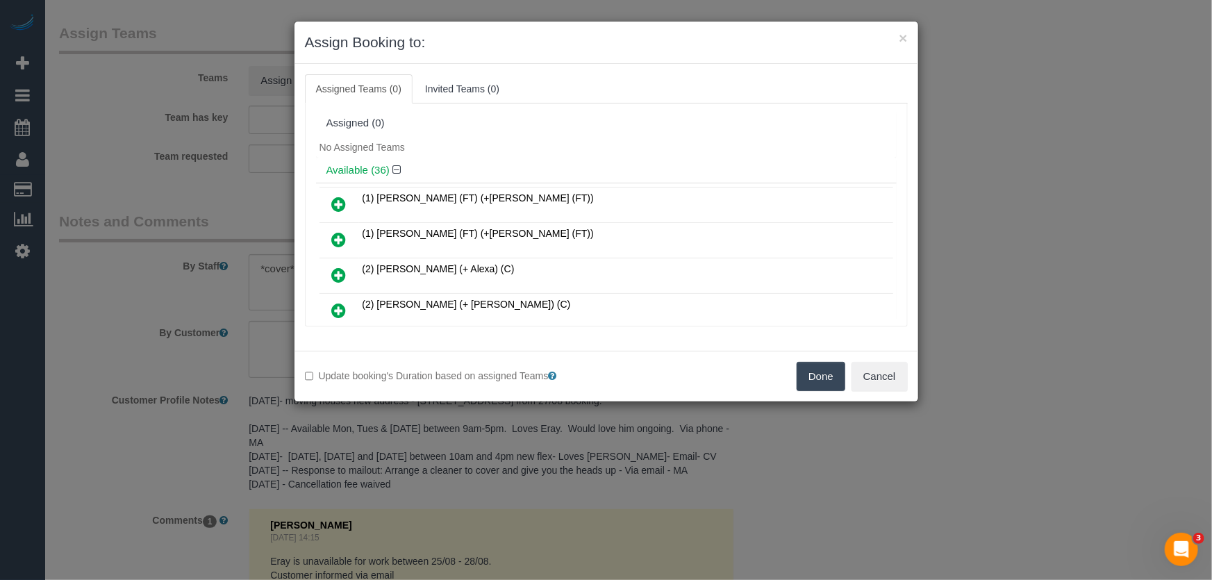
scroll to position [817, 0]
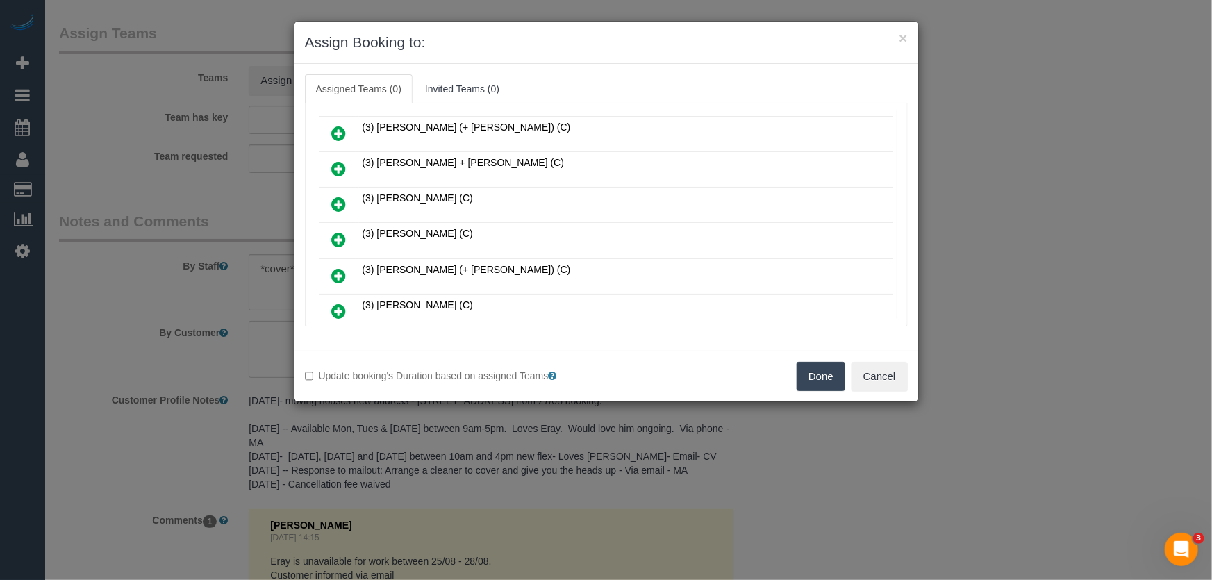
click at [340, 231] on icon at bounding box center [339, 239] width 15 height 17
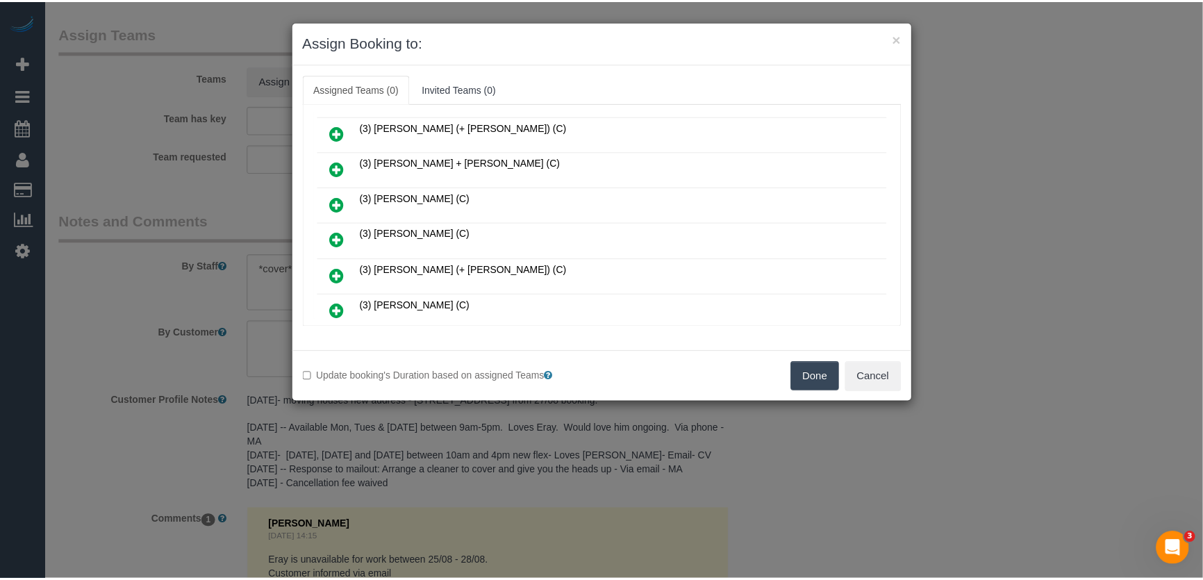
scroll to position [850, 0]
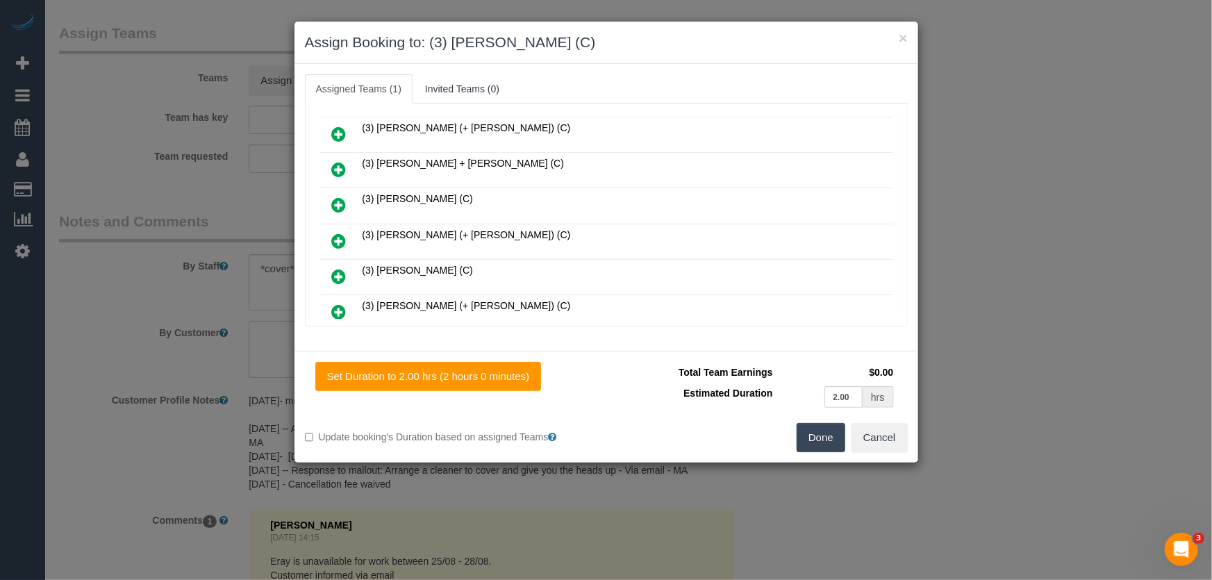
click at [827, 448] on button "Done" at bounding box center [821, 437] width 49 height 29
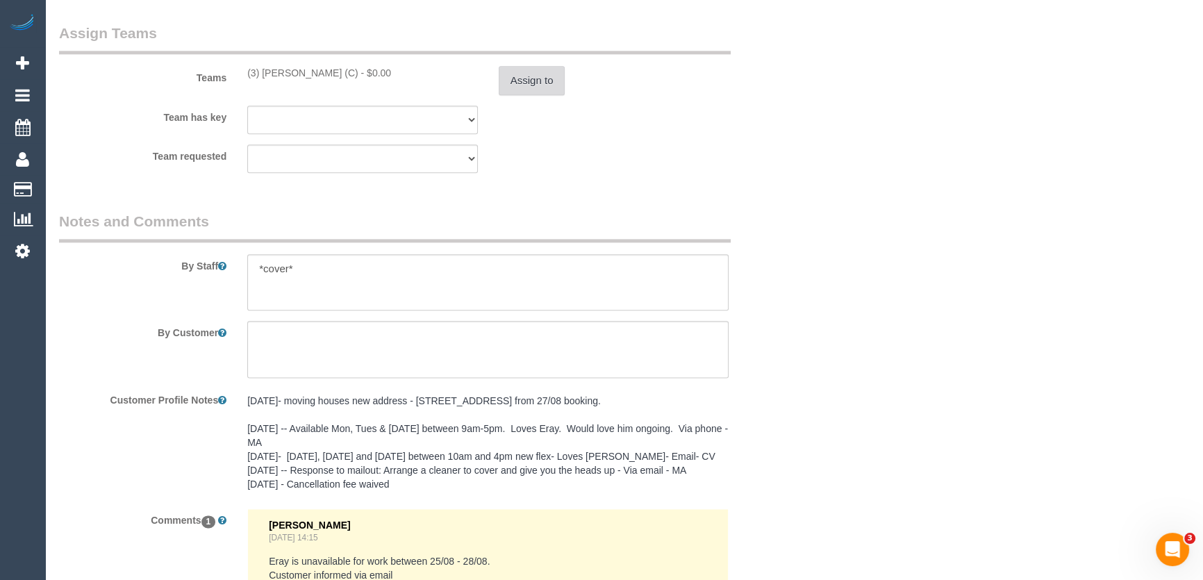
click at [532, 79] on button "Assign to" at bounding box center [532, 80] width 67 height 29
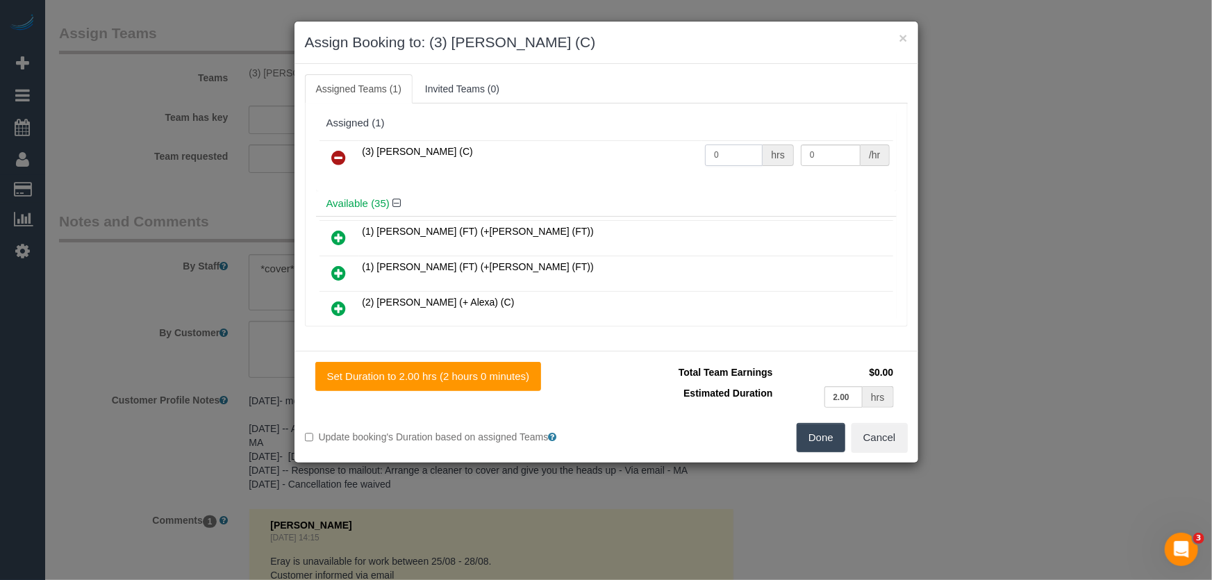
click at [730, 156] on input "0" at bounding box center [734, 156] width 58 height 22
type input "2"
type input "35"
click at [818, 429] on button "Done" at bounding box center [821, 437] width 49 height 29
click at [818, 429] on div "Done Cancel" at bounding box center [763, 437] width 312 height 29
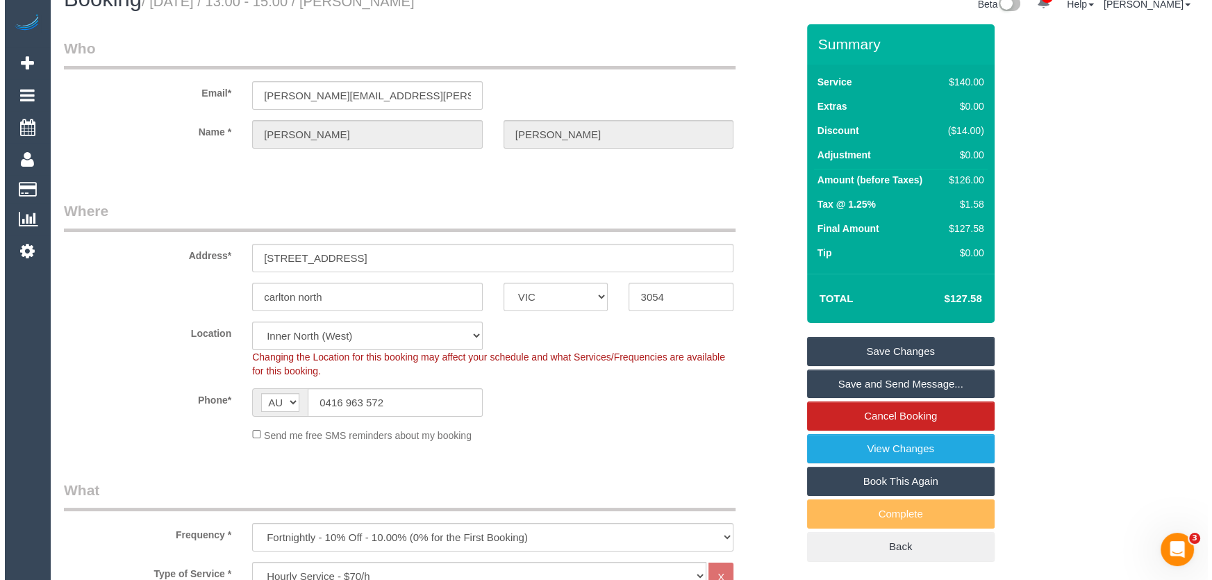
scroll to position [0, 0]
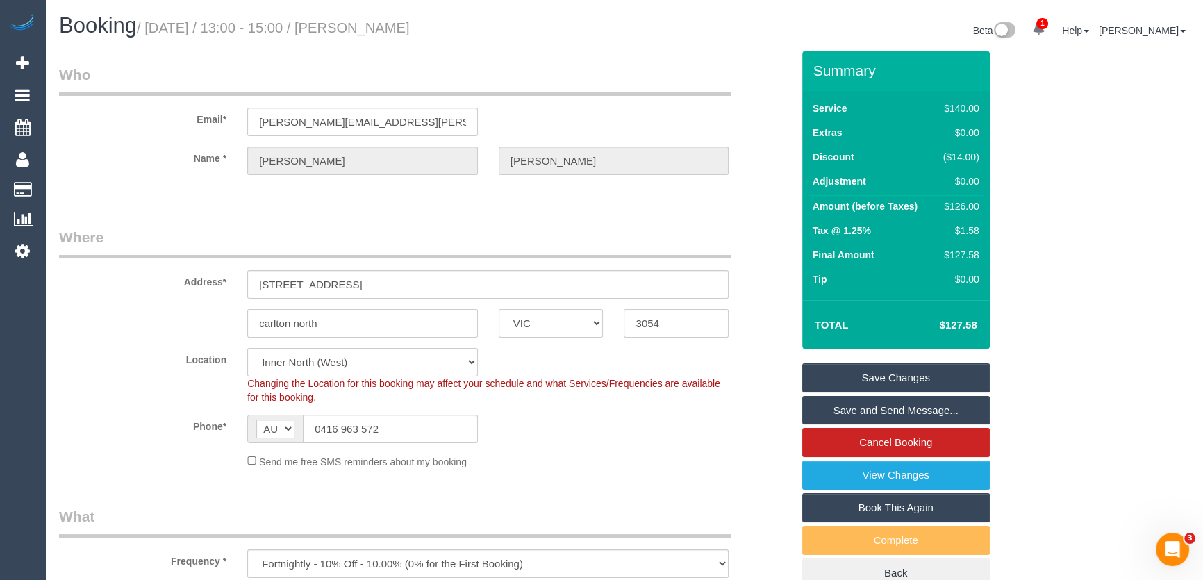
click at [384, 28] on small "/ August 26, 2025 / 13:00 - 15:00 / Frances Jackson" at bounding box center [273, 27] width 273 height 15
copy small "Frances Jackson"
click at [869, 406] on link "Save and Send Message..." at bounding box center [896, 410] width 188 height 29
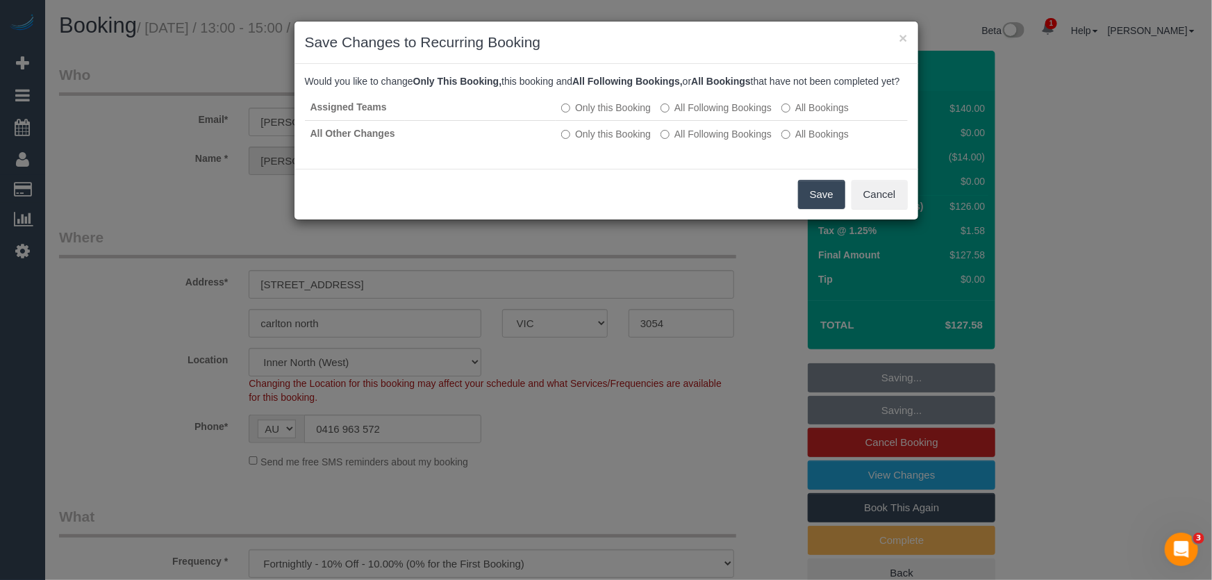
click at [819, 209] on button "Save" at bounding box center [821, 194] width 47 height 29
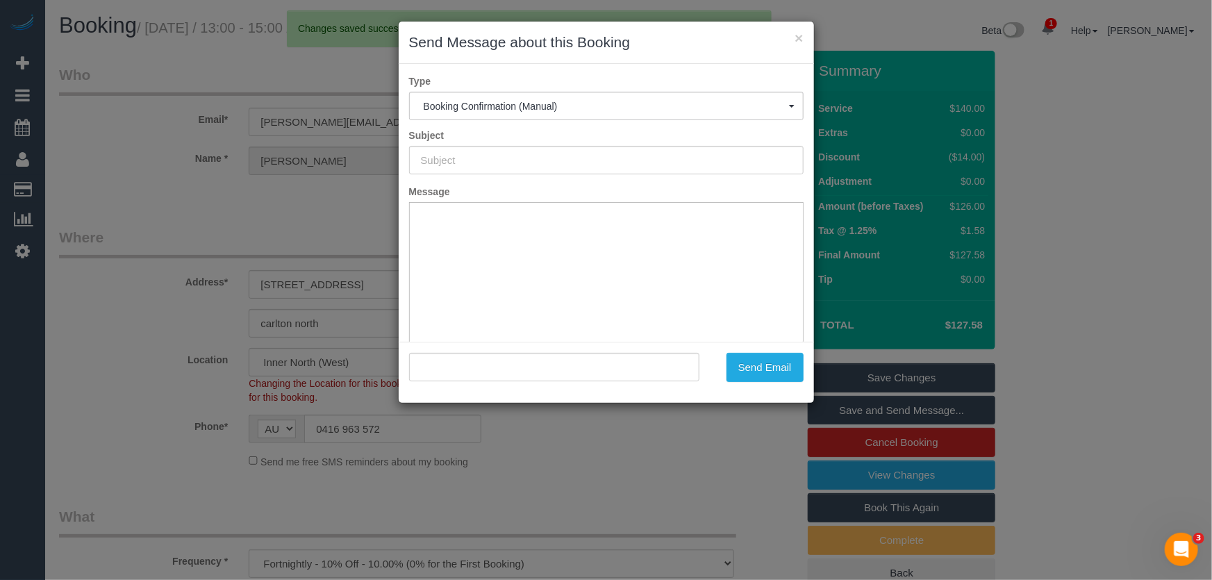
type input "Booking Confirmed"
type input ""Frances Jackson" <frances.p.jackson@gmail.com>"
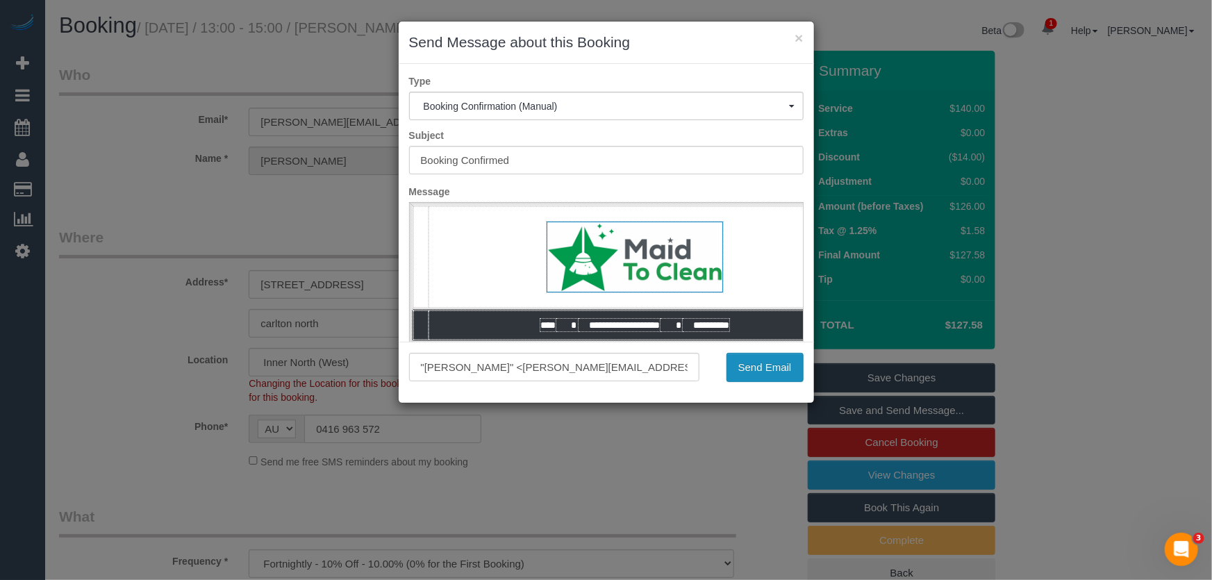
click at [755, 370] on button "Send Email" at bounding box center [765, 367] width 77 height 29
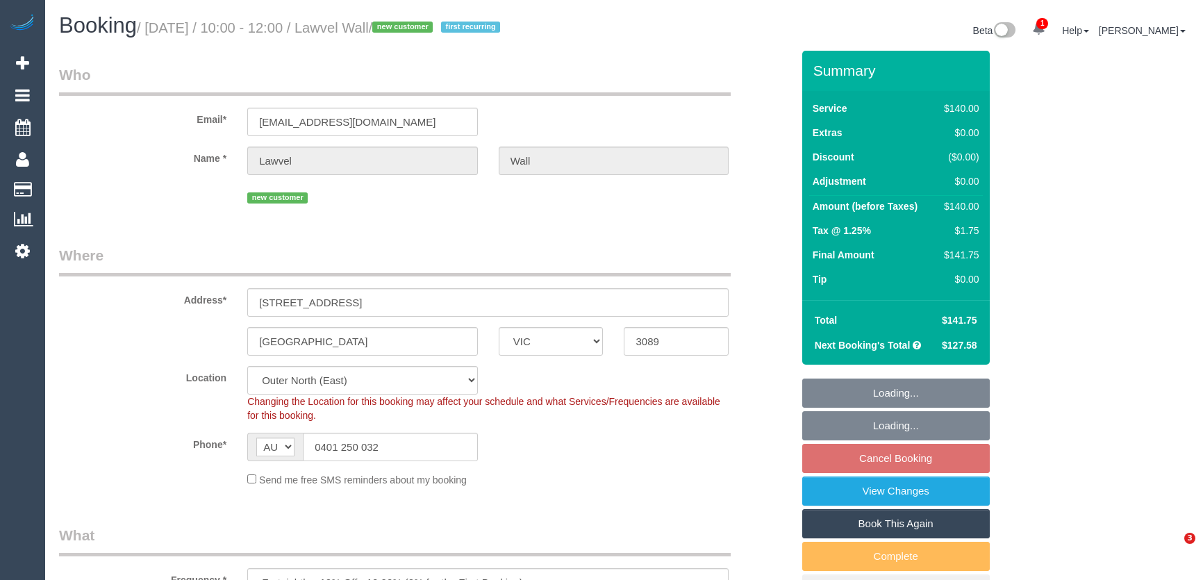
select select "VIC"
select select "number:29"
select select "number:14"
select select "number:18"
select select "number:22"
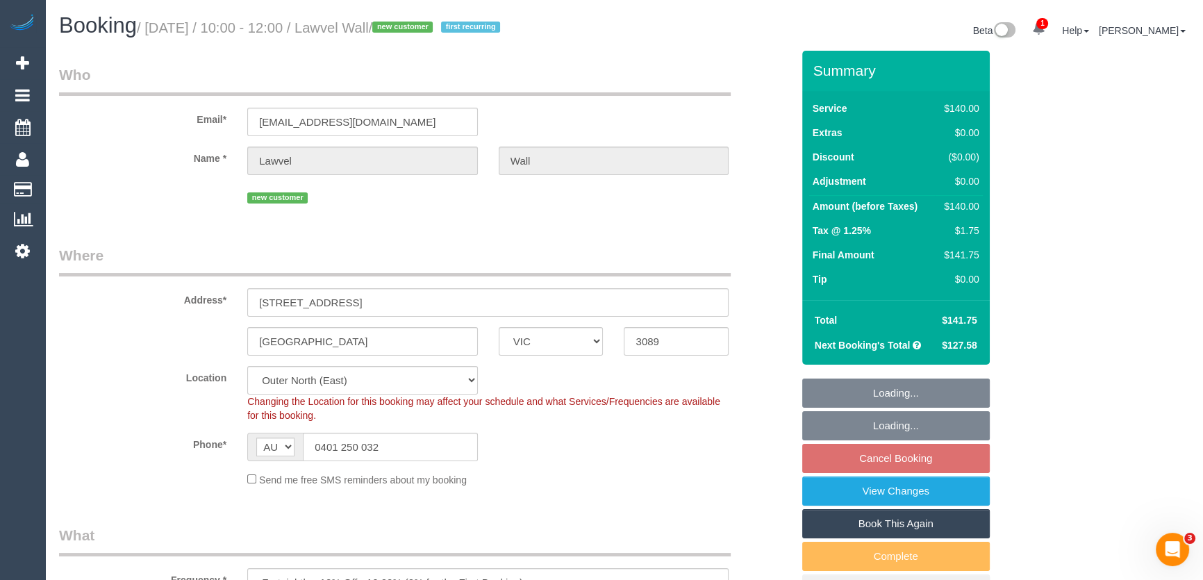
select select "number:34"
select select "number:26"
select select "object:862"
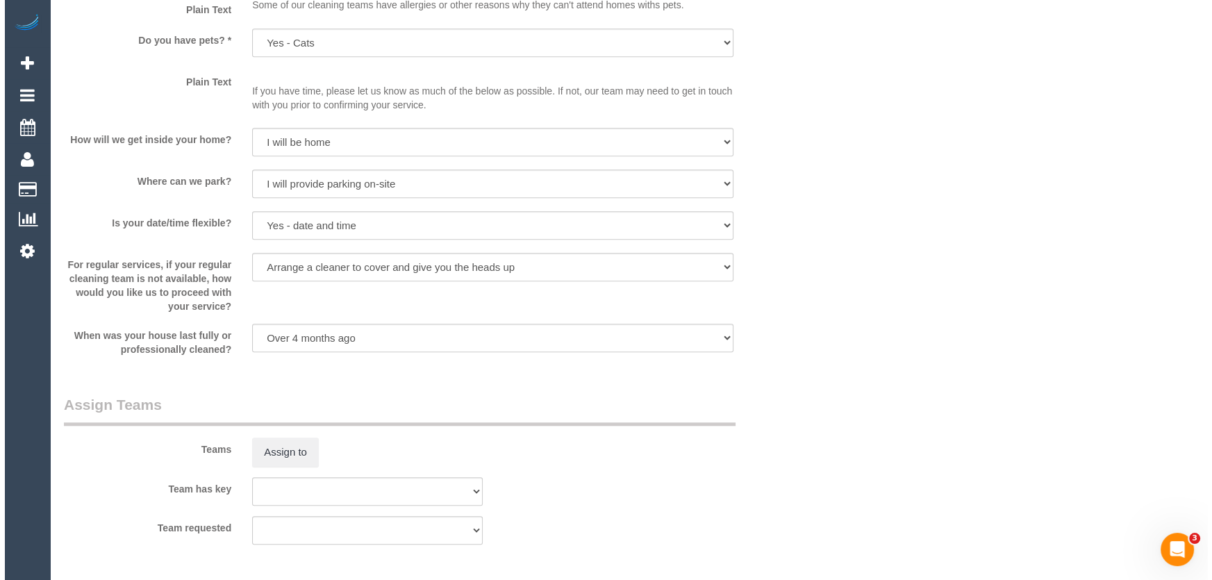
scroll to position [1895, 0]
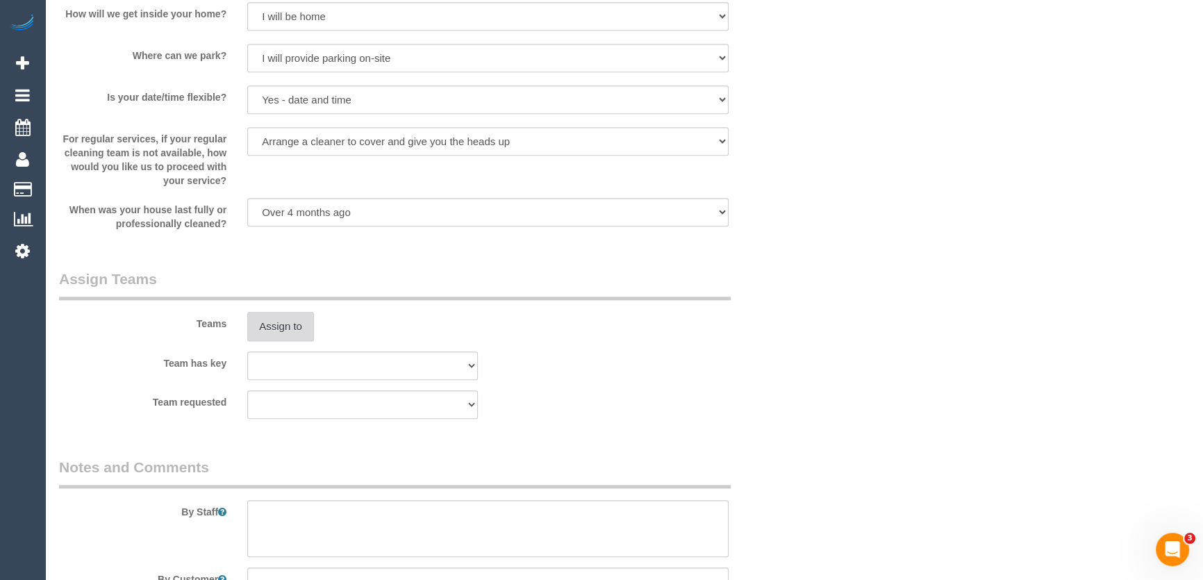
click at [294, 325] on button "Assign to" at bounding box center [280, 326] width 67 height 29
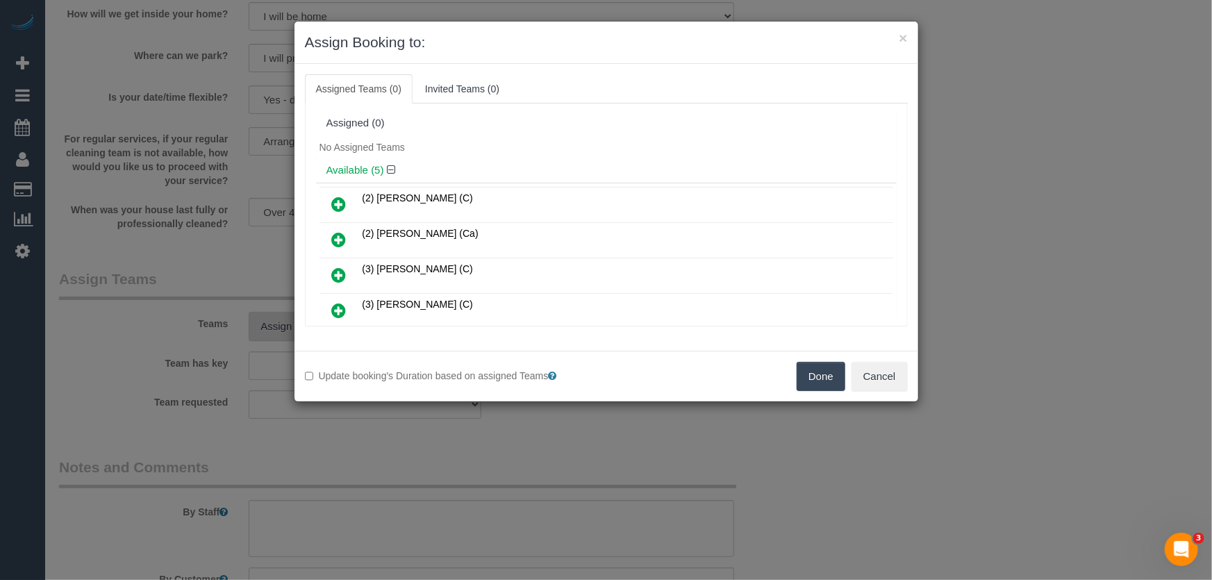
scroll to position [2763, 0]
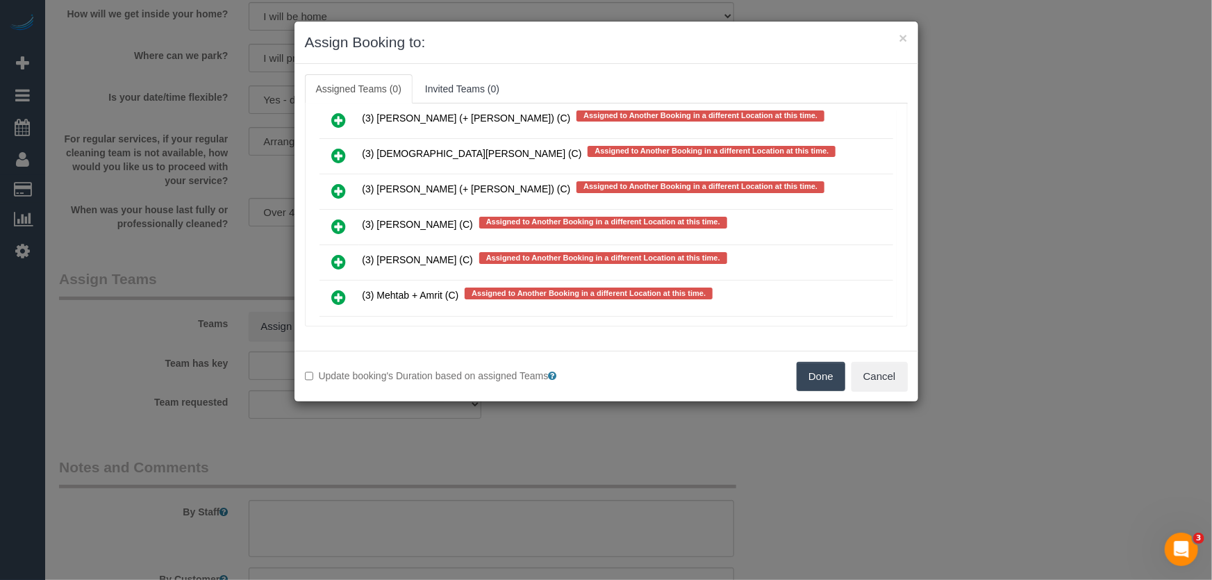
click at [340, 325] on icon at bounding box center [339, 333] width 15 height 17
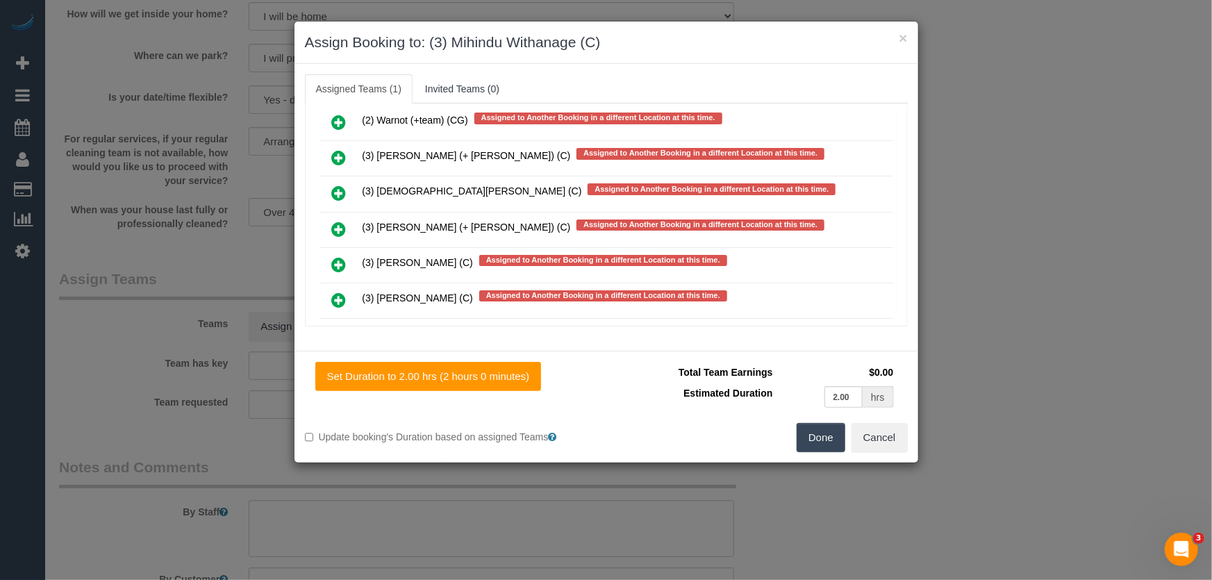
scroll to position [2767, 0]
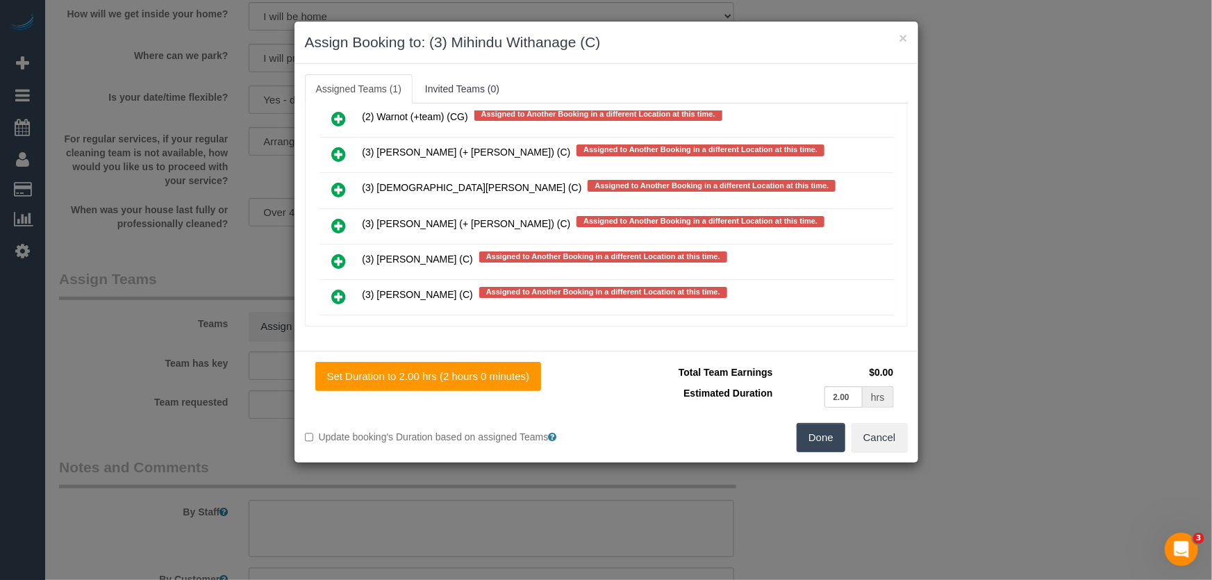
click at [811, 438] on button "Done" at bounding box center [821, 437] width 49 height 29
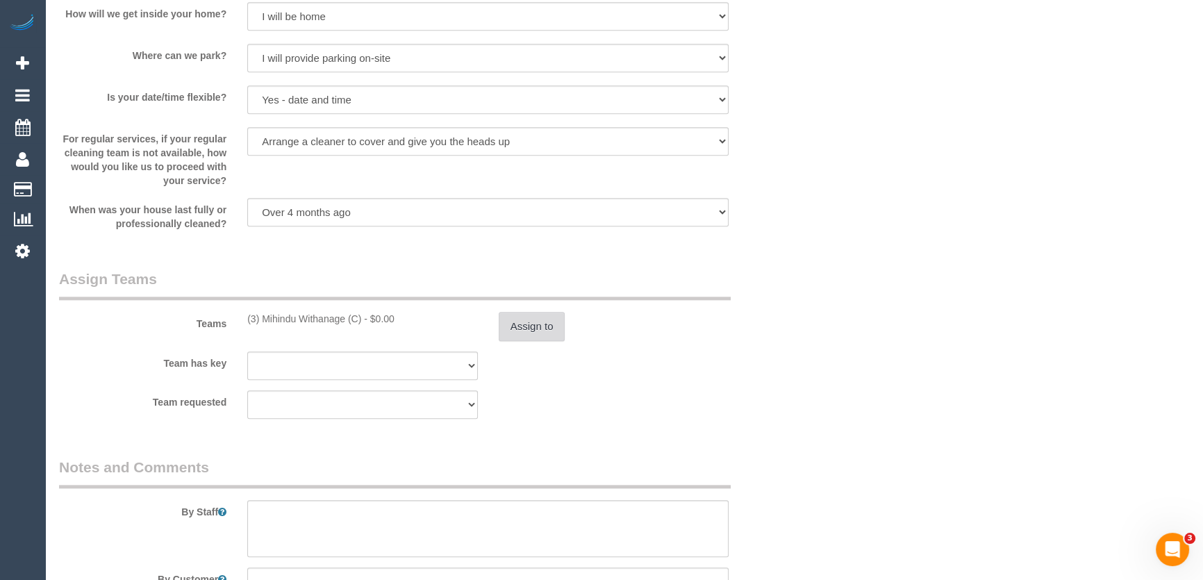
click at [547, 324] on button "Assign to" at bounding box center [532, 326] width 67 height 29
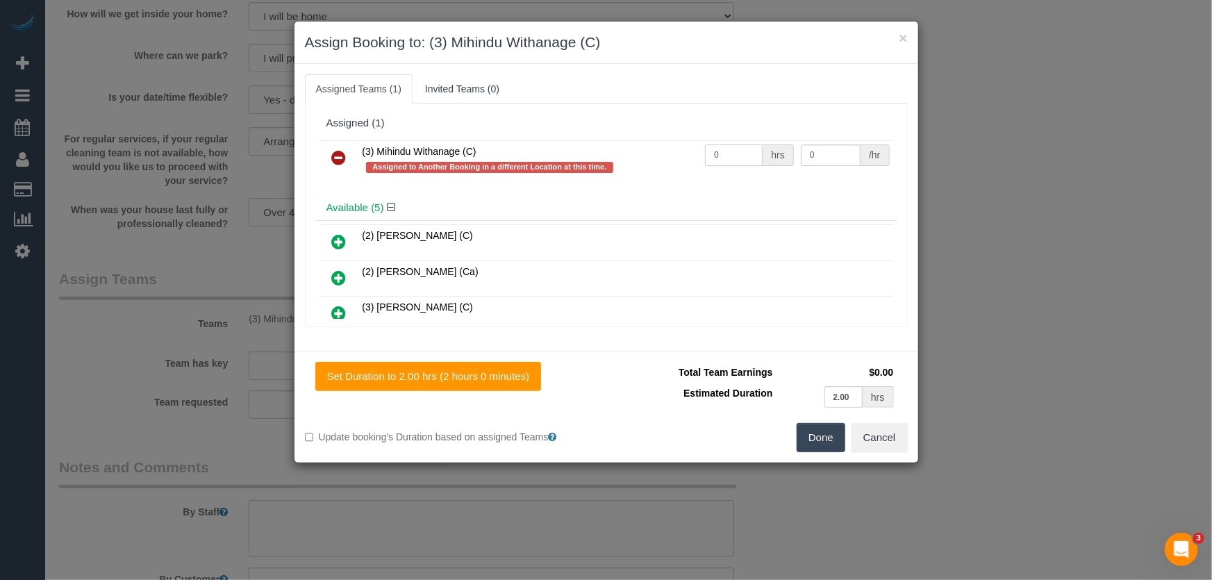
click at [735, 154] on input "0" at bounding box center [734, 156] width 58 height 22
type input "2"
type input "35"
click at [823, 433] on button "Done" at bounding box center [821, 437] width 49 height 29
click at [822, 433] on div "Done Cancel" at bounding box center [763, 437] width 312 height 29
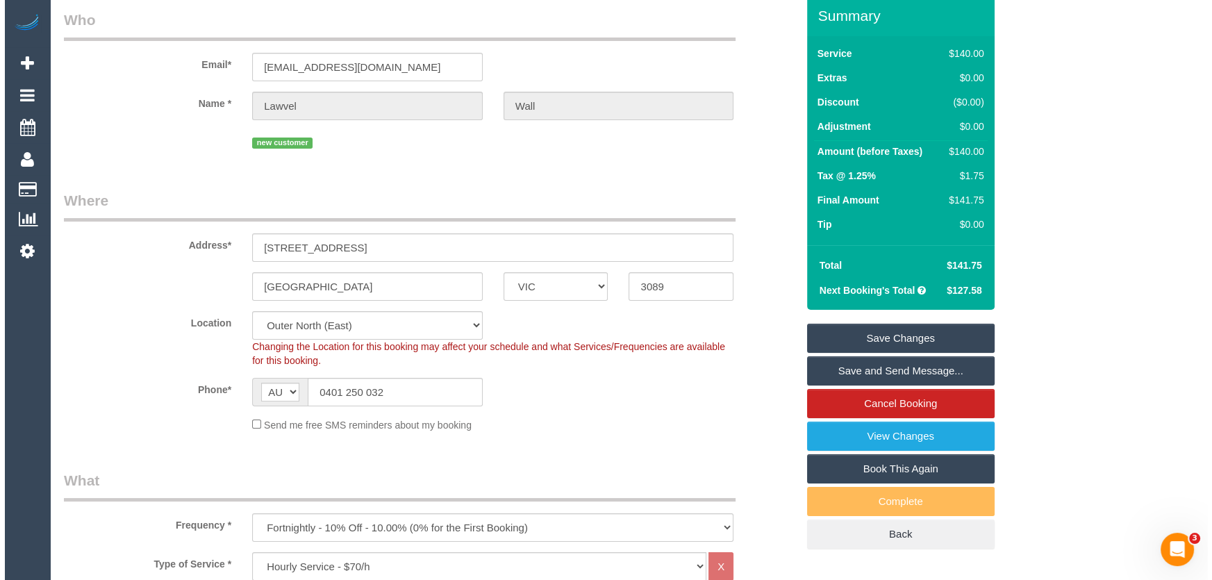
scroll to position [0, 0]
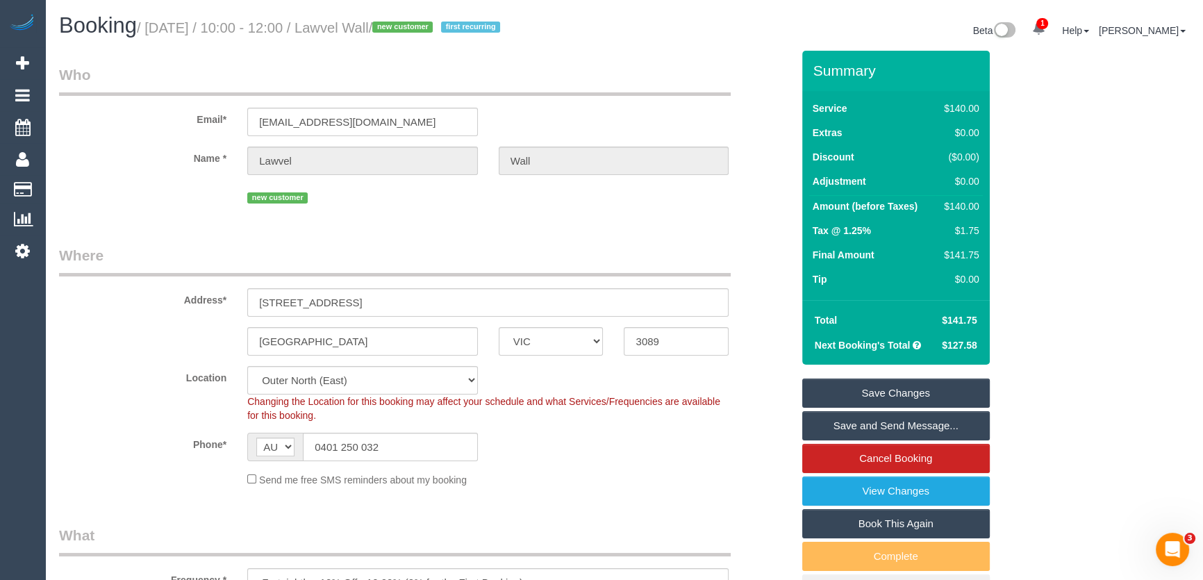
click at [375, 26] on small "/ August 26, 2025 / 10:00 - 12:00 / Lawvel Wall / new customer first recurring" at bounding box center [321, 27] width 368 height 15
copy small "Lawvel Wall"
click at [887, 428] on link "Save and Send Message..." at bounding box center [896, 425] width 188 height 29
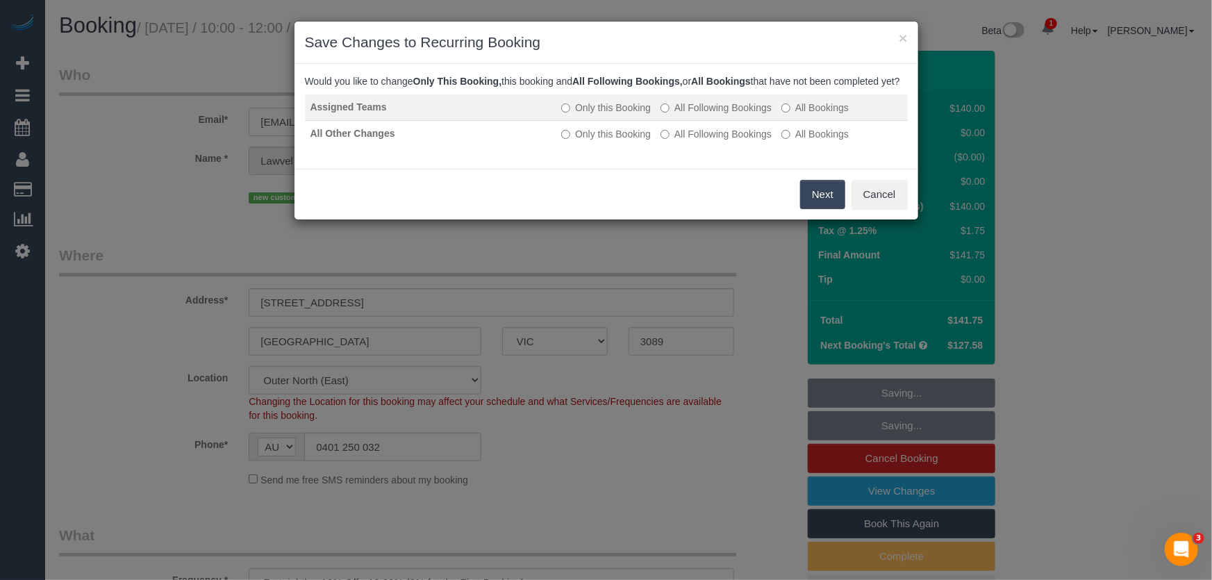
click at [702, 115] on label "All Following Bookings" at bounding box center [716, 108] width 111 height 14
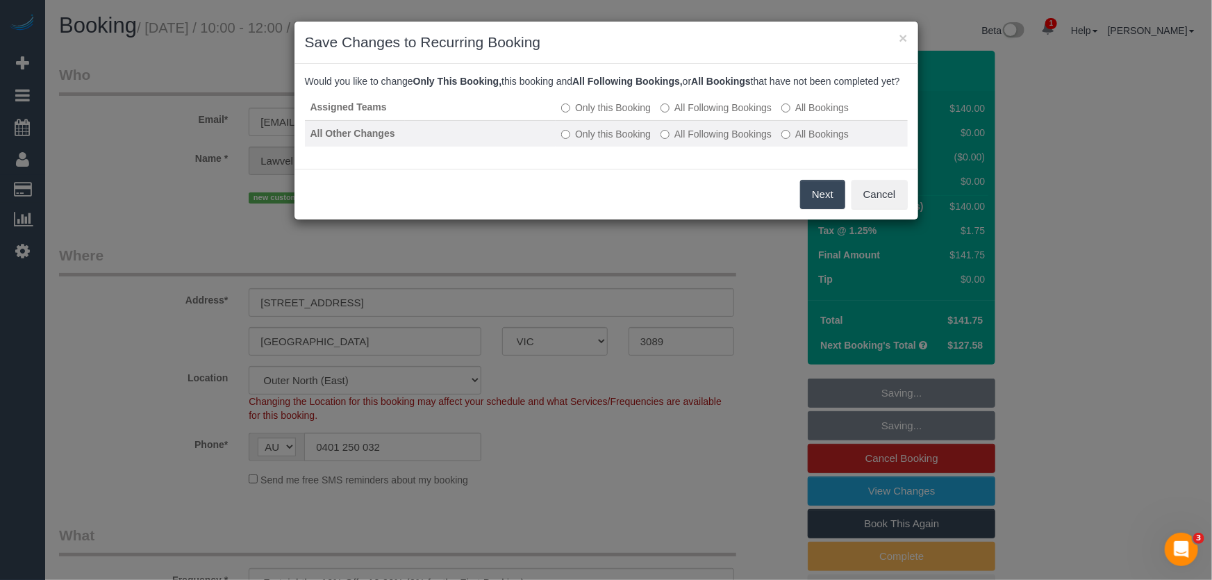
click at [700, 141] on label "All Following Bookings" at bounding box center [716, 134] width 111 height 14
click at [816, 209] on button "Save" at bounding box center [821, 194] width 47 height 29
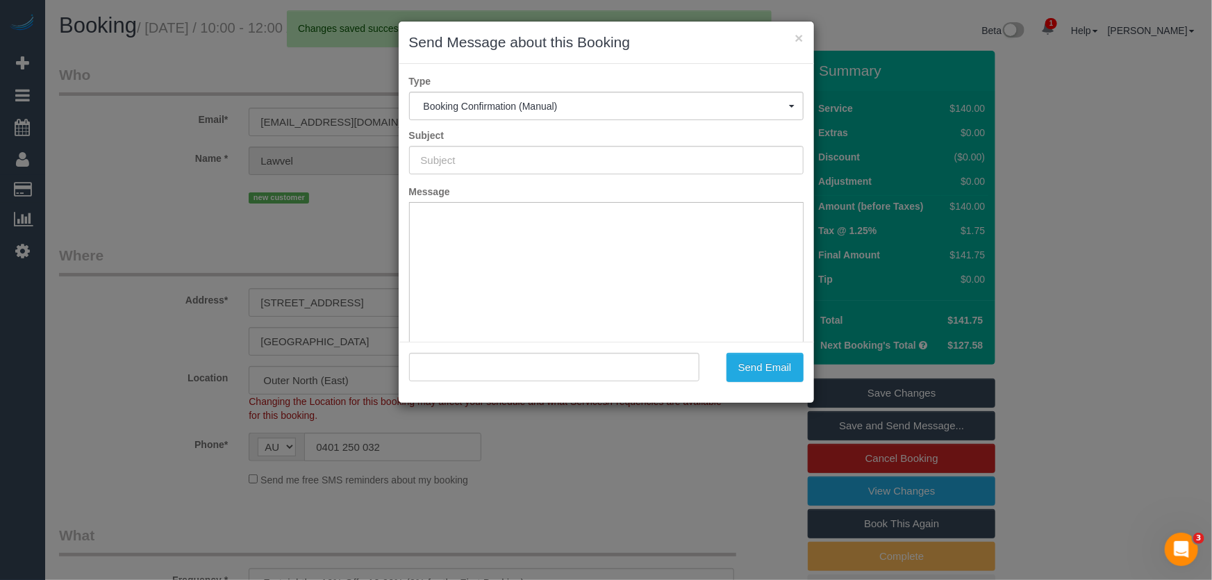
type input "Booking Confirmed"
type input ""Lawvel Wall" <lawvel@ozemail.com.au>"
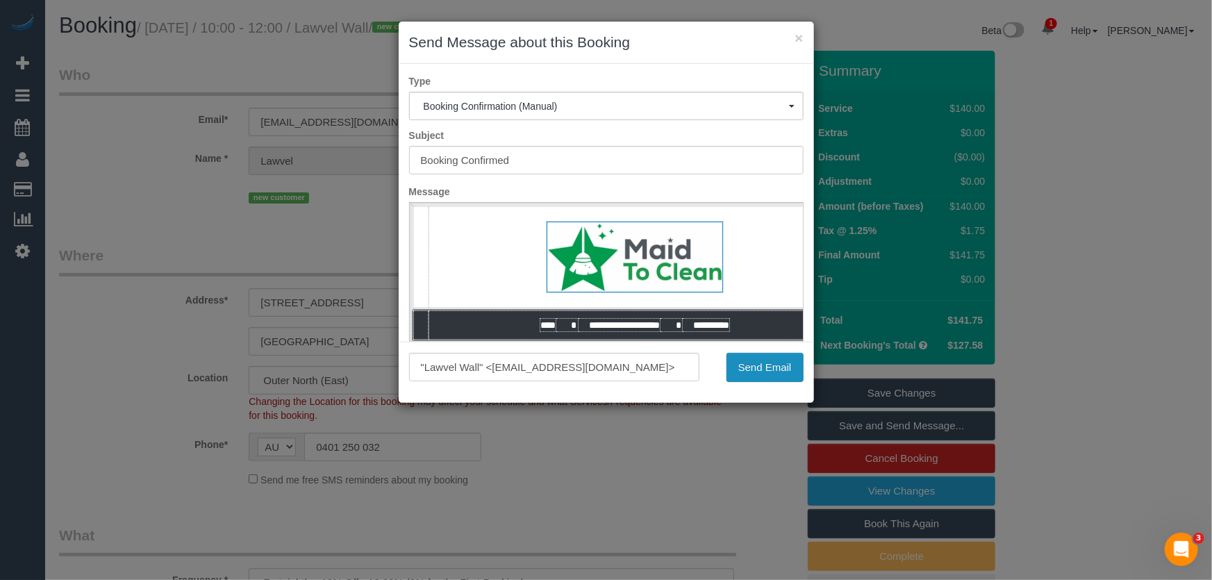
click at [769, 376] on button "Send Email" at bounding box center [765, 367] width 77 height 29
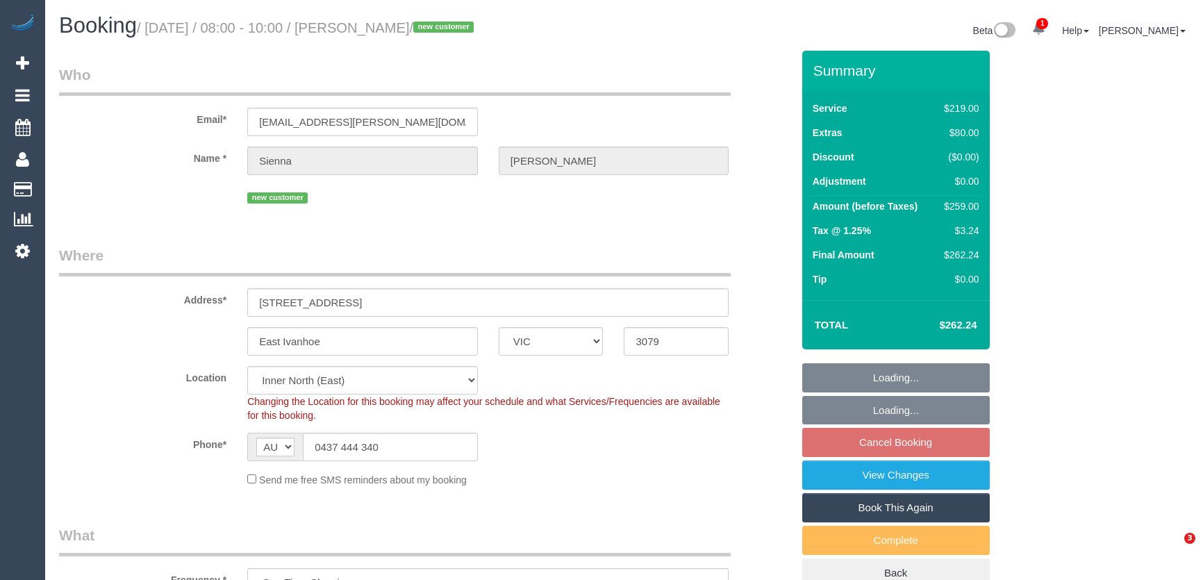
select select "VIC"
select select "number:27"
select select "number:14"
select select "number:19"
select select "number:24"
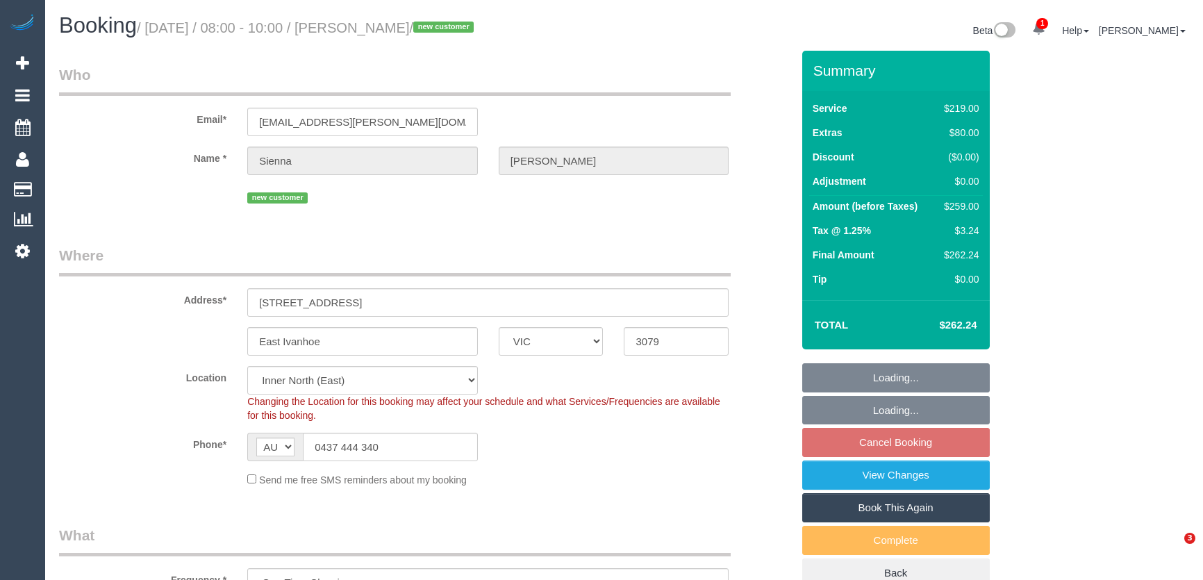
select select "number:33"
select select "number:13"
select select "object:852"
select select "spot2"
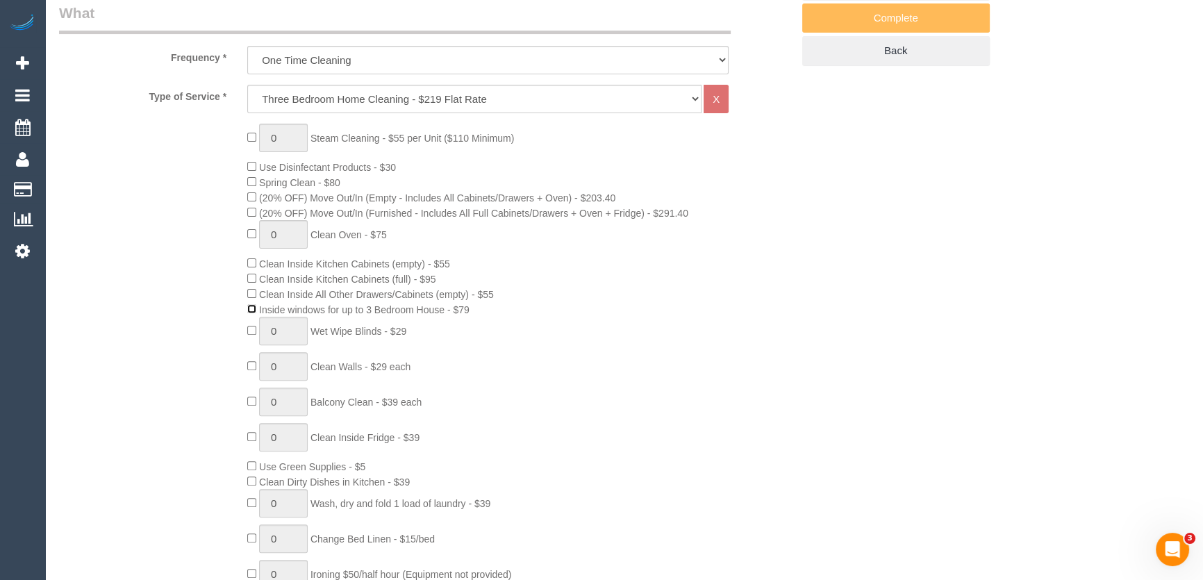
scroll to position [947, 0]
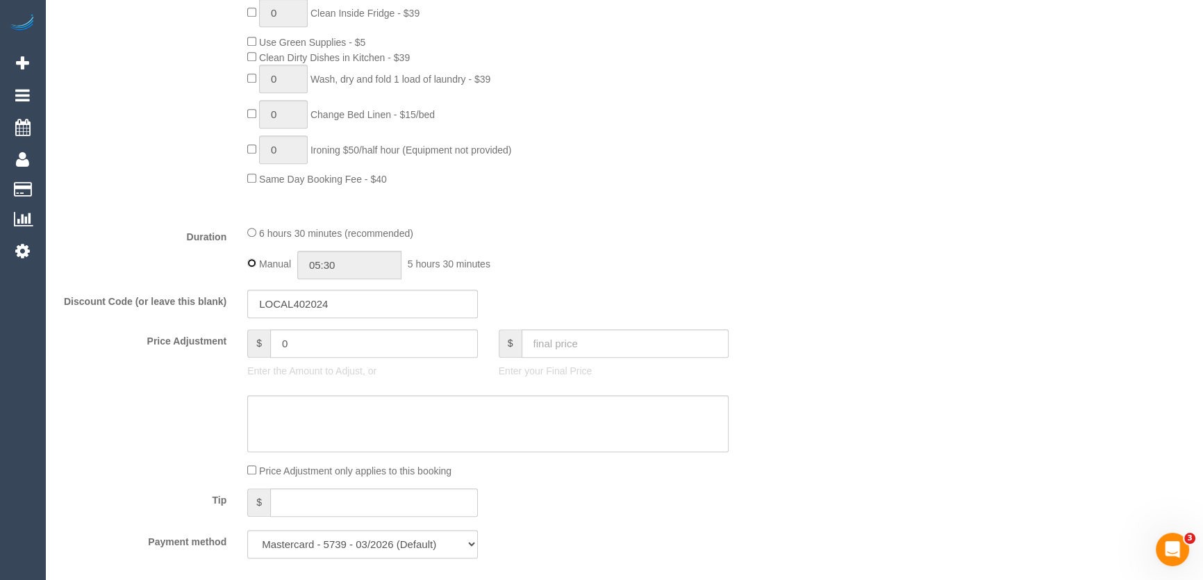
type input "06:30"
select select "spot23"
click at [370, 265] on input "06:30" at bounding box center [349, 265] width 104 height 28
click at [335, 290] on li "02:30" at bounding box center [335, 292] width 62 height 18
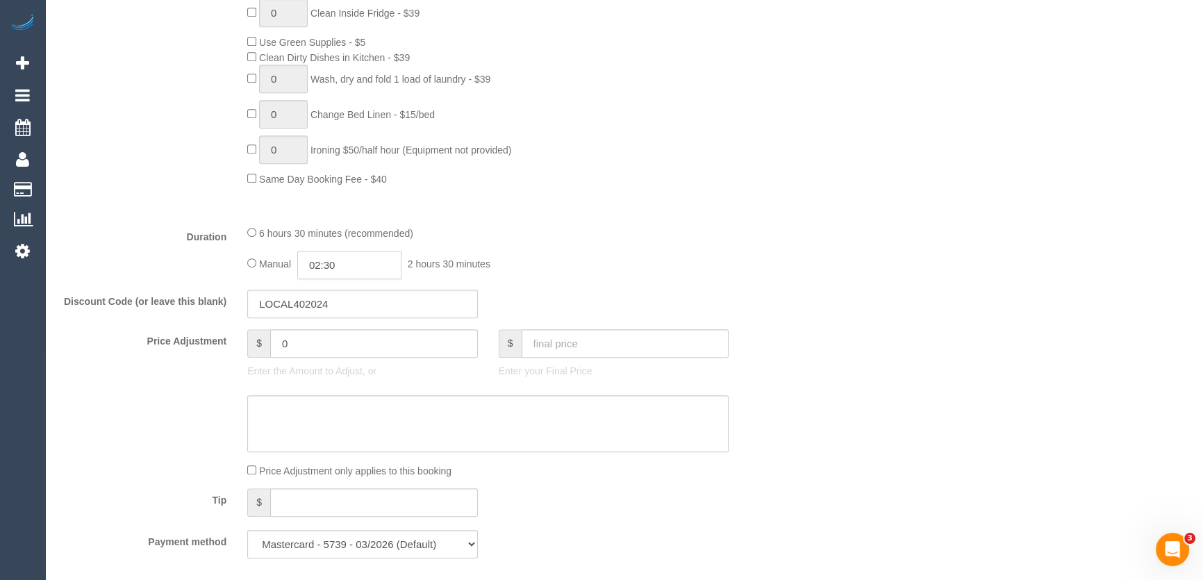
click at [349, 264] on input "02:30" at bounding box center [349, 265] width 104 height 28
type input "02:3"
select select "spot44"
type input "02:45"
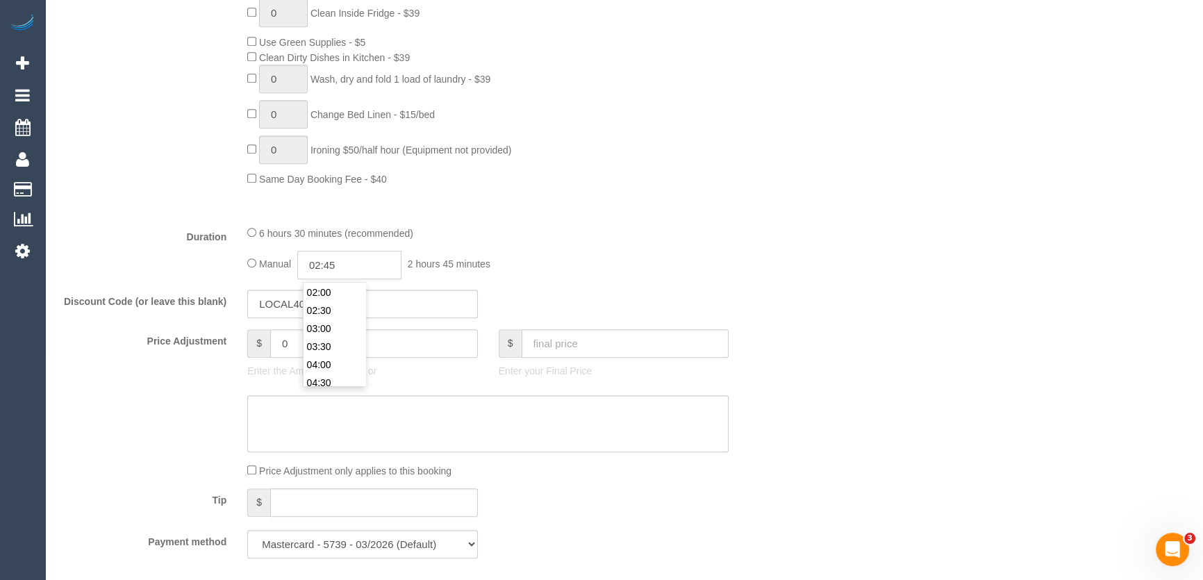
select select "spot65"
select select "spot86"
select select
type input "02:45"
click at [586, 219] on fieldset "What Frequency * One Time Cleaning Weekly - 10% Off - 10.00% (0% for the First …" at bounding box center [425, 73] width 733 height 991
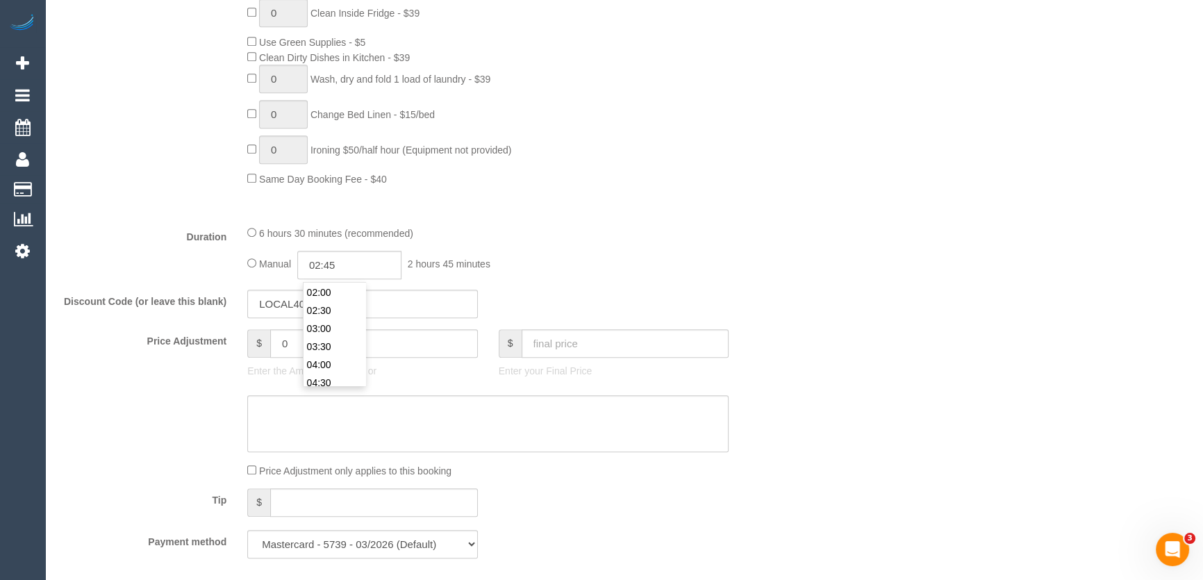
select select "spot107"
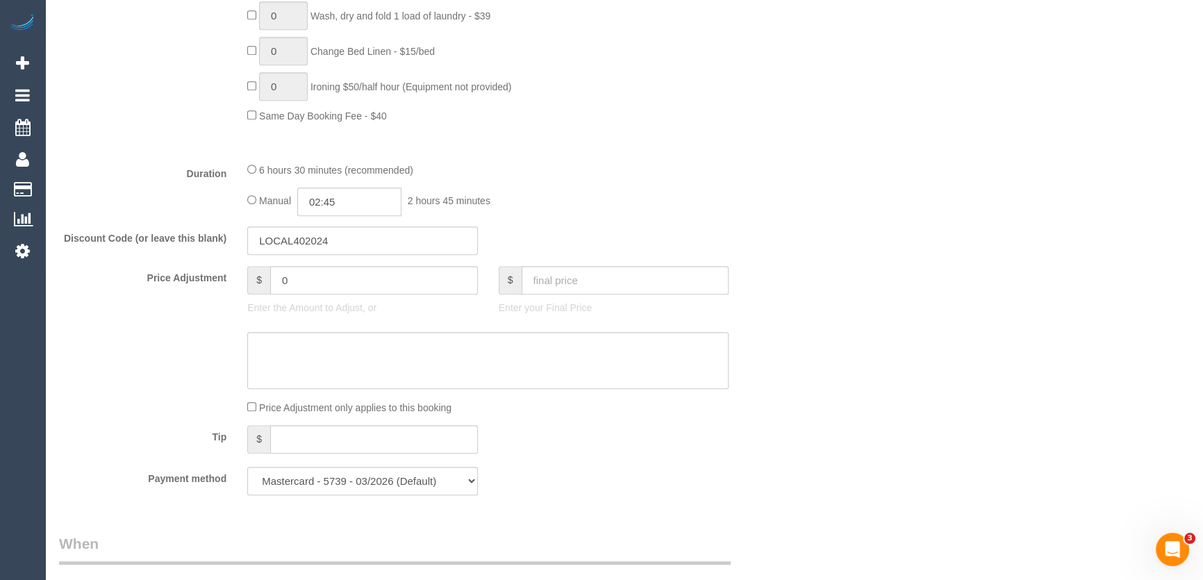
scroll to position [1200, 0]
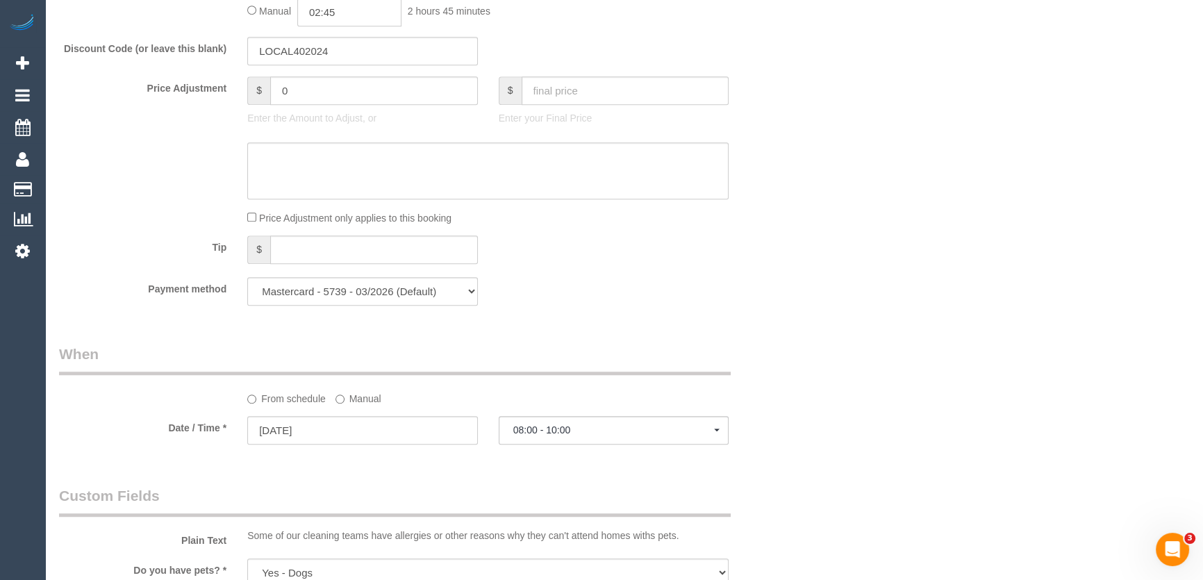
select select "spot128"
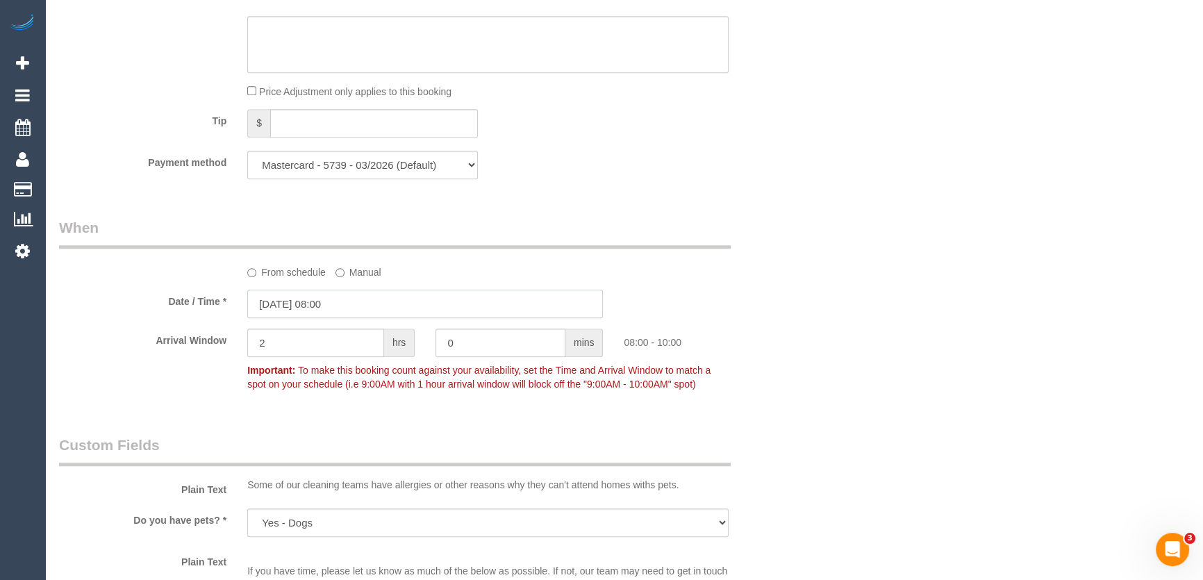
click at [363, 305] on input "29/08/2025 08:00" at bounding box center [425, 304] width 356 height 28
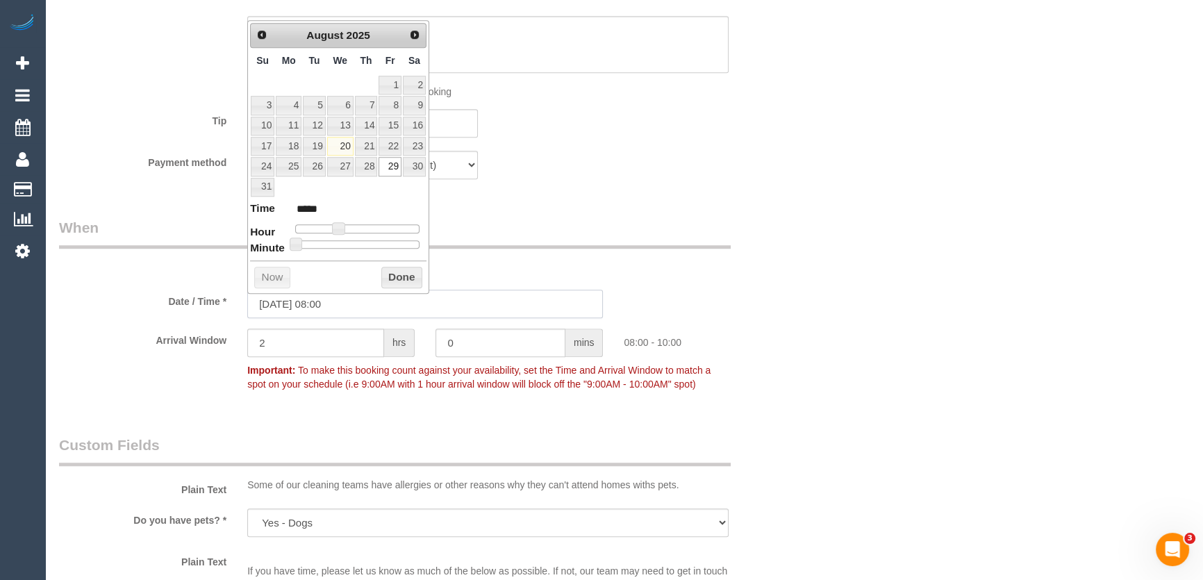
click at [356, 305] on input "29/08/2025 08:00" at bounding box center [425, 304] width 356 height 28
click at [341, 163] on link "27" at bounding box center [340, 166] width 26 height 19
click at [345, 229] on span at bounding box center [338, 228] width 13 height 13
type input "27/08/2025 11:00"
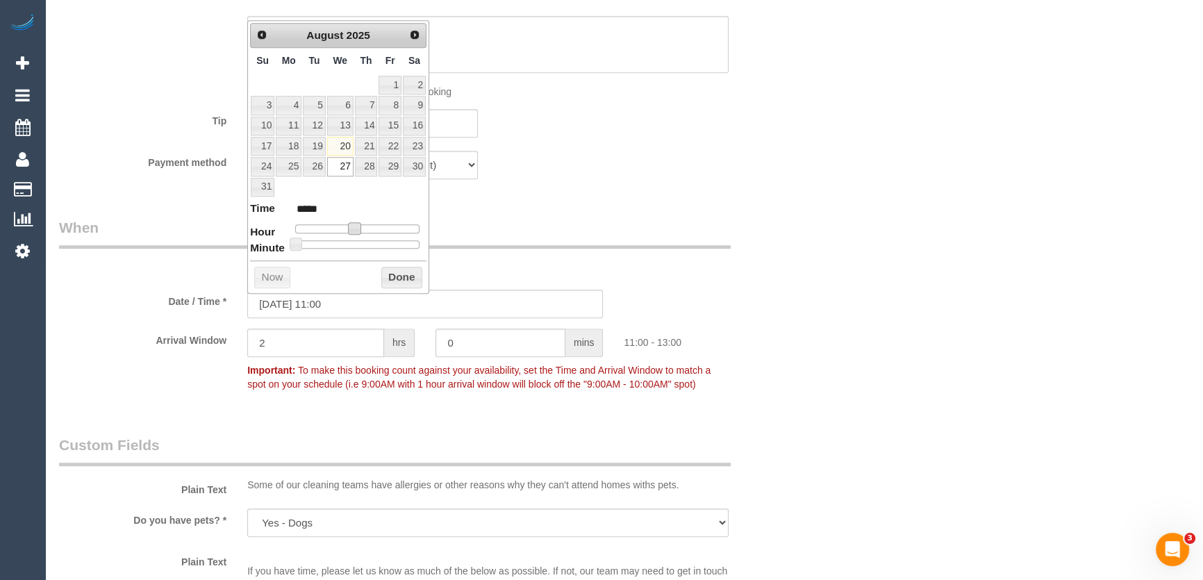
type input "*****"
type input "27/08/2025 12:00"
type input "*****"
click at [368, 227] on div at bounding box center [357, 228] width 124 height 8
type input "27/08/2025 13:00"
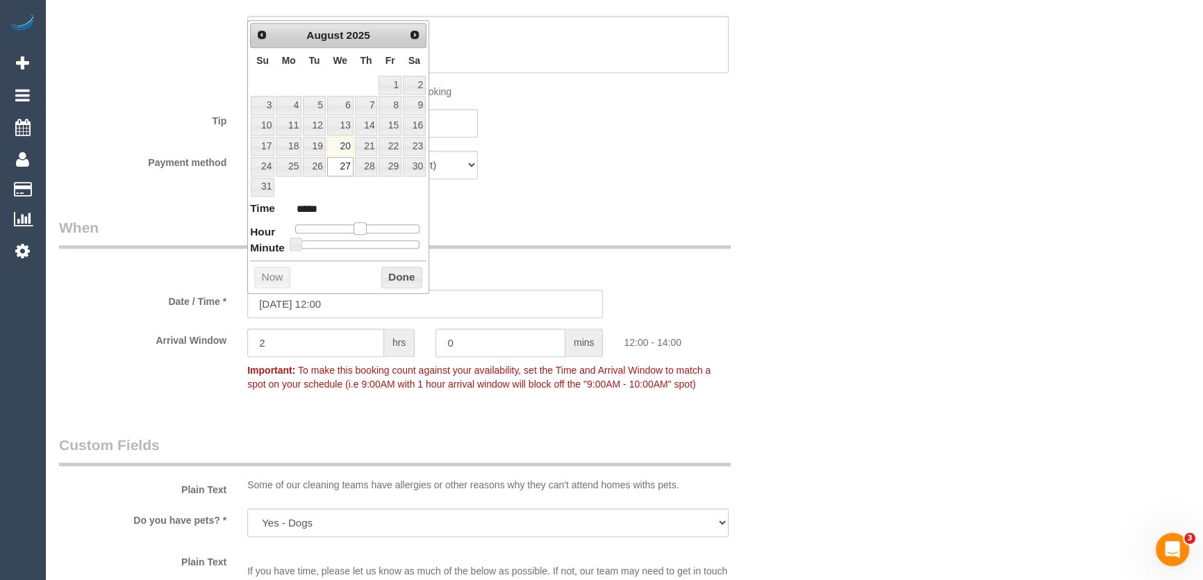
type input "*****"
click at [369, 228] on span at bounding box center [365, 228] width 13 height 13
click at [512, 204] on div "Who Email* sienna.whiteman@mirvac.com Name * Sienna Whiteman new customer Where…" at bounding box center [426, 220] width 754 height 2992
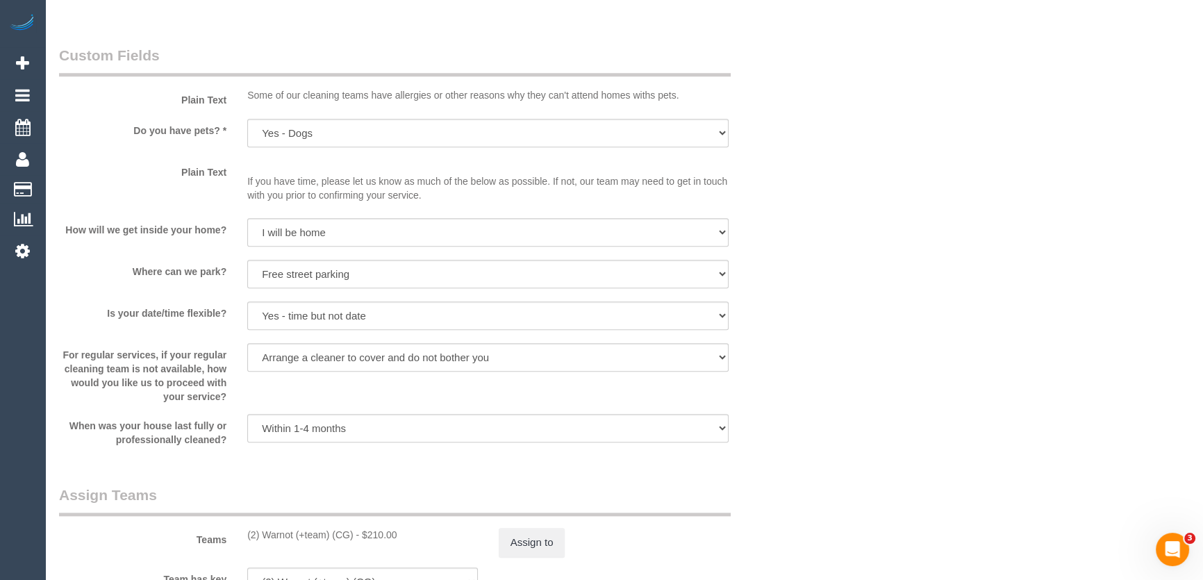
scroll to position [1895, 0]
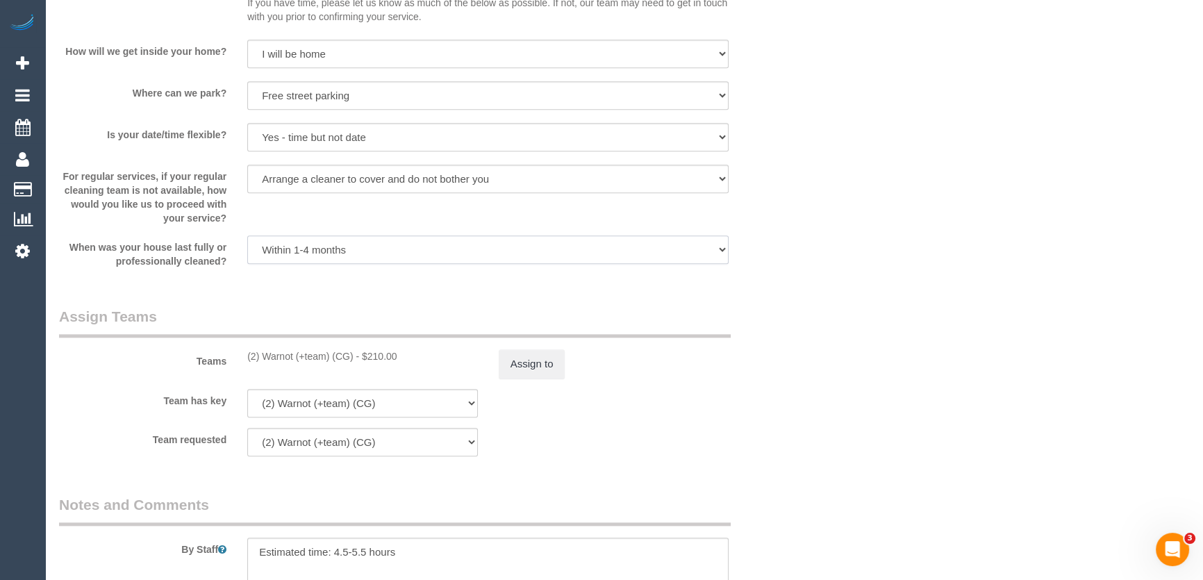
click at [522, 241] on select "Within 1-2 weeks Within 2-4 weeks Within 1-4 months Over 4 months ago" at bounding box center [487, 250] width 481 height 28
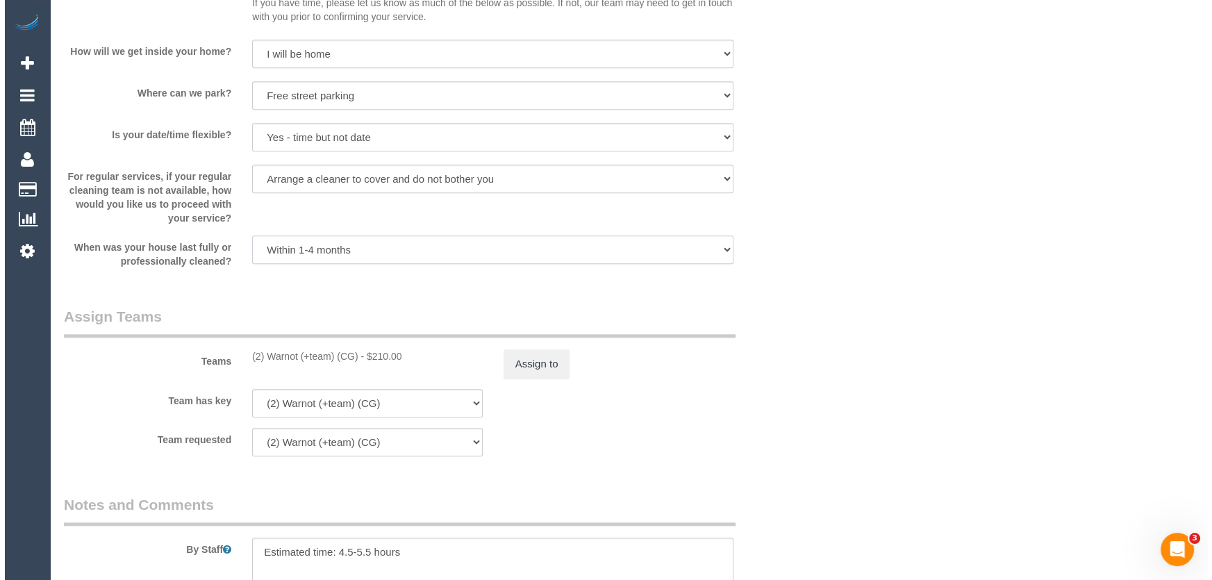
scroll to position [2021, 0]
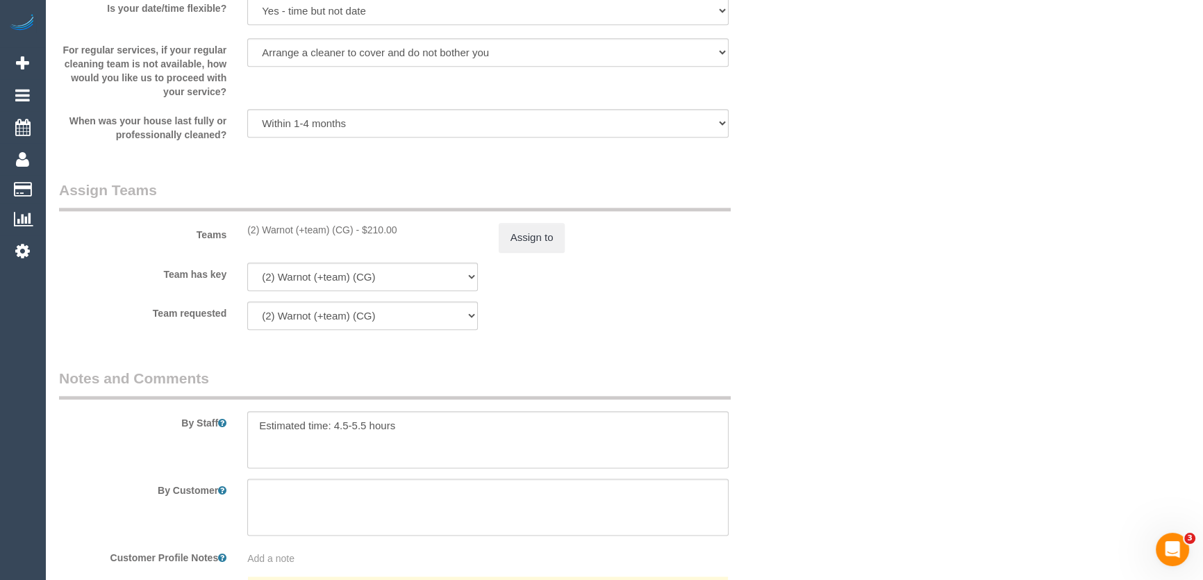
click at [529, 238] on button "Assign to" at bounding box center [532, 237] width 67 height 29
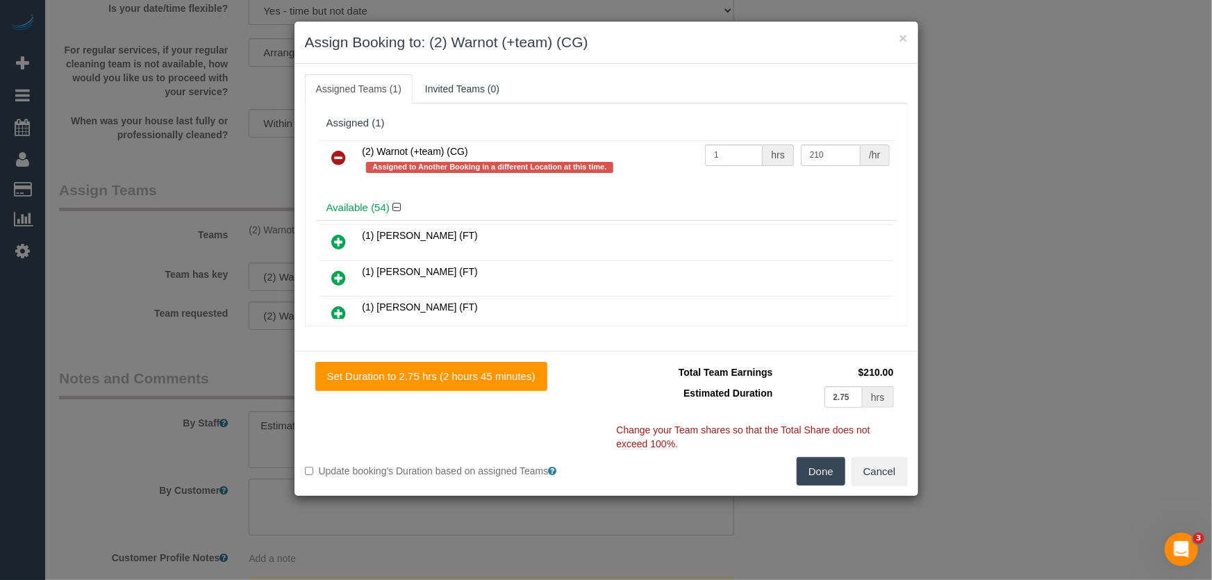
click at [342, 158] on icon at bounding box center [339, 157] width 15 height 17
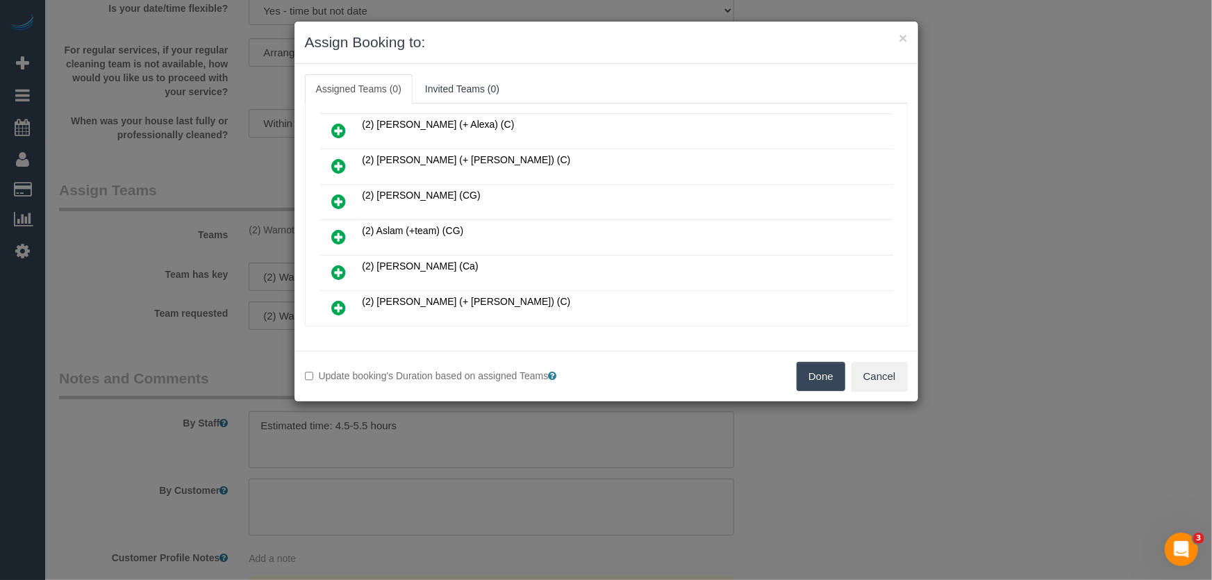
scroll to position [252, 0]
click at [334, 228] on icon at bounding box center [339, 236] width 15 height 17
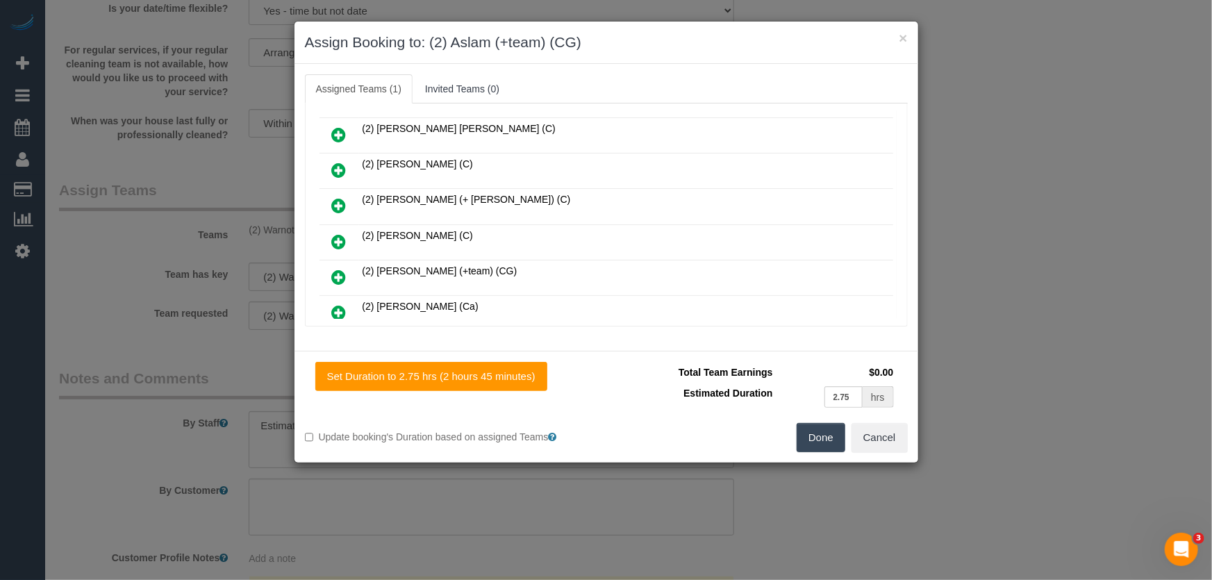
scroll to position [664, 0]
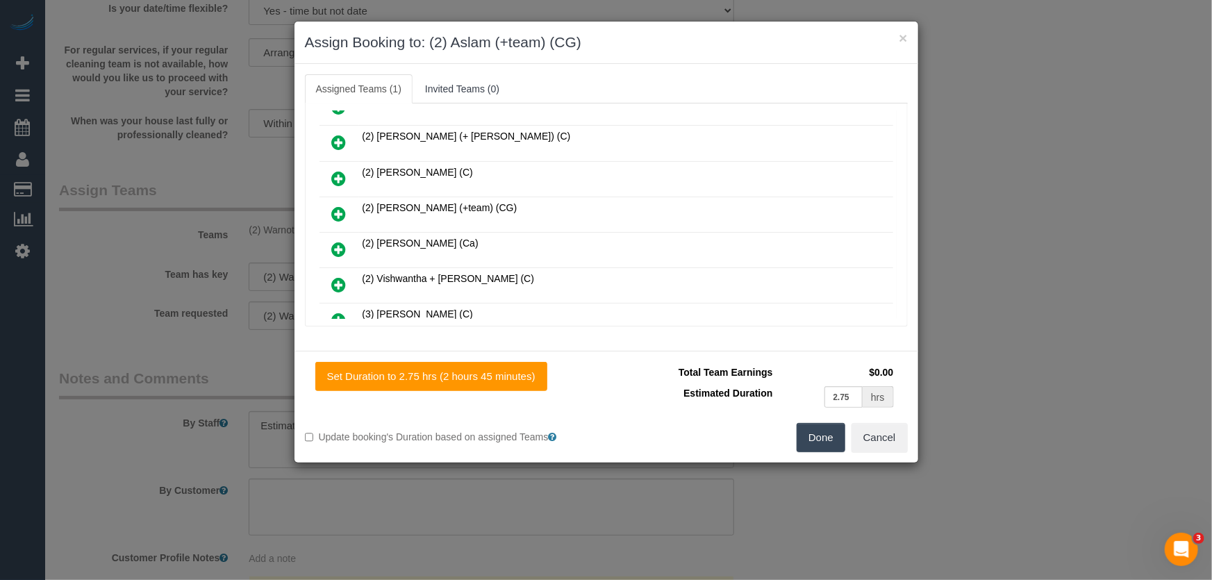
click at [340, 206] on icon at bounding box center [339, 214] width 15 height 17
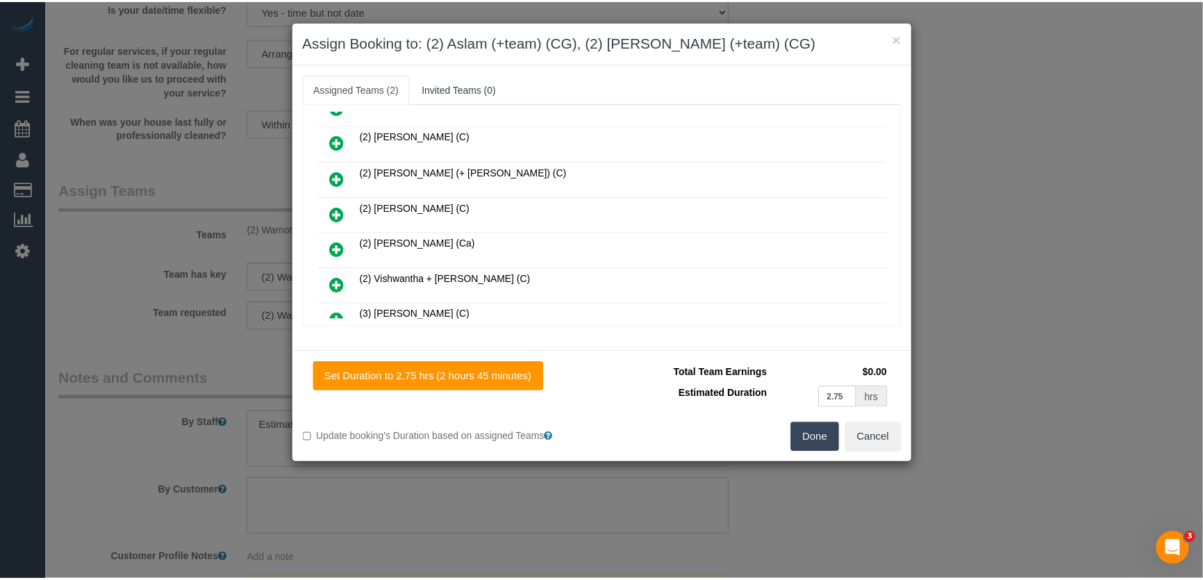
scroll to position [698, 0]
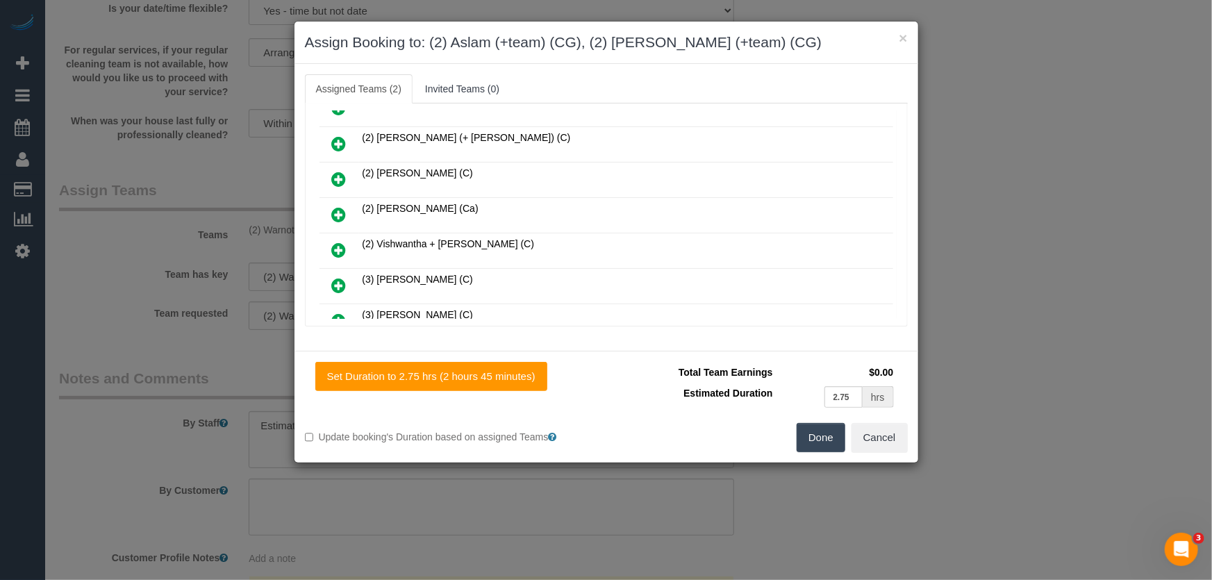
click at [807, 429] on button "Done" at bounding box center [821, 437] width 49 height 29
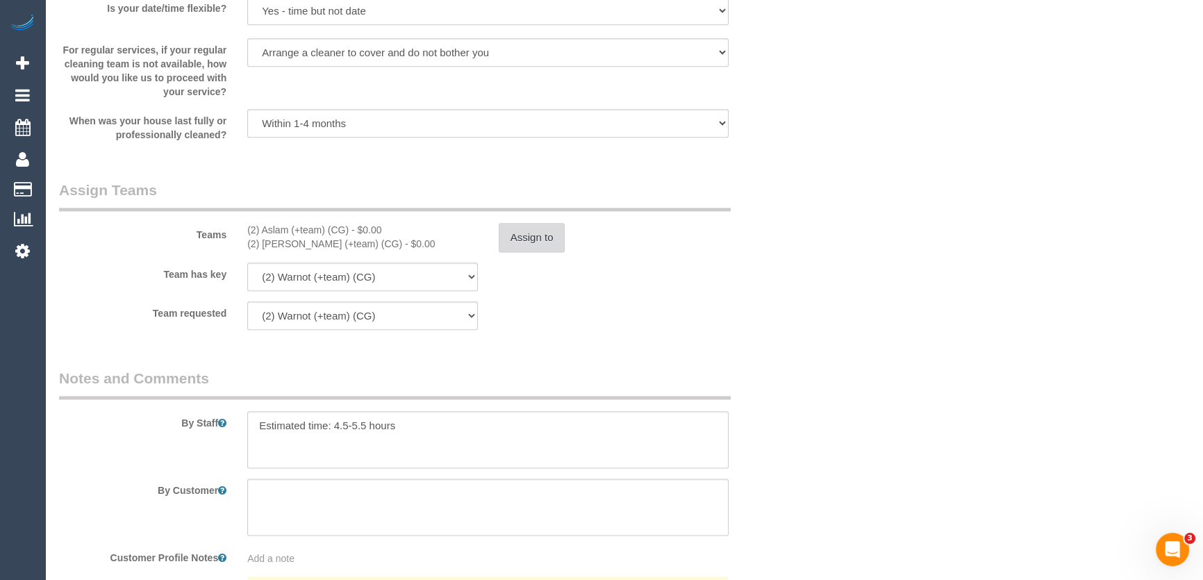
click at [537, 236] on button "Assign to" at bounding box center [532, 237] width 67 height 29
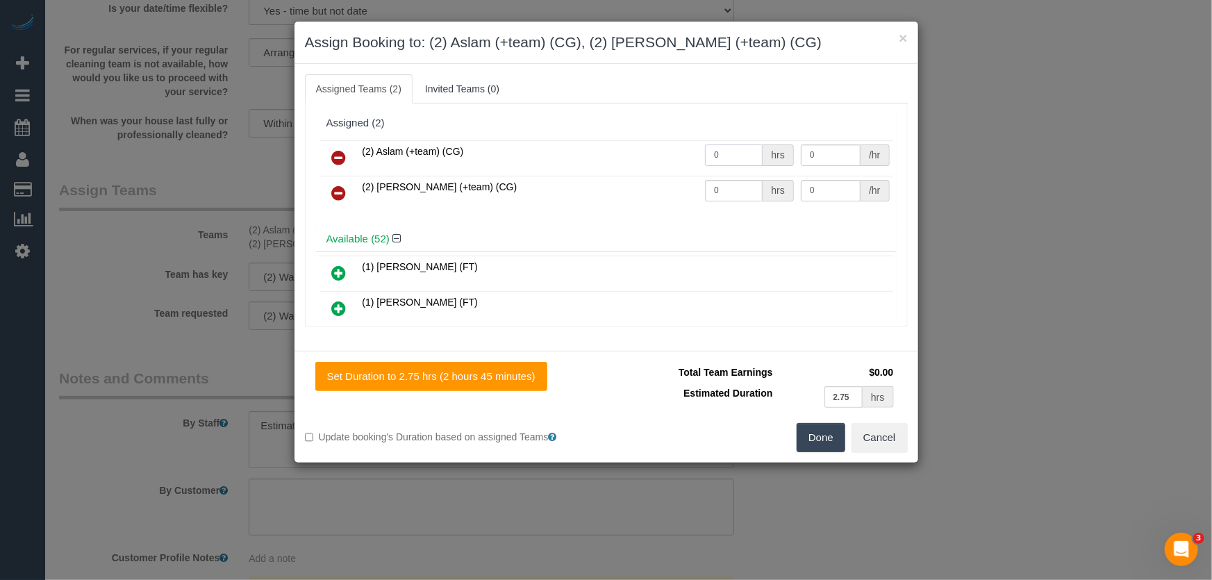
click at [734, 158] on input "0" at bounding box center [734, 156] width 58 height 22
type input "1"
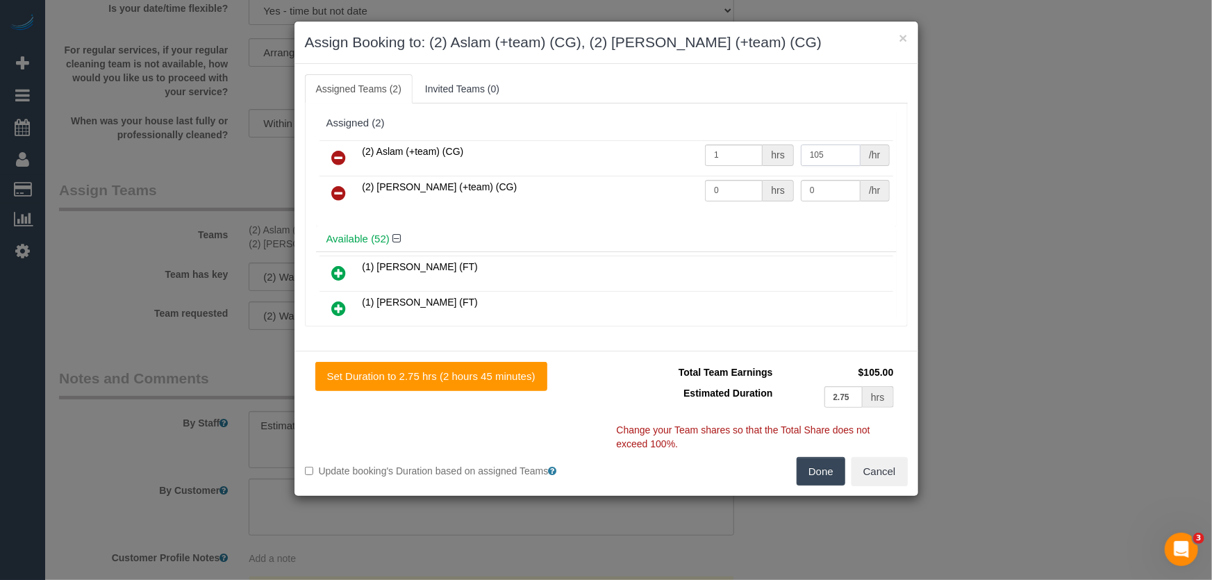
type input "105"
click at [727, 192] on input "0" at bounding box center [734, 191] width 58 height 22
type input "1"
type input "105"
click at [838, 459] on button "Done" at bounding box center [821, 471] width 49 height 29
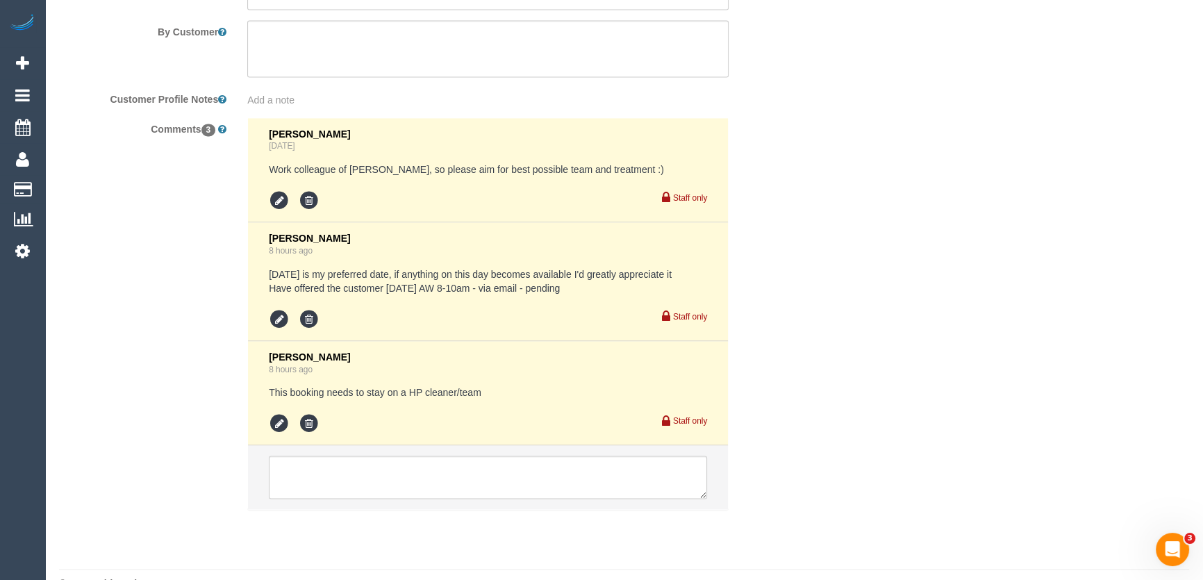
scroll to position [2525, 0]
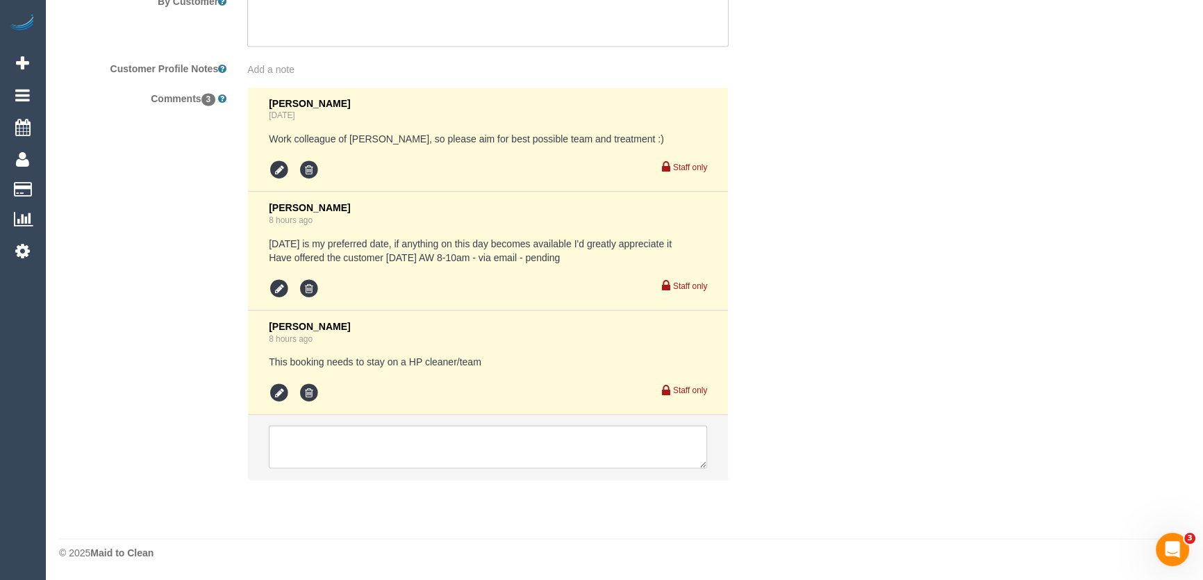
click at [486, 424] on li at bounding box center [488, 447] width 480 height 64
click at [388, 445] on textarea at bounding box center [488, 446] width 438 height 43
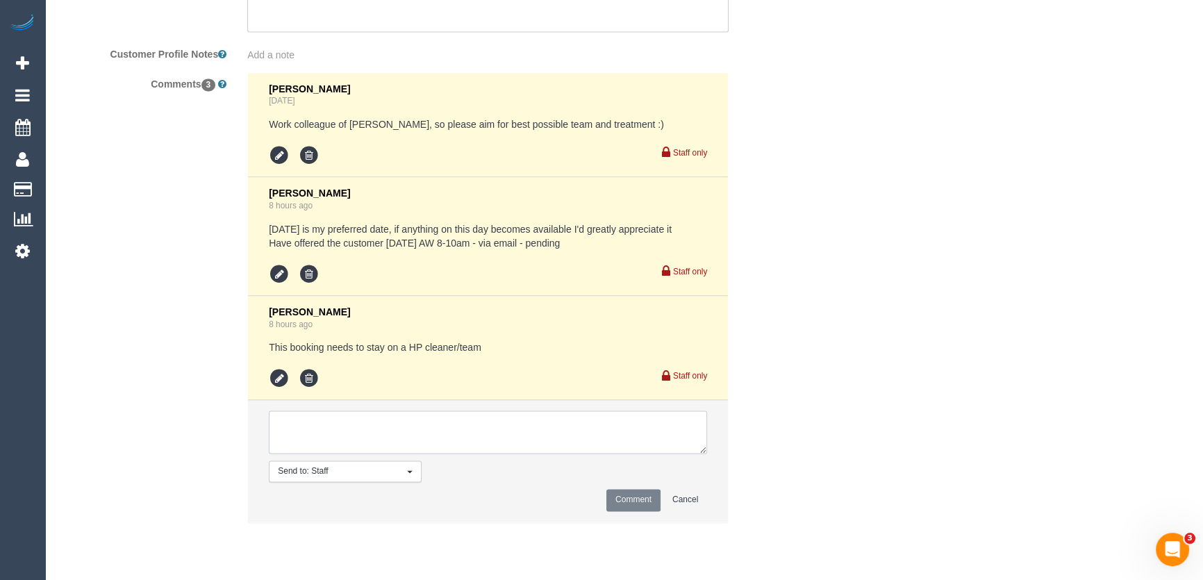
paste textarea "Thanks for reaching out! Unfortunately I am unavailable on Friday 29th August. …"
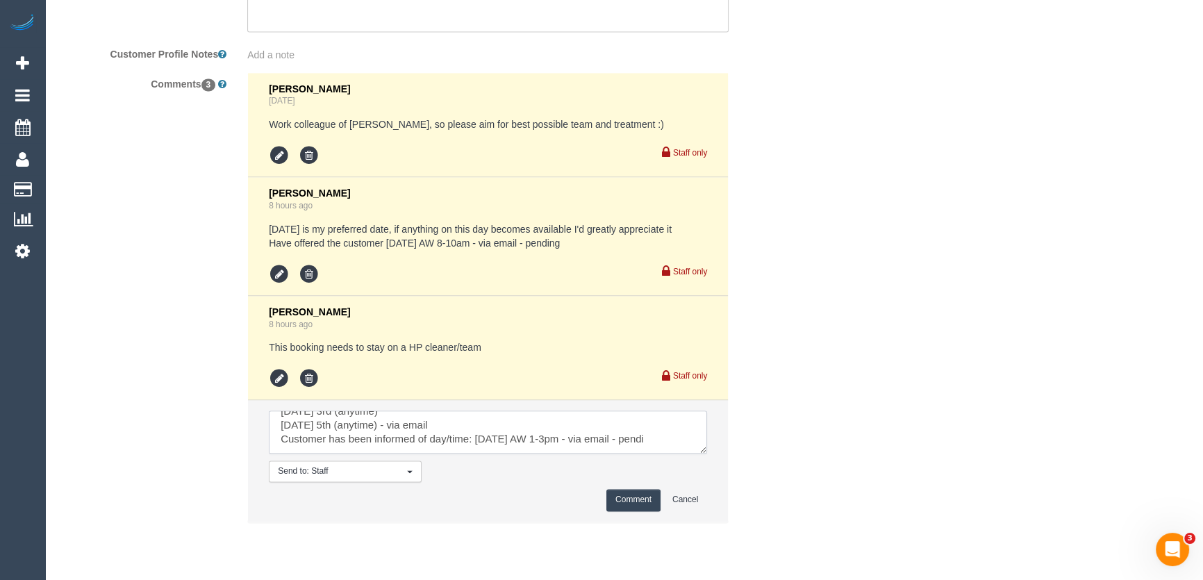
scroll to position [102, 0]
type textarea "Thanks for reaching out! Unfortunately I am unavailable on Friday 29th August. …"
click at [621, 509] on button "Comment" at bounding box center [634, 500] width 54 height 22
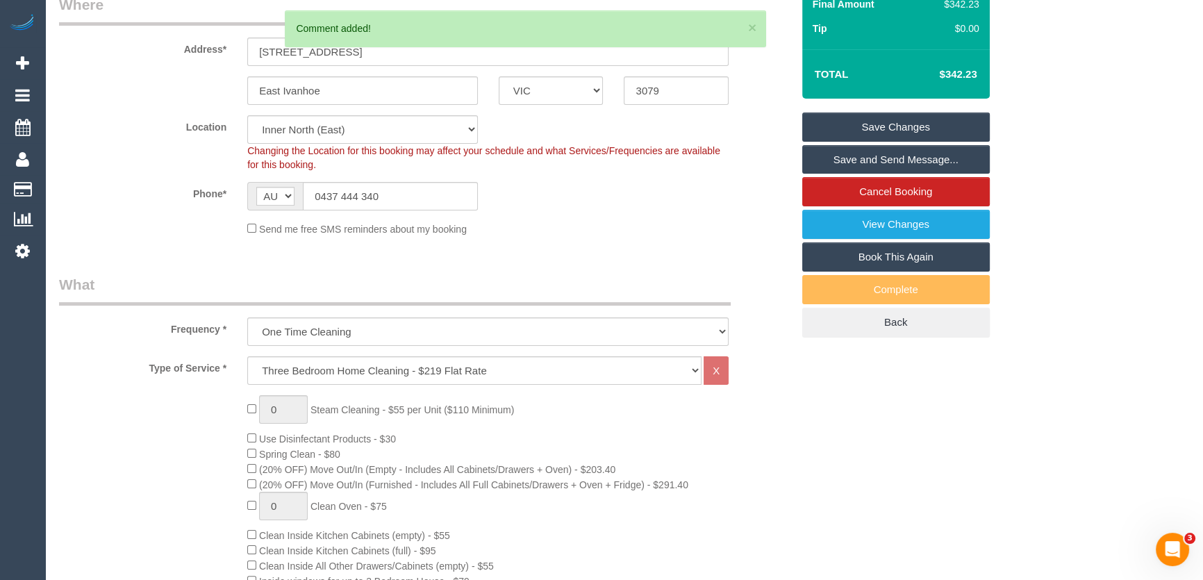
scroll to position [0, 0]
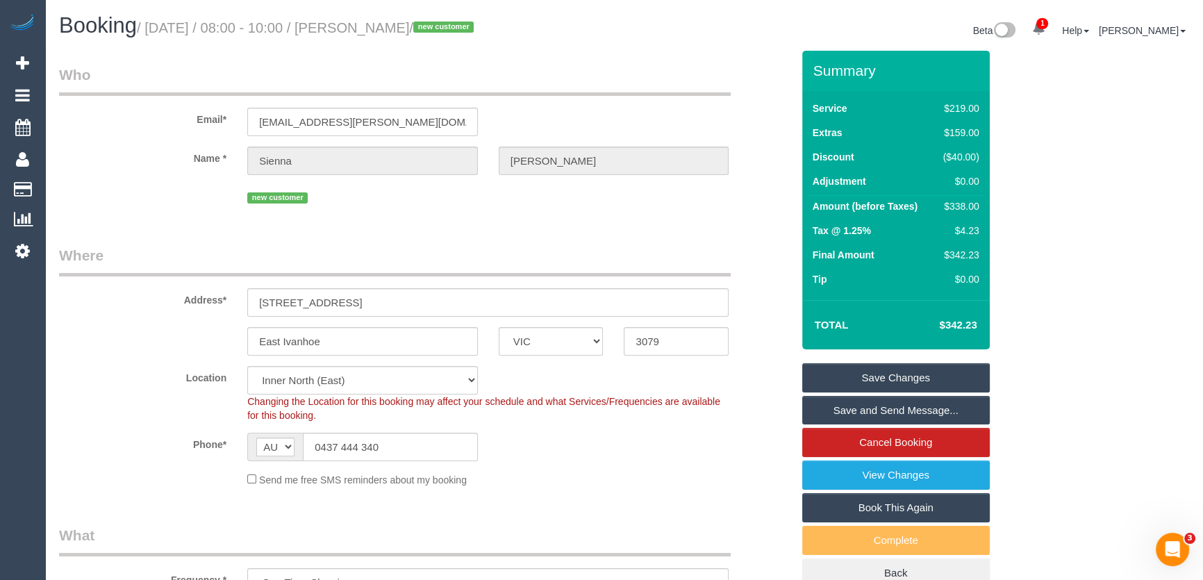
click at [368, 28] on small "/ August 29, 2025 / 08:00 - 10:00 / Sienna Whiteman / new customer" at bounding box center [307, 27] width 341 height 15
copy small "Sienna Whiteman"
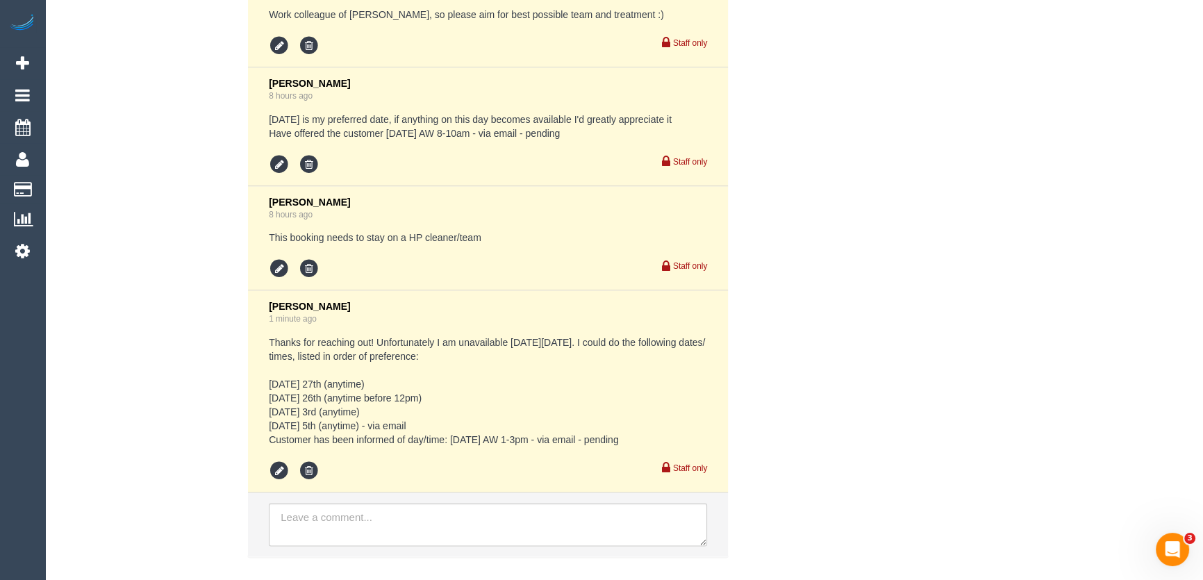
scroll to position [2726, 0]
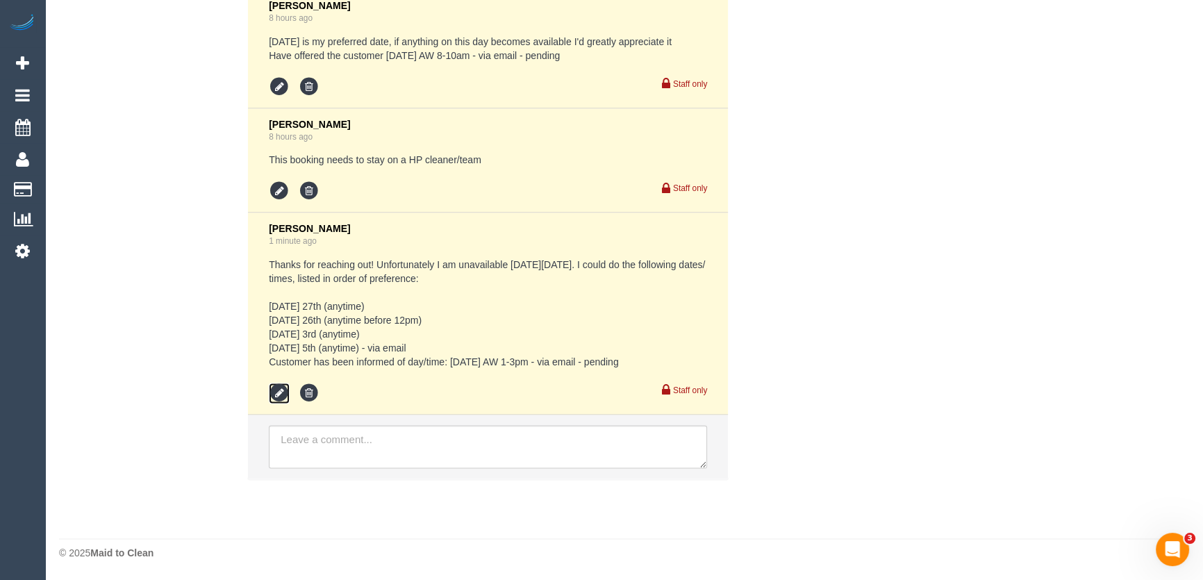
click at [278, 390] on icon at bounding box center [279, 393] width 21 height 21
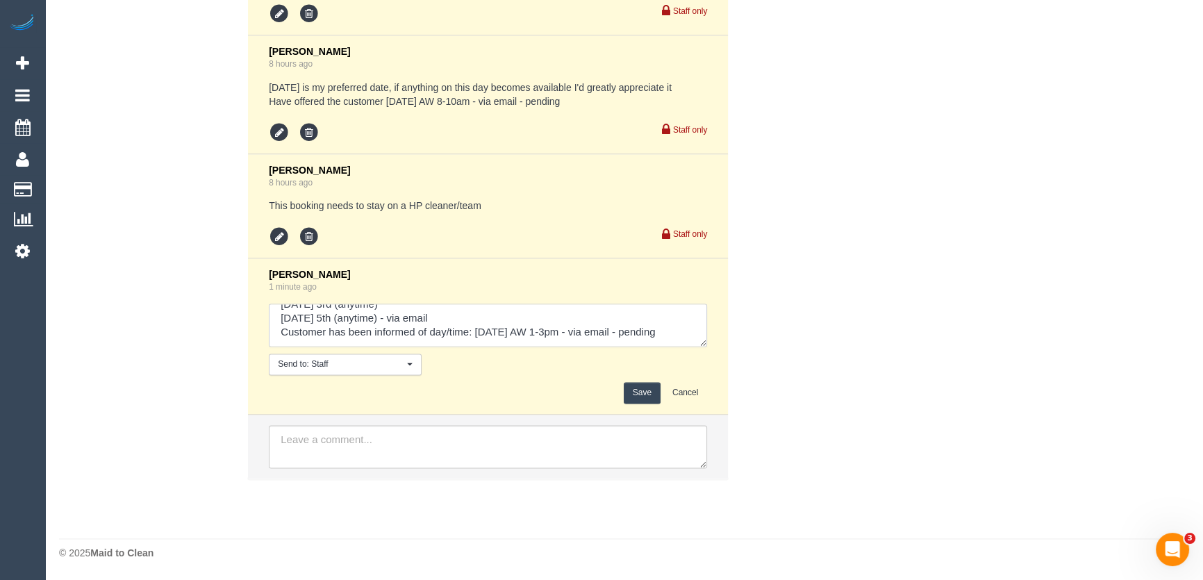
scroll to position [97, 0]
click at [375, 338] on textarea at bounding box center [488, 325] width 438 height 43
type textarea "Thanks for reaching out! Unfortunately I am unavailable on Friday 29th August. …"
click at [635, 381] on div "Jessica Trentin 1 minute ago Send to: Staff Nothing selected Send to: Staff Sen…" at bounding box center [488, 336] width 438 height 135
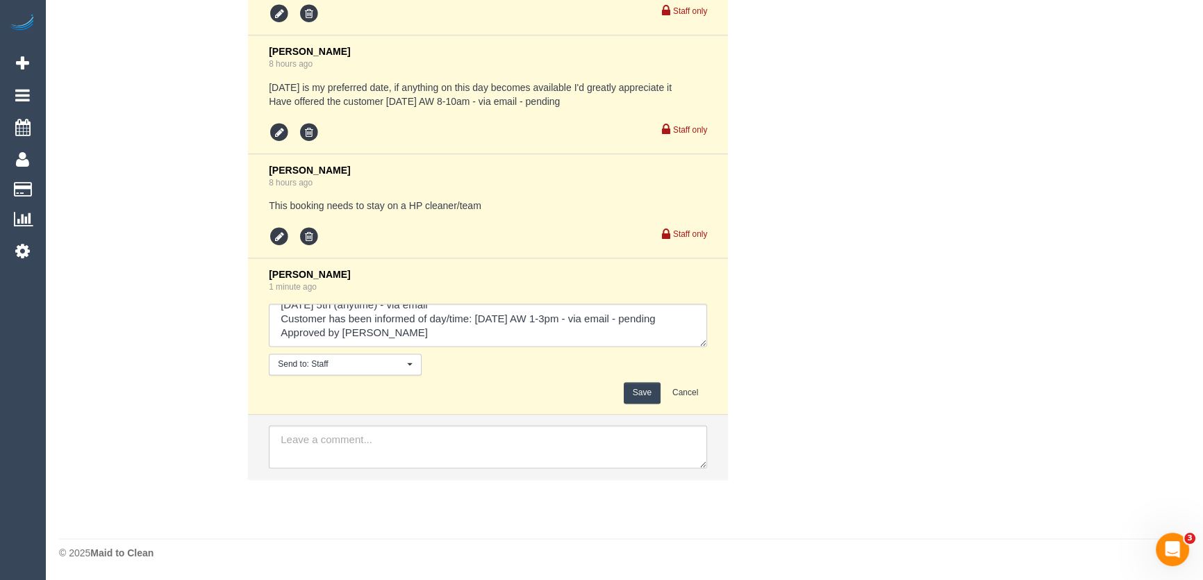
click at [643, 388] on button "Save" at bounding box center [642, 393] width 37 height 22
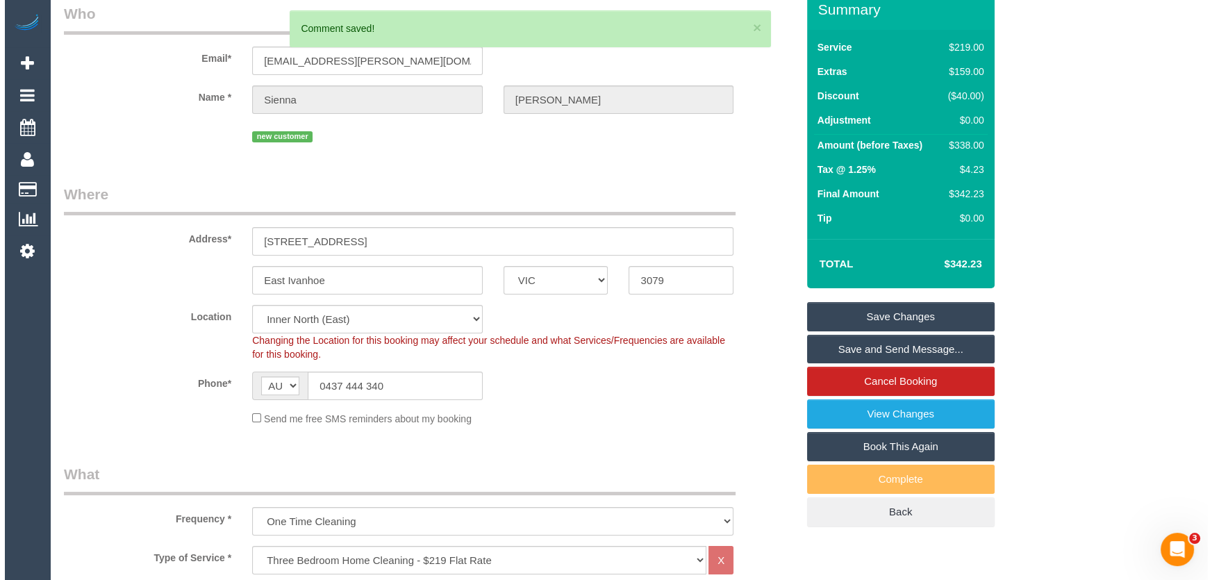
scroll to position [0, 0]
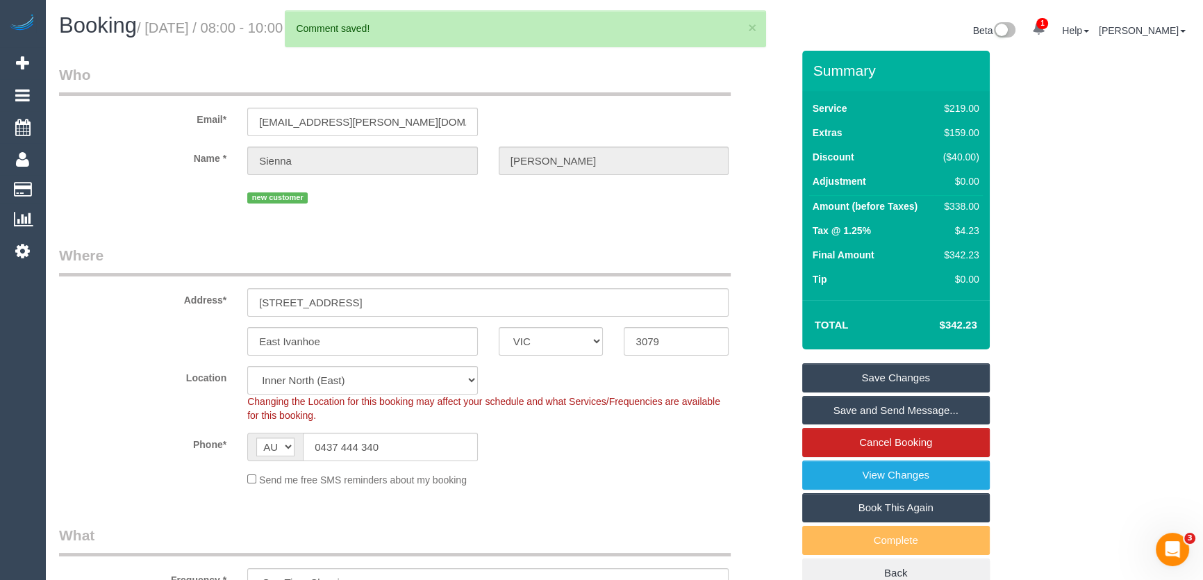
click at [869, 374] on link "Save Changes" at bounding box center [896, 377] width 188 height 29
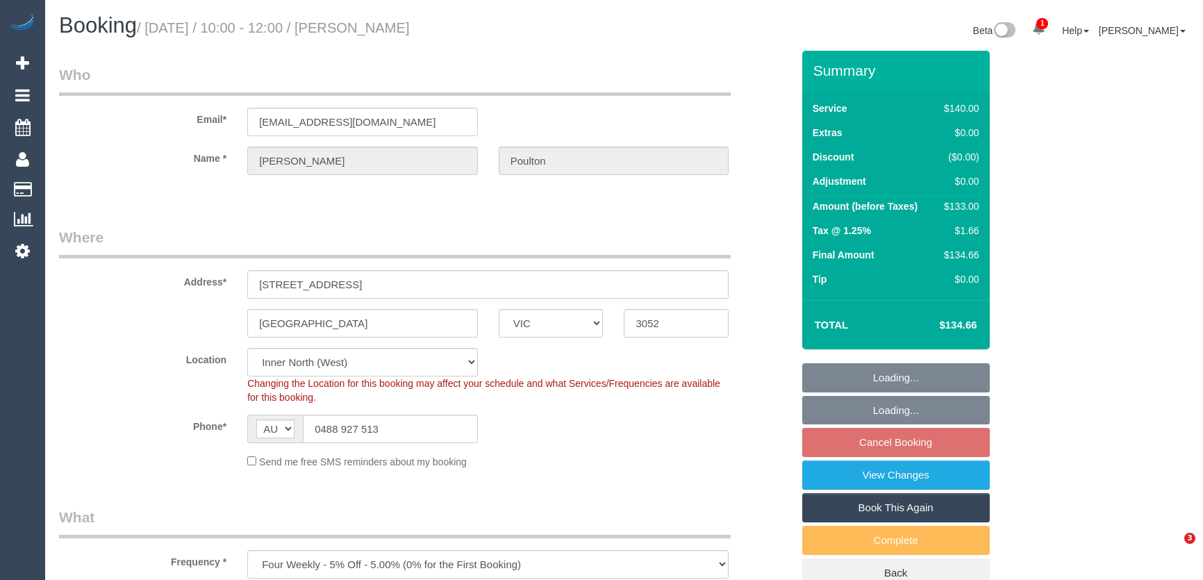
select select "VIC"
select select "spot1"
select select "number:28"
select select "number:14"
select select "number:19"
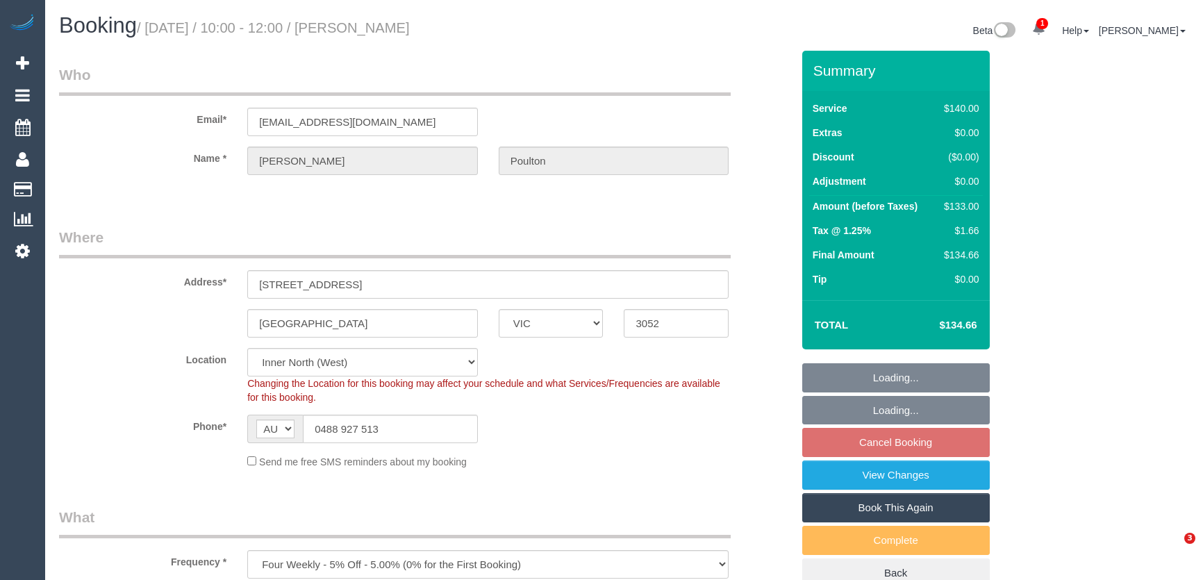
select select "number:22"
select select "number:35"
select select "number:13"
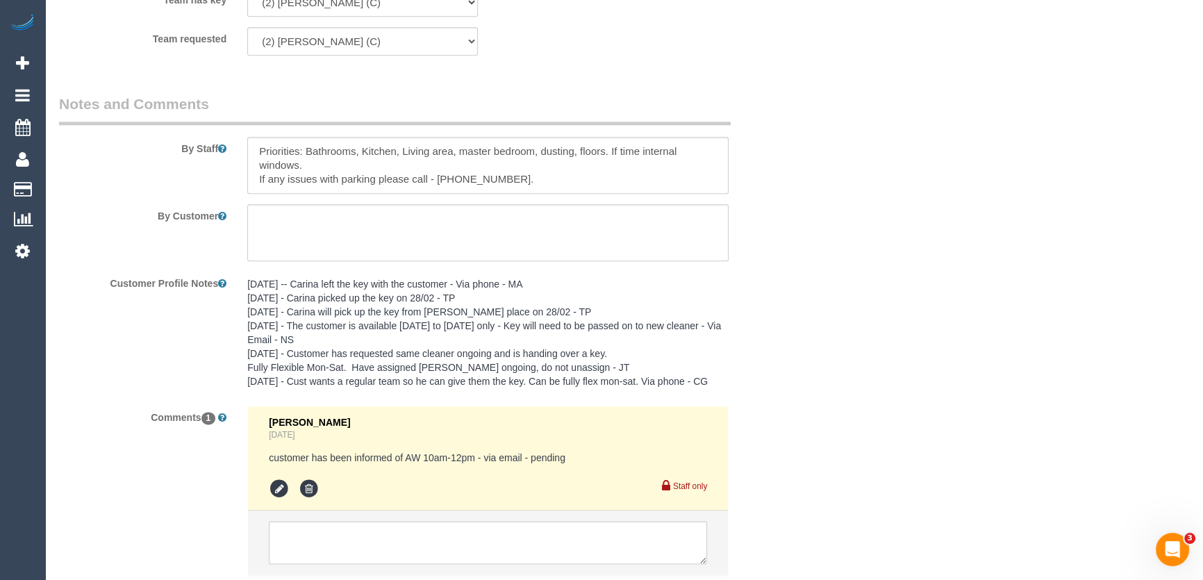
scroll to position [2282, 0]
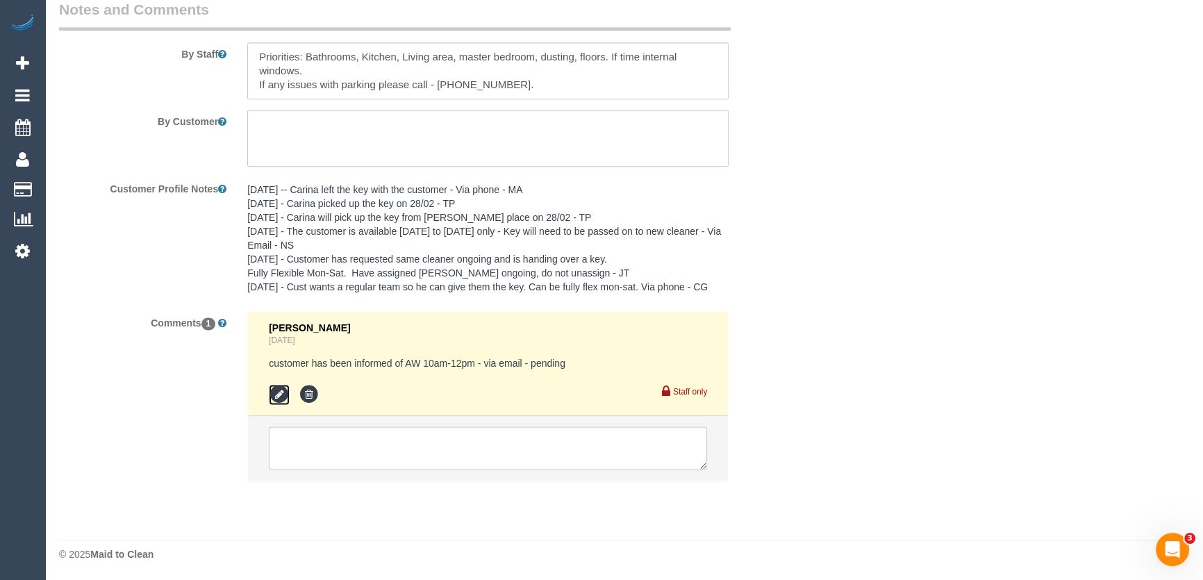
click at [279, 396] on icon at bounding box center [279, 394] width 21 height 21
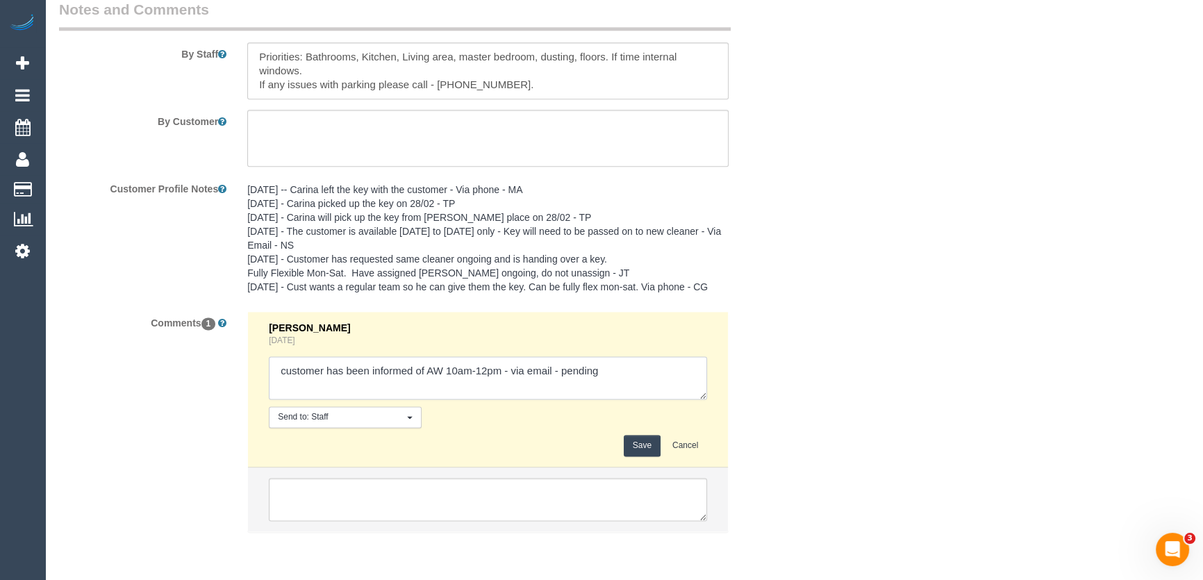
click at [642, 384] on textarea at bounding box center [488, 377] width 438 height 43
type textarea "customer has been informed of AW 10am-12pm - via email - confirmed"
click at [634, 445] on button "Save" at bounding box center [642, 446] width 37 height 22
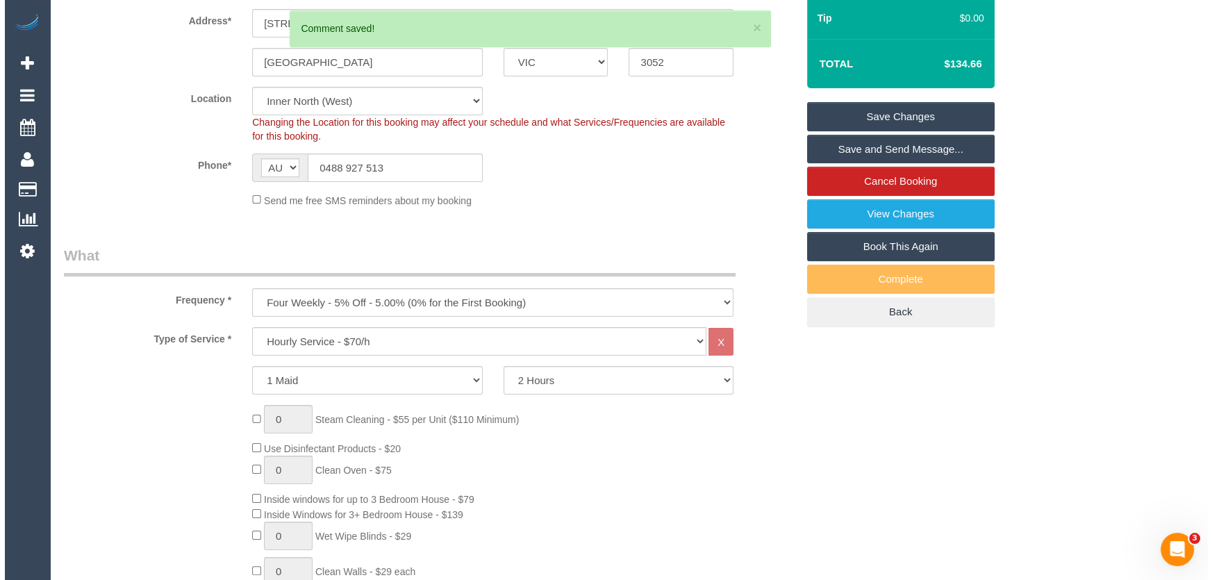
scroll to position [0, 0]
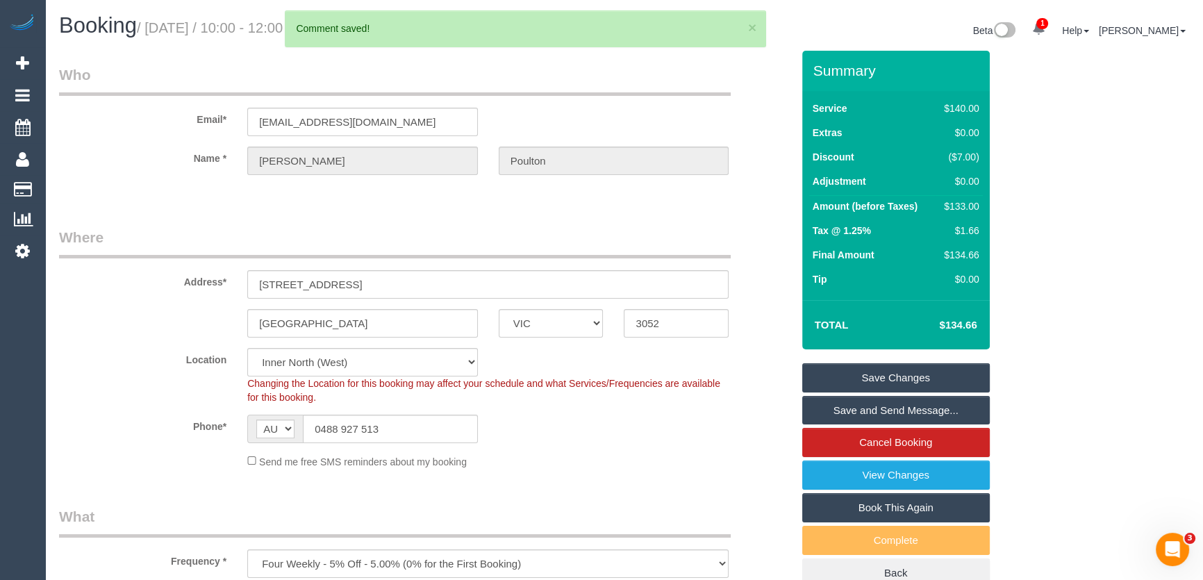
click at [847, 409] on link "Save and Send Message..." at bounding box center [896, 410] width 188 height 29
click at [847, 409] on fieldset "Save Changes Save and Send Message... Cancel Booking View Changes Book This Aga…" at bounding box center [896, 475] width 188 height 225
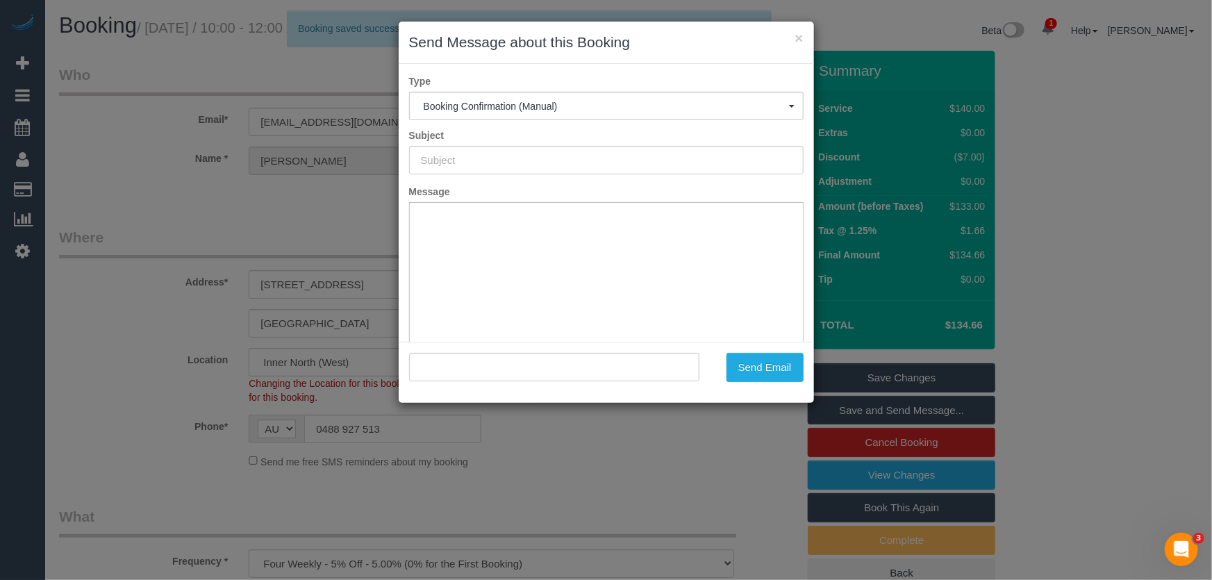
type input "Booking Confirmed"
type input ""[PERSON_NAME]" <[EMAIL_ADDRESS][DOMAIN_NAME]>"
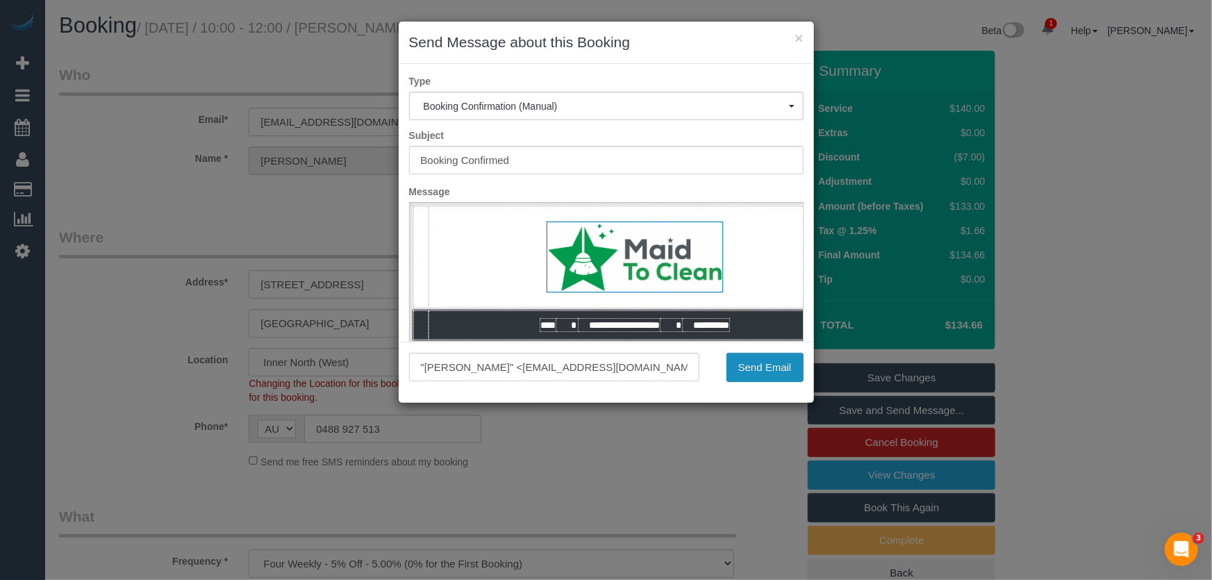
click at [771, 365] on button "Send Email" at bounding box center [765, 367] width 77 height 29
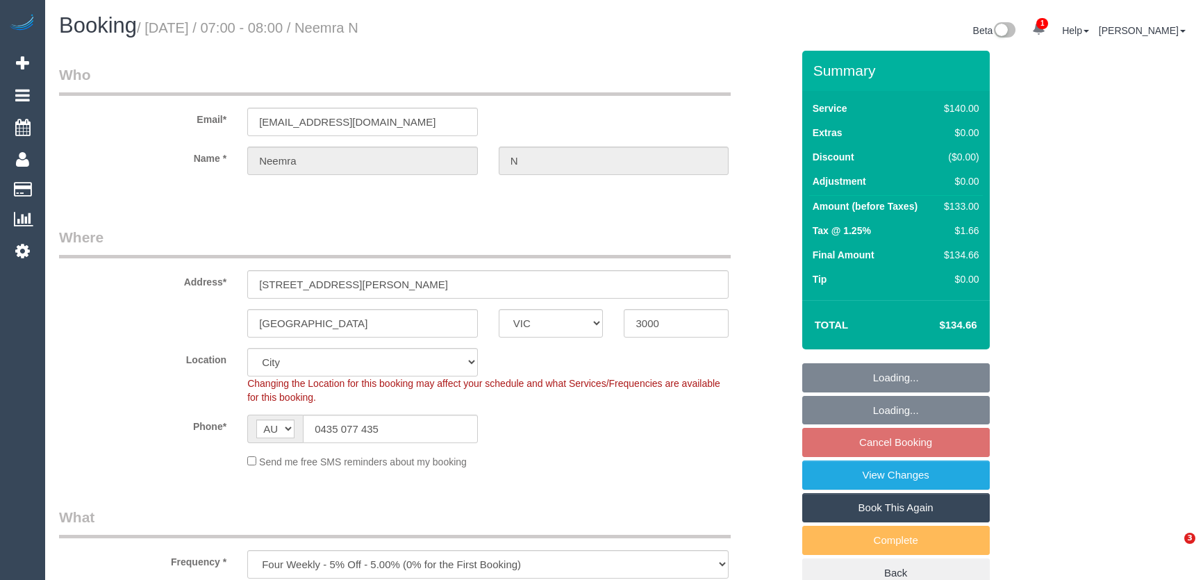
select select "VIC"
select select "string:stripe-pm_1RTY352GScqysDRVpXaAOTV3"
select select "spot1"
select select "number:28"
select select "number:16"
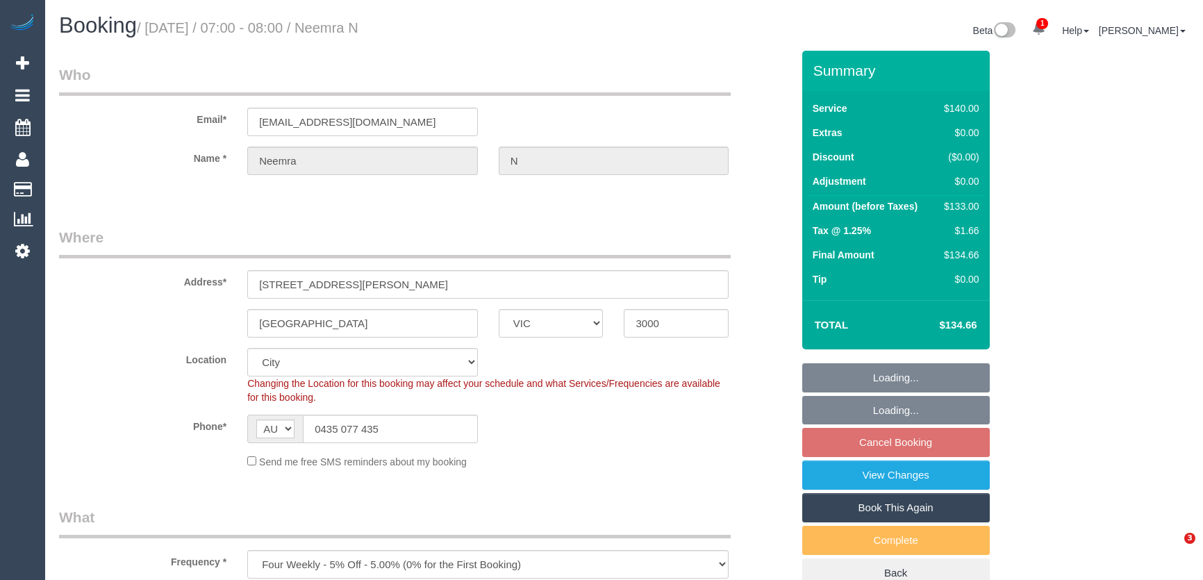
select select "number:20"
select select "number:24"
select select "number:35"
select select "number:13"
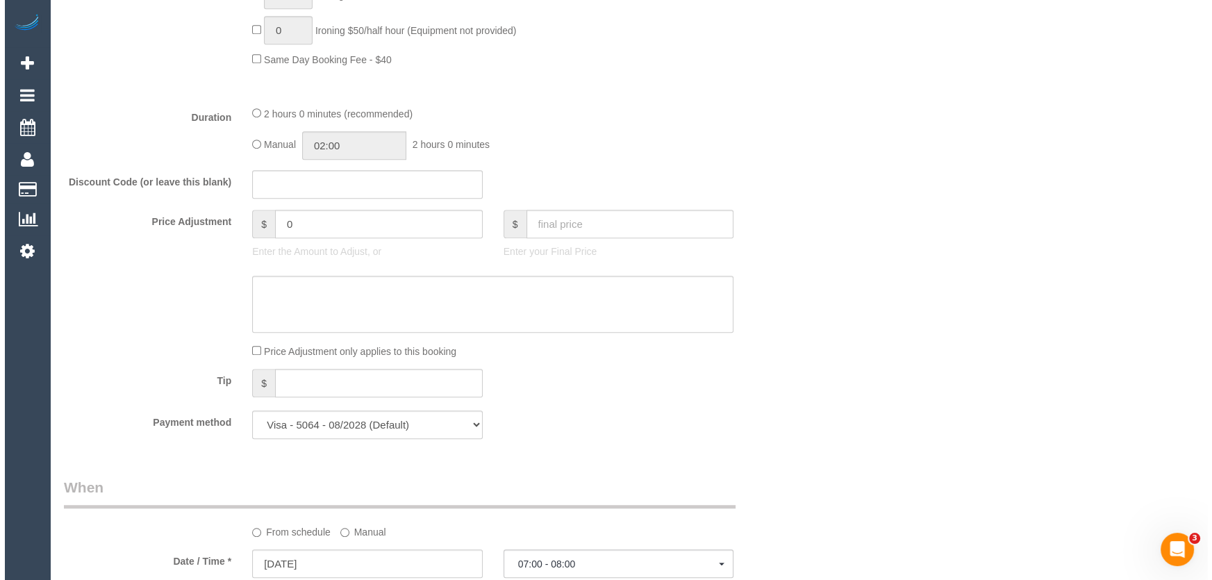
scroll to position [1768, 0]
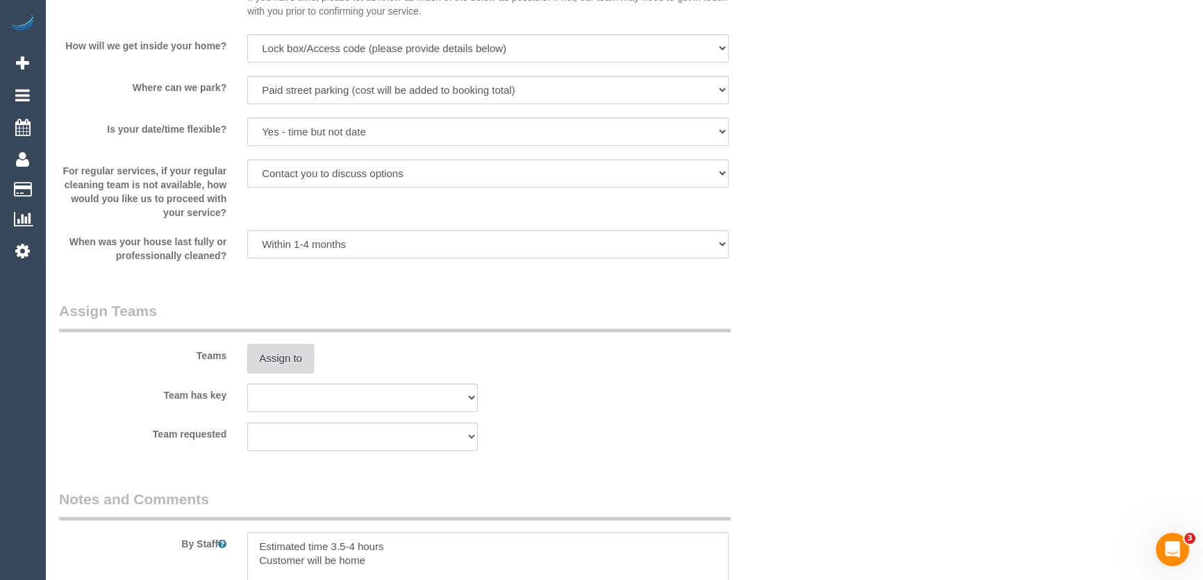
click at [270, 363] on button "Assign to" at bounding box center [280, 358] width 67 height 29
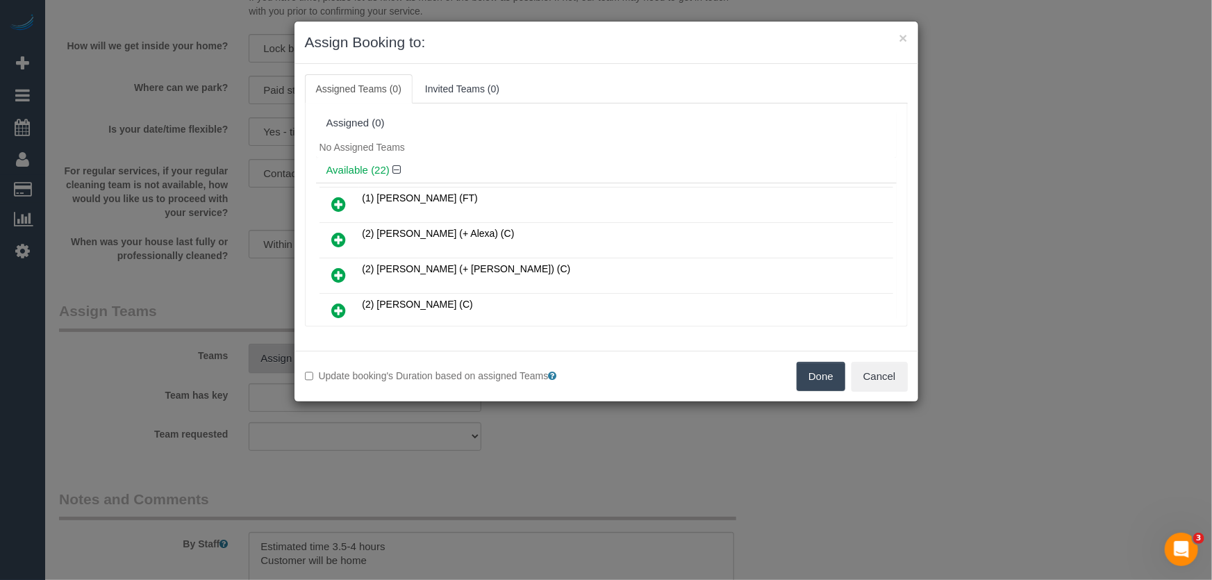
scroll to position [122, 0]
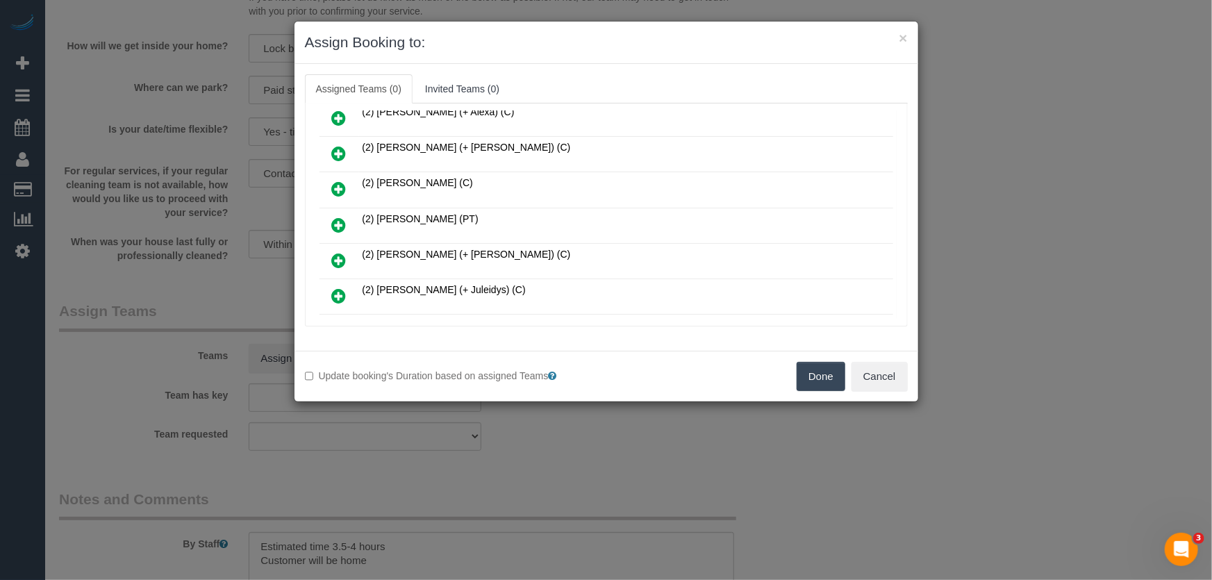
click at [334, 221] on icon at bounding box center [339, 225] width 15 height 17
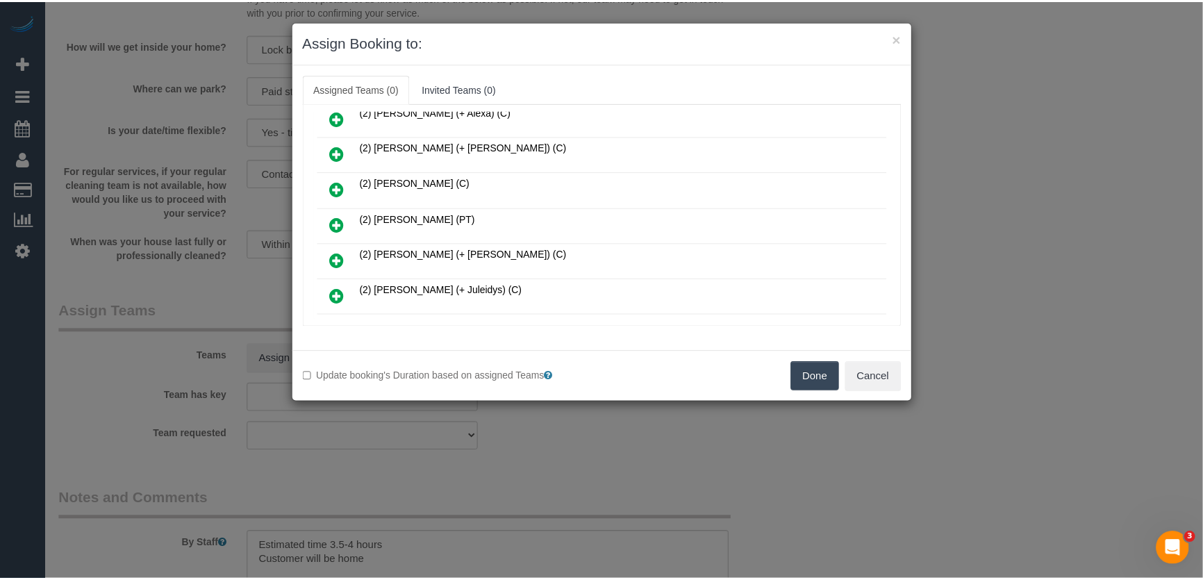
scroll to position [154, 0]
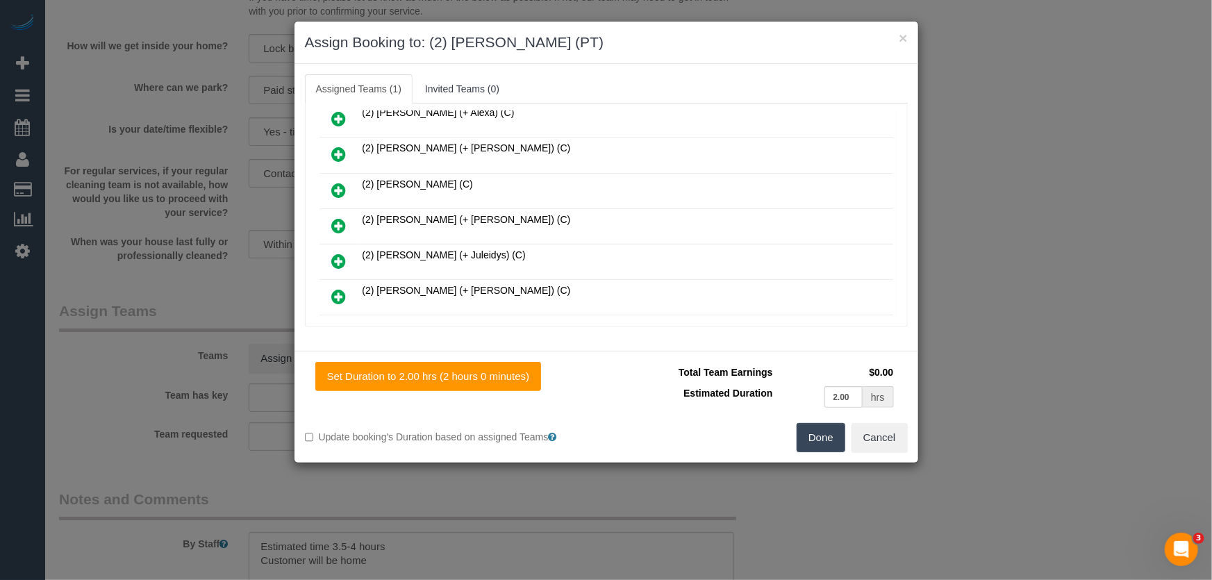
click at [827, 442] on button "Done" at bounding box center [821, 437] width 49 height 29
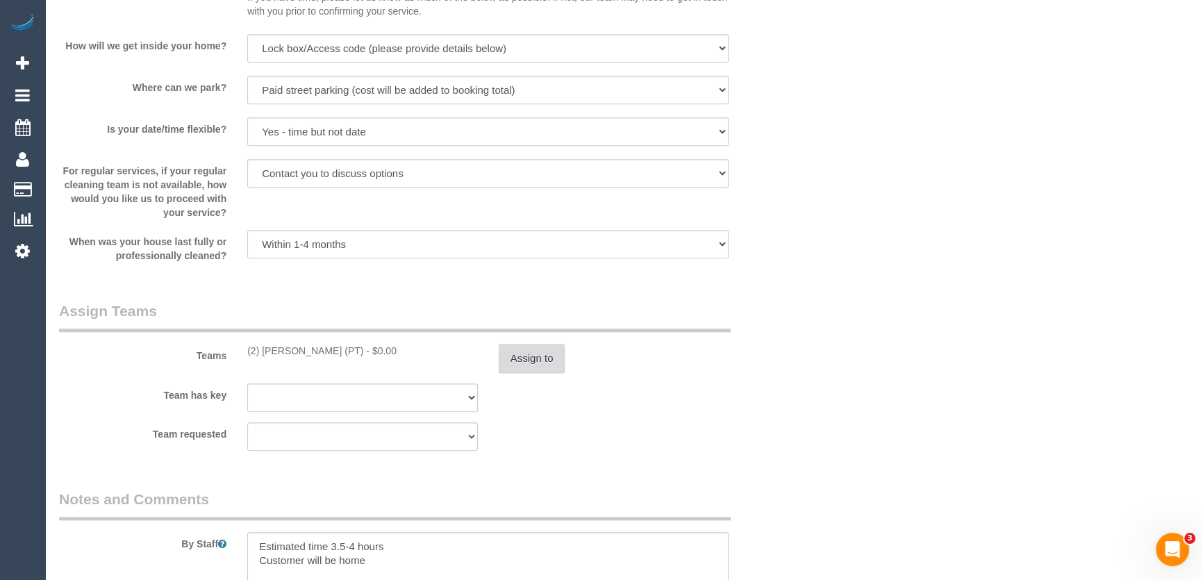
click at [541, 359] on button "Assign to" at bounding box center [532, 358] width 67 height 29
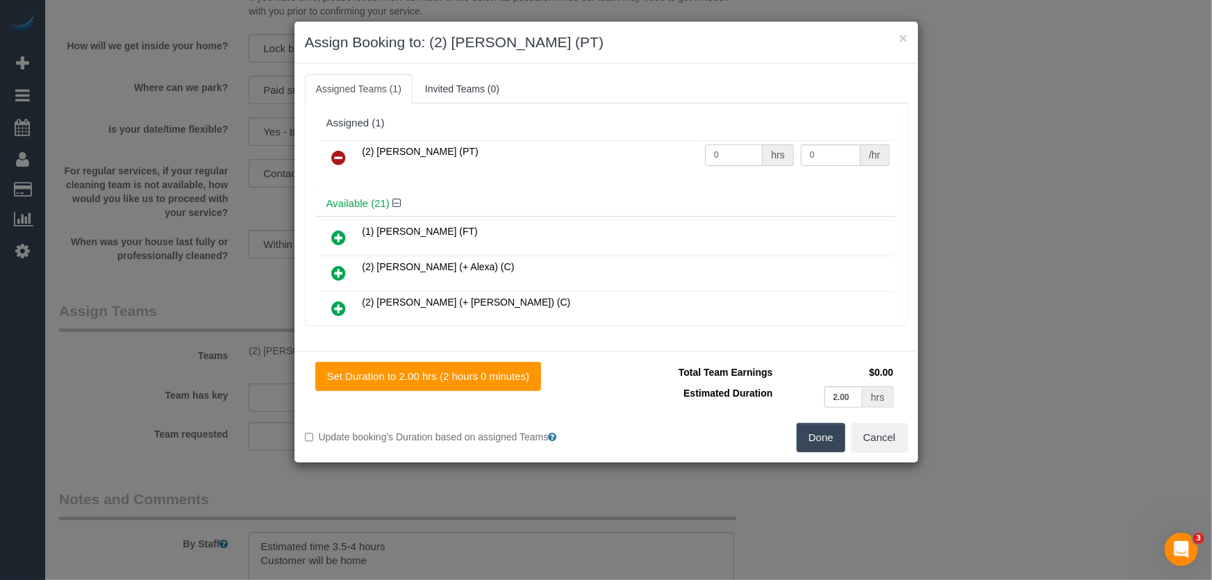
click at [734, 152] on input "0" at bounding box center [734, 156] width 58 height 22
type input "2"
type input "37.5"
click at [827, 430] on button "Done" at bounding box center [821, 437] width 49 height 29
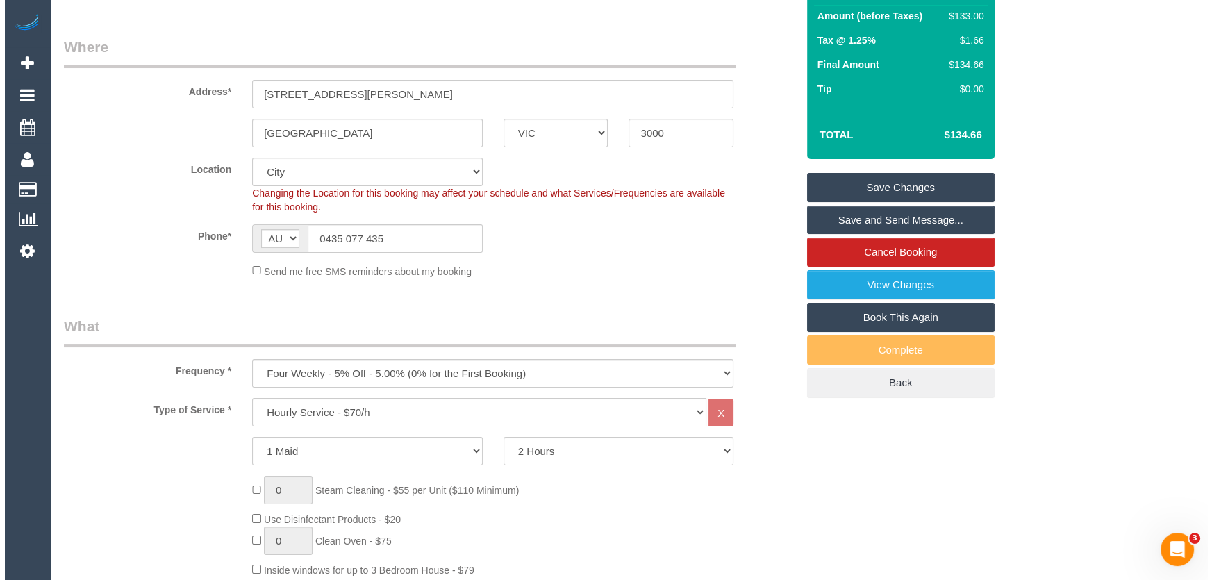
scroll to position [0, 0]
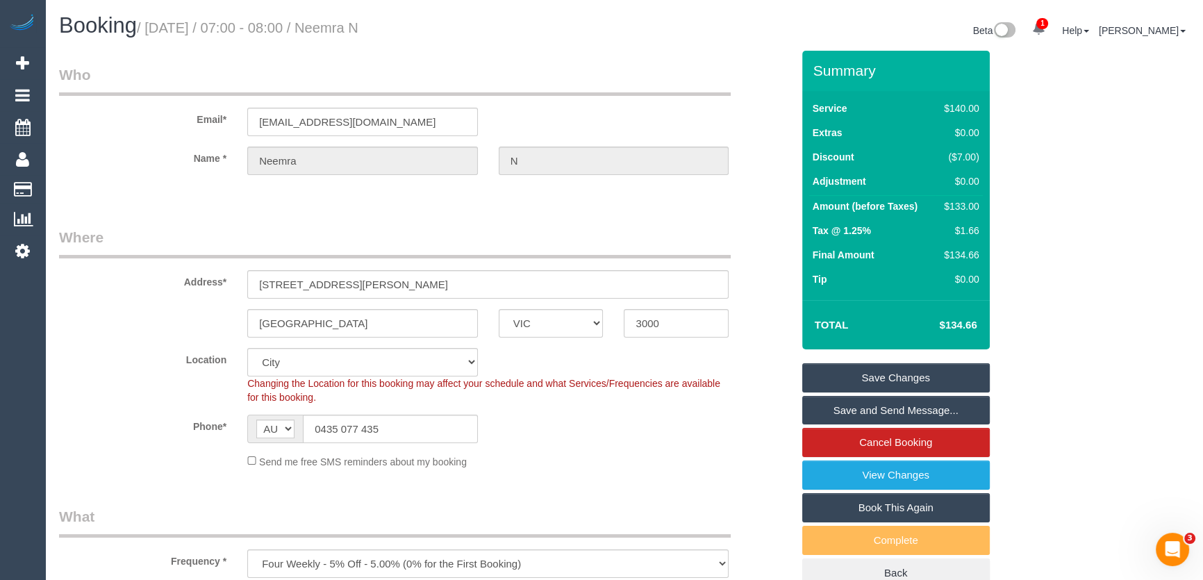
click at [359, 33] on small "/ August 26, 2025 / 07:00 - 08:00 / Neemra N" at bounding box center [248, 27] width 222 height 15
click at [359, 28] on small "/ August 26, 2025 / 07:00 - 08:00 / Neemra N" at bounding box center [248, 27] width 222 height 15
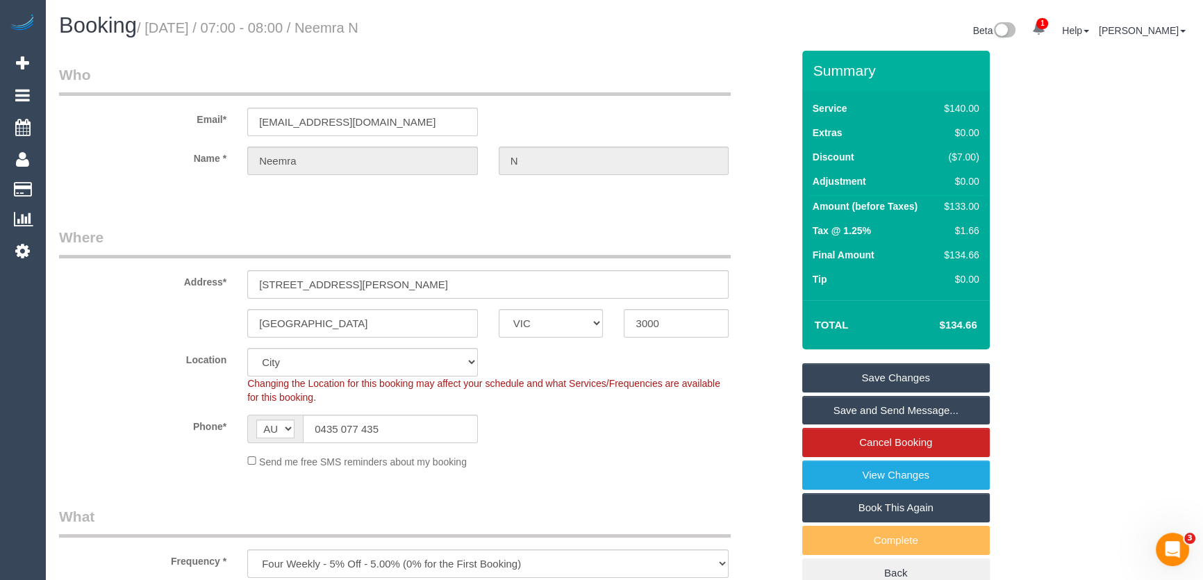
click at [858, 405] on link "Save and Send Message..." at bounding box center [896, 410] width 188 height 29
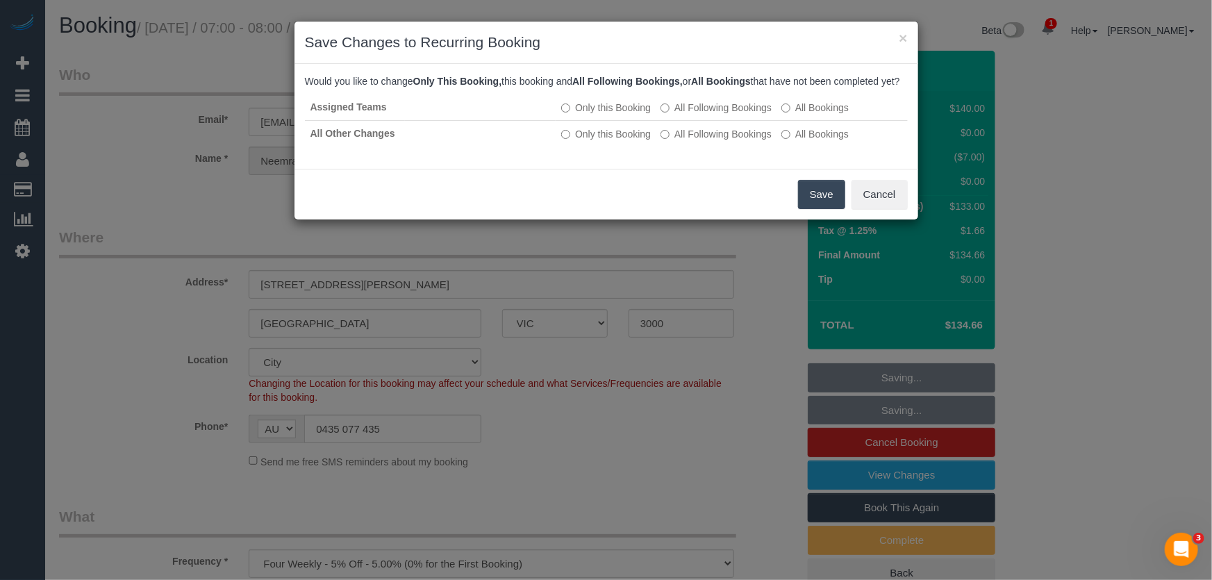
click at [827, 209] on button "Save" at bounding box center [821, 194] width 47 height 29
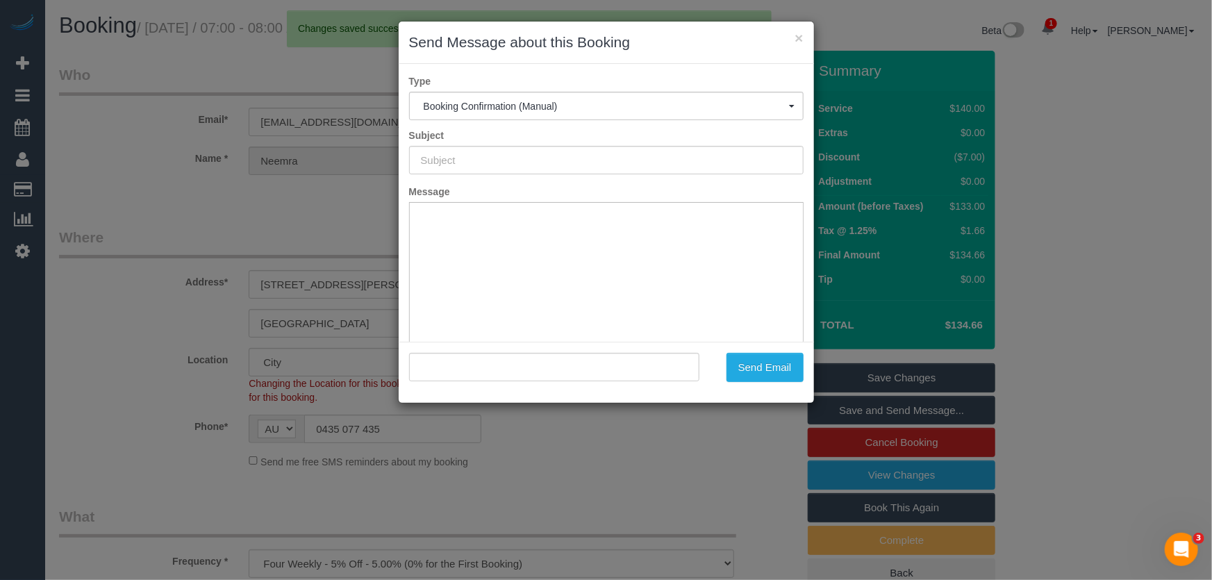
type input "Booking Confirmed"
type input ""Neemra N" <neemra2004@gmail.com>"
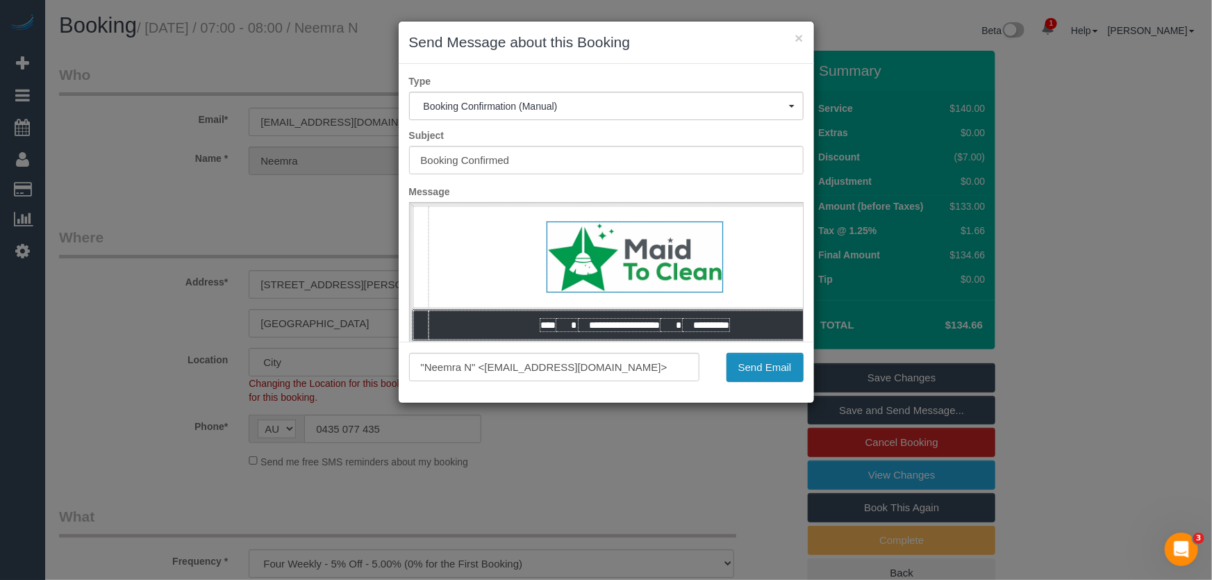
click at [750, 370] on button "Send Email" at bounding box center [765, 367] width 77 height 29
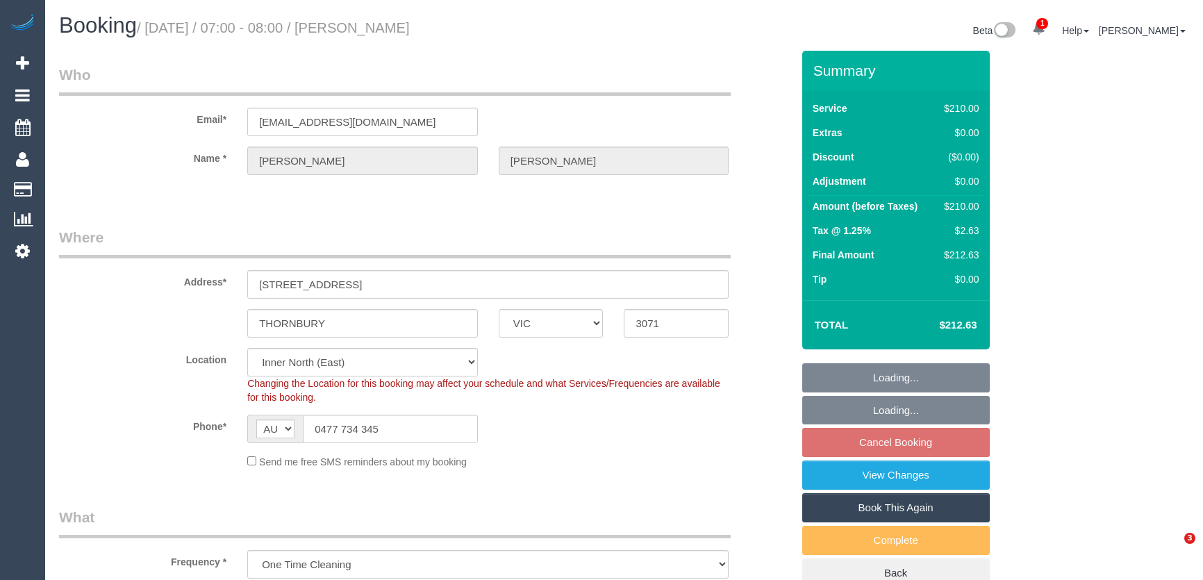
select select "VIC"
select select "number:28"
select select "number:14"
select select "number:19"
select select "number:22"
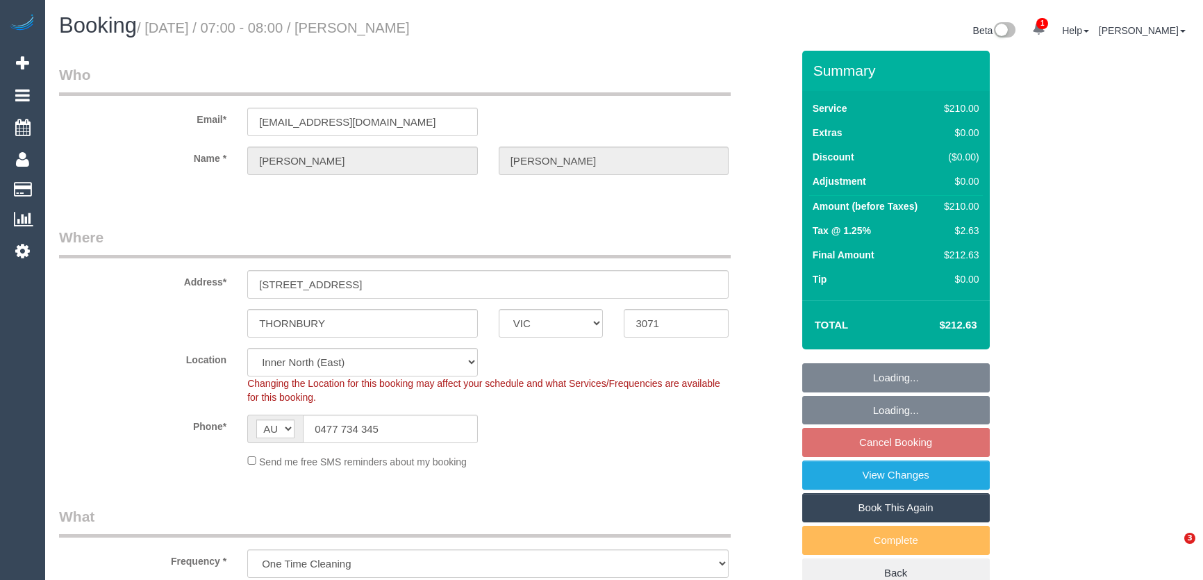
select select "object:869"
select select "string:stripe-pm_1R1mmA2GScqysDRVUIw8RXzk"
select select "180"
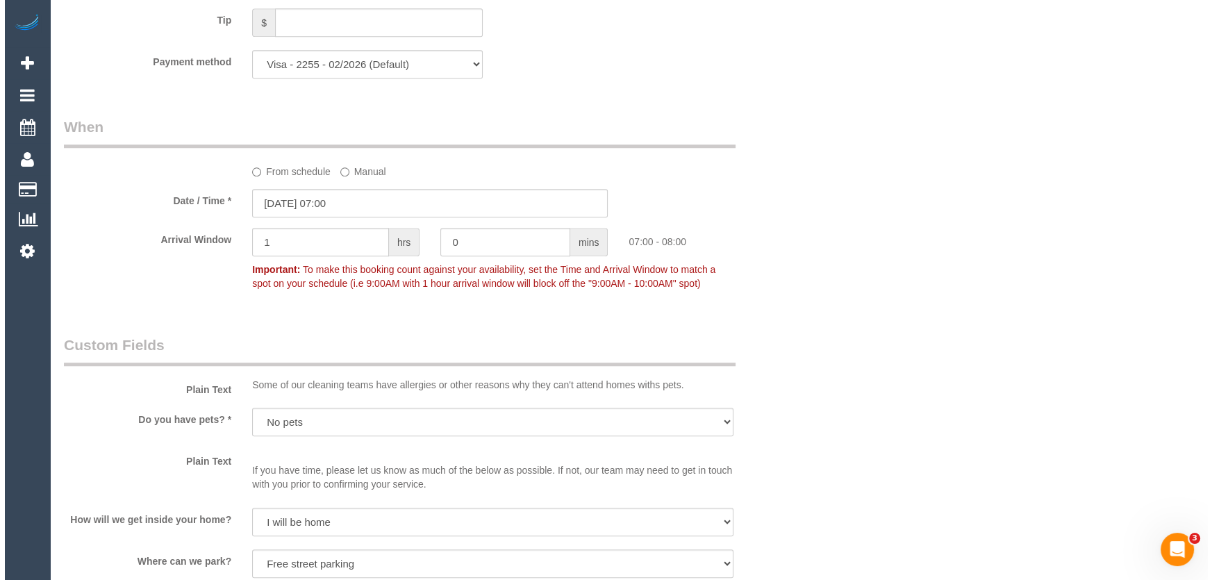
scroll to position [1768, 0]
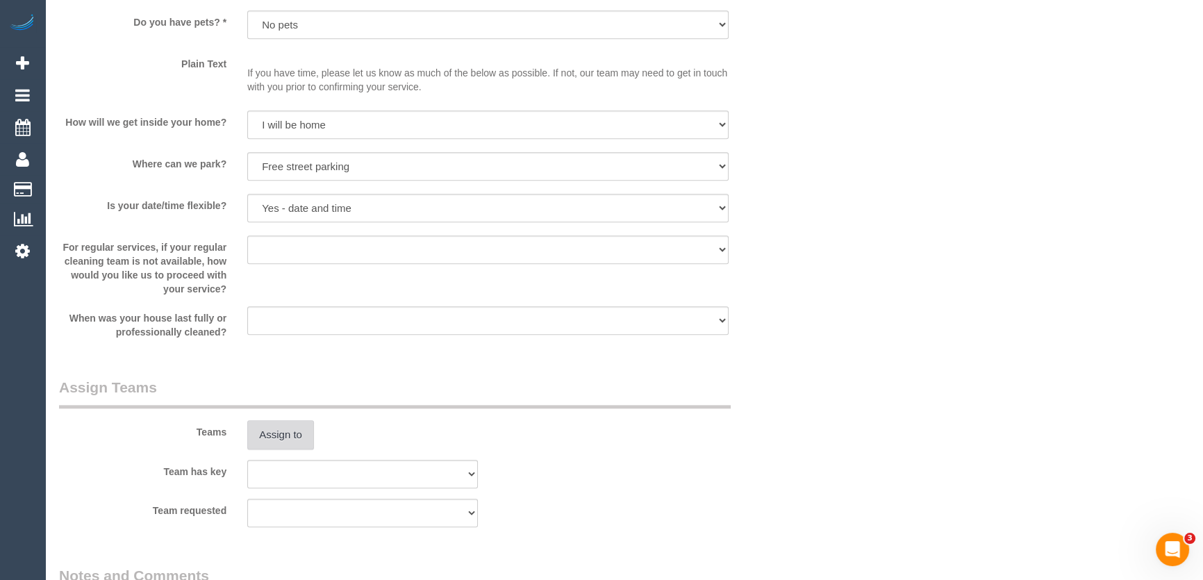
click at [283, 431] on button "Assign to" at bounding box center [280, 434] width 67 height 29
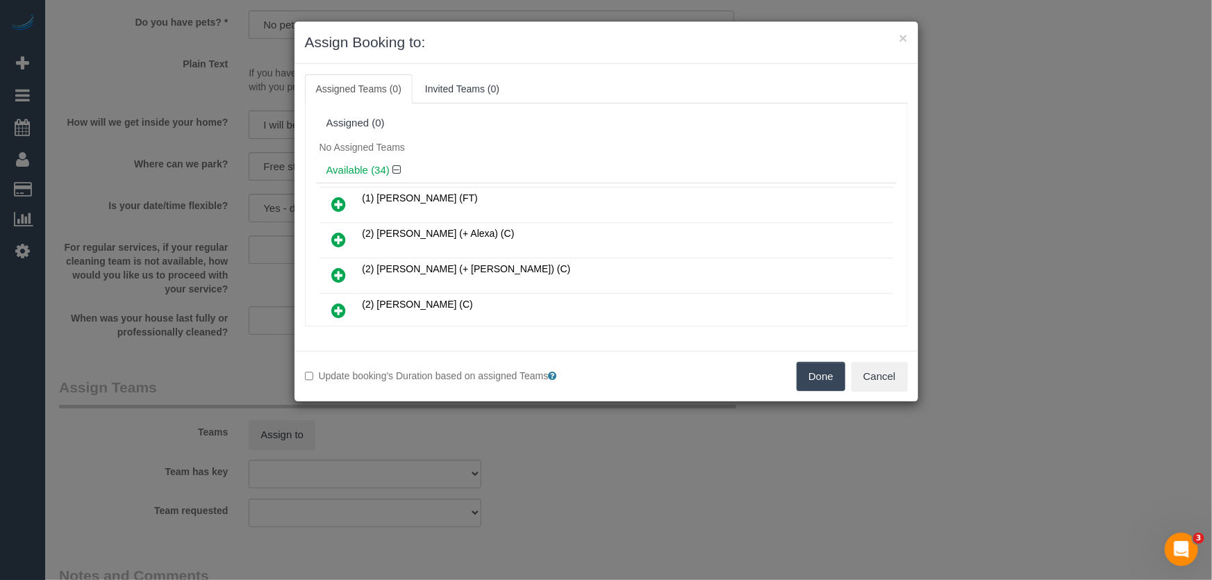
scroll to position [365, 0]
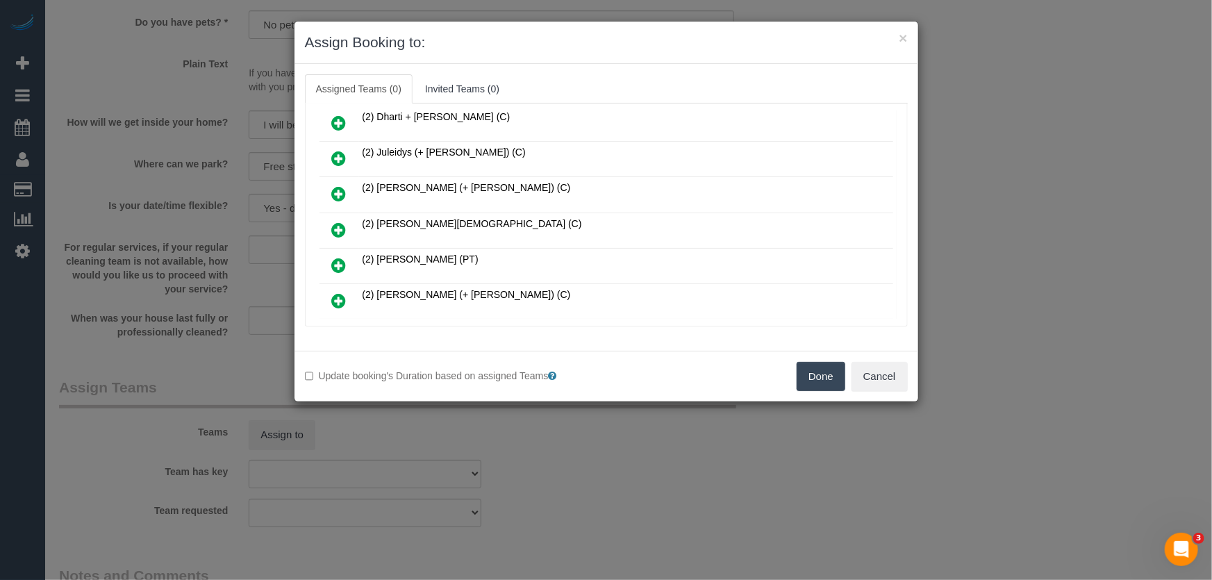
click at [340, 222] on icon at bounding box center [339, 230] width 15 height 17
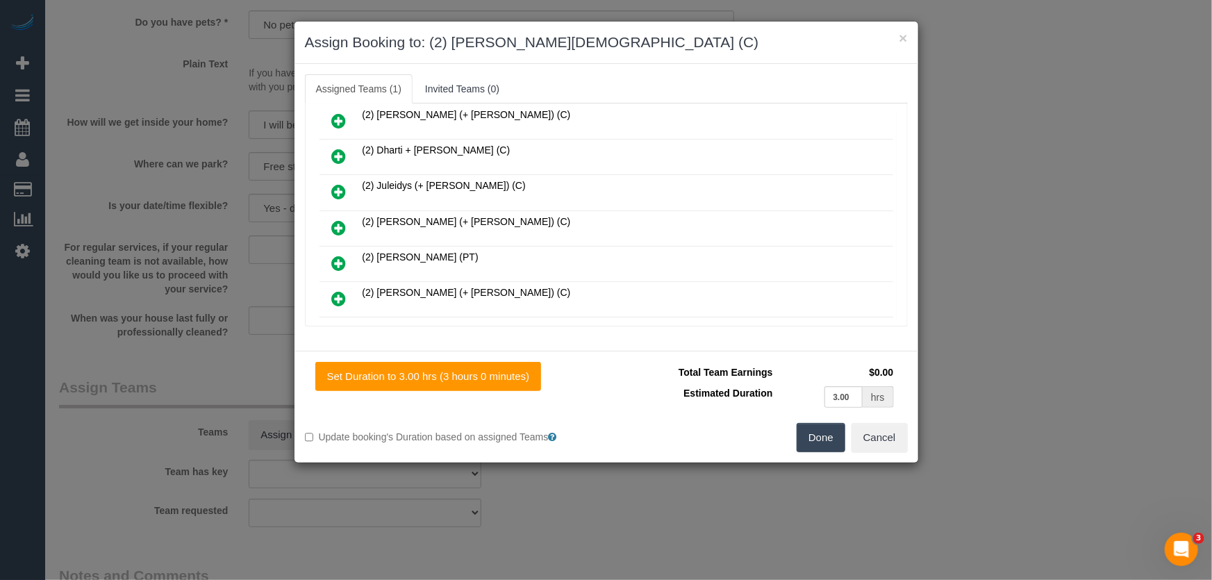
scroll to position [398, 0]
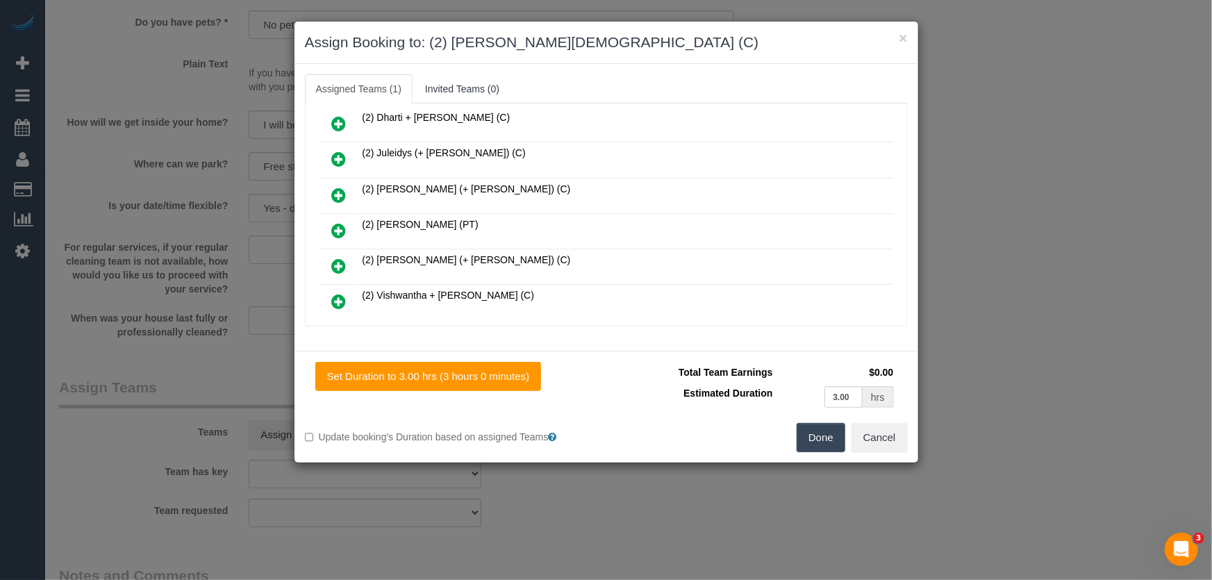
click at [814, 439] on button "Done" at bounding box center [821, 437] width 49 height 29
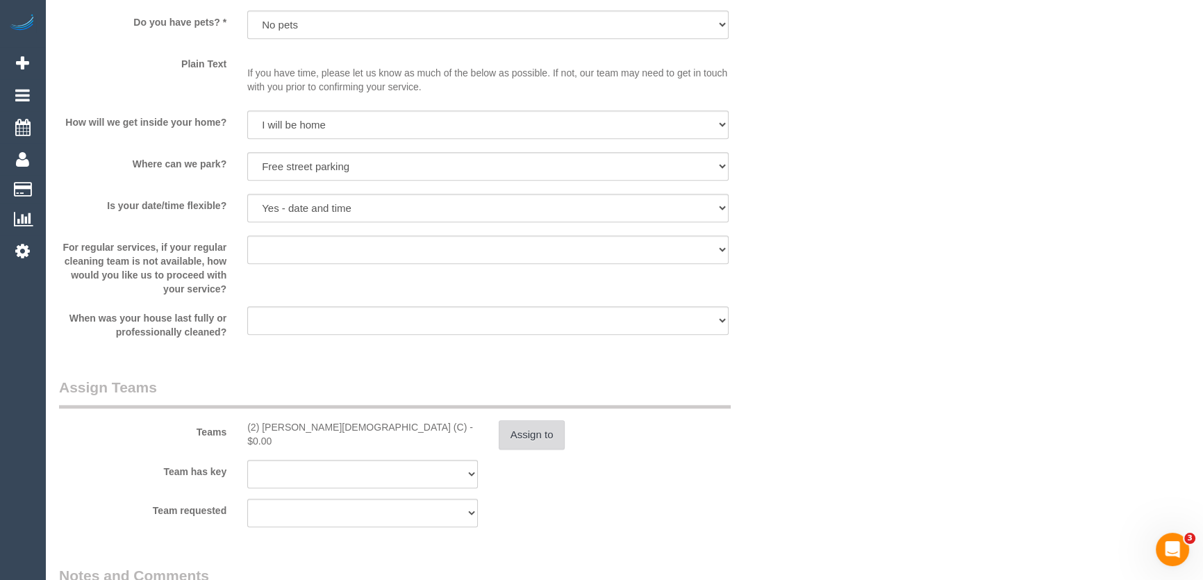
click at [538, 433] on button "Assign to" at bounding box center [532, 434] width 67 height 29
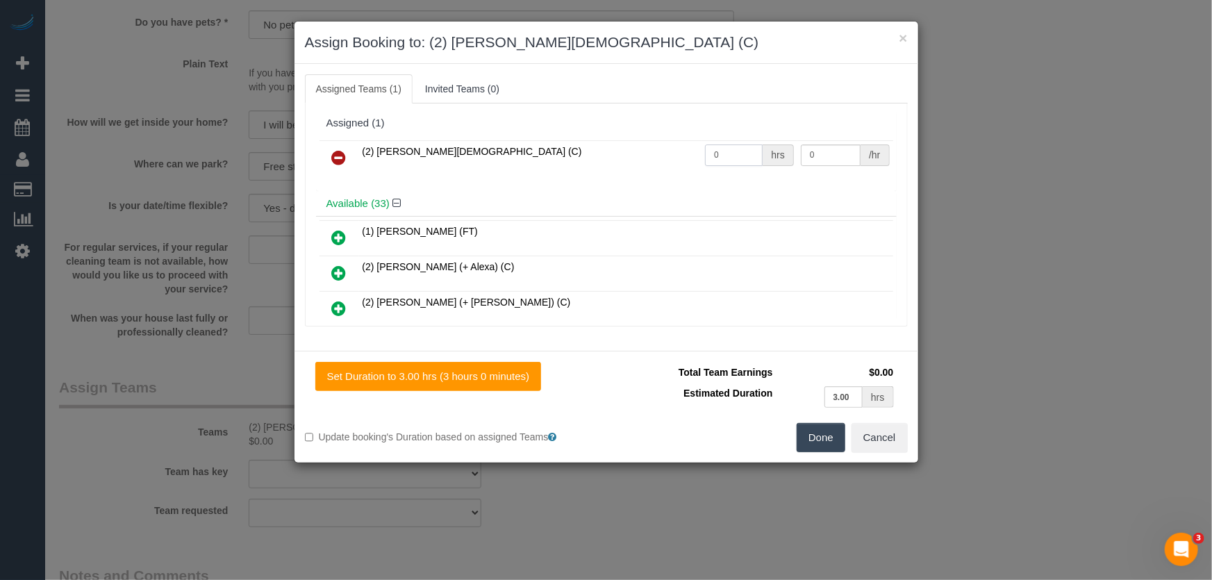
click at [732, 154] on input "0" at bounding box center [734, 156] width 58 height 22
type input "3"
type input "37.5"
click at [820, 438] on button "Done" at bounding box center [821, 437] width 49 height 29
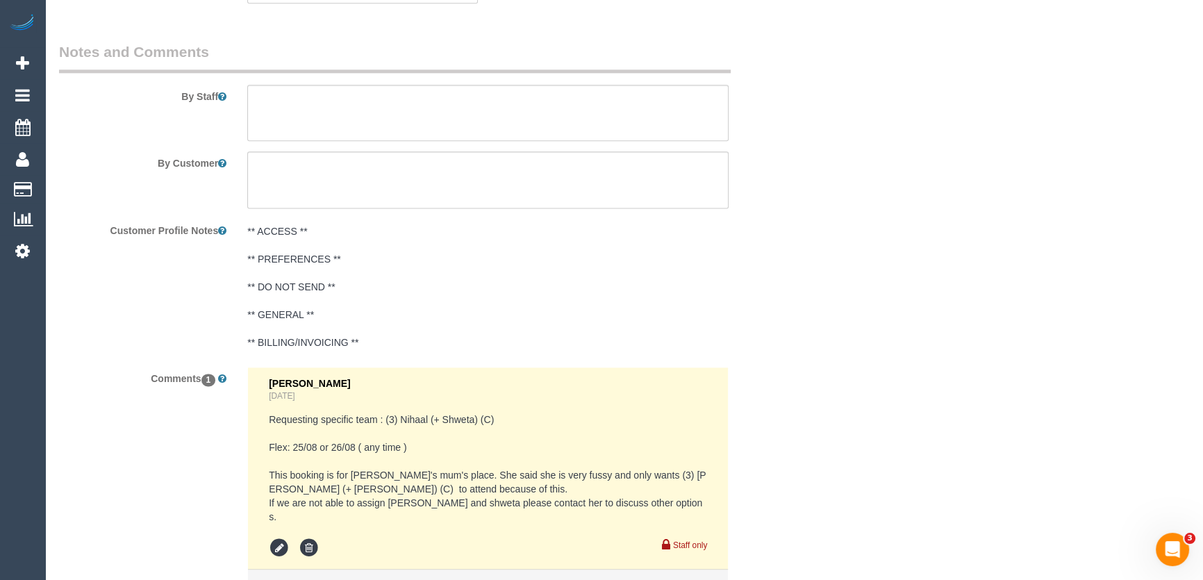
scroll to position [2432, 0]
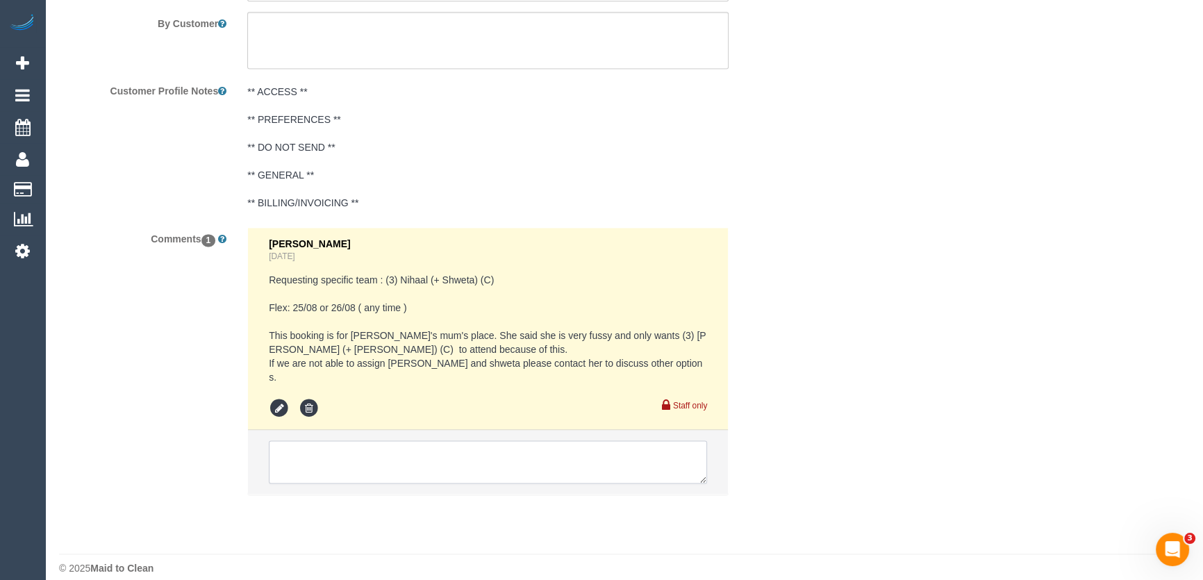
click at [305, 445] on textarea at bounding box center [488, 461] width 438 height 43
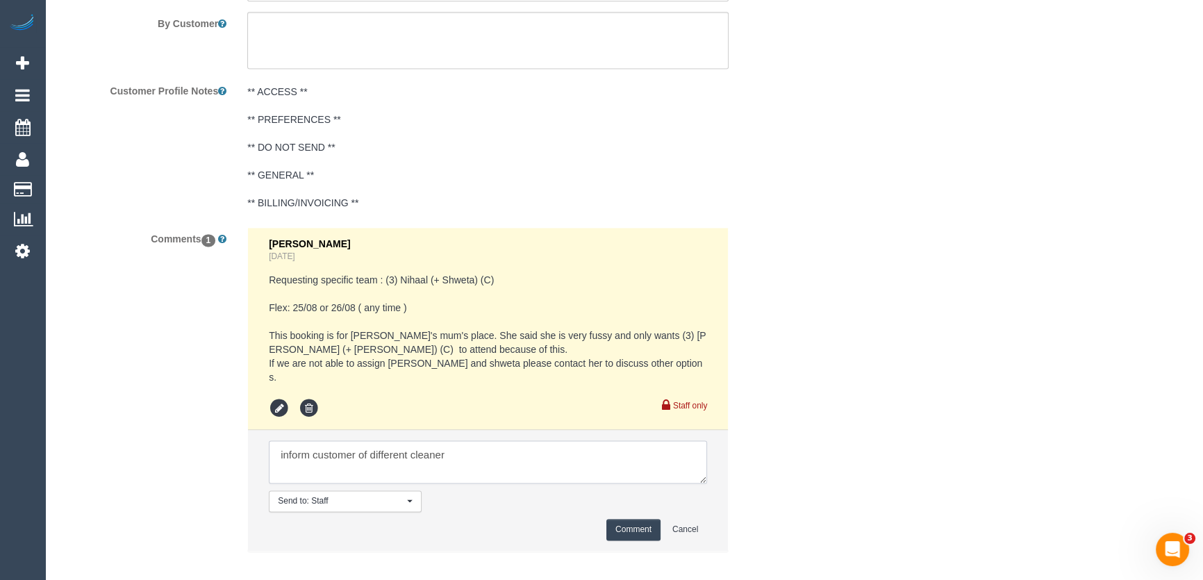
type textarea "inform customer of different cleaner"
click at [640, 519] on button "Comment" at bounding box center [634, 530] width 54 height 22
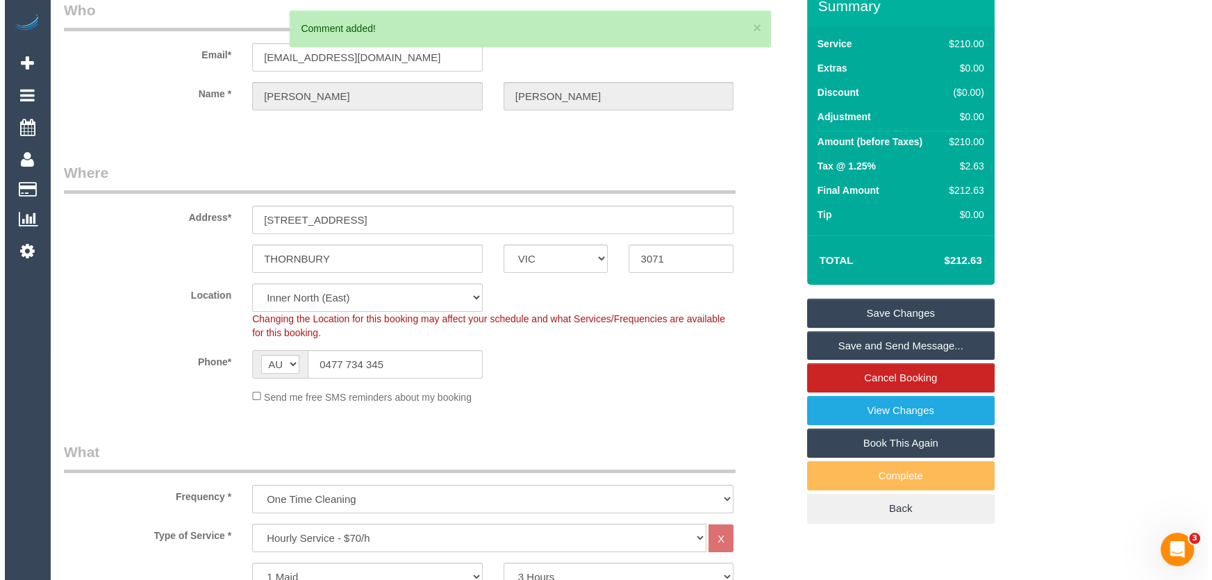
scroll to position [0, 0]
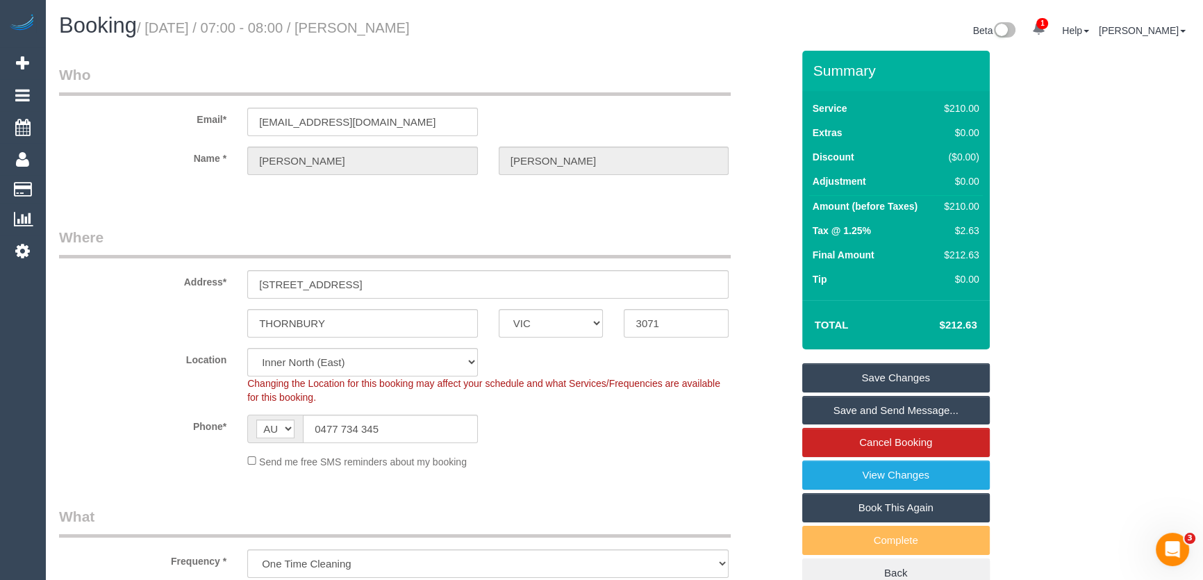
click at [376, 28] on small "/ August 26, 2025 / 07:00 - 08:00 / Laura lombardi" at bounding box center [273, 27] width 273 height 15
click at [372, 47] on div "Booking / August 26, 2025 / 07:00 - 08:00 / Laura lombardi Beta 1 Your Notifica…" at bounding box center [624, 32] width 1151 height 37
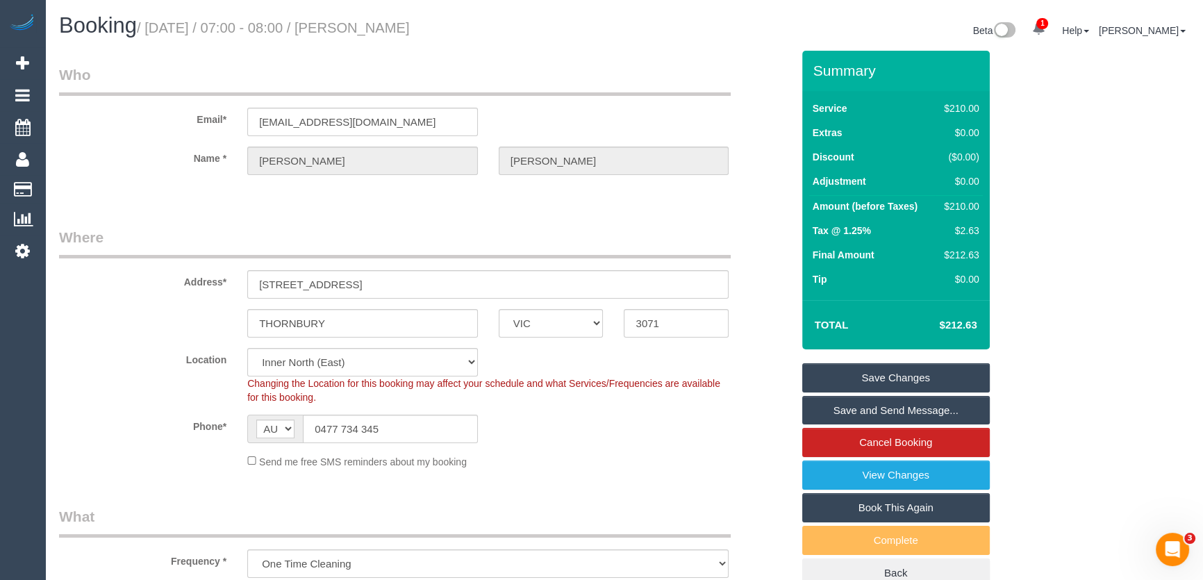
click at [365, 22] on small "/ August 26, 2025 / 07:00 - 08:00 / Laura lombardi" at bounding box center [273, 27] width 273 height 15
copy small "[PERSON_NAME]"
click at [905, 377] on link "Save Changes" at bounding box center [896, 377] width 188 height 29
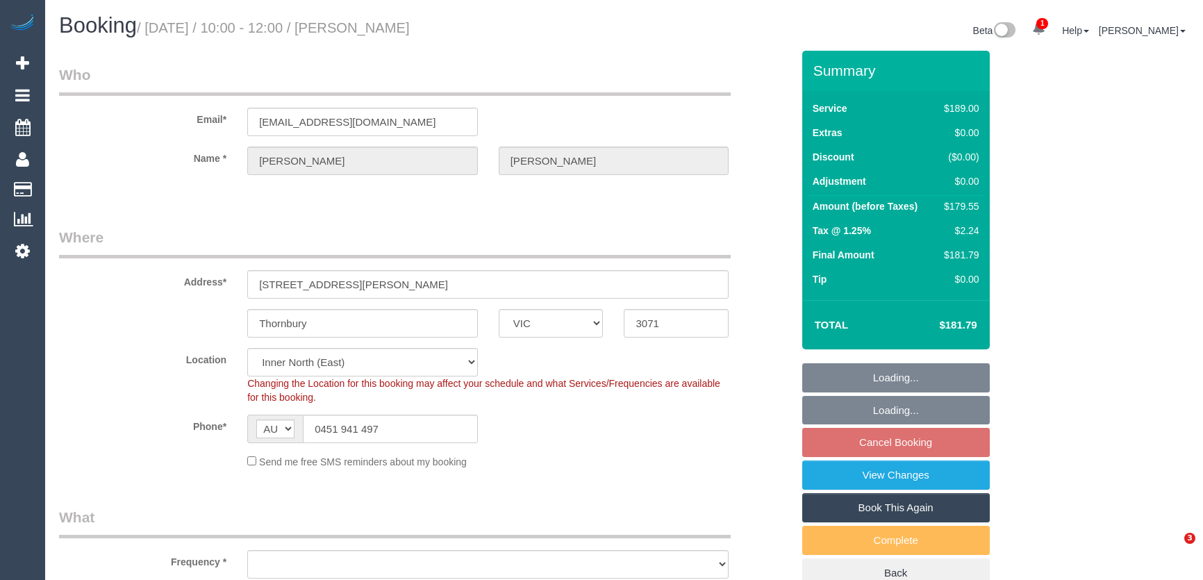
select select "VIC"
select select "object:533"
select select "string:stripe-pm_1RVkq72GScqysDRVbsFPnCIM"
select select "number:29"
select select "number:15"
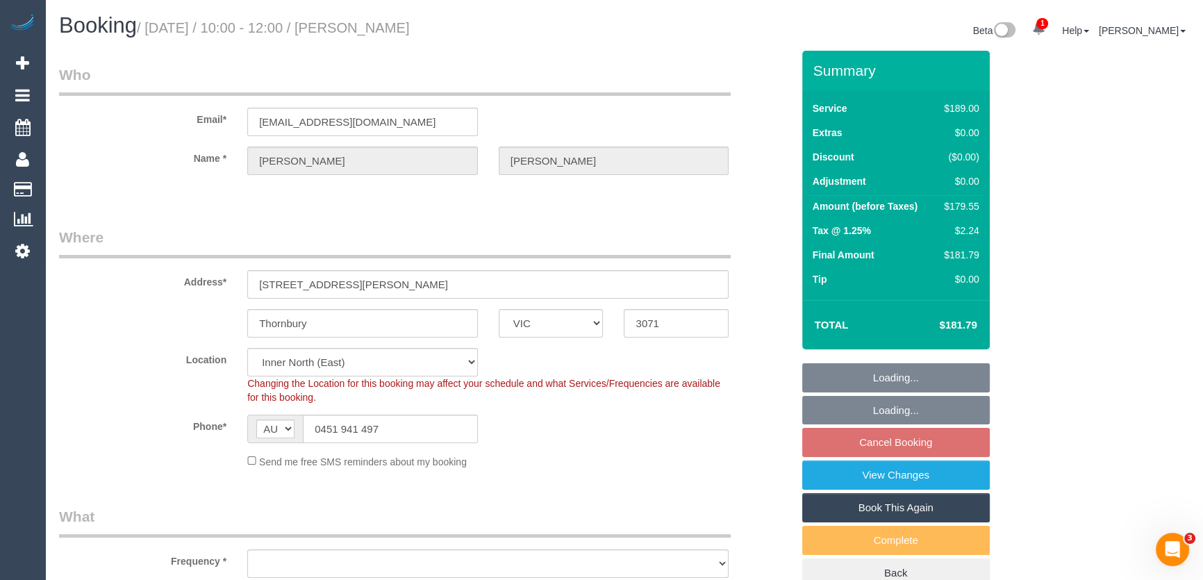
select select "number:19"
select select "number:22"
select select "number:33"
select select "number:11"
select select "object:684"
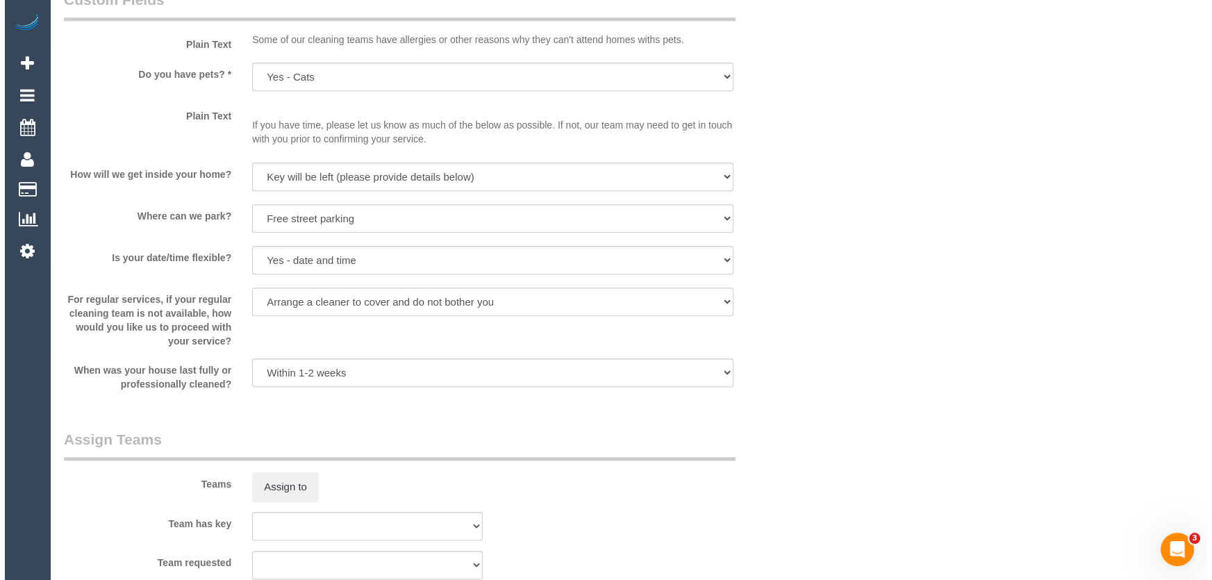
scroll to position [1831, 0]
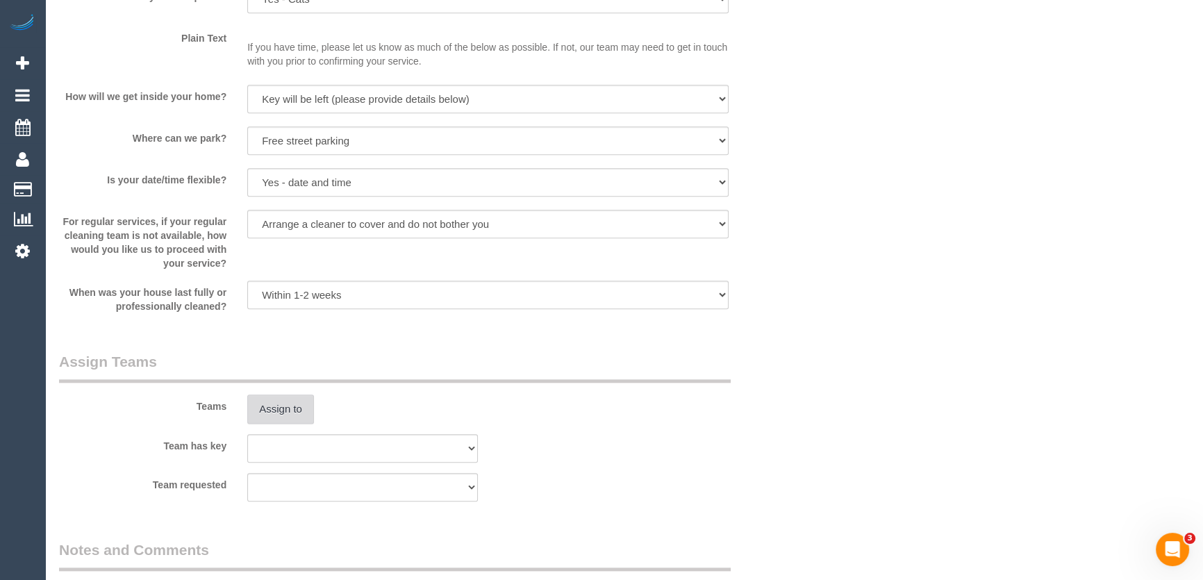
click at [279, 410] on button "Assign to" at bounding box center [280, 409] width 67 height 29
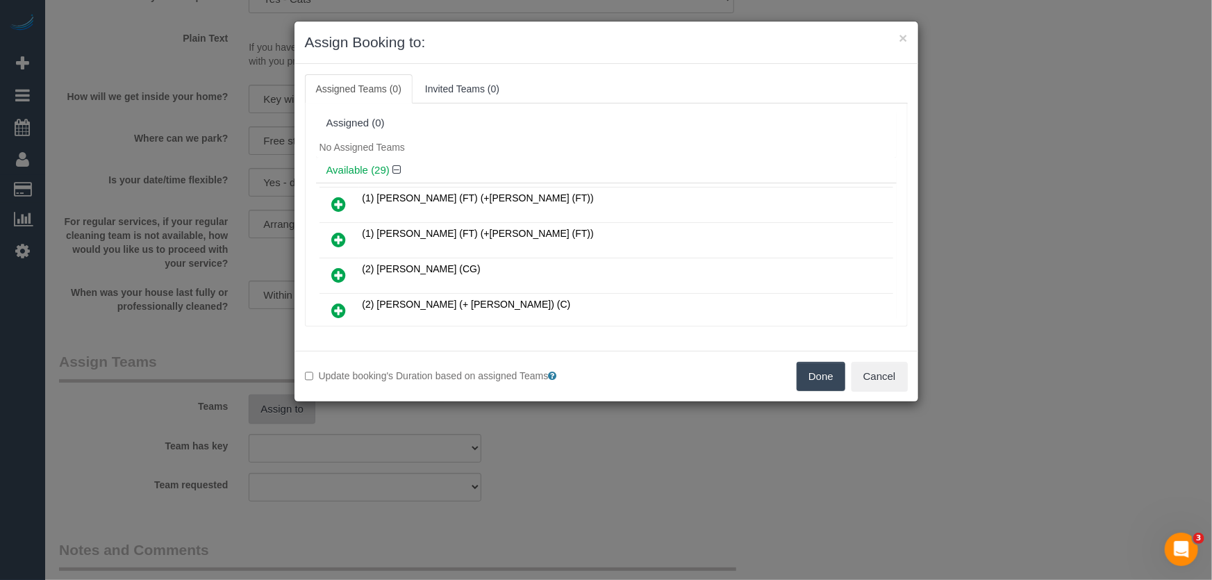
scroll to position [226, 0]
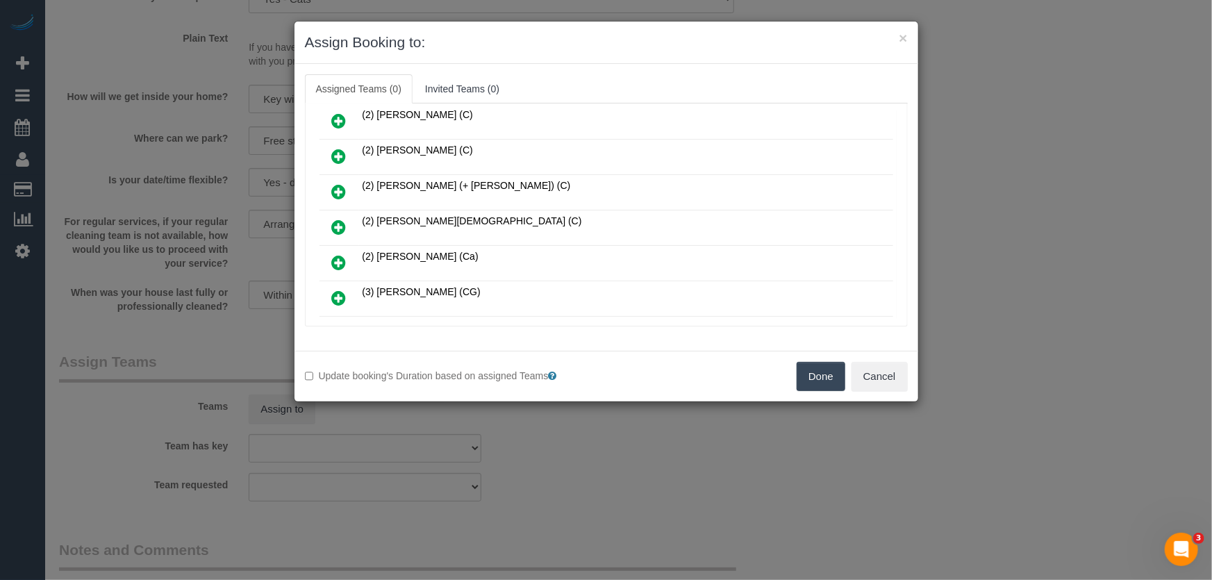
click at [343, 220] on icon at bounding box center [339, 227] width 15 height 17
click at [343, 254] on icon at bounding box center [339, 262] width 15 height 17
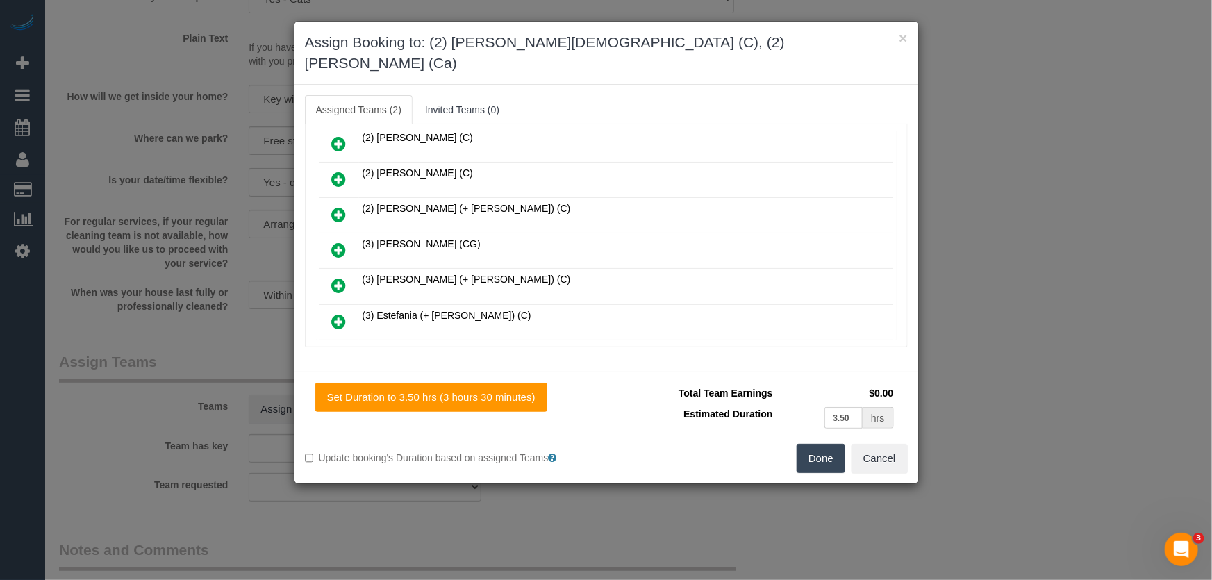
click at [811, 444] on button "Done" at bounding box center [821, 458] width 49 height 29
click at [811, 444] on div "Done Cancel" at bounding box center [763, 458] width 312 height 29
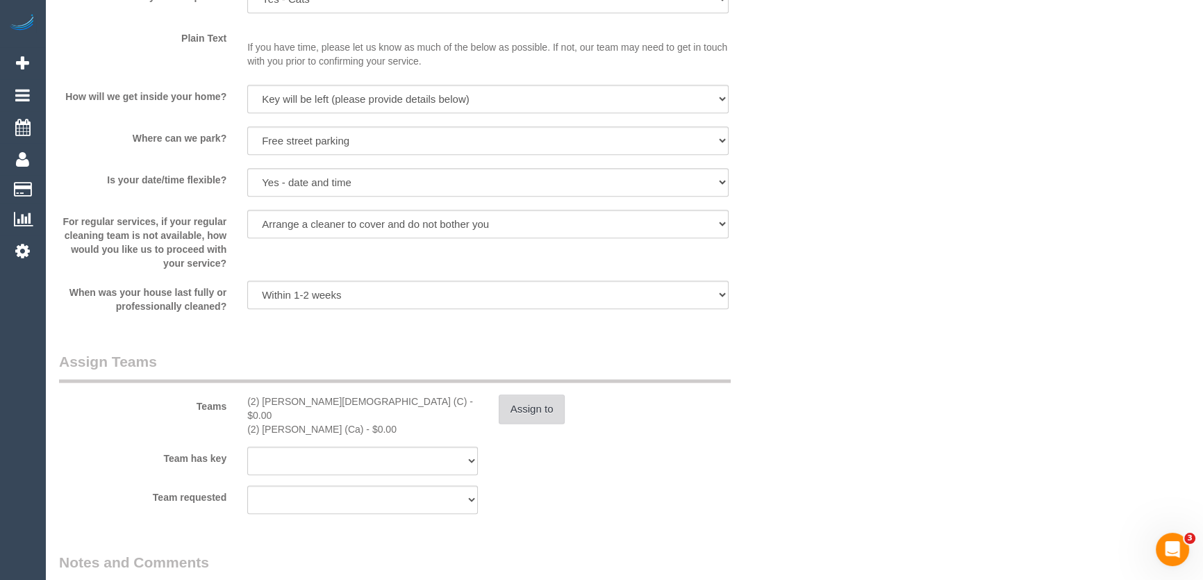
click at [539, 410] on button "Assign to" at bounding box center [532, 409] width 67 height 29
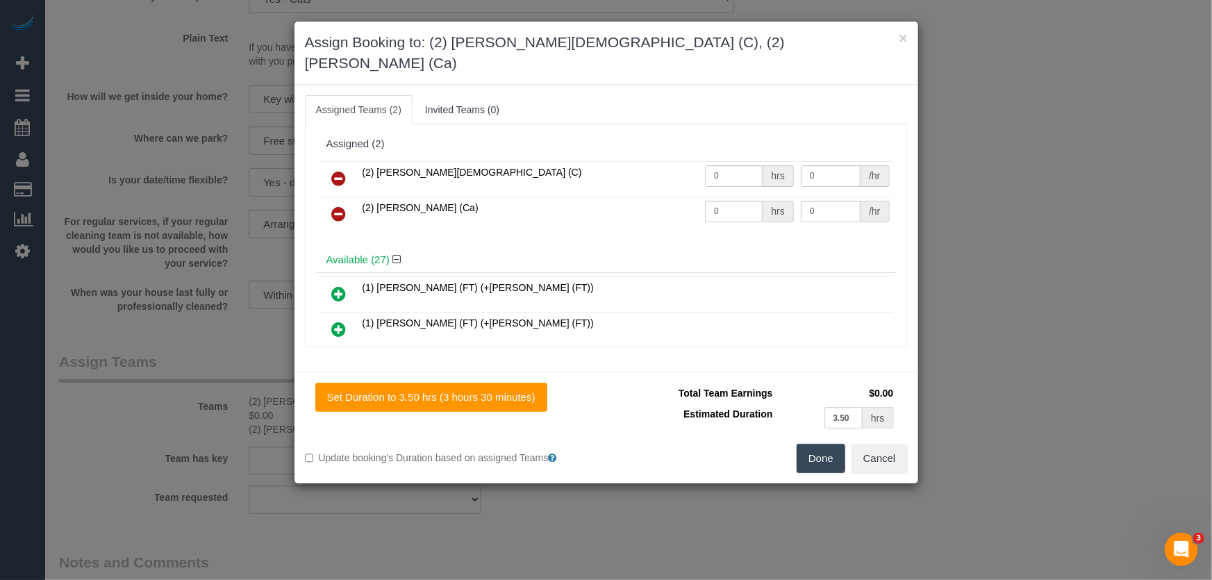
click at [336, 206] on icon at bounding box center [339, 214] width 15 height 17
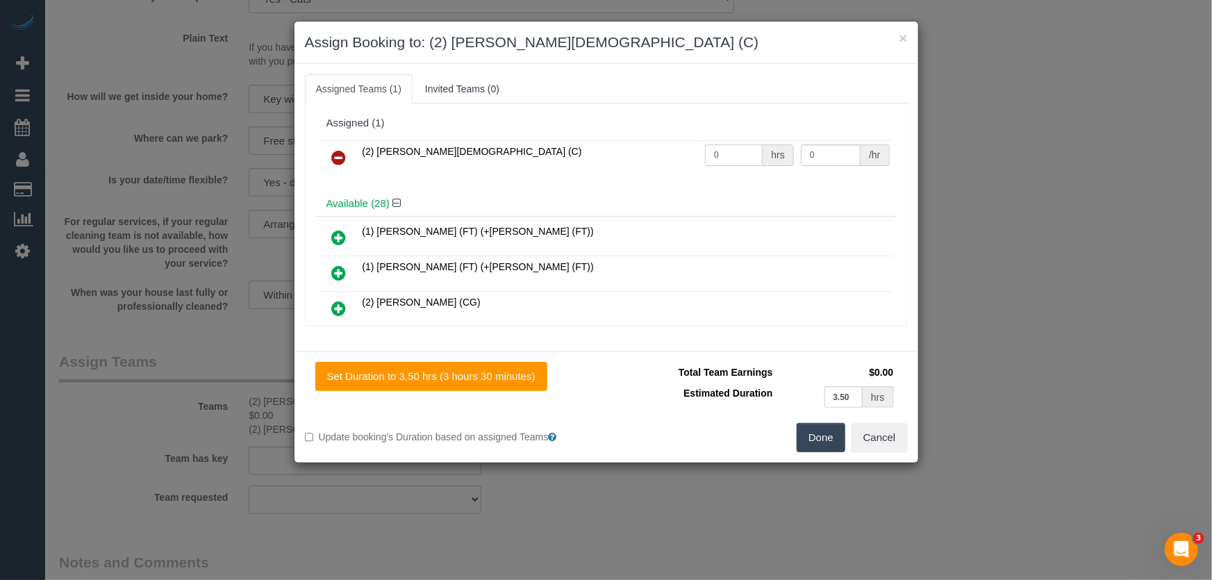
click at [722, 151] on input "0" at bounding box center [734, 156] width 58 height 22
type input "1"
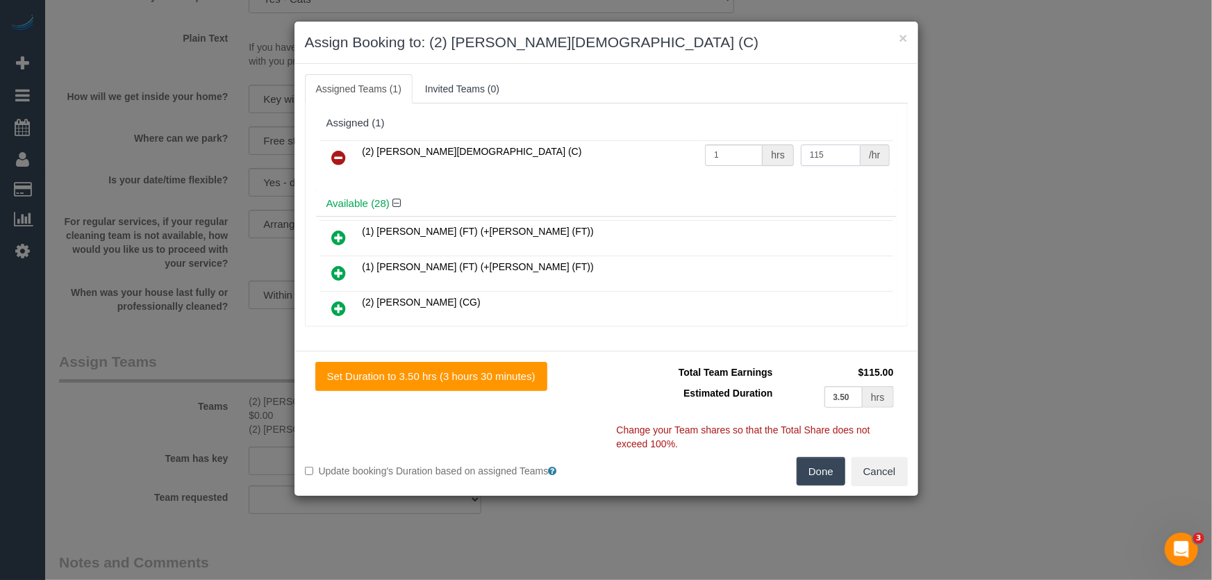
type input "115"
click at [832, 475] on button "Done" at bounding box center [821, 471] width 49 height 29
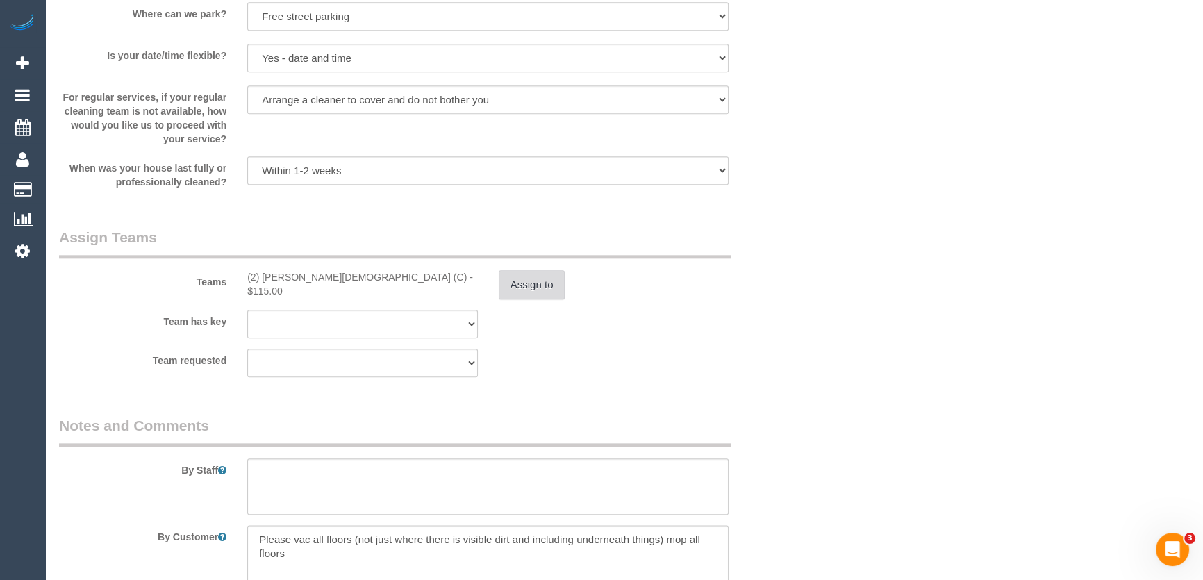
scroll to position [2021, 0]
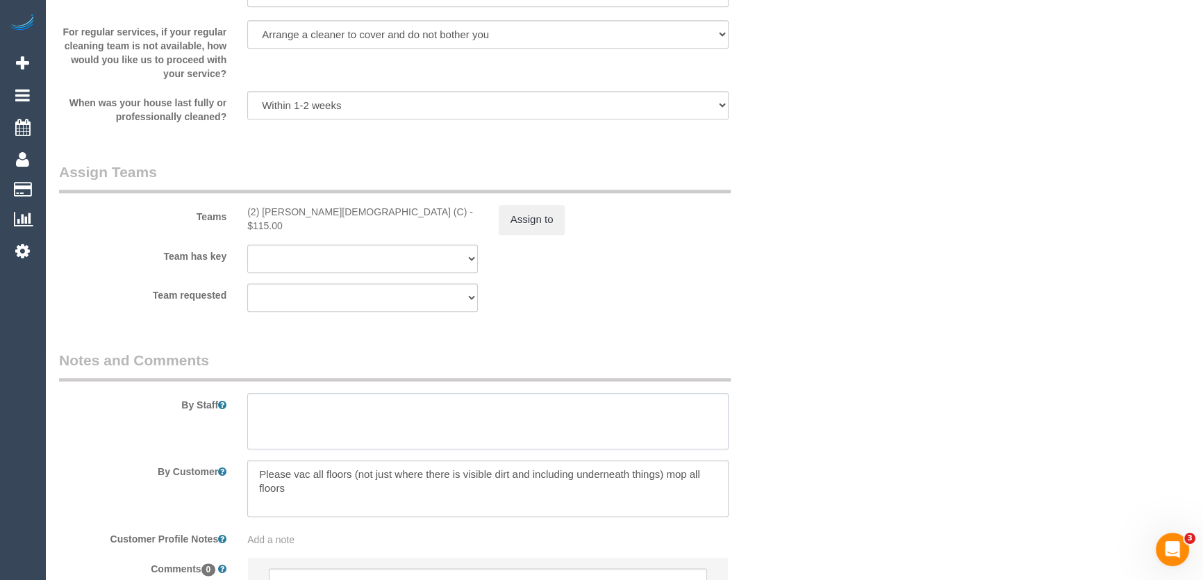
click at [324, 417] on textarea at bounding box center [487, 421] width 481 height 57
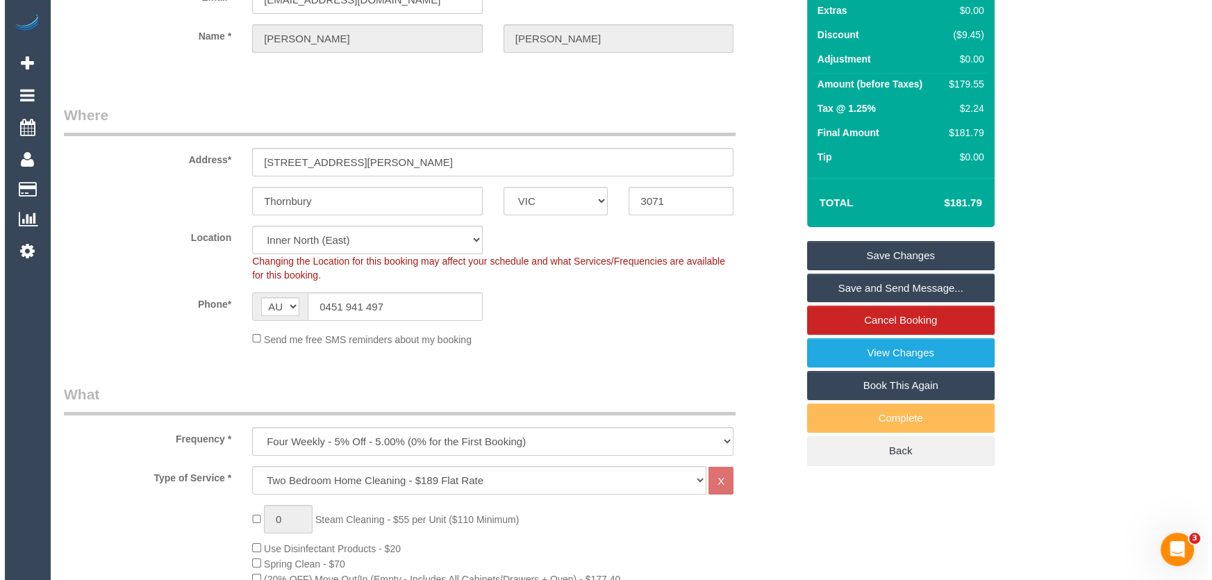
scroll to position [0, 0]
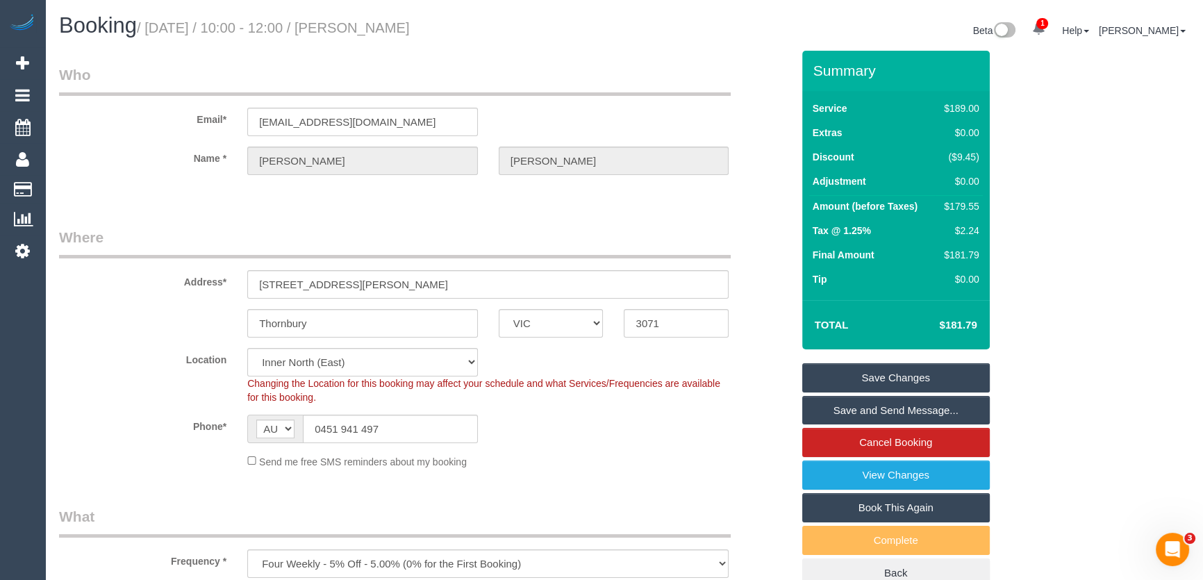
type textarea "Estimated time: 3-3.5 hours"
click at [366, 31] on small "/ [DATE] / 10:00 - 12:00 / [PERSON_NAME]" at bounding box center [273, 27] width 273 height 15
copy small "[PERSON_NAME]"
click at [871, 382] on link "Save Changes" at bounding box center [896, 377] width 188 height 29
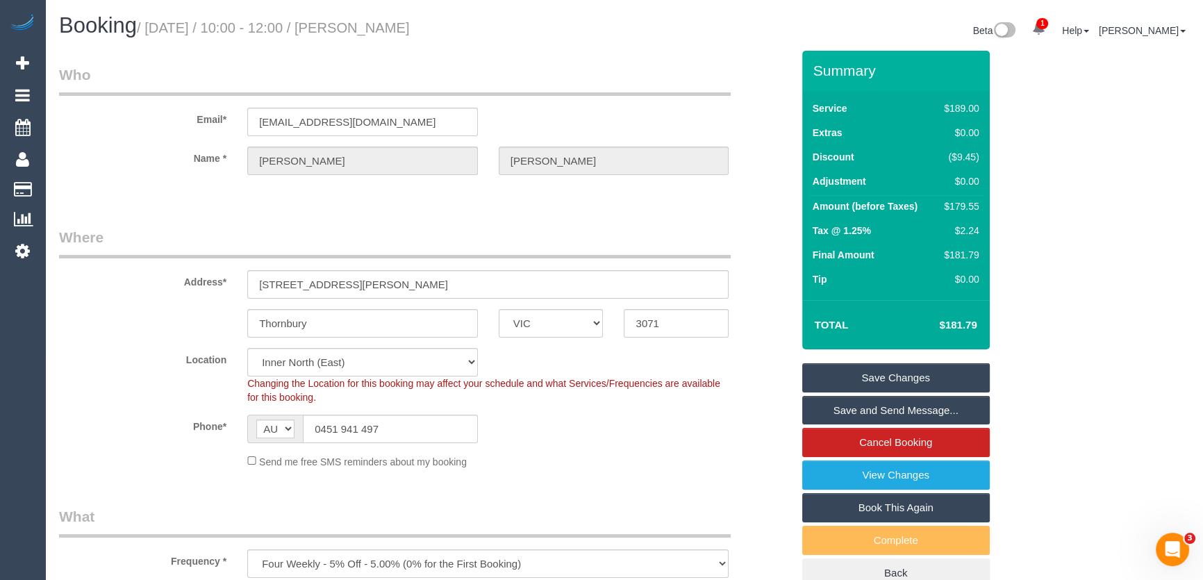
click at [871, 382] on fieldset "Save Changes Save and Send Message... Cancel Booking View Changes Book This Aga…" at bounding box center [896, 475] width 188 height 225
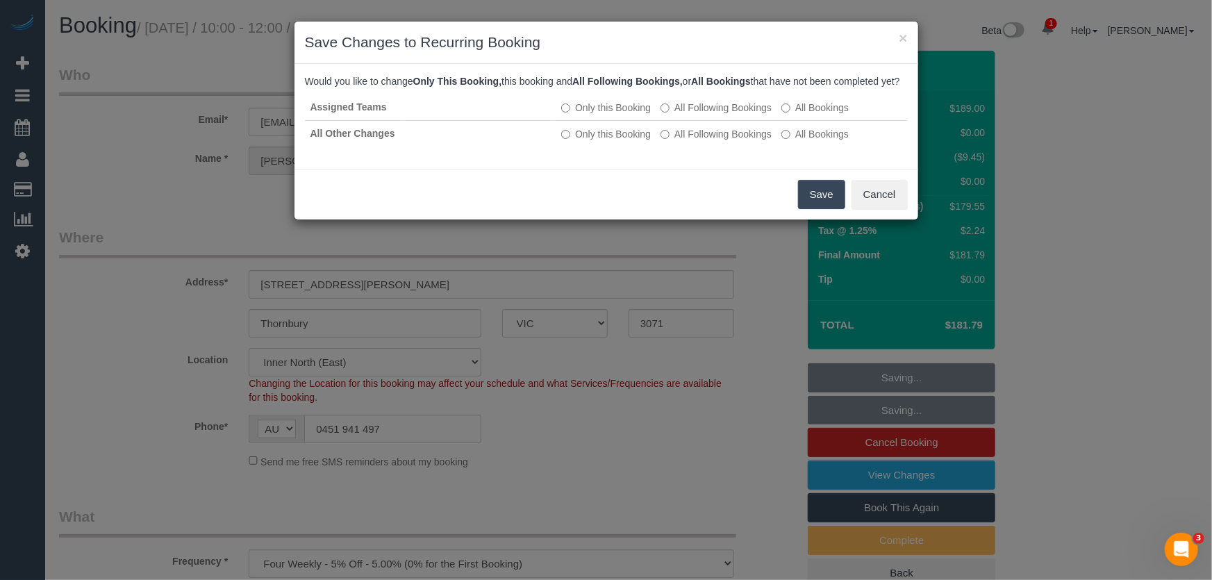
click at [812, 209] on button "Save" at bounding box center [821, 194] width 47 height 29
